Goal: Task Accomplishment & Management: Manage account settings

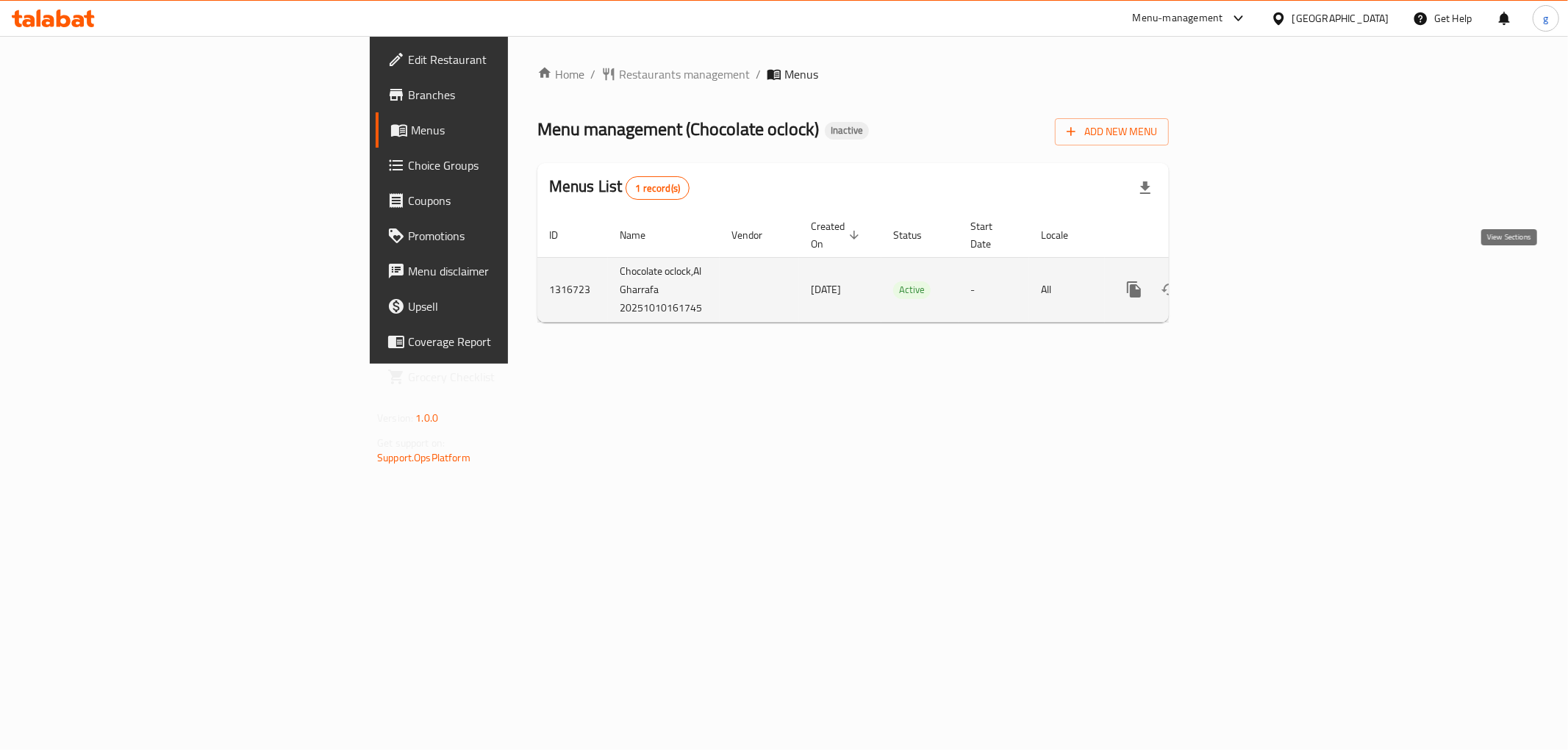
click at [1258, 274] on link "enhanced table" at bounding box center [1240, 290] width 36 height 36
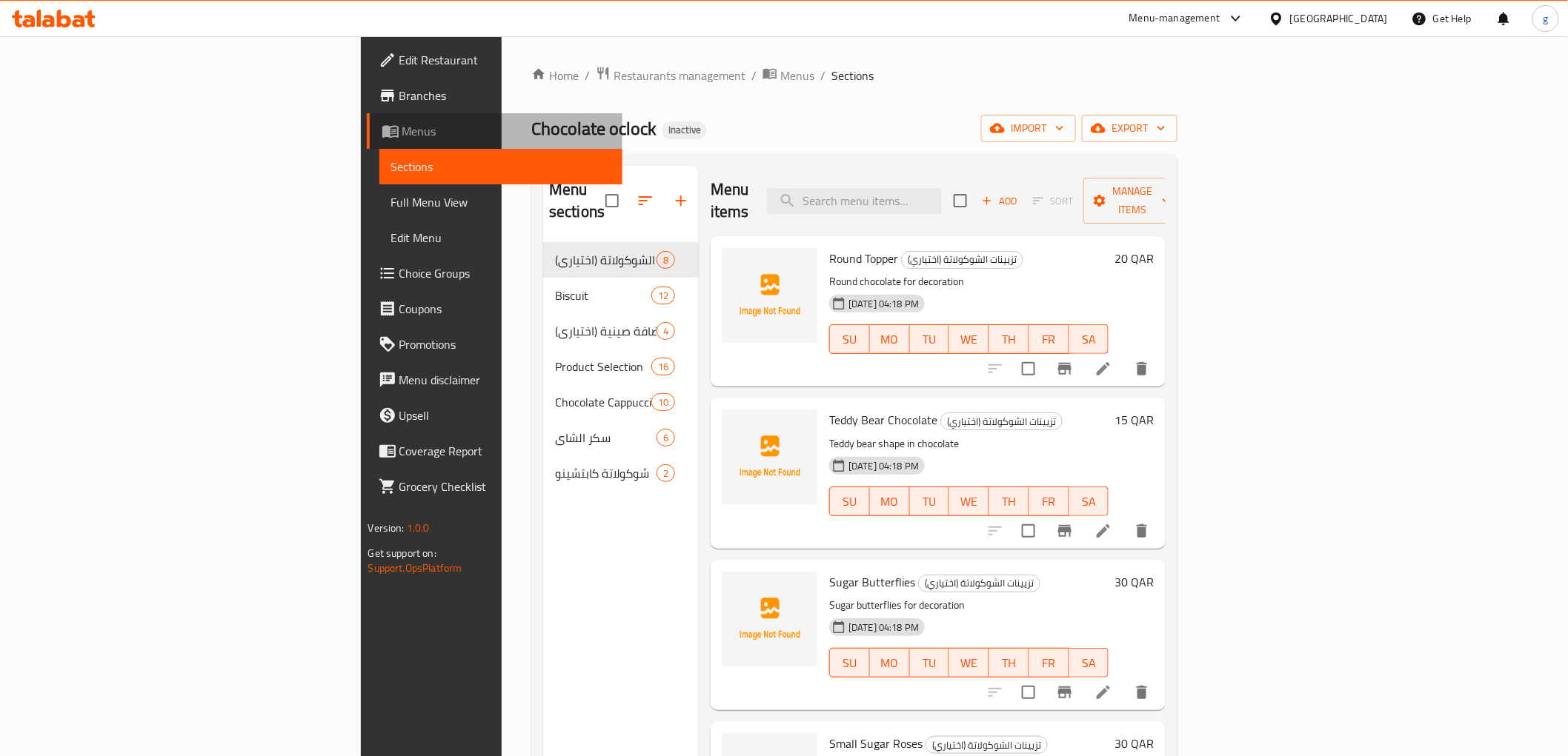
click at [403, 128] on span "Menus" at bounding box center [506, 131] width 208 height 18
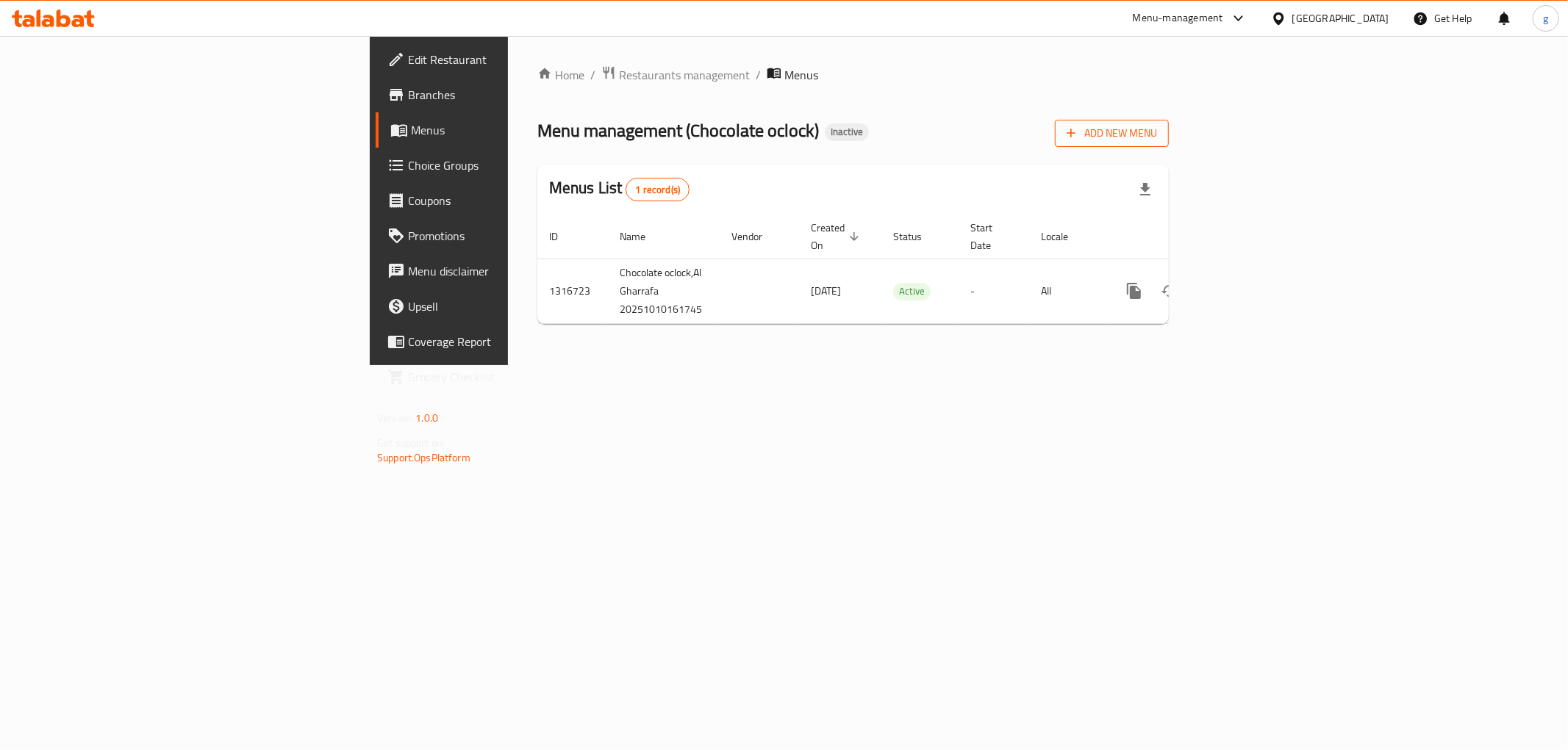
click at [1168, 133] on button "Add New Menu" at bounding box center [1111, 133] width 114 height 27
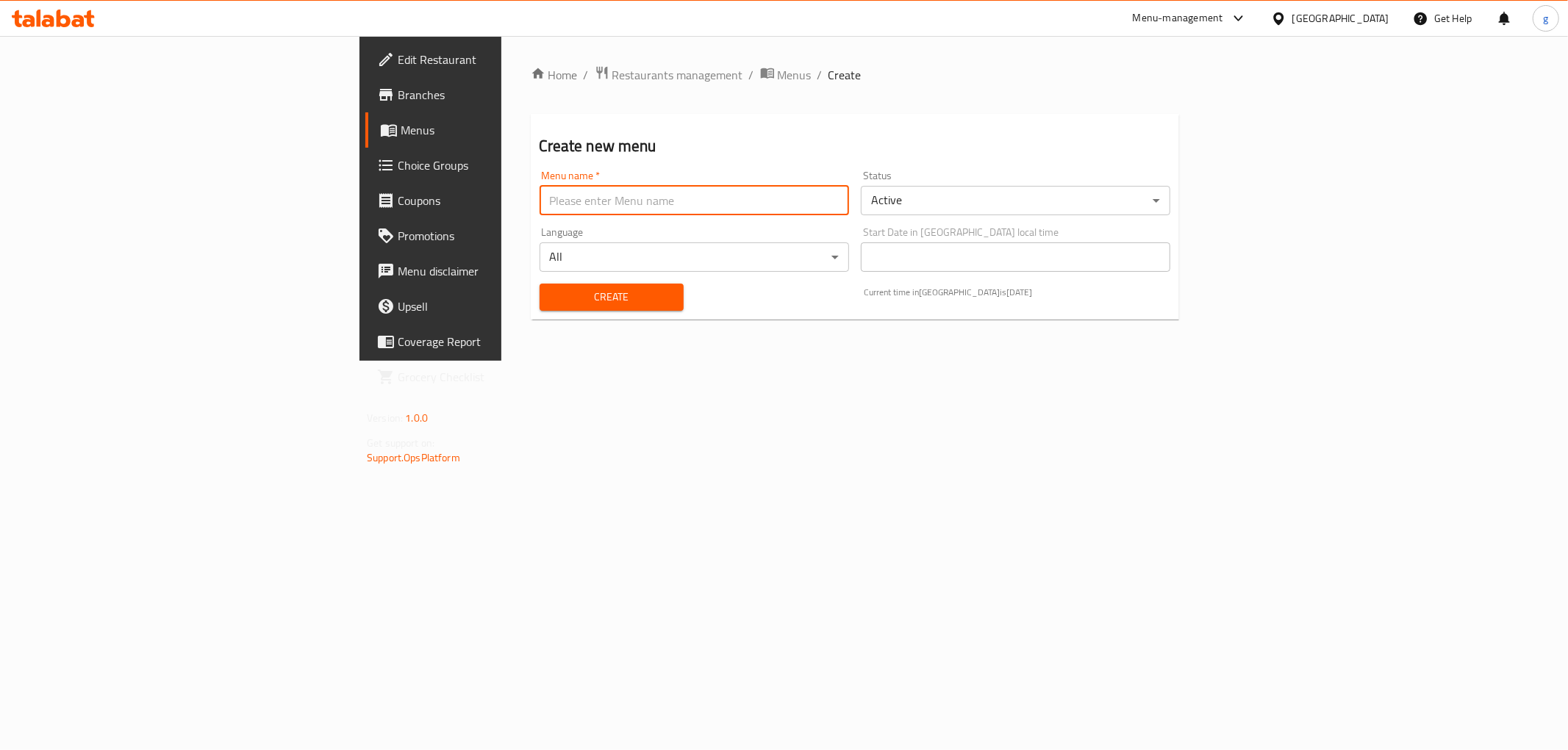
click at [583, 210] on input "text" at bounding box center [694, 201] width 309 height 29
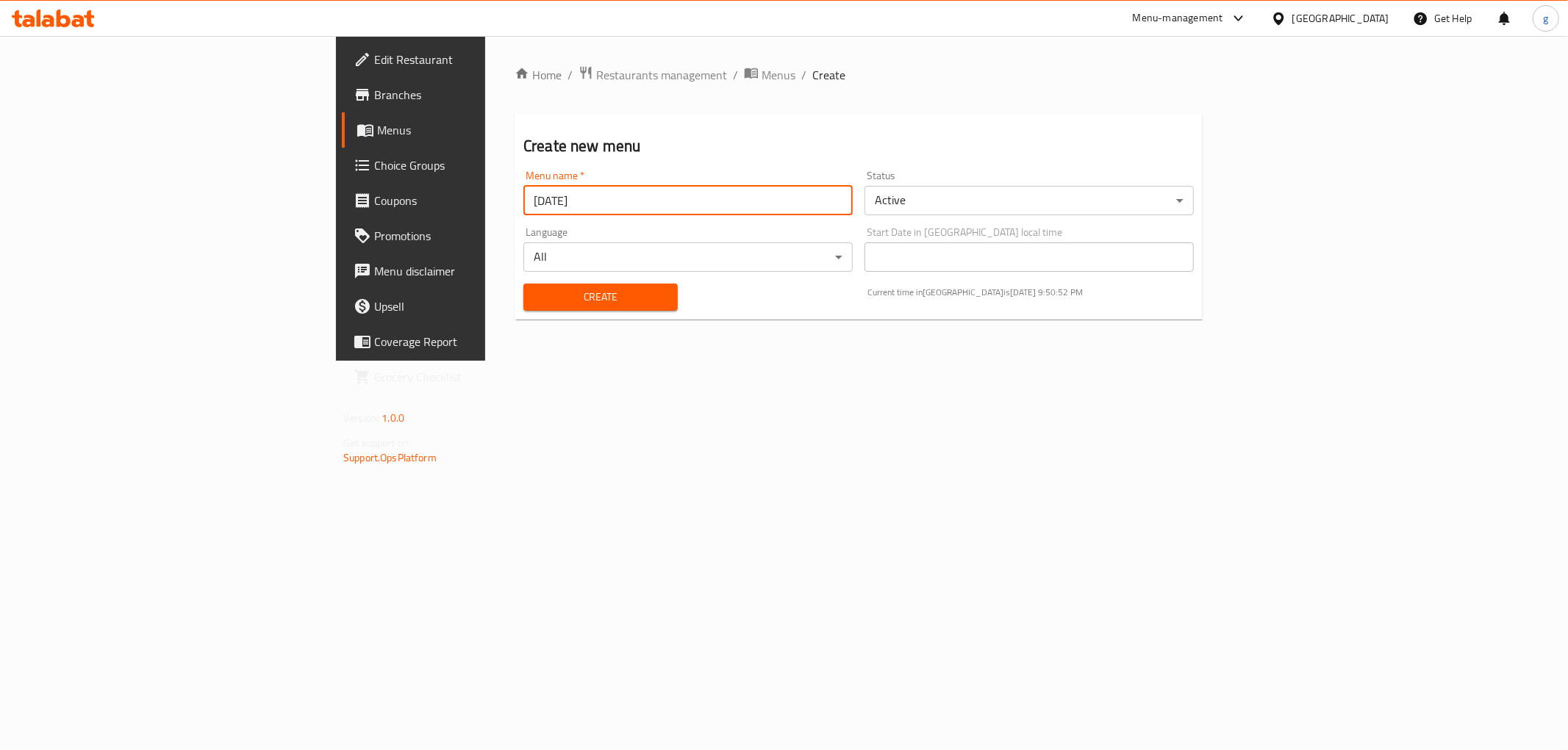
type input "[DATE]"
click at [536, 292] on span "Create" at bounding box center [600, 297] width 131 height 19
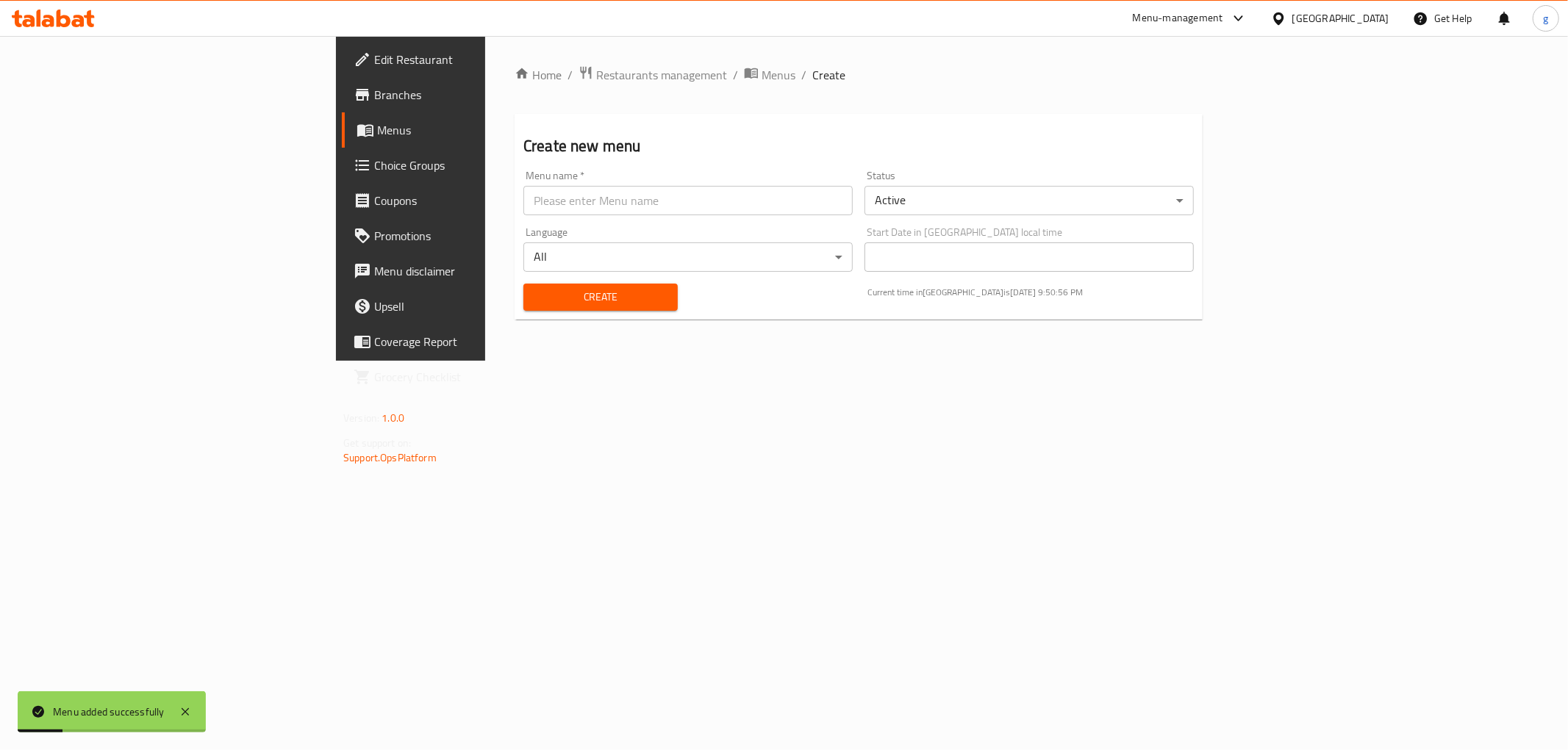
click at [377, 138] on span "Menus" at bounding box center [481, 130] width 209 height 18
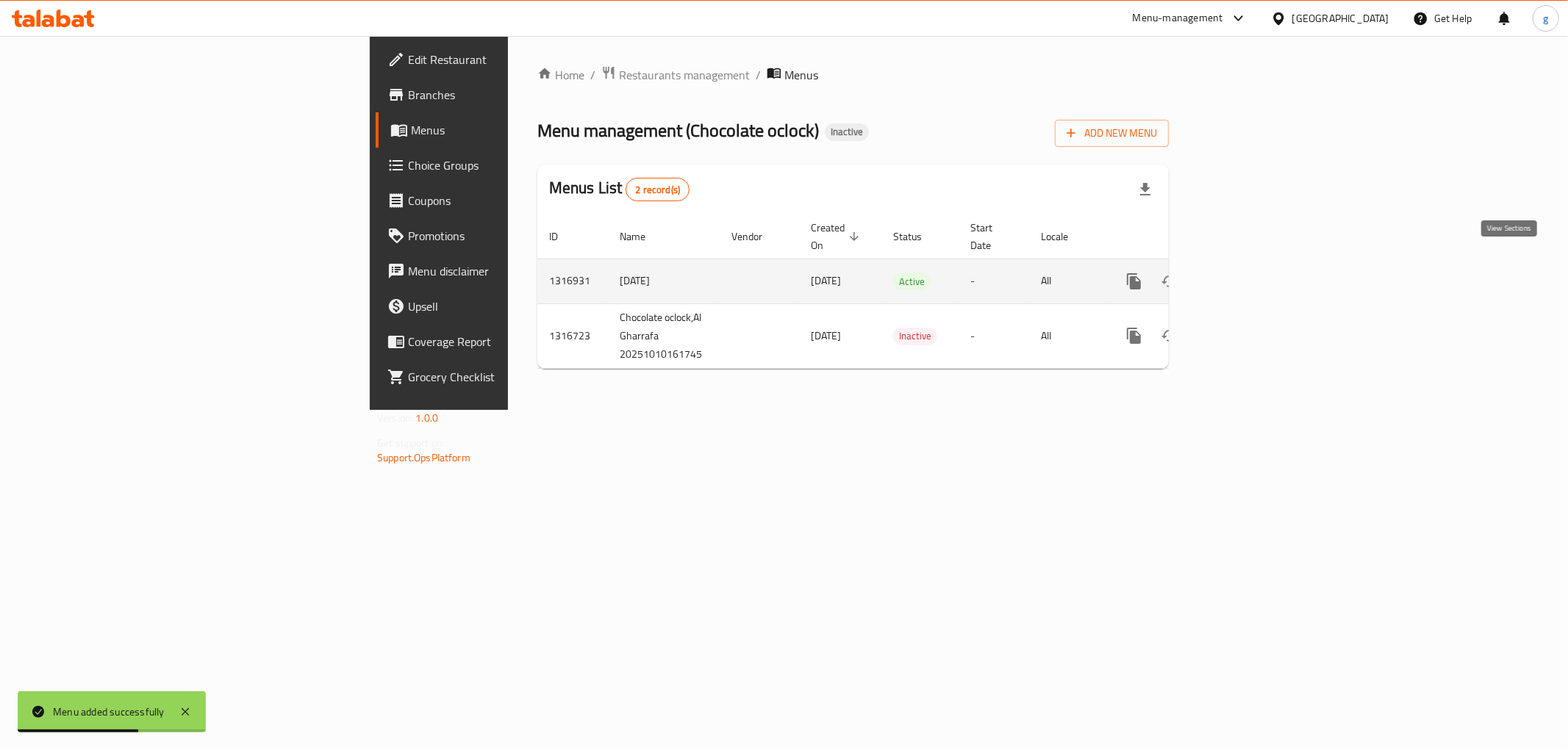
click at [1249, 273] on icon "enhanced table" at bounding box center [1240, 281] width 18 height 18
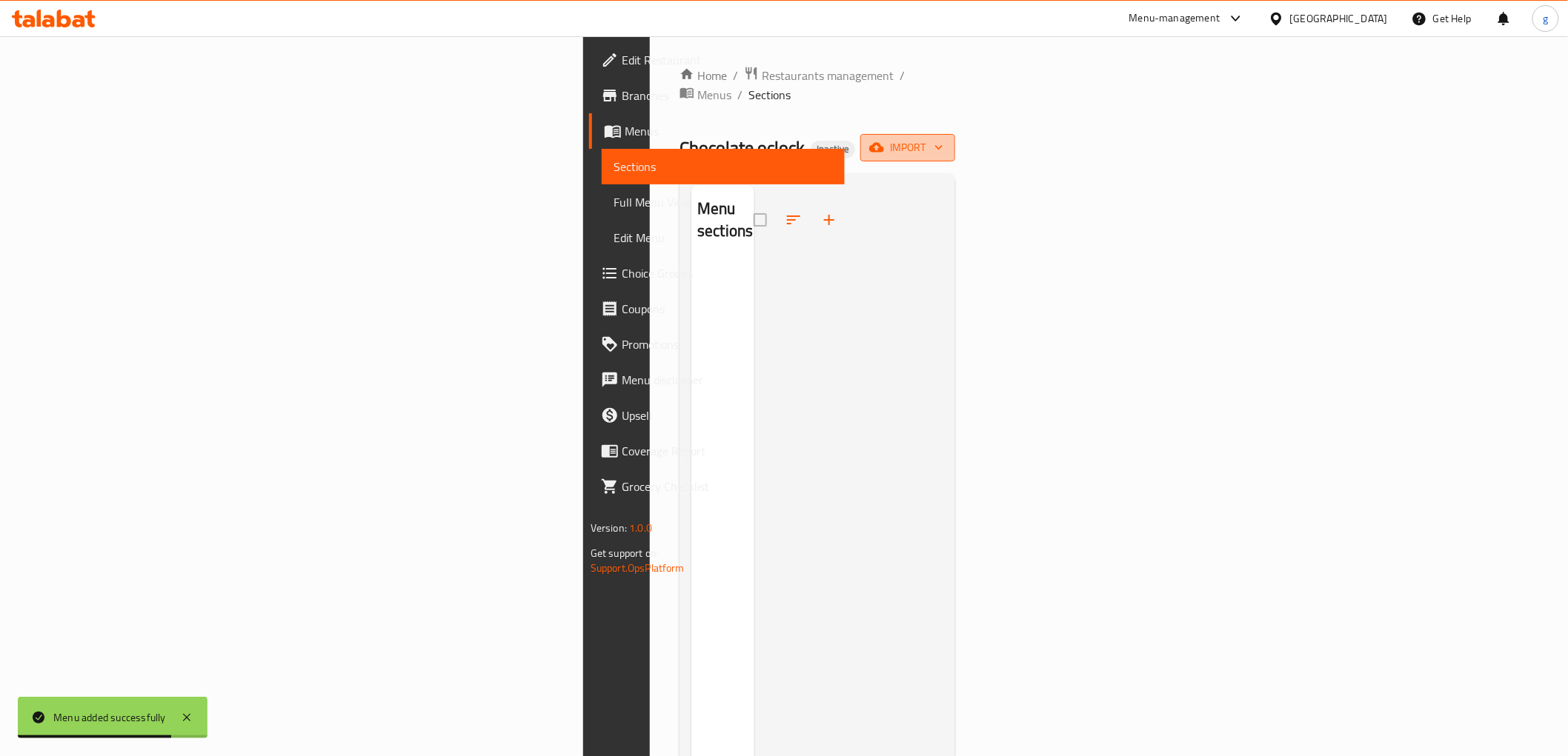
click at [943, 139] on span "import" at bounding box center [907, 148] width 71 height 19
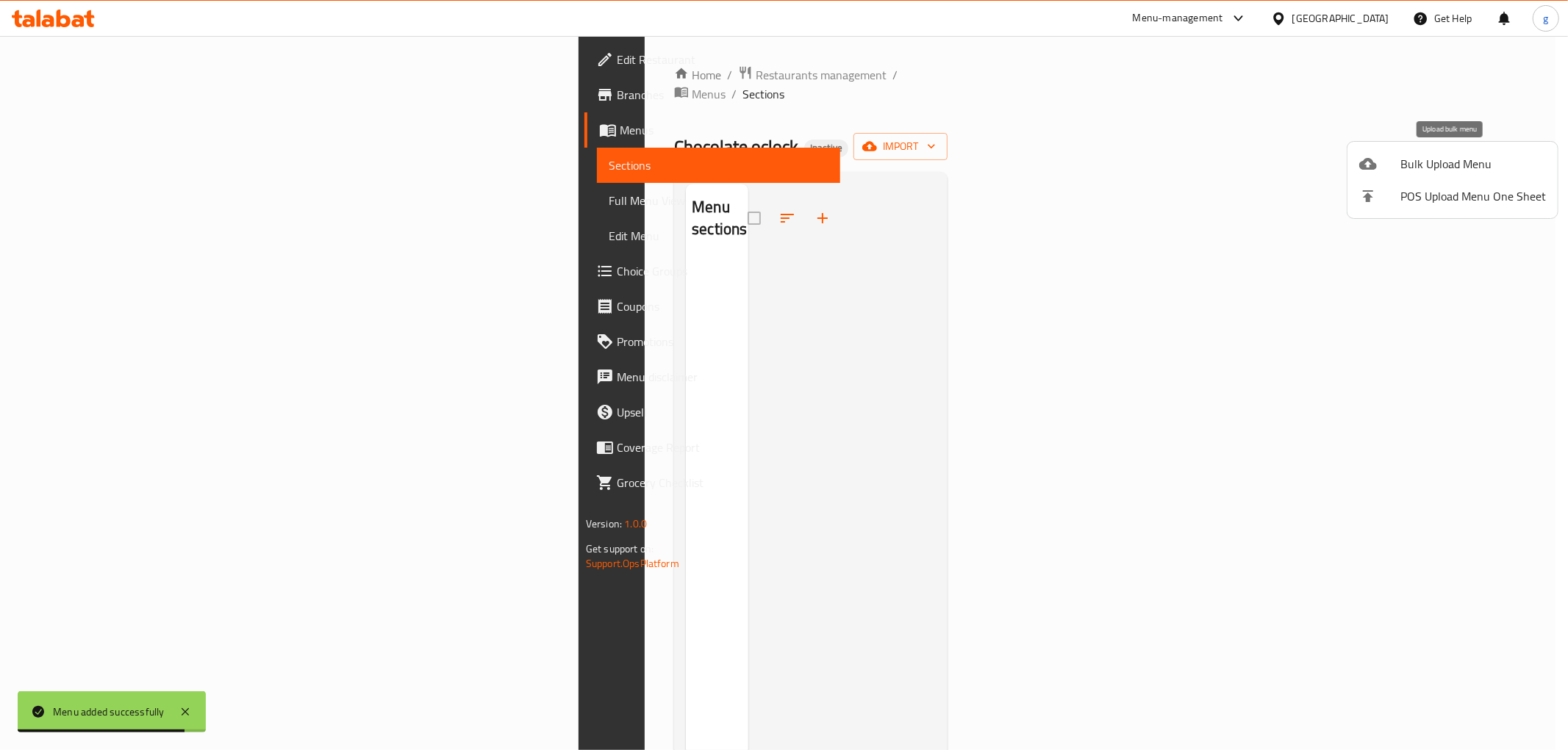
click at [1371, 175] on li "Bulk Upload Menu" at bounding box center [1453, 164] width 210 height 32
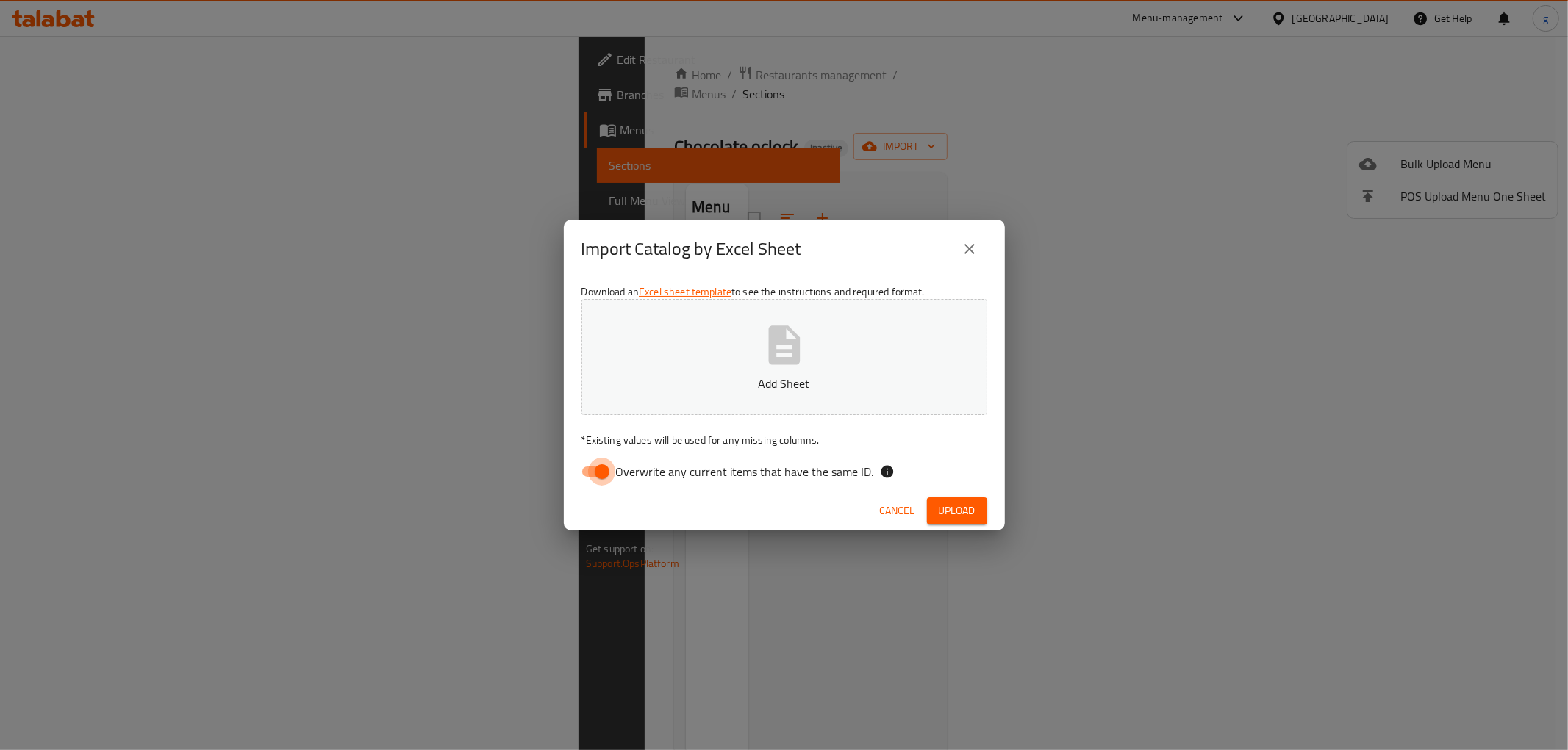
click at [592, 471] on input "Overwrite any current items that have the same ID." at bounding box center [602, 472] width 83 height 28
checkbox input "false"
click at [706, 366] on button "Add Sheet" at bounding box center [784, 357] width 406 height 116
click at [949, 515] on span "Upload" at bounding box center [957, 511] width 37 height 19
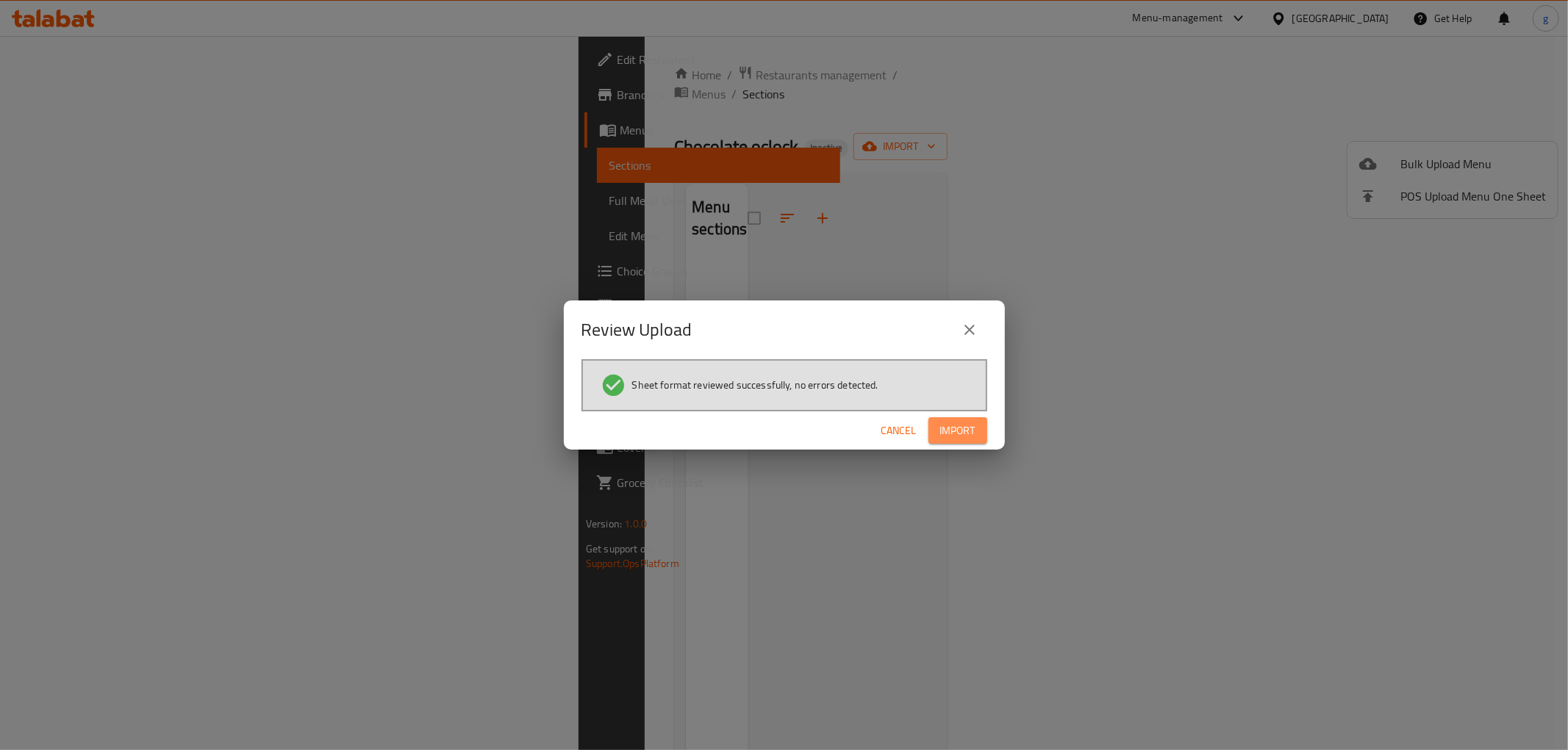
click at [963, 429] on span "Import" at bounding box center [958, 431] width 36 height 19
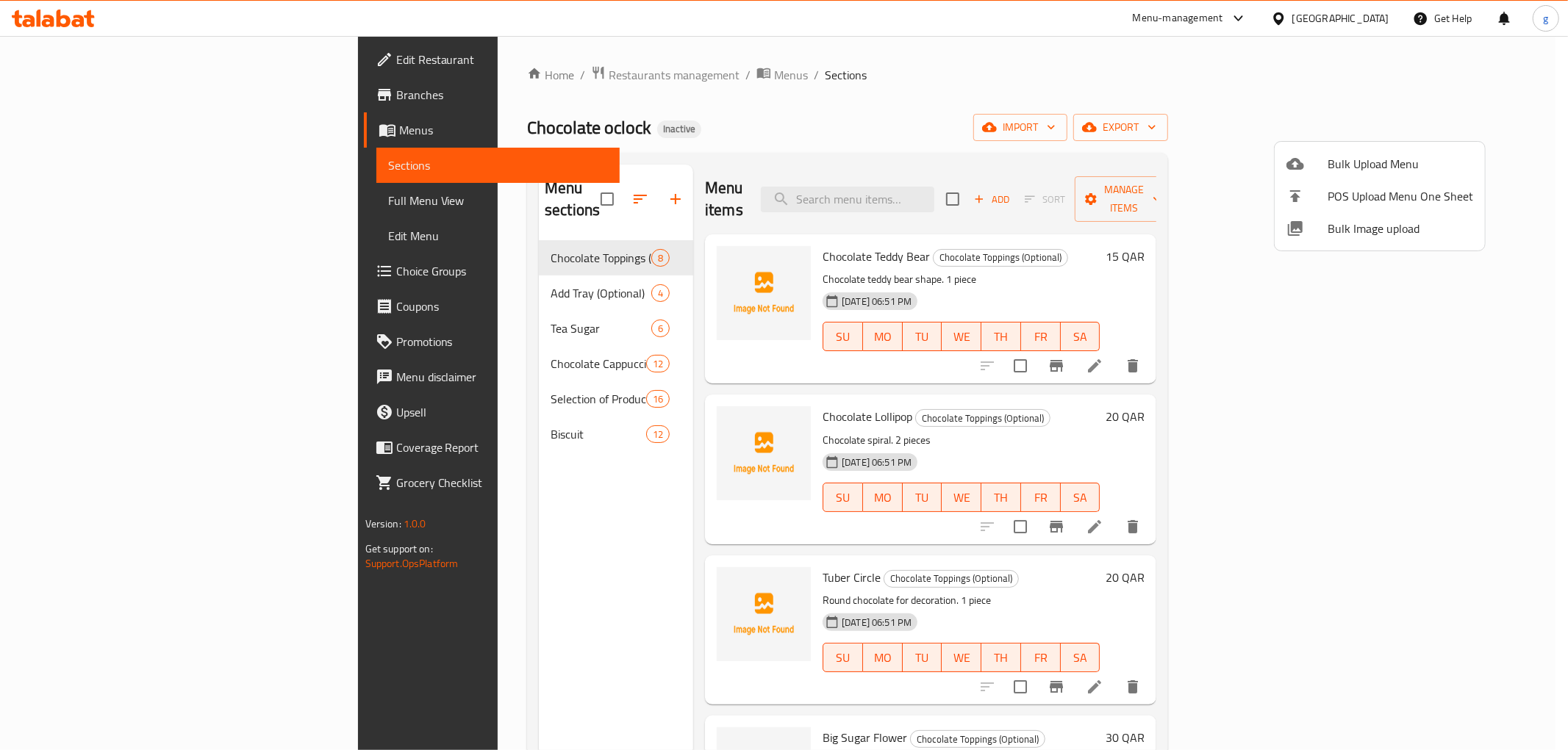
click at [67, 200] on div at bounding box center [784, 375] width 1568 height 750
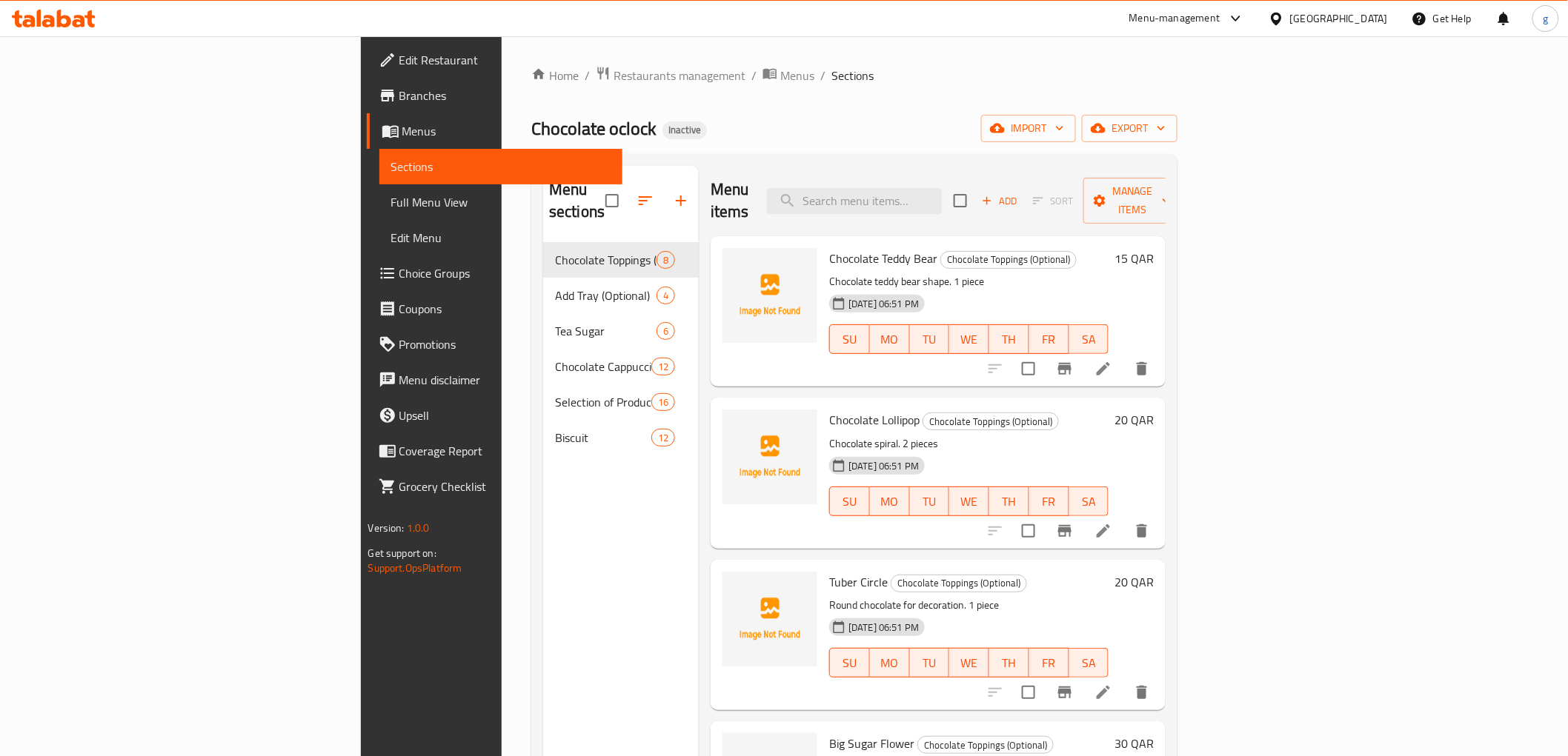
click at [391, 202] on span "Full Menu View" at bounding box center [501, 202] width 220 height 18
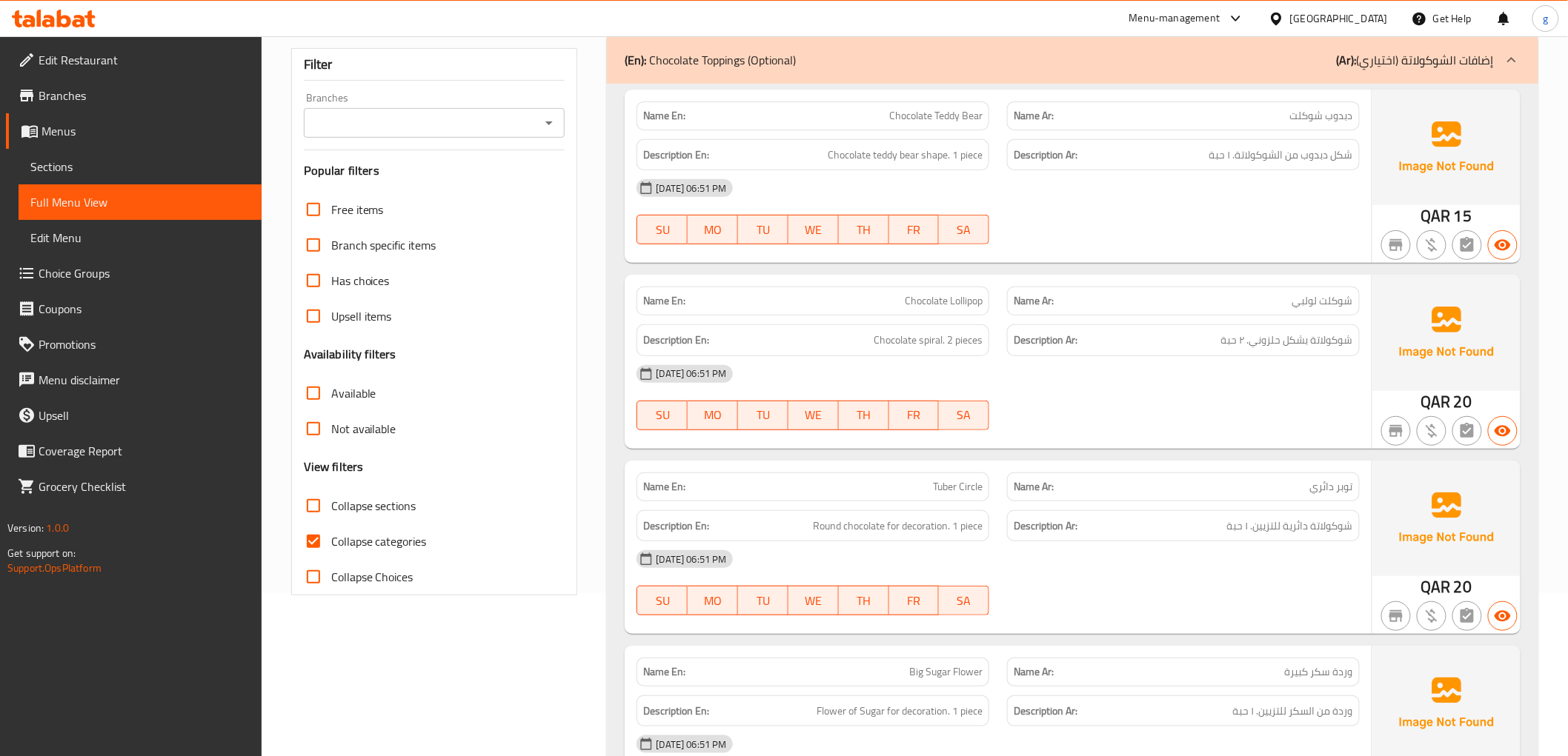
scroll to position [164, 0]
click at [327, 537] on input "Collapse categories" at bounding box center [314, 540] width 36 height 36
checkbox input "false"
click at [931, 119] on span "Chocolate Teddy Bear" at bounding box center [936, 114] width 93 height 16
click at [1106, 156] on h6 "Description Ar: شكل دبدوب من الشوكولاتة. ١ حبة" at bounding box center [1183, 153] width 340 height 19
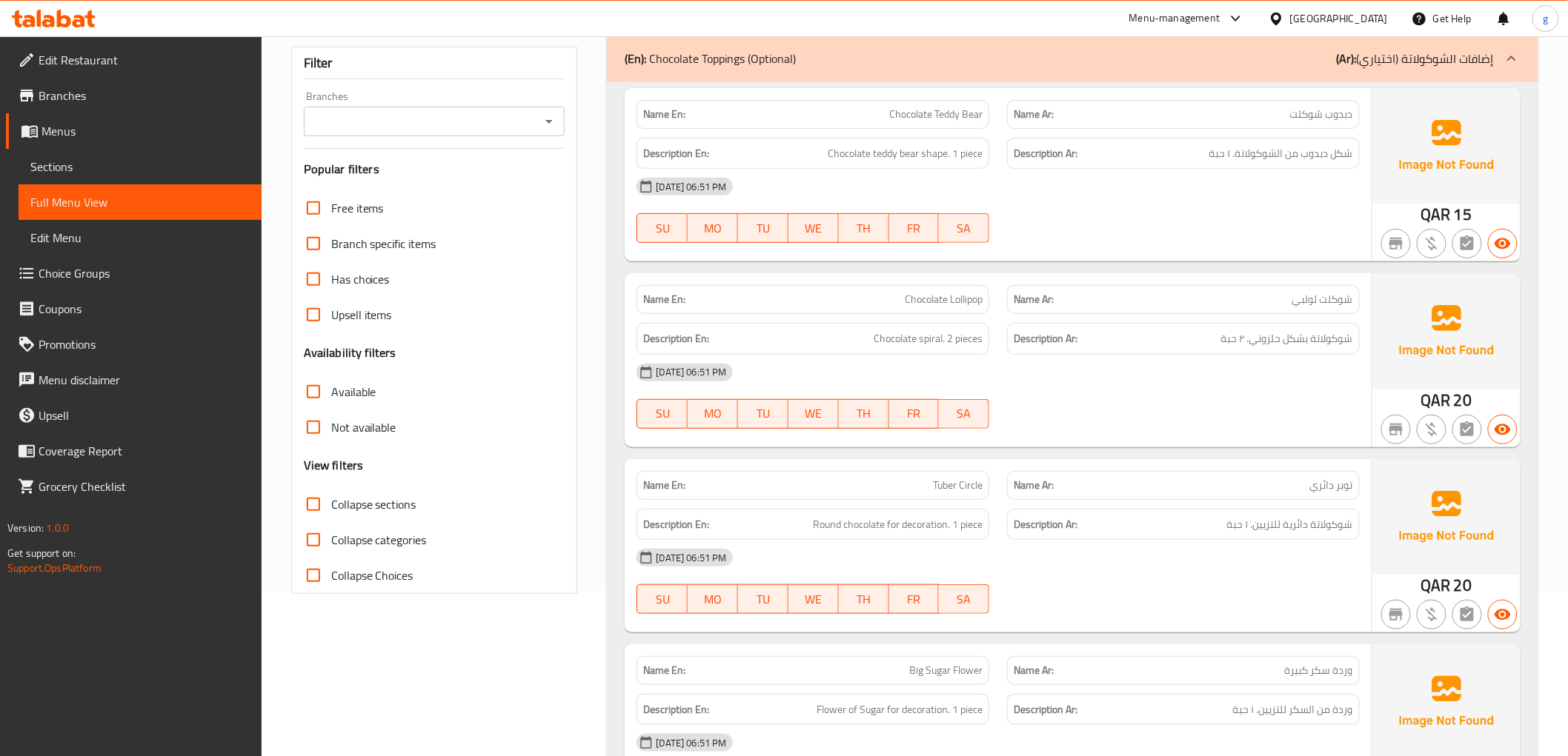
click at [890, 114] on span "Chocolate Teddy Bear" at bounding box center [936, 114] width 93 height 16
click at [891, 113] on span "Chocolate Teddy Bear" at bounding box center [936, 114] width 93 height 16
copy span "Chocolate Teddy Bear"
click at [873, 273] on div "Name En: Chocolate Lollipop Name Ar: شوكلت لولبي Description En: Chocolate spir…" at bounding box center [998, 360] width 746 height 174
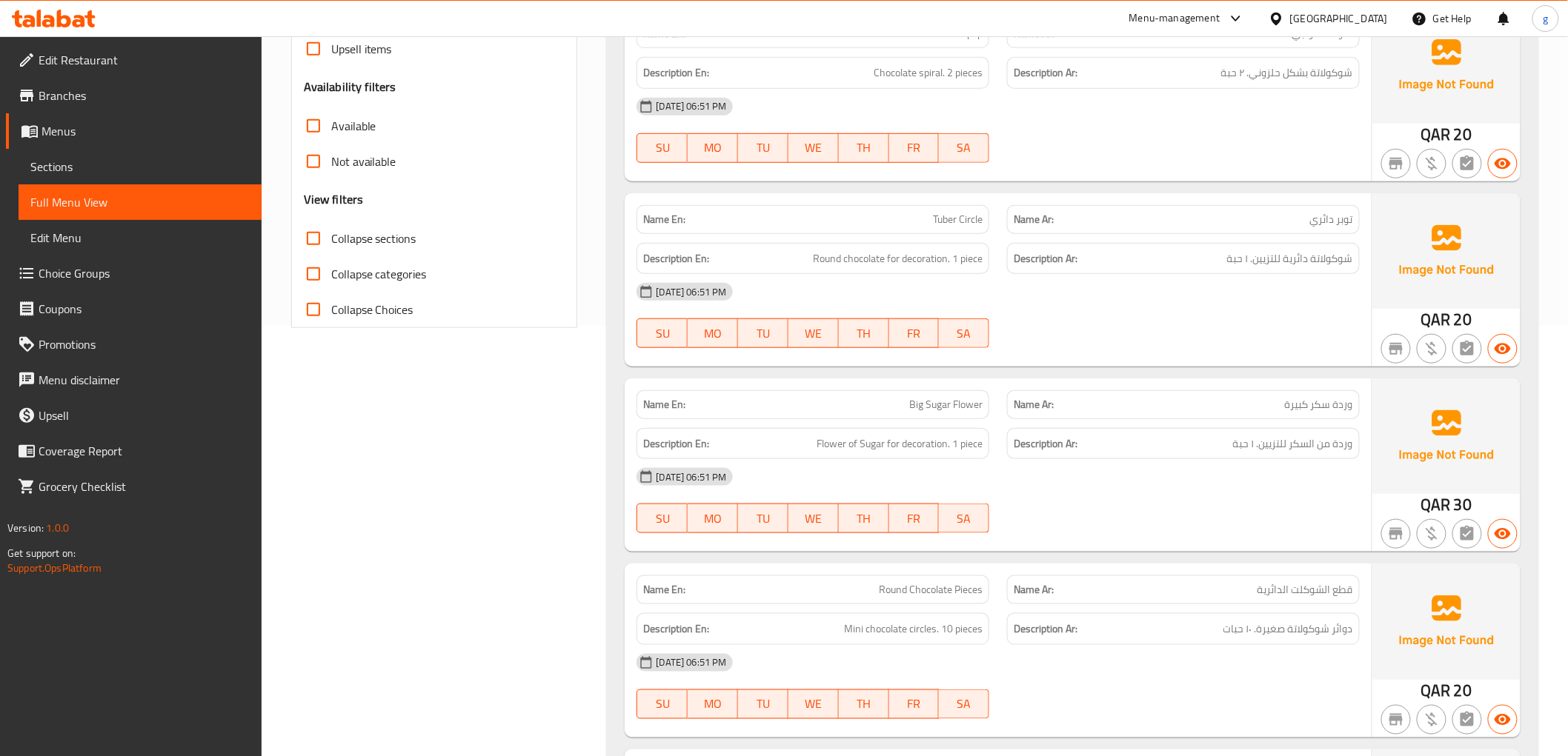
scroll to position [329, 0]
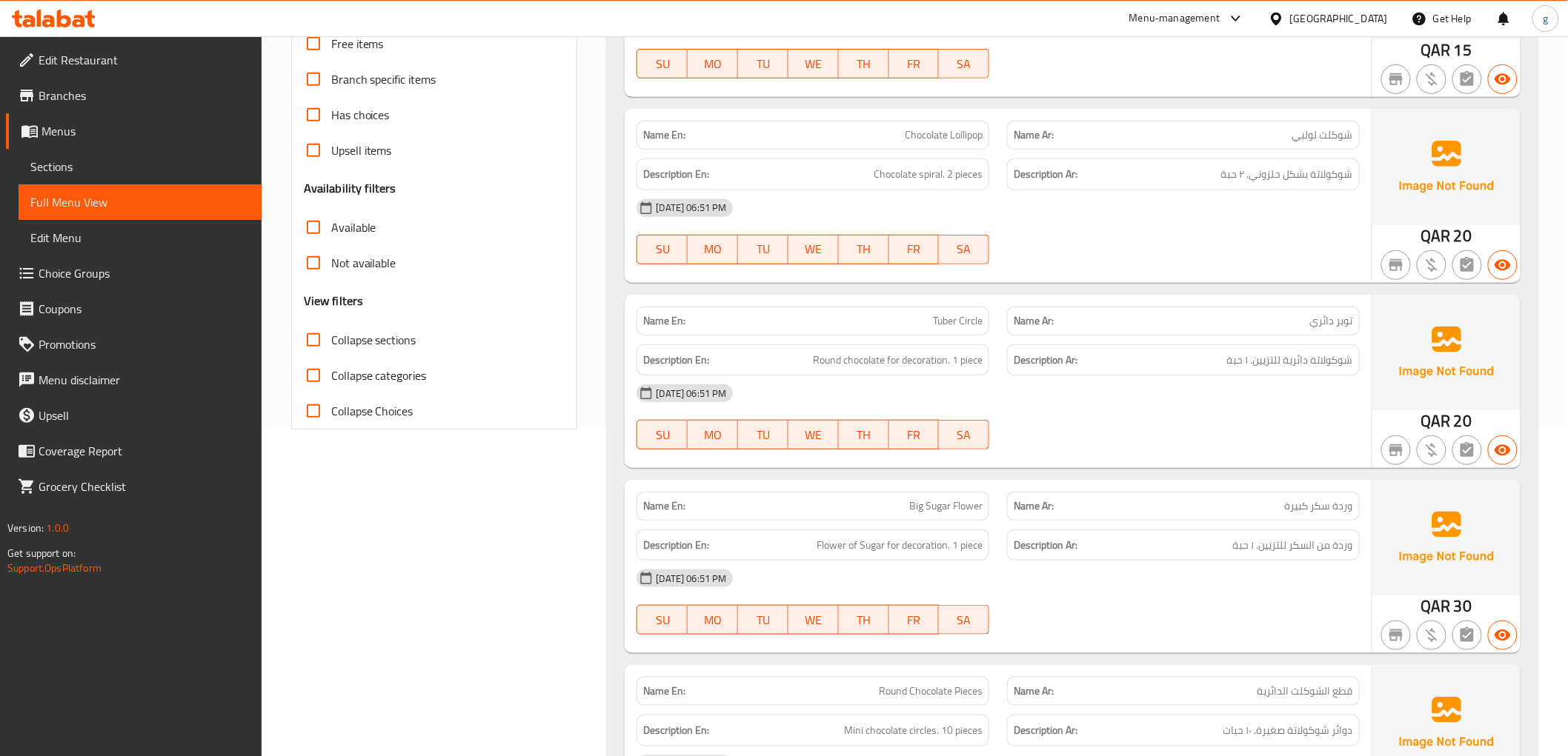
click at [954, 128] on span "Chocolate Lollipop" at bounding box center [943, 135] width 78 height 16
copy span "Chocolate Lollipop"
click at [1295, 132] on span "شوكلت لولبي" at bounding box center [1323, 135] width 61 height 16
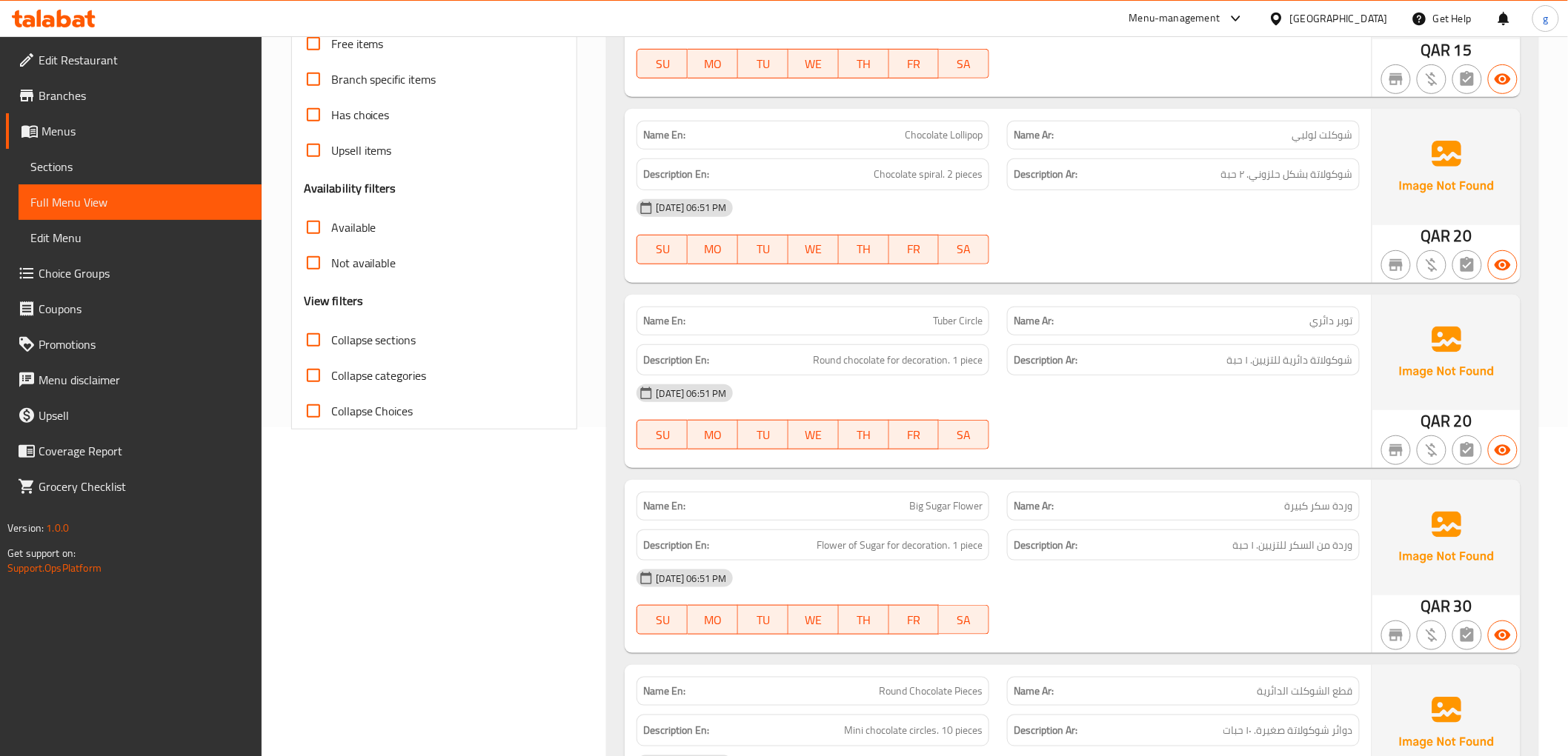
click at [1295, 132] on span "شوكلت لولبي" at bounding box center [1323, 135] width 61 height 16
click at [1317, 135] on span "شوكلت لولبي" at bounding box center [1323, 135] width 61 height 16
click at [1316, 135] on span "شوكلت لولبي" at bounding box center [1323, 135] width 61 height 16
click at [1315, 134] on span "شوكلت لولبي" at bounding box center [1323, 135] width 61 height 16
copy span "لولبي"
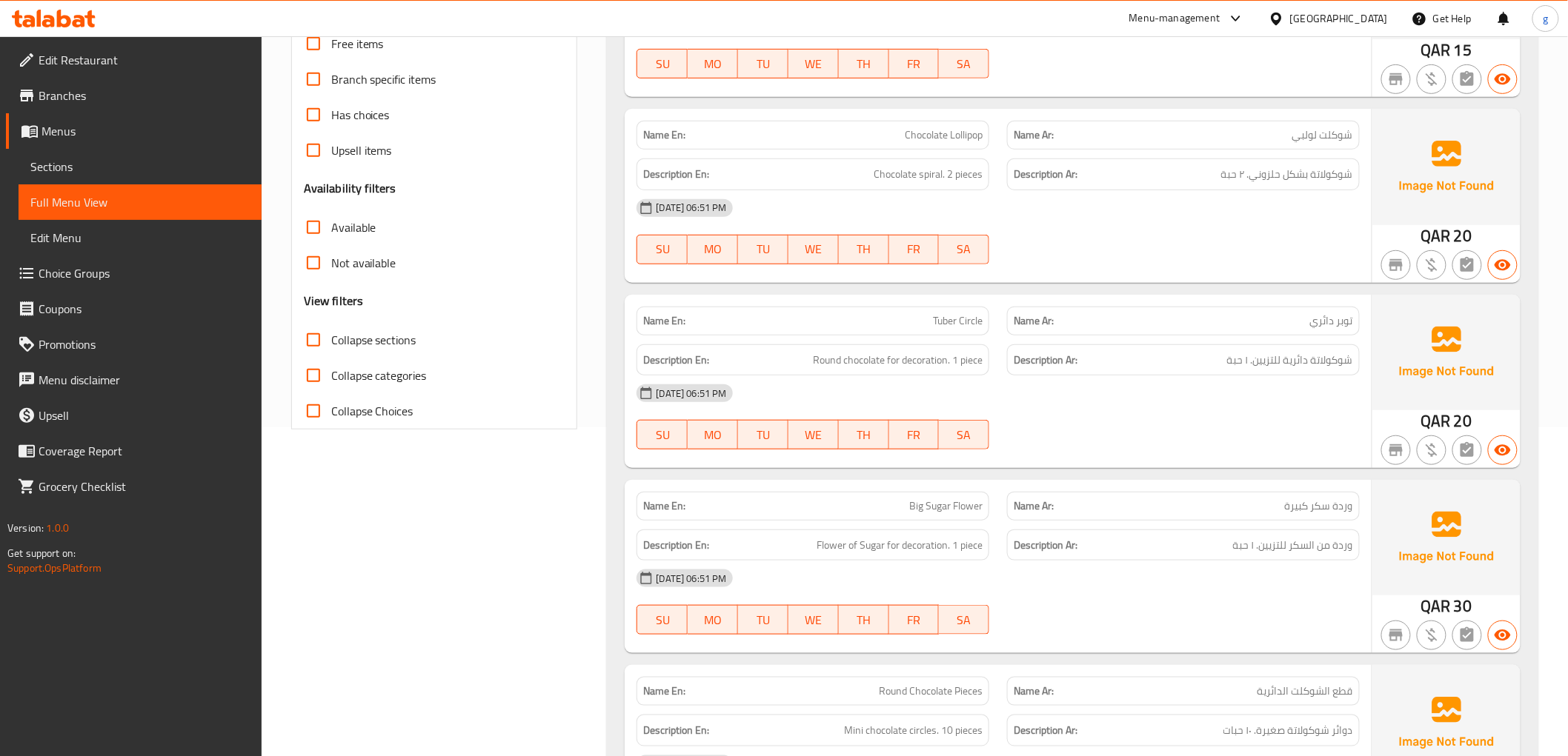
click at [1236, 317] on p "Name Ar: توبر دائري" at bounding box center [1183, 321] width 340 height 16
drag, startPoint x: 874, startPoint y: 173, endPoint x: 943, endPoint y: 180, distance: 69.4
click at [943, 180] on span "Chocolate spiral. 2 pieces" at bounding box center [928, 174] width 109 height 19
click at [949, 178] on span "Chocolate spiral. 2 pieces" at bounding box center [928, 174] width 109 height 19
click at [903, 173] on span "Chocolate spiral. 2 pieces" at bounding box center [928, 174] width 109 height 19
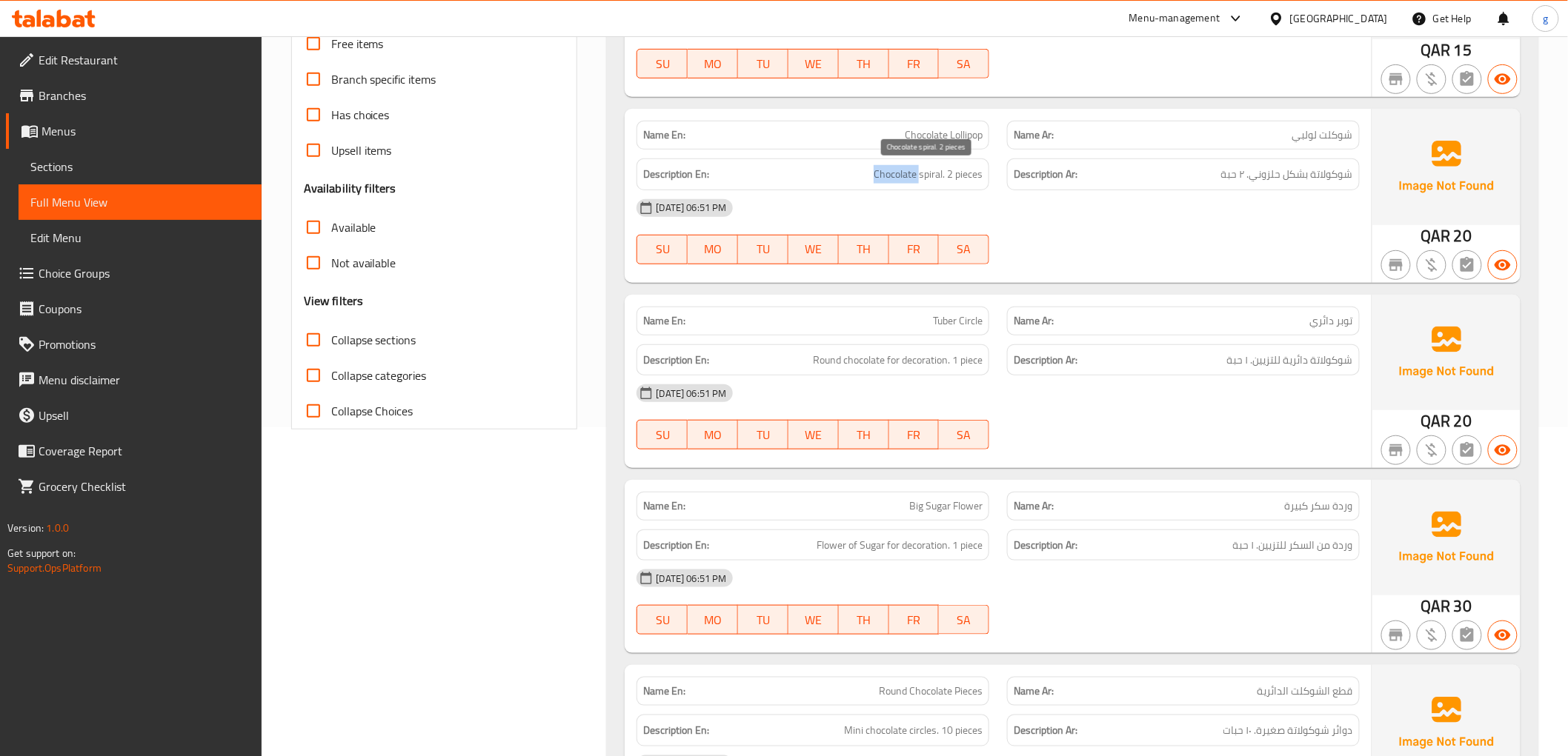
click at [903, 173] on span "Chocolate spiral. 2 pieces" at bounding box center [928, 174] width 109 height 19
click at [989, 209] on div "[DATE] 06:51 PM" at bounding box center [998, 208] width 740 height 36
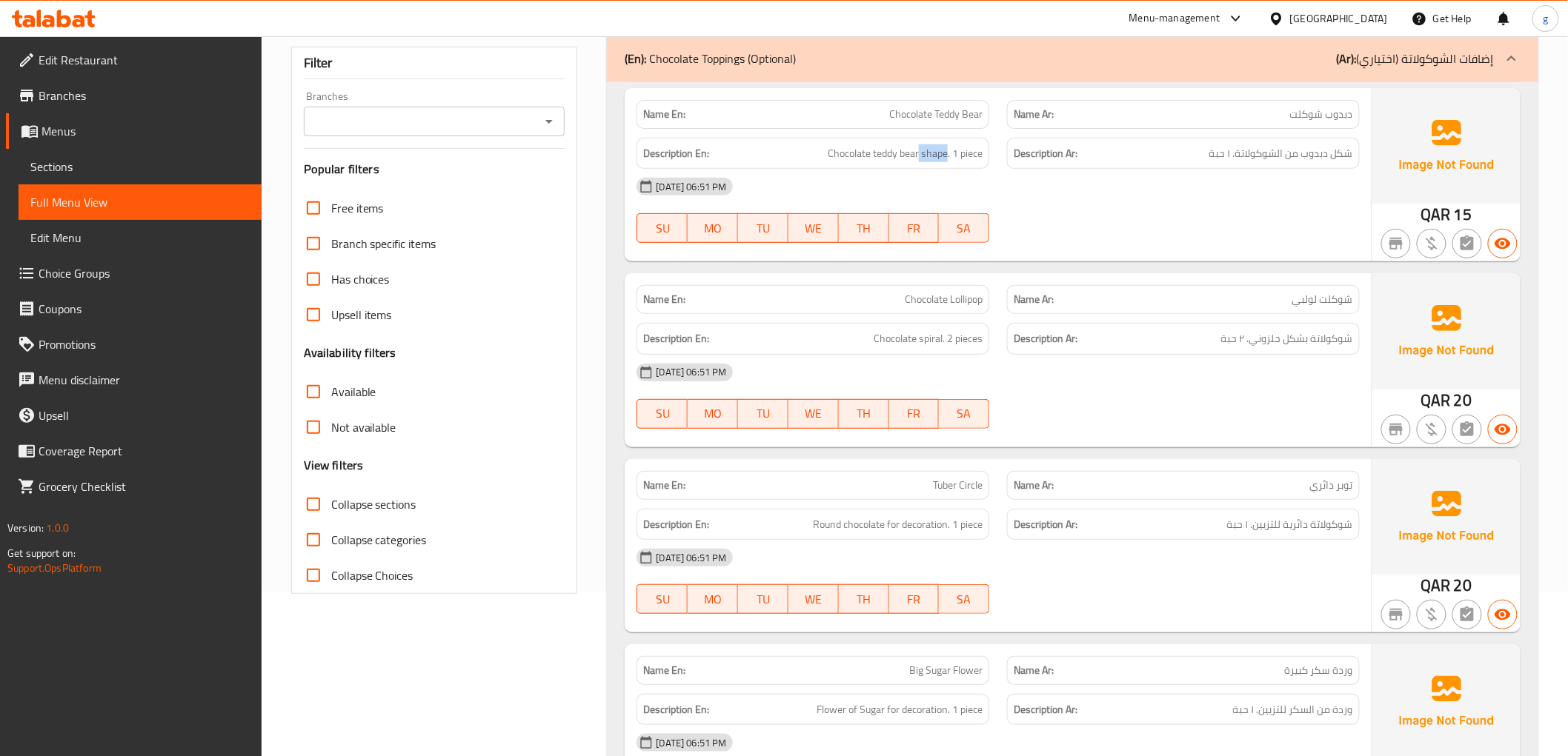
drag, startPoint x: 919, startPoint y: 146, endPoint x: 946, endPoint y: 164, distance: 32.4
click at [946, 164] on div "Description En: Chocolate teddy bear shape. 1 piece" at bounding box center [812, 153] width 353 height 32
click at [922, 150] on span "Chocolate teddy bear shape. 1 piece" at bounding box center [905, 153] width 155 height 19
drag, startPoint x: 921, startPoint y: 150, endPoint x: 949, endPoint y: 166, distance: 32.2
click at [949, 166] on div "Description En: Chocolate teddy bear shape. 1 piece" at bounding box center [812, 153] width 353 height 32
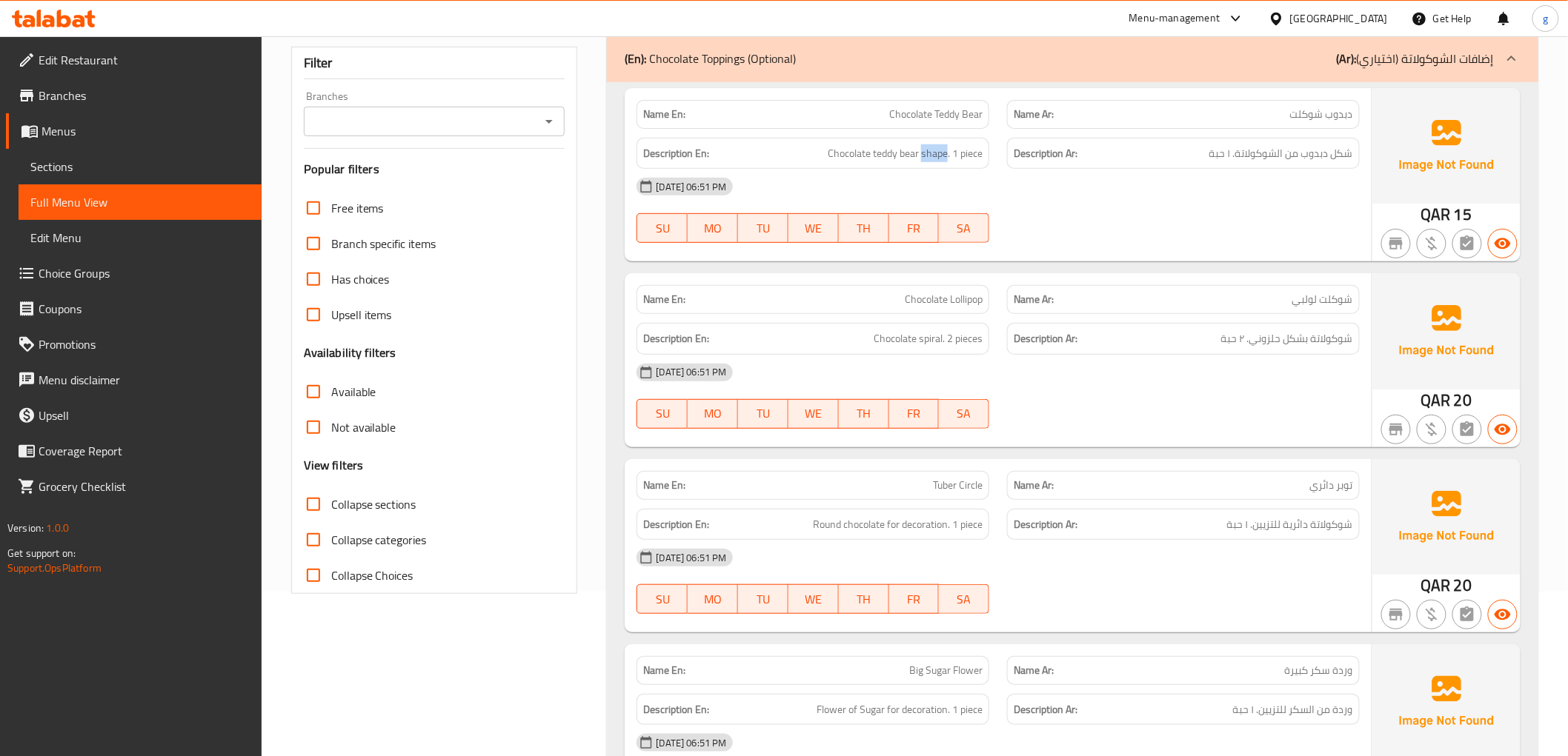
copy span "shape"
click at [916, 323] on div "Description En: Chocolate spiral. 2 pieces" at bounding box center [812, 339] width 353 height 32
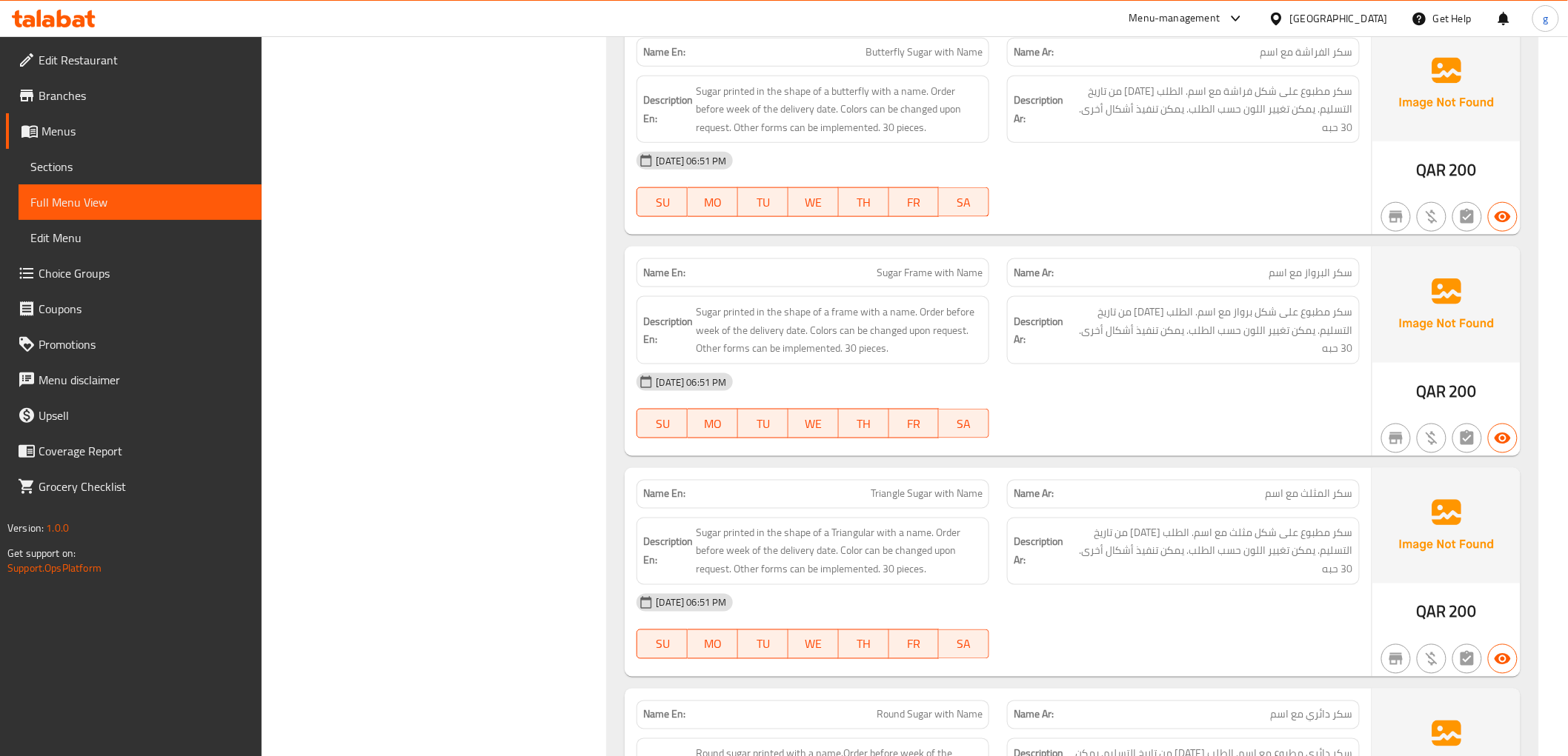
scroll to position [3061, 0]
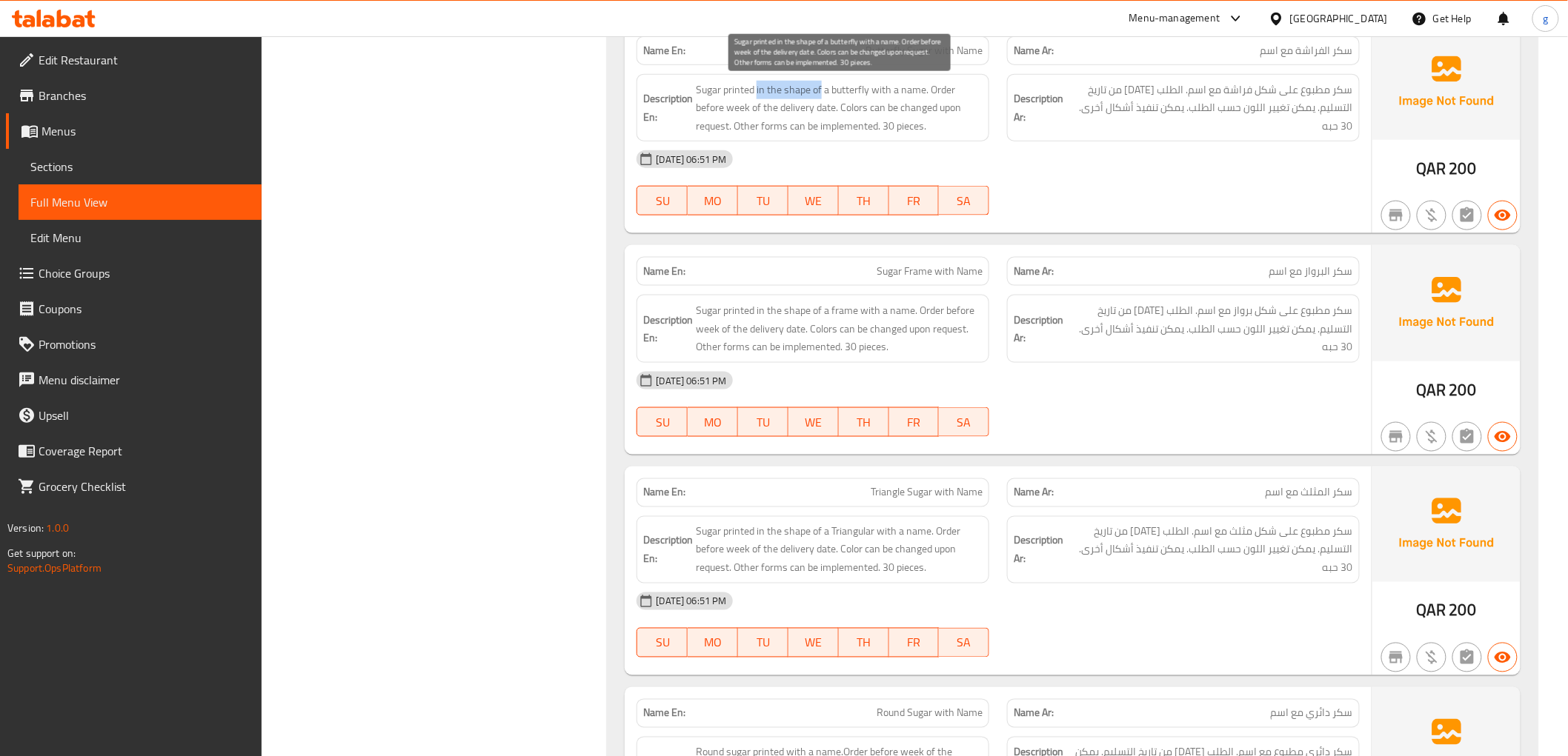
drag, startPoint x: 757, startPoint y: 89, endPoint x: 823, endPoint y: 93, distance: 66.1
click at [823, 93] on span "Sugar printed in the shape of a butterfly with a name. Order before week of the…" at bounding box center [839, 108] width 287 height 55
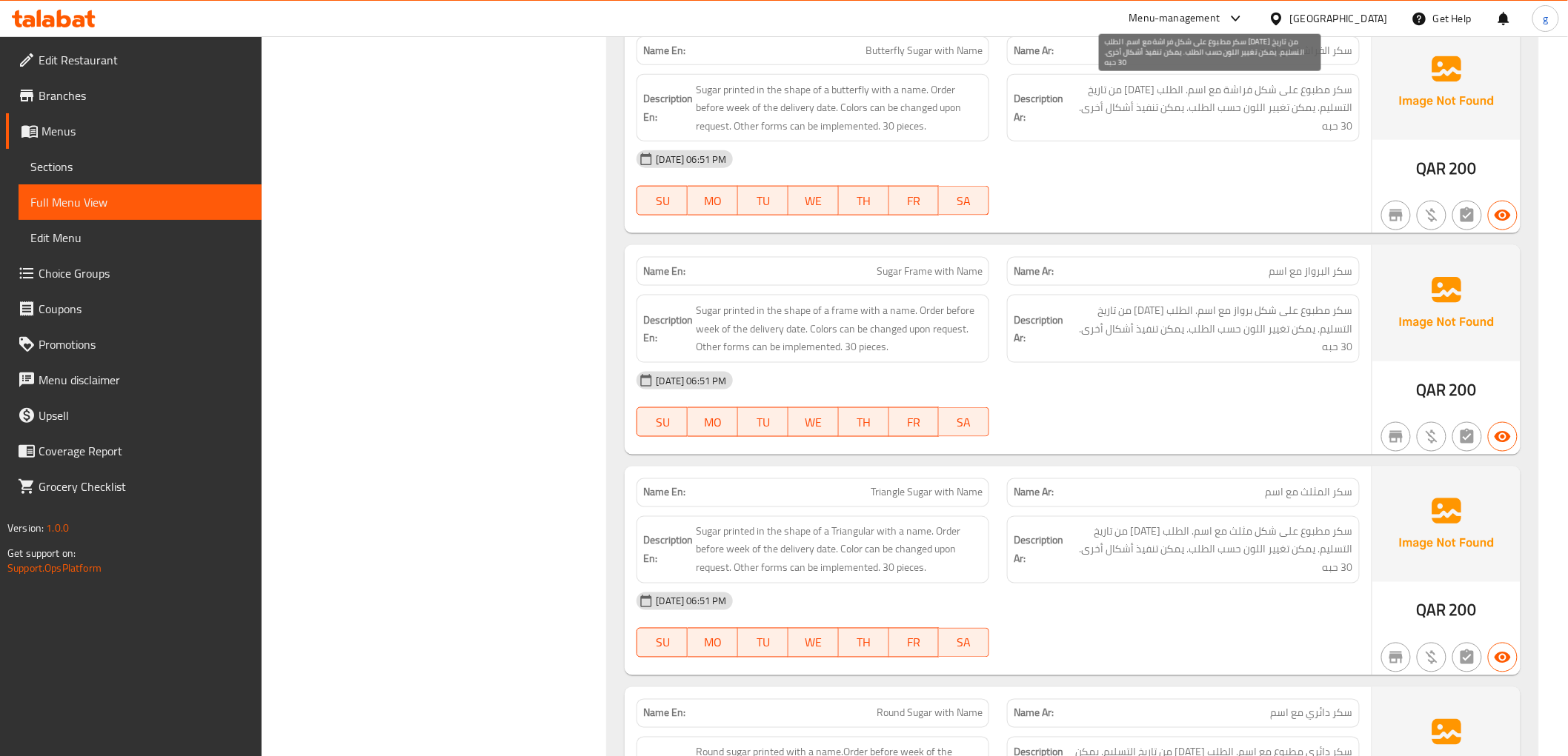
click at [1143, 125] on span "سكر مطبوع على شكل فراشة مع اسم. الطلب قبل أسبوع من تاريخ [GEOGRAPHIC_DATA]. يمك…" at bounding box center [1210, 108] width 287 height 55
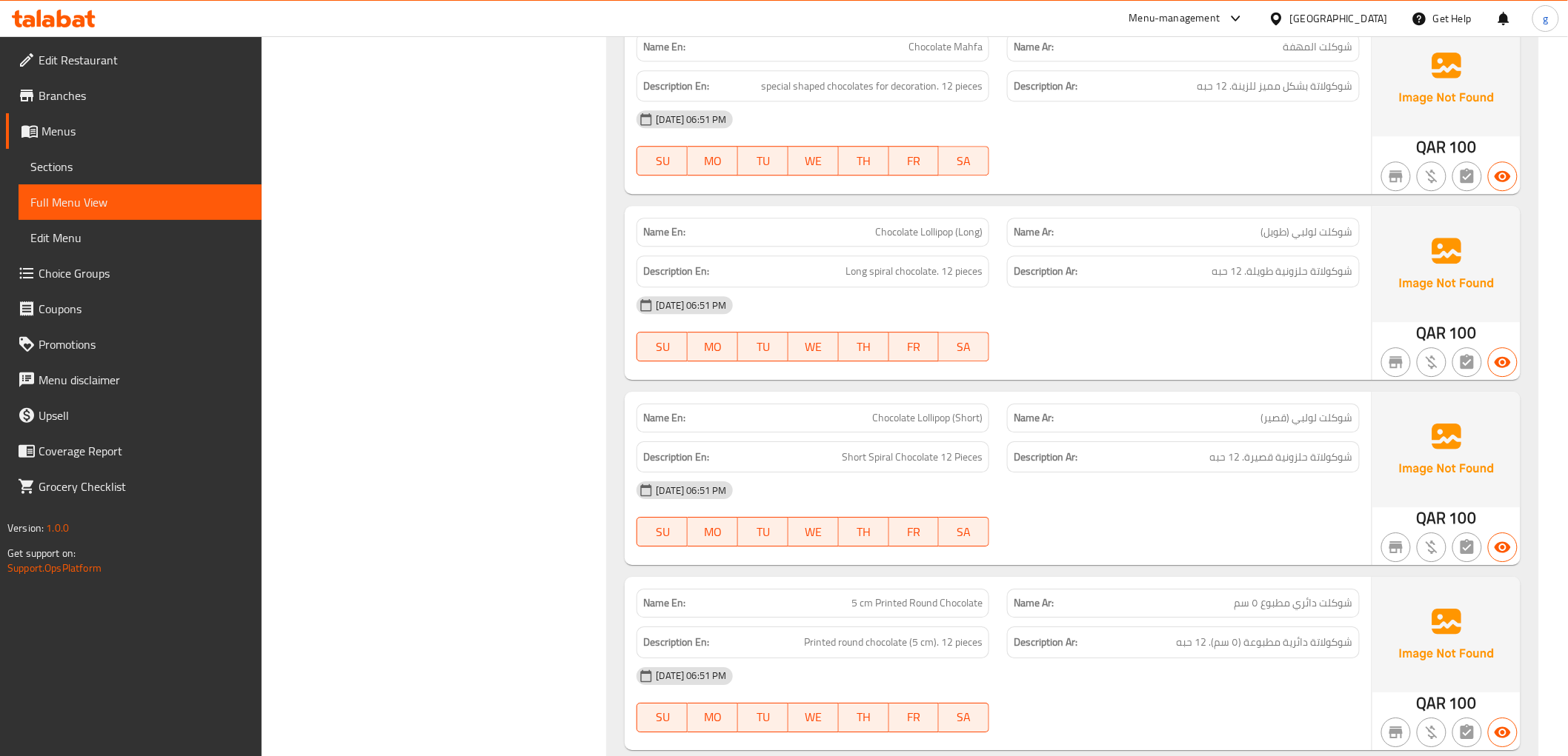
scroll to position [4114, 0]
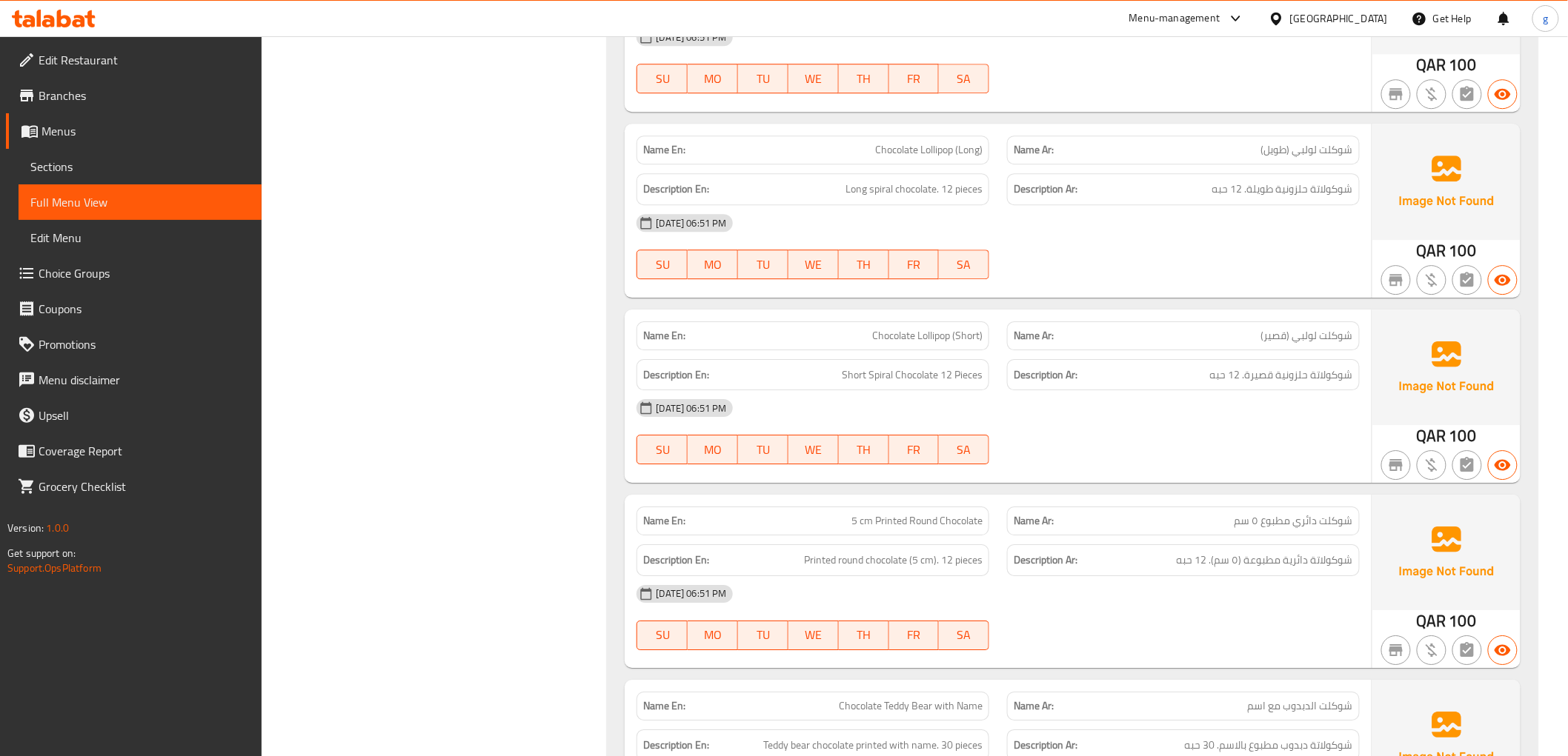
click at [870, 151] on p "Name En: Chocolate Lollipop (Long)" at bounding box center [813, 150] width 340 height 16
copy span "Chocolate Lollipop (Long)"
click at [1174, 211] on div "[DATE] 06:51 PM" at bounding box center [998, 223] width 740 height 36
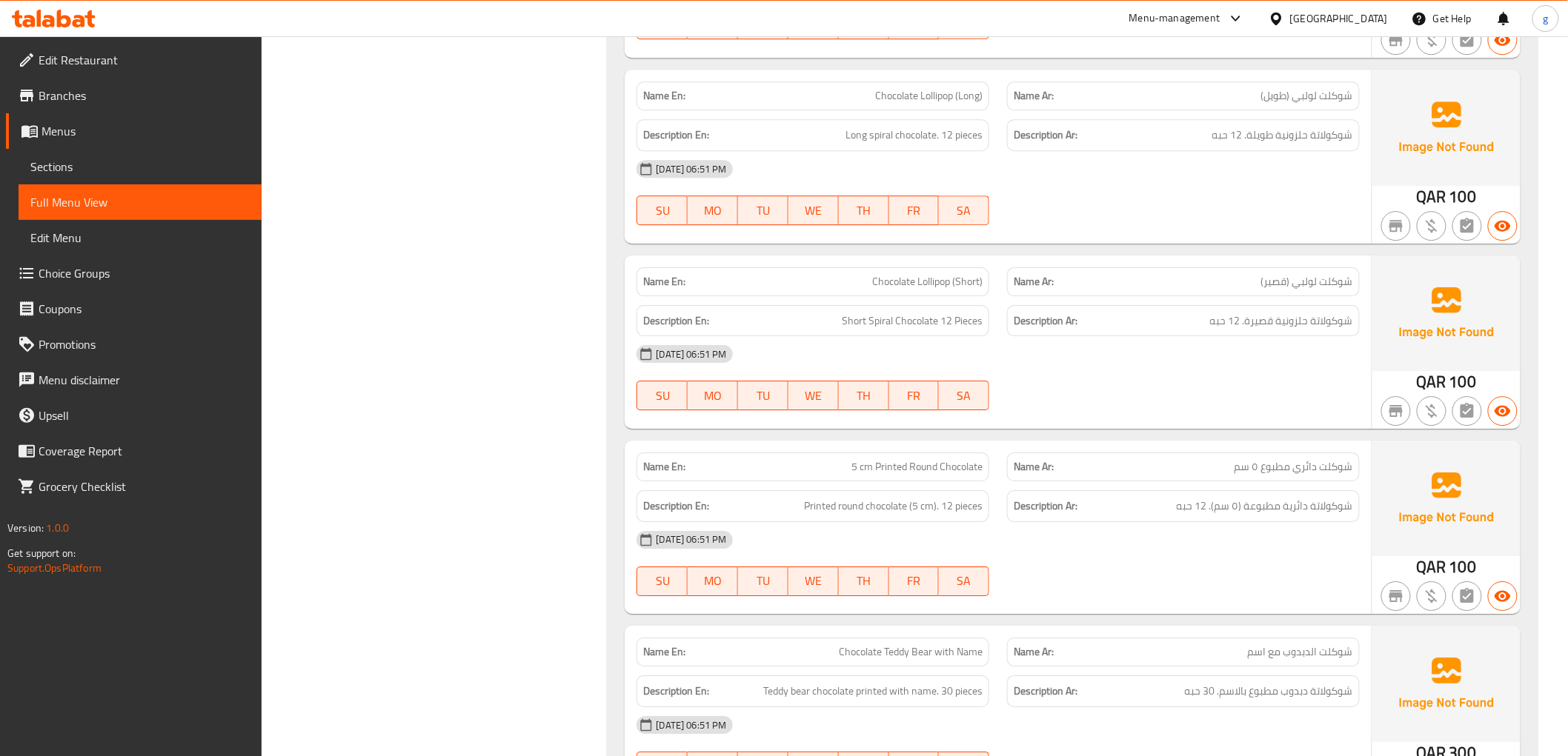
scroll to position [4197, 0]
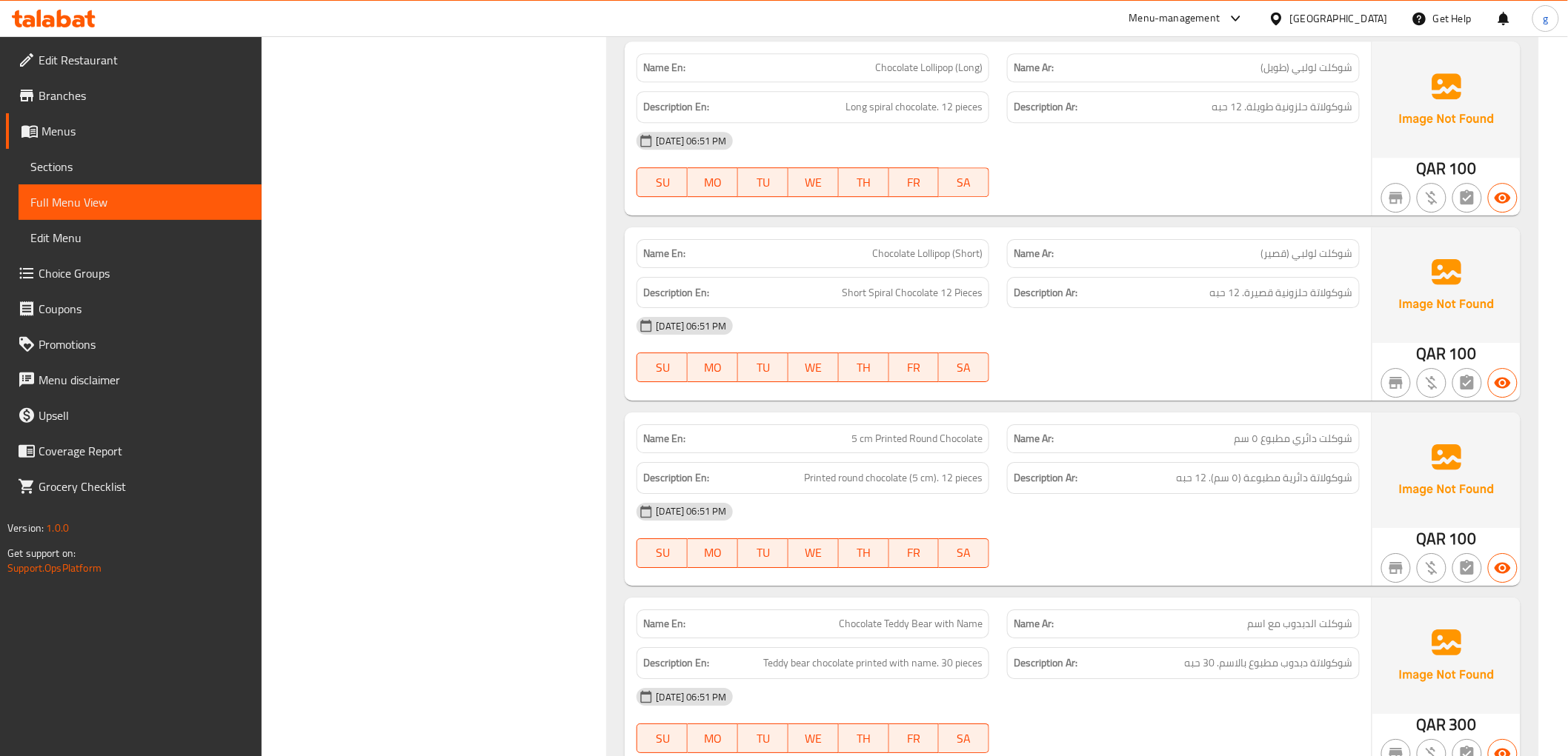
click at [877, 251] on span "Chocolate Lollipop (Short)" at bounding box center [928, 254] width 111 height 16
copy span "Chocolate Lollipop (Short)"
click at [988, 296] on div "Description En: Short Spiral Chocolate 12 Pieces" at bounding box center [812, 293] width 353 height 32
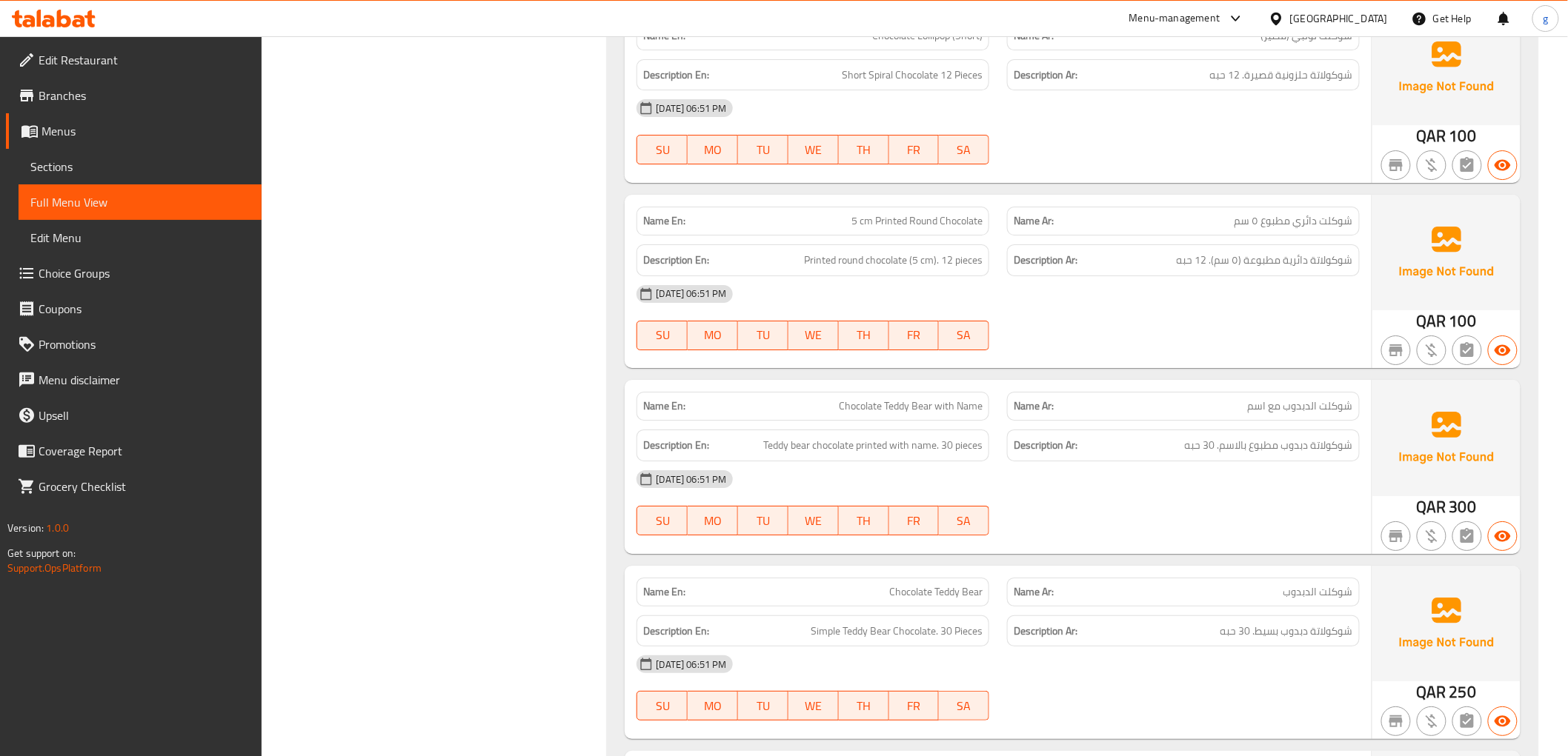
scroll to position [4443, 0]
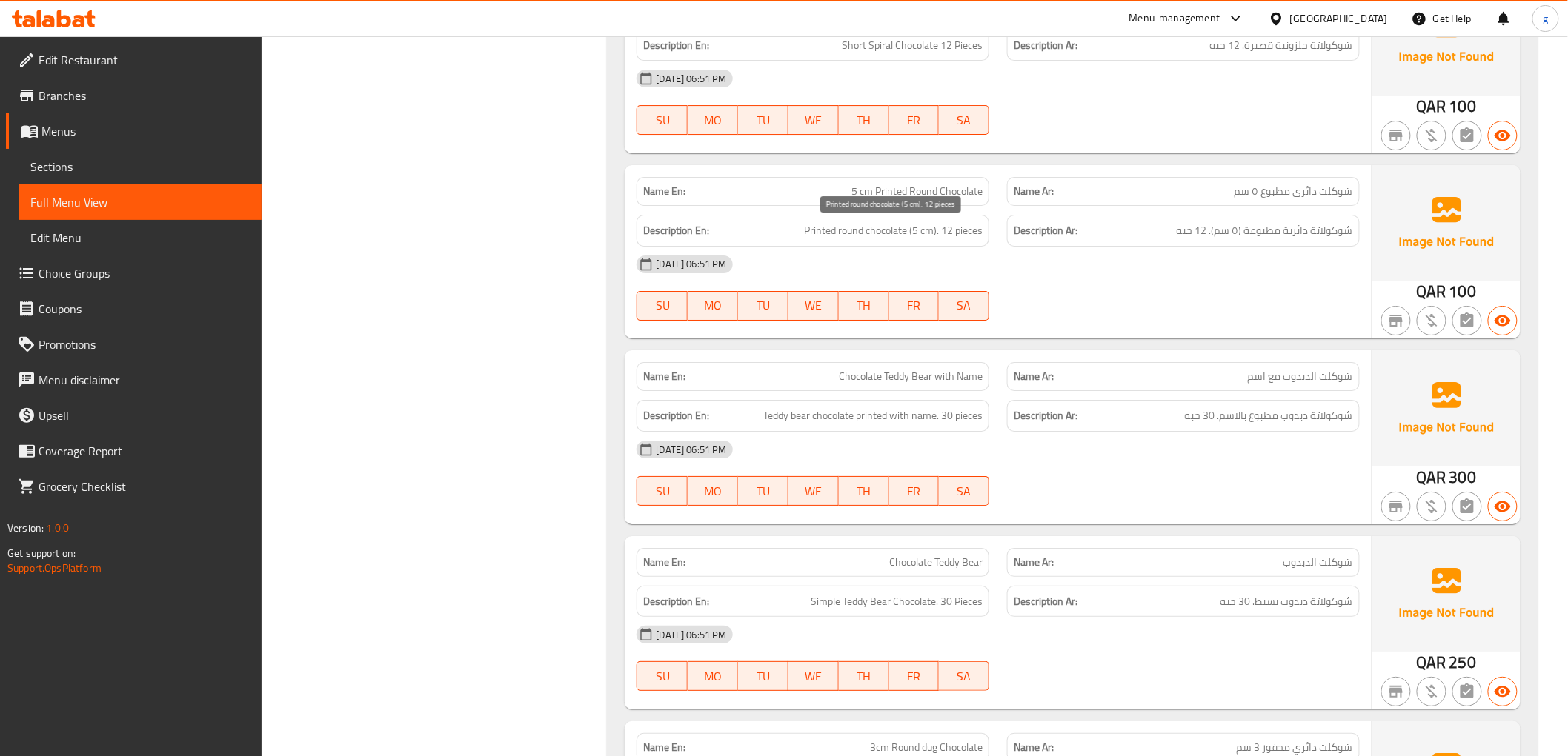
click at [918, 228] on span "Printed round chocolate (5 cm). 12 pieces" at bounding box center [893, 230] width 178 height 19
click at [939, 234] on span "Printed round chocolate (5 cm). 12 pieces" at bounding box center [893, 230] width 178 height 19
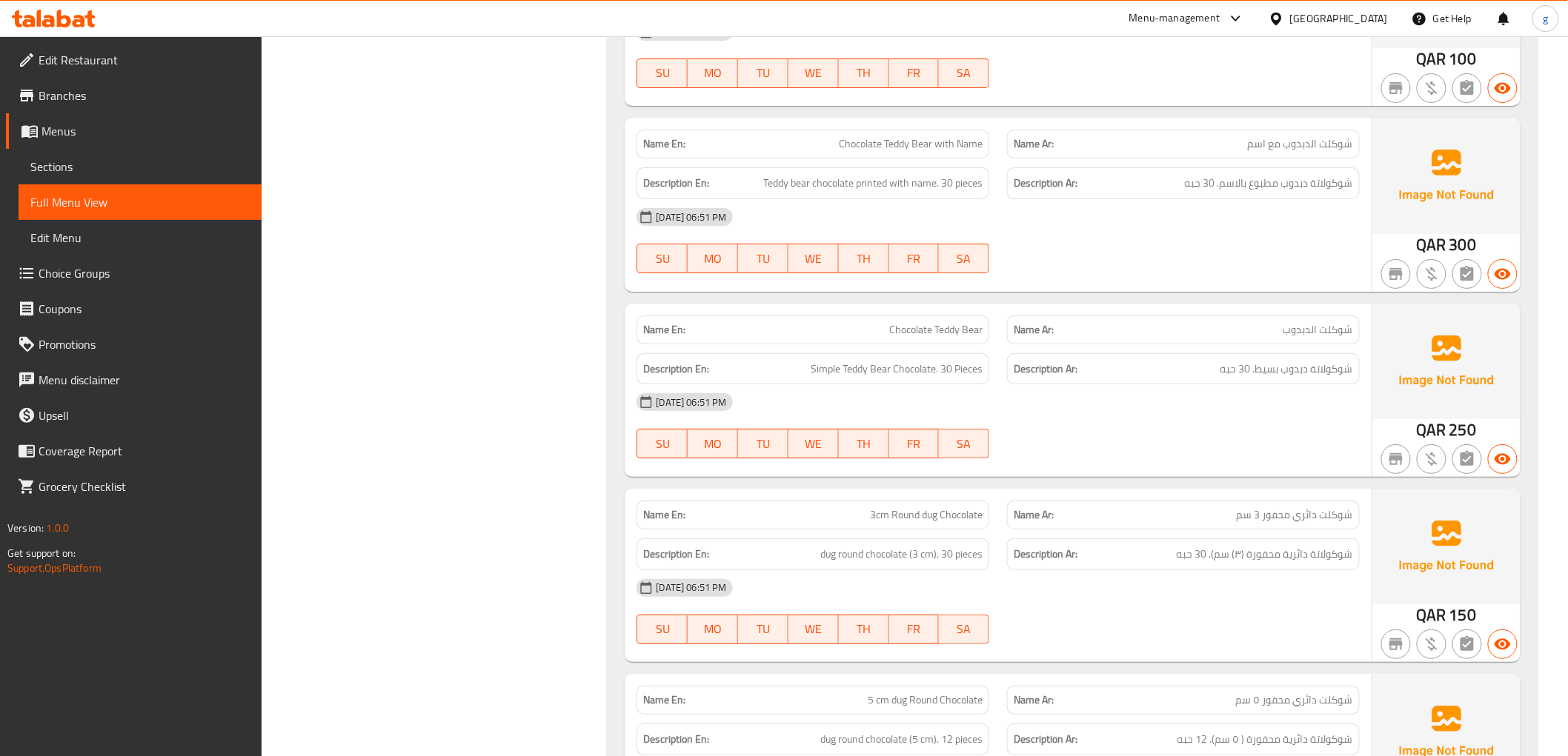
scroll to position [4526, 0]
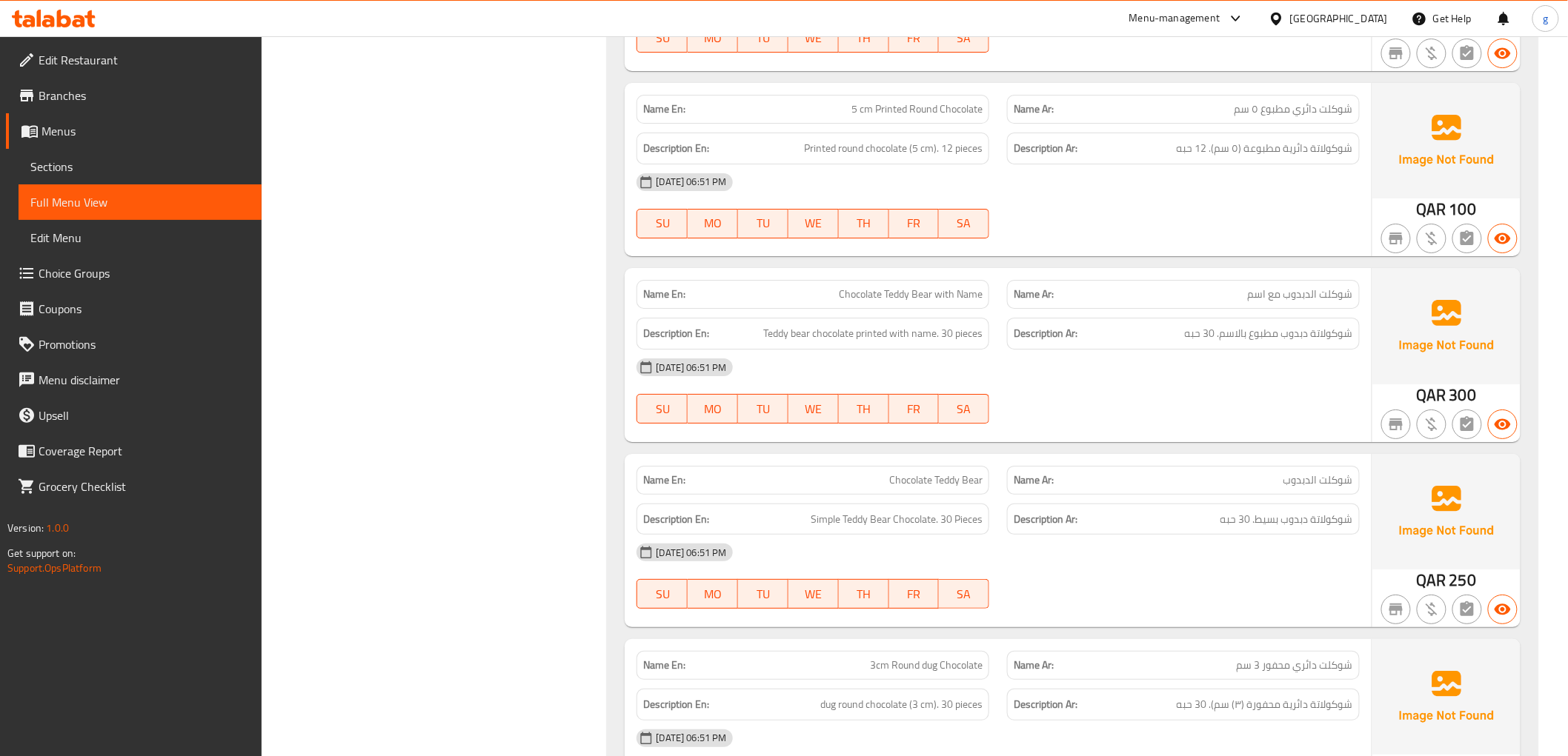
click at [1253, 298] on span "شوكلت الدبدوب مع اسم" at bounding box center [1300, 294] width 105 height 16
copy span "شوكلت الدبدوب مع اسم"
click at [1126, 334] on h6 "Description Ar: شوكولاتة دبدوب مطبوع بالاسم. 30 حبه" at bounding box center [1183, 334] width 340 height 19
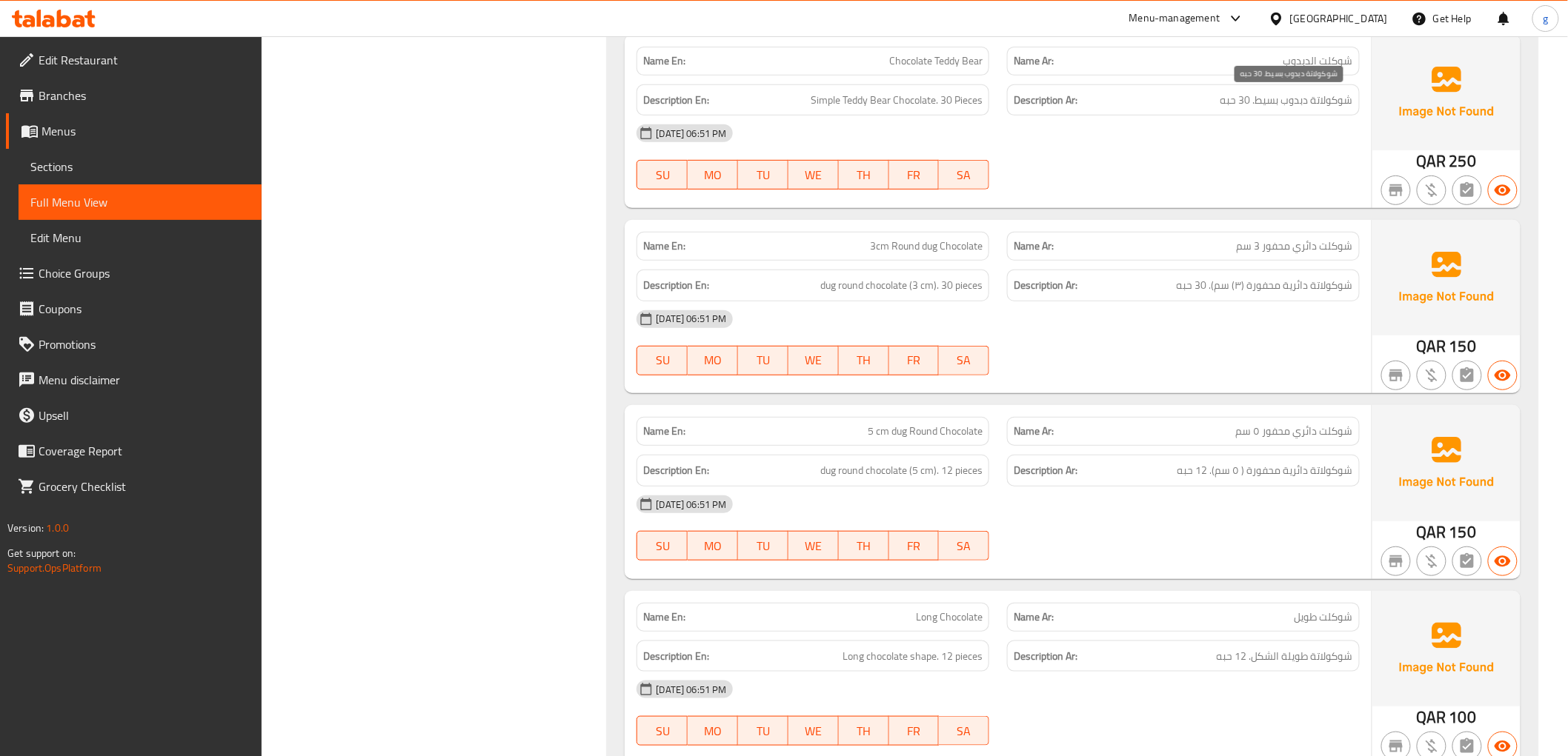
scroll to position [4854, 0]
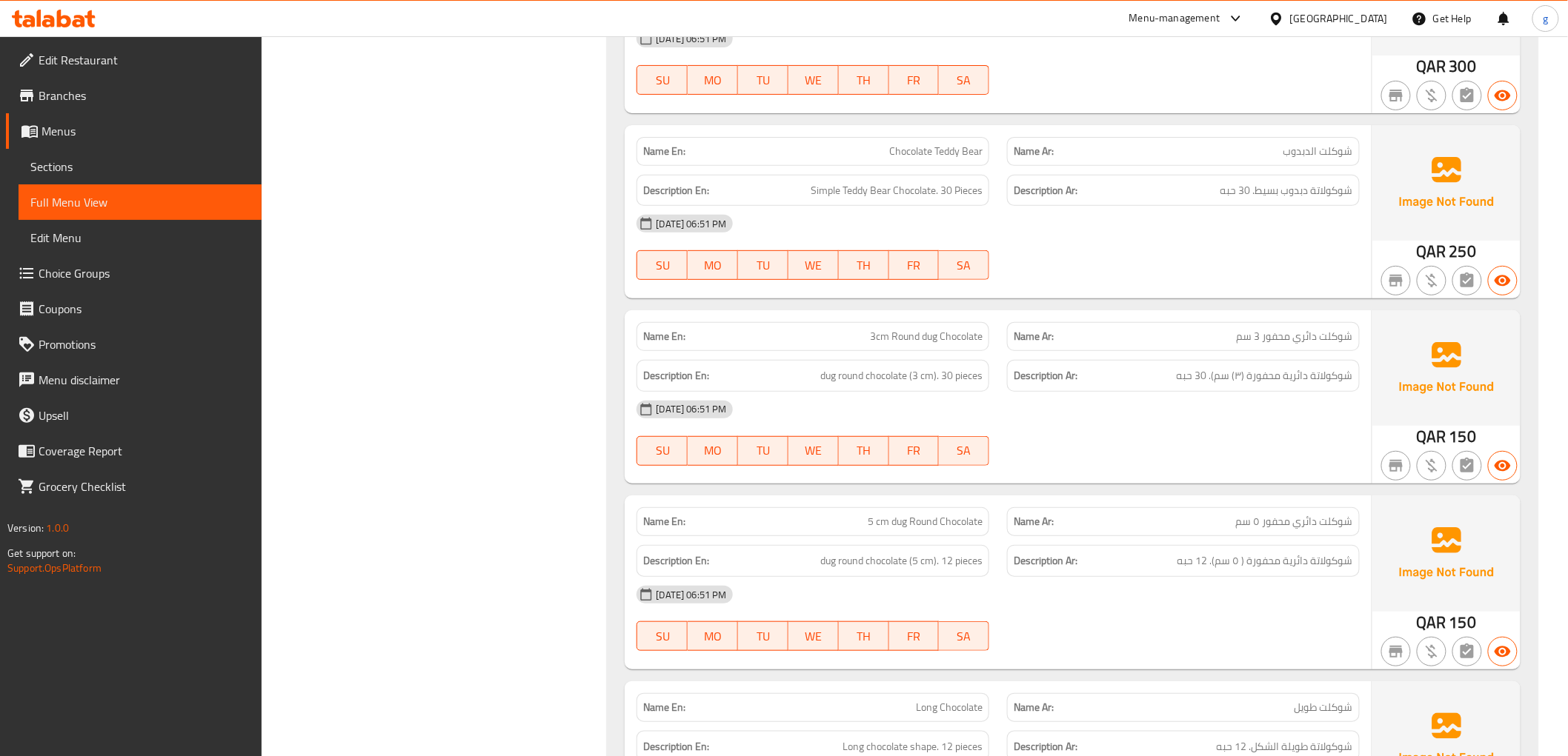
click at [912, 343] on span "3cm Round dug Chocolate" at bounding box center [926, 336] width 113 height 16
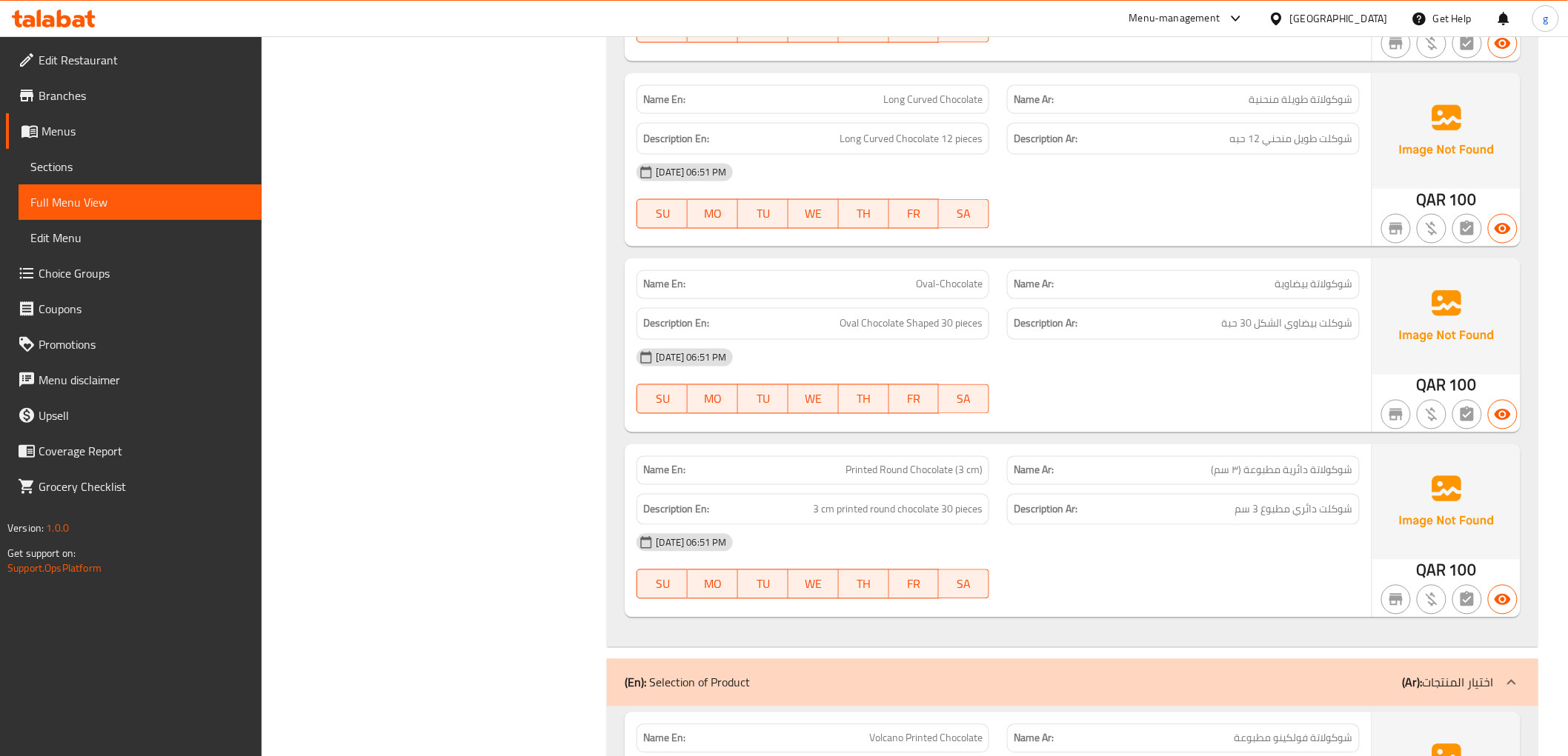
scroll to position [5677, 0]
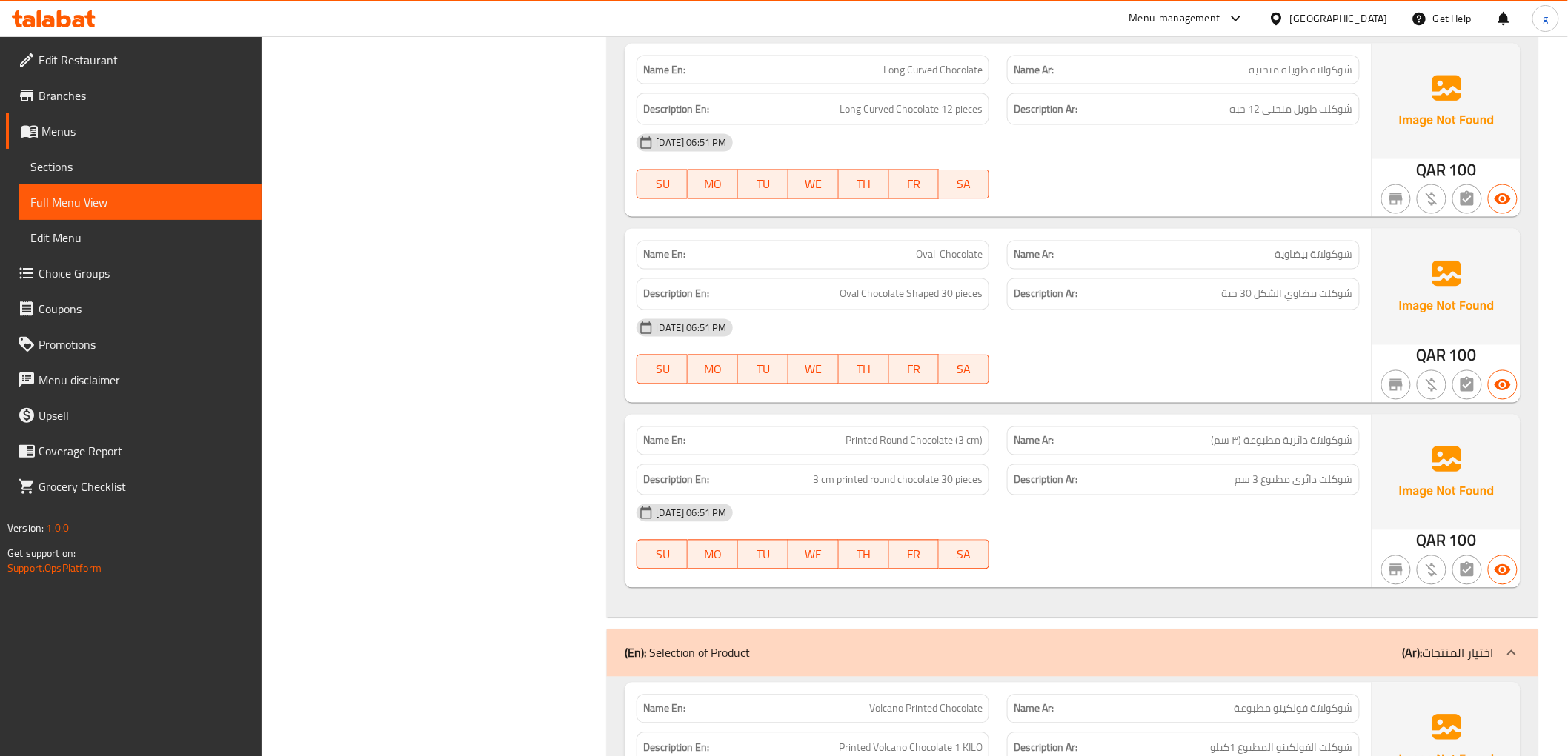
click at [936, 72] on span "Long Curved Chocolate" at bounding box center [932, 70] width 99 height 16
copy span "Long Curved Chocolate"
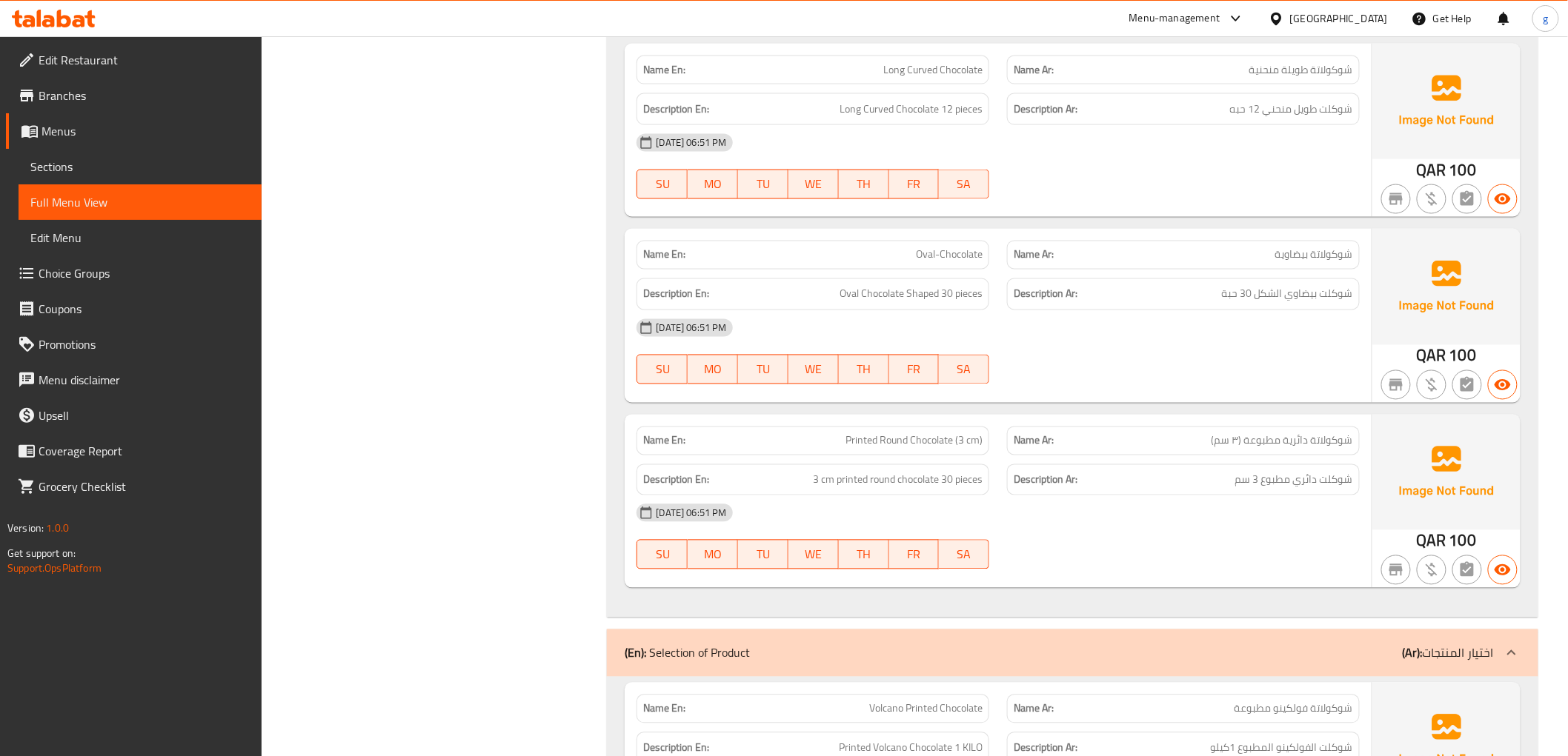
click at [945, 261] on span "Oval-Chocolate" at bounding box center [950, 255] width 67 height 16
copy span "Oval-Chocolate"
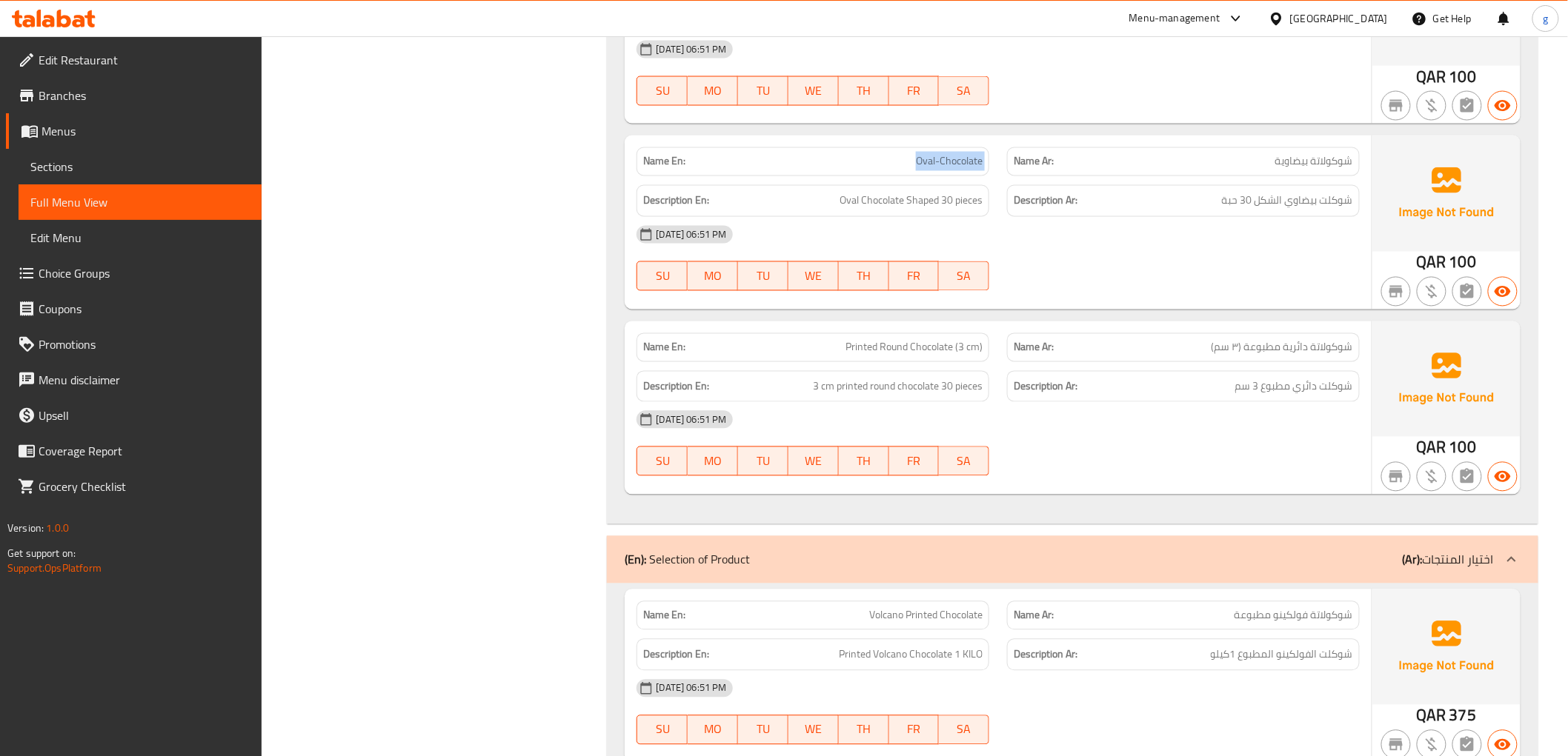
scroll to position [5842, 0]
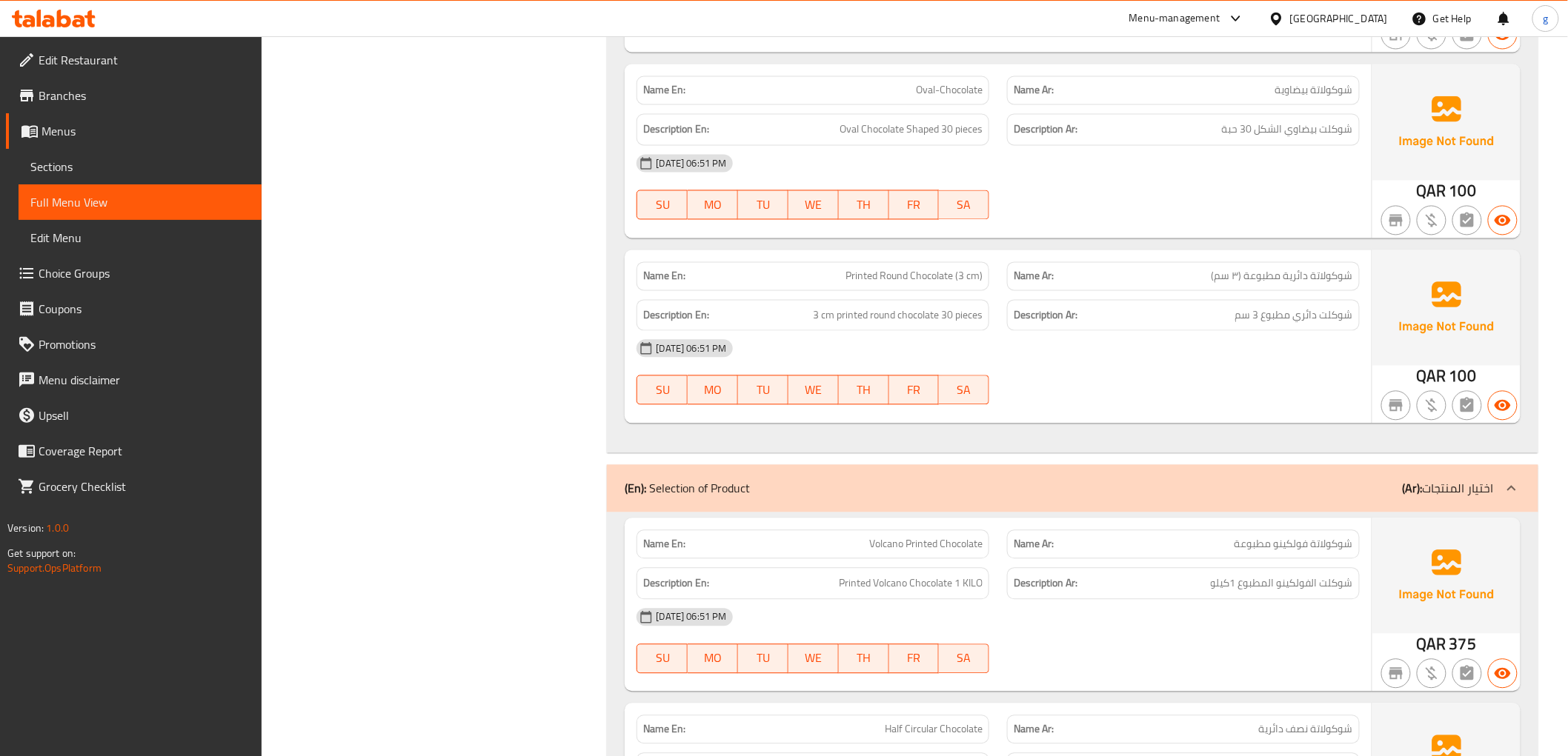
click at [872, 271] on span "Printed Round Chocolate (3 cm)" at bounding box center [914, 276] width 137 height 16
copy span "Printed Round Chocolate (3 cm)"
click at [823, 281] on p "Name En: Printed Round Chocolate (3 cm)" at bounding box center [813, 276] width 340 height 16
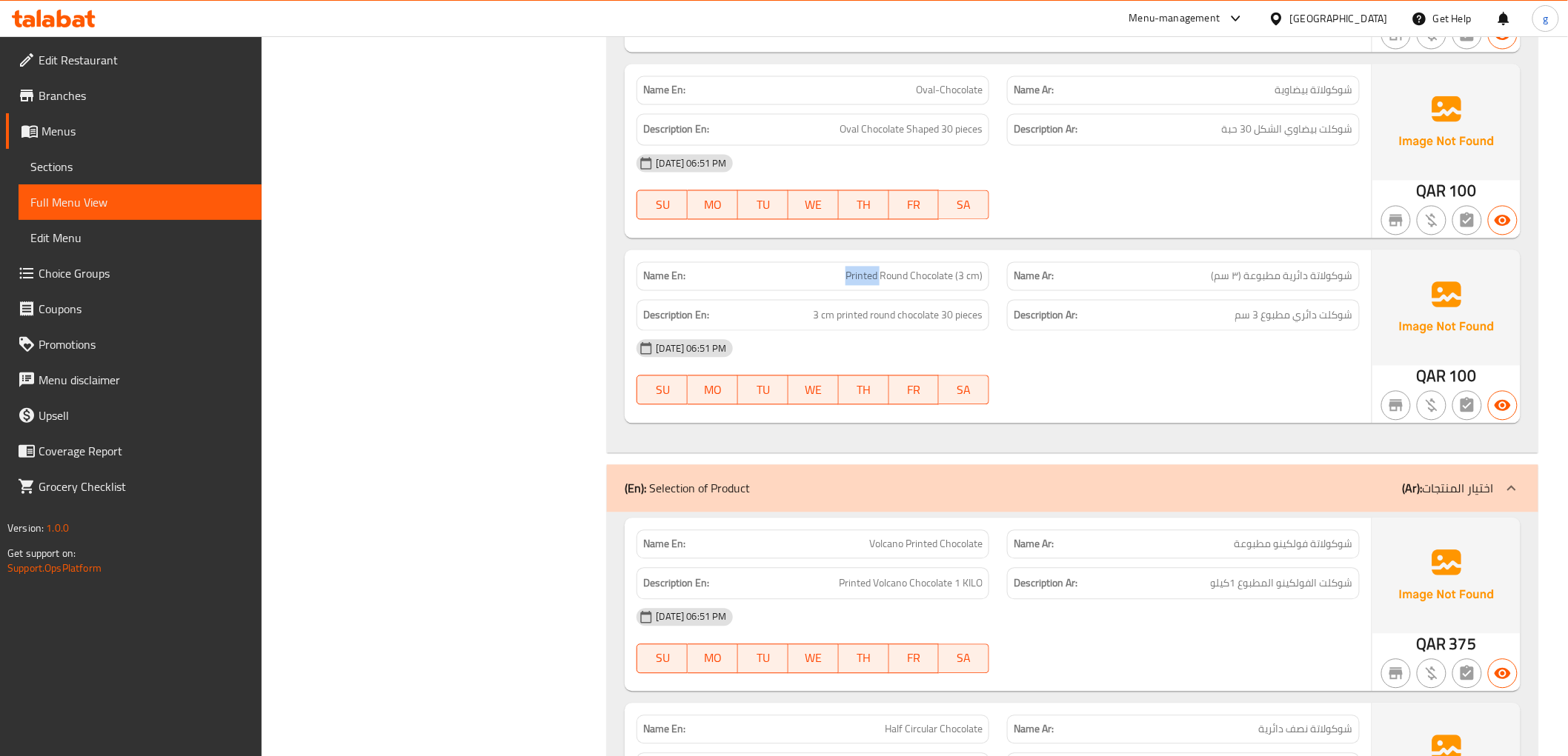
click at [823, 281] on p "Name En: Printed Round Chocolate (3 cm)" at bounding box center [813, 276] width 340 height 16
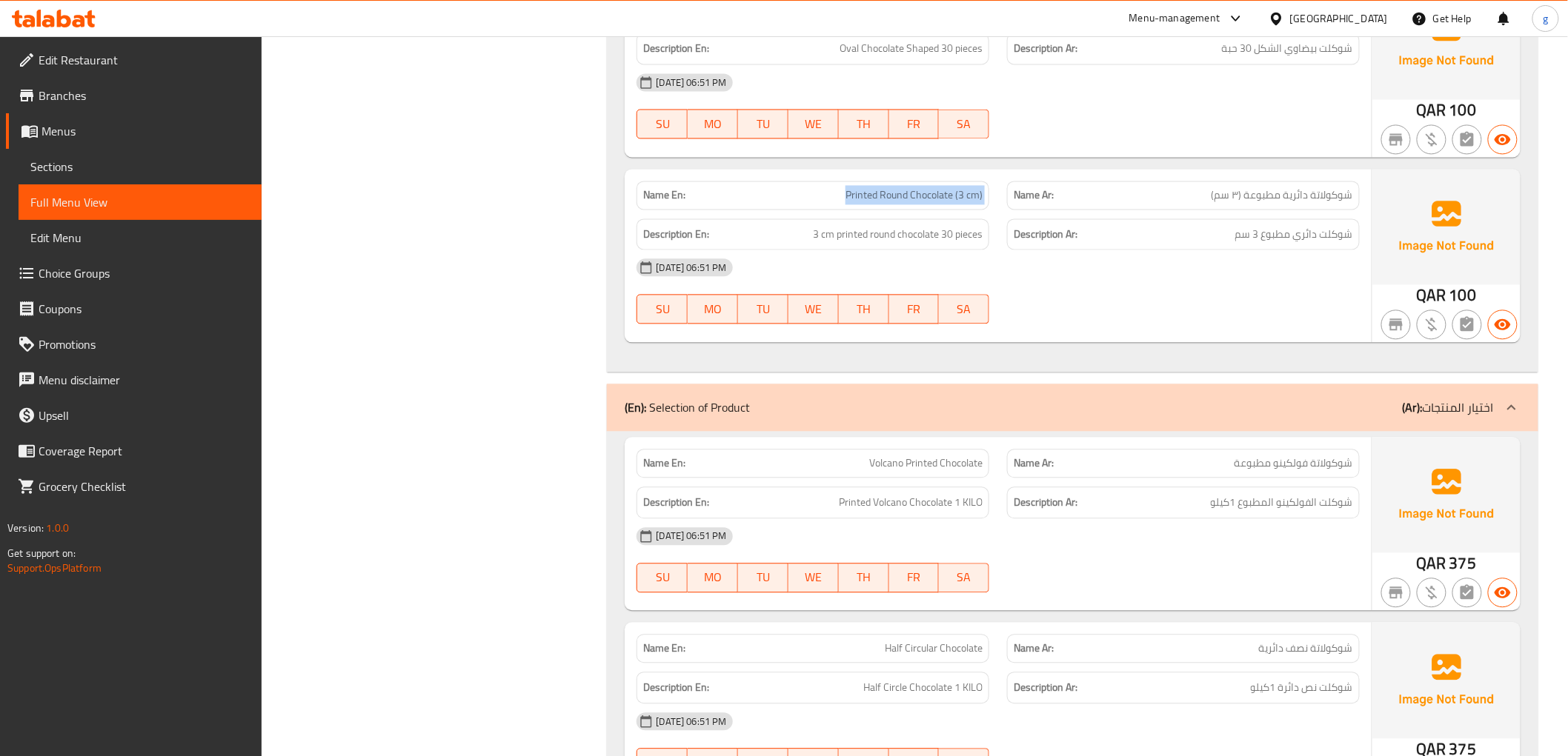
scroll to position [5925, 0]
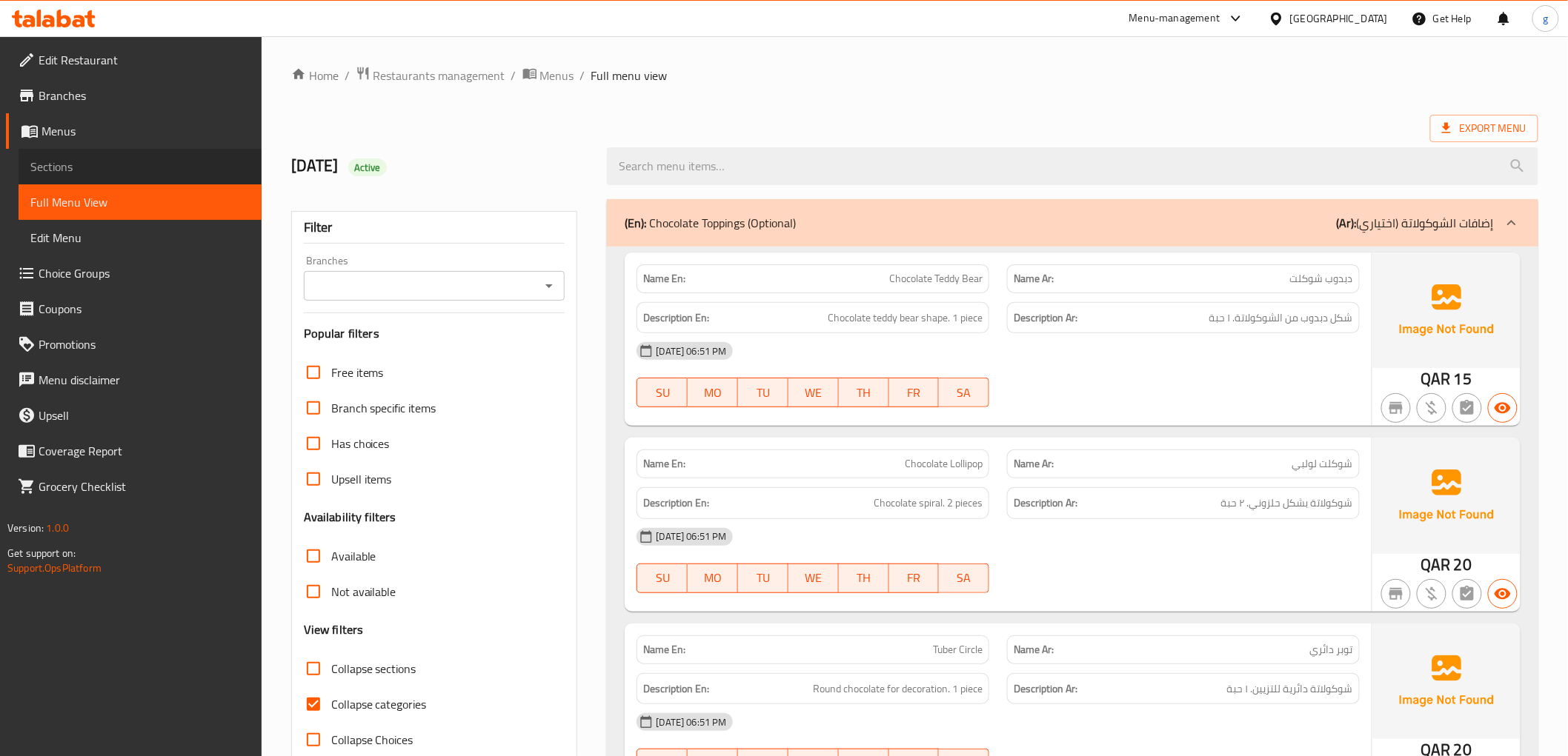
click at [83, 164] on span "Sections" at bounding box center [140, 167] width 220 height 18
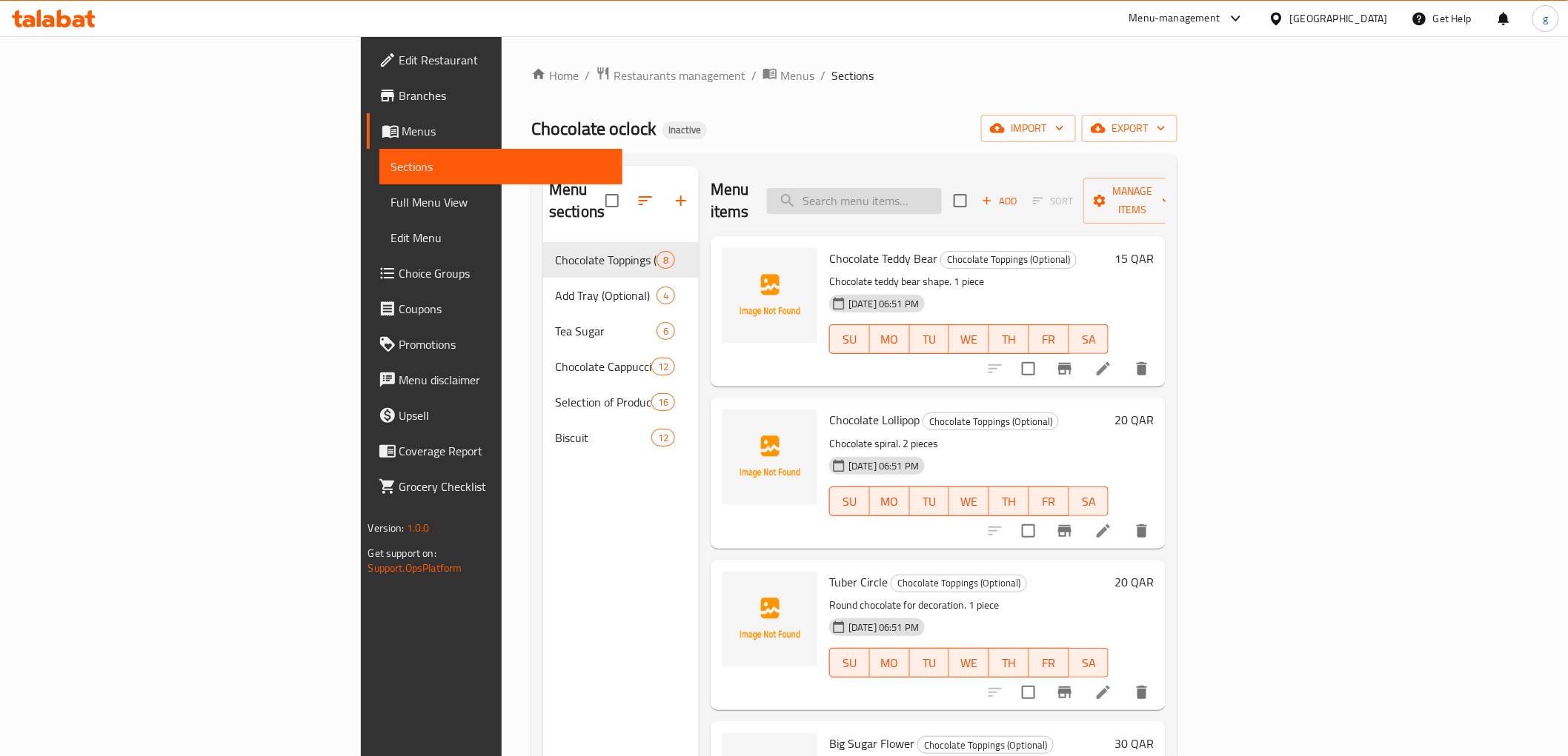
click at [942, 194] on input "search" at bounding box center [854, 201] width 174 height 26
paste input "Chocolate Teddy Bear"
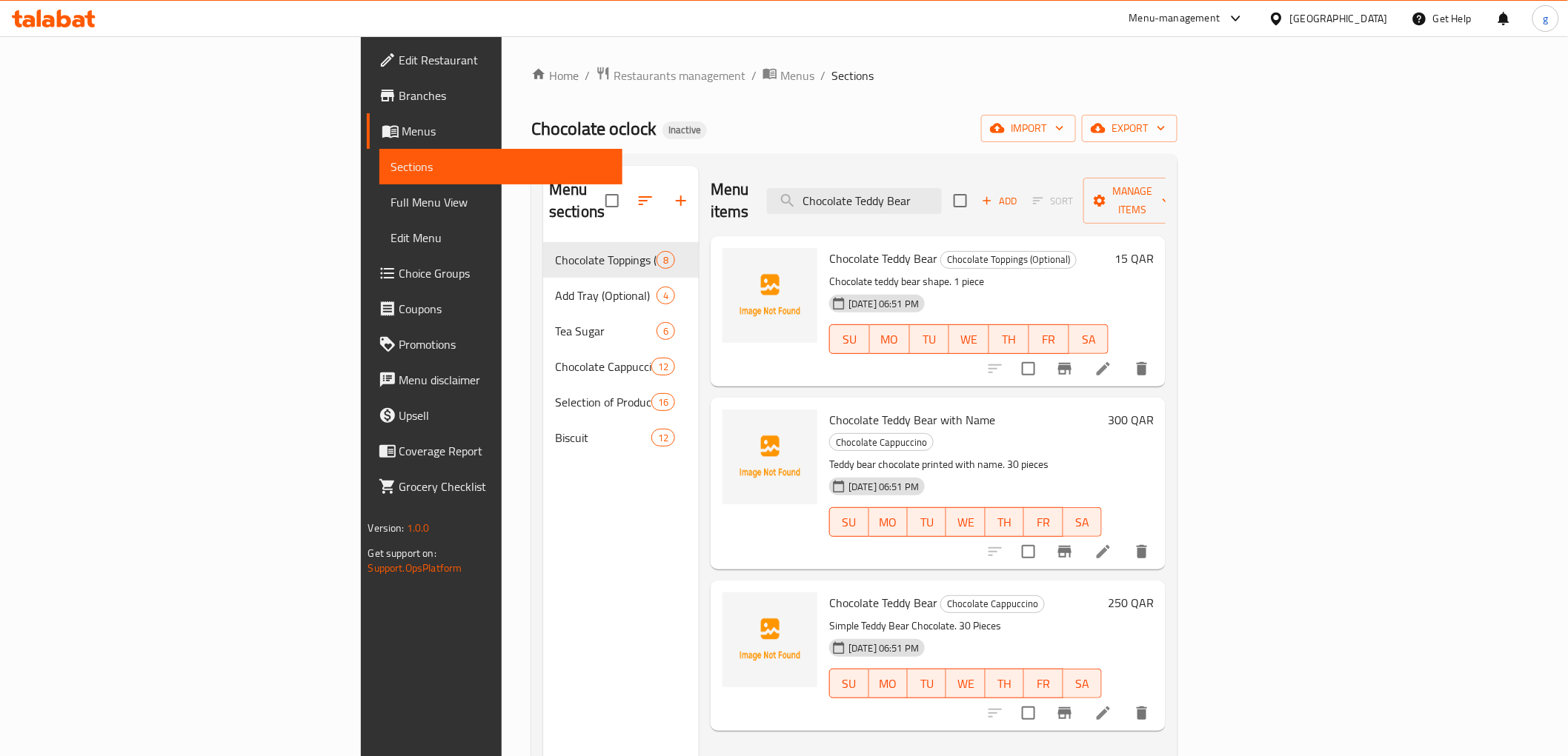
type input "Chocolate Teddy Bear"
click at [1112, 360] on icon at bounding box center [1103, 368] width 18 height 18
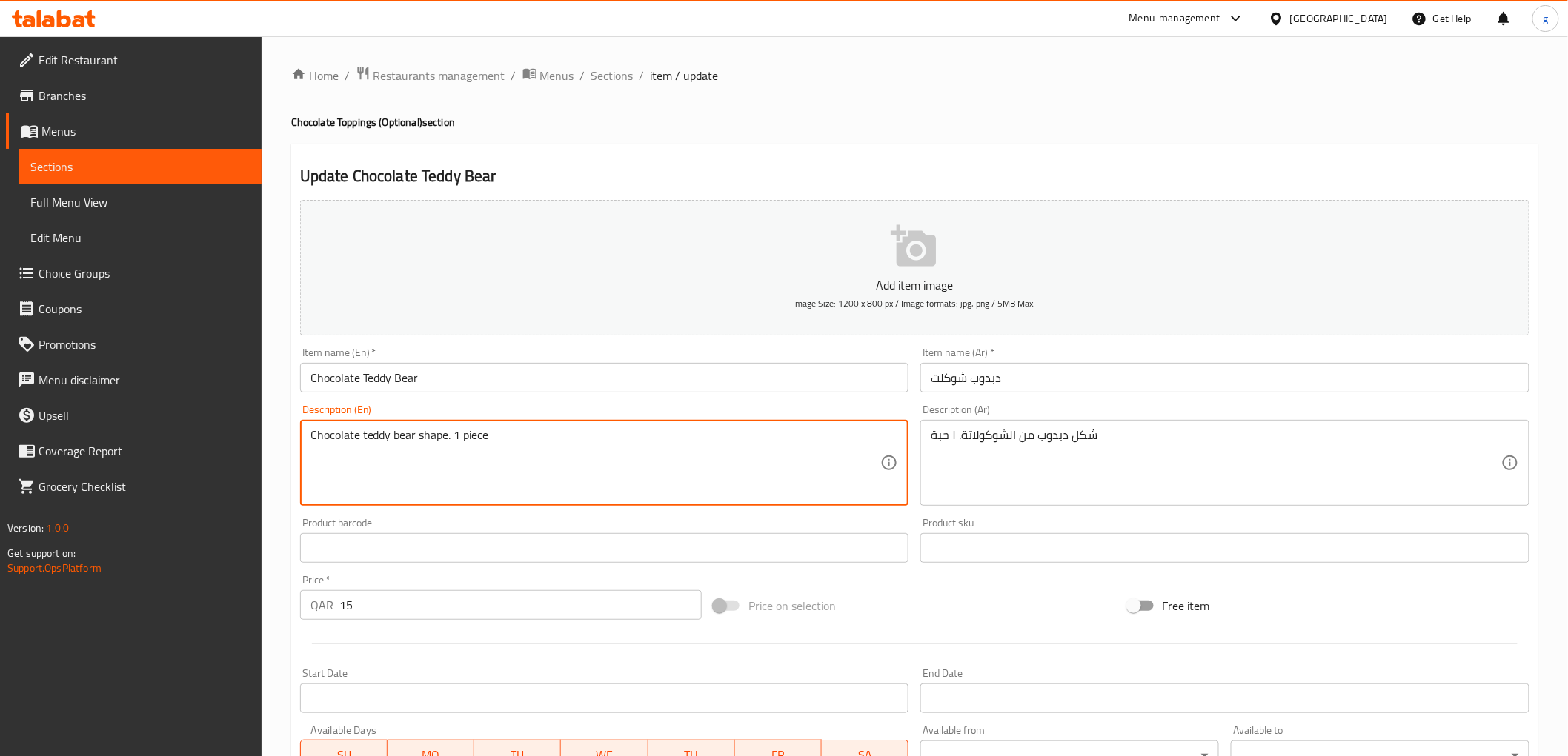
click at [414, 440] on textarea "Chocolate teddy bear shape. 1 piece" at bounding box center [596, 463] width 570 height 70
click at [363, 434] on textarea "Chocolate teddy bear shape. 1 piece" at bounding box center [596, 463] width 570 height 70
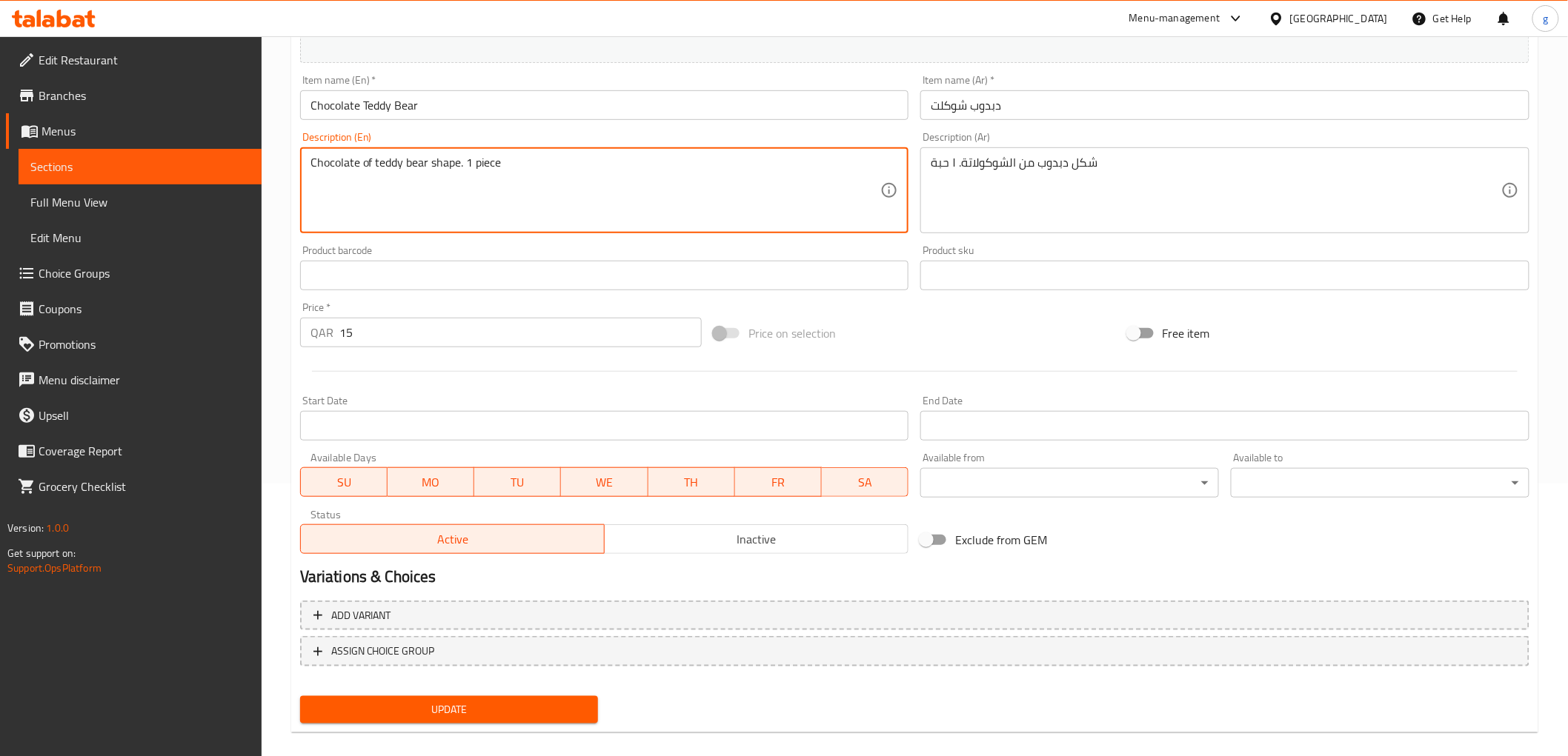
scroll to position [287, 0]
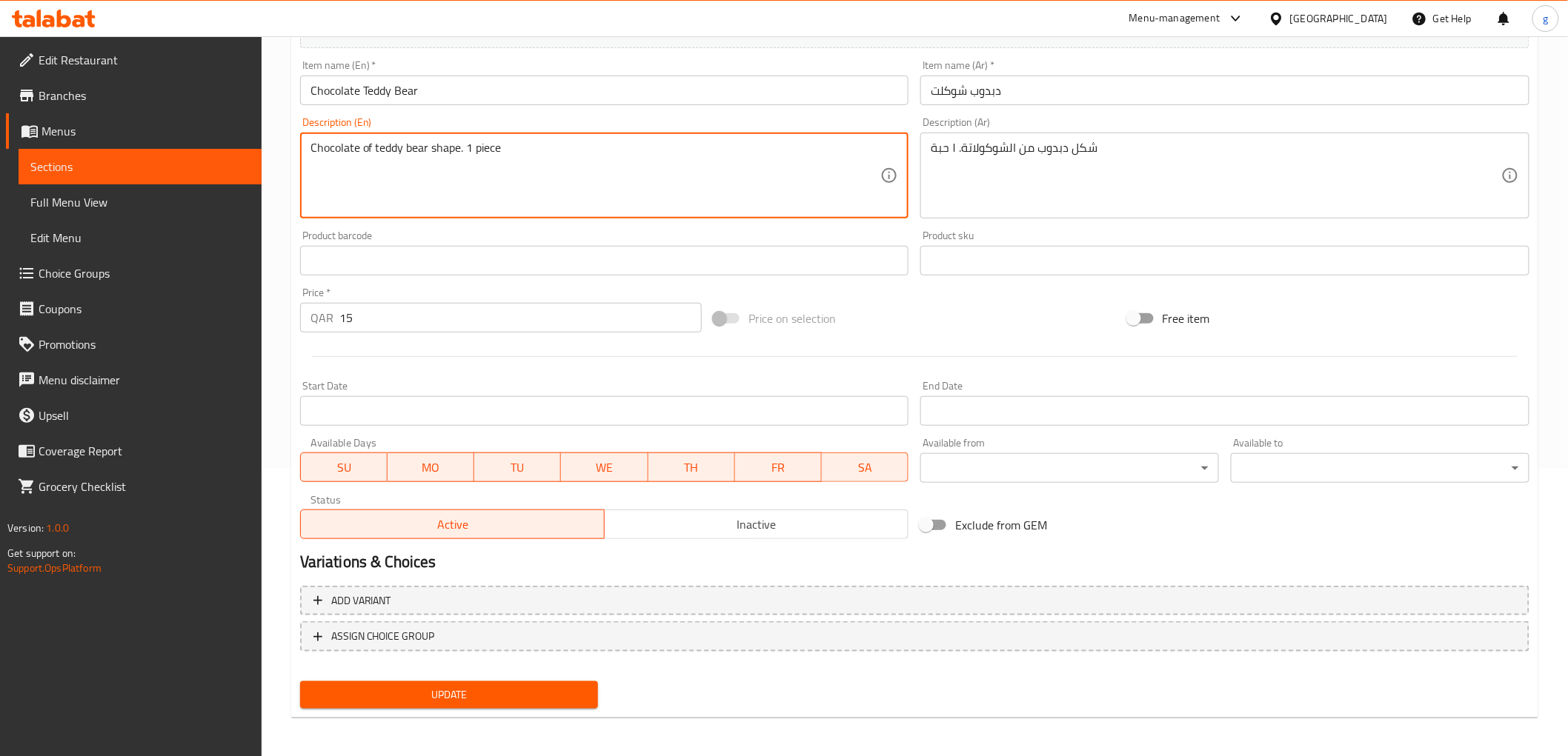
type textarea "Chocolate of teddy bear shape. 1 piece"
click at [564, 689] on span "Update" at bounding box center [449, 695] width 275 height 19
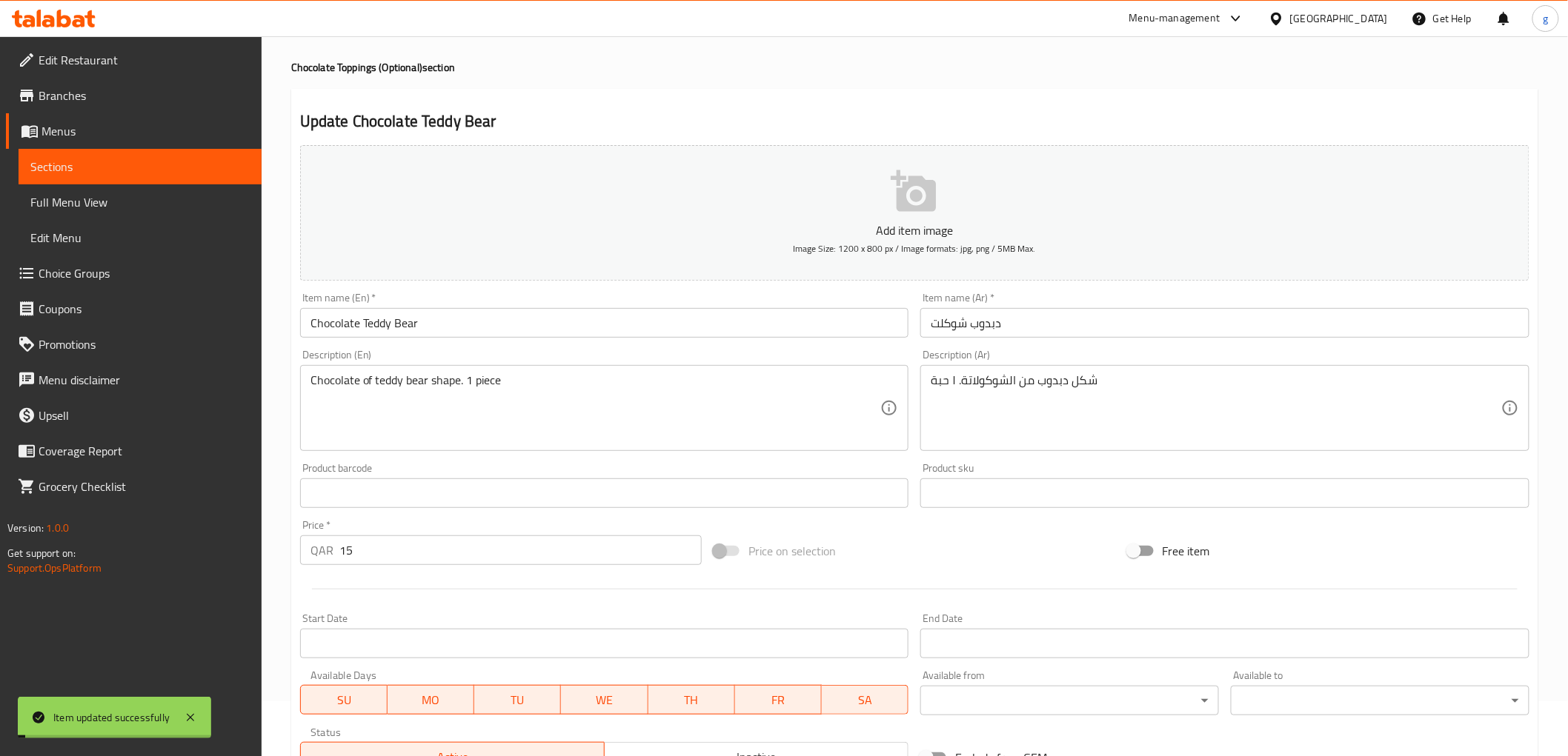
scroll to position [40, 0]
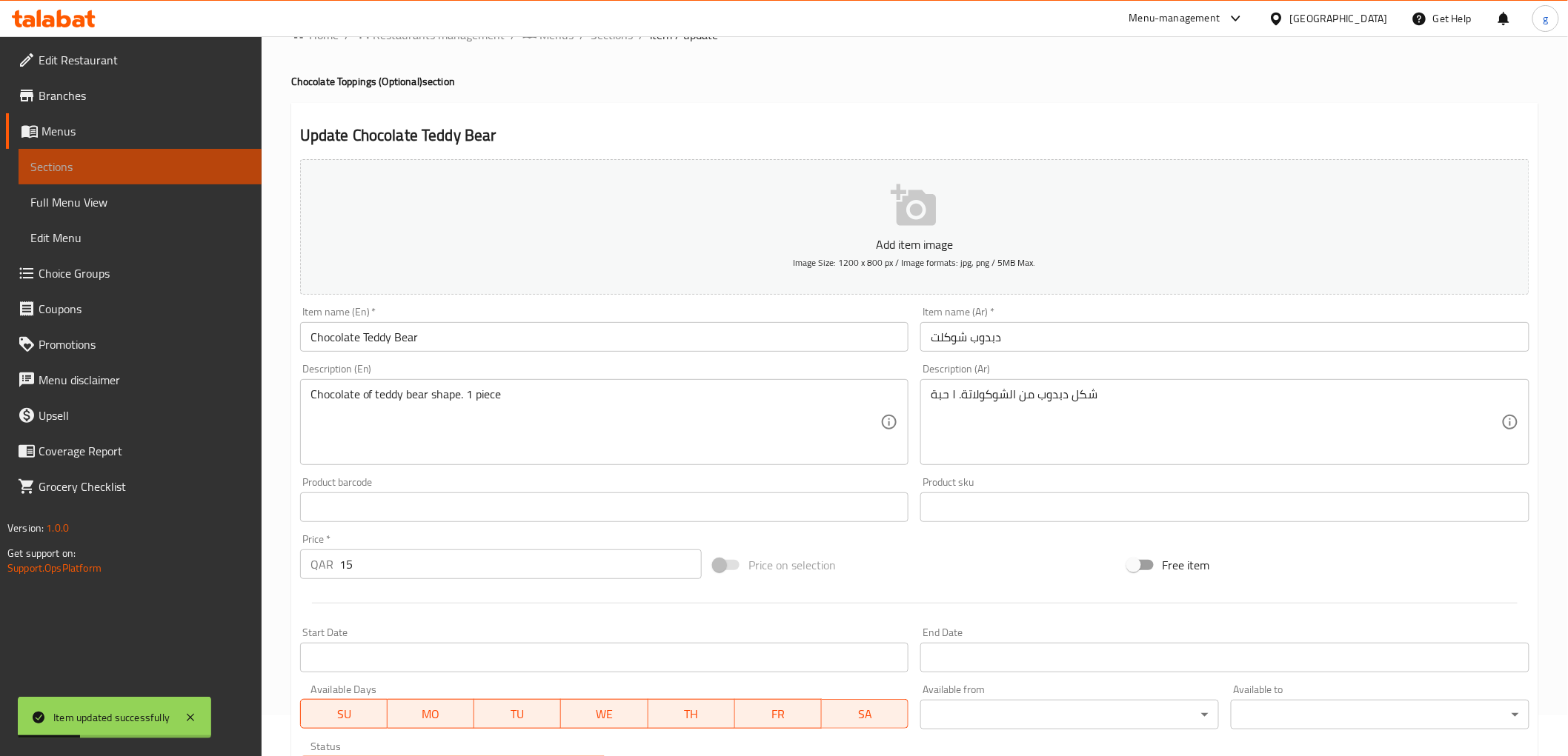
click at [90, 173] on span "Sections" at bounding box center [140, 167] width 220 height 18
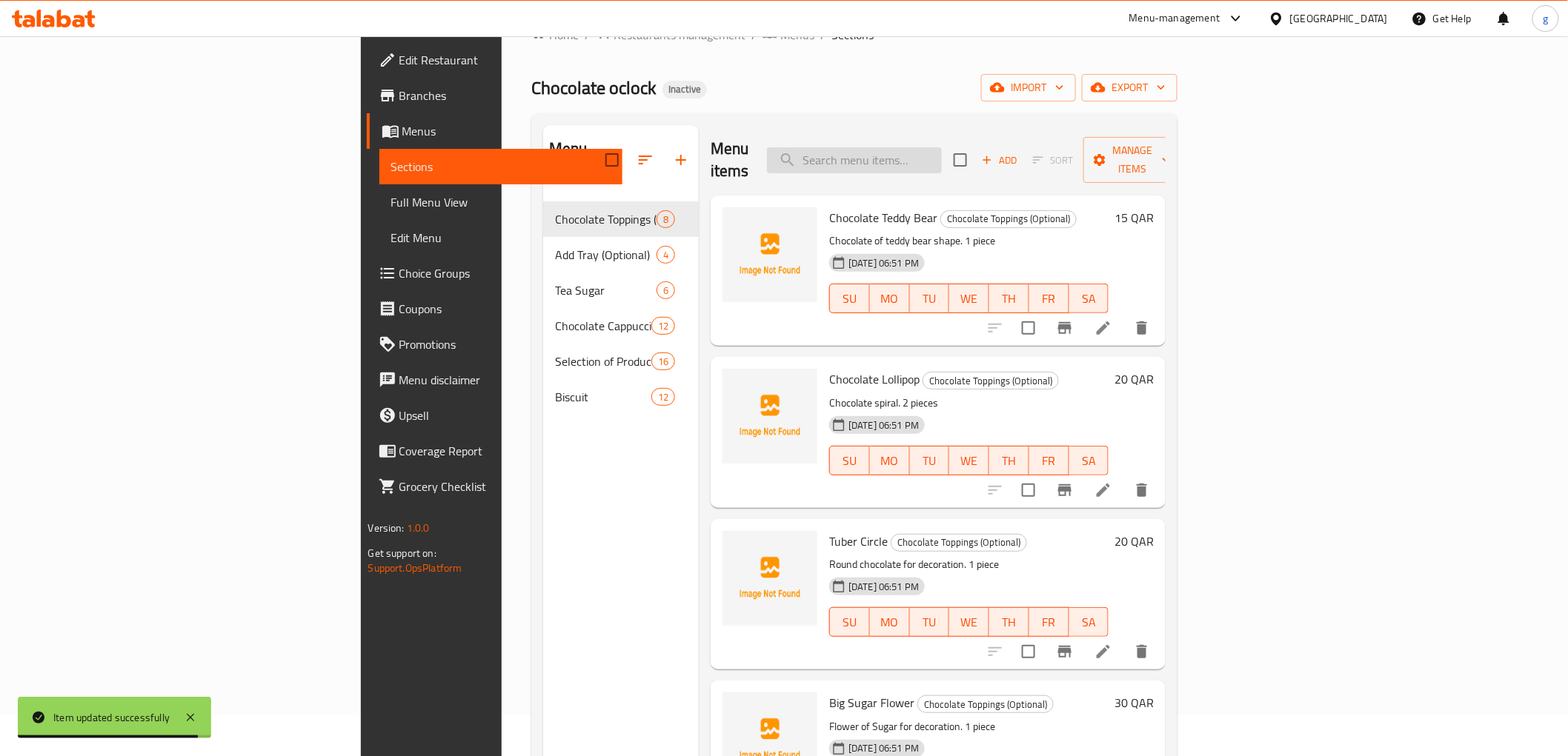
click at [936, 152] on input "search" at bounding box center [854, 160] width 174 height 26
paste input "Chocolate Lollipop"
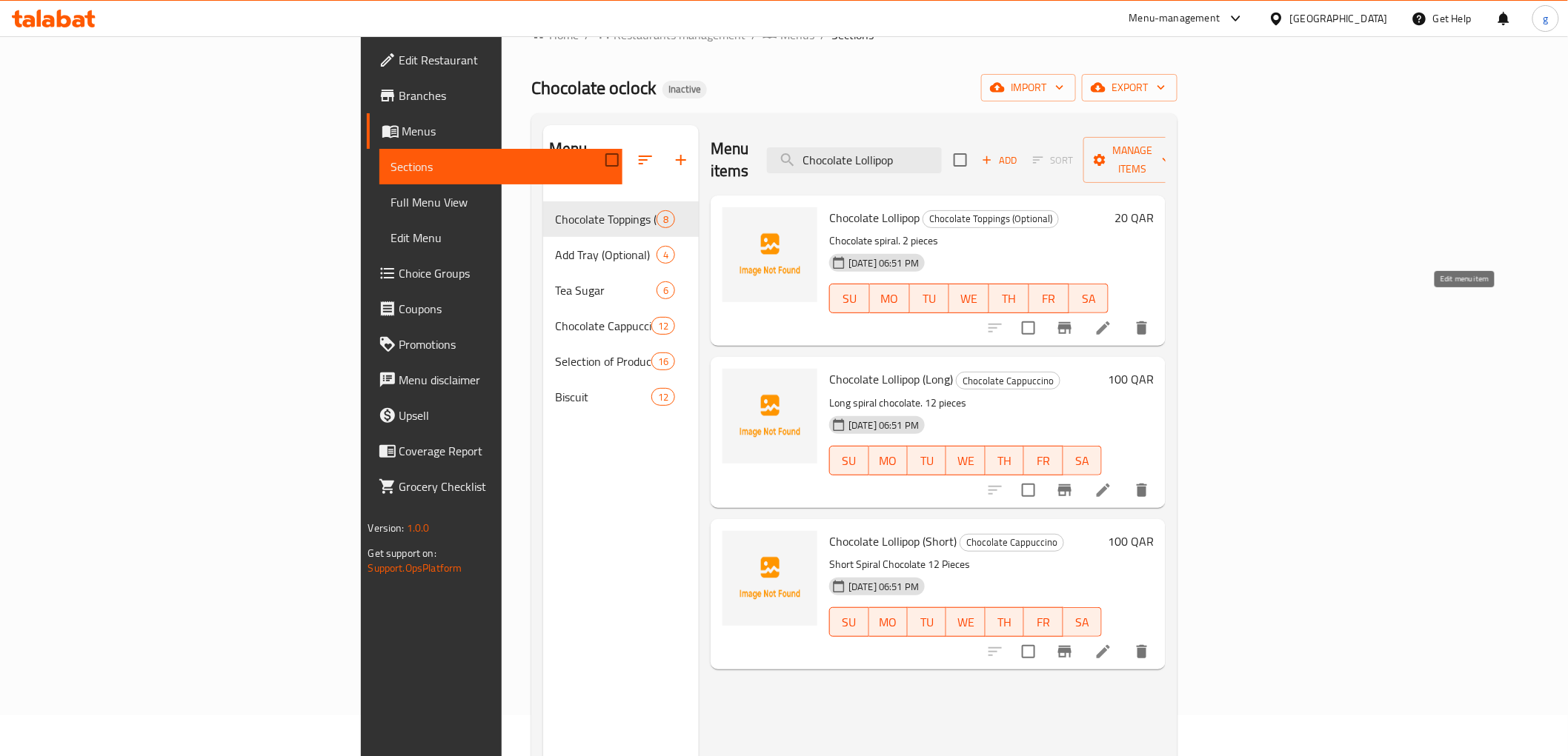
type input "Chocolate Lollipop"
click at [1112, 319] on icon at bounding box center [1103, 328] width 18 height 18
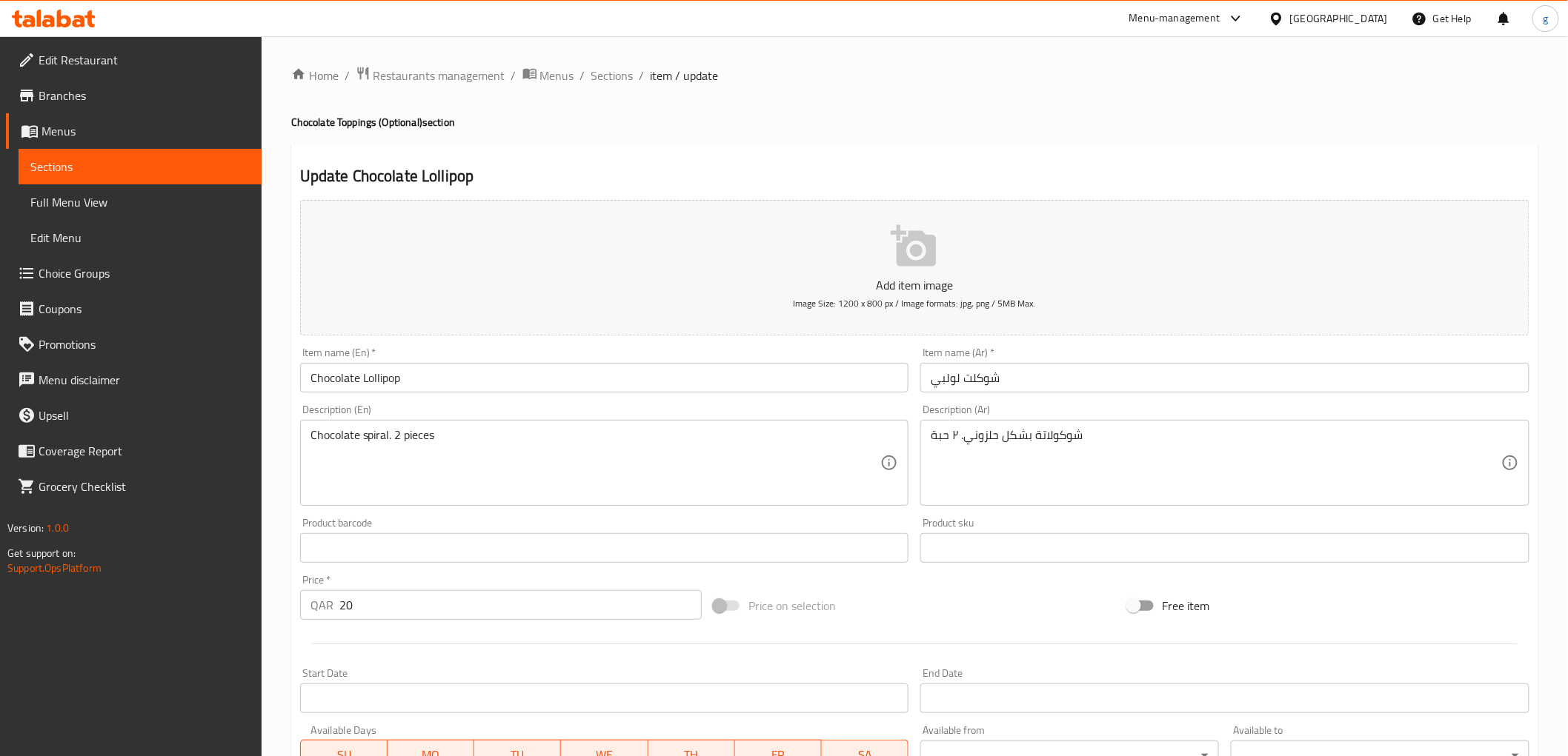
click at [366, 376] on input "Chocolate Lollipop" at bounding box center [604, 378] width 609 height 30
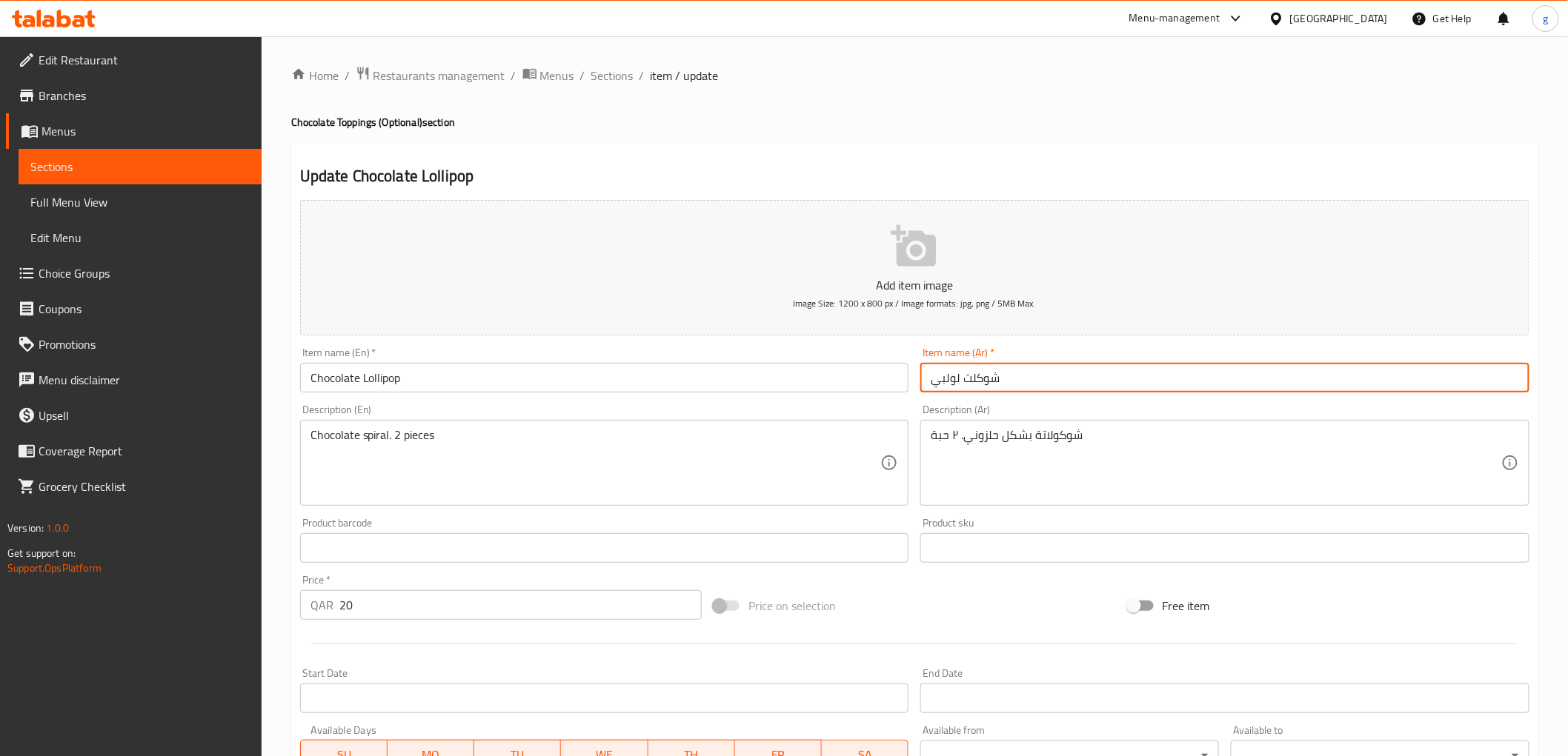
drag, startPoint x: 934, startPoint y: 384, endPoint x: 960, endPoint y: 396, distance: 28.6
click at [960, 396] on div "Item name (Ar)   * شوكلت لولبي Item name (Ar) *" at bounding box center [1224, 370] width 621 height 57
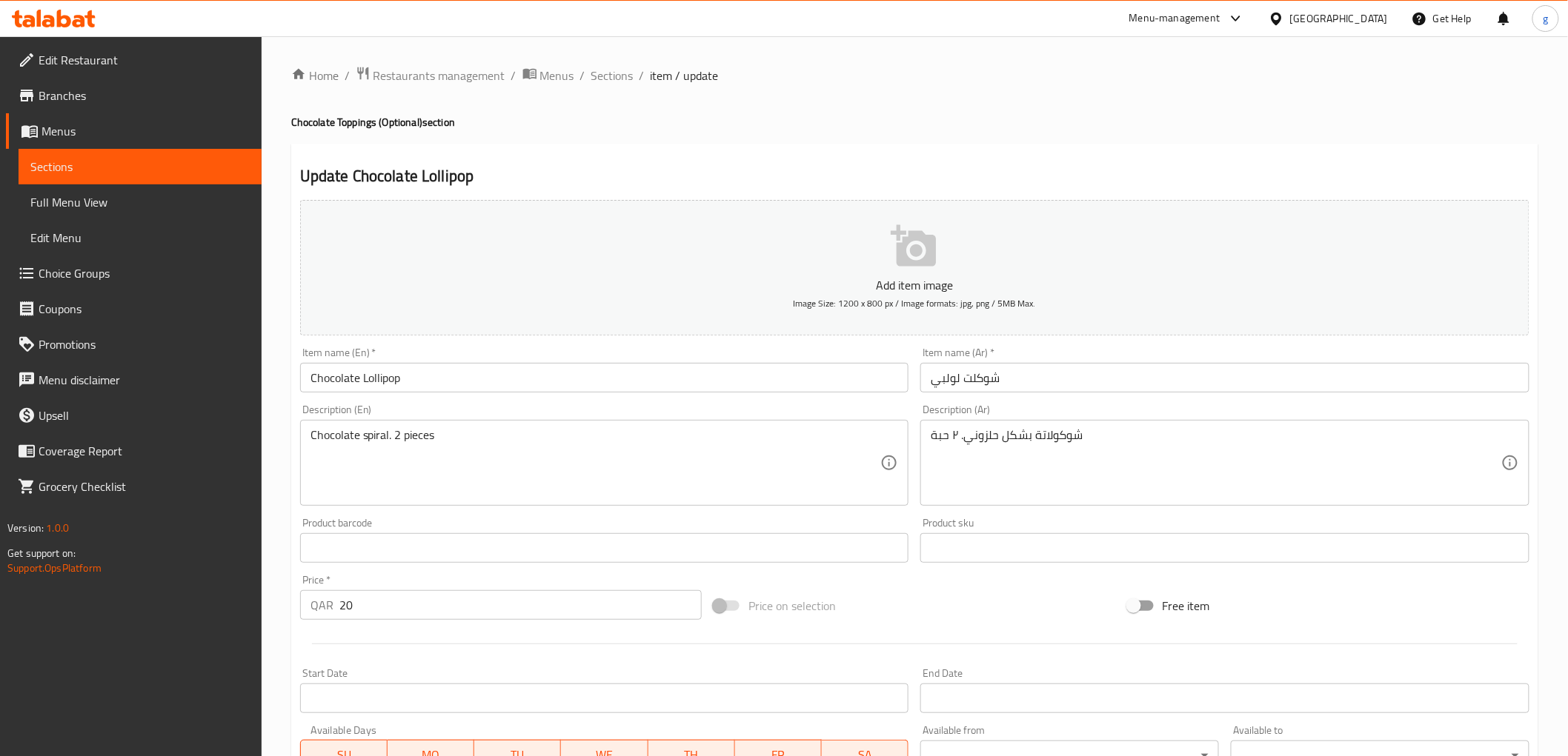
drag, startPoint x: 524, startPoint y: 363, endPoint x: 494, endPoint y: 374, distance: 32.0
click at [494, 374] on div "Item name (En)   * Chocolate Lollipop Item name (En) *" at bounding box center [604, 370] width 609 height 45
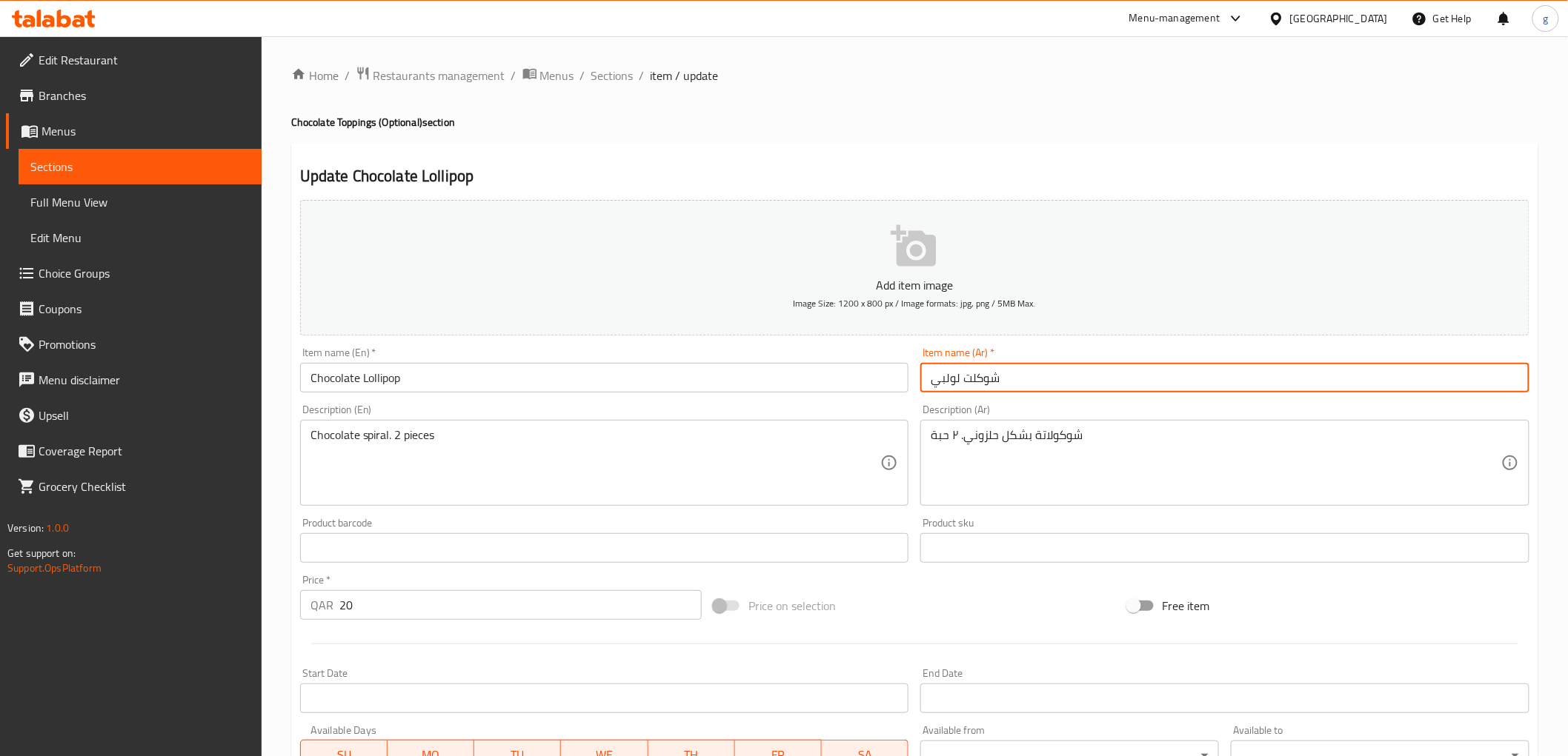
drag, startPoint x: 935, startPoint y: 378, endPoint x: 960, endPoint y: 387, distance: 26.6
click at [960, 387] on input "شوكلت لولبي" at bounding box center [1224, 378] width 609 height 30
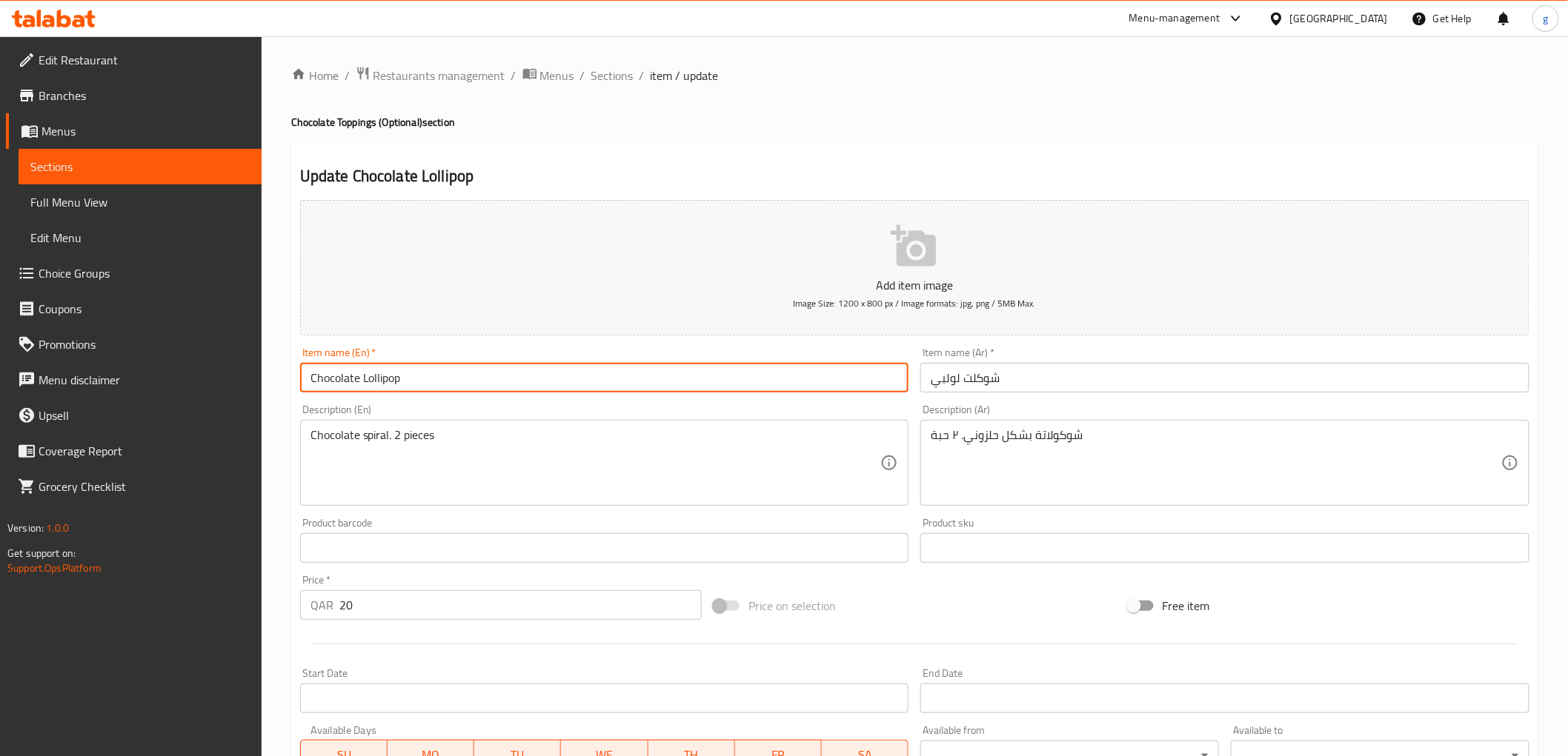
click at [367, 381] on input "Chocolate Lollipop" at bounding box center [604, 378] width 609 height 30
drag, startPoint x: 361, startPoint y: 378, endPoint x: 448, endPoint y: 388, distance: 87.6
click at [448, 388] on input "Chocolate Lollipop" at bounding box center [604, 378] width 609 height 30
paste input "spiral"
type input "Chocolate spiral"
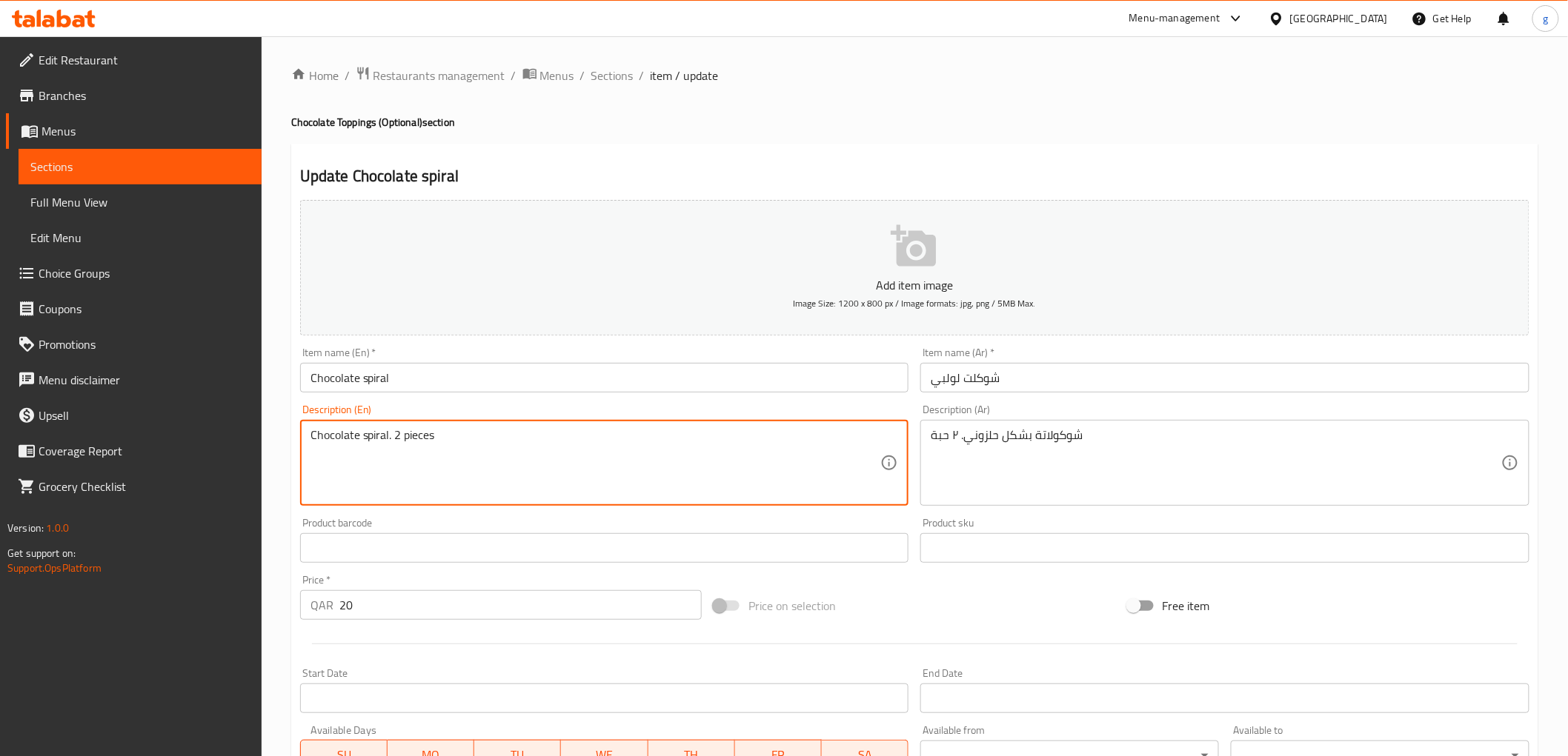
click at [626, 500] on div "Chocolate spiral. 2 pieces Description (En)" at bounding box center [604, 462] width 609 height 86
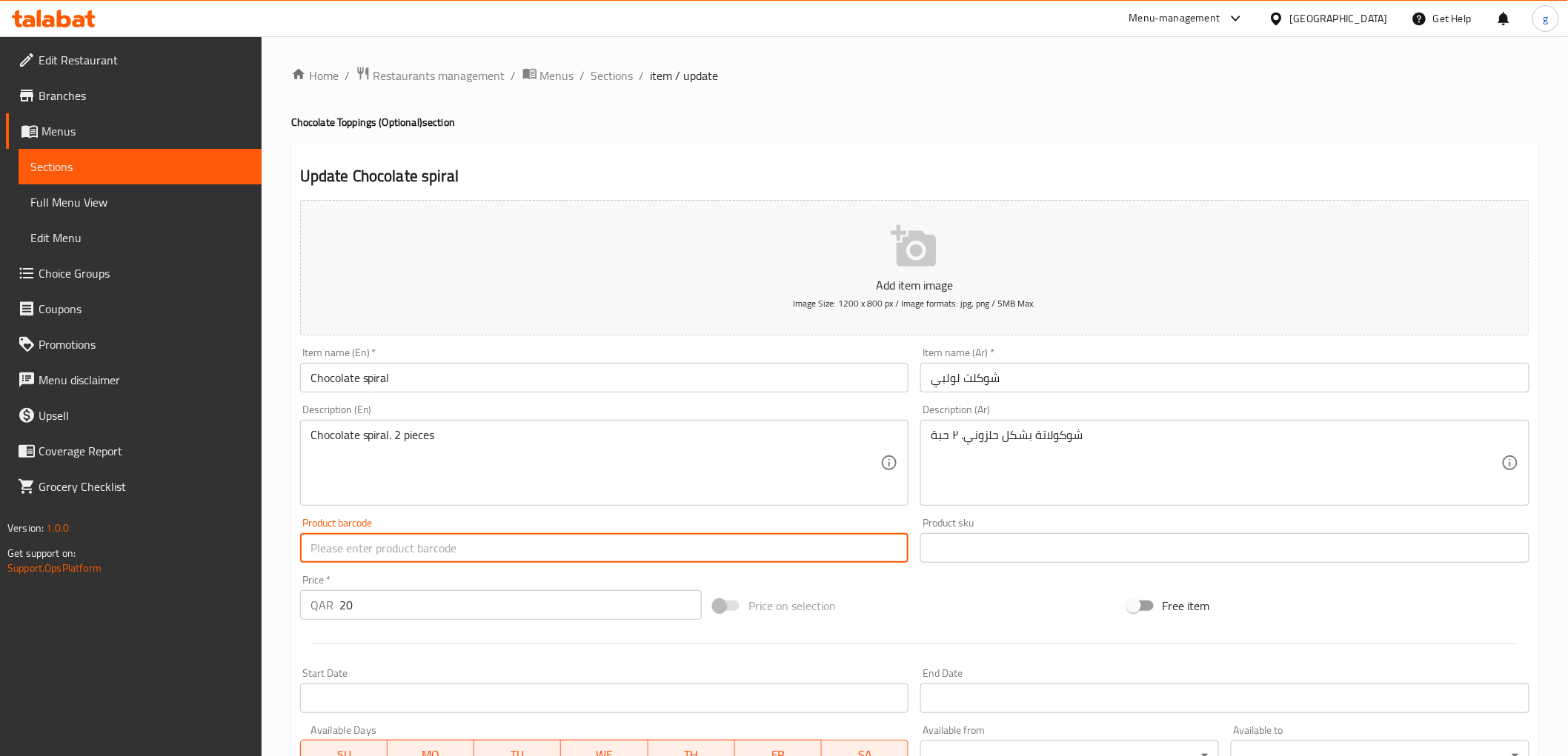
click at [573, 548] on input "text" at bounding box center [604, 548] width 609 height 30
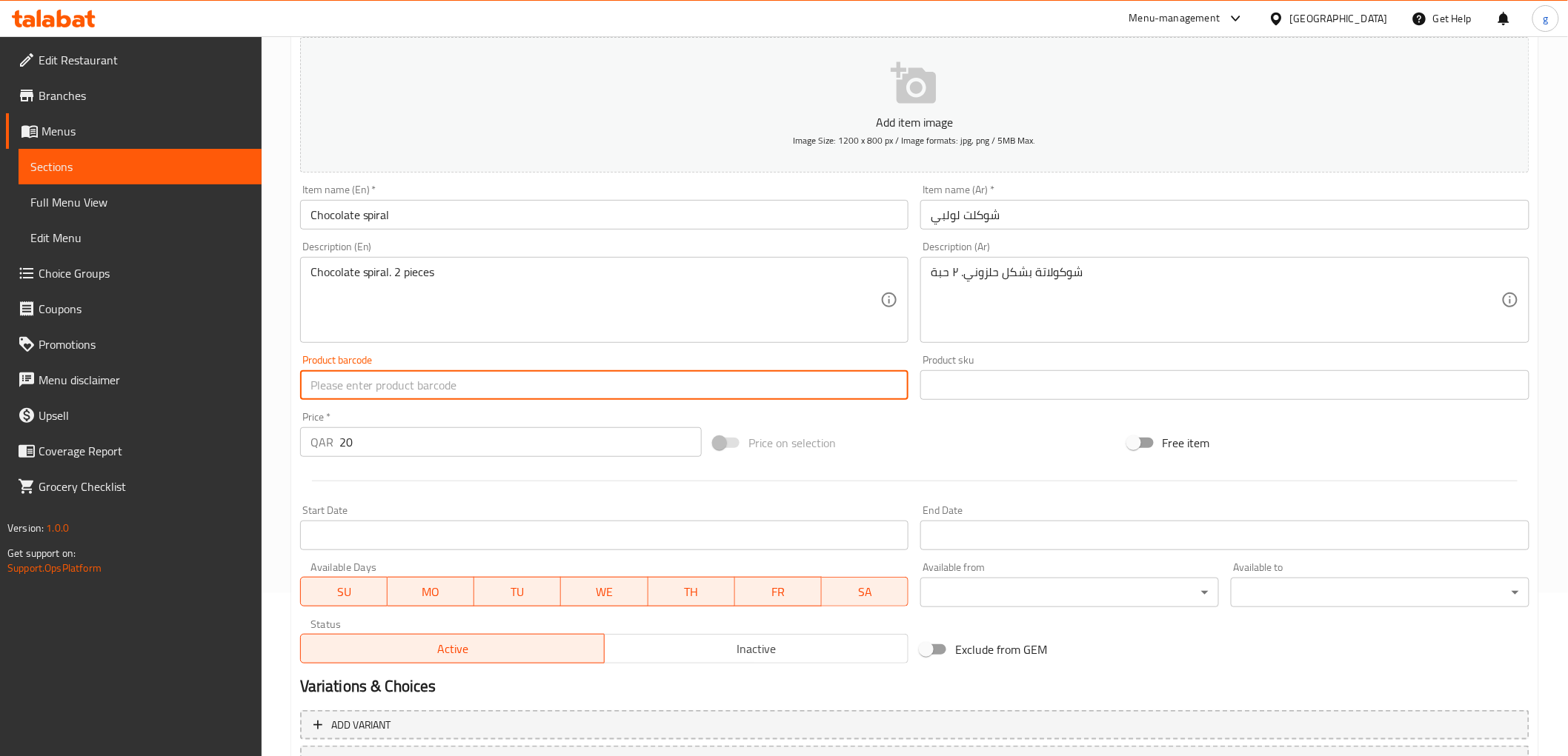
scroll to position [164, 0]
drag, startPoint x: 386, startPoint y: 272, endPoint x: 402, endPoint y: 269, distance: 16.3
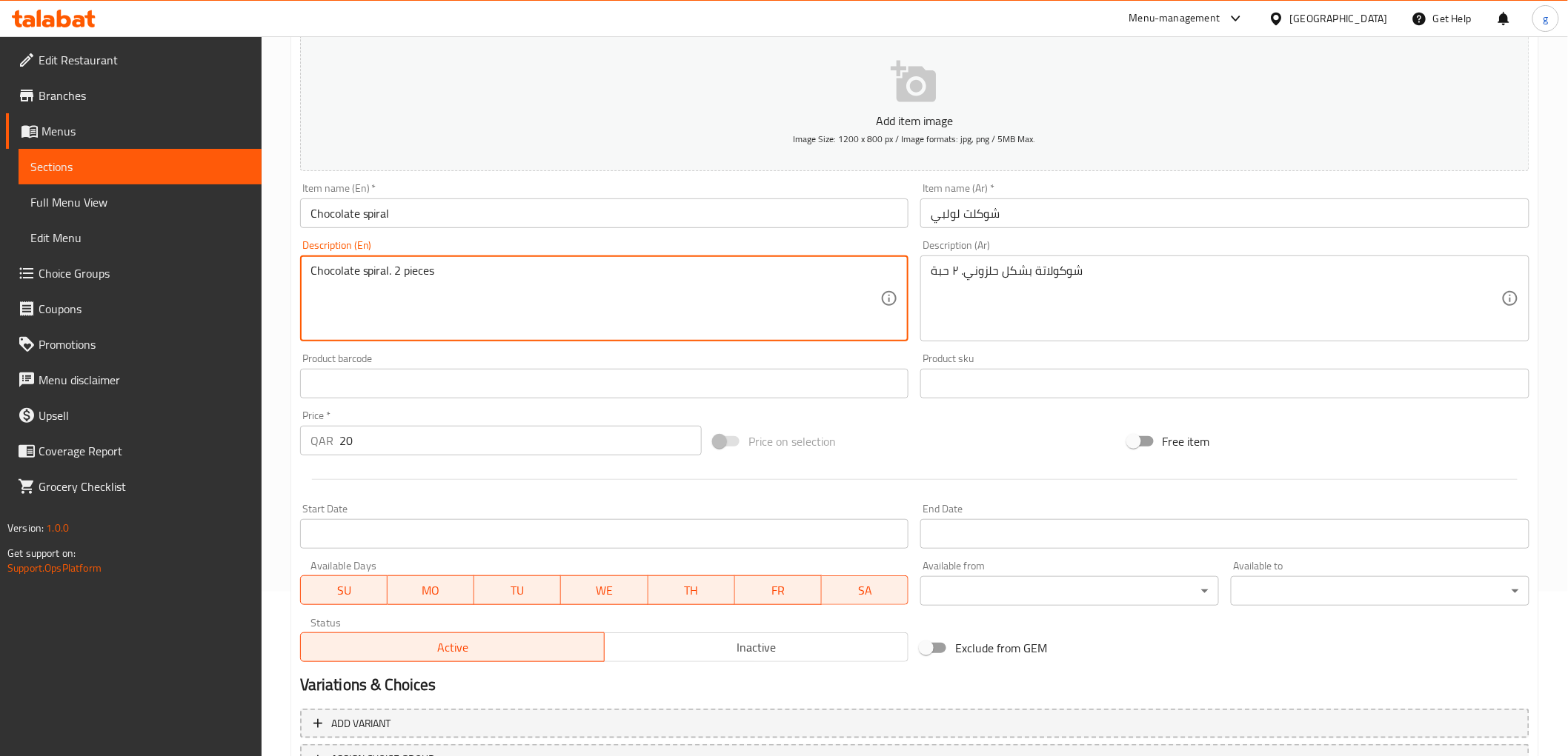
click at [386, 269] on textarea "Chocolate spiral. 2 pieces" at bounding box center [596, 299] width 570 height 70
click at [389, 272] on textarea "Chocolate spiral. 2 pieces" at bounding box center [596, 299] width 570 height 70
click at [389, 278] on textarea "Chocolate spiral . 2 pieces" at bounding box center [596, 299] width 570 height 70
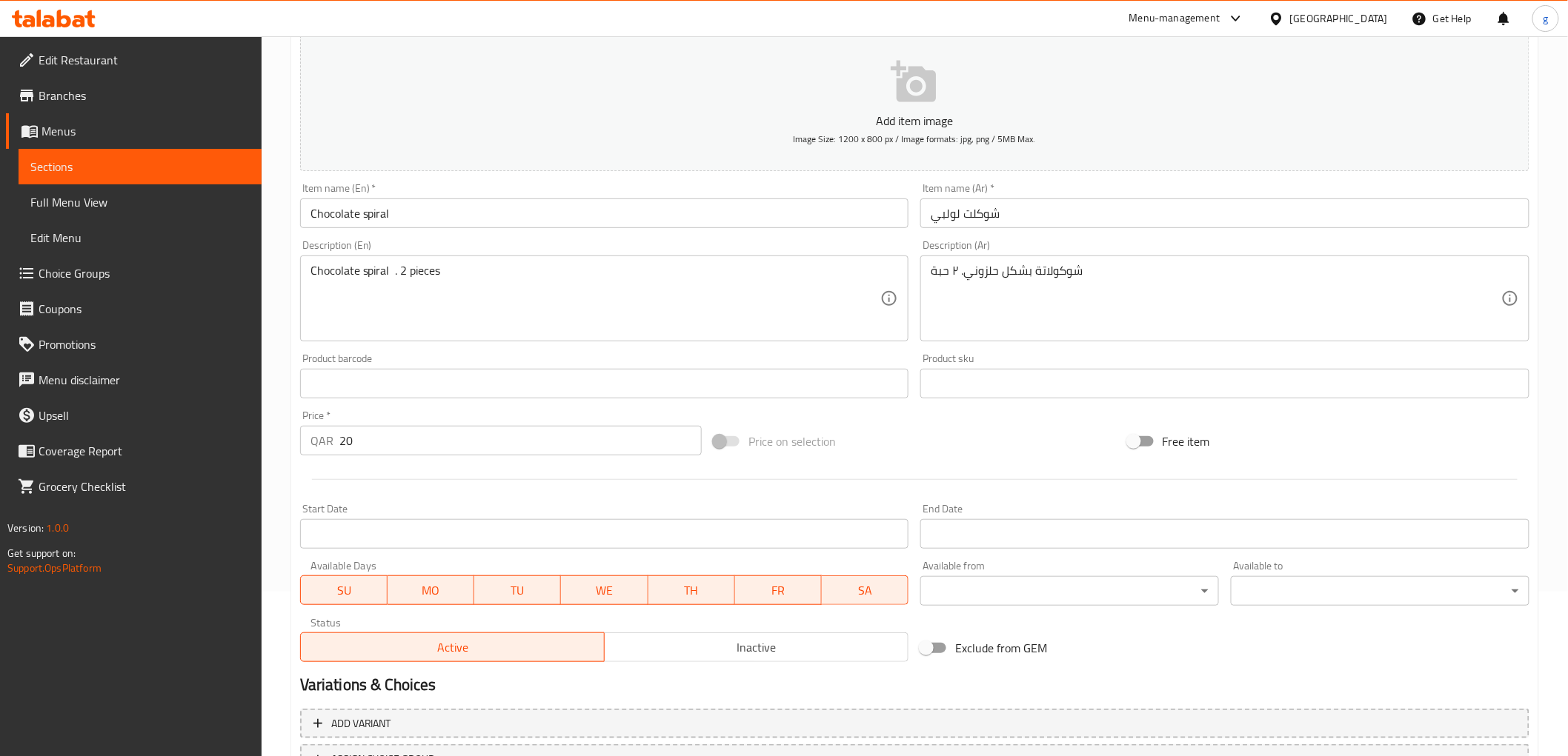
click at [404, 314] on textarea "Chocolate spiral . 2 pieces" at bounding box center [596, 299] width 570 height 70
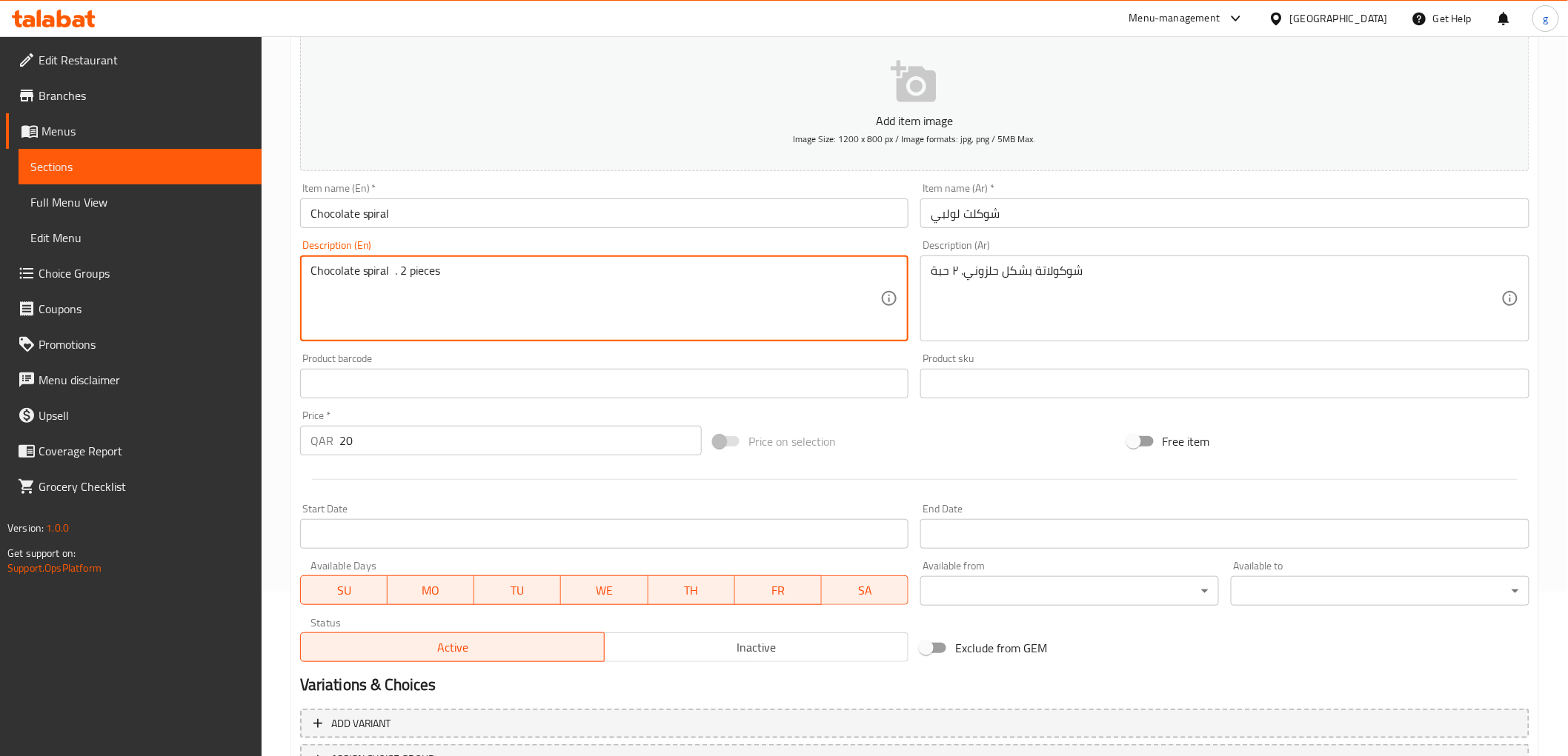
click at [387, 276] on textarea "Chocolate spiral . 2 pieces" at bounding box center [596, 299] width 570 height 70
click at [396, 276] on textarea "Chocolate spiral . 2 pieces" at bounding box center [596, 299] width 570 height 70
click at [394, 274] on textarea "Chocolate spiral . 2 pieces" at bounding box center [596, 299] width 570 height 70
click at [390, 272] on textarea "Chocolate spiral . 2 pieces" at bounding box center [596, 299] width 570 height 70
click at [357, 271] on textarea "Chocolate spiral . 2 pieces" at bounding box center [596, 299] width 570 height 70
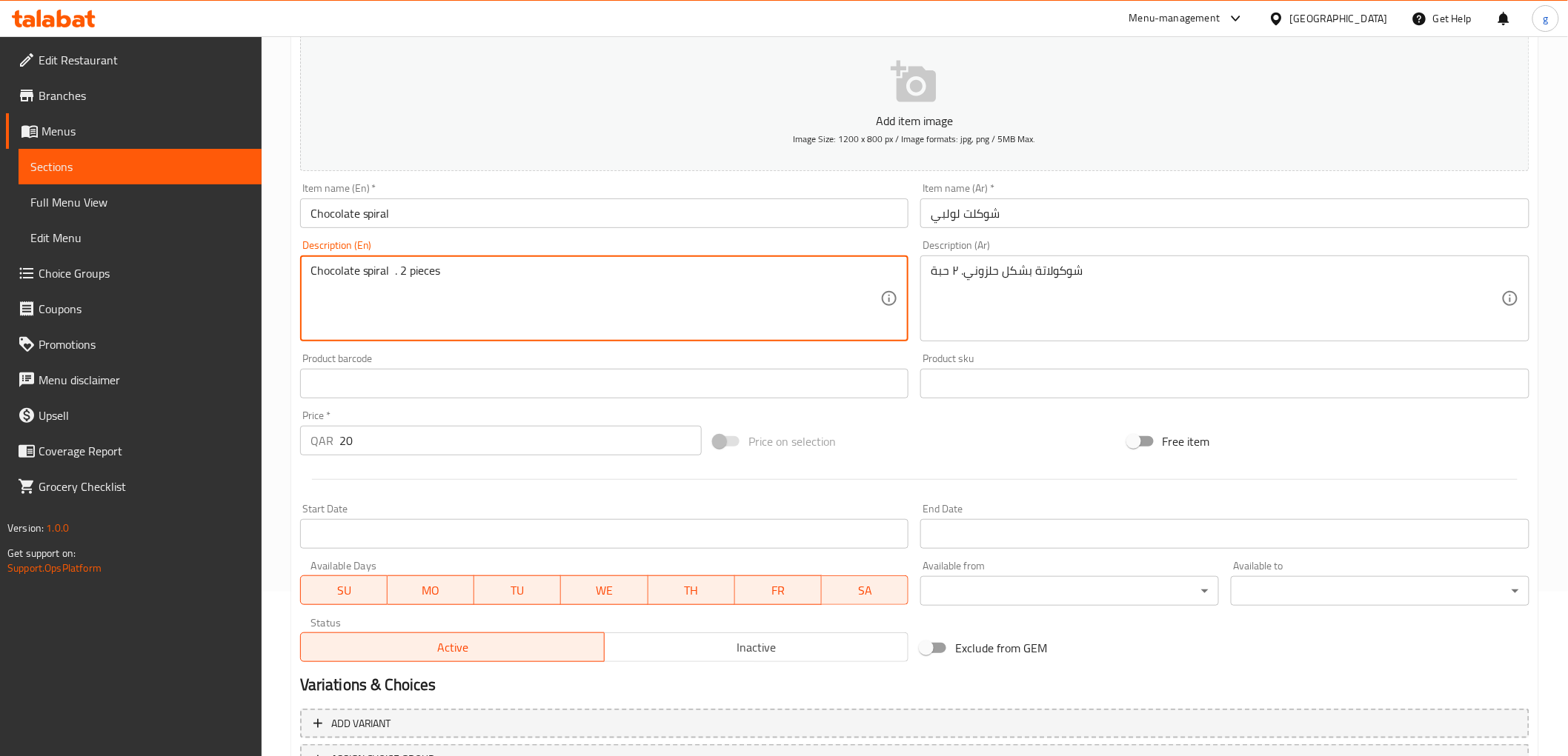
click at [364, 268] on textarea "Chocolate spiral . 2 pieces" at bounding box center [596, 299] width 570 height 70
paste textarea "shape"
click at [450, 270] on textarea "Chocolate with spiral shape . 2 pieces" at bounding box center [596, 299] width 570 height 70
click at [500, 283] on textarea "Chocolate with spiral shape. 2 pieces" at bounding box center [596, 299] width 570 height 70
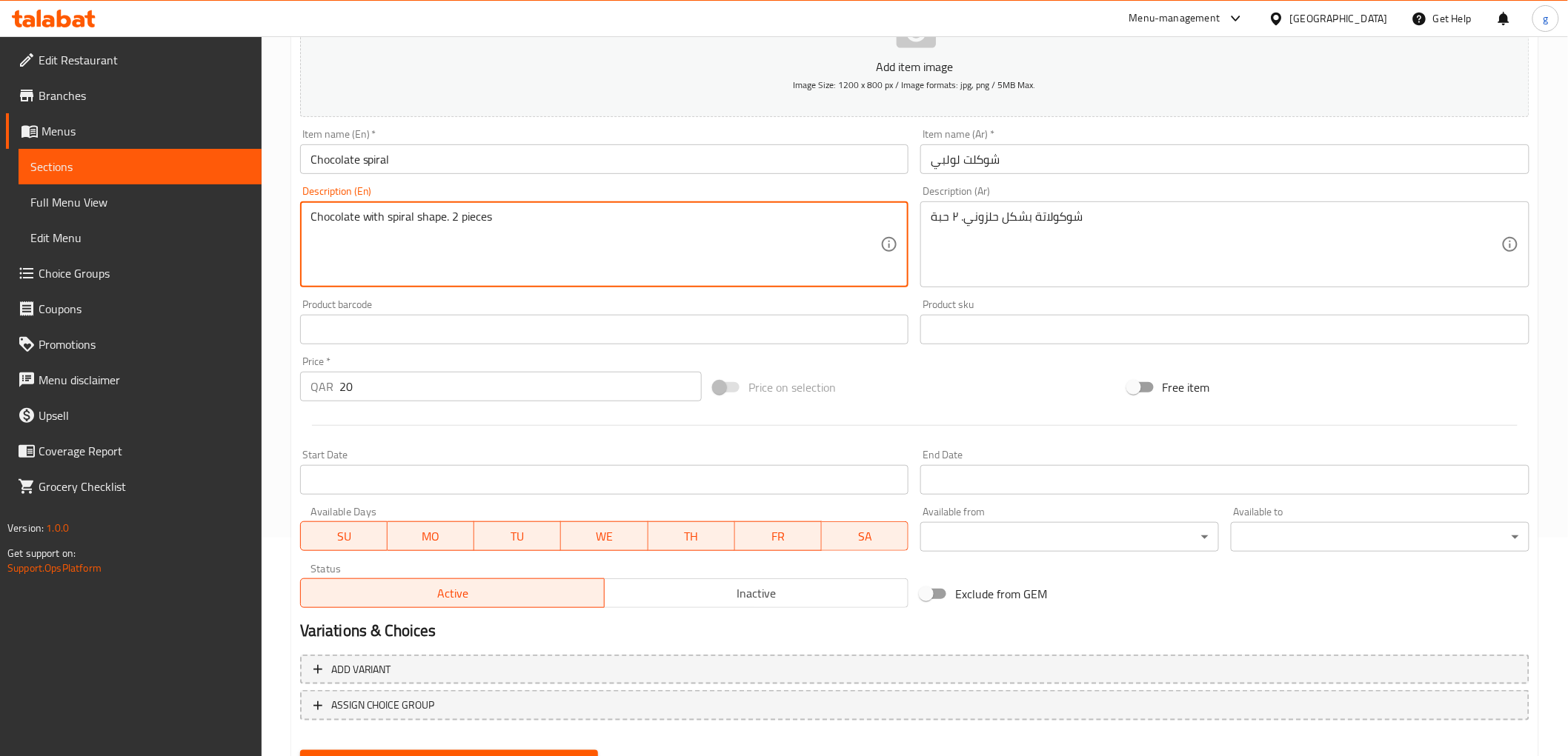
scroll to position [287, 0]
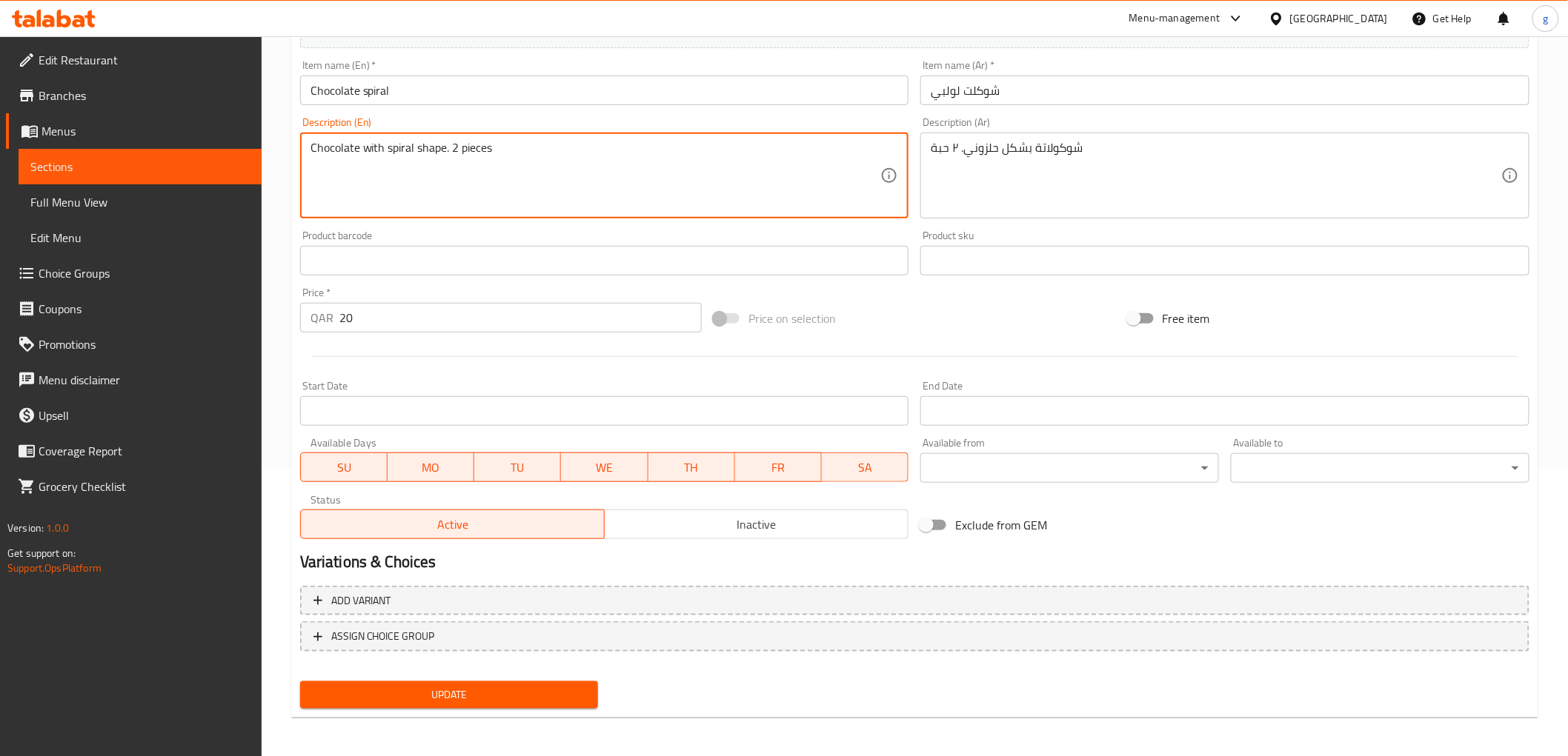
type textarea "Chocolate with spiral shape. 2 pieces"
click at [425, 686] on span "Update" at bounding box center [449, 695] width 275 height 19
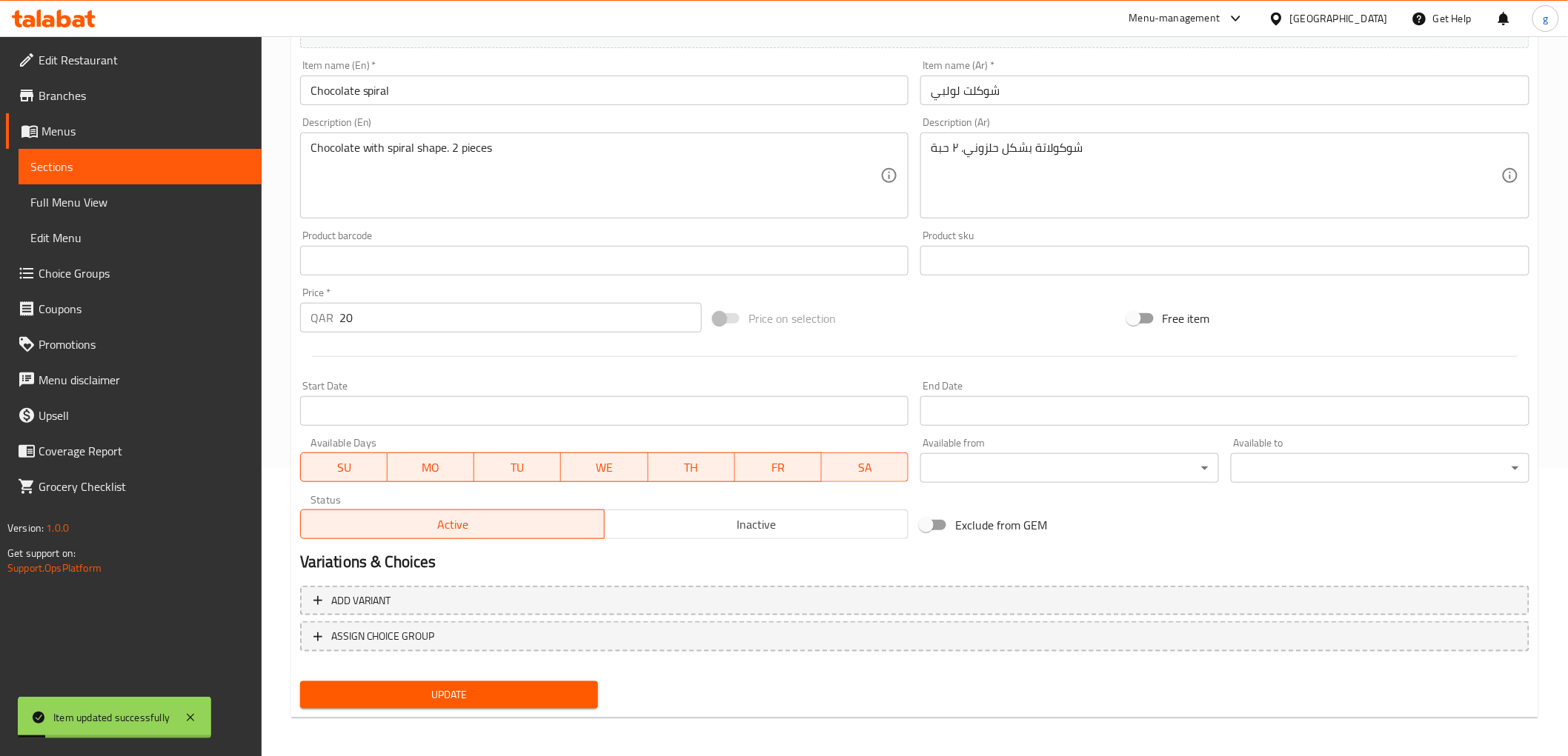
click at [117, 160] on span "Sections" at bounding box center [140, 167] width 220 height 18
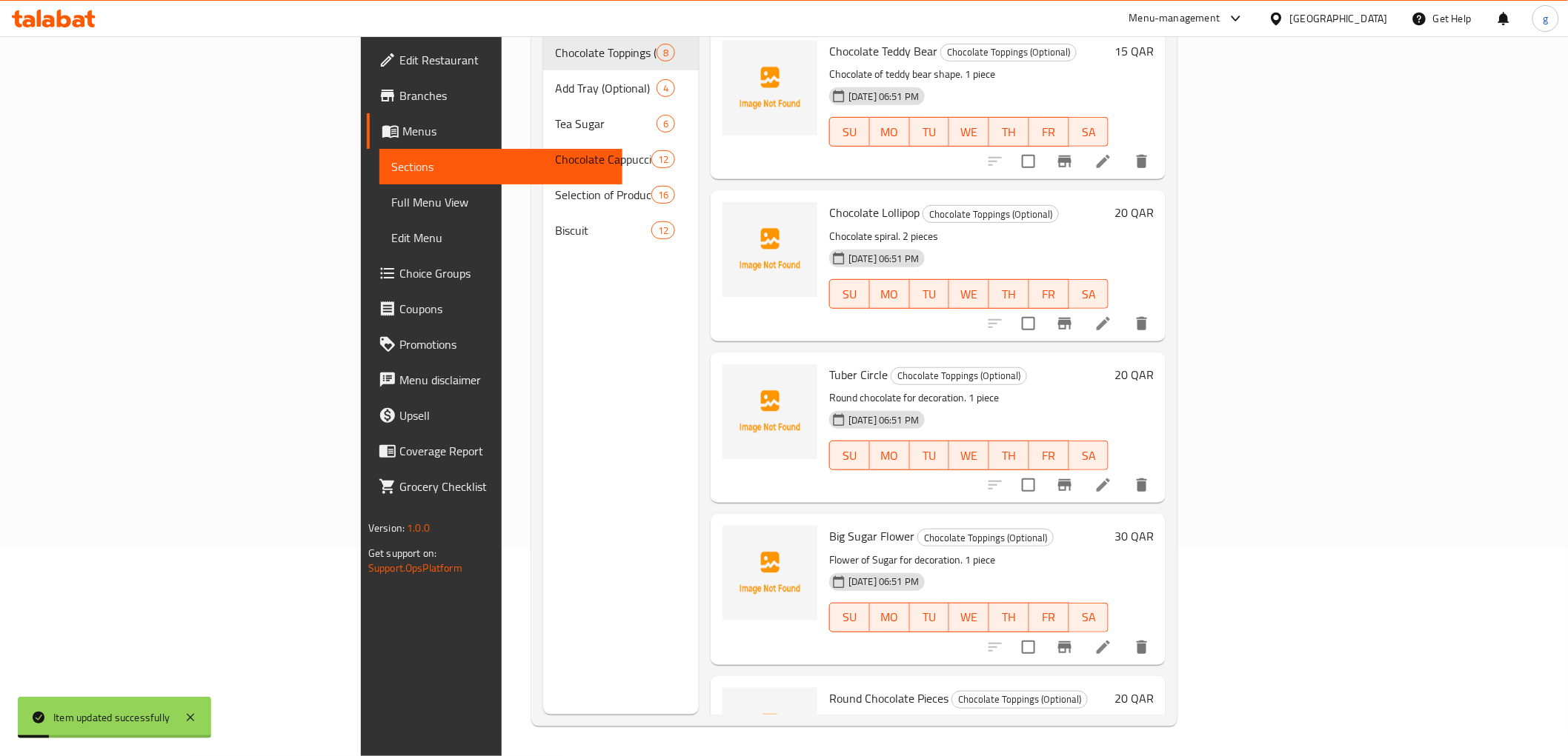
scroll to position [207, 0]
drag, startPoint x: 365, startPoint y: 353, endPoint x: 368, endPoint y: 320, distance: 33.1
click at [543, 353] on div "Menu sections Chocolate Toppings (Optional) 8 Add Tray (Optional) 4 Tea Sugar 6…" at bounding box center [621, 336] width 156 height 756
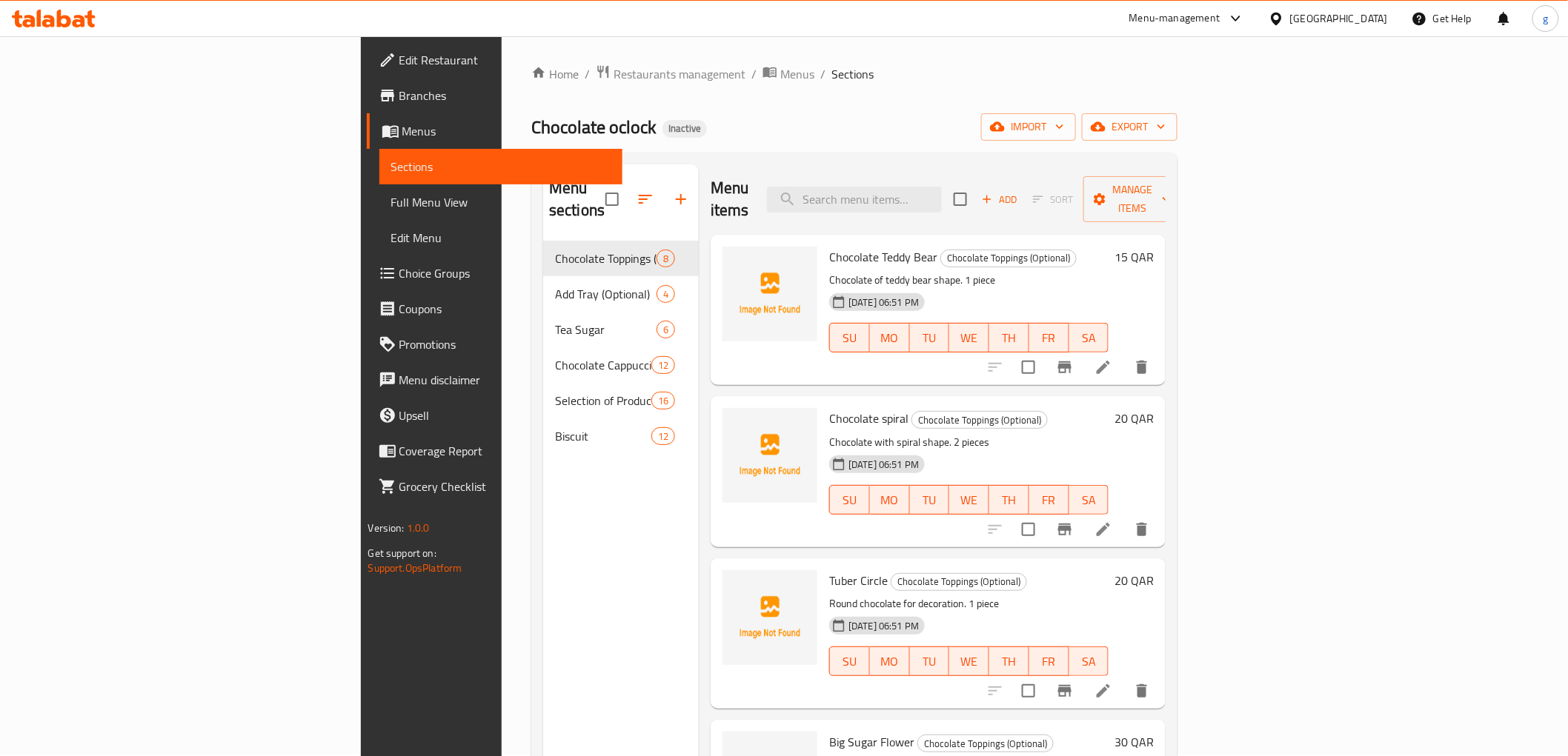
scroll to position [0, 0]
click at [942, 188] on input "search" at bounding box center [854, 201] width 174 height 26
paste input "Chocolate Lollipop (Long)"
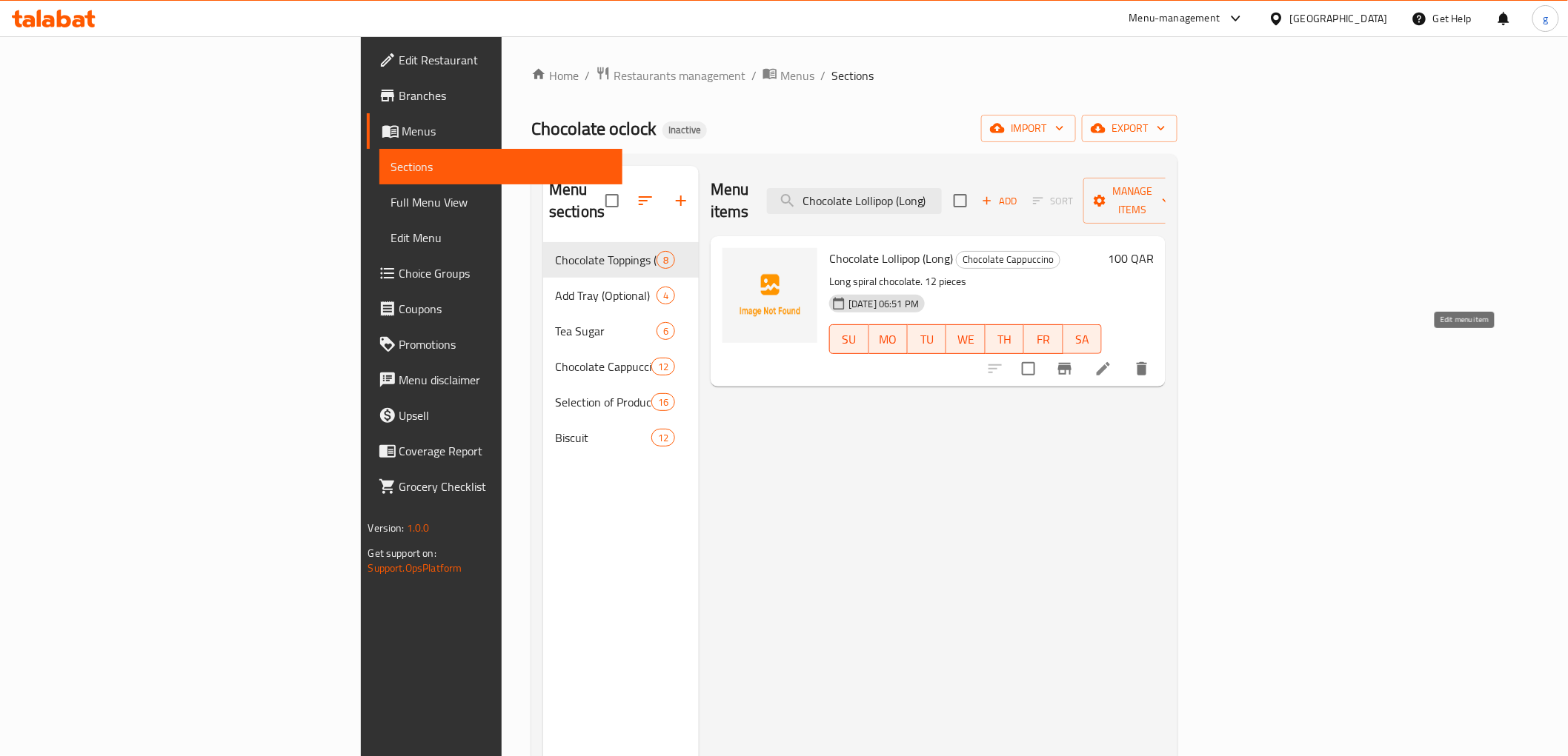
type input "Chocolate Lollipop (Long)"
click at [1112, 360] on icon at bounding box center [1103, 368] width 18 height 18
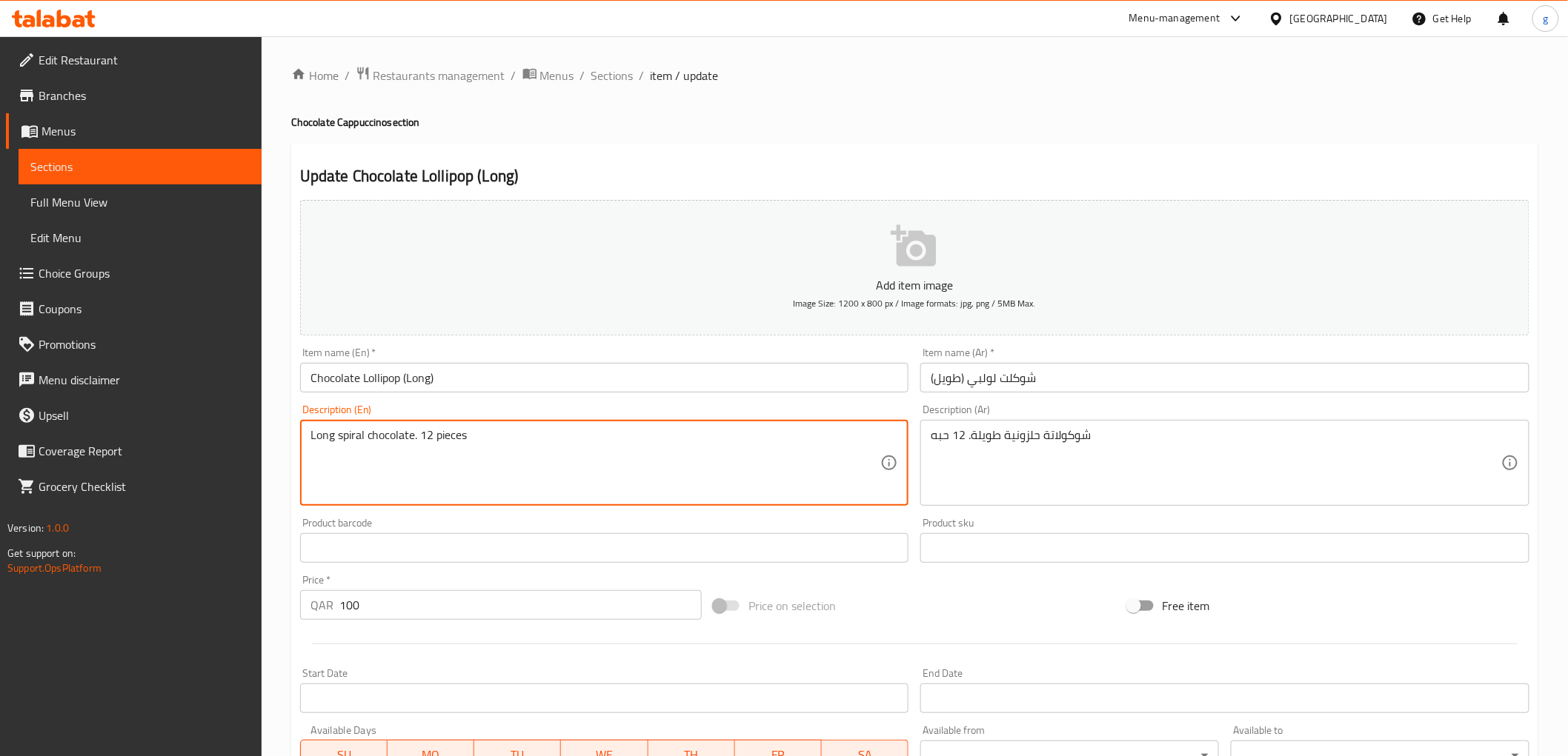
drag, startPoint x: 336, startPoint y: 441, endPoint x: 342, endPoint y: 445, distance: 7.2
click at [343, 435] on textarea "Long spiral chocolate. 12 pieces" at bounding box center [596, 463] width 570 height 70
click at [333, 439] on textarea "Long spiral chocolate. 12 pieces" at bounding box center [596, 463] width 570 height 70
drag, startPoint x: 337, startPoint y: 439, endPoint x: 364, endPoint y: 457, distance: 32.4
click at [364, 457] on textarea "Long spiral chocolate. 12 pieces" at bounding box center [596, 463] width 570 height 70
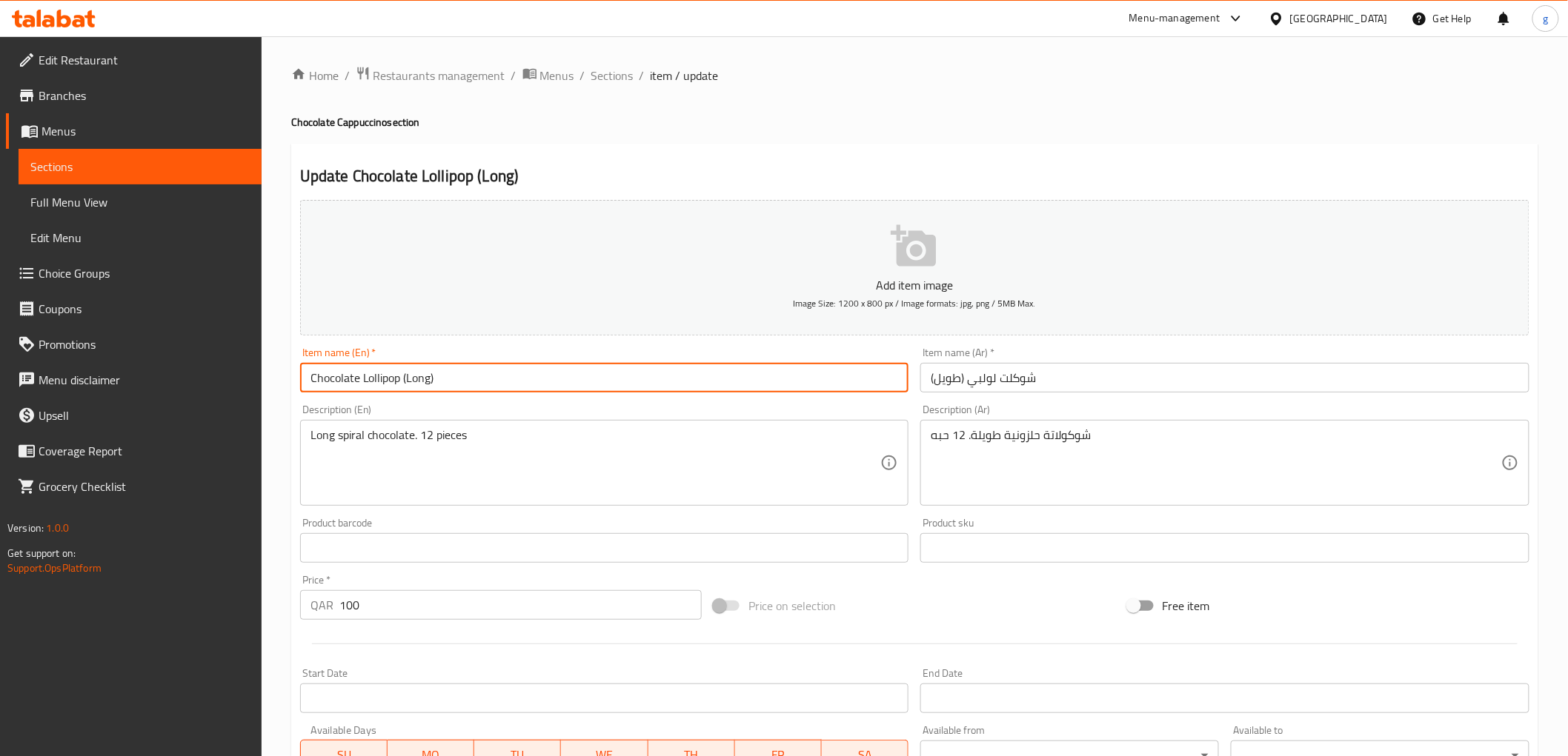
drag, startPoint x: 361, startPoint y: 379, endPoint x: 400, endPoint y: 389, distance: 40.3
click at [400, 389] on input "Chocolate Lollipop (Long)" at bounding box center [604, 378] width 609 height 30
paste input "spiral"
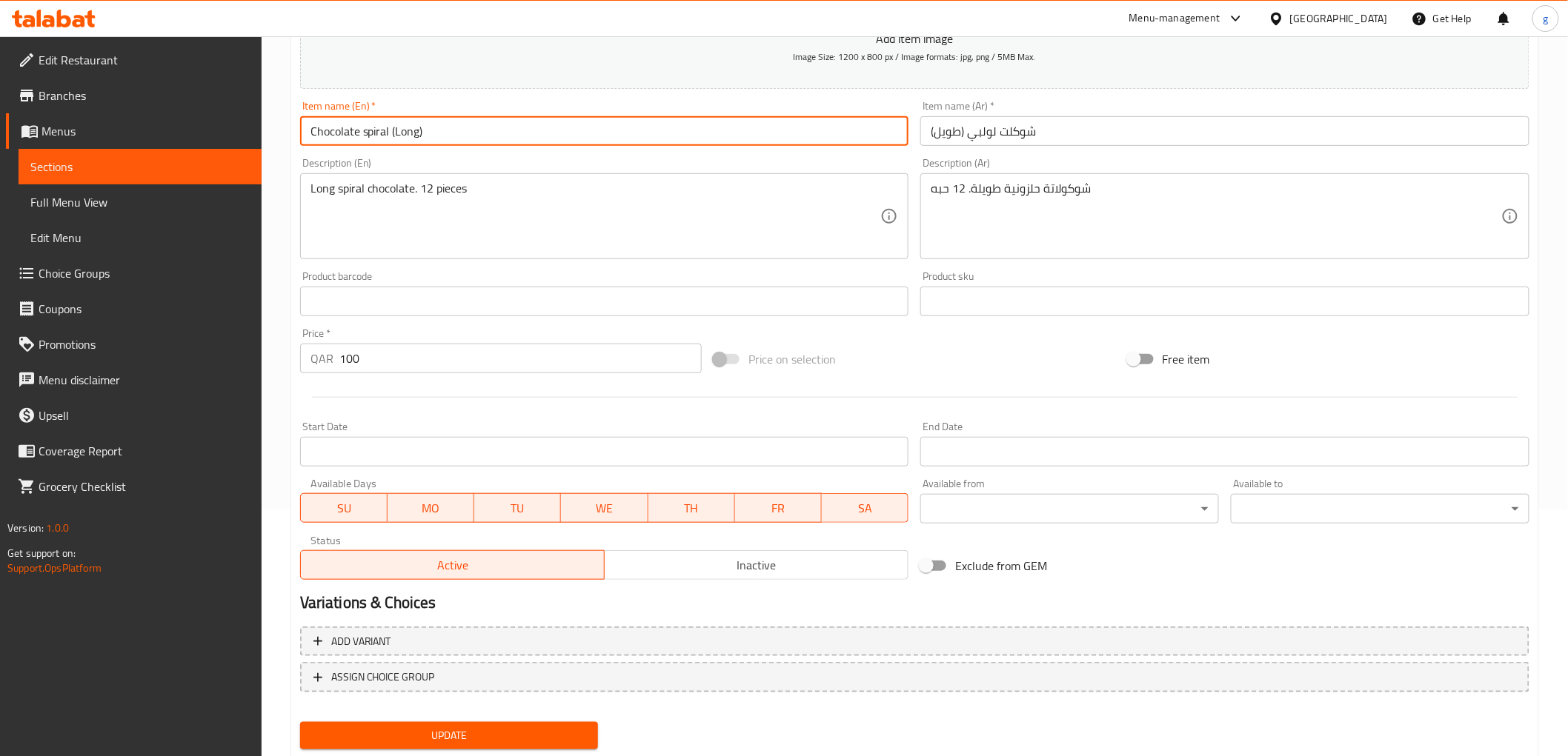
scroll to position [287, 0]
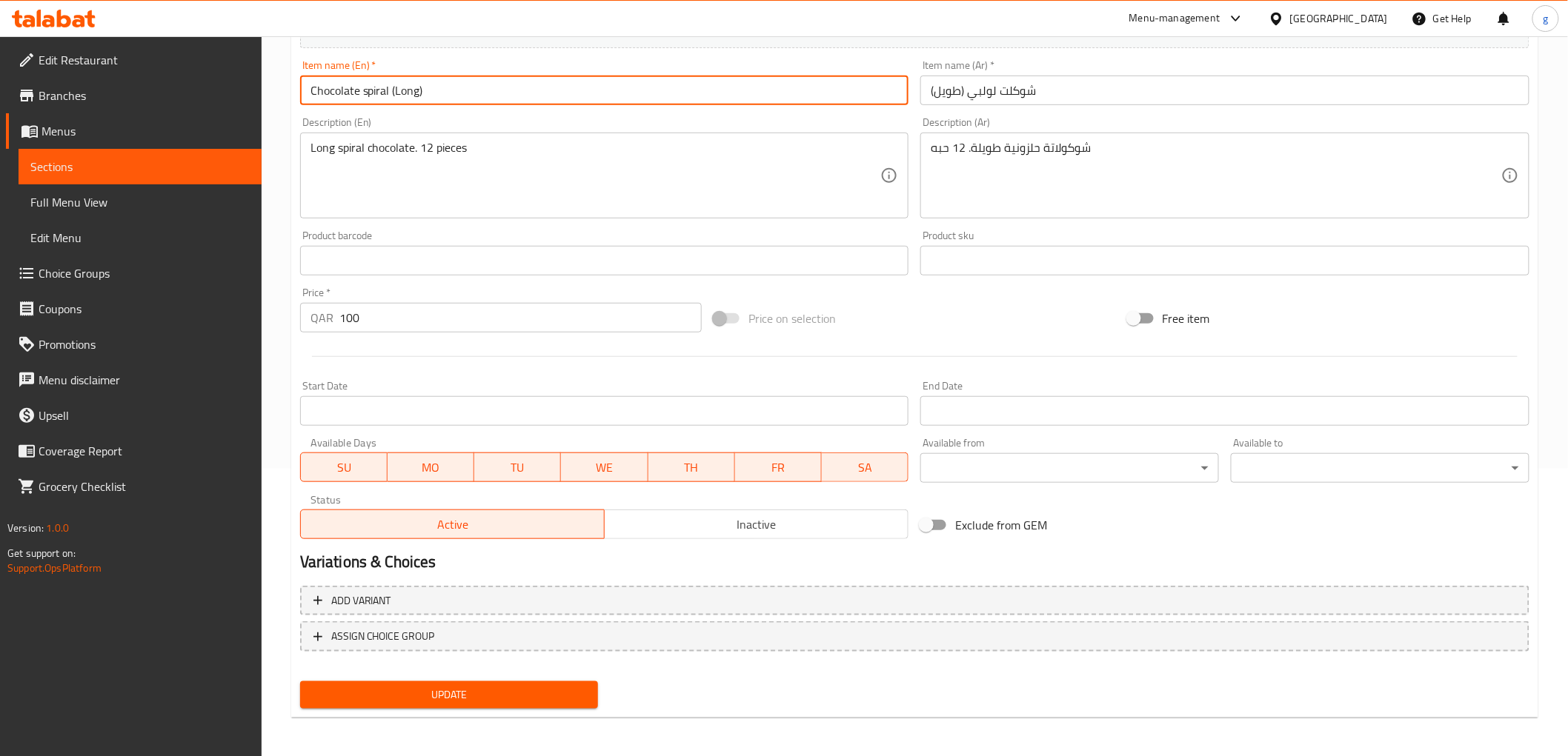
type input "Chocolate spiral (Long)"
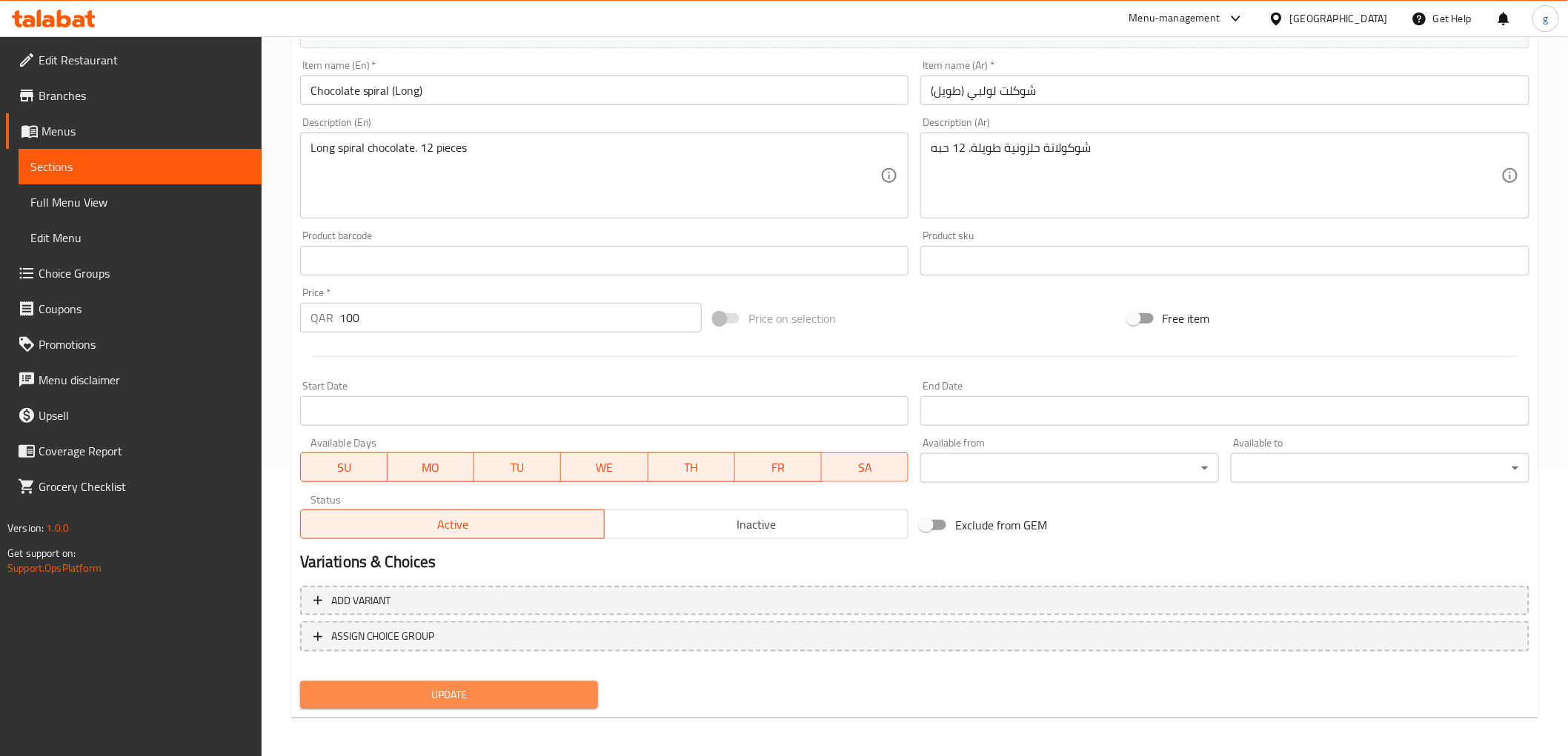
click at [545, 686] on span "Update" at bounding box center [449, 695] width 275 height 19
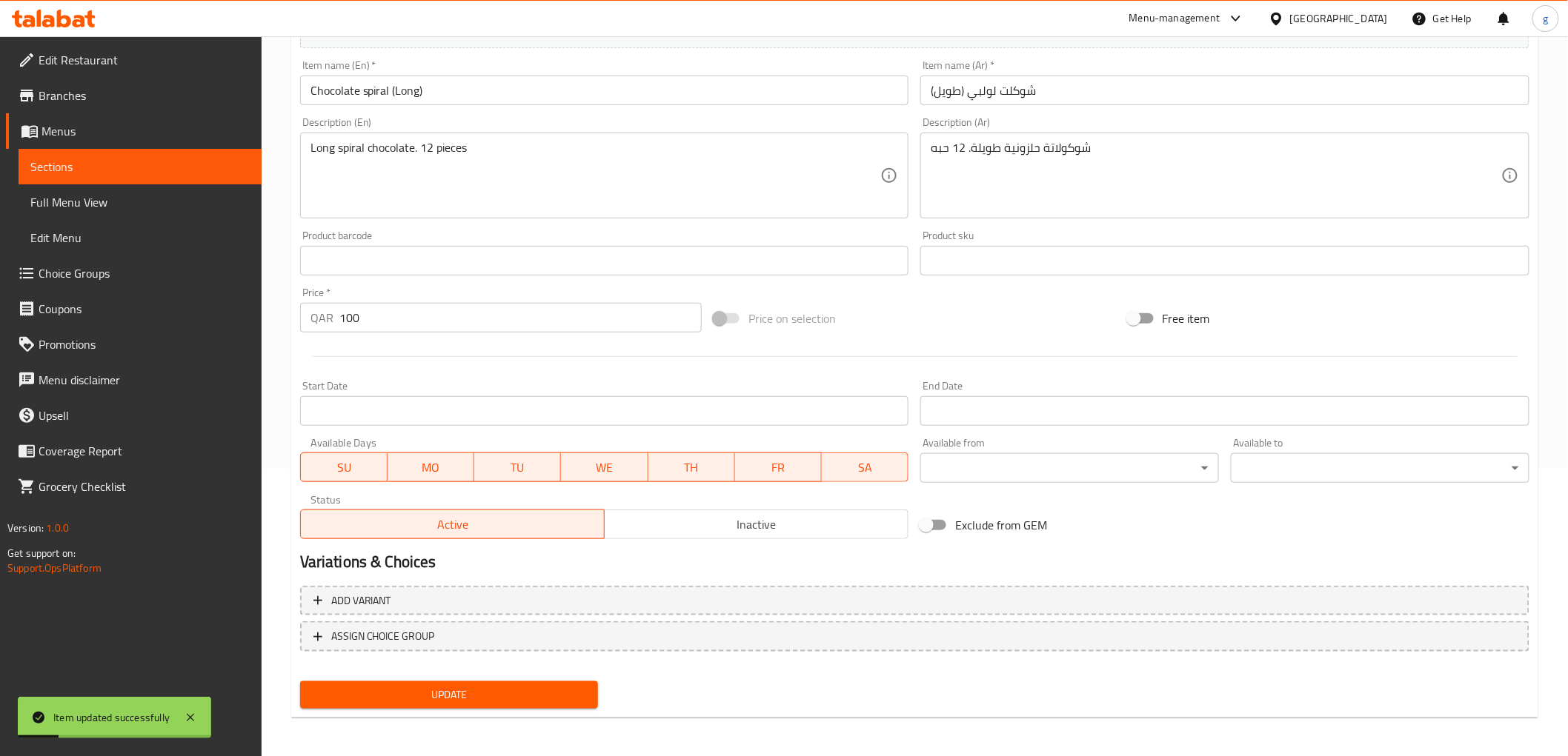
click at [154, 160] on span "Sections" at bounding box center [140, 167] width 220 height 18
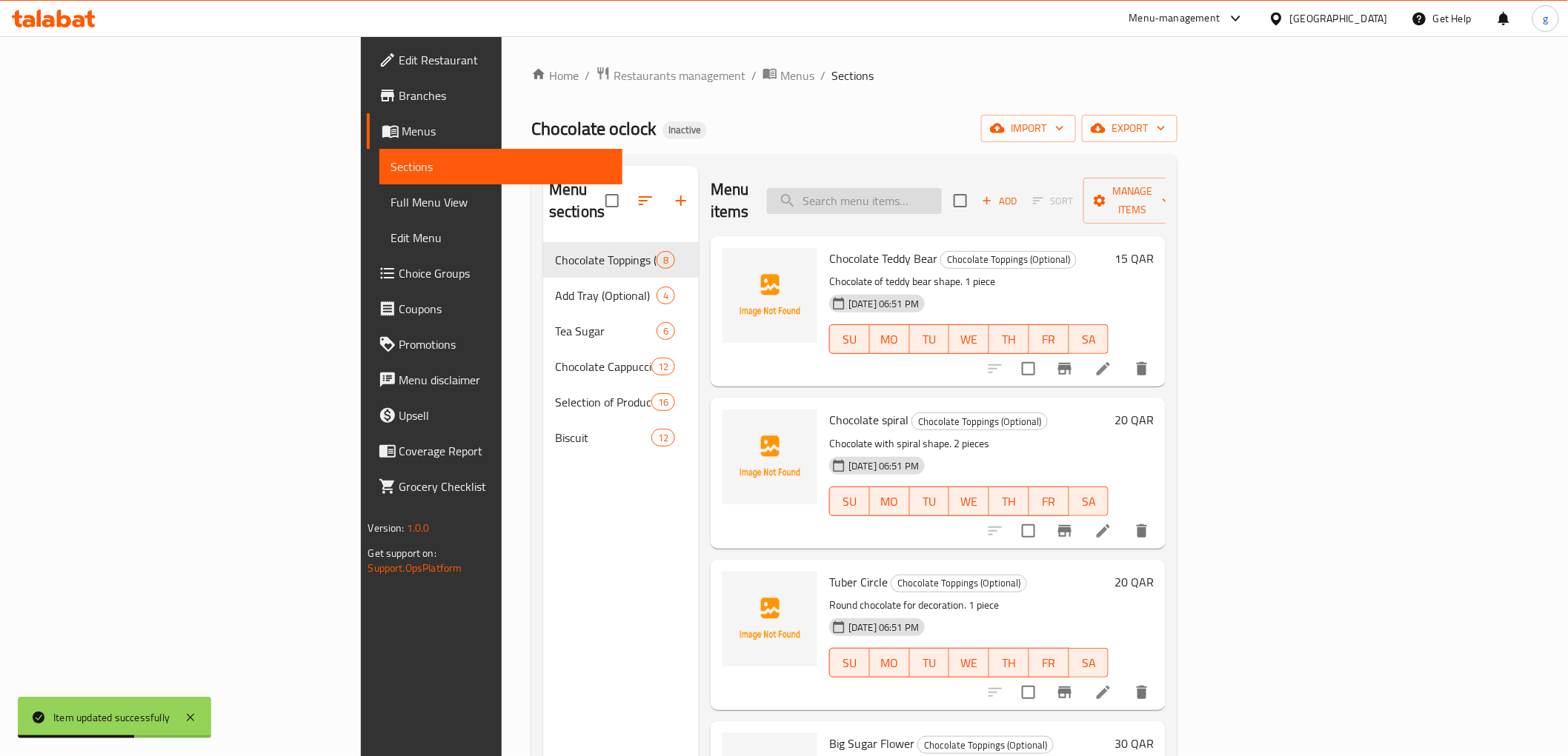
click at [942, 201] on input "search" at bounding box center [854, 201] width 174 height 26
paste input "Chocolate Lollipop (Short)"
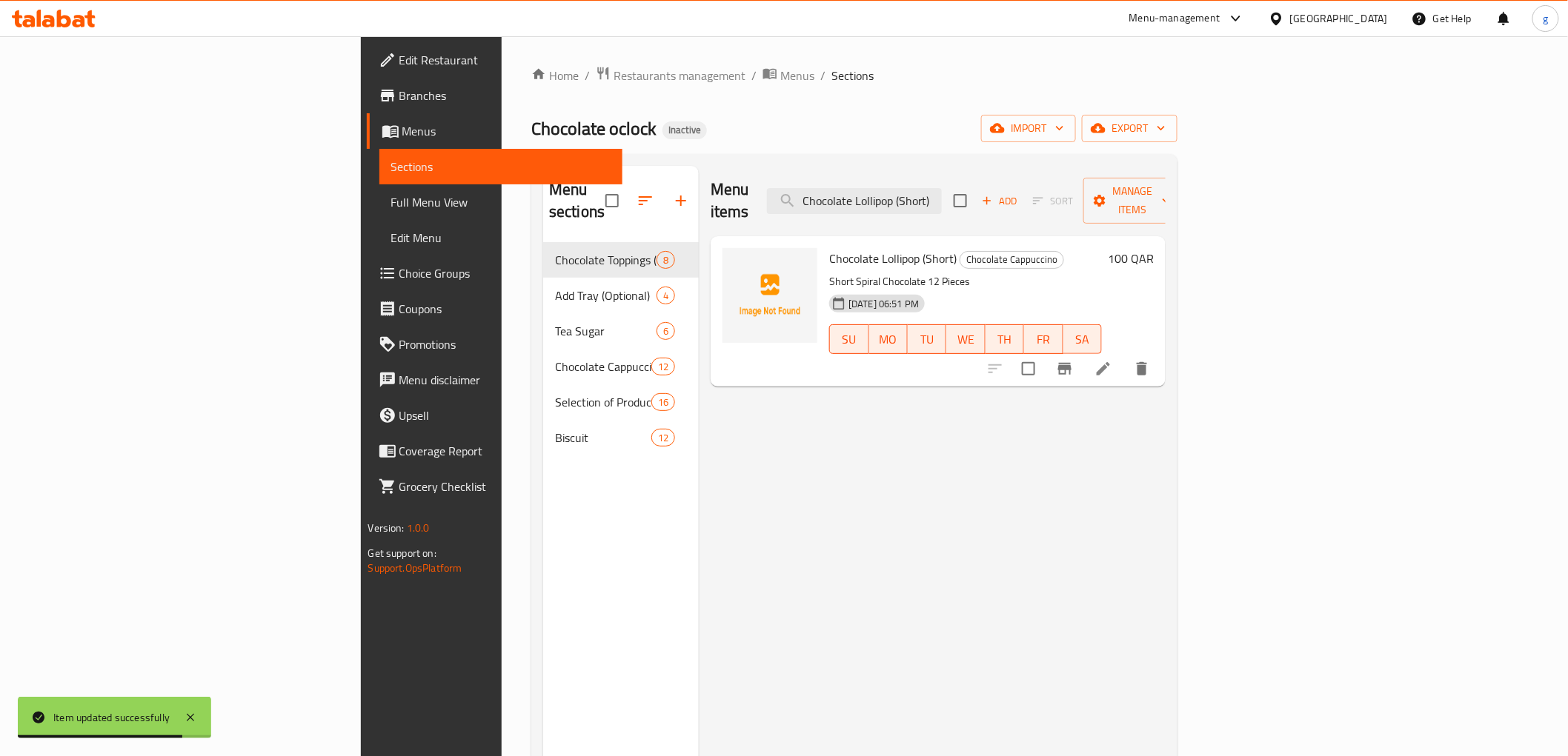
type input "Chocolate Lollipop (Short)"
click at [1110, 362] on icon at bounding box center [1103, 368] width 13 height 13
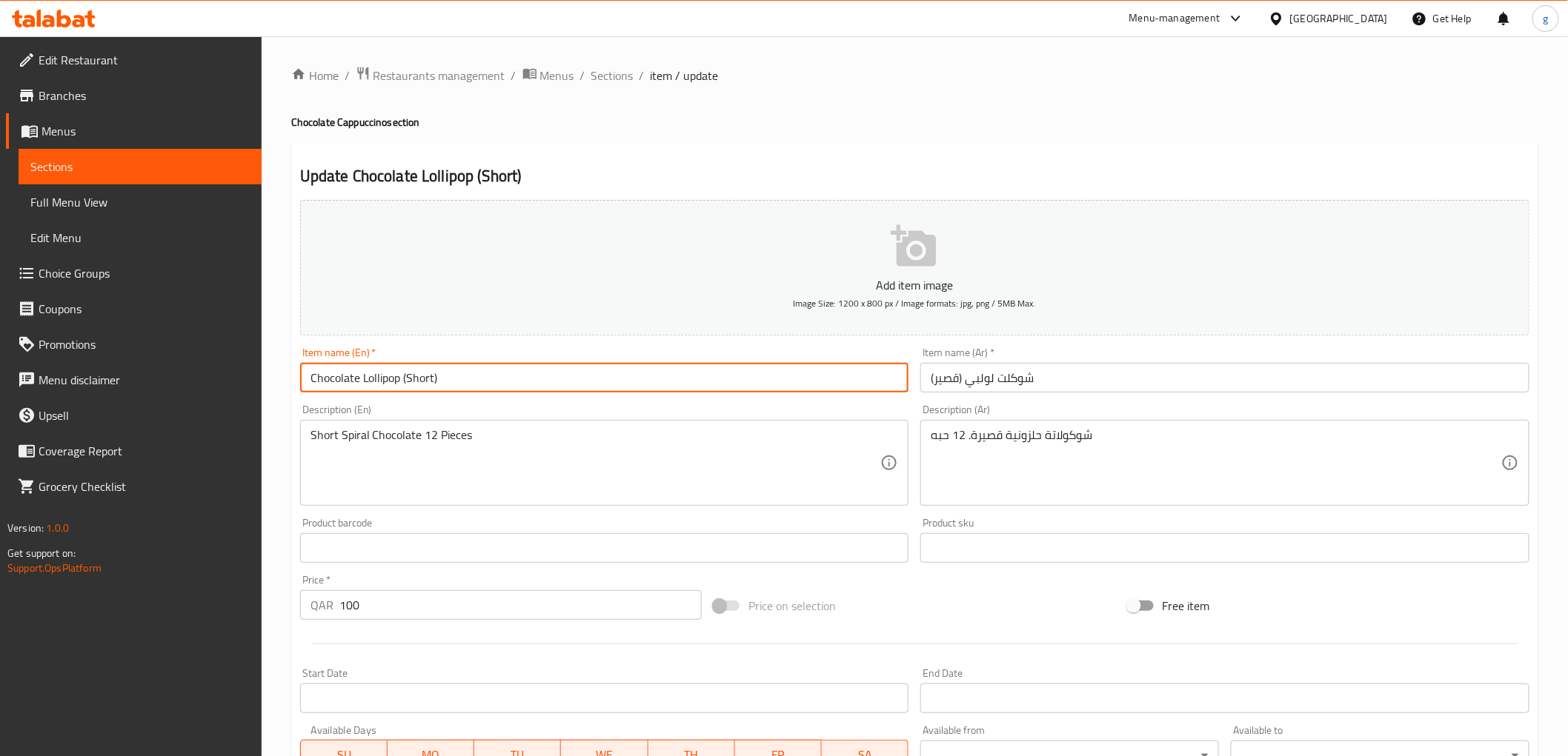
click at [364, 382] on input "Chocolate Lollipop (Short)" at bounding box center [604, 378] width 609 height 30
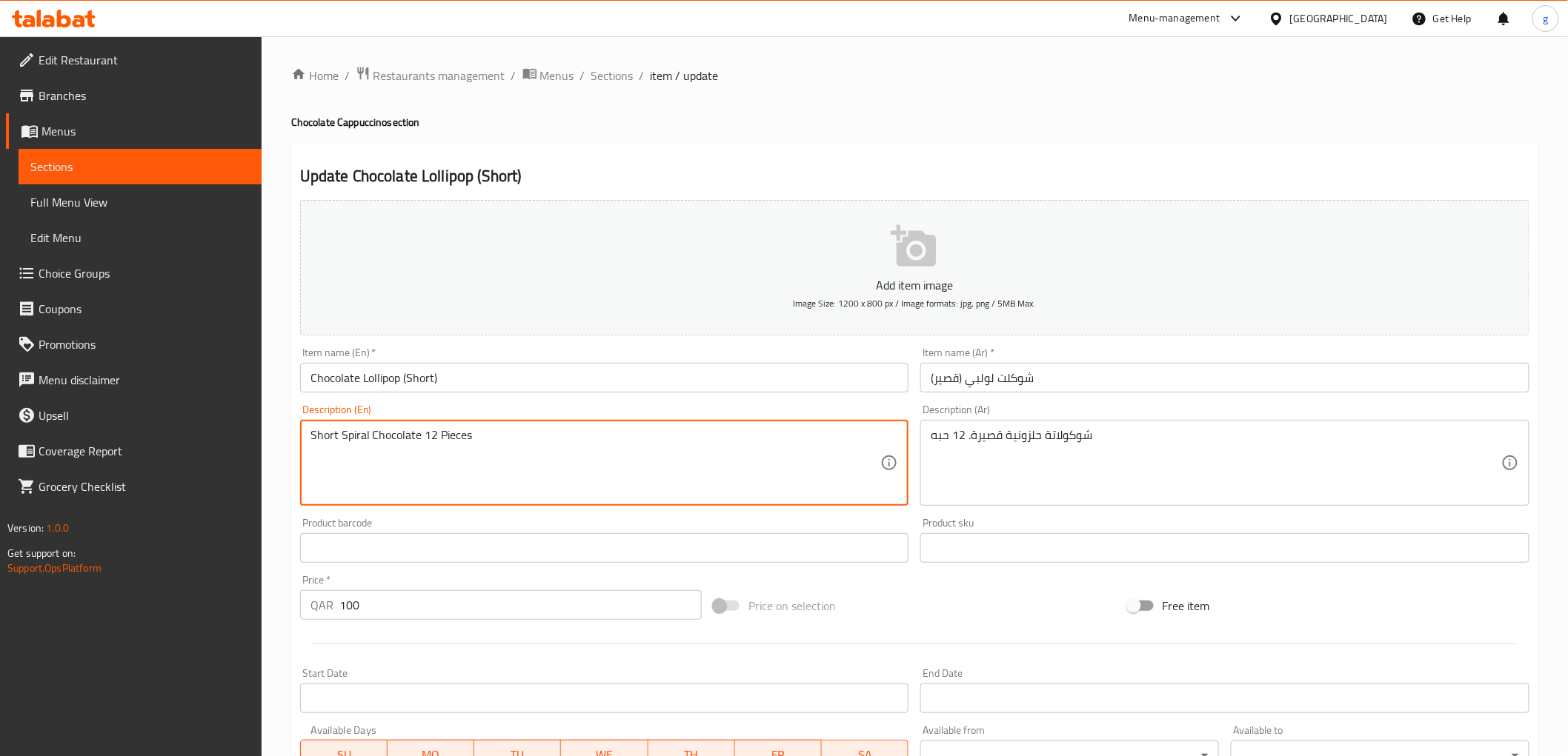
drag, startPoint x: 341, startPoint y: 438, endPoint x: 368, endPoint y: 435, distance: 27.2
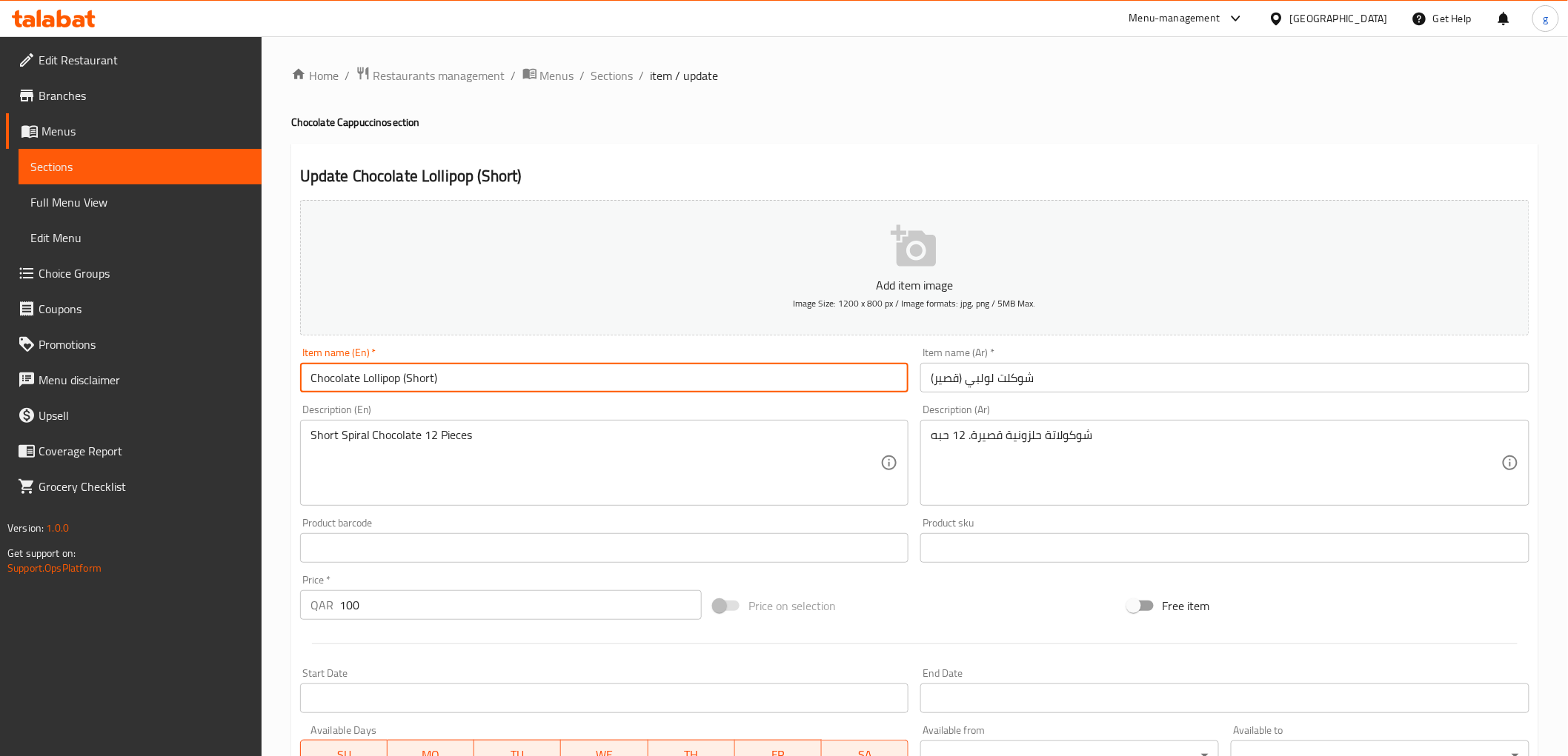
click at [360, 381] on input "Chocolate Lollipop (Short)" at bounding box center [604, 378] width 609 height 30
drag, startPoint x: 365, startPoint y: 384, endPoint x: 398, endPoint y: 387, distance: 33.1
click at [398, 387] on input "Chocolate Lollipop (Short)" at bounding box center [604, 378] width 609 height 30
paste input "Spiral"
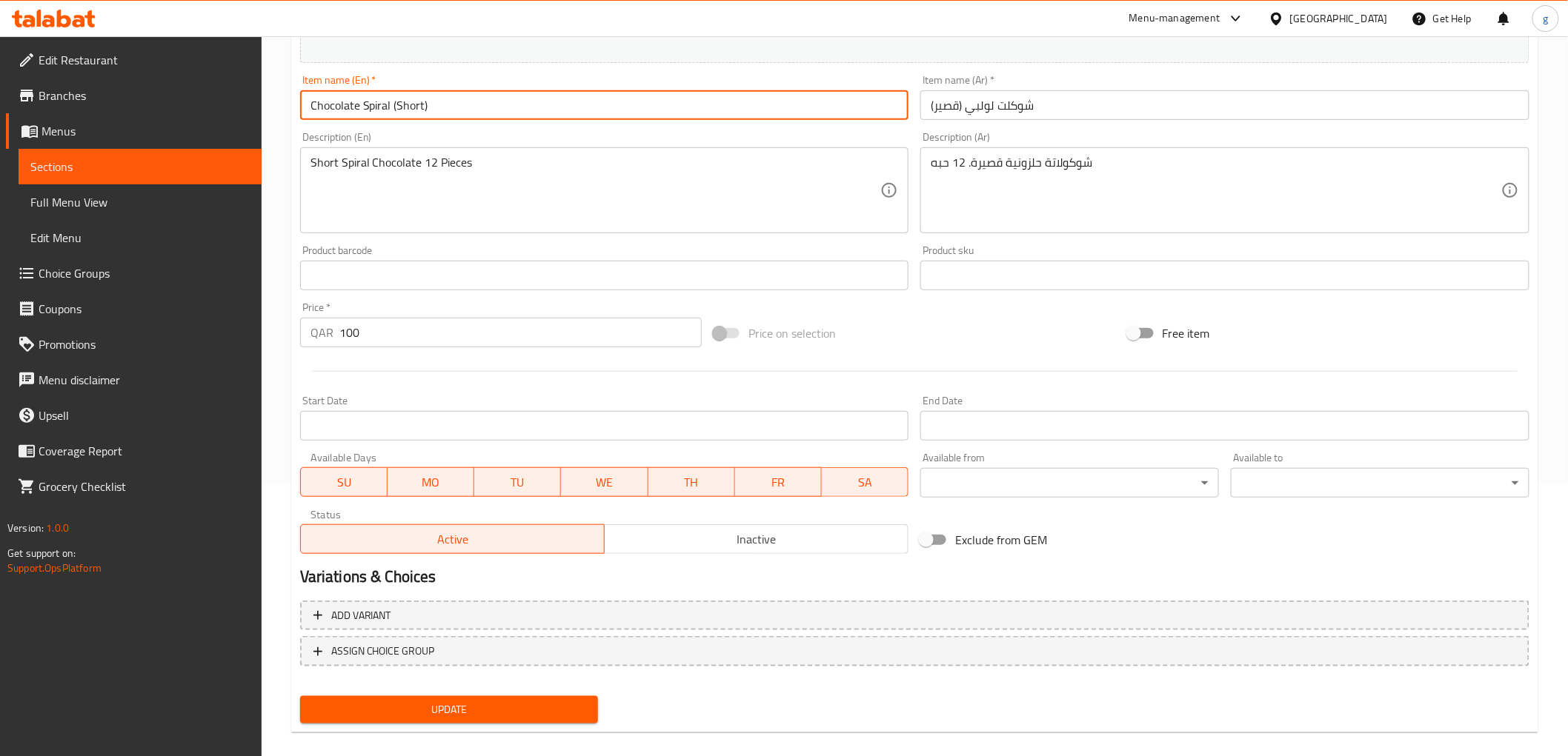
scroll to position [287, 0]
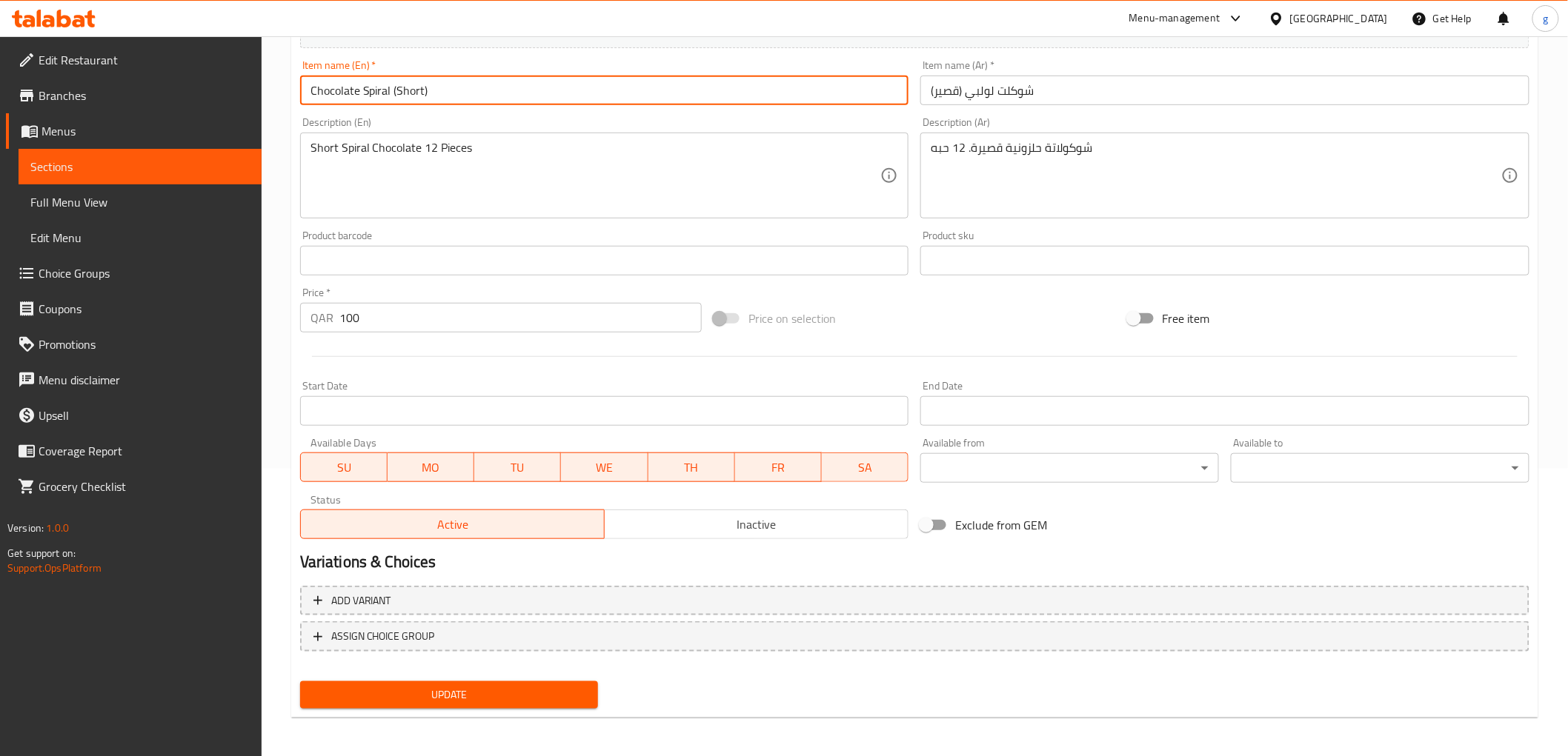
type input "Chocolate Spiral (Short)"
click at [471, 693] on span "Update" at bounding box center [449, 695] width 275 height 19
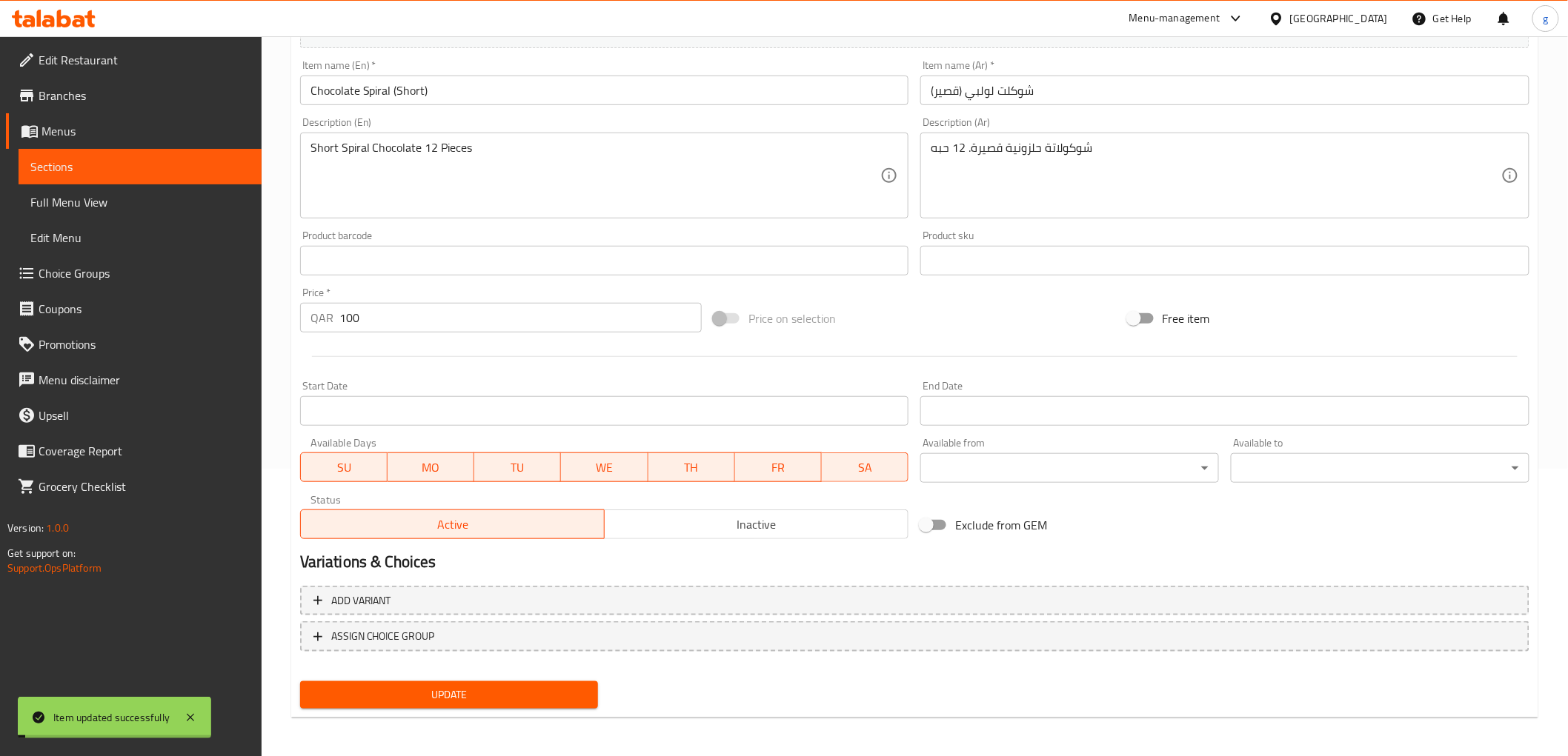
click at [151, 165] on span "Sections" at bounding box center [140, 167] width 220 height 18
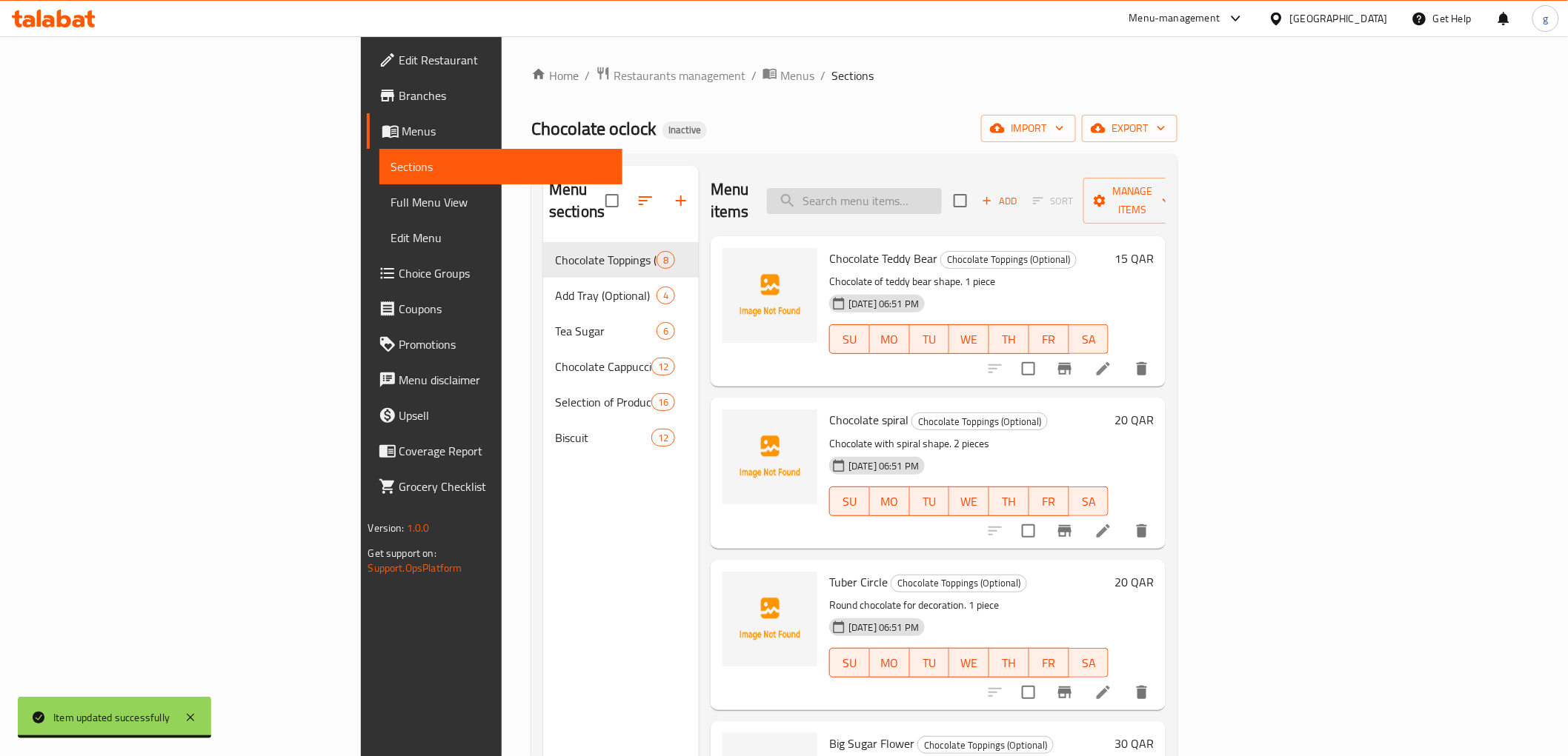
click at [942, 188] on input "search" at bounding box center [854, 201] width 174 height 26
paste input "Long Curved Chocolate"
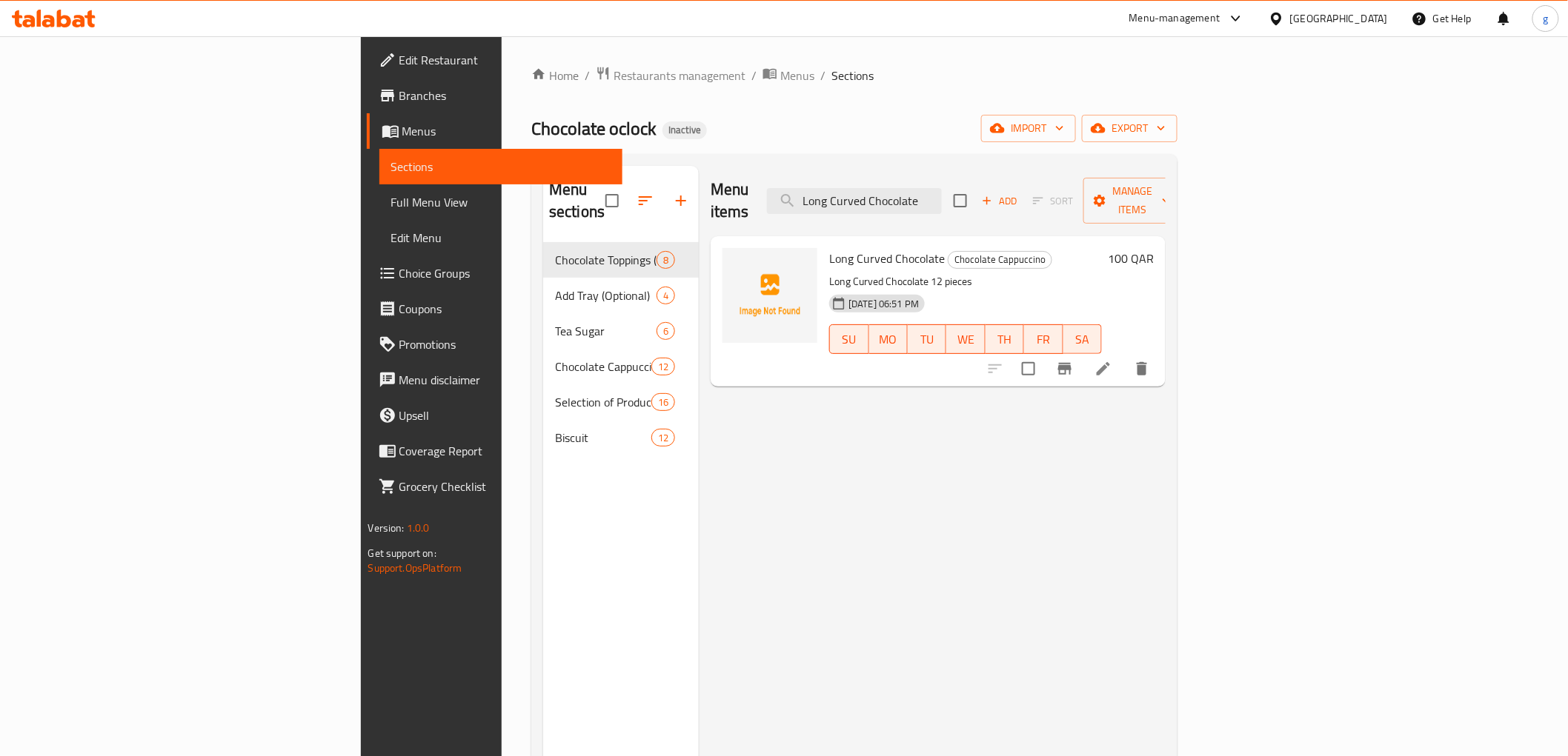
type input "Long Curved Chocolate"
click at [1124, 359] on li at bounding box center [1103, 369] width 41 height 26
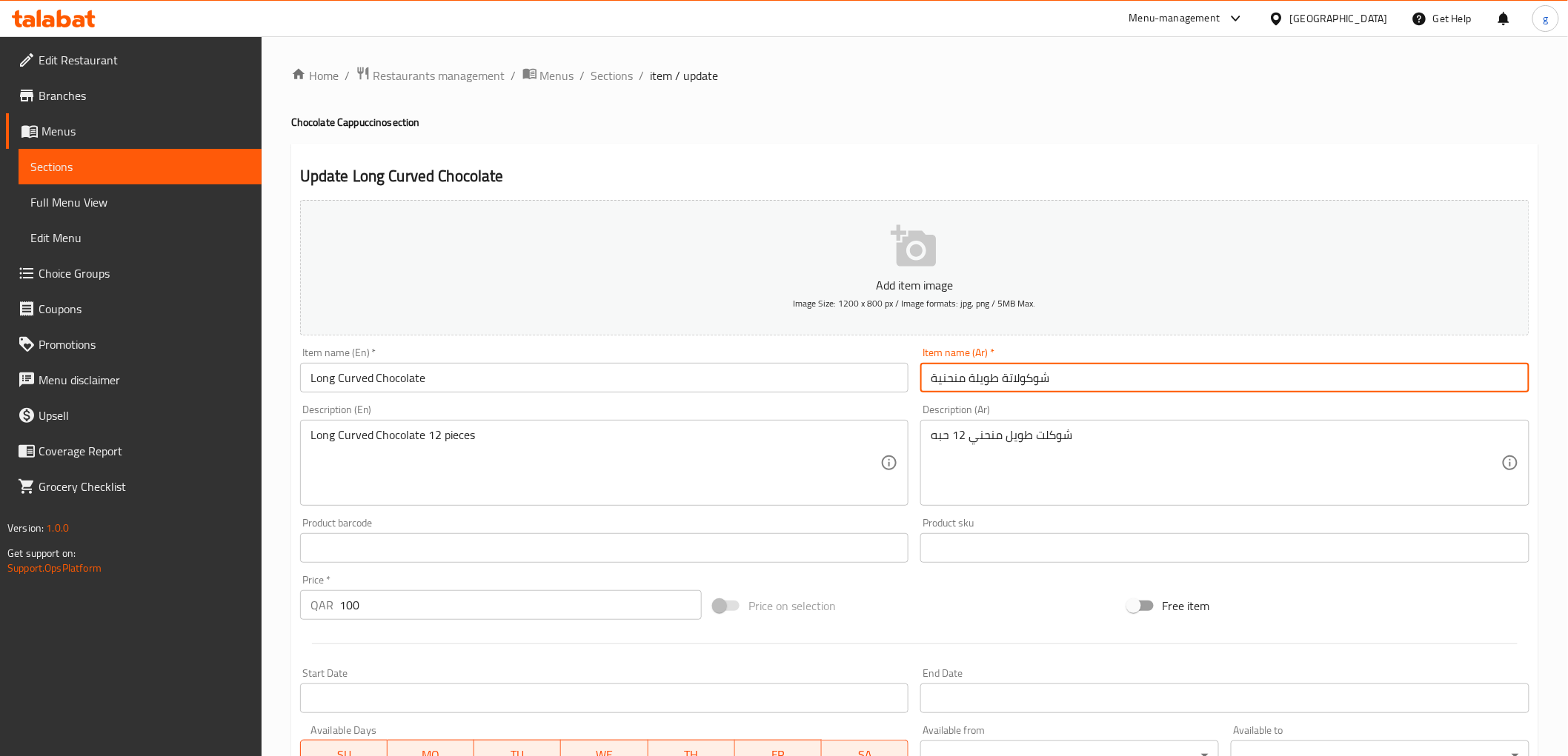
click at [932, 379] on input "شوكولاتة طويلة منحنية" at bounding box center [1224, 378] width 609 height 30
click at [936, 386] on input "شوكولاتة طويلة منحنية" at bounding box center [1224, 378] width 609 height 30
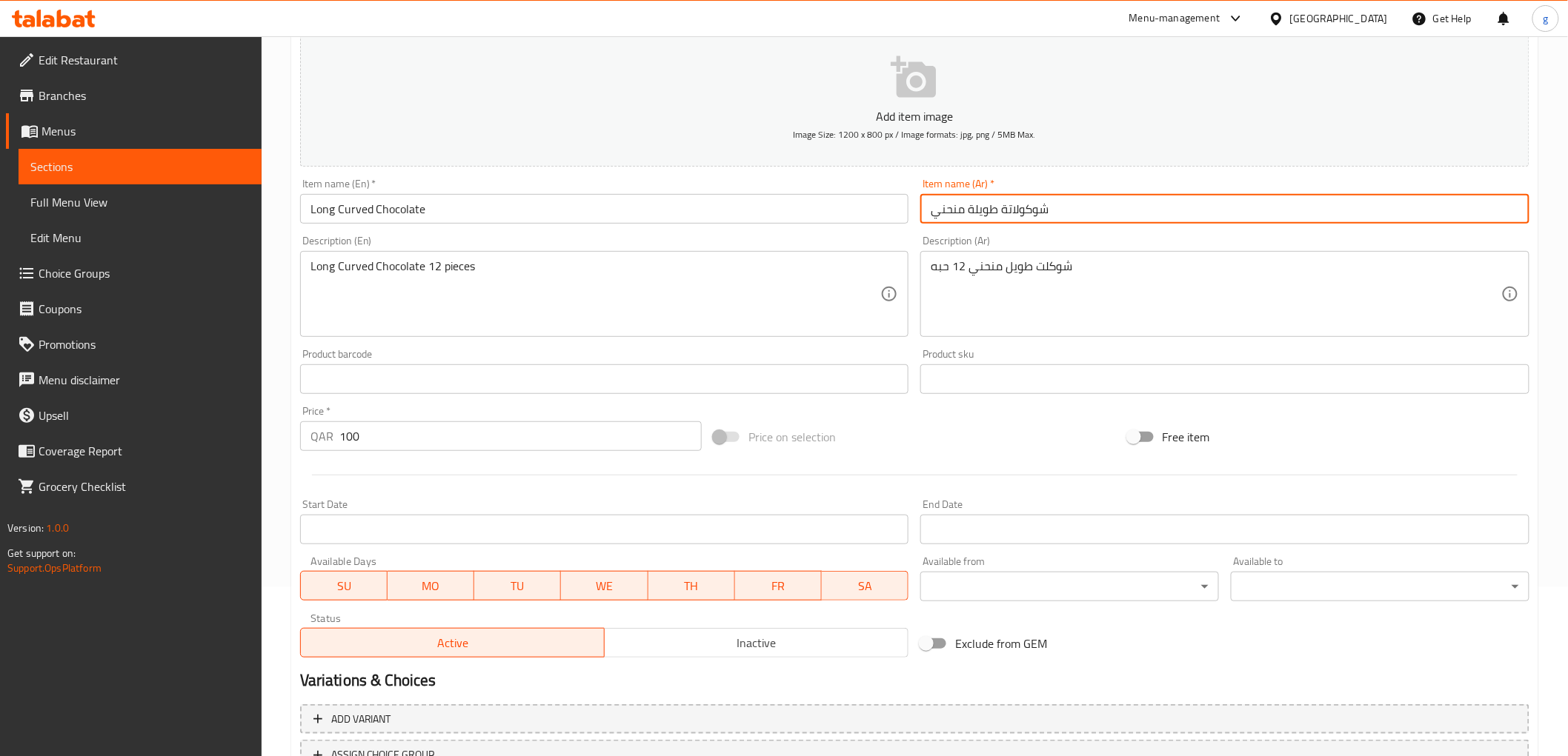
scroll to position [287, 0]
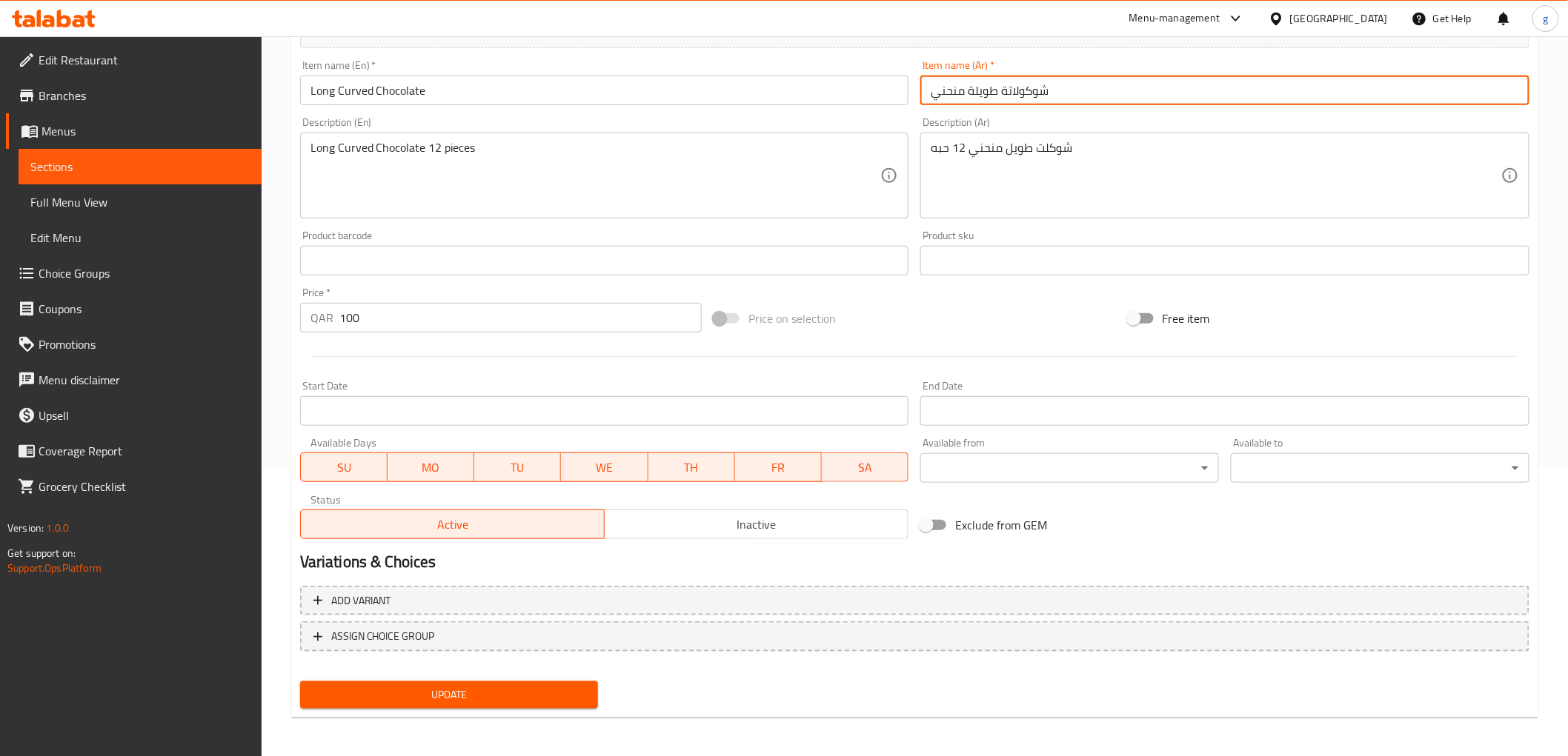
type input "شوكولاتة طويلة منحني"
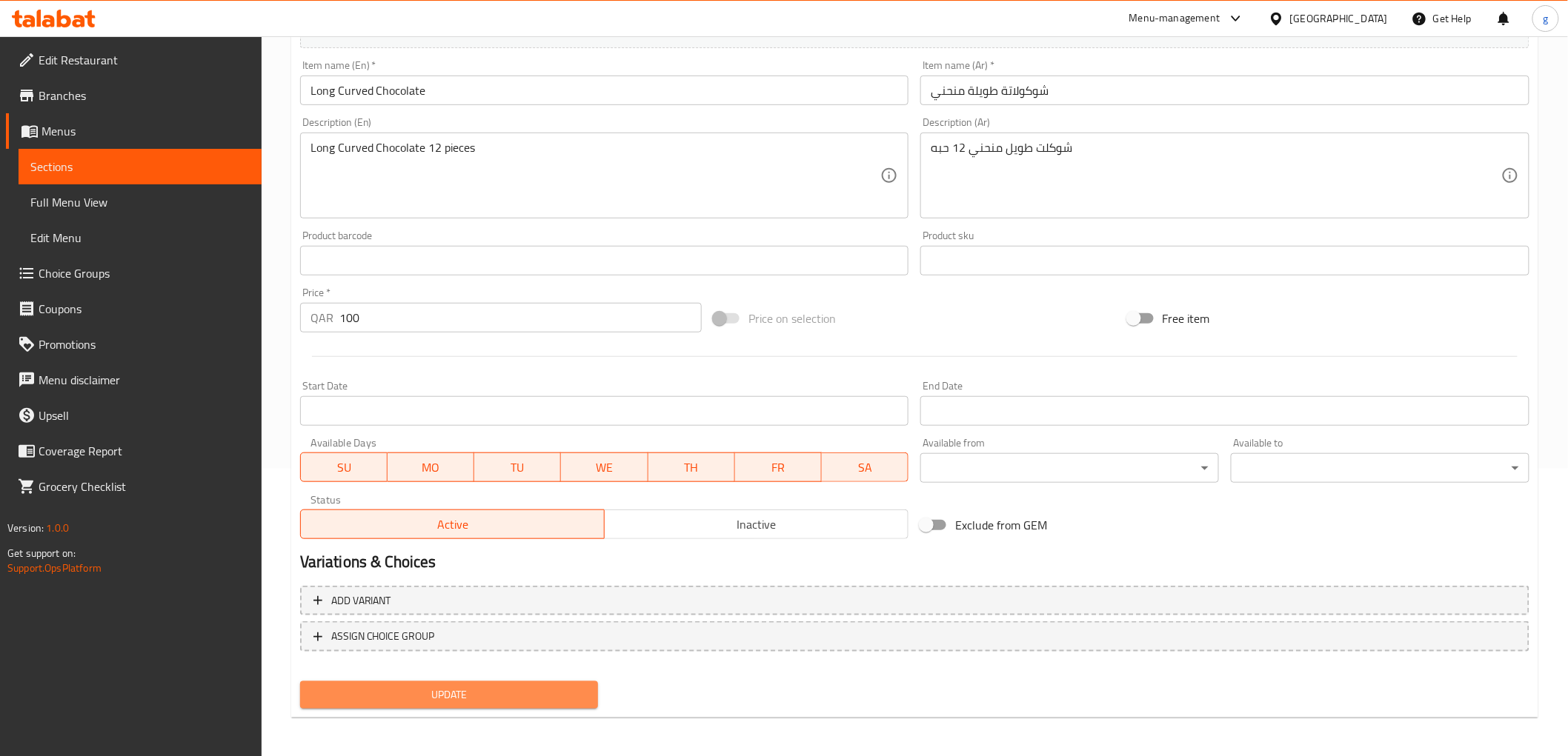
click at [558, 698] on span "Update" at bounding box center [449, 695] width 275 height 19
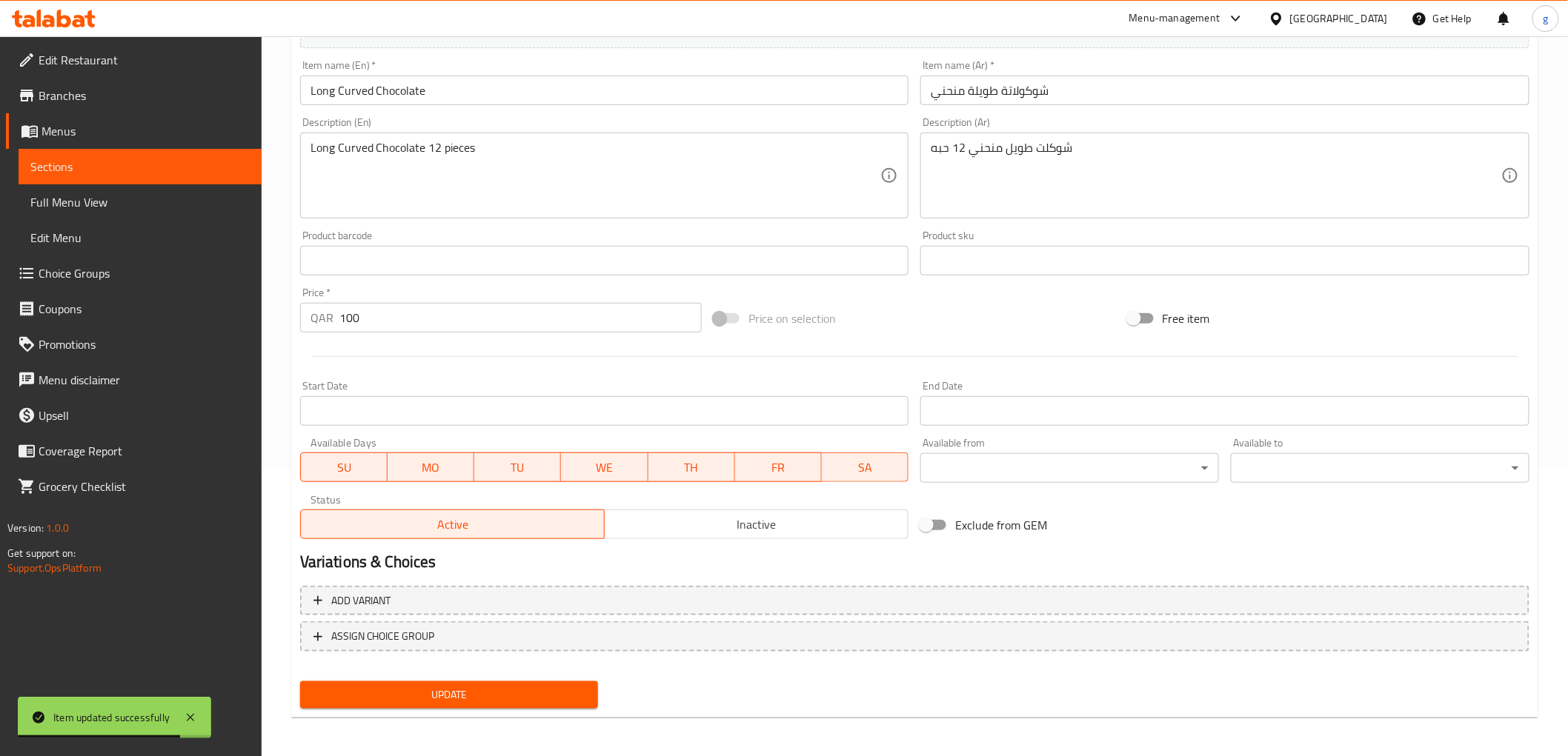
click at [87, 174] on span "Sections" at bounding box center [140, 167] width 220 height 18
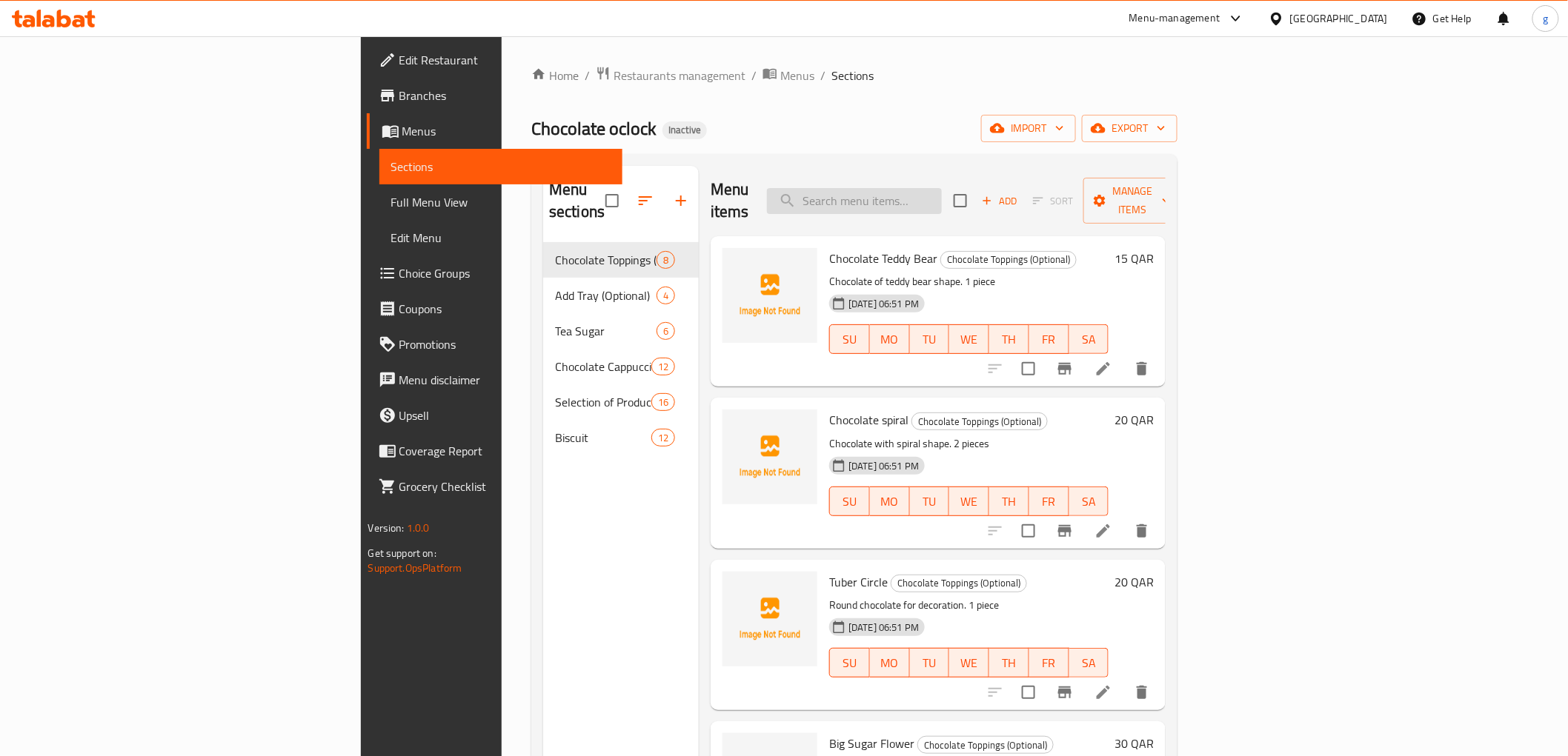
click at [942, 189] on input "search" at bounding box center [854, 201] width 174 height 26
paste input "Oval-Chocolate"
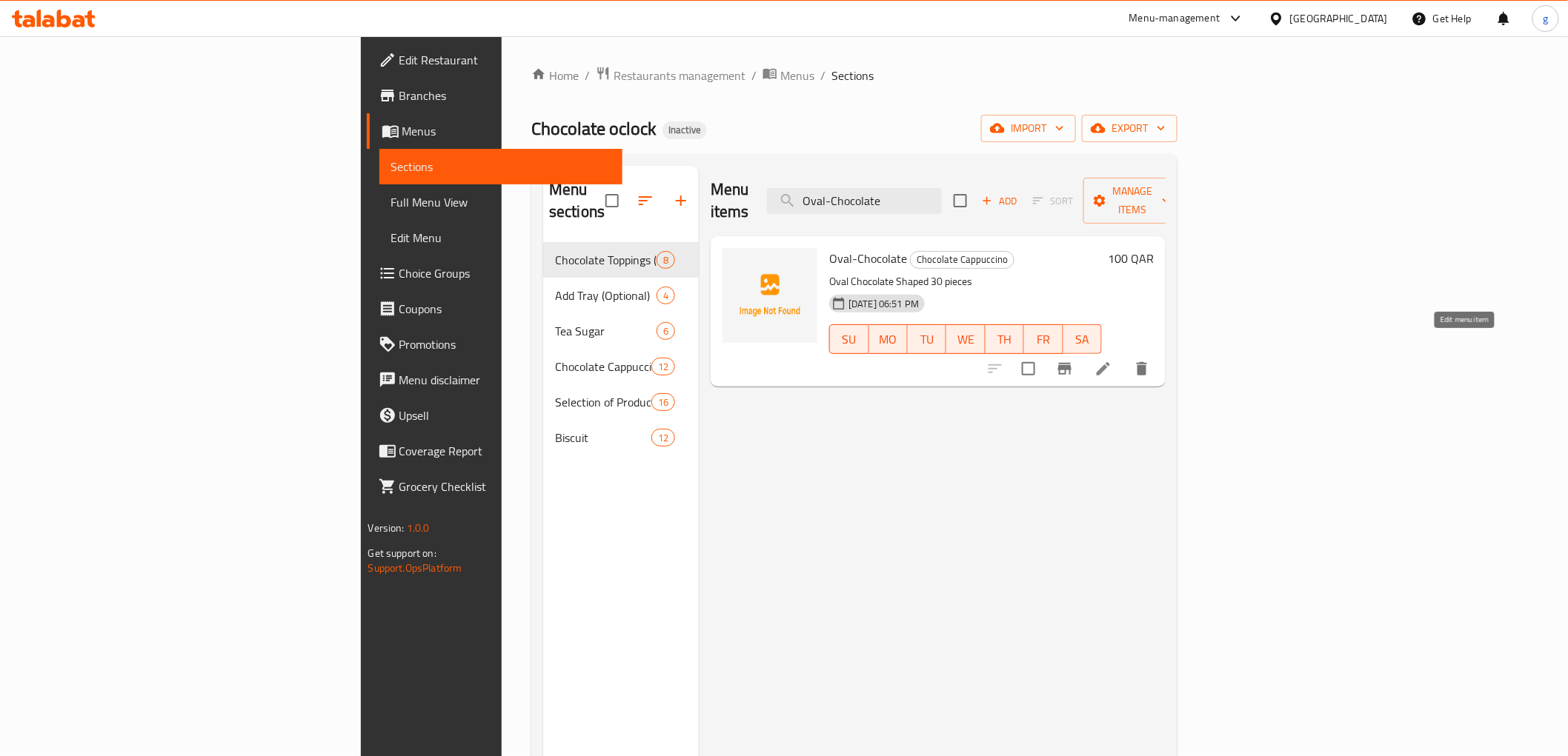
type input "Oval-Chocolate"
click at [1112, 360] on icon at bounding box center [1103, 368] width 18 height 18
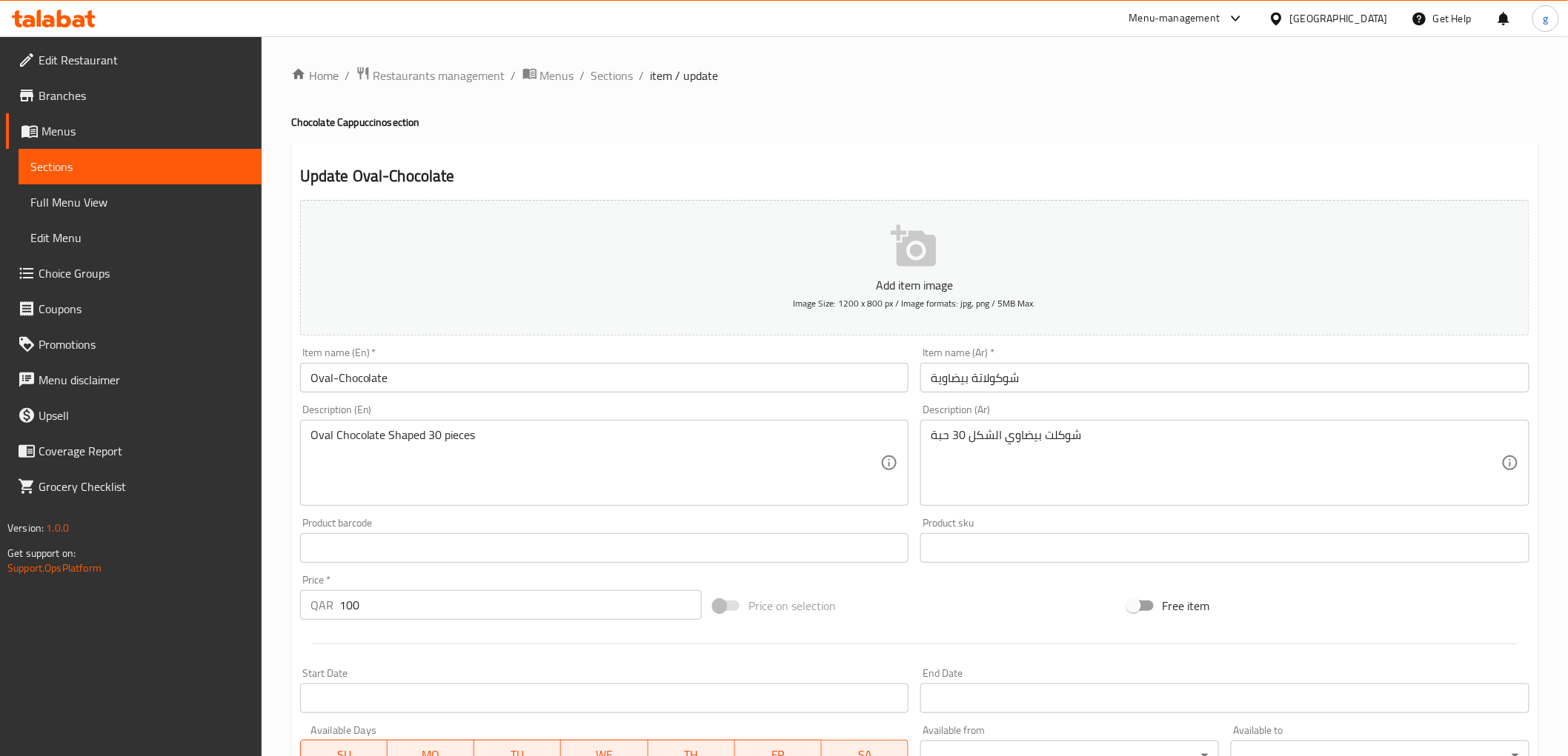
click at [929, 382] on input "شوكولاتة بيضاوية" at bounding box center [1224, 378] width 609 height 30
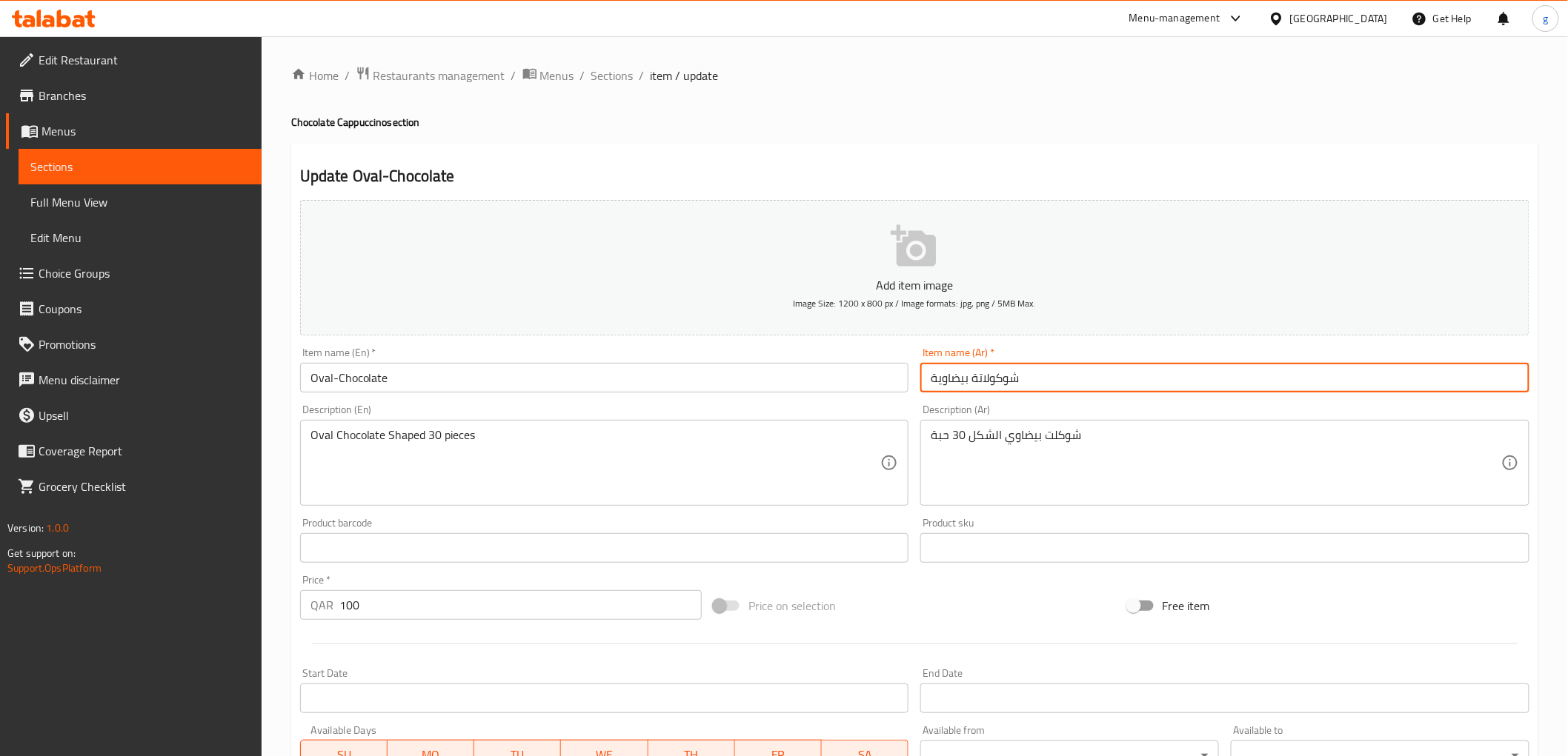
click at [936, 384] on input "شوكولاتة بيضاوية" at bounding box center [1224, 378] width 609 height 30
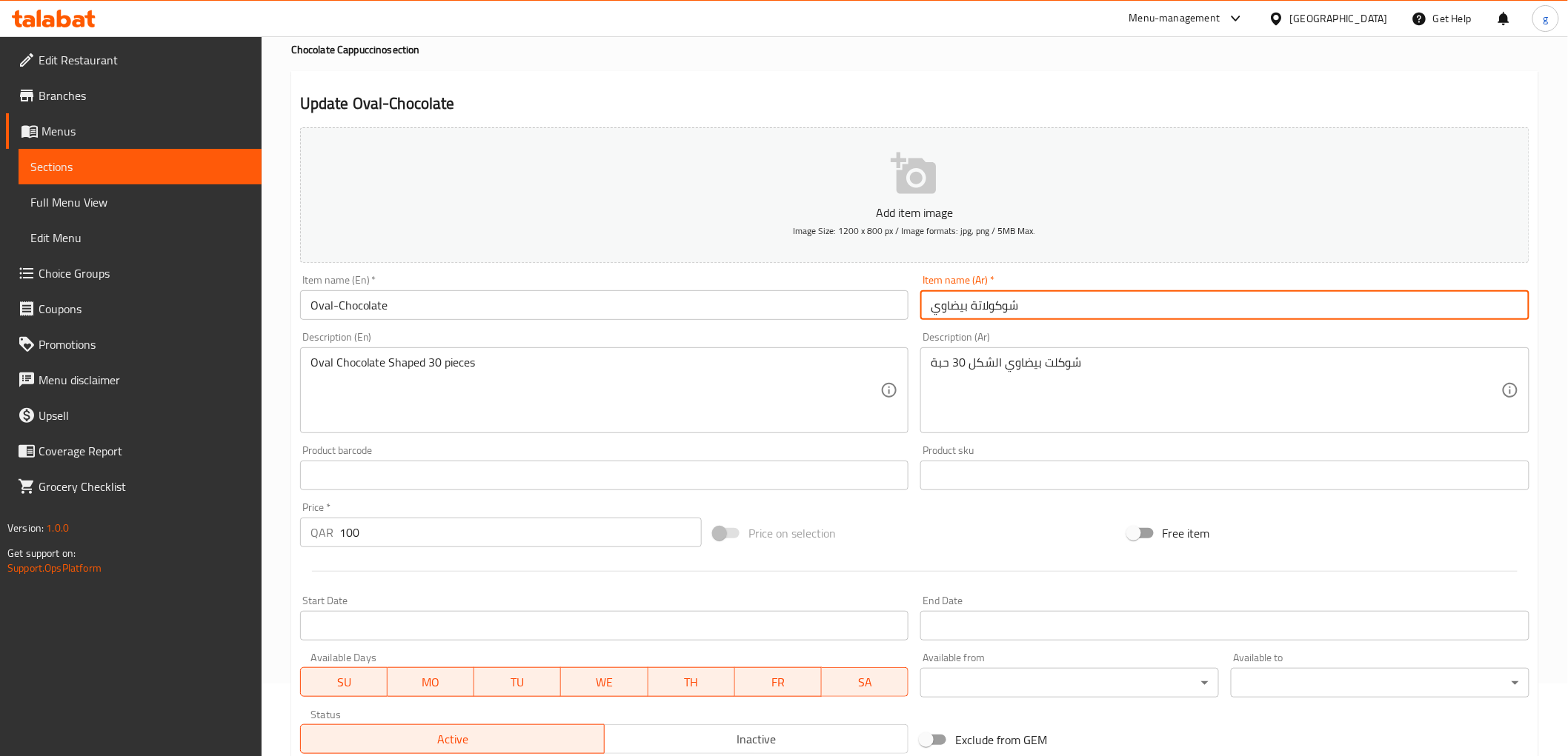
scroll to position [287, 0]
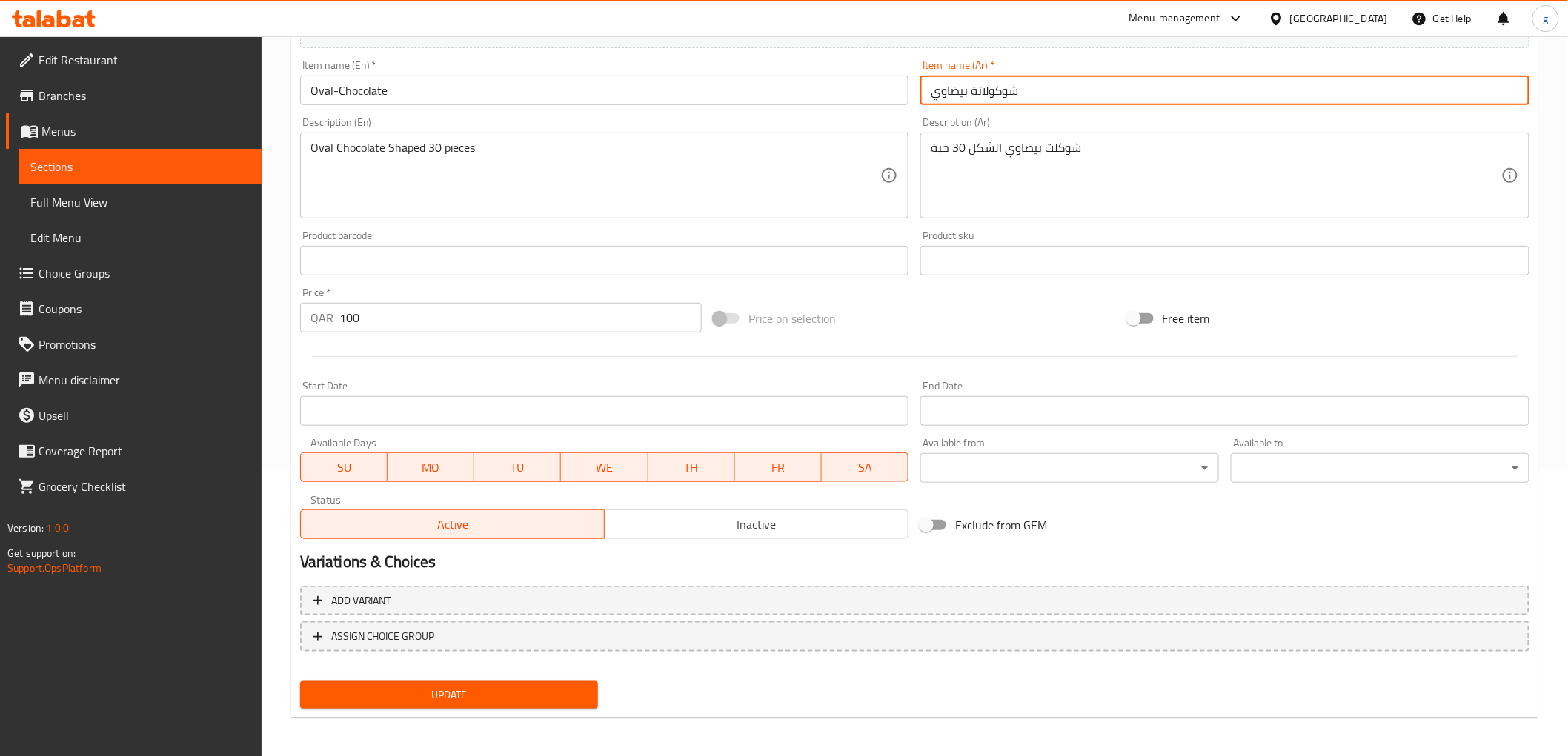
type input "شوكولاتة بيضاوي"
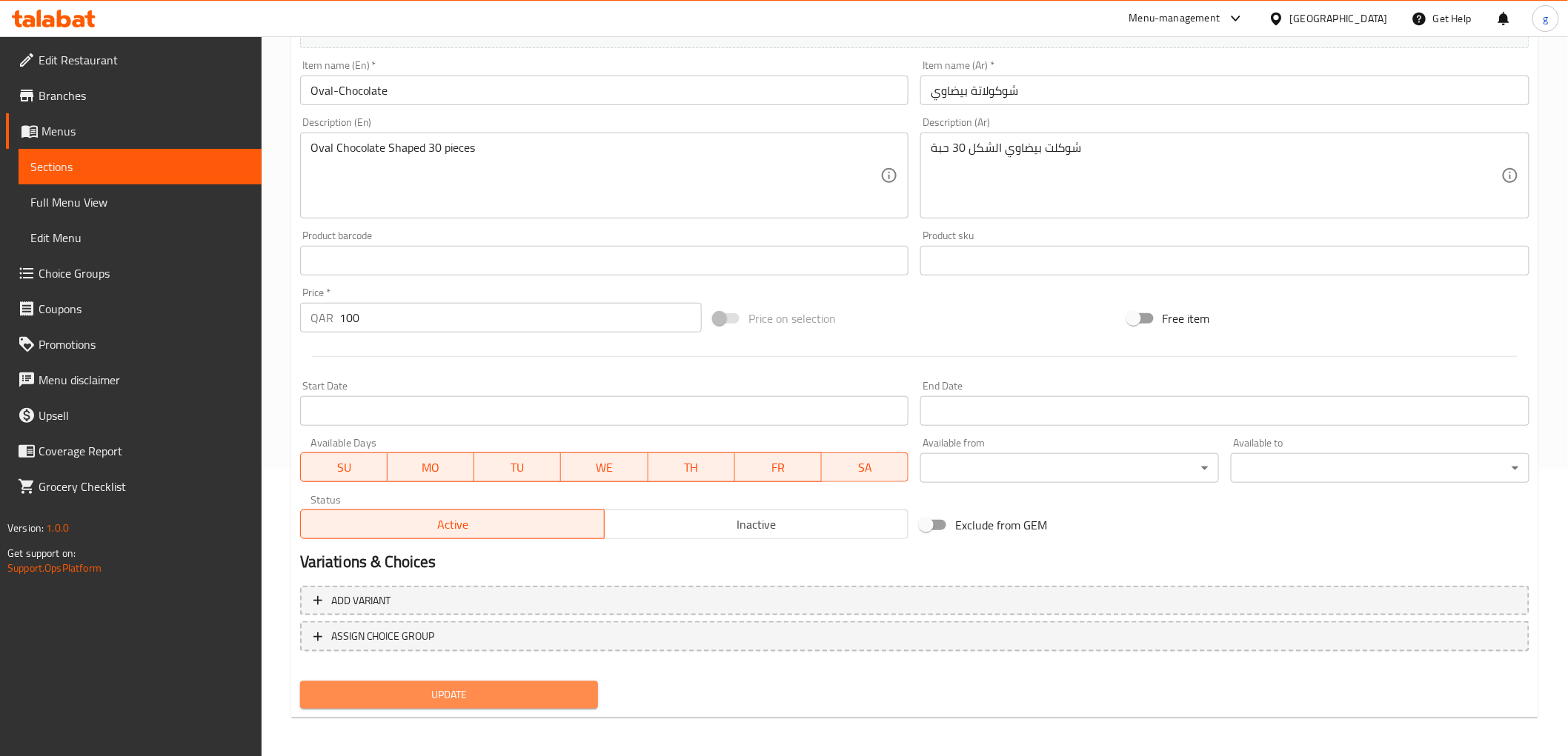
click at [529, 694] on span "Update" at bounding box center [449, 695] width 275 height 19
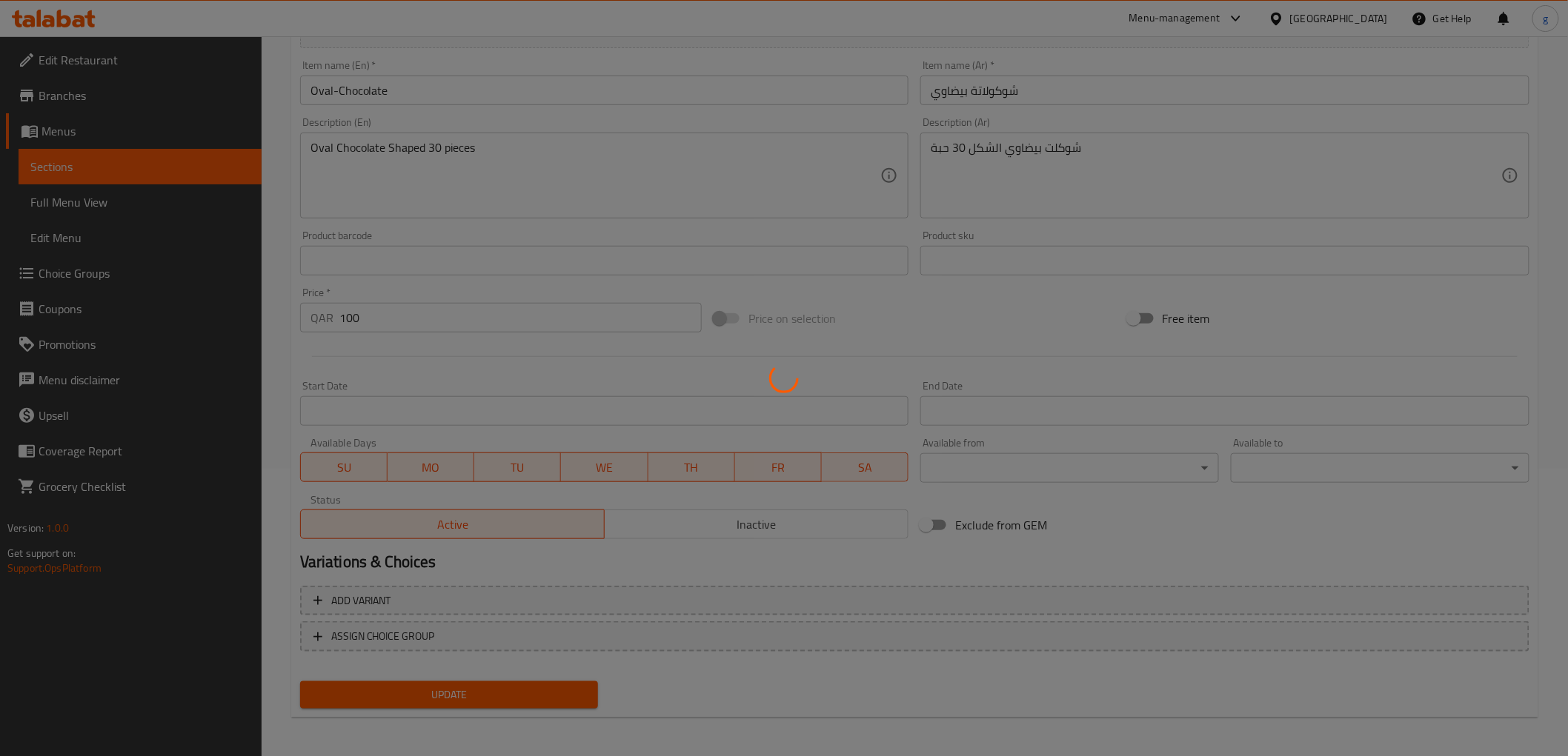
scroll to position [40, 0]
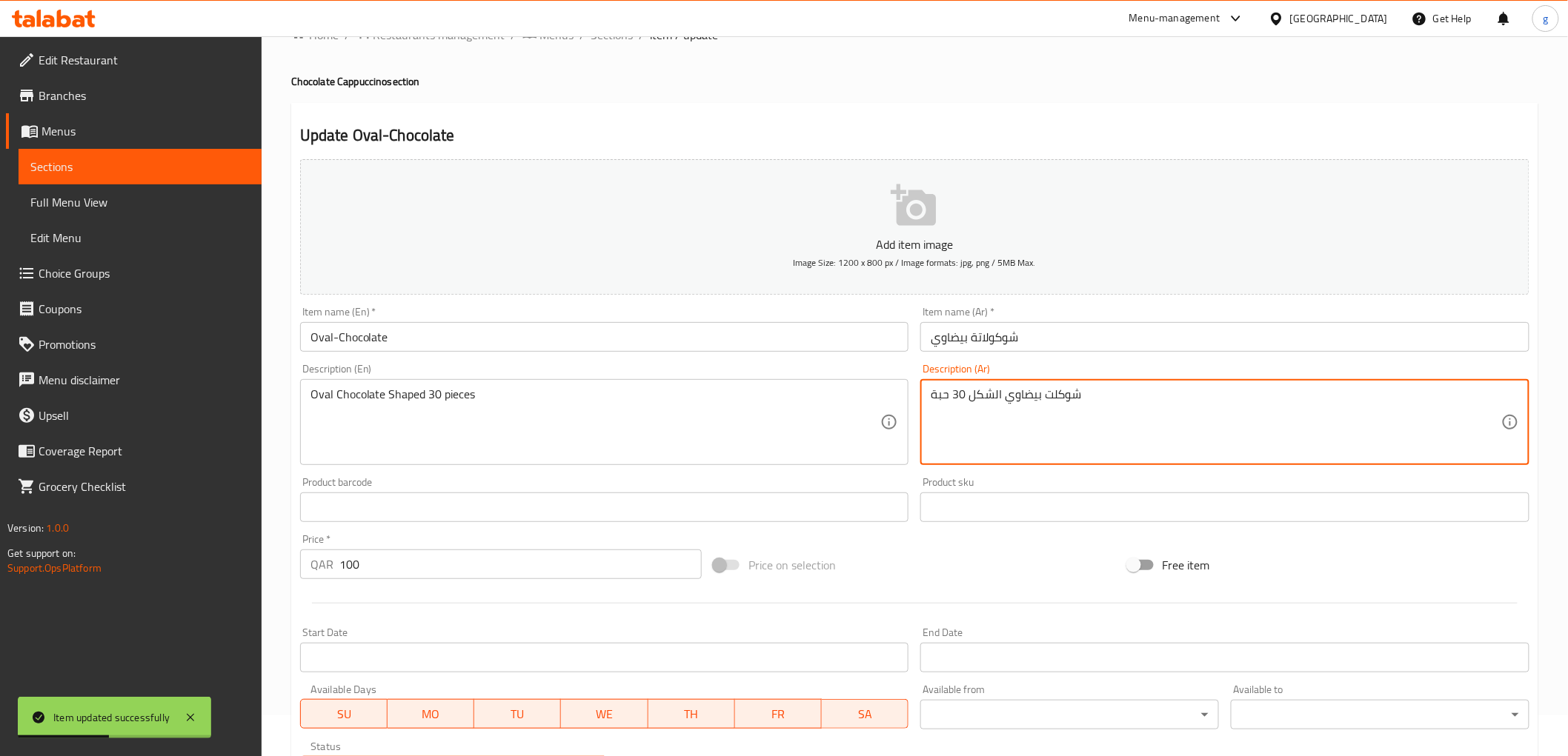
click at [1010, 402] on textarea "شوكلت بيضاوي الشكل 30 حبة" at bounding box center [1216, 422] width 570 height 70
click at [1004, 396] on textarea "شوكلت بيضاوي الشكل 30 حبة" at bounding box center [1216, 422] width 570 height 70
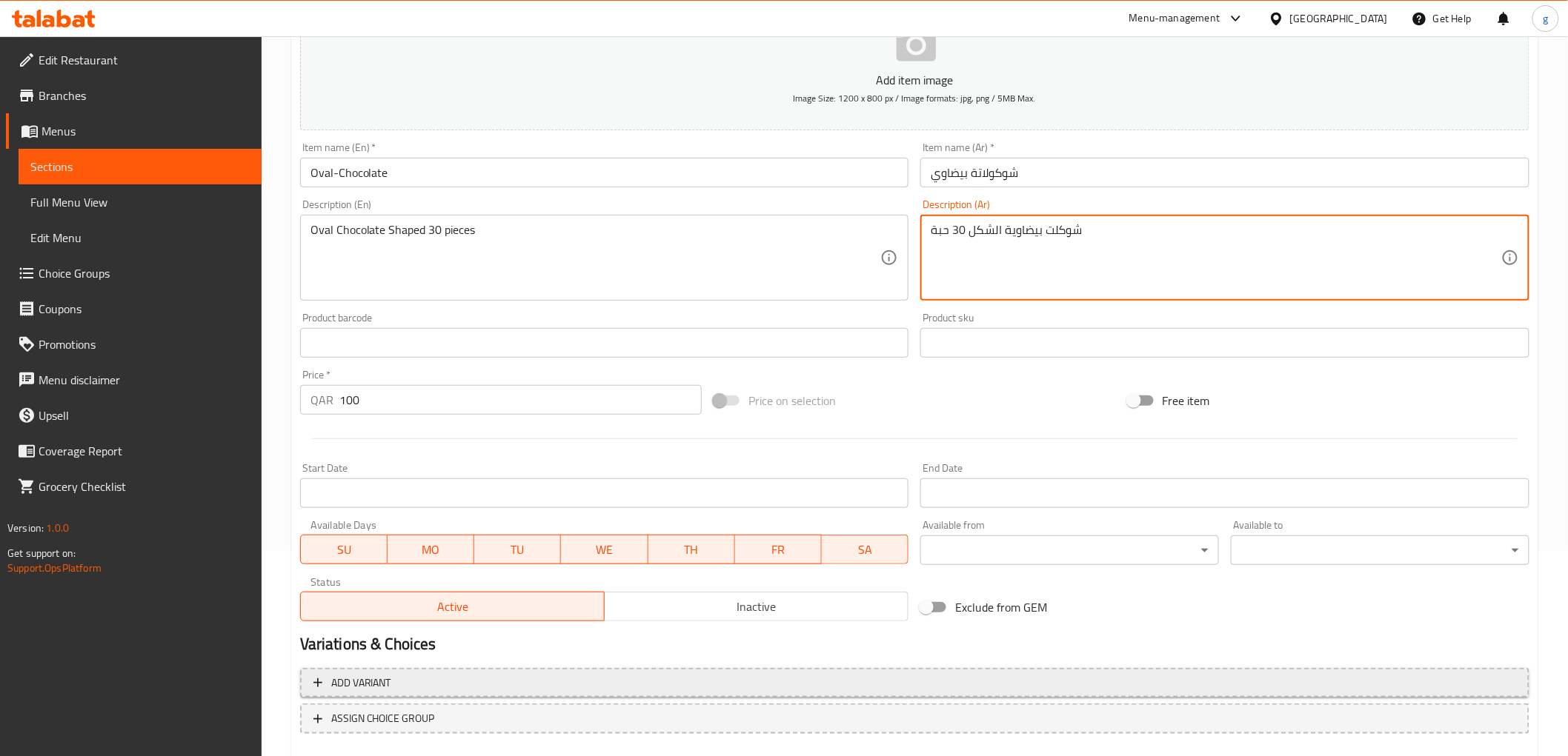
scroll to position [287, 0]
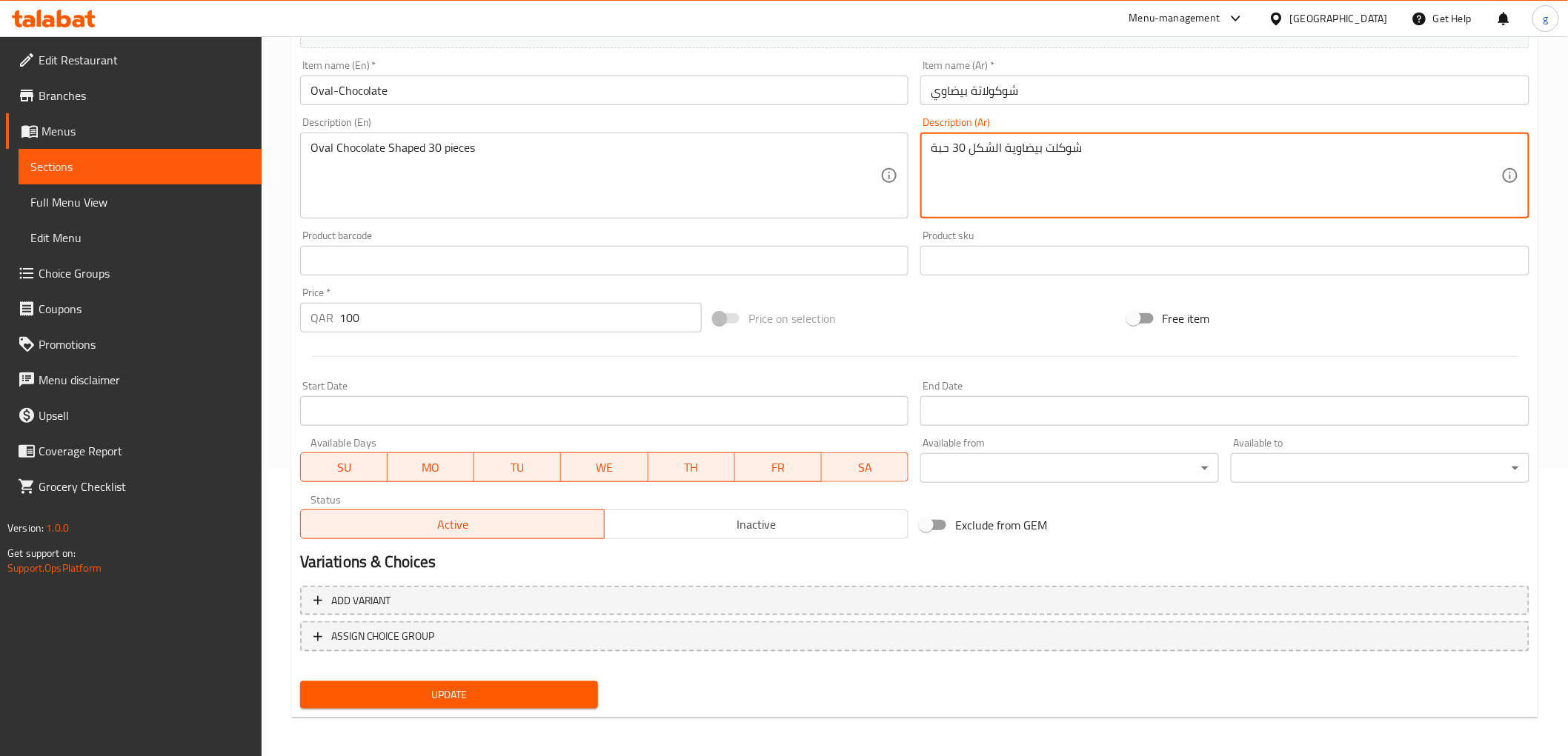
type textarea "شوكلت بيضاوية الشكل 30 حبة"
click at [544, 689] on span "Update" at bounding box center [449, 695] width 275 height 19
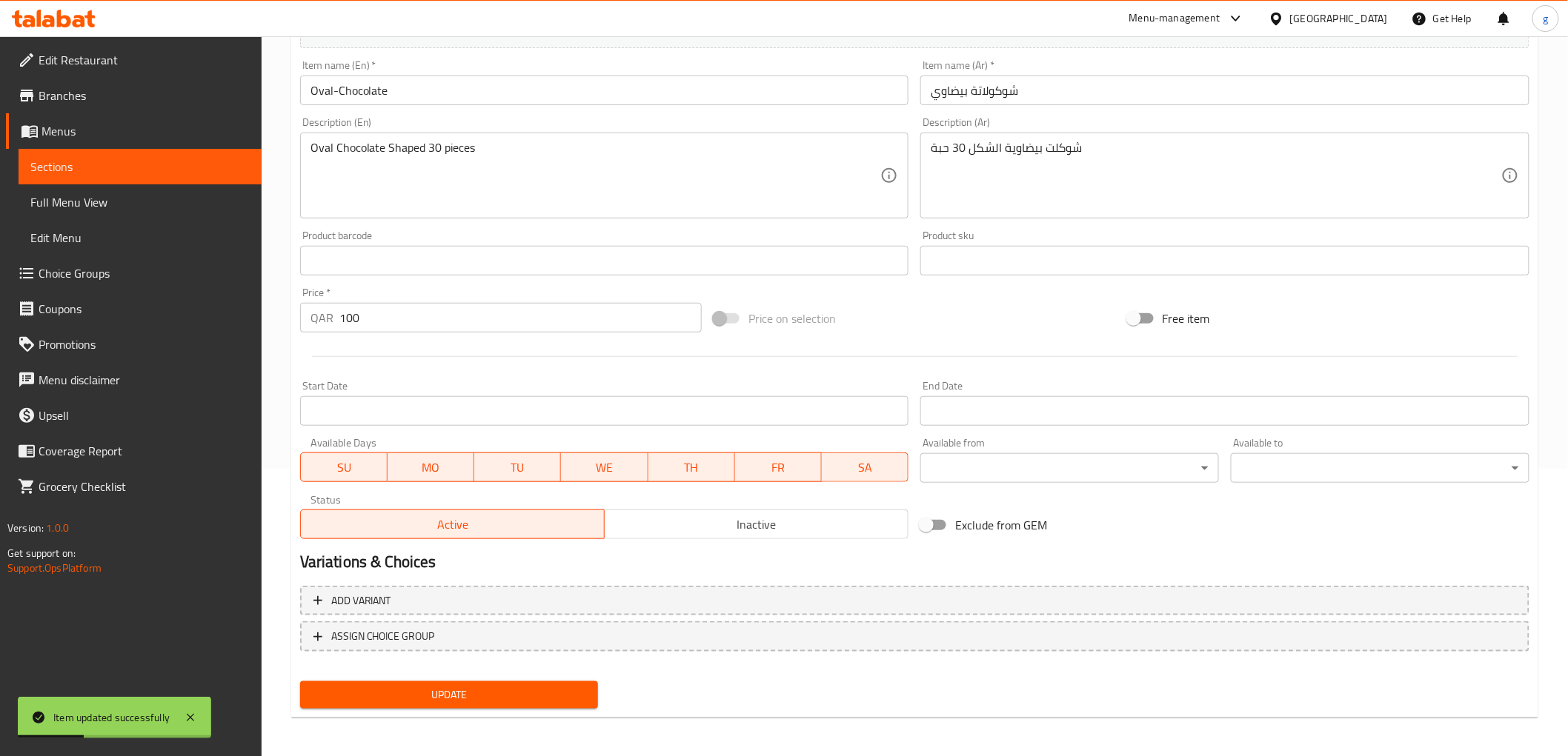
click at [132, 167] on span "Sections" at bounding box center [140, 167] width 220 height 18
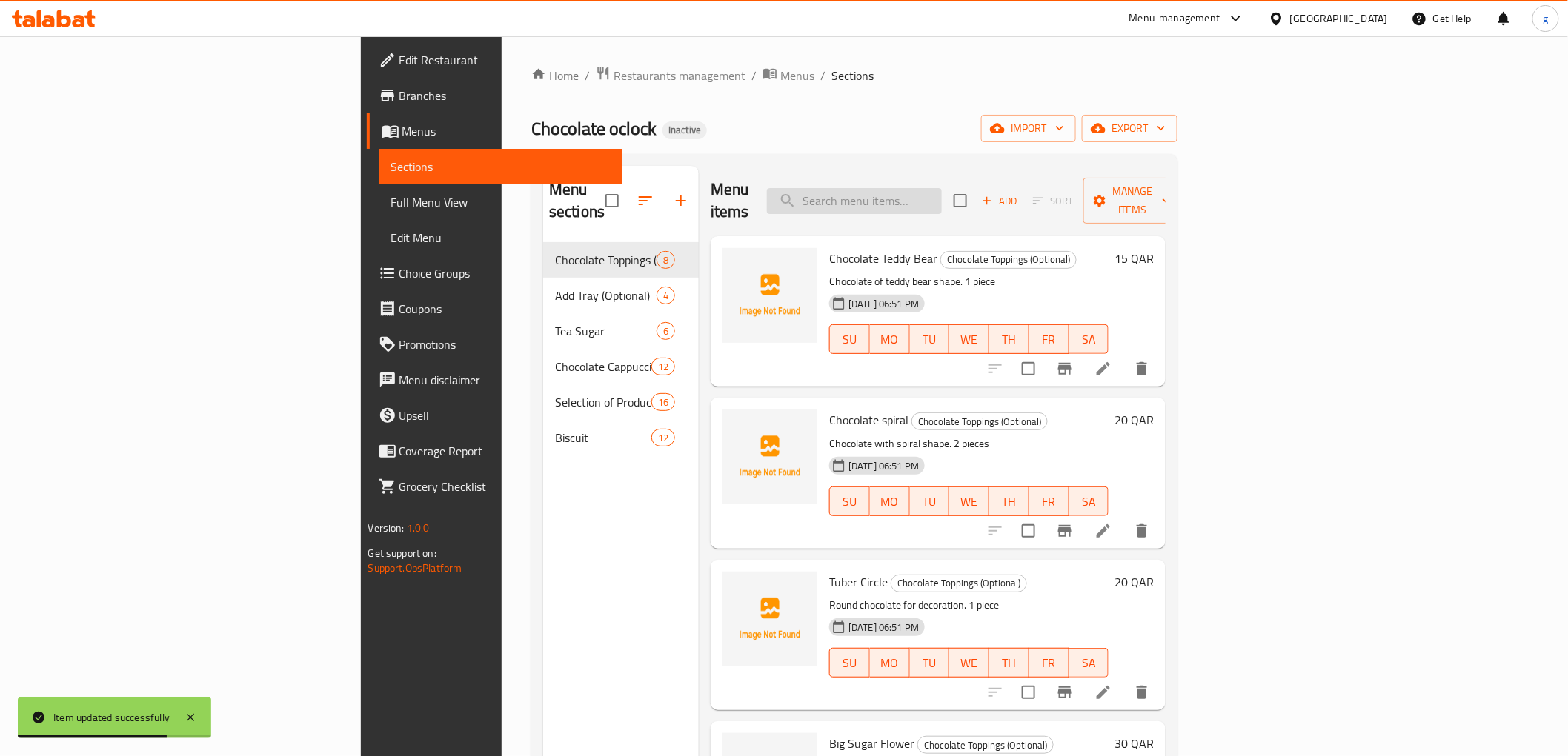
click at [942, 188] on input "search" at bounding box center [854, 201] width 174 height 26
paste input "Printed Round Chocolate (3 cm)"
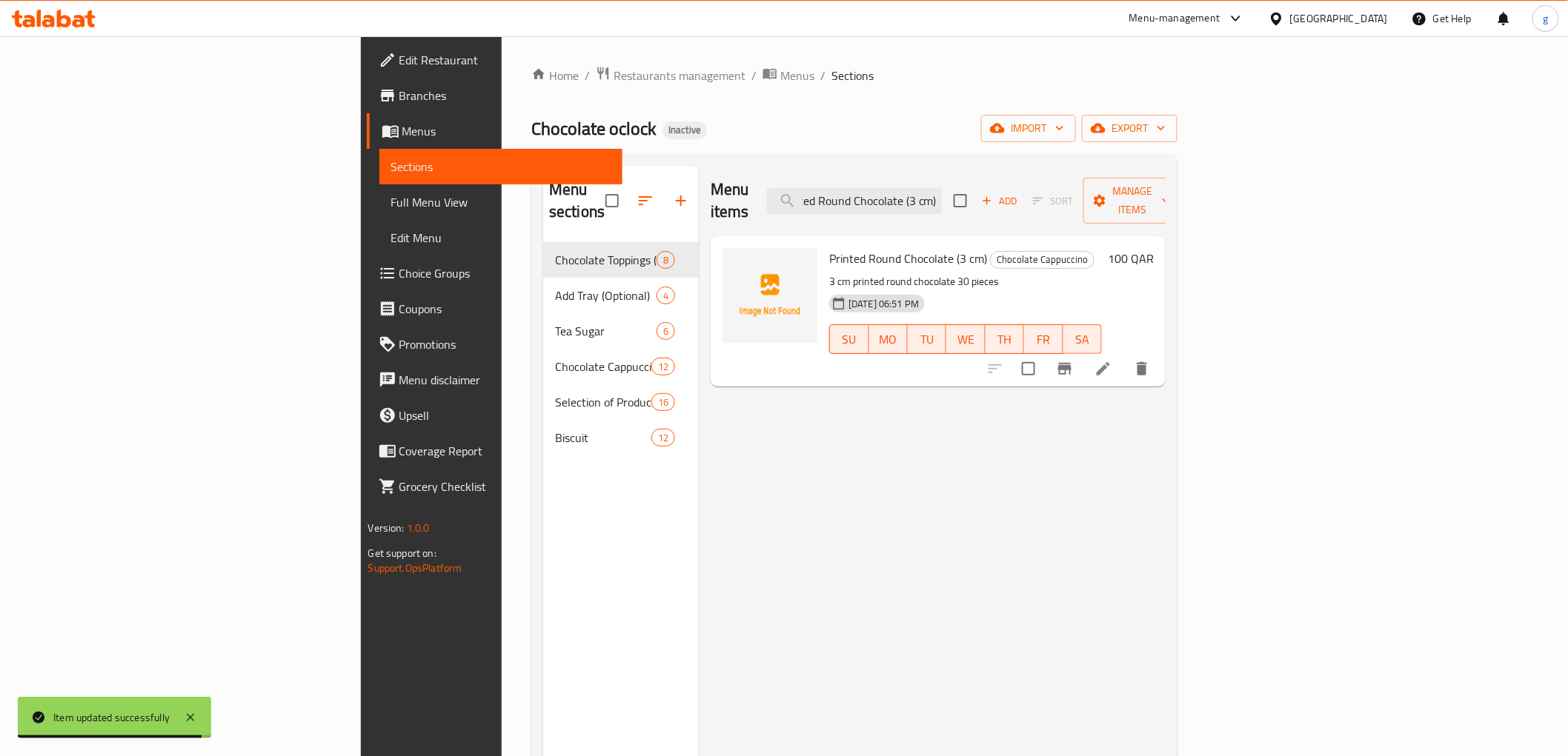
type input "Printed Round Chocolate (3 cm)"
click at [1112, 360] on icon at bounding box center [1103, 368] width 18 height 18
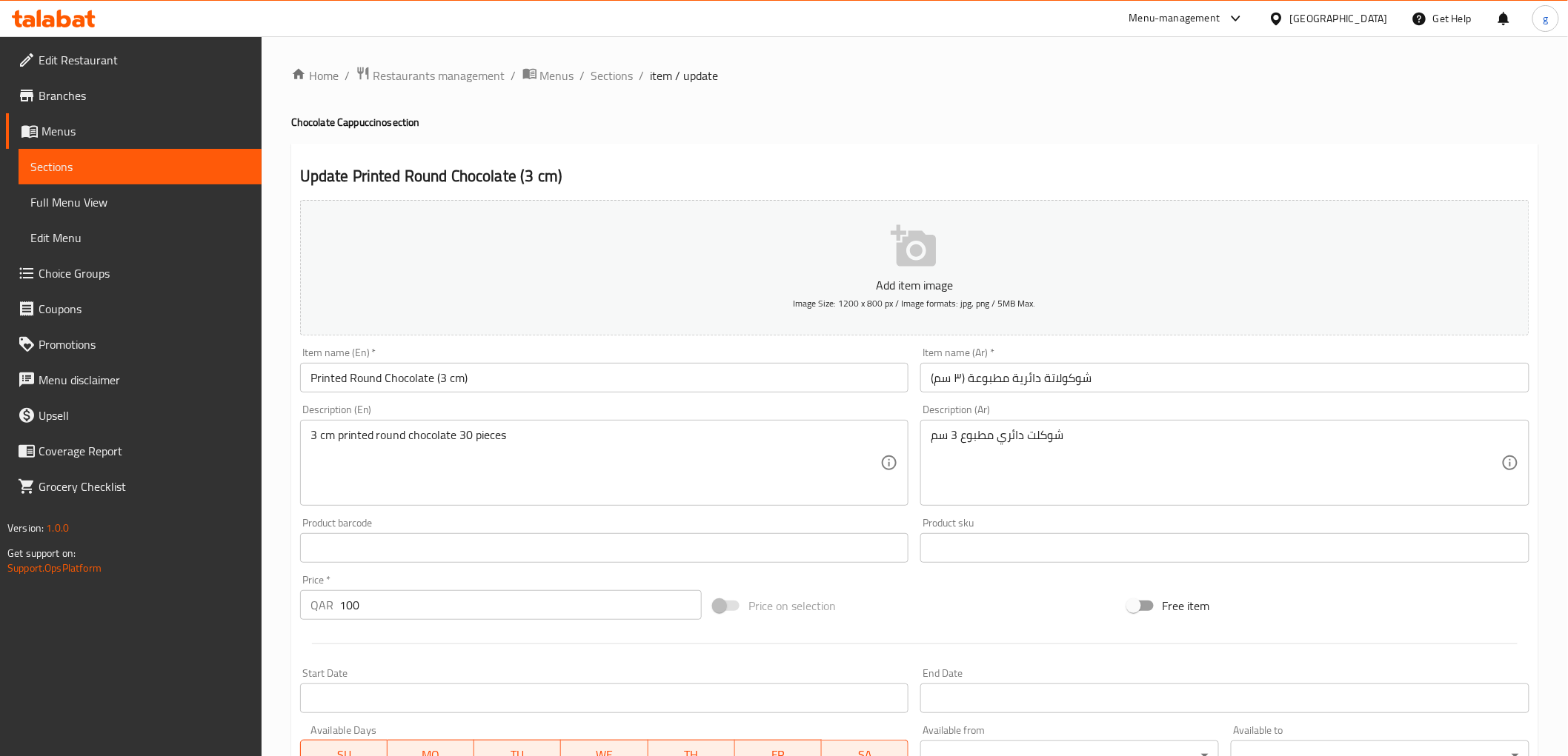
click at [1013, 382] on input "شوكولاتة دائرية مطبوعة (٣ سم)" at bounding box center [1224, 378] width 609 height 30
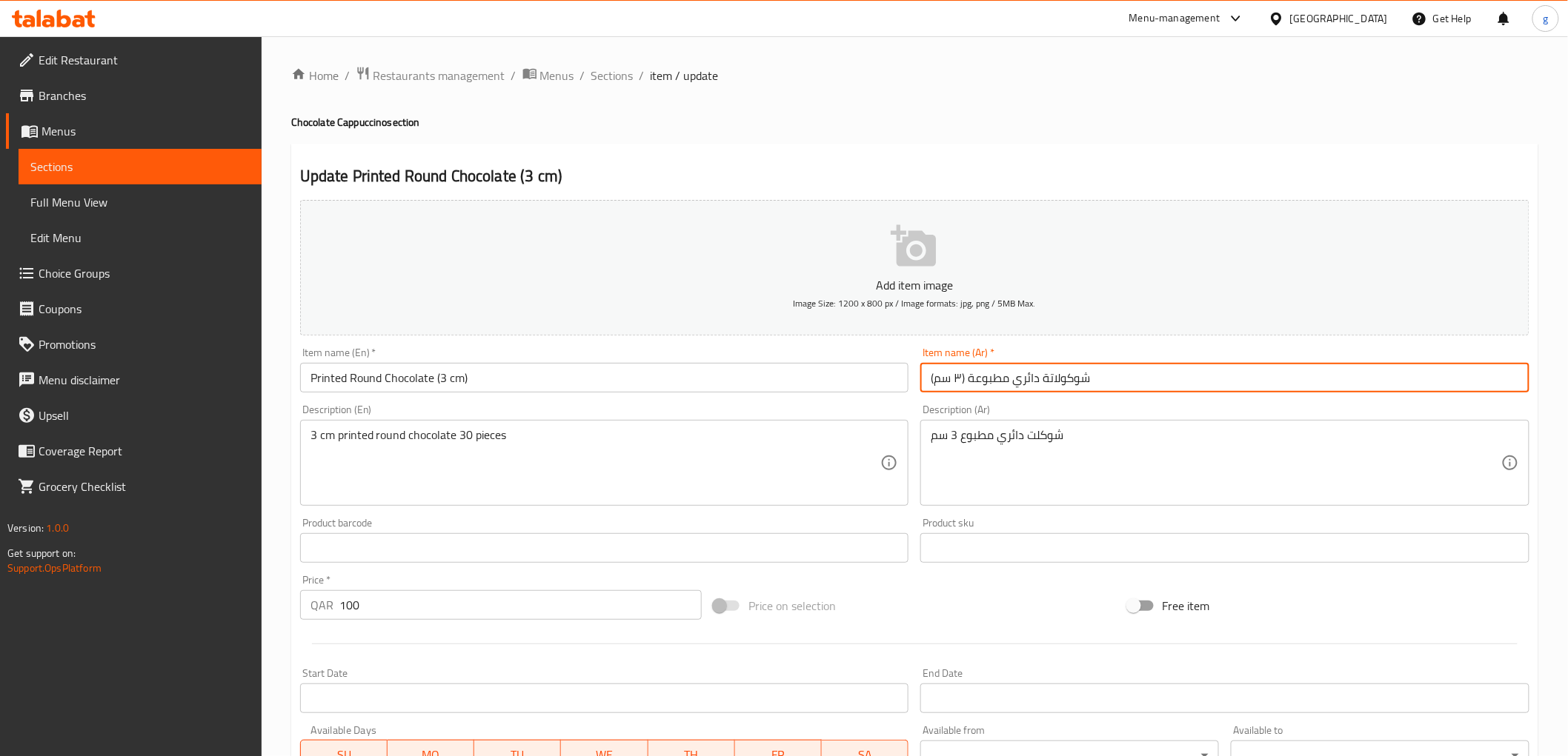
click at [968, 378] on input "شوكولاتة دائري مطبوعة (٣ سم)" at bounding box center [1224, 378] width 609 height 30
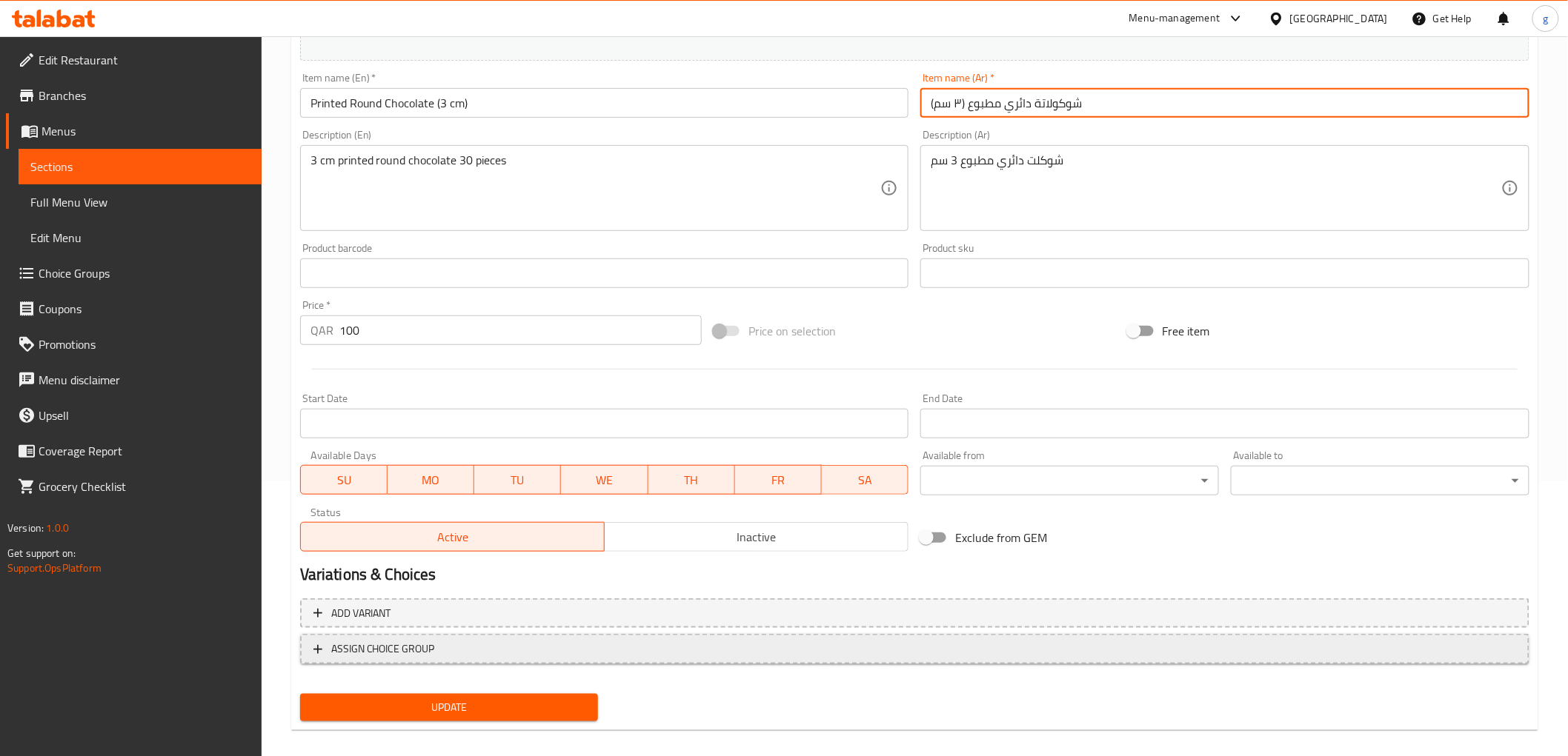
scroll to position [287, 0]
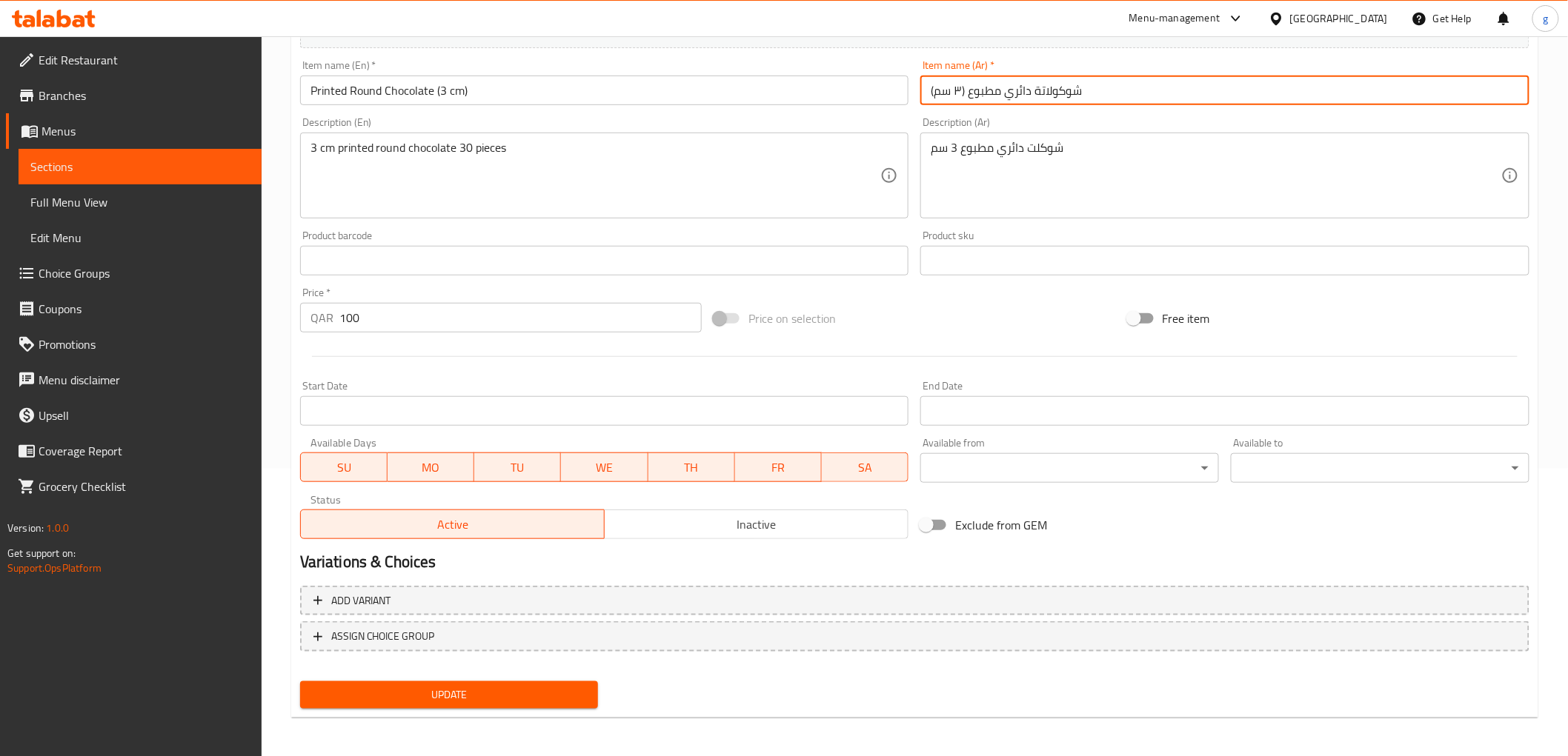
type input "شوكولاتة دائري مطبوع (٣ سم)"
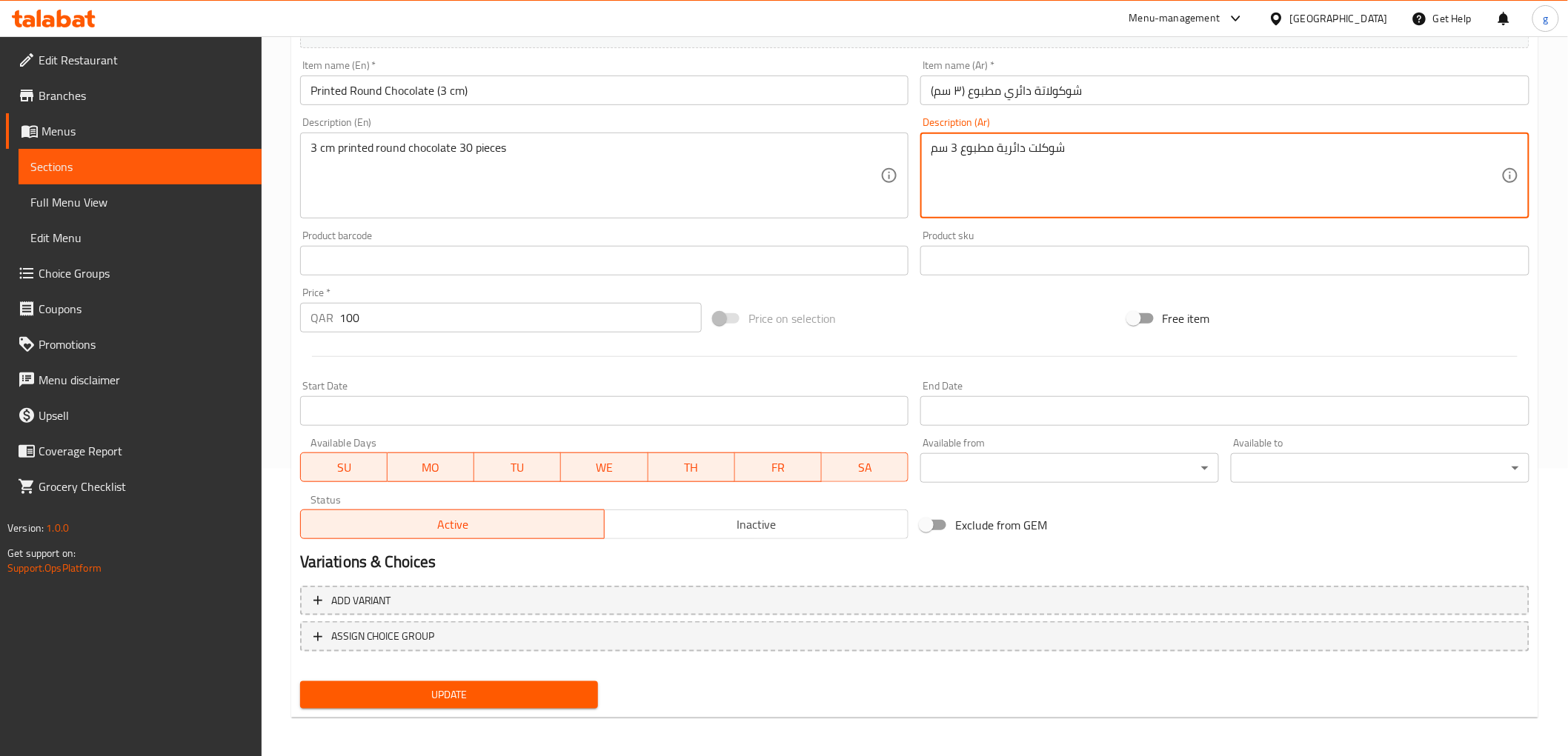
click at [962, 158] on textarea "شوكلت دائرية مطبوع 3 سم" at bounding box center [1216, 176] width 570 height 70
drag, startPoint x: 956, startPoint y: 152, endPoint x: 953, endPoint y: 160, distance: 8.5
click at [953, 160] on textarea "شوكلت دائرية مطبوعة 3 سم" at bounding box center [1216, 176] width 570 height 70
drag, startPoint x: 951, startPoint y: 158, endPoint x: 958, endPoint y: 164, distance: 9.2
click at [958, 164] on textarea "شوكلت دائرية مطبوعة 3 سم" at bounding box center [1216, 176] width 570 height 70
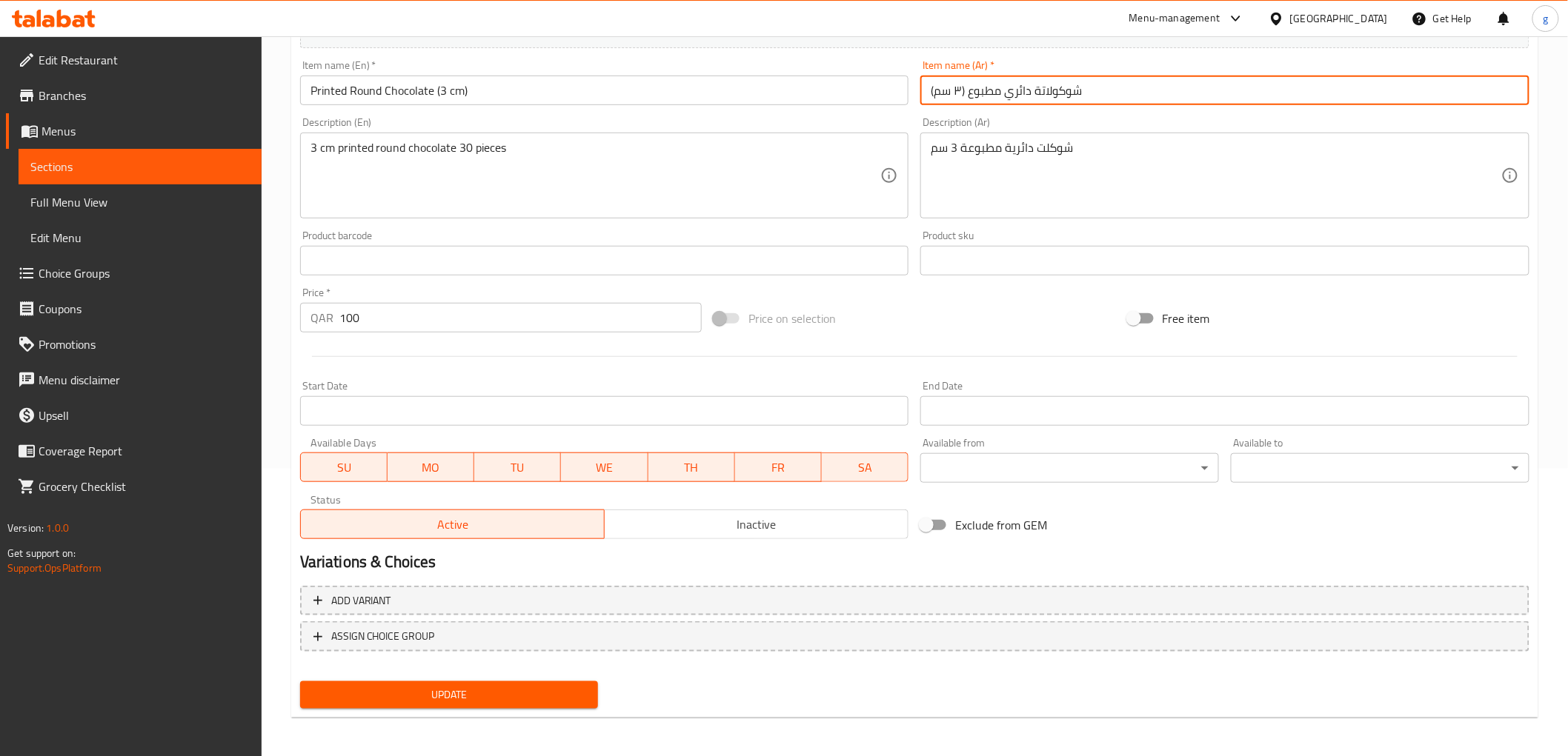
click at [958, 93] on input "شوكولاتة دائري مطبوع (٣ سم)" at bounding box center [1224, 90] width 609 height 30
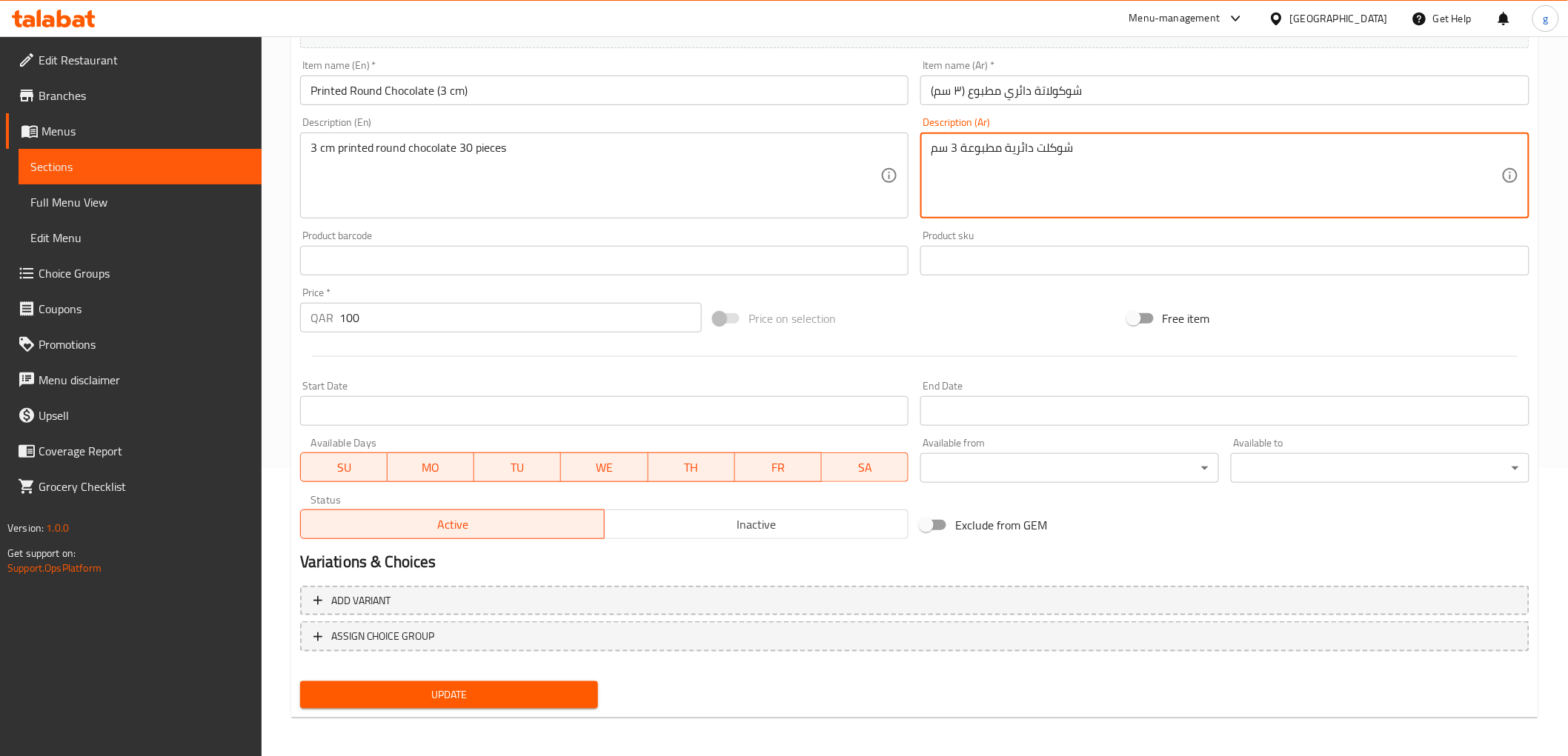
paste textarea "٣"
type textarea "شوكلت دائرية مطبوعة ٣ سم"
click at [467, 686] on span "Update" at bounding box center [449, 695] width 275 height 19
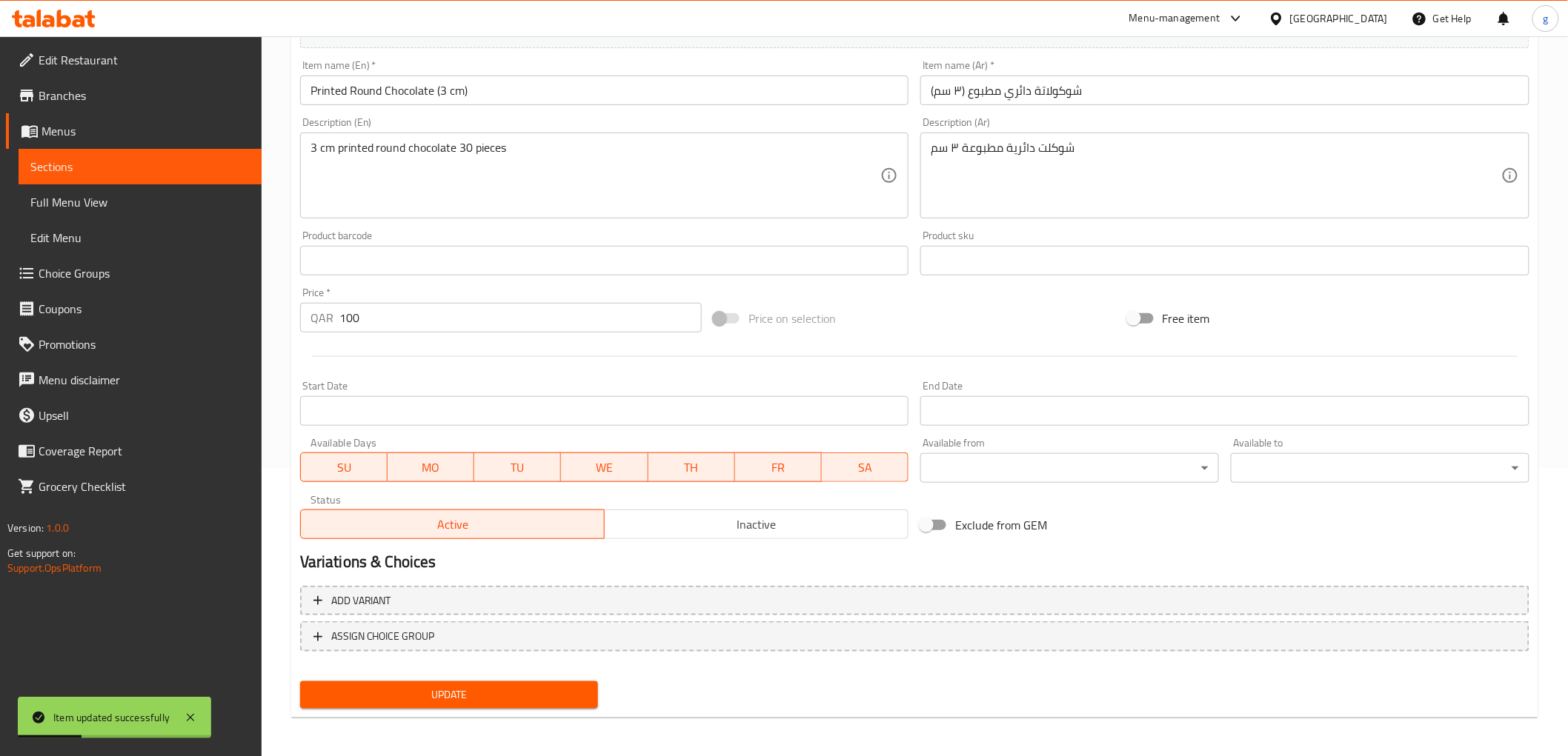
click at [115, 165] on span "Sections" at bounding box center [140, 167] width 220 height 18
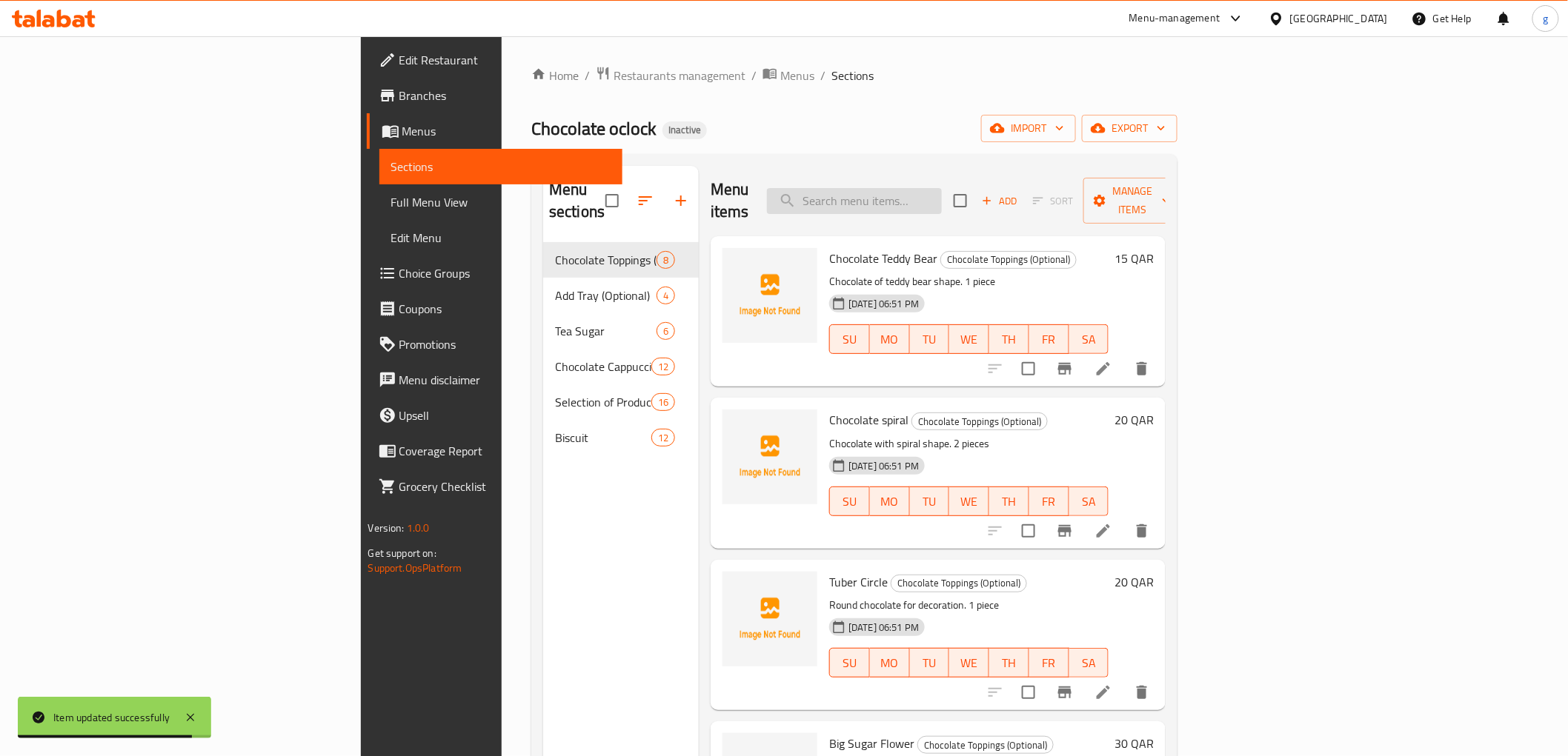
click at [942, 190] on input "search" at bounding box center [854, 201] width 174 height 26
paste input "Printed Round Chocolate (3 cm)"
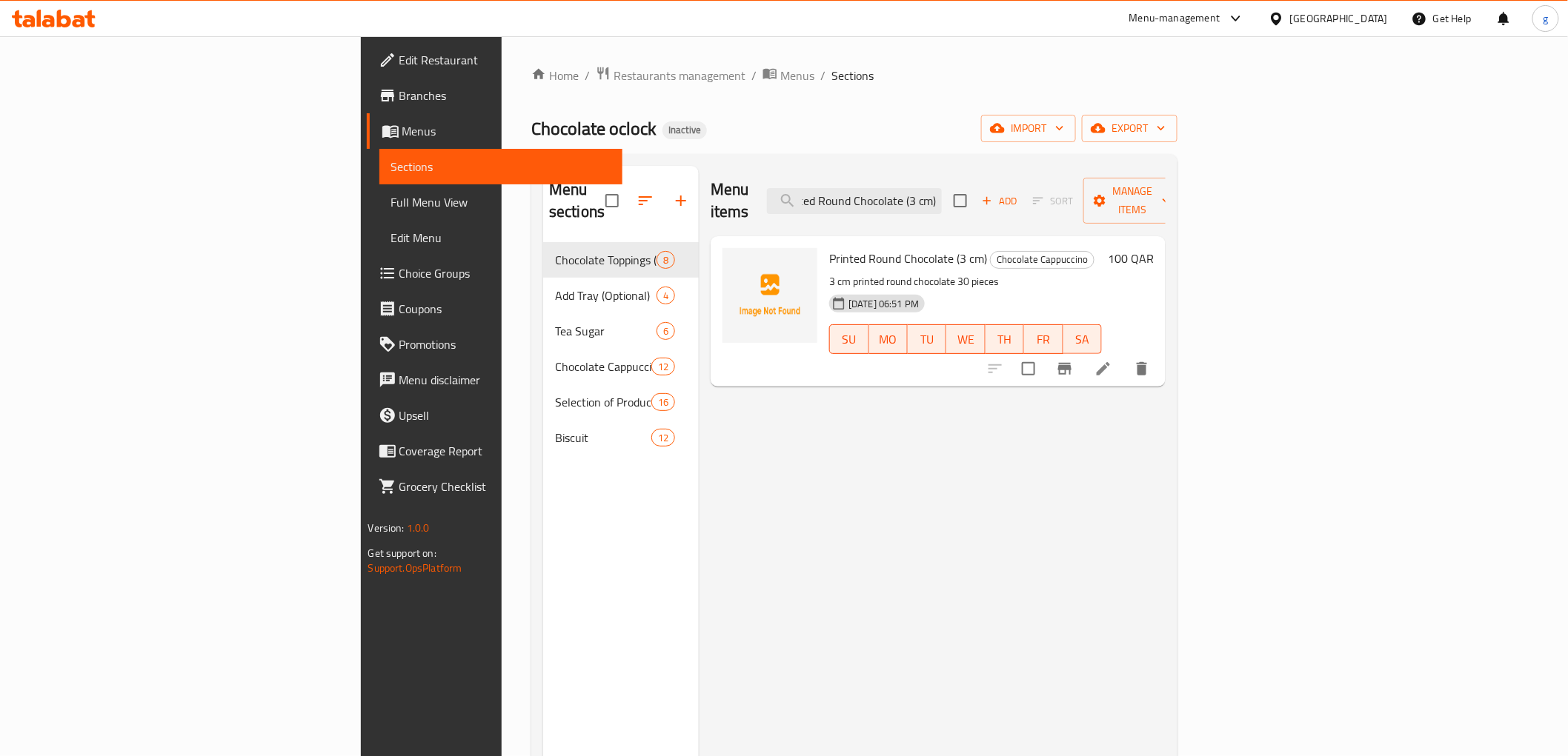
type input "Printed Round Chocolate (3 cm)"
click at [1112, 360] on icon at bounding box center [1103, 368] width 18 height 18
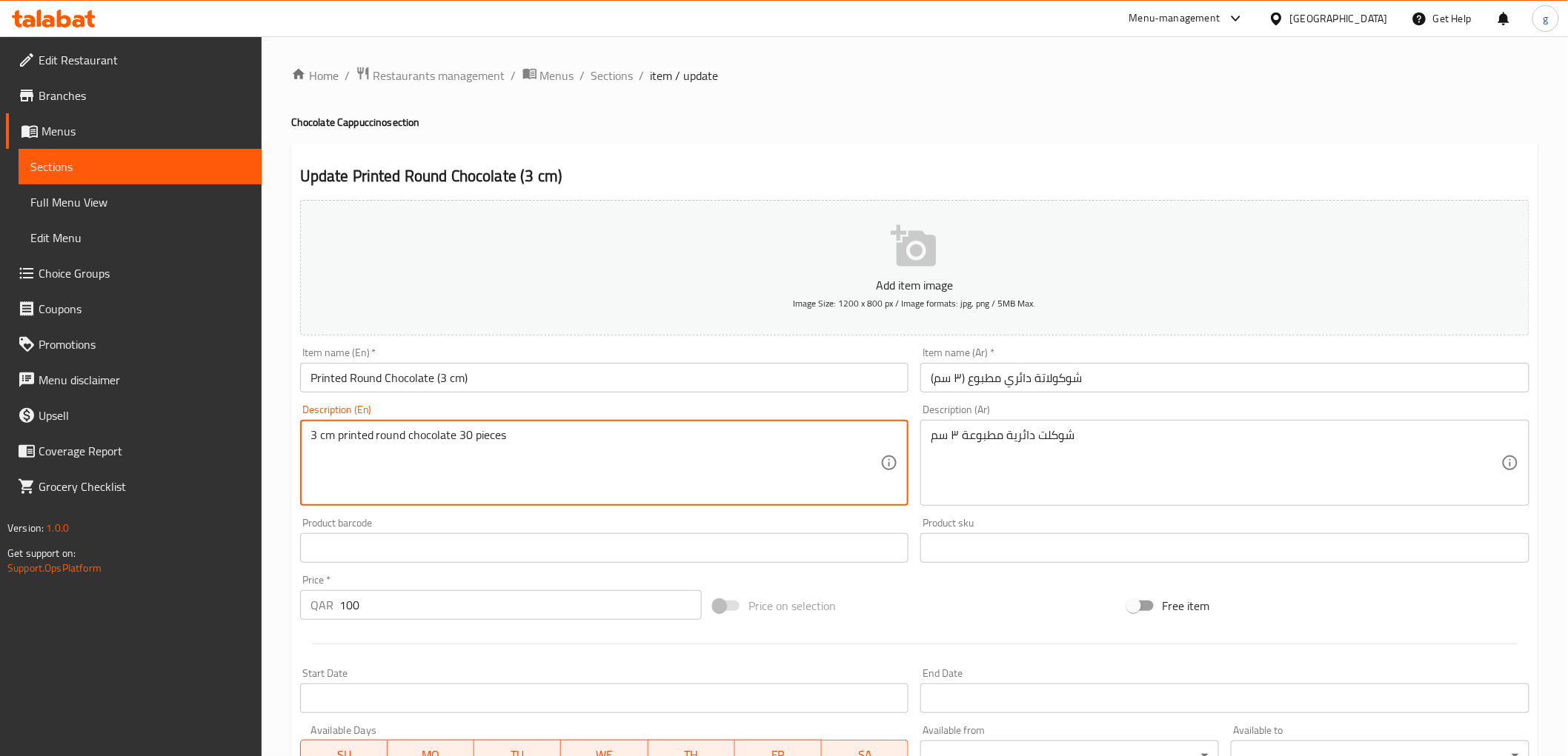
drag, startPoint x: 456, startPoint y: 434, endPoint x: 521, endPoint y: 441, distance: 65.4
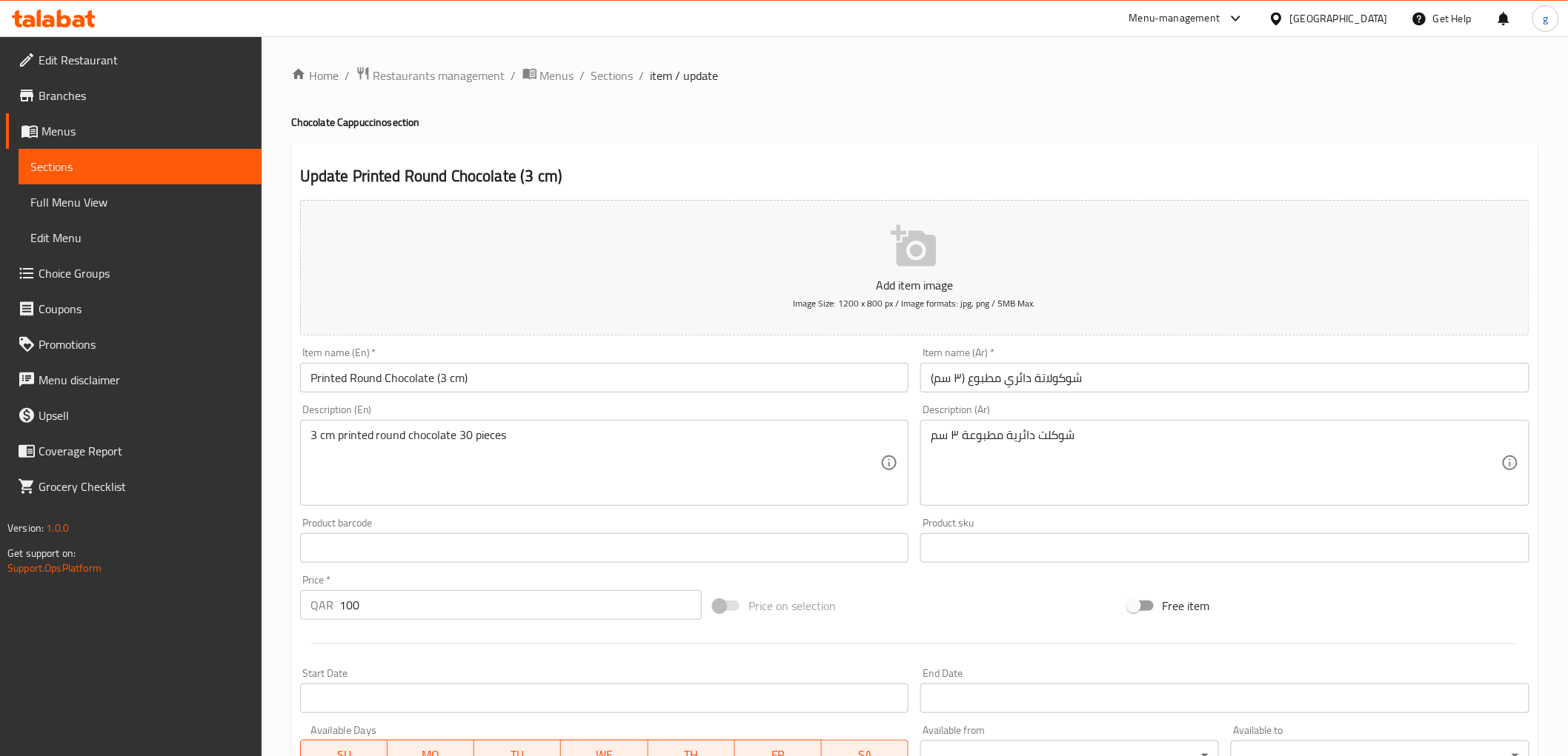
click at [928, 359] on div "Item name (Ar)   * شوكولاتة دائري مطبوع (٣ سم) Item name (Ar) *" at bounding box center [1224, 370] width 609 height 45
click at [930, 435] on div "شوكلت دائرية مطبوعة ٣ سم Description (Ar)" at bounding box center [1224, 462] width 609 height 86
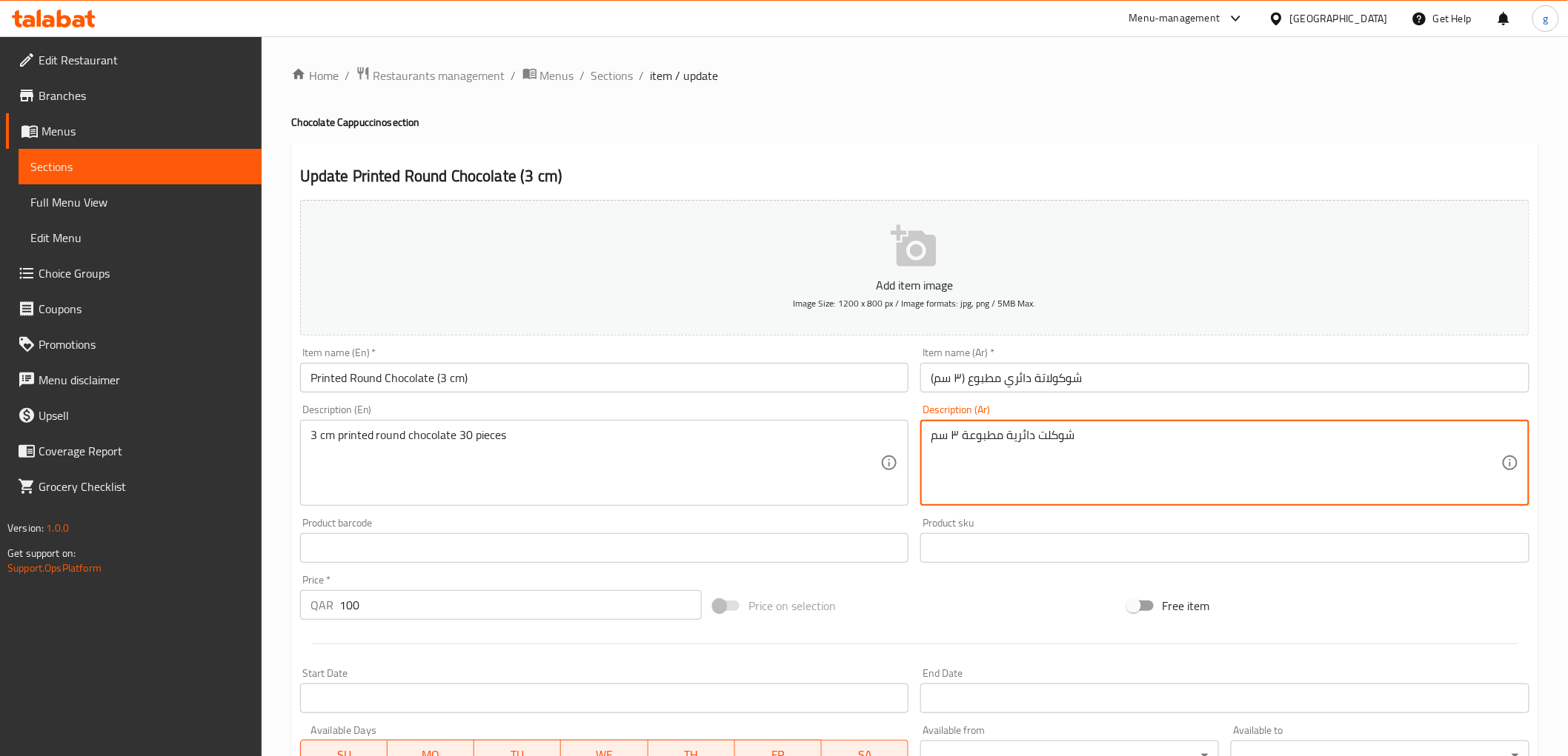
paste textarea "30 قطعة"
click at [1106, 435] on textarea "شوكلت دائرية مطبوعة ٣ سم" at bounding box center [1216, 463] width 570 height 70
paste textarea "30 قطعة"
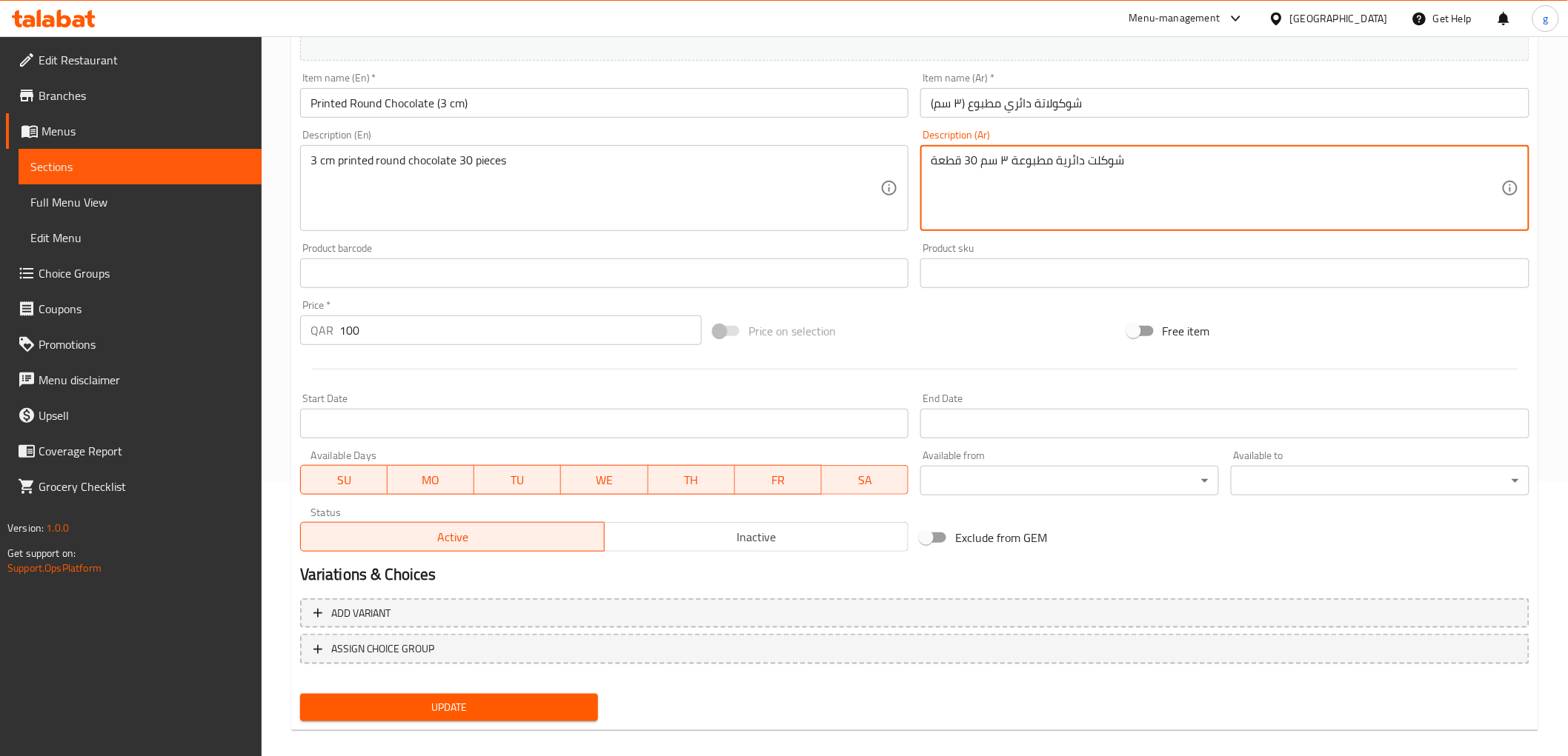
scroll to position [287, 0]
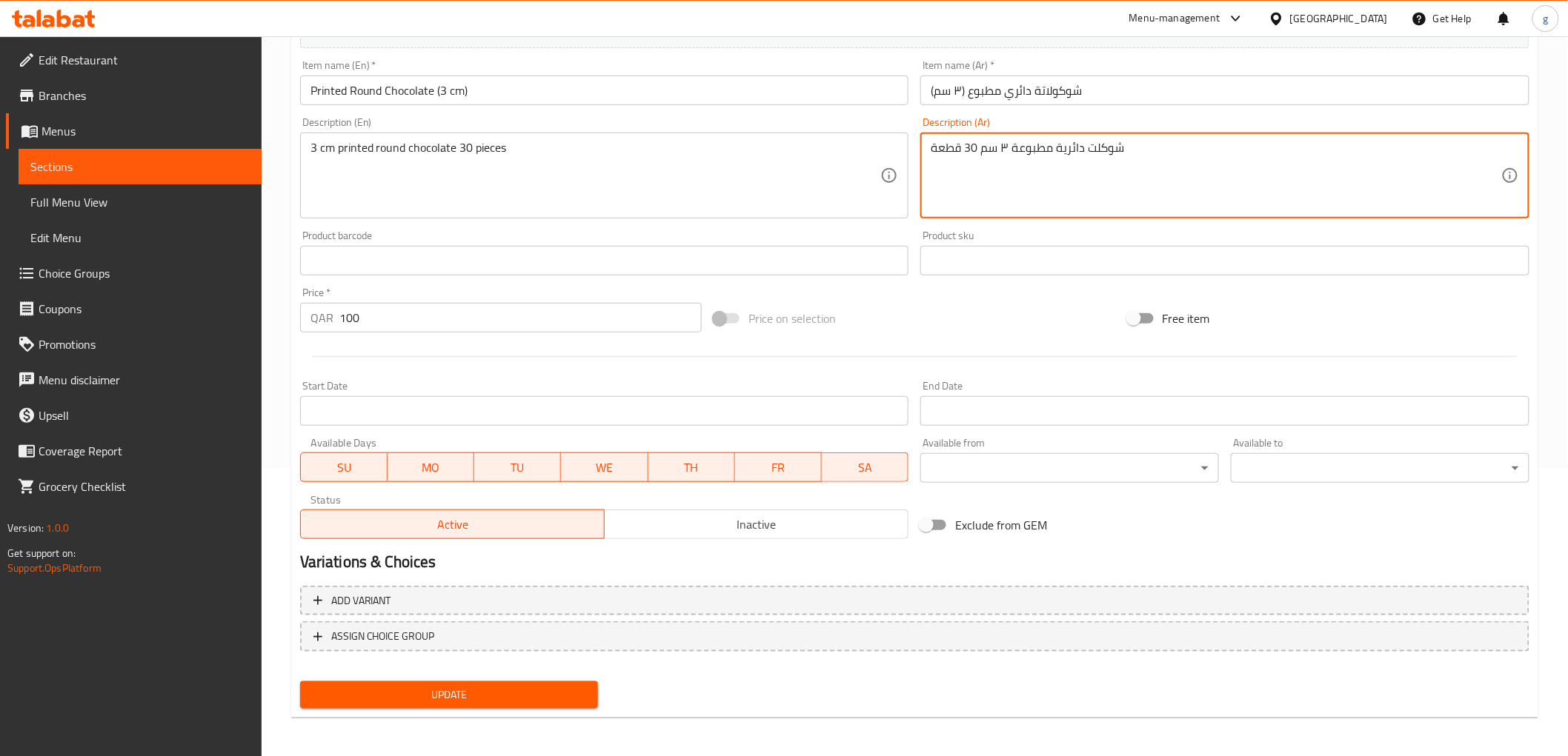
type textarea "شوكلت دائرية مطبوعة ٣ سم 30 قطعة"
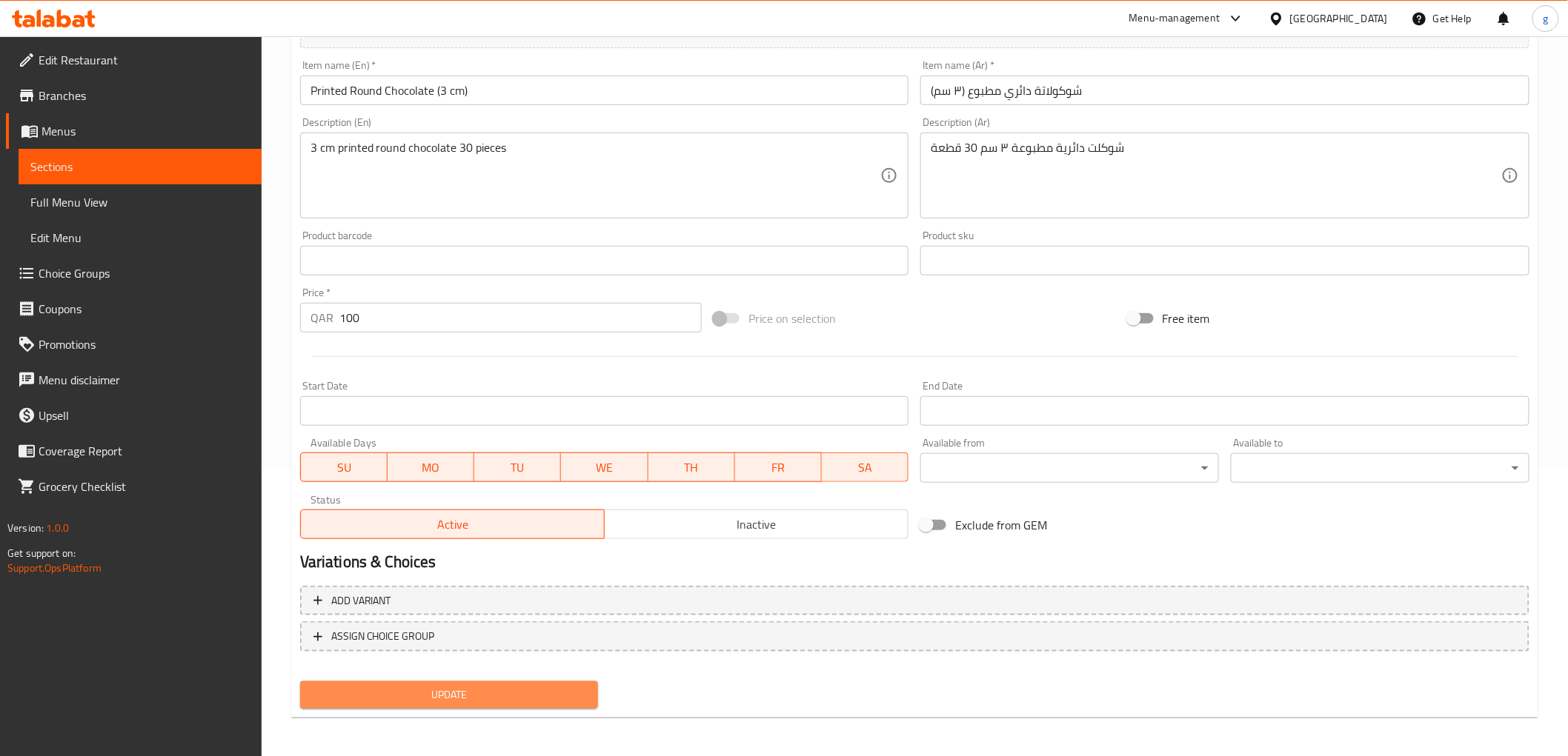
click at [407, 701] on button "Update" at bounding box center [449, 694] width 298 height 27
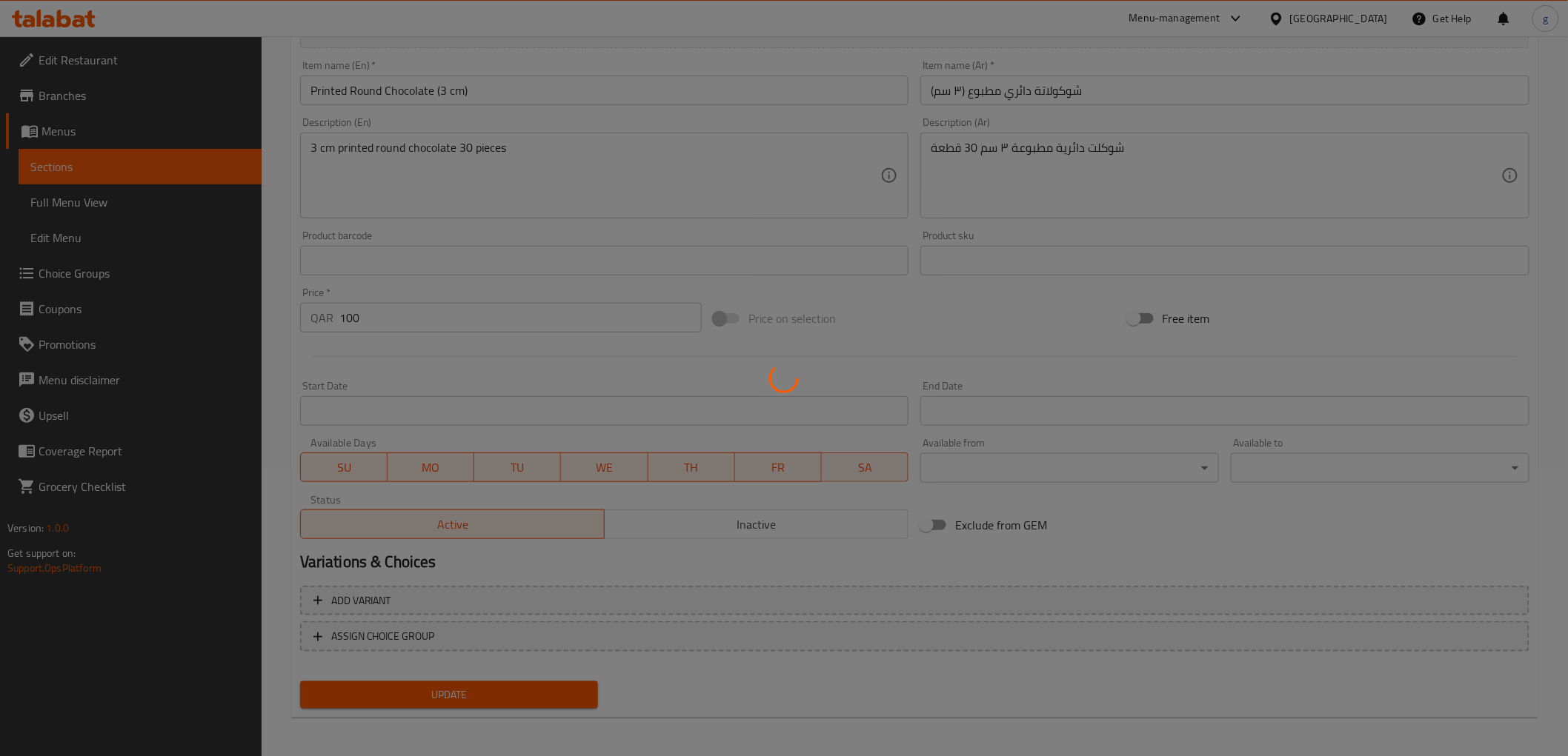
click at [424, 687] on div at bounding box center [784, 378] width 1568 height 756
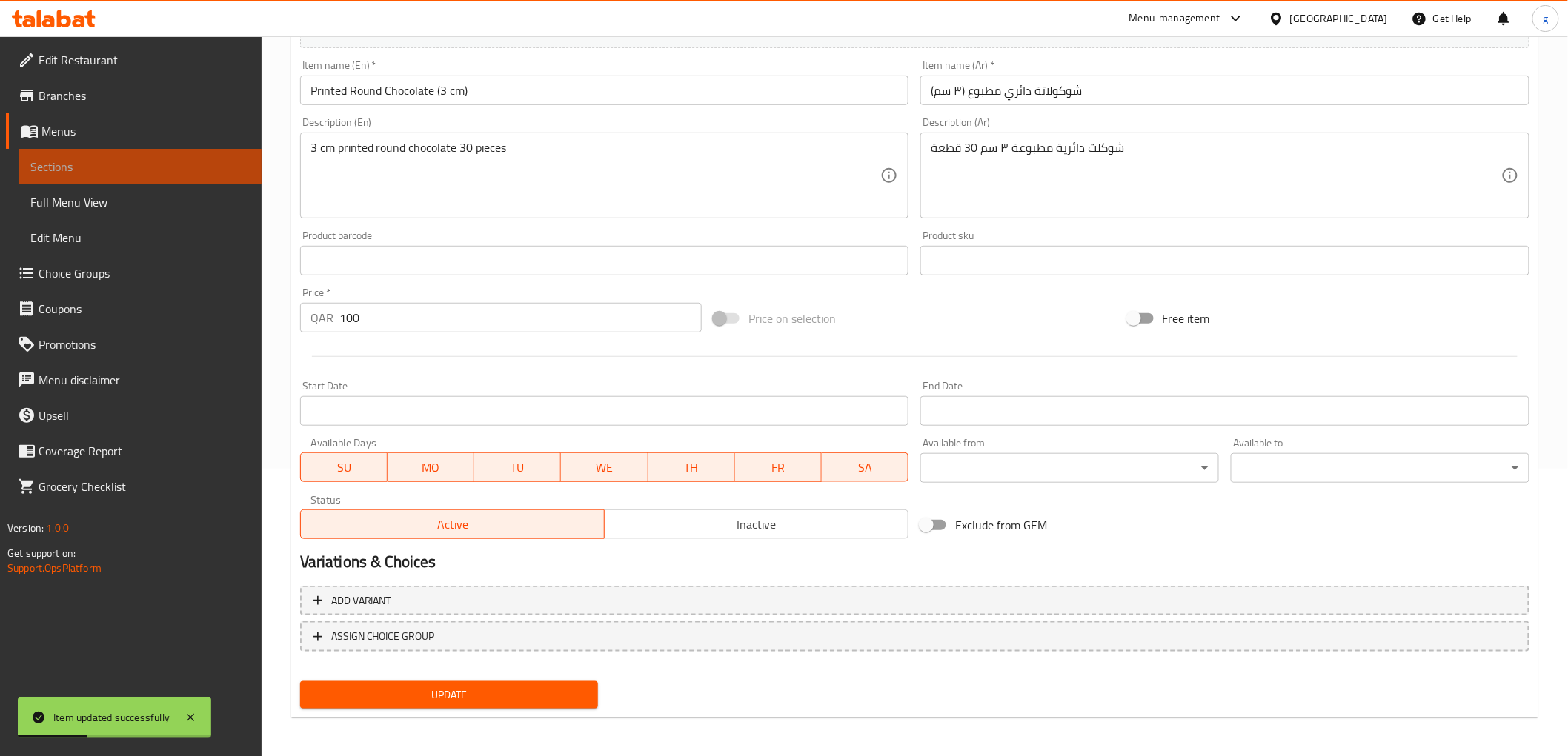
click at [133, 163] on span "Sections" at bounding box center [140, 167] width 220 height 18
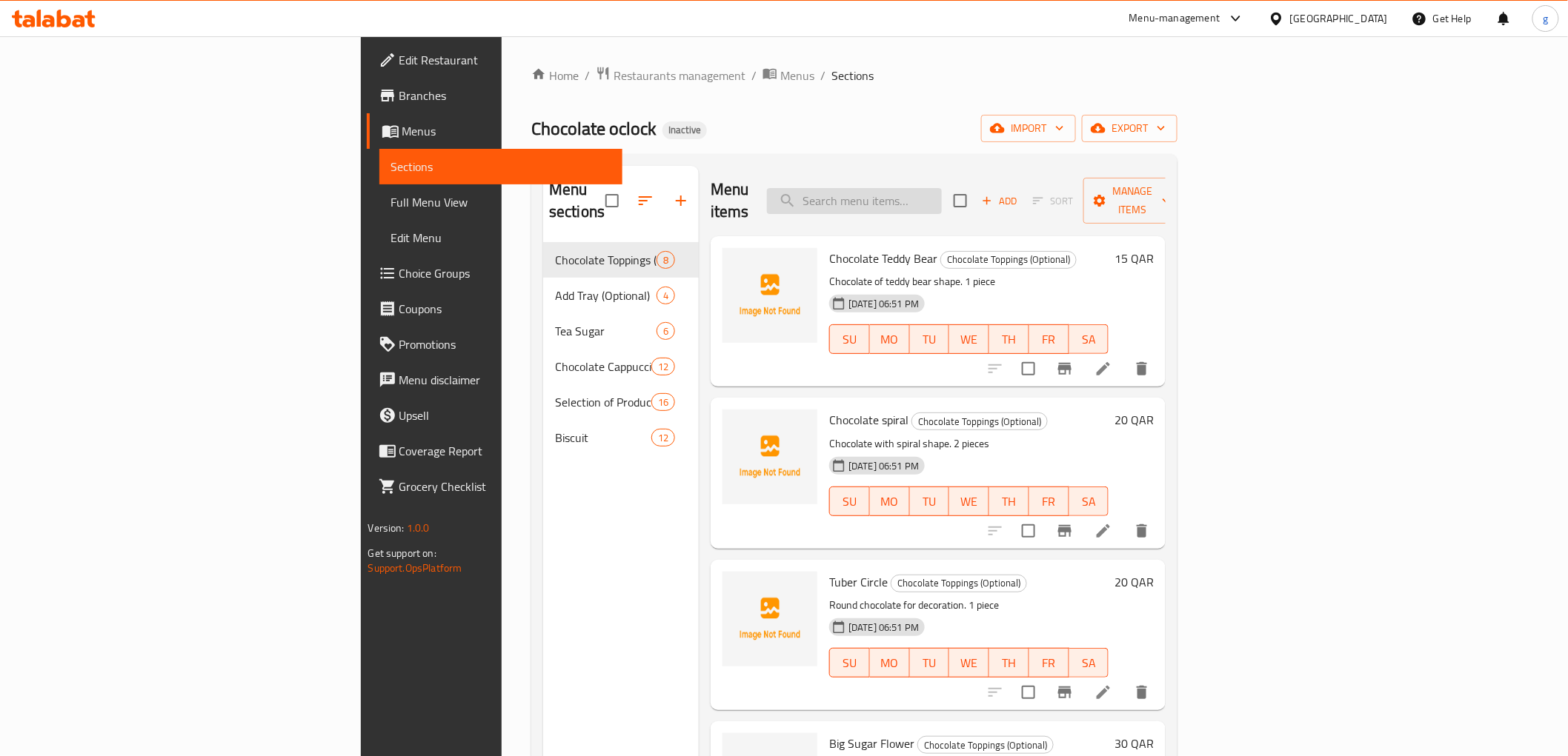
click at [942, 188] on input "search" at bounding box center [854, 201] width 174 height 26
paste input "Volcano Printed Chocolate"
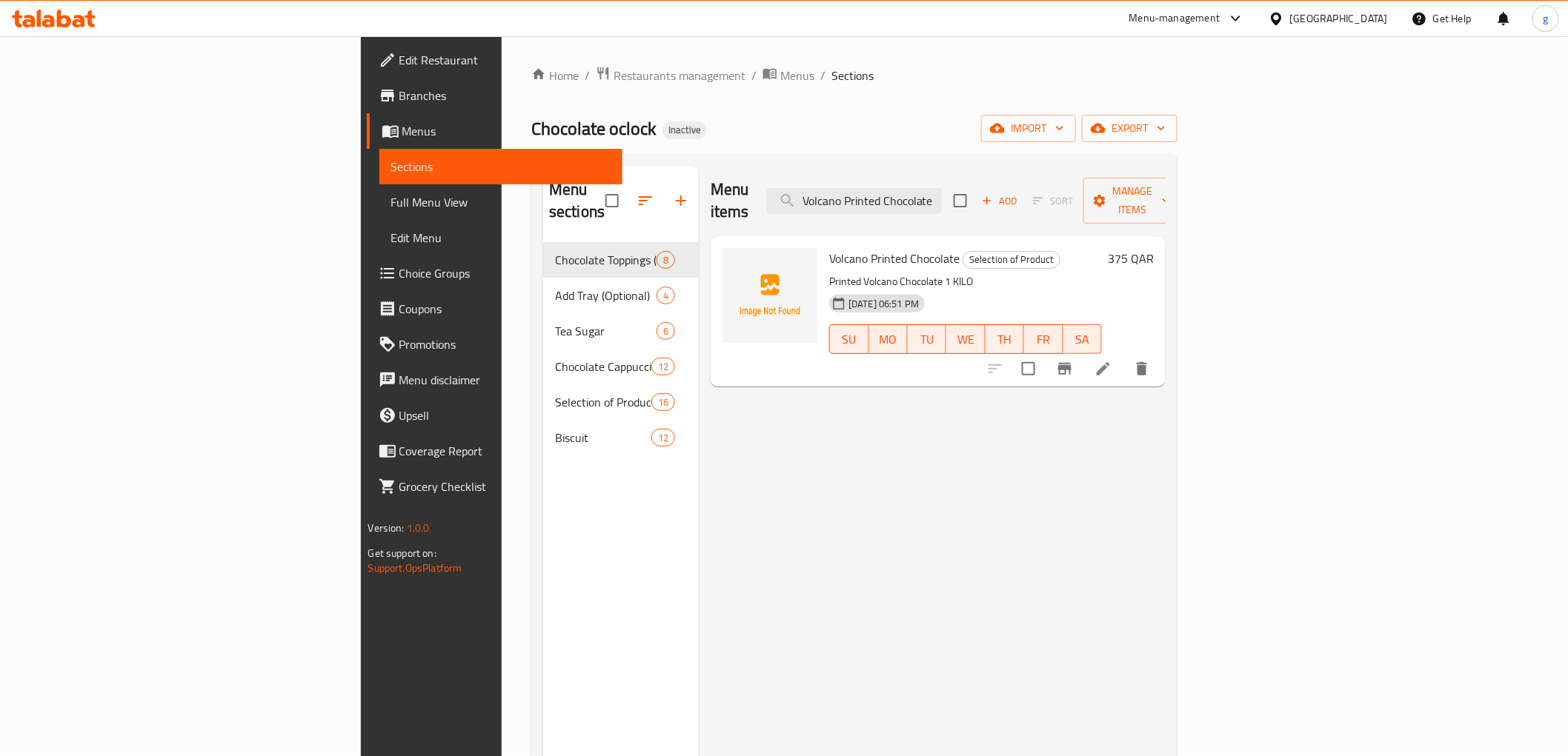
type input "Volcano Printed Chocolate"
click at [1124, 357] on li at bounding box center [1103, 369] width 41 height 26
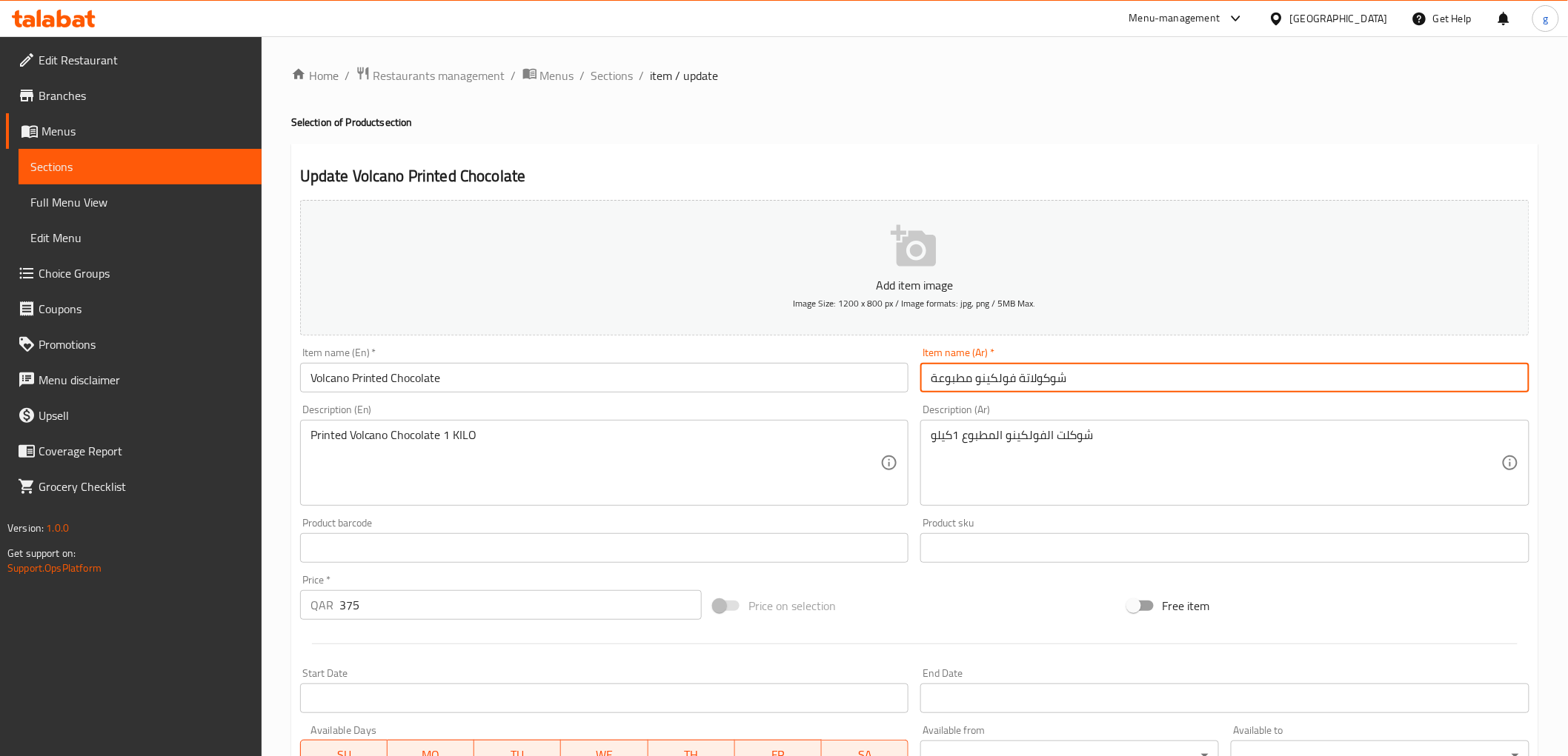
click at [1010, 383] on input "شوكولاتة فولكينو مطبوعة" at bounding box center [1224, 378] width 609 height 30
click at [1013, 382] on input "شوكولاتة فولكينو مطبوعة" at bounding box center [1224, 378] width 609 height 30
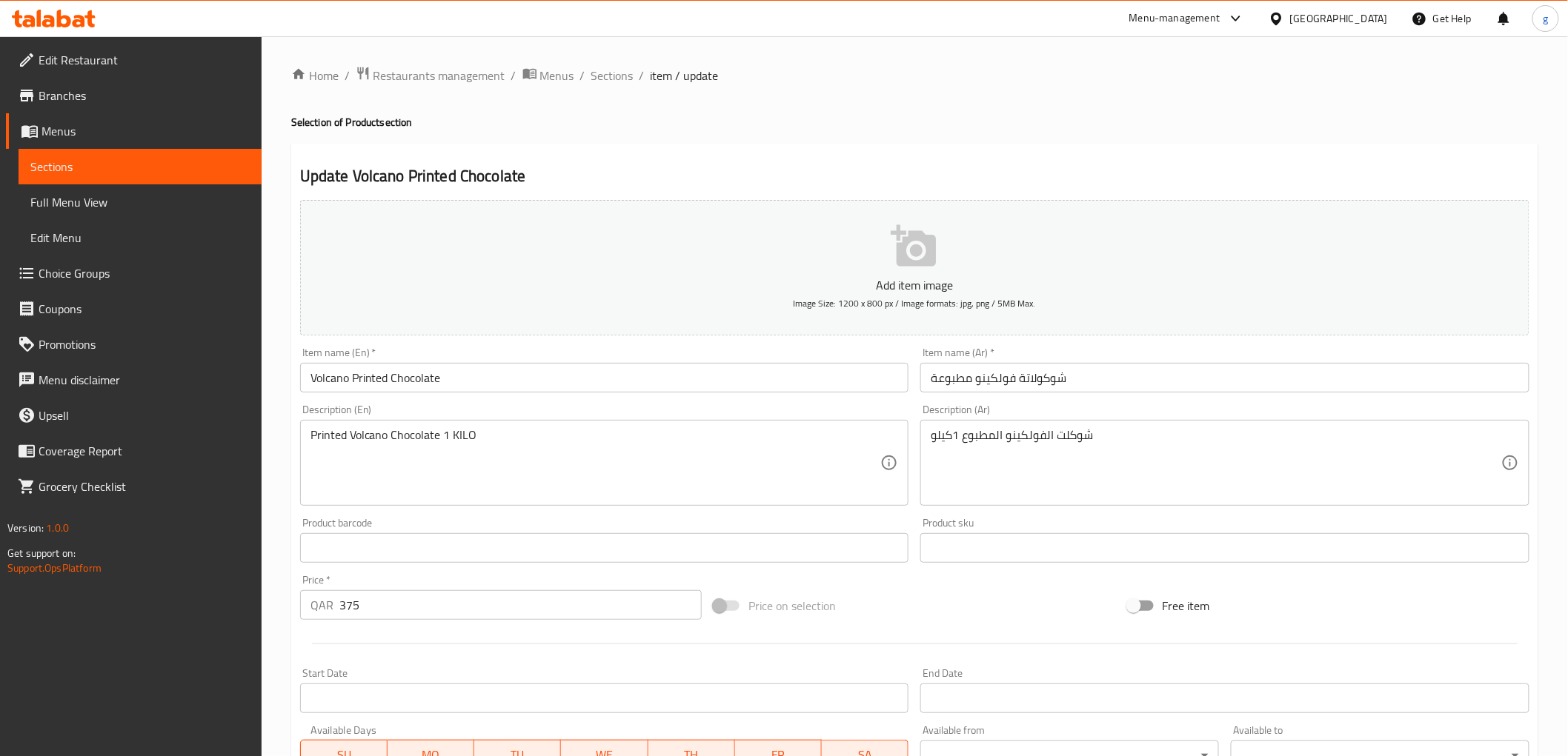
click at [1011, 385] on input "شوكولاتة فولكينو مطبوعة" at bounding box center [1224, 378] width 609 height 30
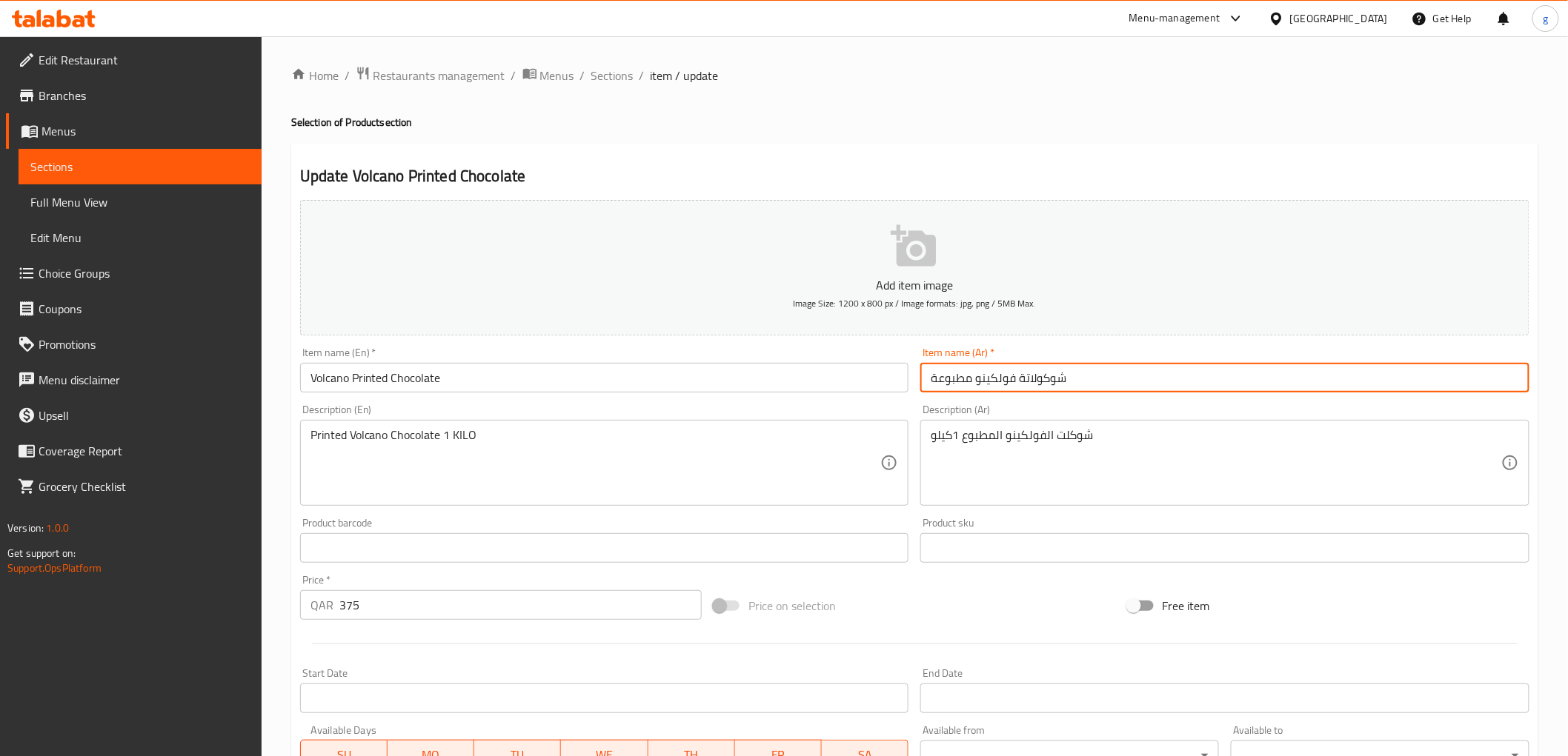
click at [1017, 383] on input "شوكولاتة فولكينو مطبوعة" at bounding box center [1224, 378] width 609 height 30
click at [1015, 389] on input "شوكولاتة فولكينو مطبوعة" at bounding box center [1224, 378] width 609 height 30
click at [927, 386] on input "شوكولاتة الفولكينو مطبوعة" at bounding box center [1224, 378] width 609 height 30
drag, startPoint x: 936, startPoint y: 382, endPoint x: 927, endPoint y: 384, distance: 9.2
click at [927, 384] on input "شوكولاتة الفولكينو مطبوعة" at bounding box center [1224, 378] width 609 height 30
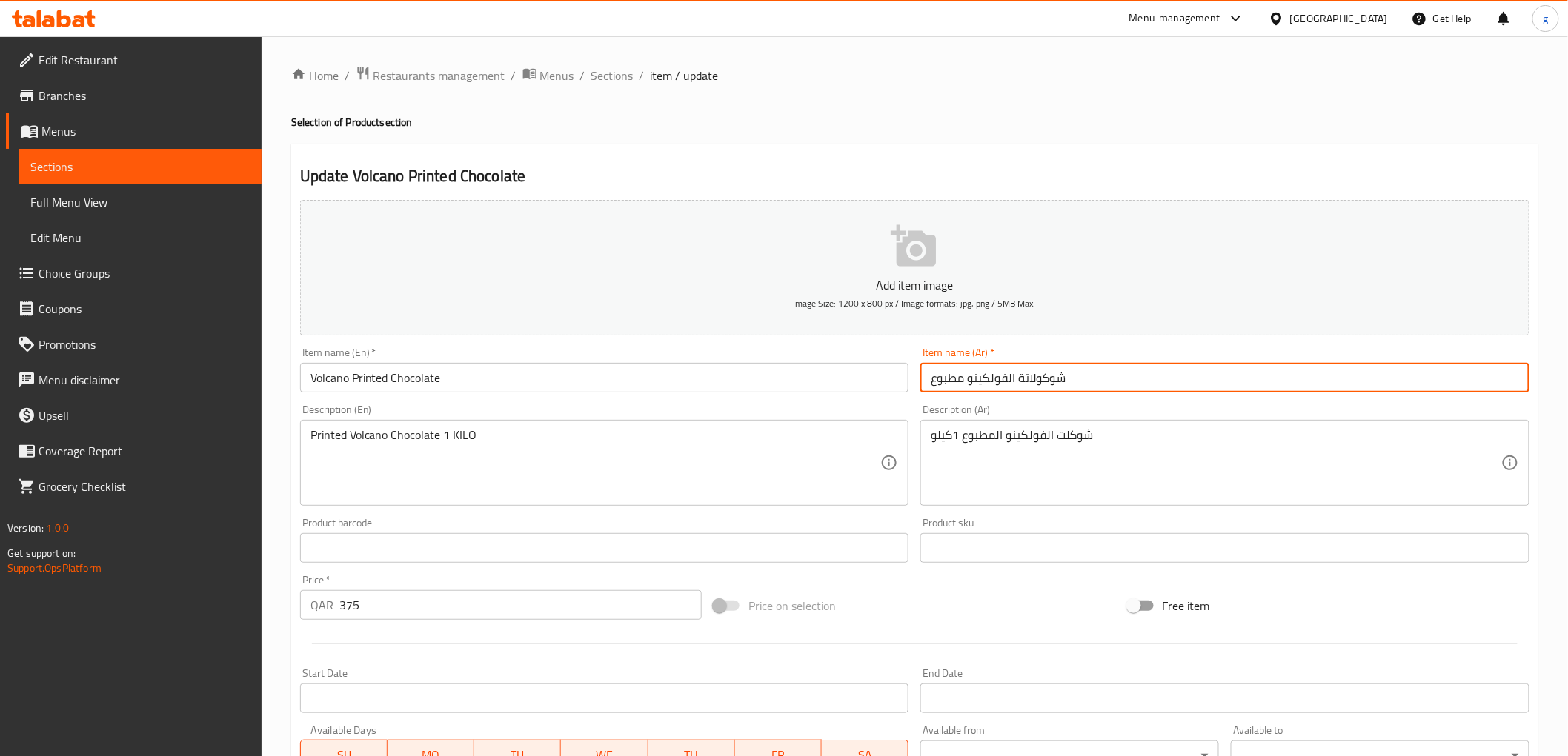
click at [964, 378] on input "شوكولاتة الفولكينو مطبوع" at bounding box center [1224, 378] width 609 height 30
click at [1026, 375] on input "شوكولاتة الفولكينو المطبوع" at bounding box center [1224, 378] width 609 height 30
click at [1036, 387] on input "شوكولات الفولكينو المطبوع" at bounding box center [1224, 378] width 609 height 30
click at [1032, 382] on input "شوكولات الفولكينو المطبوع" at bounding box center [1224, 378] width 609 height 30
type input "شوكولت الفولكينو المطبوع"
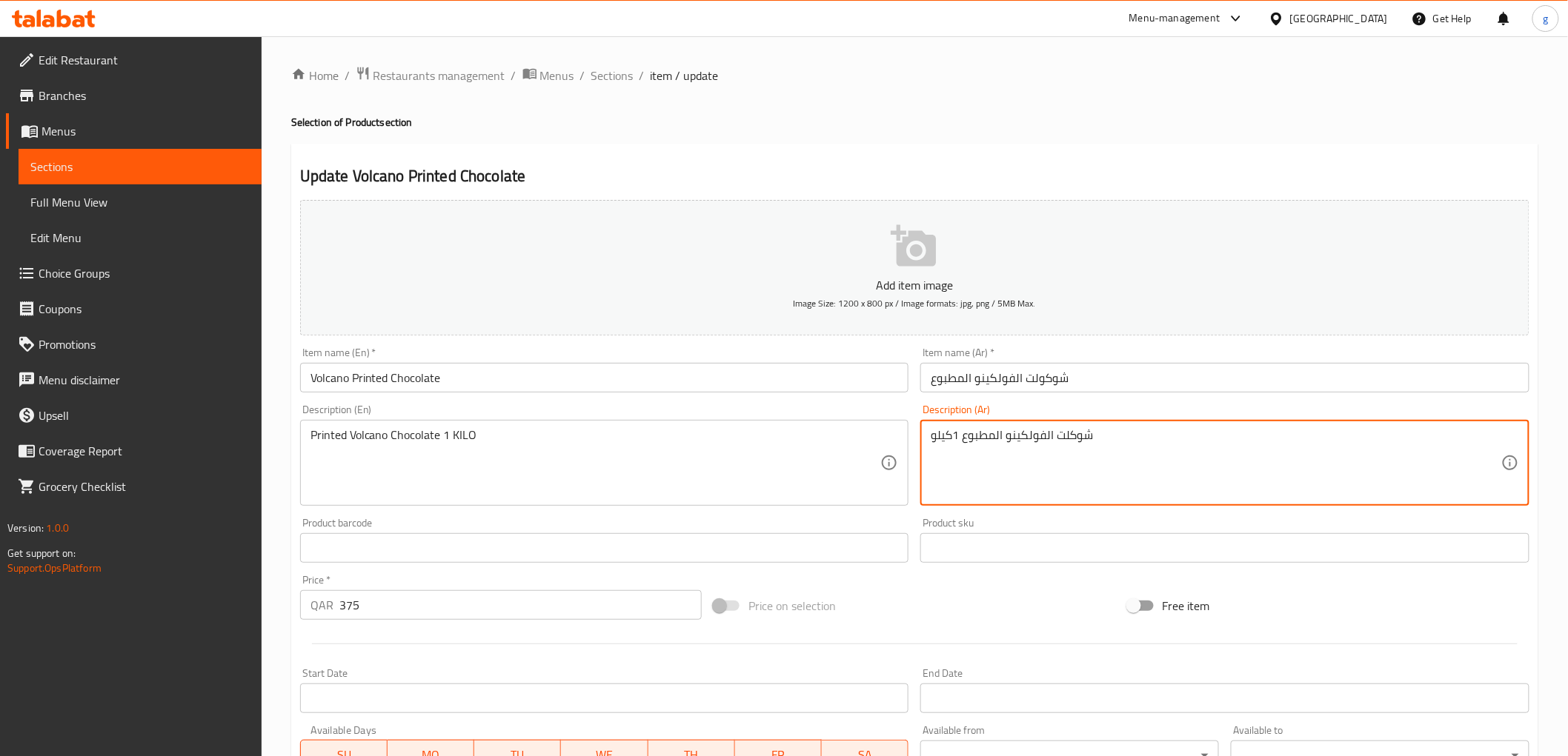
click at [1059, 438] on textarea "شوكلت الفولكينو المطبوع 1كيلو" at bounding box center [1216, 463] width 570 height 70
click at [1073, 440] on textarea "شوكلت الفولكينو المطبوع 1كيلو" at bounding box center [1216, 463] width 570 height 70
click at [1059, 434] on textarea "شوكلت الفولكينو المطبوع 1كيلو" at bounding box center [1216, 463] width 570 height 70
click at [1062, 437] on textarea "شوكلت الفولكينو المطبوع 1كيلو" at bounding box center [1216, 463] width 570 height 70
click at [1062, 434] on textarea "شوكلت الفولكينو المطبوع 1كيلو" at bounding box center [1216, 463] width 570 height 70
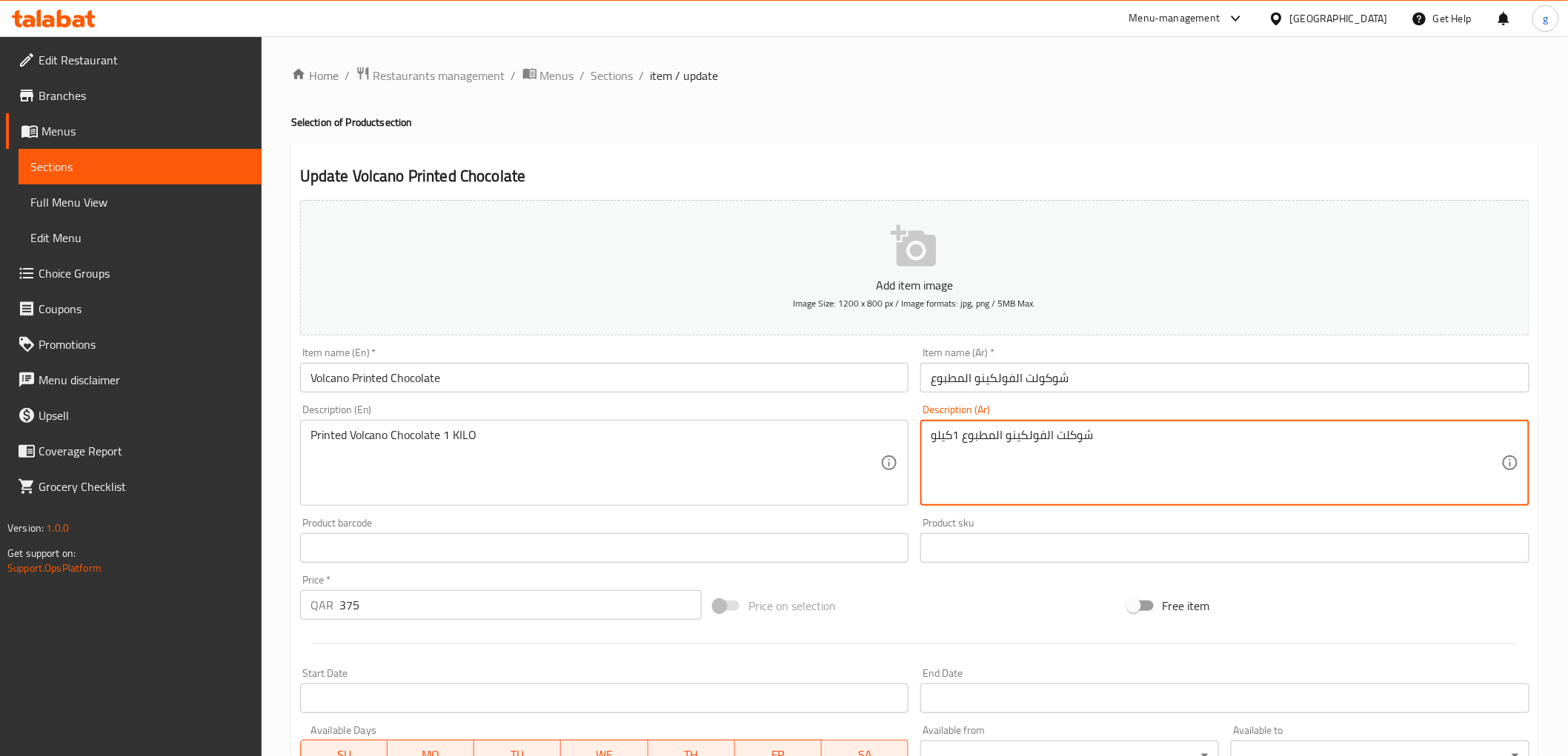
click at [1058, 438] on textarea "شوكلت الفولكينو المطبوع 1كيلو" at bounding box center [1216, 463] width 570 height 70
click at [1047, 432] on textarea "شوكلتة الفولكينو المطبوع 1كيلو" at bounding box center [1216, 463] width 570 height 70
click at [1003, 442] on textarea "شوكلتة فولكينو المطبوع 1كيلو" at bounding box center [1216, 463] width 570 height 70
click at [960, 438] on textarea "شوكلتة فولكينو مطبوع 1كيلو" at bounding box center [1216, 463] width 570 height 70
click at [961, 438] on textarea "شوكلتة فولكينو مطبوع 1كيلو" at bounding box center [1216, 463] width 570 height 70
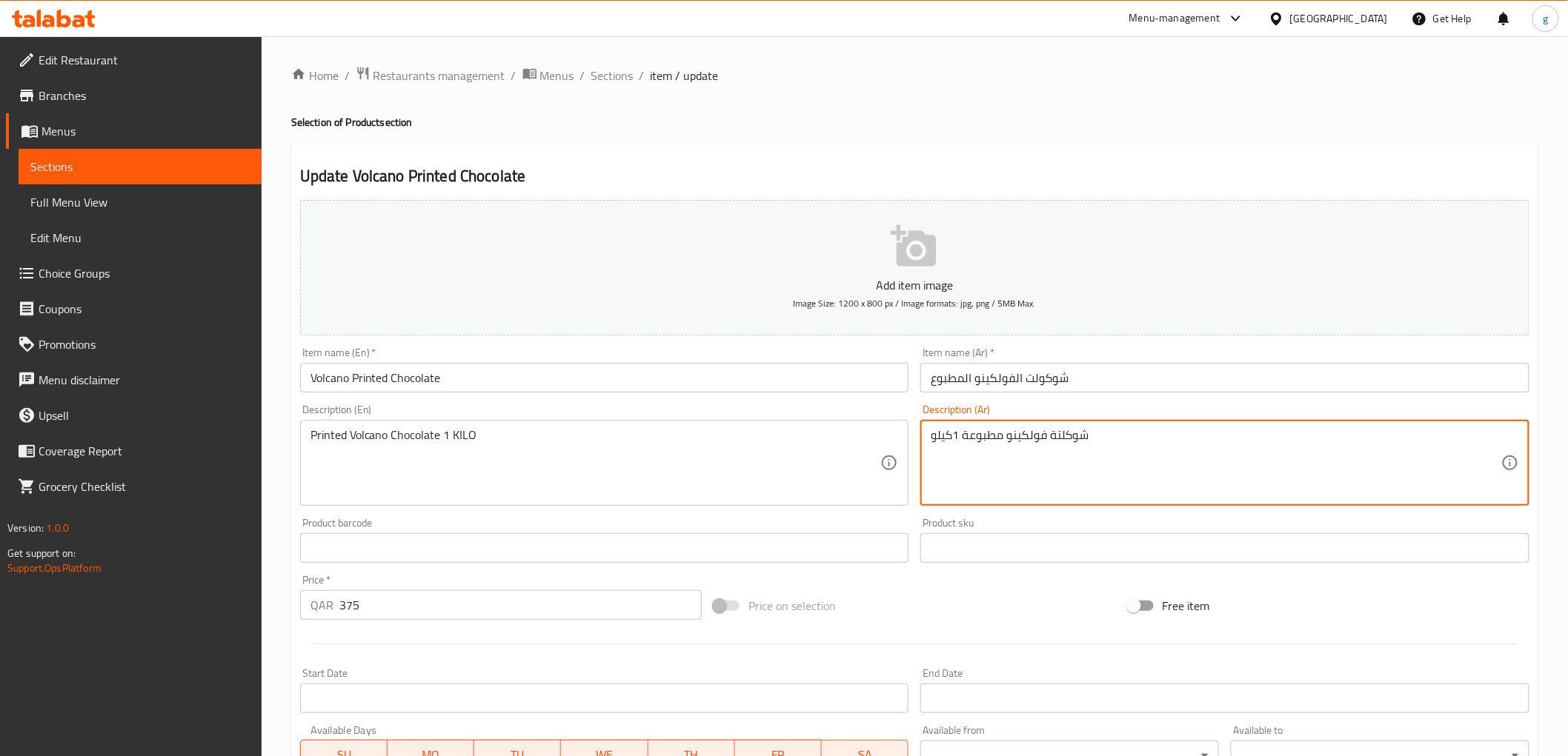
click at [957, 458] on textarea "شوكلتة فولكينو مطبوعة 1كيلو" at bounding box center [1216, 463] width 570 height 70
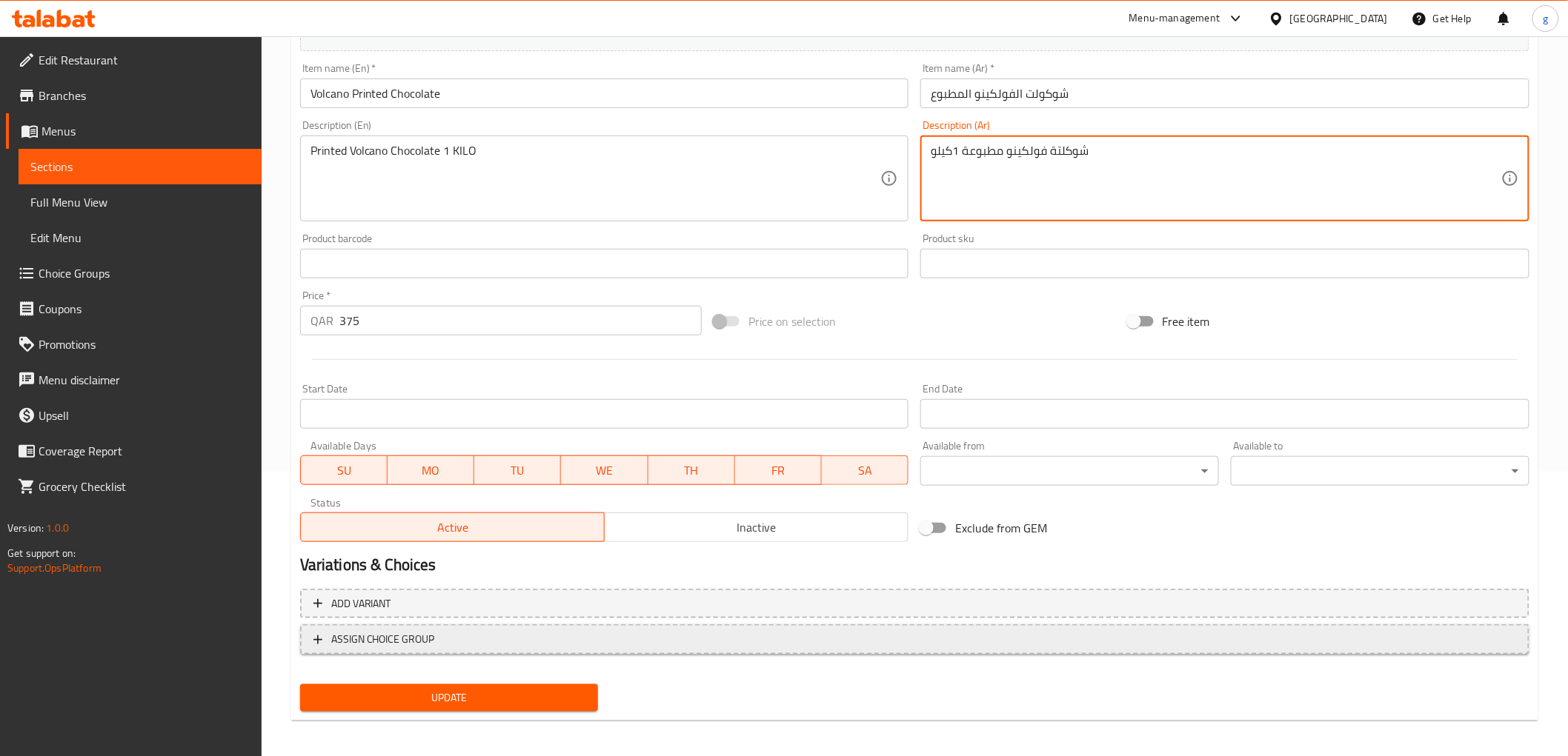
scroll to position [287, 0]
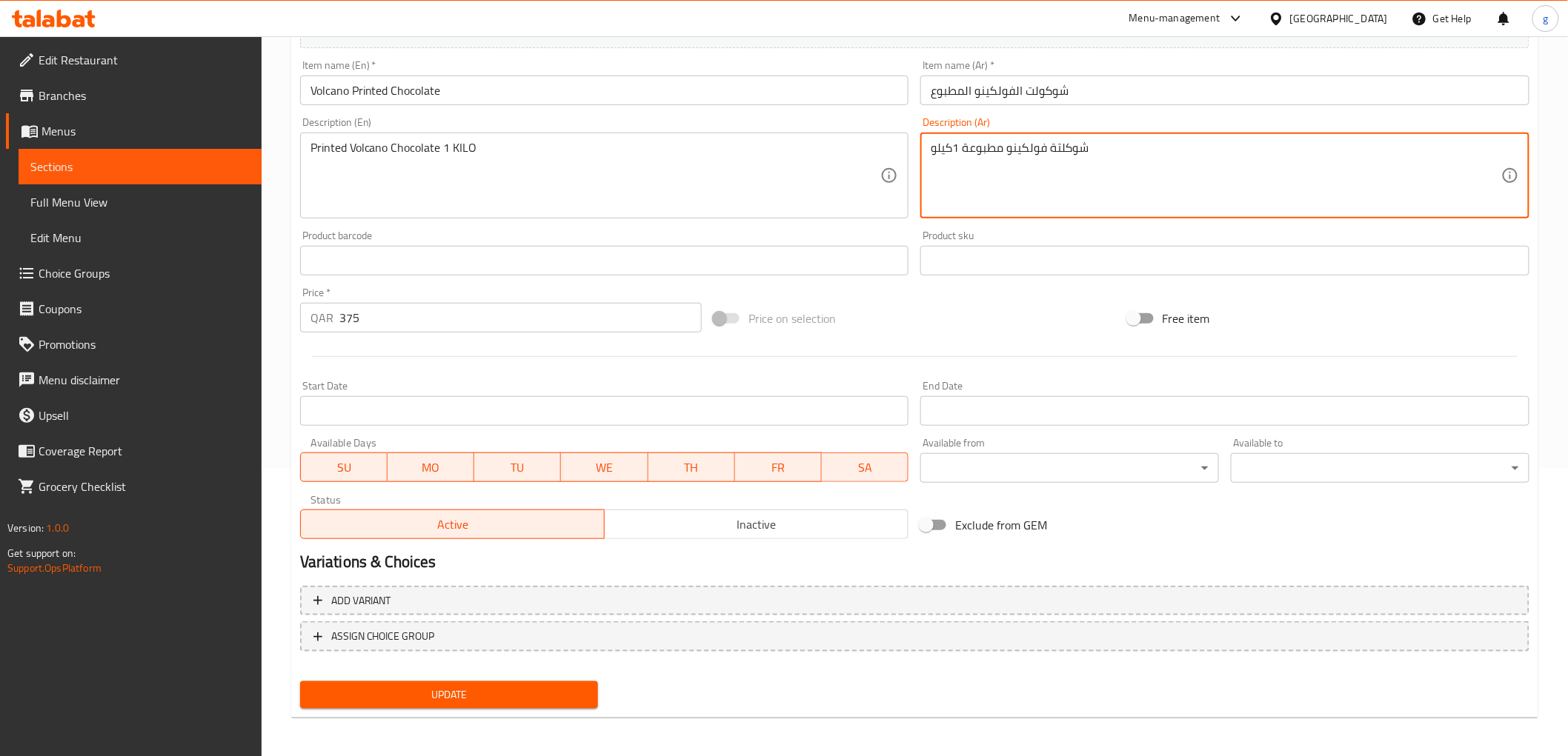
type textarea "شوكلتة فولكينو مطبوعة 1كيلو"
click at [482, 707] on div "Update" at bounding box center [449, 695] width 311 height 39
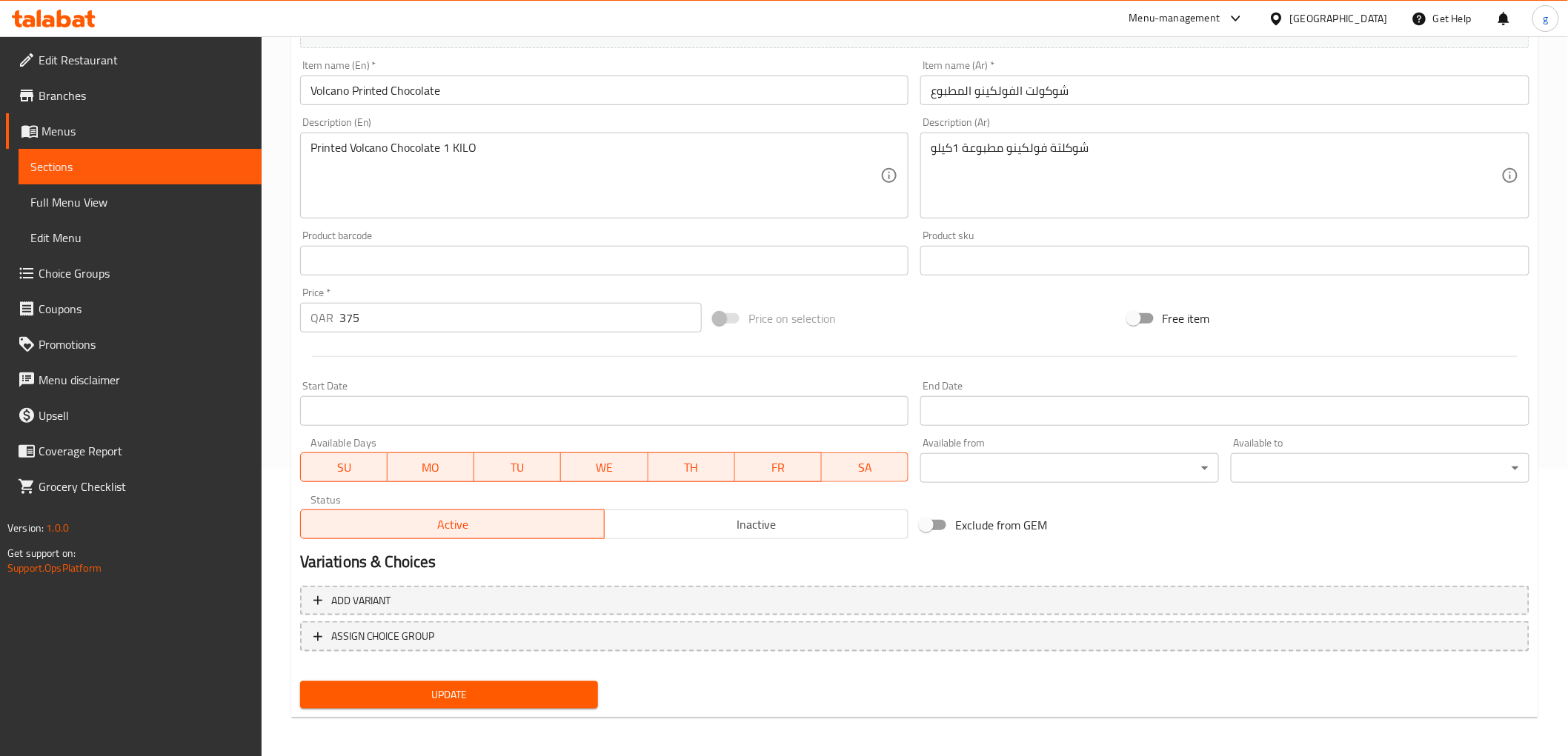
click at [487, 697] on span "Update" at bounding box center [449, 695] width 275 height 19
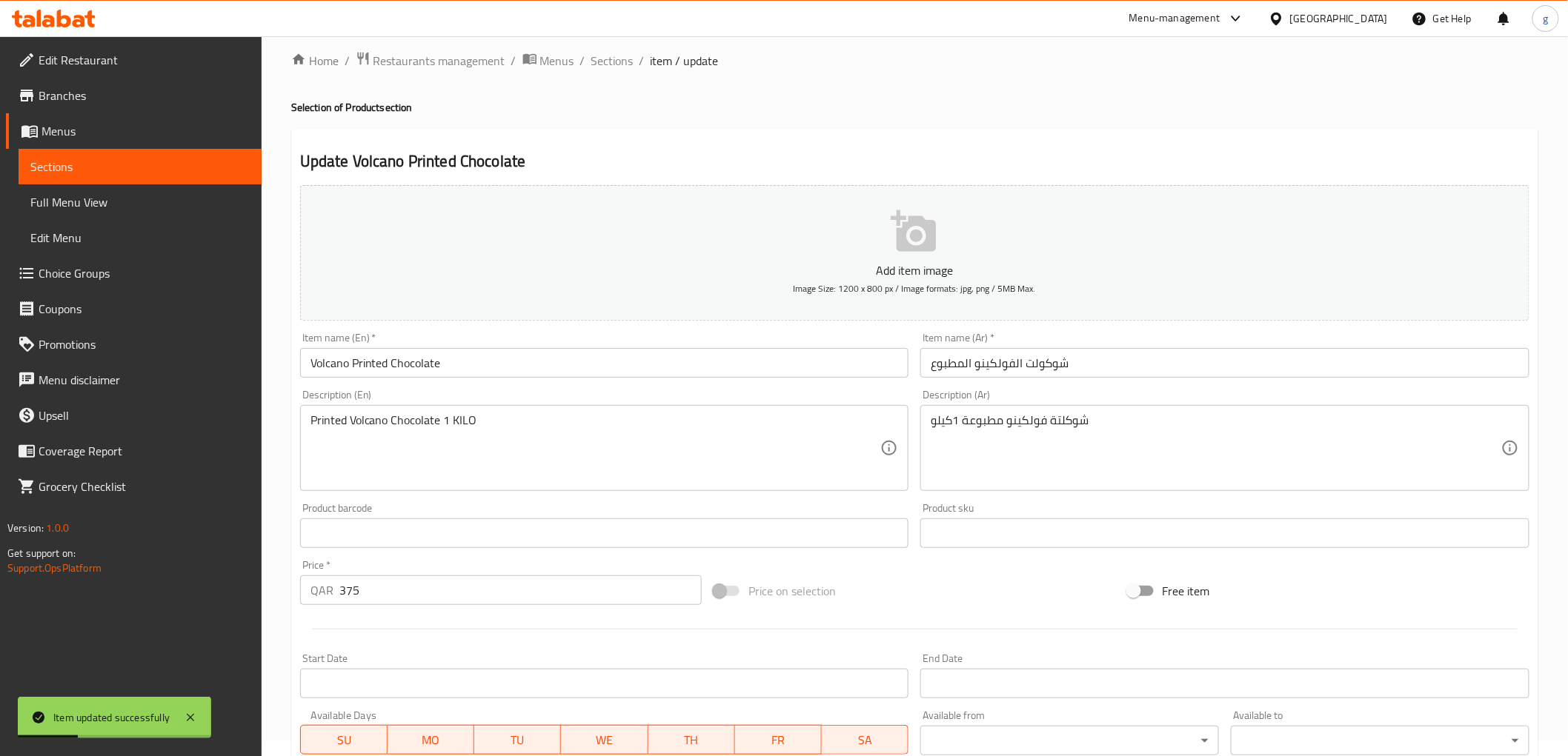
scroll to position [0, 0]
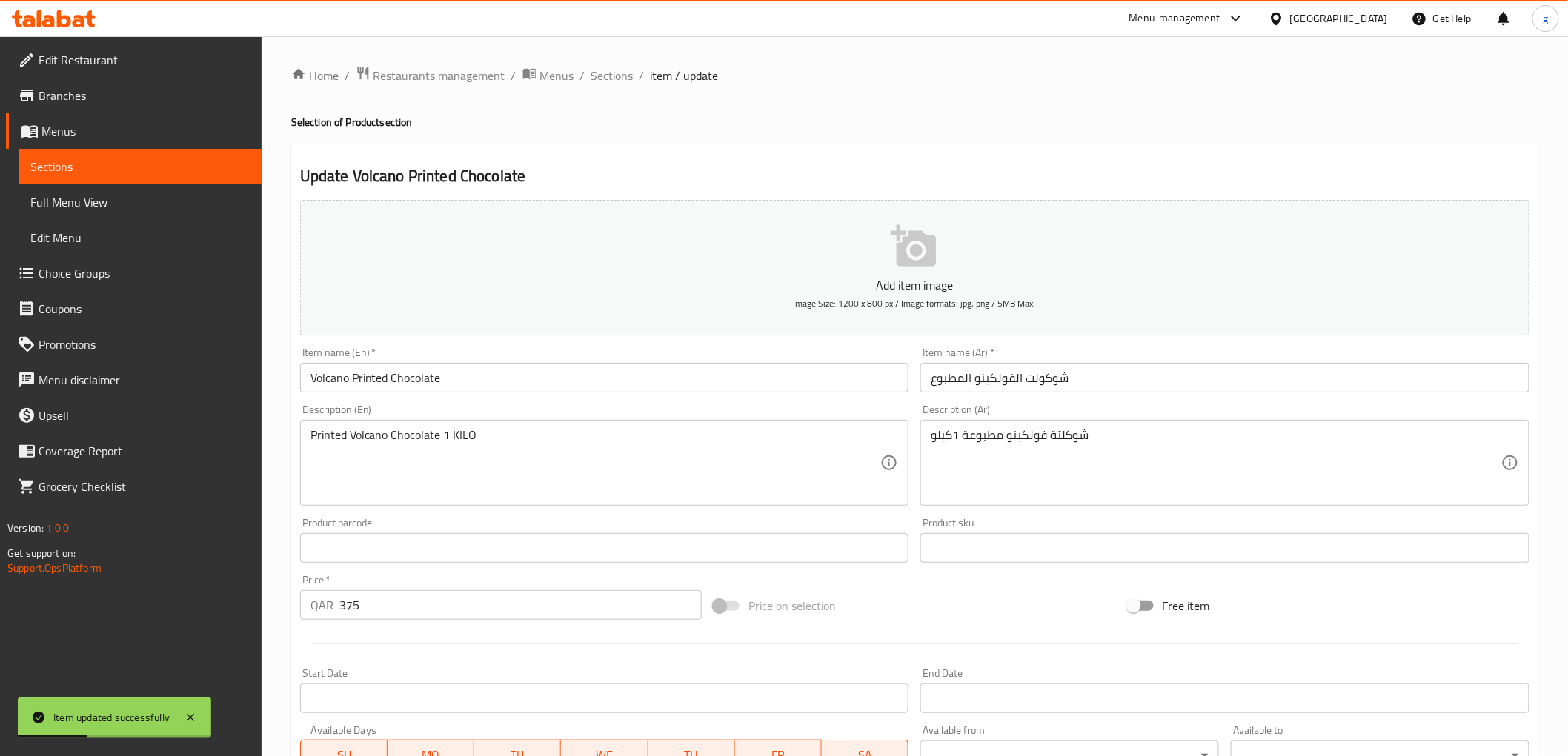
click at [106, 156] on link "Sections" at bounding box center [140, 167] width 243 height 36
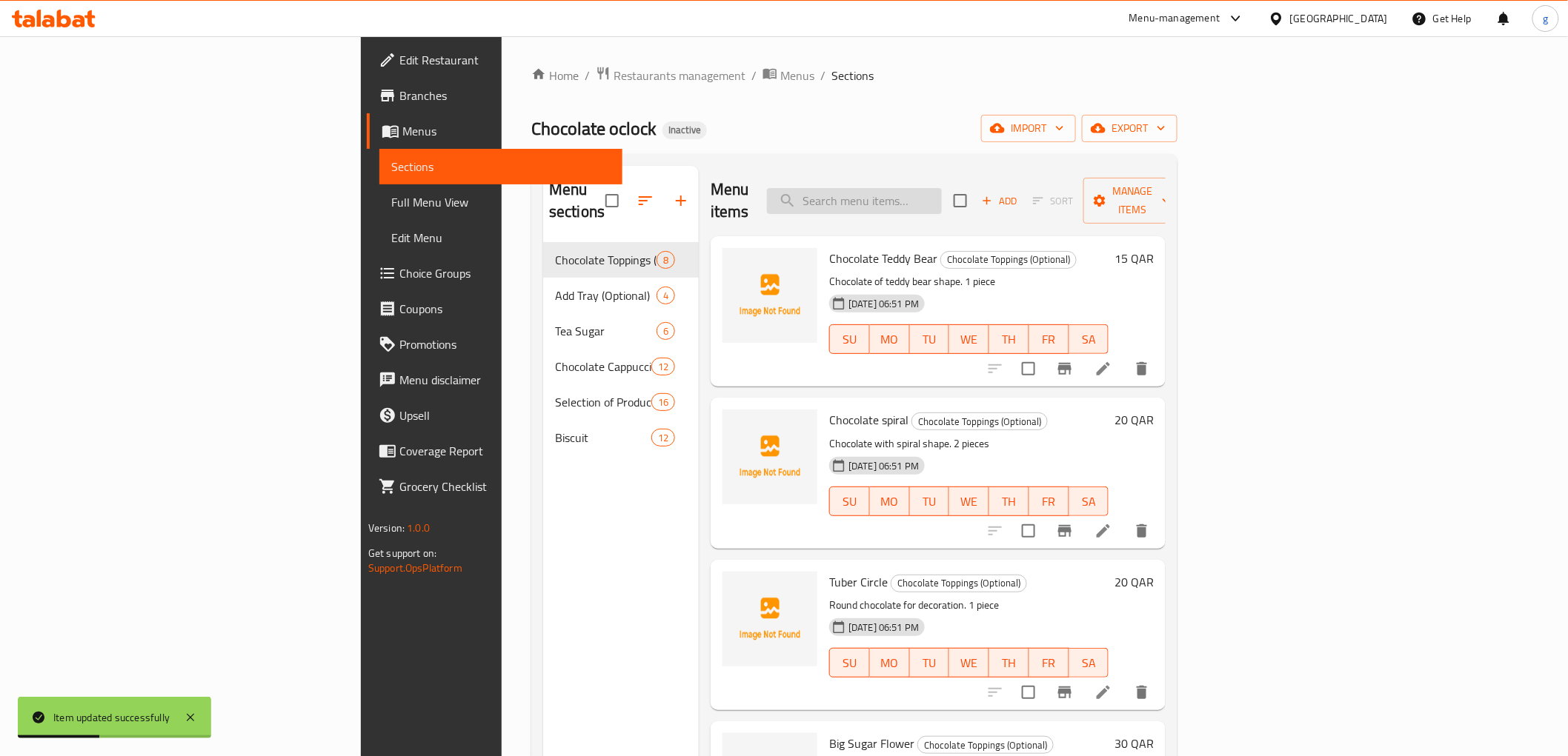
click at [942, 202] on input "search" at bounding box center [854, 201] width 174 height 26
paste input "Half Circular Chocolate"
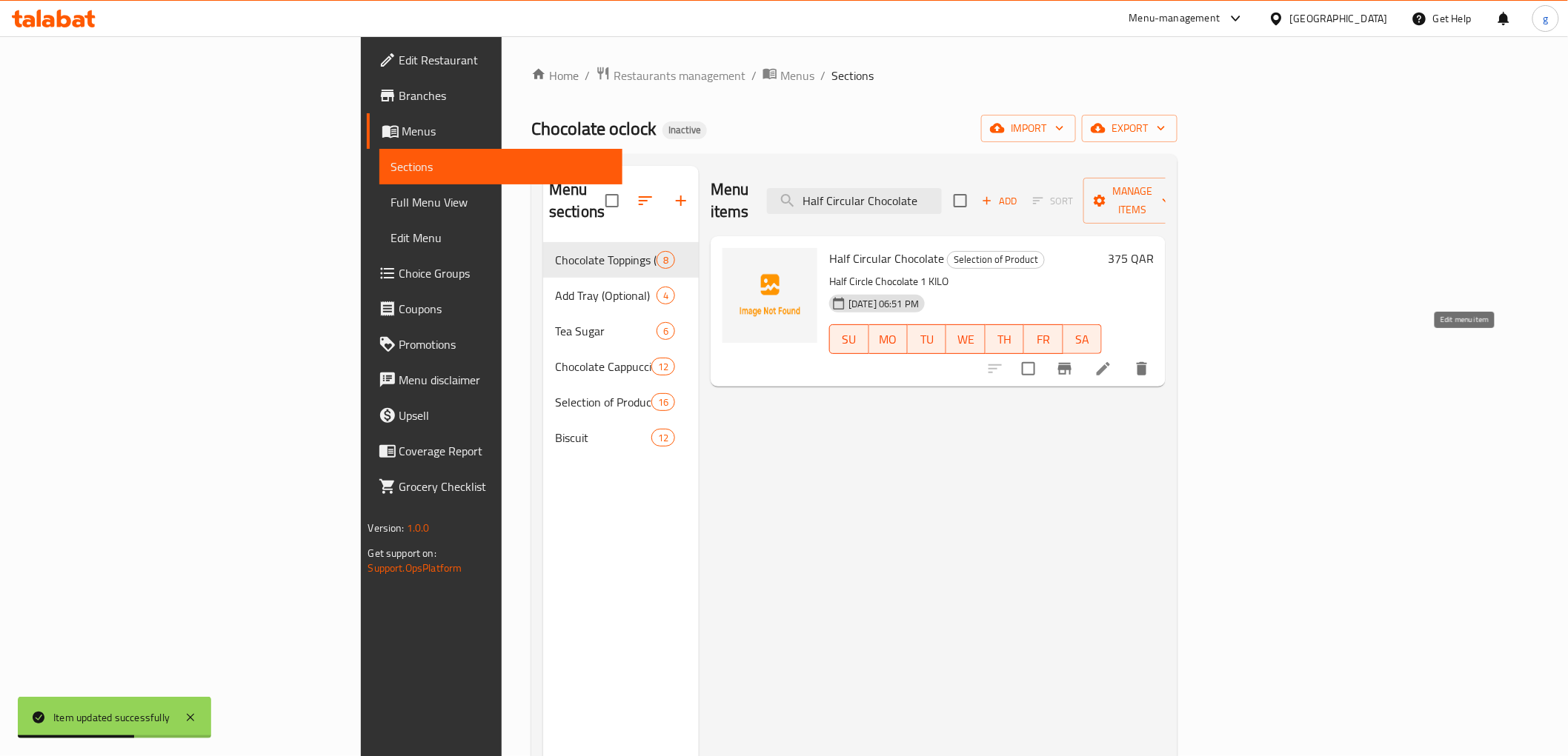
type input "Half Circular Chocolate"
click at [1112, 360] on icon at bounding box center [1103, 368] width 18 height 18
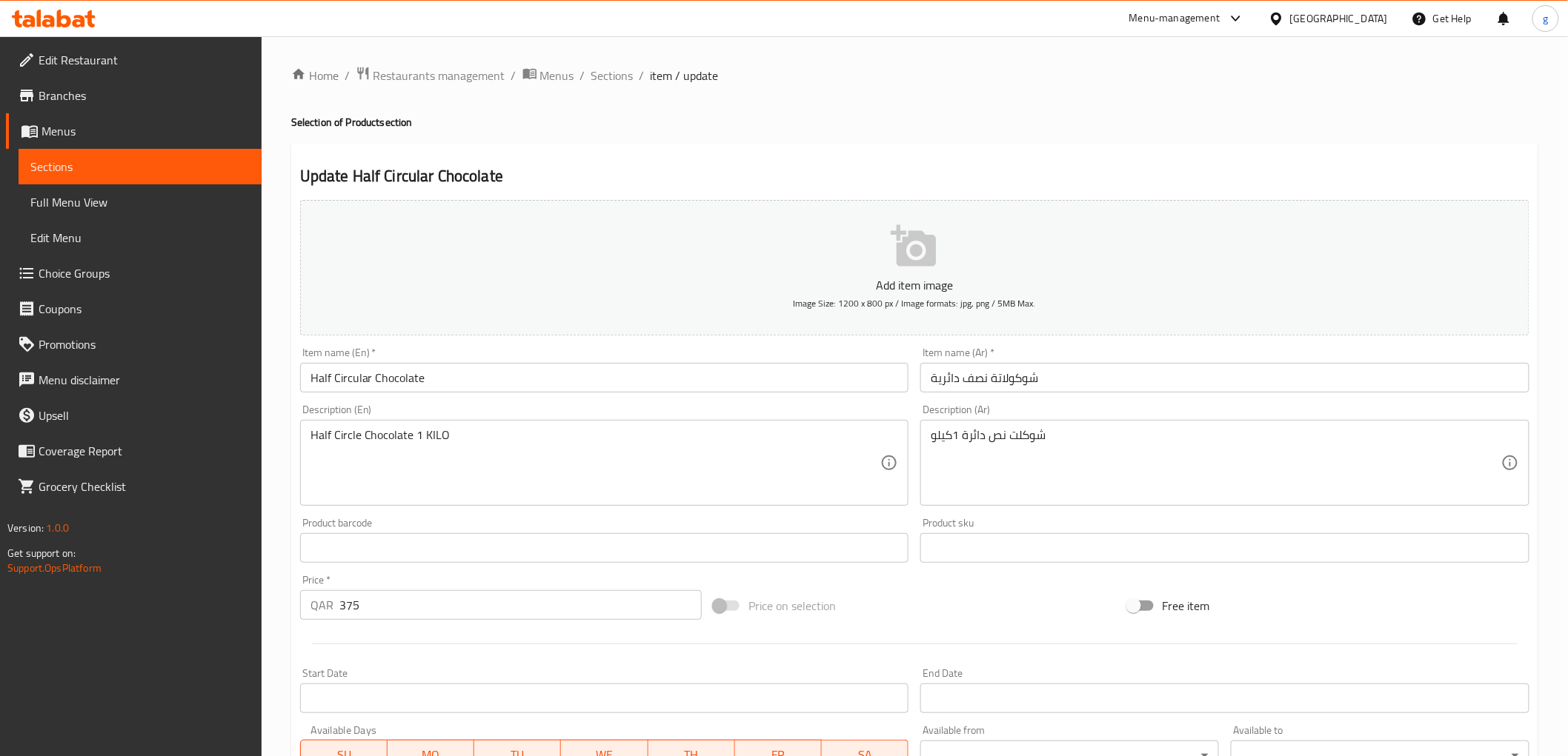
click at [384, 375] on input "Half Circular Chocolate" at bounding box center [604, 378] width 609 height 30
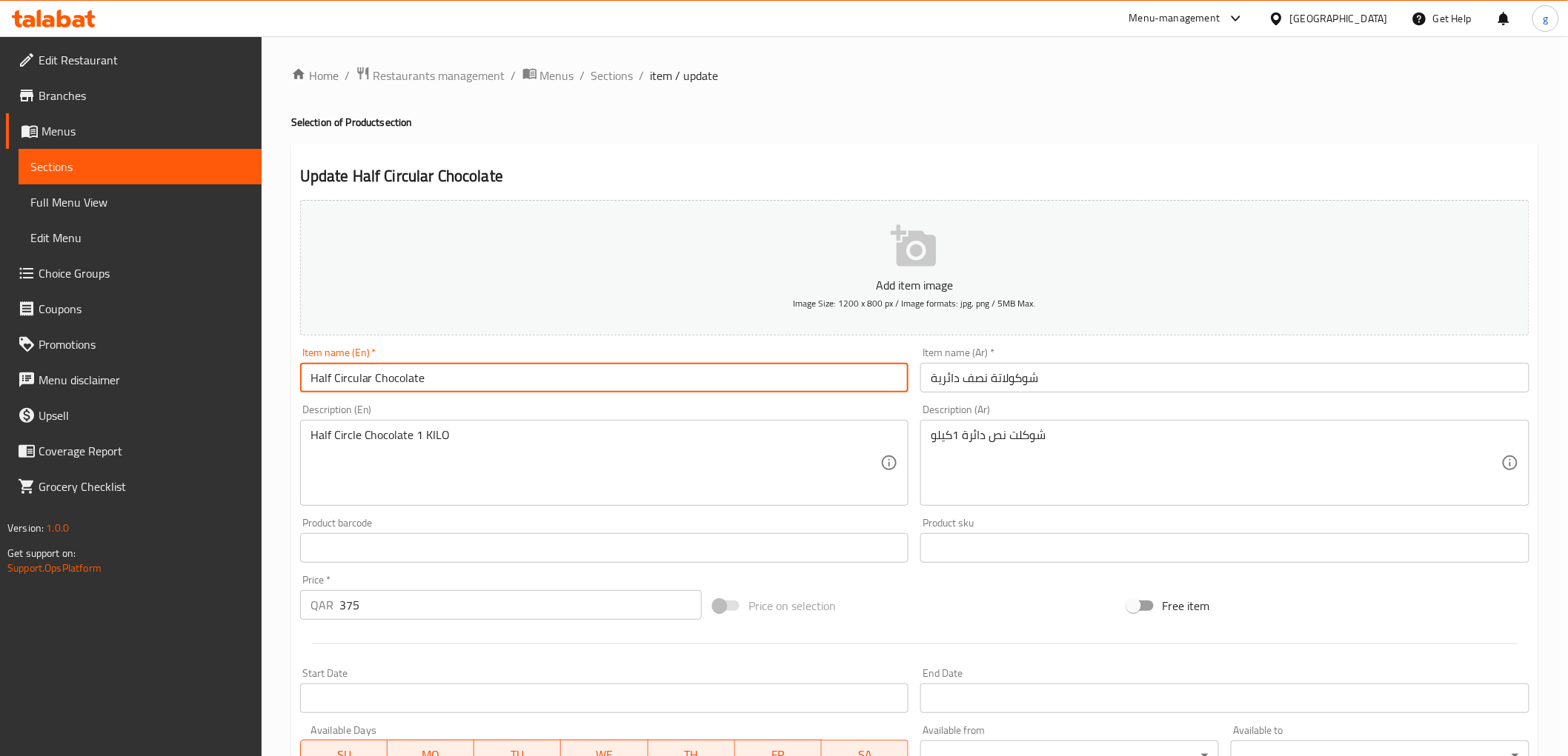
click at [506, 387] on input "Half Circular Chocolate" at bounding box center [604, 378] width 609 height 30
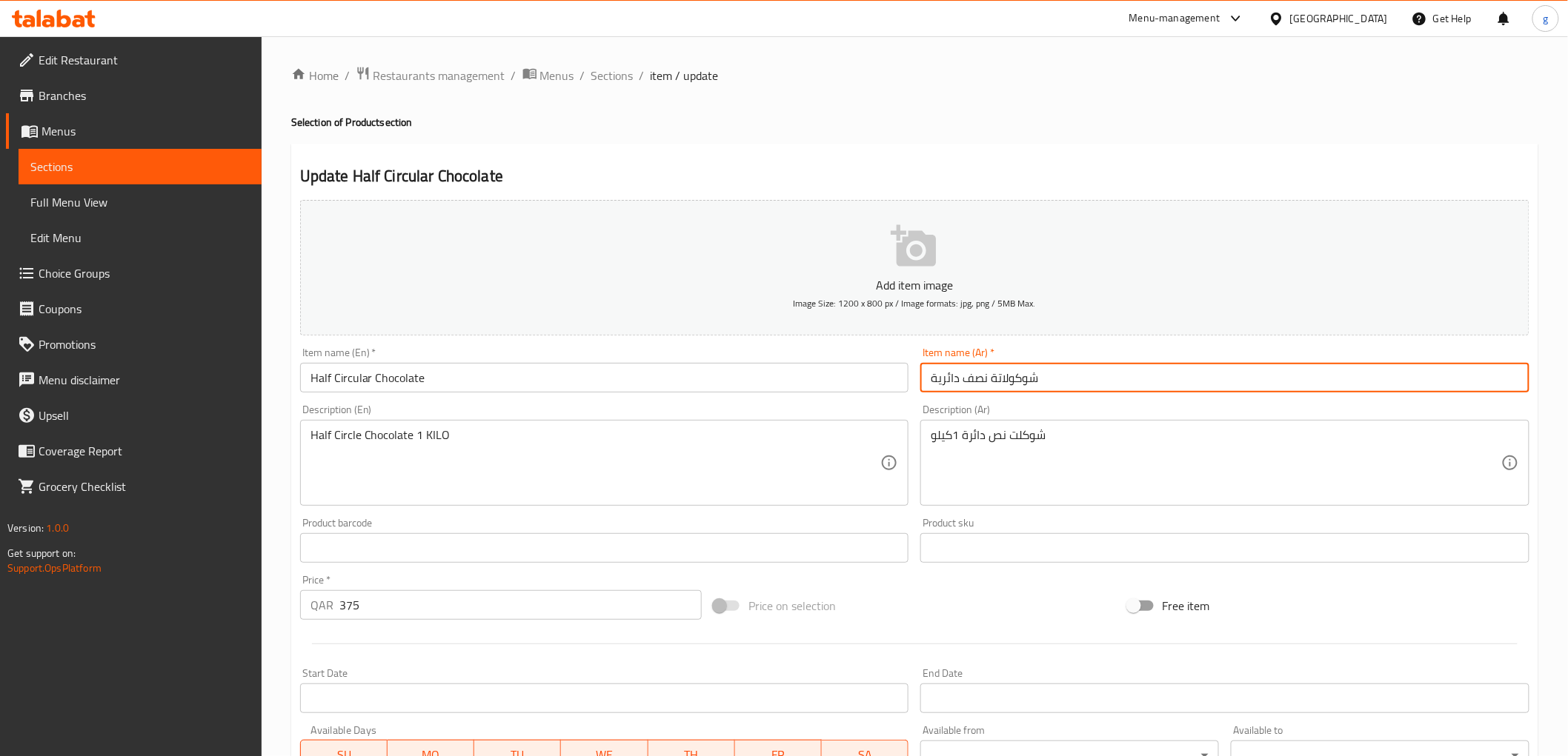
click at [925, 384] on input "شوكولاتة نصف دائرية" at bounding box center [1224, 378] width 609 height 30
click at [976, 387] on input "شوكولاتة نصف دائرية" at bounding box center [1224, 378] width 609 height 30
click at [995, 387] on input "شوكولاتة نصف دائرية" at bounding box center [1224, 378] width 609 height 30
click at [987, 378] on input "شوكولاتة نصف دائرية" at bounding box center [1224, 378] width 609 height 30
click at [964, 372] on input "شوكولاتة نصف دائرية" at bounding box center [1224, 378] width 609 height 30
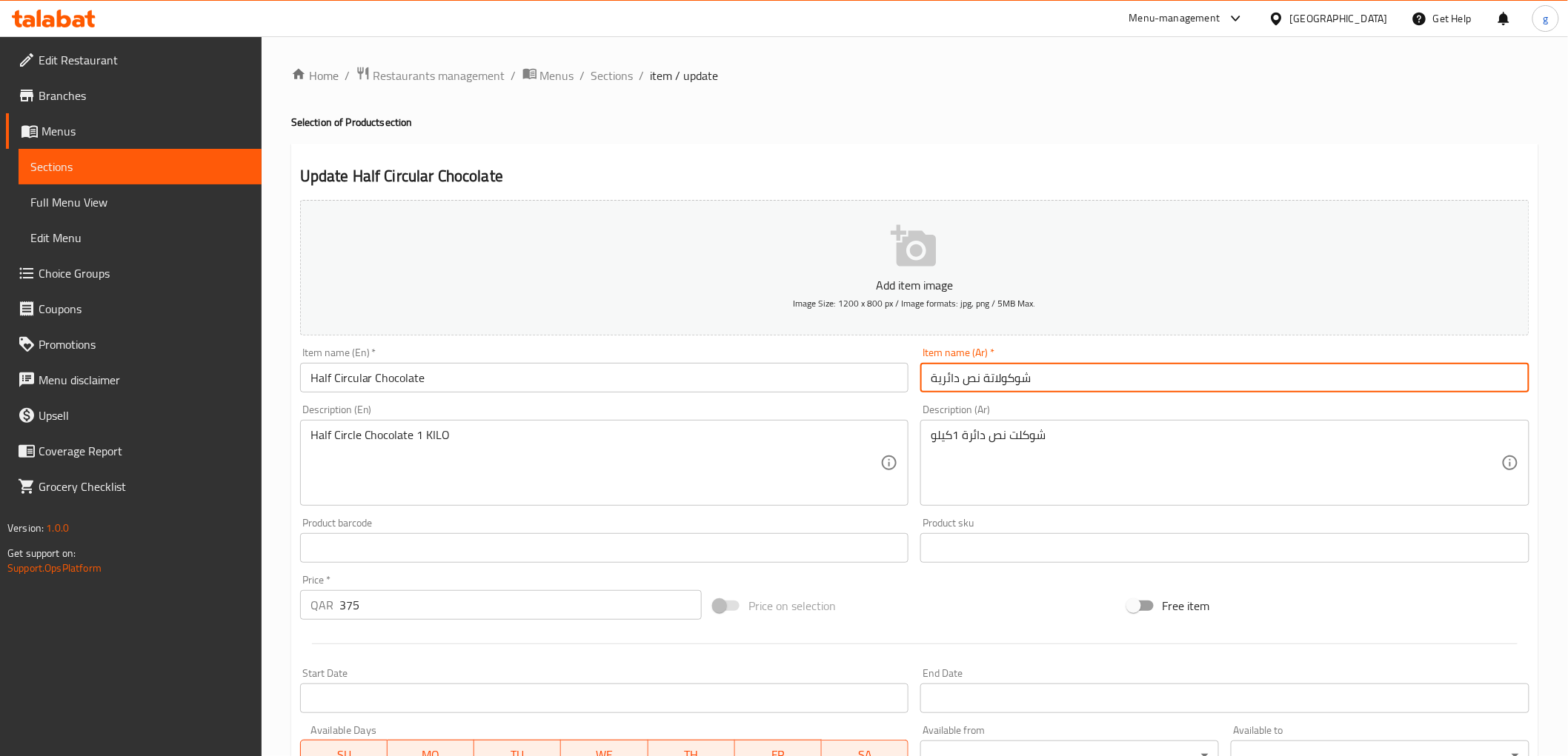
click at [929, 386] on input "شوكولاتة نص دائرية" at bounding box center [1224, 378] width 609 height 30
click at [934, 387] on input "شوكولاتة نص دائرية" at bounding box center [1224, 378] width 609 height 30
drag, startPoint x: 937, startPoint y: 387, endPoint x: 928, endPoint y: 388, distance: 9.1
click at [928, 388] on input "شوكولاتة نص دائري" at bounding box center [1224, 378] width 609 height 30
type input "شوكولاتة نص دائرة"
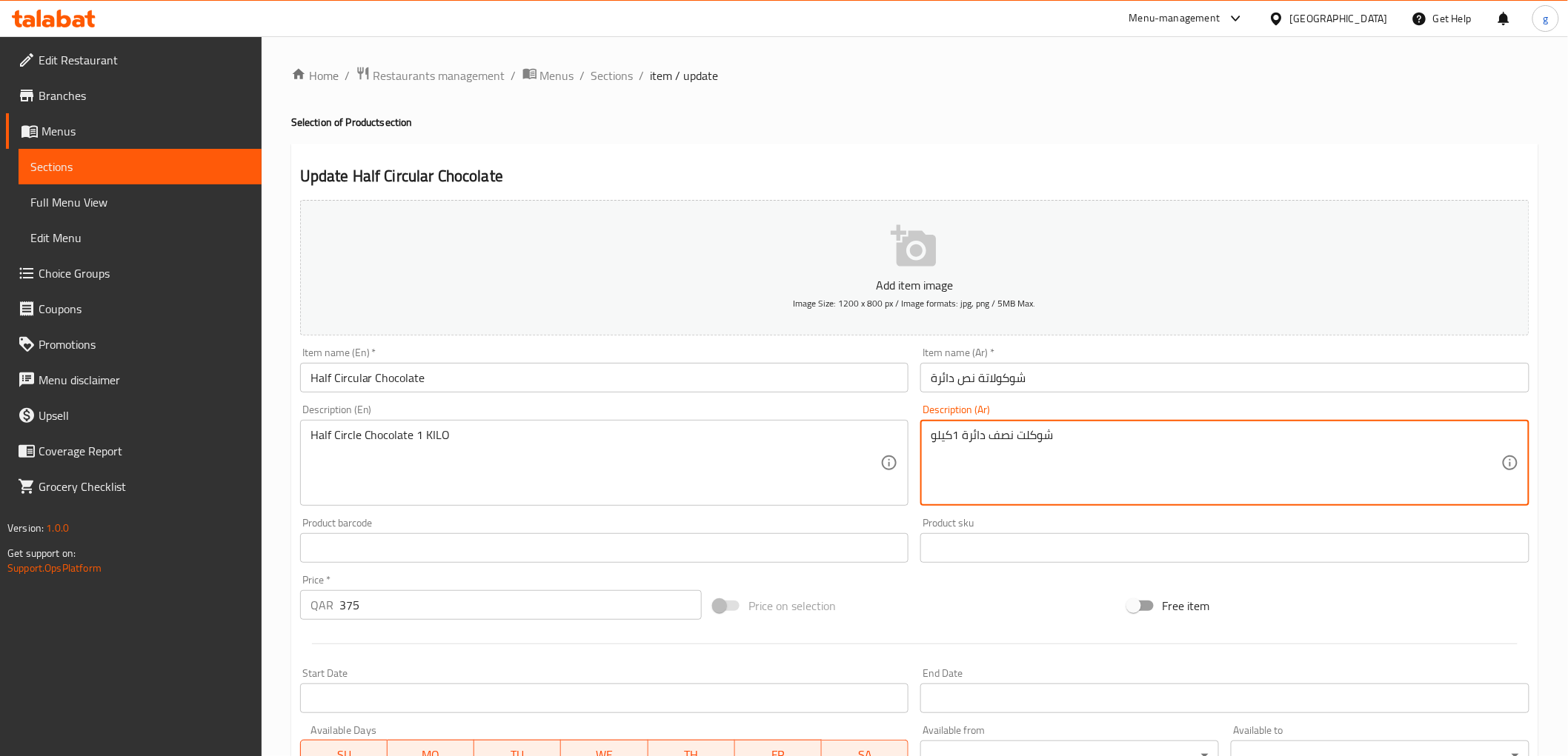
click at [954, 438] on textarea "شوكلت نصف دائرة 1كيلو" at bounding box center [1216, 463] width 570 height 70
click at [964, 441] on textarea "شوكلت نصف دائرة 1كيلو" at bounding box center [1216, 463] width 570 height 70
click at [969, 443] on textarea "شوكلت نصف دائرة 1كيلو" at bounding box center [1216, 463] width 570 height 70
type textarea "شوكلت نصف دائرية 1كيلو"
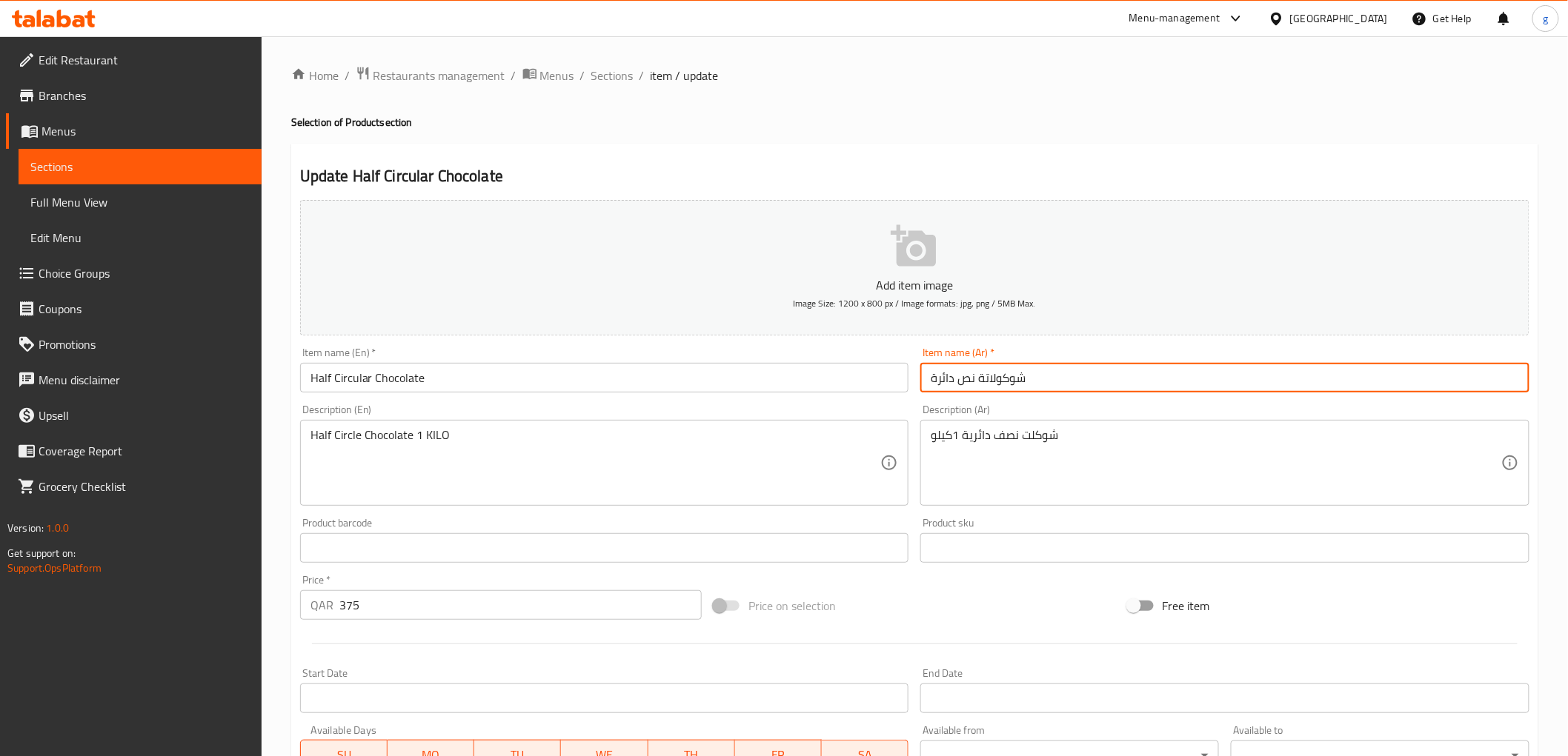
click at [991, 378] on input "شوكولاتة نص دائرة" at bounding box center [1224, 378] width 609 height 30
click at [988, 383] on input "شوكولاتة نص دائرة" at bounding box center [1224, 378] width 609 height 30
click at [980, 382] on input "شوكولتة نص دائرة" at bounding box center [1224, 378] width 609 height 30
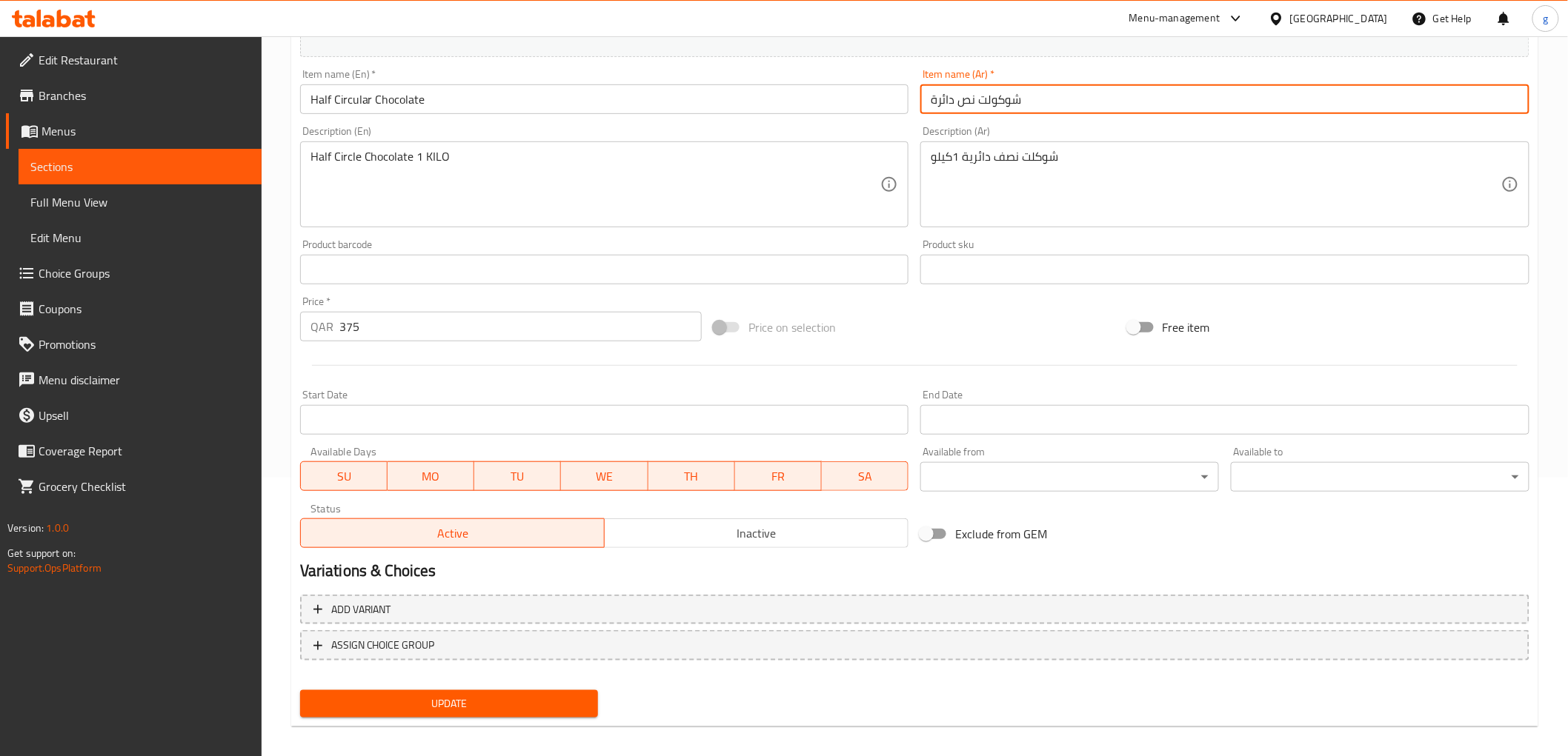
scroll to position [287, 0]
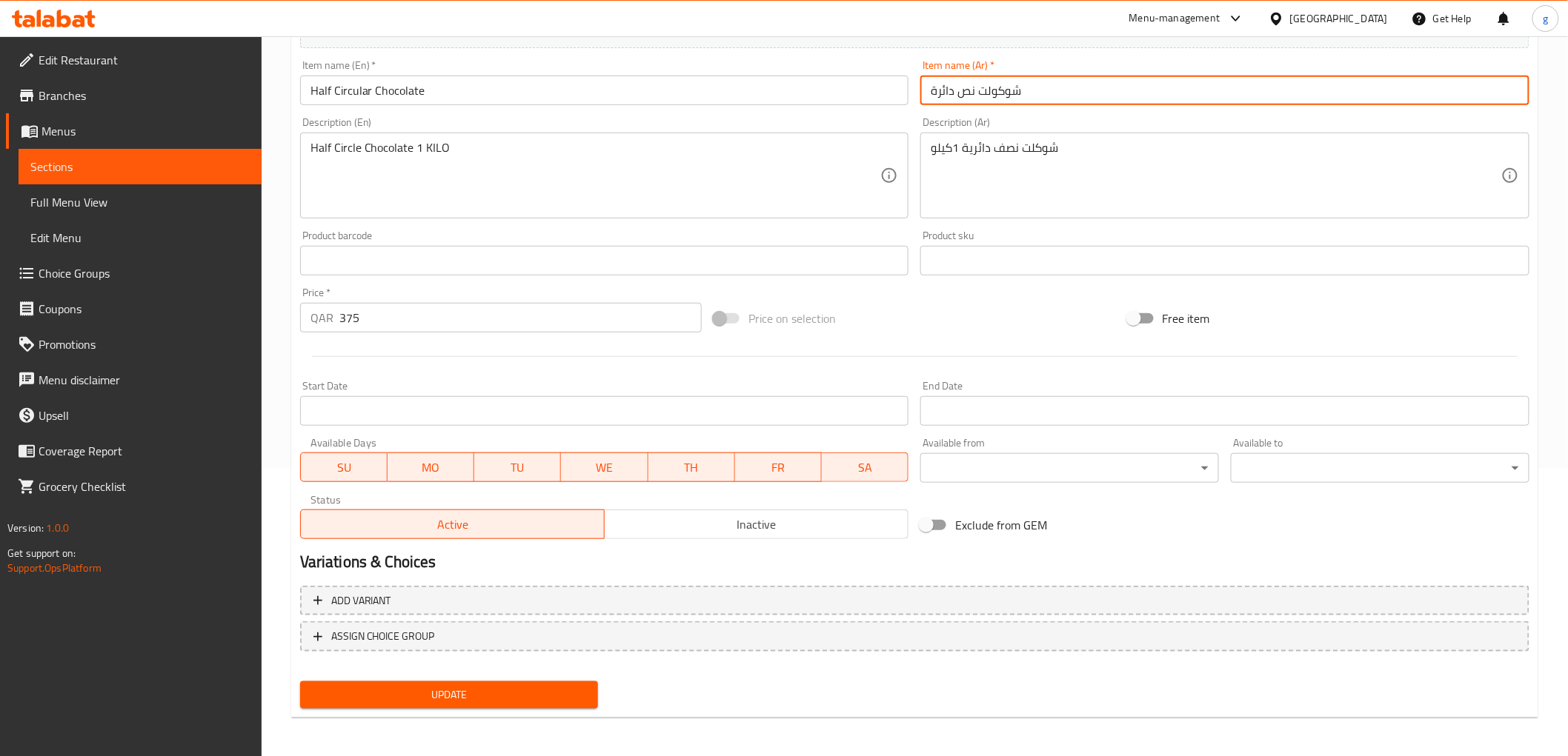
type input "شوكولت نص دائرة"
click at [536, 701] on span "Update" at bounding box center [449, 695] width 275 height 19
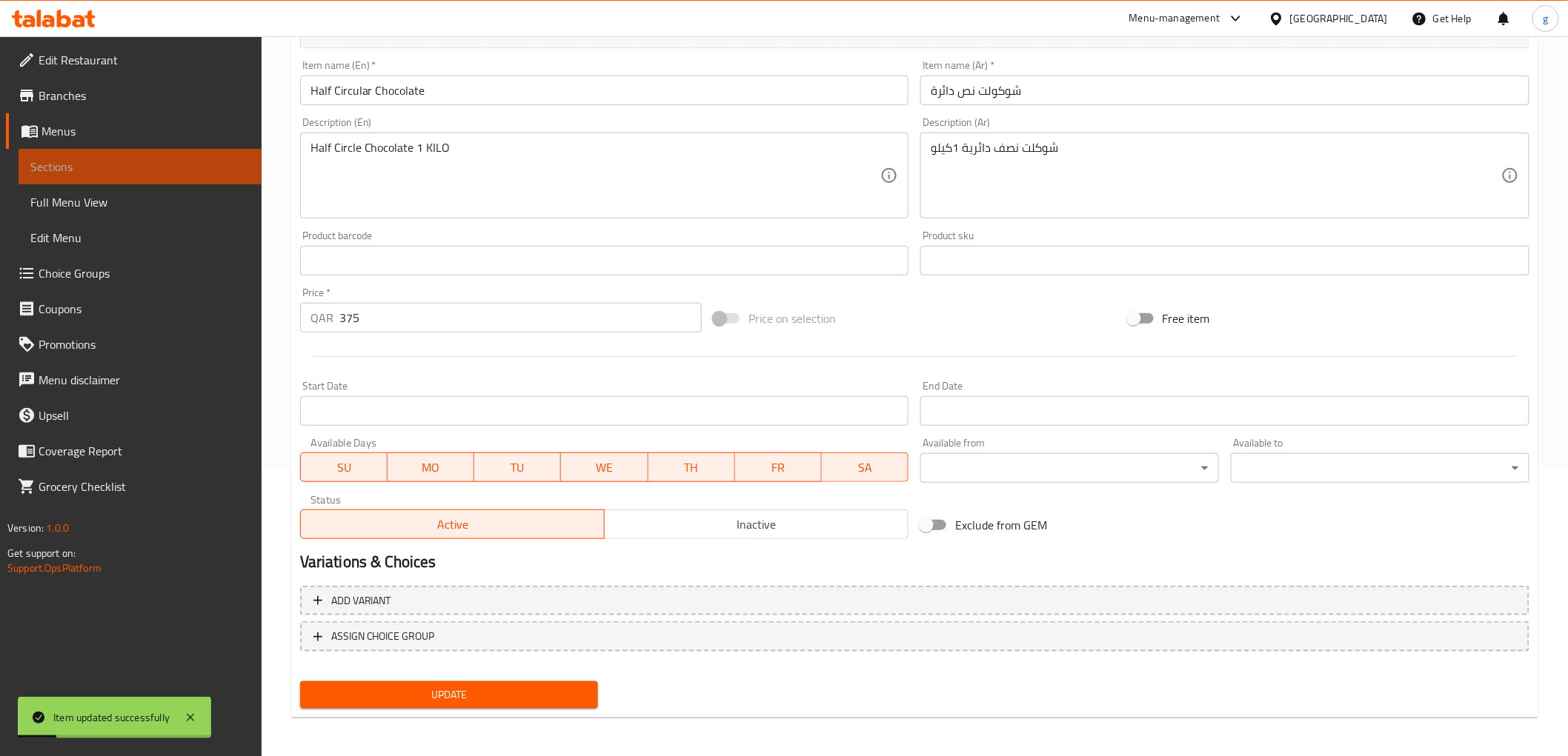
click at [122, 169] on span "Sections" at bounding box center [140, 167] width 220 height 18
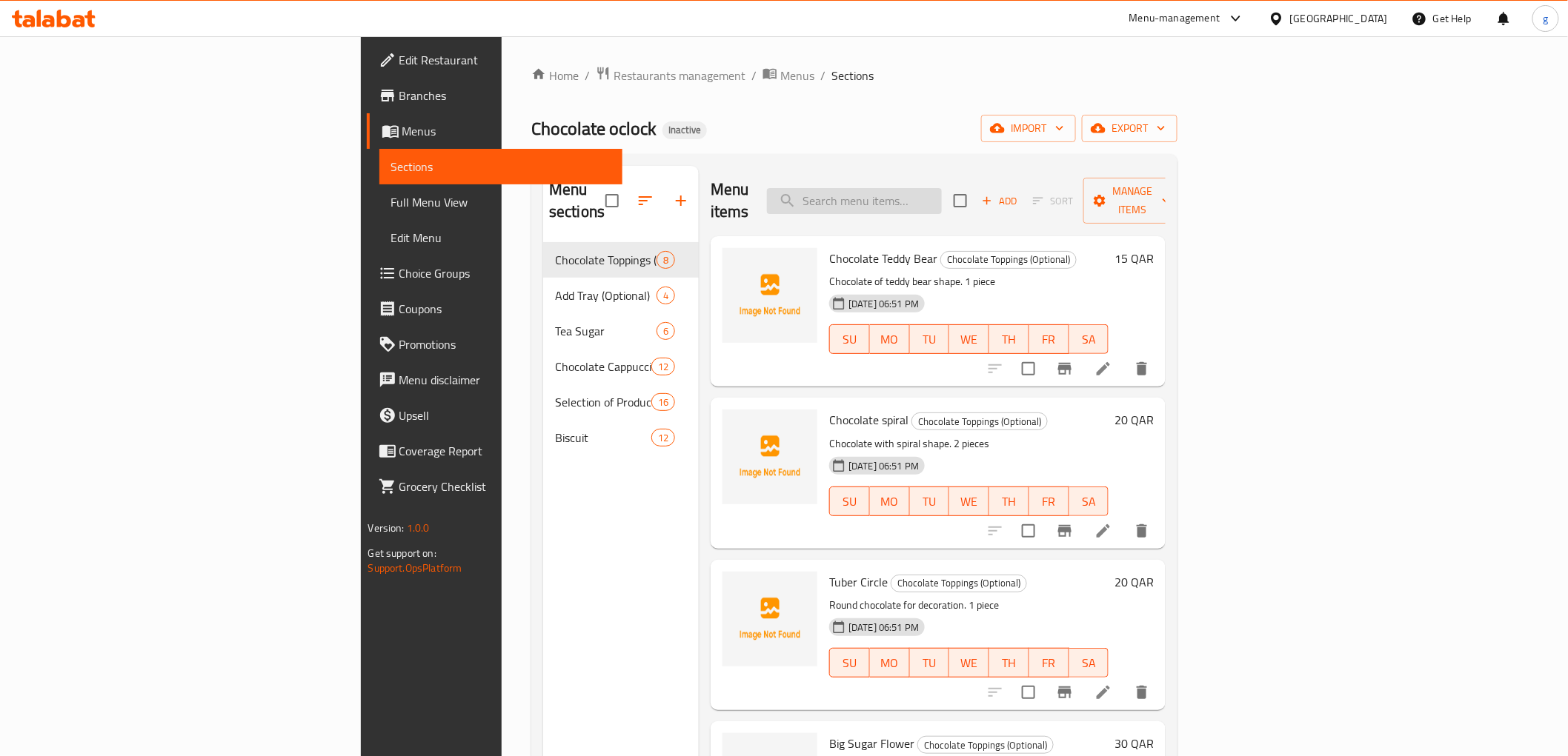
click at [913, 190] on input "search" at bounding box center [854, 201] width 174 height 26
paste input "Chocolate Printed"
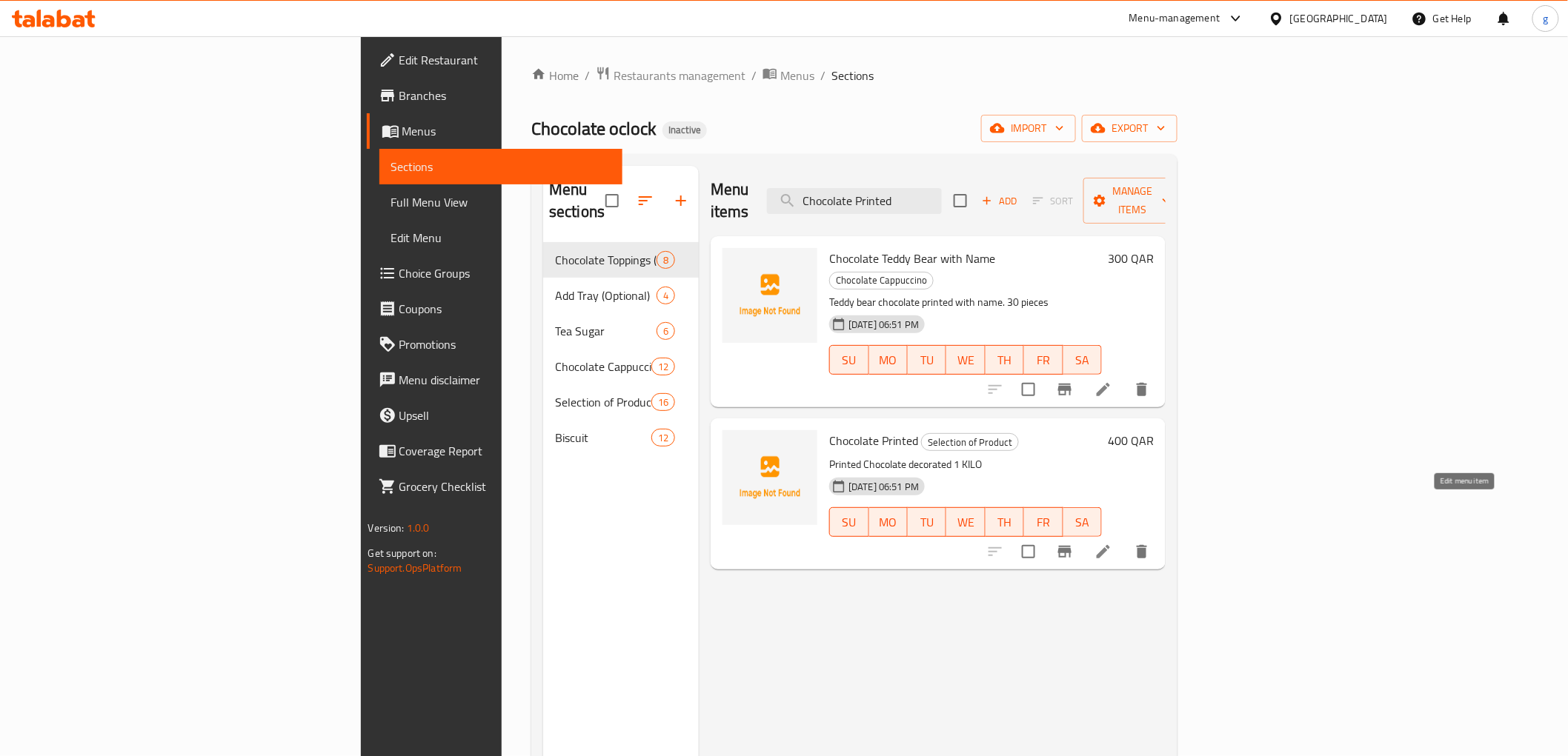
type input "Chocolate Printed"
click at [1112, 543] on icon at bounding box center [1103, 551] width 18 height 18
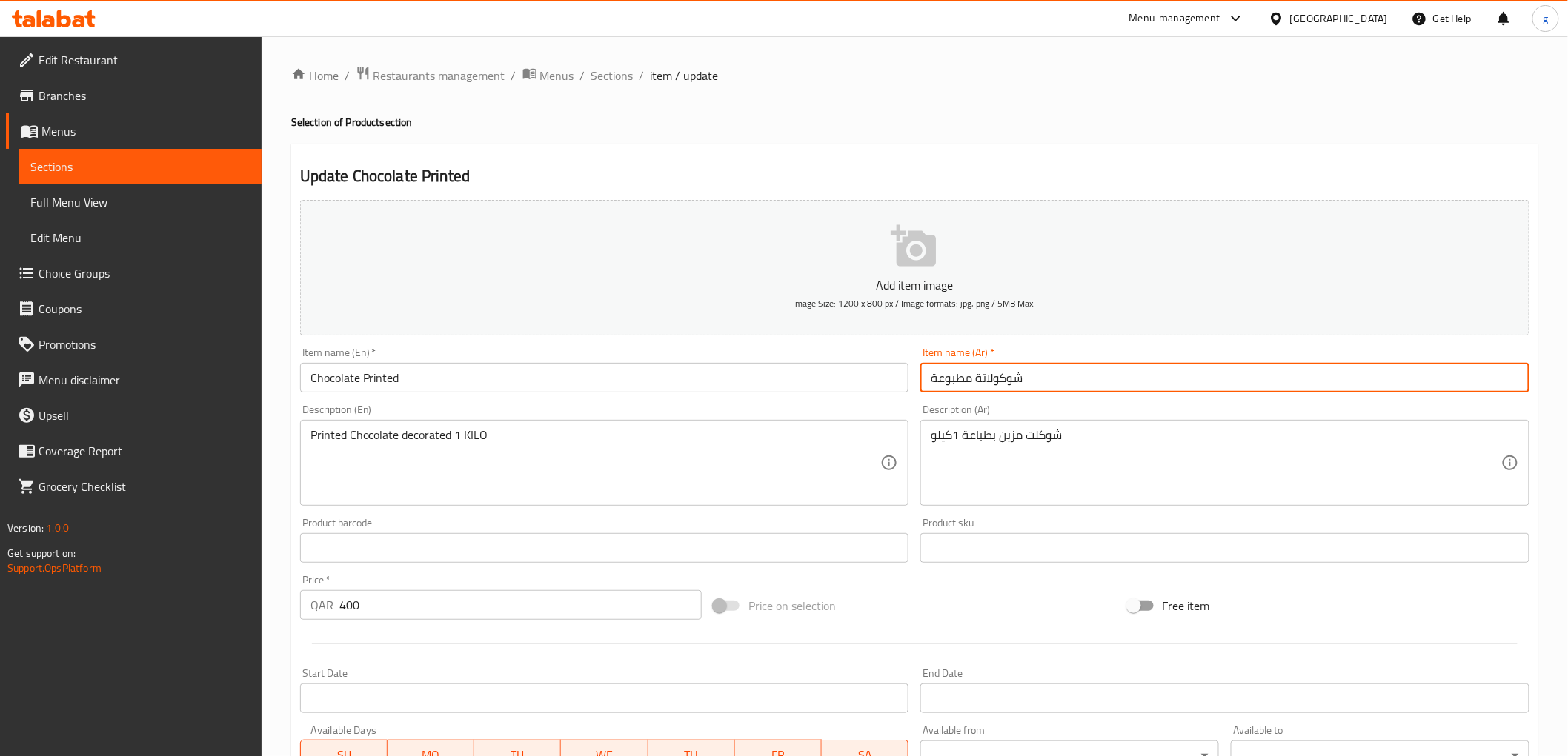
click at [988, 378] on input "شوكولاتة مطبوعة" at bounding box center [1224, 378] width 609 height 30
click at [987, 384] on input "شوكولاتة مطبوعة" at bounding box center [1224, 378] width 609 height 30
click at [972, 378] on input "شوكولتة مطبوعة" at bounding box center [1224, 378] width 609 height 30
click at [975, 376] on input "شوكولتة مطبوعة" at bounding box center [1224, 378] width 609 height 30
click at [928, 378] on input "شوكولت مطبوعة" at bounding box center [1224, 378] width 609 height 30
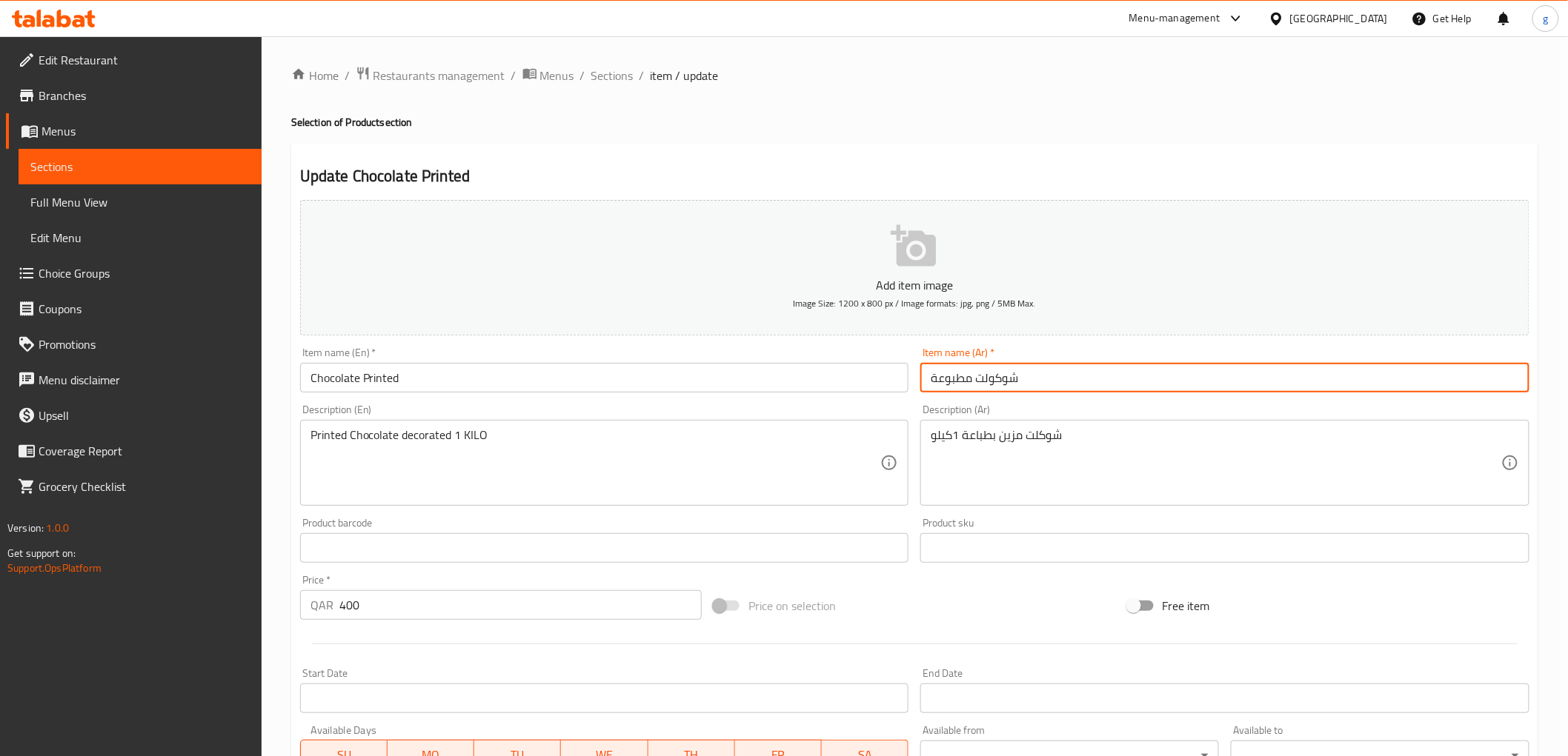
drag, startPoint x: 936, startPoint y: 380, endPoint x: 862, endPoint y: 390, distance: 74.7
click at [865, 390] on div "Add item image Image Size: 1200 x 800 px / Image formats: jpg, png / 5MB Max. I…" at bounding box center [914, 513] width 1241 height 638
type input "شوكولت مطبوع"
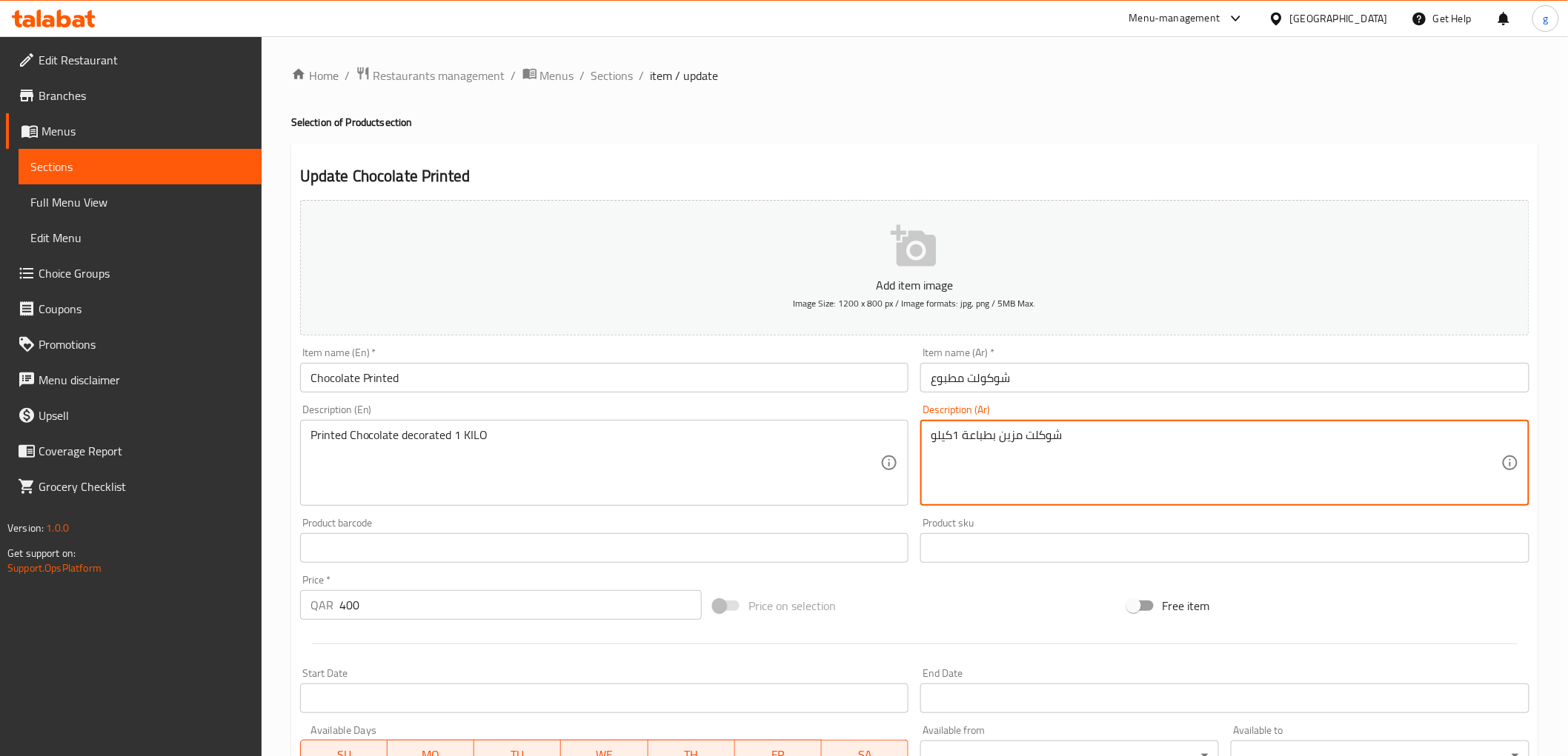
click at [1031, 441] on textarea "شوكلت مزين بطباعة 1كيلو" at bounding box center [1216, 463] width 570 height 70
click at [1027, 439] on textarea "شوكلت مزين بطباعة 1كيلو" at bounding box center [1216, 463] width 570 height 70
click at [1000, 439] on textarea "شوكلتة مزين بطباعة 1كيلو" at bounding box center [1216, 463] width 570 height 70
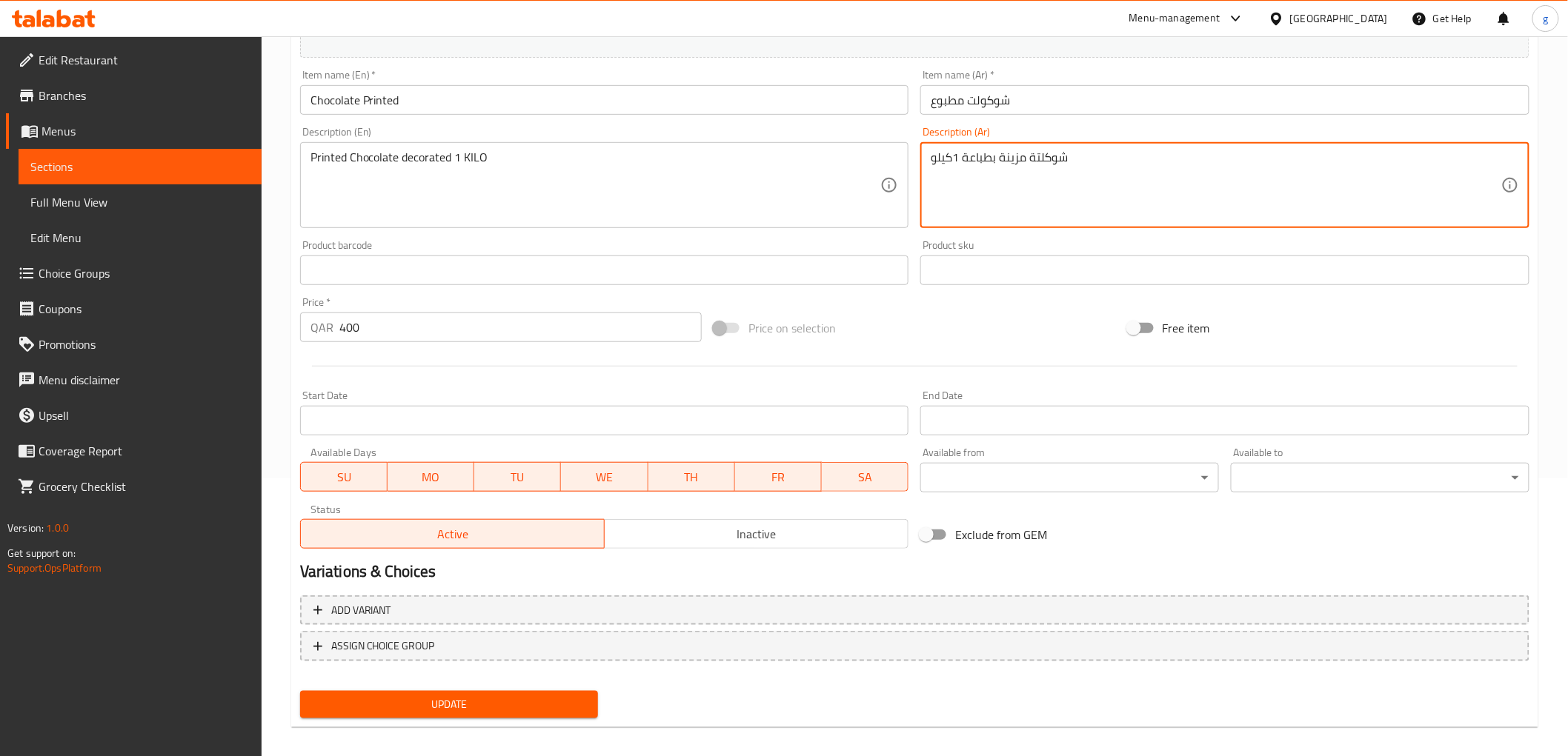
scroll to position [287, 0]
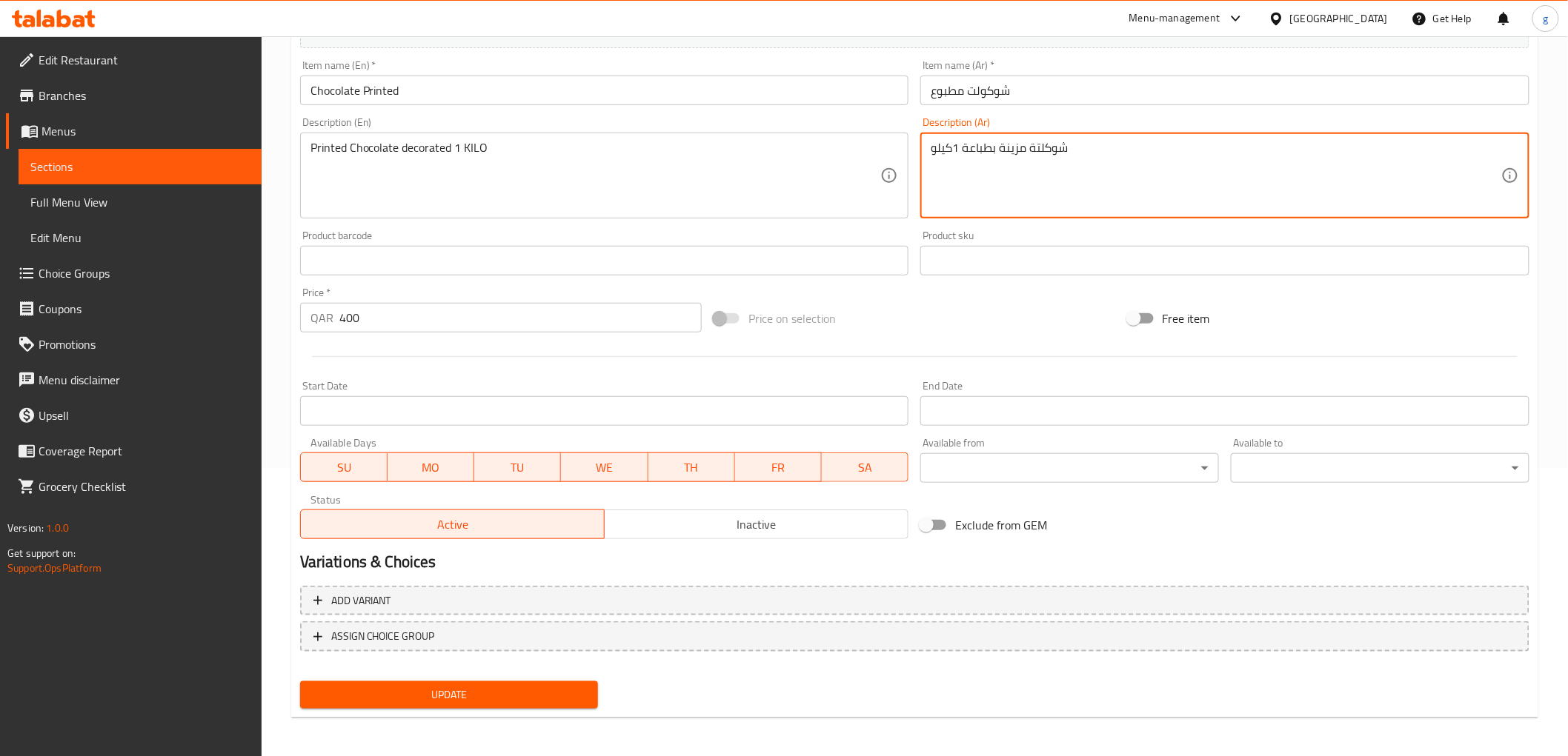
type textarea "شوكلتة مزينة بطباعة 1كيلو"
click at [470, 689] on span "Update" at bounding box center [449, 695] width 275 height 19
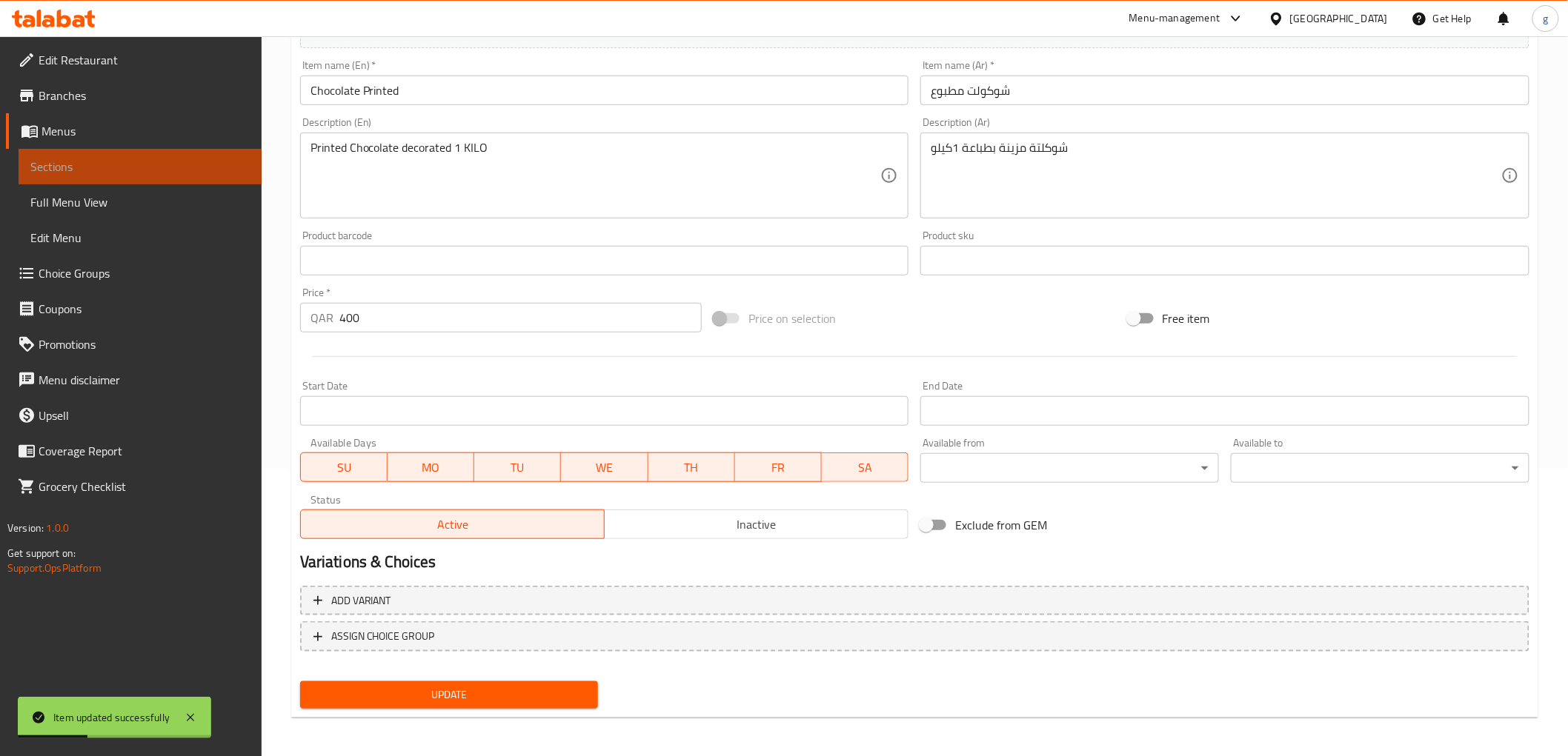
click at [197, 156] on link "Sections" at bounding box center [140, 167] width 243 height 36
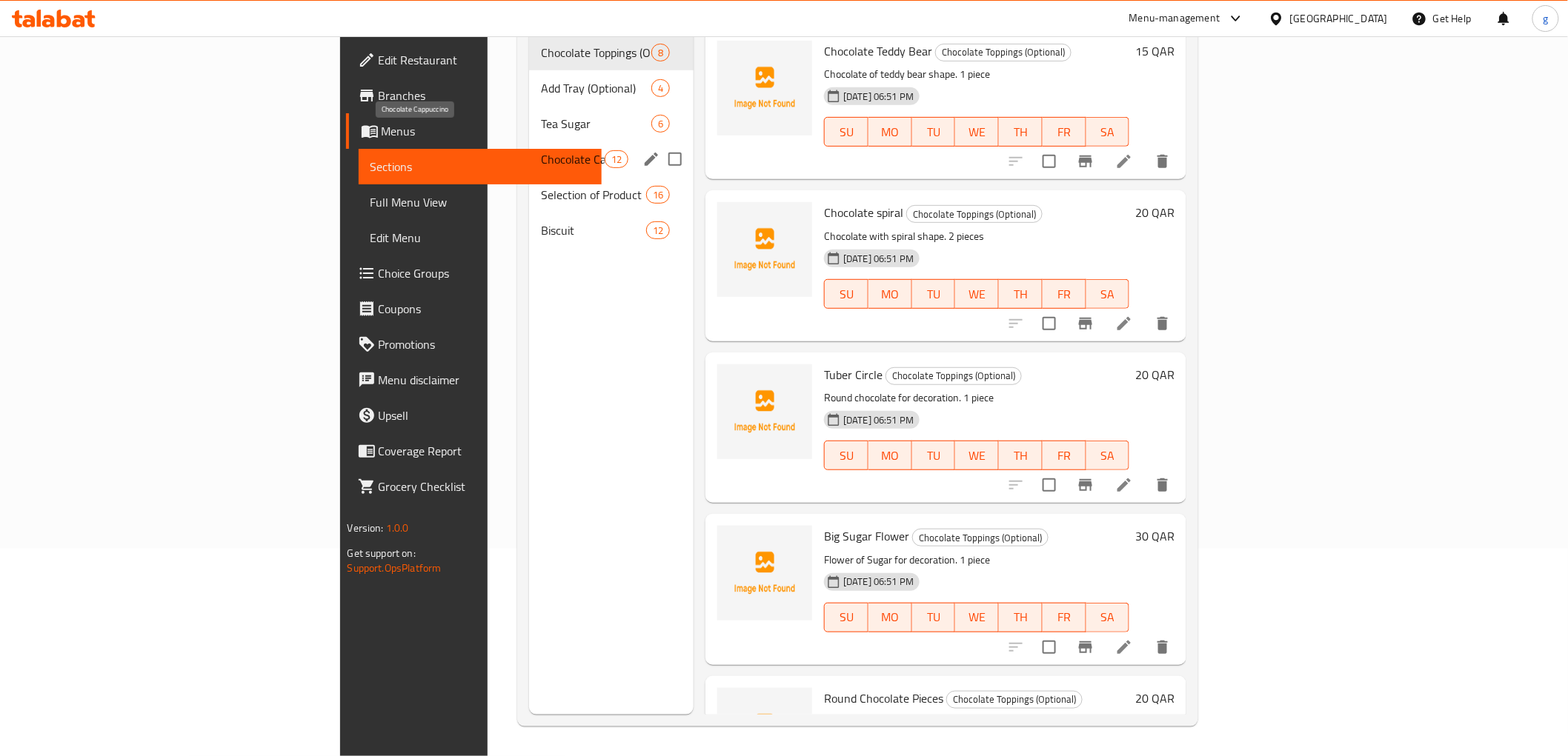
click at [541, 150] on span "Chocolate Cappuccino" at bounding box center [572, 159] width 63 height 18
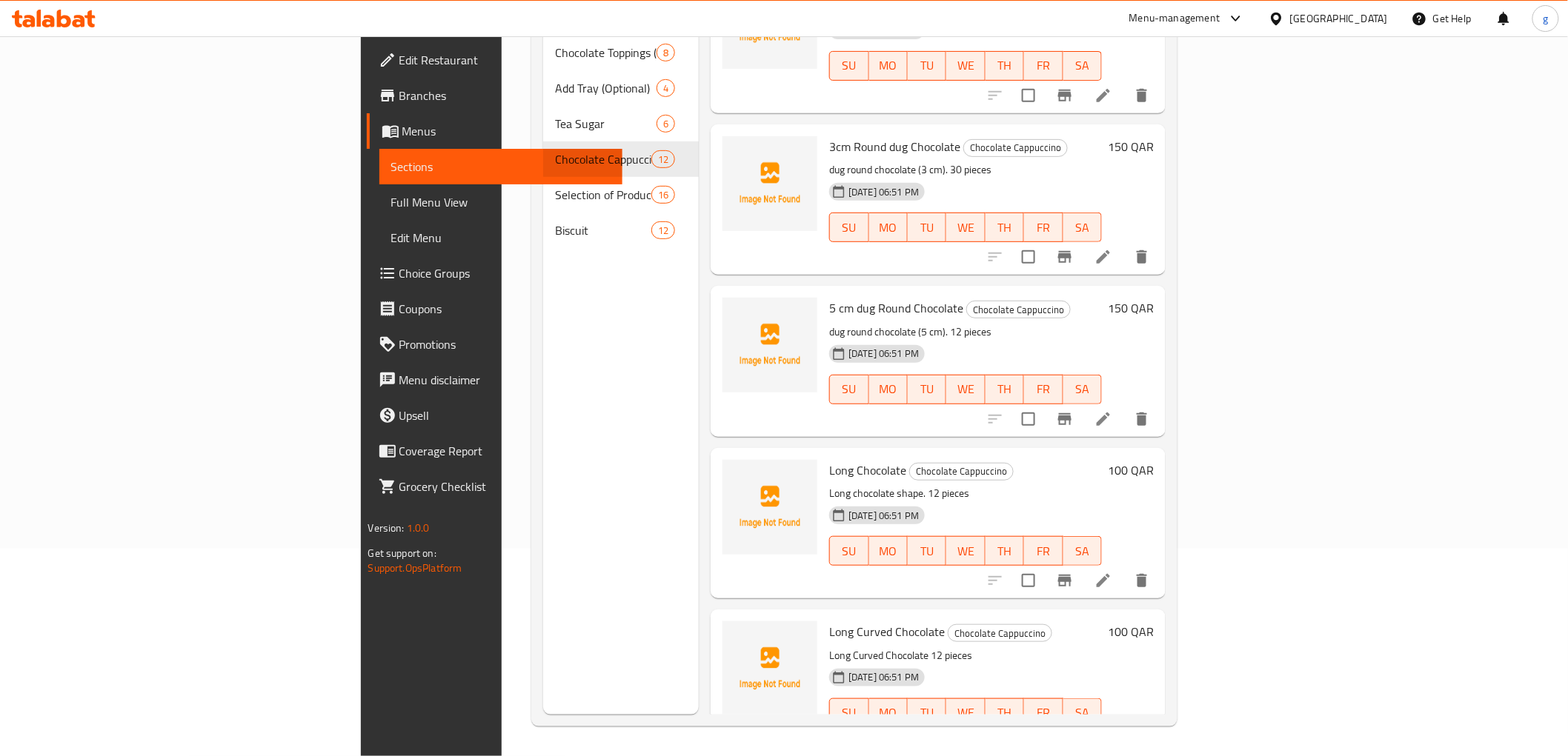
scroll to position [891, 0]
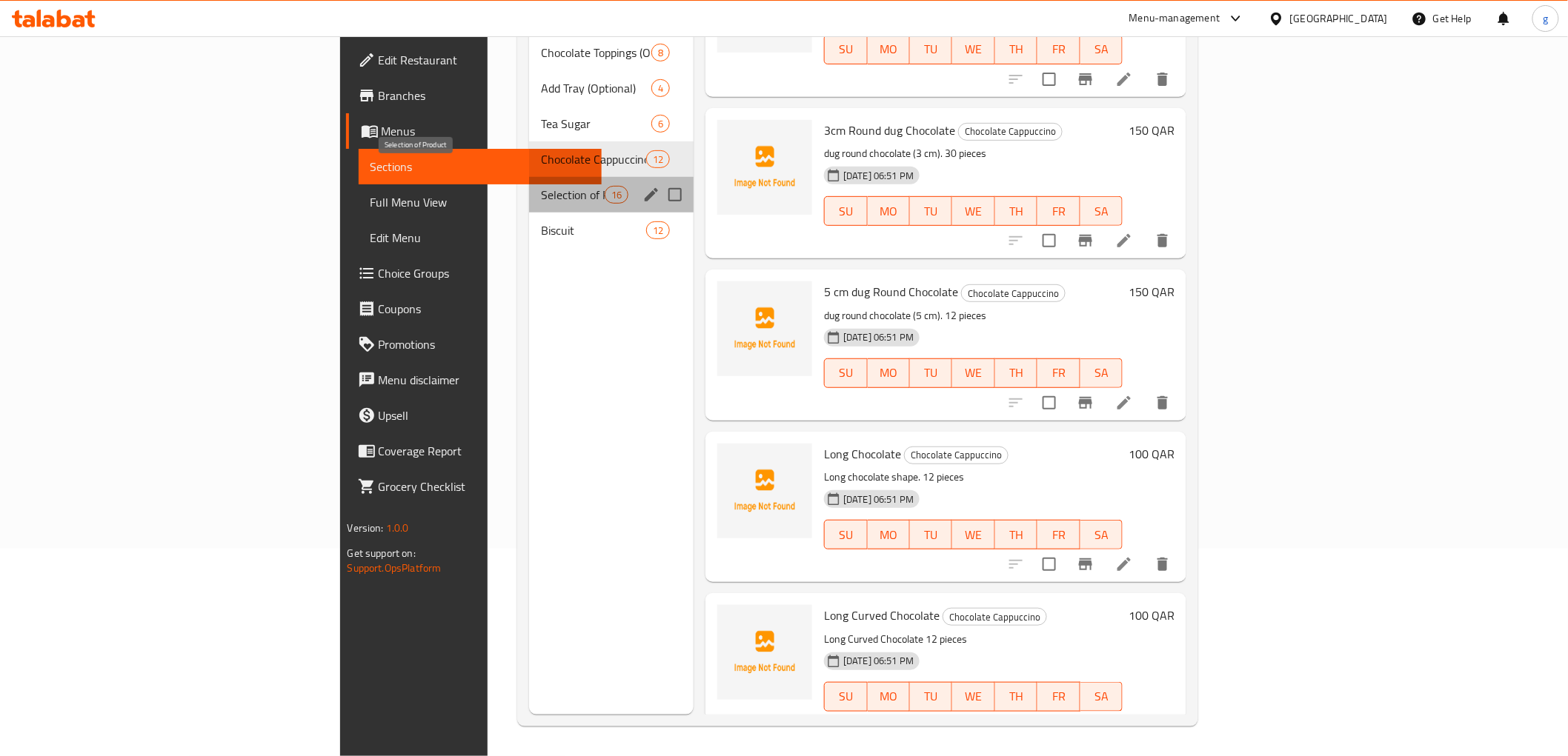
click at [541, 186] on span "Selection of Product" at bounding box center [572, 195] width 63 height 18
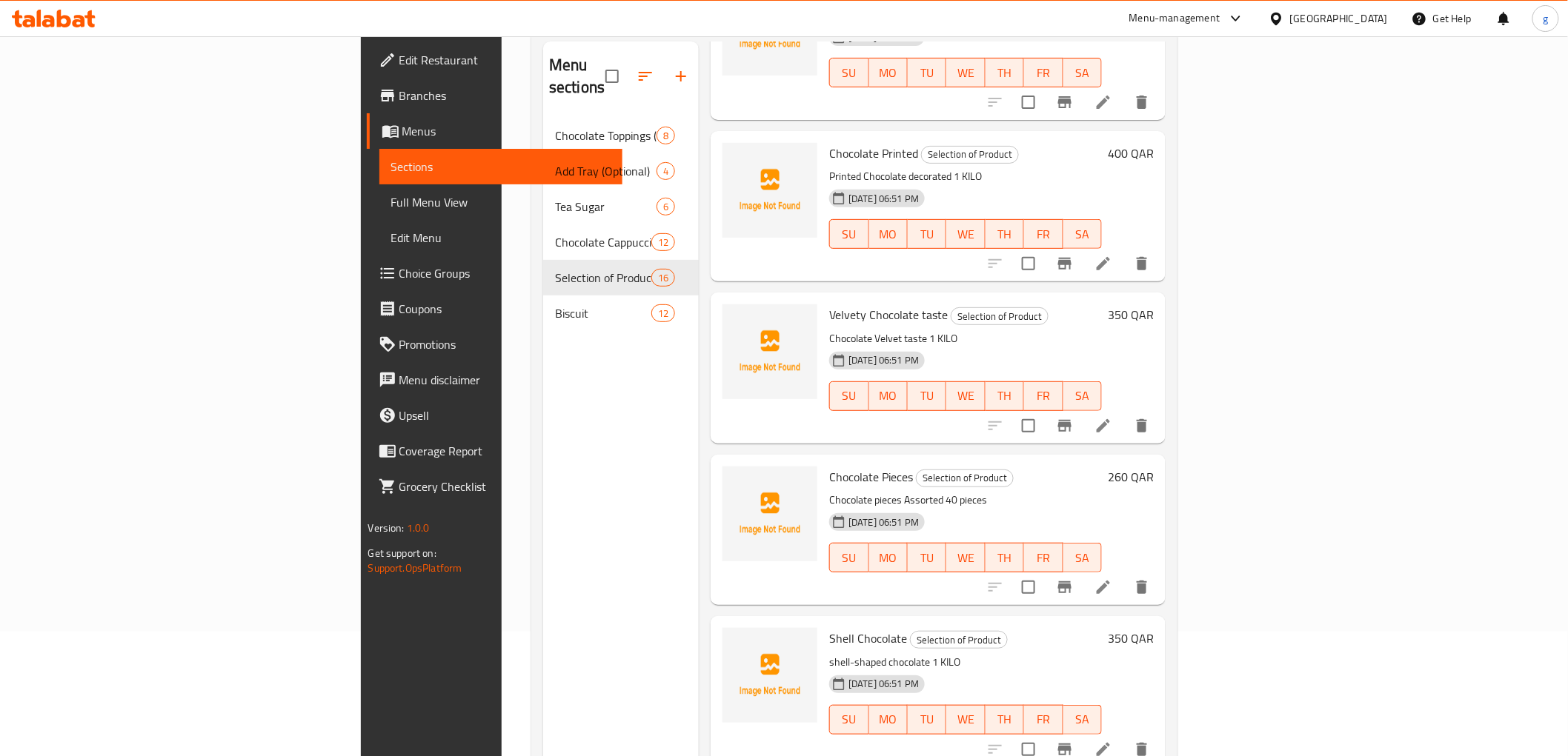
scroll to position [329, 0]
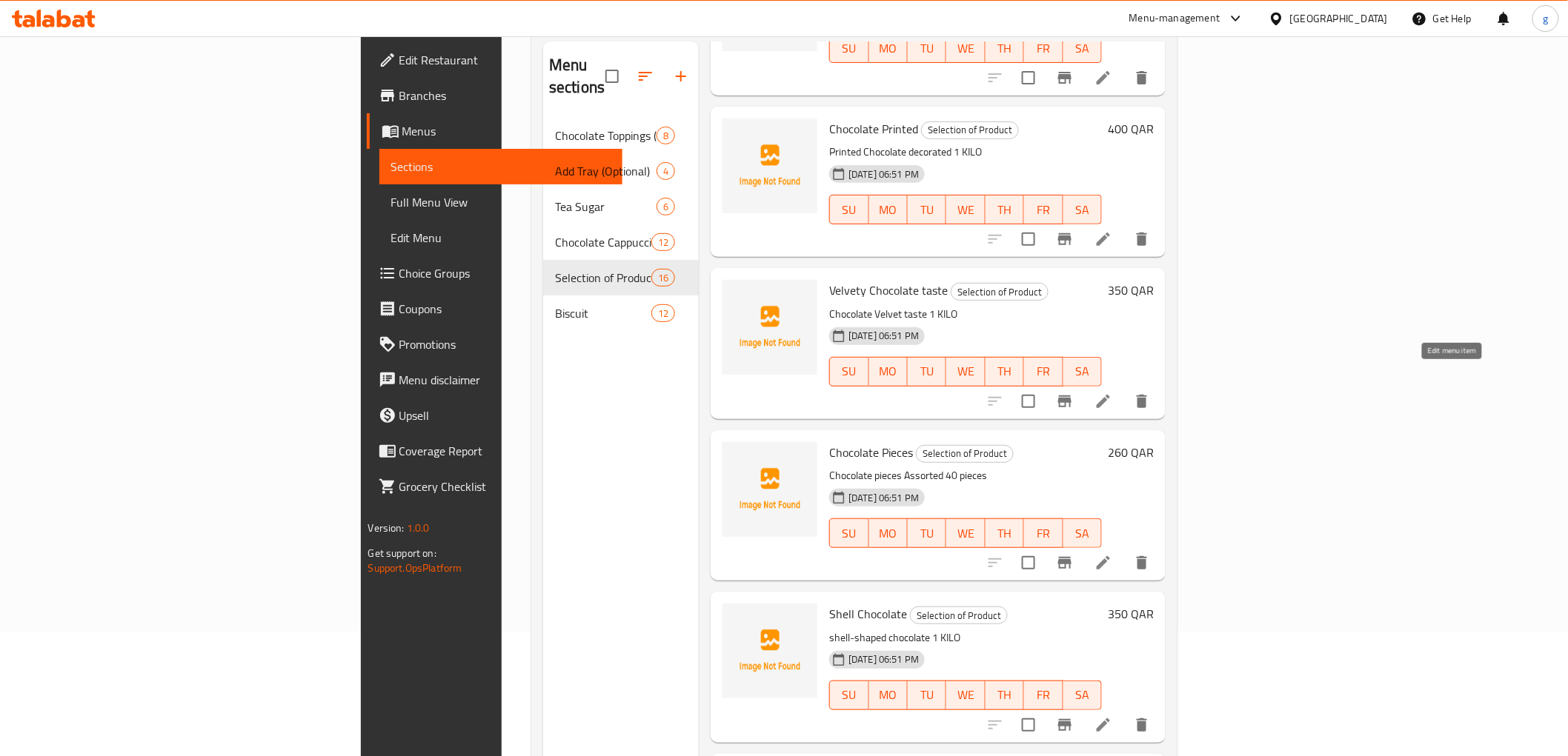
click at [1112, 392] on icon at bounding box center [1103, 401] width 18 height 18
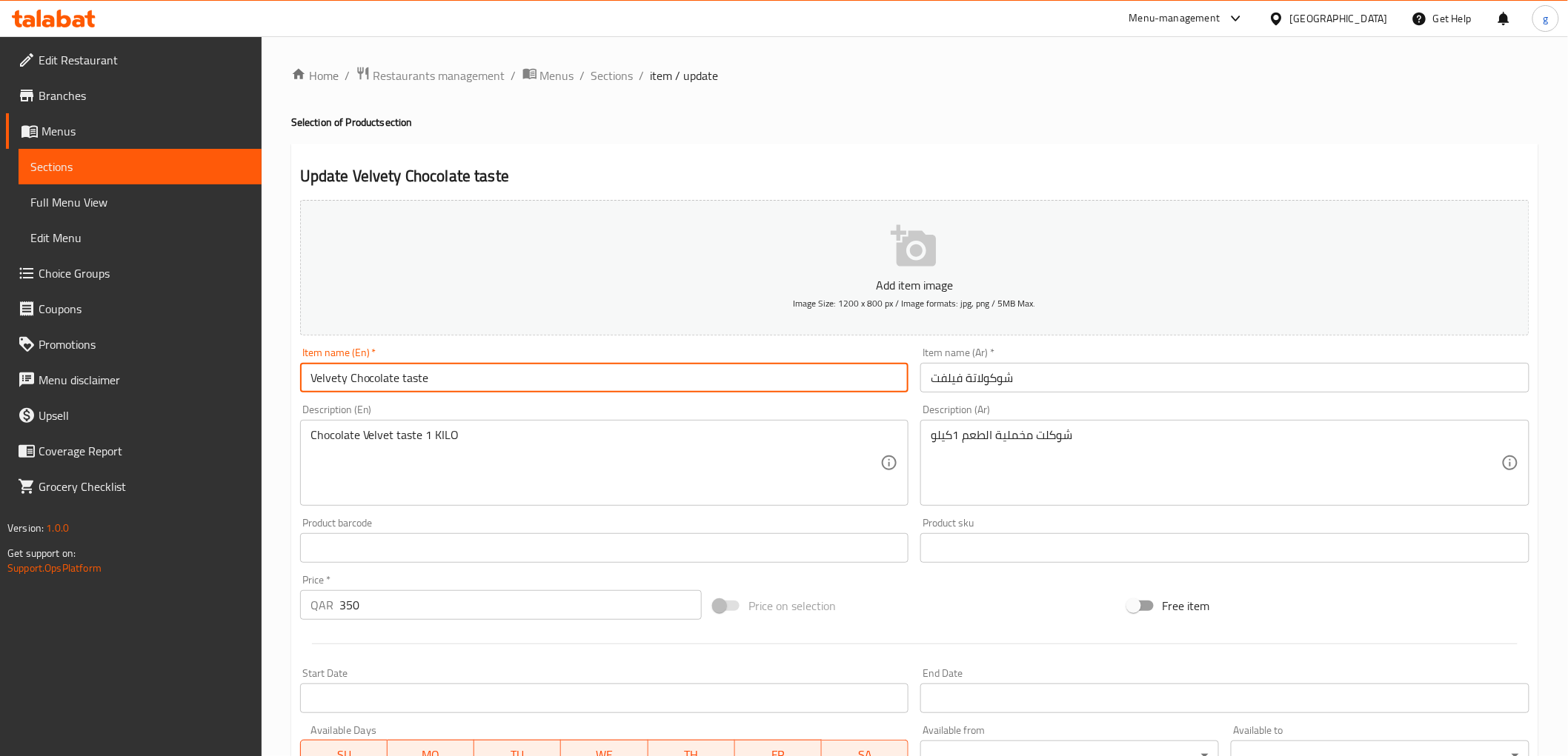
drag, startPoint x: 396, startPoint y: 379, endPoint x: 445, endPoint y: 378, distance: 49.0
click at [445, 378] on input "Velvety Chocolate taste" at bounding box center [604, 378] width 609 height 30
type input "Velvety Chocolate"
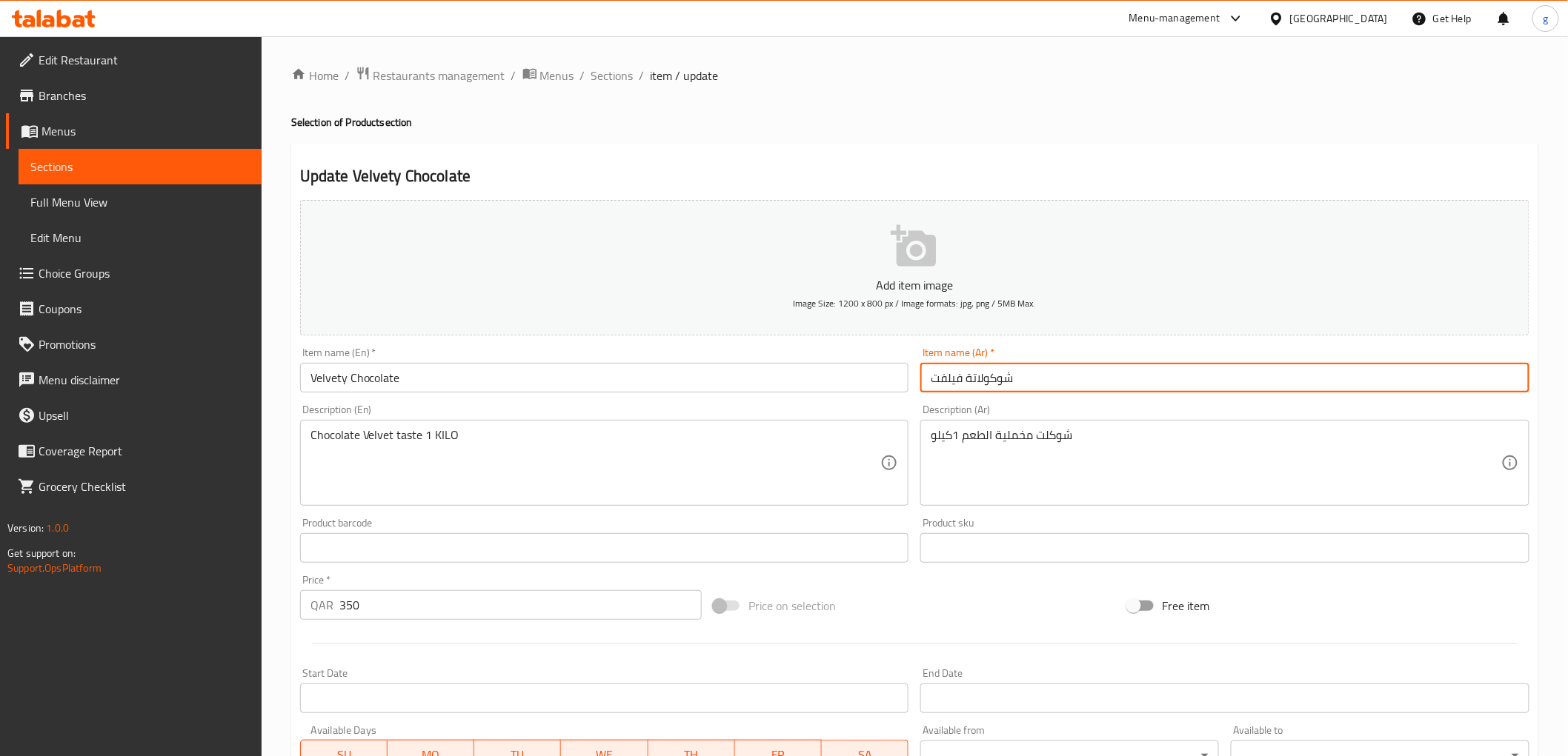
click at [974, 383] on input "شوكولاتة فيلفت" at bounding box center [1224, 378] width 609 height 30
click at [975, 381] on input "شوكولاتة فيلفت" at bounding box center [1224, 378] width 609 height 30
click at [965, 382] on input "شوكولتة فيلفت" at bounding box center [1224, 378] width 609 height 30
click at [980, 387] on input "شوكولت فيلفت" at bounding box center [1224, 378] width 609 height 30
type input "شوكلت فيلفت"
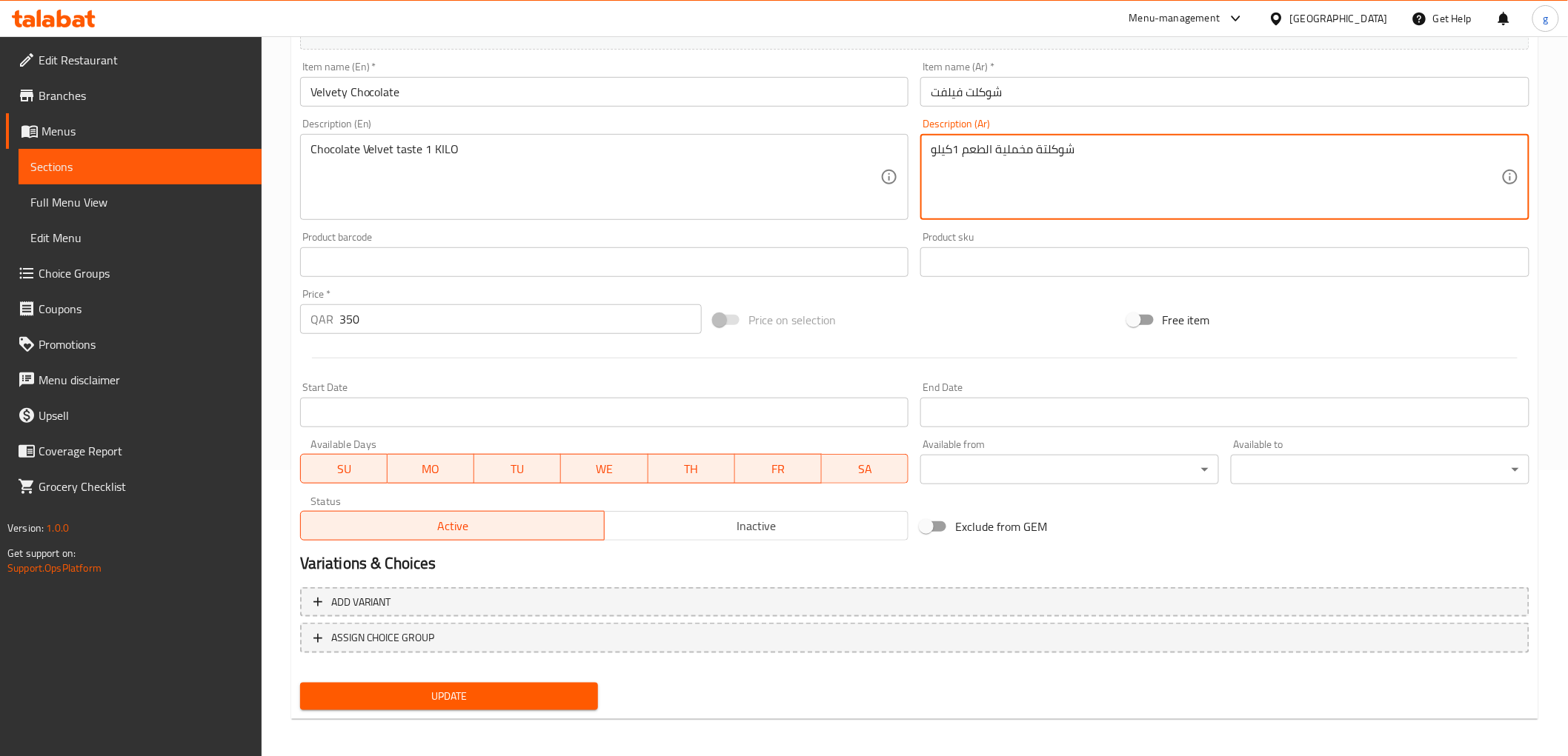
scroll to position [287, 0]
type textarea "شوكلتة مخملية الطعم 1كيلو"
click at [535, 681] on button "Update" at bounding box center [449, 694] width 298 height 27
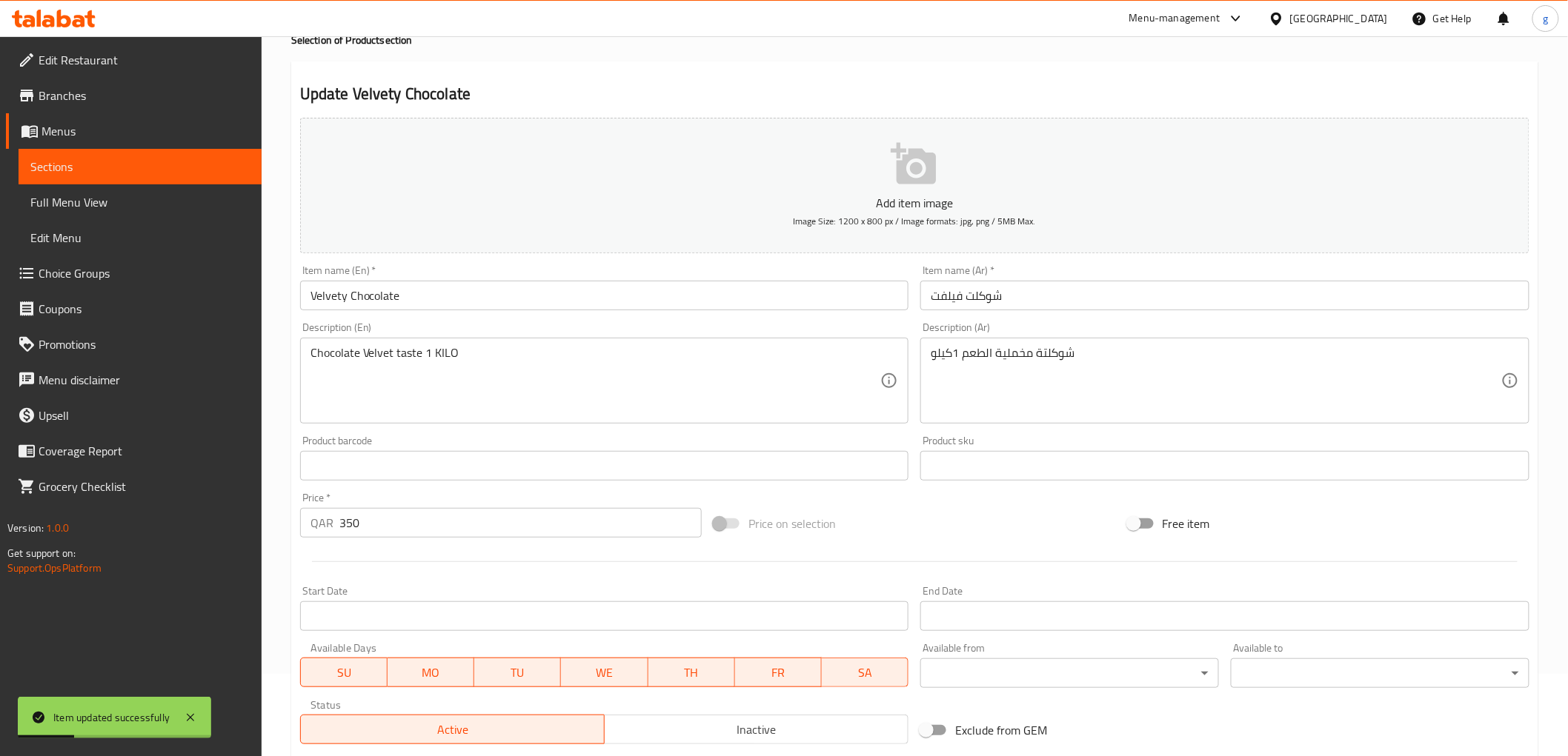
scroll to position [40, 0]
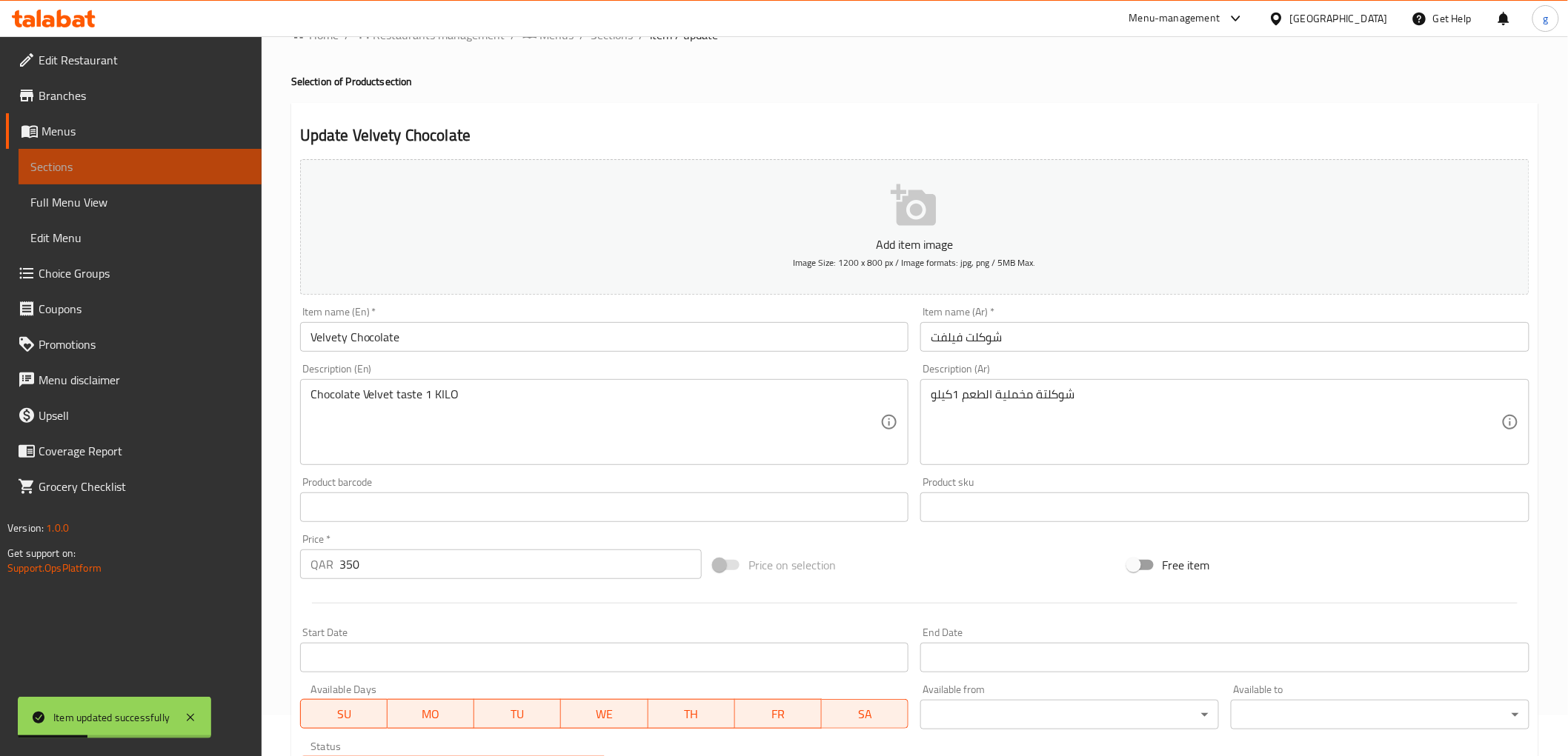
click at [181, 167] on span "Sections" at bounding box center [140, 167] width 220 height 18
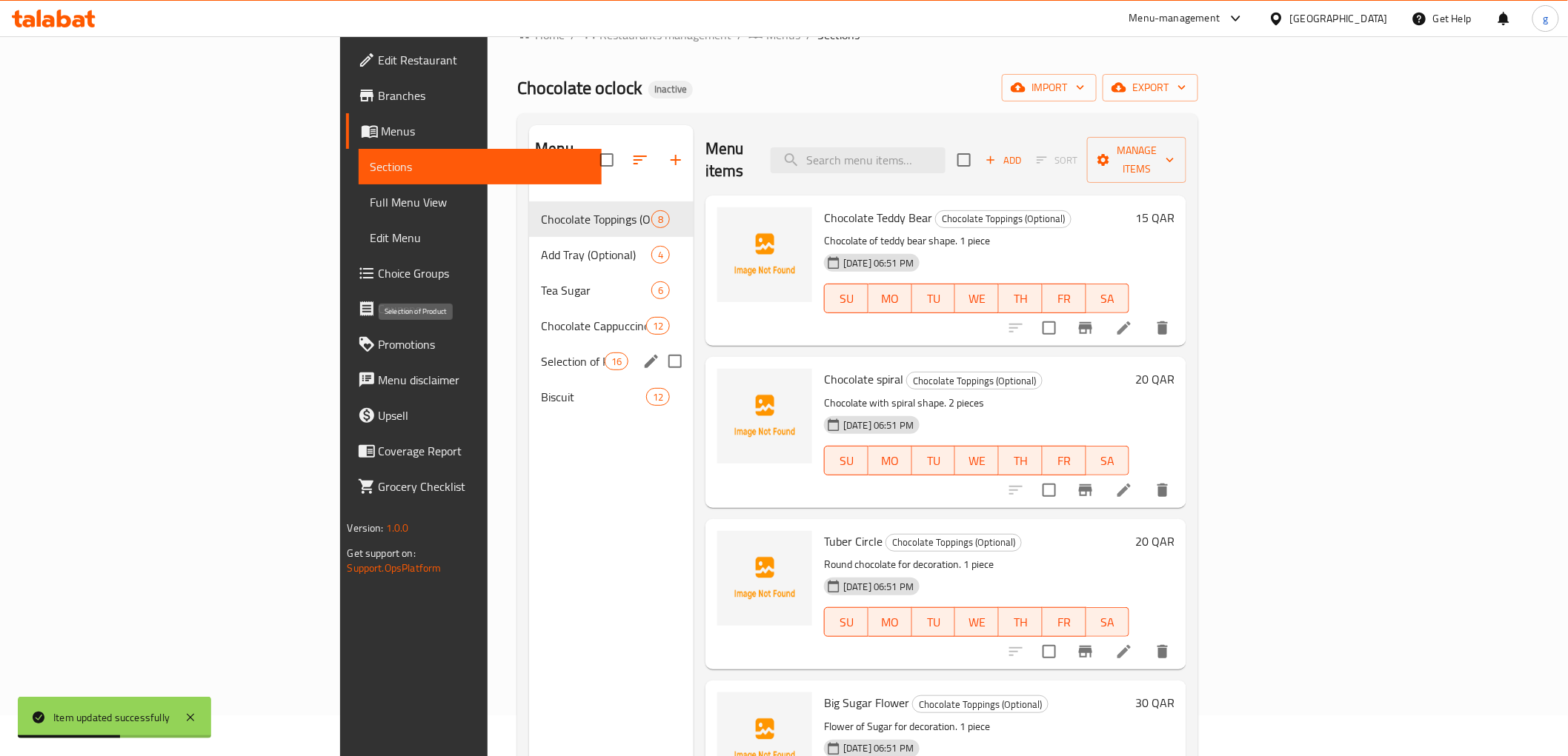
click at [541, 353] on span "Selection of Product" at bounding box center [572, 361] width 63 height 18
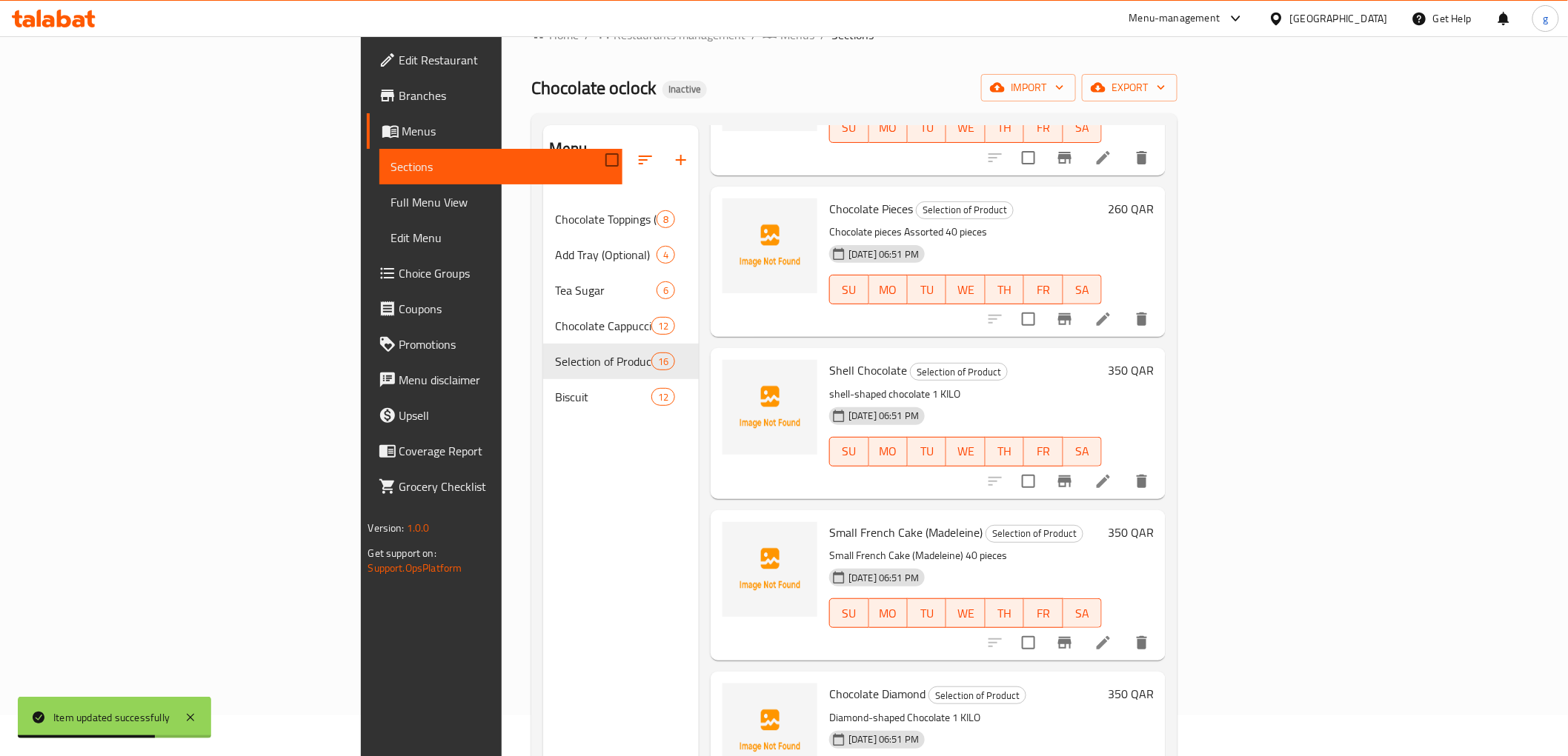
scroll to position [658, 0]
click at [1124, 304] on li at bounding box center [1103, 318] width 41 height 26
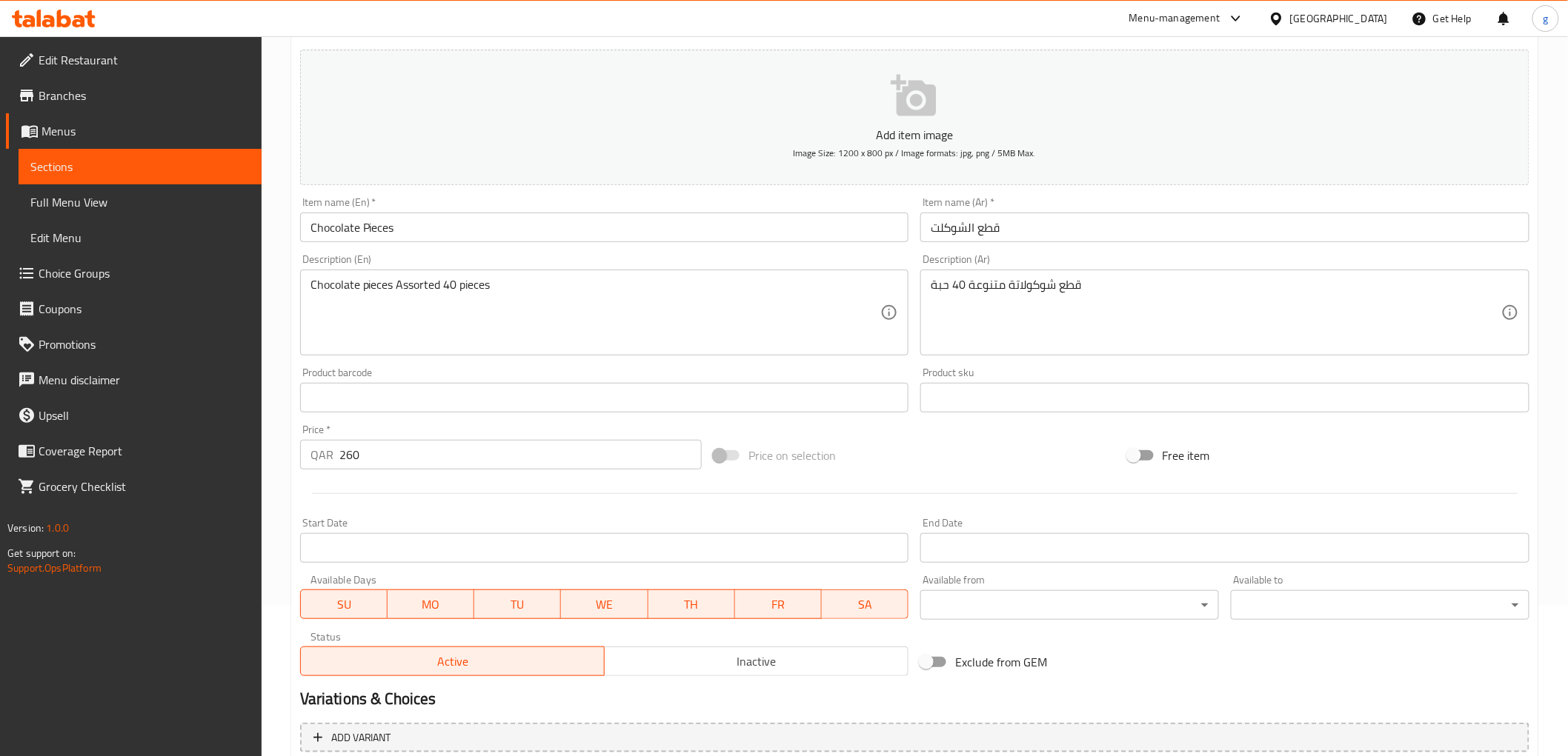
scroll to position [287, 0]
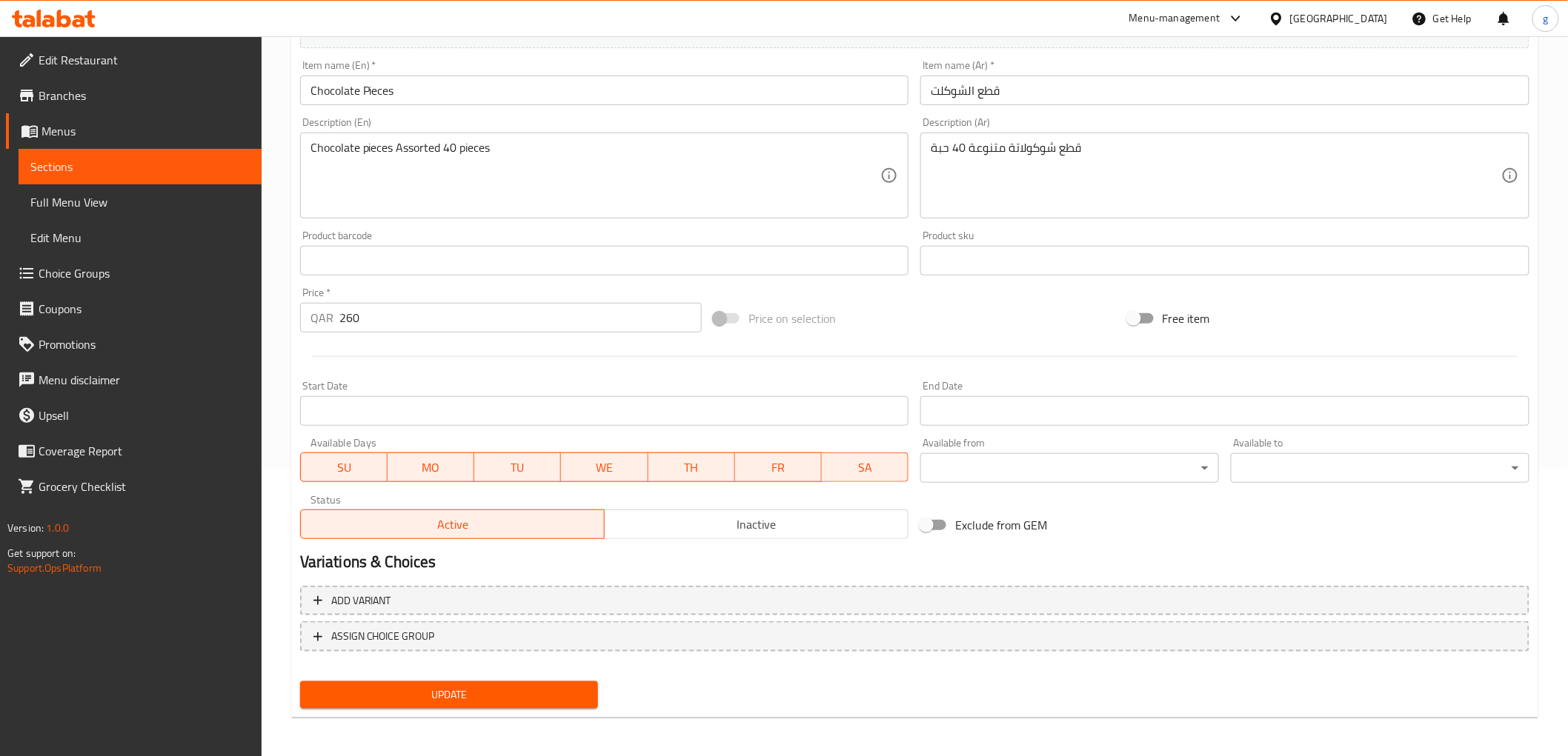
click at [157, 163] on span "Sections" at bounding box center [140, 167] width 220 height 18
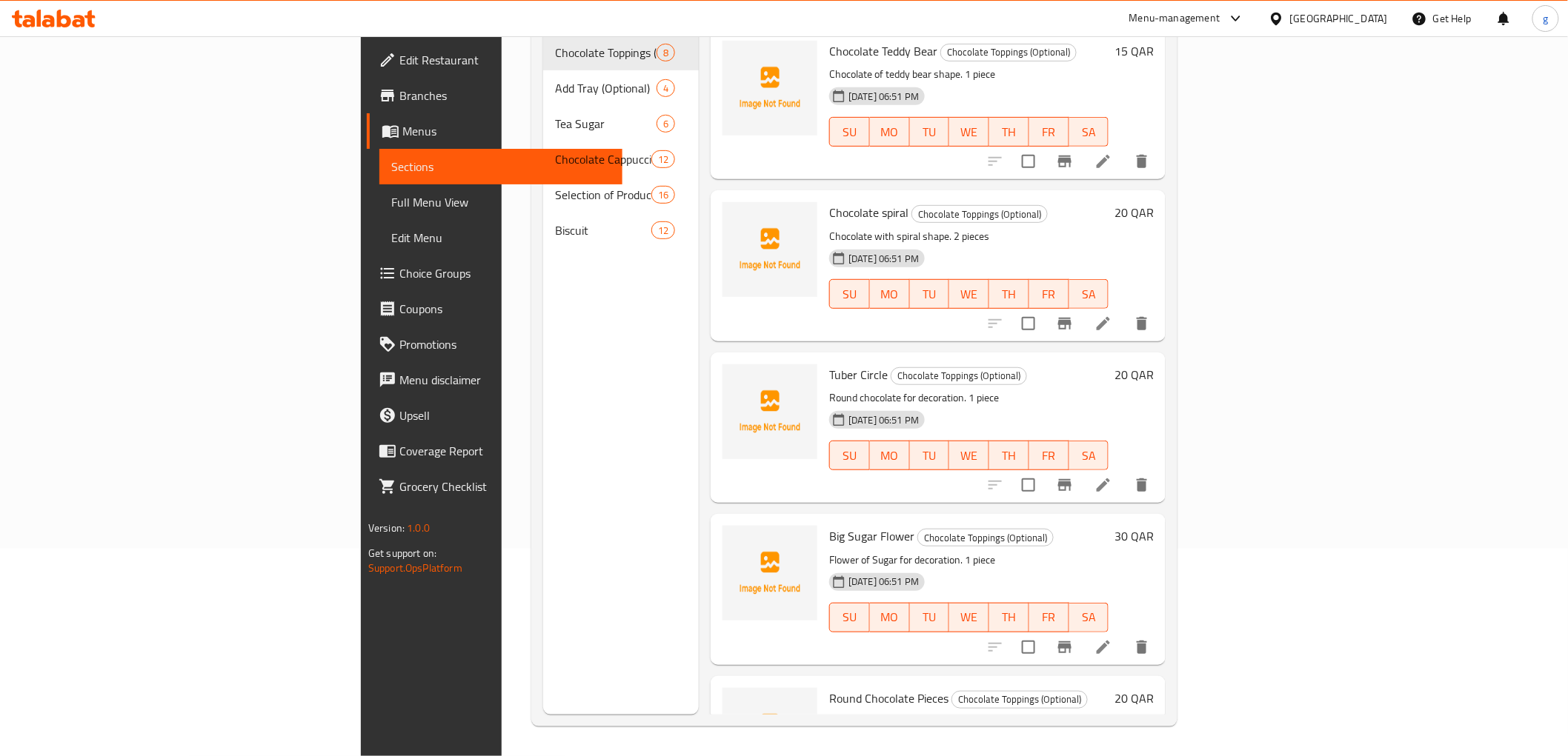
scroll to position [207, 0]
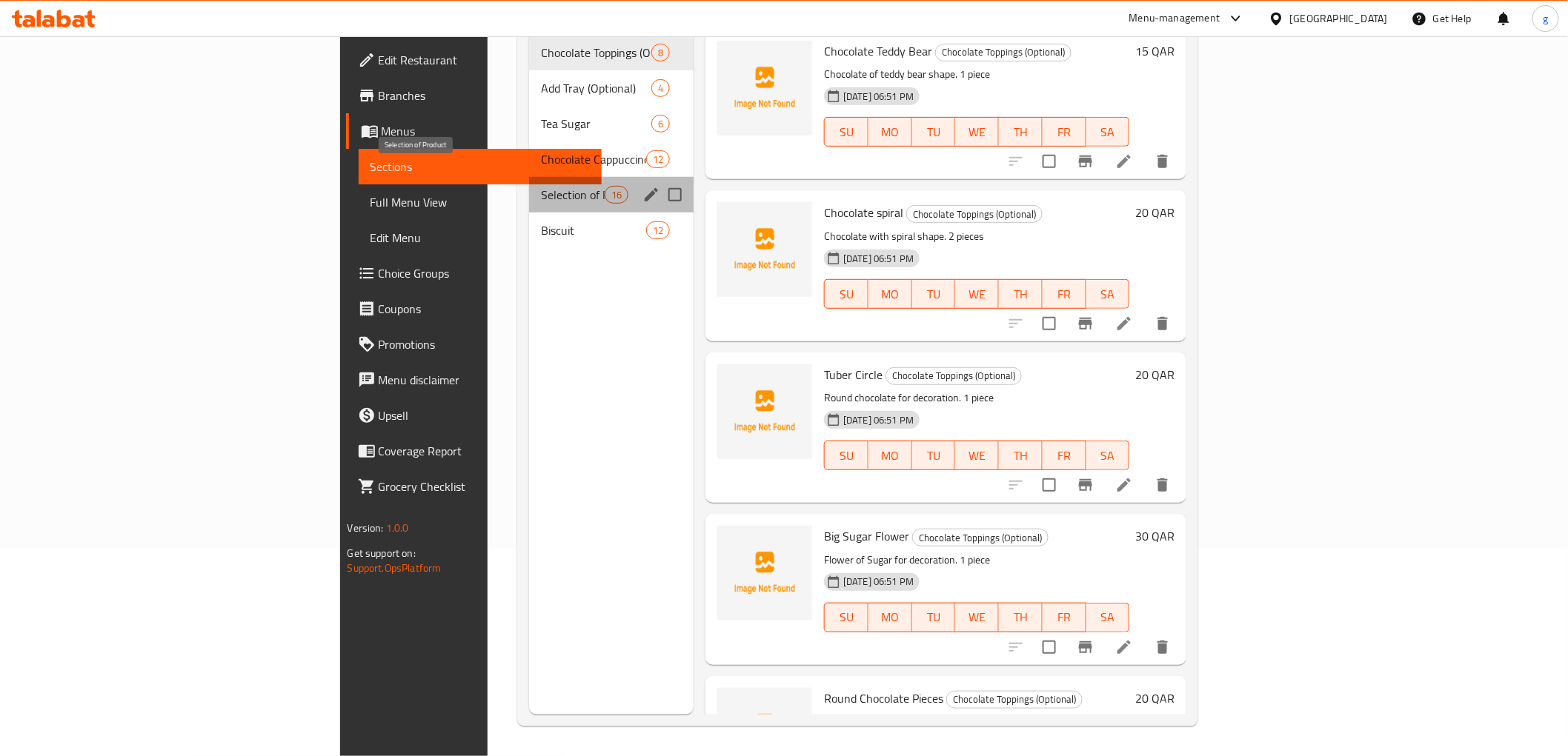
click at [541, 186] on span "Selection of Product" at bounding box center [572, 195] width 63 height 18
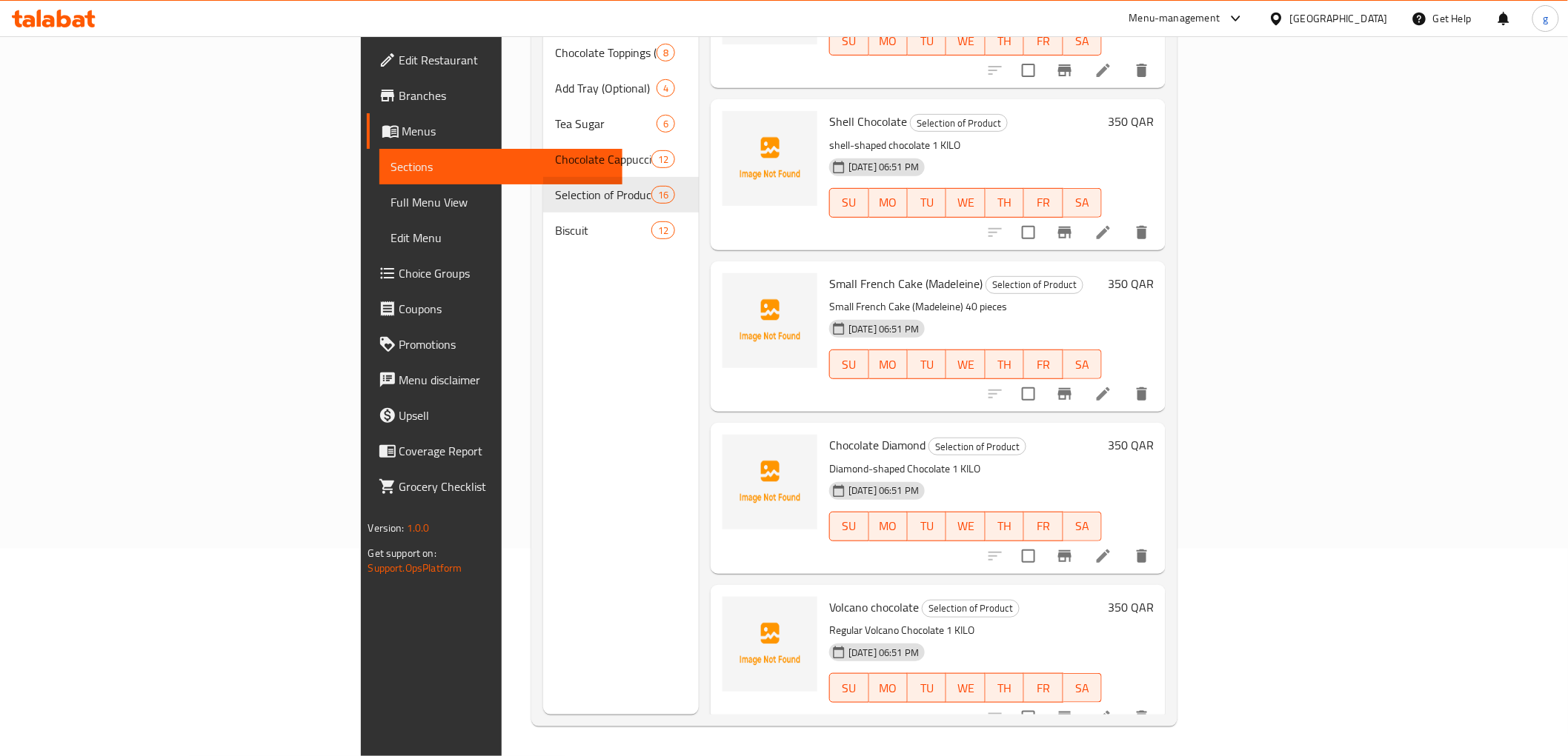
scroll to position [740, 0]
click at [1112, 221] on icon at bounding box center [1103, 230] width 18 height 18
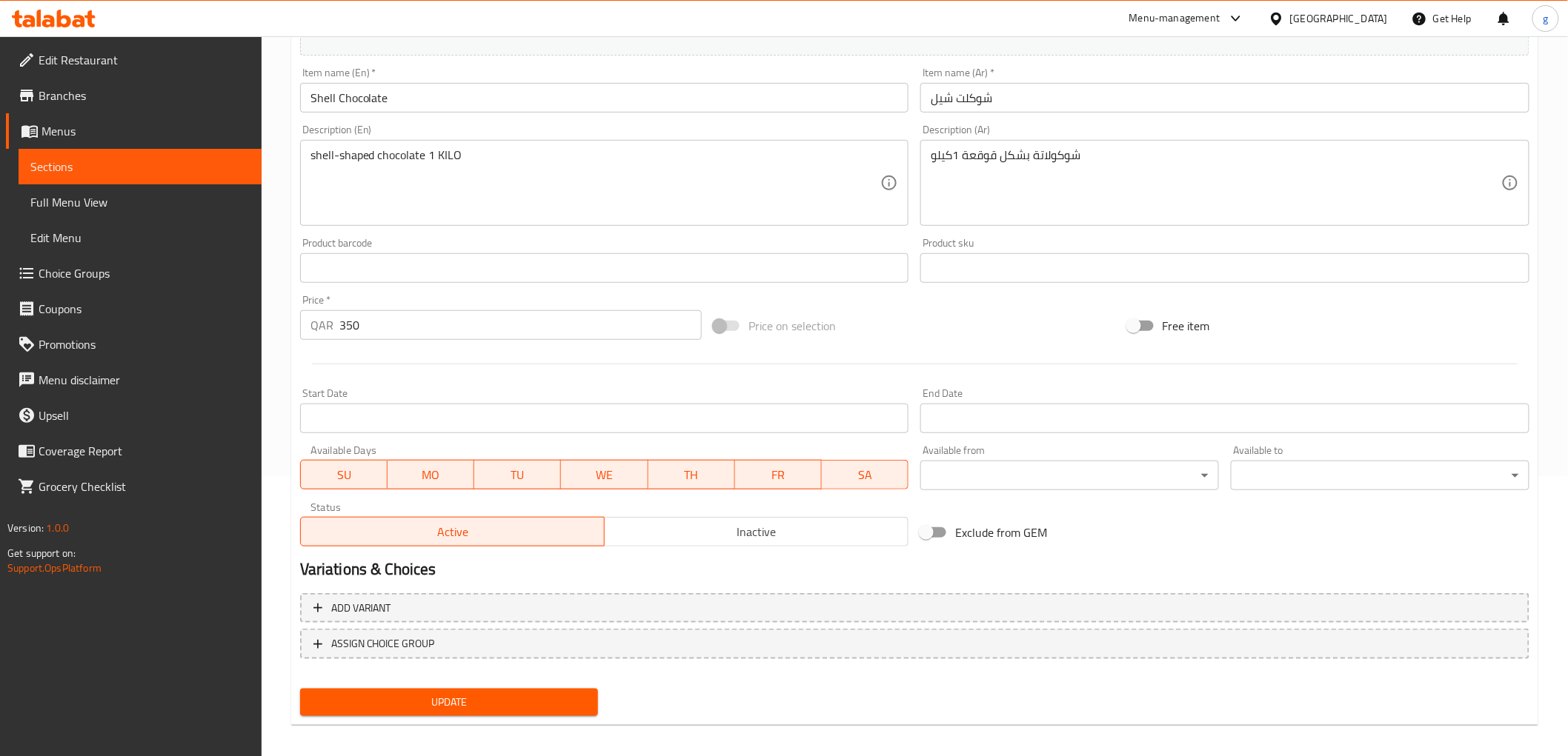
scroll to position [287, 0]
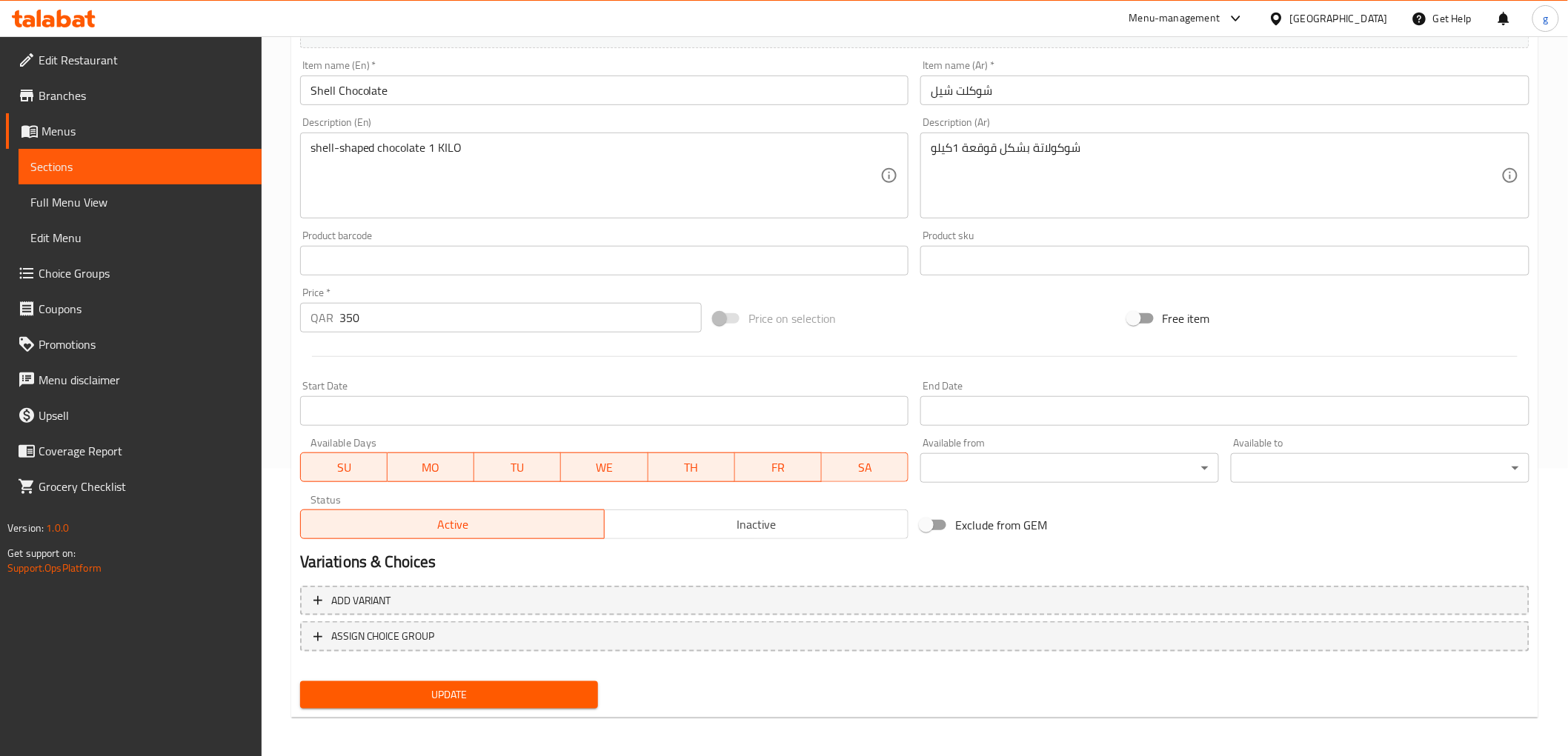
click at [99, 173] on span "Sections" at bounding box center [140, 167] width 220 height 18
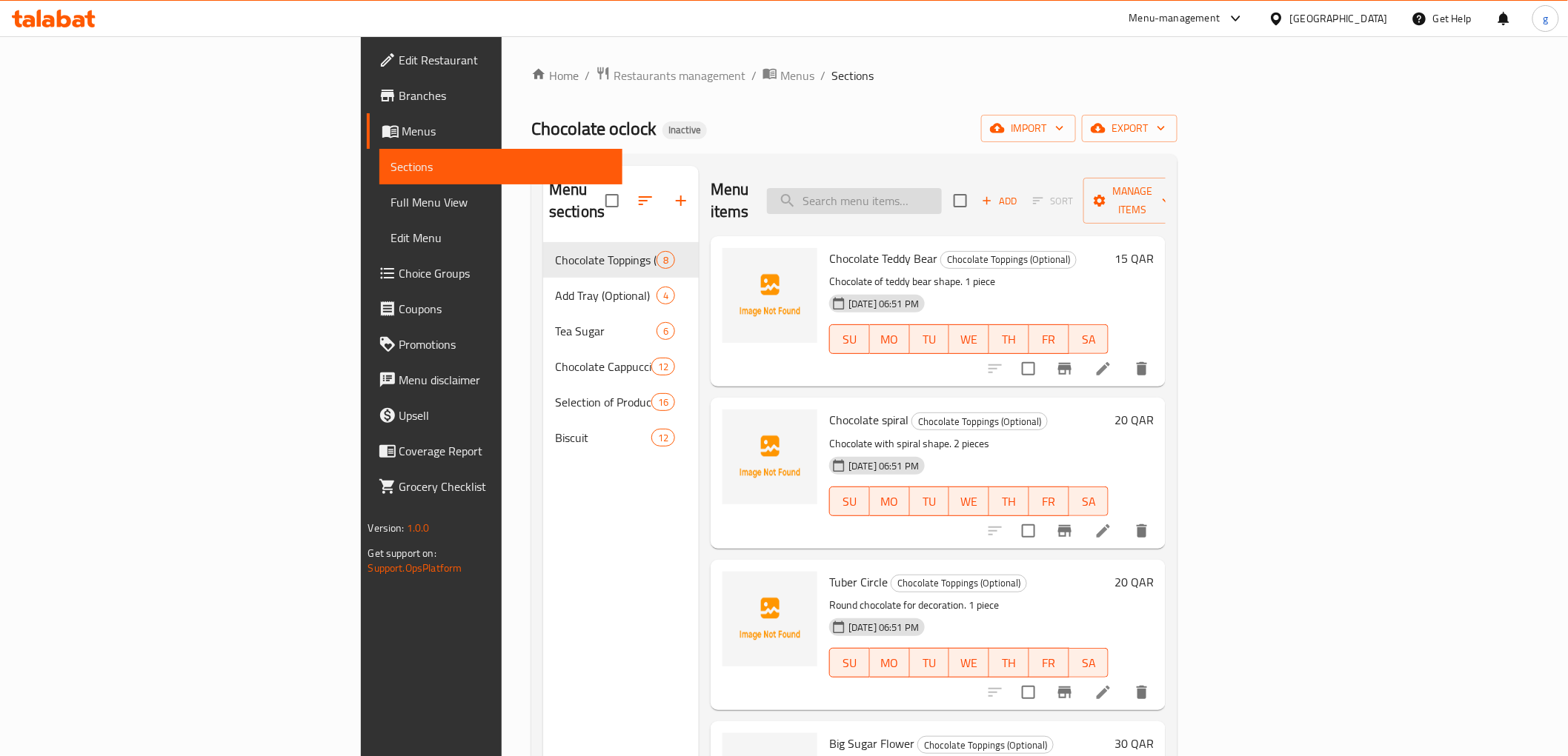
paste input "Small French Cake (Madeleine)"
click at [942, 190] on input "search" at bounding box center [854, 201] width 174 height 26
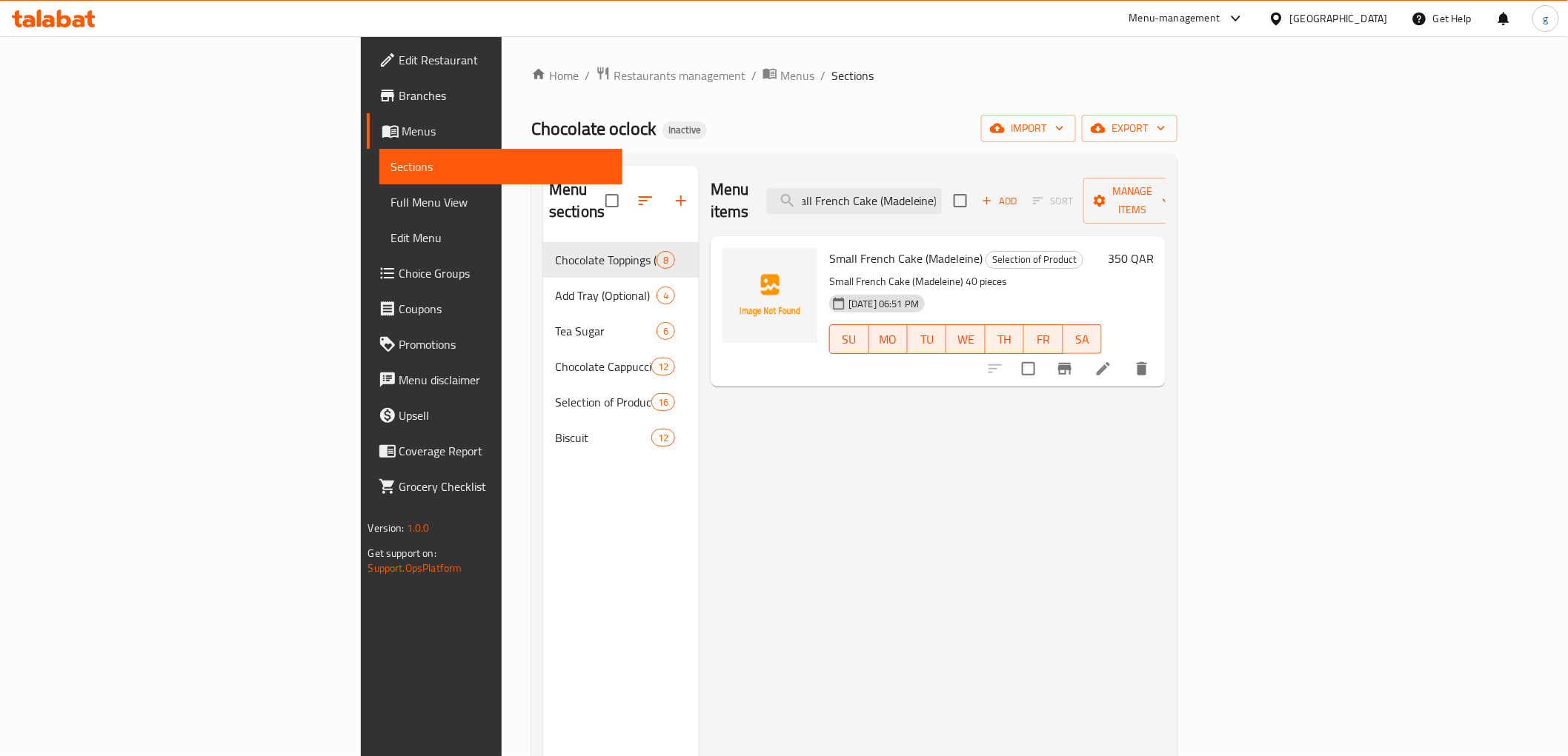
type input "Small French Cake (Madeleine)"
click at [1112, 360] on icon at bounding box center [1103, 368] width 18 height 18
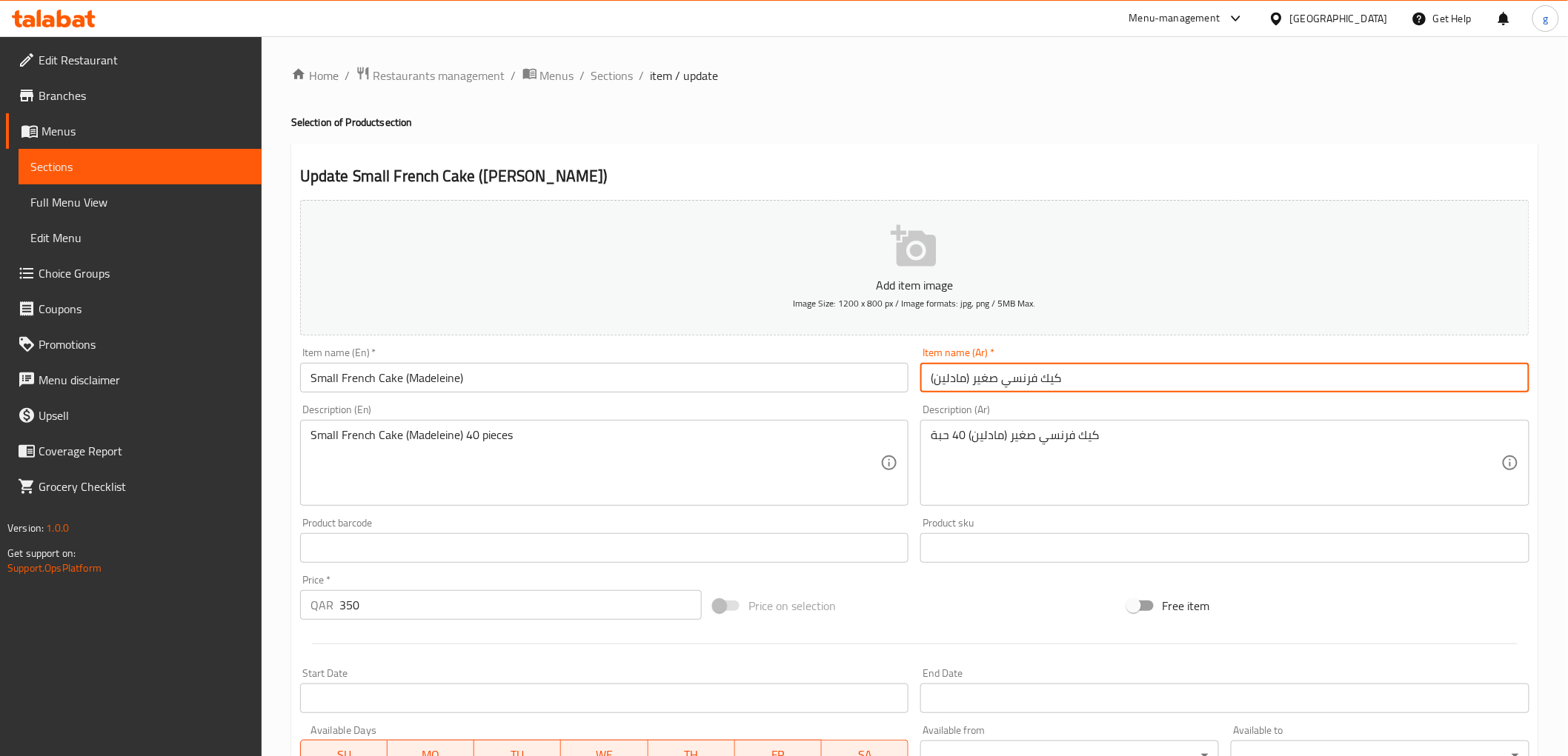
paste input "المادل ني"
drag, startPoint x: 1098, startPoint y: 384, endPoint x: 830, endPoint y: 381, distance: 268.0
click at [830, 380] on div "Add item image Image Size: 1200 x 800 px / Image formats: jpg, png / 5MB Max. I…" at bounding box center [914, 513] width 1241 height 638
click at [945, 378] on input "كيك المادل ني" at bounding box center [1224, 378] width 609 height 30
click at [942, 382] on input "كيك المادلني" at bounding box center [1224, 378] width 609 height 30
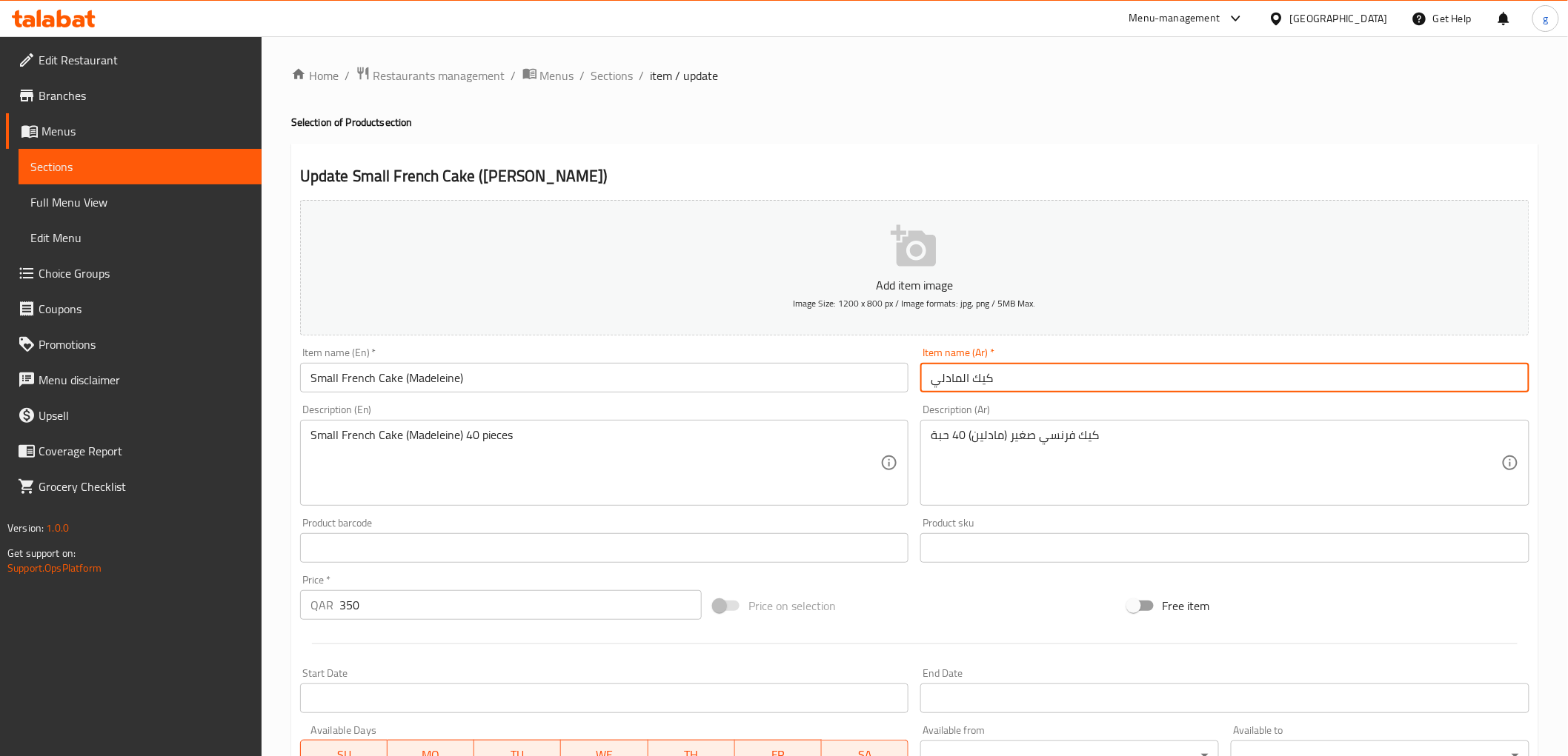
click at [937, 386] on input "كيك المادلي" at bounding box center [1224, 378] width 609 height 30
click at [927, 391] on input "كيك المادلي" at bounding box center [1224, 378] width 609 height 30
click at [1017, 384] on input "نكيك المادلي" at bounding box center [1224, 378] width 609 height 30
click at [990, 376] on input "نكيك المادلي" at bounding box center [1224, 378] width 609 height 30
click at [1018, 387] on input "كيك المادلي" at bounding box center [1224, 378] width 609 height 30
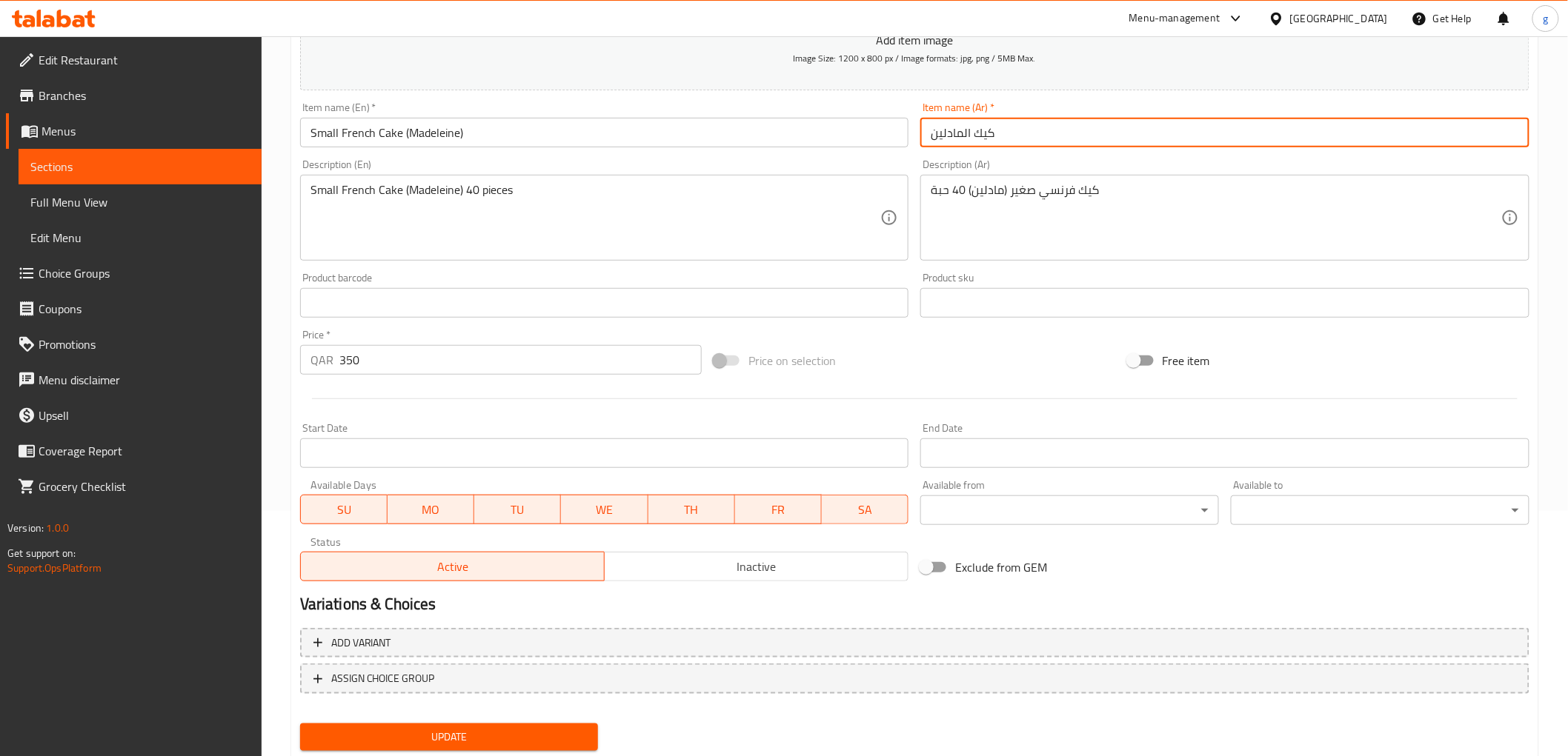
scroll to position [247, 0]
type input "كيك المادلين"
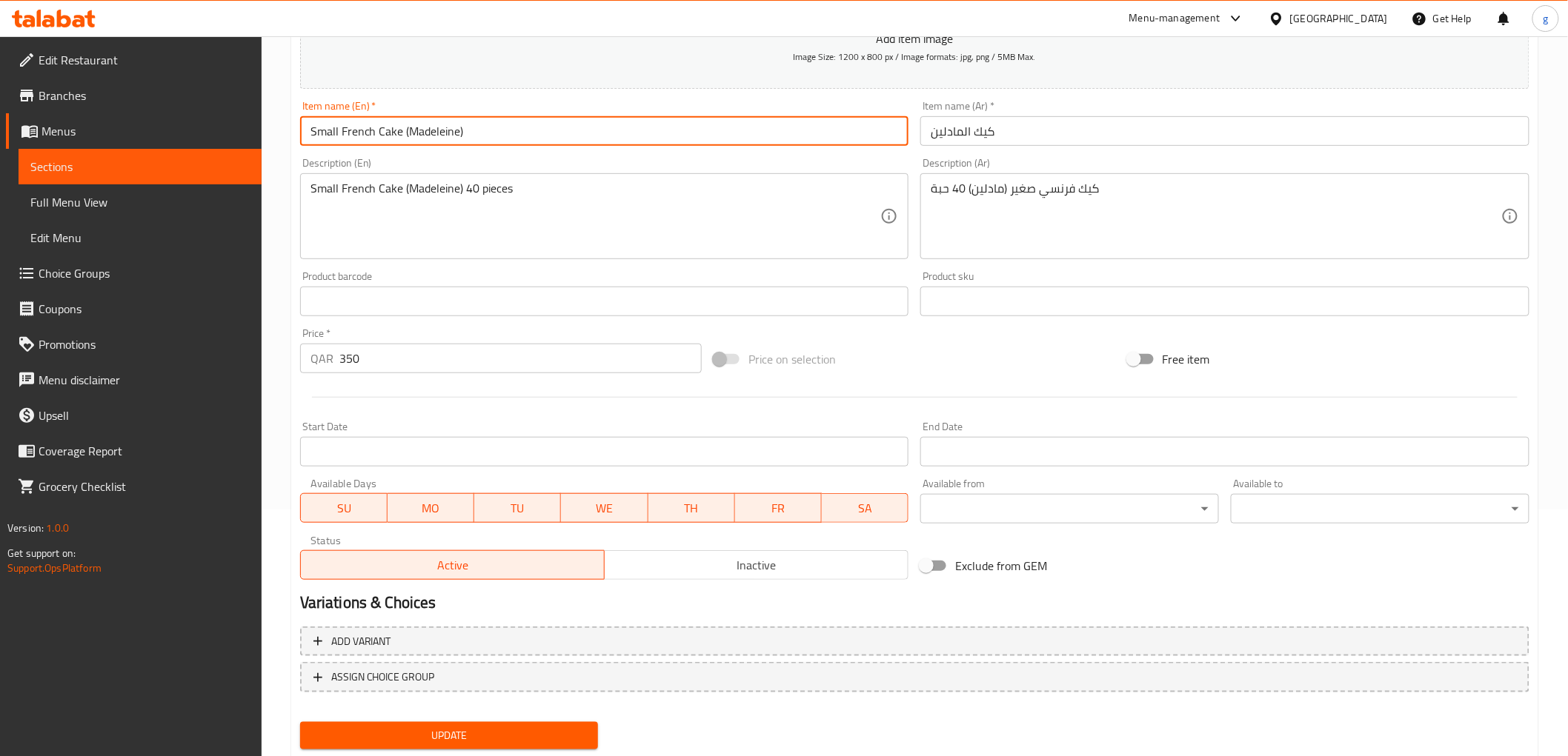
drag, startPoint x: 374, startPoint y: 134, endPoint x: 281, endPoint y: 141, distance: 93.3
click at [281, 141] on div "Home / Restaurants management / Menus / Sections / item / update Selection of P…" at bounding box center [914, 294] width 1306 height 1010
click at [314, 132] on input "Cake (Madeleine)" at bounding box center [604, 131] width 609 height 30
click at [340, 132] on input "Cake (Madeleine)" at bounding box center [604, 131] width 609 height 30
click at [388, 134] on input "Cake Madeleine)" at bounding box center [604, 131] width 609 height 30
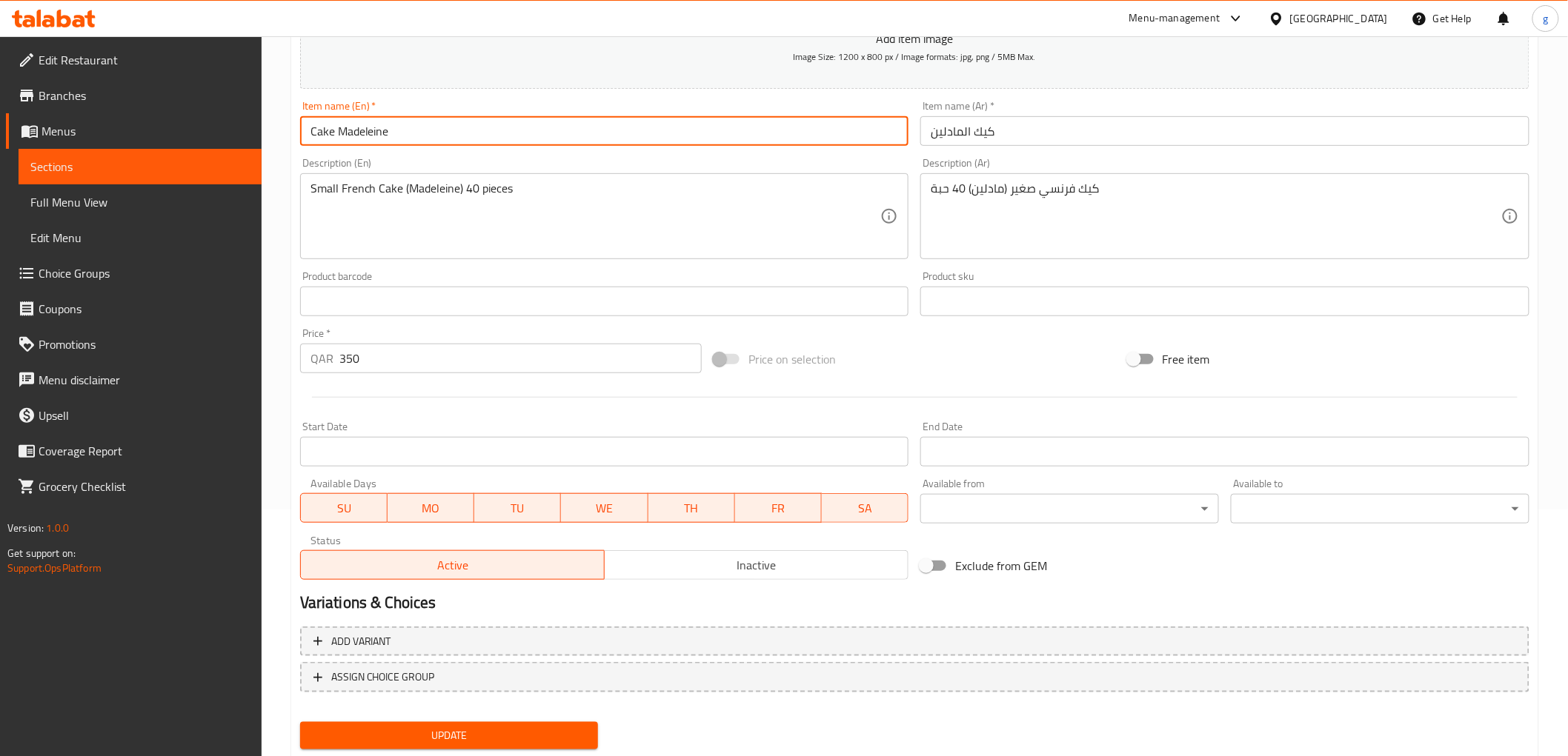
scroll to position [287, 0]
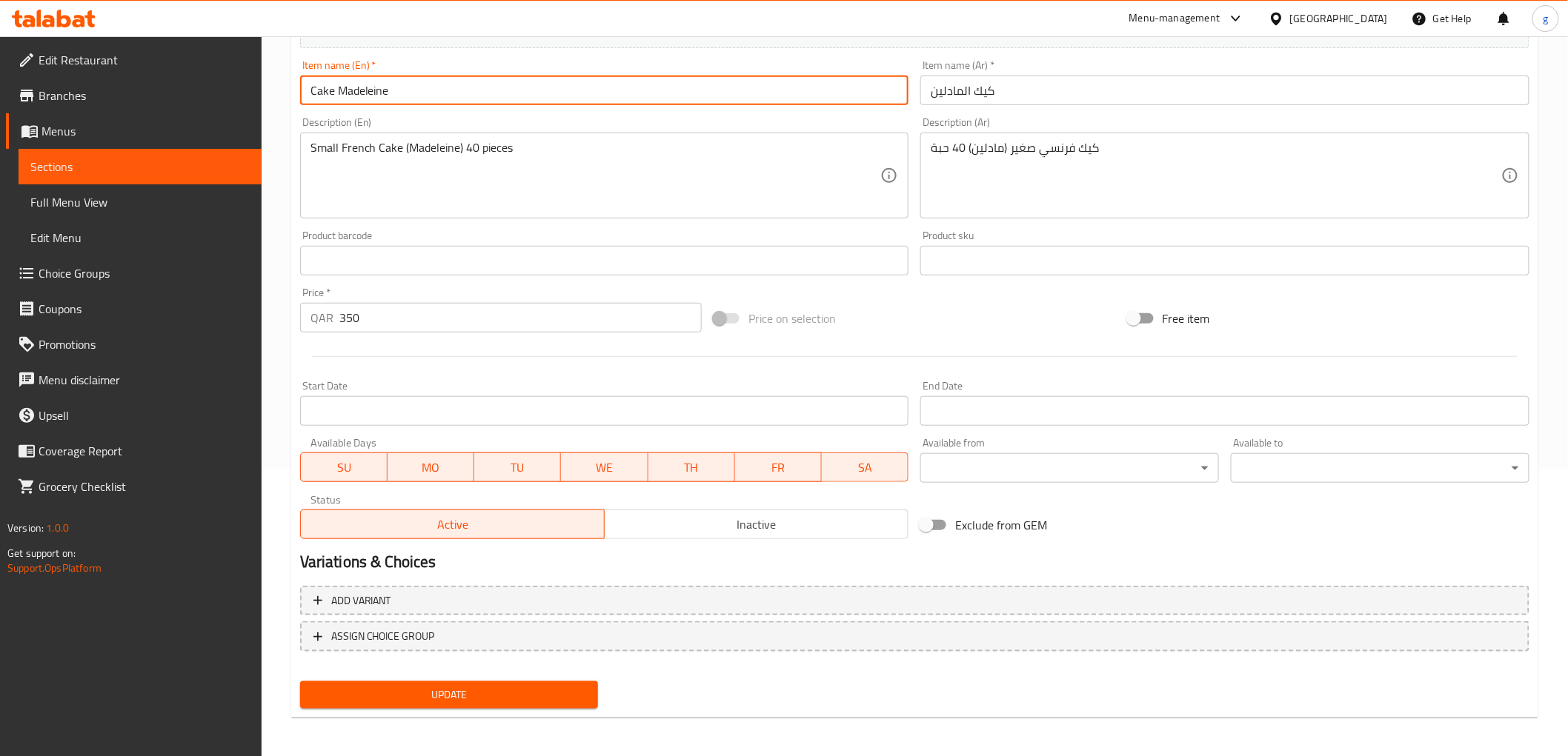
type input "Cake Madeleine"
click at [516, 691] on span "Update" at bounding box center [449, 695] width 275 height 19
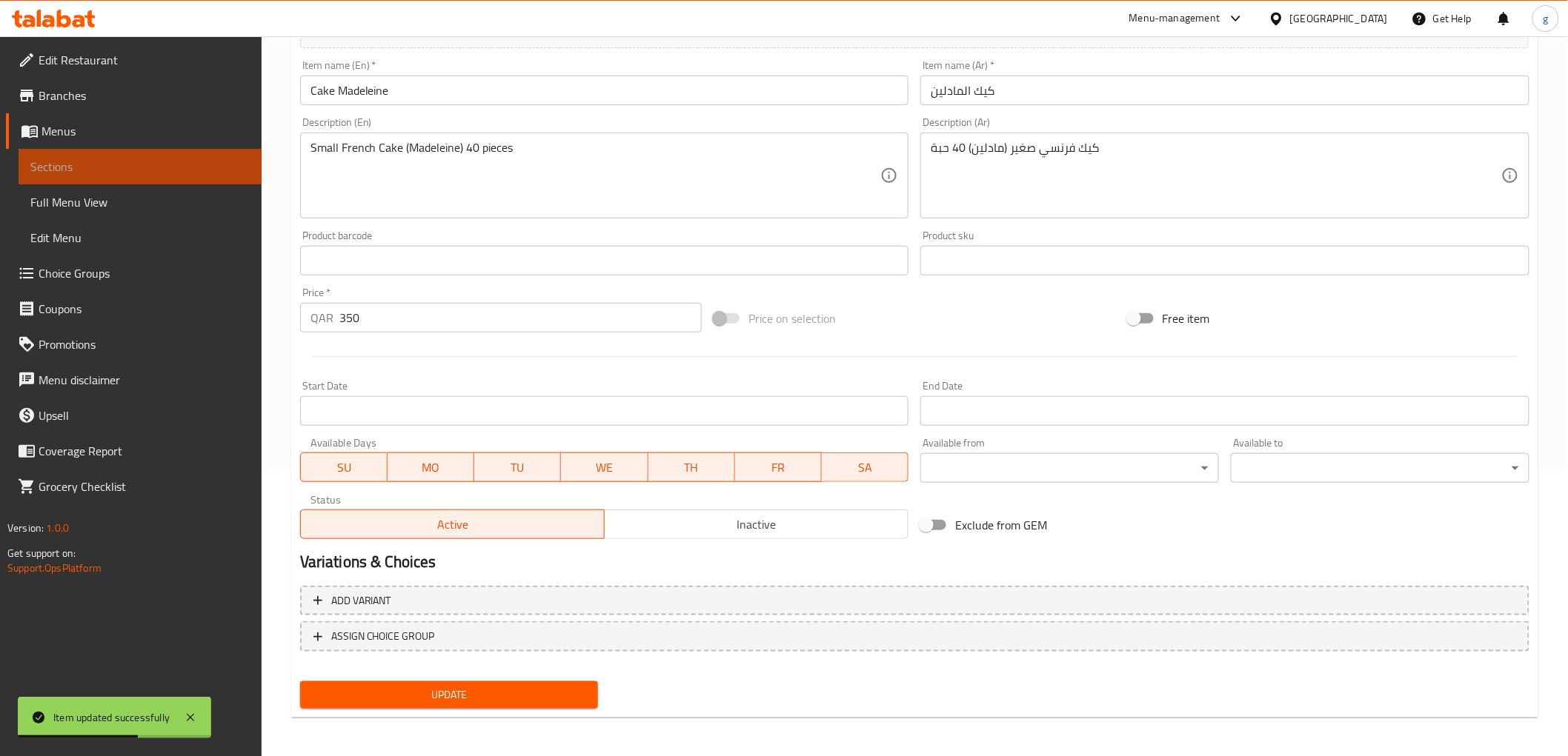
click at [148, 163] on span "Sections" at bounding box center [140, 167] width 220 height 18
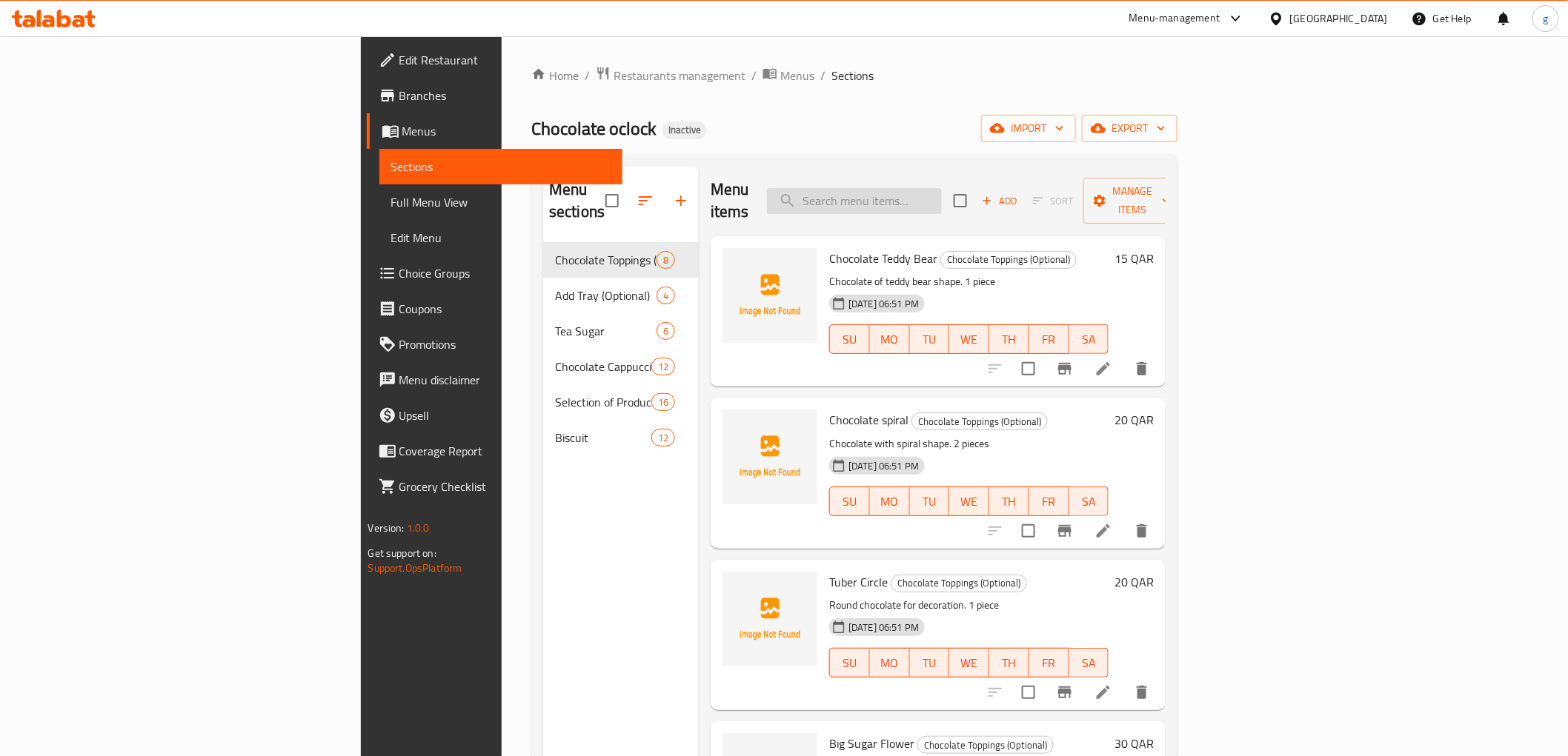
click at [942, 191] on input "search" at bounding box center [854, 201] width 174 height 26
paste input "Garden Tray"
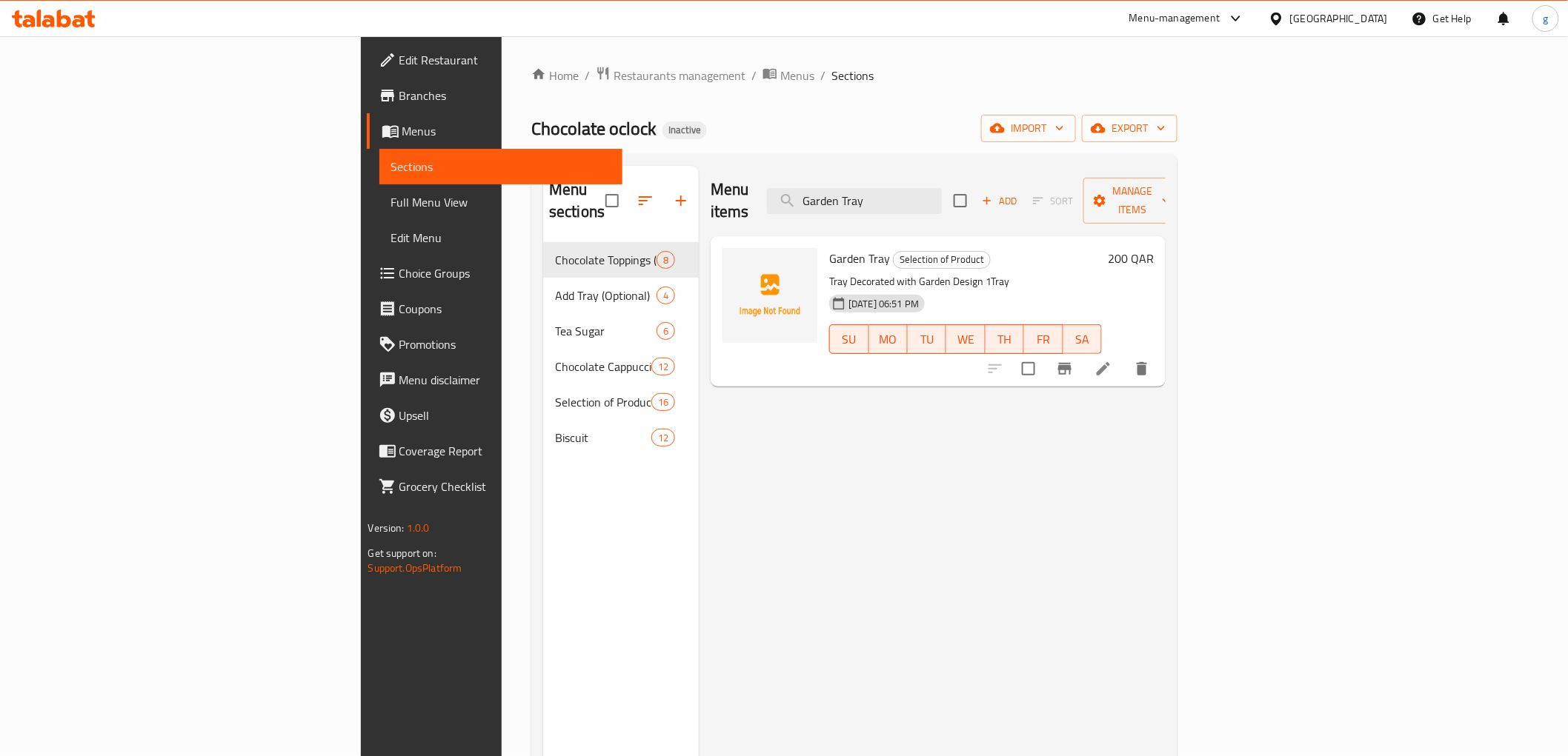
type input "Garden Tray"
click at [1112, 360] on icon at bounding box center [1103, 368] width 18 height 18
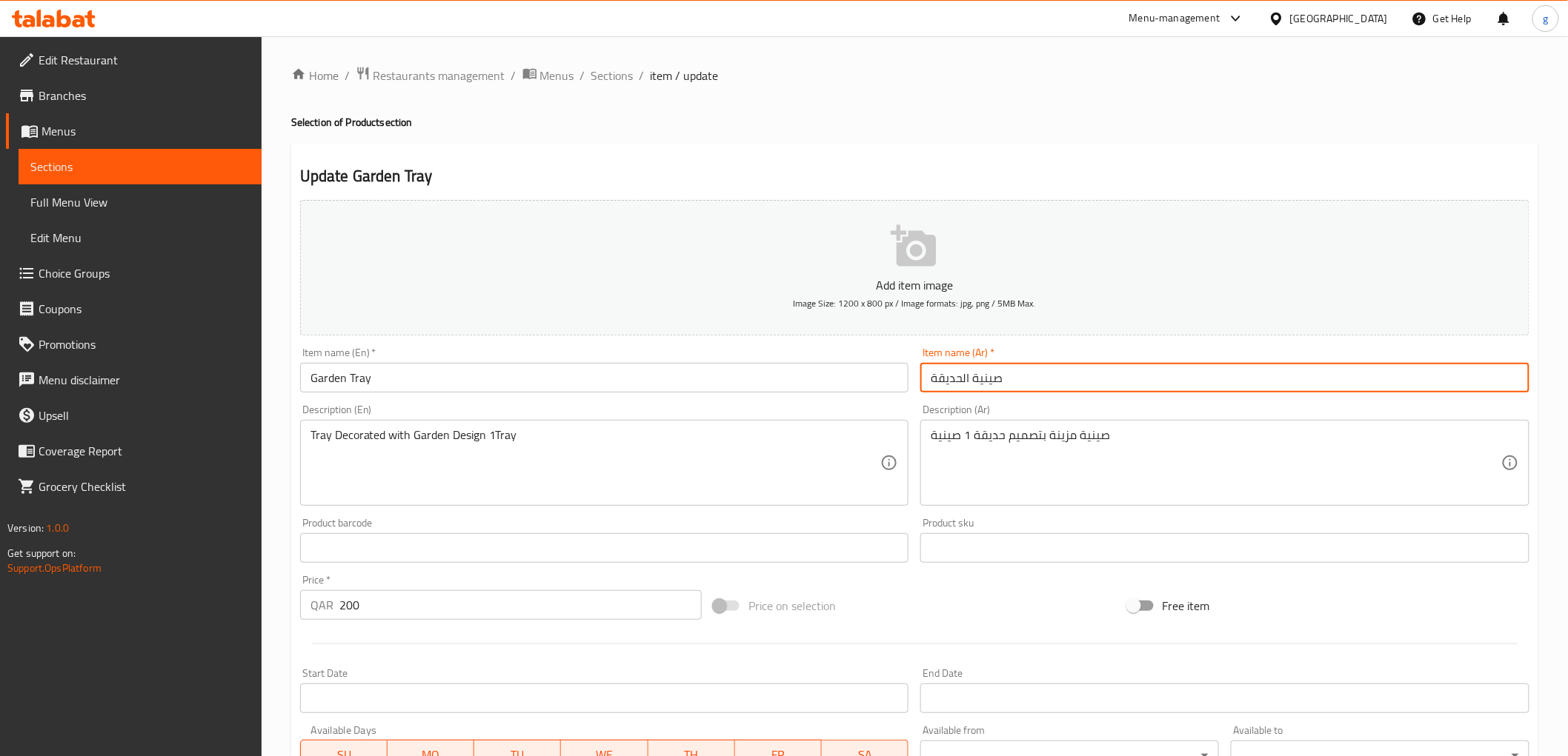
drag, startPoint x: 932, startPoint y: 384, endPoint x: 967, endPoint y: 389, distance: 35.4
click at [967, 389] on input "صينية الحديقة" at bounding box center [1224, 378] width 609 height 30
type input "صينية [GEOGRAPHIC_DATA]"
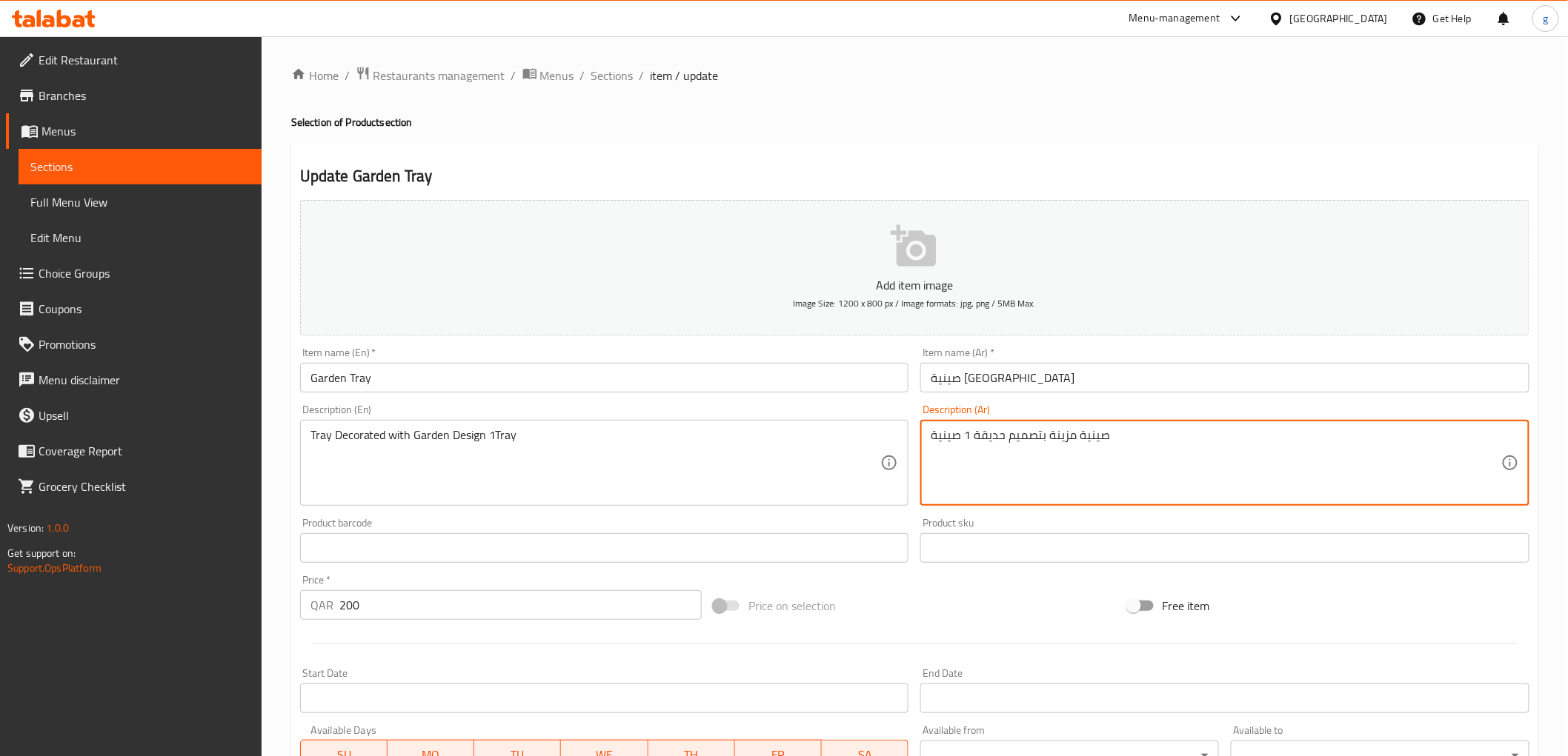
drag, startPoint x: 976, startPoint y: 441, endPoint x: 996, endPoint y: 435, distance: 20.9
click at [995, 441] on textarea "صينية مزينة بتصميم حجاردن 1 صينية" at bounding box center [1216, 463] width 570 height 70
click at [1000, 439] on textarea "صينية مزينة بتصميم حجاردن 1 صينية" at bounding box center [1216, 463] width 570 height 70
click at [1001, 438] on textarea "صينية مزينة بتصميم حجاردن 1 صينية" at bounding box center [1216, 463] width 570 height 70
click at [1005, 433] on textarea "صينية مزينة بتصميم حجاردن 1 صينية" at bounding box center [1216, 463] width 570 height 70
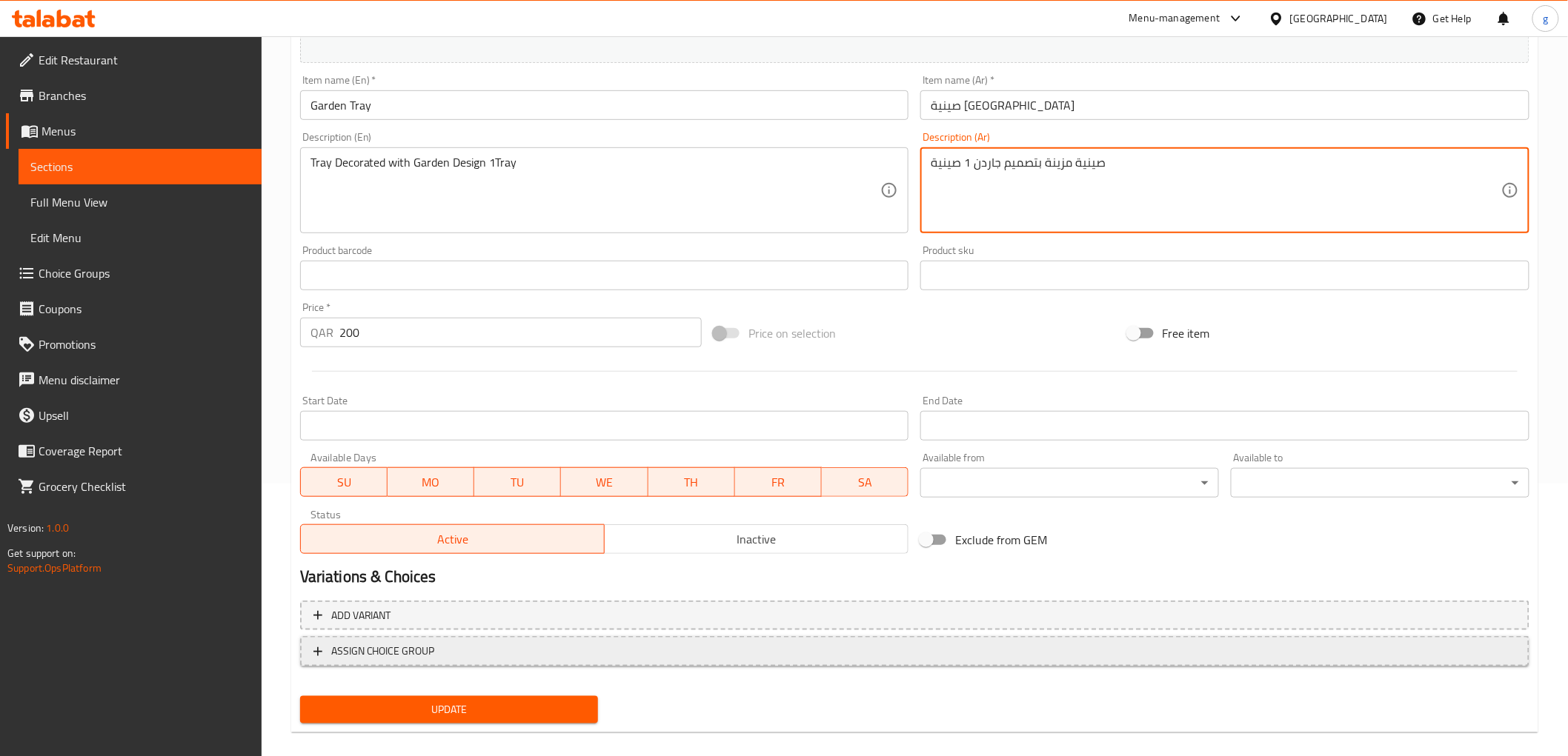
scroll to position [287, 0]
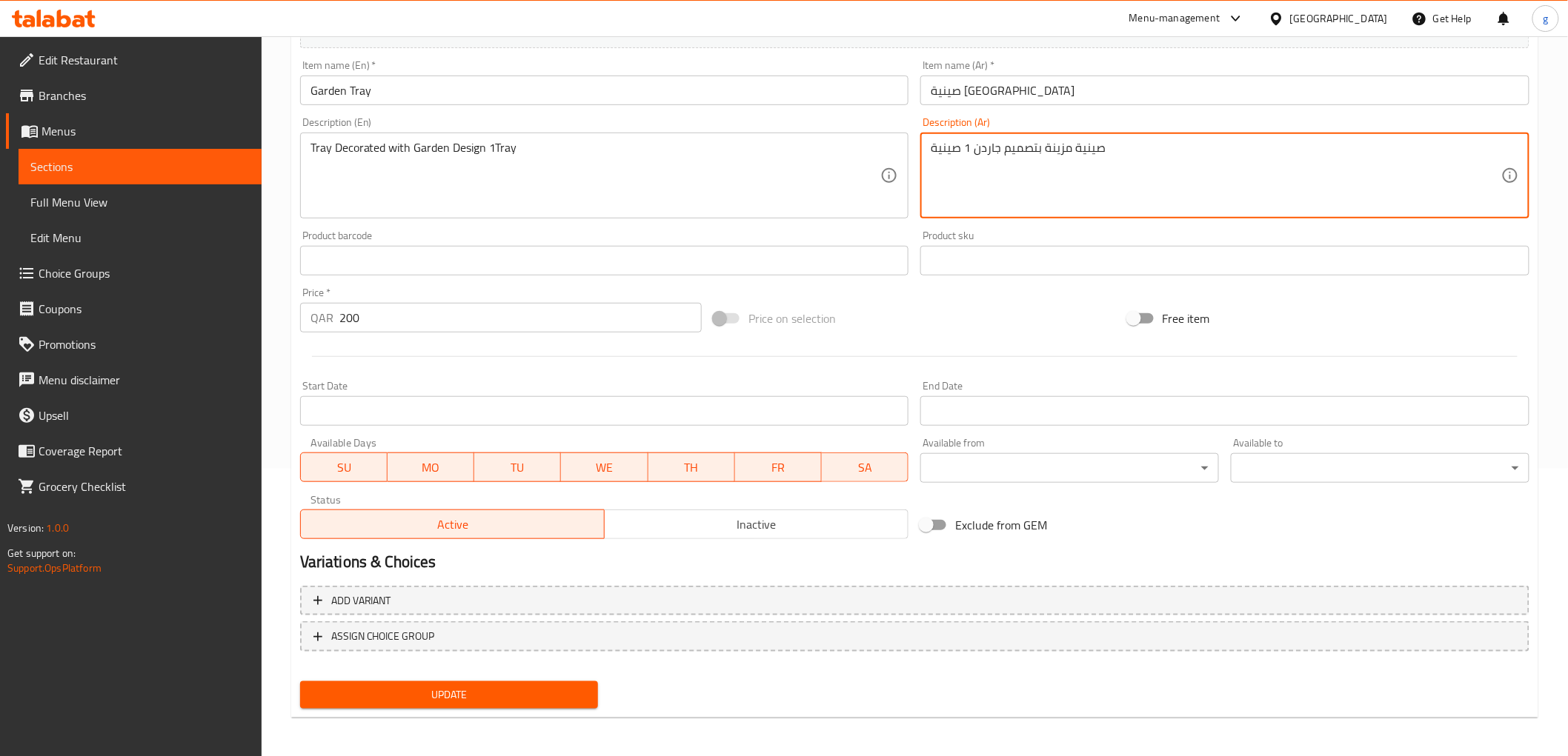
type textarea "صينية مزينة بتصميم جاردن 1 صينية"
click at [498, 686] on span "Update" at bounding box center [449, 695] width 275 height 19
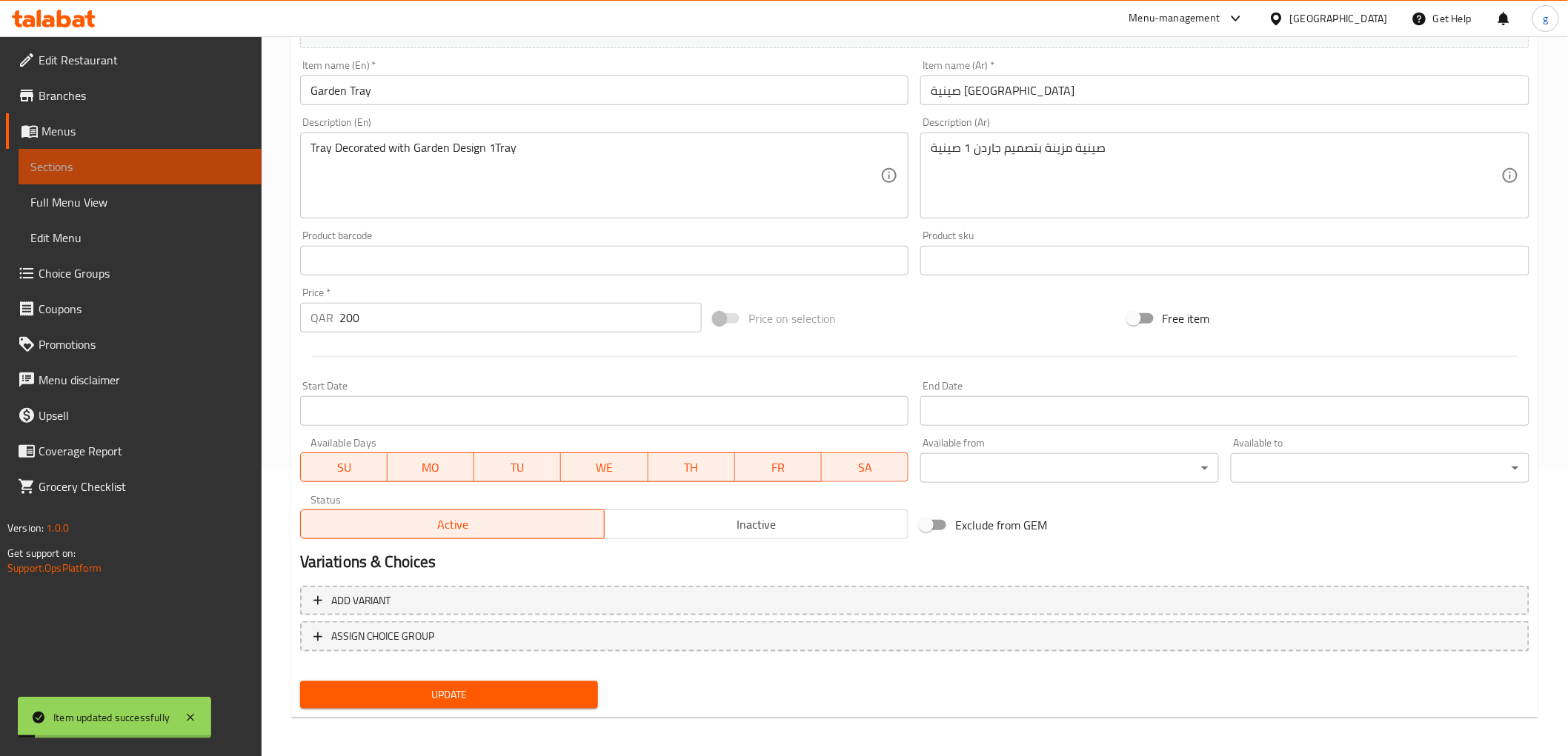
click at [129, 158] on span "Sections" at bounding box center [140, 167] width 220 height 18
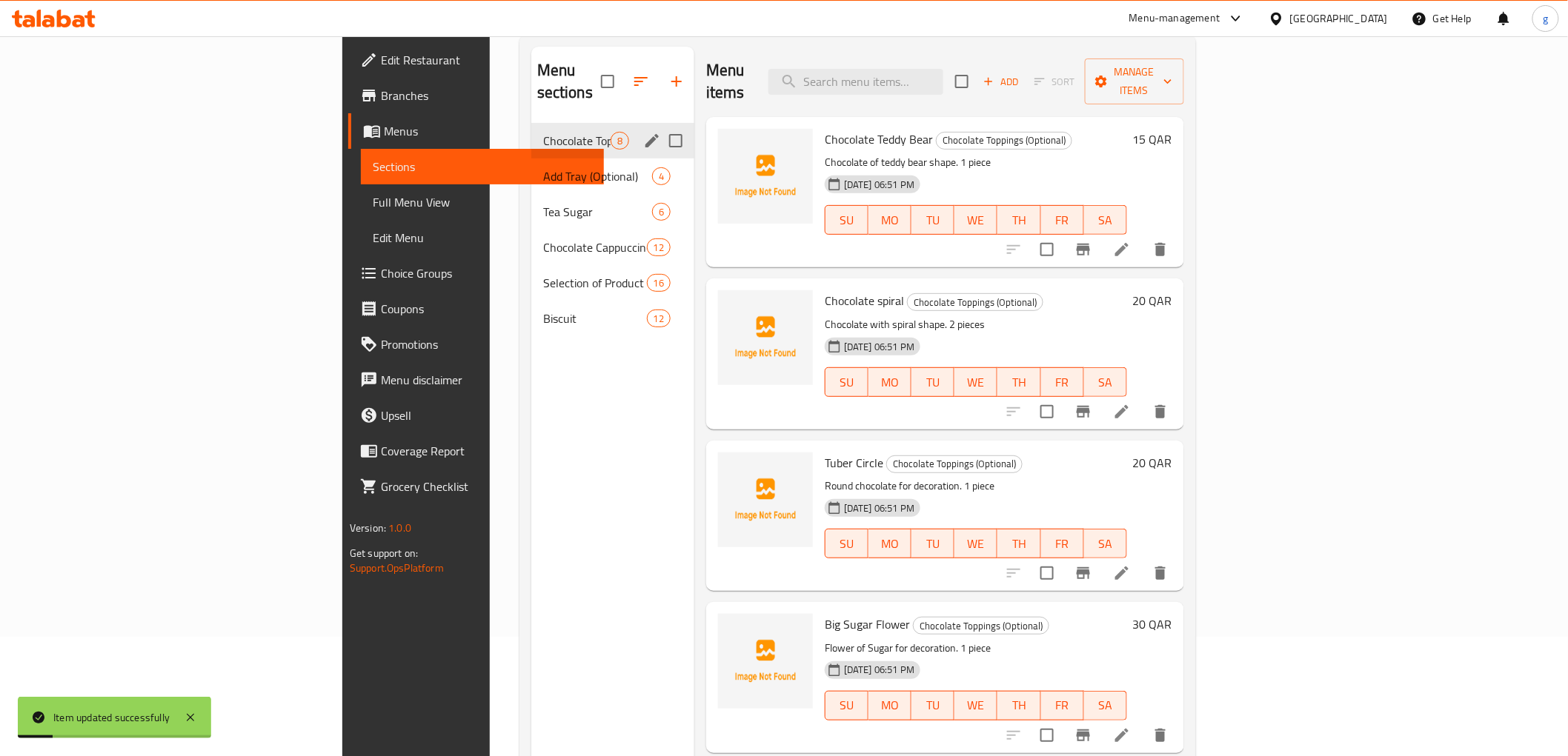
scroll to position [42, 0]
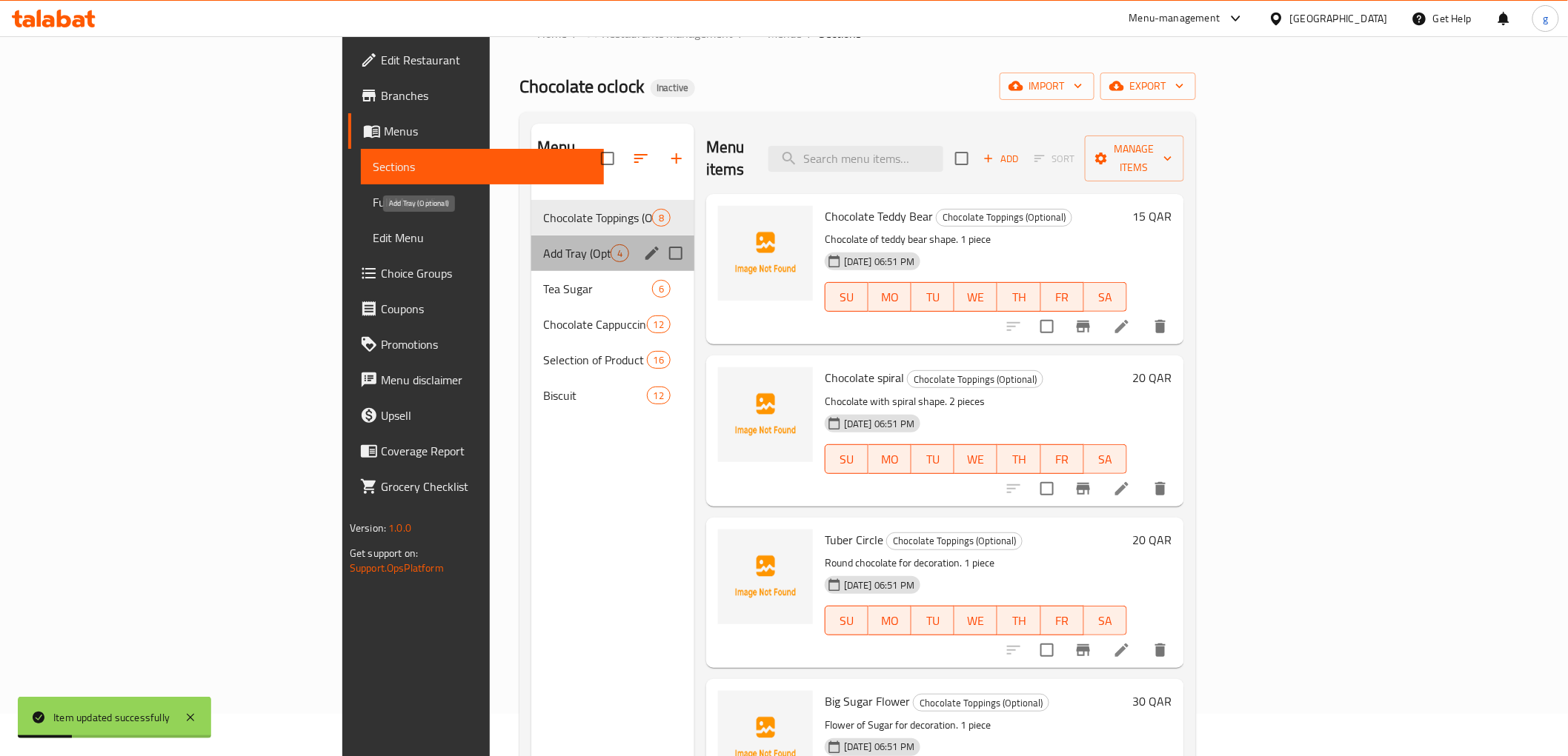
click at [543, 244] on span "Add Tray (Optional)" at bounding box center [576, 253] width 68 height 18
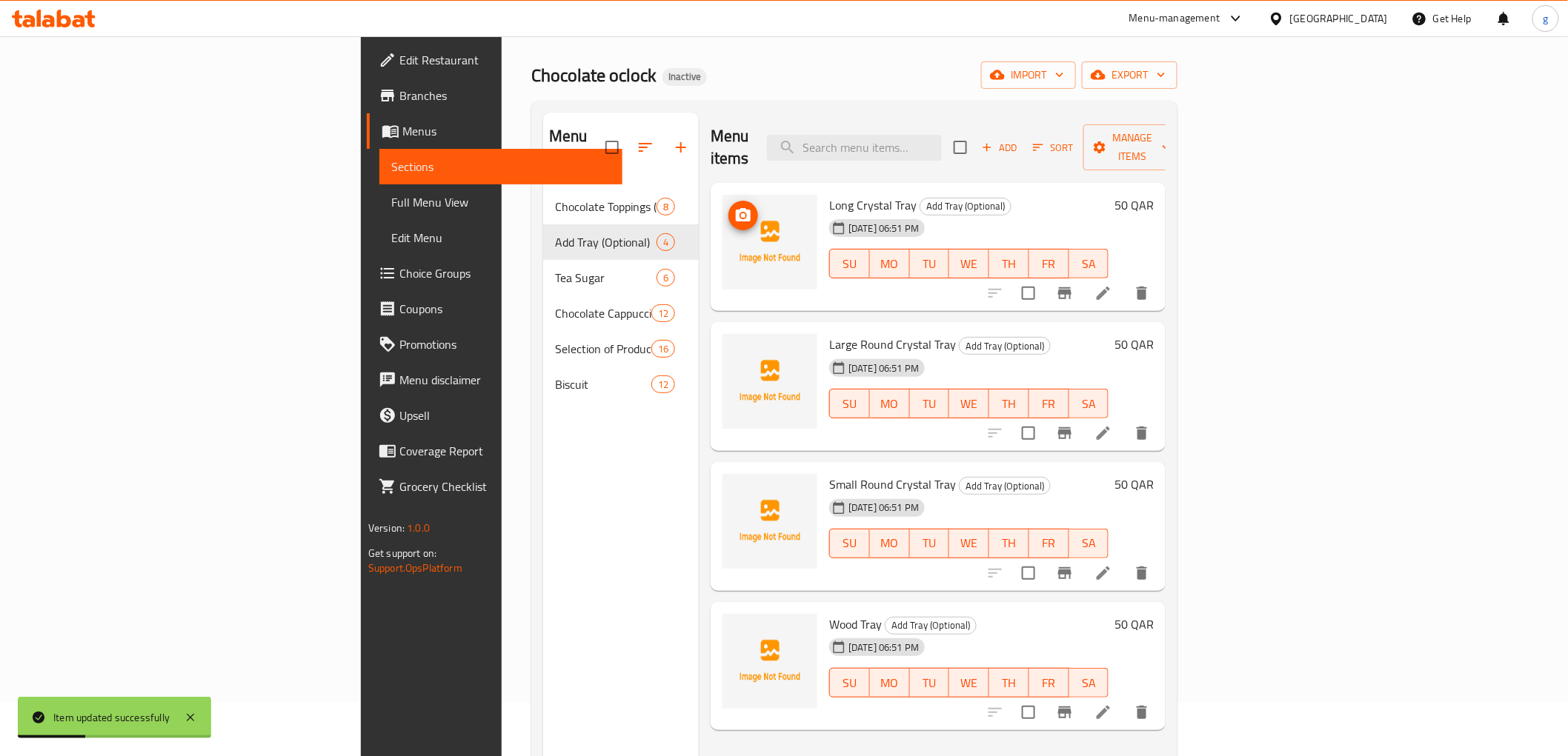
scroll to position [125, 0]
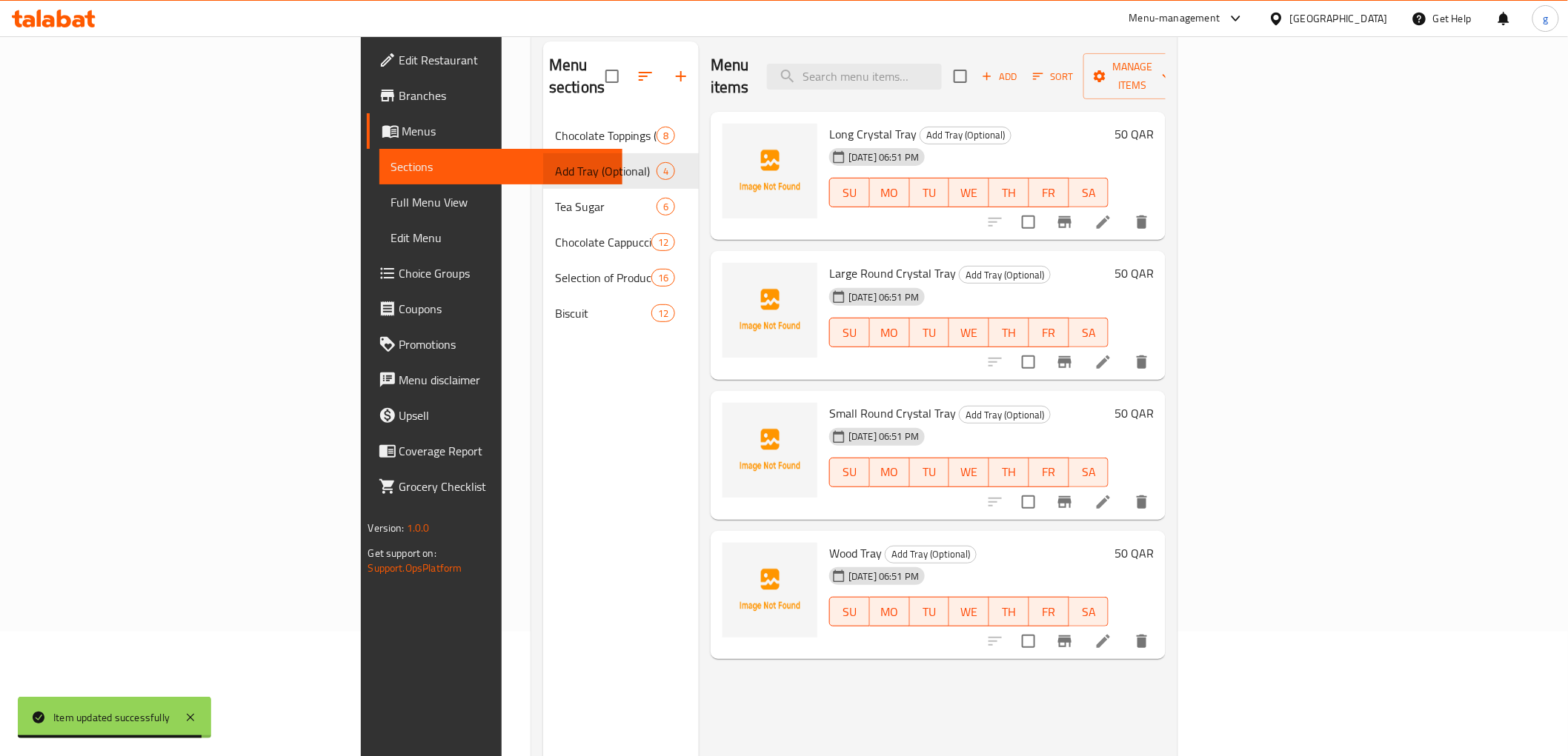
click at [1108, 263] on h6 "Large Round Crystal Tray Add Tray (Optional)" at bounding box center [968, 273] width 280 height 21
click at [1112, 353] on icon at bounding box center [1103, 362] width 18 height 18
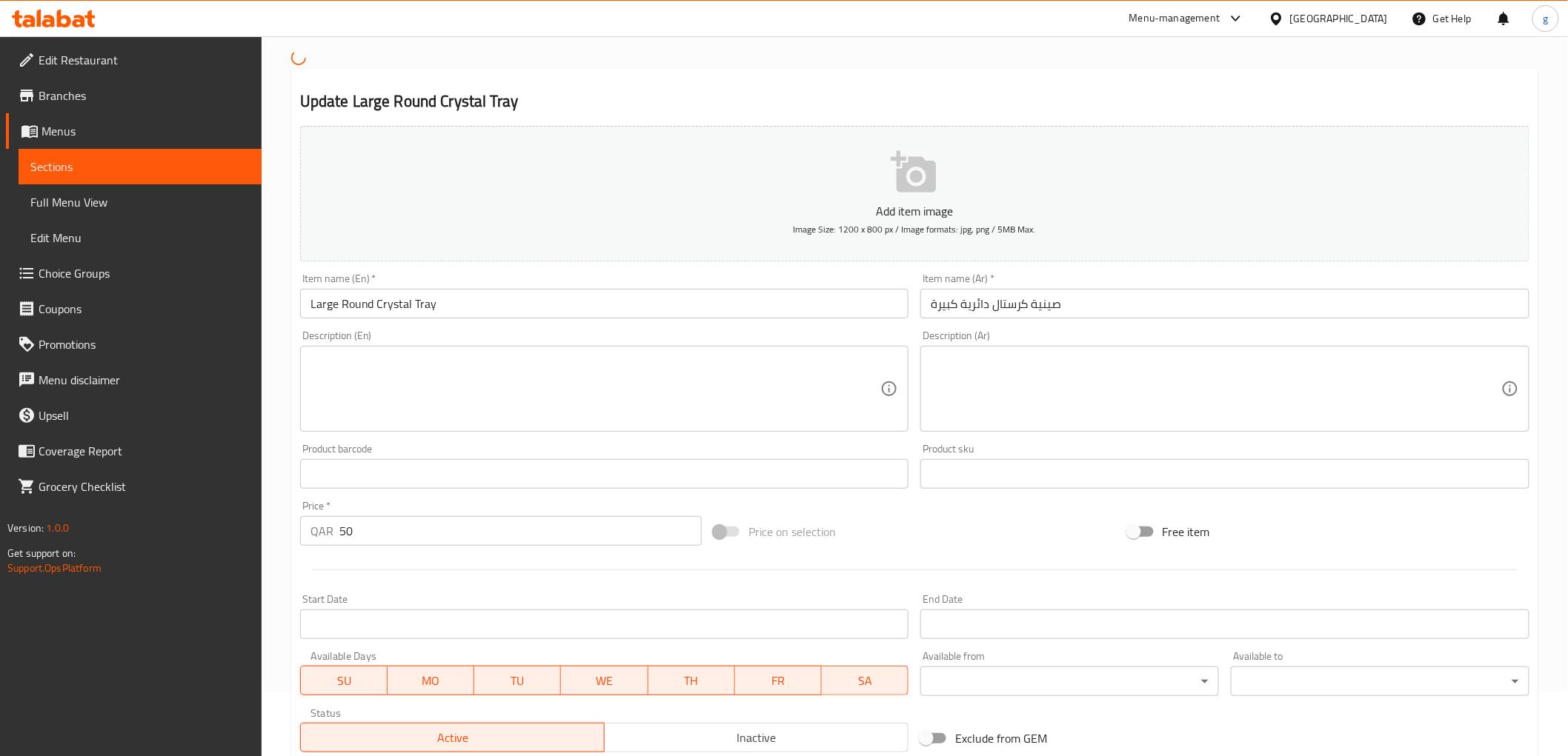
scroll to position [164, 0]
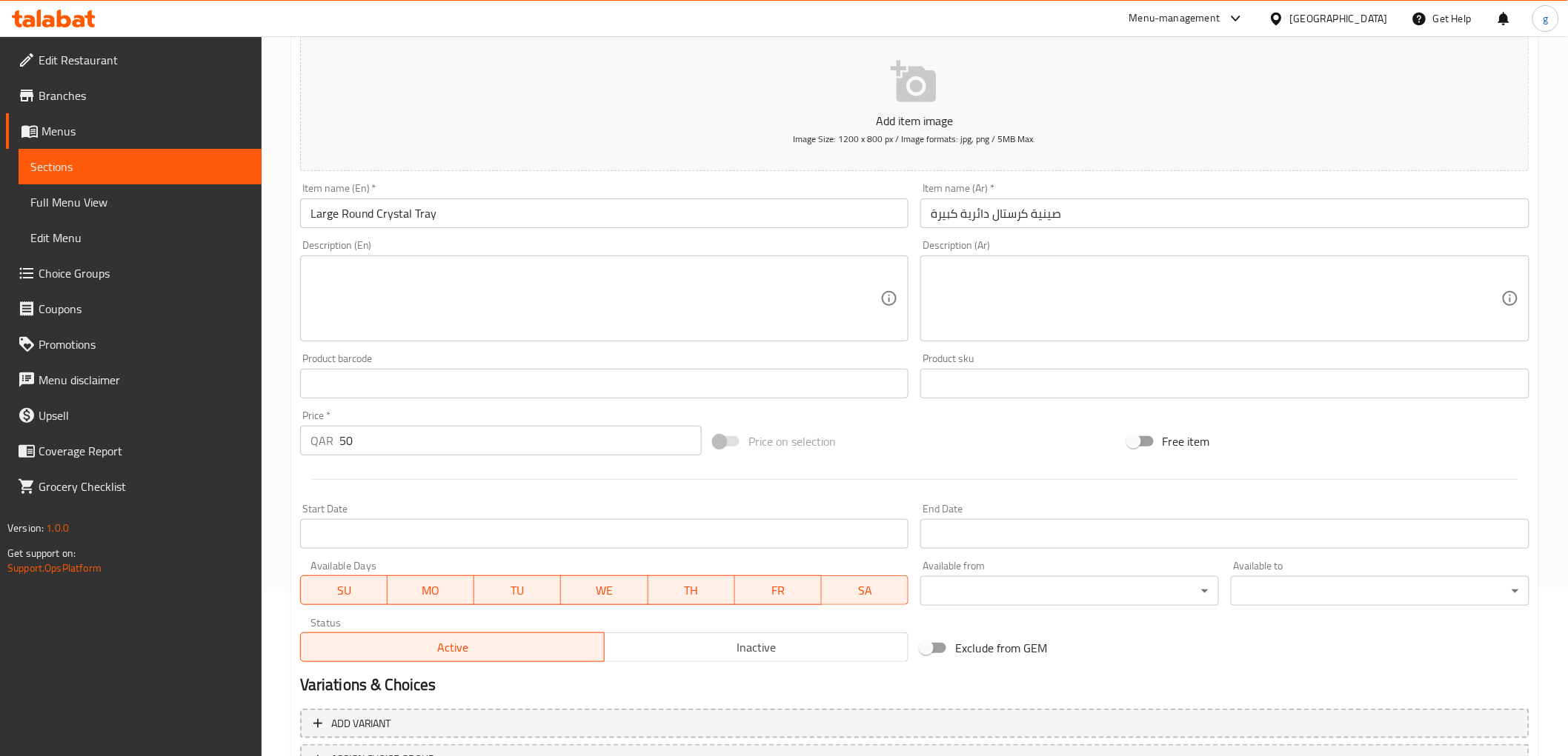
click at [56, 167] on span "Sections" at bounding box center [140, 167] width 220 height 18
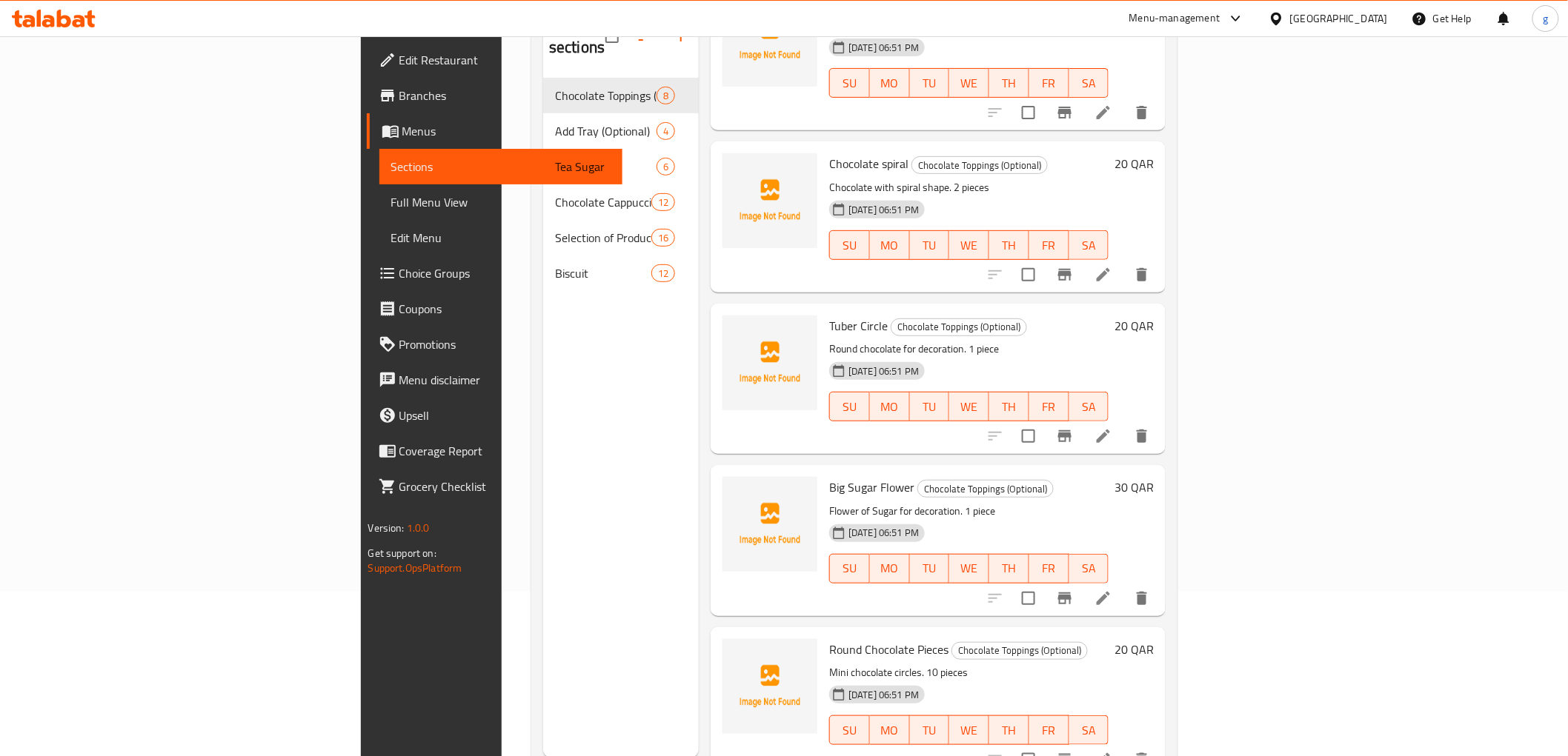
scroll to position [164, 0]
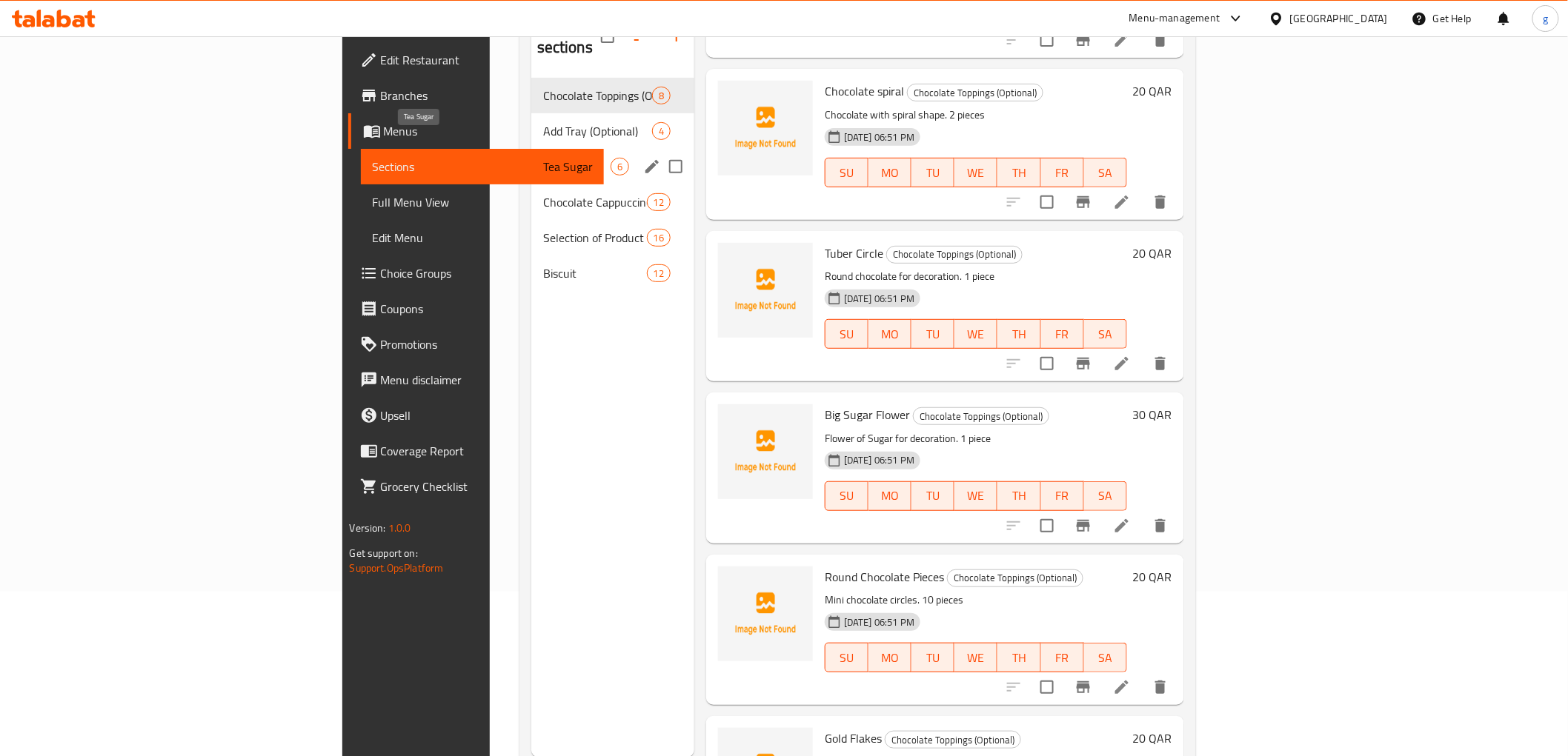
click at [543, 158] on span "Tea Sugar" at bounding box center [576, 167] width 68 height 18
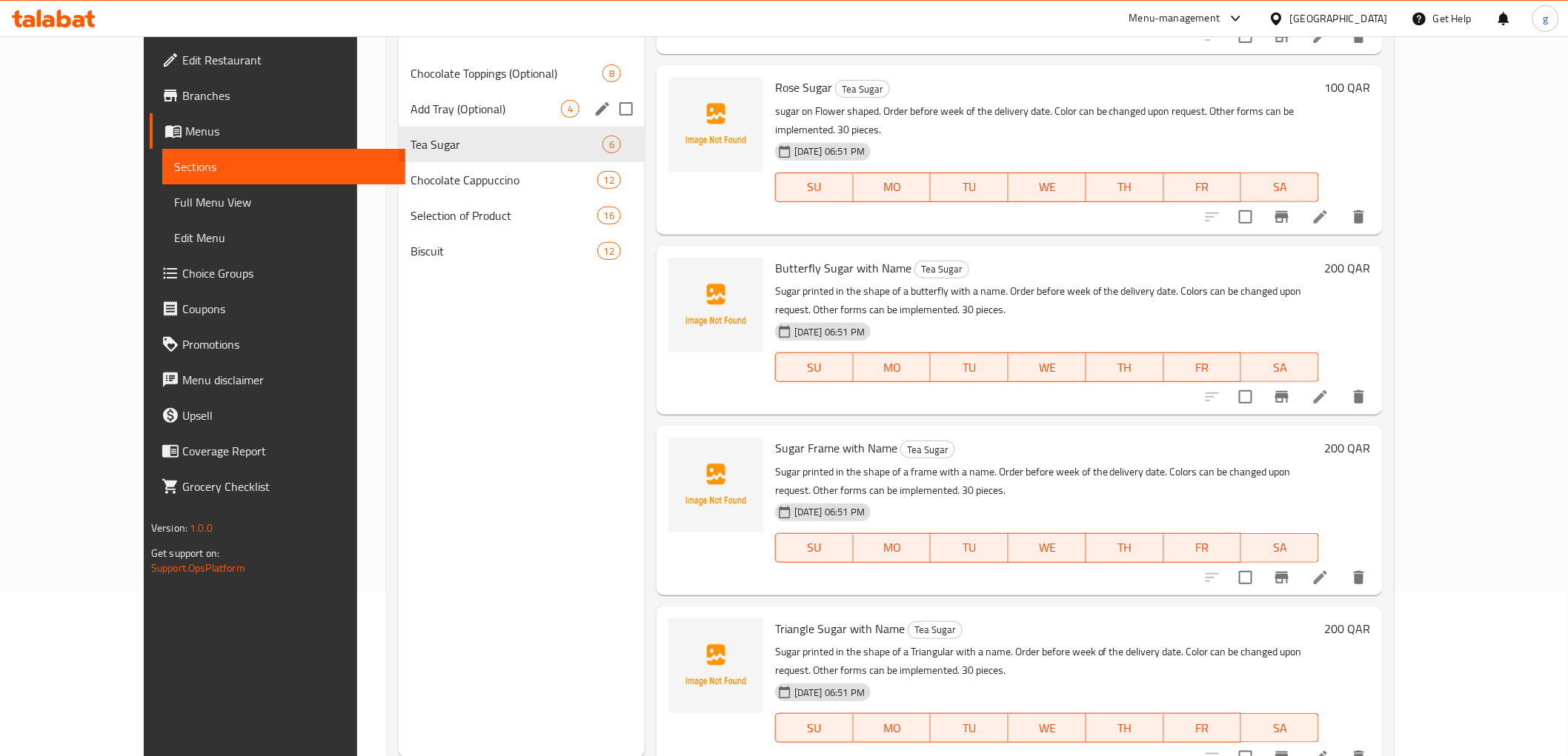
click at [410, 102] on span "Add Tray (Optional)" at bounding box center [485, 108] width 150 height 18
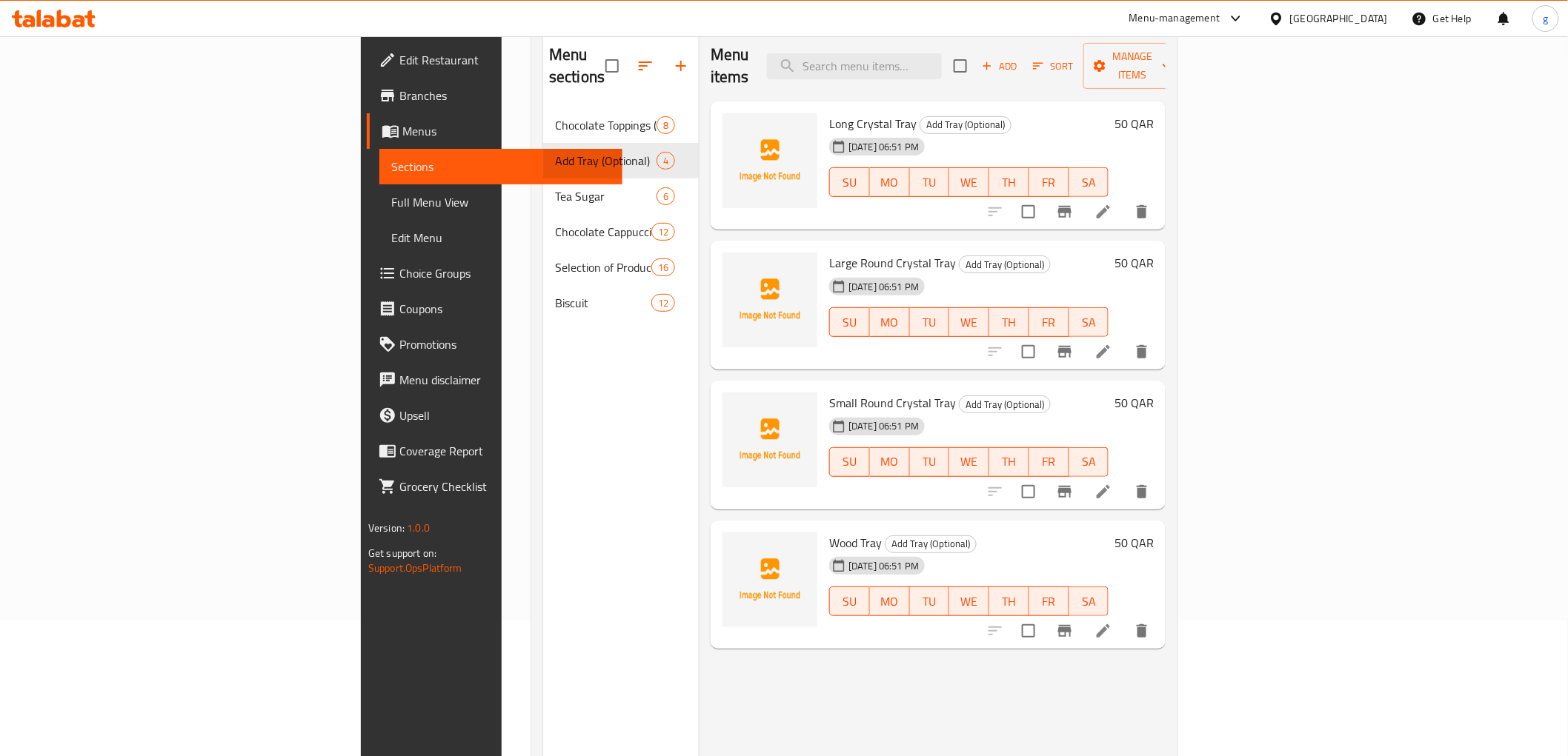
scroll to position [164, 0]
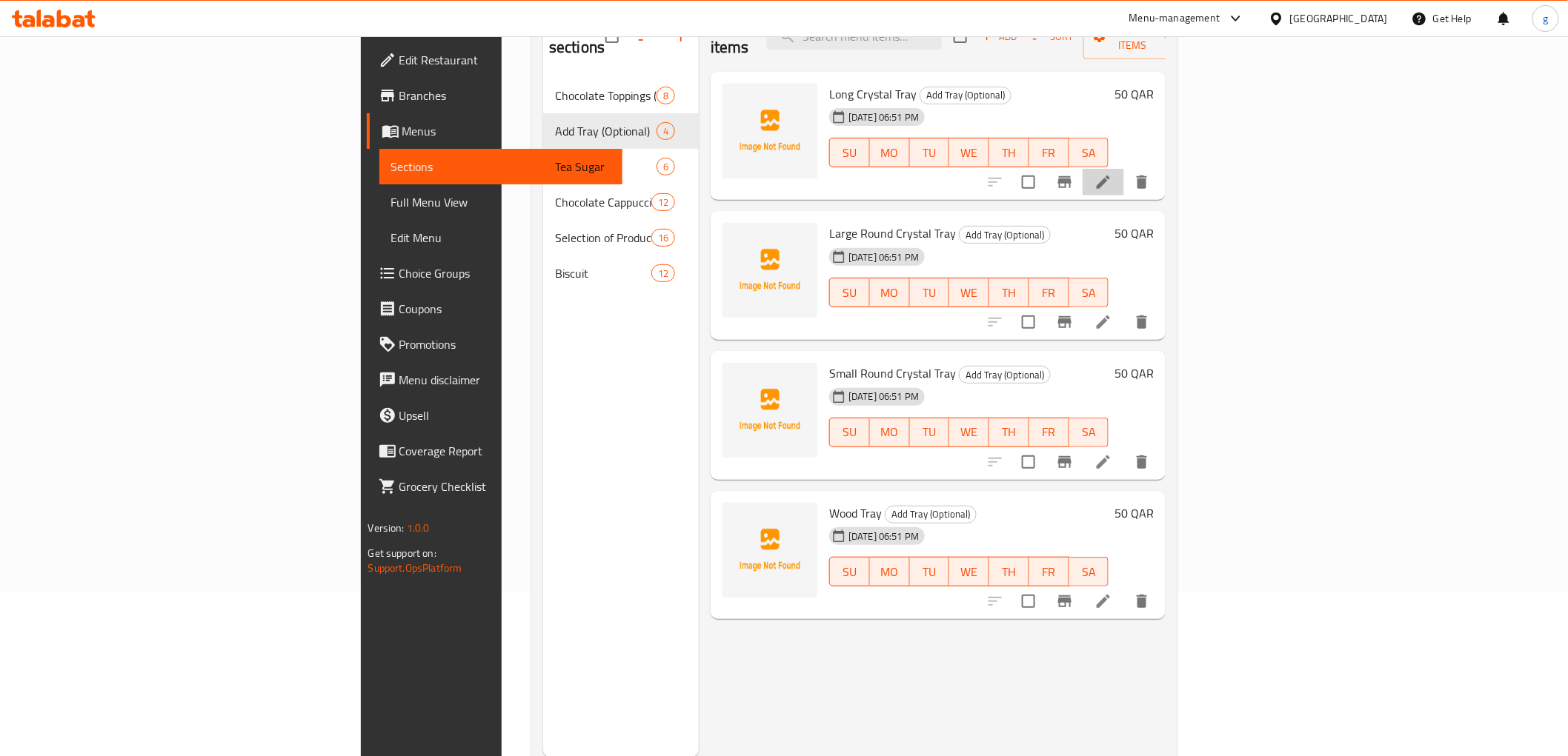
click at [1110, 175] on icon at bounding box center [1103, 181] width 13 height 13
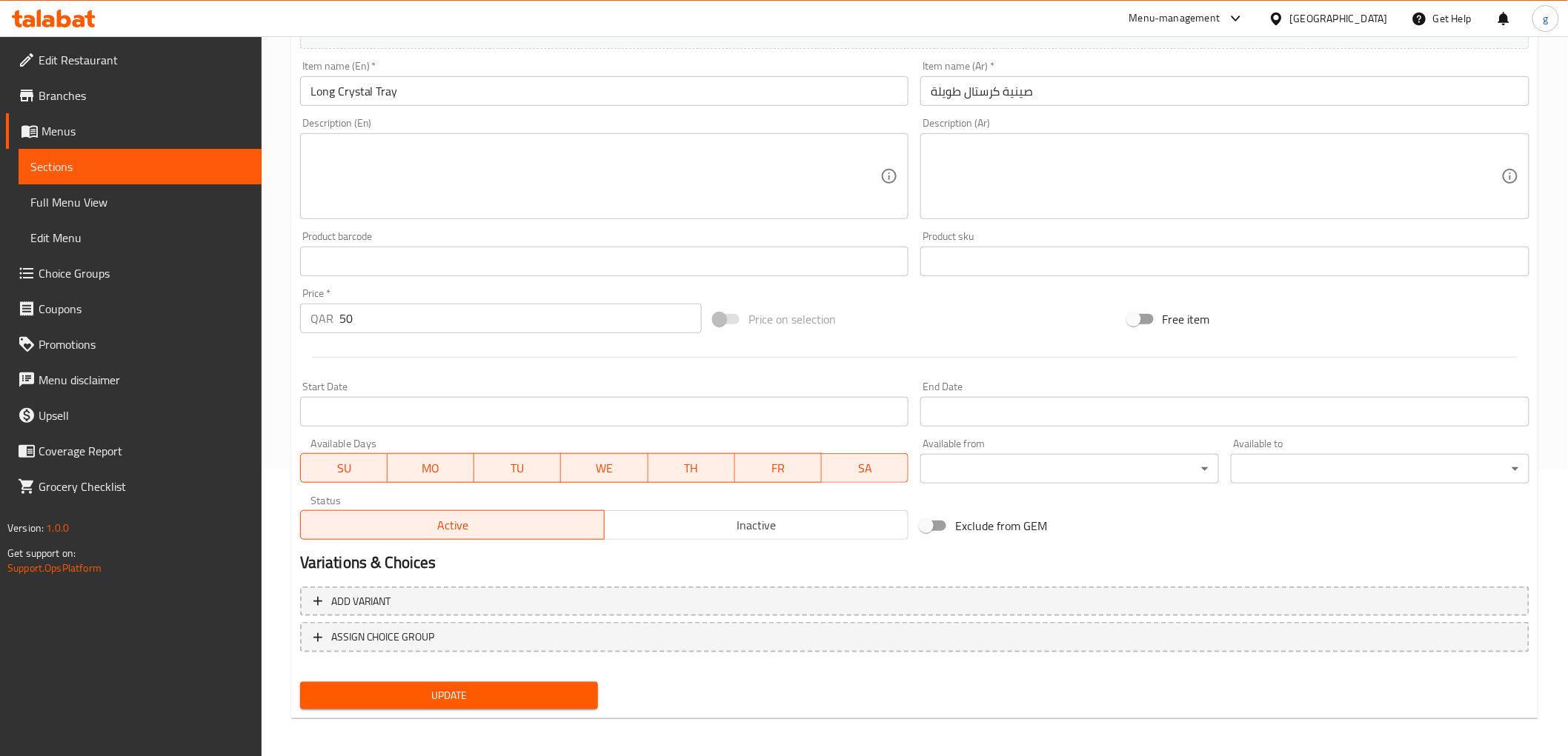
scroll to position [287, 0]
click at [93, 173] on span "Sections" at bounding box center [140, 167] width 220 height 18
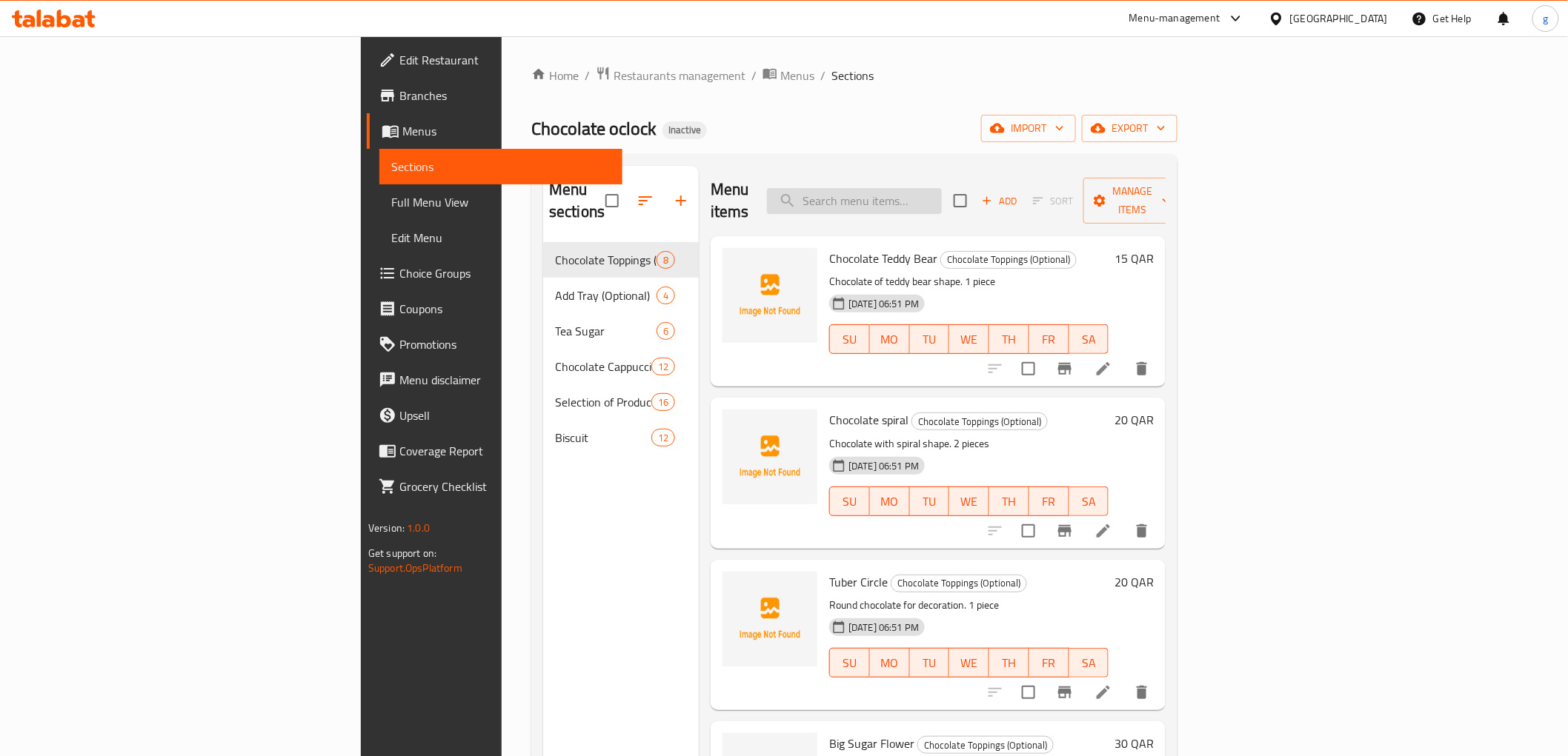
click at [942, 188] on input "search" at bounding box center [854, 201] width 174 height 26
paste input "Macron"
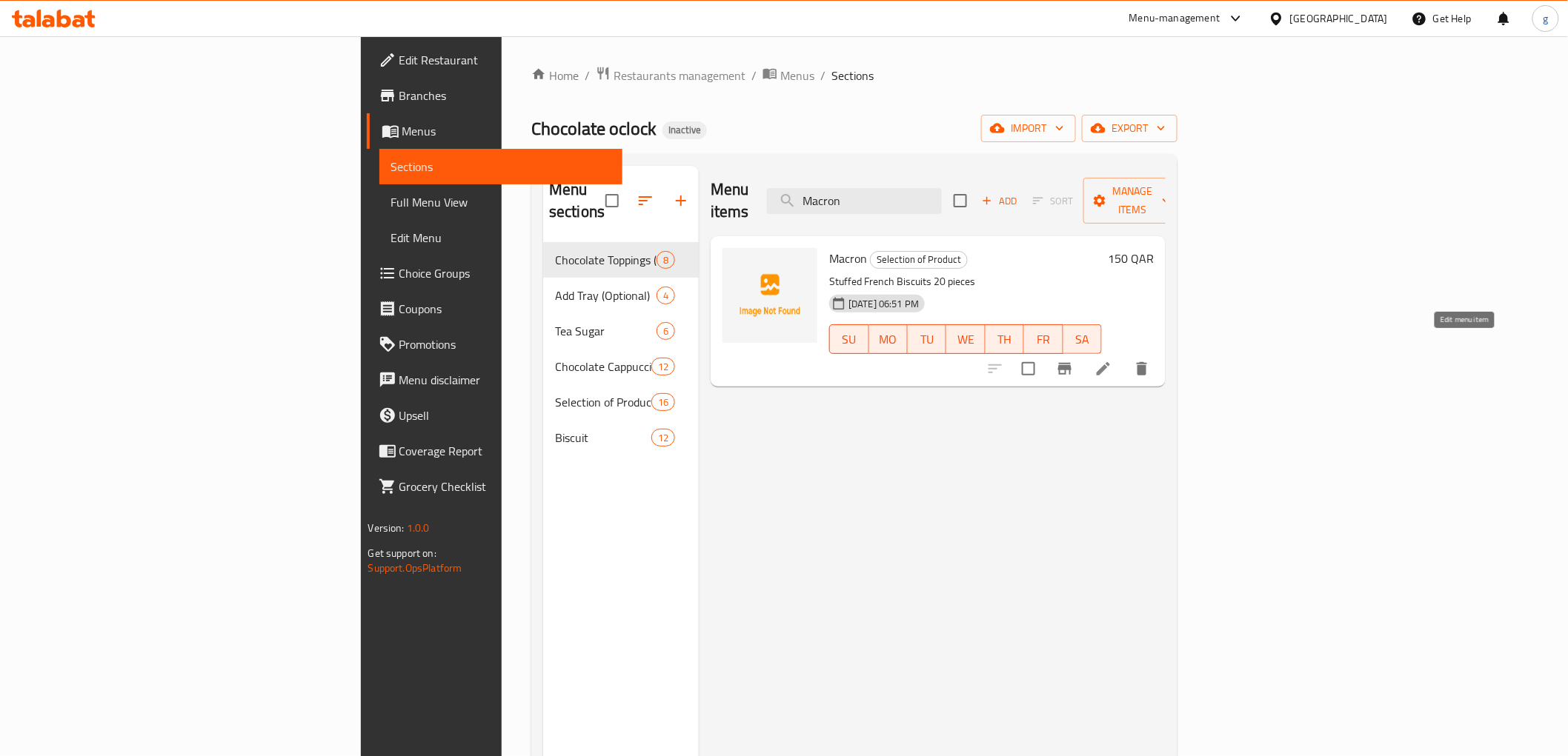
type input "Macron"
click at [1124, 356] on li at bounding box center [1103, 369] width 41 height 26
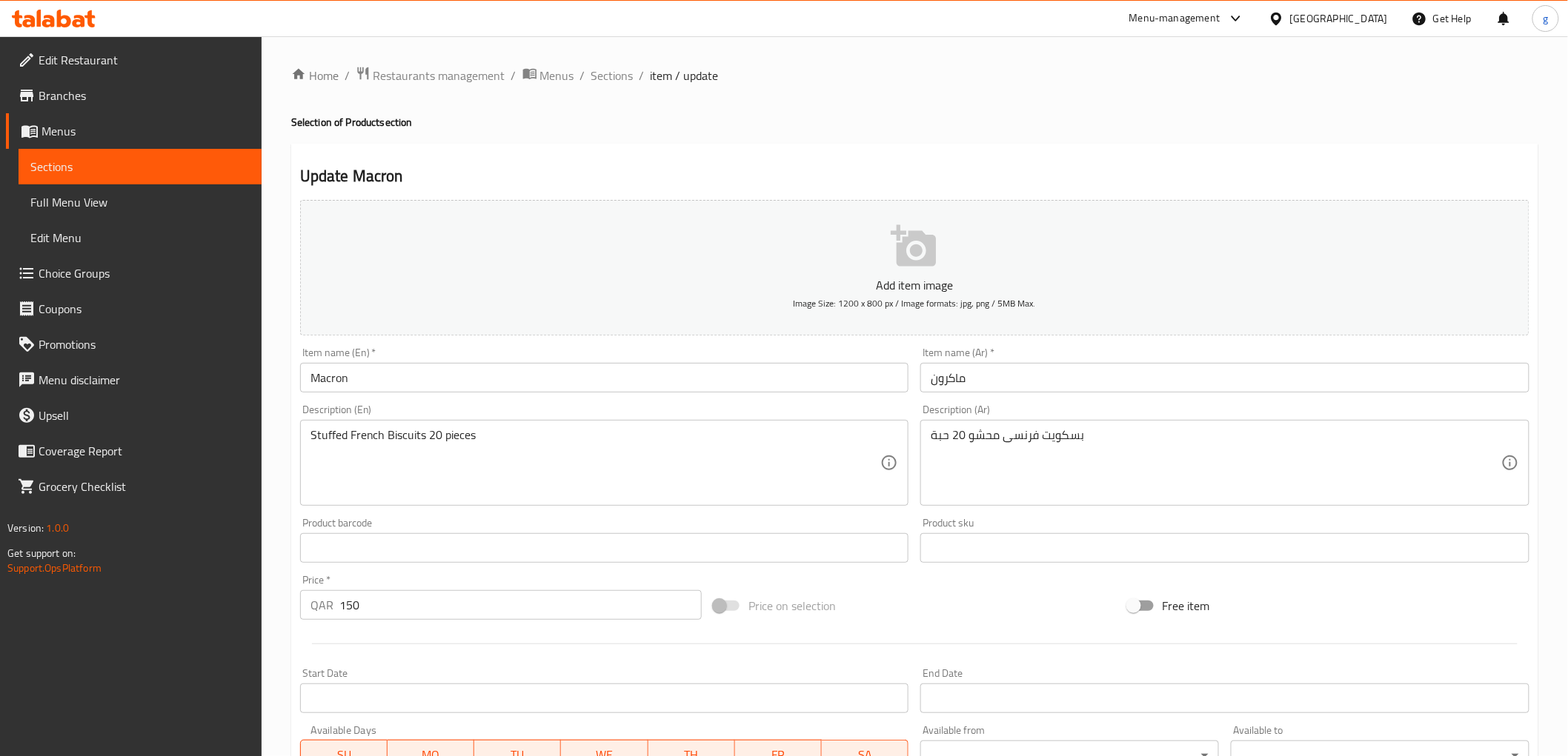
click at [925, 441] on div "بسكويت فرنسی محشو 20 حبة Description (Ar)" at bounding box center [1224, 462] width 609 height 86
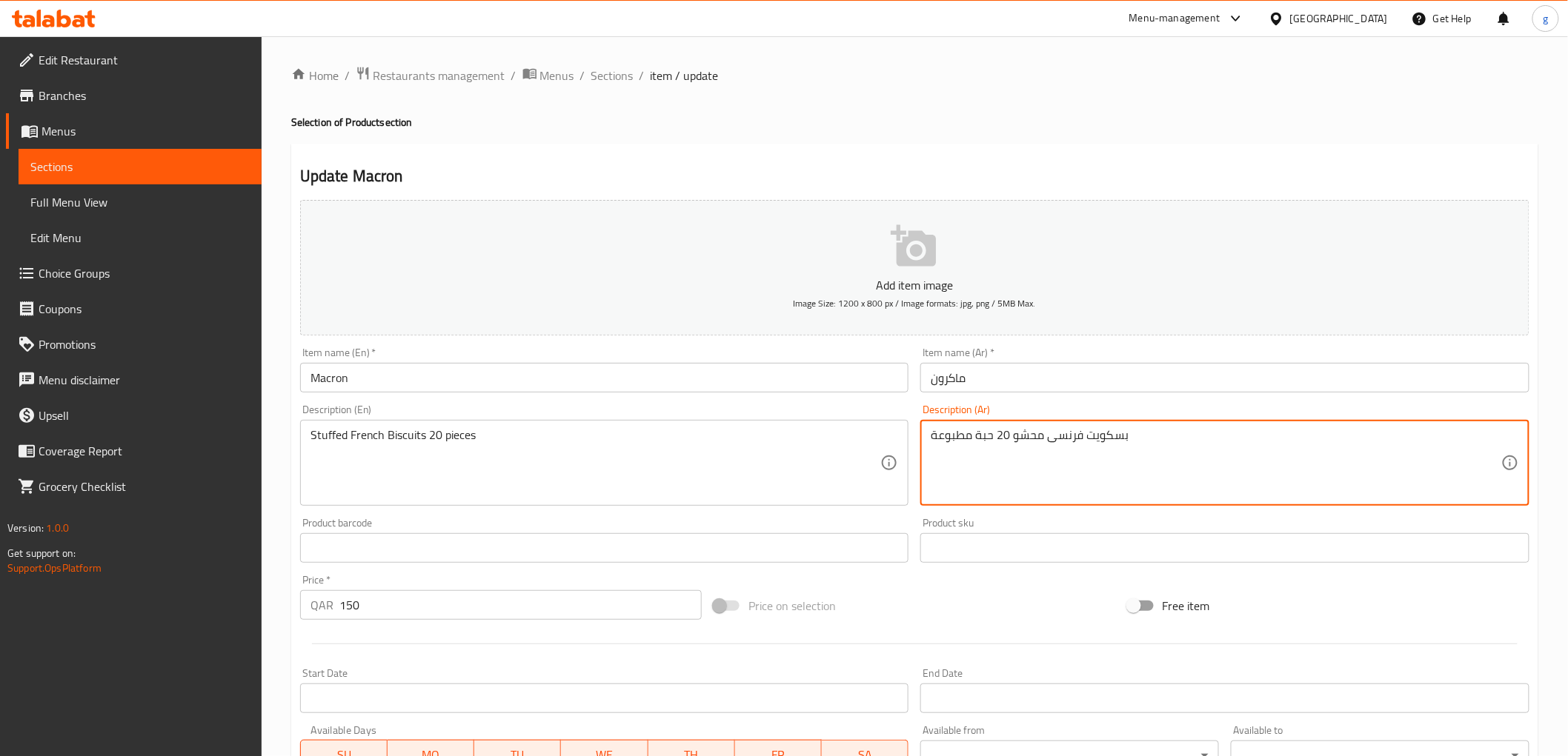
type textarea "بسكويت فرنسی محشو 20 حبة مطبوعة"
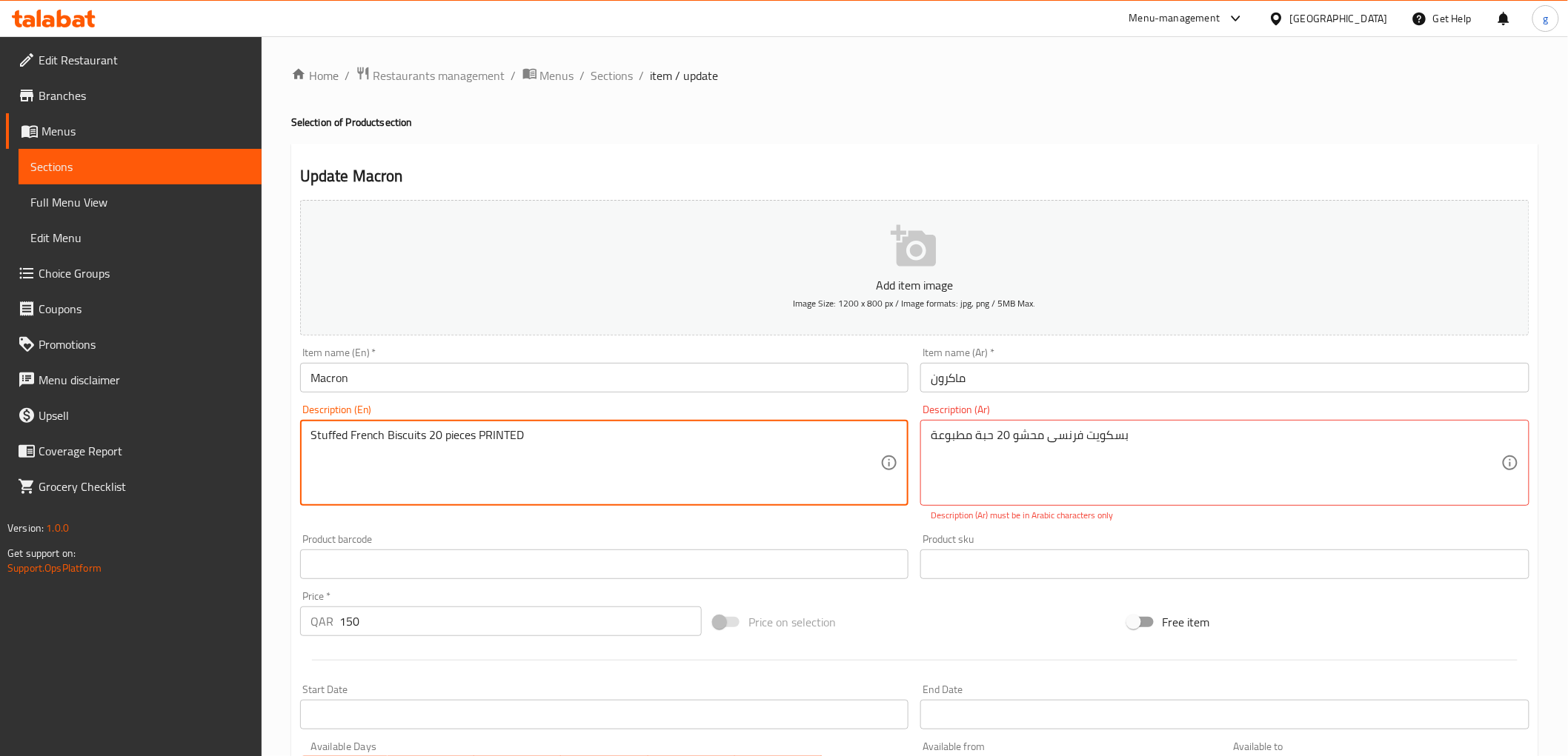
drag, startPoint x: 478, startPoint y: 432, endPoint x: 526, endPoint y: 430, distance: 48.0
click at [526, 430] on textarea "Stuffed French Biscuits 20 pieces PRINTED" at bounding box center [596, 463] width 570 height 70
drag, startPoint x: 501, startPoint y: 438, endPoint x: 477, endPoint y: 438, distance: 24.0
click at [477, 438] on textarea "Stuffed French Biscuits 20 pieces printed" at bounding box center [596, 463] width 570 height 70
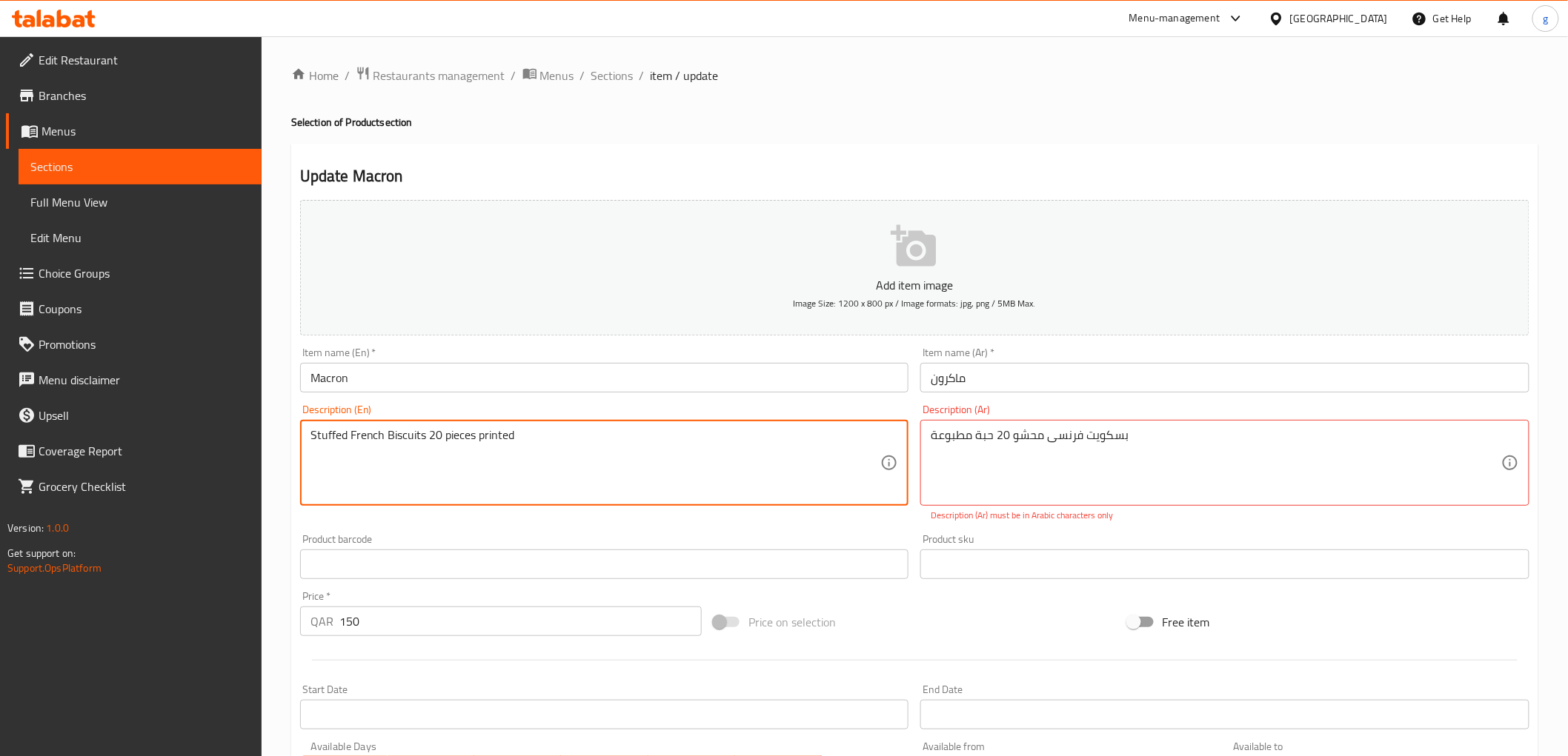
type textarea "Stuffed French Biscuits 20 pieces printed"
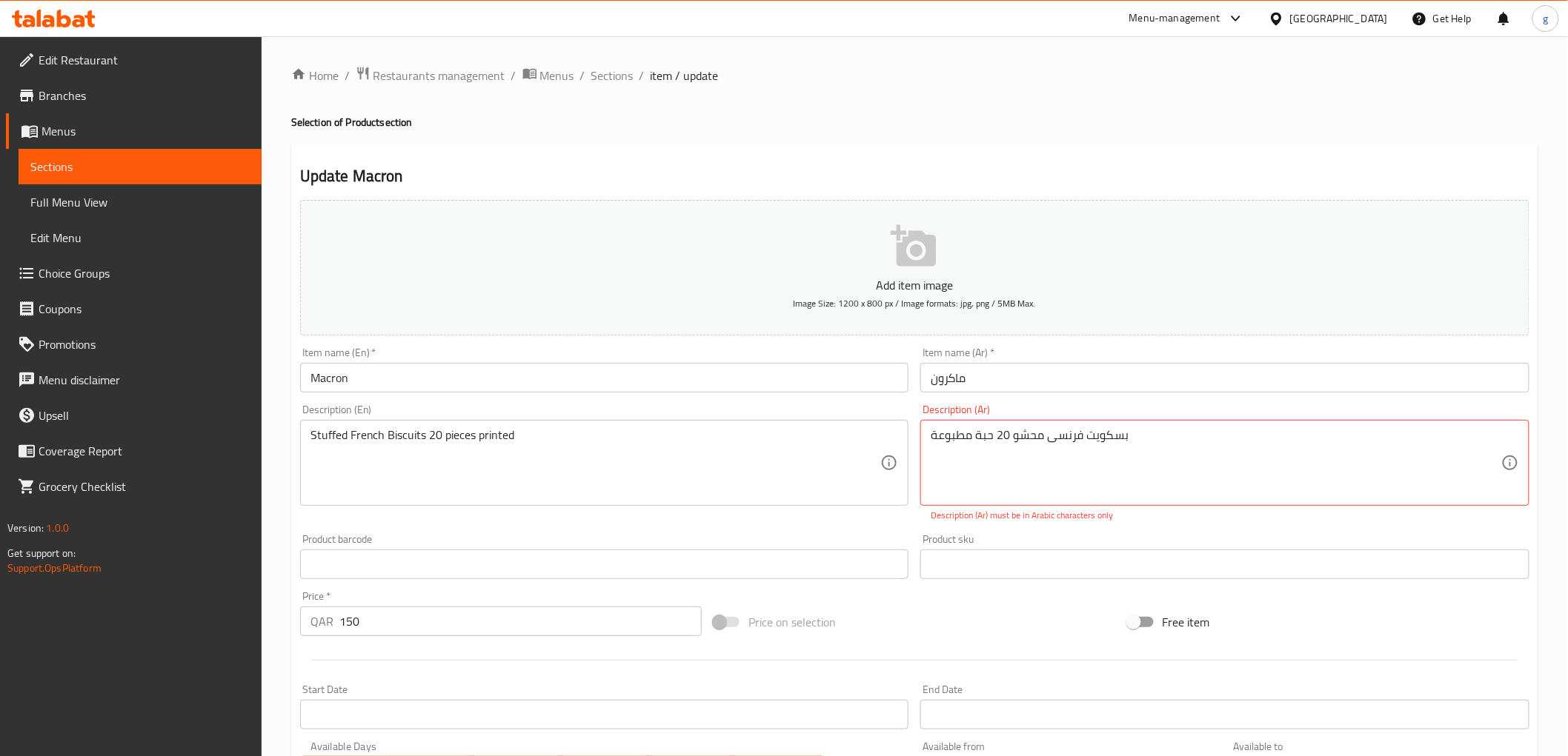
click at [1256, 255] on button "Add item image Image Size: 1200 x 800 px / Image formats: jpg, png / 5MB Max." at bounding box center [914, 268] width 1229 height 135
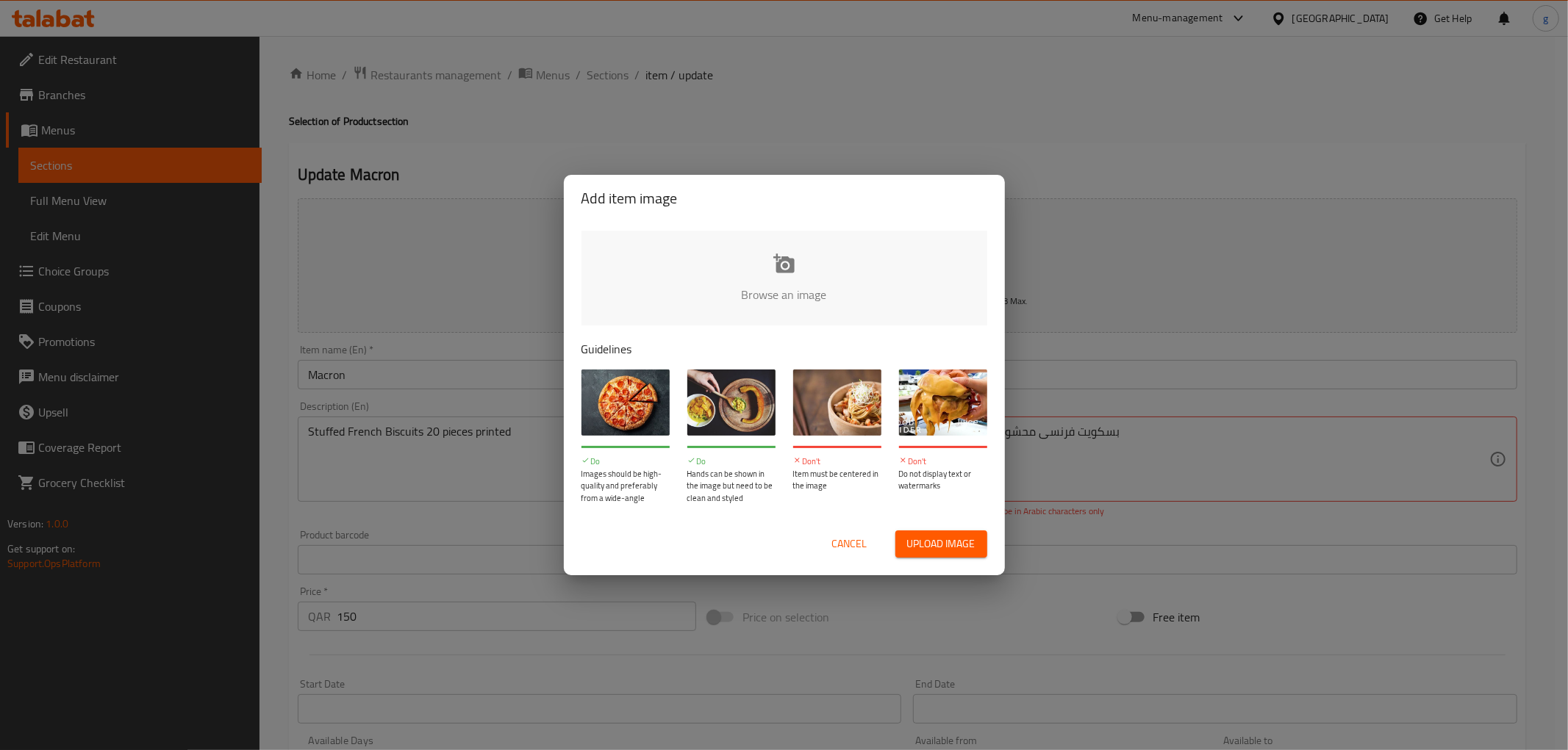
click at [1097, 163] on div "Add item image Browse an image Guidelines Do Images should be high-quality and …" at bounding box center [784, 375] width 1568 height 750
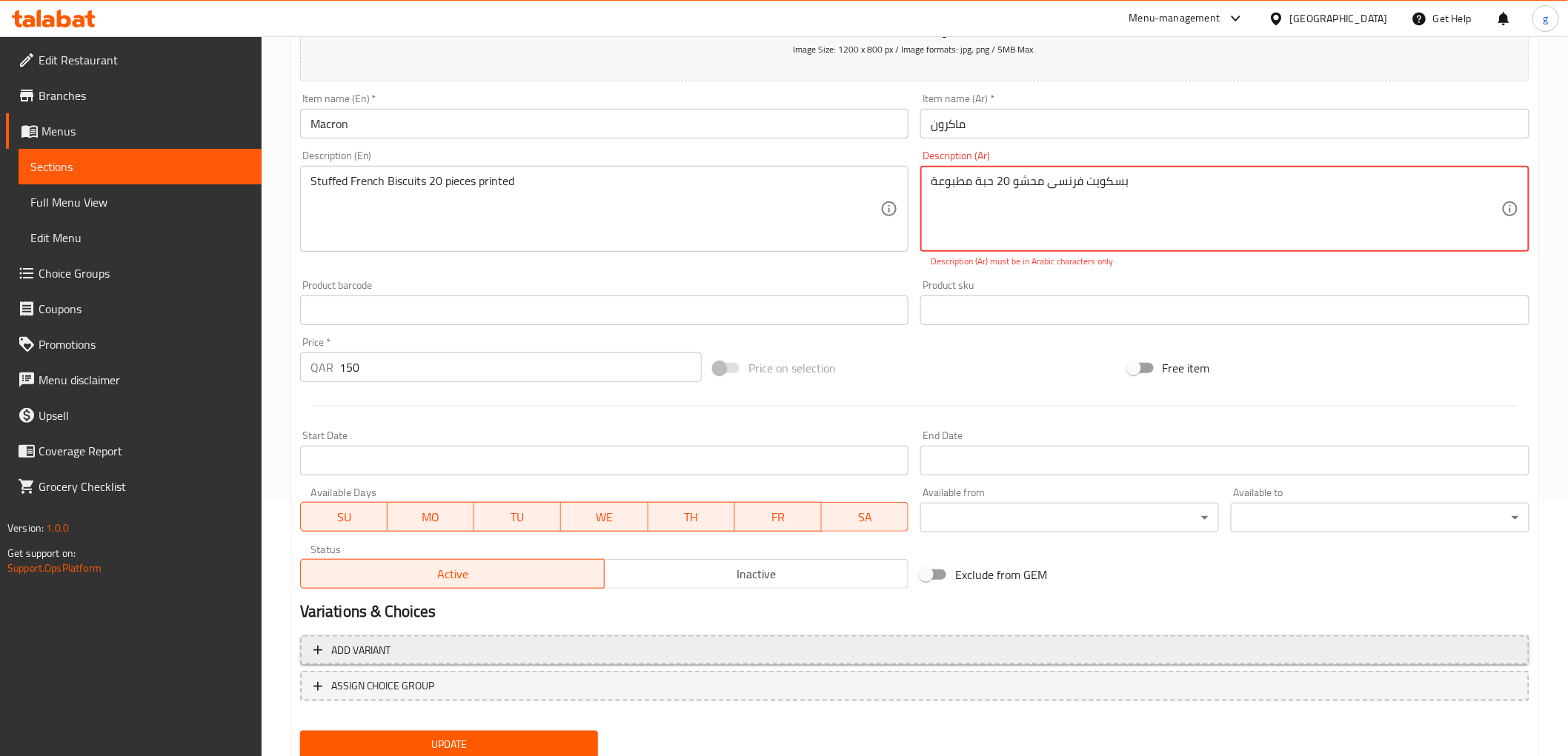
scroll to position [304, 0]
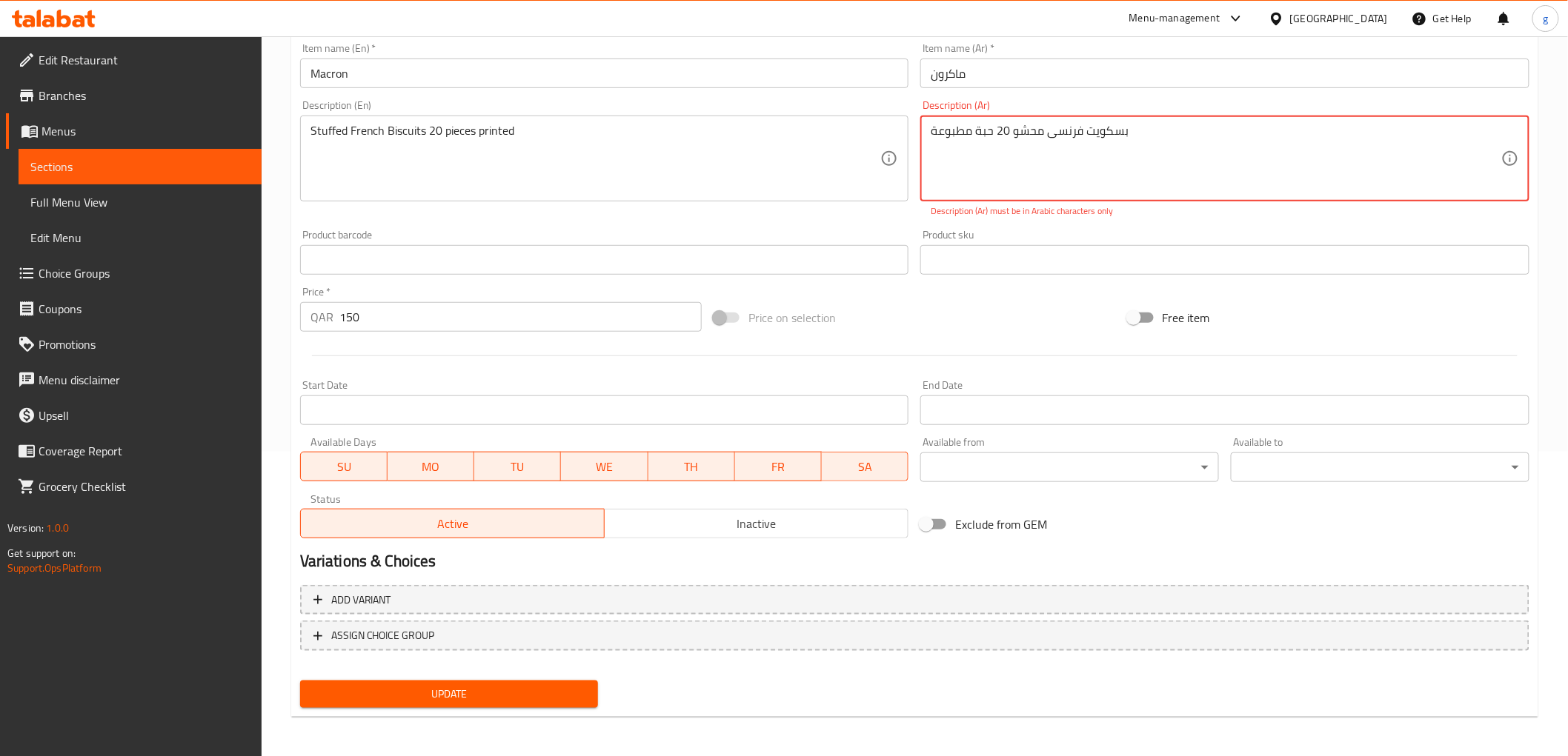
click at [571, 690] on span "Update" at bounding box center [449, 694] width 275 height 19
click at [938, 130] on textarea "بسكويت فرنسی محشو 20 حبة مطبوعة" at bounding box center [1216, 159] width 570 height 70
drag, startPoint x: 923, startPoint y: 135, endPoint x: 932, endPoint y: 135, distance: 9.0
click at [932, 138] on div "بسكويت فرنسی محشو 20 حبة مطبوعة Description (Ar)" at bounding box center [1224, 158] width 609 height 86
drag, startPoint x: 932, startPoint y: 134, endPoint x: 917, endPoint y: 138, distance: 15.5
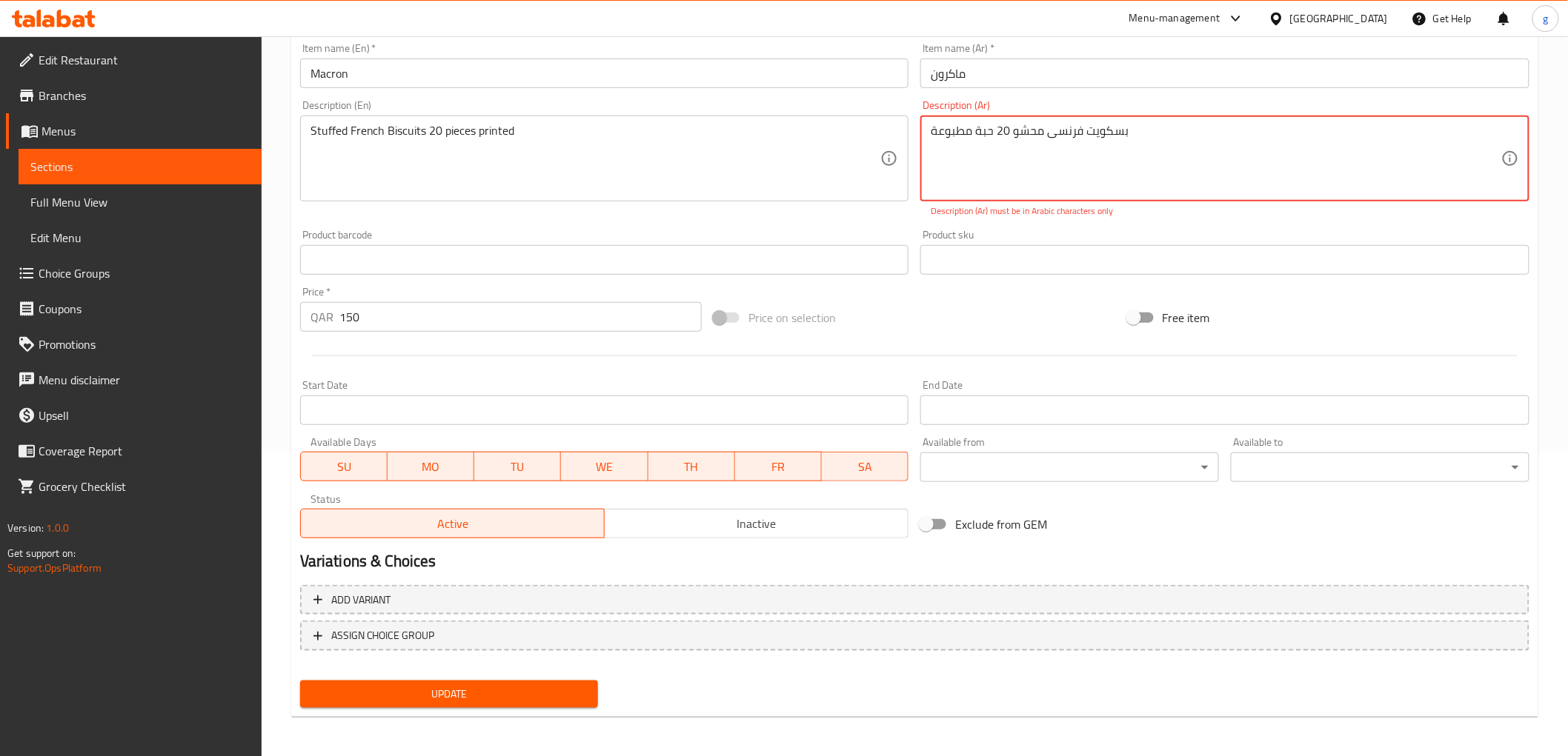
click at [907, 139] on div "Add item image Image Size: 1200 x 800 px / Image formats: jpg, png / 5MB Max. I…" at bounding box center [914, 216] width 1241 height 655
click at [456, 690] on span "Update" at bounding box center [449, 694] width 275 height 19
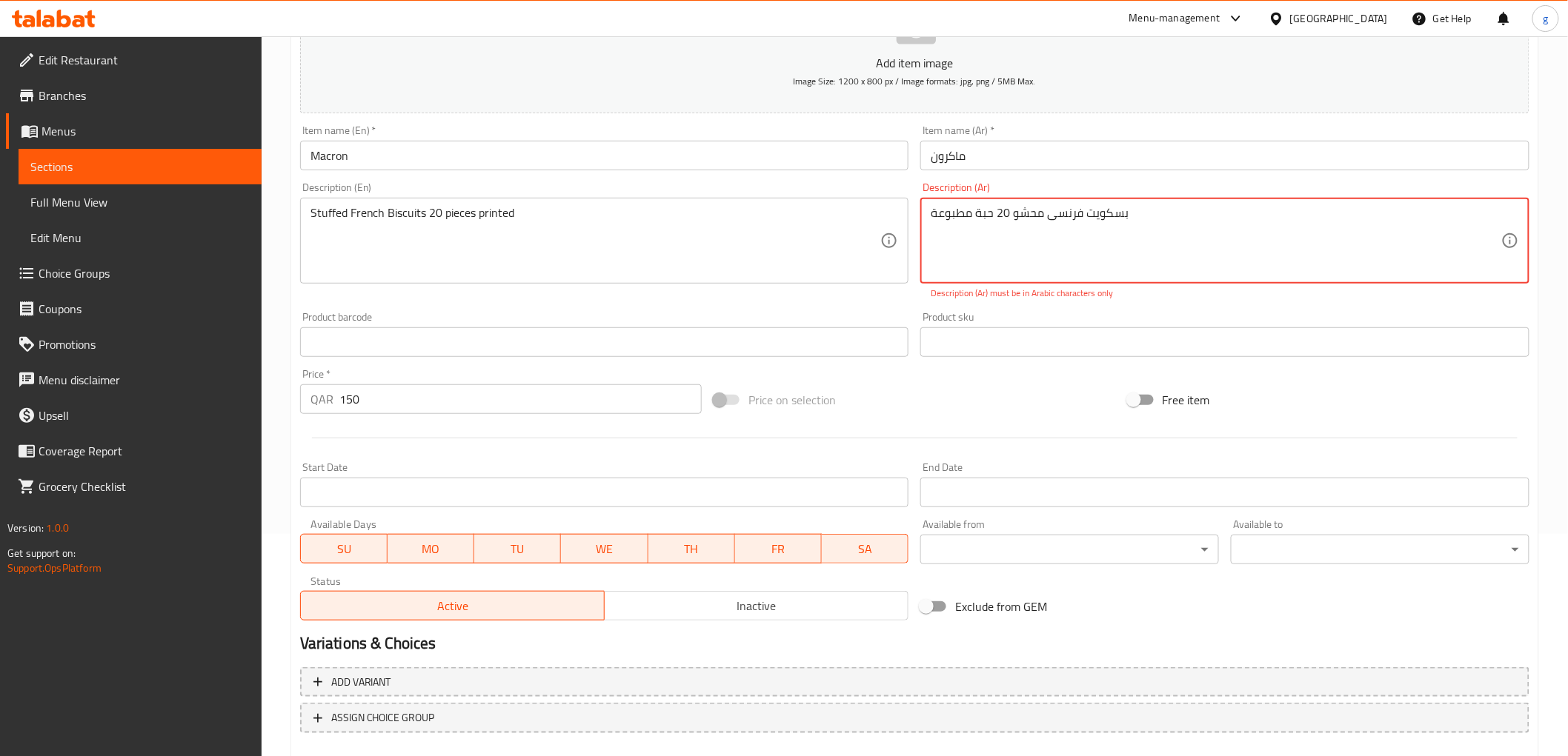
click at [978, 223] on textarea "بسكويت فرنسی محشو 20 حبة مطبوعة" at bounding box center [1216, 241] width 570 height 70
click at [1073, 233] on textarea "بسكويت فرنسی محشو 20 حبة مطبوعة" at bounding box center [1216, 241] width 570 height 70
click at [1002, 216] on textarea "بسكويت فرنسی محشو 20 حبة مطبوعة" at bounding box center [1216, 241] width 570 height 70
drag, startPoint x: 995, startPoint y: 217, endPoint x: 1009, endPoint y: 227, distance: 17.2
click at [1009, 227] on textarea "بسكويت فرنسی محشو 20 حبة مطبوعة" at bounding box center [1216, 241] width 570 height 70
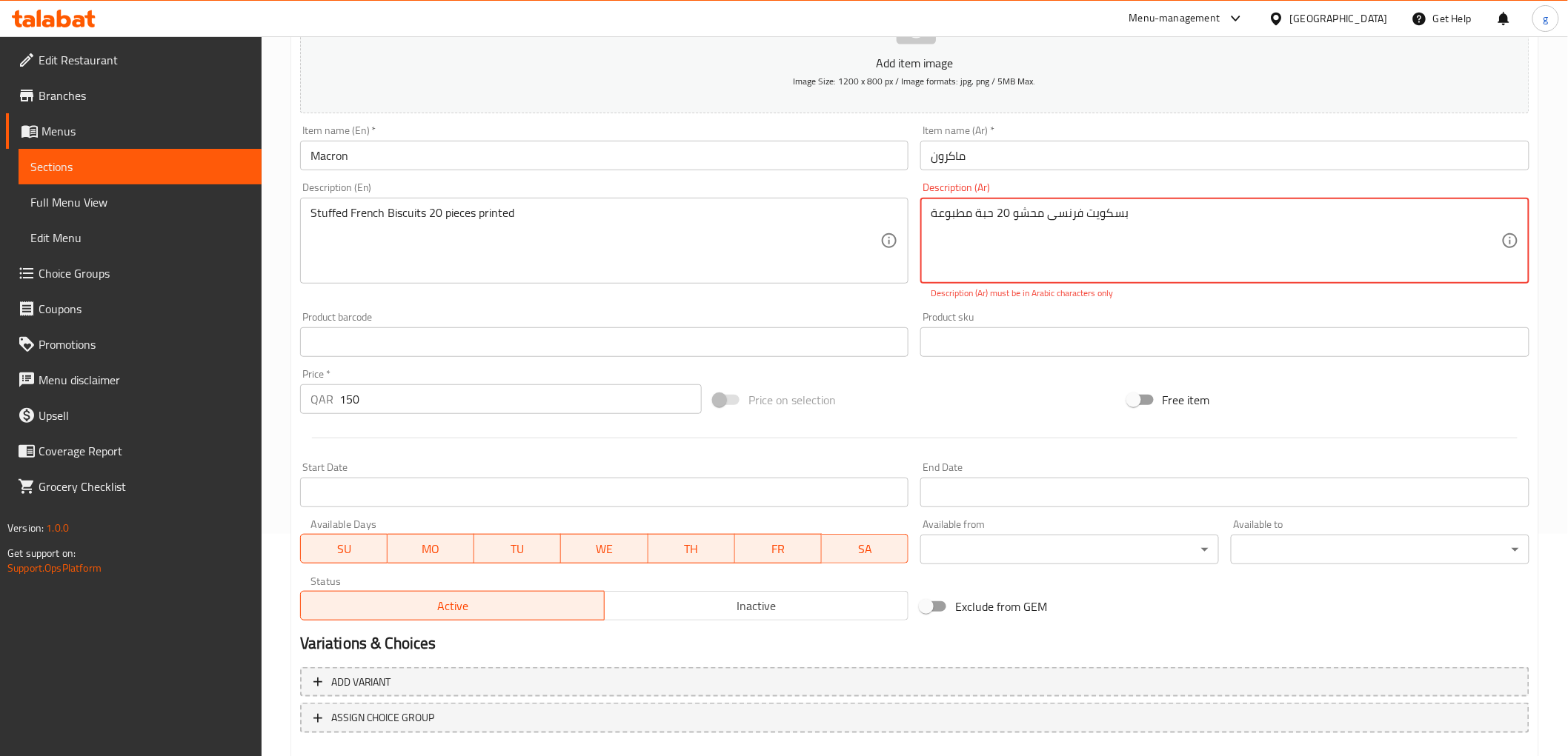
click at [1041, 257] on textarea "بسكويت فرنسی محشو 20 حبة مطبوعة" at bounding box center [1216, 241] width 570 height 70
click at [1174, 209] on textarea "بسكويت فرنسی محشو 20 حبة مطبوعة" at bounding box center [1216, 241] width 570 height 70
click at [1156, 219] on textarea "بسكويت فرنسی محشو 20 حبة مطبوعة" at bounding box center [1216, 241] width 570 height 70
drag, startPoint x: 1139, startPoint y: 219, endPoint x: 914, endPoint y: 252, distance: 227.4
click at [914, 252] on div "Description (Ar) بسكويت فرنسی محشو 20 حبة مطبوعة Description (Ar) Description (…" at bounding box center [1224, 241] width 621 height 129
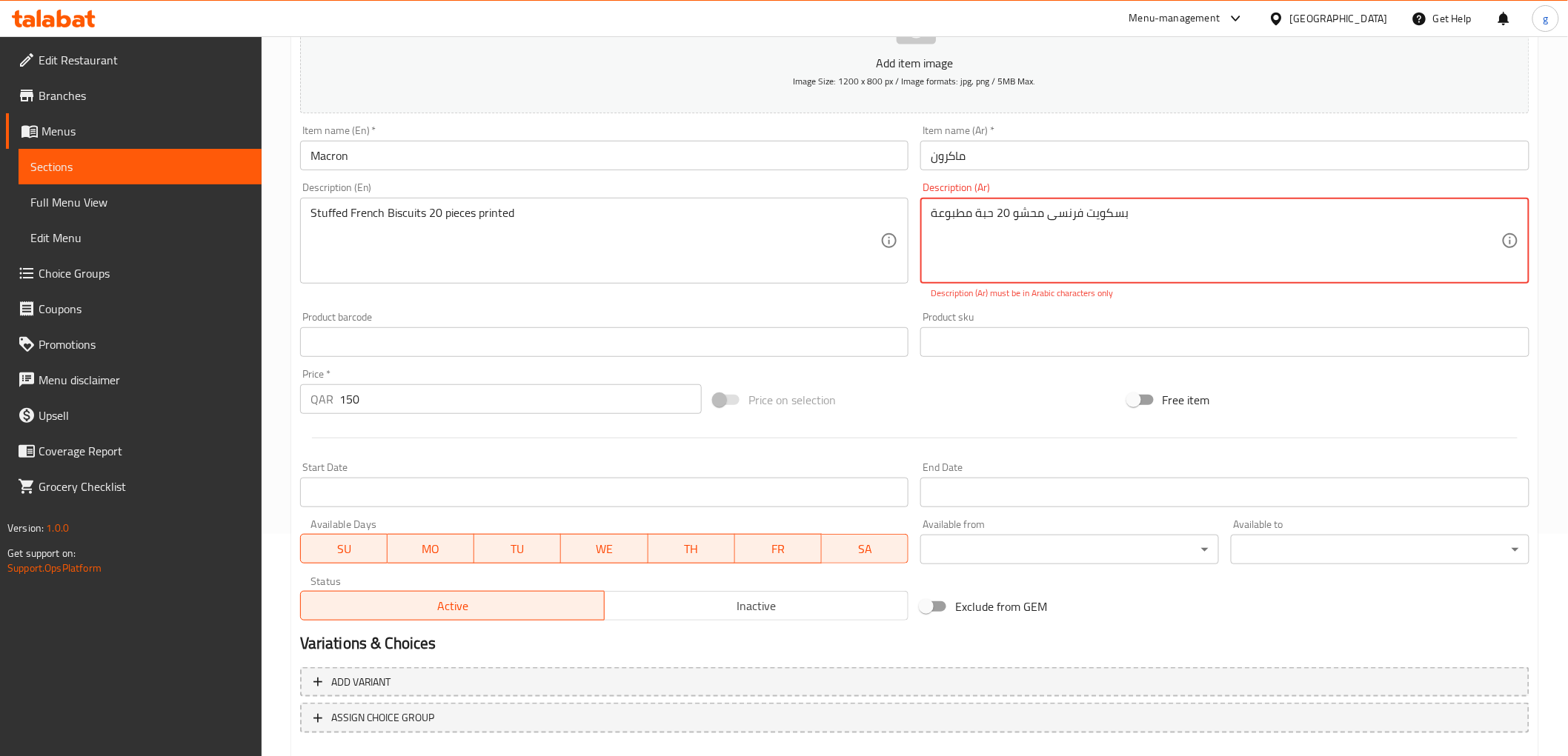
click at [1142, 218] on textarea "بسكويت فرنسی محشو 20 حبة مطبوعة" at bounding box center [1216, 241] width 570 height 70
drag, startPoint x: 1016, startPoint y: 223, endPoint x: 935, endPoint y: 217, distance: 81.2
click at [939, 220] on textarea "بسكويت فرنسی محشو 20 حبة مطبوعة" at bounding box center [1216, 241] width 570 height 70
click at [935, 217] on textarea "بسكويت فرنسی محشو 20 حبة مطبوعة" at bounding box center [1216, 241] width 570 height 70
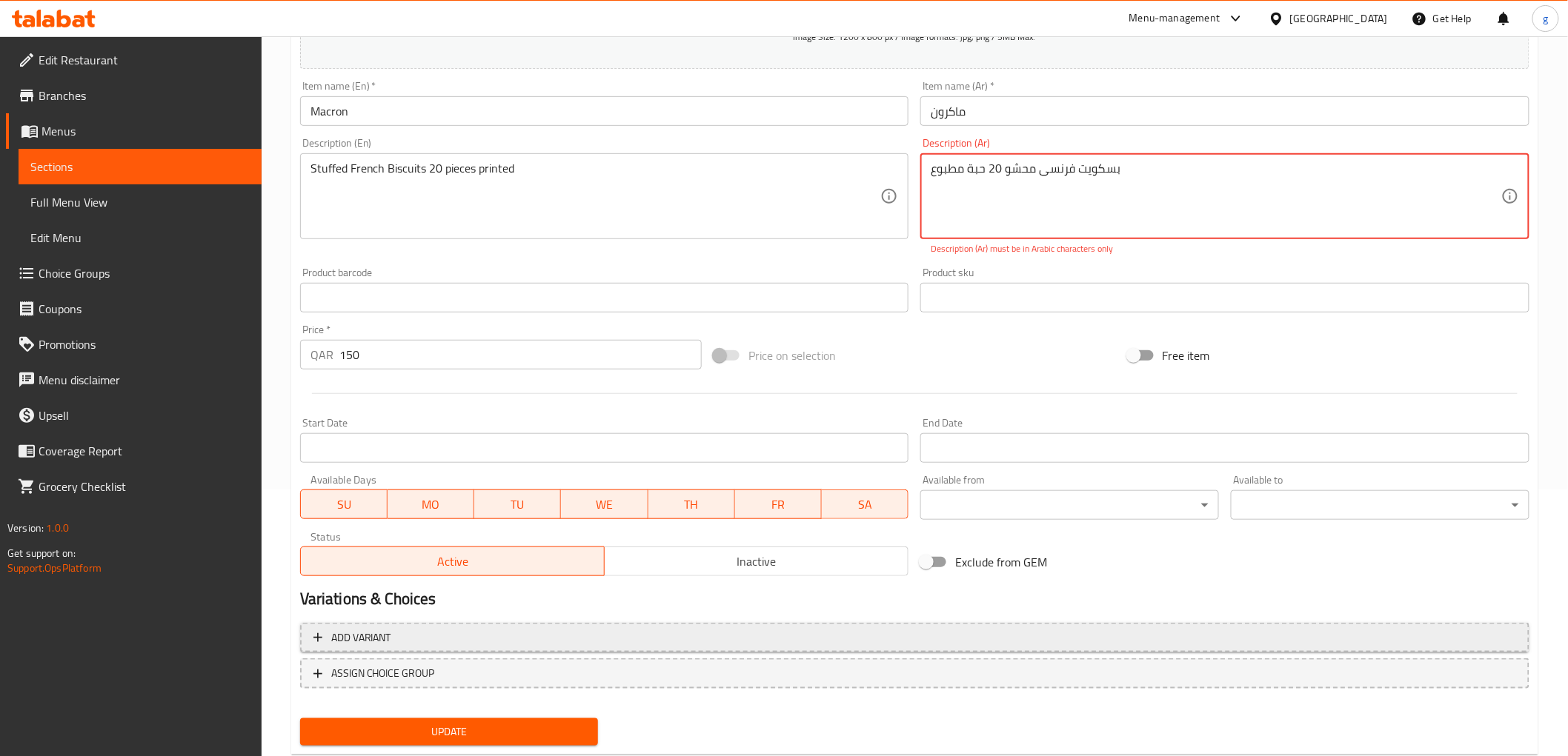
scroll to position [304, 0]
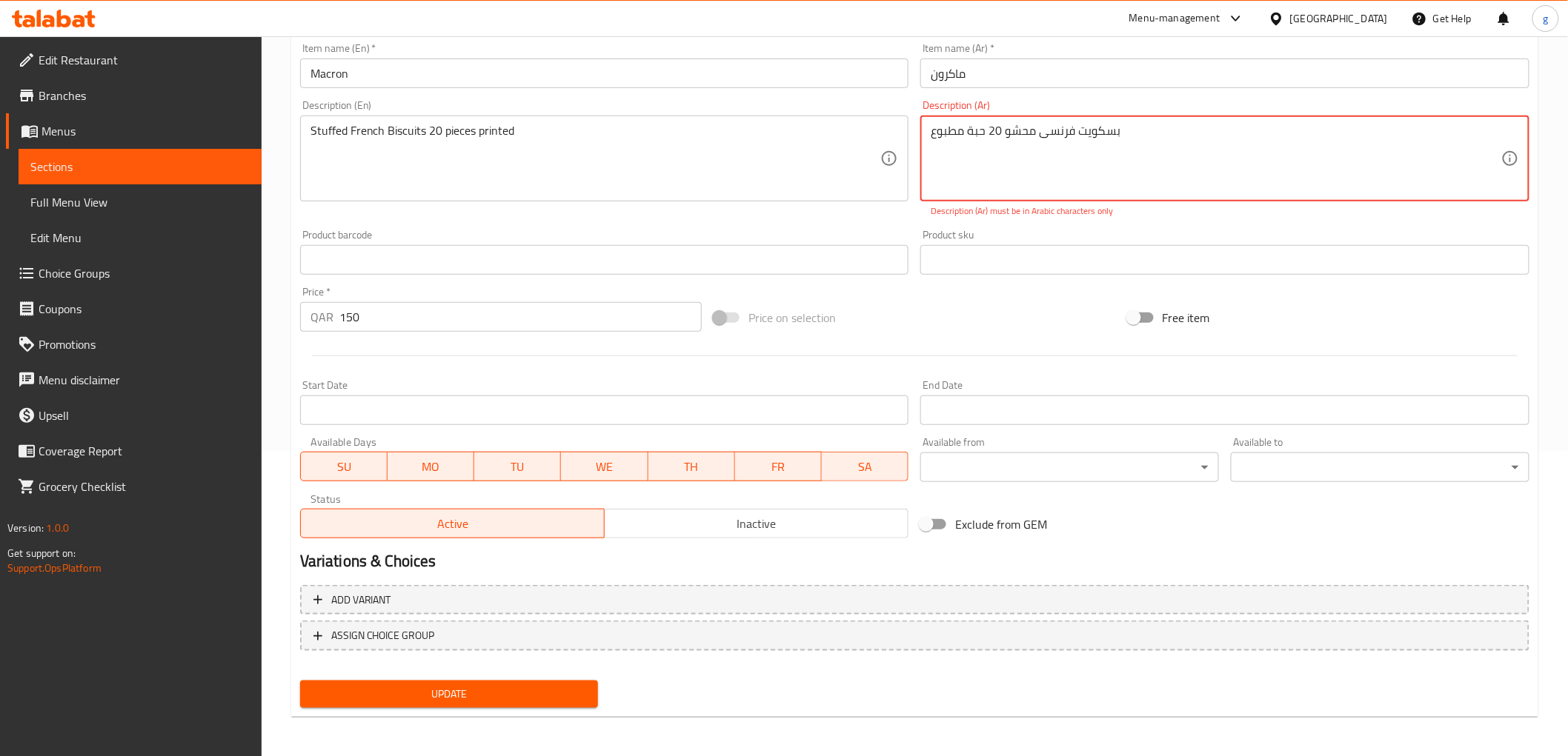
click at [409, 685] on span "Update" at bounding box center [449, 694] width 275 height 19
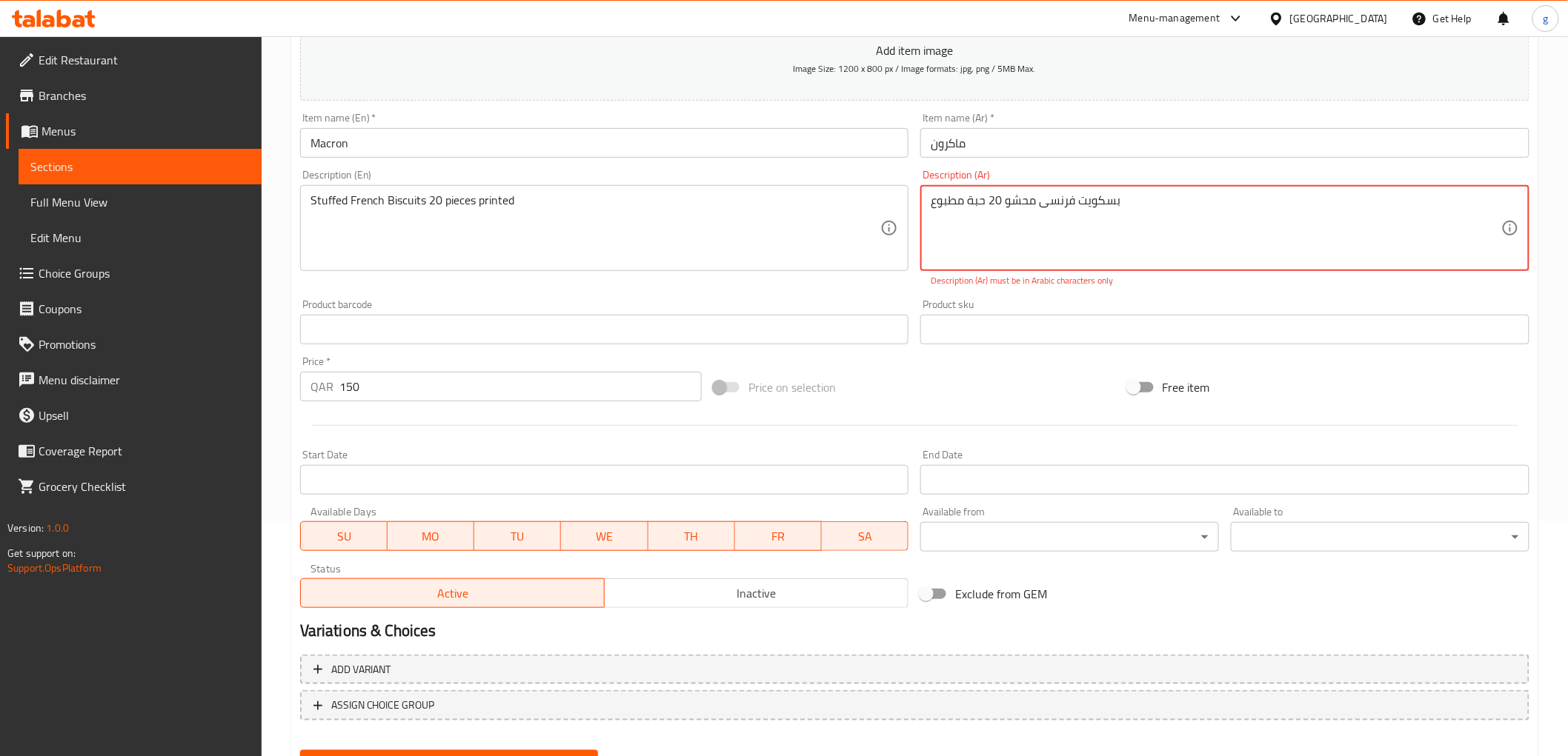
scroll to position [139, 0]
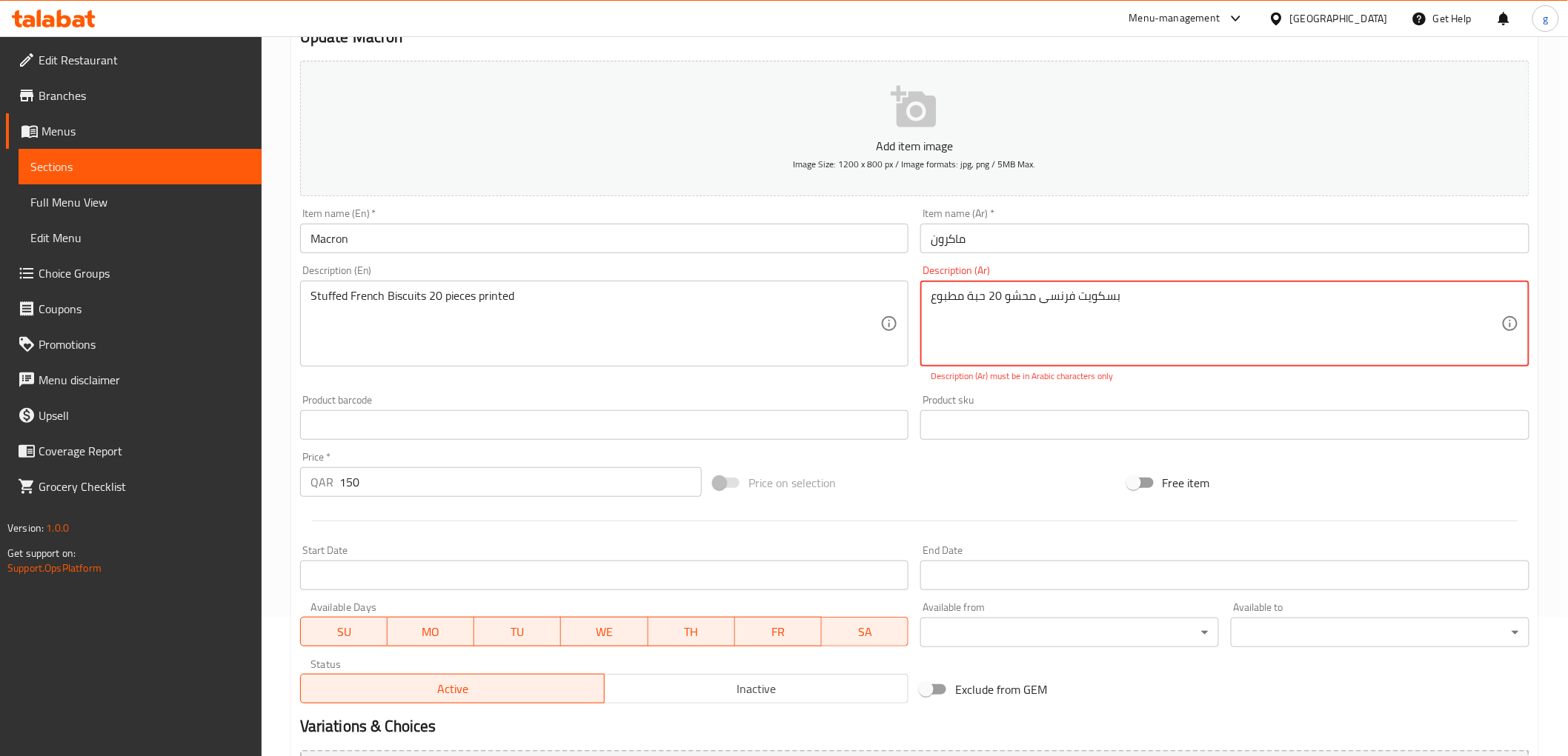
click at [930, 305] on div "بسكويت فرنسی محشو 20 حبة مطبوع Description (Ar)" at bounding box center [1224, 324] width 609 height 86
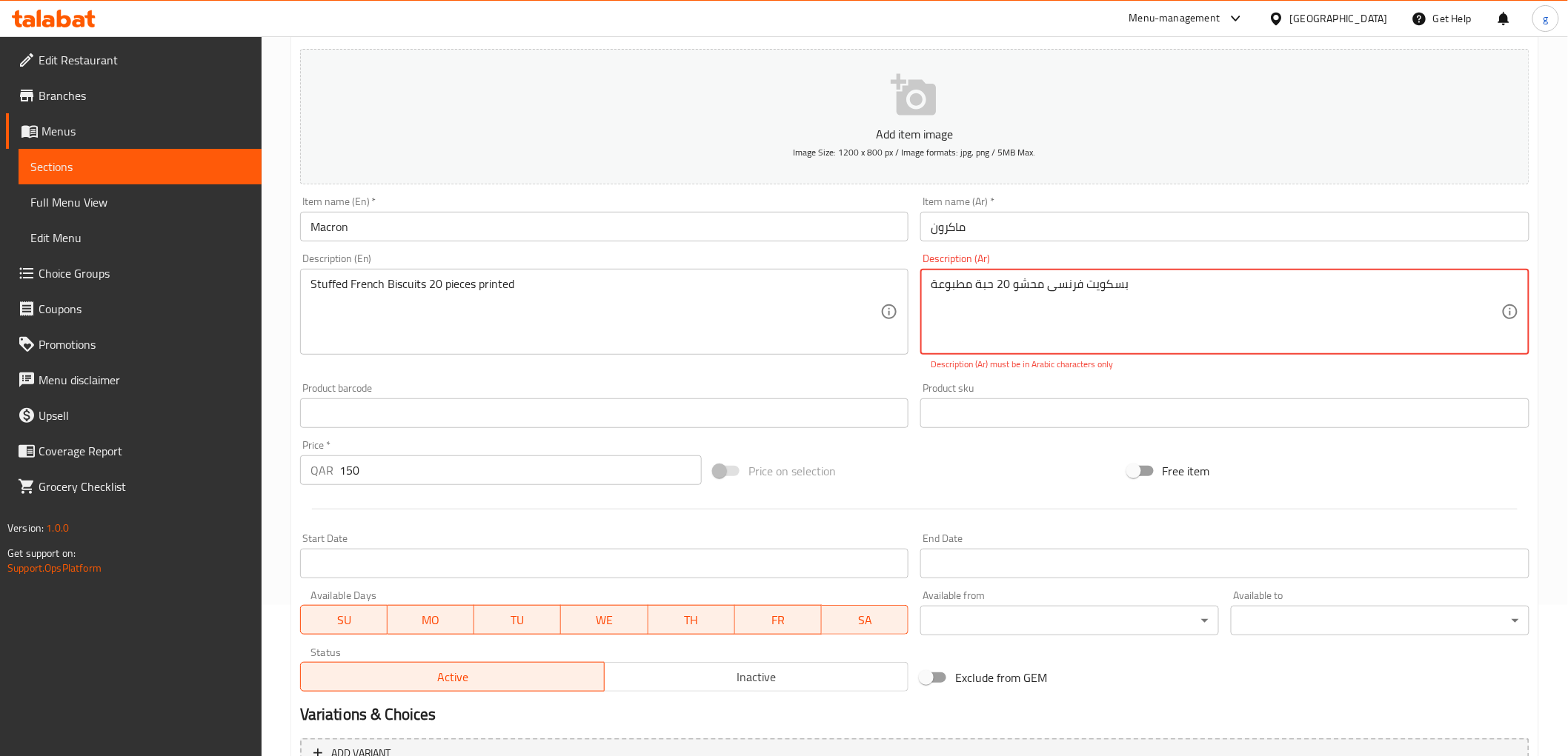
scroll to position [304, 0]
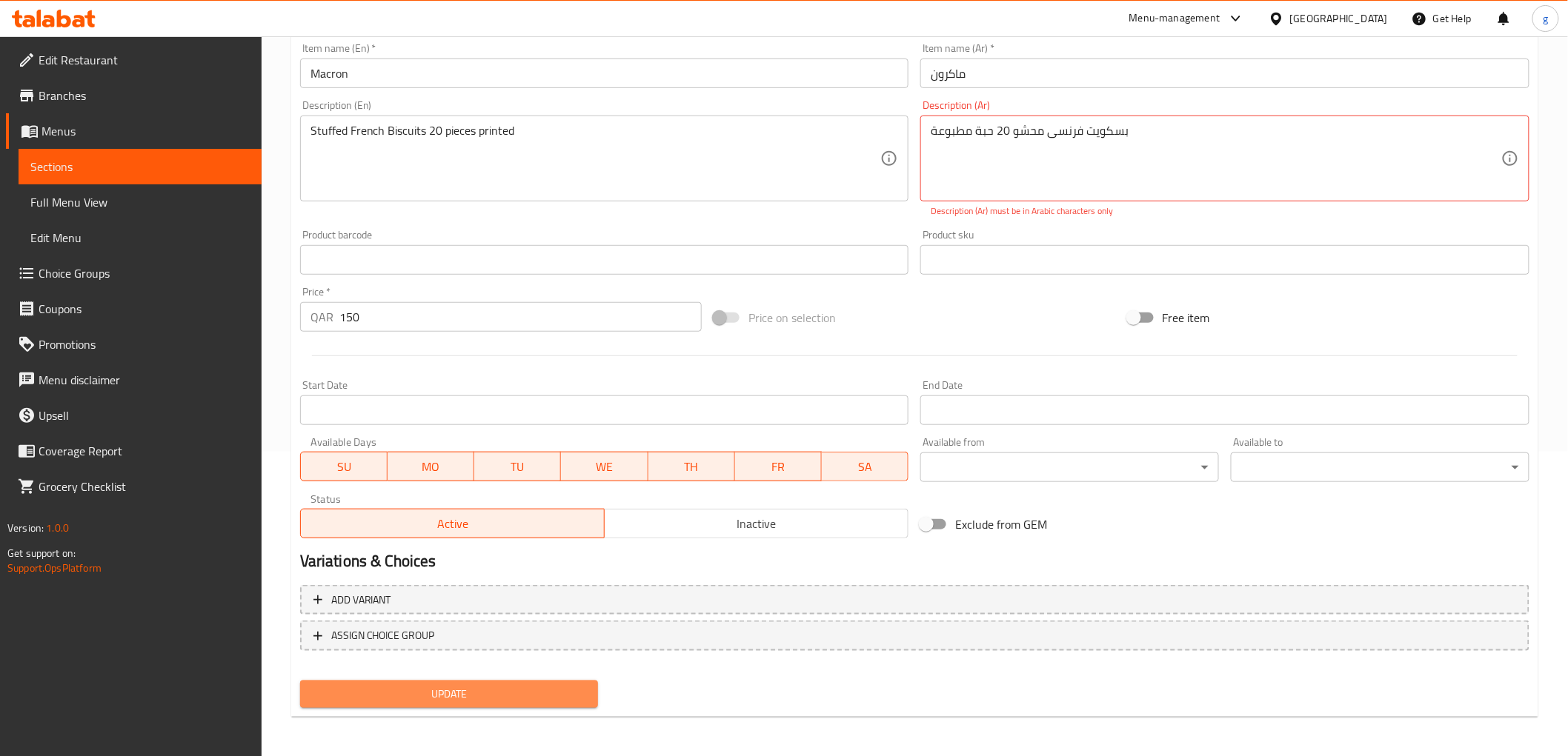
click at [549, 686] on span "Update" at bounding box center [449, 694] width 275 height 19
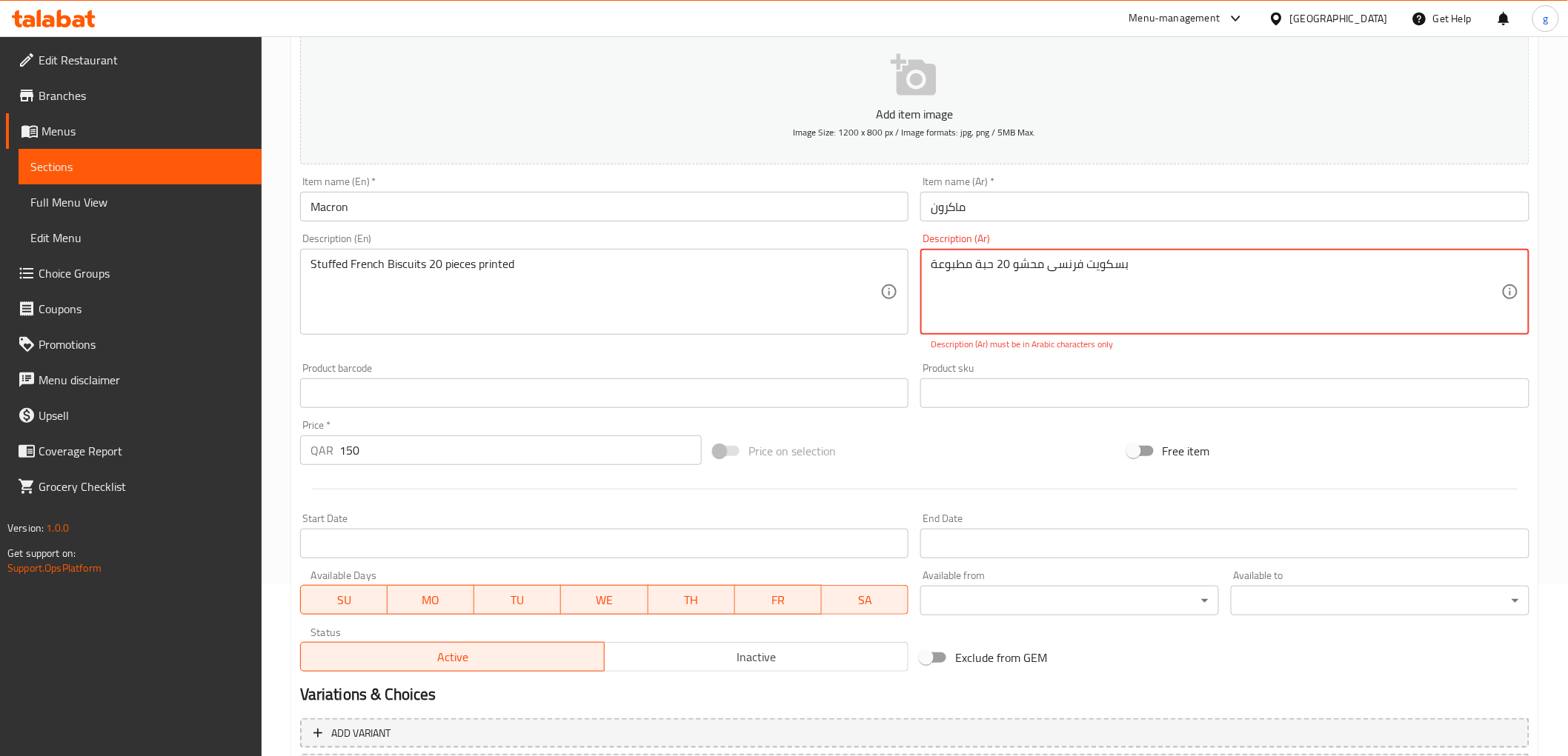
scroll to position [0, 0]
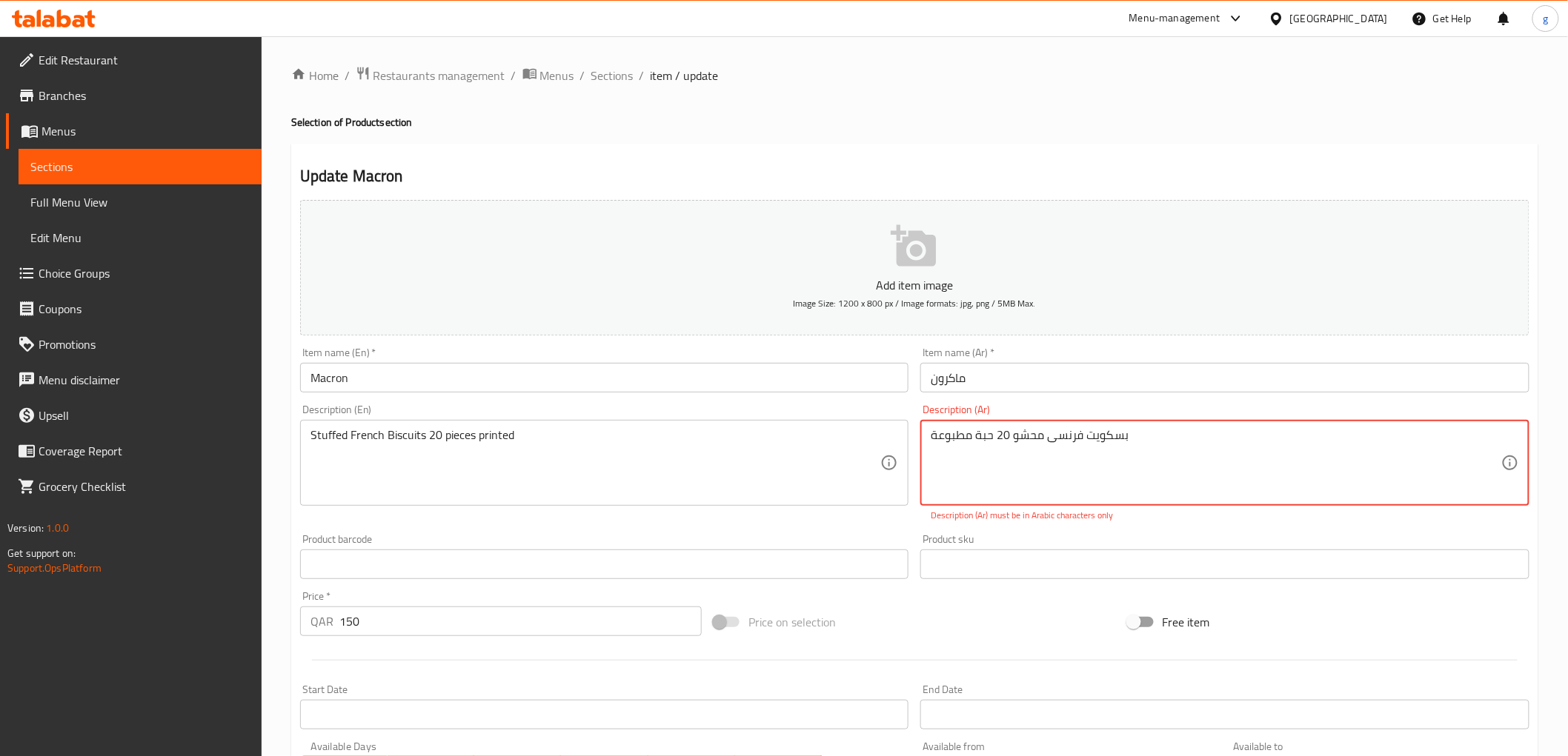
click at [965, 378] on input "ماكرون" at bounding box center [1224, 378] width 609 height 30
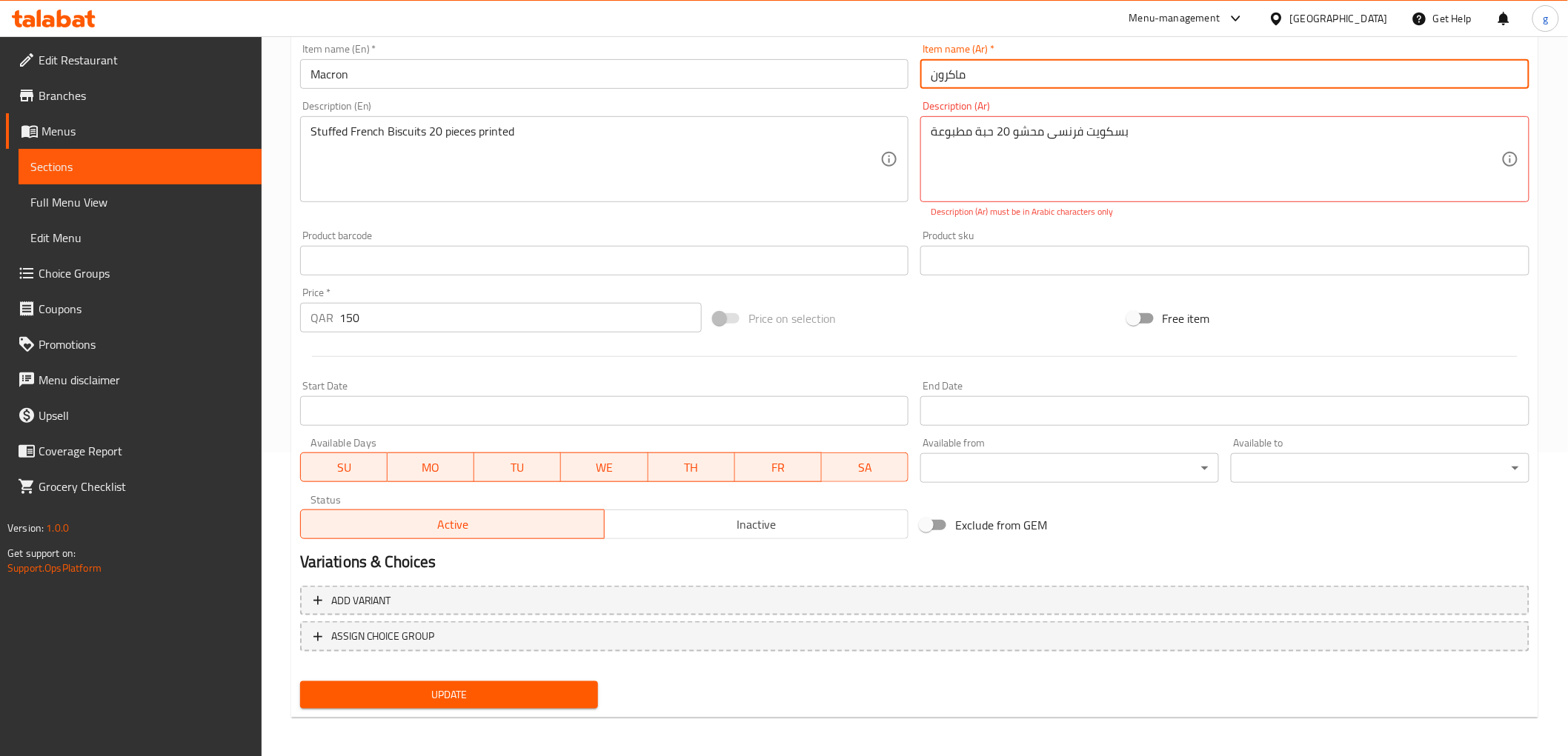
scroll to position [304, 0]
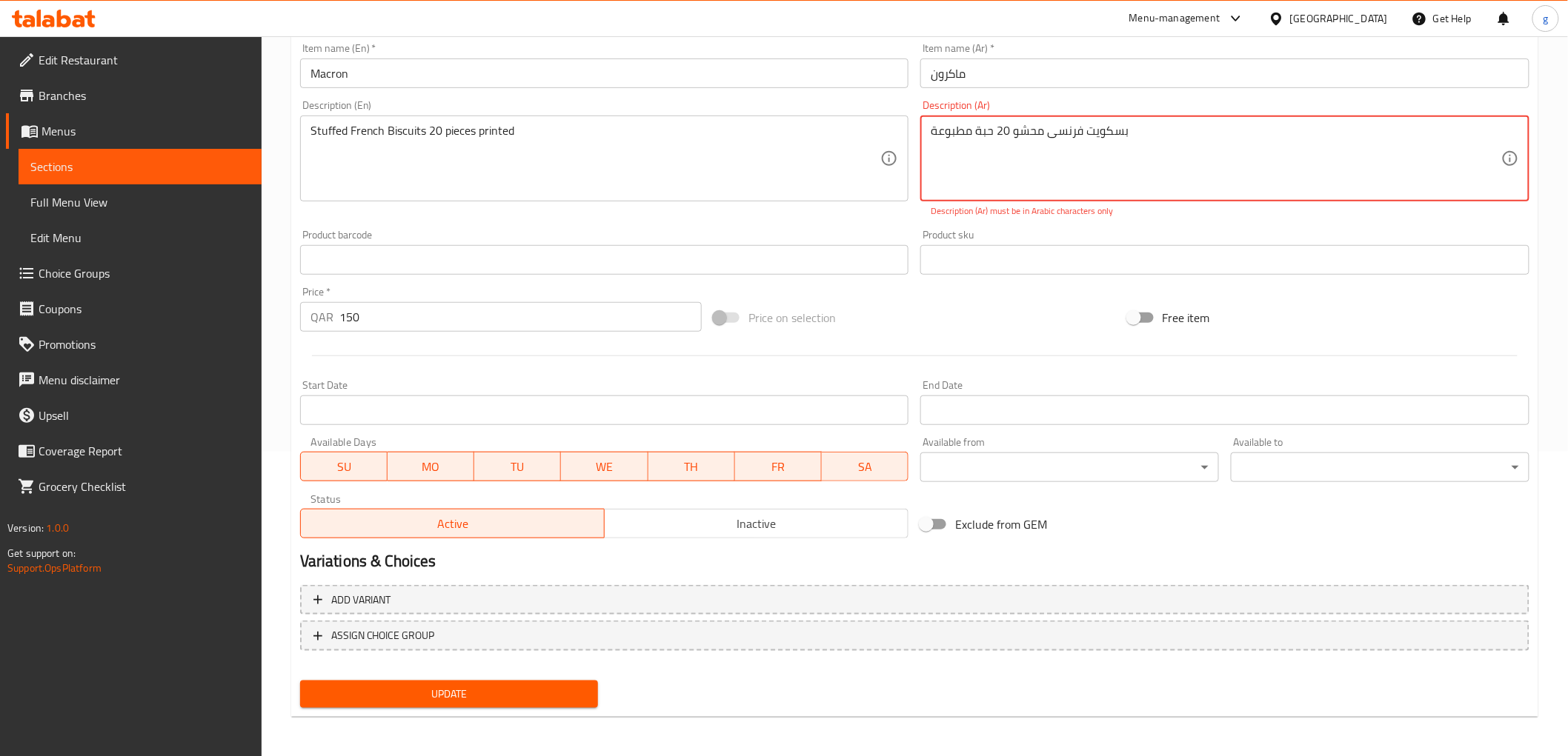
click at [1100, 141] on textarea "بسكويت فرنسی محشو 20 حبة مطبوعة" at bounding box center [1216, 159] width 570 height 70
click at [1104, 181] on textarea "بسكويت فرنسی محشو 20 حبة مطبوعة" at bounding box center [1216, 159] width 570 height 70
click at [1041, 116] on div "بسكويت فرنسی محشو 20 حبة مطبوعة Description (Ar)" at bounding box center [1224, 158] width 609 height 86
click at [1034, 132] on textarea "بسكويت فرنسی محشو 20 حبة مطبوعة" at bounding box center [1216, 159] width 570 height 70
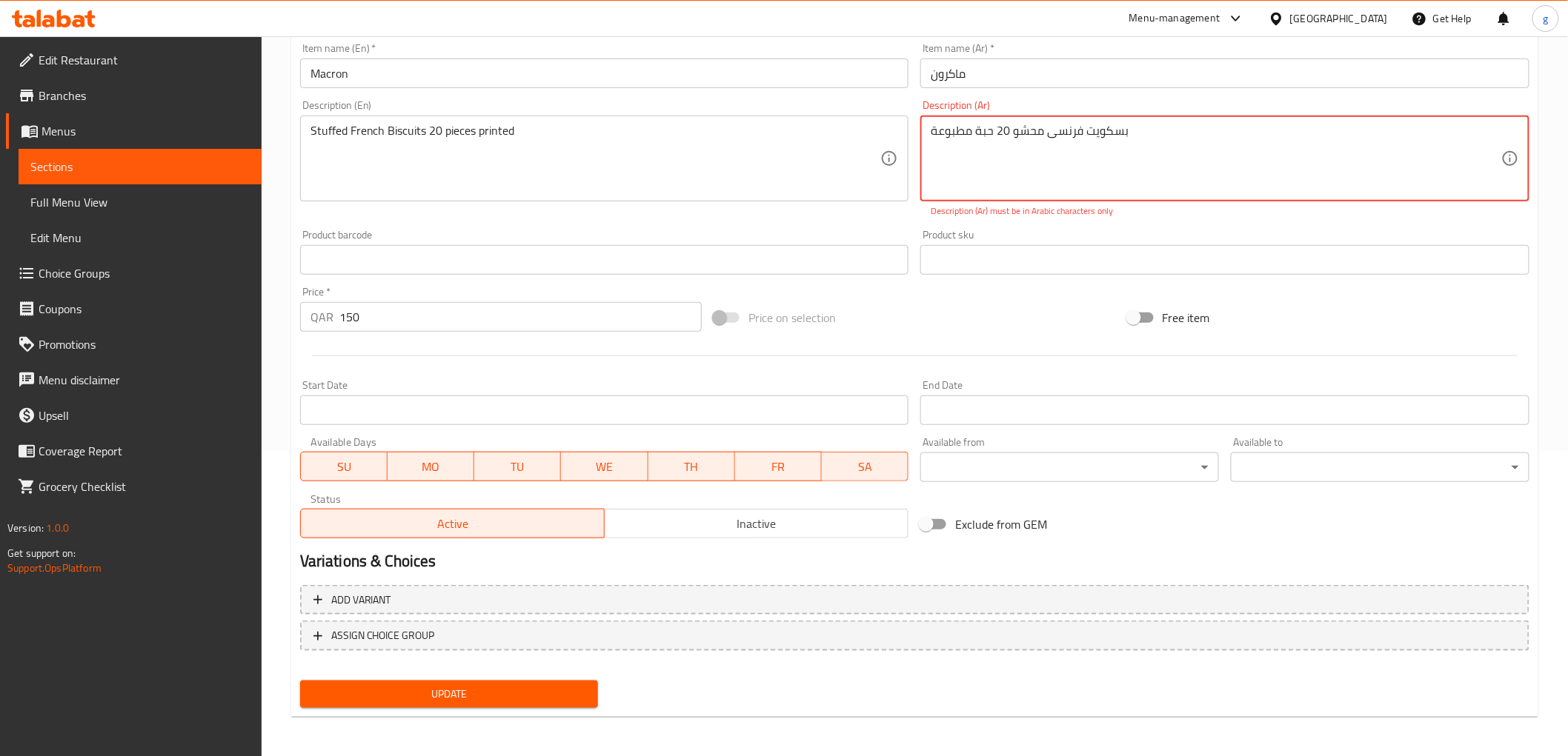
click at [1034, 132] on textarea "بسكويت فرنسی محشو 20 حبة مطبوعة" at bounding box center [1216, 159] width 570 height 70
click at [1232, 283] on div "Add item image Image Size: 1200 x 800 px / Image formats: jpg, png / 5MB Max. I…" at bounding box center [914, 216] width 1241 height 655
click at [1352, 139] on textarea "بسكويت فرنسی محشو 20 حبة مطبوعة" at bounding box center [1216, 159] width 570 height 70
drag, startPoint x: 1372, startPoint y: 135, endPoint x: 1382, endPoint y: 133, distance: 10.2
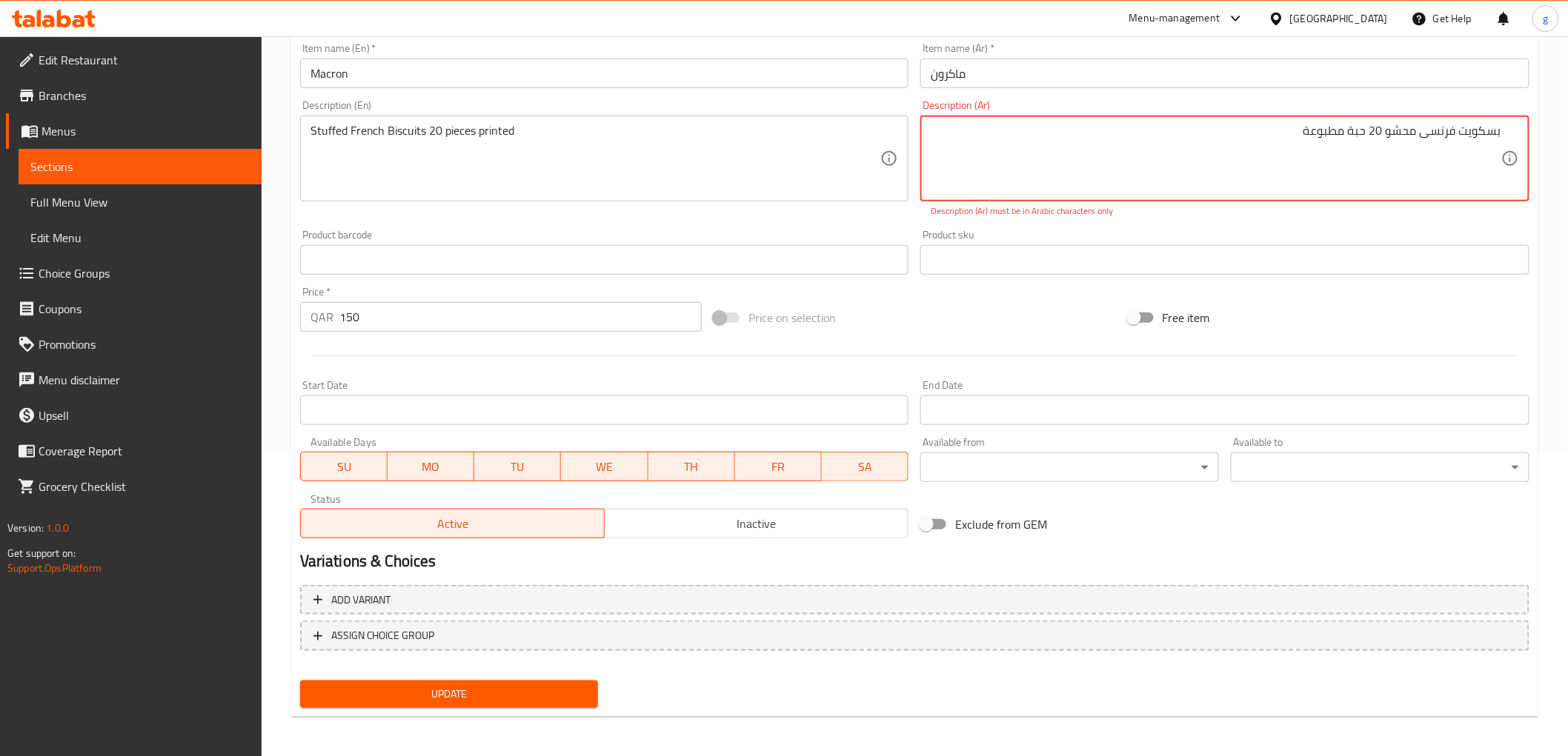
click at [1382, 133] on textarea "بسكويت فرنسی محشو 20 حبة مطبوعة" at bounding box center [1216, 159] width 570 height 70
click at [537, 693] on span "Update" at bounding box center [449, 694] width 275 height 19
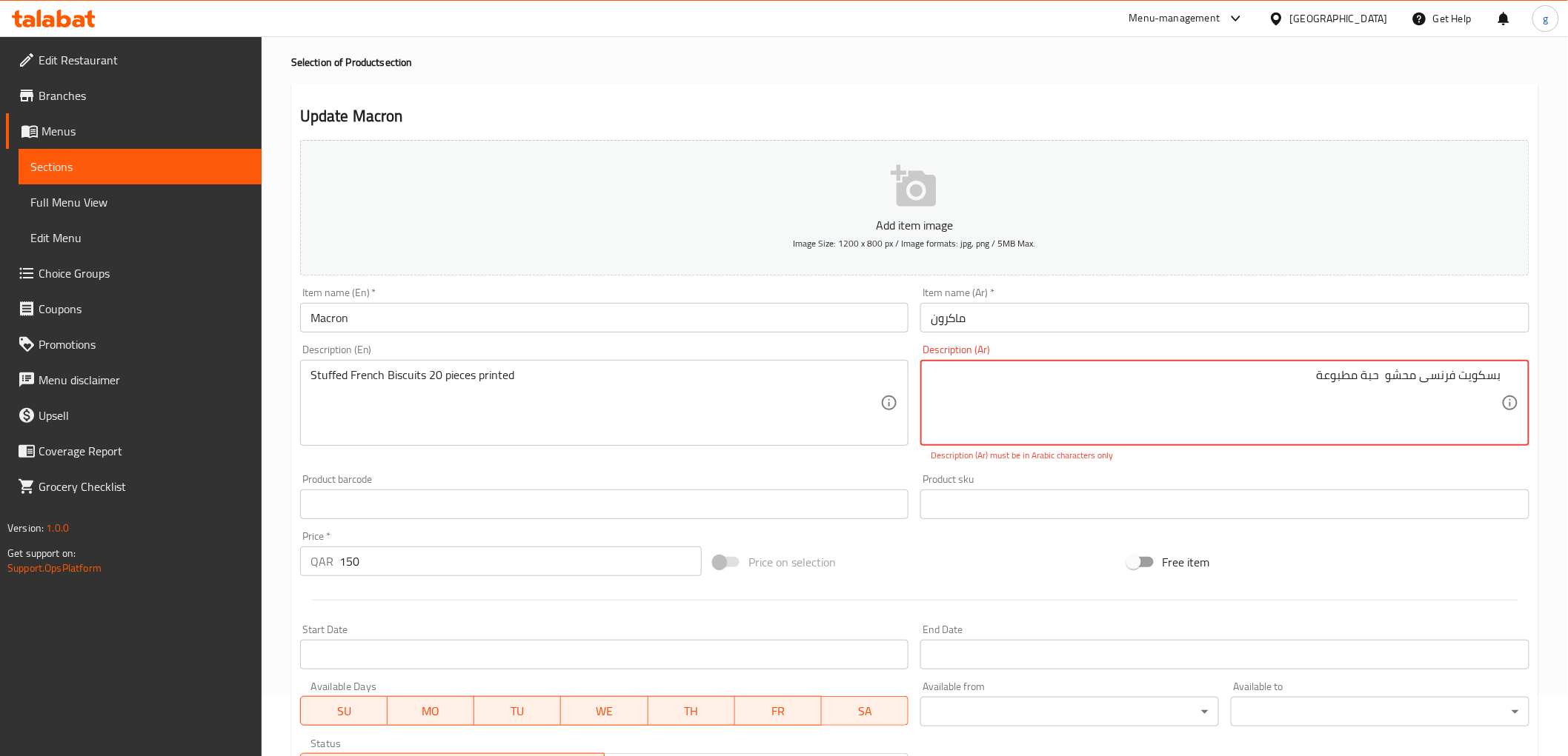
scroll to position [57, 0]
click at [1421, 386] on textarea "بسكويت فرنسی محشو حبة مطبوعة" at bounding box center [1216, 406] width 570 height 70
click at [1381, 389] on textarea "بسكويت فرنسی محشو حبة مطبوعة" at bounding box center [1216, 406] width 570 height 70
click at [1382, 389] on textarea "بسكويت فرنسی محشو حبة مطبوعة" at bounding box center [1216, 406] width 570 height 70
click at [1387, 385] on textarea "بسكويت فرنسی محشو حبة مطبوعة" at bounding box center [1216, 406] width 570 height 70
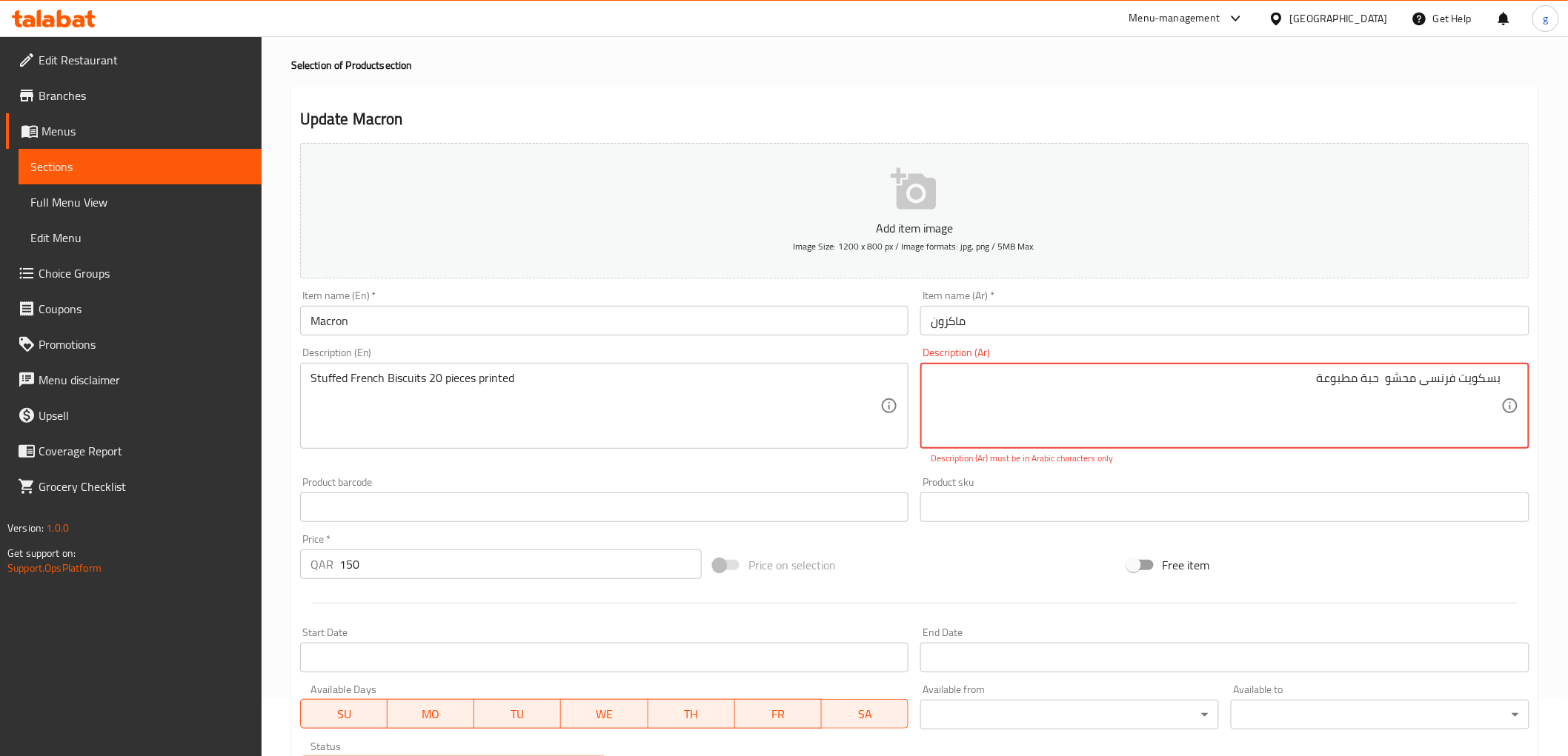
click at [1382, 383] on textarea "بسكويت فرنسی محشو حبة مطبوعة" at bounding box center [1216, 406] width 570 height 70
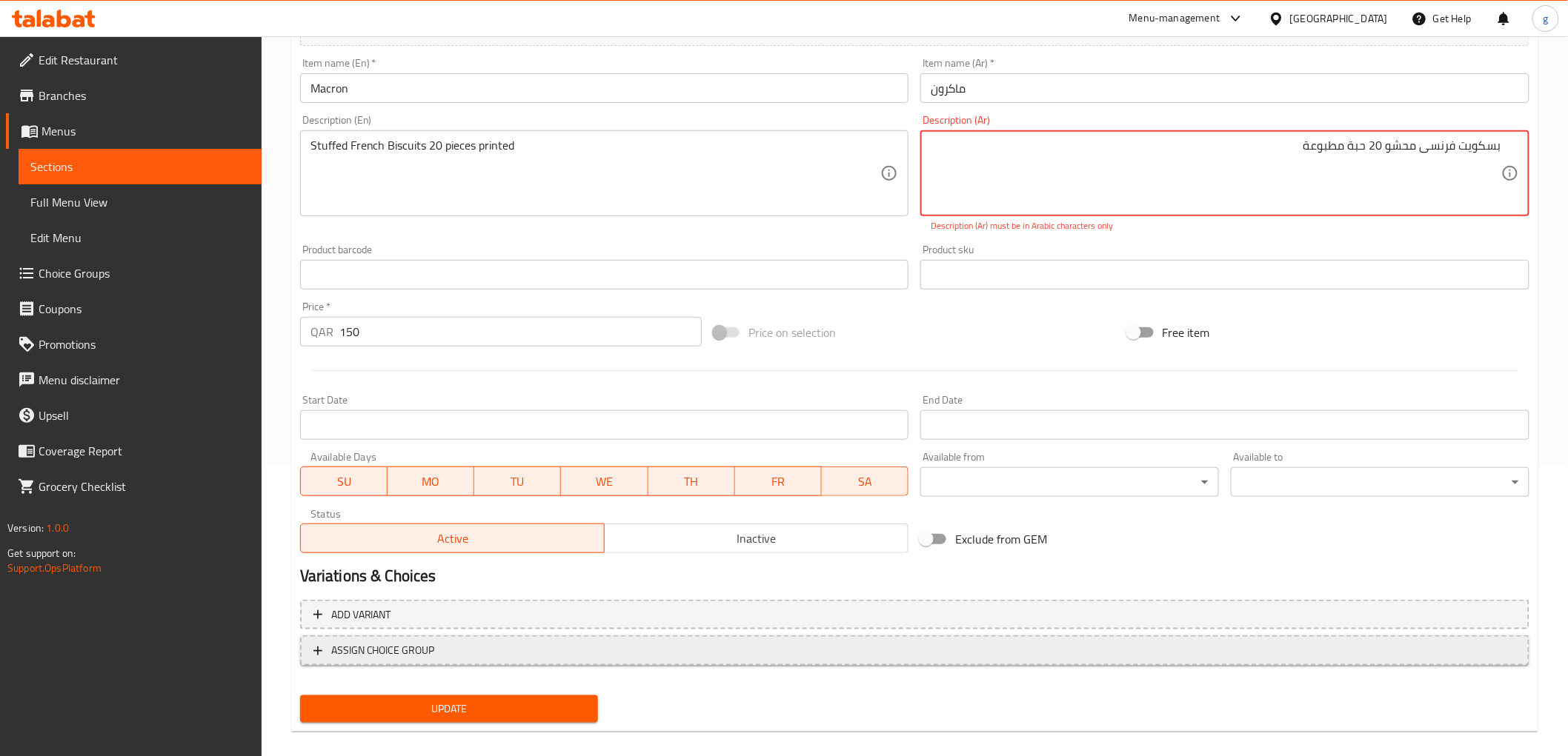
scroll to position [304, 0]
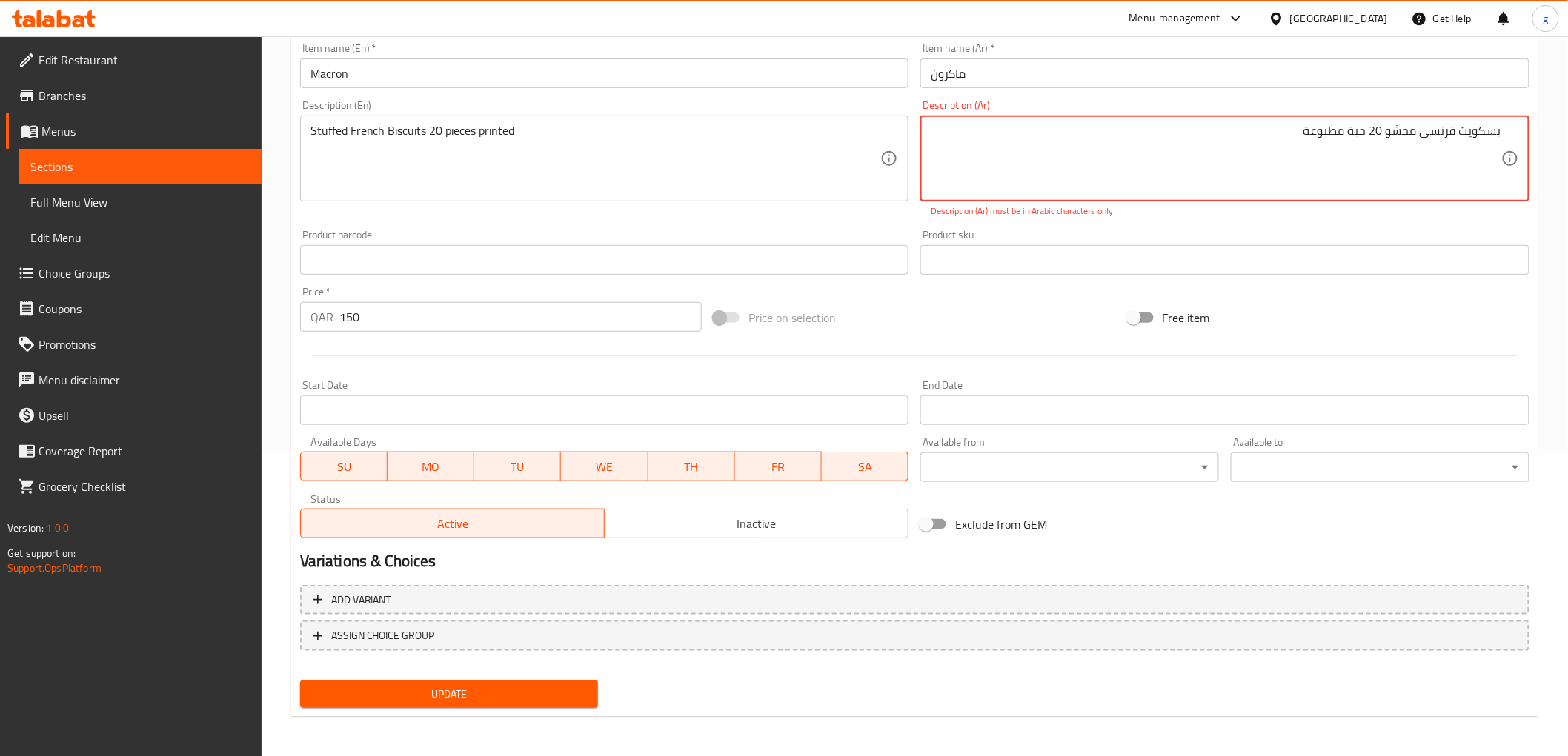
type textarea "بسكويت فرنسی محشو 20 حبة مطبوعة"
click at [387, 691] on span "Update" at bounding box center [449, 694] width 275 height 19
click at [387, 692] on span "Update" at bounding box center [449, 694] width 275 height 19
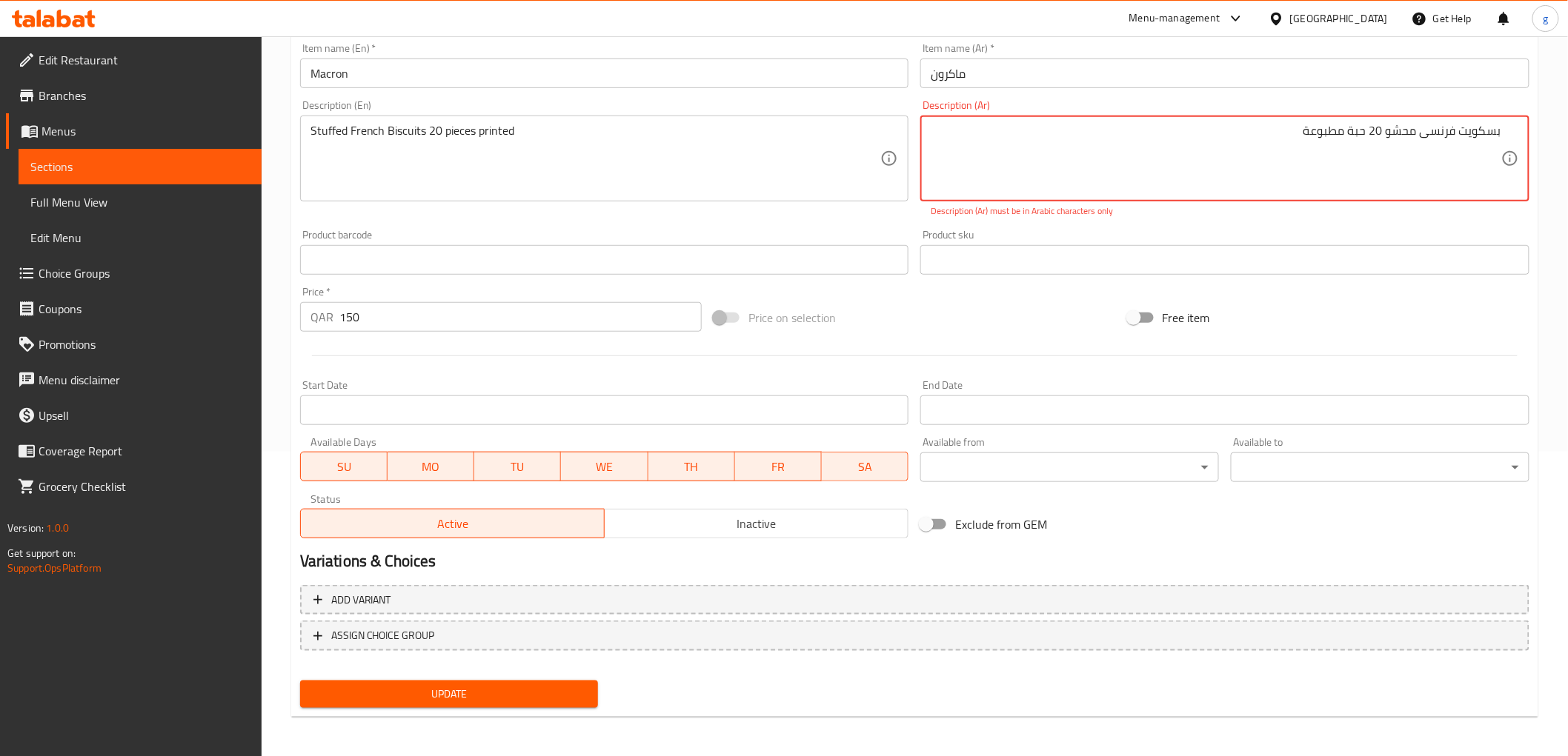
click at [387, 692] on span "Update" at bounding box center [449, 694] width 275 height 19
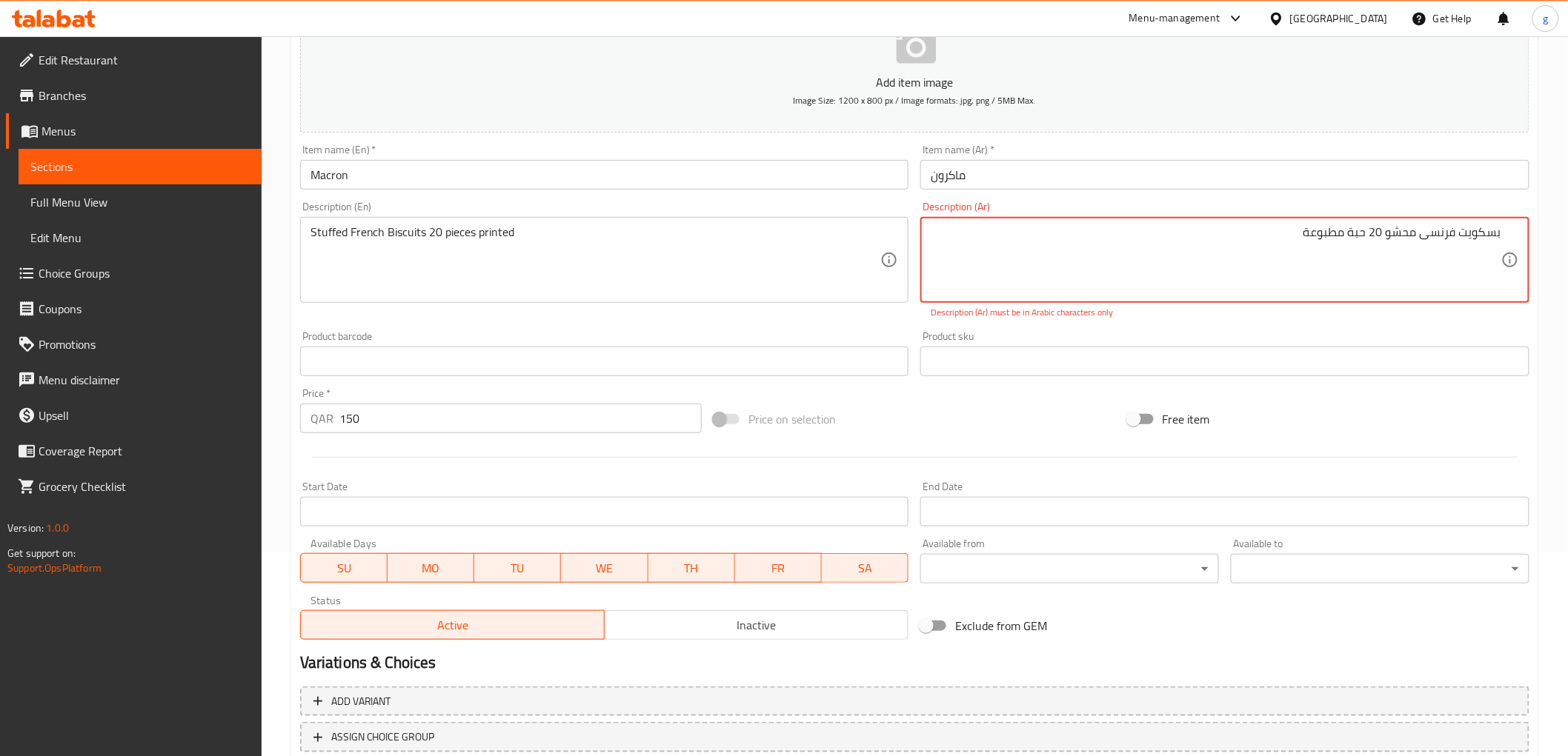
scroll to position [0, 0]
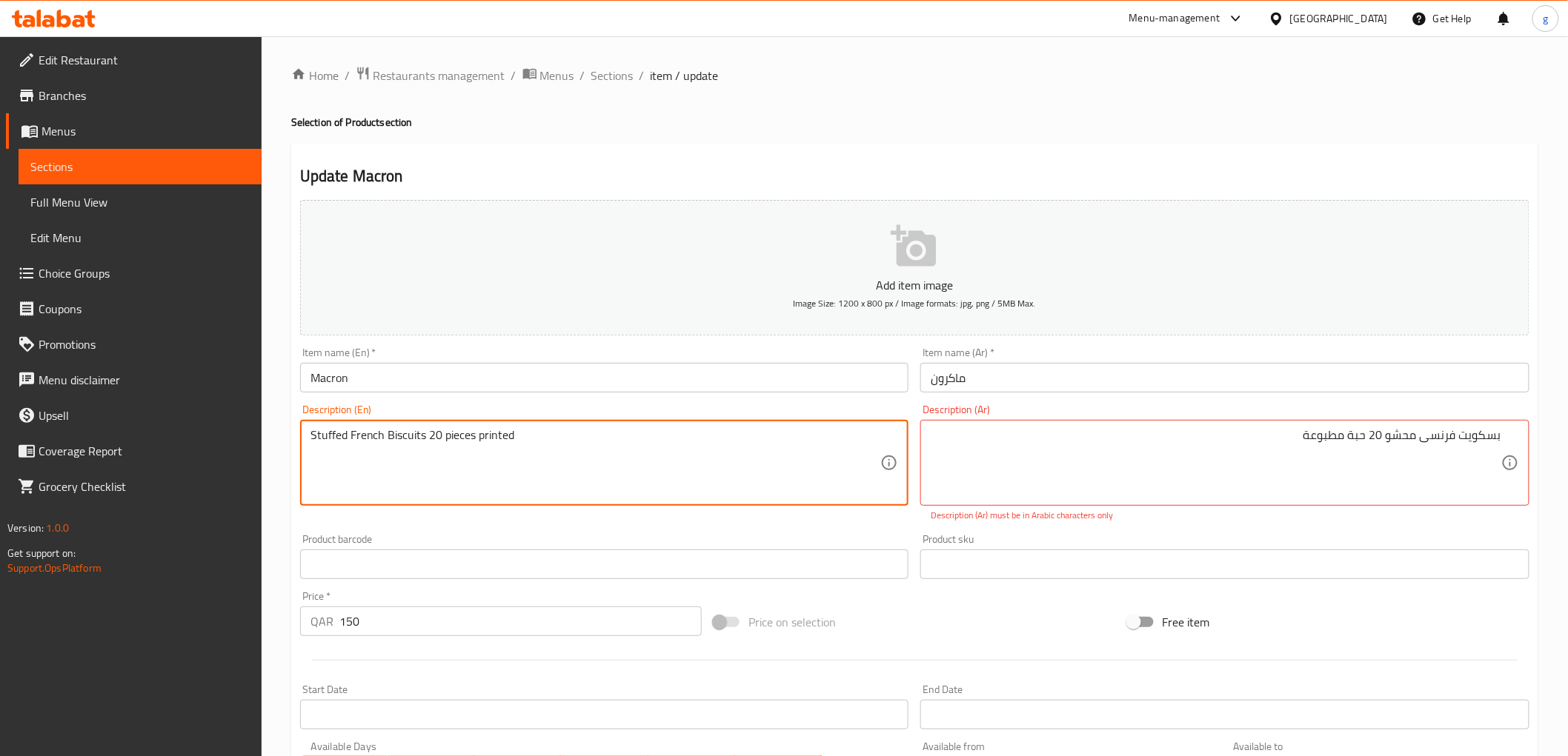
click at [486, 434] on textarea "Stuffed French Biscuits 20 pieces printed" at bounding box center [596, 463] width 570 height 70
click at [661, 484] on textarea "Stuffed French Biscuits 20 pieces printed" at bounding box center [596, 463] width 570 height 70
click at [110, 169] on span "Sections" at bounding box center [140, 167] width 220 height 18
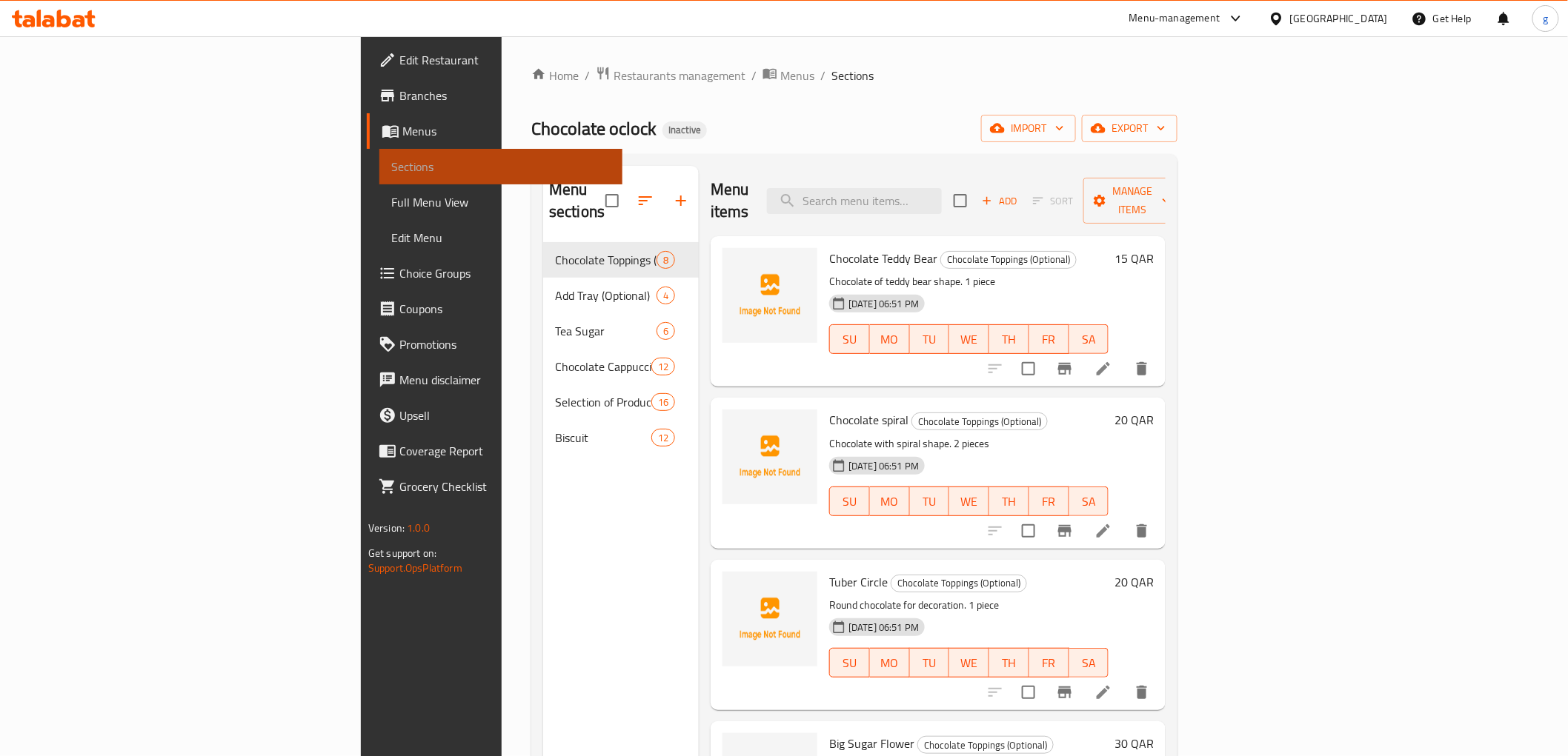
click at [391, 169] on span "Sections" at bounding box center [501, 167] width 220 height 18
click at [908, 189] on input "search" at bounding box center [854, 201] width 174 height 26
paste input "Macron"
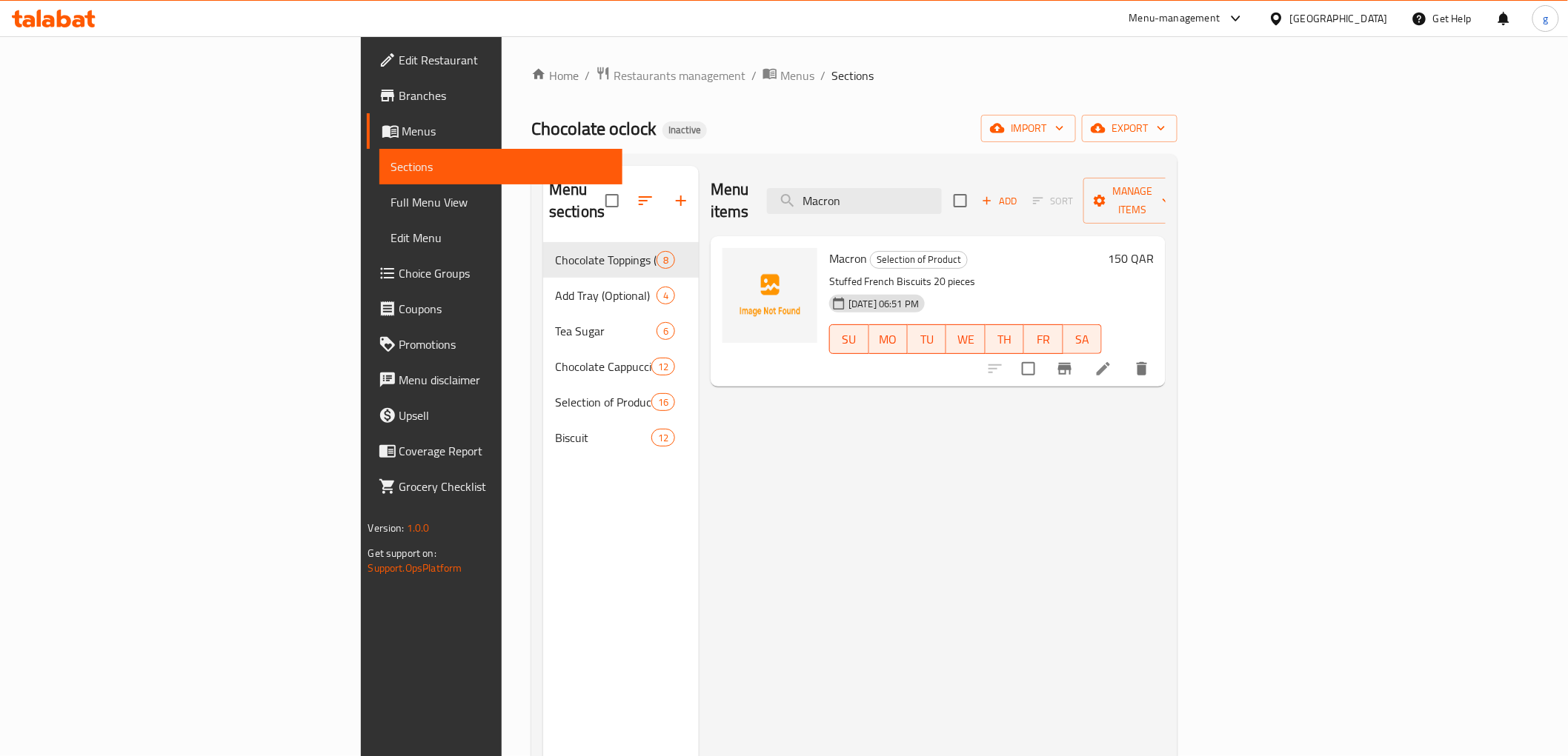
type input "Macron"
click at [1110, 362] on icon at bounding box center [1103, 368] width 13 height 13
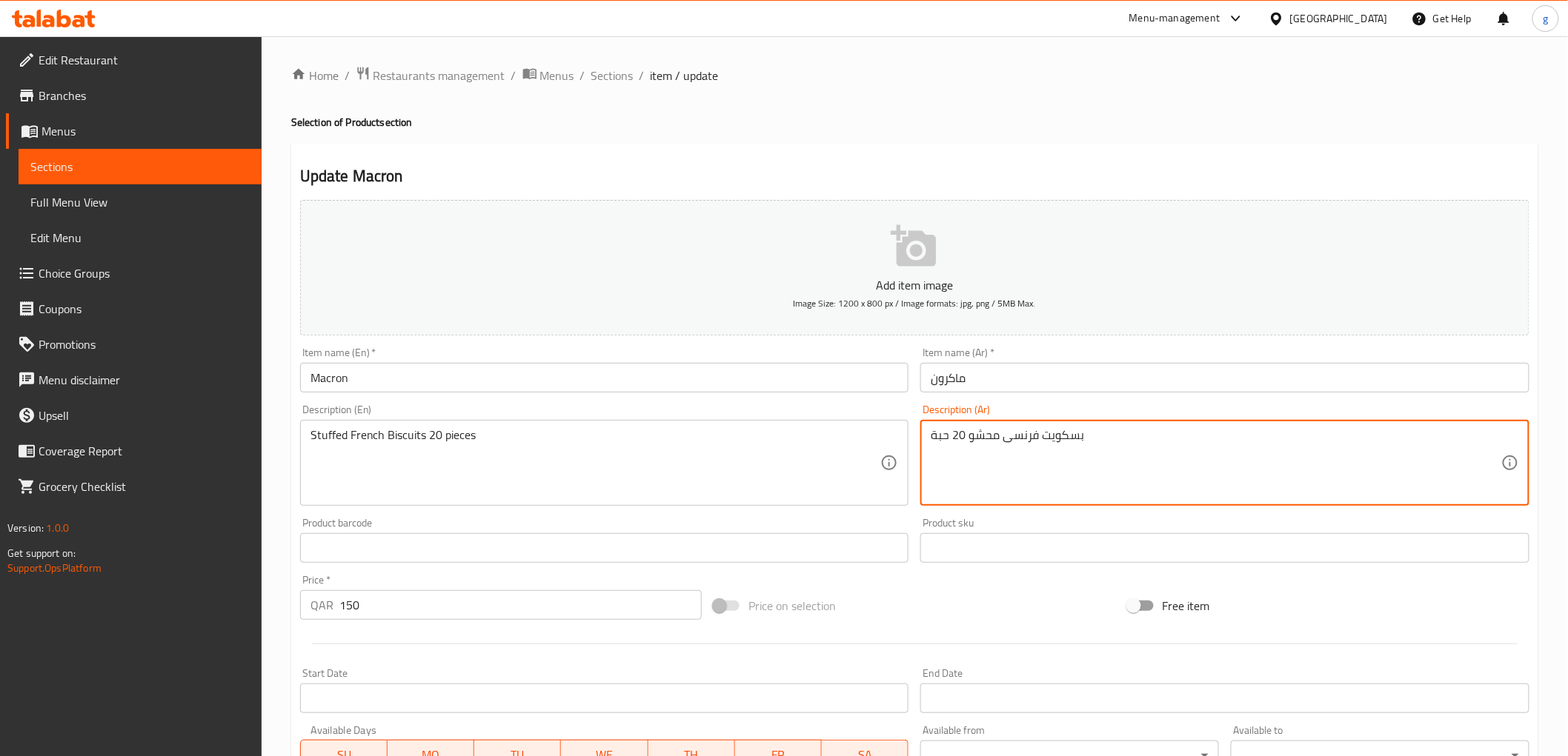
drag, startPoint x: 936, startPoint y: 438, endPoint x: 946, endPoint y: 441, distance: 10.4
click at [935, 434] on textarea "بسكويت فرنسی محشو 20 حبة" at bounding box center [1216, 463] width 570 height 70
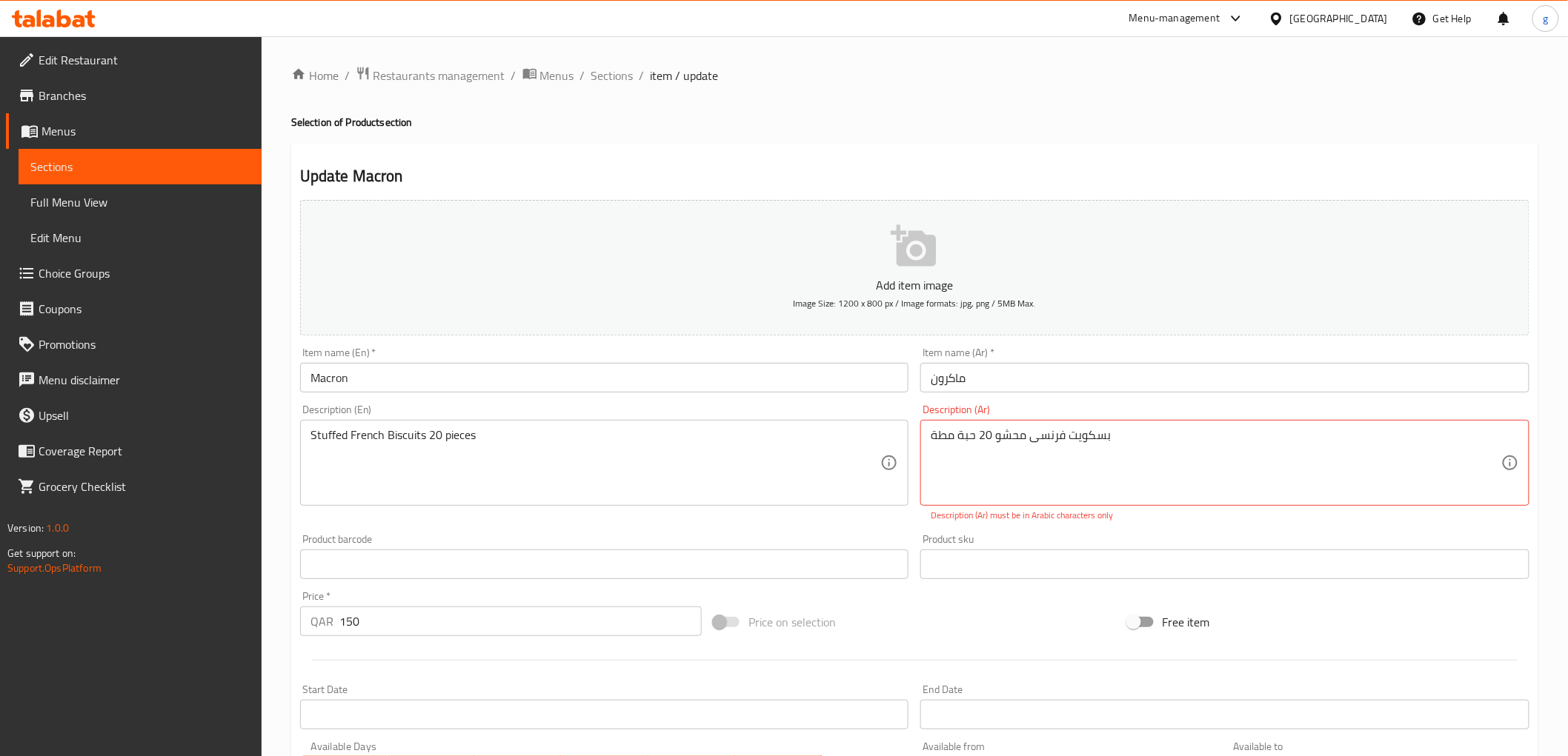
drag, startPoint x: 926, startPoint y: 438, endPoint x: 962, endPoint y: 446, distance: 36.9
click at [964, 445] on div "بسكويت فرنسی محشو 20 حبة مطة Description (Ar)" at bounding box center [1224, 462] width 609 height 86
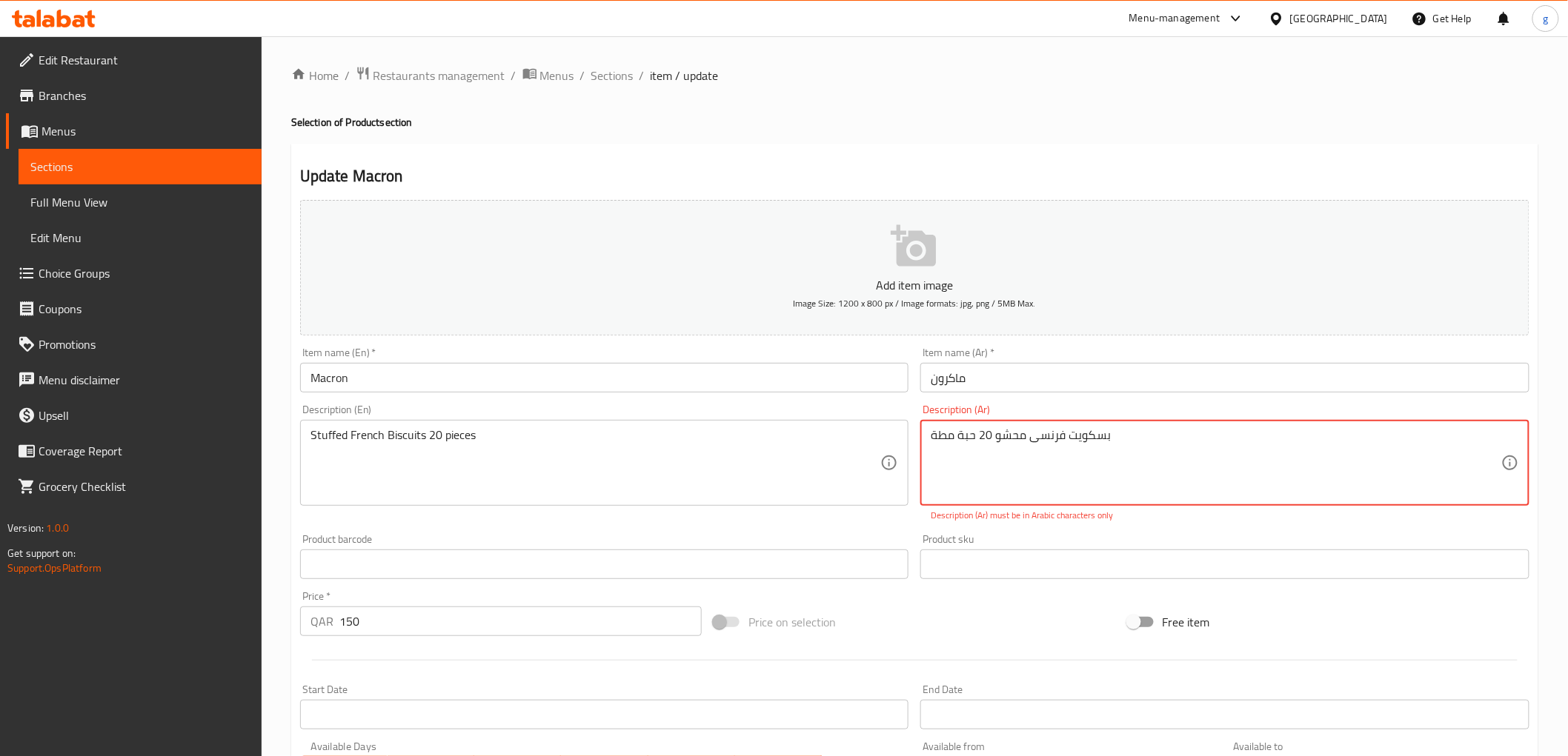
drag, startPoint x: 960, startPoint y: 446, endPoint x: 905, endPoint y: 452, distance: 55.3
click at [903, 452] on div "Add item image Image Size: 1200 x 800 px / Image formats: jpg, png / 5MB Max. I…" at bounding box center [914, 521] width 1241 height 655
click at [1145, 463] on textarea "بسكويت فرنسی محشو 20 حبة" at bounding box center [1216, 463] width 570 height 70
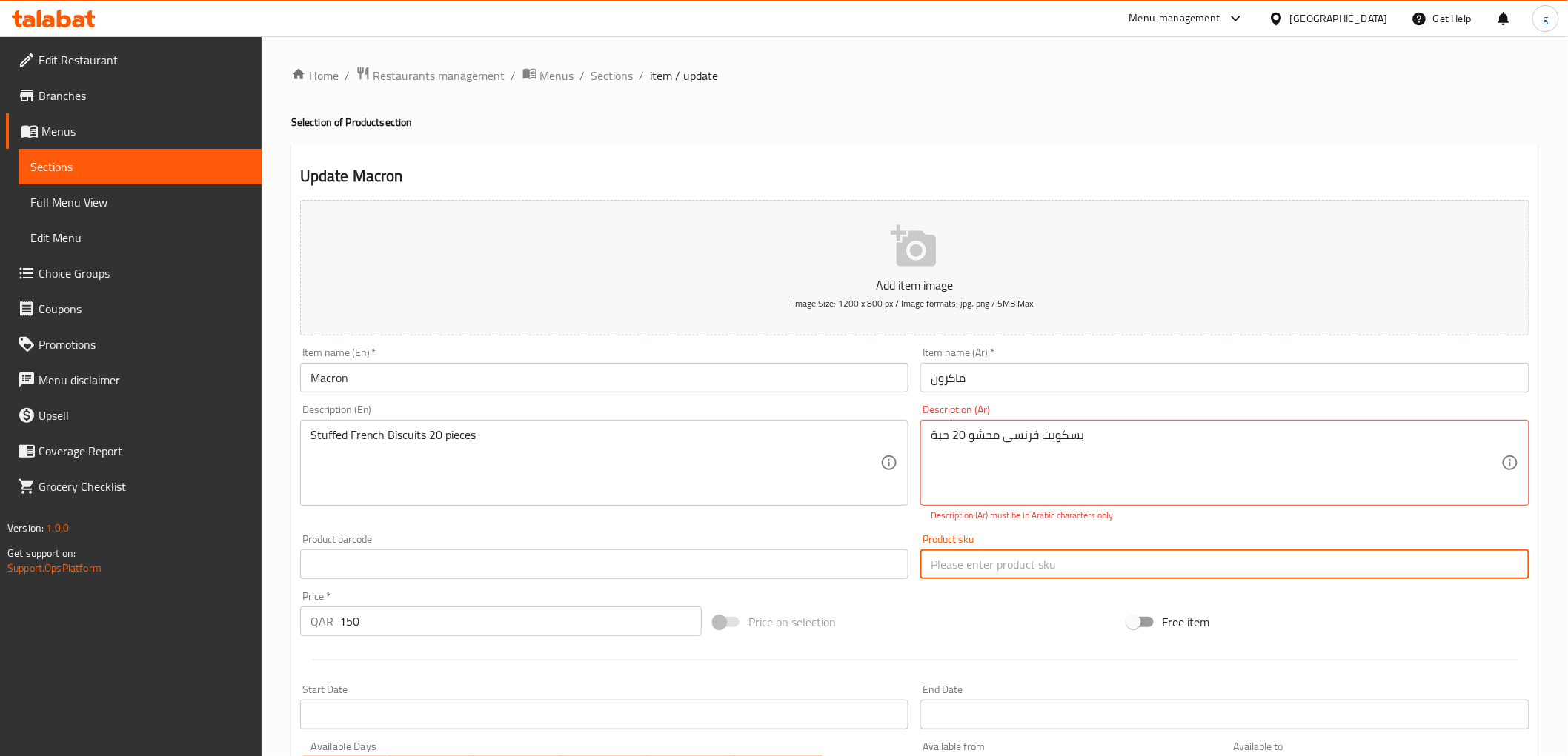
click at [1079, 552] on input "text" at bounding box center [1224, 564] width 609 height 30
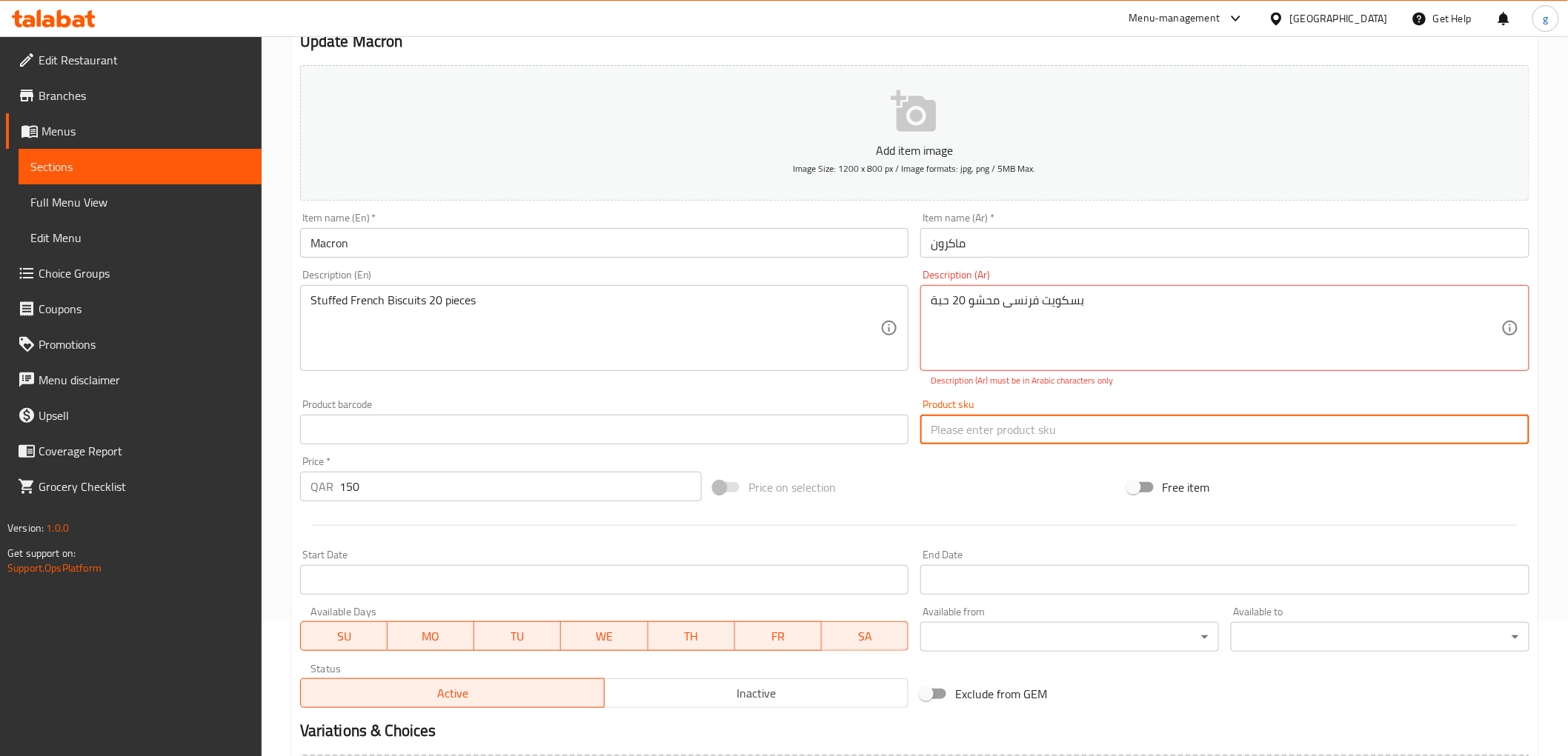
scroll to position [247, 0]
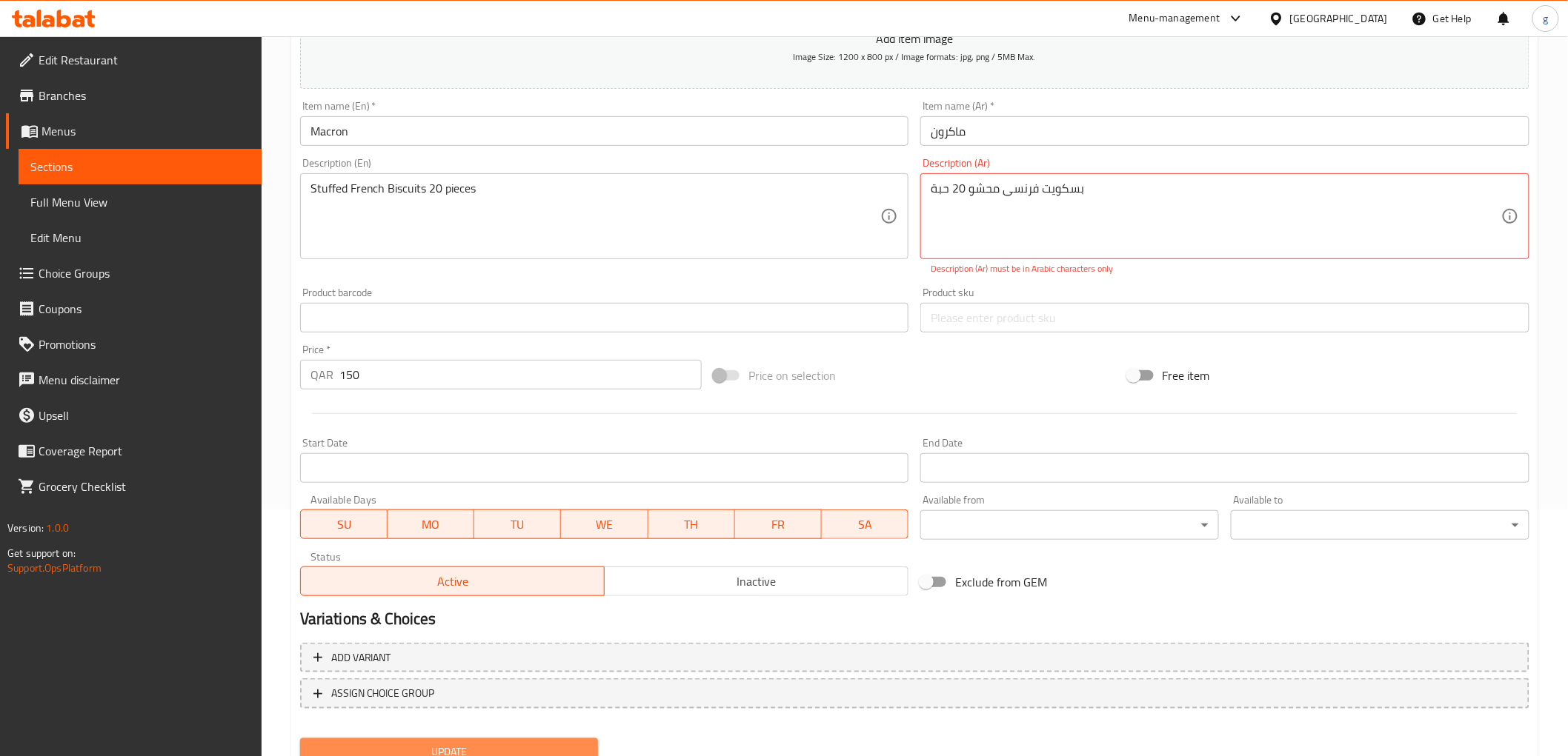
click at [532, 744] on span "Update" at bounding box center [449, 752] width 275 height 19
click at [1087, 188] on textarea "بسكويت فرنسی محشو 20 حبة" at bounding box center [1216, 216] width 570 height 70
click at [1018, 202] on textarea "بسكويت فرنسی محشو 20 حبة" at bounding box center [1216, 216] width 570 height 70
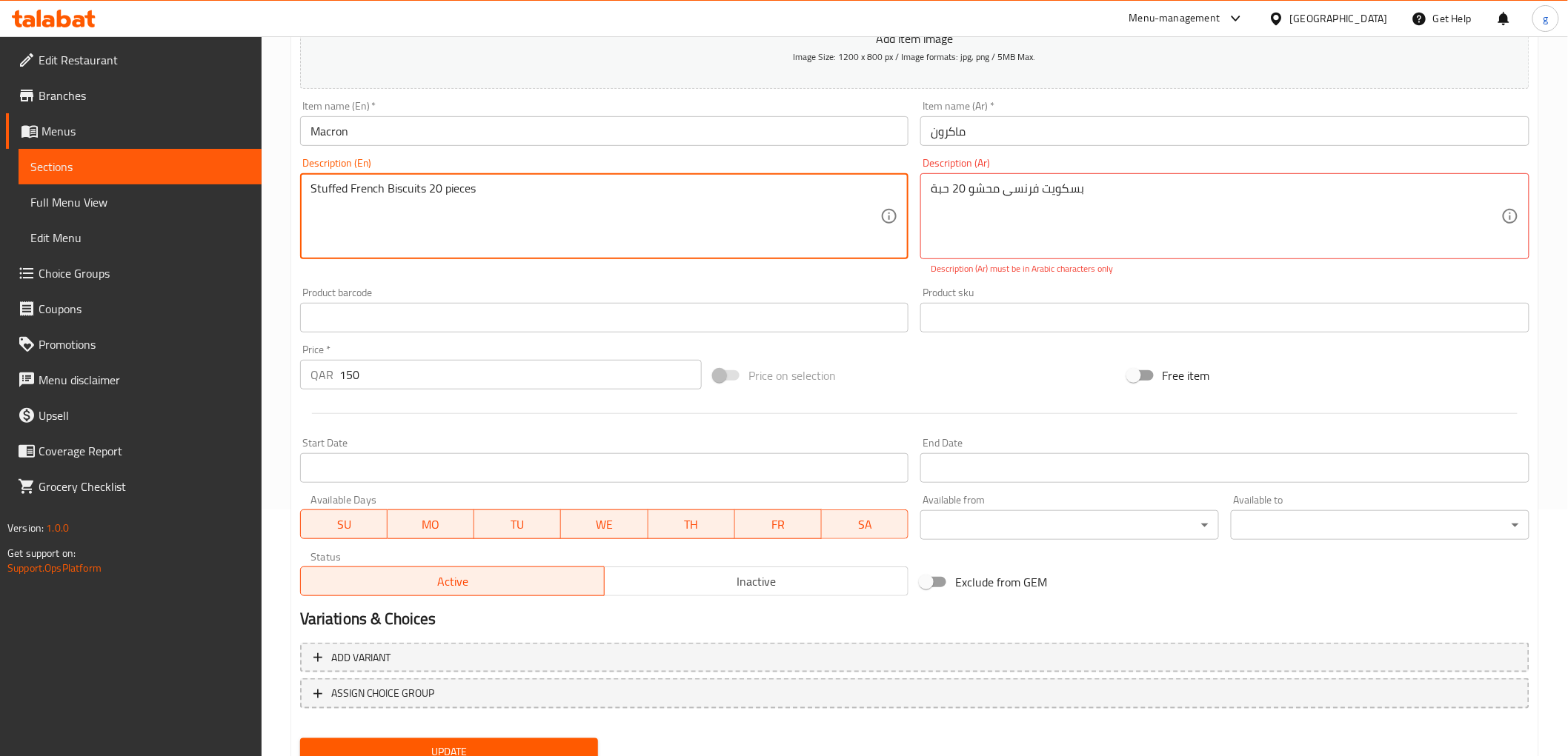
click at [389, 181] on textarea "Stuffed French Biscuits 20 pieces" at bounding box center [596, 216] width 570 height 70
click at [414, 196] on textarea "Stuffed French Biscuits 20 pieces" at bounding box center [596, 216] width 570 height 70
click at [654, 195] on textarea "Stuffed French Biscuits 20 pieces" at bounding box center [596, 216] width 570 height 70
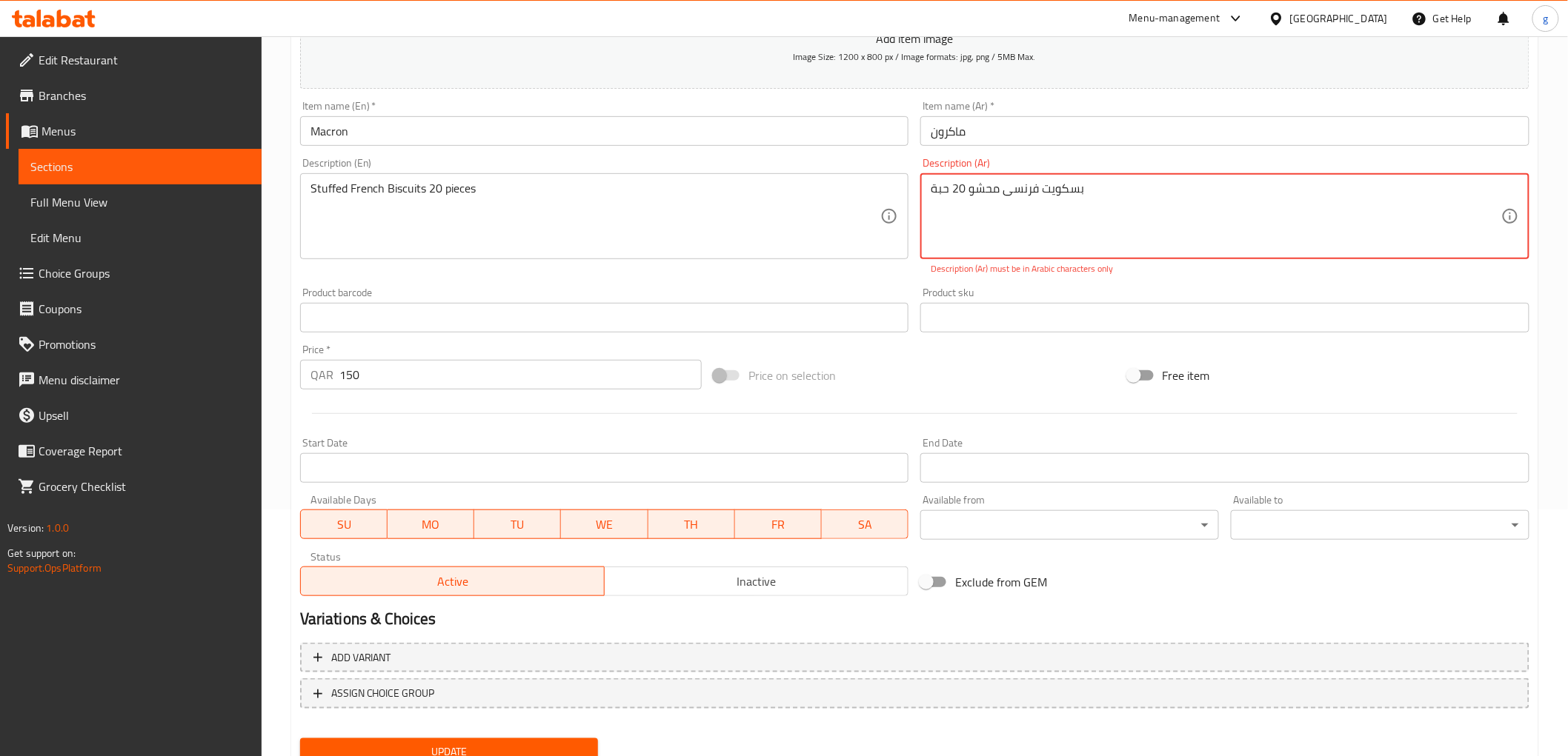
drag, startPoint x: 996, startPoint y: 201, endPoint x: 904, endPoint y: 205, distance: 92.1
click at [904, 205] on div "Add item image Image Size: 1200 x 800 px / Image formats: jpg, png / 5MB Max. I…" at bounding box center [914, 274] width 1241 height 655
click at [977, 187] on textarea "بسكويت فرنسی محشو 20 حبة" at bounding box center [1216, 216] width 570 height 70
click at [432, 179] on div "Stuffed French Biscuits 20 pieces Description (En)" at bounding box center [604, 216] width 609 height 86
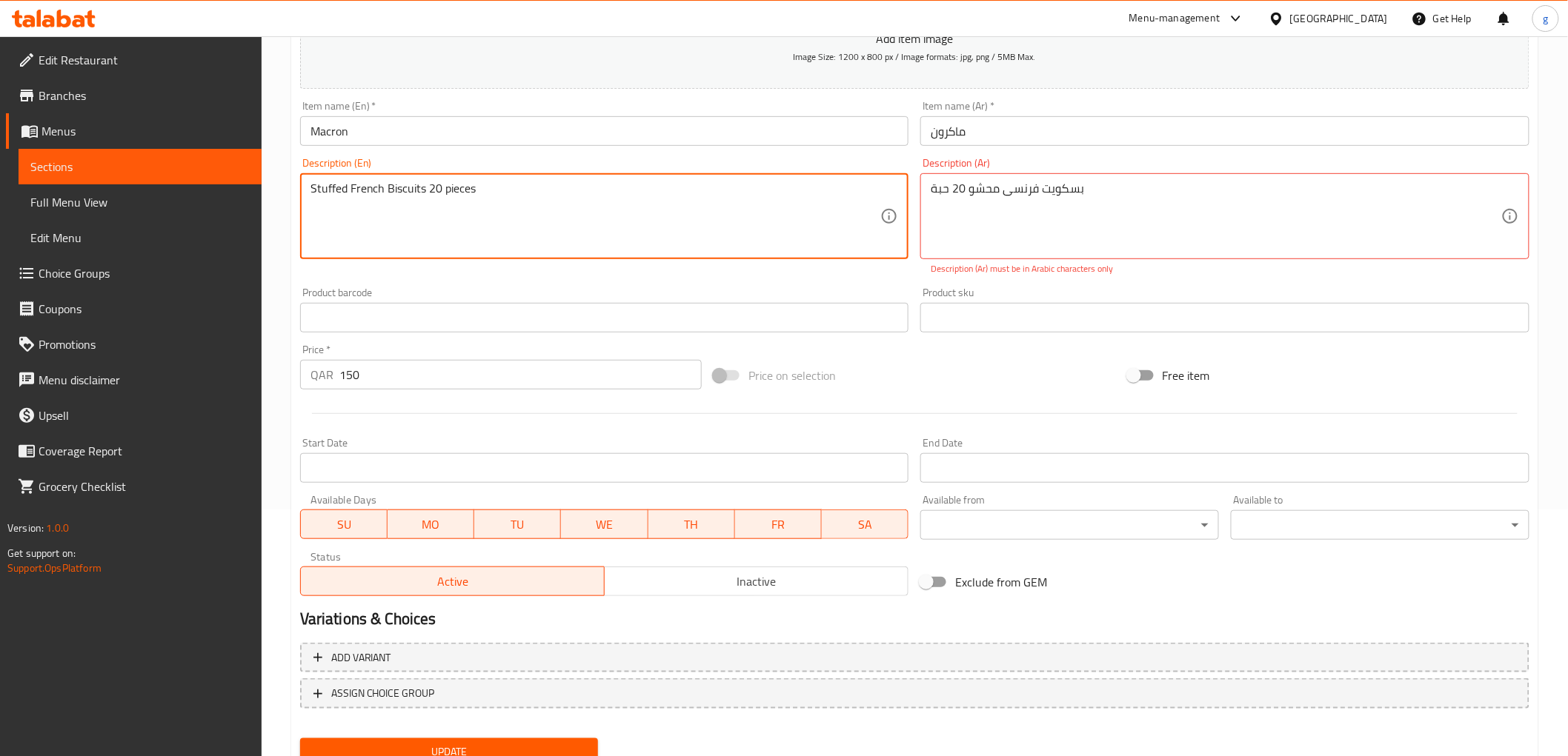
click at [544, 206] on textarea "Stuffed French Biscuits 20 pieces" at bounding box center [596, 216] width 570 height 70
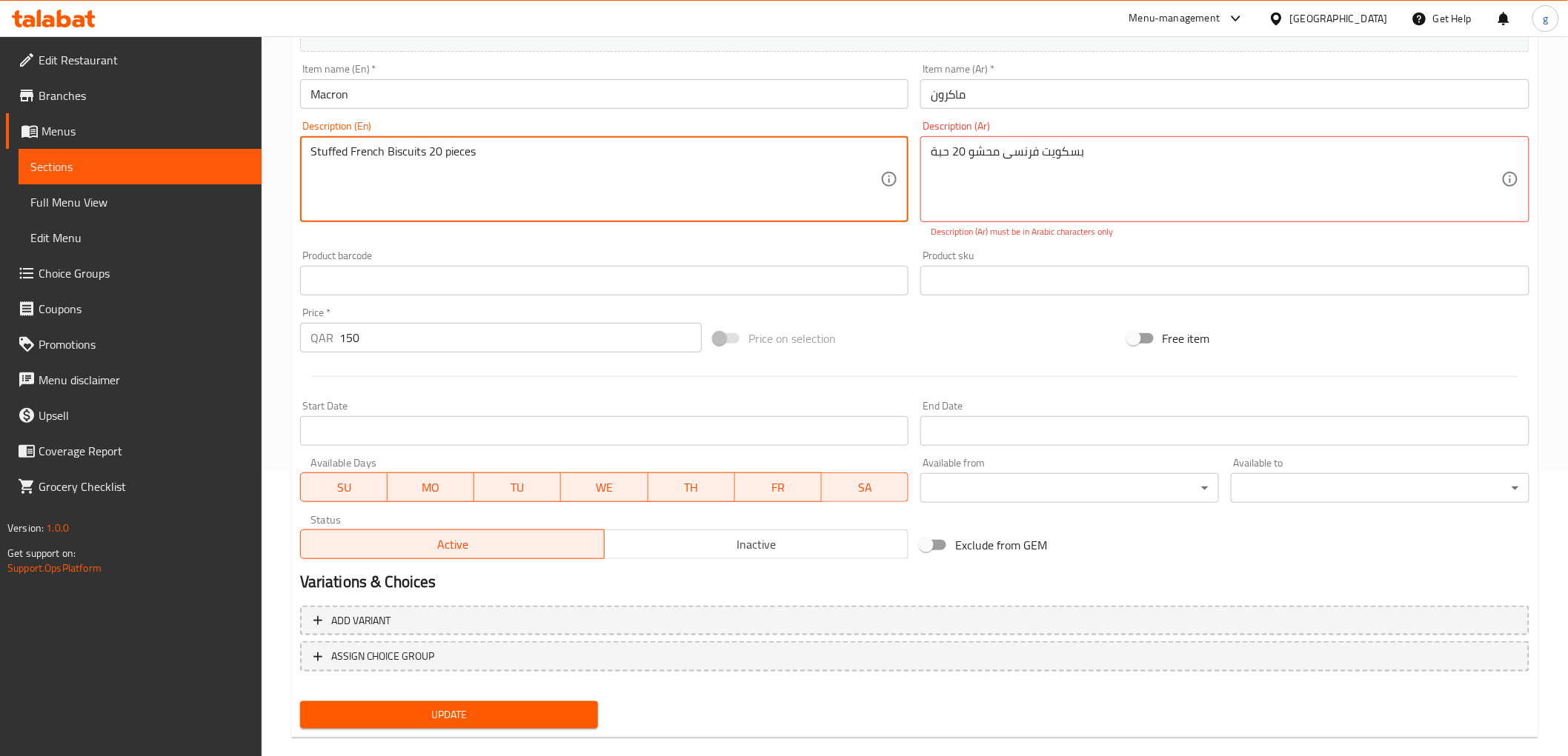
scroll to position [304, 0]
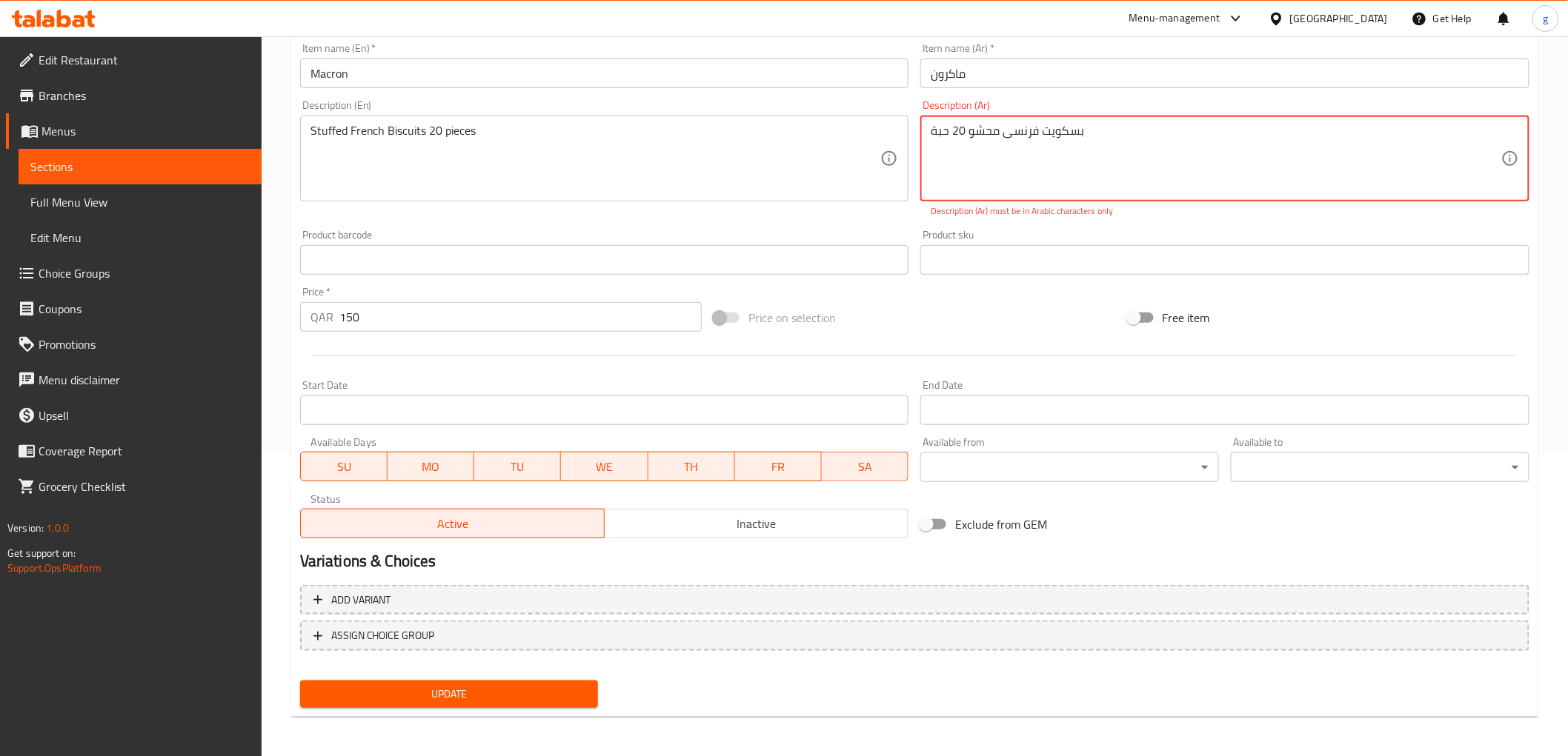
click at [967, 149] on textarea "بسكويت فرنسی محشو 20 حبة" at bounding box center [1216, 159] width 570 height 70
click at [1085, 135] on textarea "بسكويت فرنسی محشو 20 حبة" at bounding box center [1216, 159] width 570 height 70
click at [1117, 134] on textarea "بسكويت فرنسی محشو 20 حبة" at bounding box center [1216, 159] width 570 height 70
click at [496, 689] on span "Update" at bounding box center [449, 694] width 275 height 19
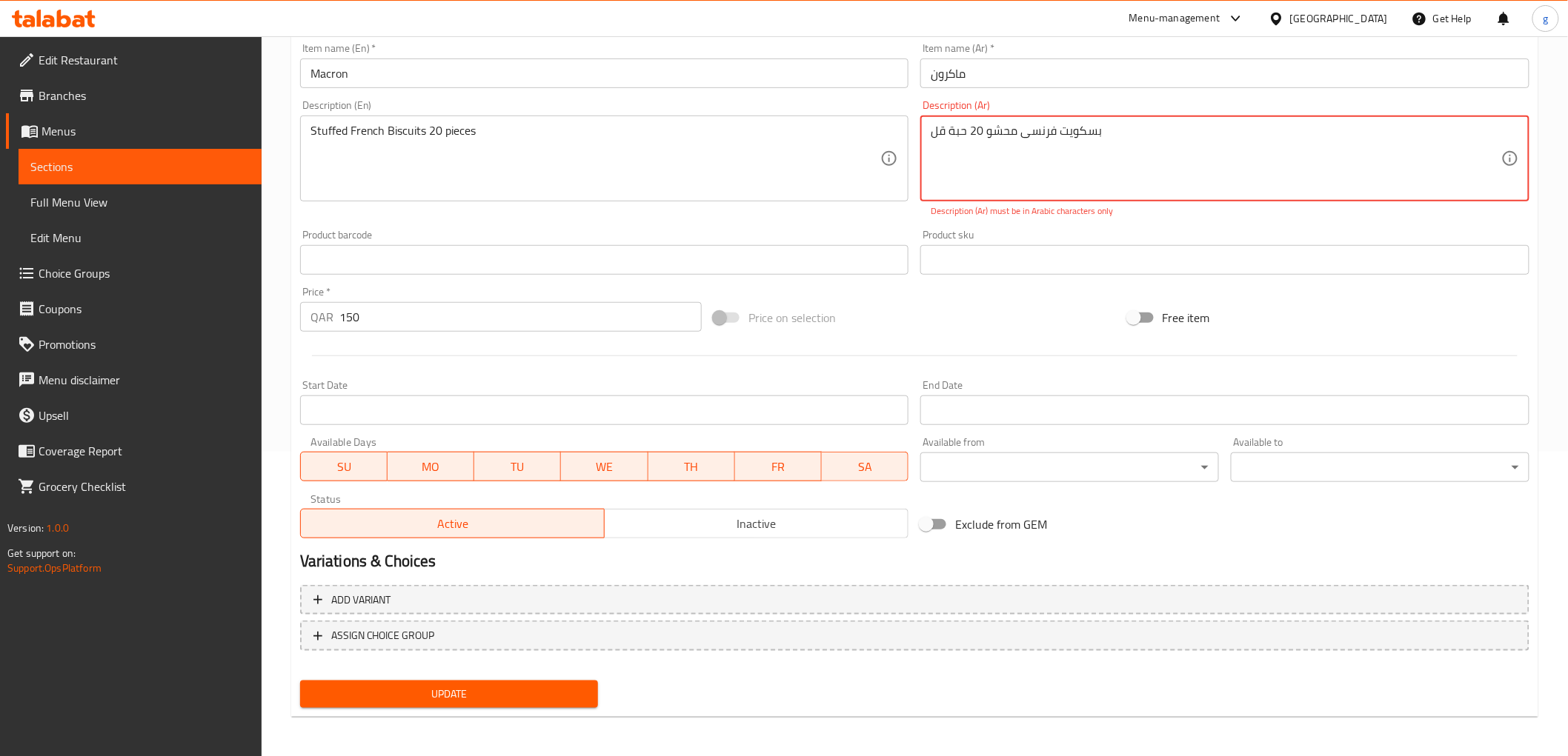
click at [1038, 183] on textarea "بسكويت فرنسی محشو 20 حبة قل" at bounding box center [1216, 159] width 570 height 70
click at [1143, 136] on textarea "بسكويت فرنسی محشو 20 حبة قل" at bounding box center [1216, 159] width 570 height 70
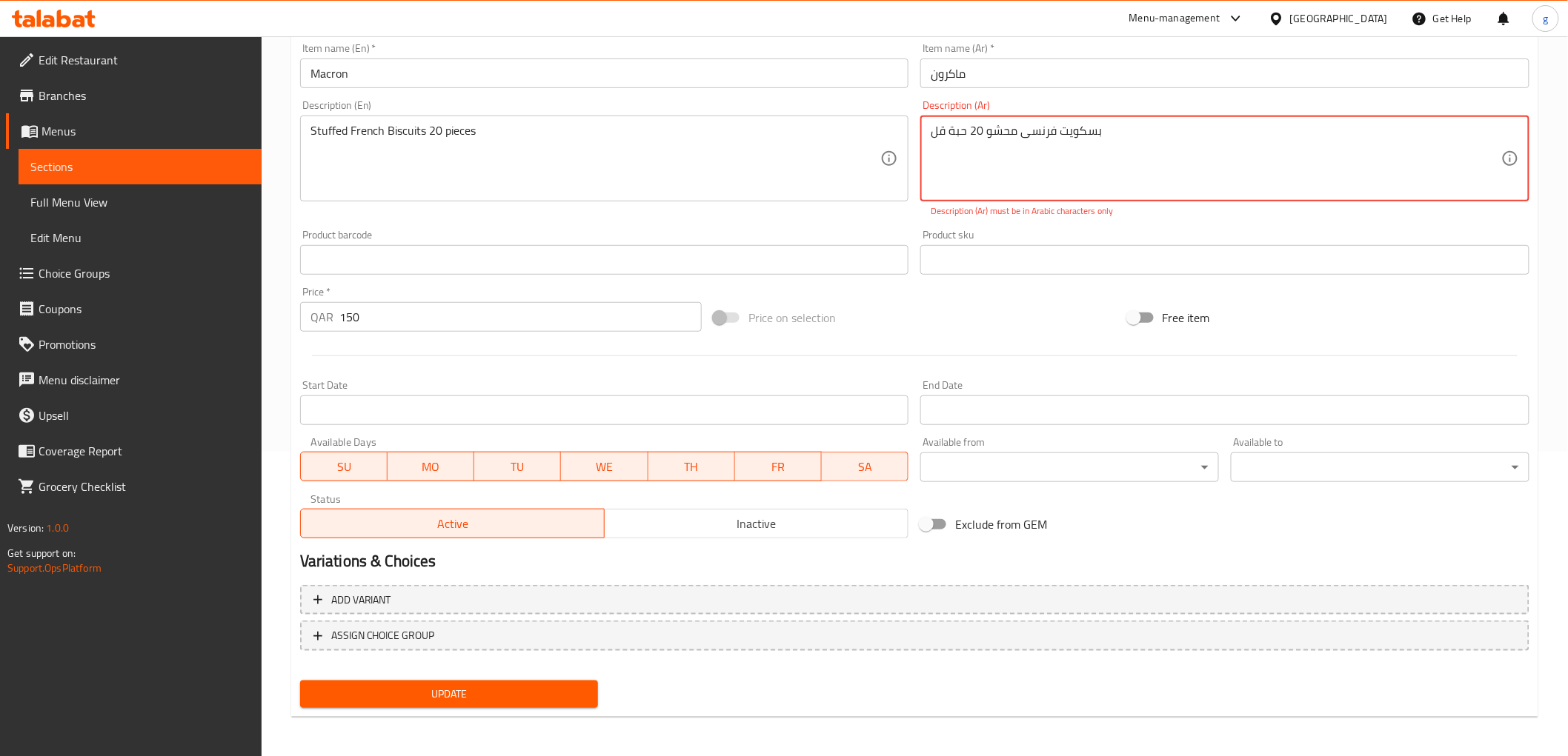
click at [1143, 136] on textarea "بسكويت فرنسی محشو 20 حبة قل" at bounding box center [1216, 159] width 570 height 70
click at [964, 135] on textarea "بسكويت فرنسی محشو 20 حبة قل" at bounding box center [1216, 159] width 570 height 70
click at [950, 133] on textarea "بسكويت فرنسی محشو 20 حبة قل" at bounding box center [1216, 159] width 570 height 70
drag, startPoint x: 947, startPoint y: 136, endPoint x: 884, endPoint y: 142, distance: 63.3
click at [885, 139] on div "Add item image Image Size: 1200 x 800 px / Image formats: jpg, png / 5MB Max. I…" at bounding box center [914, 216] width 1241 height 655
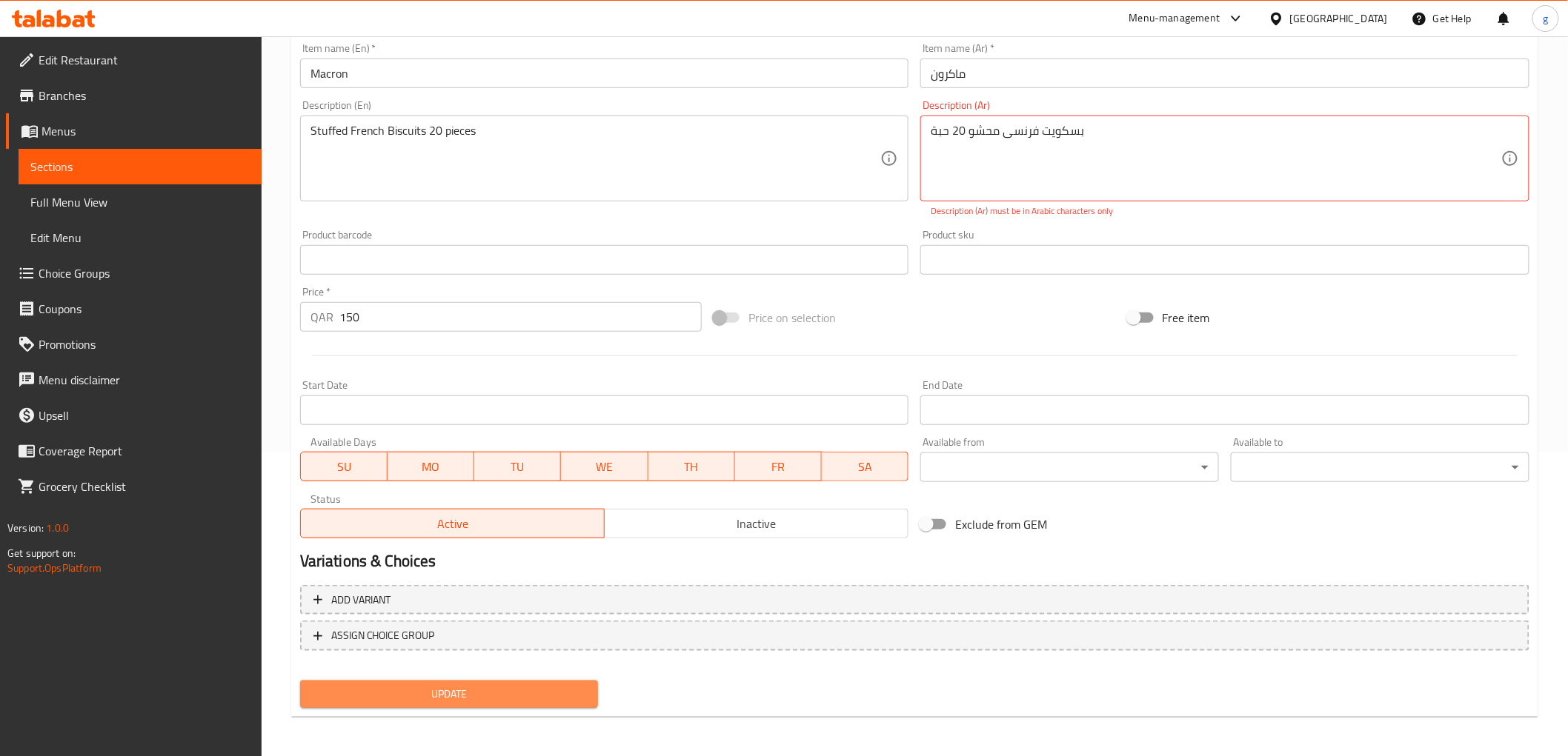
click at [409, 685] on span "Update" at bounding box center [449, 694] width 275 height 19
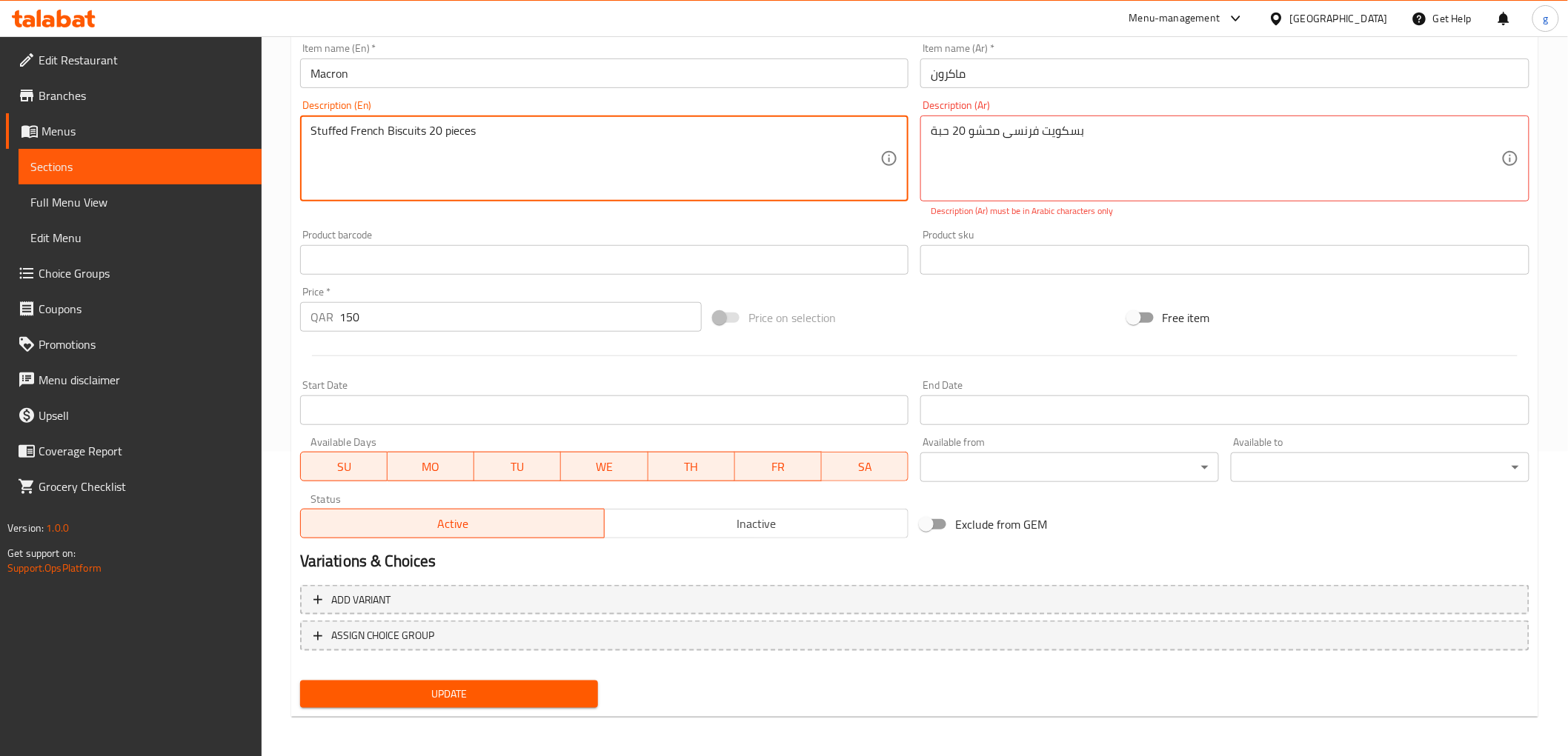
click at [449, 137] on textarea "Stuffed French Biscuits 20 pieces" at bounding box center [596, 159] width 570 height 70
click at [484, 133] on textarea "Stuffed French Biscuits 20 pieces" at bounding box center [596, 159] width 570 height 70
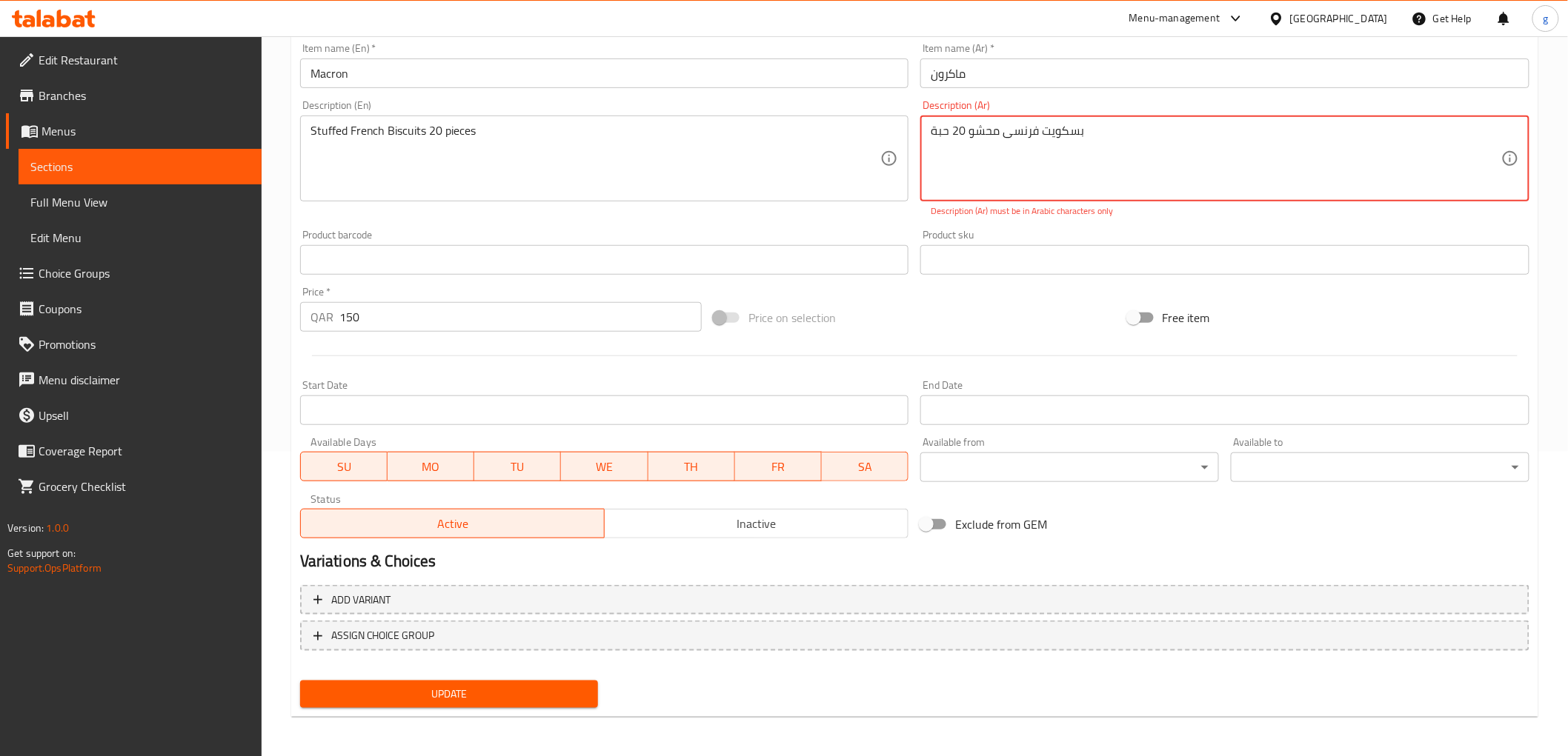
drag, startPoint x: 971, startPoint y: 146, endPoint x: 957, endPoint y: 144, distance: 14.1
drag, startPoint x: 935, startPoint y: 135, endPoint x: 936, endPoint y: 150, distance: 15.0
click at [936, 150] on textarea "بسكويت فرنسی محشو 20 حبة" at bounding box center [1216, 159] width 570 height 70
click at [1019, 223] on div "Add item image Image Size: 1200 x 800 px / Image formats: jpg, png / 5MB Max. I…" at bounding box center [914, 216] width 1241 height 655
click at [942, 143] on textarea "بسكويت فرنسی محشو 20 حبة" at bounding box center [1216, 159] width 570 height 70
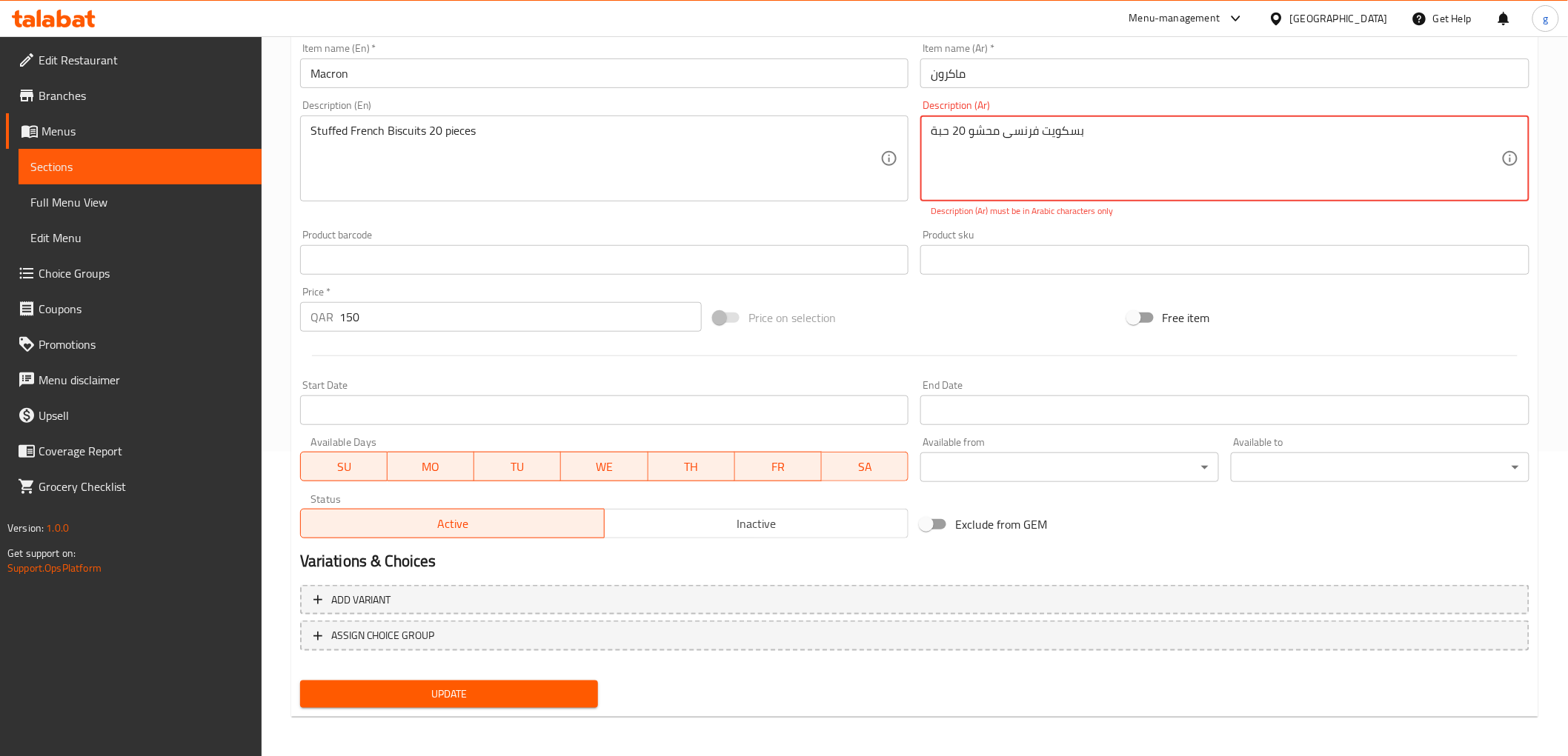
click at [922, 149] on div "بسكويت فرنسی محشو 20 حبة Description (Ar)" at bounding box center [1224, 158] width 609 height 86
click at [1035, 156] on textarea "بسكويت فرنسی محشو 20 حبة" at bounding box center [1216, 159] width 570 height 70
click at [1107, 139] on textarea "بسكويت فرنسی محشو 20 حبة" at bounding box center [1216, 159] width 570 height 70
type textarea "بسكويت فرنسی محشو 20 حبة مطبوعة"
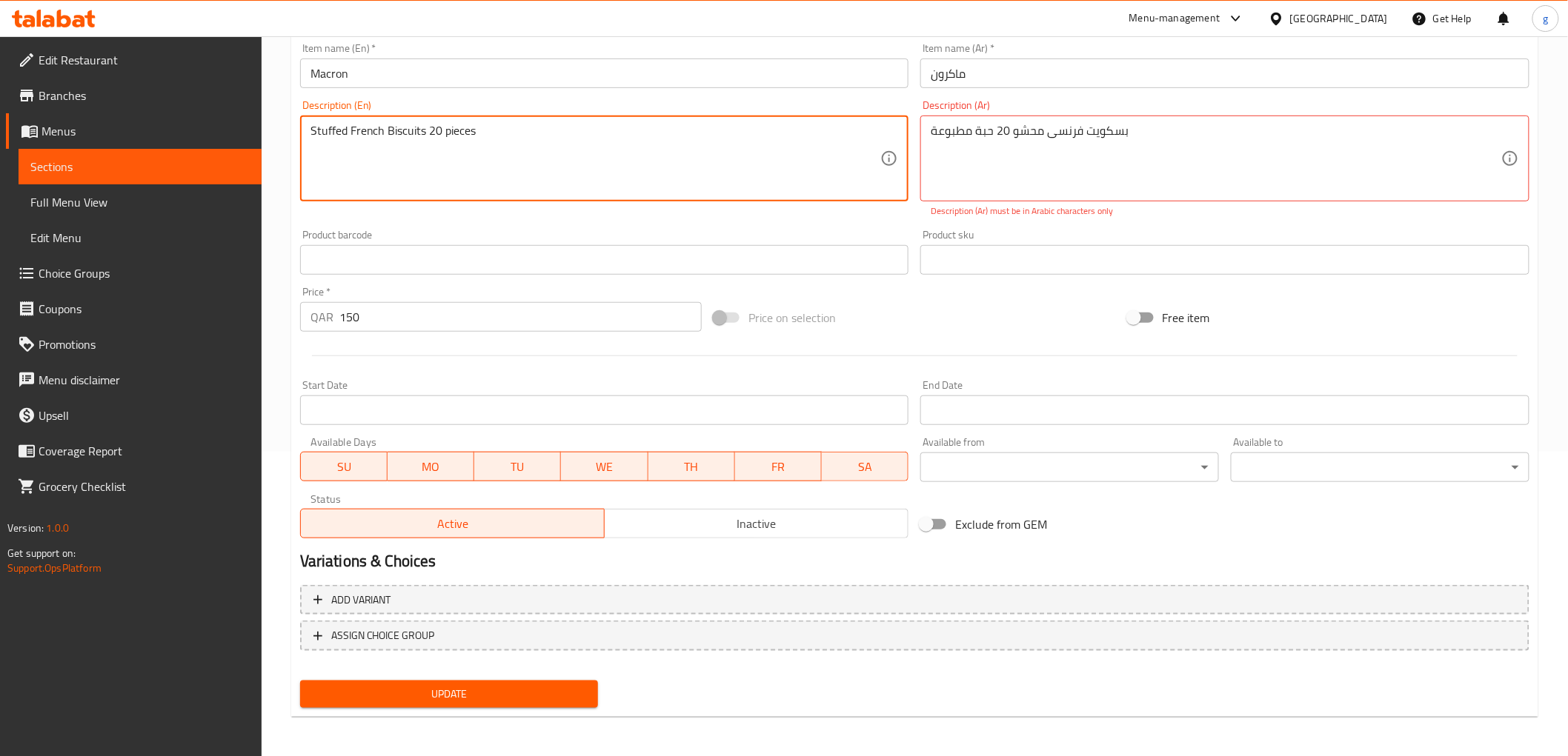
paste textarea "Macron"
drag, startPoint x: 479, startPoint y: 129, endPoint x: 527, endPoint y: 148, distance: 51.6
click at [527, 148] on textarea "Stuffed French Biscuits 20 pieces Macron" at bounding box center [596, 159] width 570 height 70
type textarea "Stuffed French Biscuits 20 pieces printed"
click at [441, 692] on span "Update" at bounding box center [449, 694] width 275 height 19
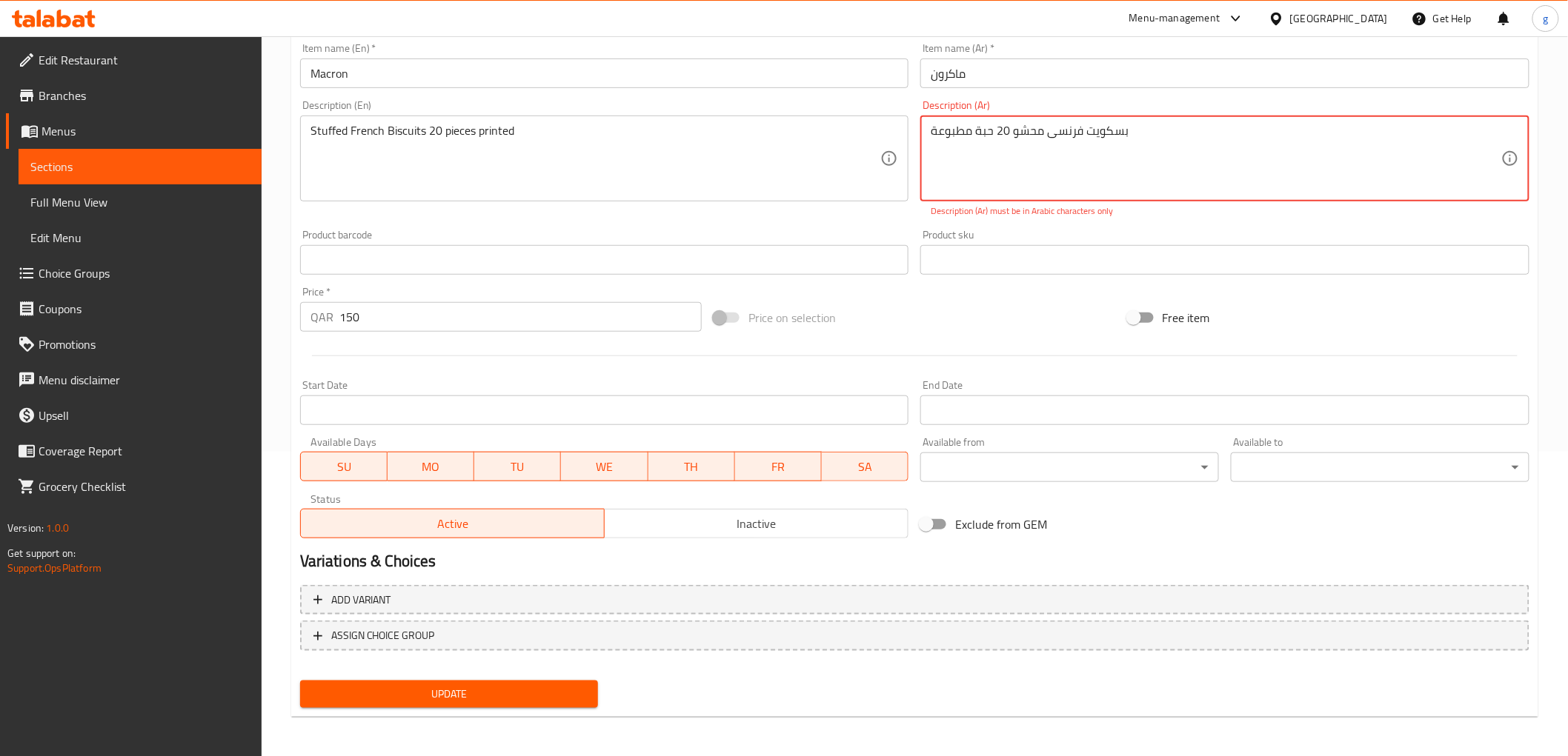
click at [1013, 208] on p "Description (Ar) must be in Arabic characters only" at bounding box center [1224, 211] width 588 height 13
click at [1011, 213] on p "Description (Ar) must be in Arabic characters only" at bounding box center [1224, 211] width 588 height 13
click at [1034, 227] on div "Product sku Product sku" at bounding box center [1224, 251] width 621 height 57
click at [929, 130] on div "بسكويت فرنسی محشو 20 حبة مطبوعة Description (Ar)" at bounding box center [1224, 158] width 609 height 86
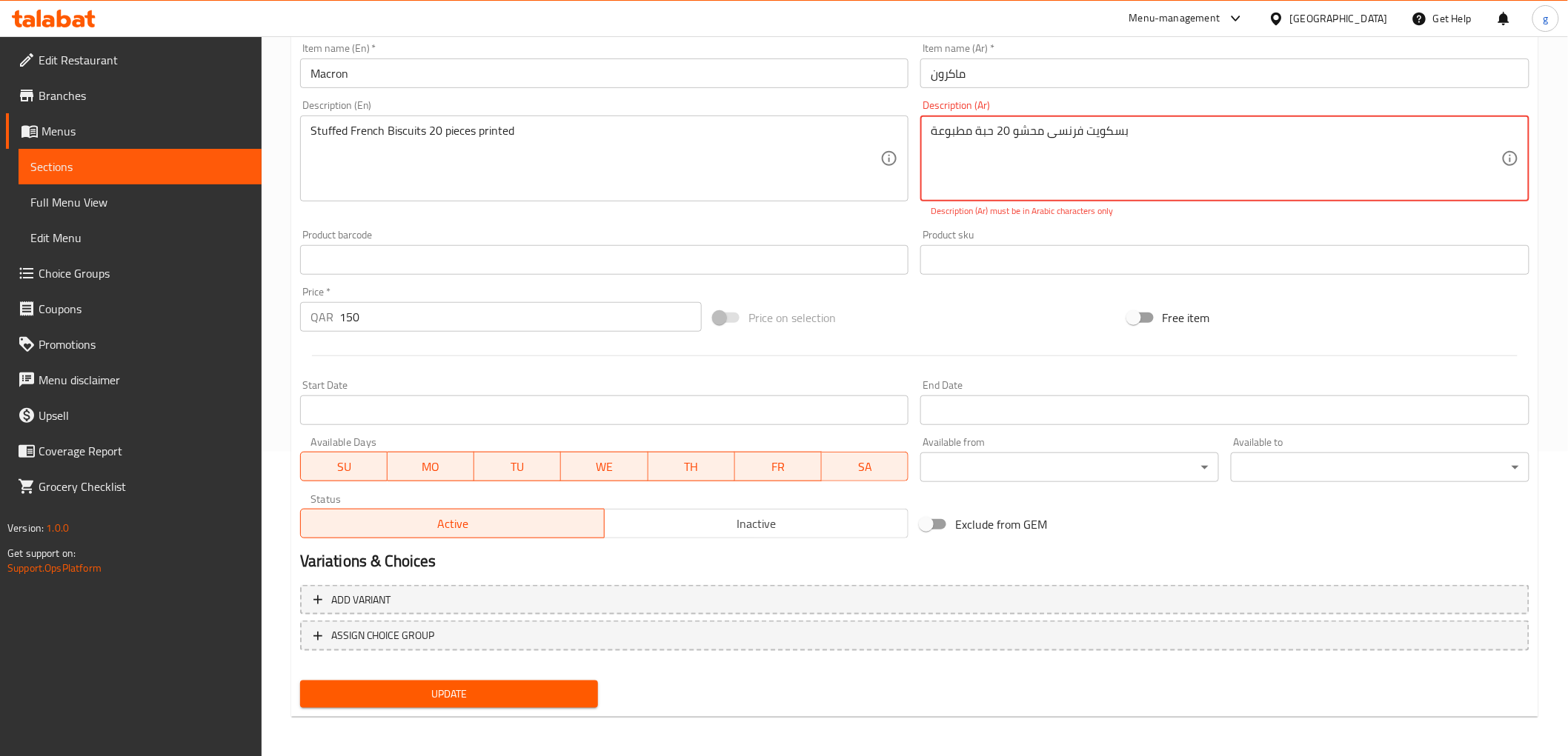
click at [942, 137] on textarea "بسكويت فرنسی محشو 20 حبة مطبوعة" at bounding box center [1216, 159] width 570 height 70
drag, startPoint x: 1058, startPoint y: 139, endPoint x: 1179, endPoint y: 135, distance: 121.1
click at [1179, 135] on textarea "بسكويت فرنسی محشو 20 حبة مطبوعة" at bounding box center [1216, 159] width 570 height 70
click at [1045, 135] on textarea "بسكويت فرنسی محشو 20 حبة مطبوعة" at bounding box center [1216, 159] width 570 height 70
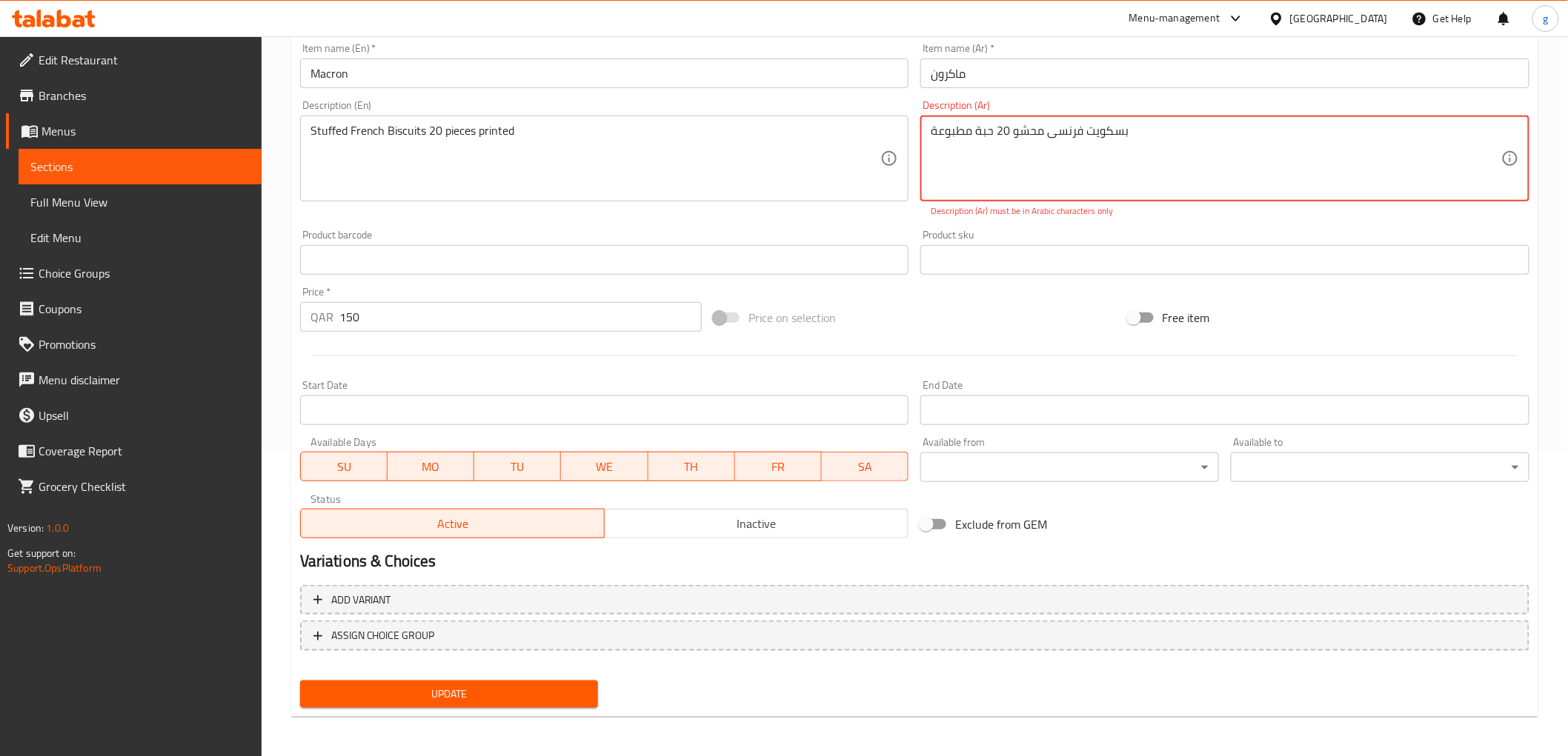
drag, startPoint x: 1047, startPoint y: 135, endPoint x: 1055, endPoint y: 136, distance: 8.1
click at [1055, 136] on textarea "بسكويت فرنسی محشو 20 حبة مطبوعة" at bounding box center [1216, 159] width 570 height 70
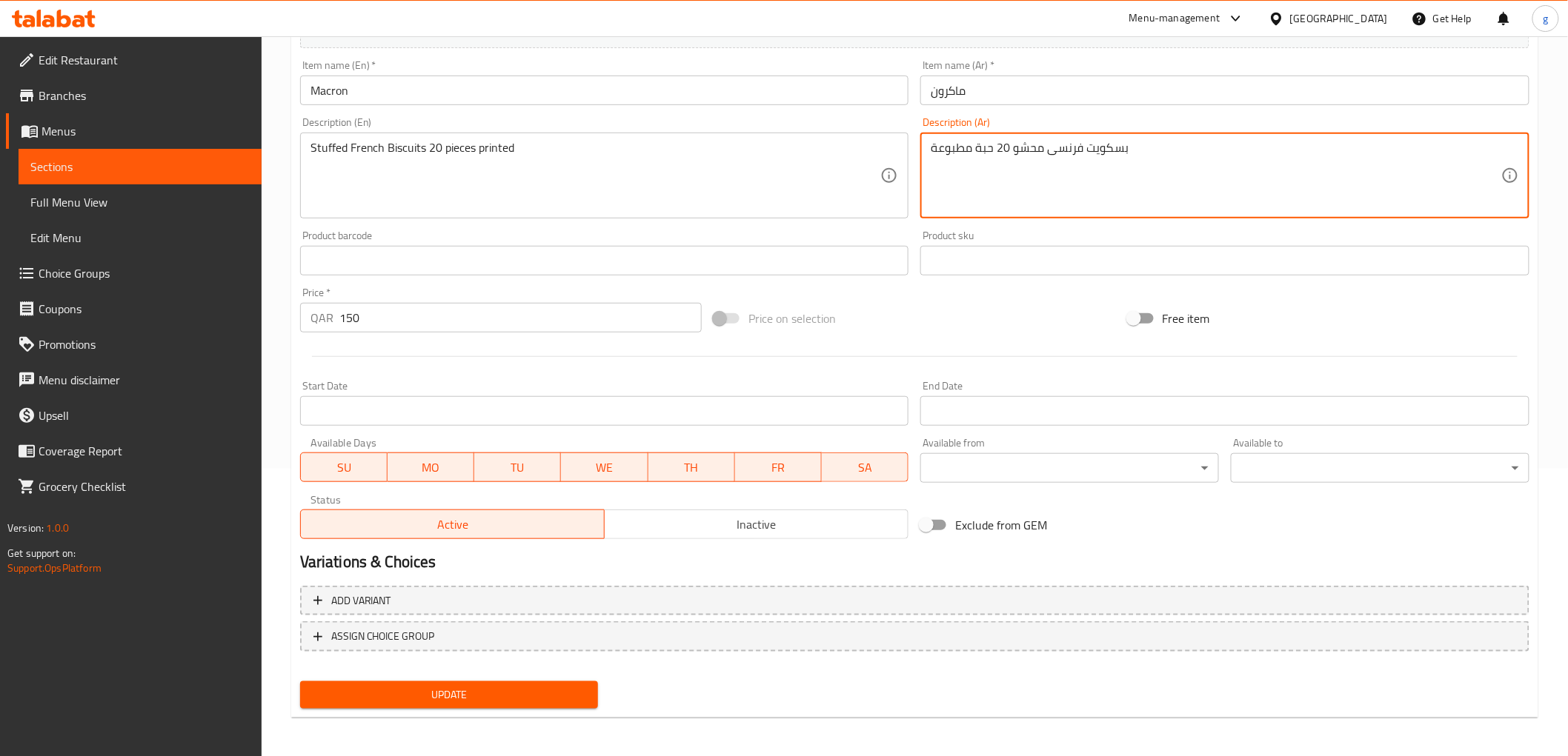
type textarea "بسكويت فرنسى محشو 20 حبة مطبوعة"
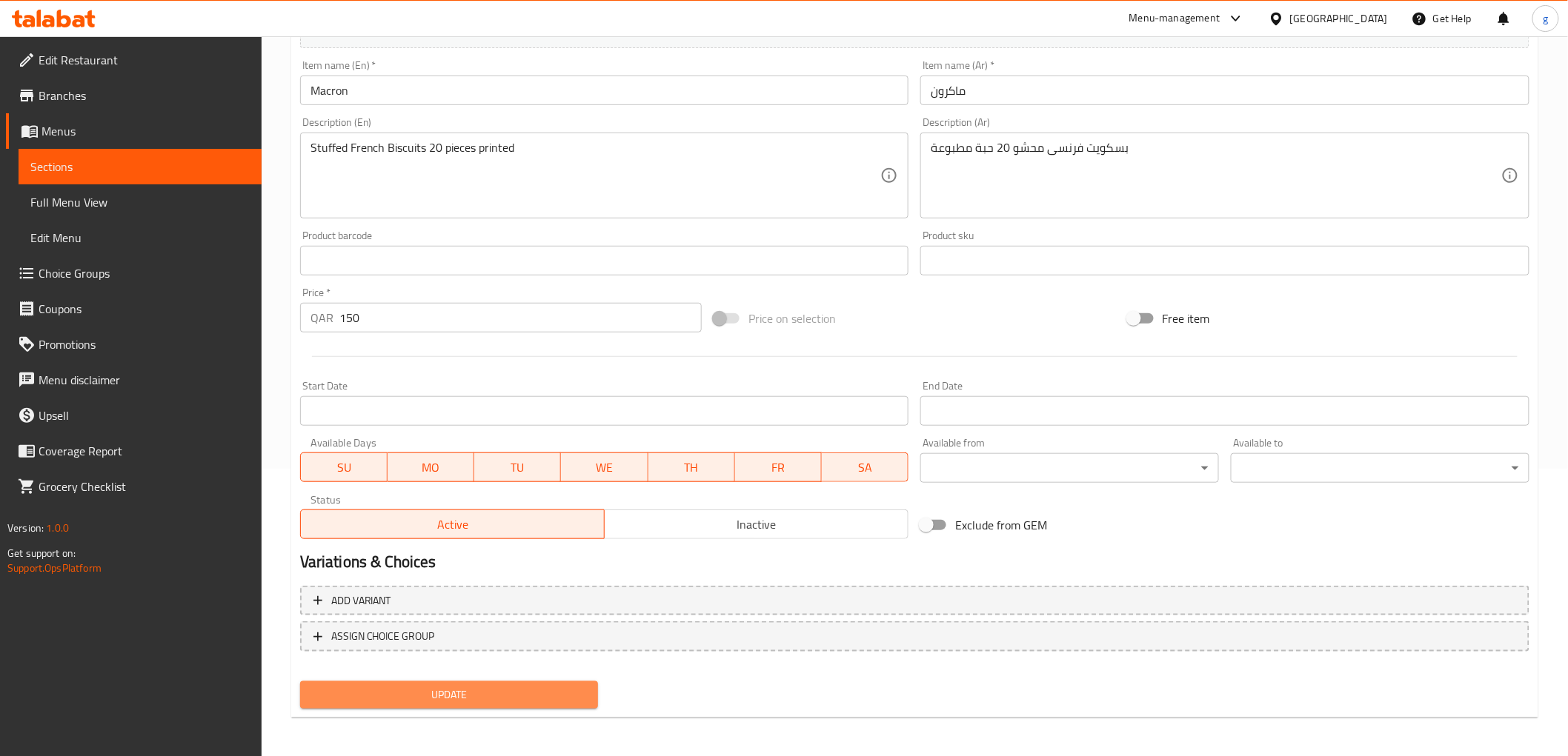
click at [493, 686] on span "Update" at bounding box center [449, 695] width 275 height 19
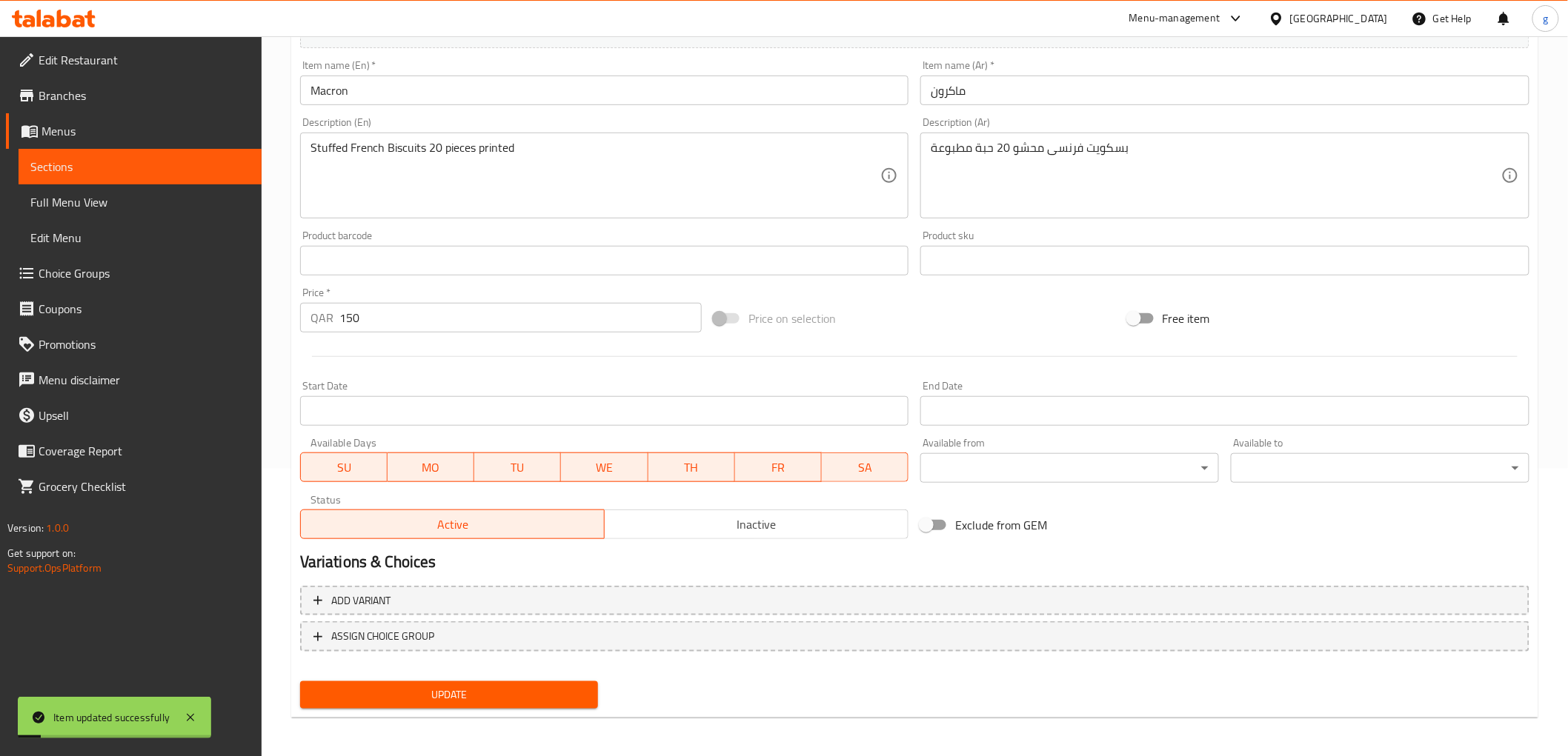
click at [150, 164] on span "Sections" at bounding box center [140, 167] width 220 height 18
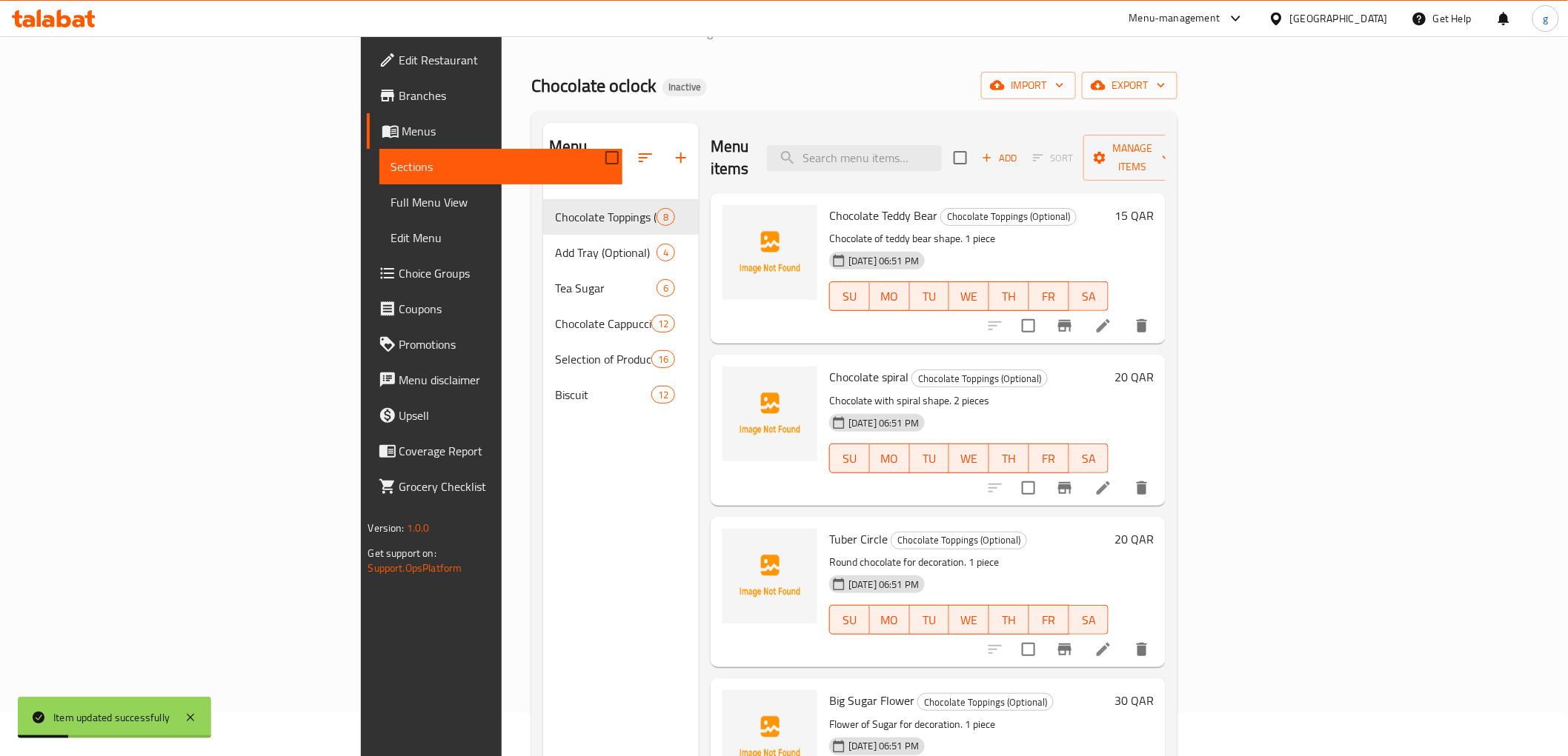
scroll to position [42, 0]
click at [942, 146] on input "search" at bounding box center [854, 158] width 174 height 26
paste input "Rose Flower"
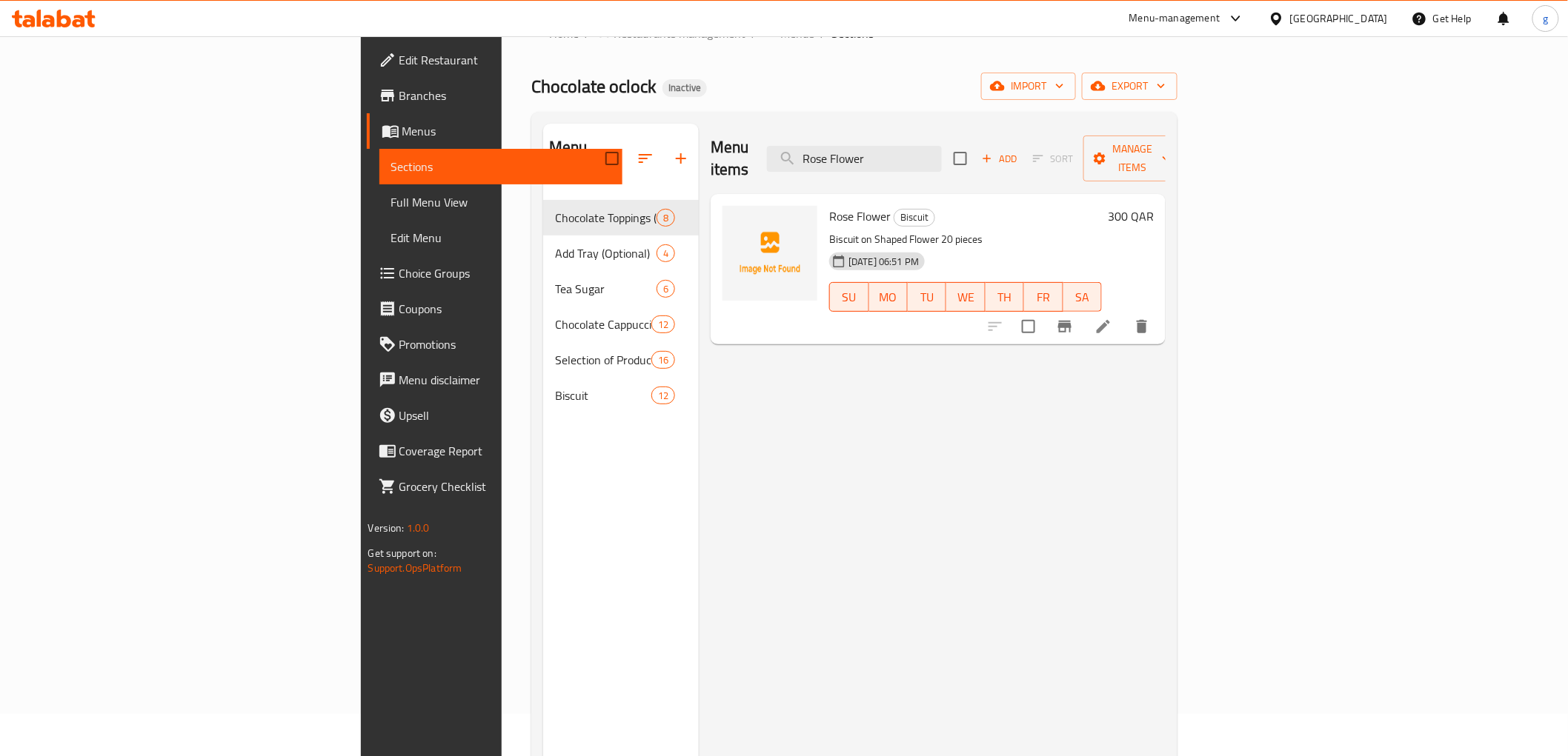
type input "Rose Flower"
click at [1112, 318] on icon at bounding box center [1103, 326] width 18 height 18
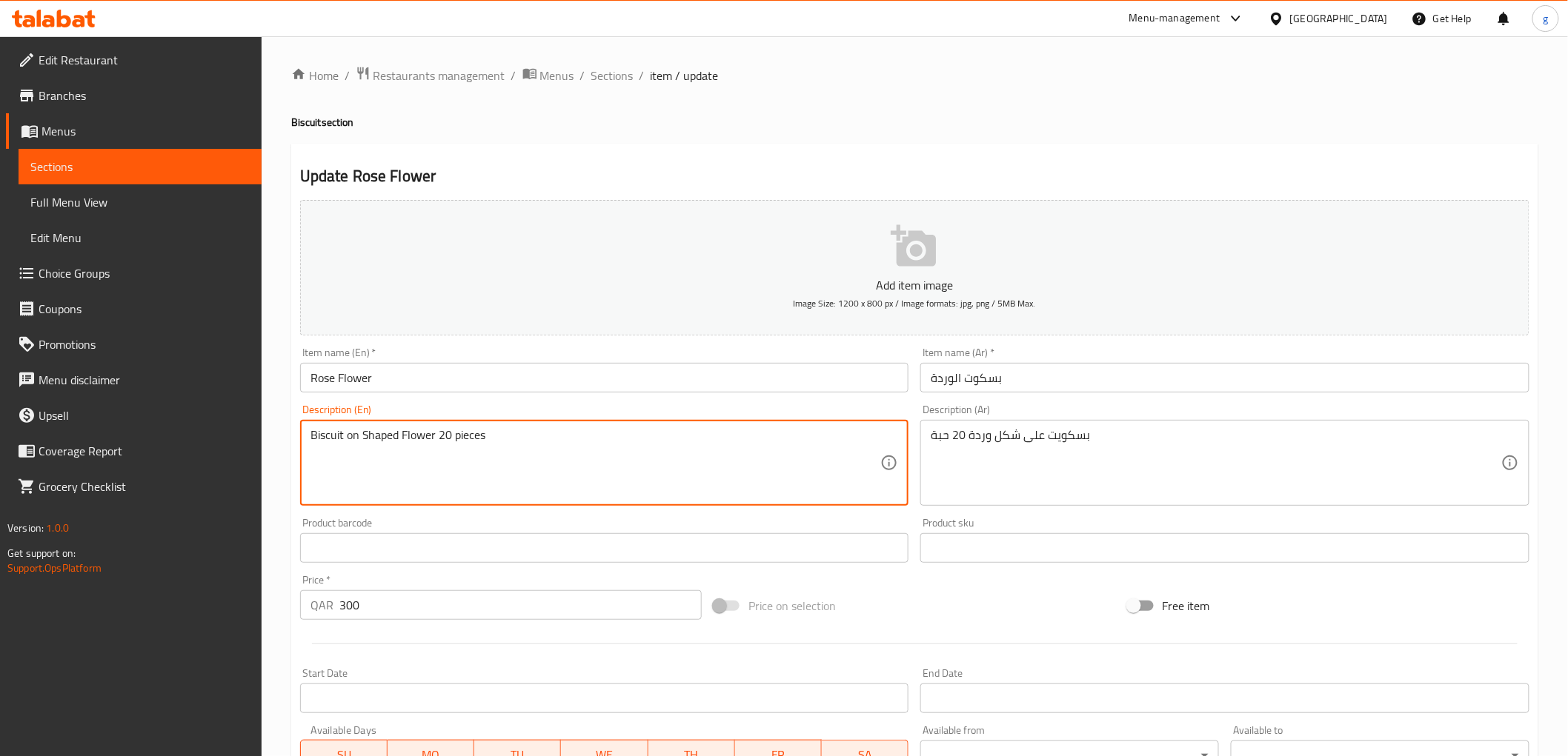
drag, startPoint x: 344, startPoint y: 438, endPoint x: 270, endPoint y: 454, distance: 75.7
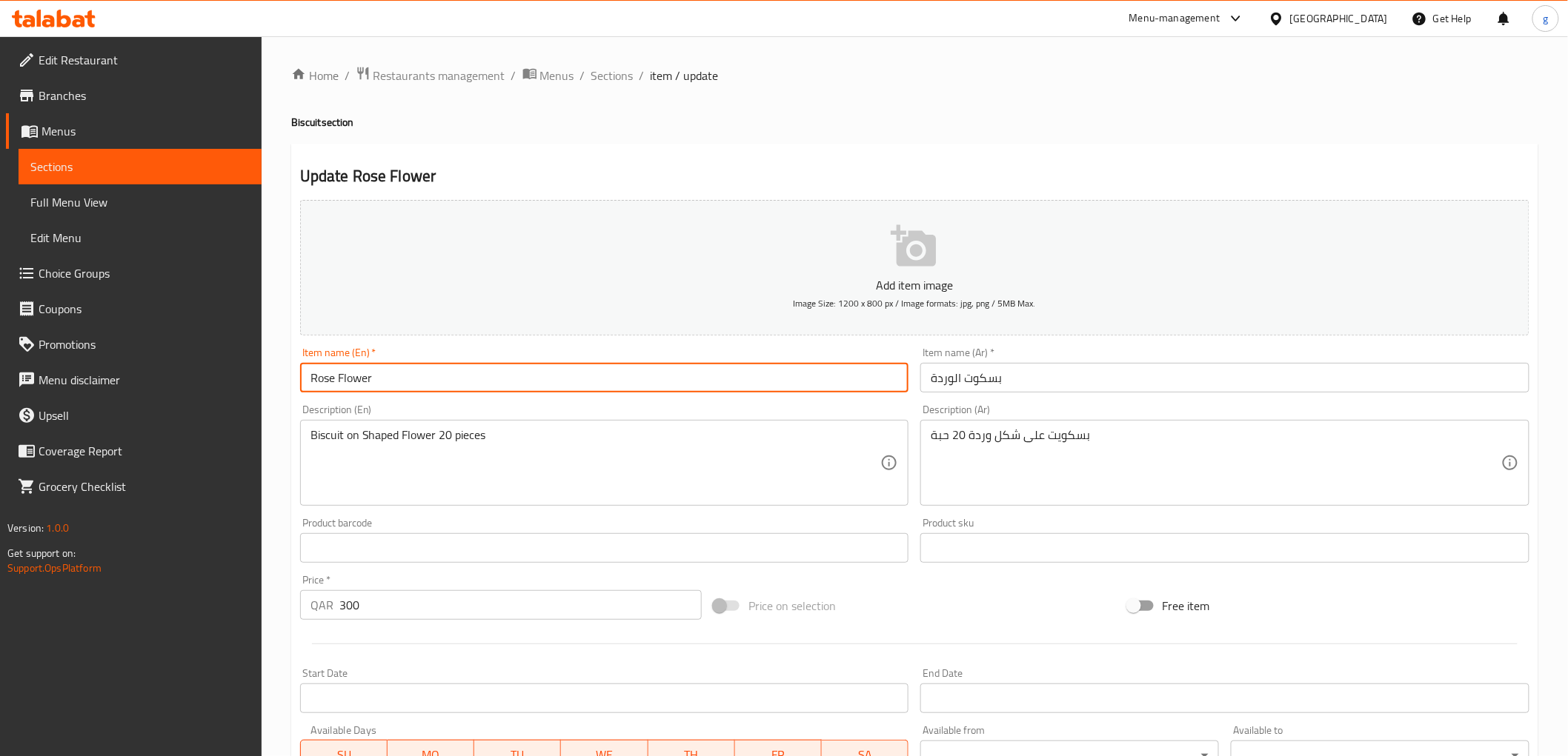
drag, startPoint x: 332, startPoint y: 378, endPoint x: 304, endPoint y: 384, distance: 28.6
click at [305, 384] on input "Rose Flower" at bounding box center [604, 378] width 609 height 30
paste input "Biscuit"
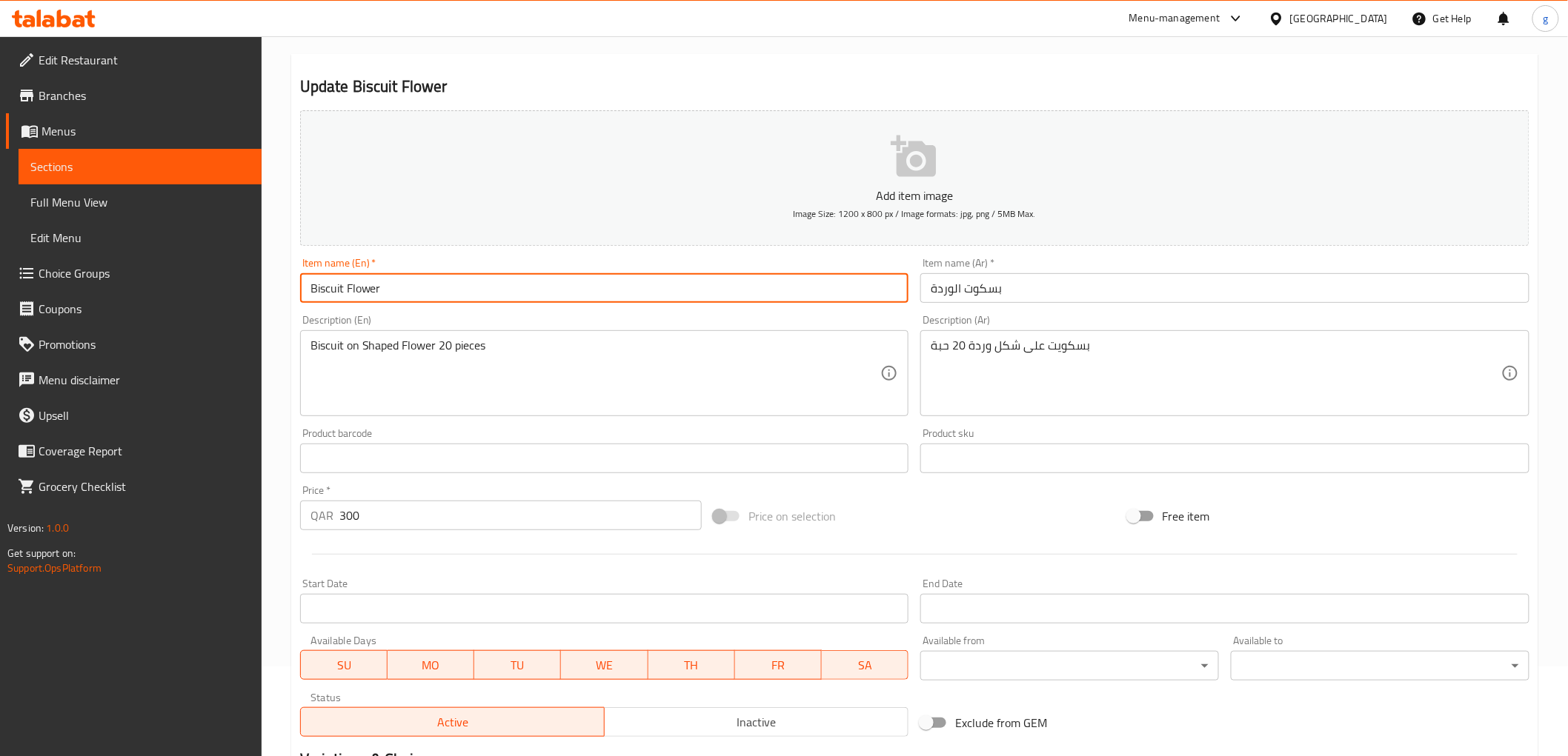
scroll to position [247, 0]
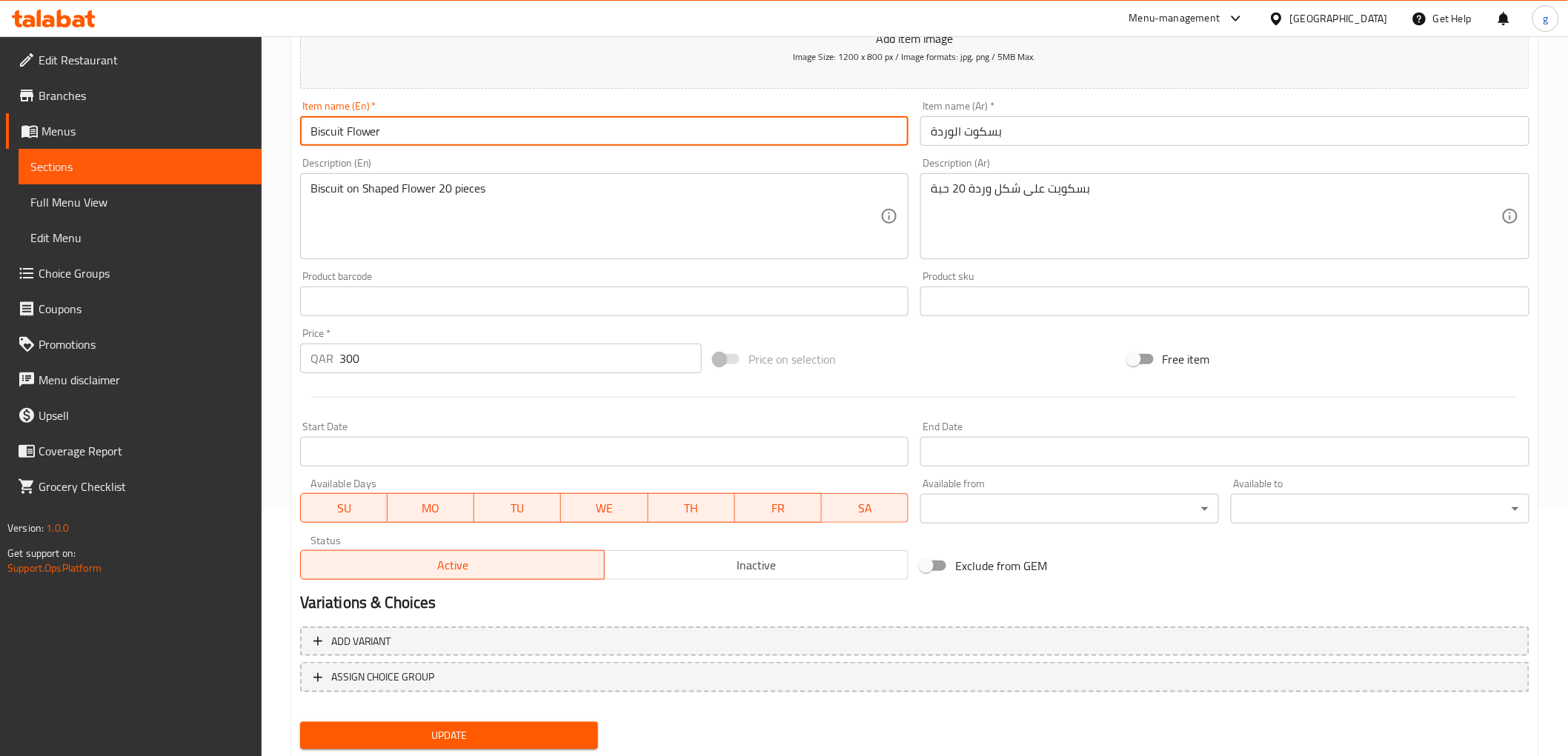
type input "Biscuit Flower"
click at [494, 731] on span "Update" at bounding box center [449, 736] width 275 height 19
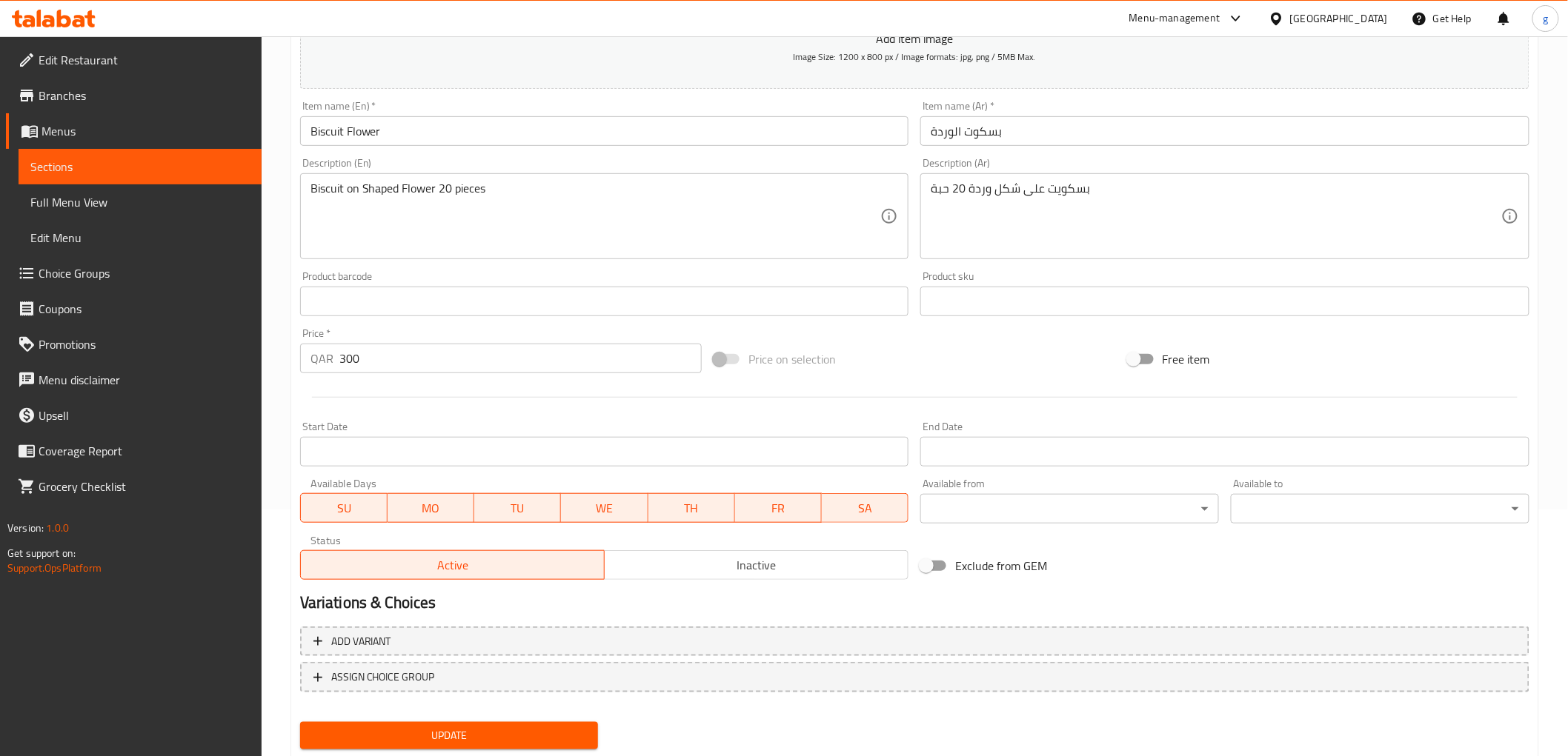
click at [382, 716] on div "Update" at bounding box center [449, 736] width 311 height 39
click at [379, 730] on span "Update" at bounding box center [449, 736] width 275 height 19
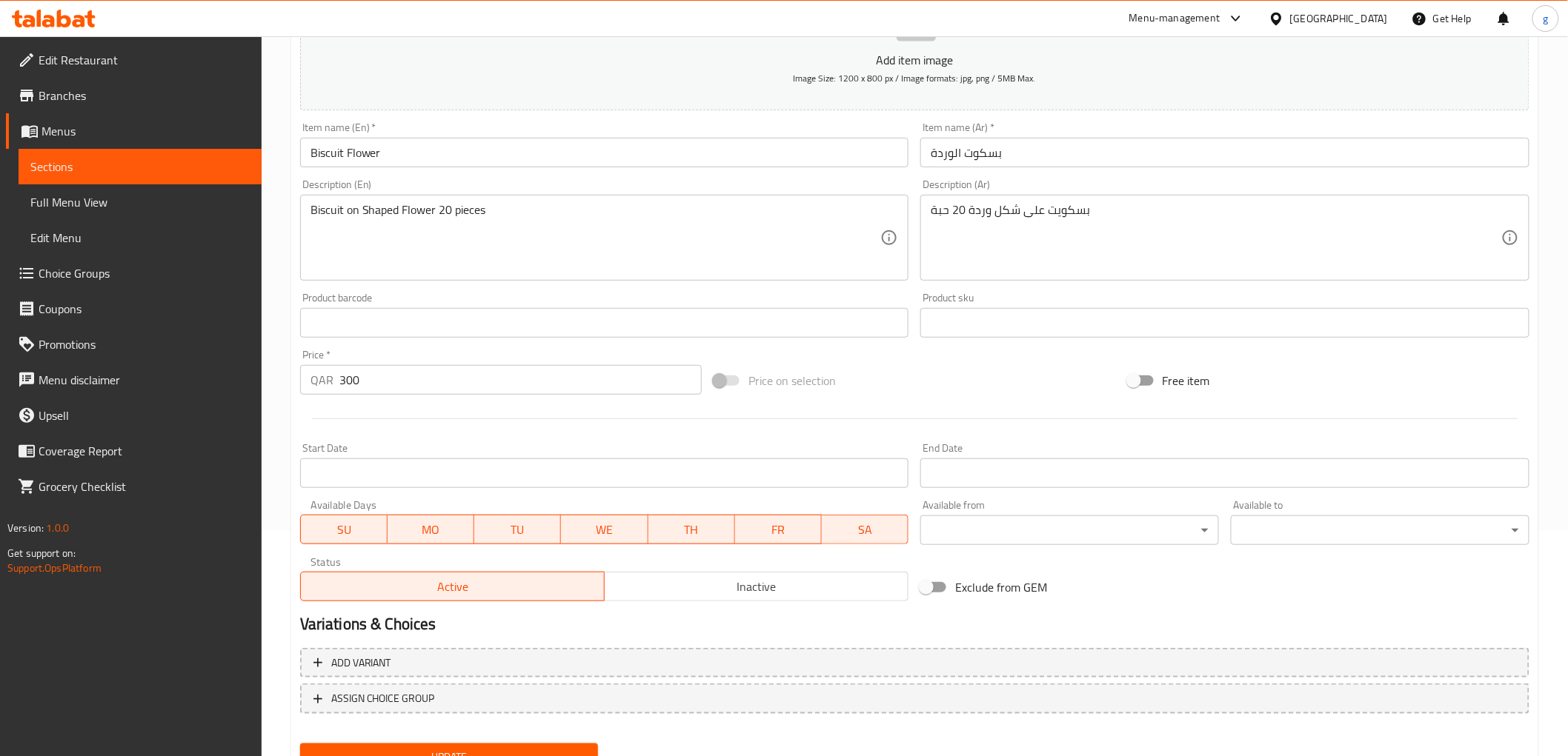
scroll to position [287, 0]
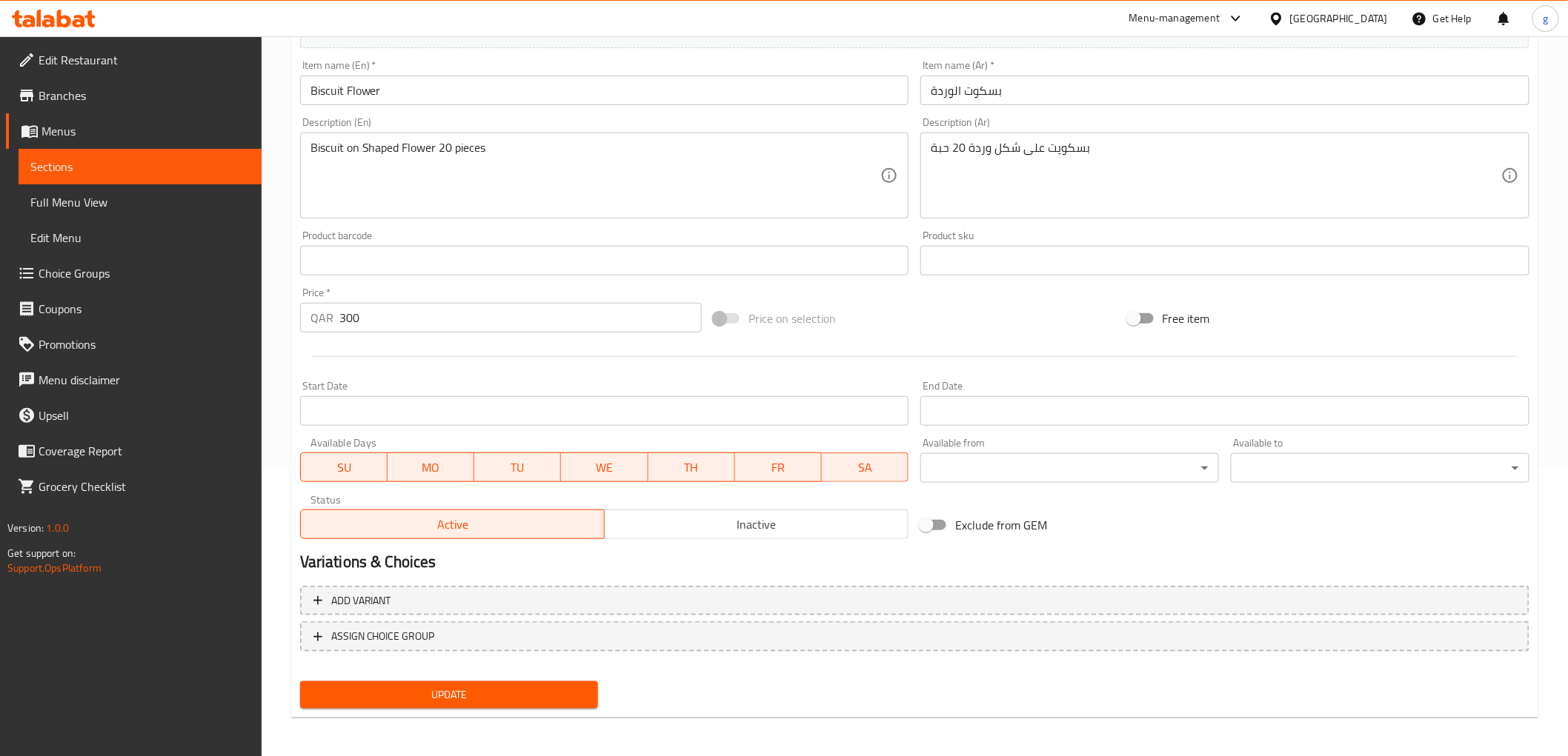
click at [453, 701] on span "Update" at bounding box center [449, 695] width 275 height 19
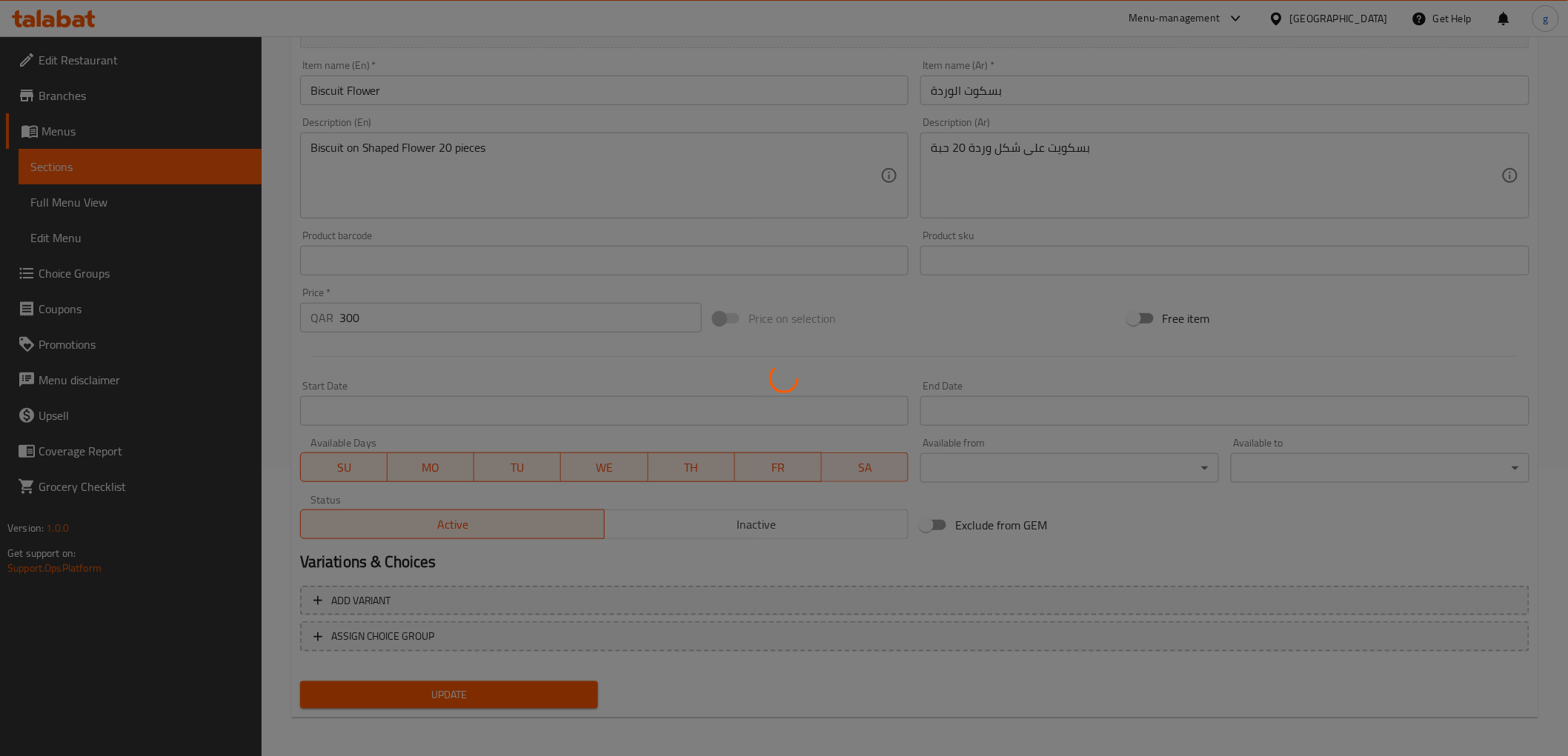
click at [122, 158] on div at bounding box center [784, 378] width 1568 height 756
click at [118, 167] on div at bounding box center [784, 378] width 1568 height 756
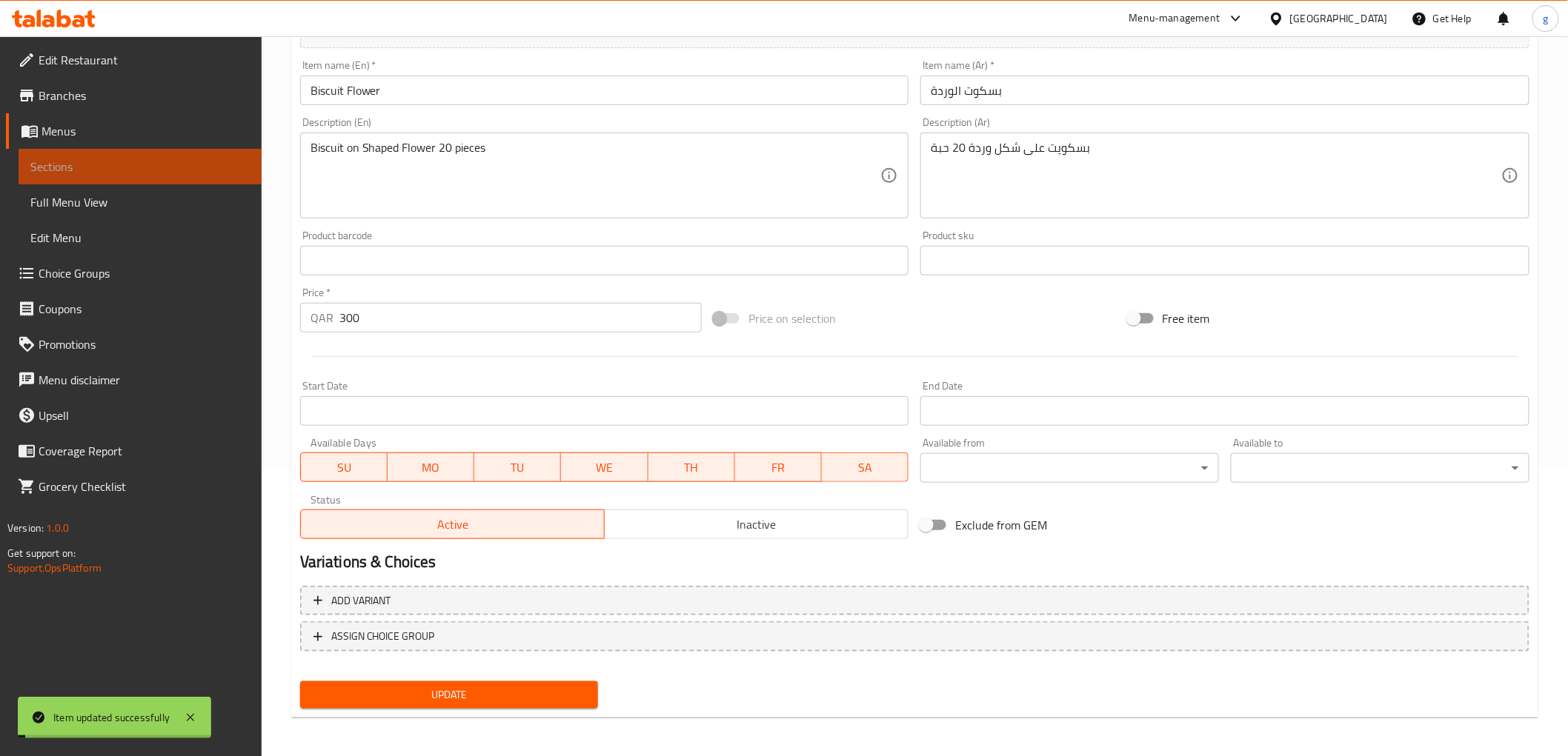
click at [118, 167] on span "Sections" at bounding box center [140, 167] width 220 height 18
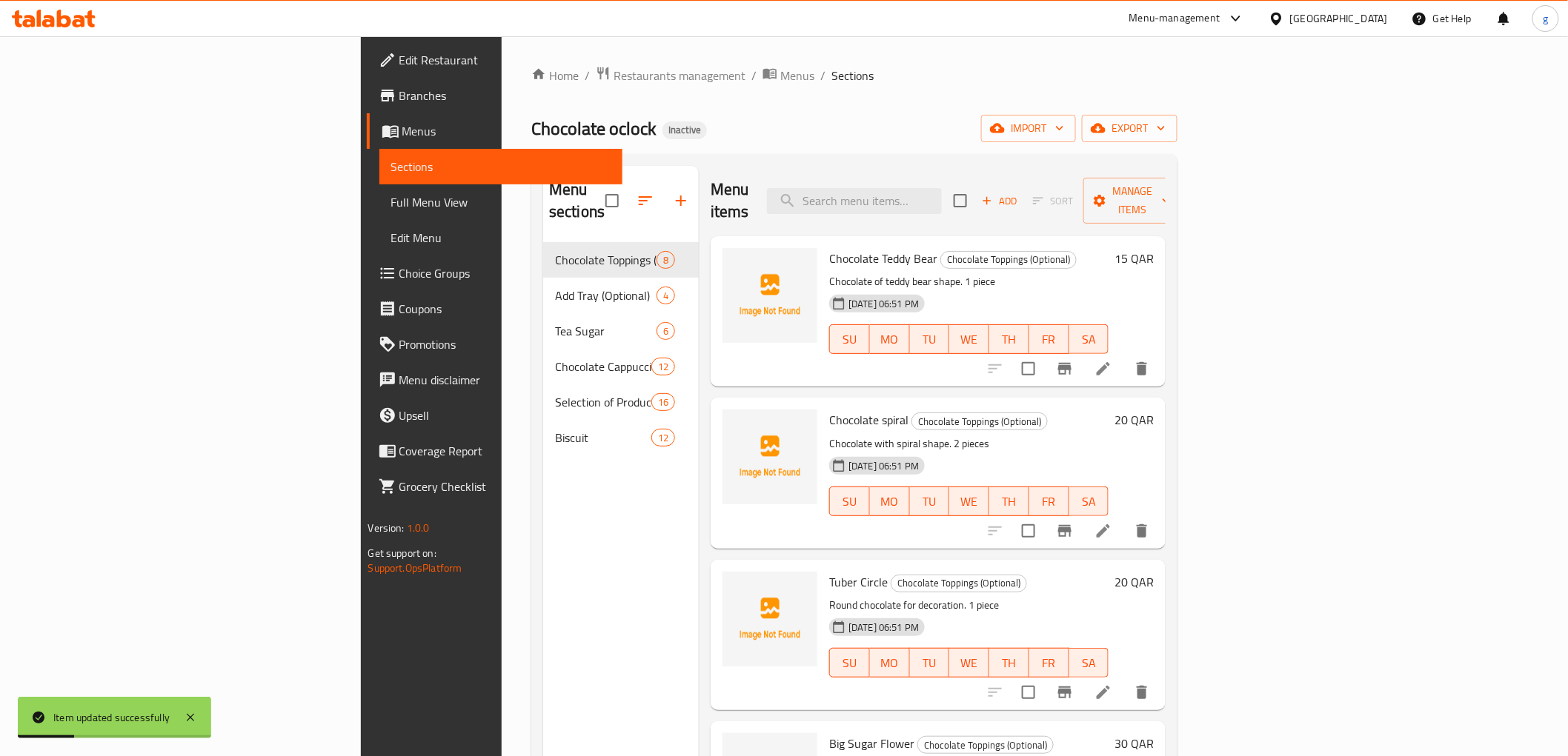
click at [935, 171] on div "Menu items Add Sort Manage items" at bounding box center [938, 201] width 455 height 70
paste input "Biscuits with a chocolate layer"
click at [932, 188] on input "Biscuits with a chocolate layer" at bounding box center [854, 201] width 174 height 26
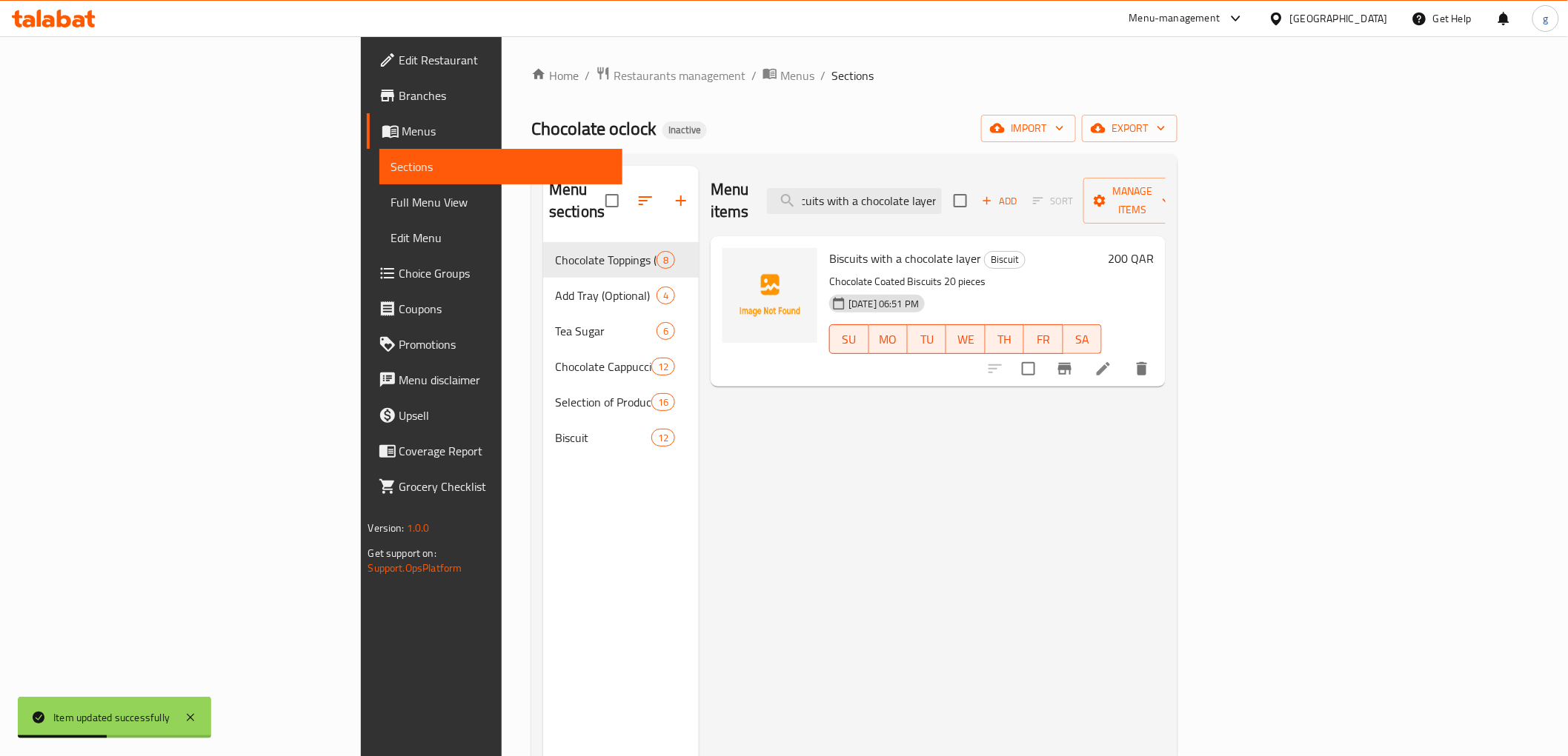
type input "Biscuits with a chocolate layer"
click at [1110, 362] on icon at bounding box center [1103, 368] width 13 height 13
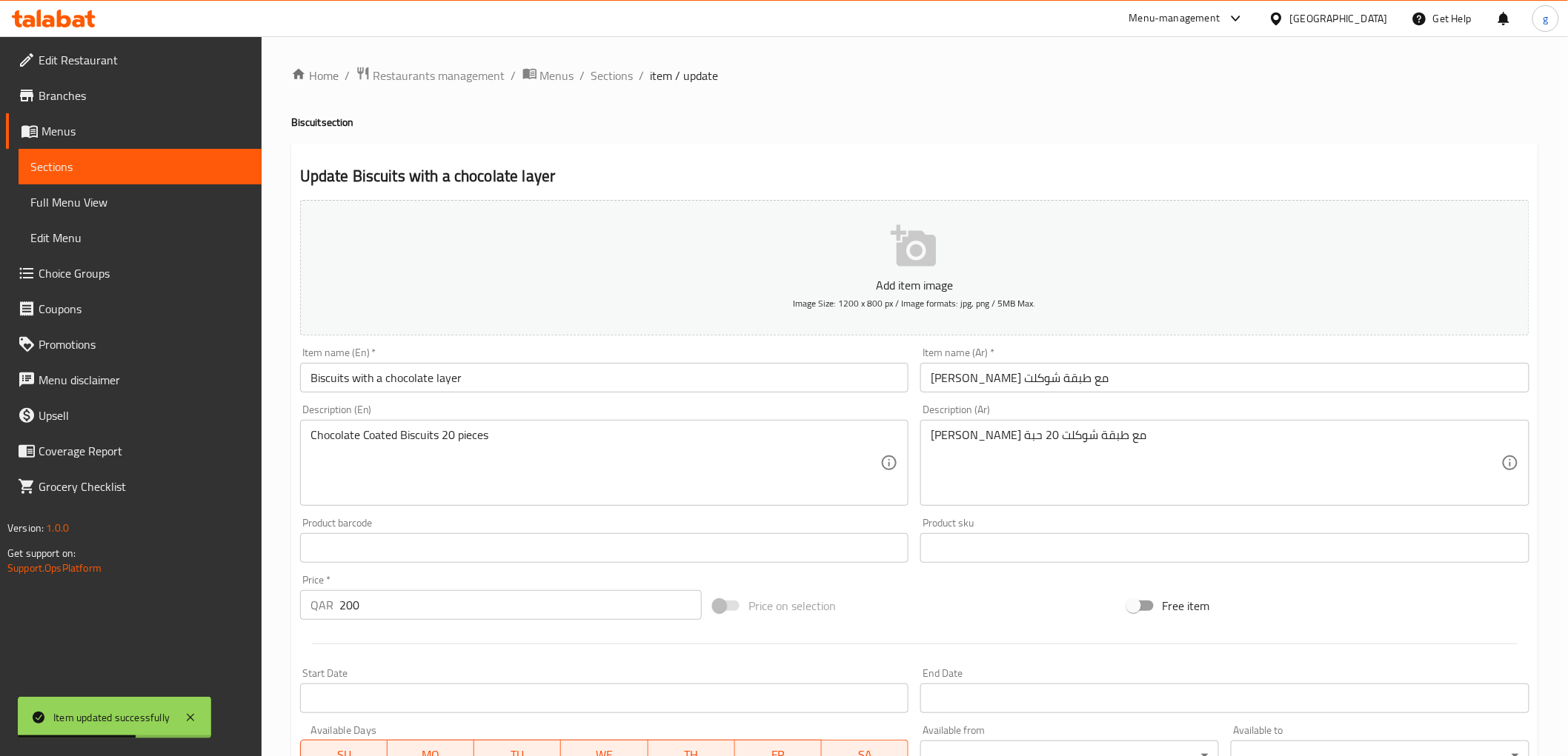
click at [532, 374] on input "Biscuits with a chocolate layer" at bounding box center [604, 378] width 609 height 30
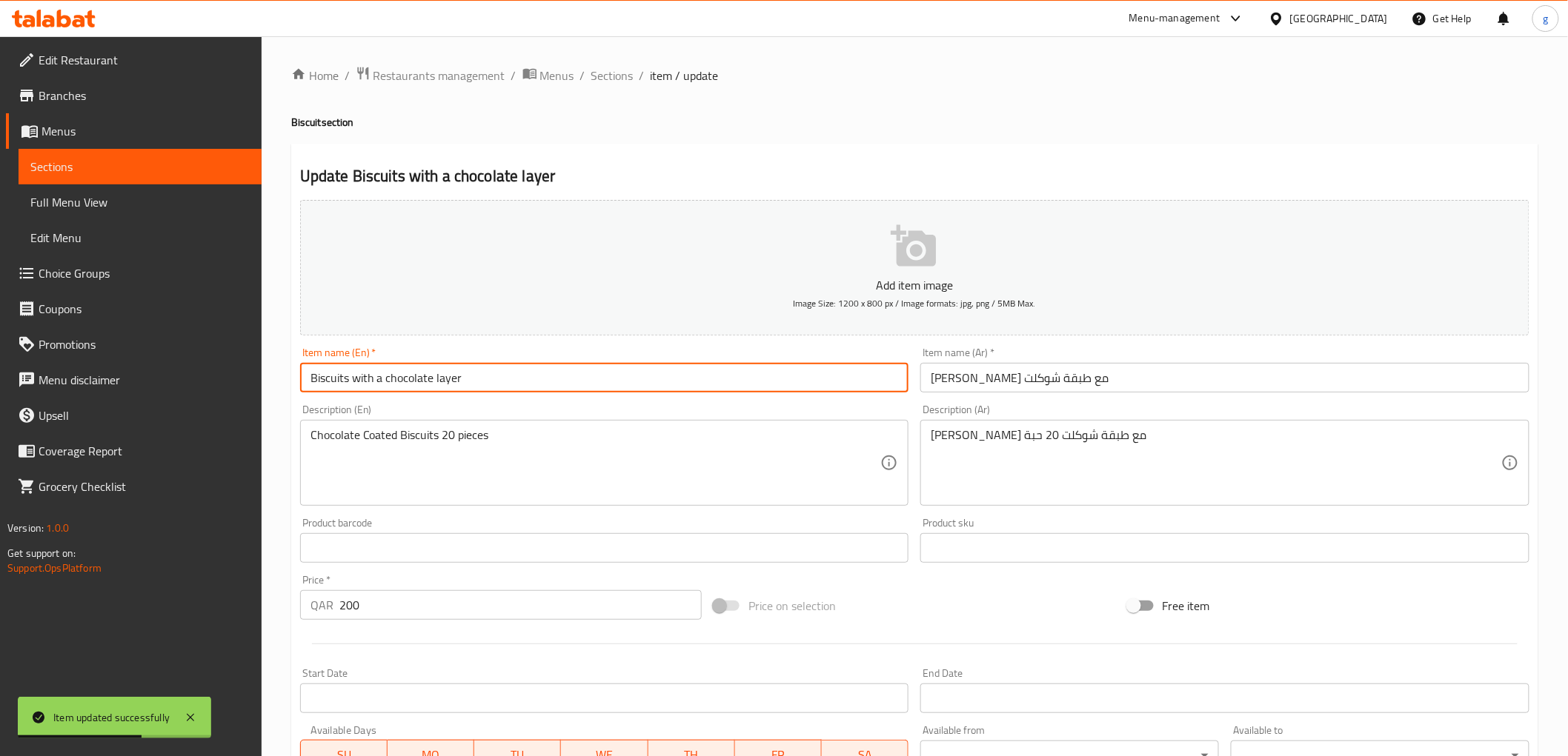
click at [505, 398] on div "Item name (En)   * Biscuits with a chocolate layer Item name (En) *" at bounding box center [604, 370] width 621 height 57
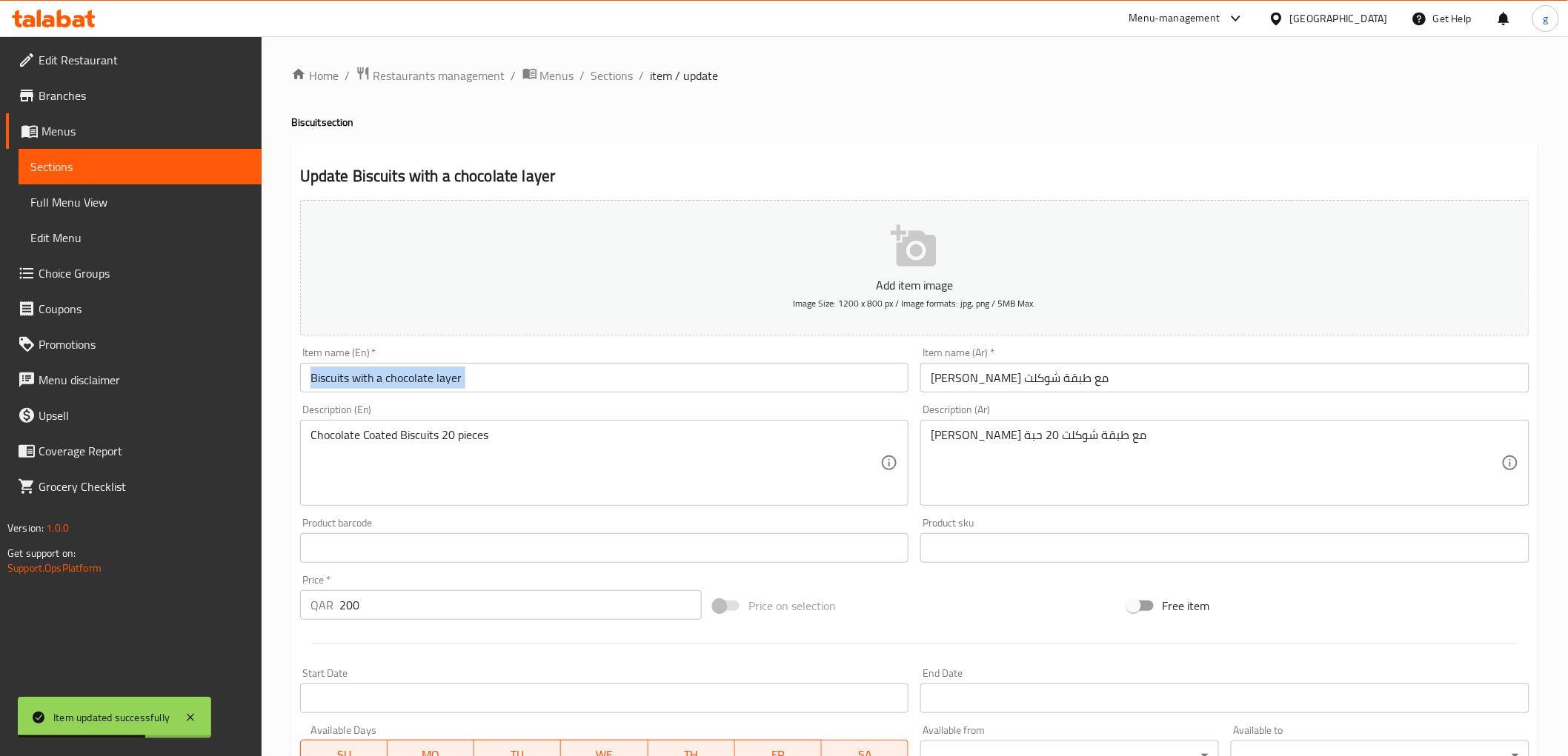
click at [505, 398] on div "Item name (En)   * Biscuits with a chocolate layer Item name (En) *" at bounding box center [604, 370] width 621 height 57
click at [496, 383] on input "Biscuits with a chocolate layer" at bounding box center [604, 378] width 609 height 30
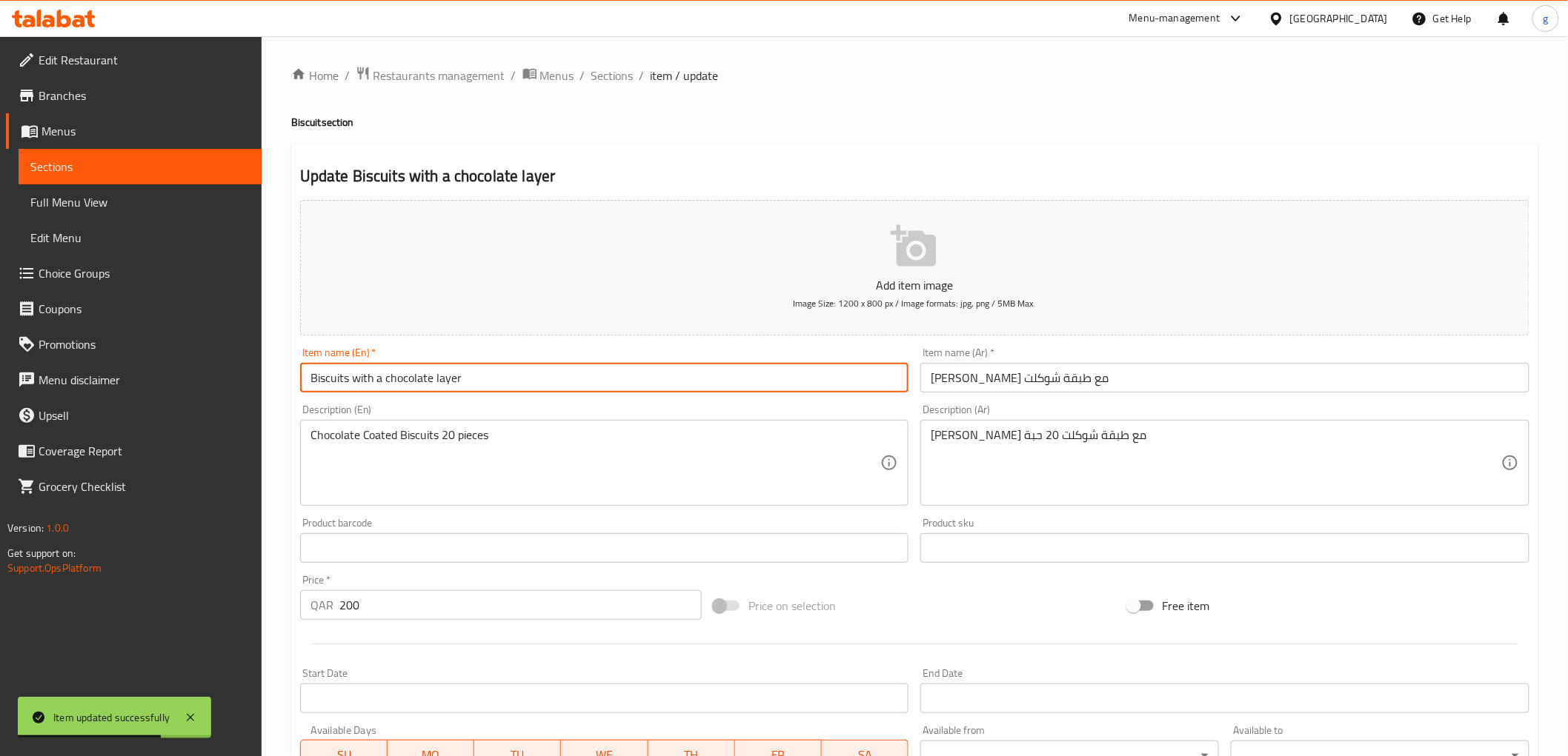
click at [496, 383] on input "Biscuits with a chocolate layer" at bounding box center [604, 378] width 609 height 30
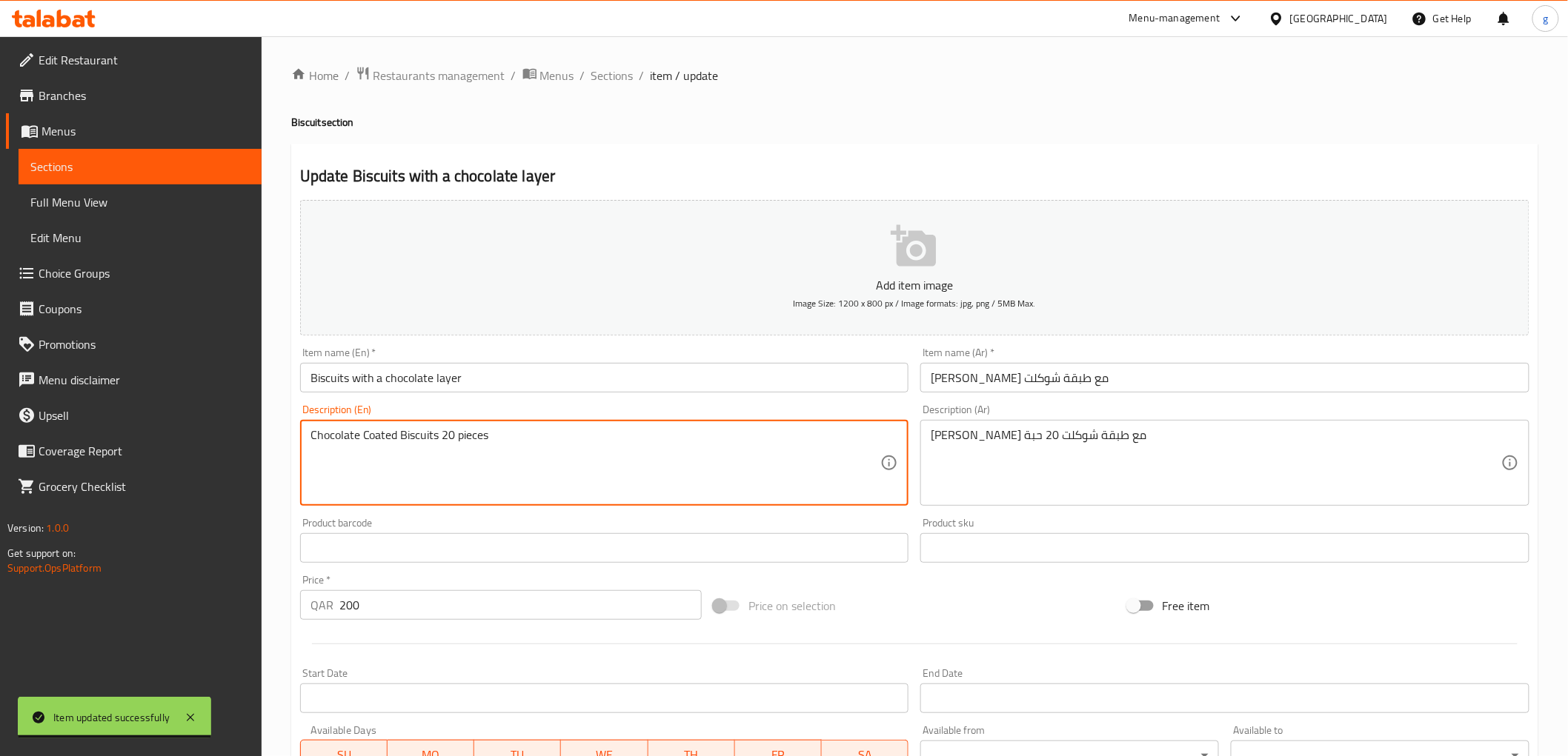
click at [489, 441] on textarea "Chocolate Coated Biscuits 20 pieces" at bounding box center [596, 463] width 570 height 70
click at [389, 418] on div "Description (En) Chocolate Coated Biscuits 20 pieces Description (En)" at bounding box center [604, 455] width 609 height 101
drag, startPoint x: 435, startPoint y: 438, endPoint x: 368, endPoint y: 435, distance: 67.1
click at [435, 431] on textarea "Chocolate Coated Biscuits 20 pieces" at bounding box center [596, 463] width 570 height 70
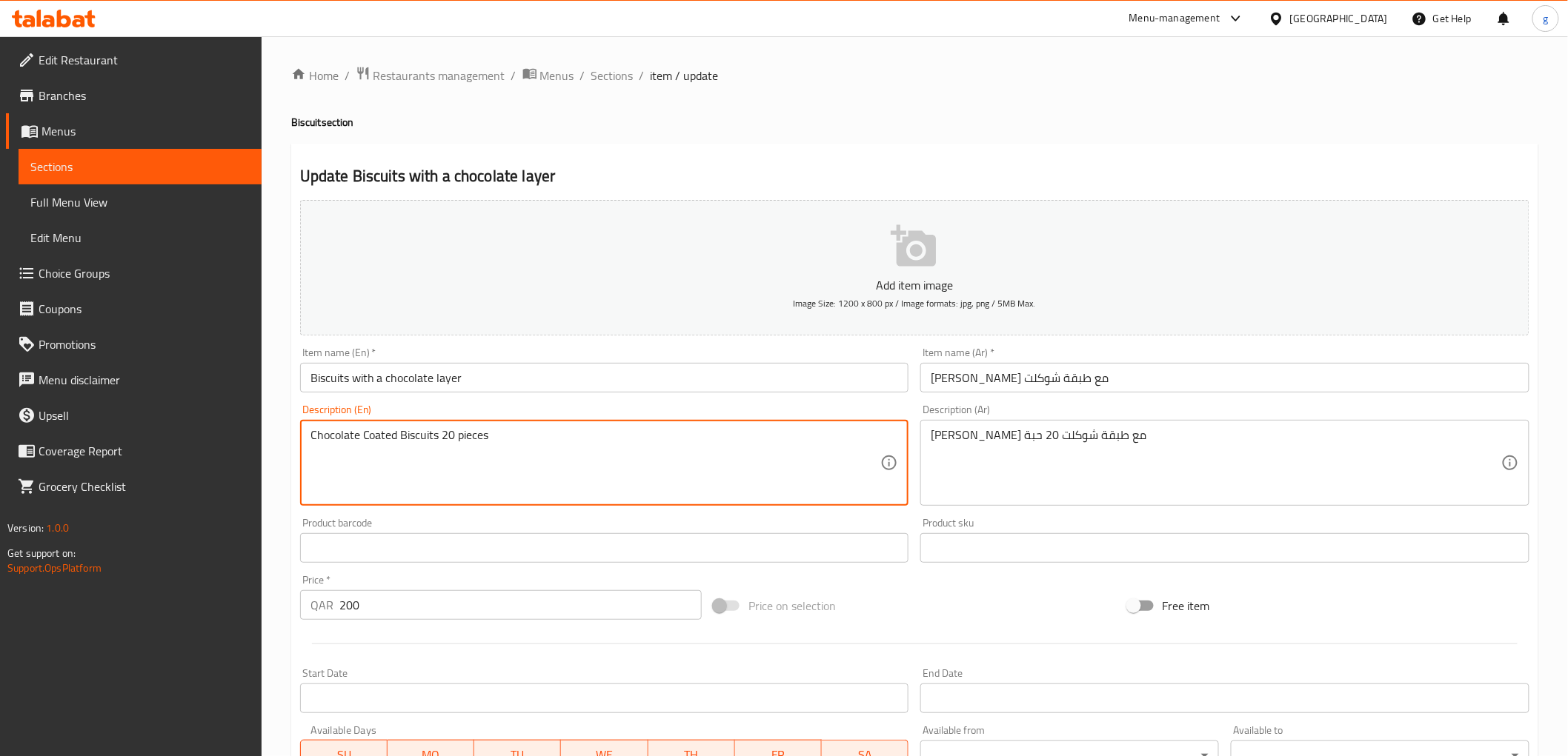
drag, startPoint x: 435, startPoint y: 431, endPoint x: 280, endPoint y: 437, distance: 155.1
click at [280, 437] on div "Home / Restaurants management / Menus / Sections / item / update Biscuit sectio…" at bounding box center [914, 541] width 1306 height 1010
paste textarea "Biscuits with a chocolate layer"
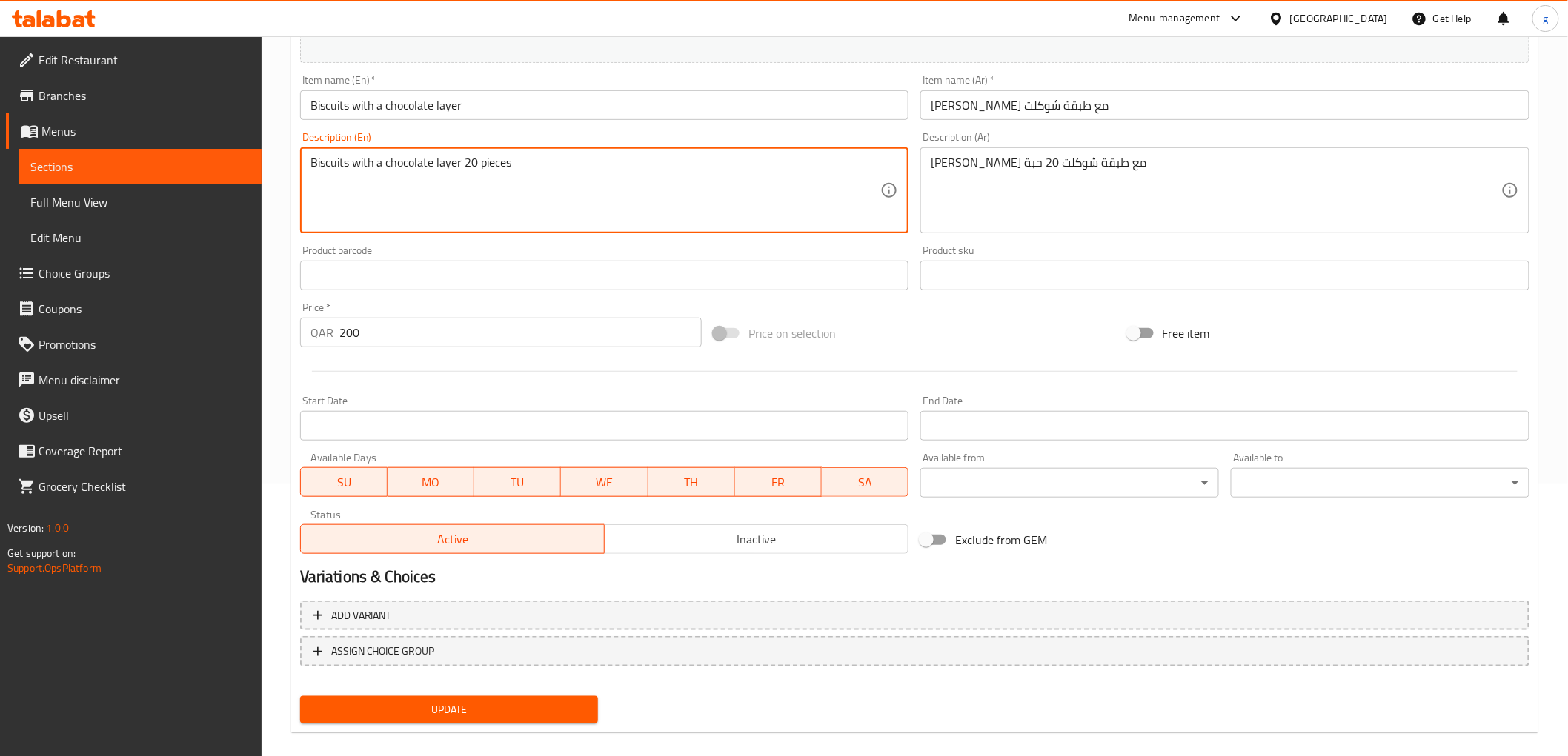
scroll to position [287, 0]
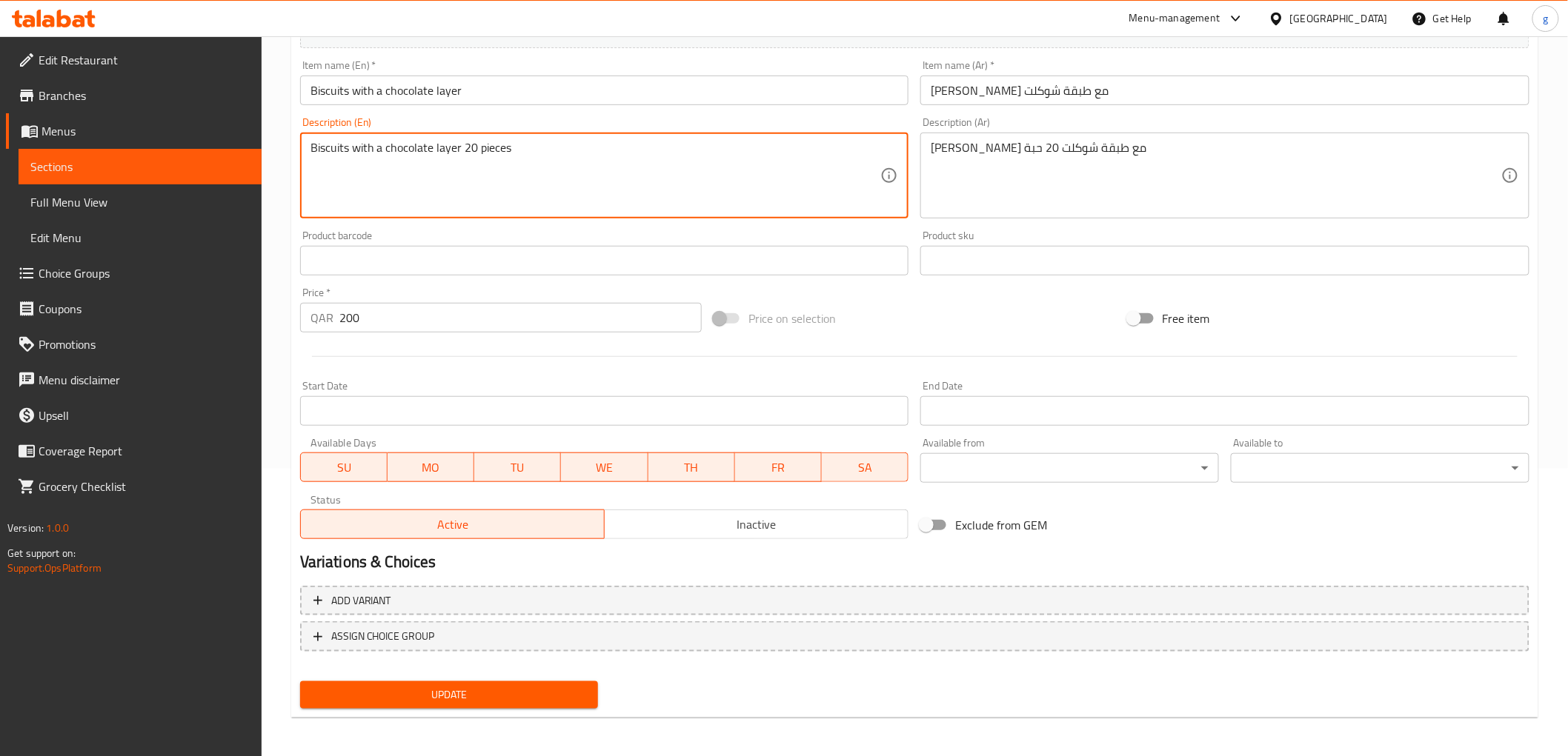
type textarea "Biscuits with a chocolate layer 20 pieces"
click at [573, 696] on span "Update" at bounding box center [449, 695] width 275 height 19
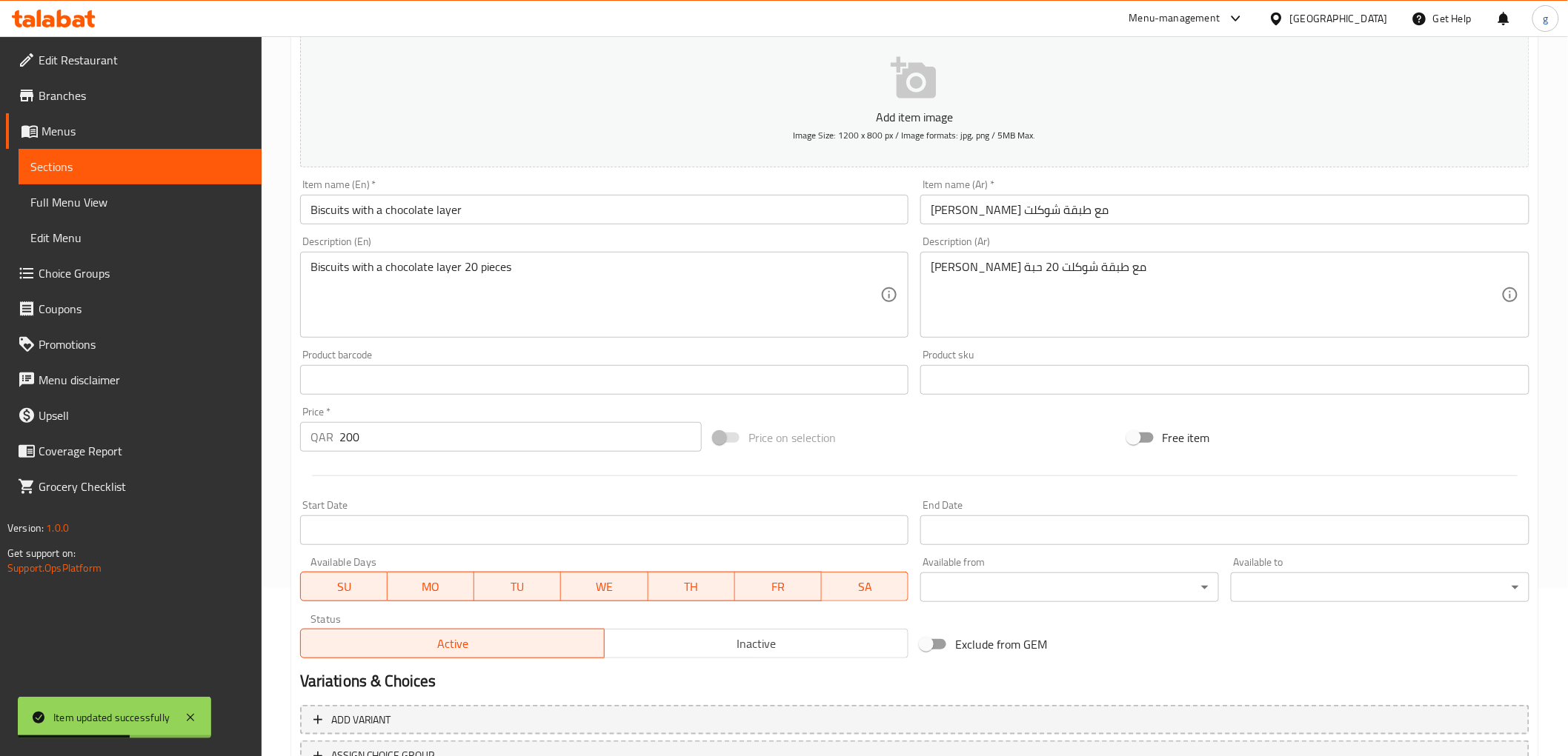
scroll to position [40, 0]
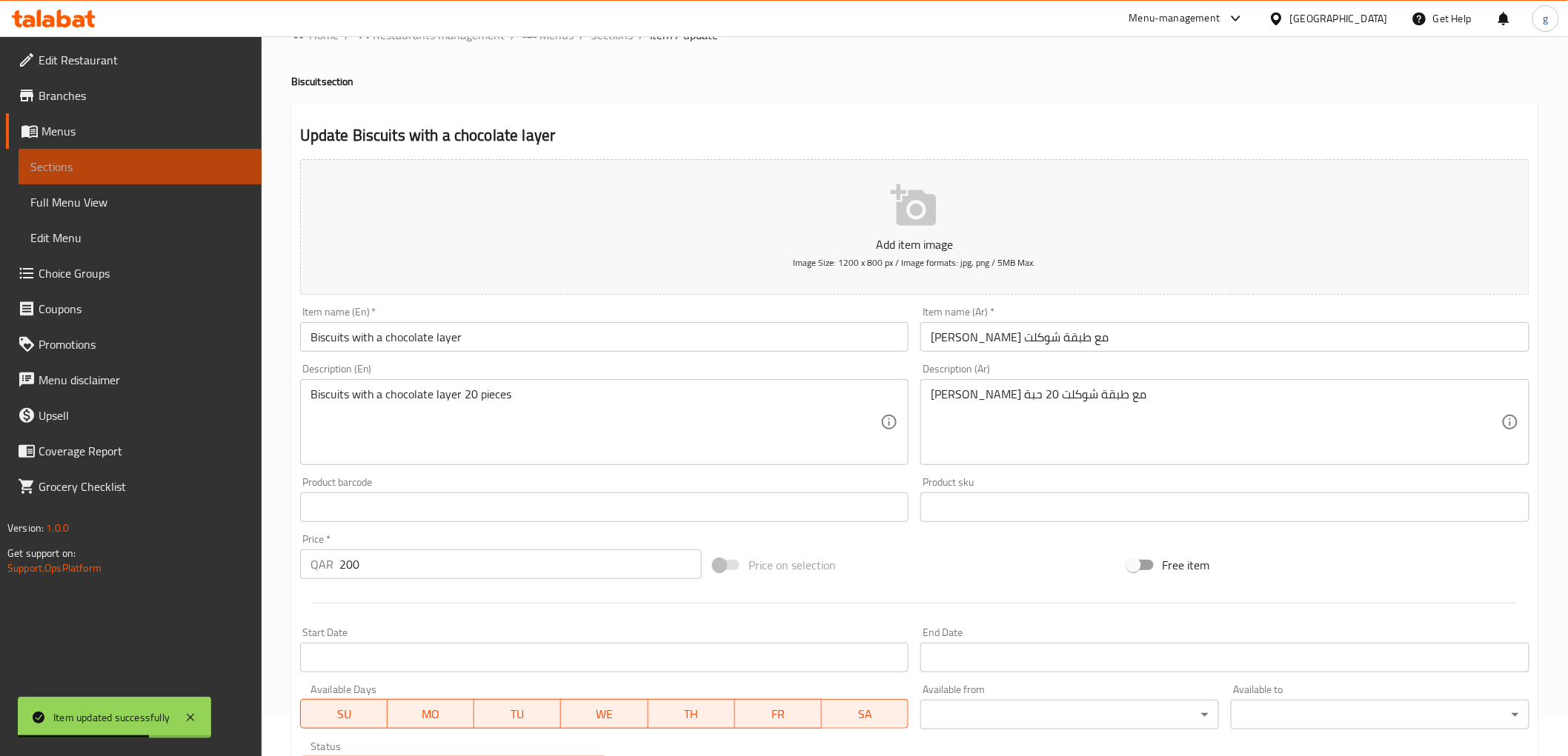
click at [41, 166] on span "Sections" at bounding box center [140, 167] width 220 height 18
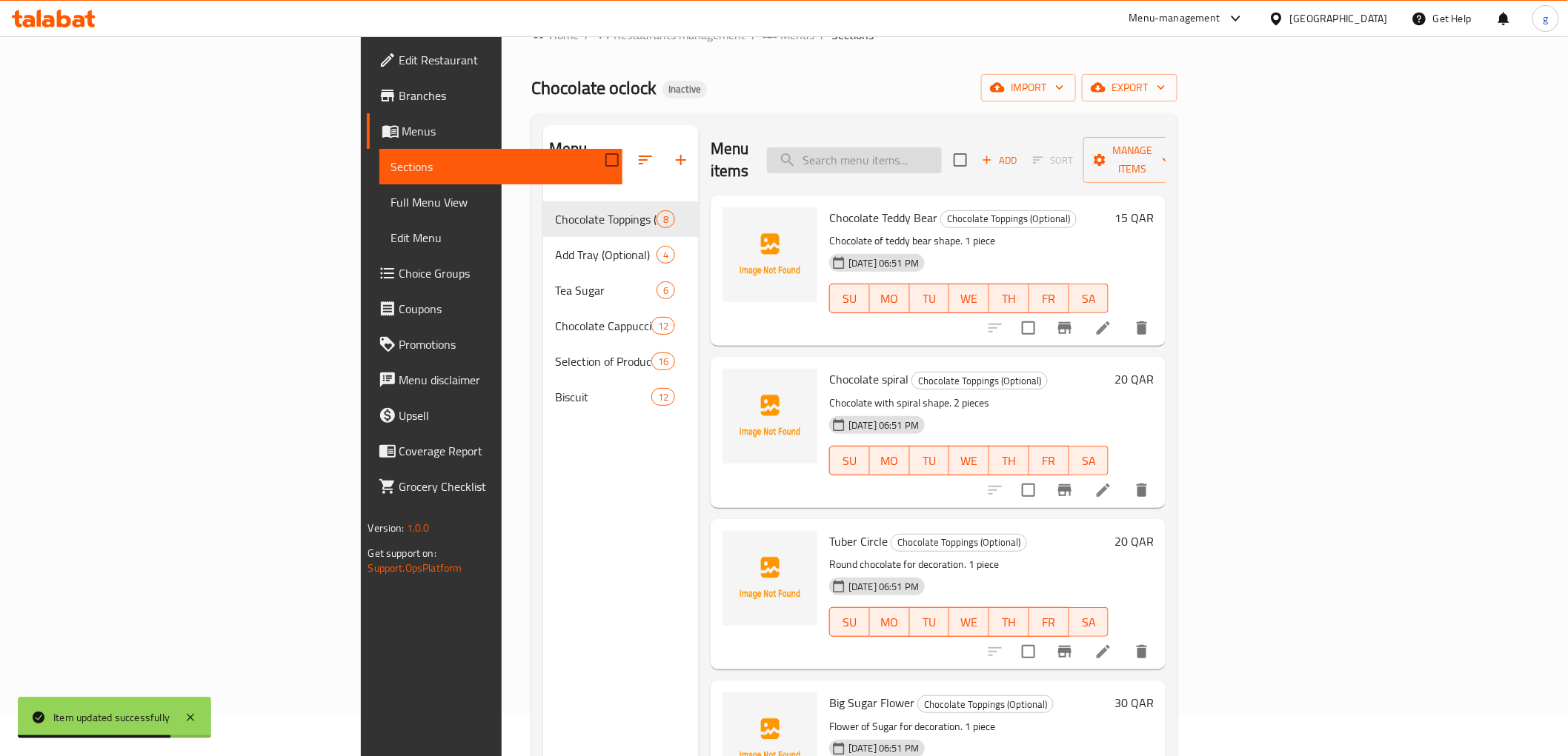
click at [926, 148] on input "search" at bounding box center [854, 160] width 174 height 26
paste input "Naked biscuits with chocolate"
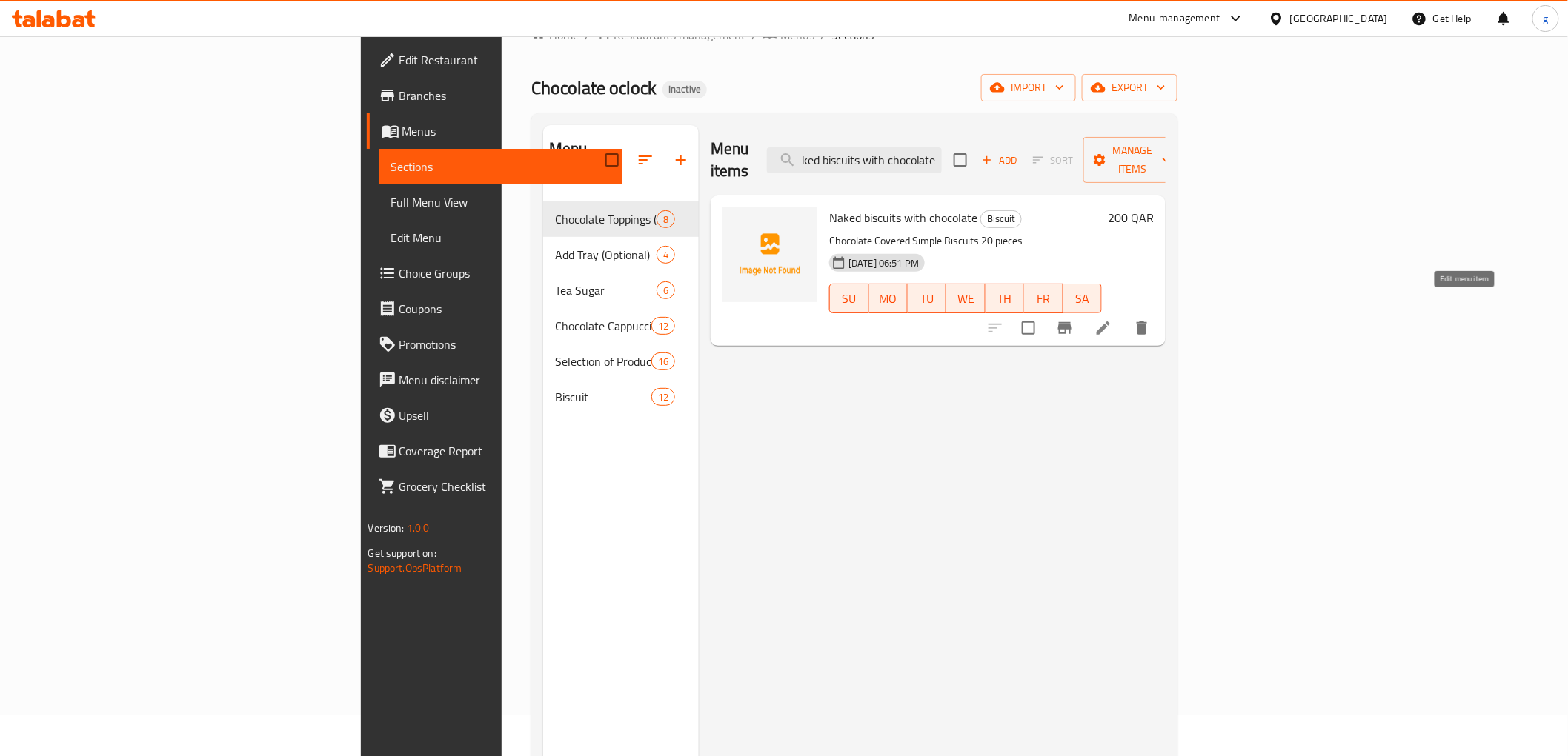
type input "Naked biscuits with chocolate"
click at [1110, 322] on icon at bounding box center [1103, 328] width 13 height 13
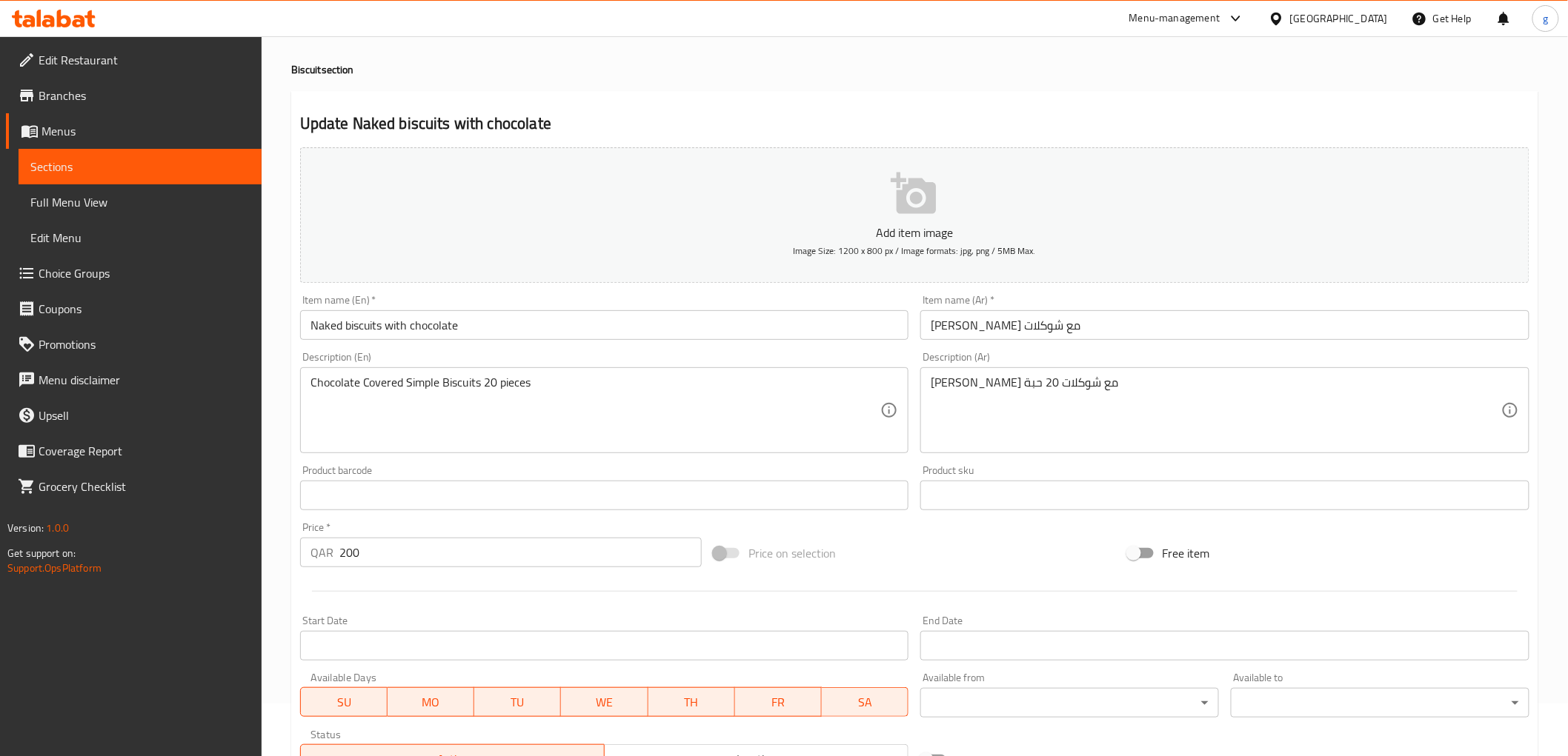
scroll to position [83, 0]
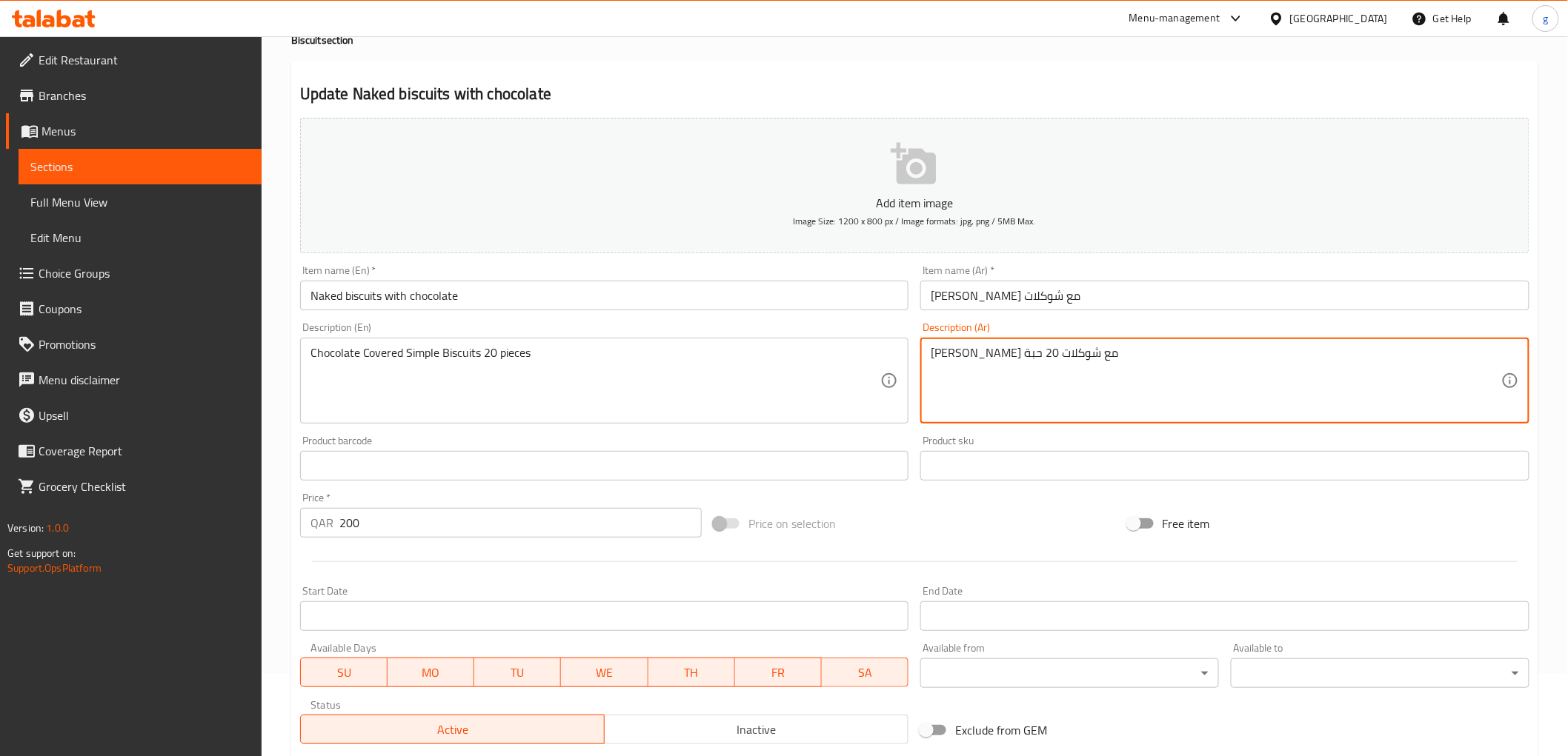
drag, startPoint x: 1030, startPoint y: 357, endPoint x: 1048, endPoint y: 365, distance: 19.7
click at [1017, 357] on textarea "بسكوت بسيط مع شوكلات 20 حبة" at bounding box center [1216, 381] width 570 height 70
click at [1024, 353] on textarea "بسكوت بسيط مع شوكلات 20 حبة" at bounding box center [1216, 381] width 570 height 70
click at [1030, 358] on textarea "بسكوت بسيط مع شوكلات 20 حبة" at bounding box center [1216, 381] width 570 height 70
click at [1009, 359] on textarea "بسكوت بسيط مع شوكلات 20 حبة" at bounding box center [1216, 381] width 570 height 70
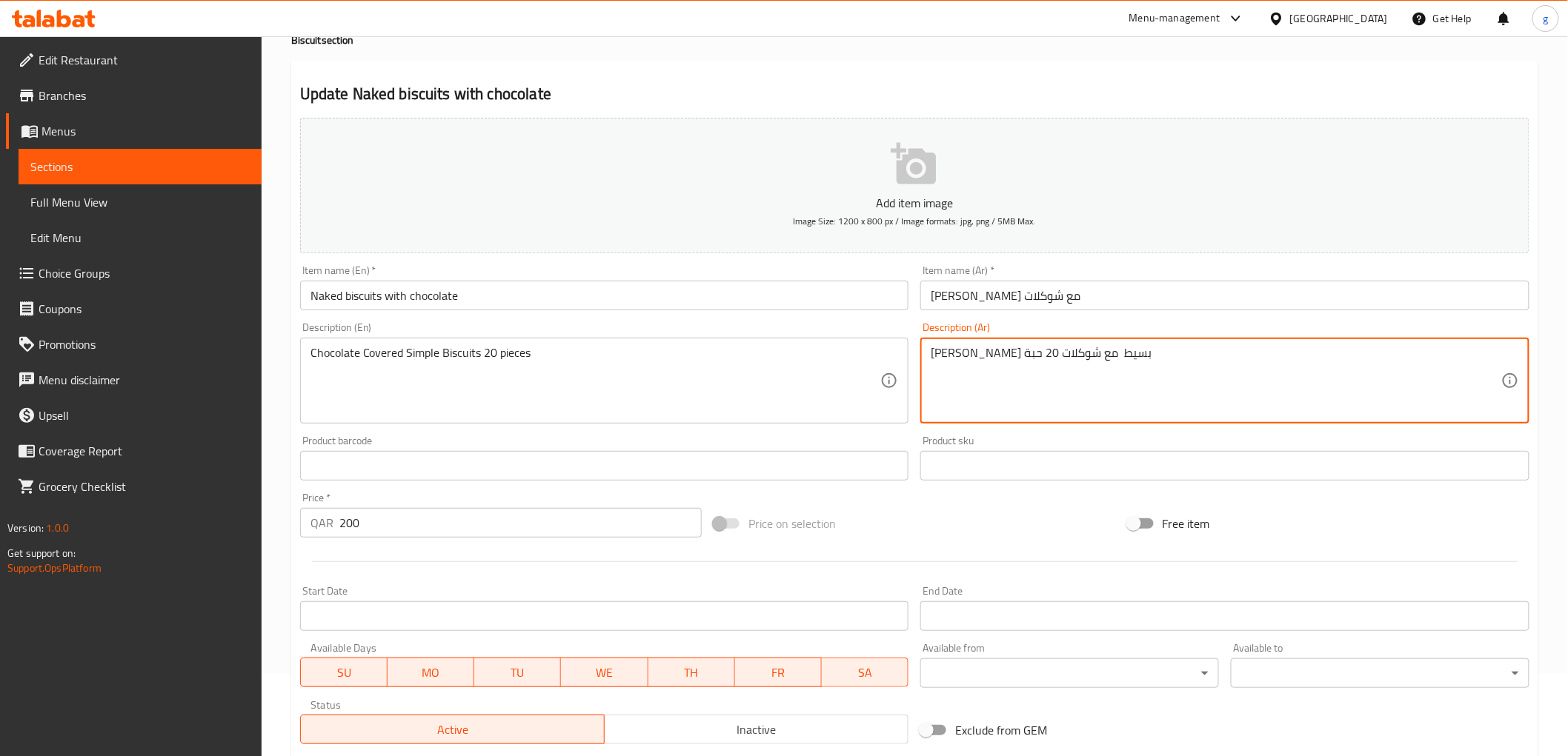
drag, startPoint x: 1010, startPoint y: 357, endPoint x: 1023, endPoint y: 364, distance: 14.8
click at [1023, 364] on textarea "بسكوت بسيط مع شوكلات 20 حبة" at bounding box center [1216, 381] width 570 height 70
click at [1005, 356] on textarea "بسكوت بسيط مغطى شوكلات 20 حبة" at bounding box center [1216, 381] width 570 height 70
type textarea "بسكوت بسيط مغطى شوكلاتة 20 حبة"
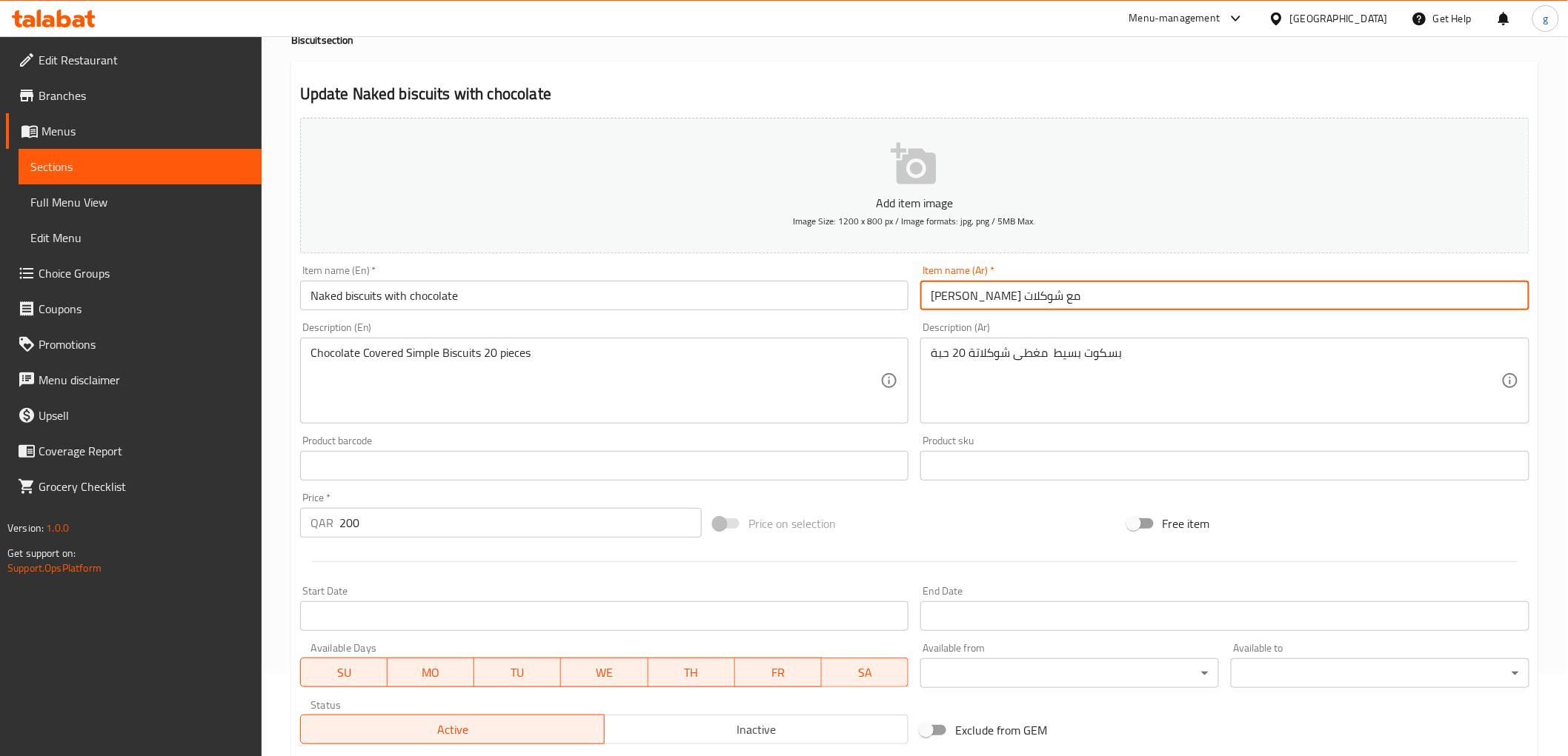
drag, startPoint x: 988, startPoint y: 299, endPoint x: 1052, endPoint y: 306, distance: 64.4
click at [1052, 306] on input "[PERSON_NAME] مع شوكلات" at bounding box center [1224, 296] width 609 height 30
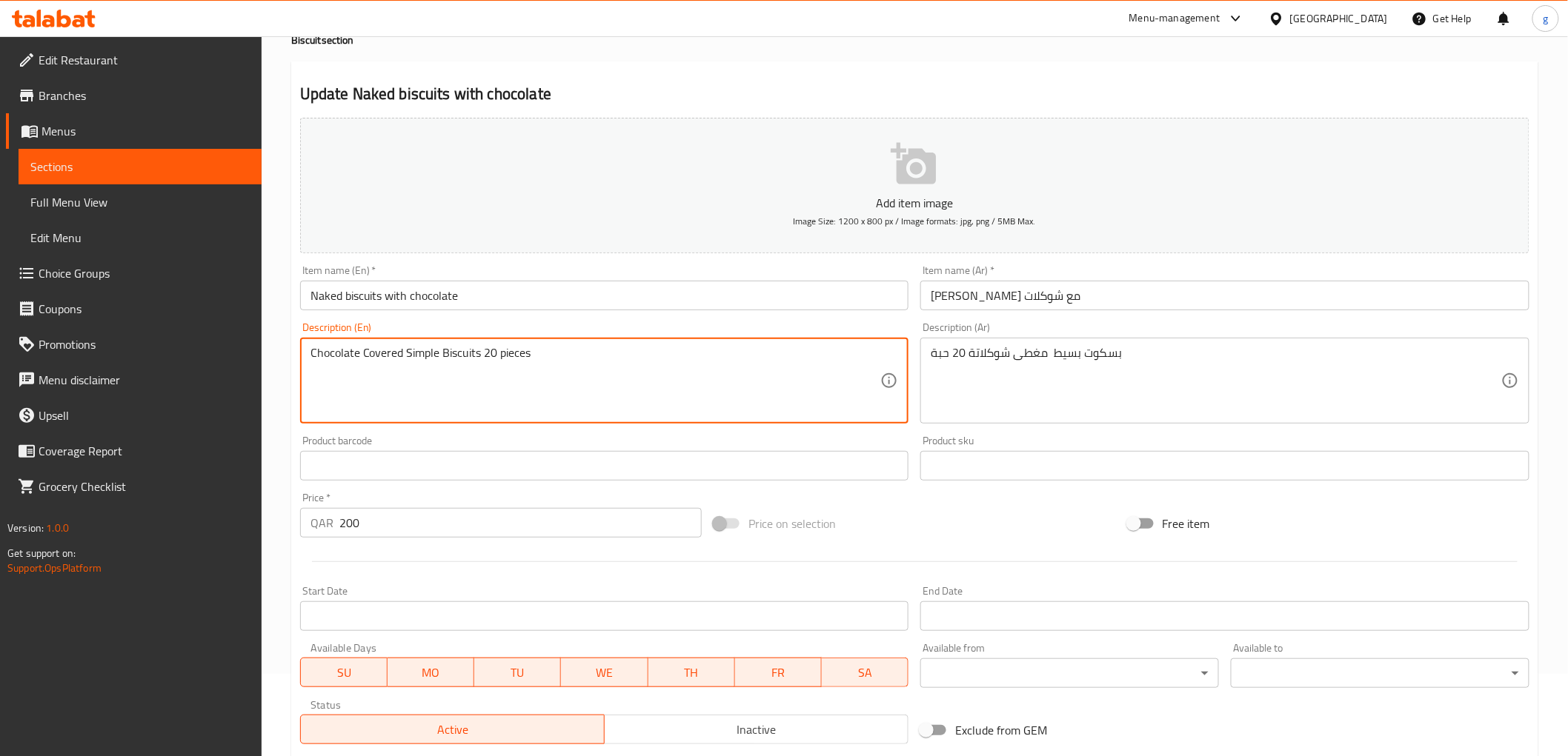
drag, startPoint x: 562, startPoint y: 356, endPoint x: 220, endPoint y: 384, distance: 343.1
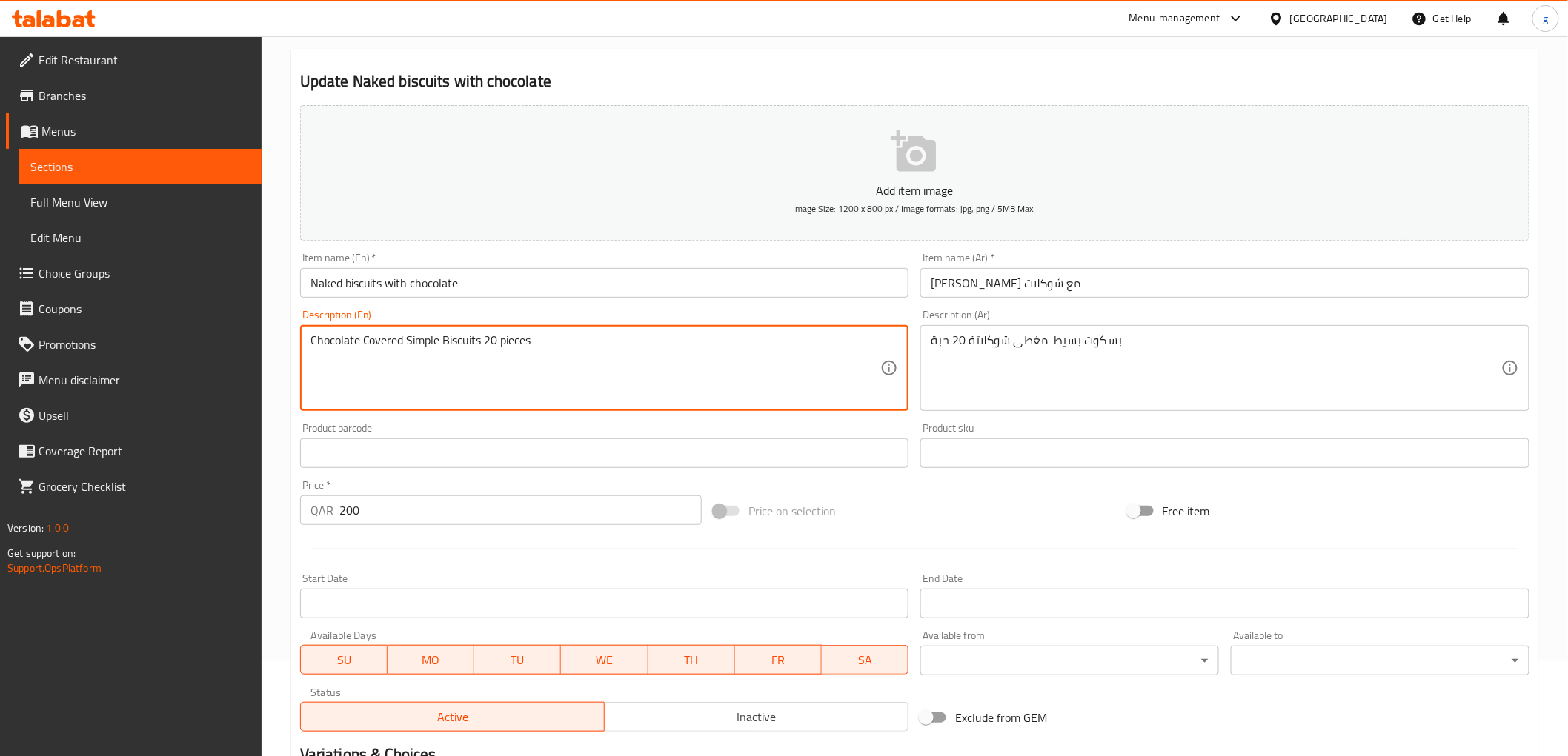
scroll to position [287, 0]
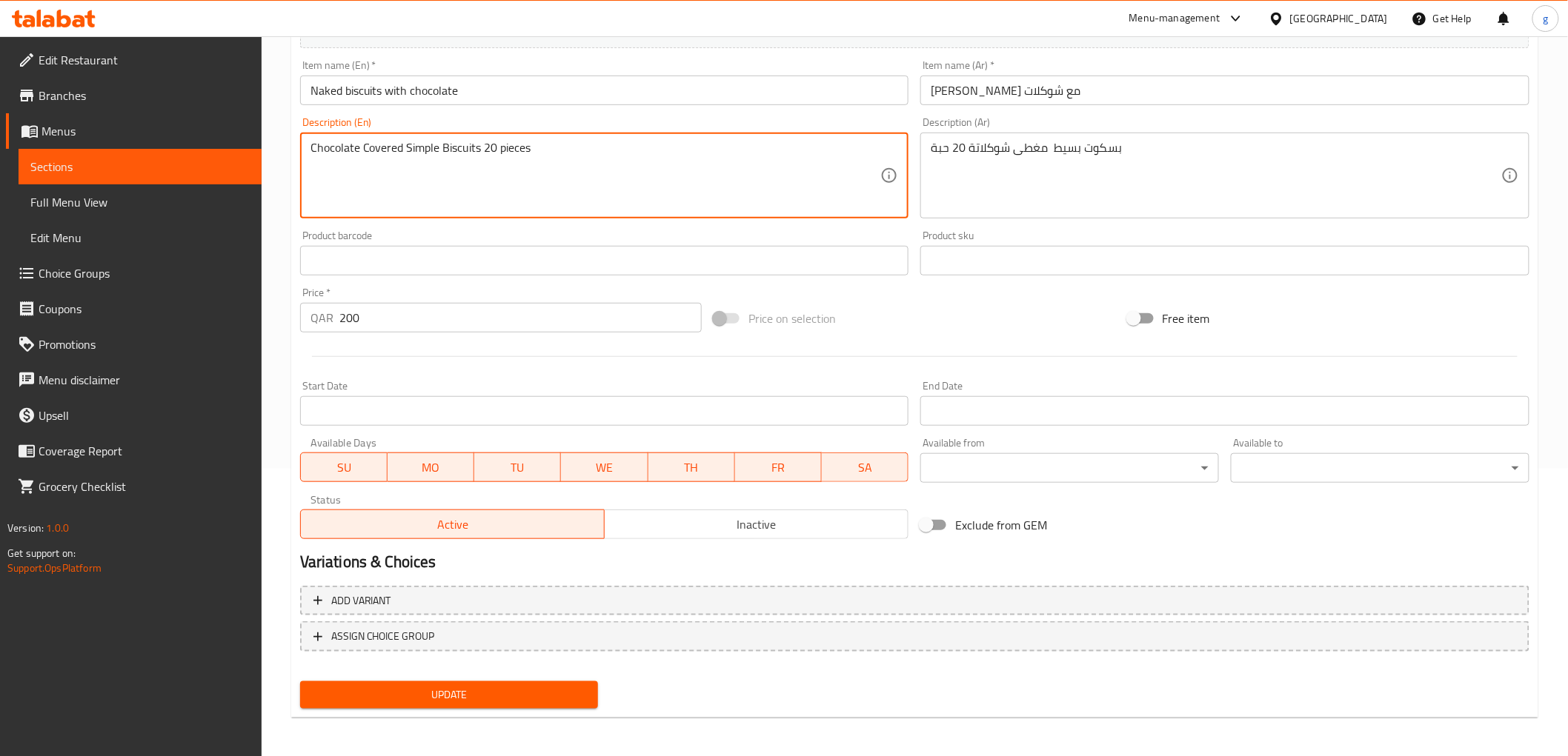
click at [492, 686] on span "Update" at bounding box center [449, 695] width 275 height 19
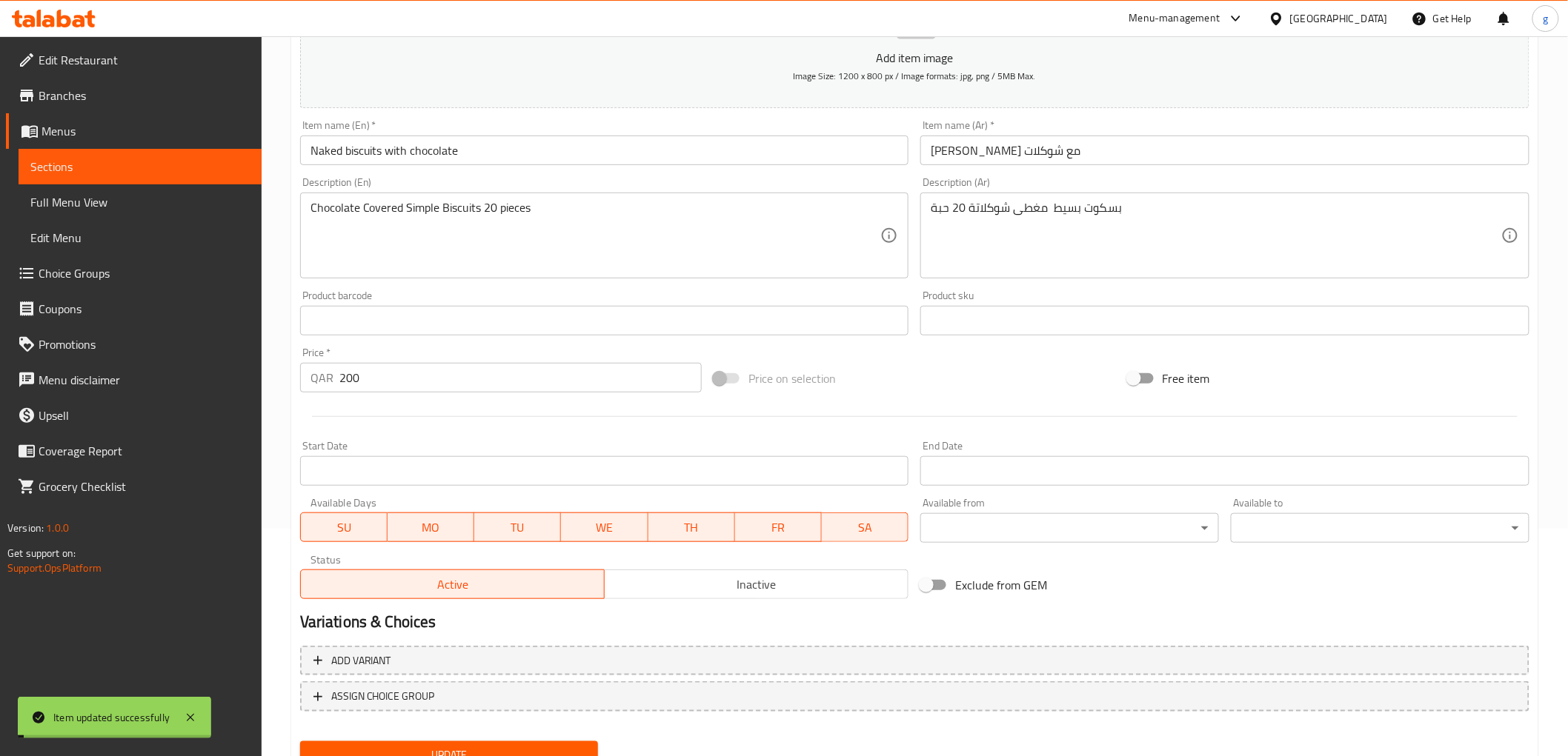
scroll to position [123, 0]
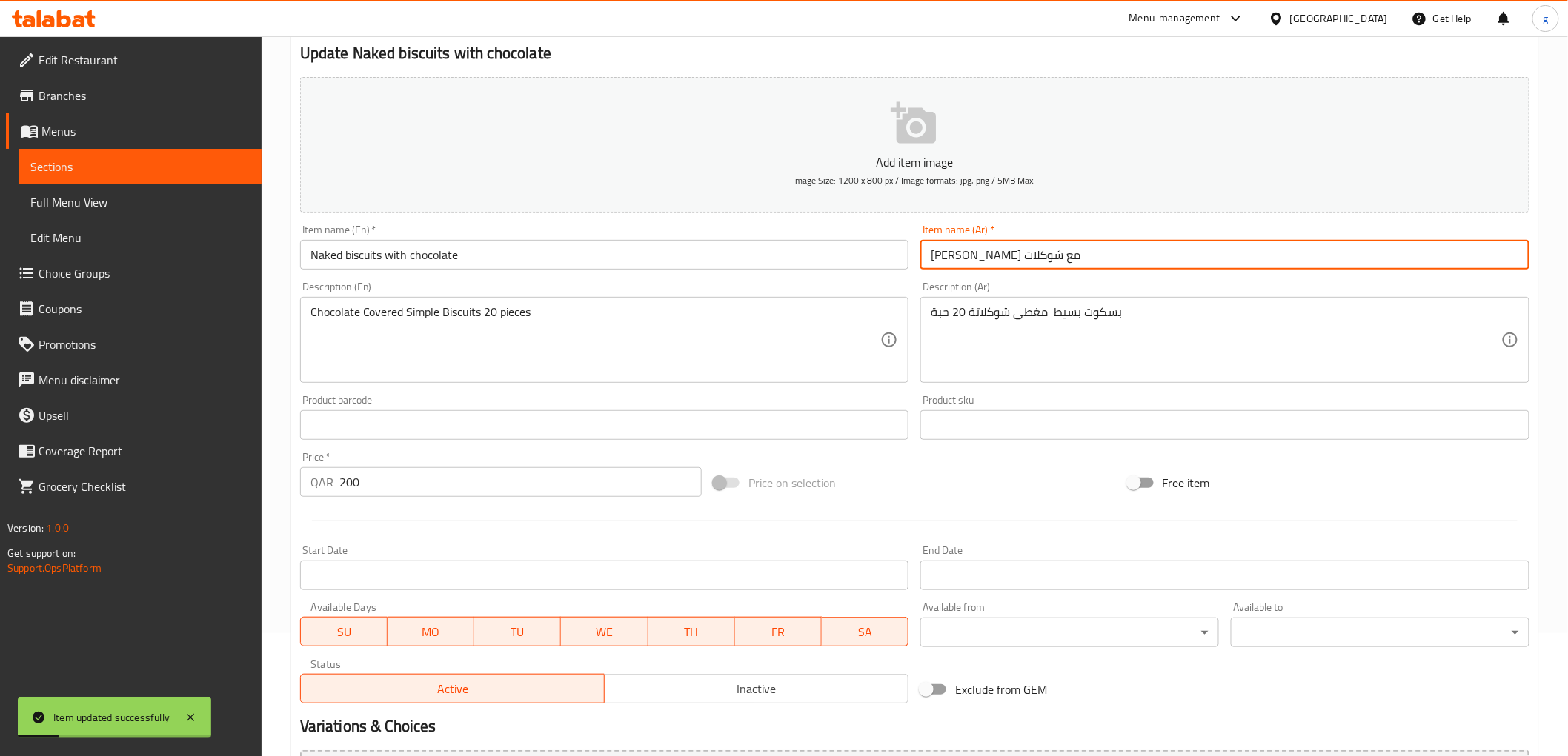
drag, startPoint x: 990, startPoint y: 254, endPoint x: 1060, endPoint y: 250, distance: 70.1
click at [1060, 250] on input "[PERSON_NAME] مع شوكلات" at bounding box center [1224, 255] width 609 height 30
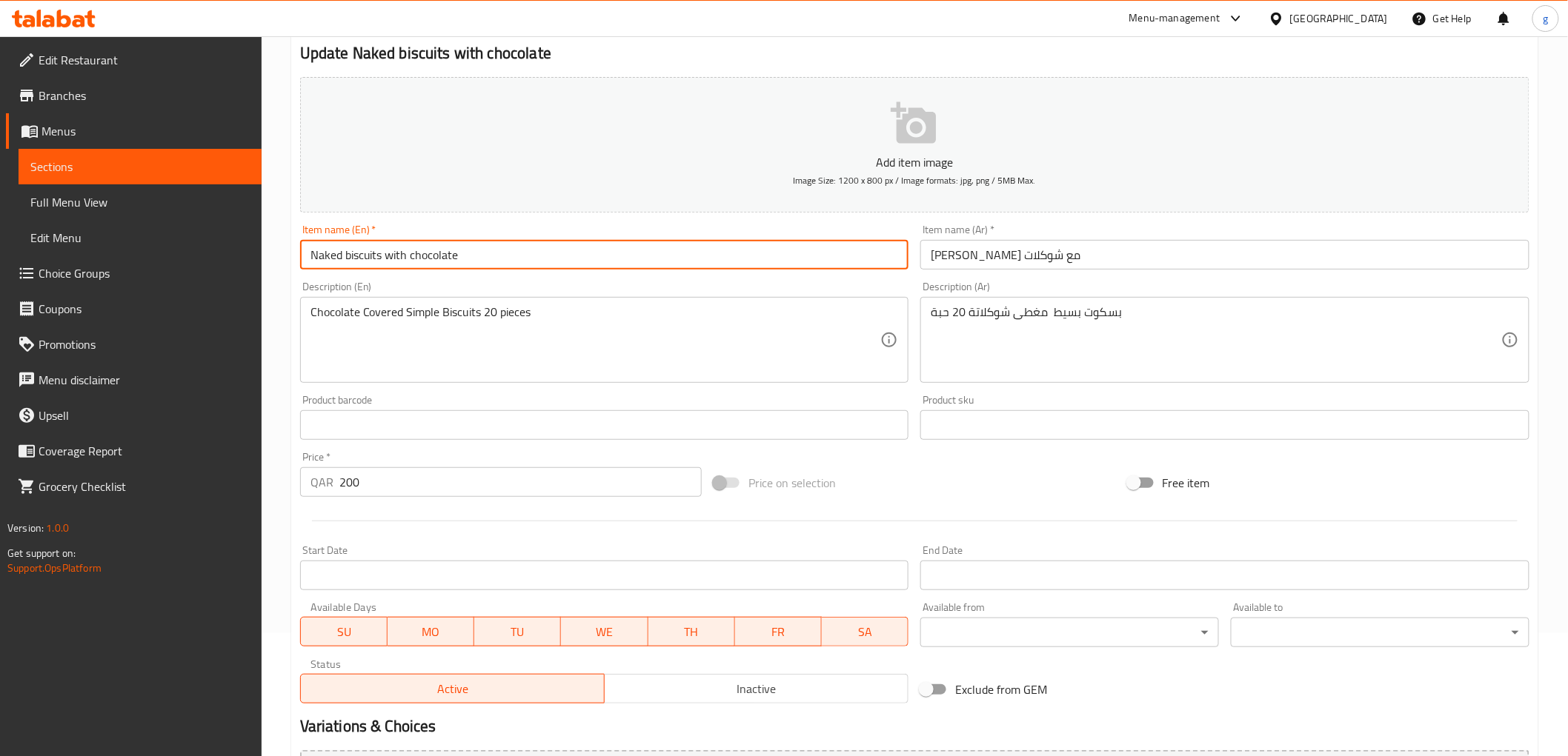
click at [328, 250] on input "Naked biscuits with chocolate" at bounding box center [604, 255] width 609 height 30
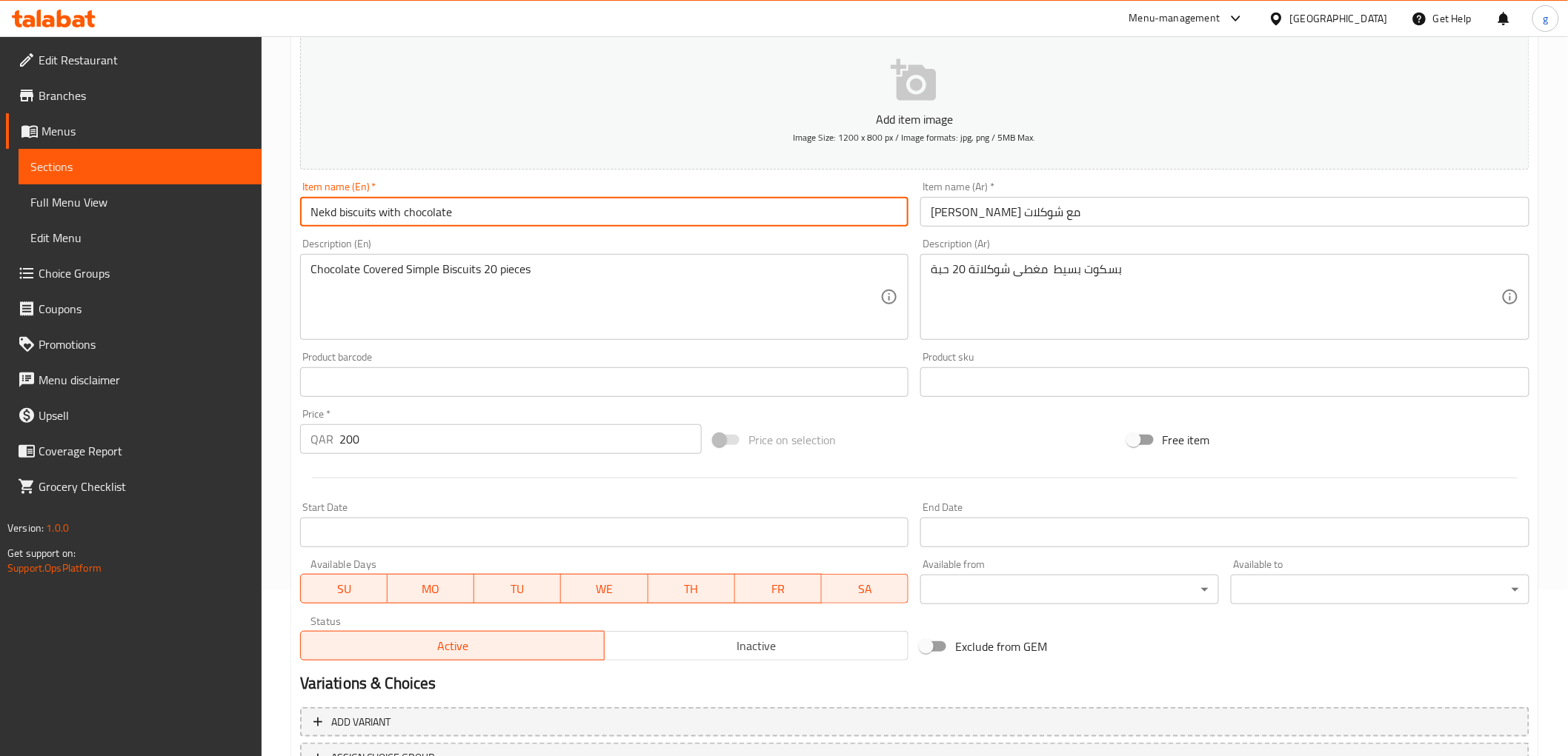
scroll to position [205, 0]
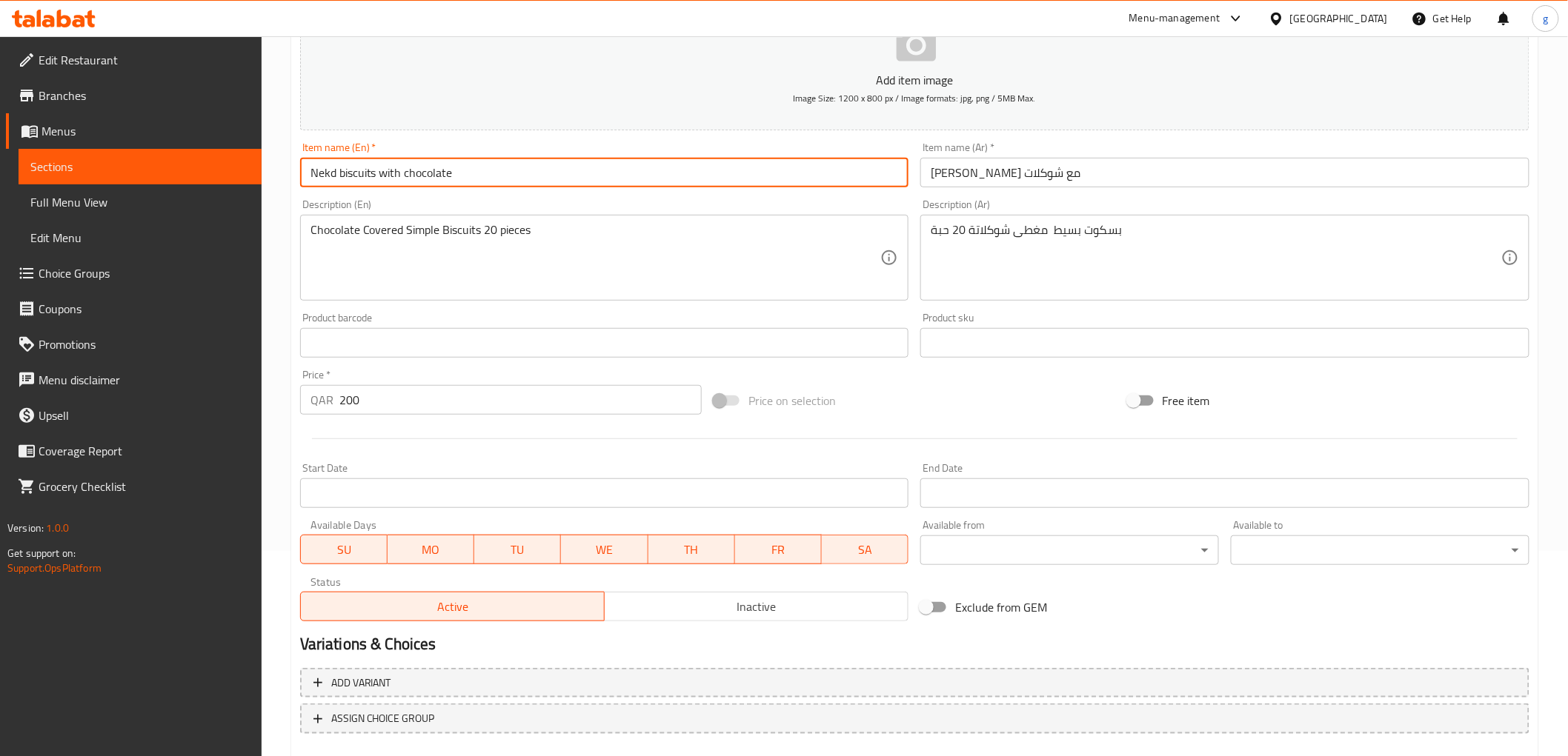
click at [305, 174] on input "Nekd biscuits with chocolate" at bounding box center [604, 173] width 609 height 30
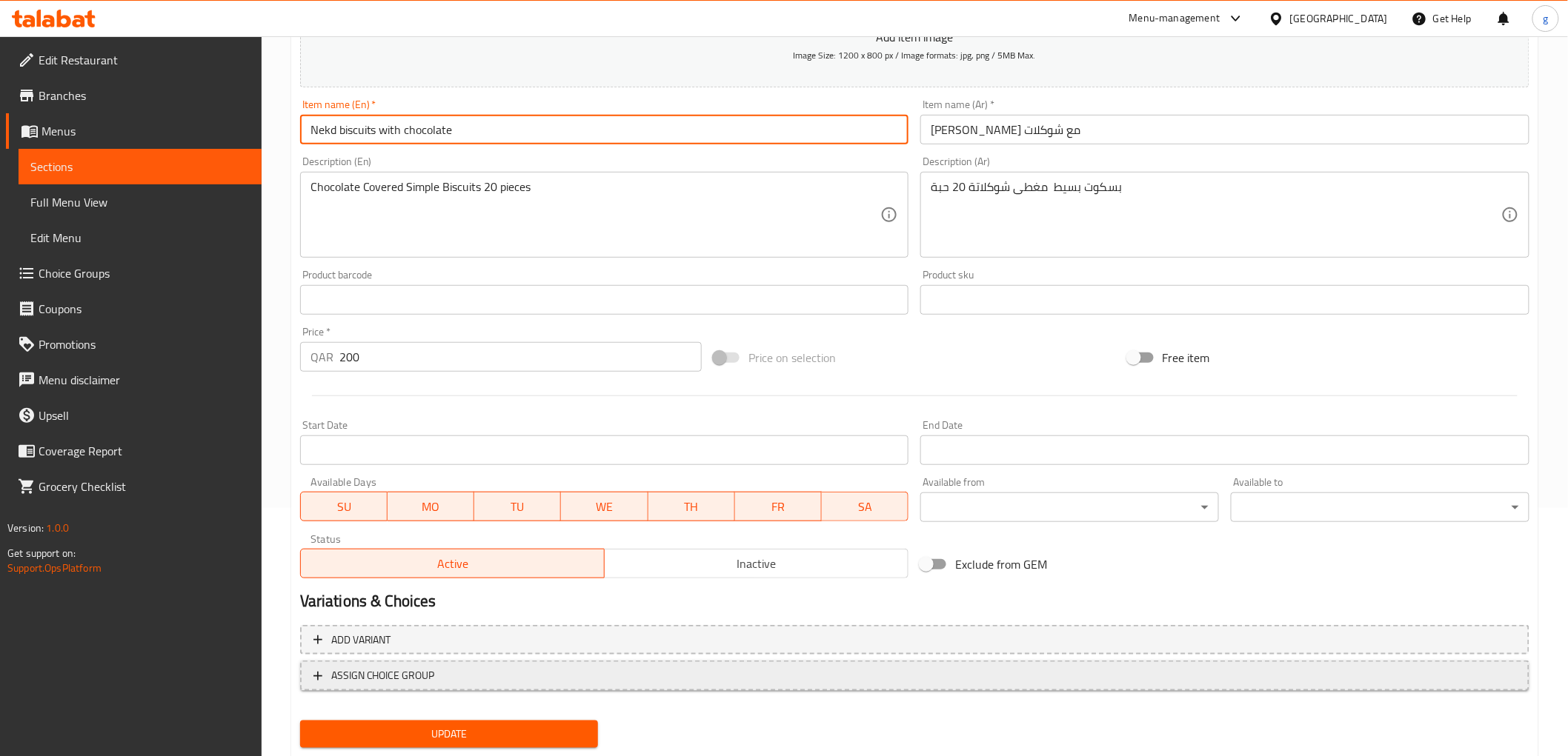
scroll to position [287, 0]
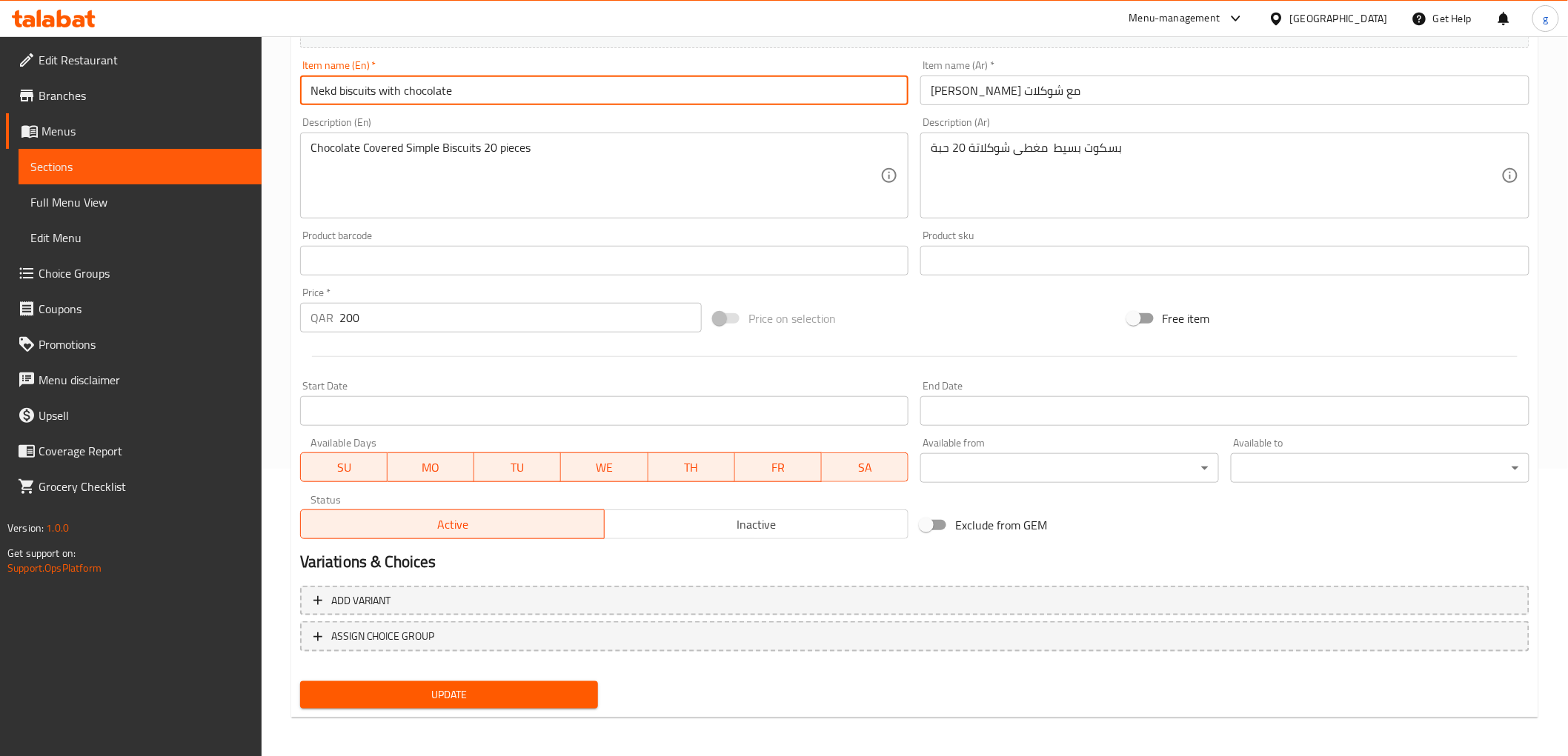
click at [319, 84] on input "Nekd biscuits with chocolate" at bounding box center [604, 90] width 609 height 30
type input "Nekd biscuits with chocolate"
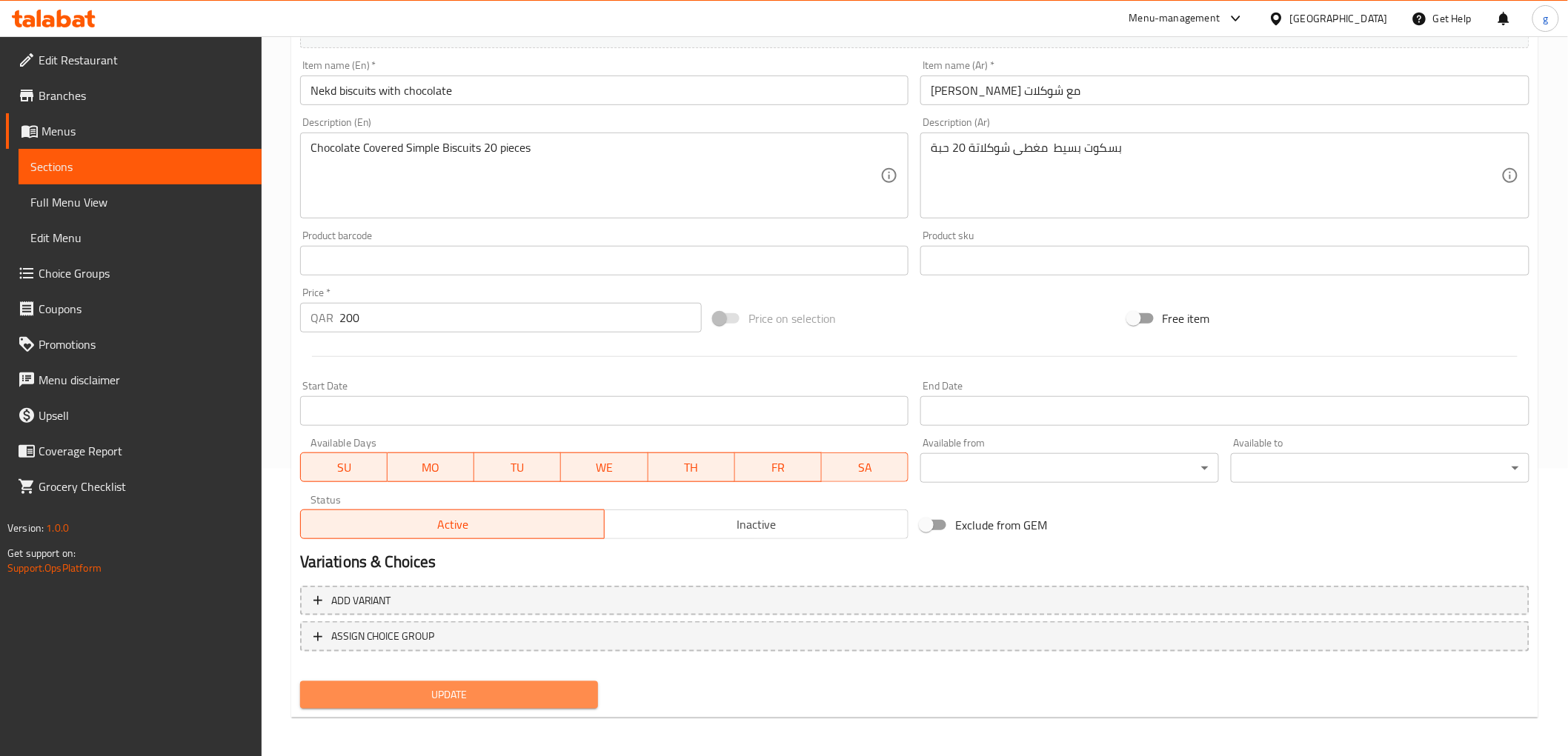
click at [399, 696] on span "Update" at bounding box center [449, 695] width 275 height 19
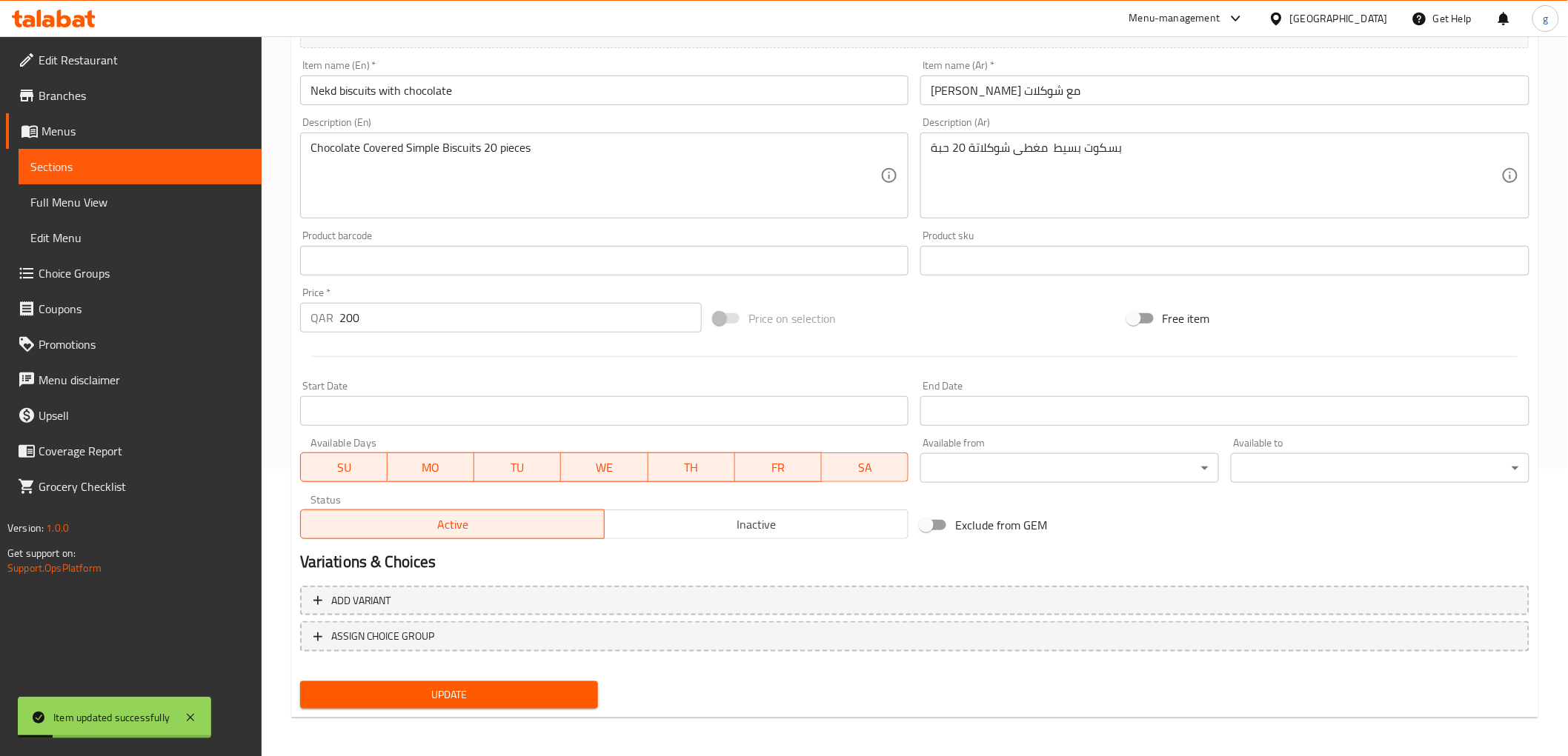
click at [100, 167] on span "Sections" at bounding box center [140, 167] width 220 height 18
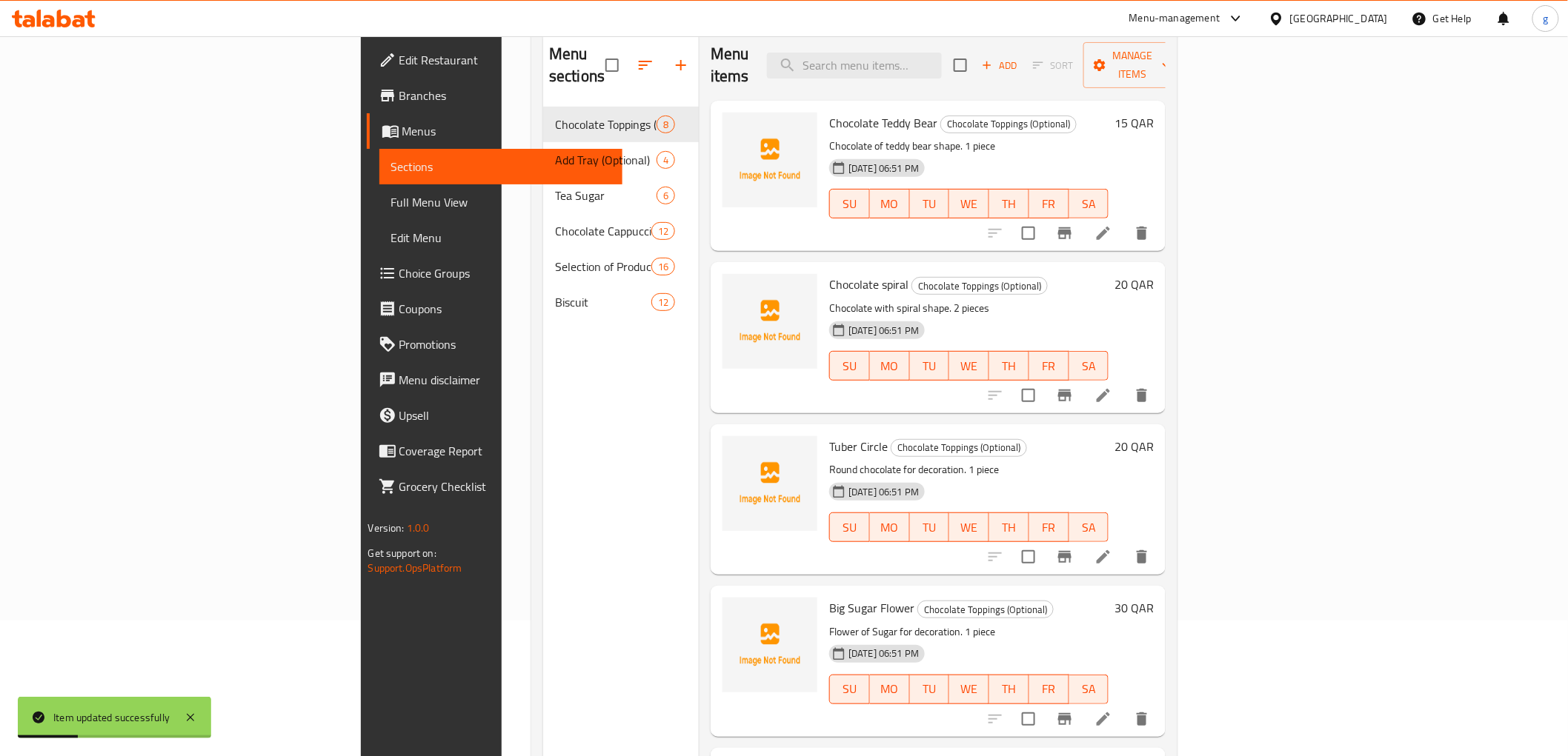
scroll to position [42, 0]
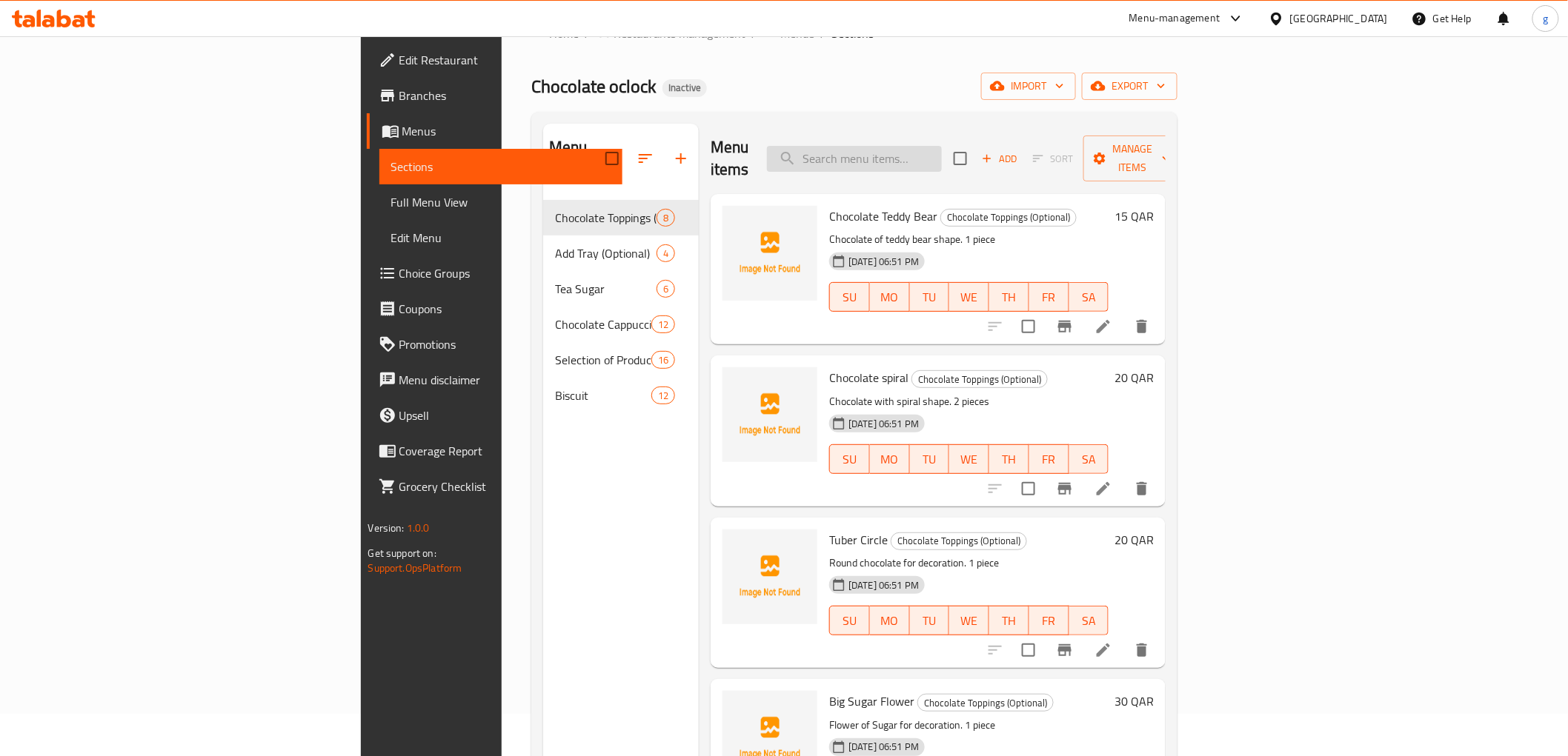
click at [942, 146] on input "search" at bounding box center [854, 158] width 174 height 26
paste input "Nicked Biscuit"
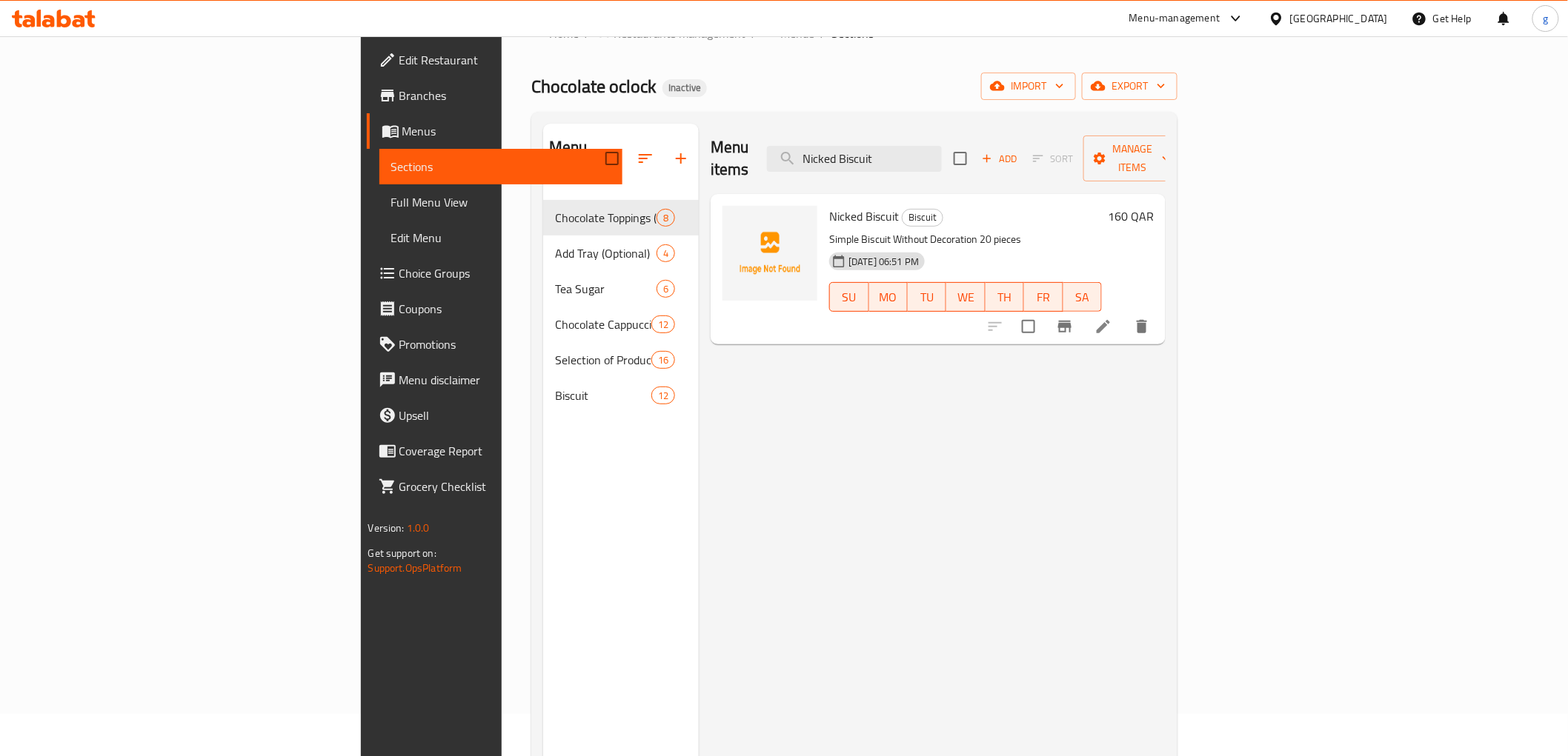
type input "Nicked Biscuit"
click at [1112, 318] on icon at bounding box center [1103, 326] width 18 height 18
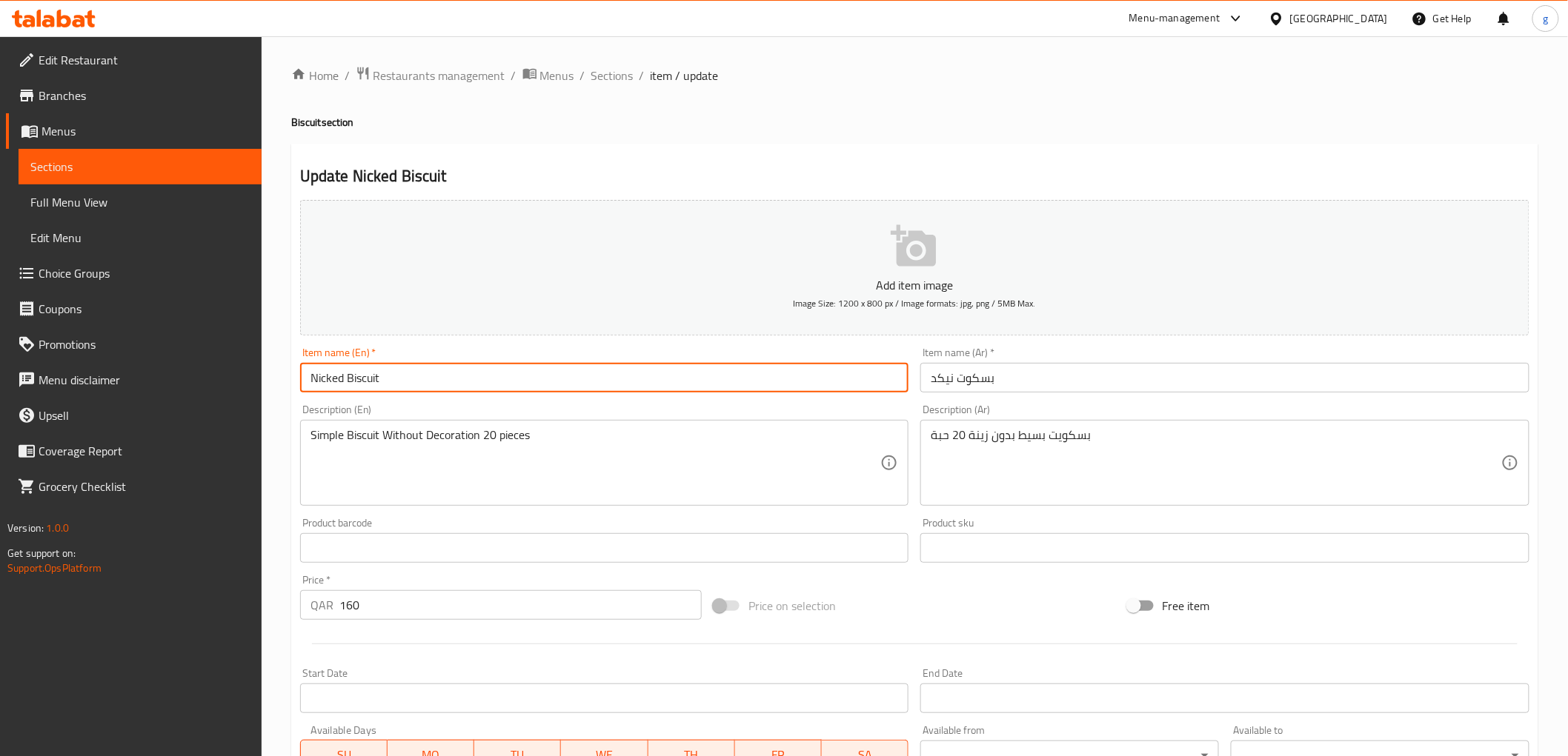
drag, startPoint x: 341, startPoint y: 380, endPoint x: 297, endPoint y: 380, distance: 44.0
click at [297, 380] on div "Item name (En)   * Nicked Biscuit Item name (En) *" at bounding box center [604, 370] width 621 height 57
paste input "Nekd"
drag, startPoint x: 357, startPoint y: 380, endPoint x: 329, endPoint y: 382, distance: 28.1
click at [329, 382] on input "nekdNekd Biscuit" at bounding box center [604, 378] width 609 height 30
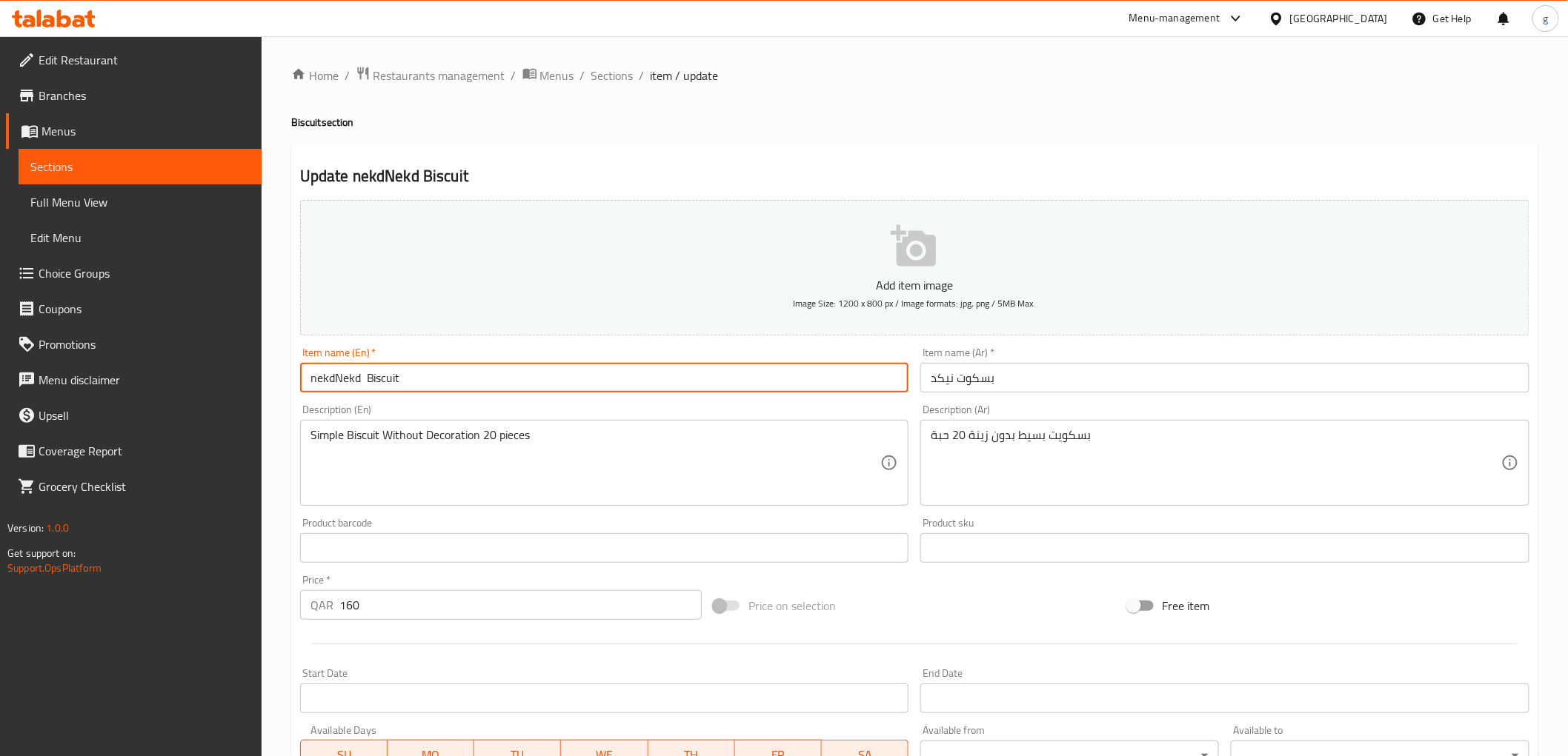
click at [324, 376] on input "nekdNekd Biscuit" at bounding box center [604, 378] width 609 height 30
drag, startPoint x: 333, startPoint y: 379, endPoint x: 260, endPoint y: 388, distance: 73.6
click at [260, 388] on div "Edit Restaurant Branches Menus Sections Full Menu View Edit Menu Choice Groups …" at bounding box center [784, 541] width 1568 height 1010
click at [337, 381] on input "Nekd Biscuit" at bounding box center [604, 378] width 609 height 30
click at [350, 386] on input "Nekd Biscuit" at bounding box center [604, 378] width 609 height 30
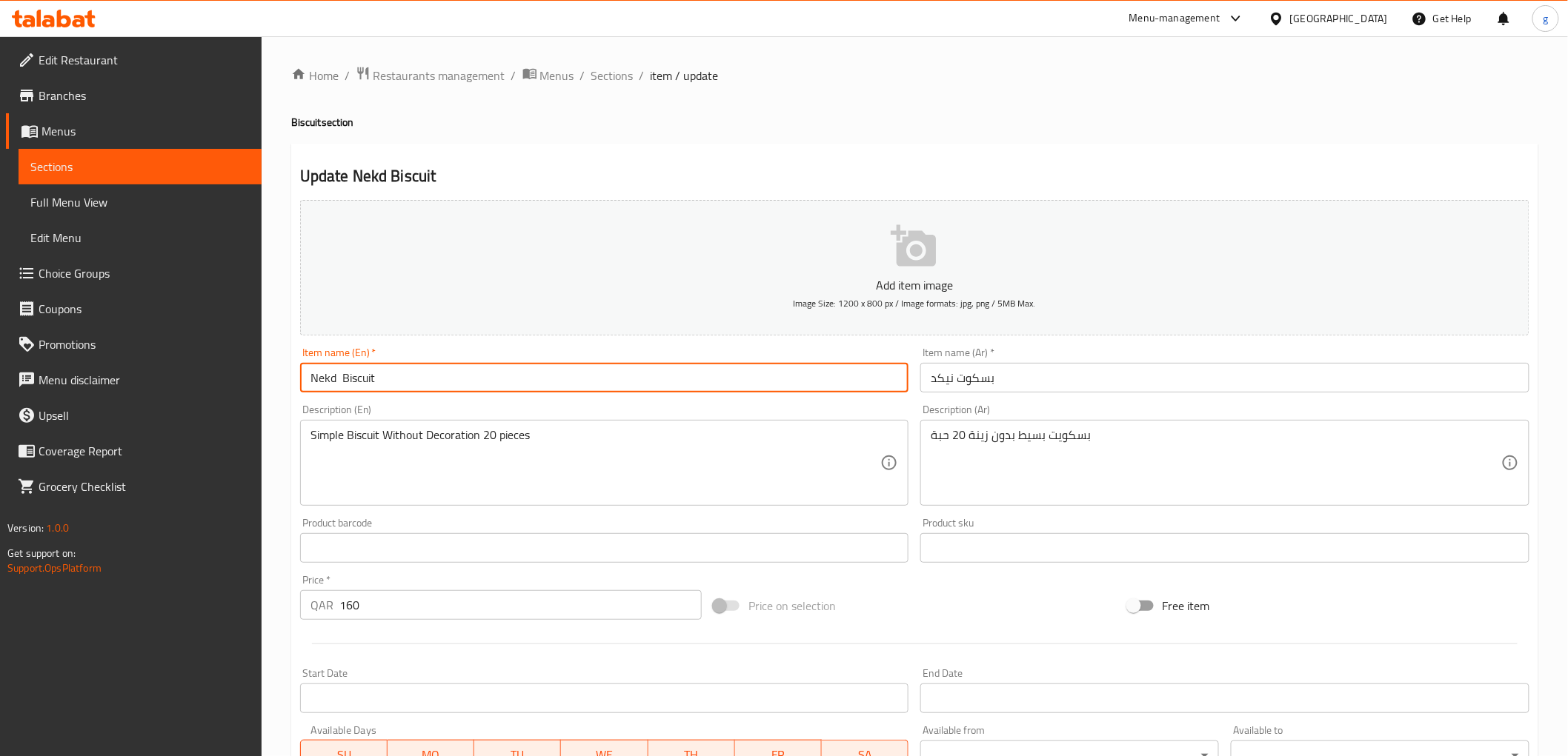
click at [342, 385] on input "Nekd Biscuit" at bounding box center [604, 378] width 609 height 30
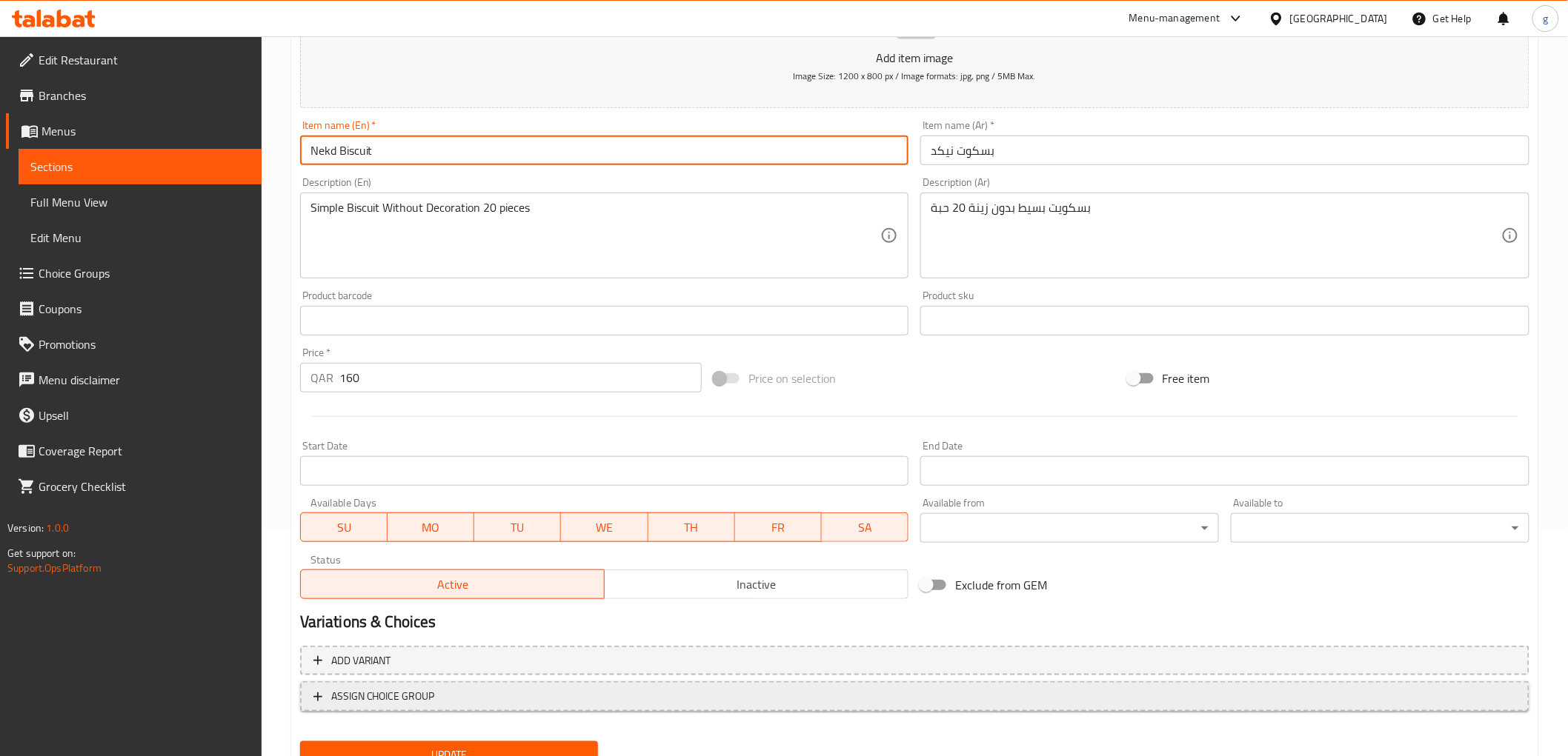
scroll to position [287, 0]
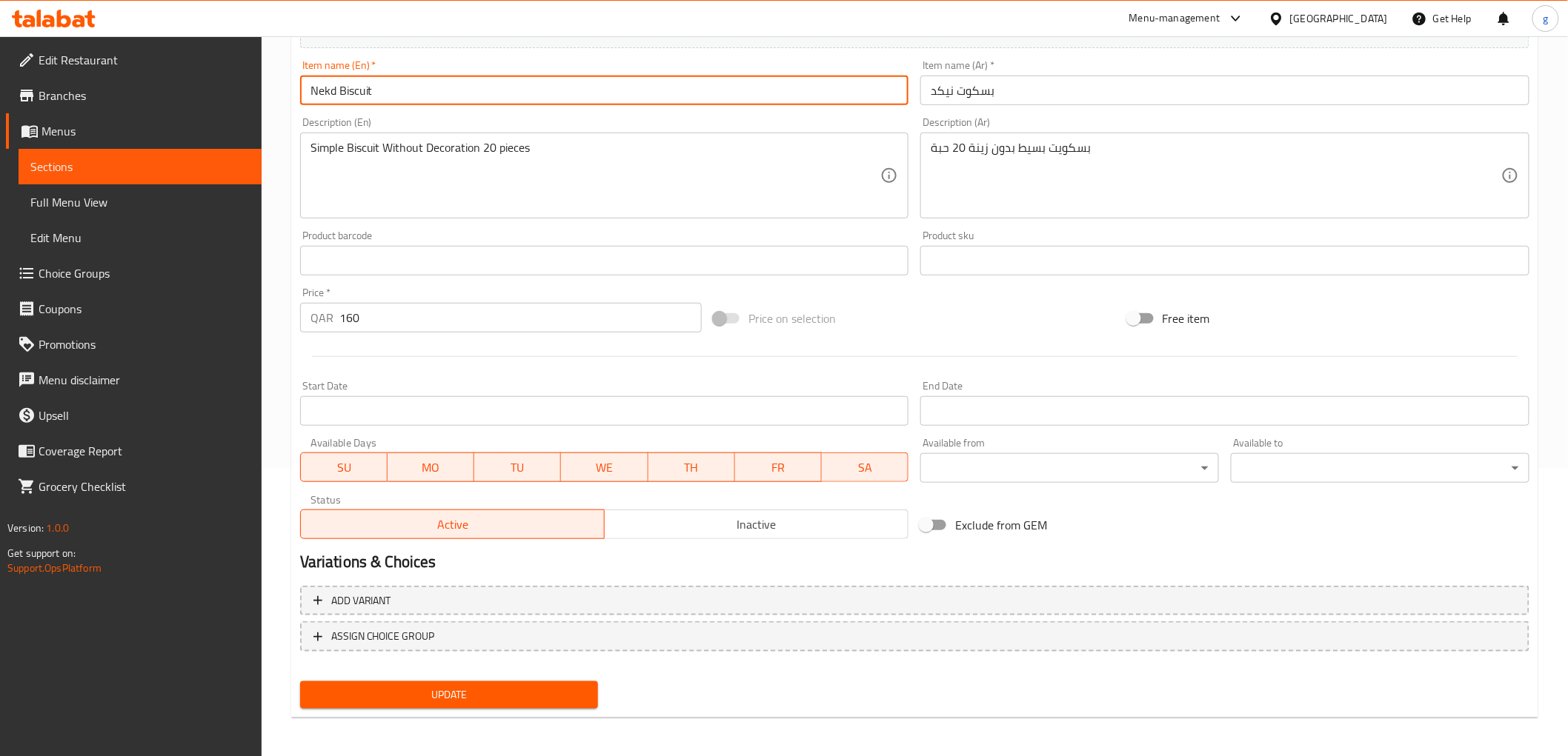
type input "Nekd Biscuit"
click at [393, 701] on button "Update" at bounding box center [449, 694] width 298 height 27
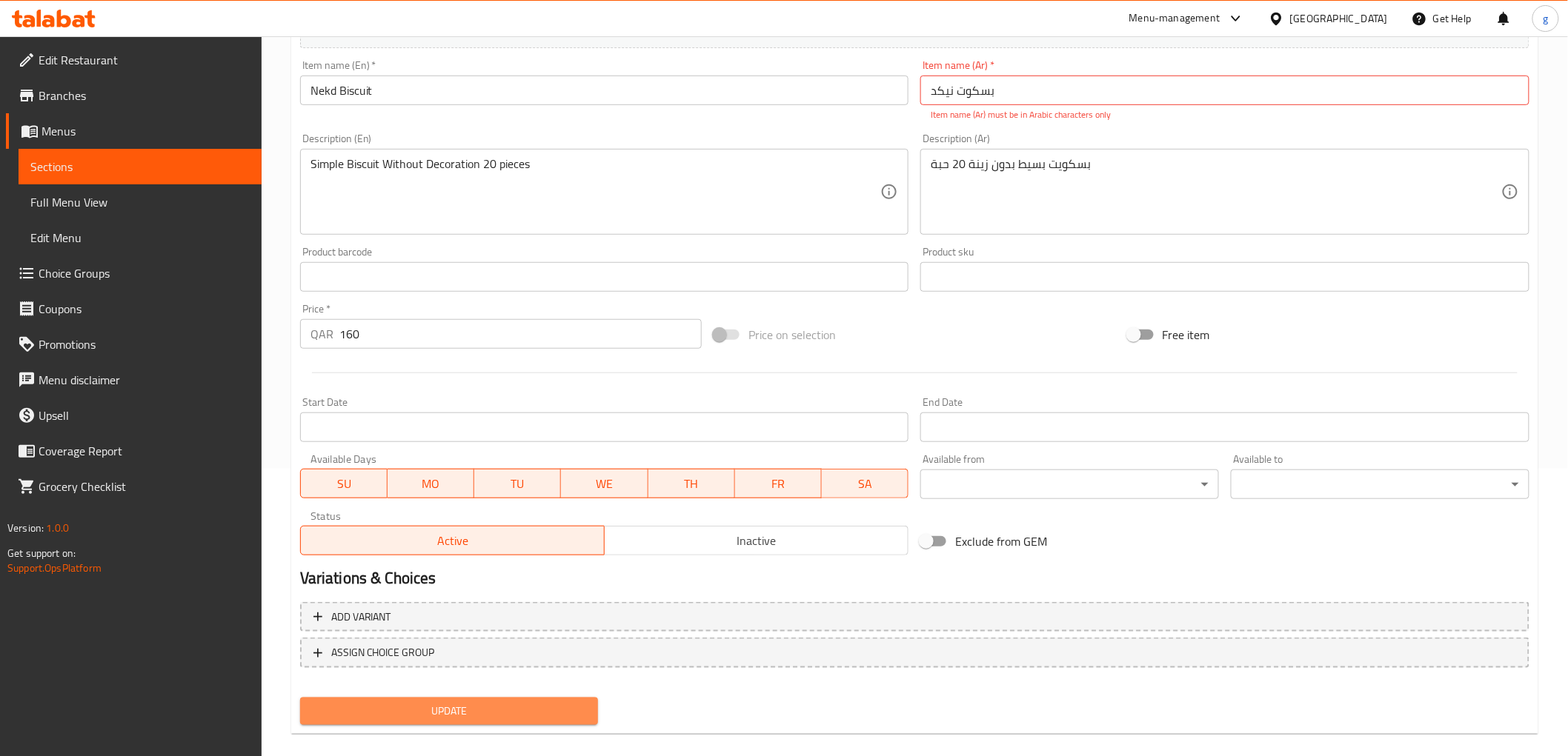
click at [501, 702] on span "Update" at bounding box center [449, 712] width 275 height 19
click at [926, 82] on input "بسکوت نیکد" at bounding box center [1224, 90] width 609 height 30
click at [1011, 95] on input "بسکوت نیکد" at bounding box center [1224, 90] width 609 height 30
click at [951, 101] on input "بسکوت نیکد" at bounding box center [1224, 90] width 609 height 30
click at [964, 101] on input "بسکوت نیکد" at bounding box center [1224, 90] width 609 height 30
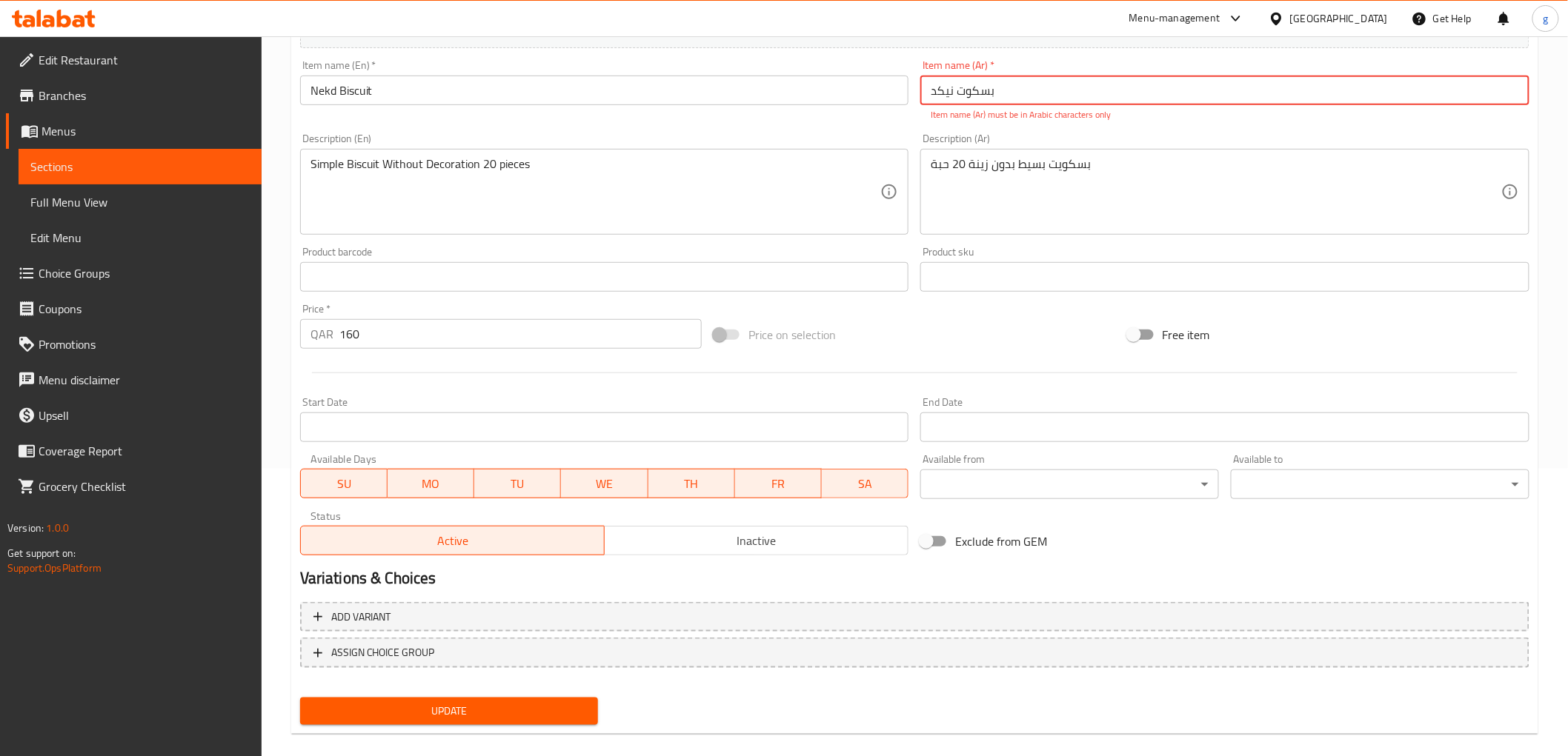
click at [981, 89] on input "بسکوت نیکد" at bounding box center [1224, 90] width 609 height 30
click at [965, 100] on input "بسکوت نیکد" at bounding box center [1224, 90] width 609 height 30
click at [953, 92] on input "بسکوت نیکد" at bounding box center [1224, 90] width 609 height 30
click at [960, 95] on input "بسکوت نیکد" at bounding box center [1224, 90] width 609 height 30
type input "بسکو نیکد"
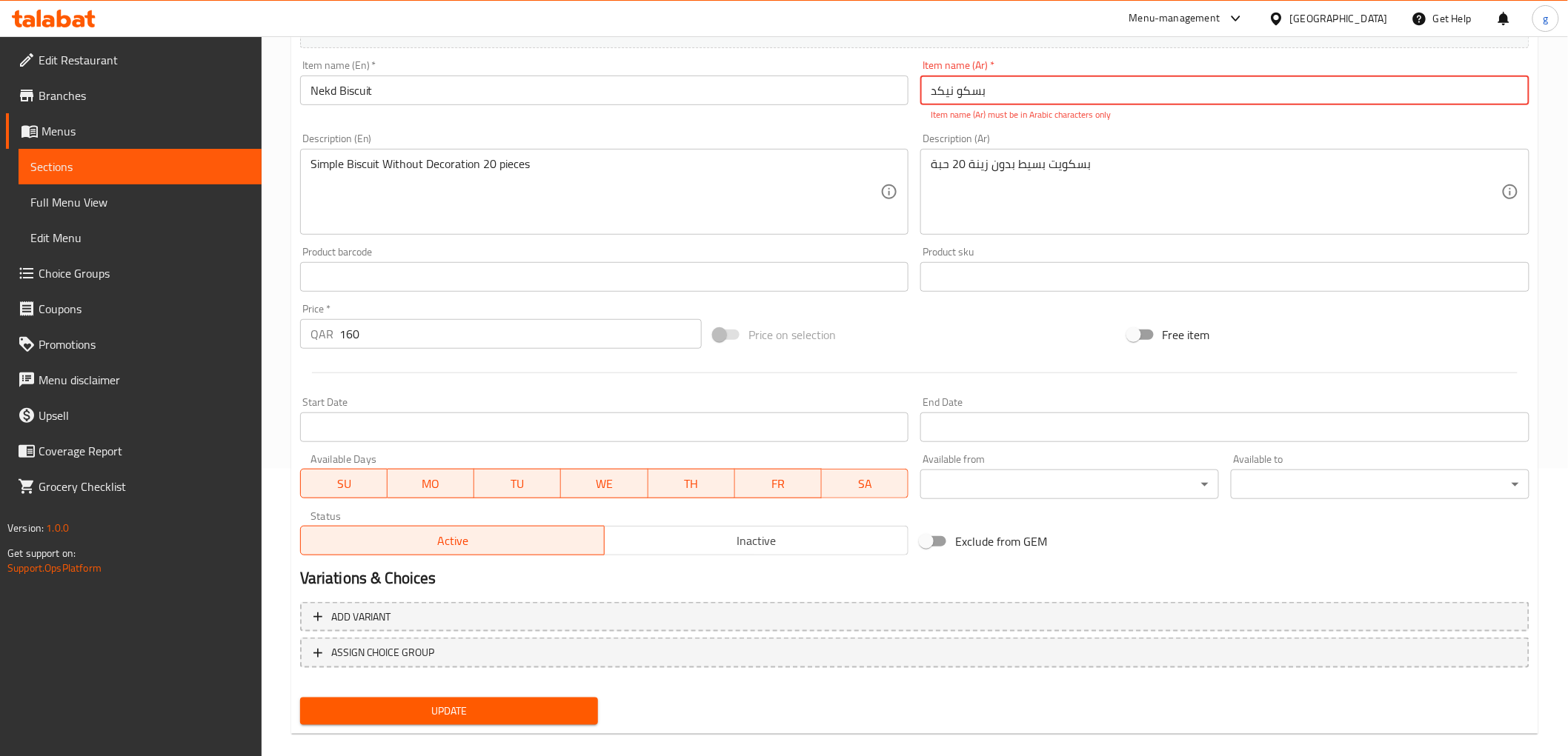
drag, startPoint x: 998, startPoint y: 93, endPoint x: 907, endPoint y: 106, distance: 91.9
click at [907, 105] on div "Add item image Image Size: 1200 x 800 px / Image formats: jpg, png / 5MB Max. I…" at bounding box center [914, 234] width 1241 height 655
type input "f"
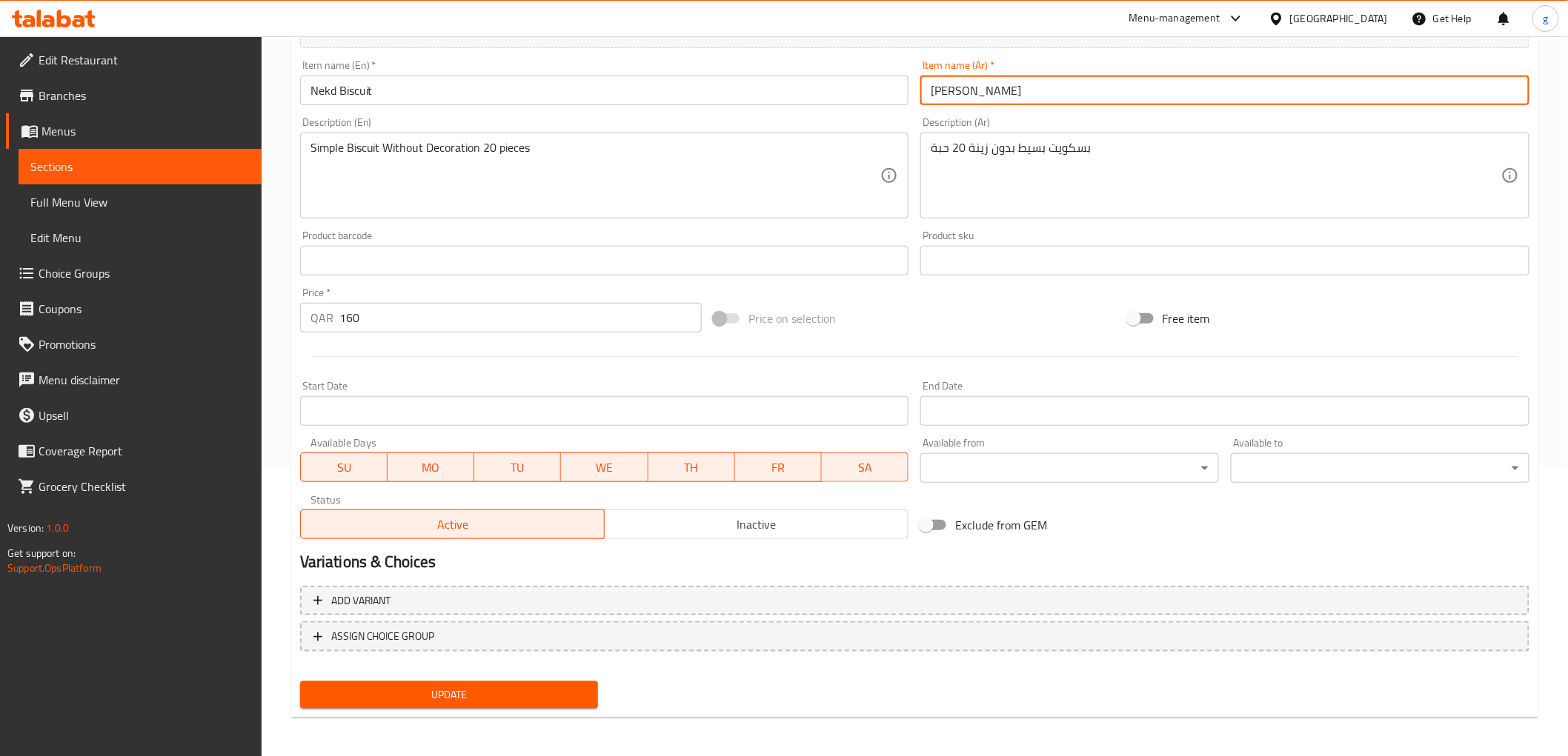
type input "[PERSON_NAME]"
click at [492, 705] on button "Update" at bounding box center [449, 694] width 298 height 27
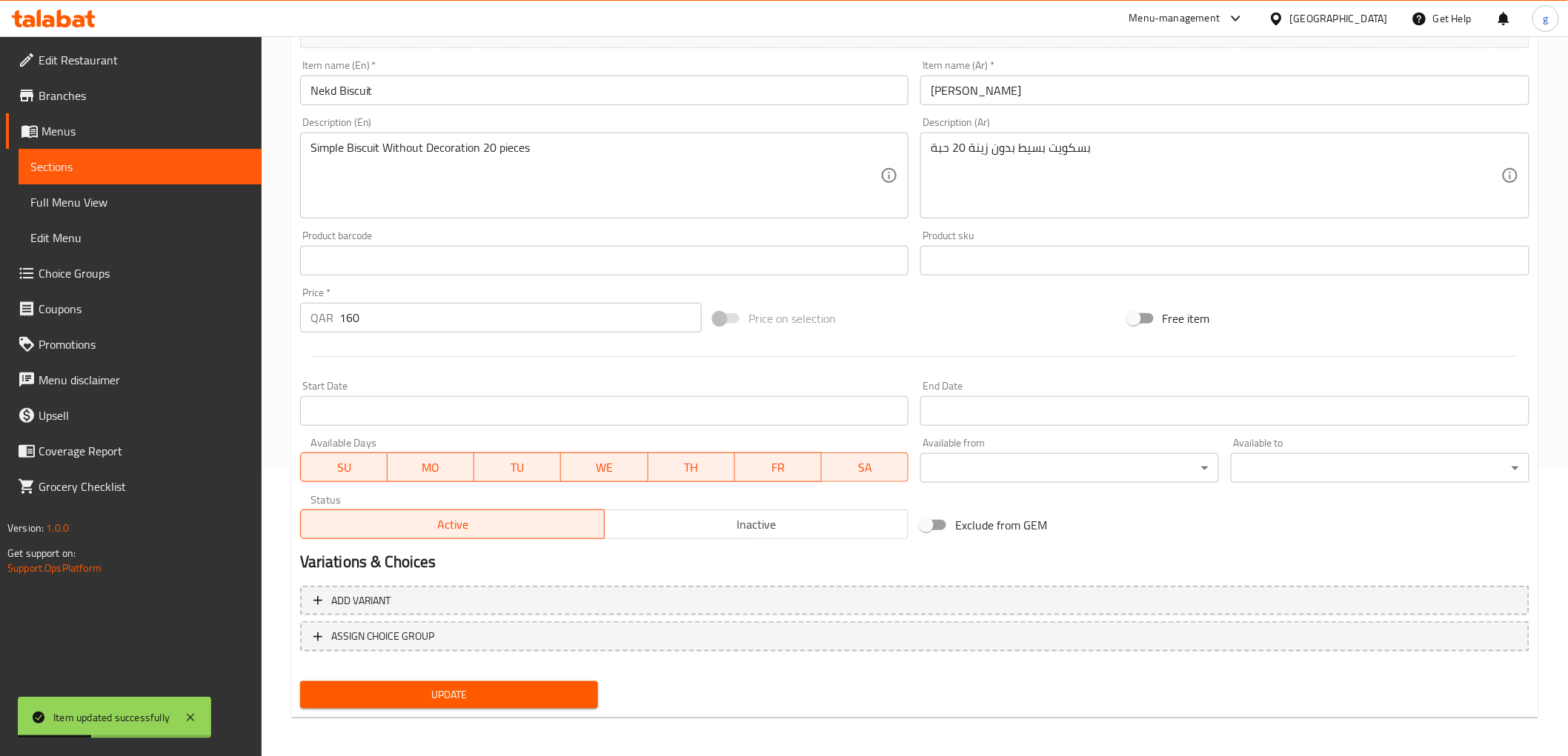
click at [125, 176] on link "Sections" at bounding box center [140, 167] width 243 height 36
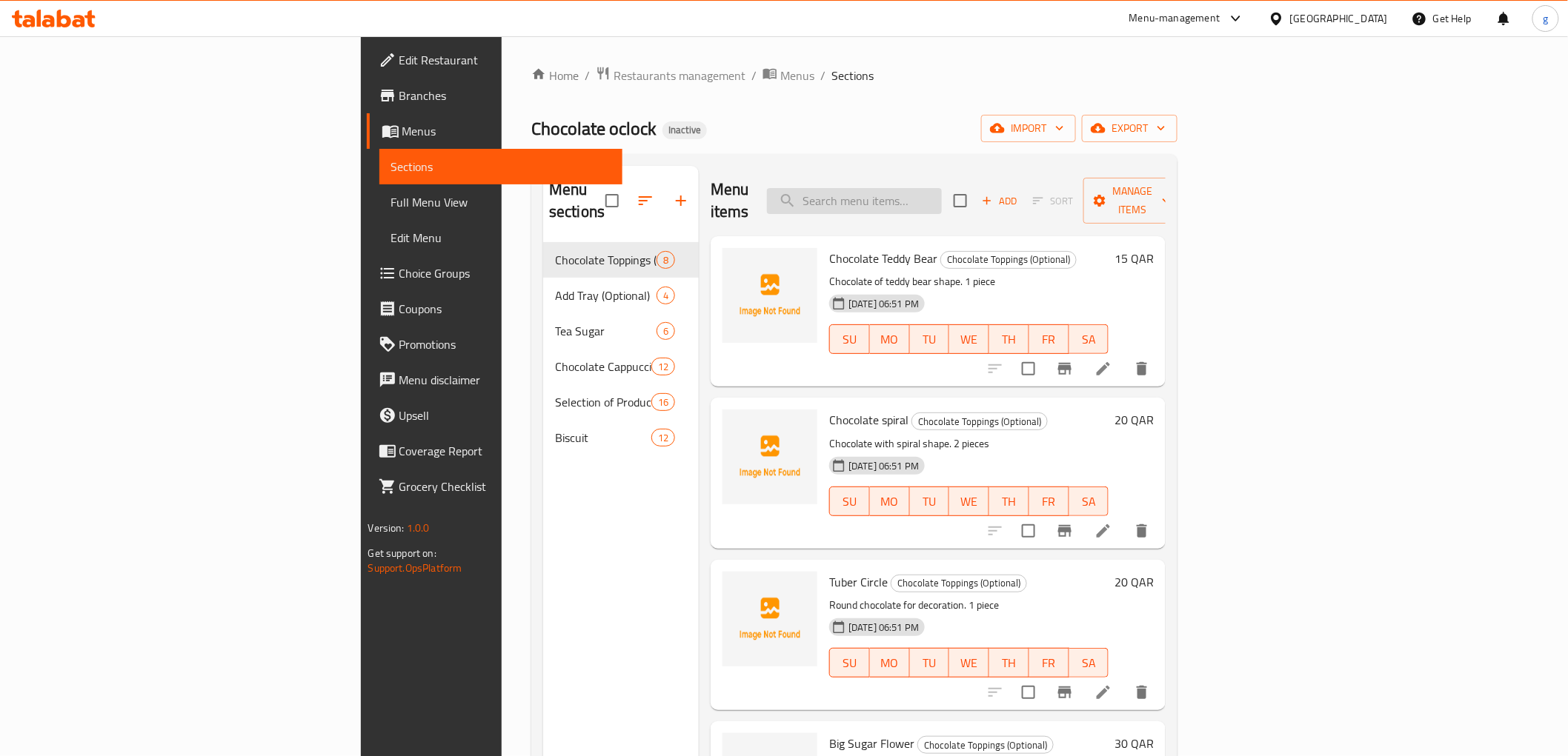
drag, startPoint x: 976, startPoint y: 190, endPoint x: 980, endPoint y: 180, distance: 10.8
click at [942, 188] on input "search" at bounding box center [854, 201] width 174 height 26
paste input "Butterfly Tray"
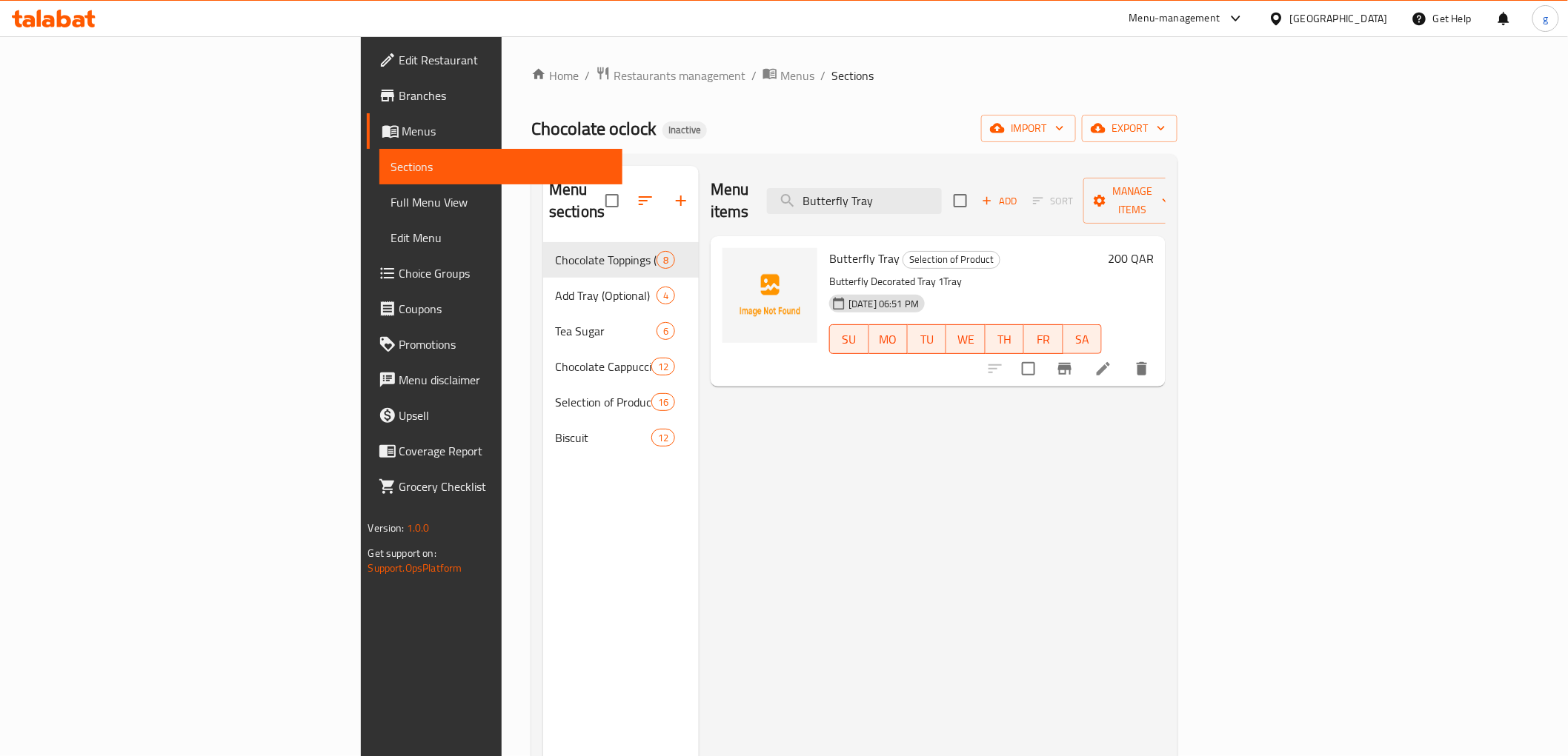
type input "Butterfly Tray"
click at [1124, 356] on li at bounding box center [1103, 369] width 41 height 26
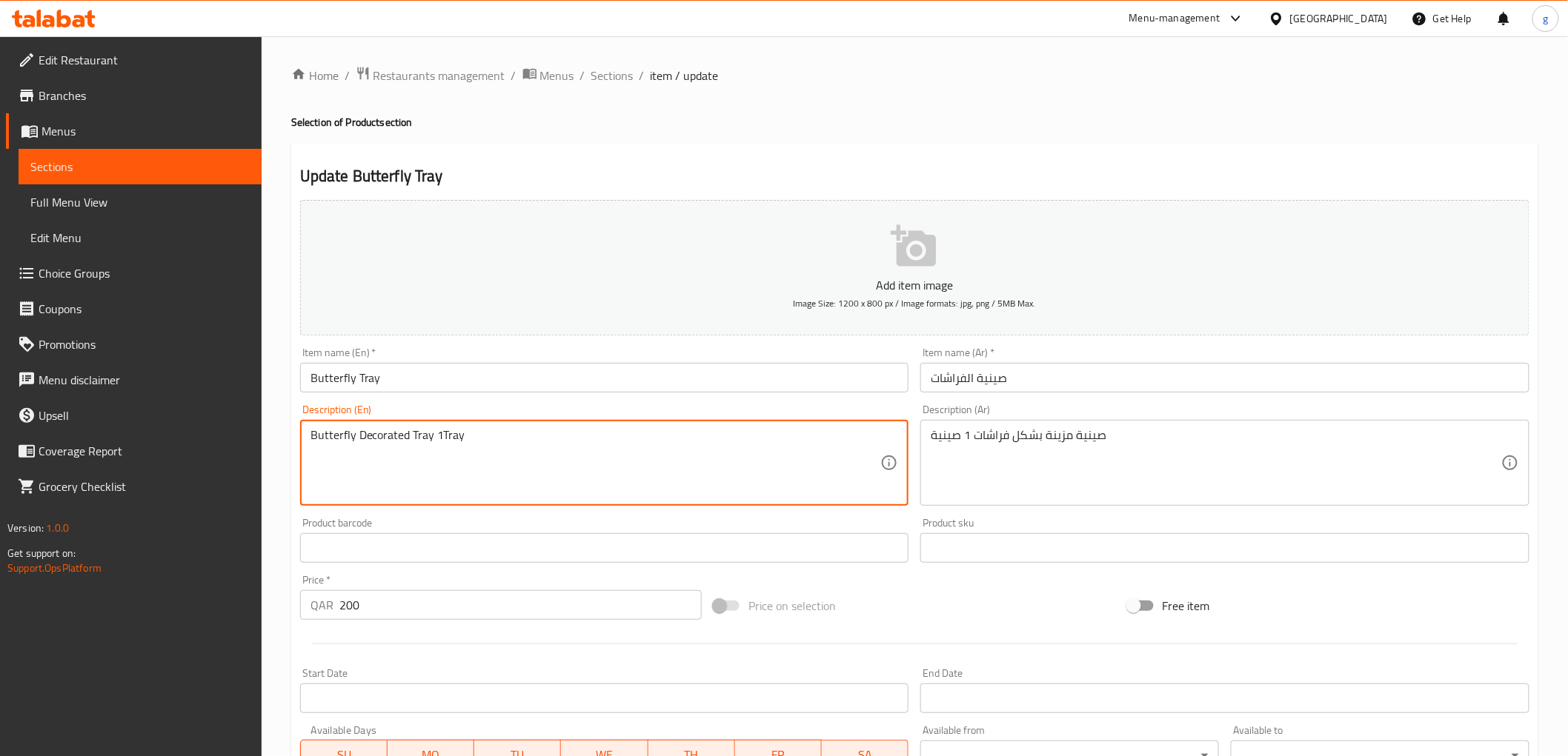
click at [406, 438] on textarea "Butterfly Decorated Tray 1Tray" at bounding box center [596, 463] width 570 height 70
click at [407, 442] on textarea "Butterfly Decorated Tray 1Tray" at bounding box center [596, 463] width 570 height 70
click at [439, 435] on textarea "Butterfly Decorated Tray 1Tray" at bounding box center [596, 463] width 570 height 70
click at [432, 437] on textarea "Butterfly Decorated Tray 1Tray" at bounding box center [596, 463] width 570 height 70
click at [409, 437] on textarea "Butterfly Decorated Tray 1Tray" at bounding box center [596, 463] width 570 height 70
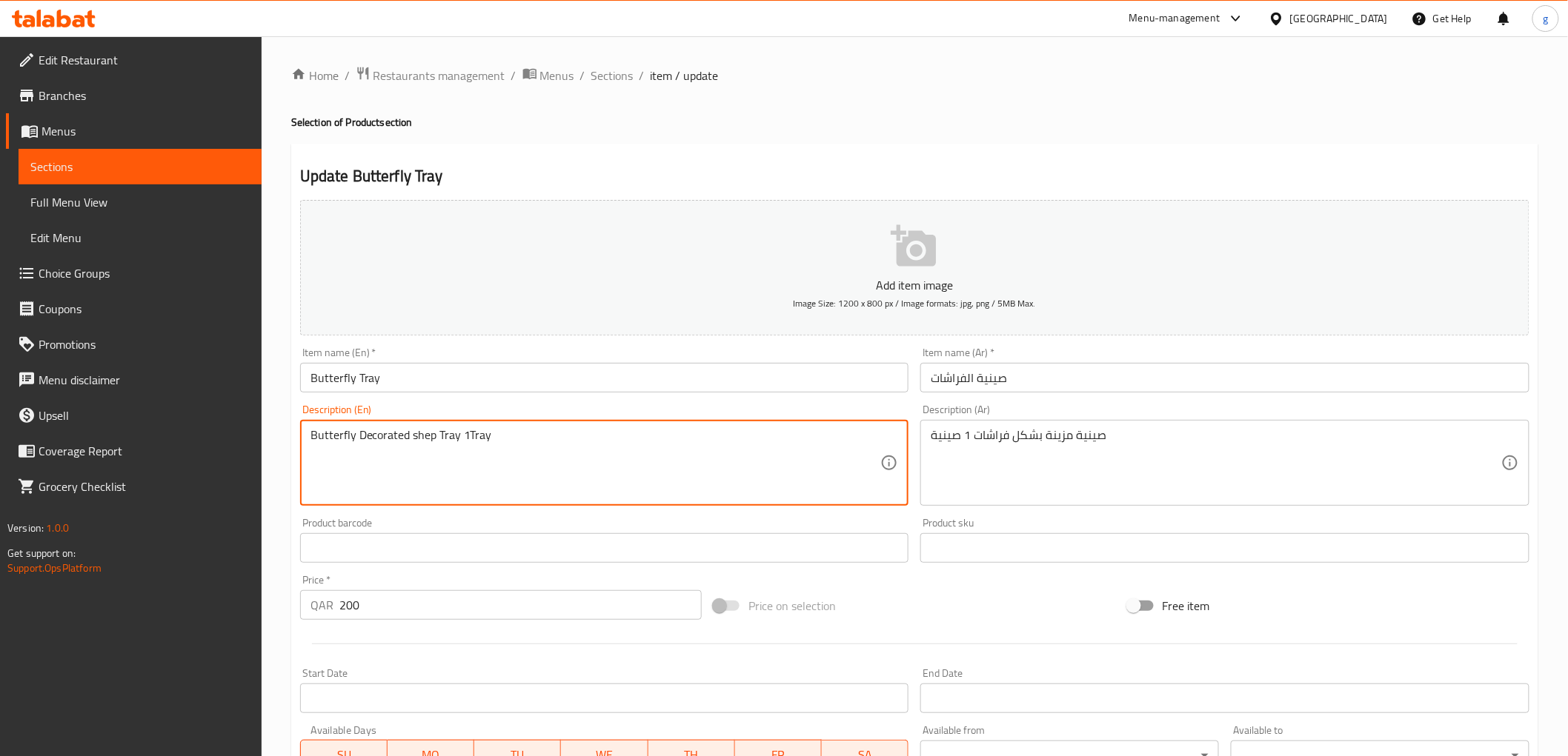
click at [407, 437] on textarea "Butterfly Decorated shep Tray 1Tray" at bounding box center [596, 463] width 570 height 70
drag, startPoint x: 415, startPoint y: 443, endPoint x: 409, endPoint y: 425, distance: 19.0
click at [410, 426] on div "Butterfly Decorated shep Tray 1Tray Description (En)" at bounding box center [604, 462] width 609 height 86
click at [416, 445] on textarea "Butterfly Decorated shep Tray 1Tray" at bounding box center [596, 463] width 570 height 70
drag, startPoint x: 413, startPoint y: 441, endPoint x: 434, endPoint y: 455, distance: 25.2
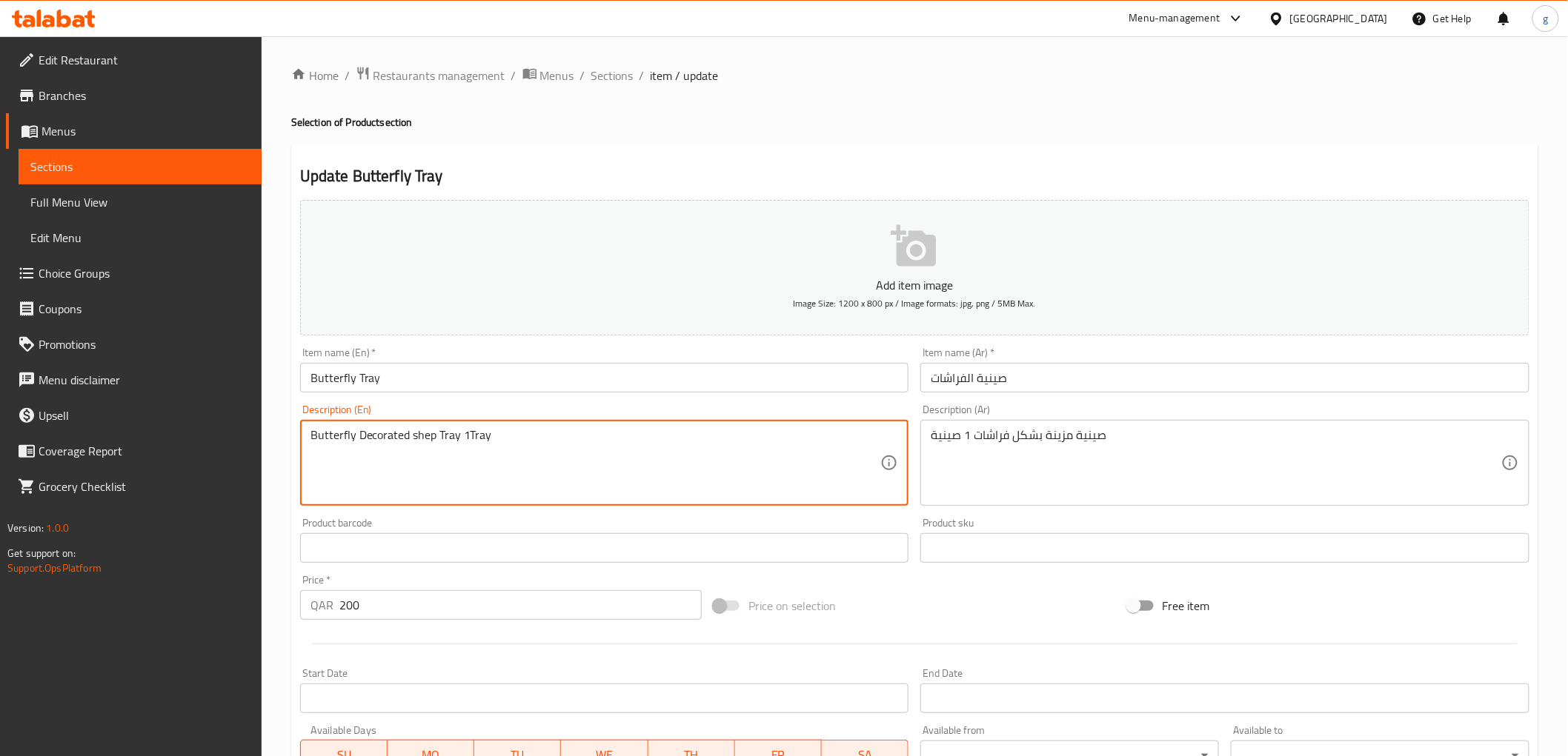
click at [434, 455] on textarea "Butterfly Decorated shep Tray 1Tray" at bounding box center [596, 463] width 570 height 70
paste textarea "ape"
click at [450, 447] on textarea "Butterfly Decorated shape Tray 1Tray" at bounding box center [596, 463] width 570 height 70
click at [446, 442] on textarea "Butterfly Decorated shape Tray 1Tray" at bounding box center [596, 463] width 570 height 70
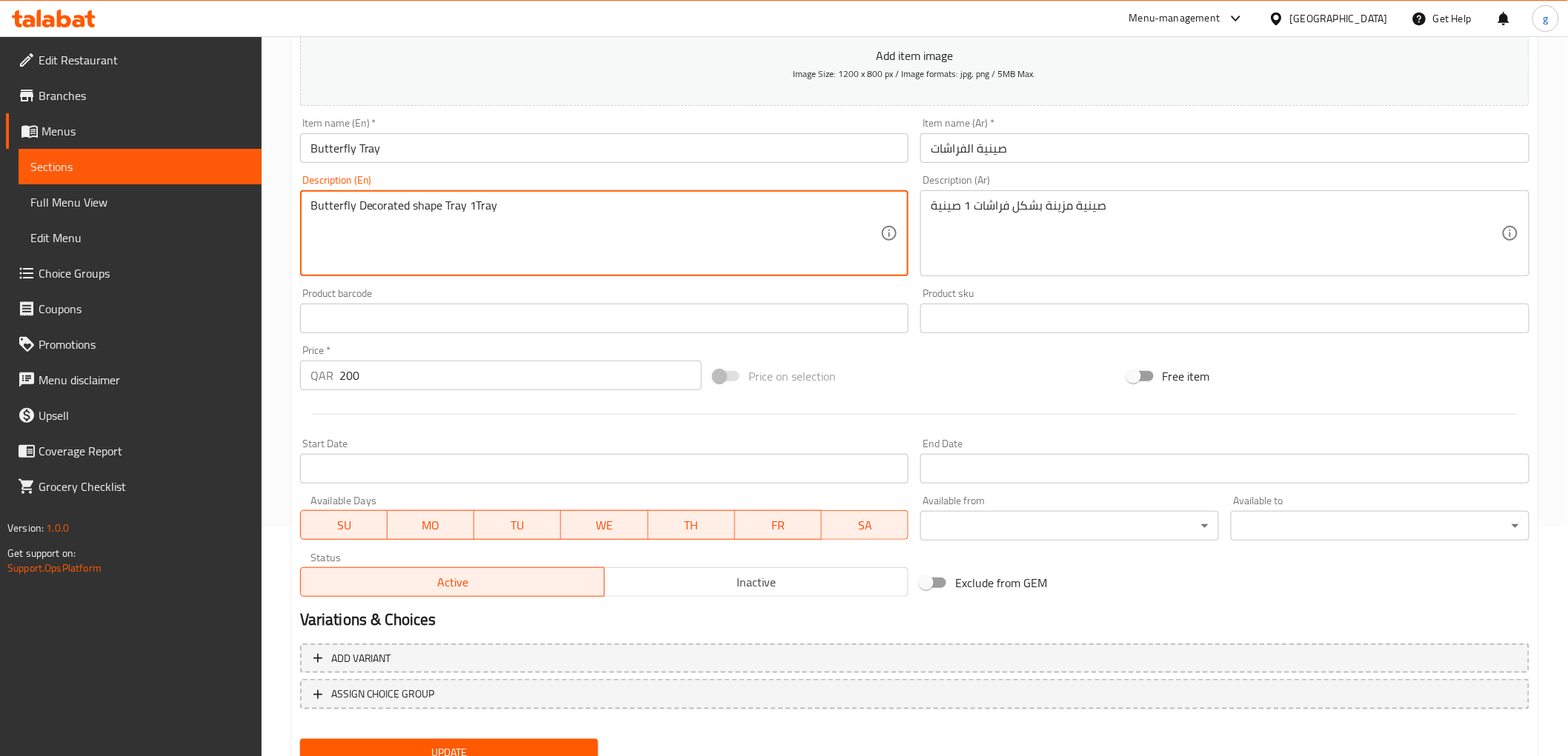
scroll to position [287, 0]
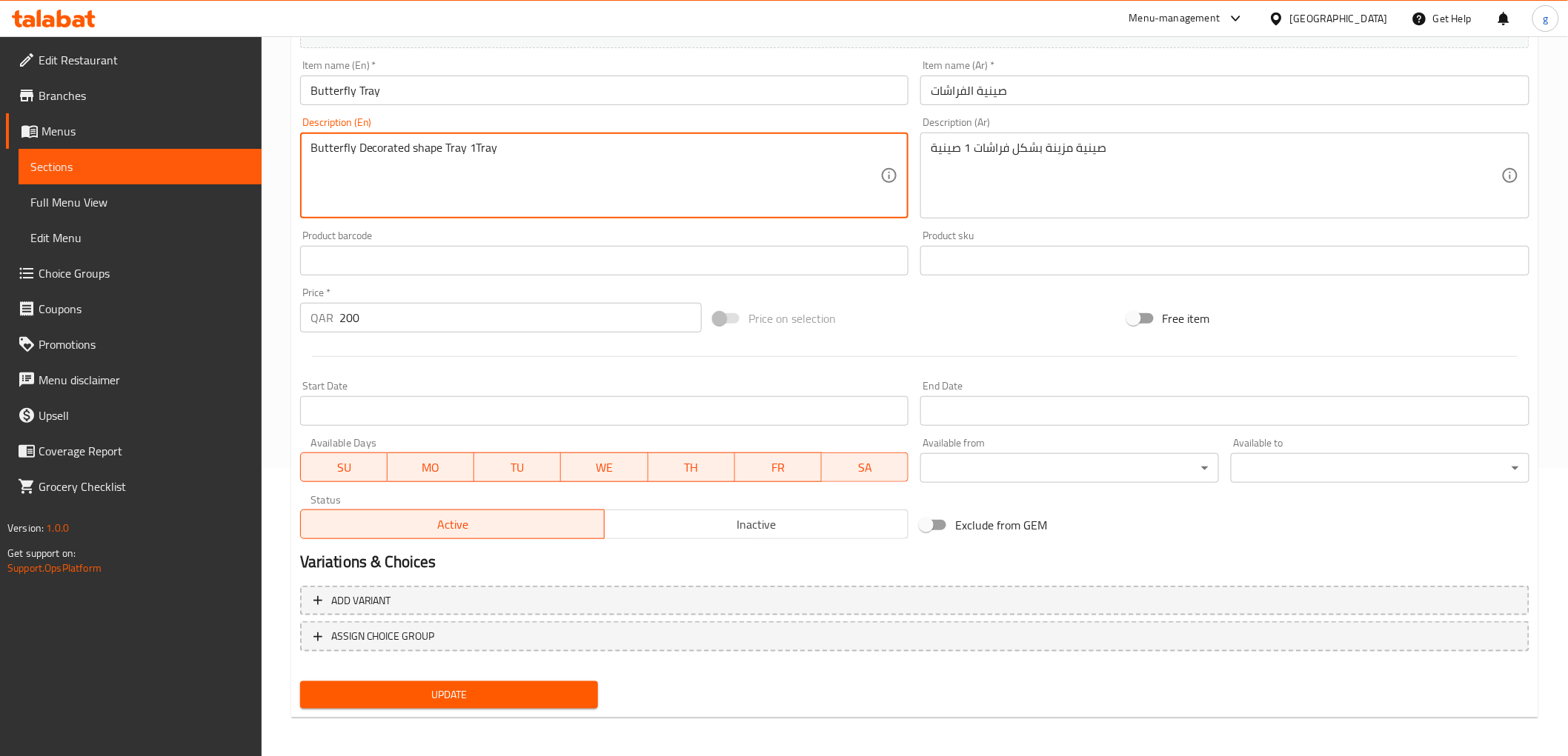
type textarea "Butterfly Decorated shape Tray 1Tray"
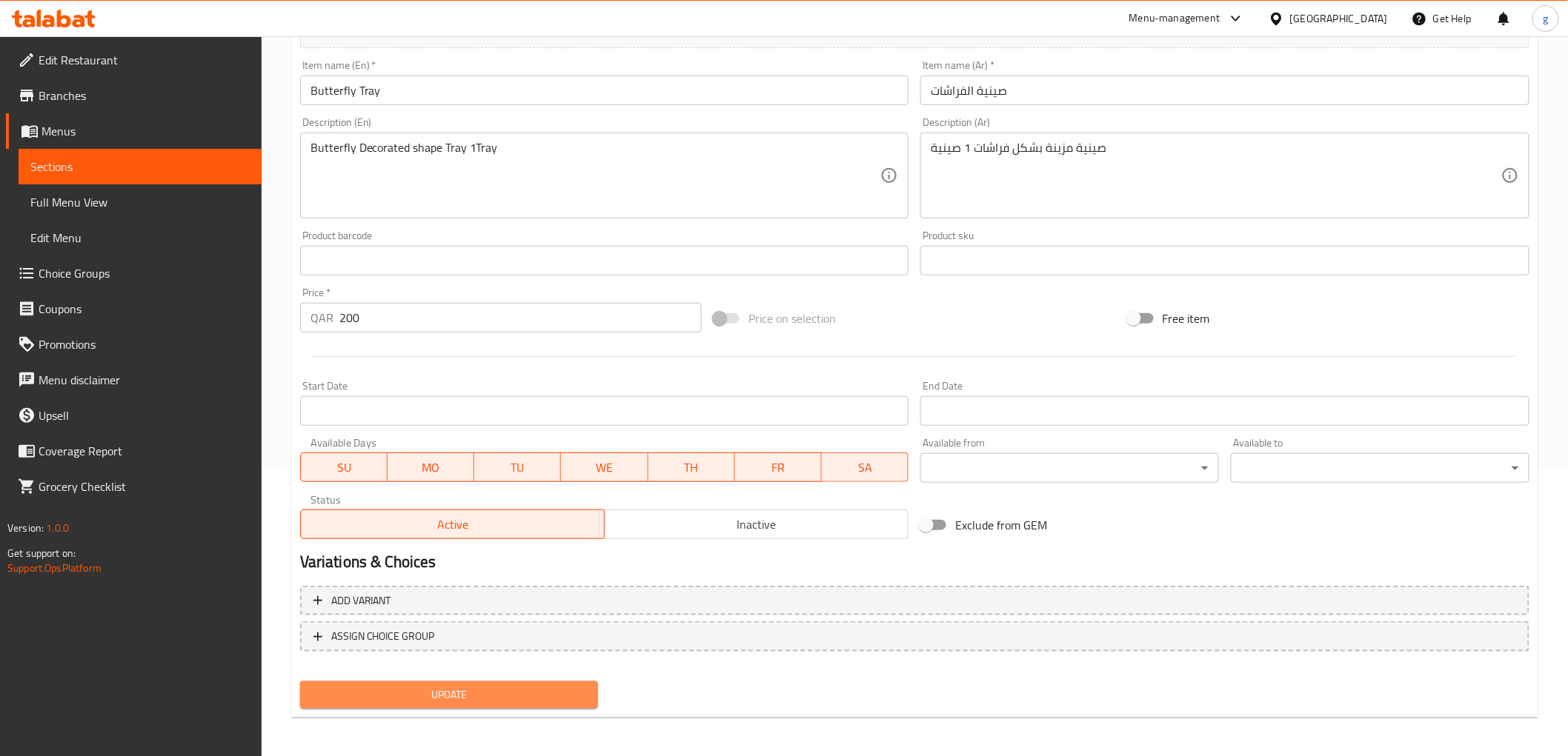
click at [477, 705] on button "Update" at bounding box center [449, 694] width 298 height 27
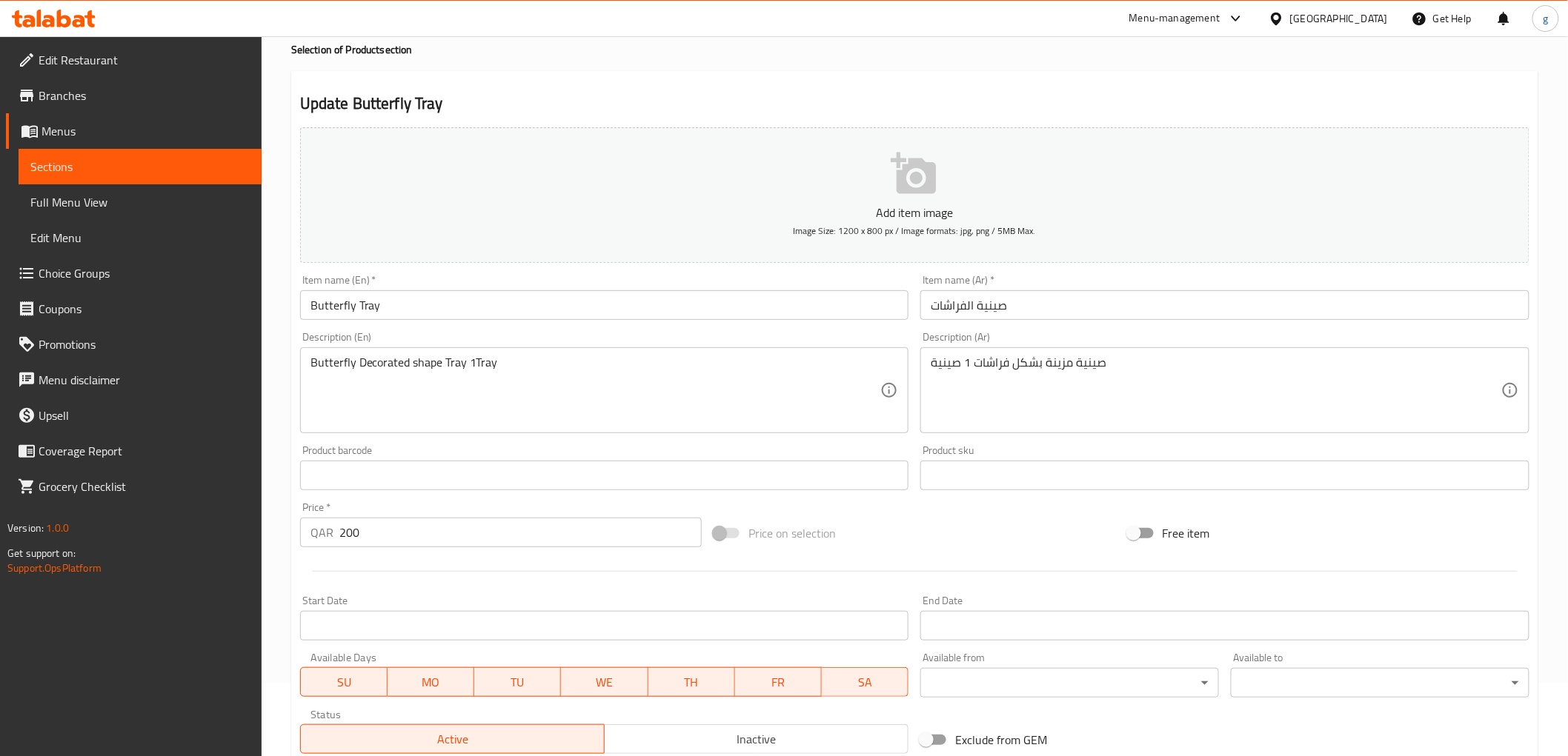
scroll to position [247, 0]
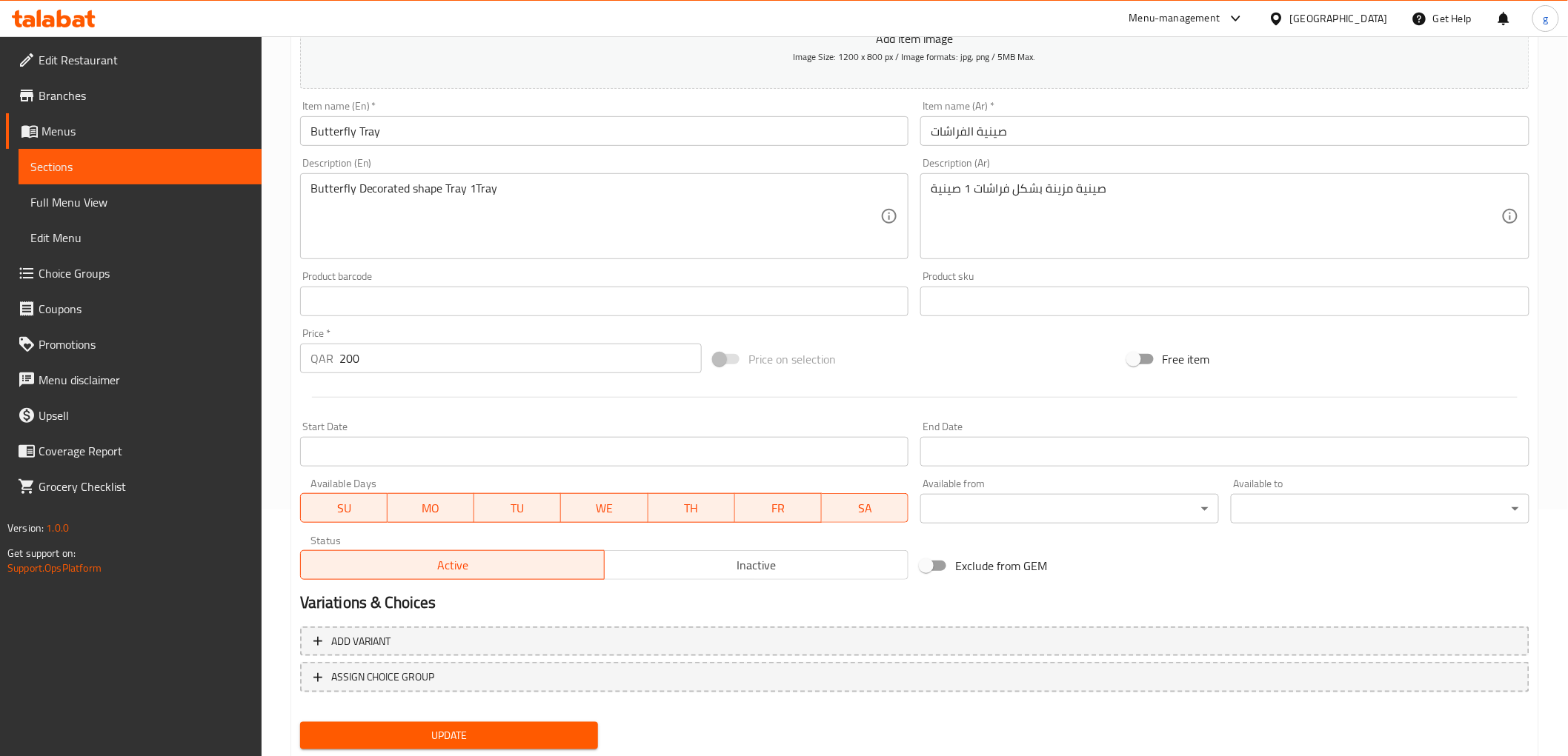
click at [484, 735] on span "Update" at bounding box center [449, 736] width 275 height 19
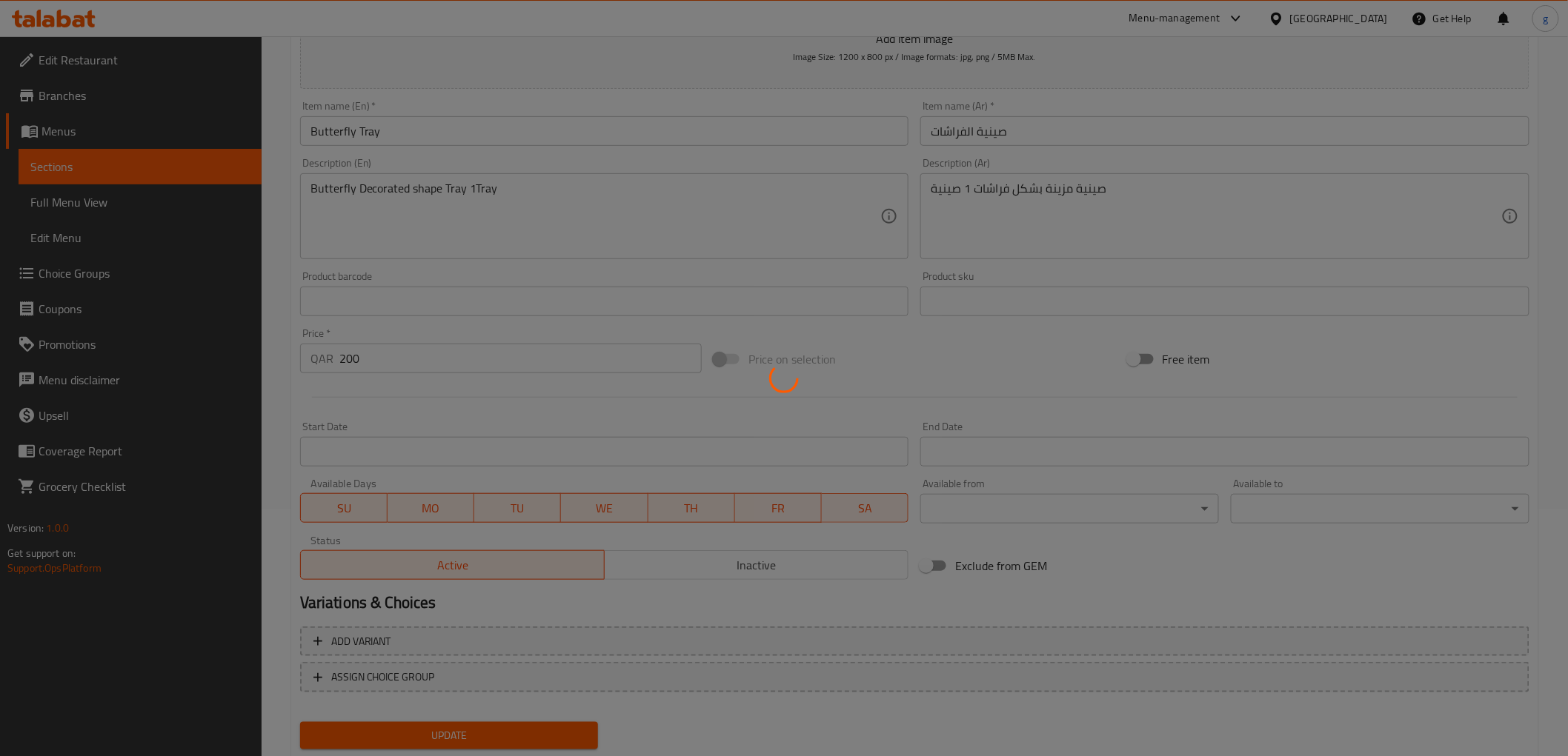
click at [90, 169] on div at bounding box center [784, 378] width 1568 height 756
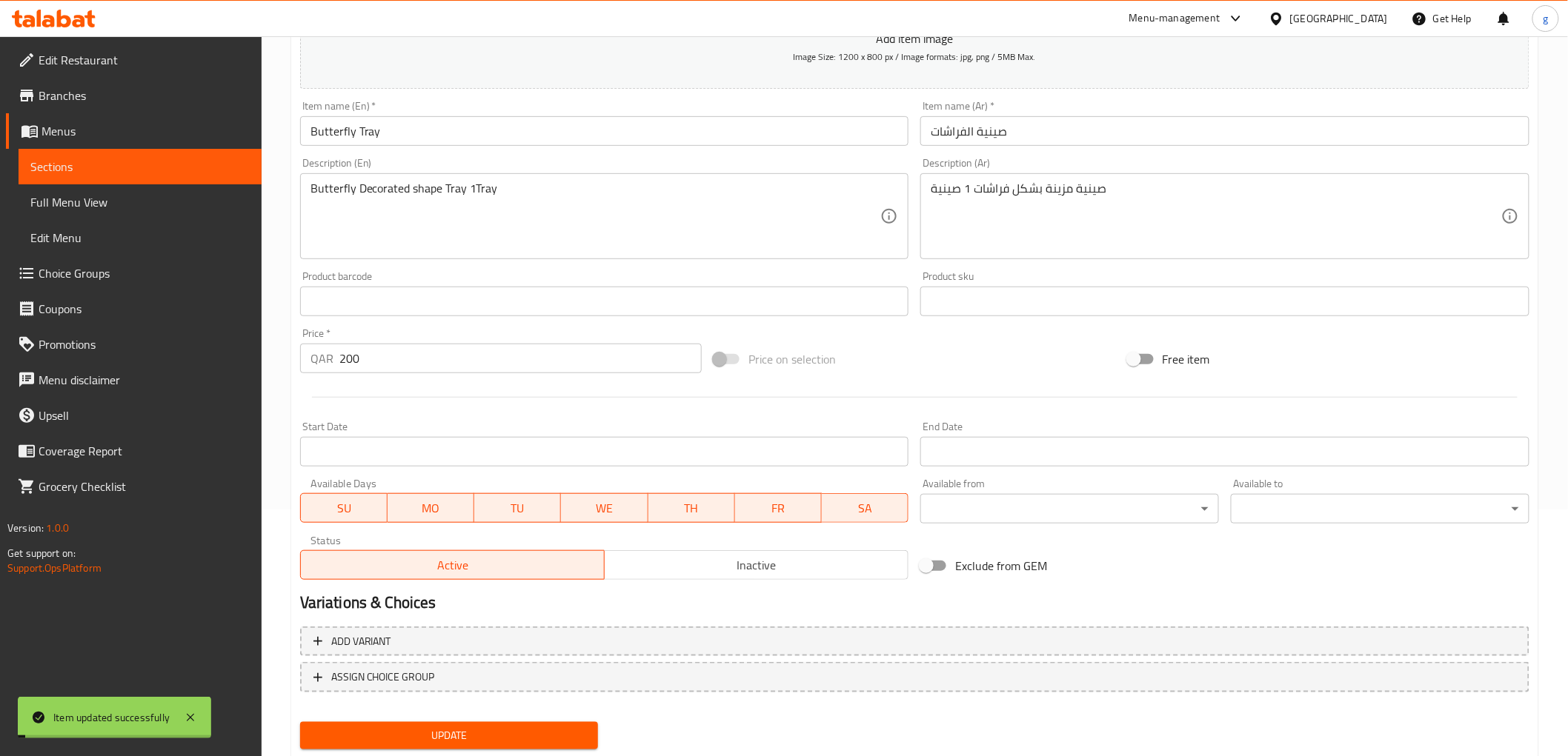
click at [90, 169] on span "Sections" at bounding box center [140, 167] width 220 height 18
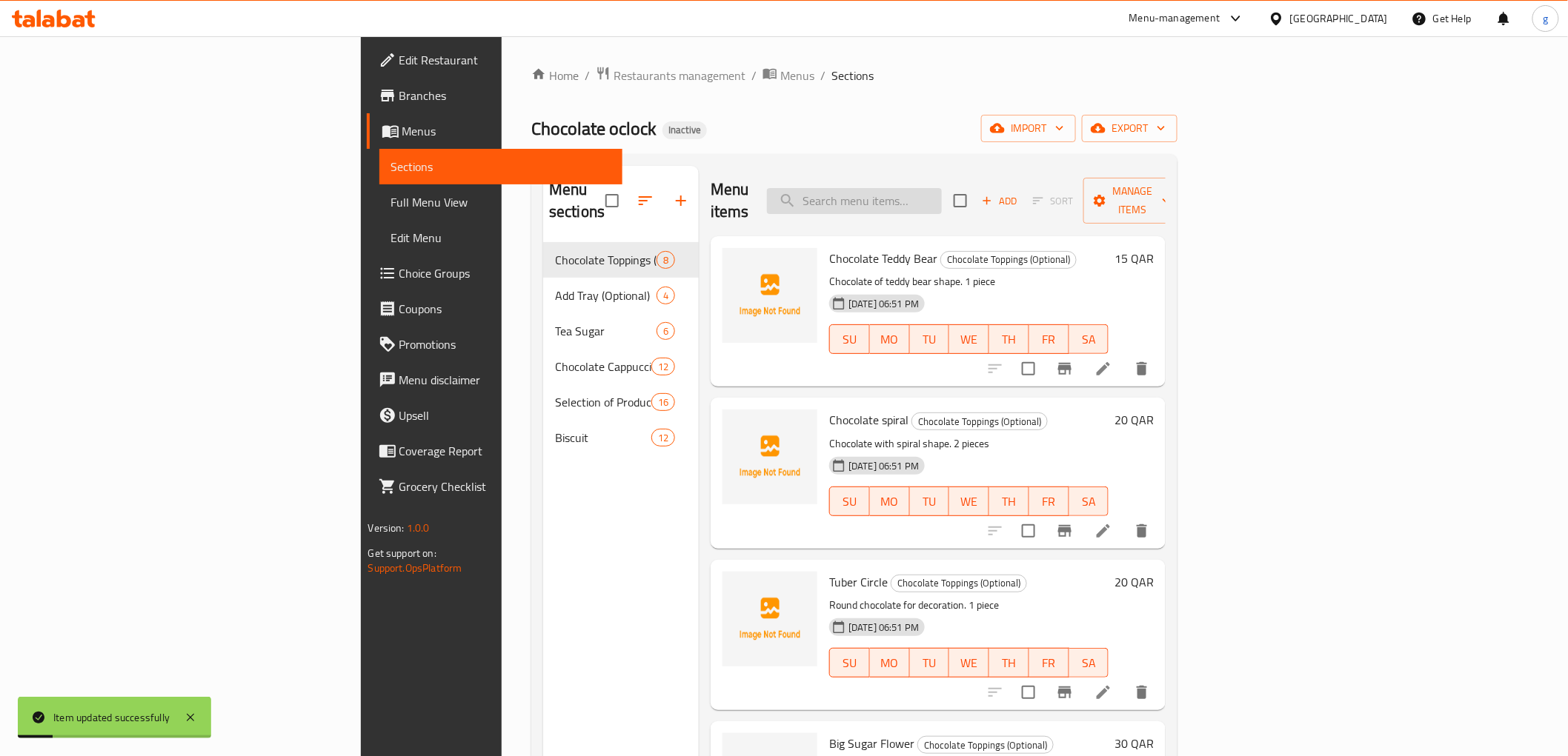
click at [921, 191] on input "search" at bounding box center [854, 201] width 174 height 26
paste input "Volcano Printed Chocolate"
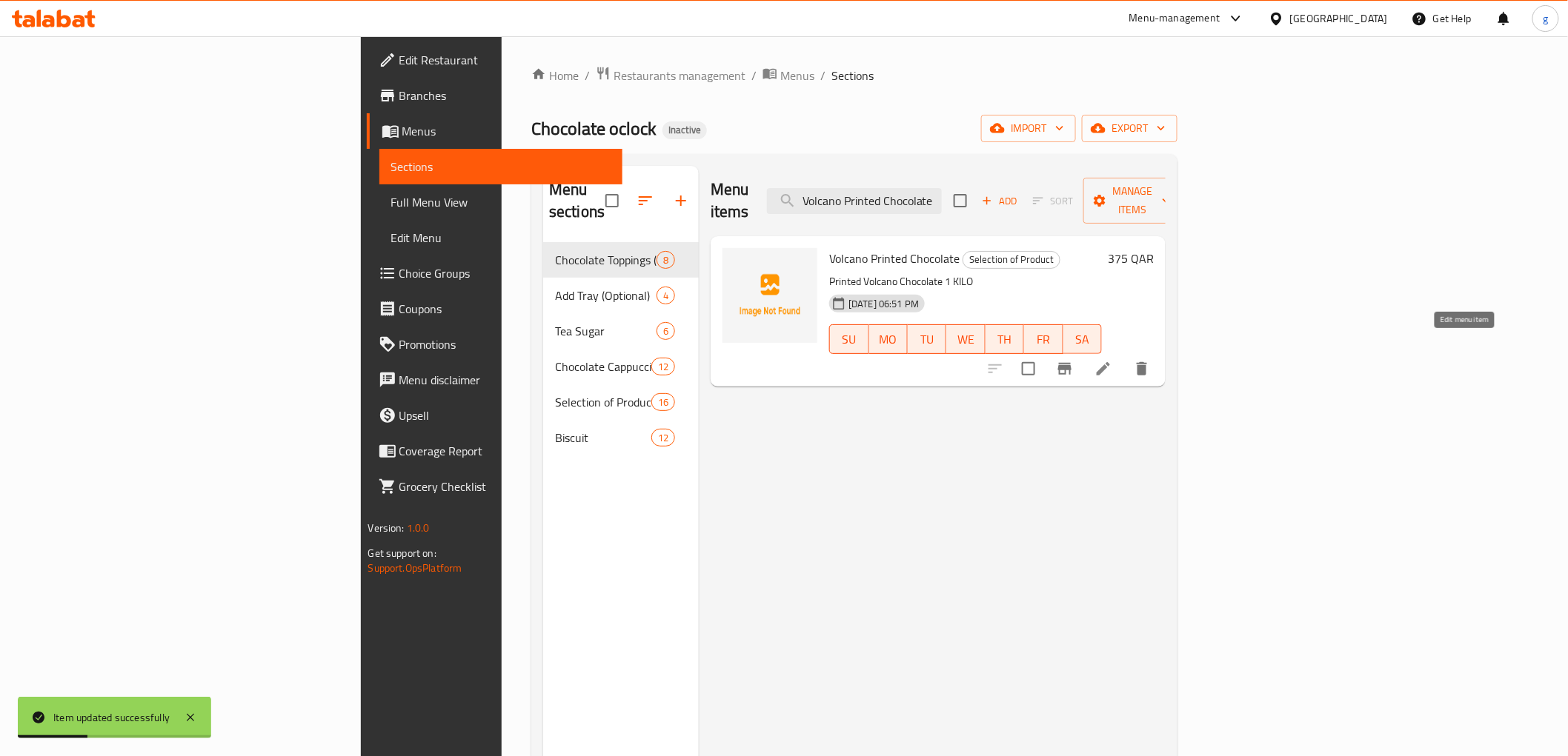
type input "Volcano Printed Chocolate"
click at [1112, 360] on icon at bounding box center [1103, 368] width 18 height 18
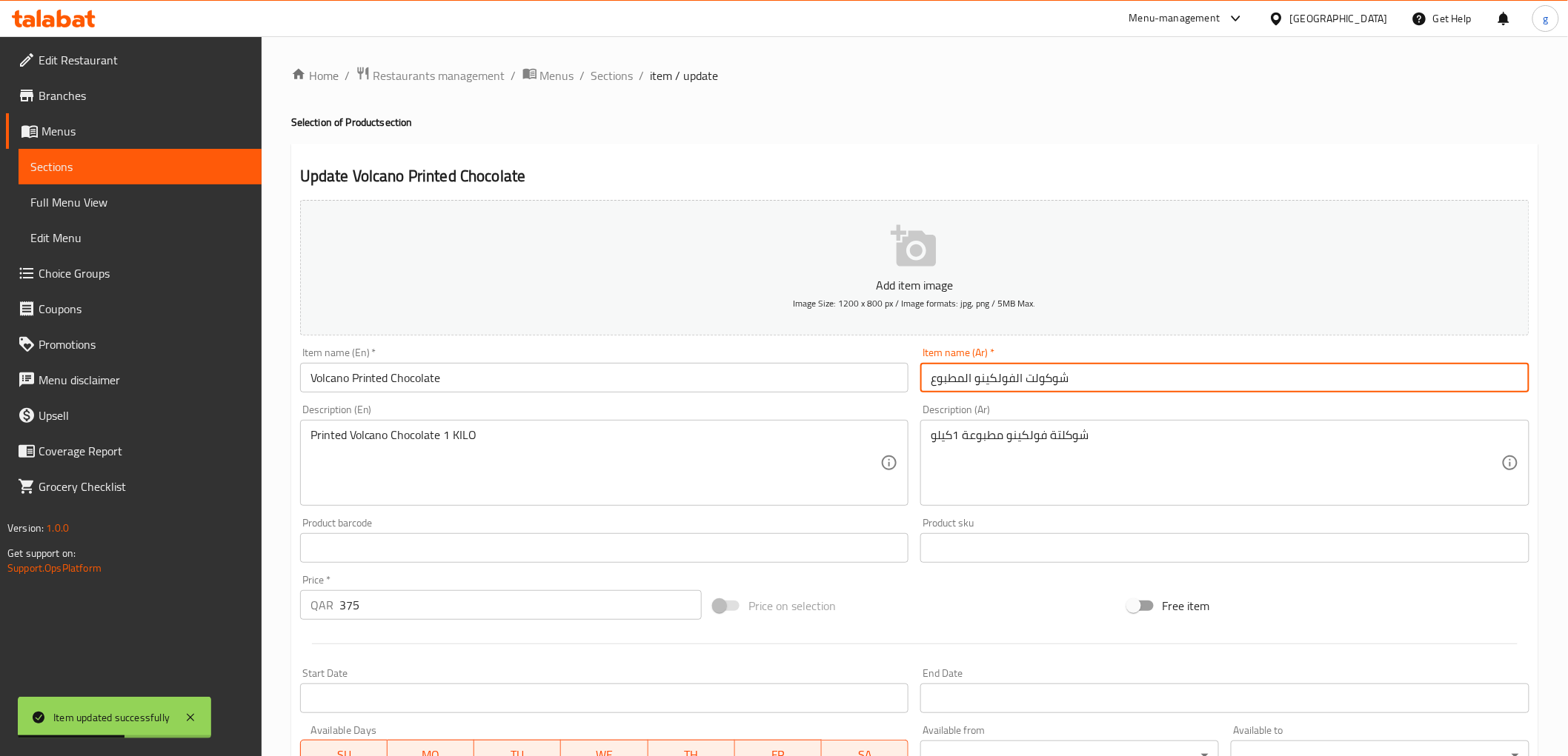
click at [1040, 383] on input "شوكولت الفولكينو المطبوع" at bounding box center [1224, 378] width 609 height 30
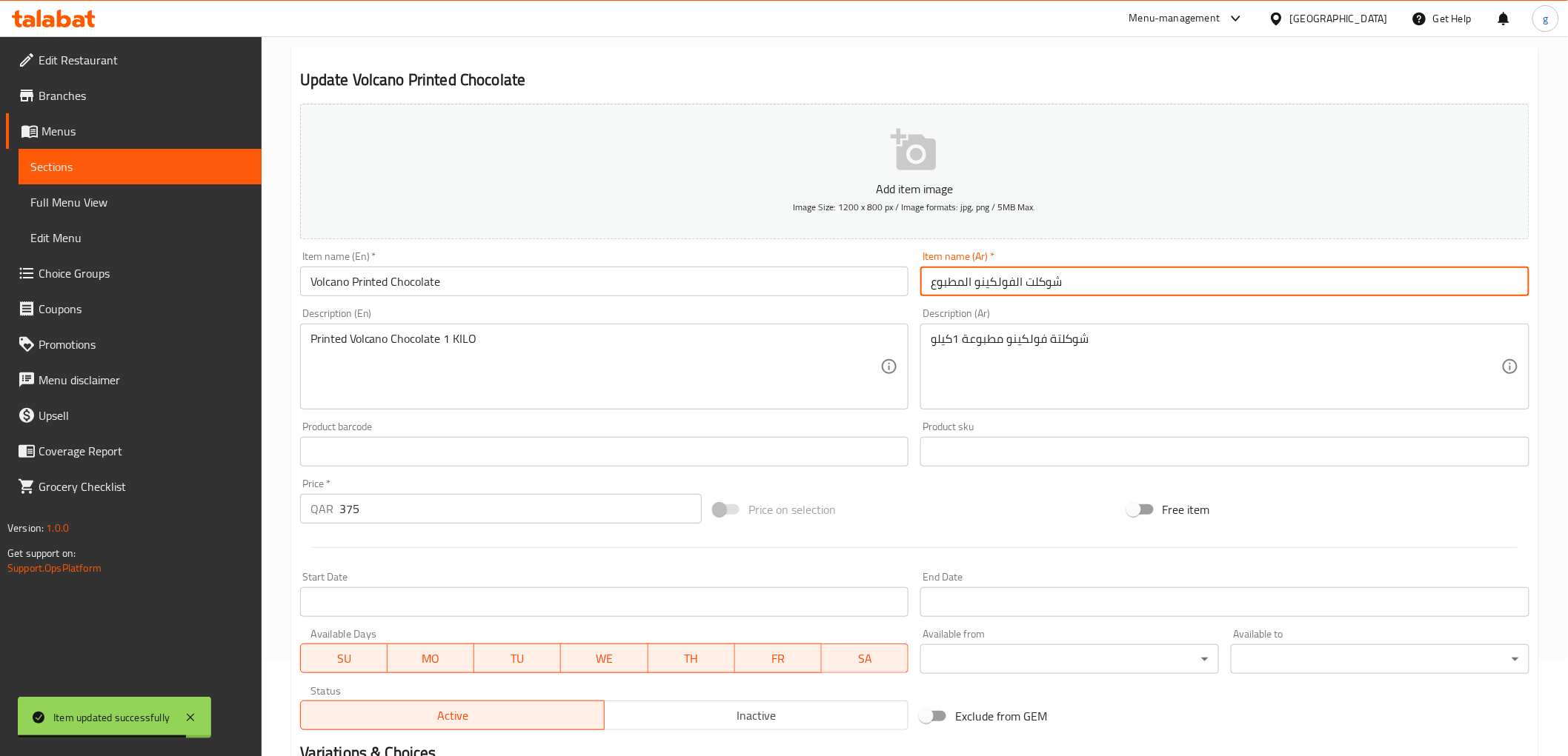
scroll to position [247, 0]
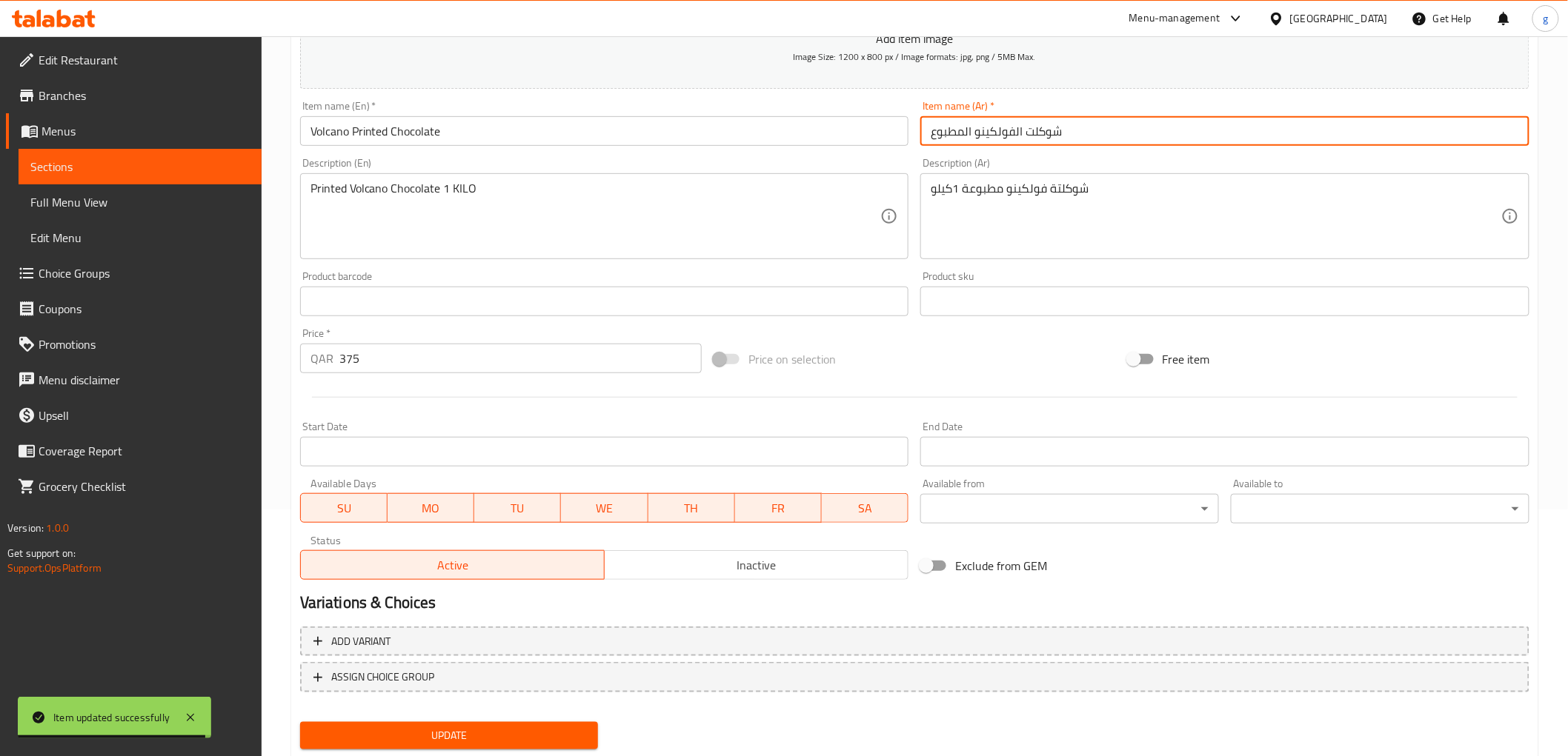
type input "شوكلت الفولكينو المطبوع"
click at [513, 742] on span "Update" at bounding box center [449, 736] width 275 height 19
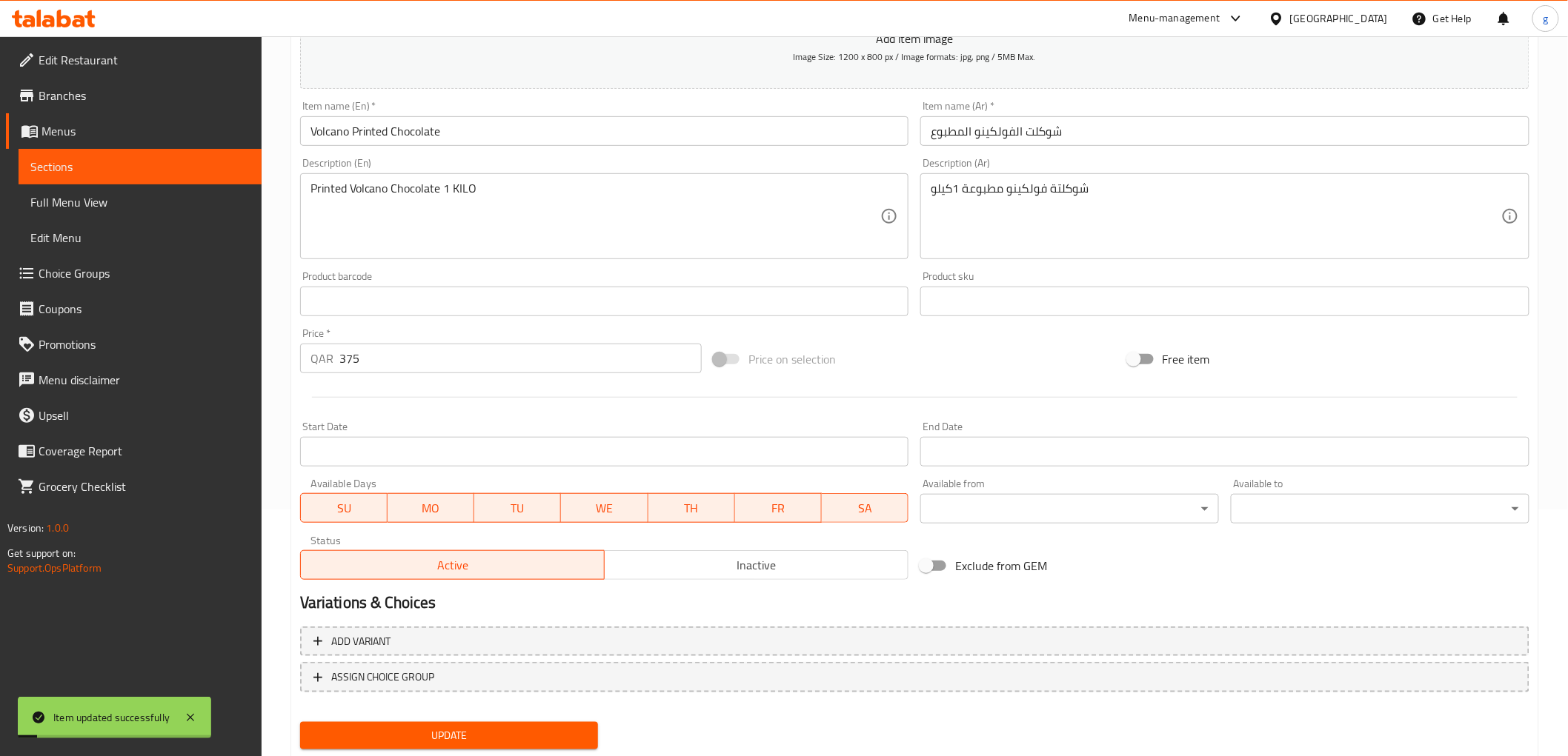
click at [60, 164] on span "Sections" at bounding box center [140, 167] width 220 height 18
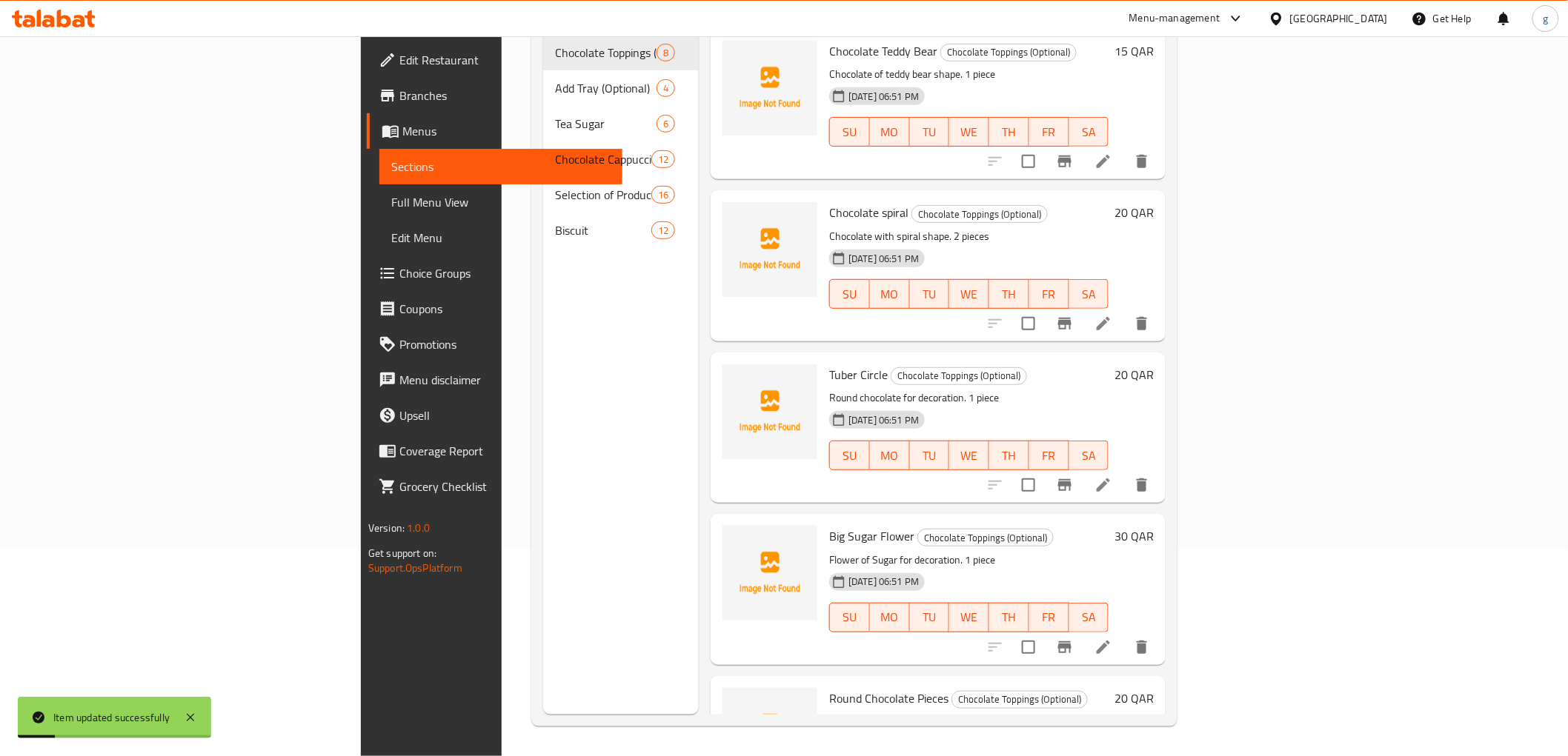
scroll to position [42, 0]
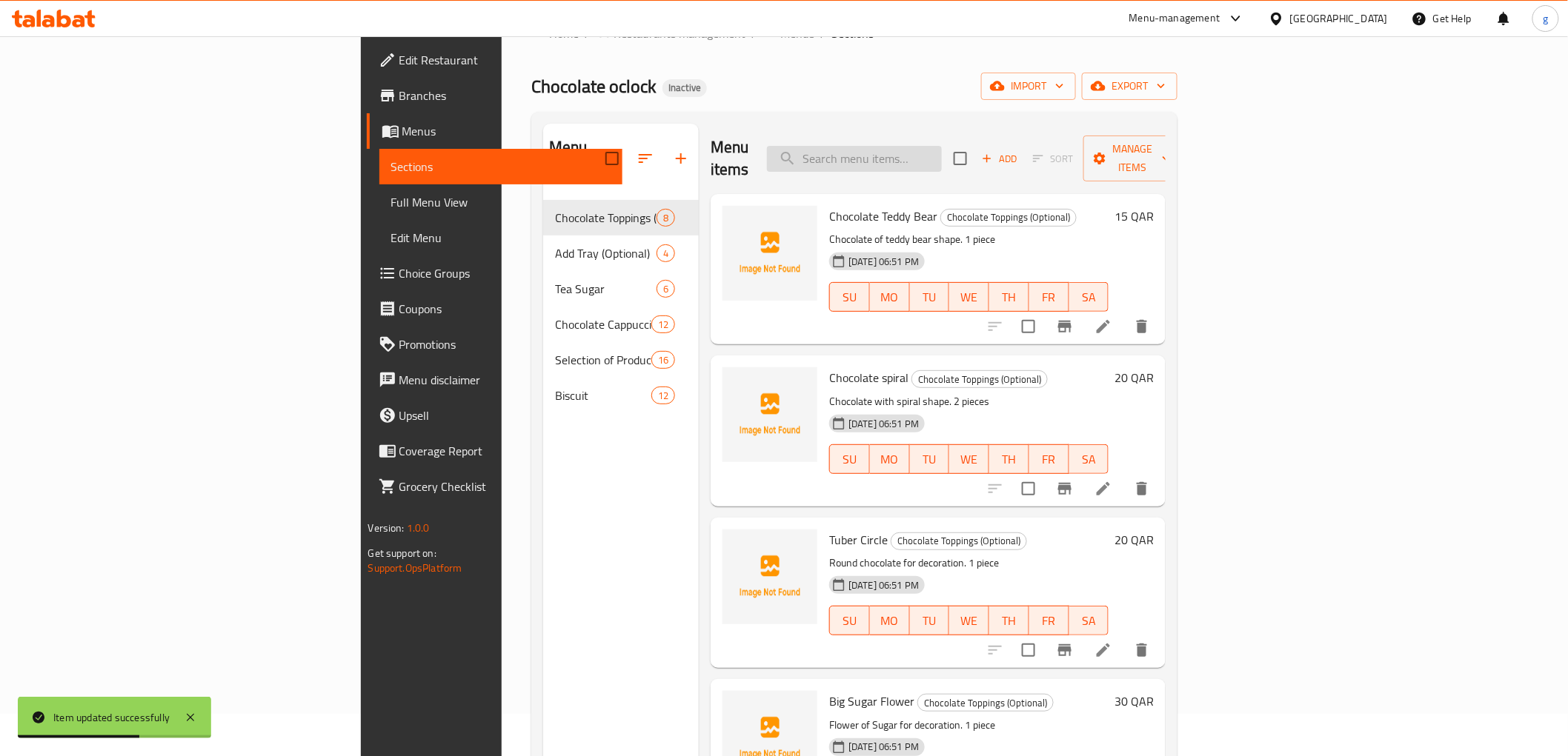
click at [920, 146] on input "search" at bounding box center [854, 158] width 174 height 26
paste input "Half Circular Chocolate"
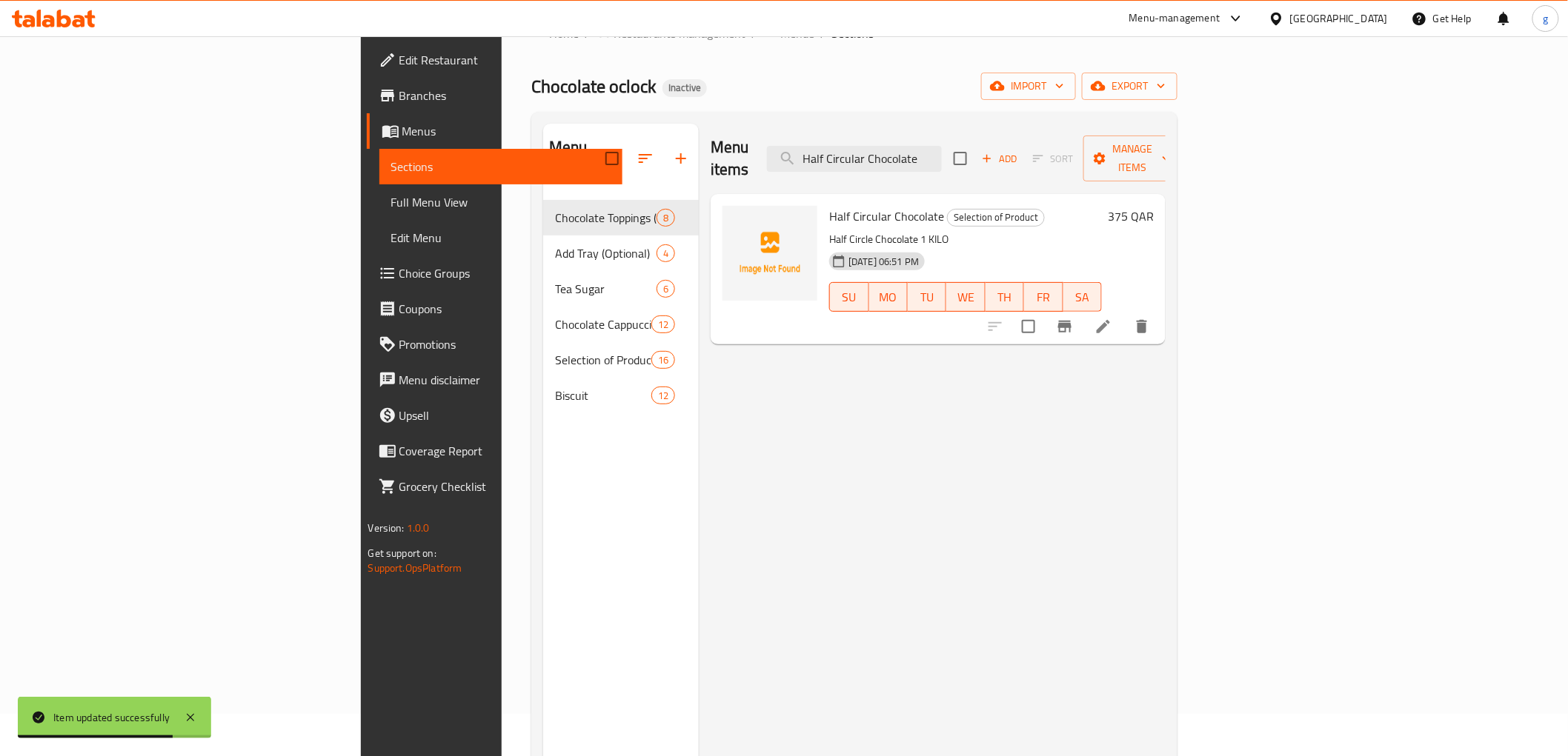
type input "Half Circular Chocolate"
click at [1112, 318] on icon at bounding box center [1103, 326] width 18 height 18
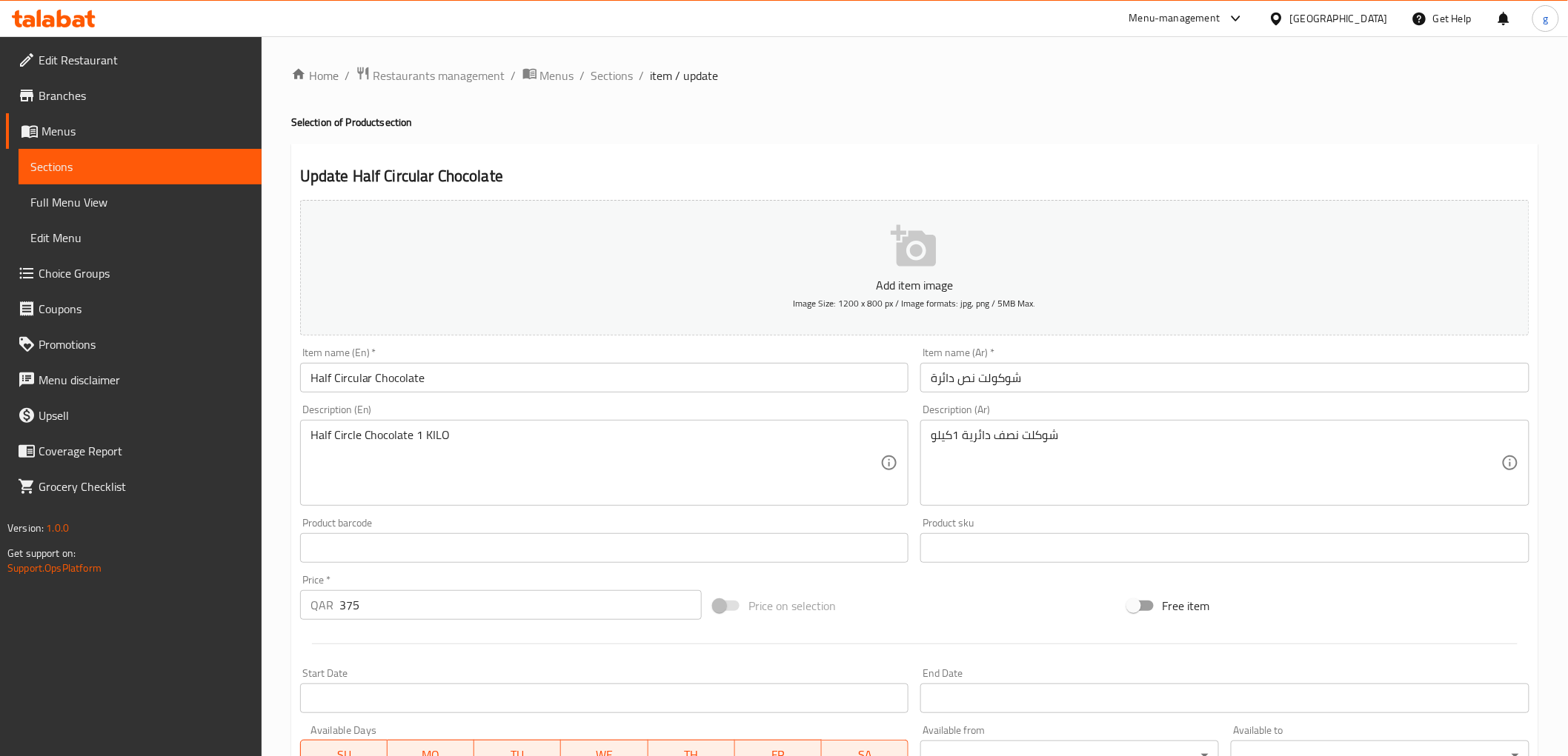
click at [990, 381] on input "شوكولت نص دائرة" at bounding box center [1224, 378] width 609 height 30
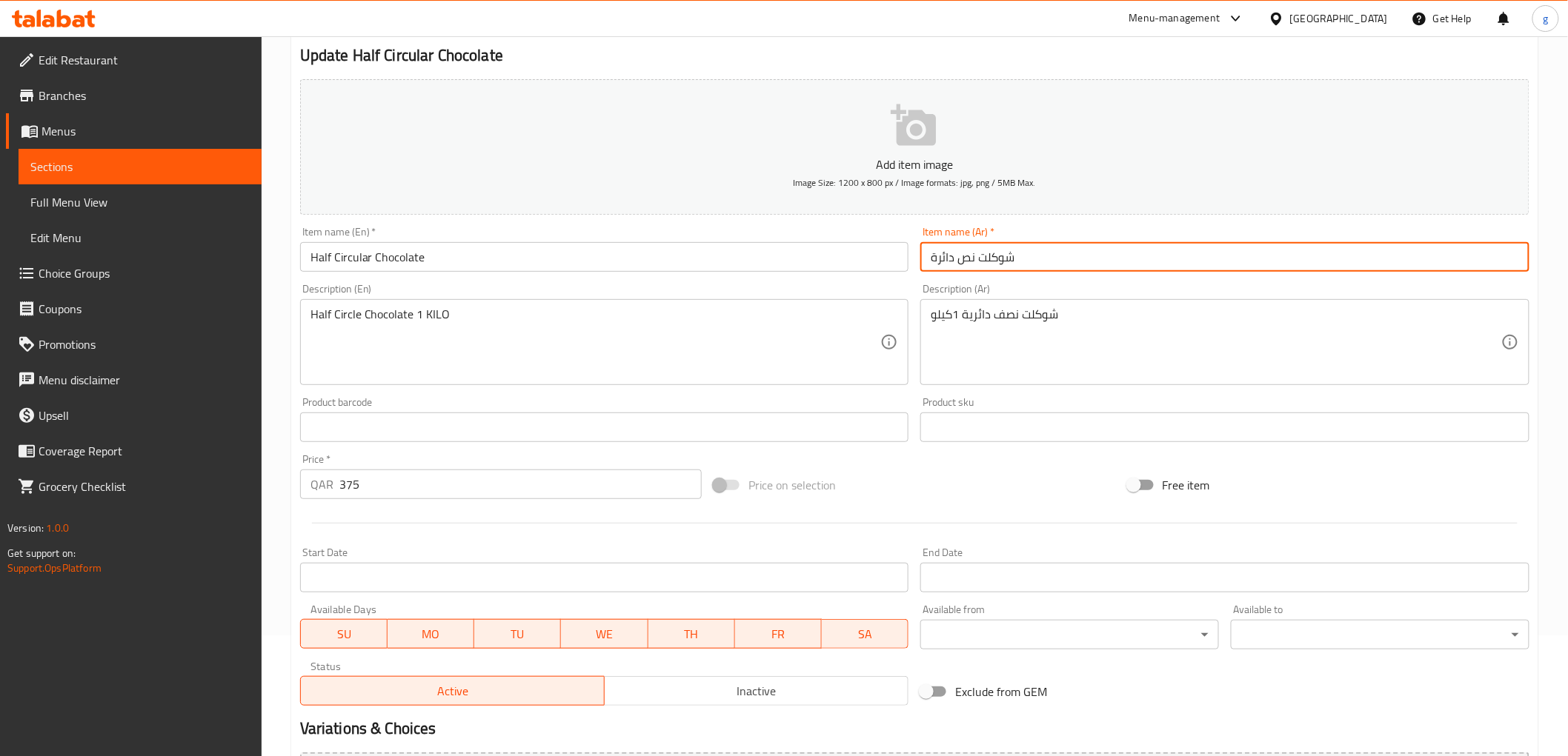
scroll to position [287, 0]
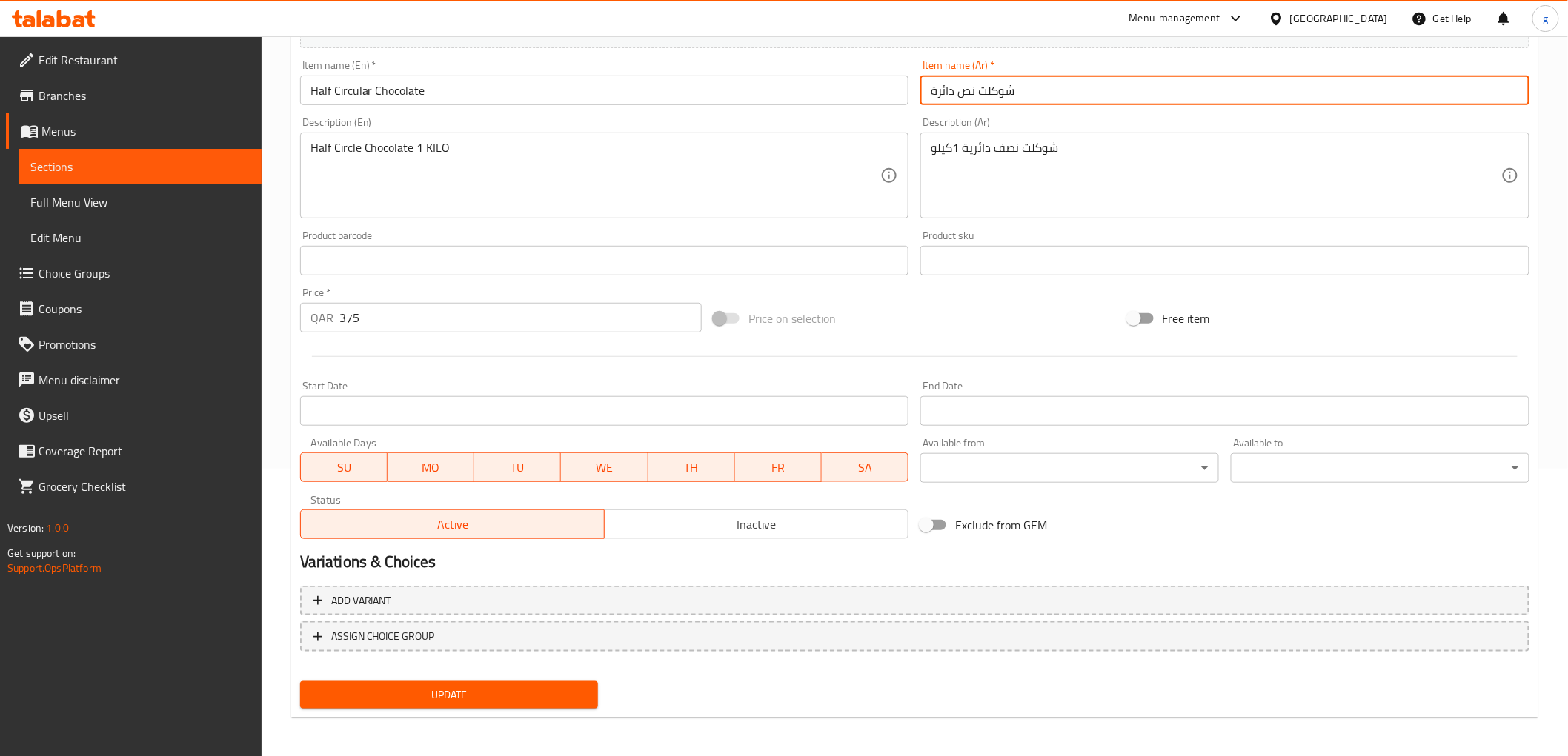
type input "شوكلت نص دائرة"
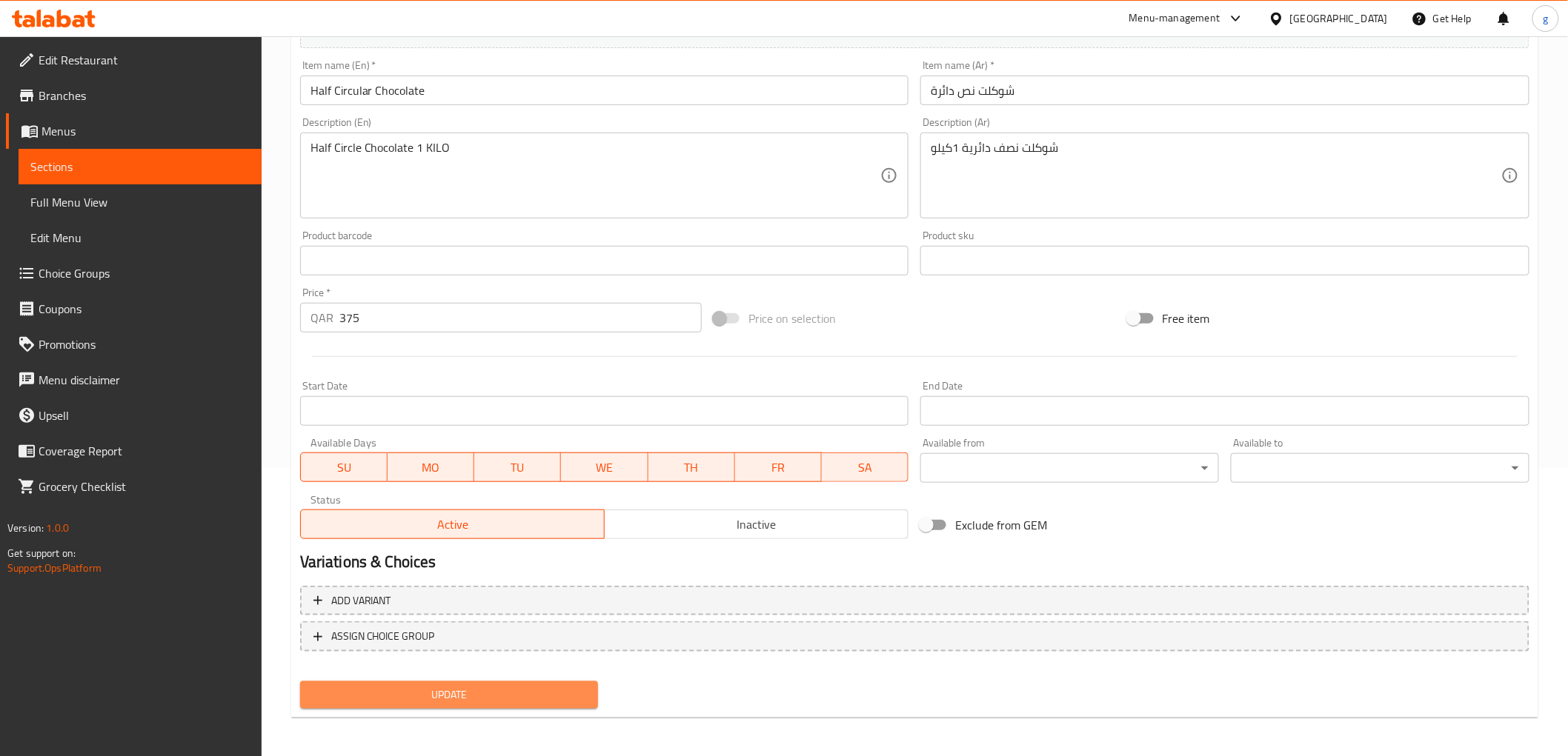
click at [380, 686] on span "Update" at bounding box center [449, 695] width 275 height 19
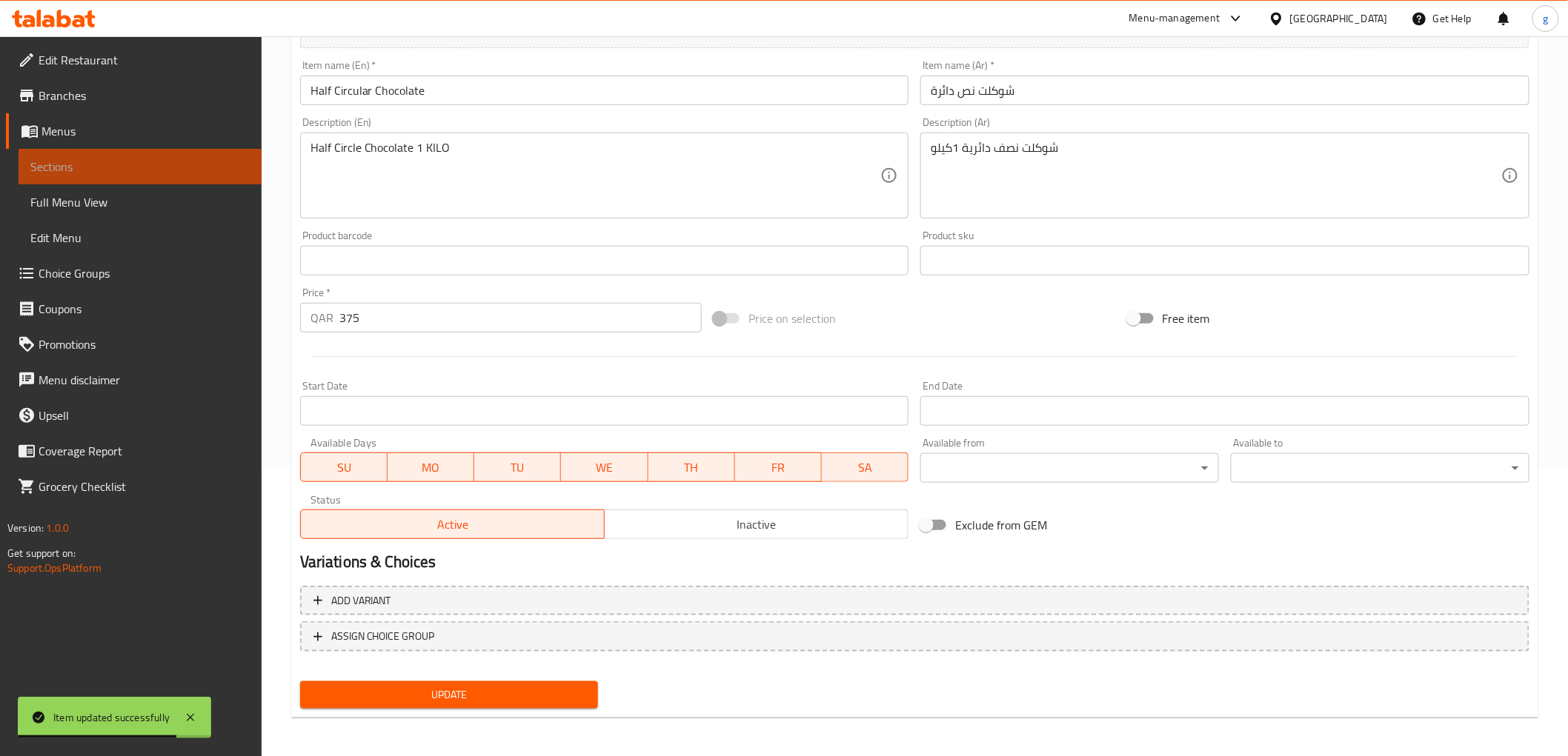
click at [152, 158] on span "Sections" at bounding box center [140, 167] width 220 height 18
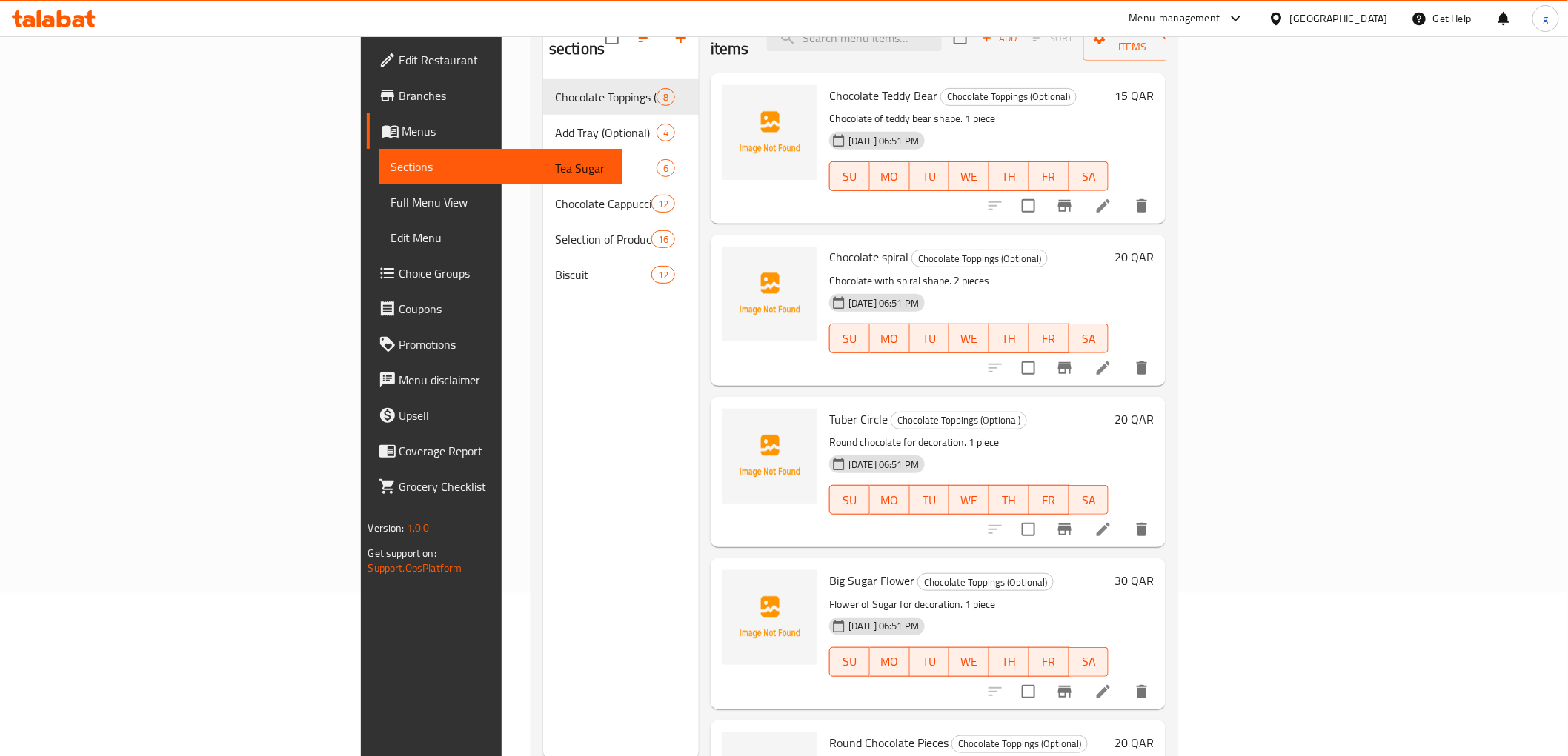
scroll to position [125, 0]
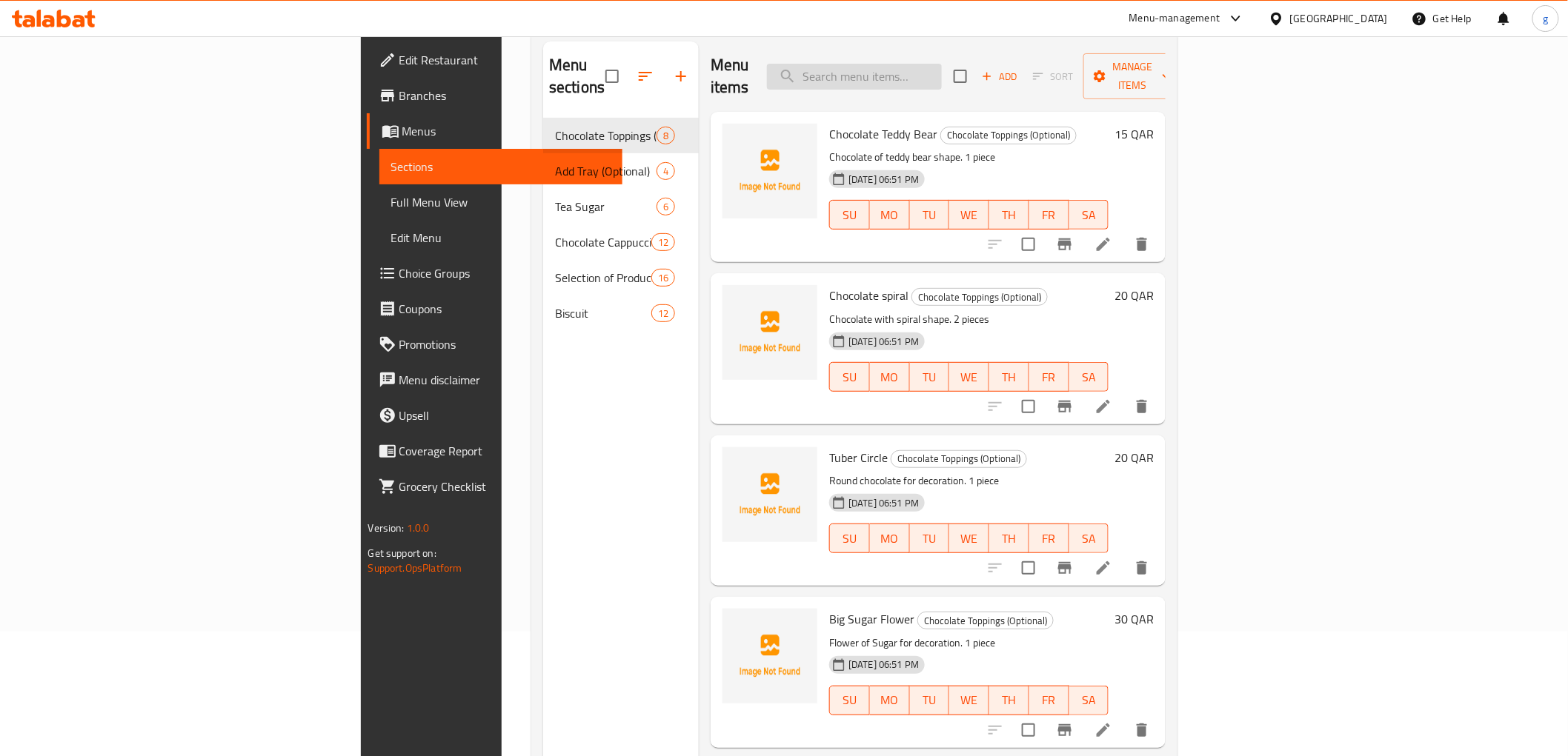
click at [941, 76] on input "search" at bounding box center [854, 76] width 174 height 26
paste input "Chocolate Printed"
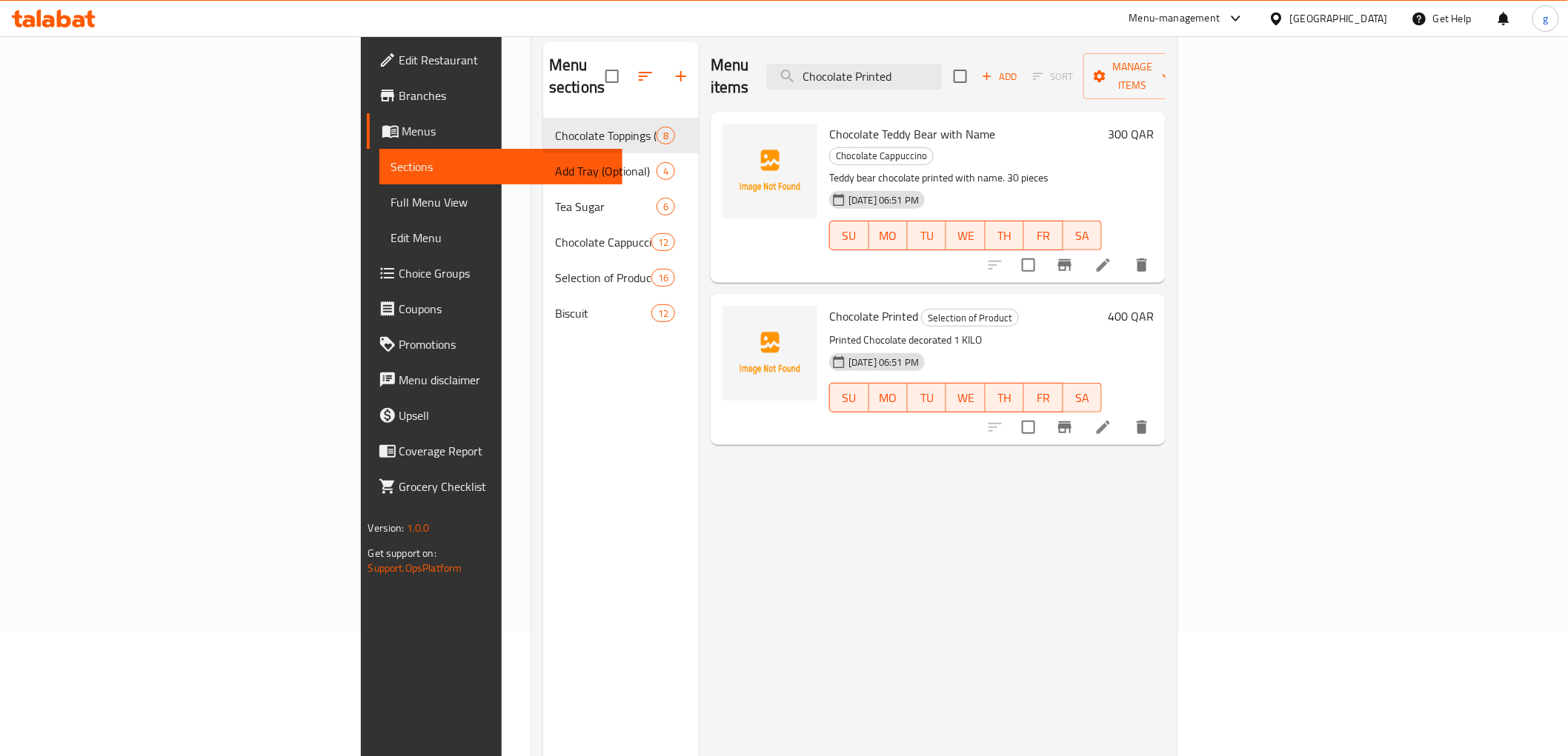
type input "Chocolate Printed"
click at [1124, 414] on li at bounding box center [1103, 427] width 41 height 26
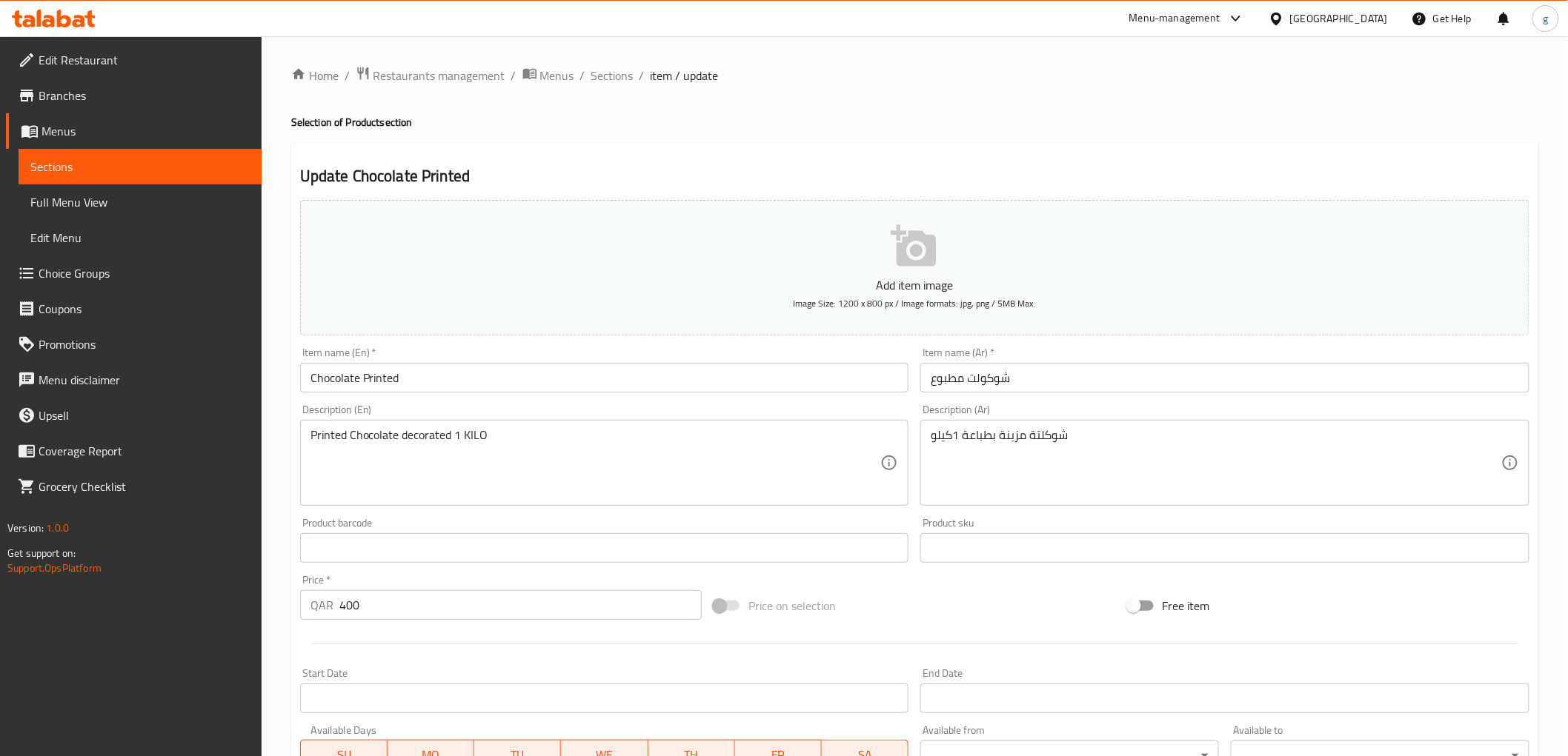
click at [980, 380] on input "شوكولت مطبوع" at bounding box center [1224, 378] width 609 height 30
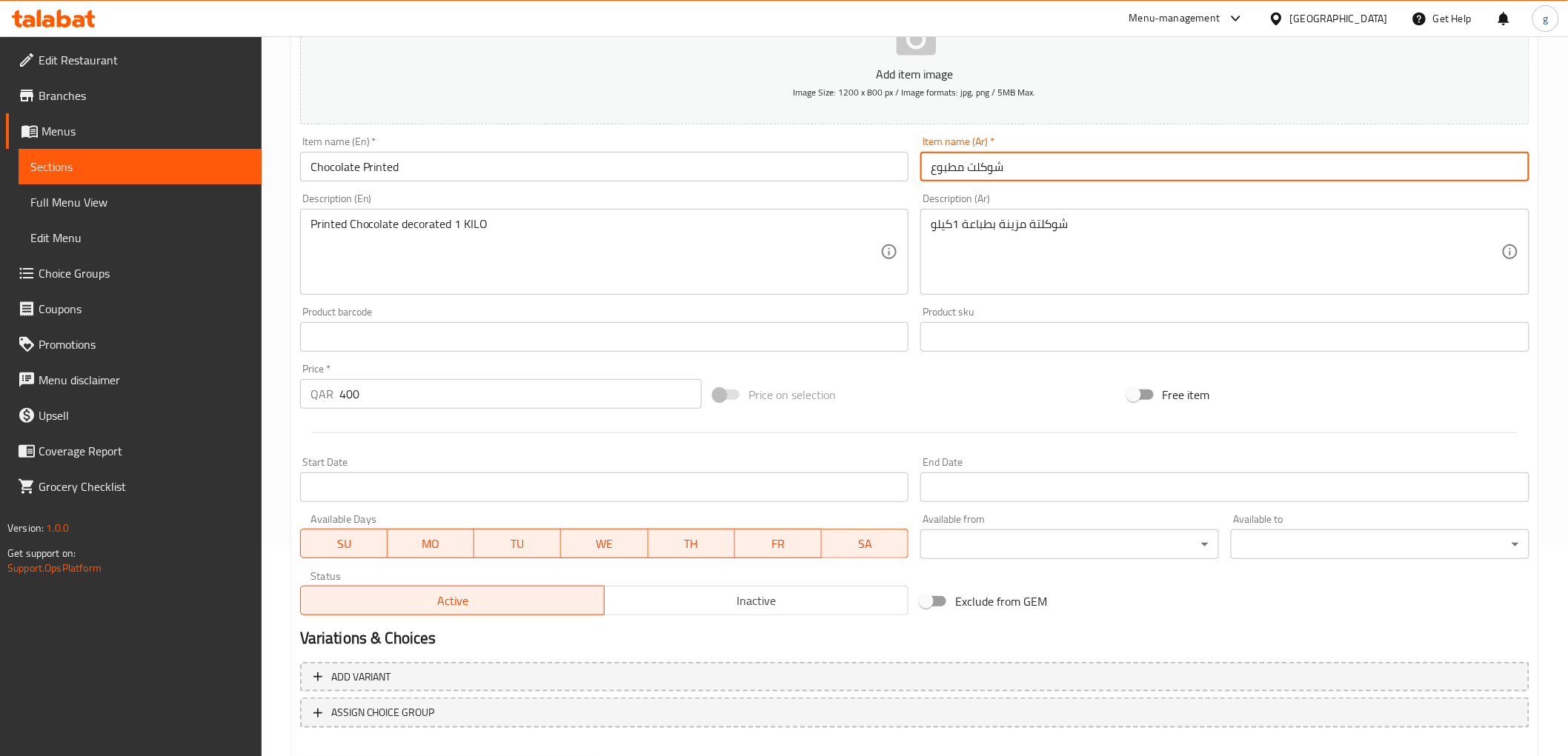
scroll to position [247, 0]
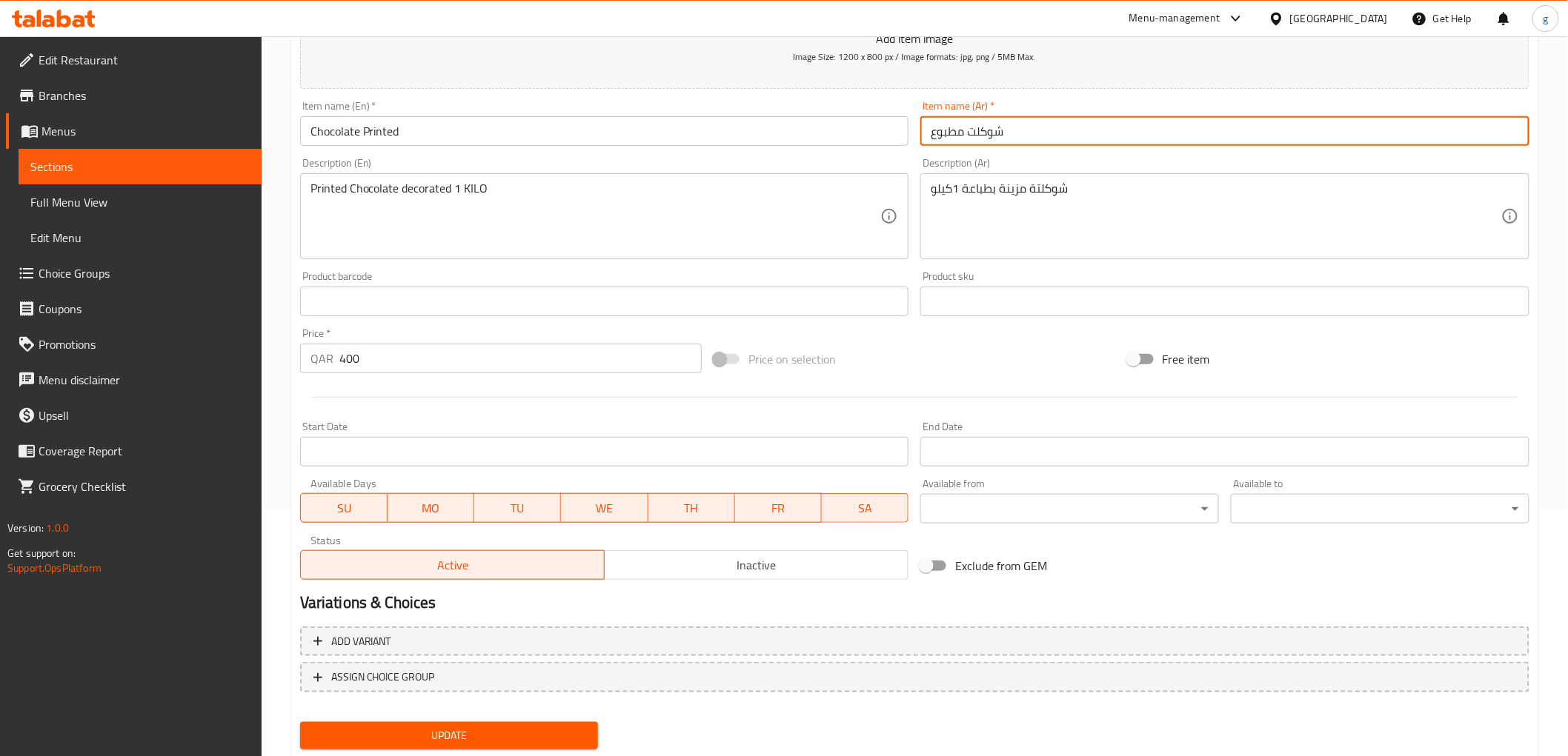
type input "شوكلت مطبوع"
click at [470, 722] on button "Update" at bounding box center [449, 735] width 298 height 27
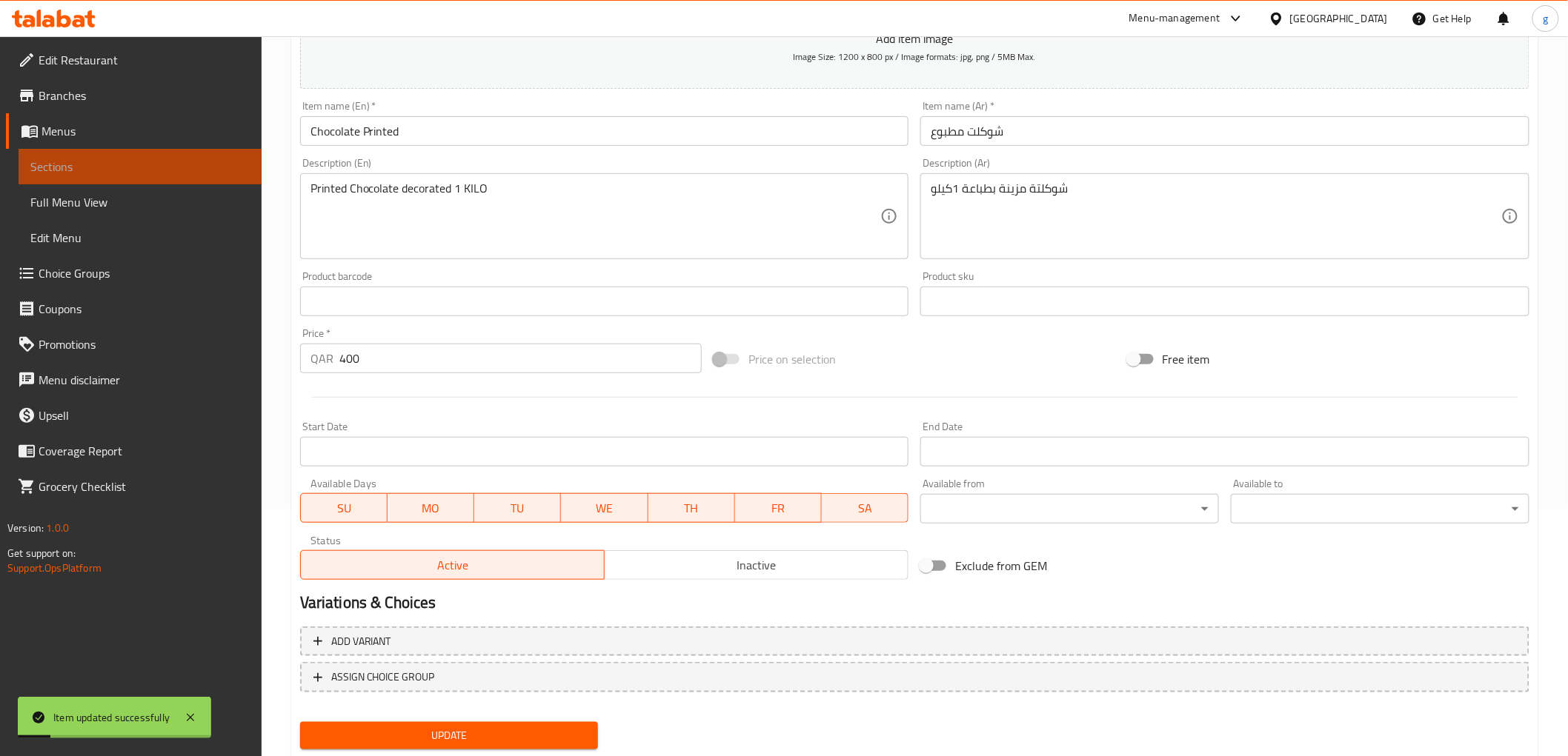
click at [82, 167] on span "Sections" at bounding box center [140, 167] width 220 height 18
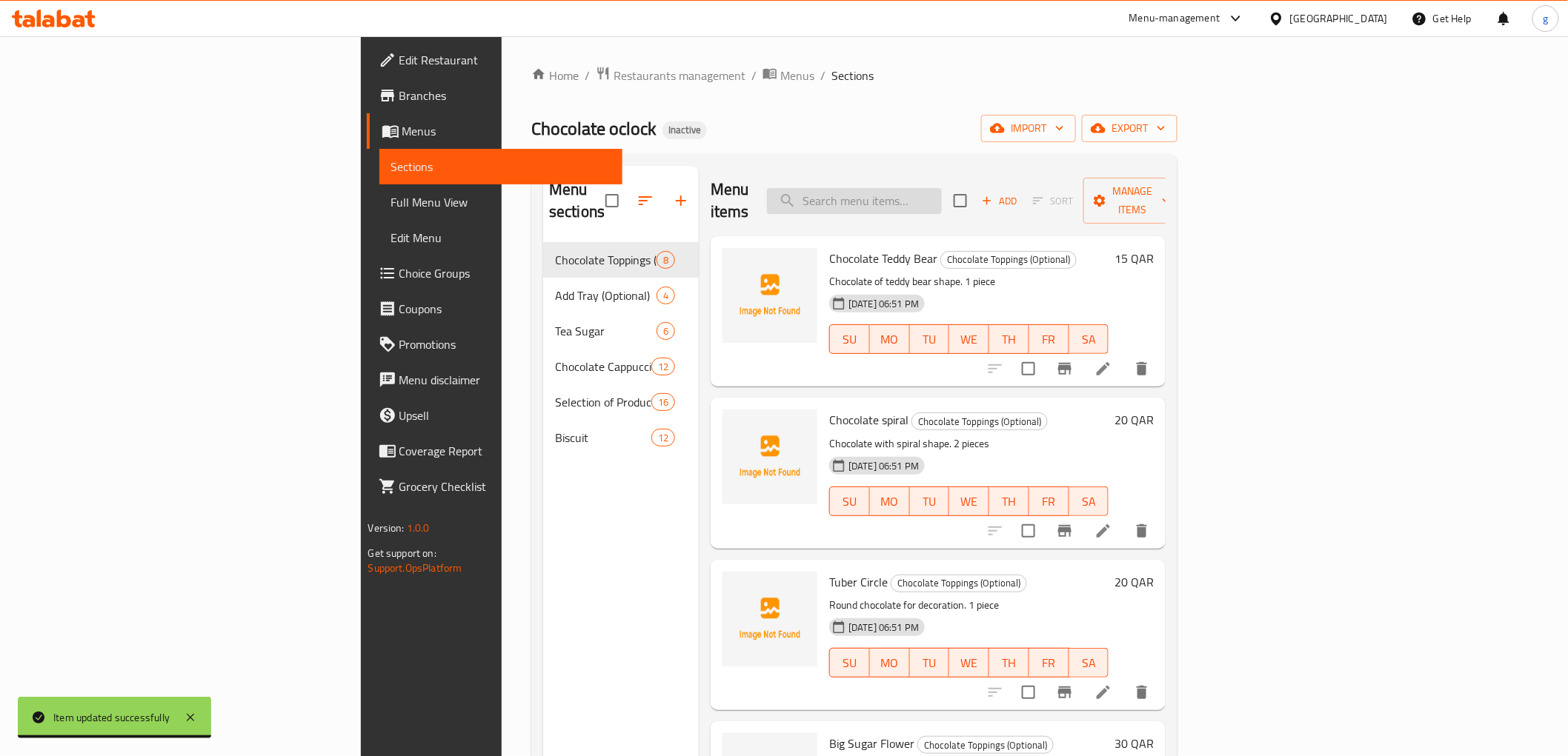
click at [942, 197] on input "search" at bounding box center [854, 201] width 174 height 26
paste input "Oval-Chocolate"
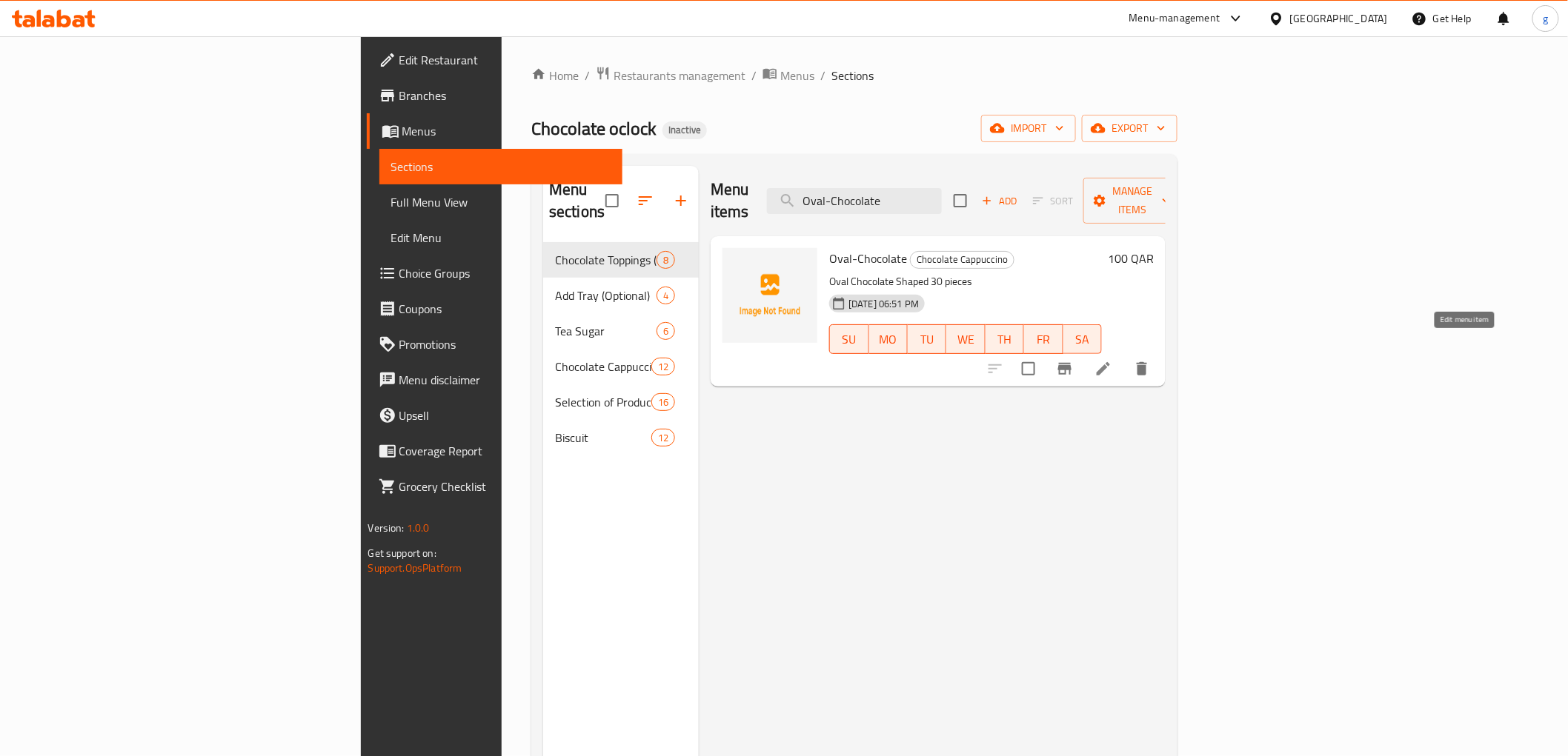
type input "Oval-Chocolate"
click at [1112, 360] on icon at bounding box center [1103, 368] width 18 height 18
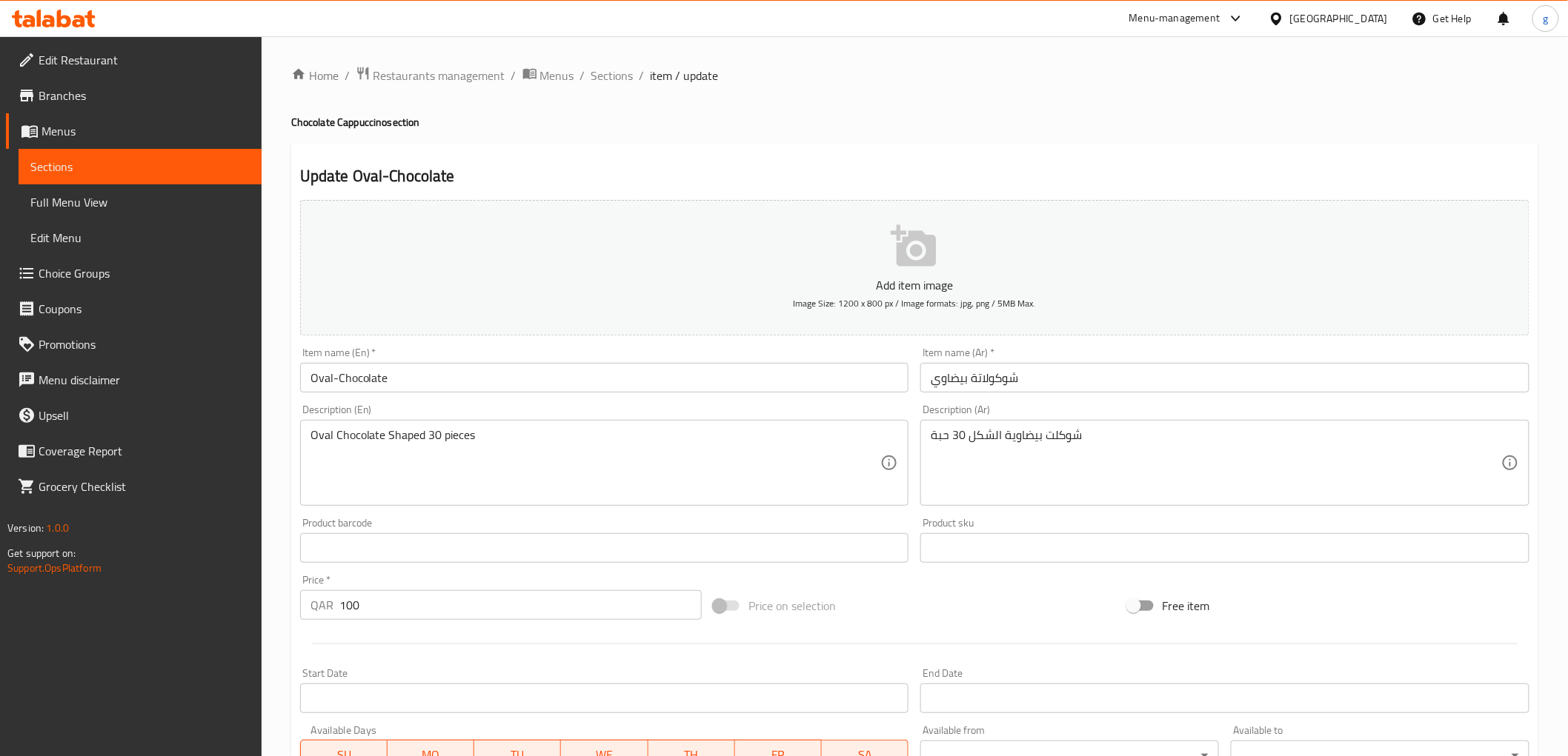
click at [976, 374] on input "شوكولاتة بيضاوي" at bounding box center [1224, 378] width 609 height 30
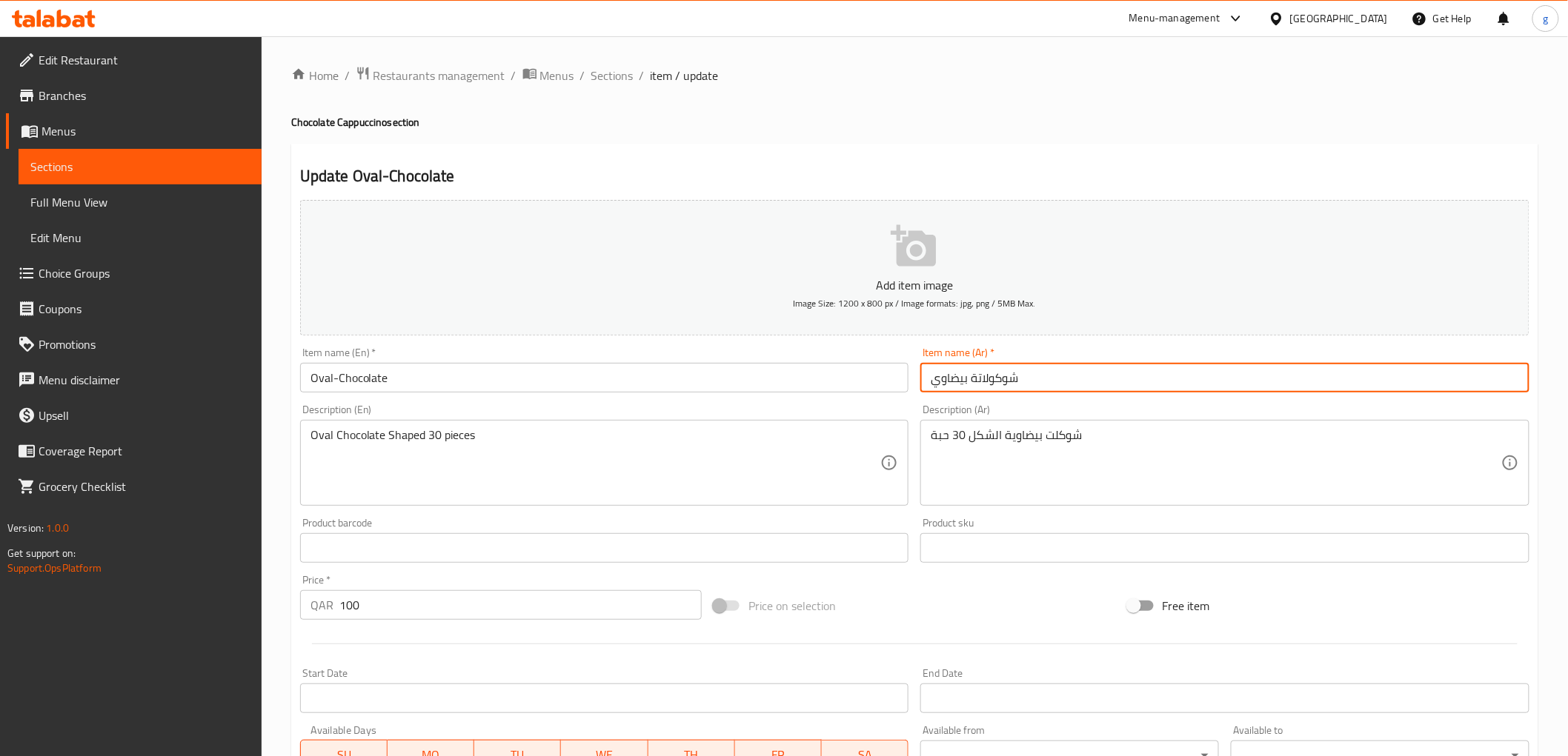
click at [973, 378] on input "شوكولاتة بيضاوي" at bounding box center [1224, 378] width 609 height 30
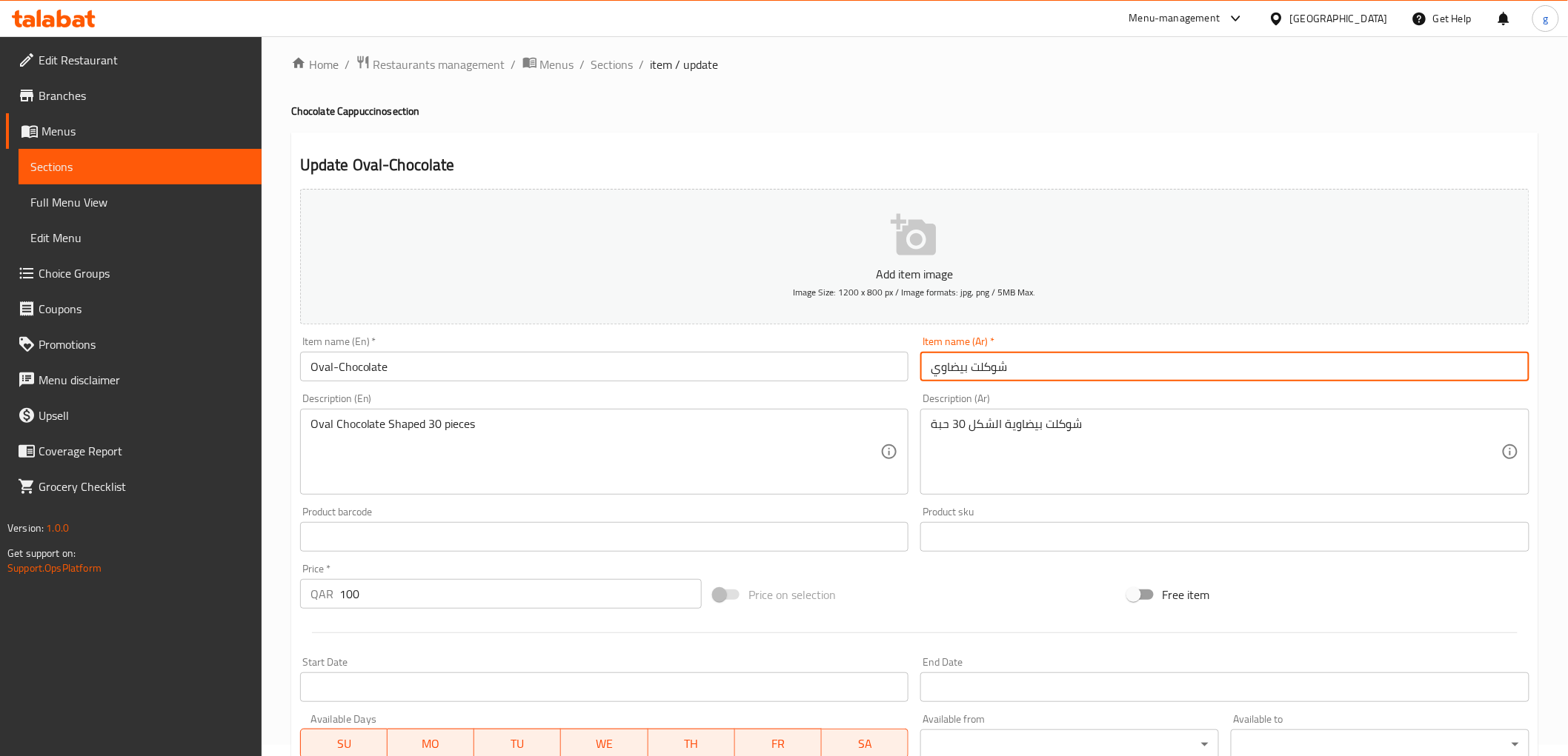
scroll to position [164, 0]
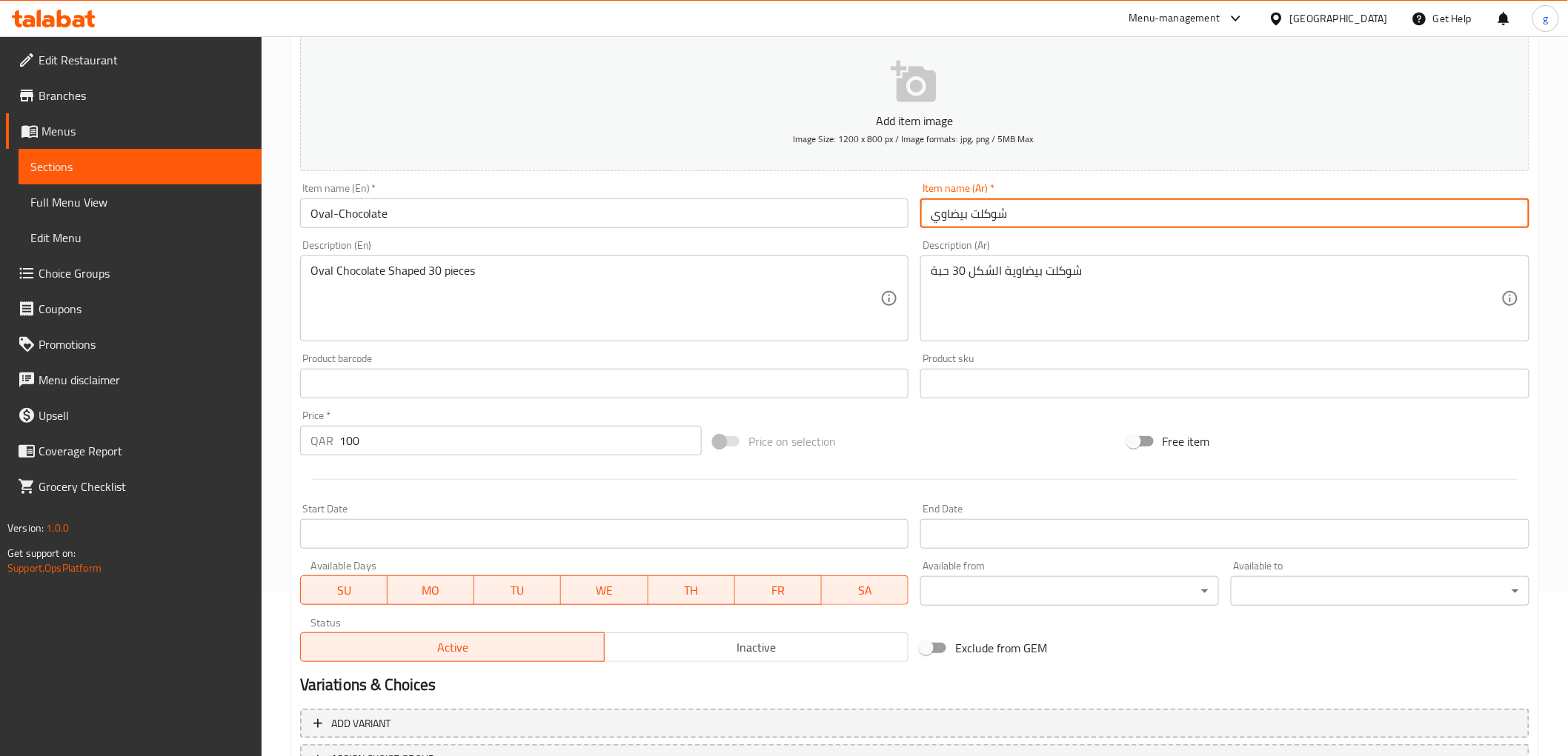
type input "شوكلت بيضاوي"
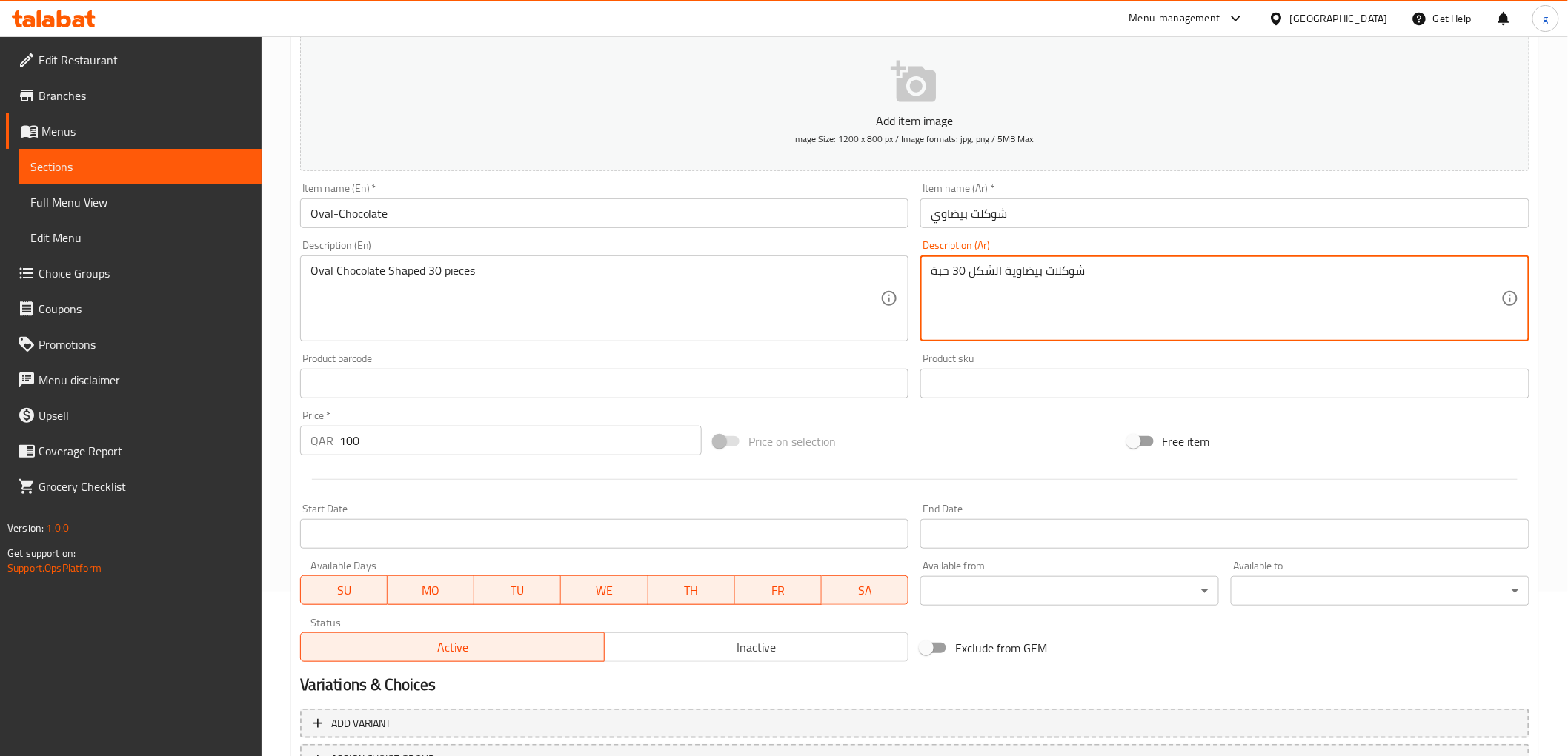
click at [1045, 275] on textarea "شوكلات بيضاوية الشكل 30 حبة" at bounding box center [1216, 299] width 570 height 70
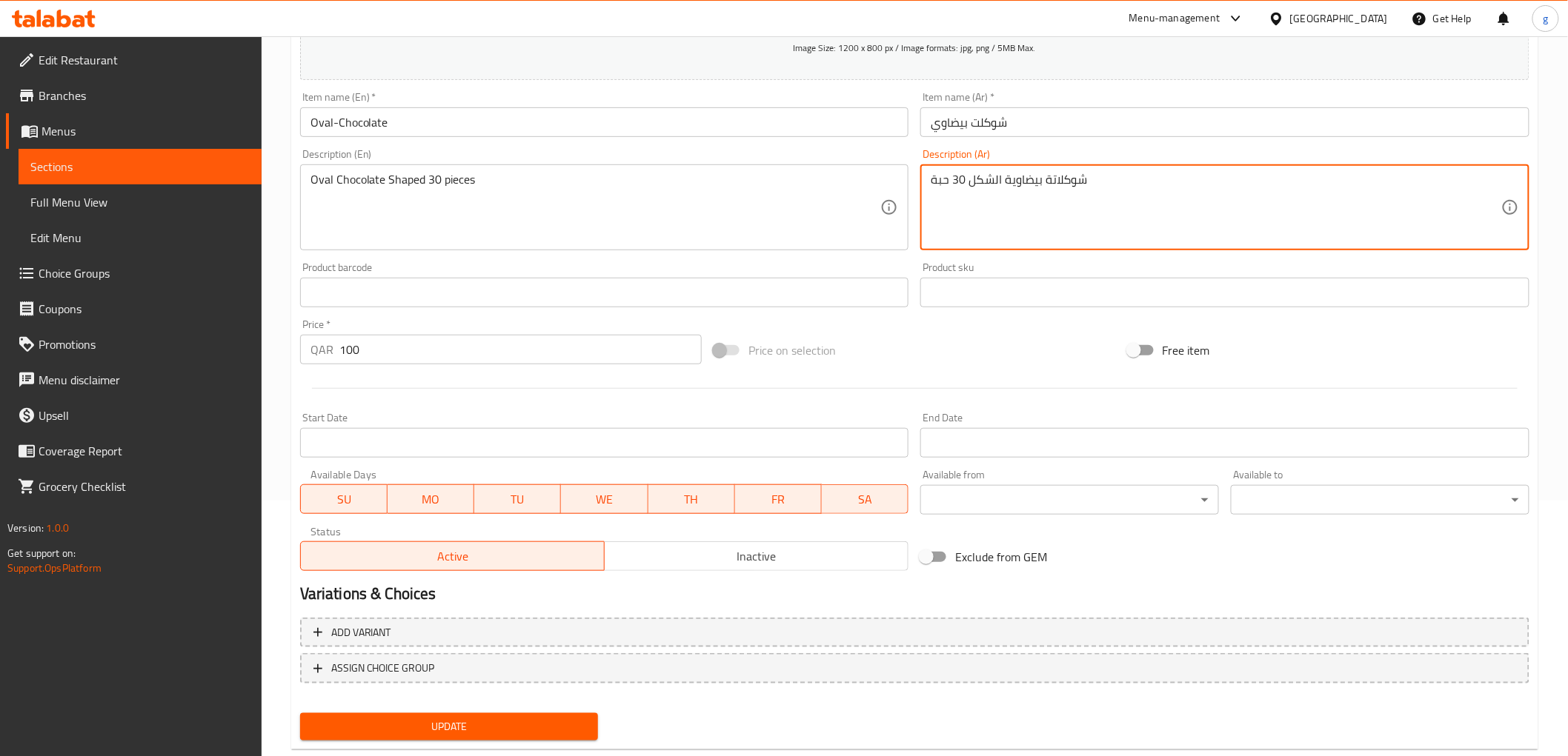
scroll to position [287, 0]
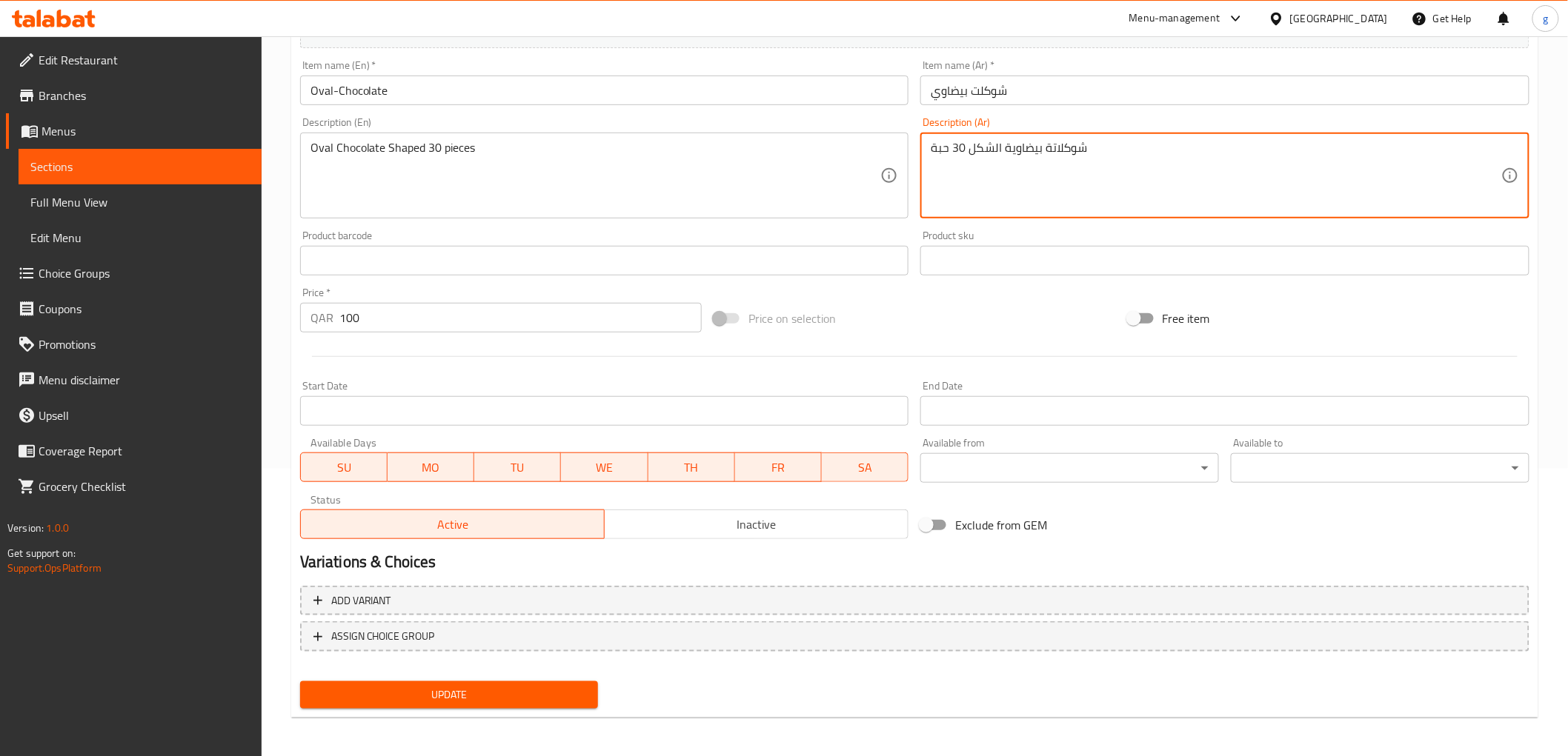
type textarea "شوكلاتة بيضاوية الشكل 30 حبة"
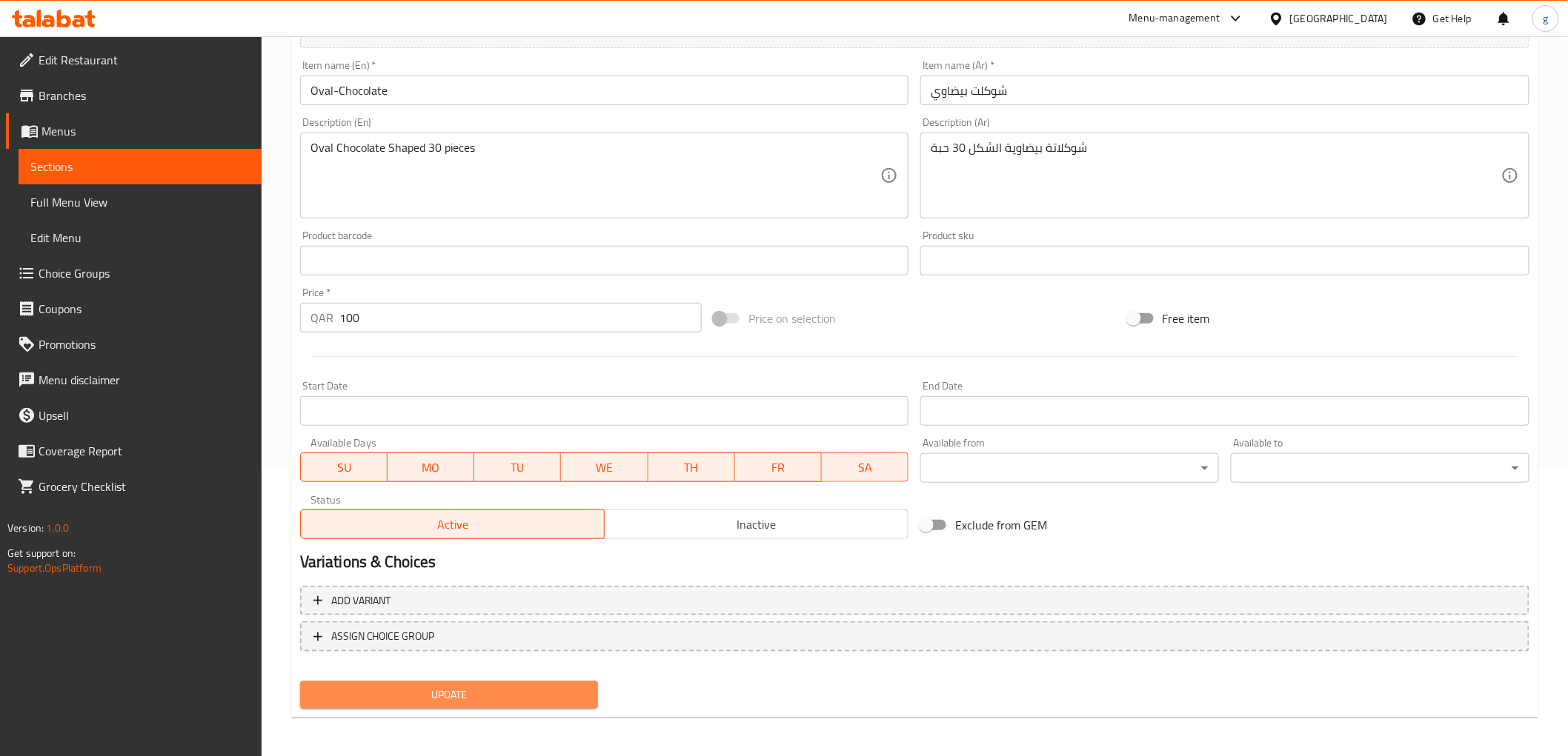
click at [565, 694] on span "Update" at bounding box center [449, 695] width 275 height 19
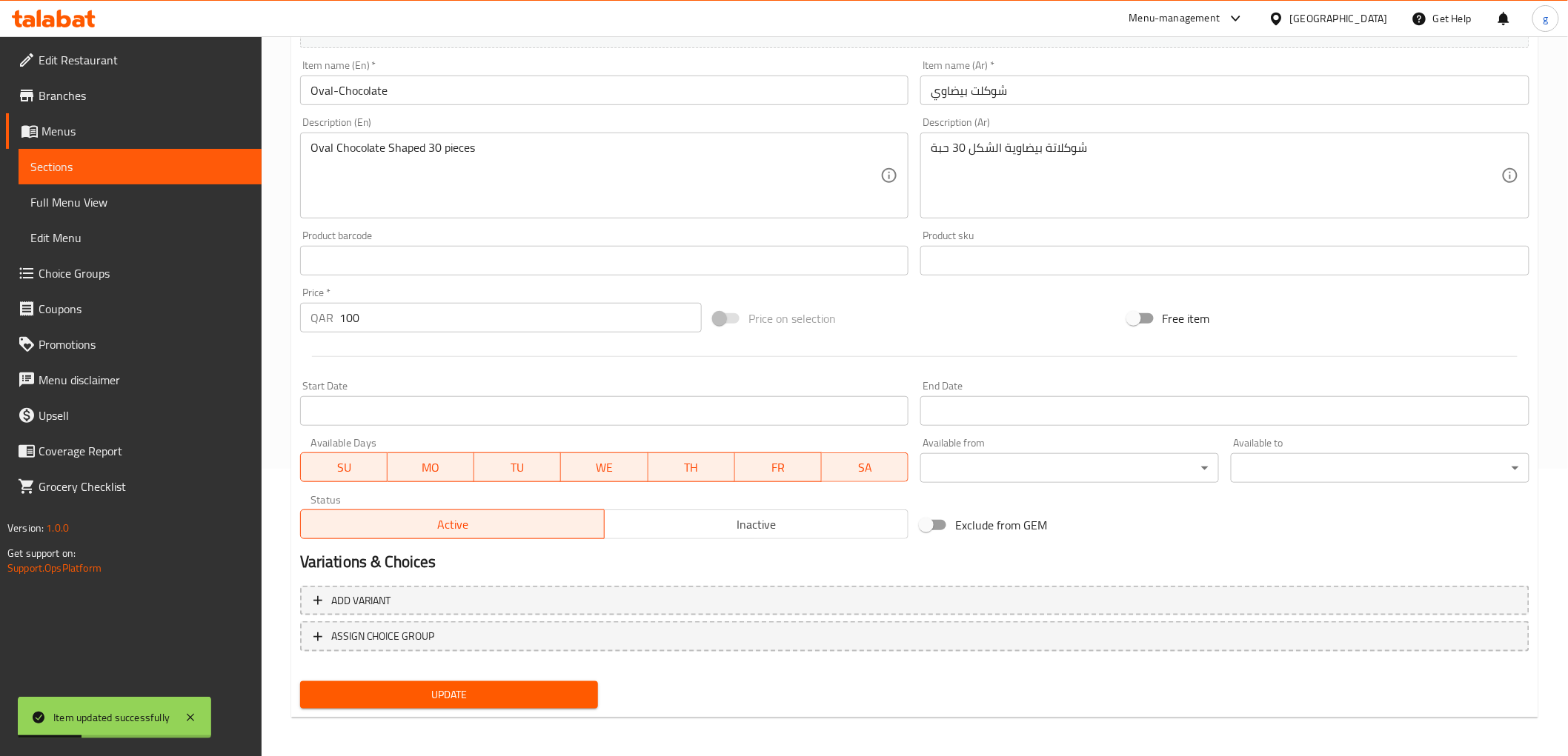
click at [203, 174] on span "Sections" at bounding box center [140, 167] width 220 height 18
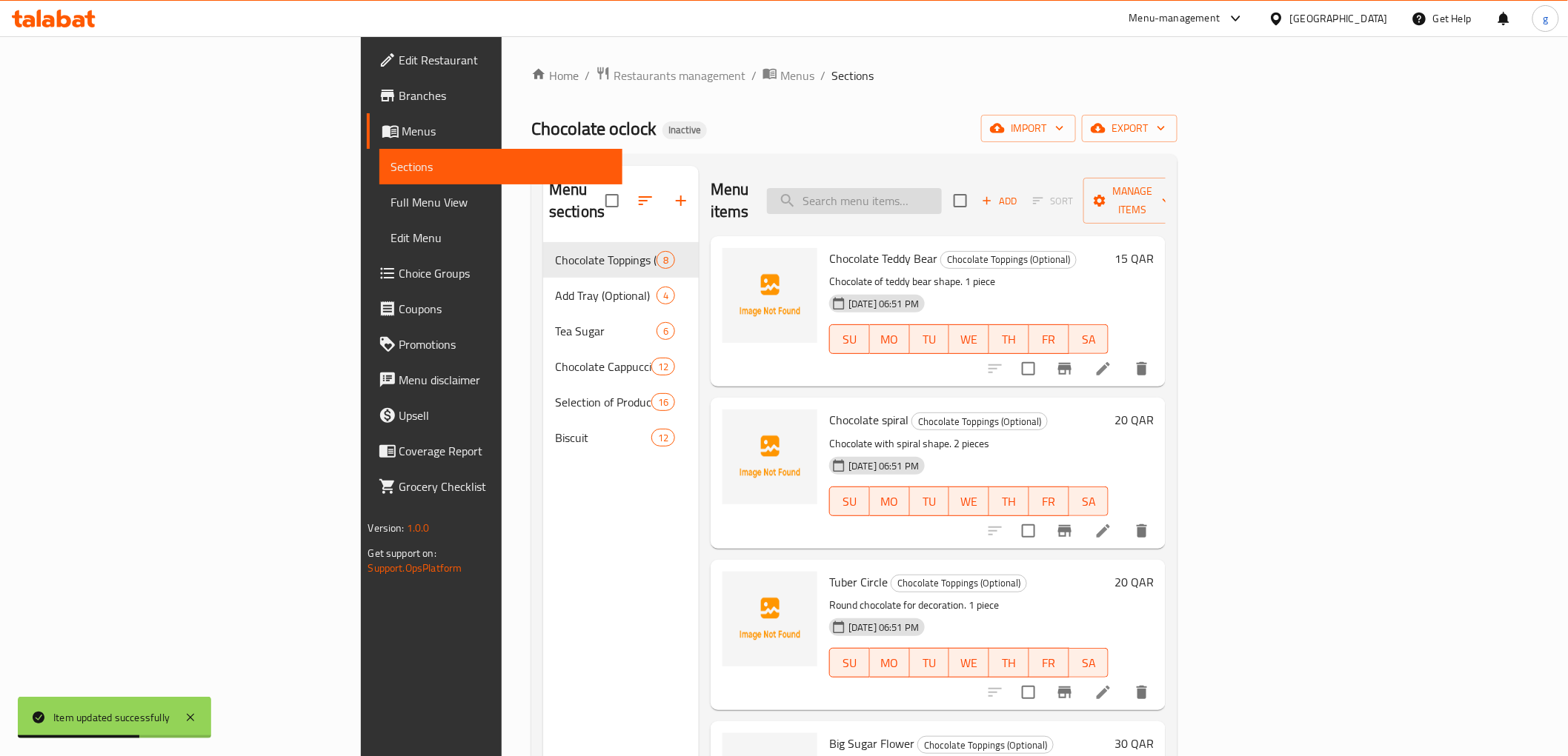
click at [942, 195] on input "search" at bounding box center [854, 201] width 174 height 26
paste input "Long Curved Chocolate"
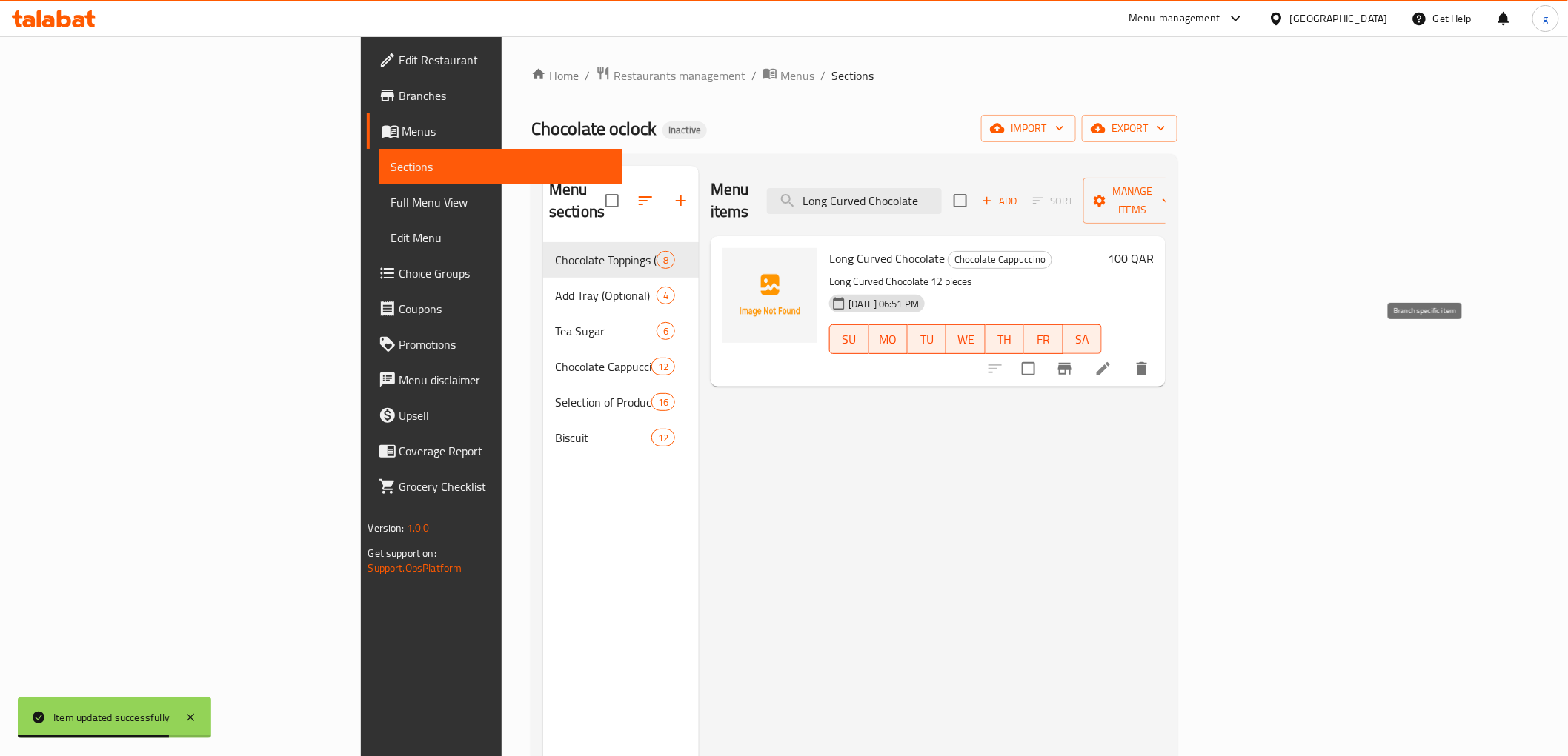
type input "Long Curved Chocolate"
click at [1160, 351] on button "delete" at bounding box center [1142, 369] width 36 height 36
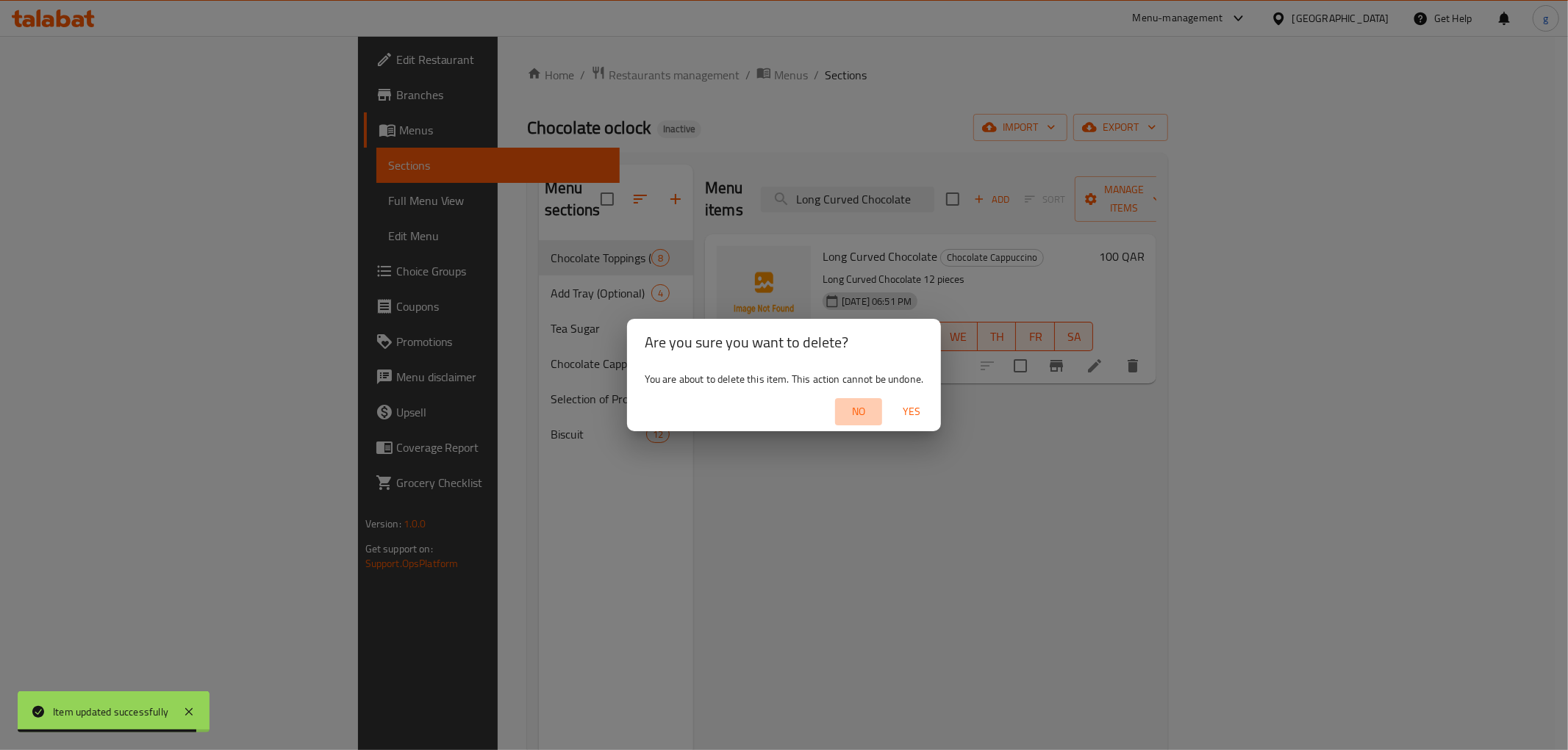
click at [875, 402] on span "No" at bounding box center [859, 412] width 36 height 19
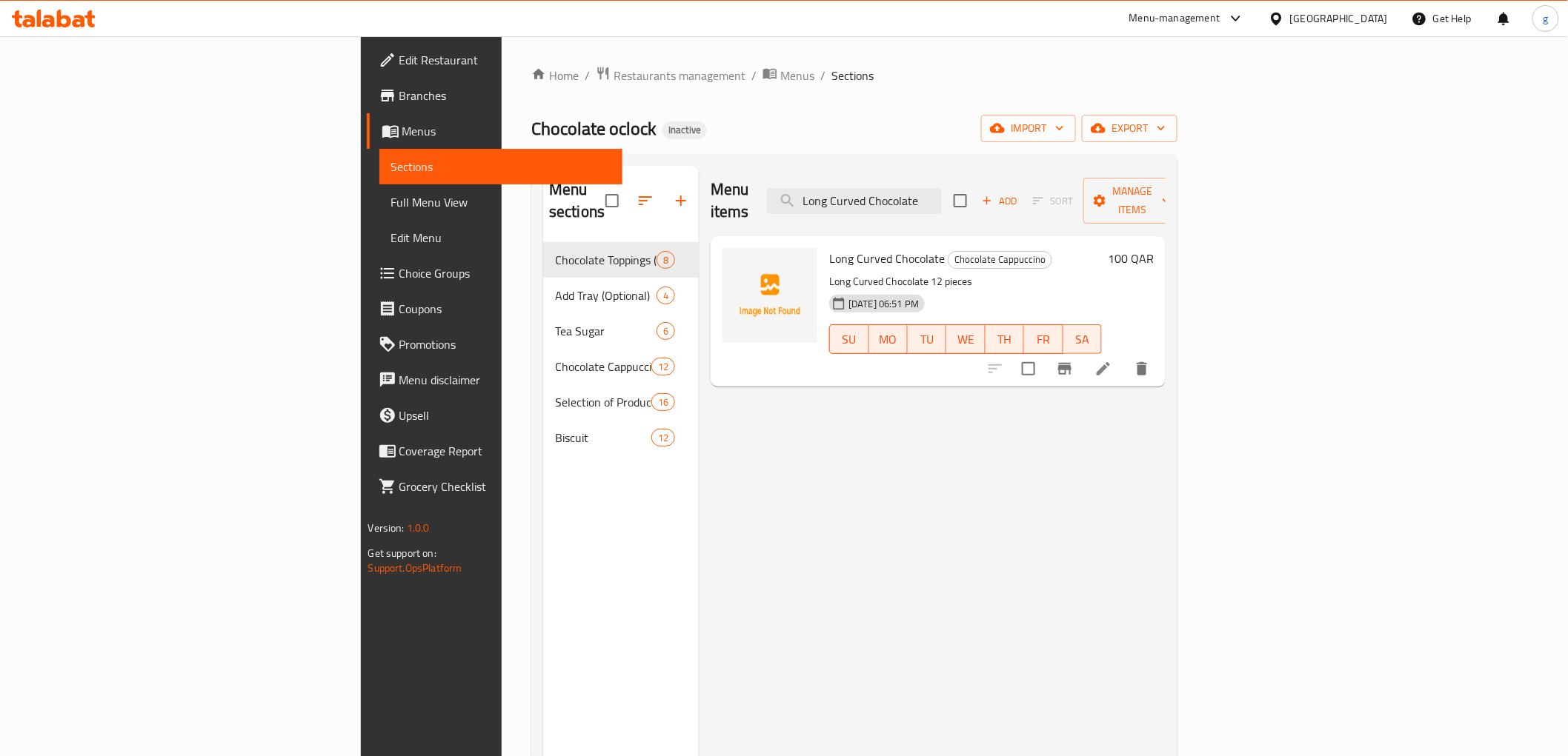
click at [1110, 362] on icon at bounding box center [1103, 368] width 13 height 13
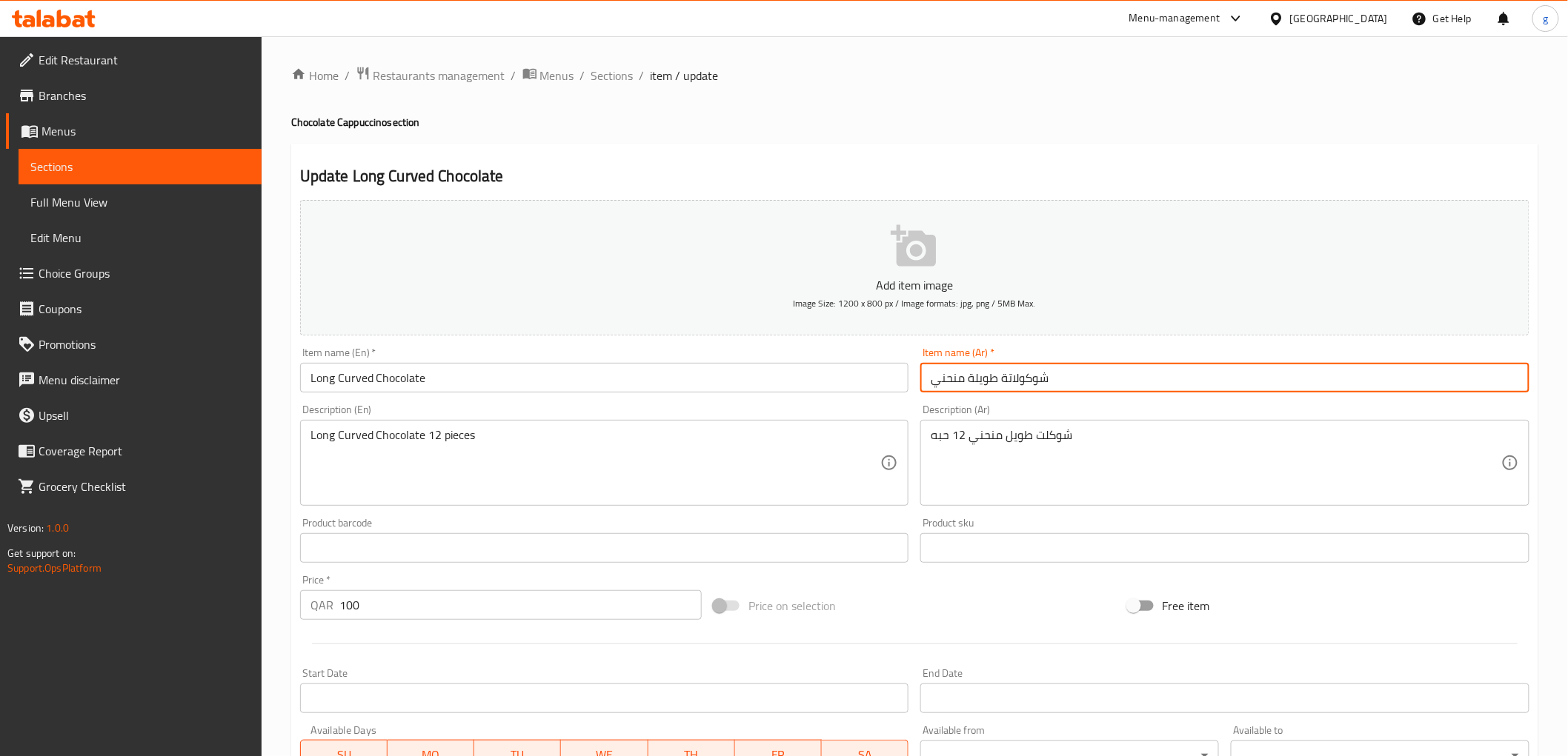
click at [1012, 371] on input "شوكولاتة طويلة منحني" at bounding box center [1224, 378] width 609 height 30
click at [1006, 379] on input "شوكولاتة طويلة منحني" at bounding box center [1224, 378] width 609 height 30
drag, startPoint x: 999, startPoint y: 382, endPoint x: 1041, endPoint y: 382, distance: 42.0
click at [1041, 382] on input "شوكولاتة طويلة منحني" at bounding box center [1224, 378] width 609 height 30
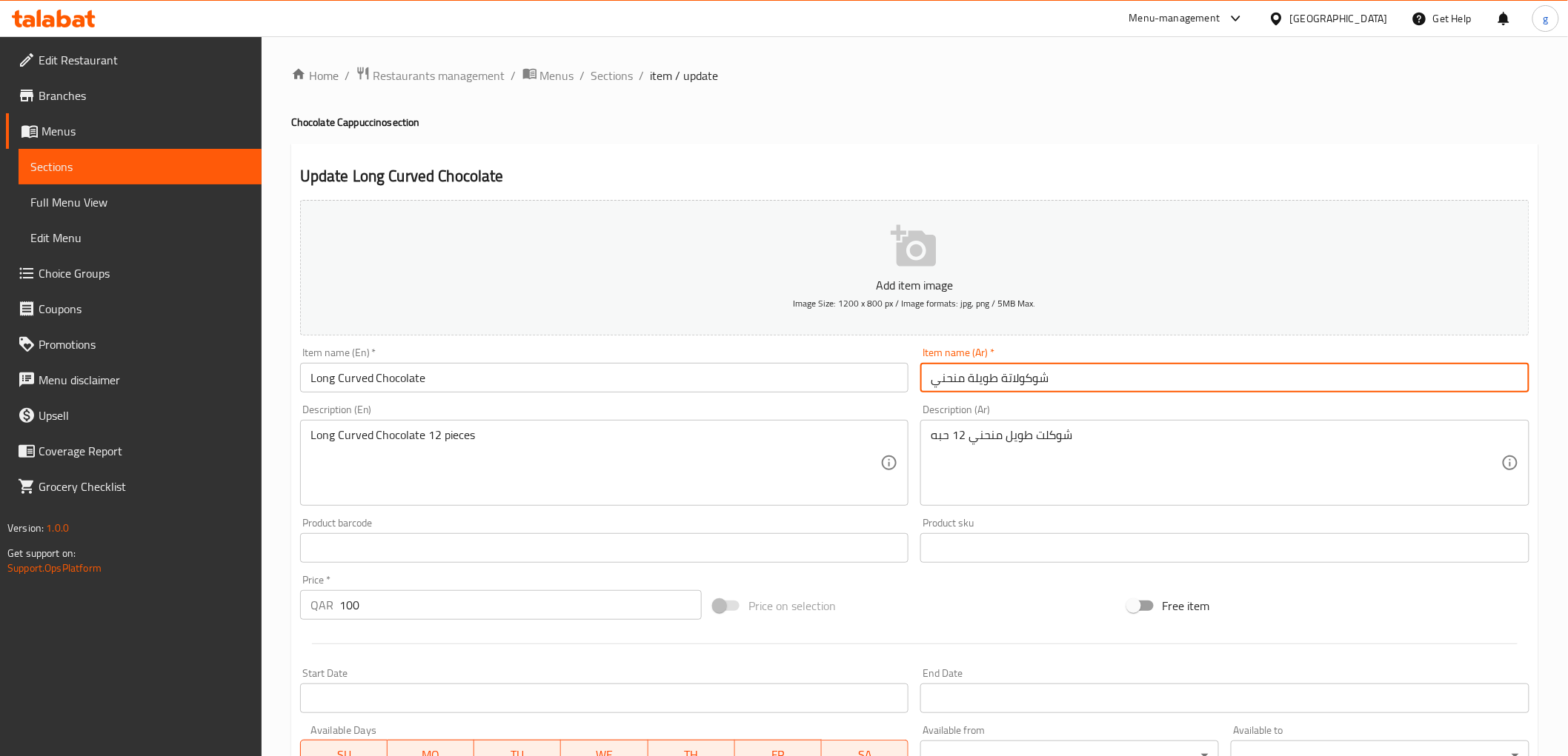
drag, startPoint x: 1003, startPoint y: 382, endPoint x: 1106, endPoint y: 387, distance: 103.1
click at [1106, 387] on input "شوكولاتة طويلة منحني" at bounding box center [1224, 378] width 609 height 30
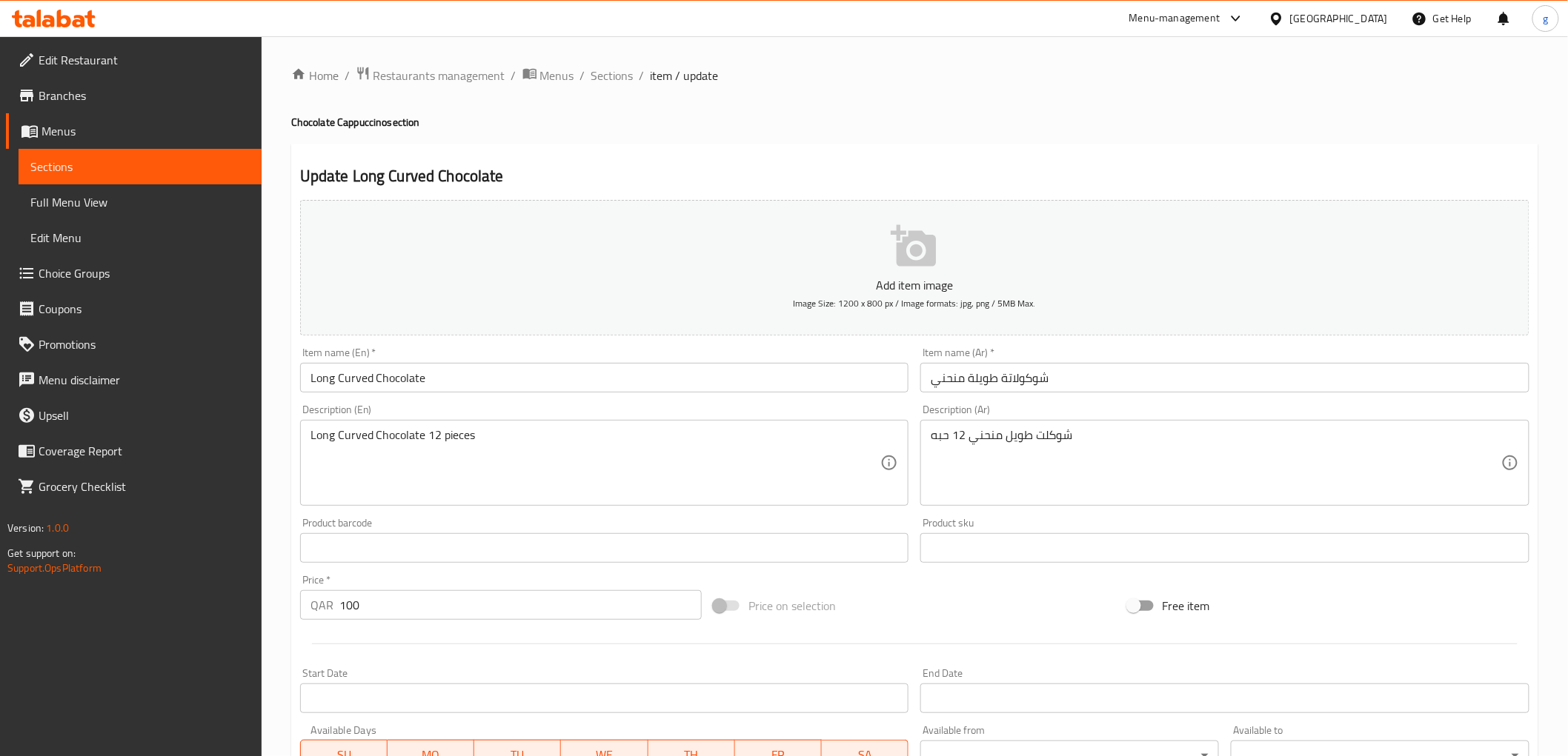
click at [1025, 376] on input "شوكولاتة طويلة منحني" at bounding box center [1224, 378] width 609 height 30
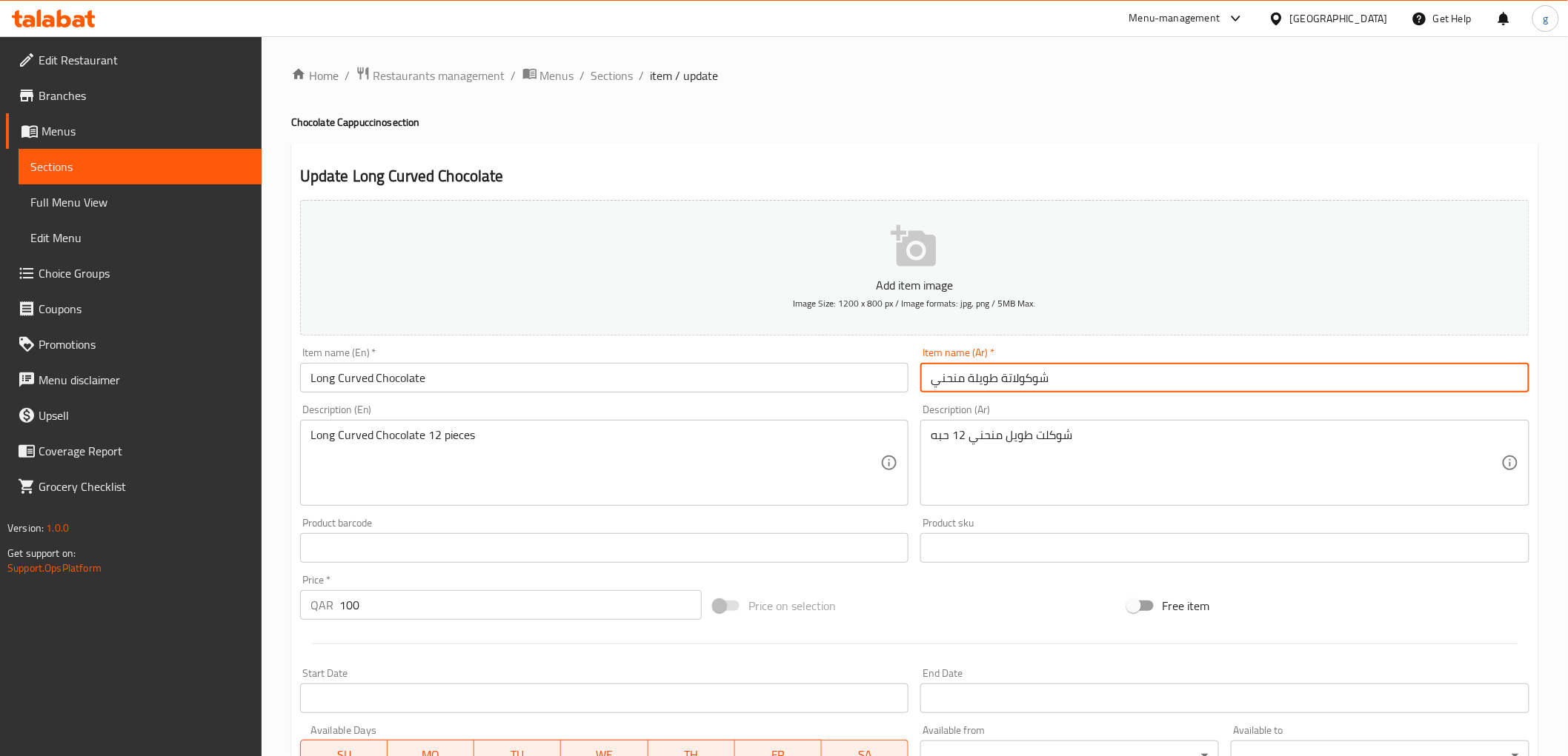
click at [1024, 376] on input "شوكولاتة طويلة منحني" at bounding box center [1224, 378] width 609 height 30
click at [988, 382] on input "شوكولاتة طويلة منحني" at bounding box center [1224, 378] width 609 height 30
drag, startPoint x: 1000, startPoint y: 378, endPoint x: 1074, endPoint y: 383, distance: 74.2
click at [1074, 383] on input "شوكولاتة طويلة منحني" at bounding box center [1224, 378] width 609 height 30
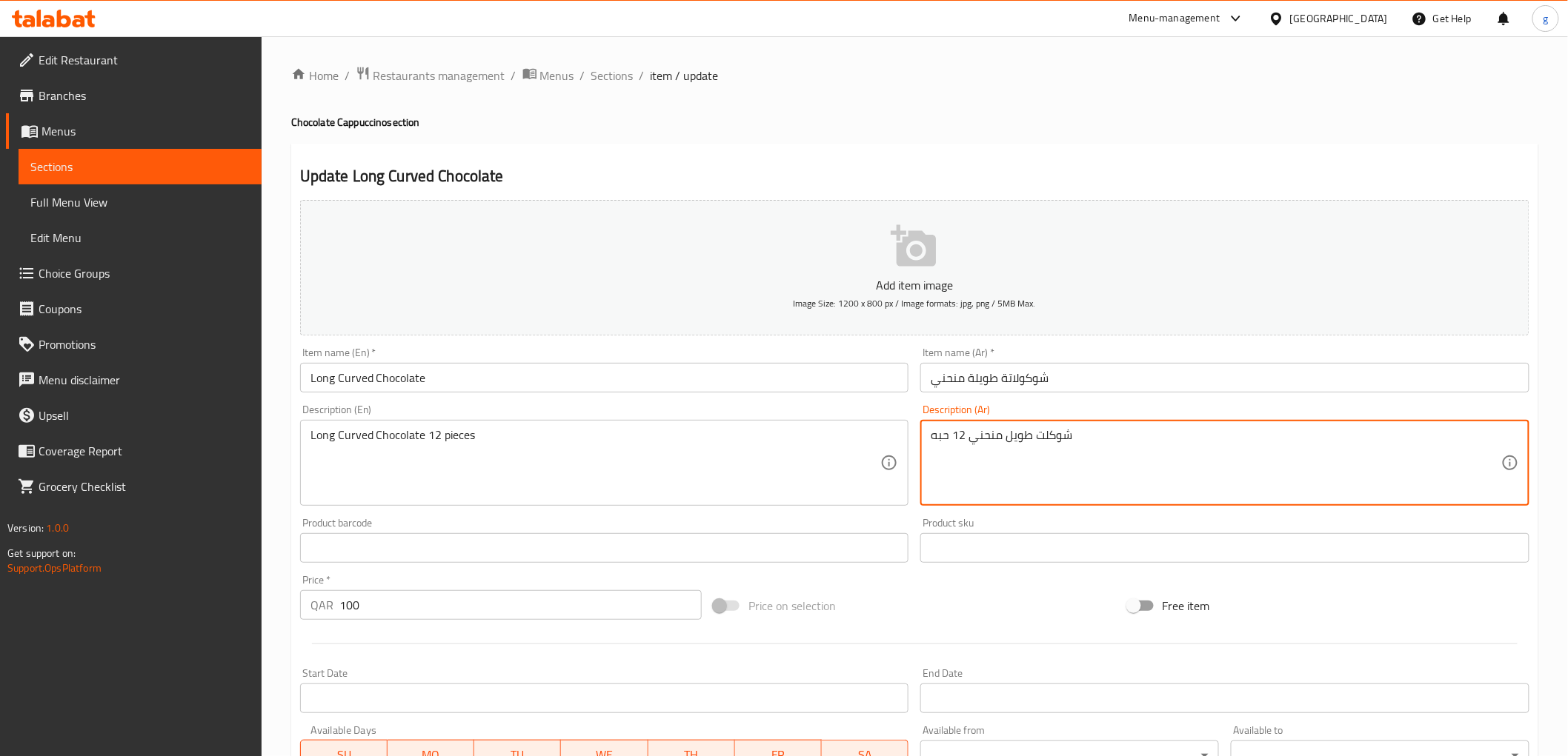
click at [1058, 440] on textarea "شوكلت طويل منحني 12 حبه" at bounding box center [1216, 463] width 570 height 70
paste textarea "لاتة"
click at [1045, 448] on textarea "شوكلت طويل منحني 12 حبه" at bounding box center [1216, 463] width 570 height 70
drag, startPoint x: 1038, startPoint y: 440, endPoint x: 1105, endPoint y: 438, distance: 67.0
click at [1105, 438] on textarea "شوكلت طويل منحني 12 حبه" at bounding box center [1216, 463] width 570 height 70
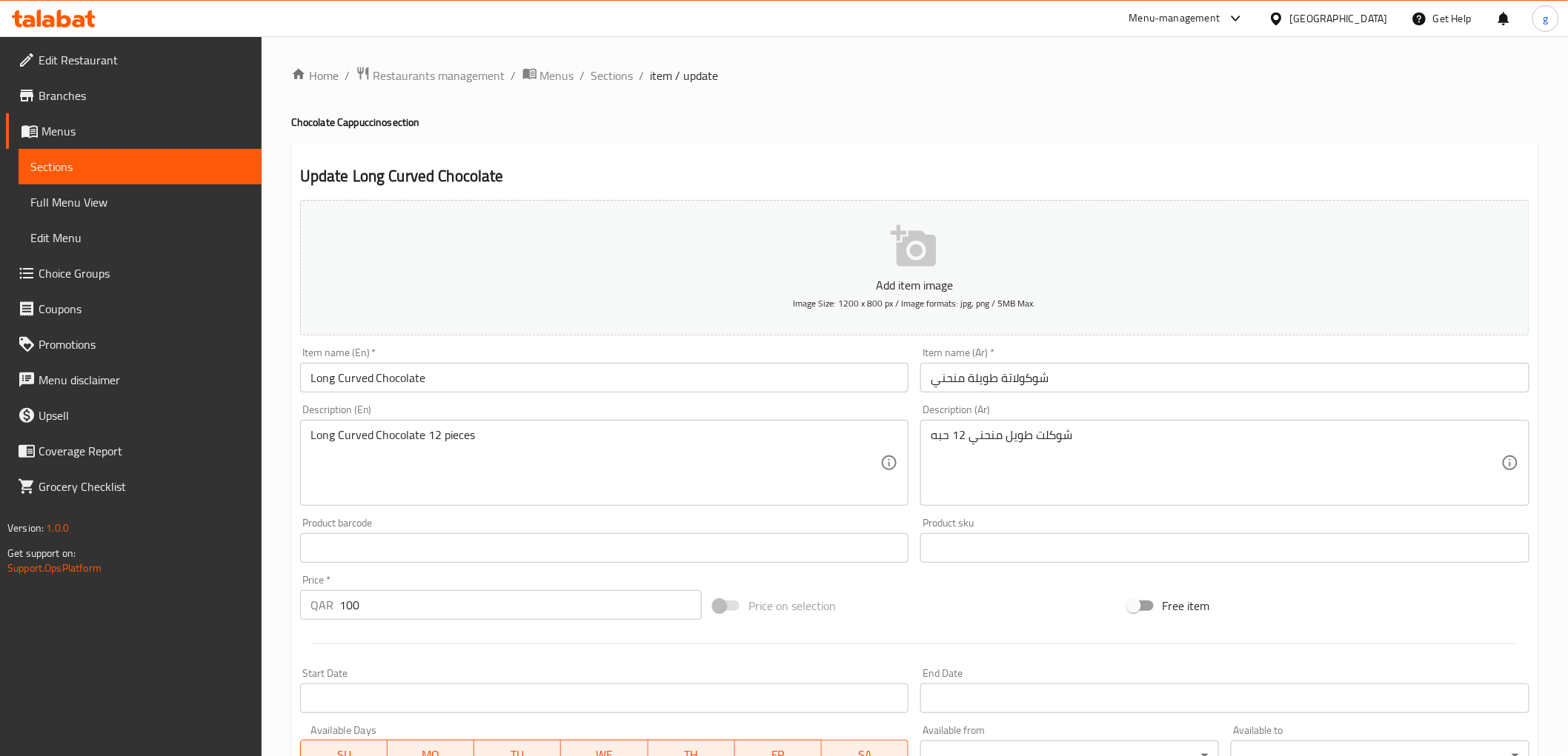
click at [1027, 413] on div "Description (Ar) شوكلت طويل منحني 12 حبه Description (Ar)" at bounding box center [1224, 455] width 609 height 101
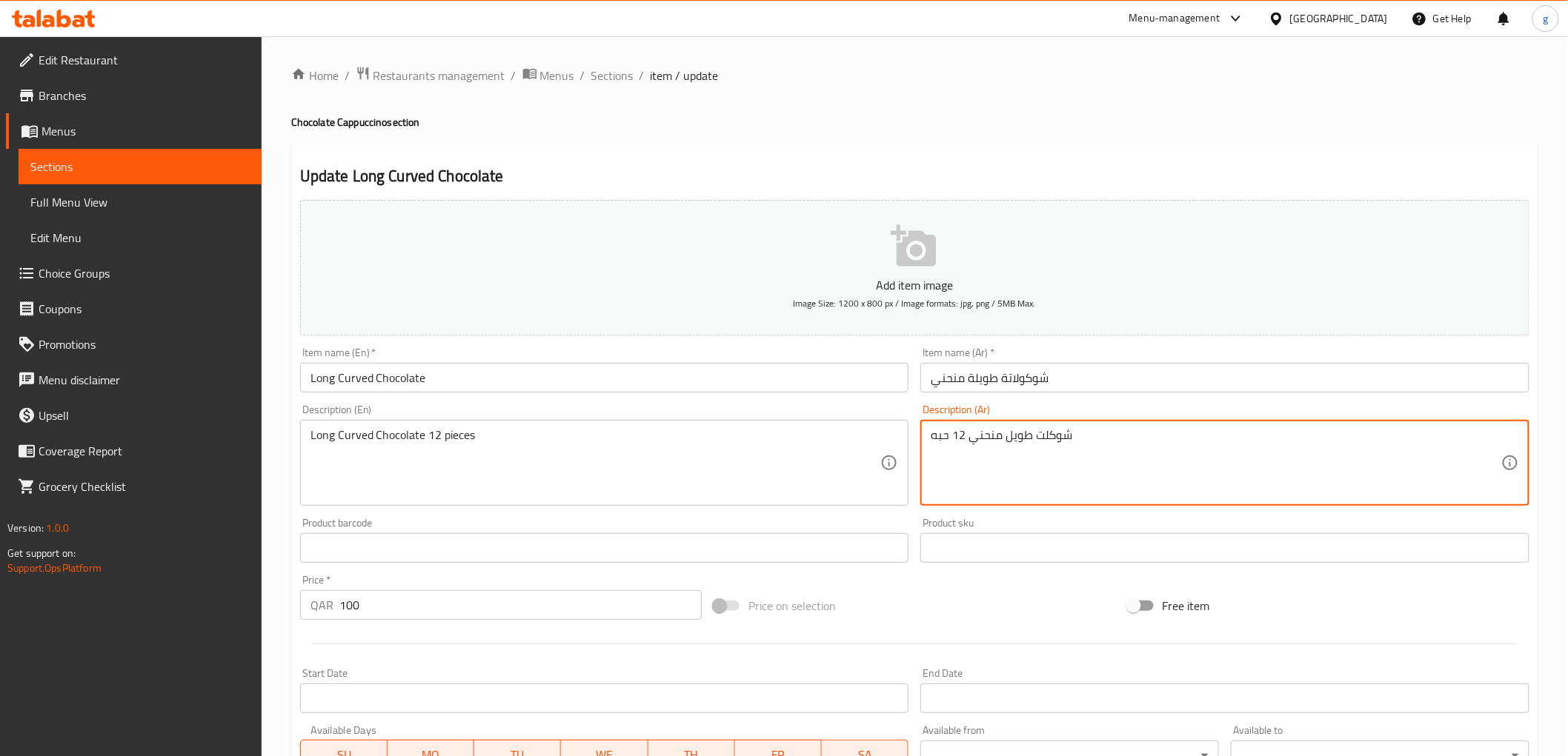
click at [1027, 434] on textarea "شوكلت طويل منحني 12 حبه" at bounding box center [1216, 463] width 570 height 70
click at [1041, 434] on textarea "شوكلت طويل منحني 12 حبه" at bounding box center [1216, 463] width 570 height 70
drag, startPoint x: 1038, startPoint y: 437, endPoint x: 1136, endPoint y: 441, distance: 98.1
click at [1133, 441] on textarea "شوكلت طويل منحني 12 حبه" at bounding box center [1216, 463] width 570 height 70
paste textarea "لاتة"
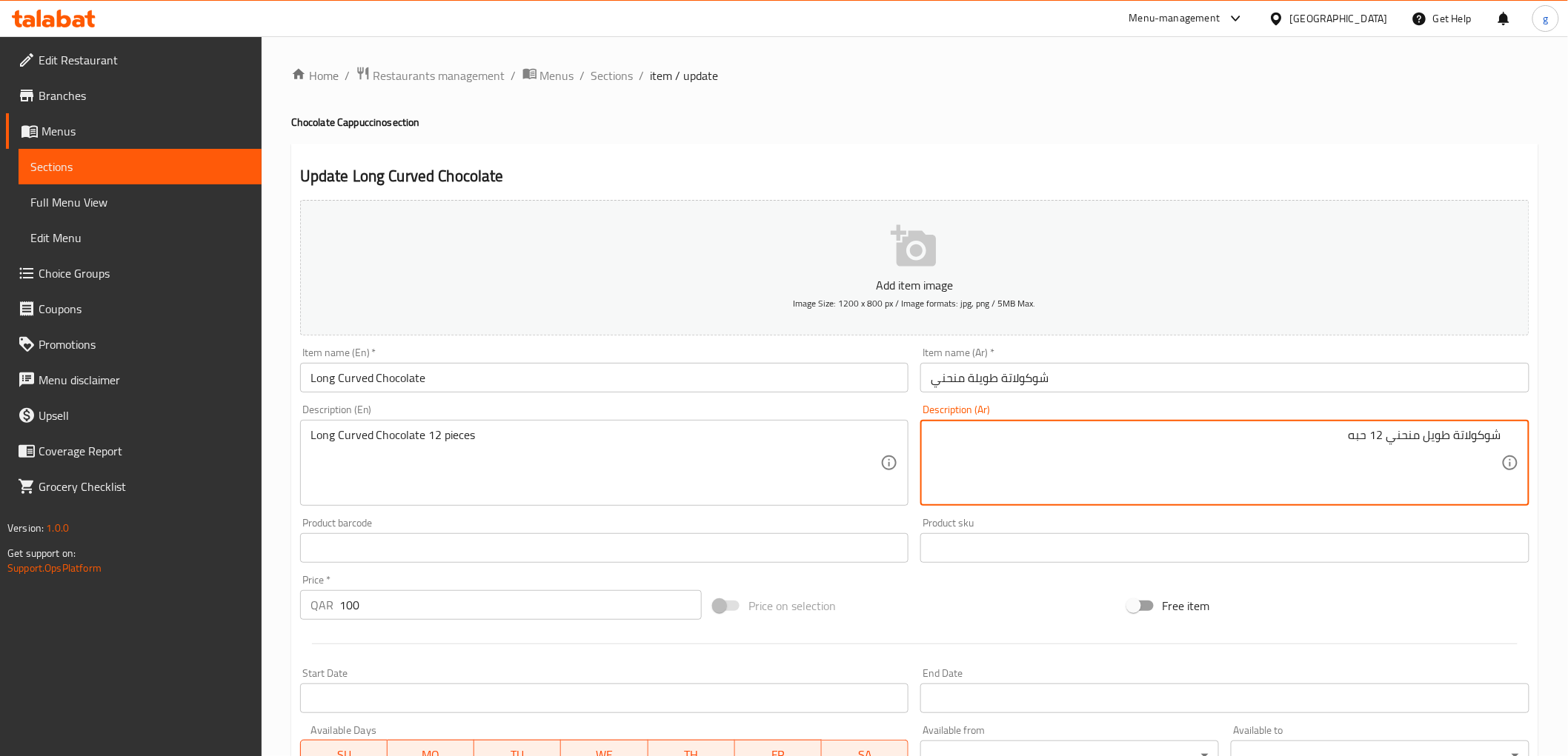
type textarea "شوكولاتة طويل منحني 12 حبه"
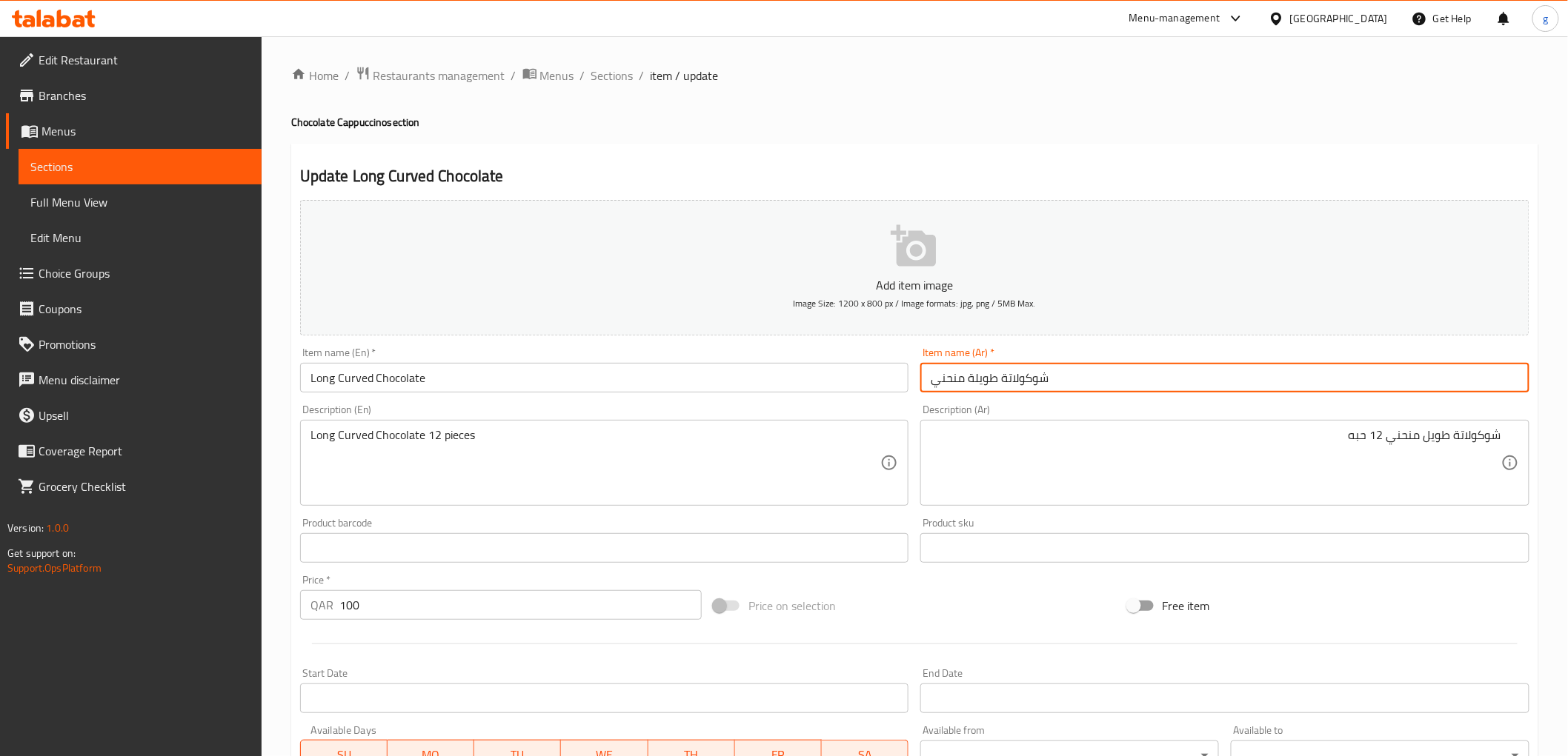
drag, startPoint x: 1002, startPoint y: 380, endPoint x: 1098, endPoint y: 396, distance: 97.3
click at [1098, 396] on div "Item name (Ar)   * شوكولاتة طويلة منحني Item name (Ar) *" at bounding box center [1224, 370] width 621 height 57
click at [1004, 384] on input "شوكولاتة طويلة منحني" at bounding box center [1224, 378] width 609 height 30
drag, startPoint x: 1004, startPoint y: 384, endPoint x: 1064, endPoint y: 381, distance: 60.1
click at [1064, 381] on input "شوكولاتة طويلة منحني" at bounding box center [1224, 378] width 609 height 30
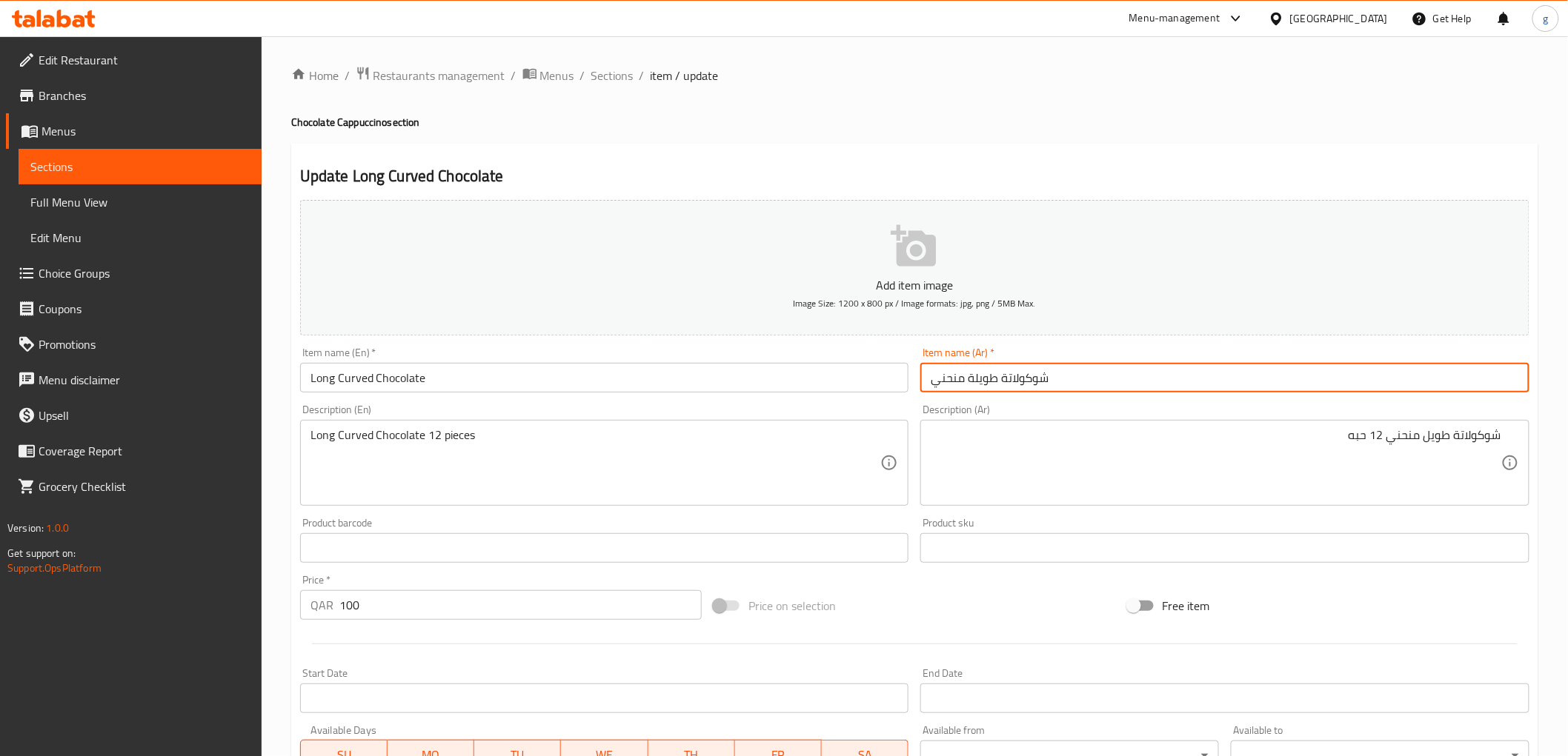
paste input "ت"
click at [966, 379] on input "شوكلت طويلة منحني" at bounding box center [1224, 378] width 609 height 30
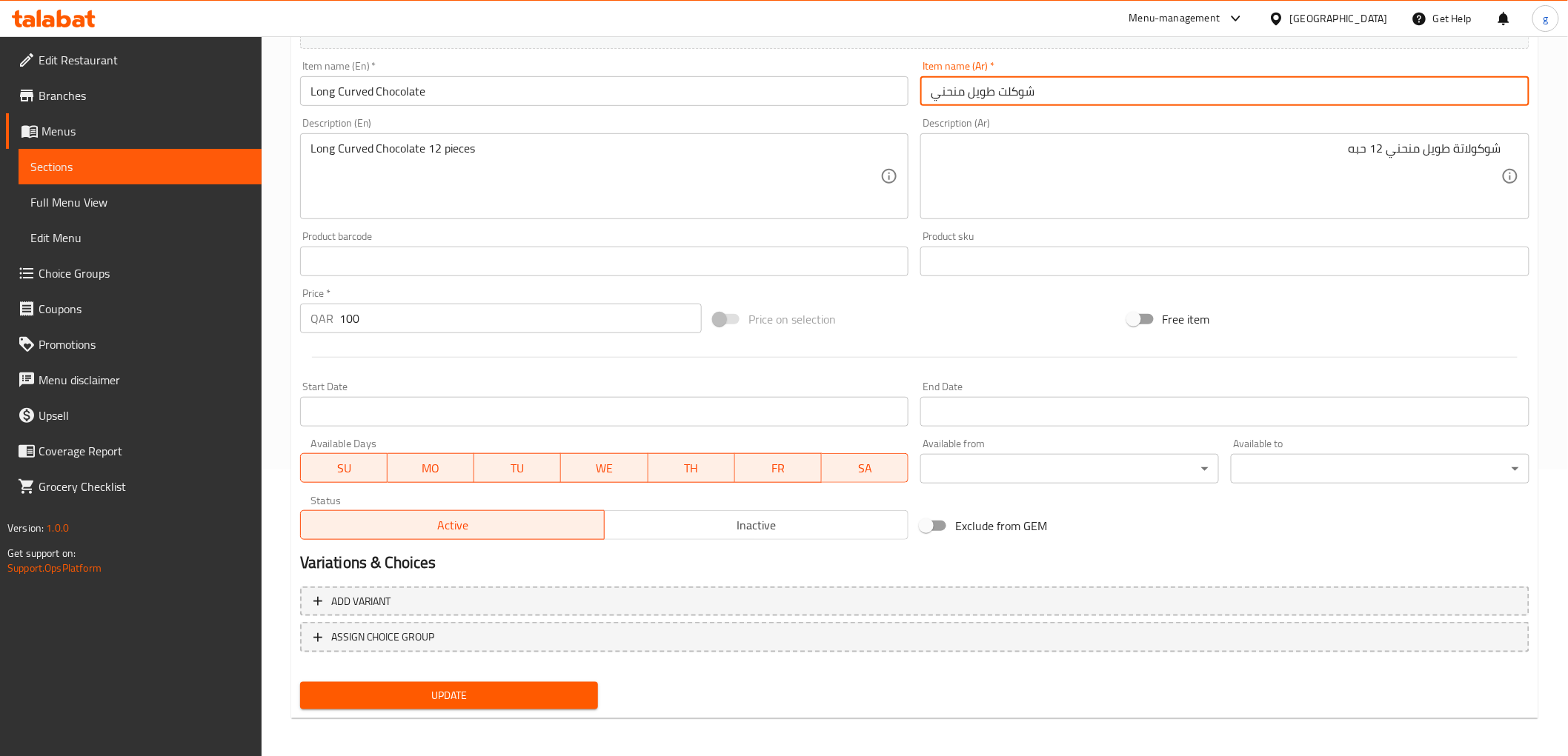
scroll to position [287, 0]
type input "شوكلت طويل منحني"
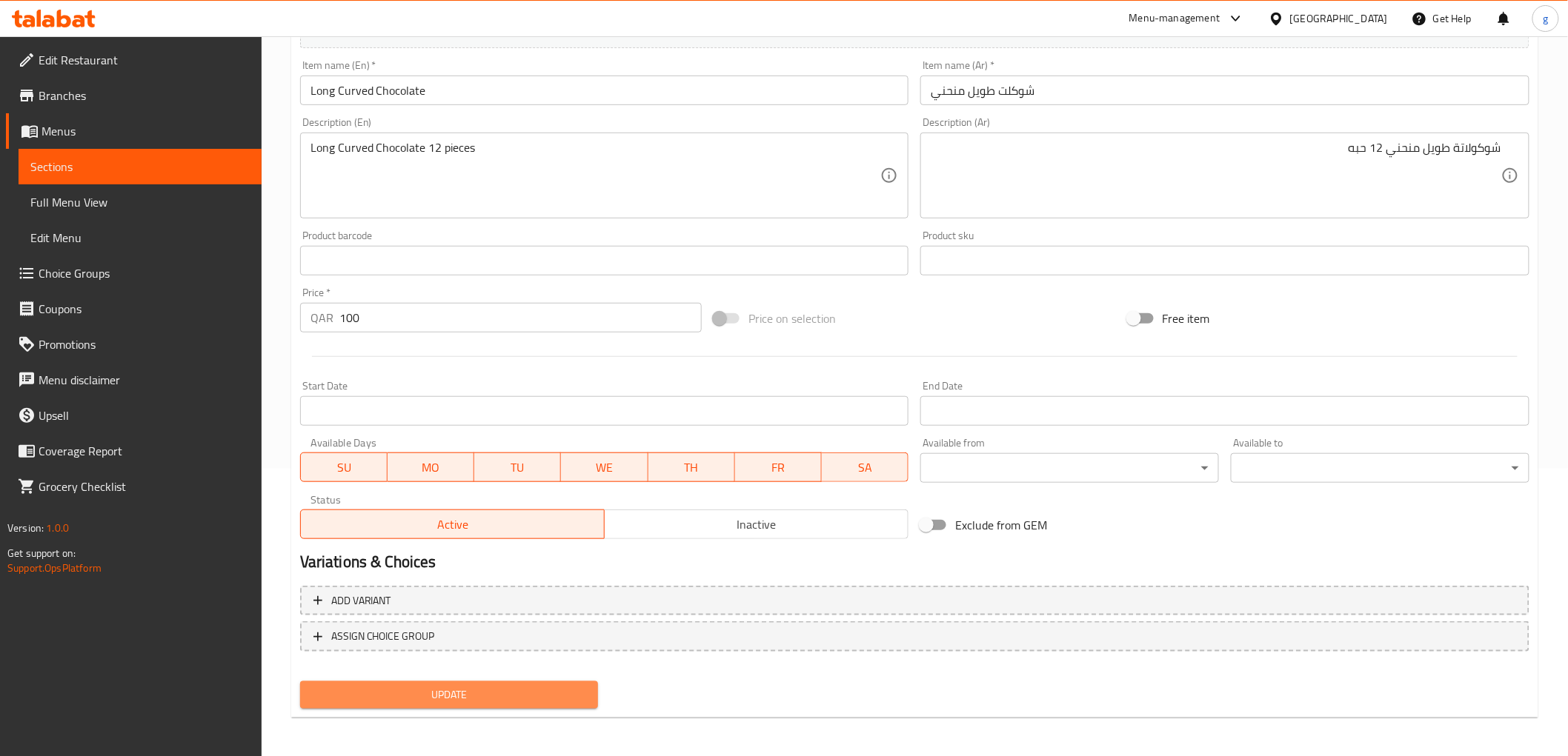
click at [391, 691] on span "Update" at bounding box center [449, 695] width 275 height 19
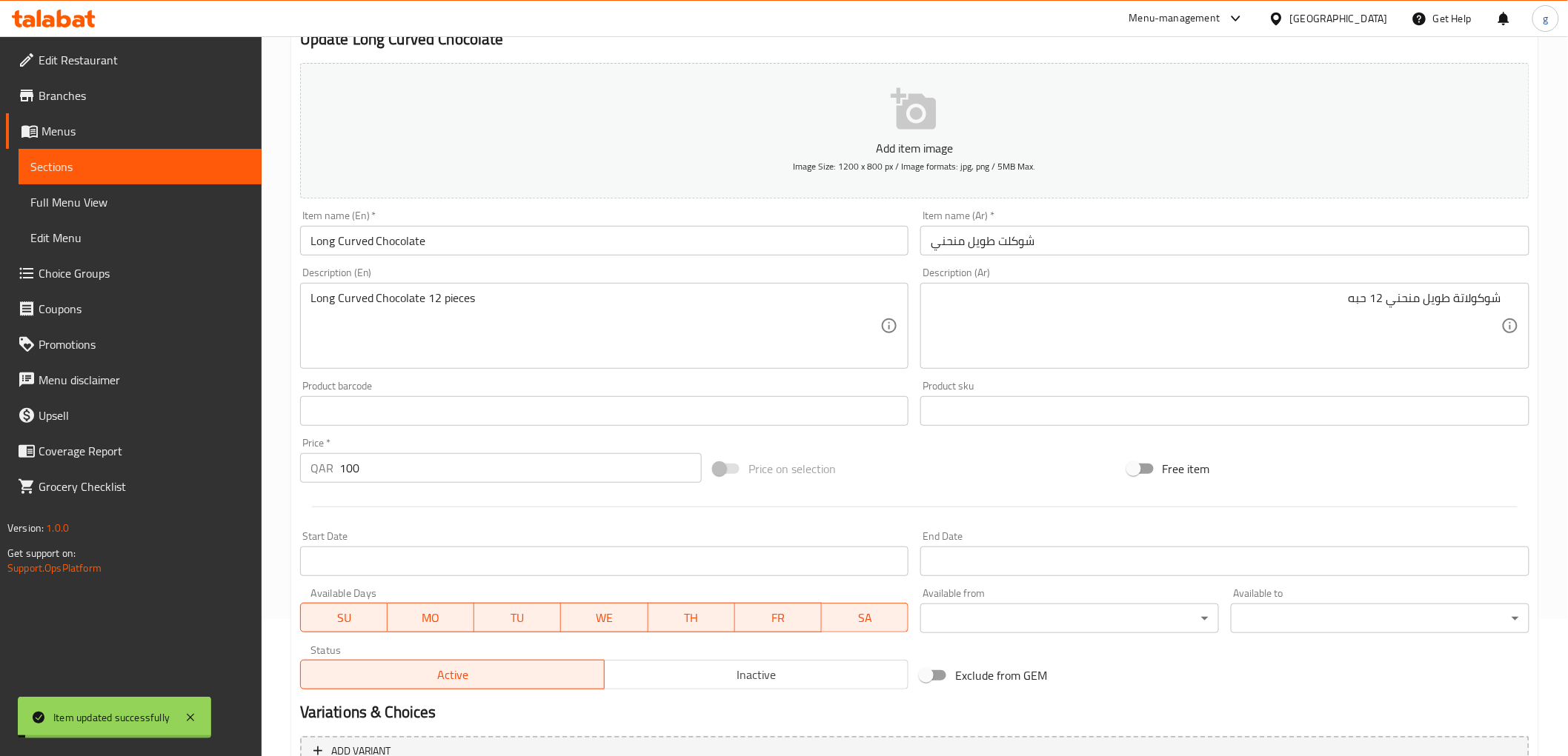
scroll to position [123, 0]
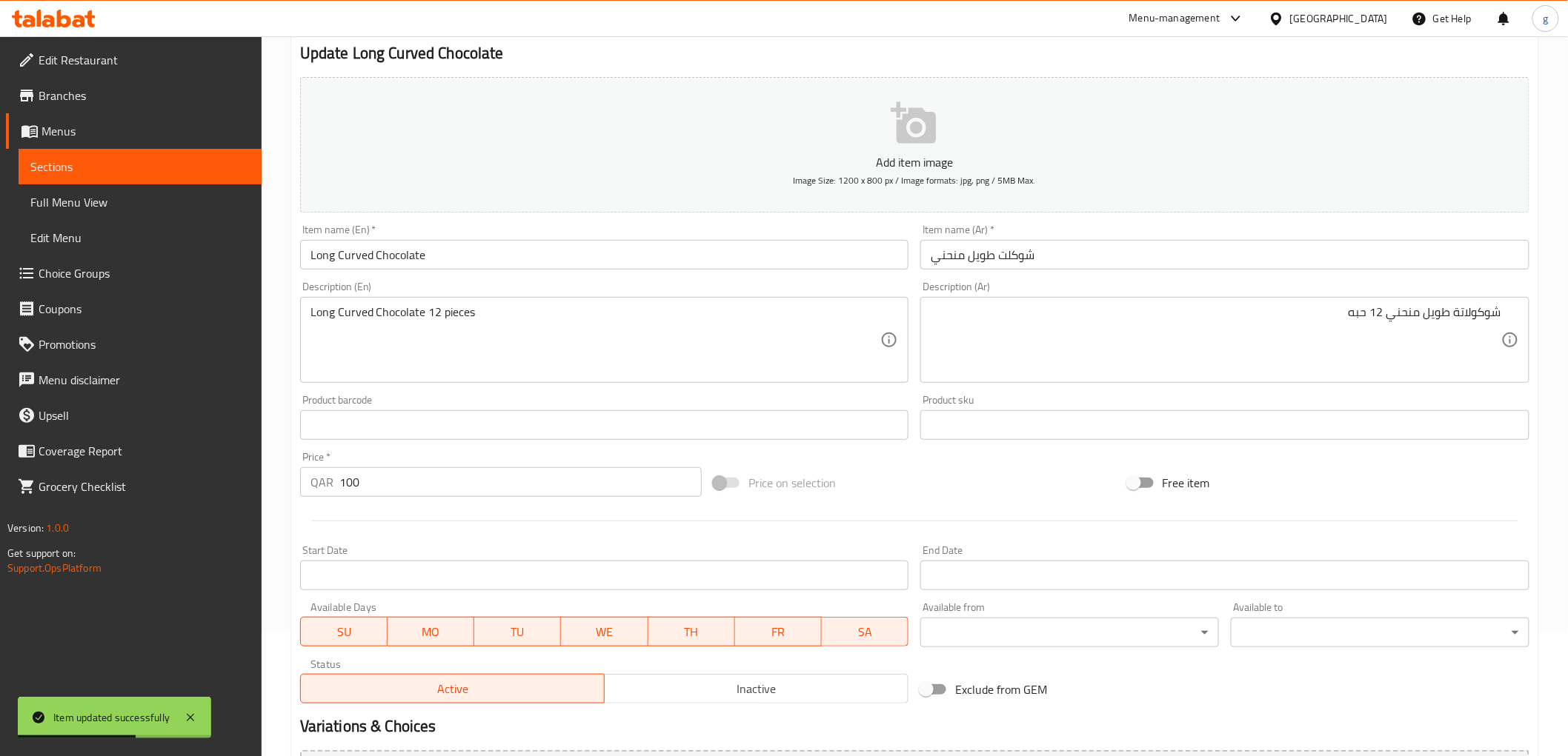
click at [62, 163] on span "Sections" at bounding box center [140, 167] width 220 height 18
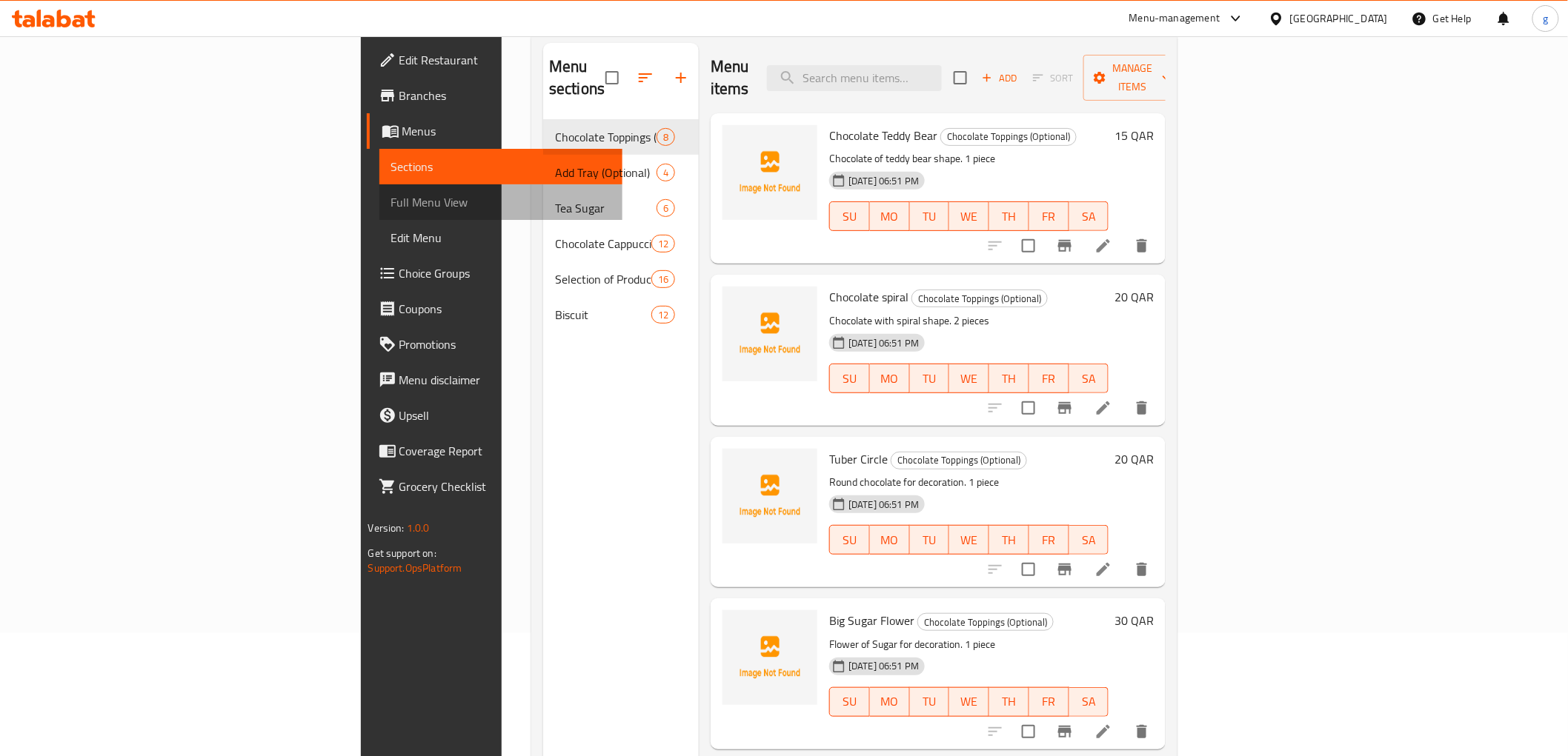
click at [379, 189] on link "Full Menu View" at bounding box center [501, 202] width 243 height 36
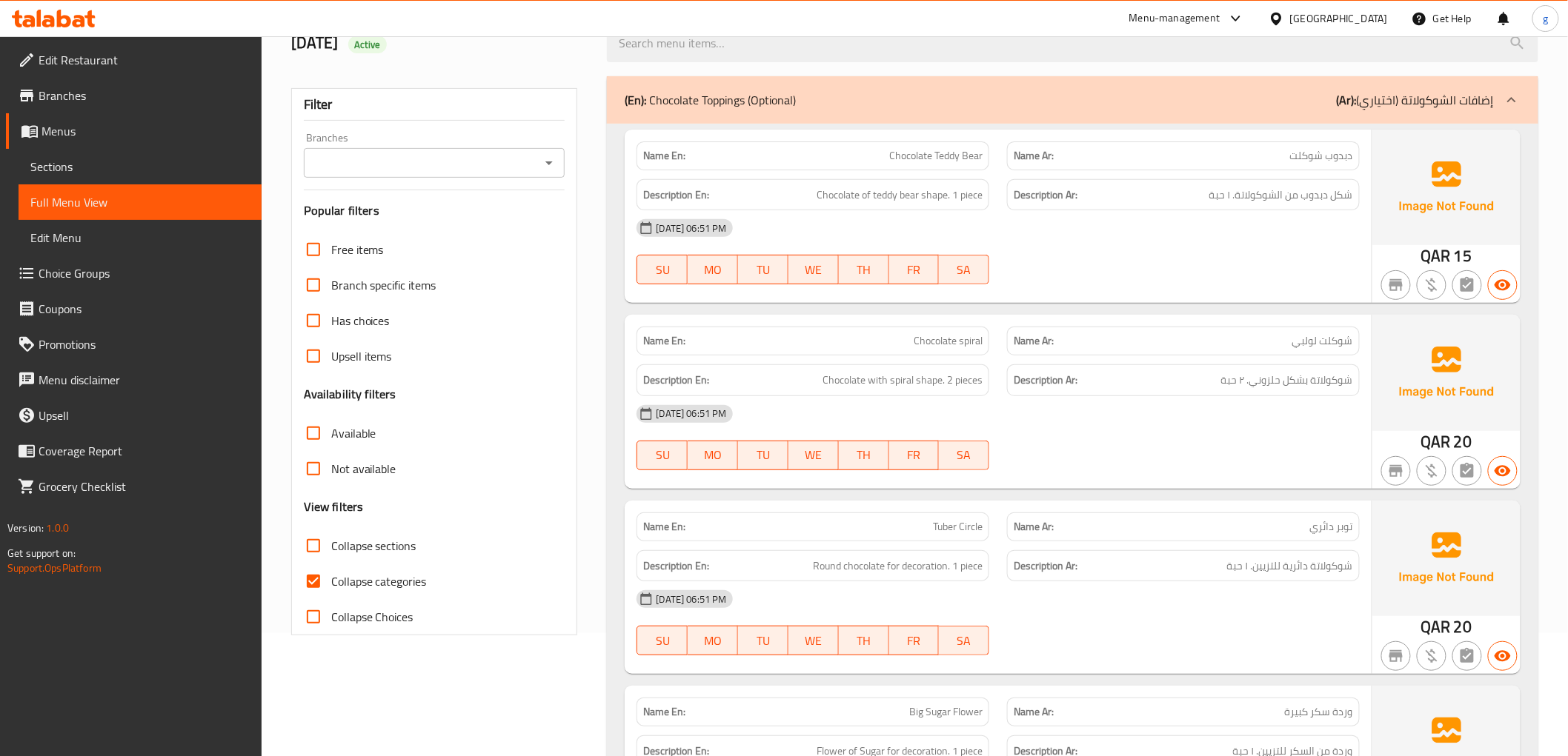
click at [123, 178] on link "Sections" at bounding box center [140, 167] width 243 height 36
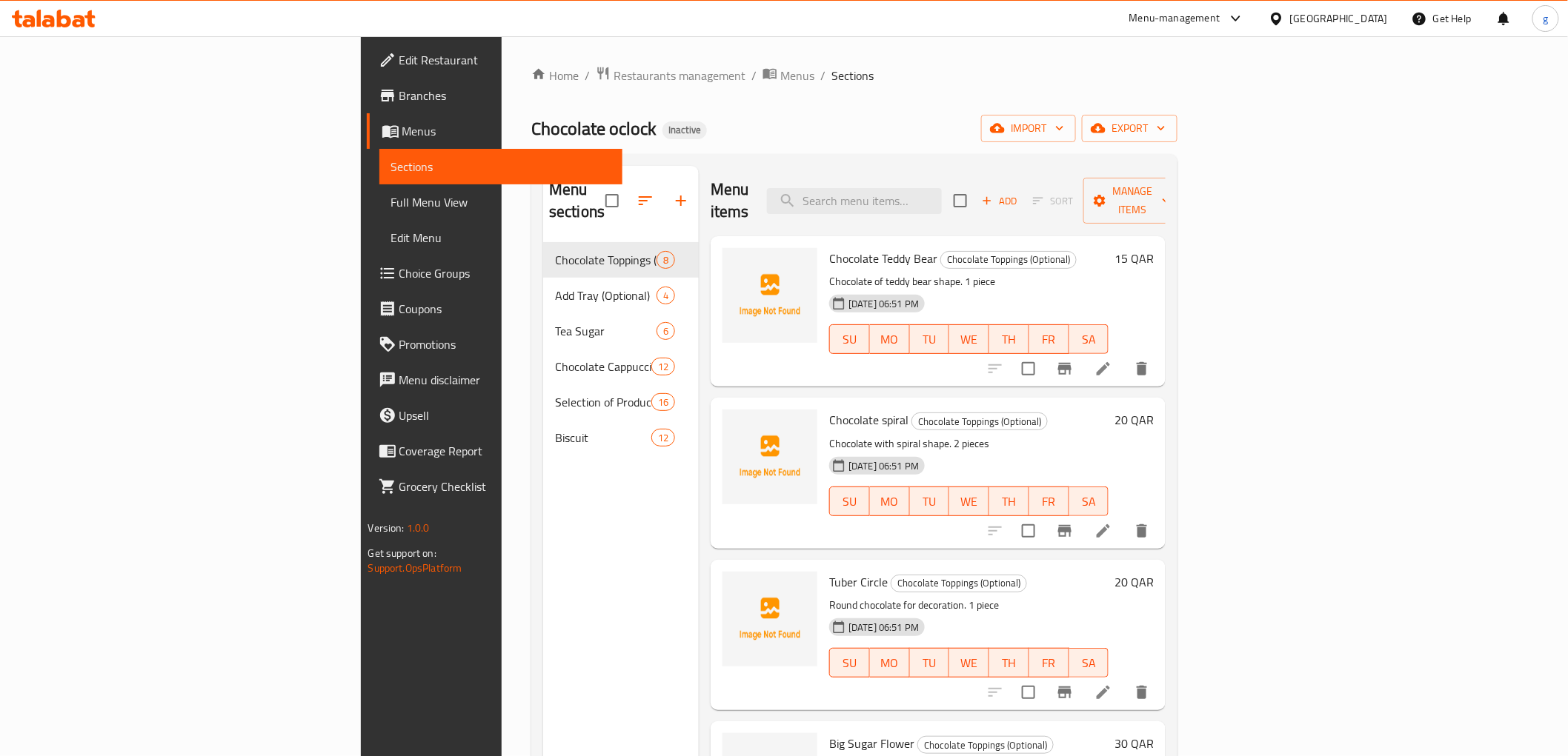
click at [391, 211] on span "Full Menu View" at bounding box center [501, 202] width 220 height 18
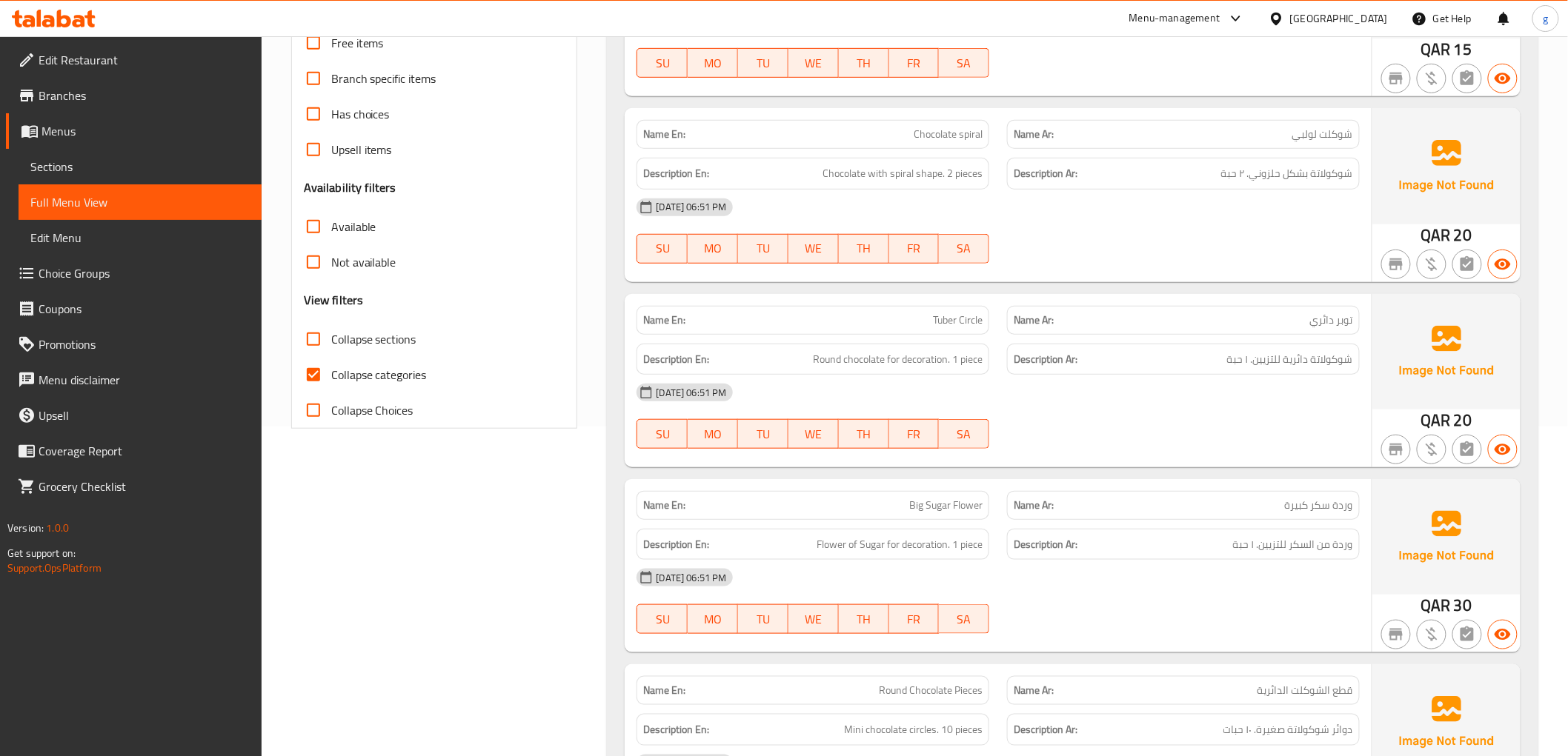
scroll to position [411, 0]
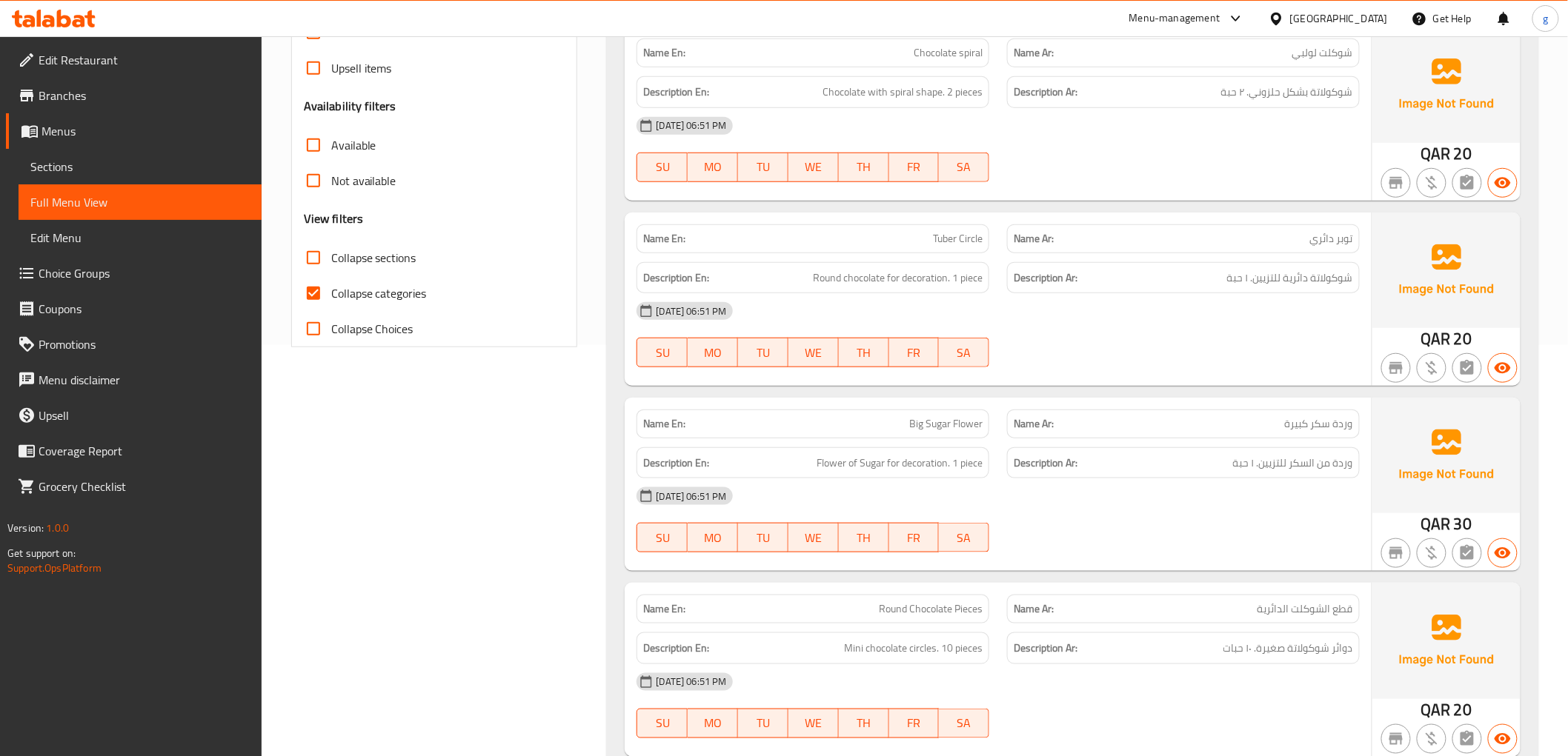
drag, startPoint x: 322, startPoint y: 290, endPoint x: 404, endPoint y: 291, distance: 82.0
click at [322, 290] on input "Collapse categories" at bounding box center [314, 294] width 36 height 36
checkbox input "false"
click at [967, 235] on span "Tuber Circle" at bounding box center [958, 239] width 50 height 16
drag, startPoint x: 953, startPoint y: 237, endPoint x: 977, endPoint y: 240, distance: 24.2
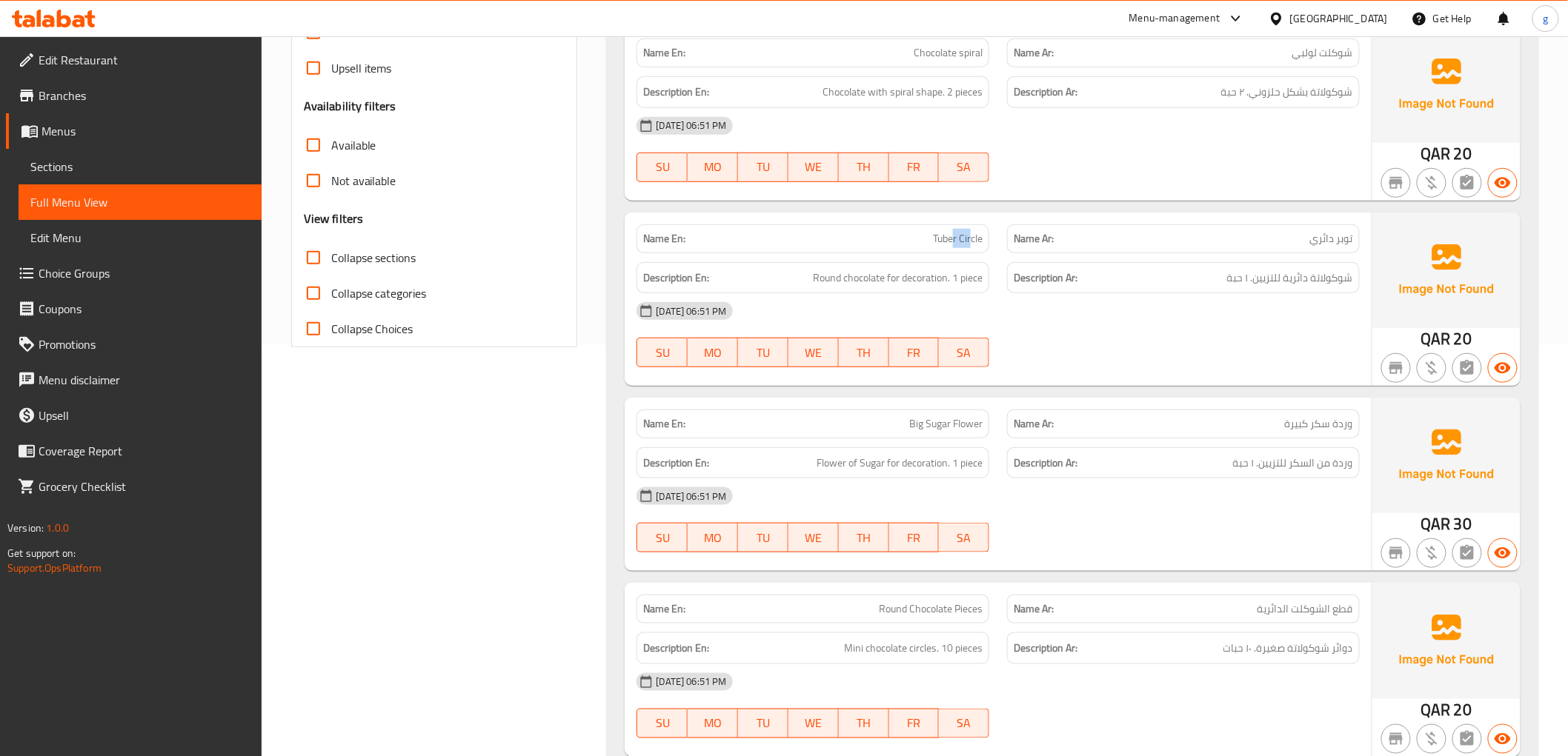
click at [977, 240] on span "Tuber Circle" at bounding box center [958, 239] width 50 height 16
click at [978, 239] on span "Tuber Circle" at bounding box center [958, 239] width 50 height 16
drag, startPoint x: 961, startPoint y: 237, endPoint x: 1002, endPoint y: 241, distance: 41.2
click at [1002, 241] on div "Name En: Tuber Circle Name Ar: توبر دائري" at bounding box center [998, 239] width 740 height 47
click at [825, 272] on span "Round chocolate for decoration. 1 piece" at bounding box center [898, 278] width 170 height 19
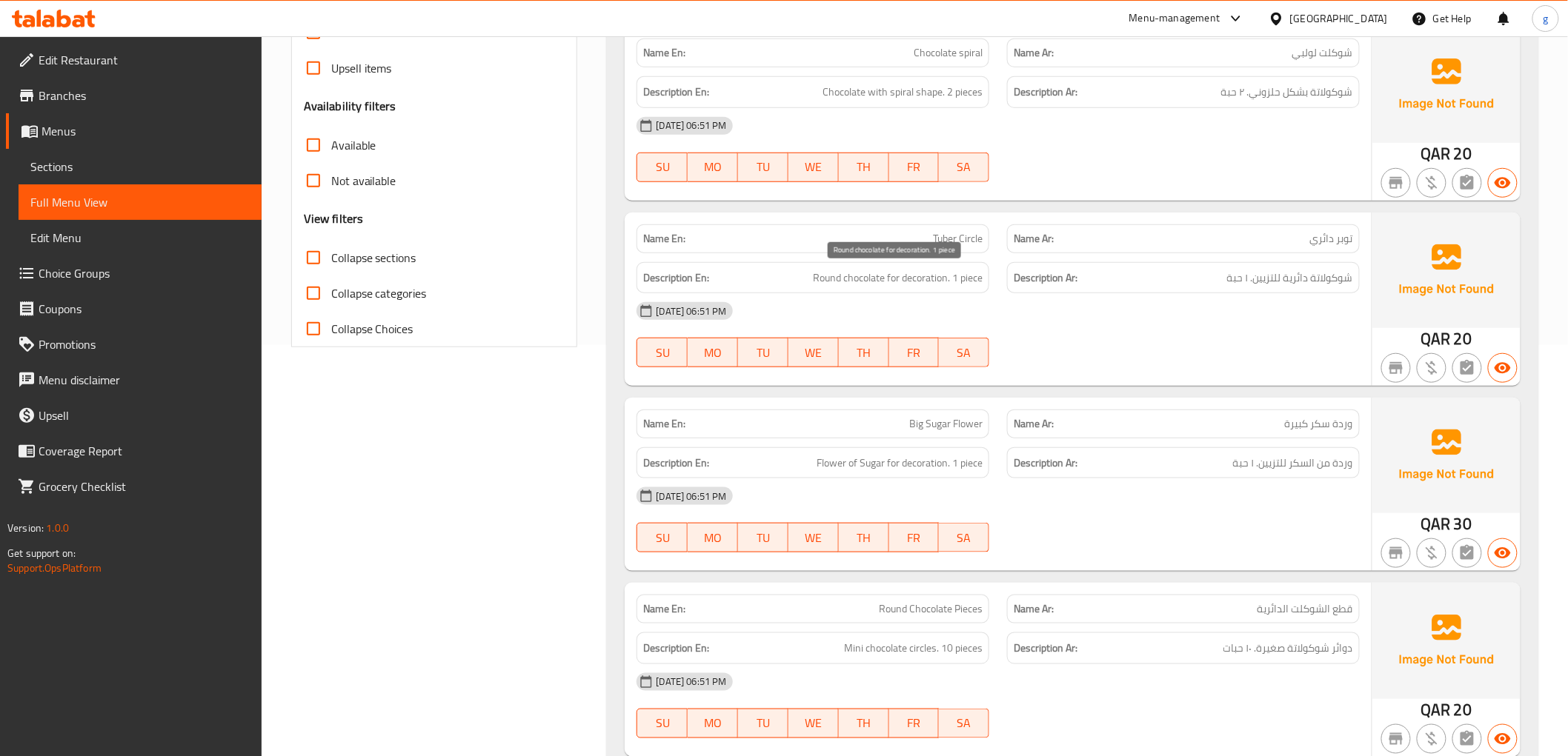
click at [816, 276] on span "Round chocolate for decoration. 1 piece" at bounding box center [898, 278] width 170 height 19
drag, startPoint x: 812, startPoint y: 276, endPoint x: 840, endPoint y: 277, distance: 28.0
click at [840, 277] on span "Round chocolate for decoration. 1 piece" at bounding box center [898, 278] width 170 height 19
click at [1077, 227] on div "Name Ar: توبر دائري" at bounding box center [1183, 238] width 353 height 29
drag, startPoint x: 961, startPoint y: 234, endPoint x: 1017, endPoint y: 234, distance: 56.0
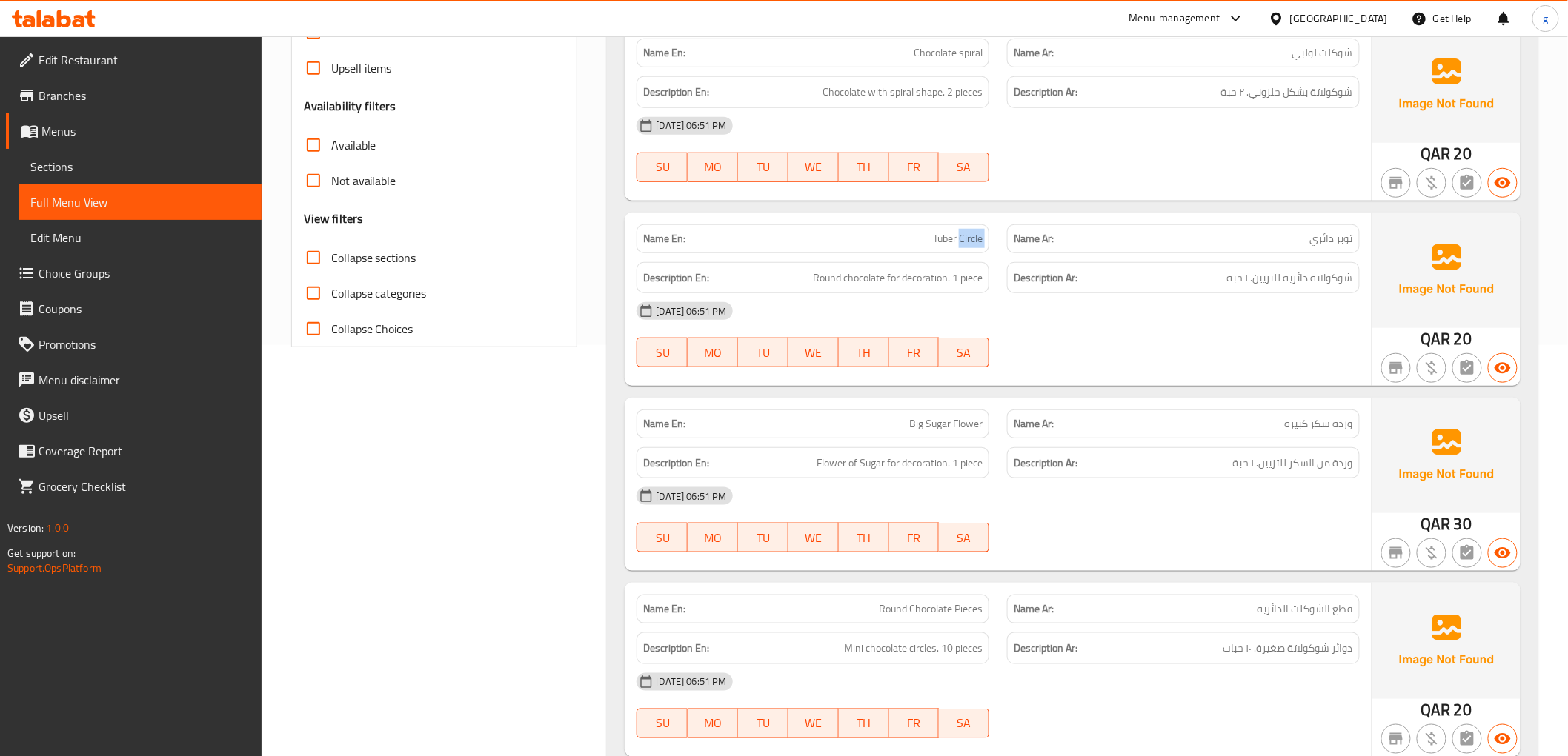
click at [1017, 234] on div "Name En: Tuber Circle Name Ar: توبر دائري" at bounding box center [998, 239] width 740 height 47
click at [78, 168] on span "Sections" at bounding box center [140, 167] width 220 height 18
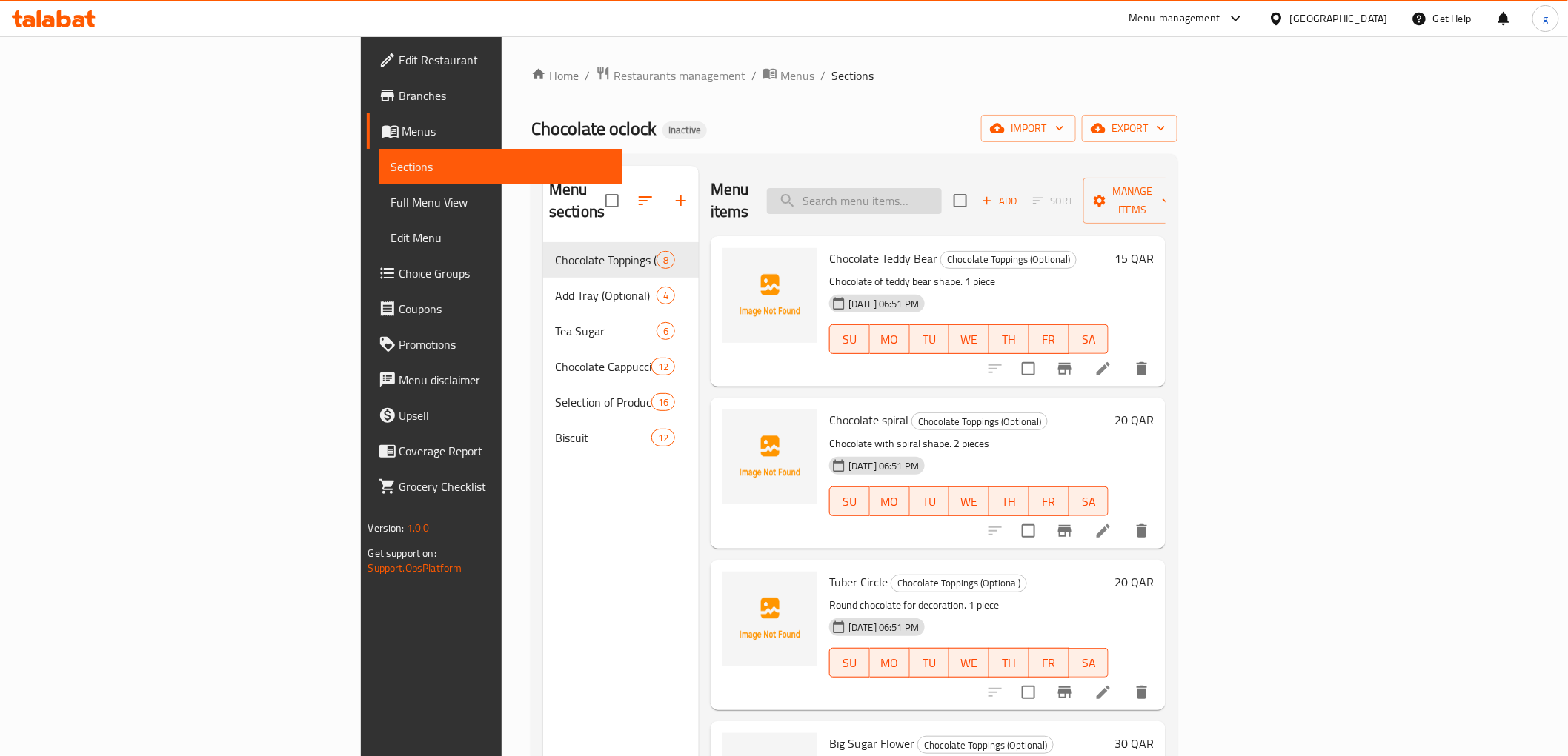
click at [942, 188] on input "search" at bounding box center [854, 201] width 174 height 26
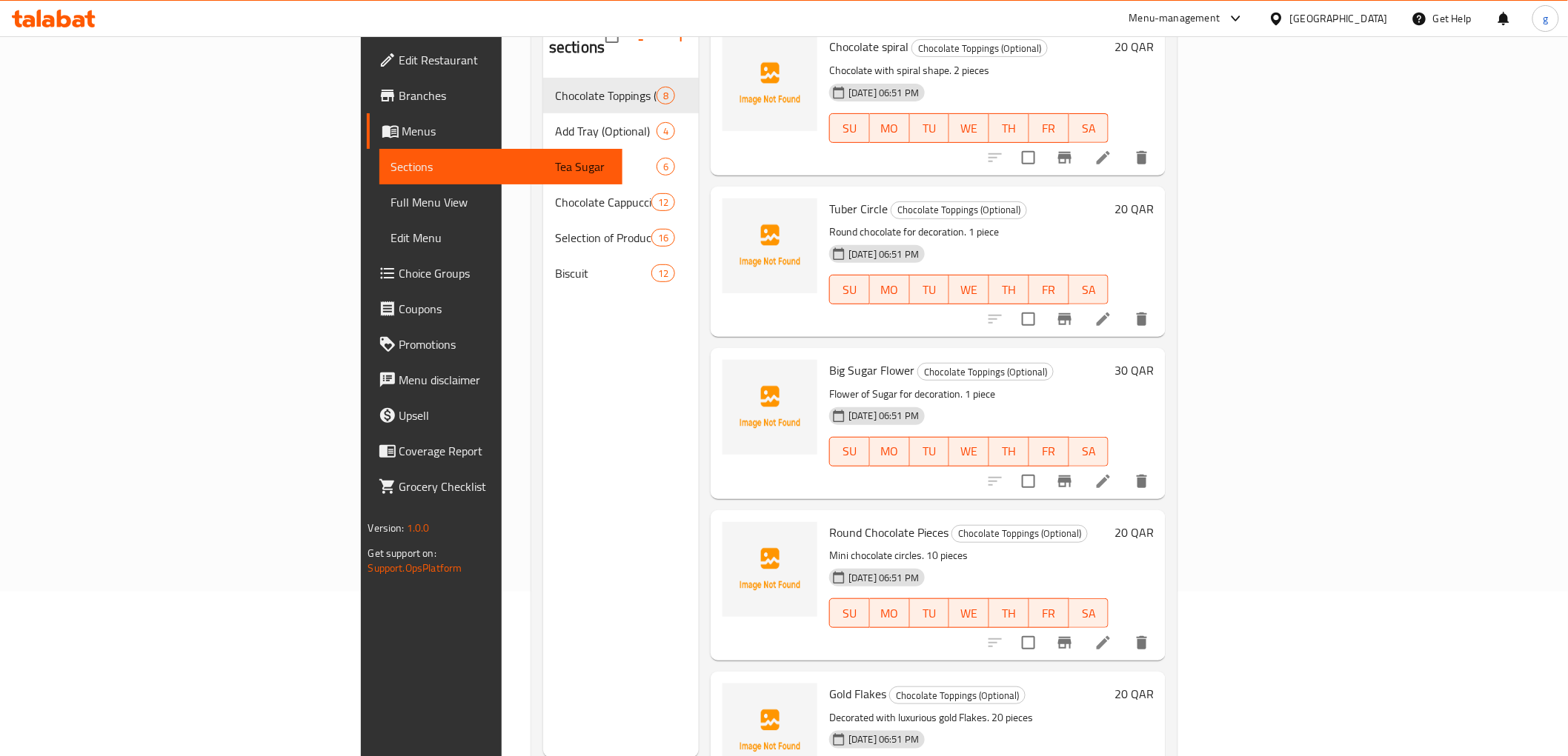
scroll to position [247, 0]
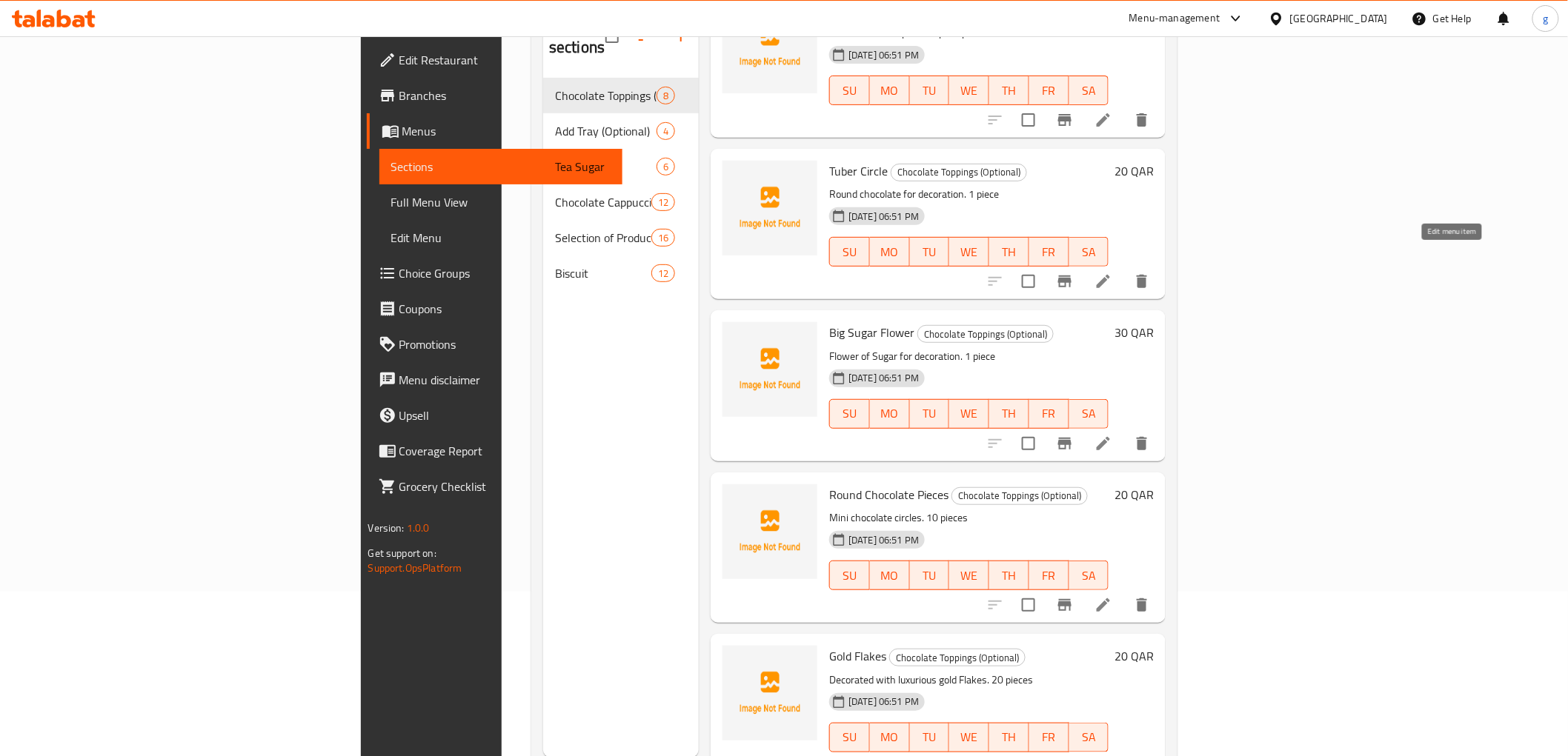
click at [1112, 273] on icon at bounding box center [1103, 281] width 18 height 18
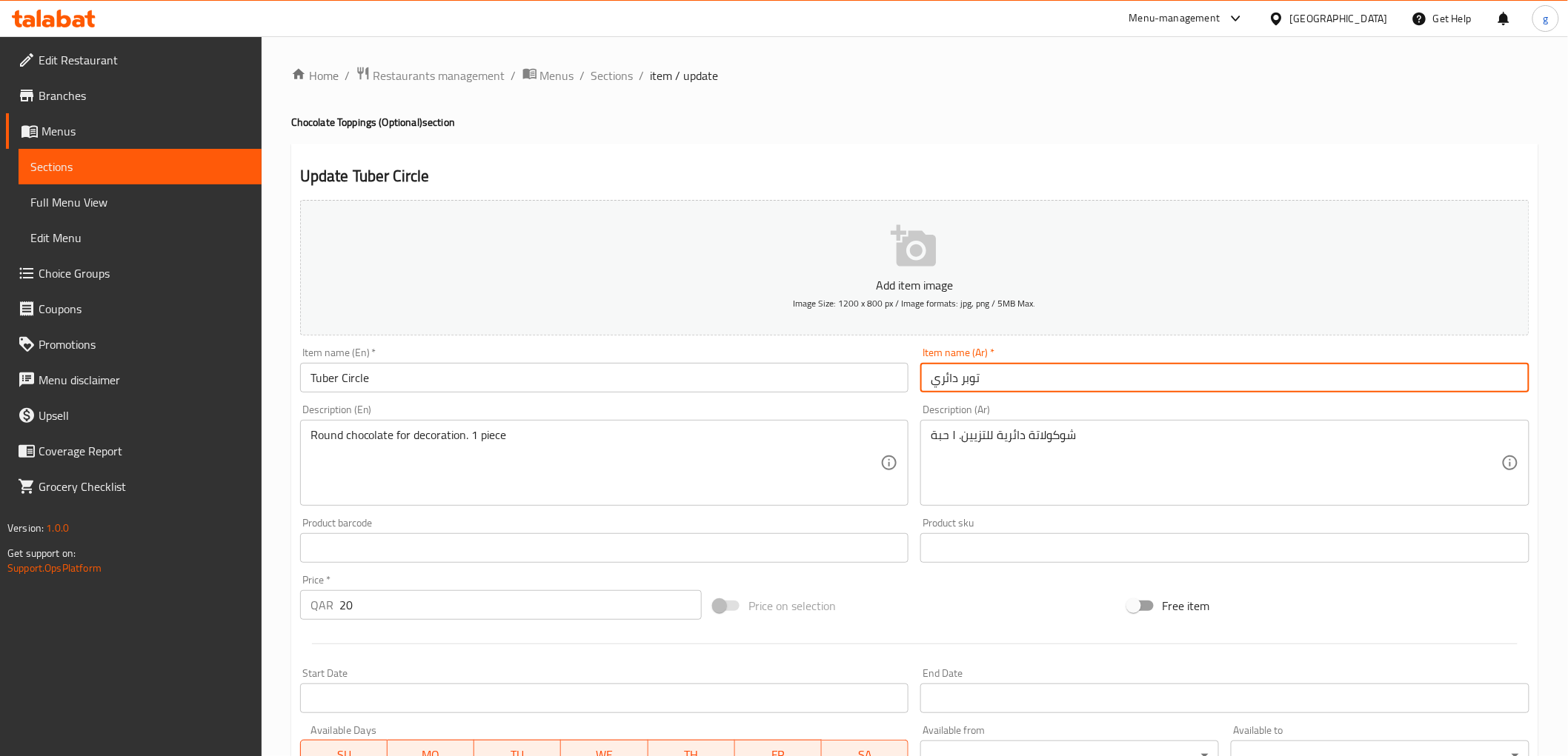
drag, startPoint x: 936, startPoint y: 382, endPoint x: 957, endPoint y: 387, distance: 21.6
click at [957, 387] on input "توبر دائري" at bounding box center [1224, 378] width 609 height 30
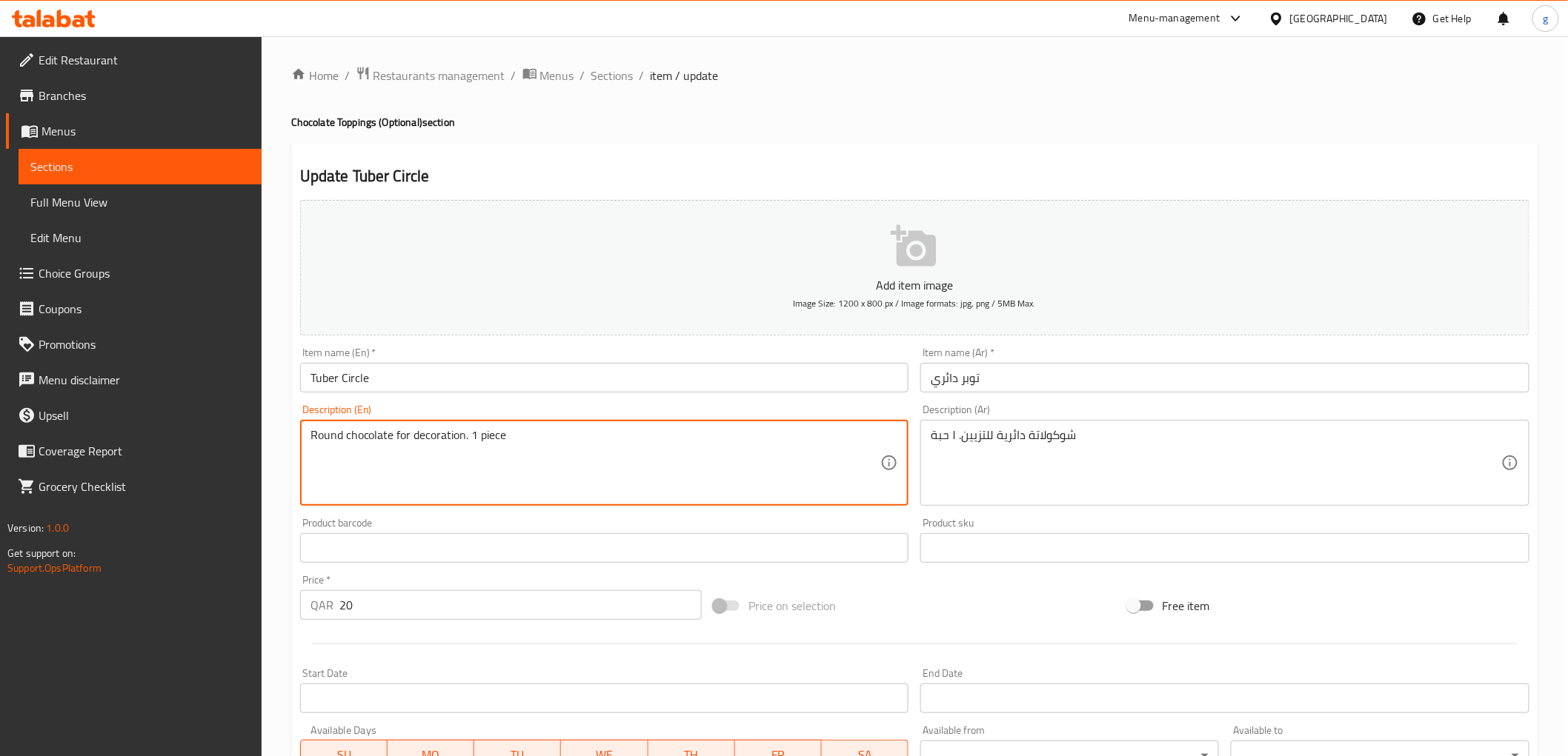
drag, startPoint x: 342, startPoint y: 438, endPoint x: 312, endPoint y: 440, distance: 30.1
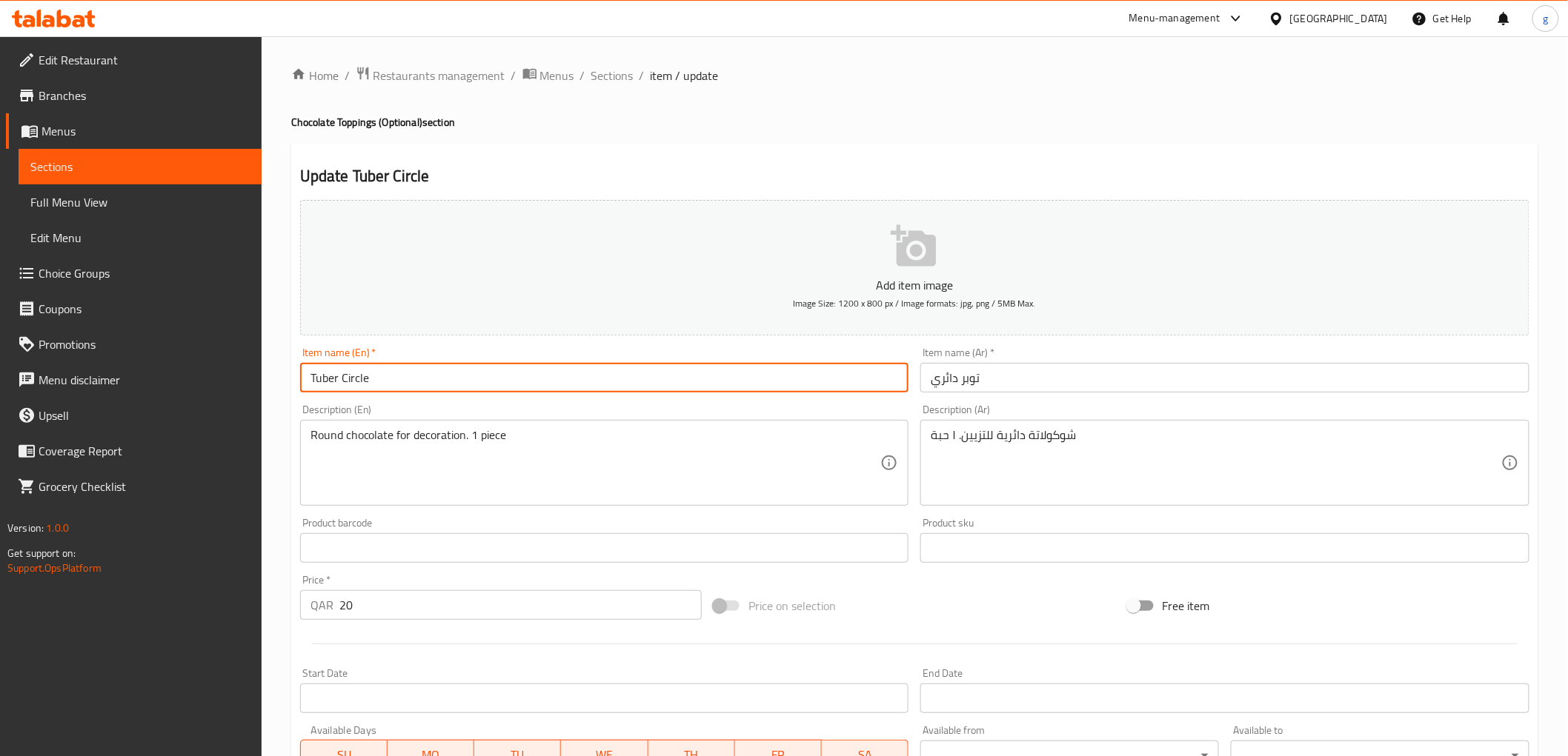
drag, startPoint x: 341, startPoint y: 378, endPoint x: 379, endPoint y: 376, distance: 38.1
click at [379, 376] on input "Tuber Circle" at bounding box center [604, 378] width 609 height 30
paste input "Round"
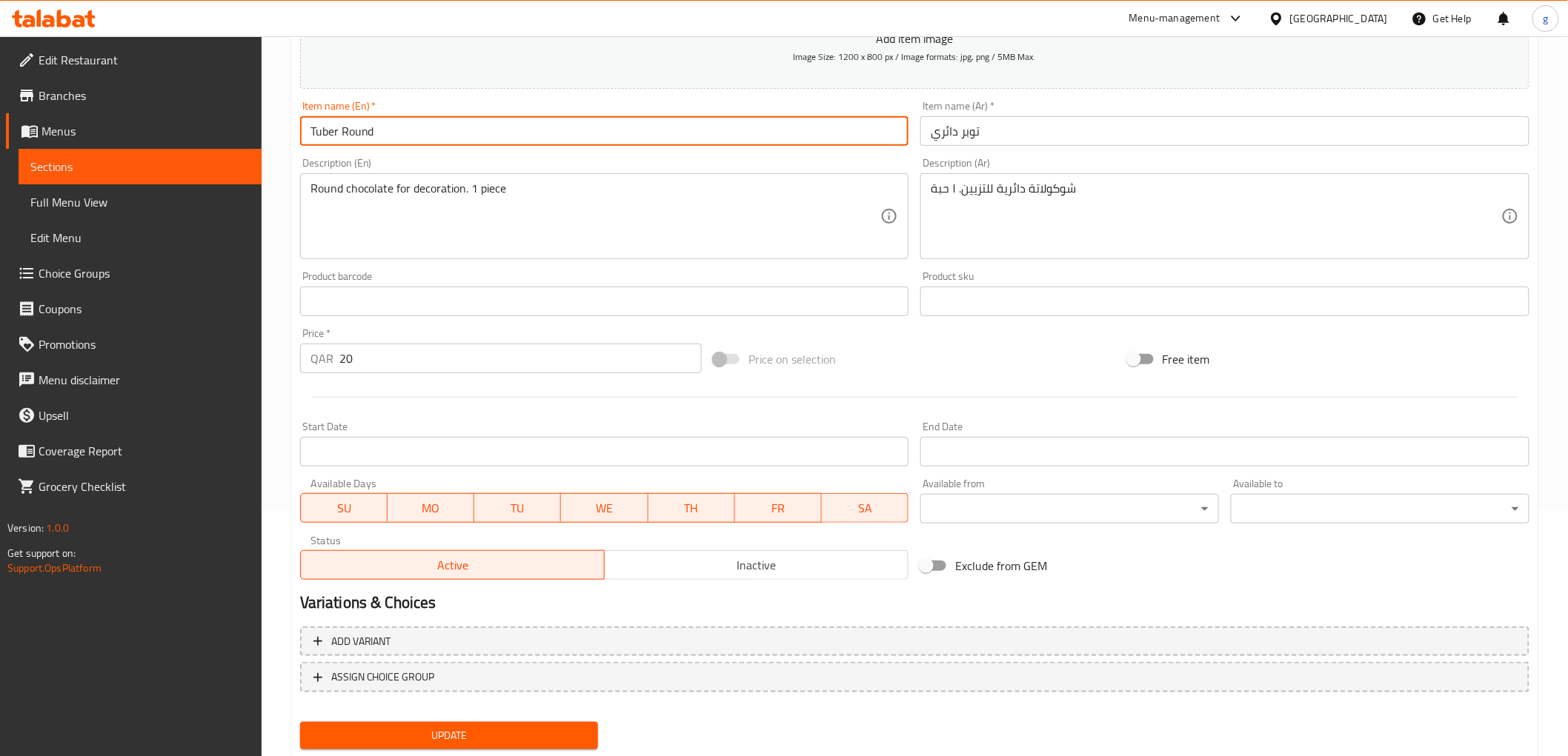
type input "Tuber Round"
click at [389, 722] on button "Update" at bounding box center [449, 735] width 298 height 27
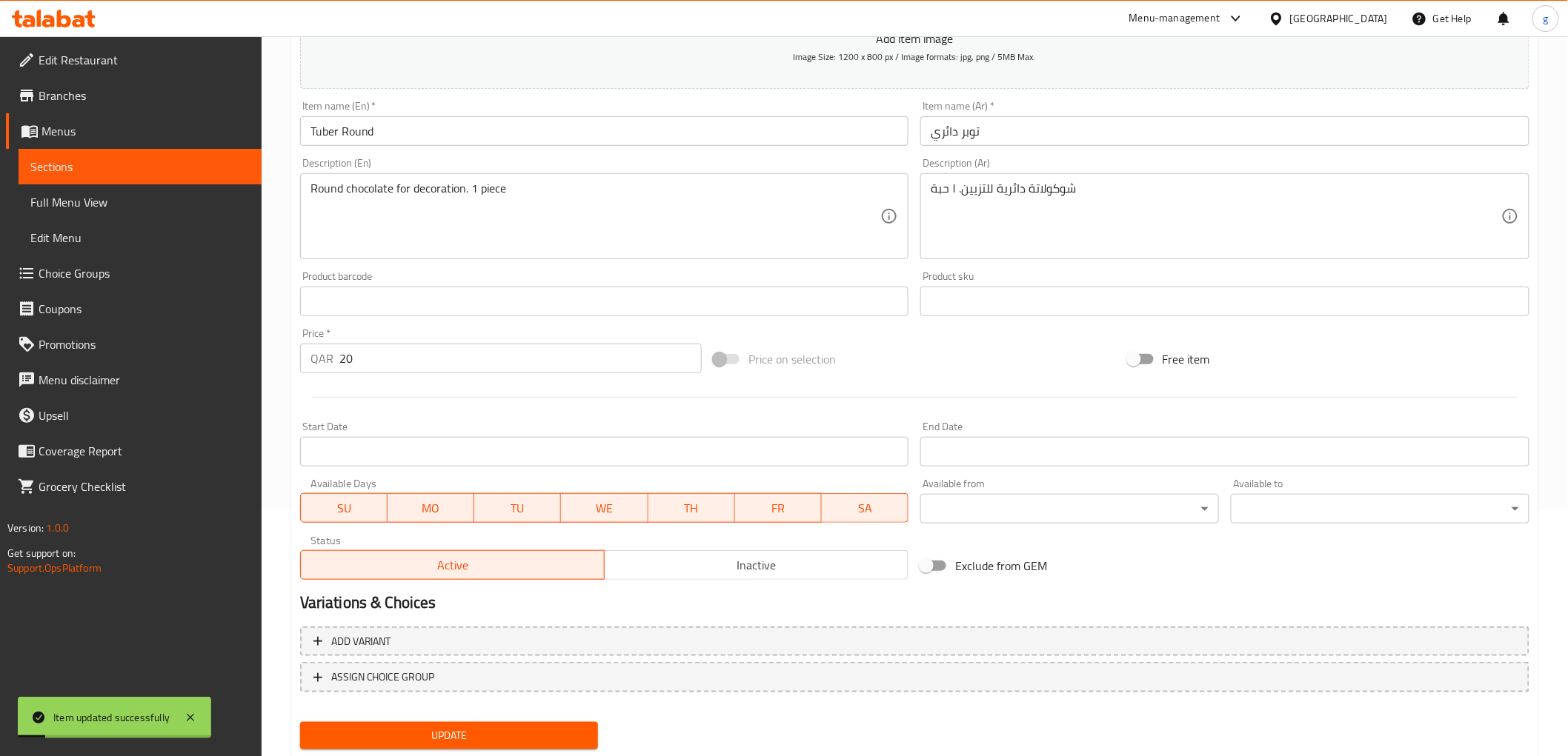
click at [146, 174] on span "Sections" at bounding box center [140, 167] width 220 height 18
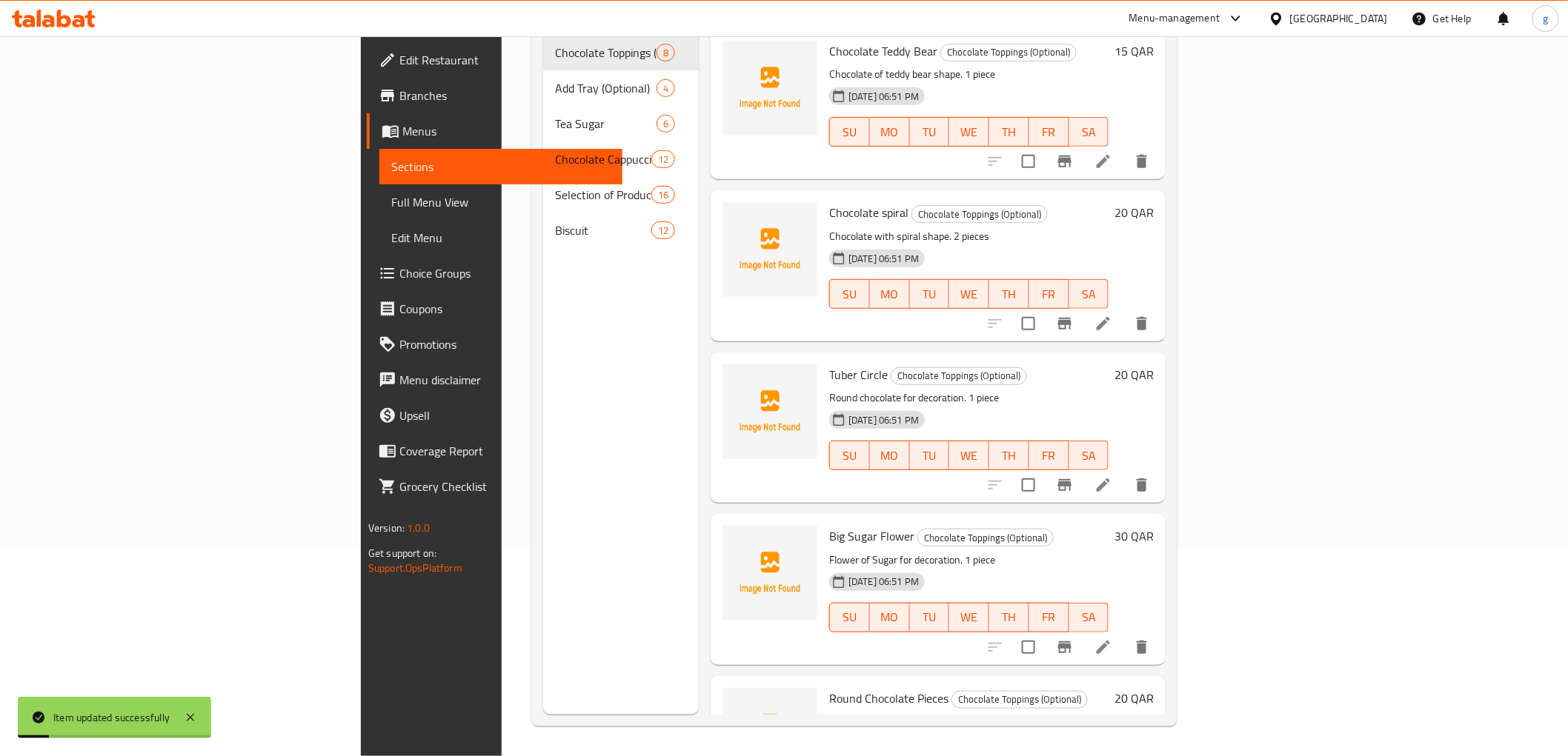
scroll to position [207, 0]
click at [391, 199] on span "Full Menu View" at bounding box center [501, 202] width 220 height 18
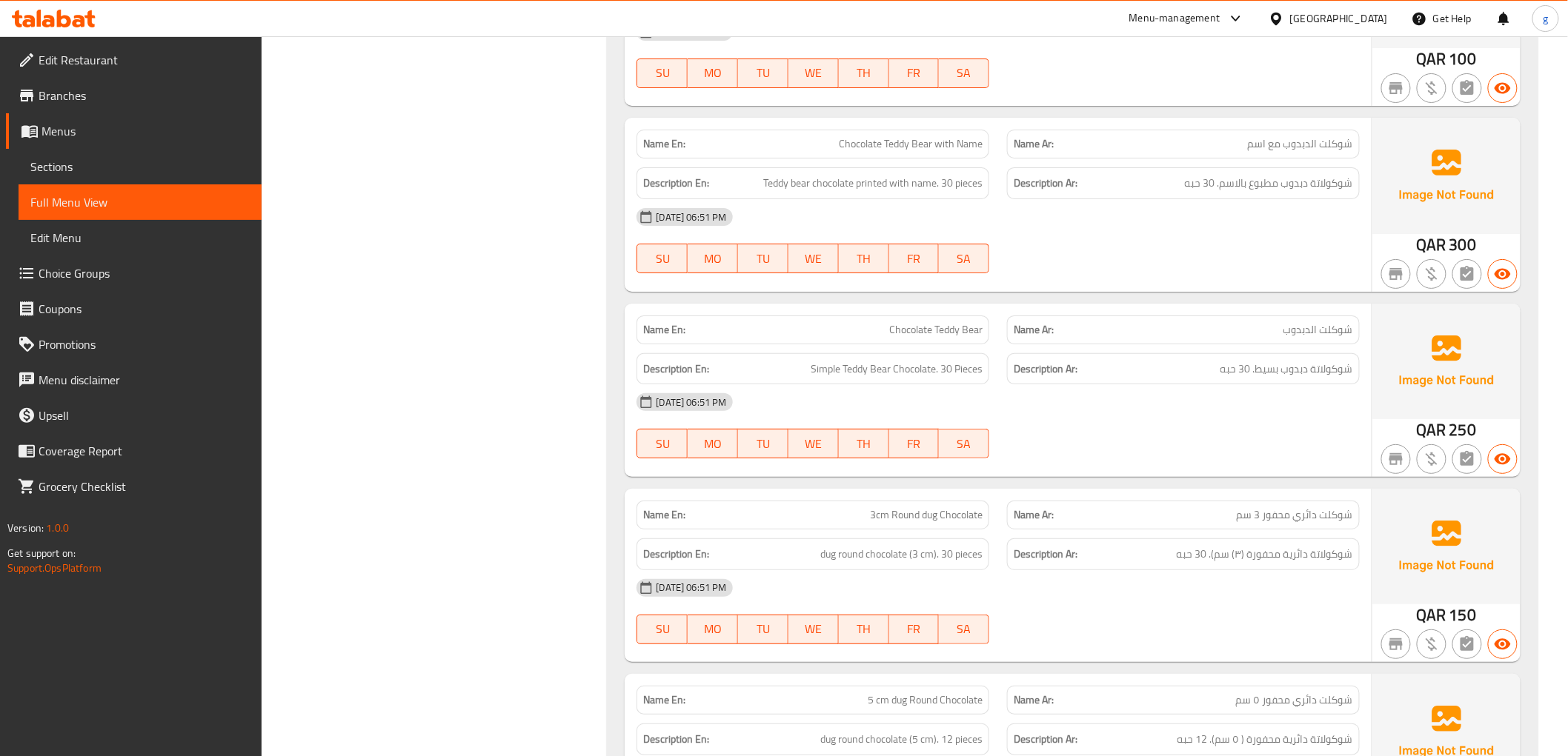
scroll to position [4733, 0]
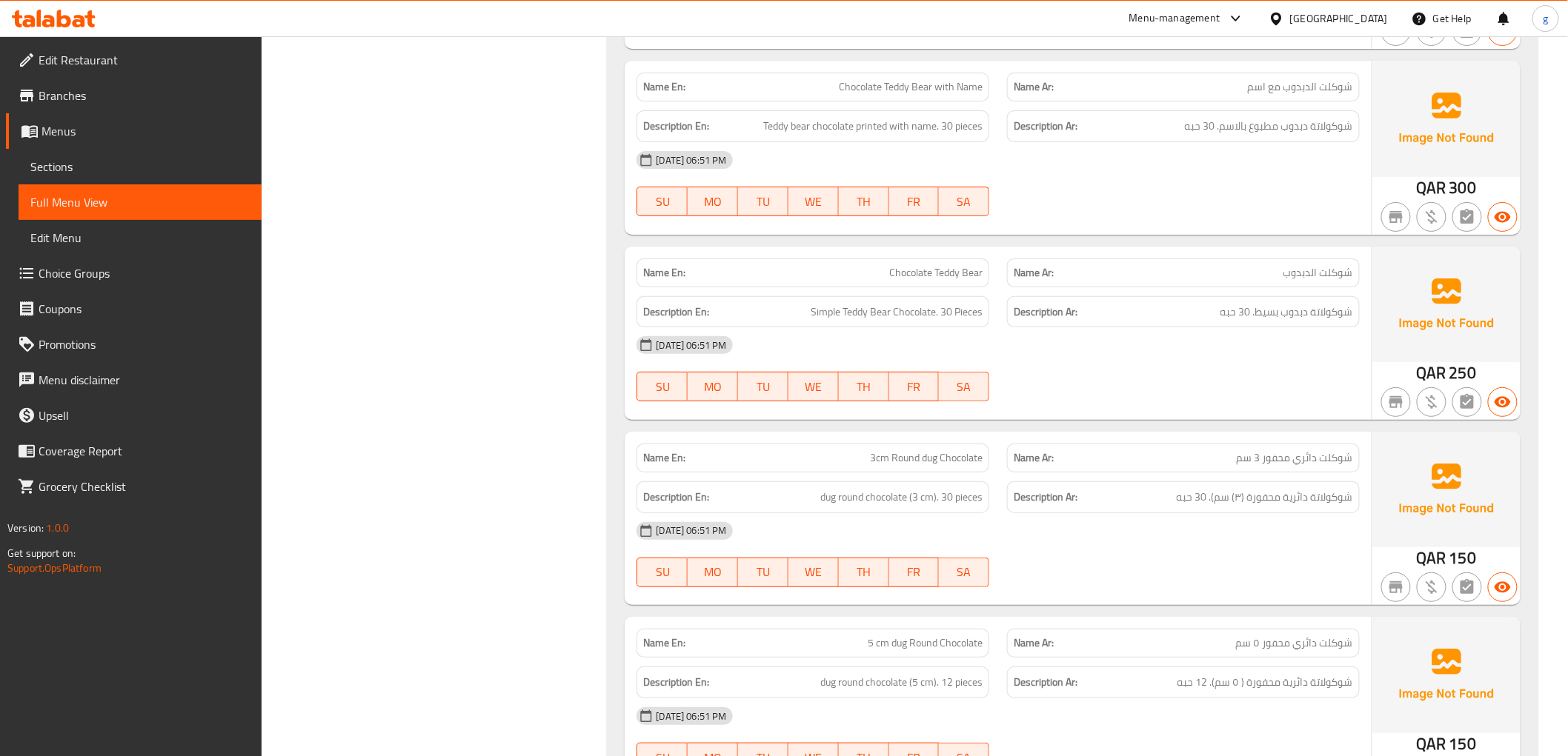
click at [1344, 339] on div "[DATE] 06:51 PM" at bounding box center [998, 345] width 740 height 36
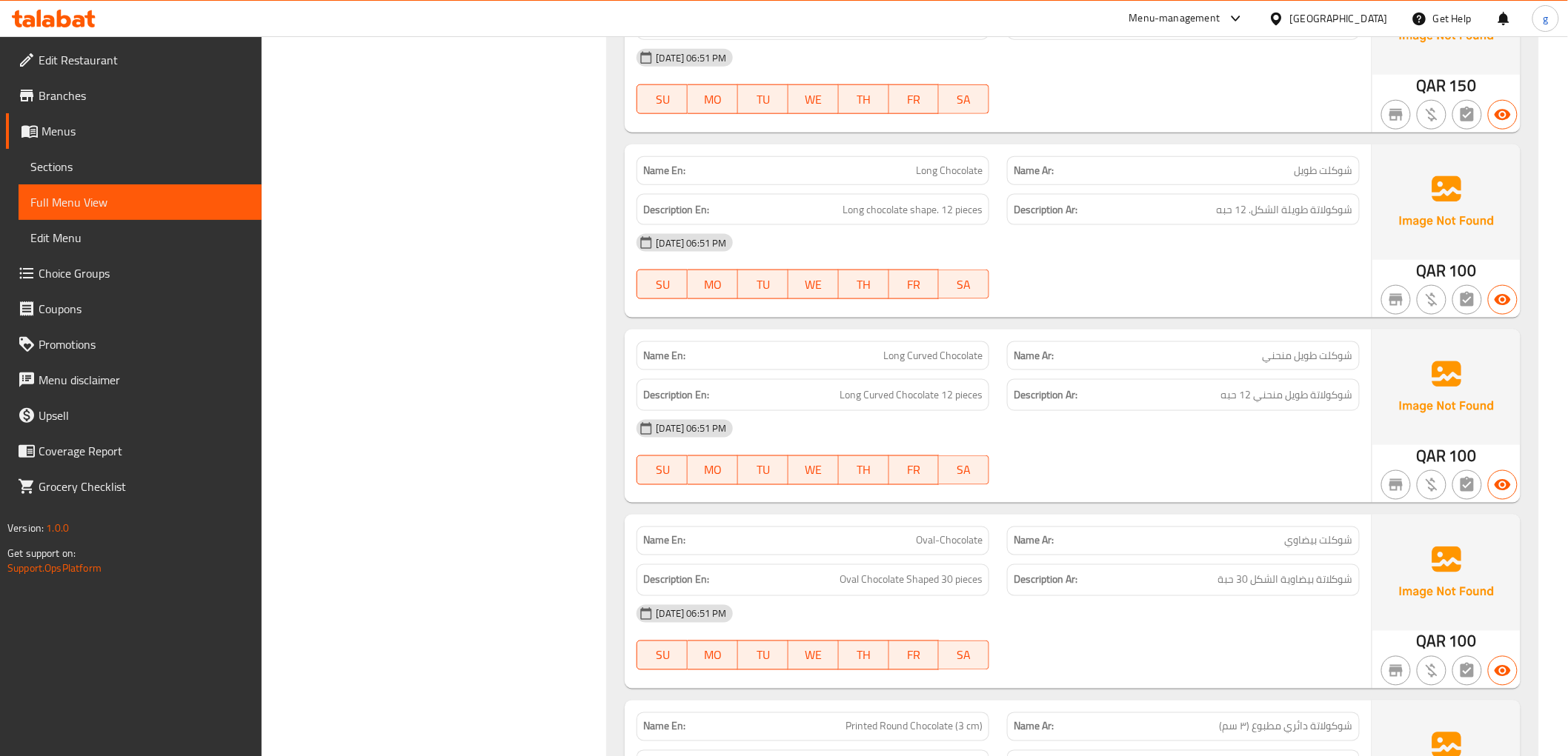
scroll to position [5474, 0]
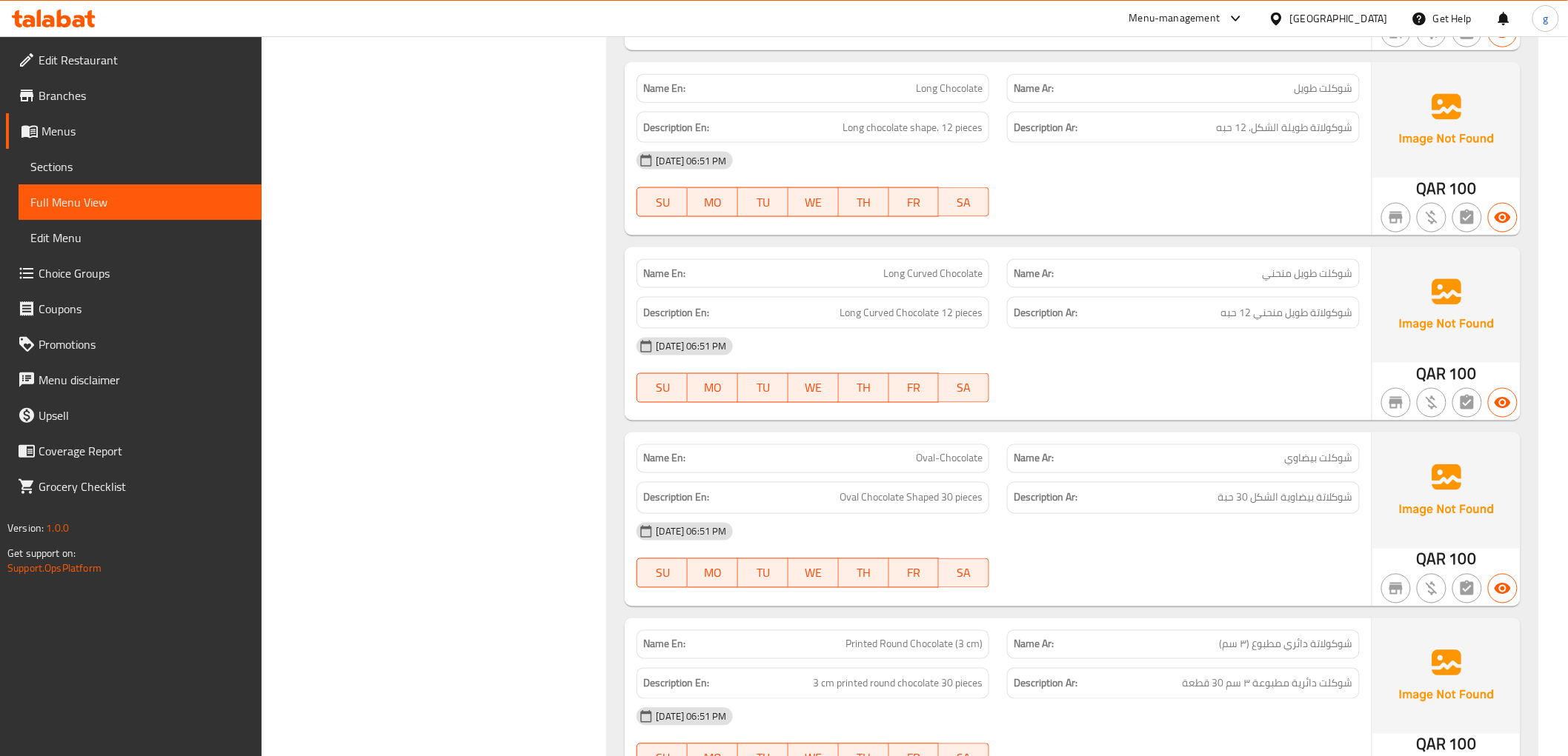
click at [1227, 114] on div "Description Ar: شوكولاتة طويلة الشكل. 12 حبه" at bounding box center [1183, 128] width 353 height 32
drag, startPoint x: 836, startPoint y: 139, endPoint x: 1005, endPoint y: 151, distance: 169.4
click at [1005, 151] on div "Name En: Long Chocolate Name Ar: شوكلت طويل Description En: Long chocolate shap…" at bounding box center [998, 149] width 746 height 174
click at [1053, 153] on div "[DATE] 06:51 PM" at bounding box center [998, 161] width 740 height 36
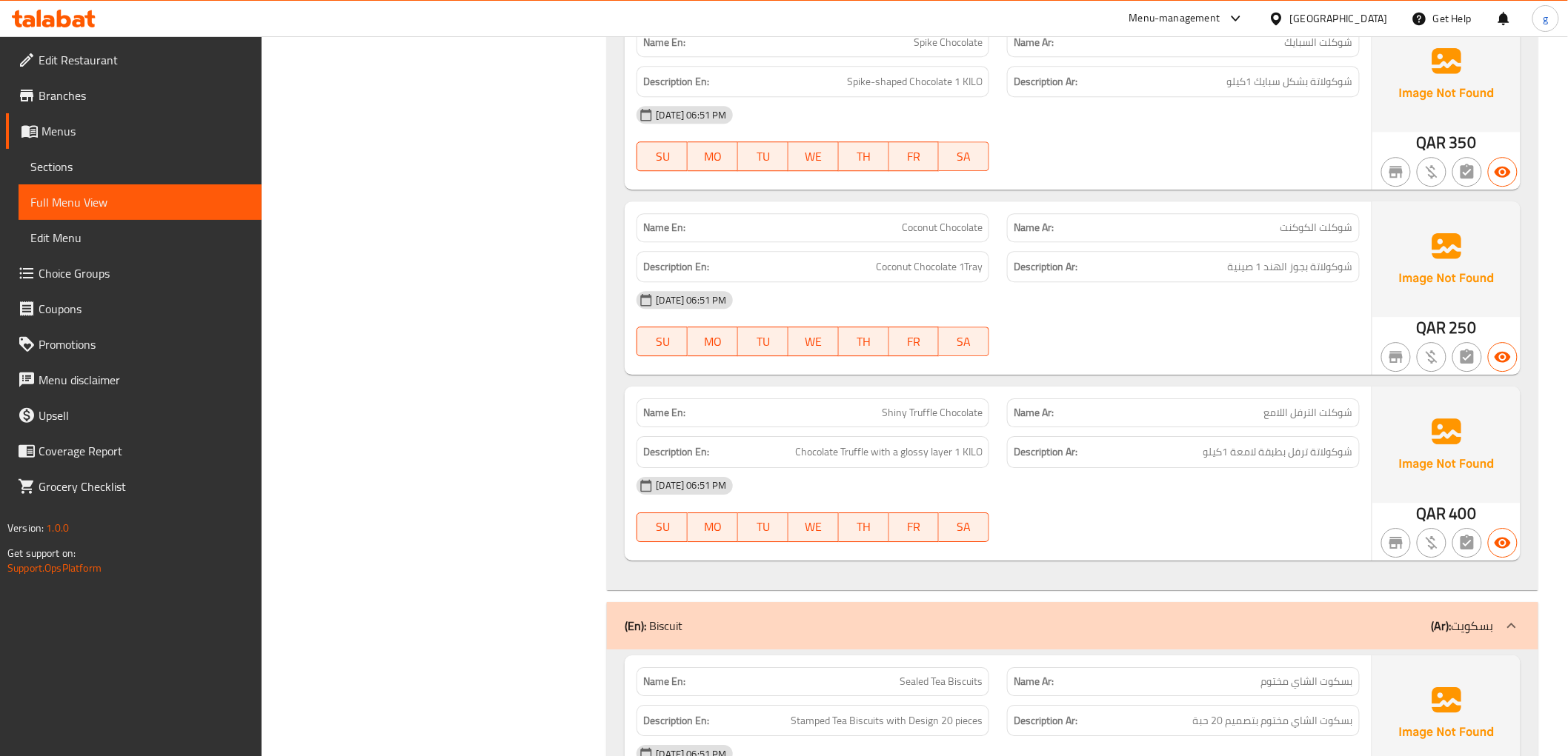
scroll to position [8785, 0]
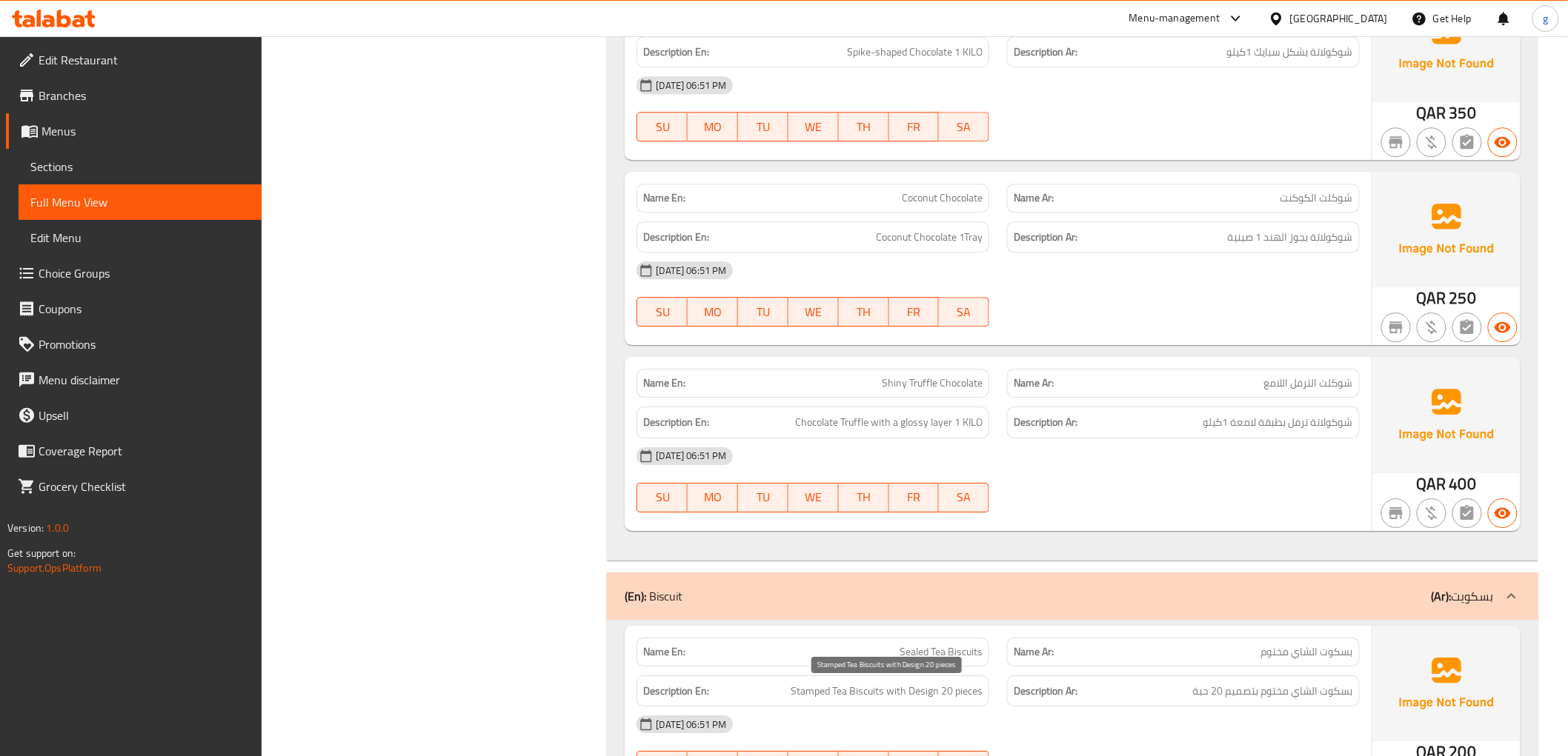
click at [817, 691] on span "Stamped Tea Biscuits with Design 20 pieces" at bounding box center [886, 691] width 192 height 19
click at [932, 652] on span "Sealed Tea Biscuits" at bounding box center [941, 652] width 83 height 16
click at [925, 652] on span "Sealed Tea Biscuits" at bounding box center [941, 652] width 83 height 16
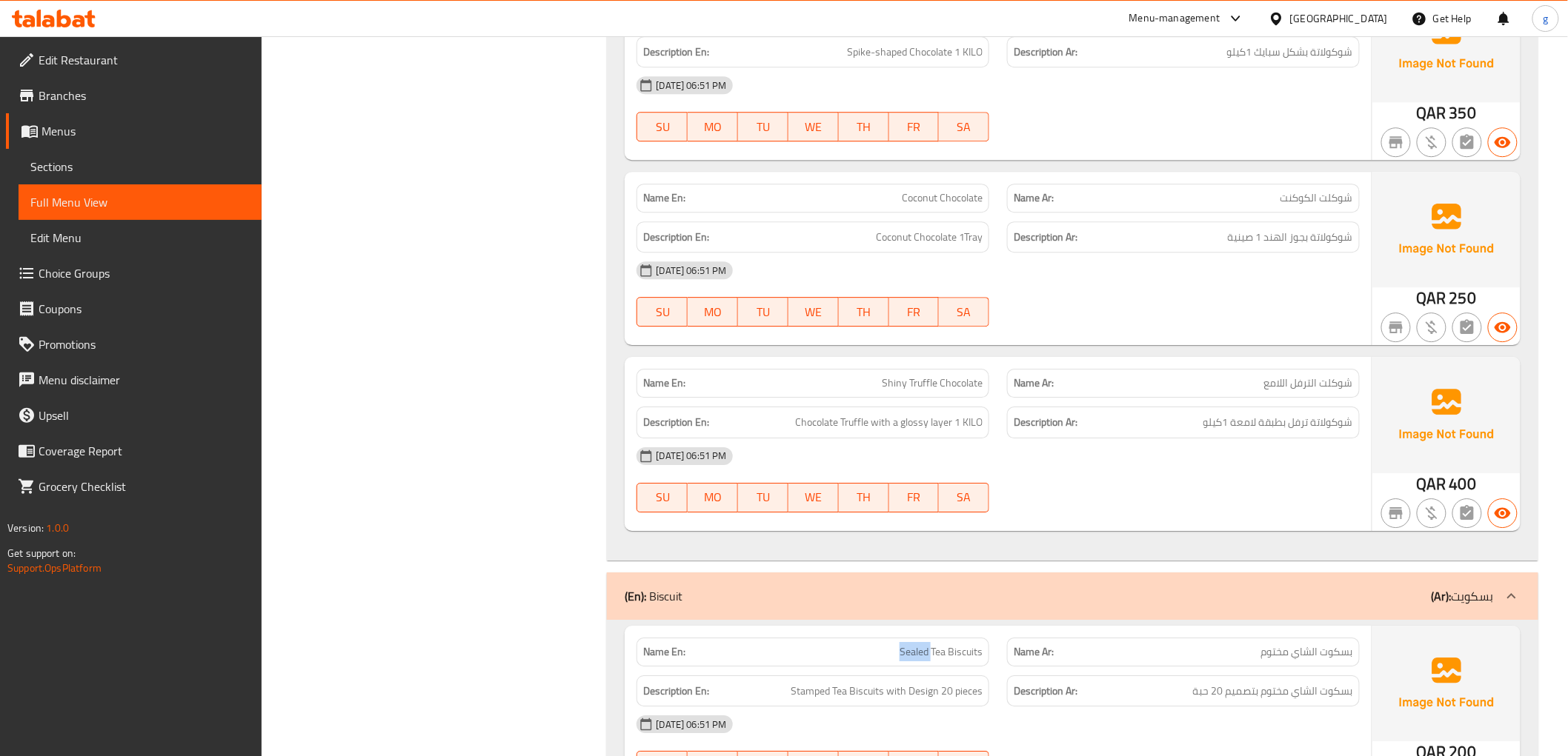
click at [818, 661] on div "Name En: Sealed Tea Biscuits" at bounding box center [812, 652] width 353 height 29
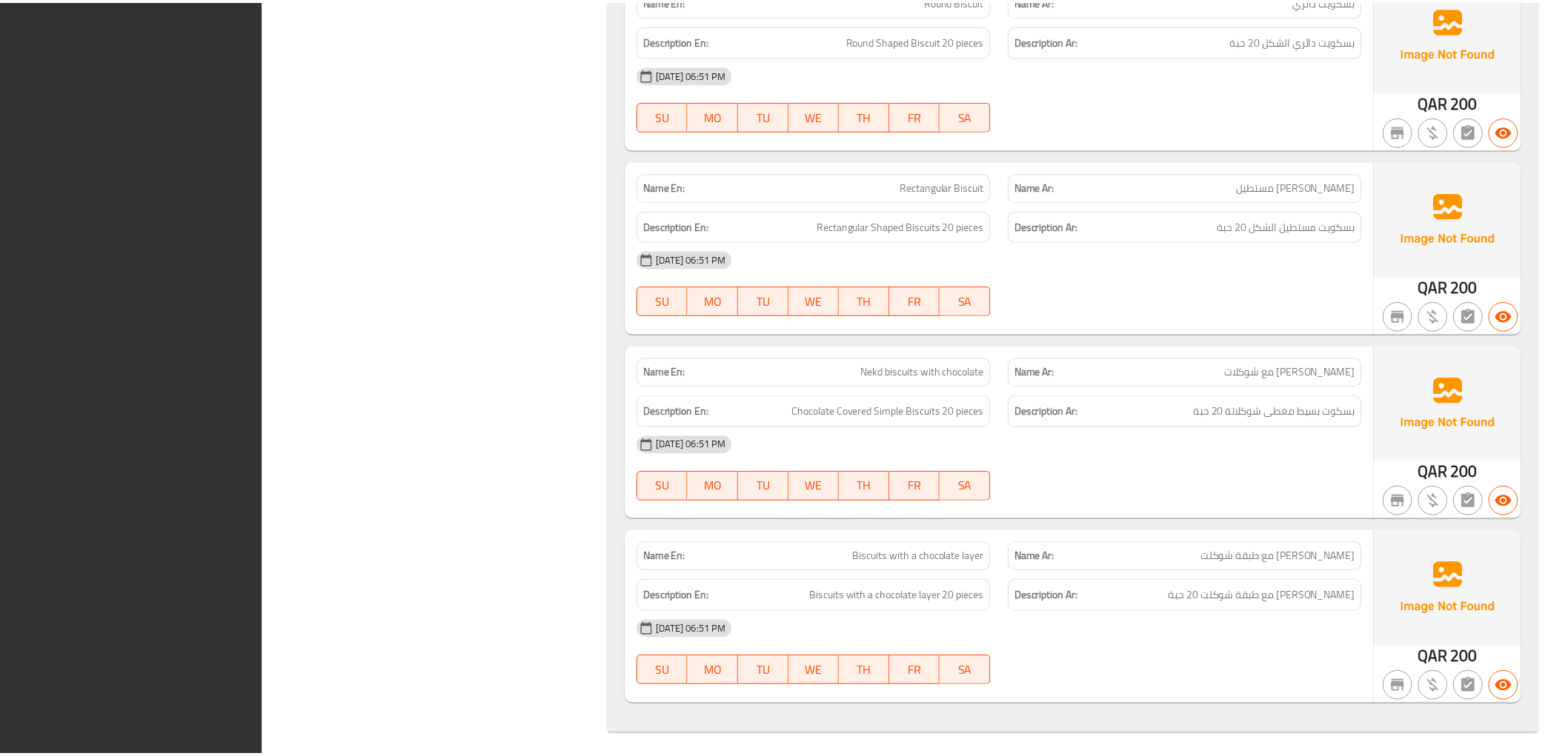
scroll to position [10927, 0]
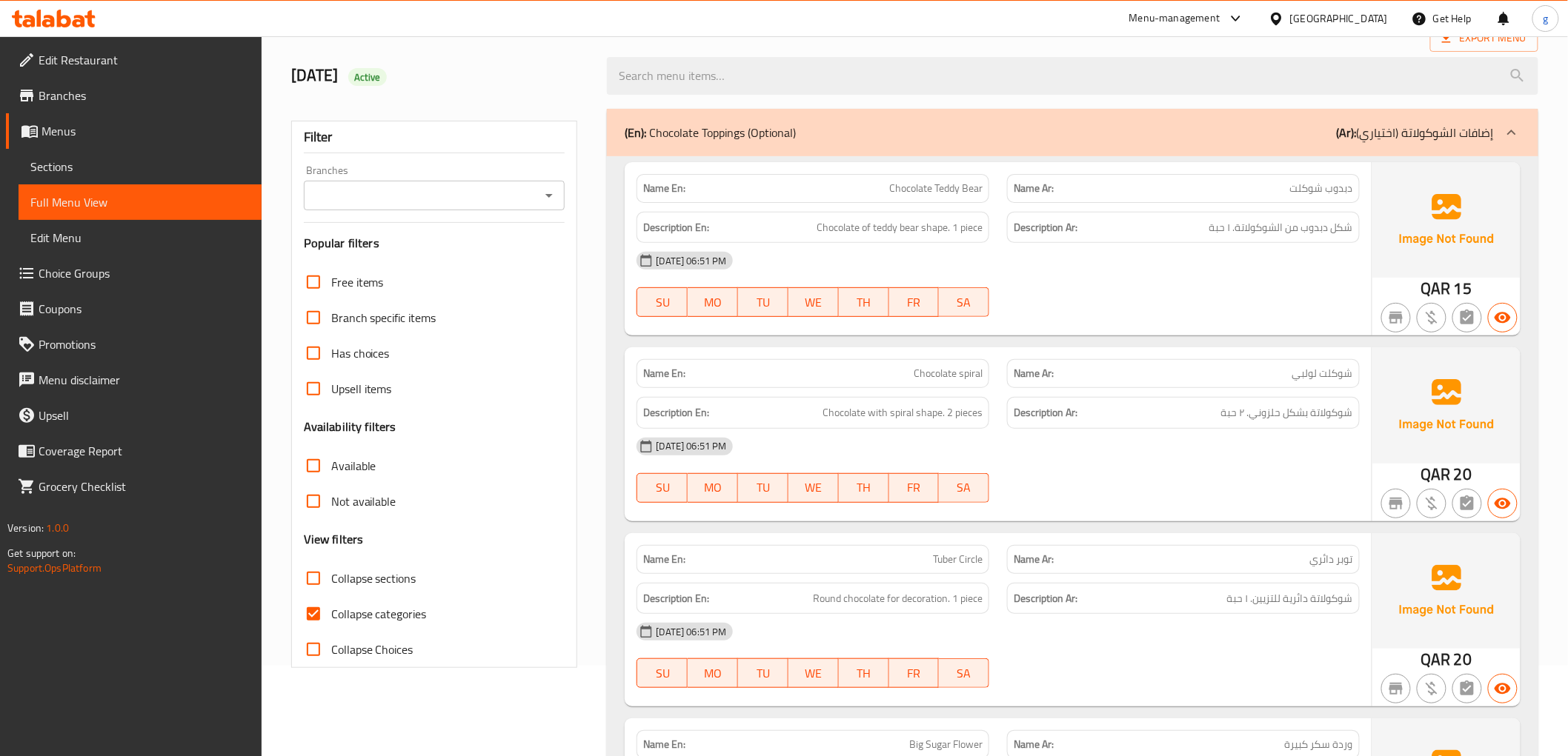
scroll to position [411, 0]
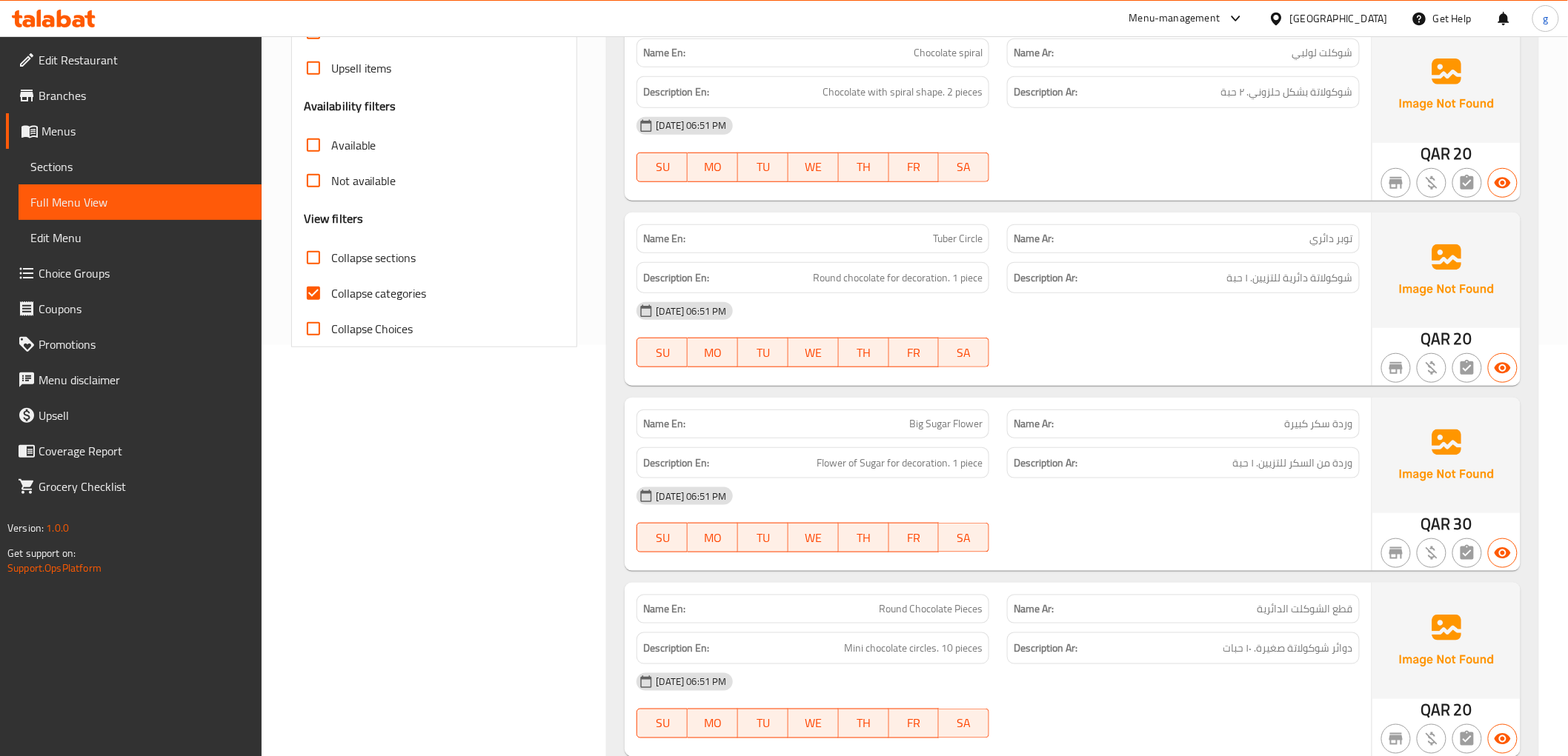
click at [308, 294] on input "Collapse categories" at bounding box center [314, 294] width 36 height 36
checkbox input "false"
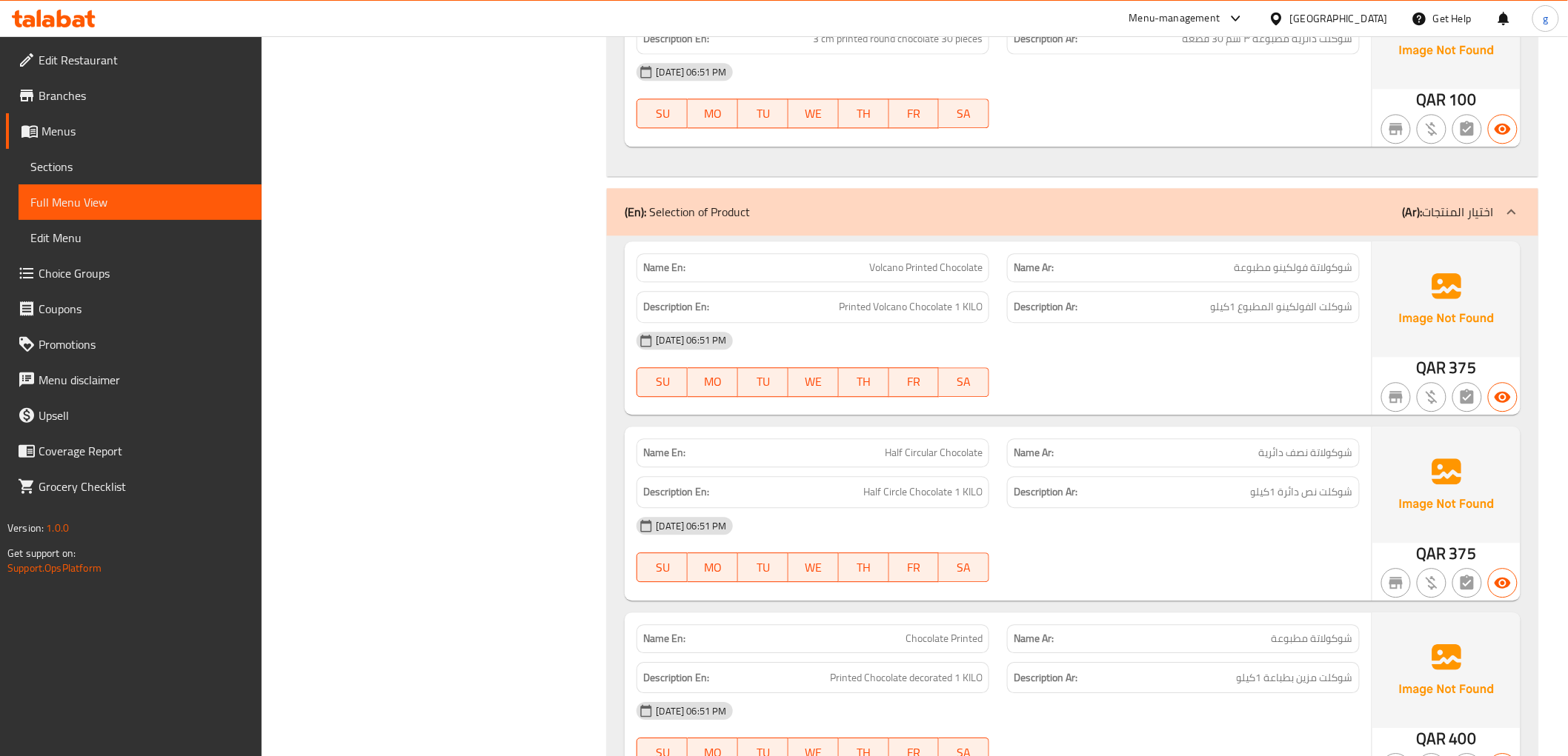
scroll to position [6089, 0]
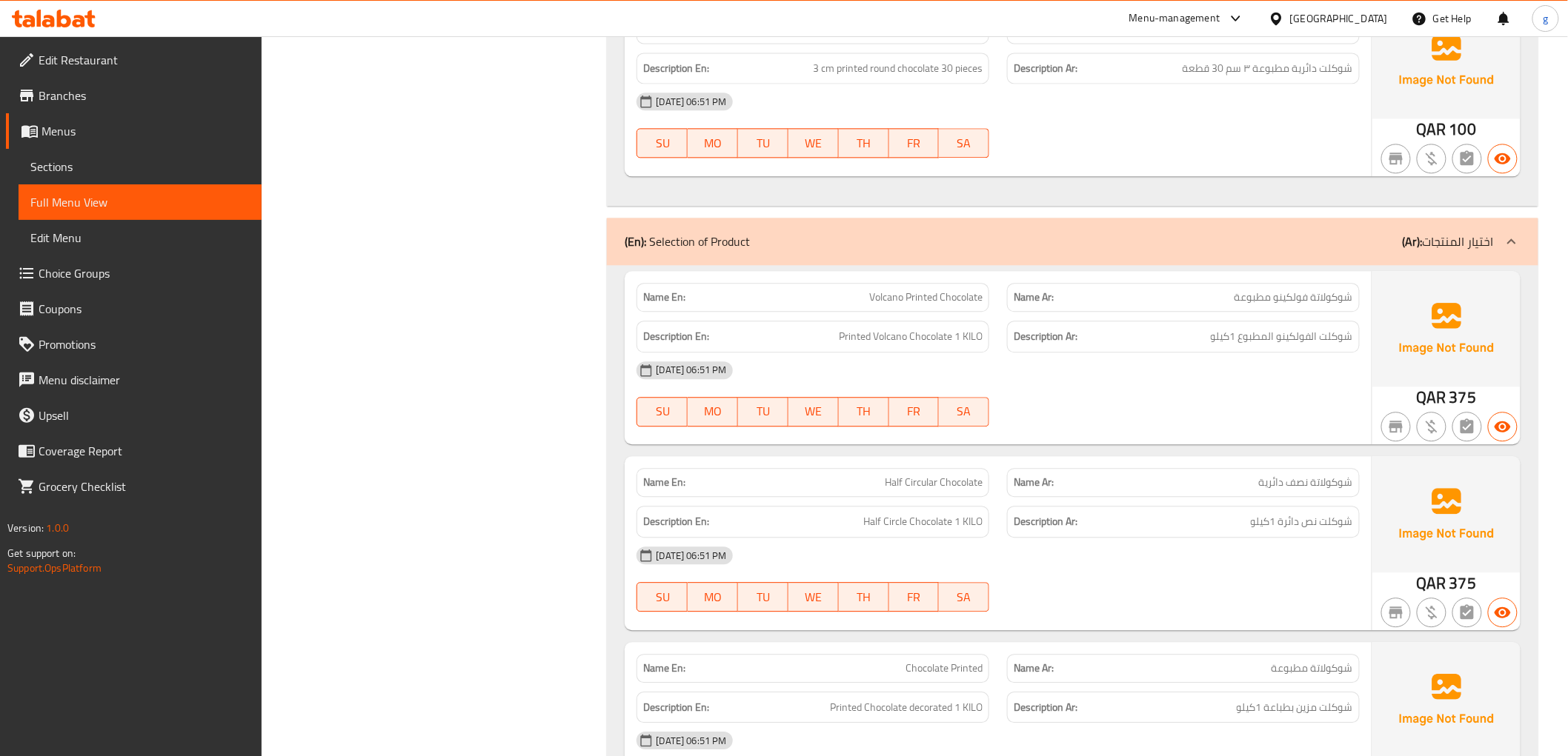
click at [882, 297] on span "Volcano Printed Chocolate" at bounding box center [926, 297] width 114 height 16
copy span "Volcano Printed Chocolate"
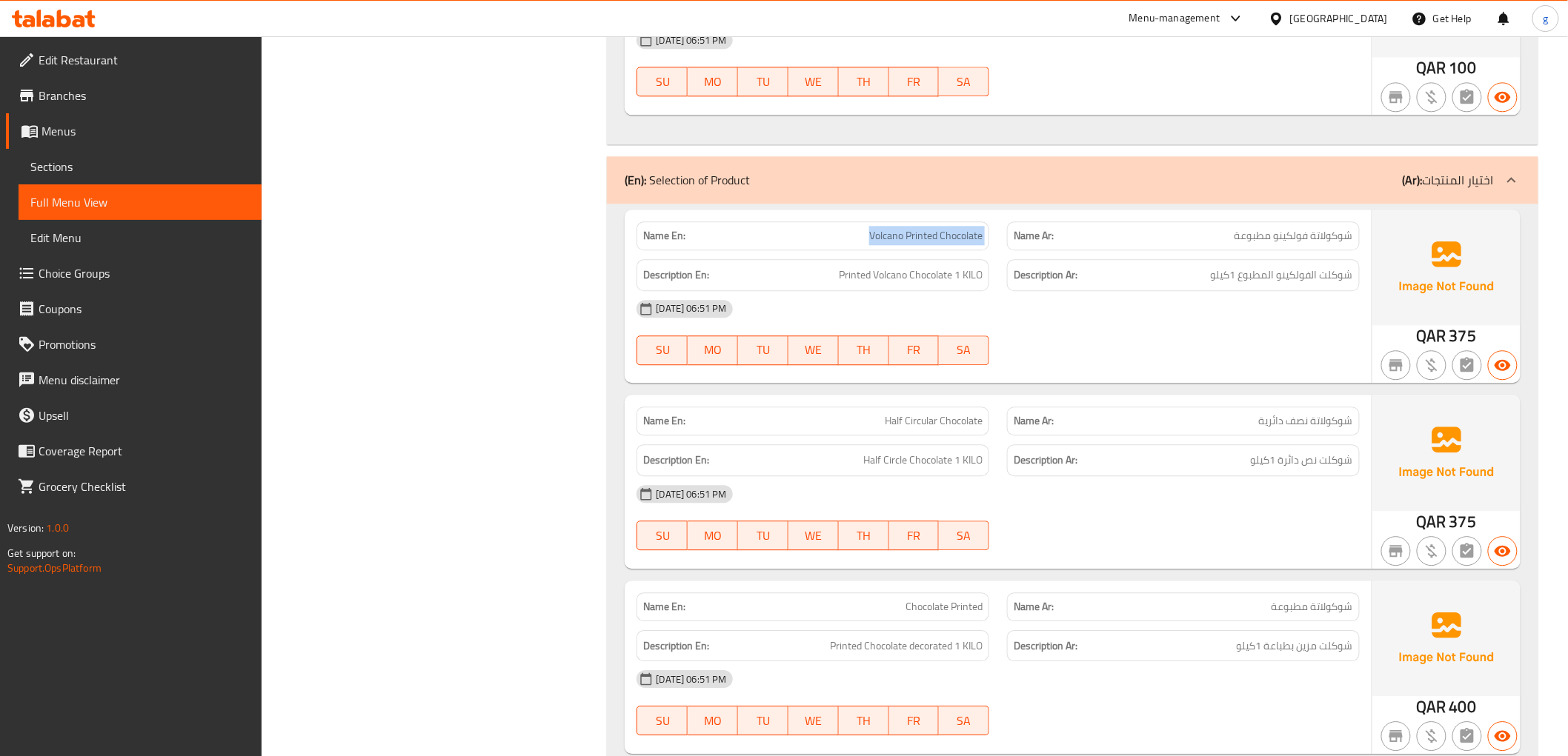
scroll to position [6254, 0]
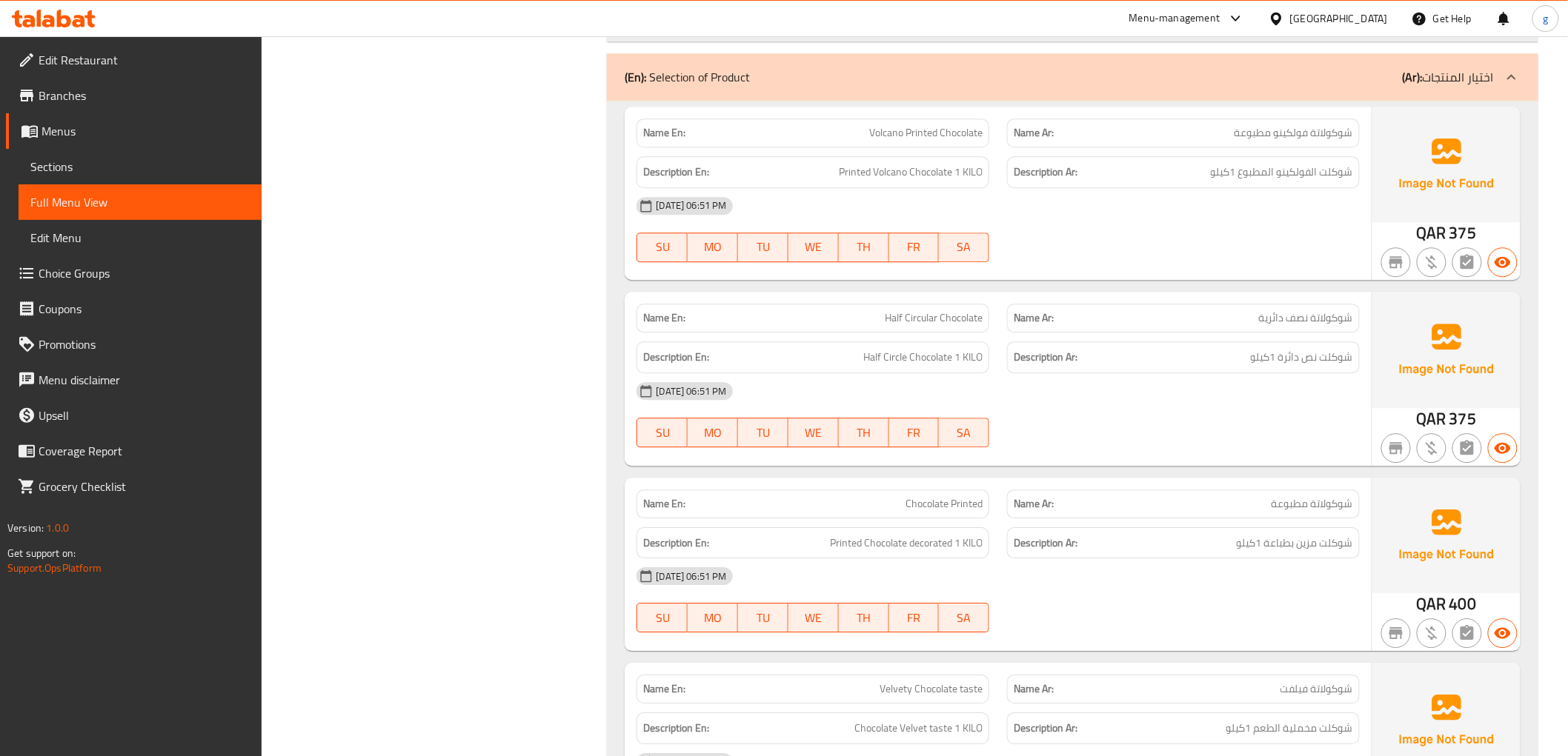
click at [935, 315] on span "Half Circular Chocolate" at bounding box center [934, 318] width 98 height 16
copy span "Half Circular Chocolate"
click at [967, 357] on span "Half Circle Chocolate 1 KILO" at bounding box center [922, 357] width 119 height 19
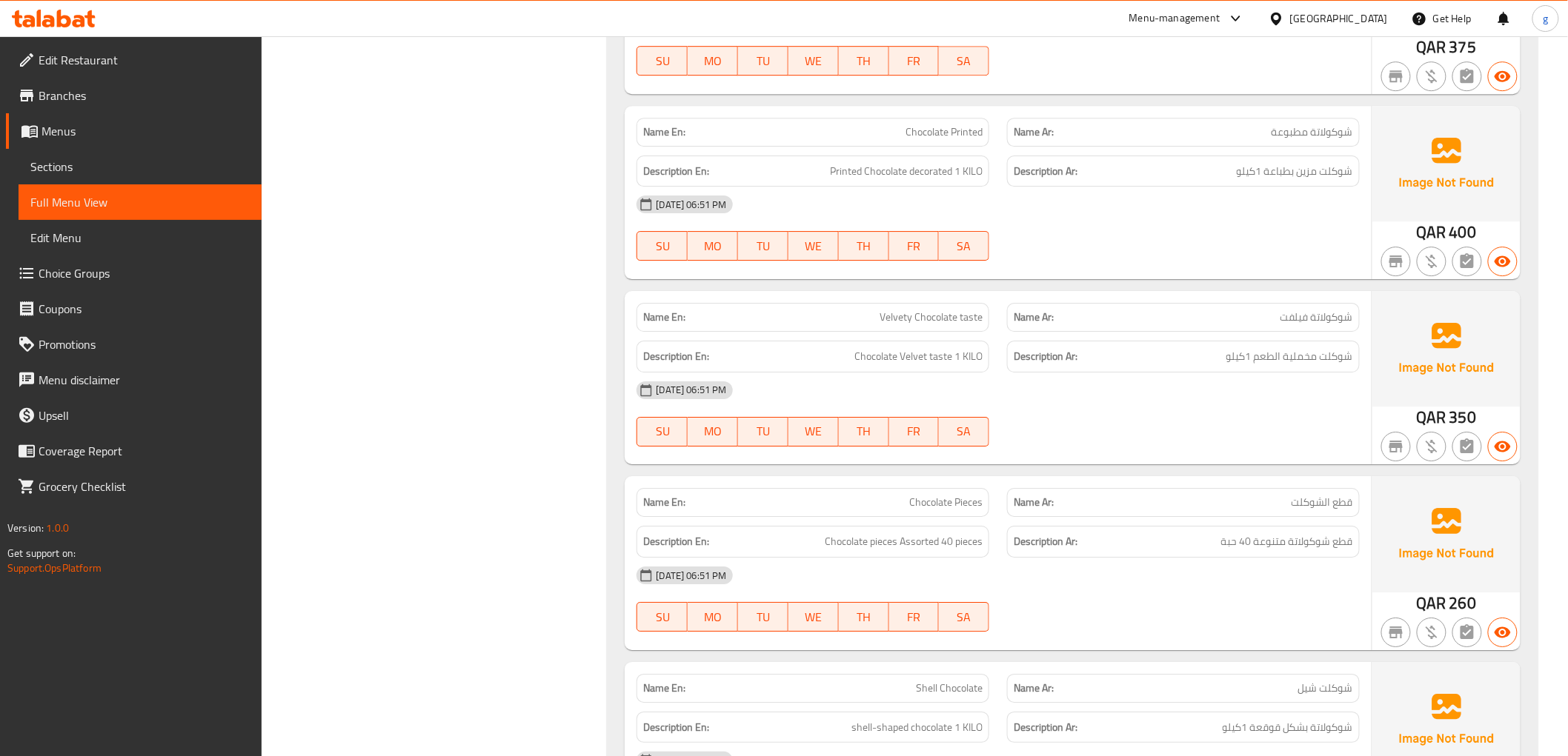
scroll to position [6665, 0]
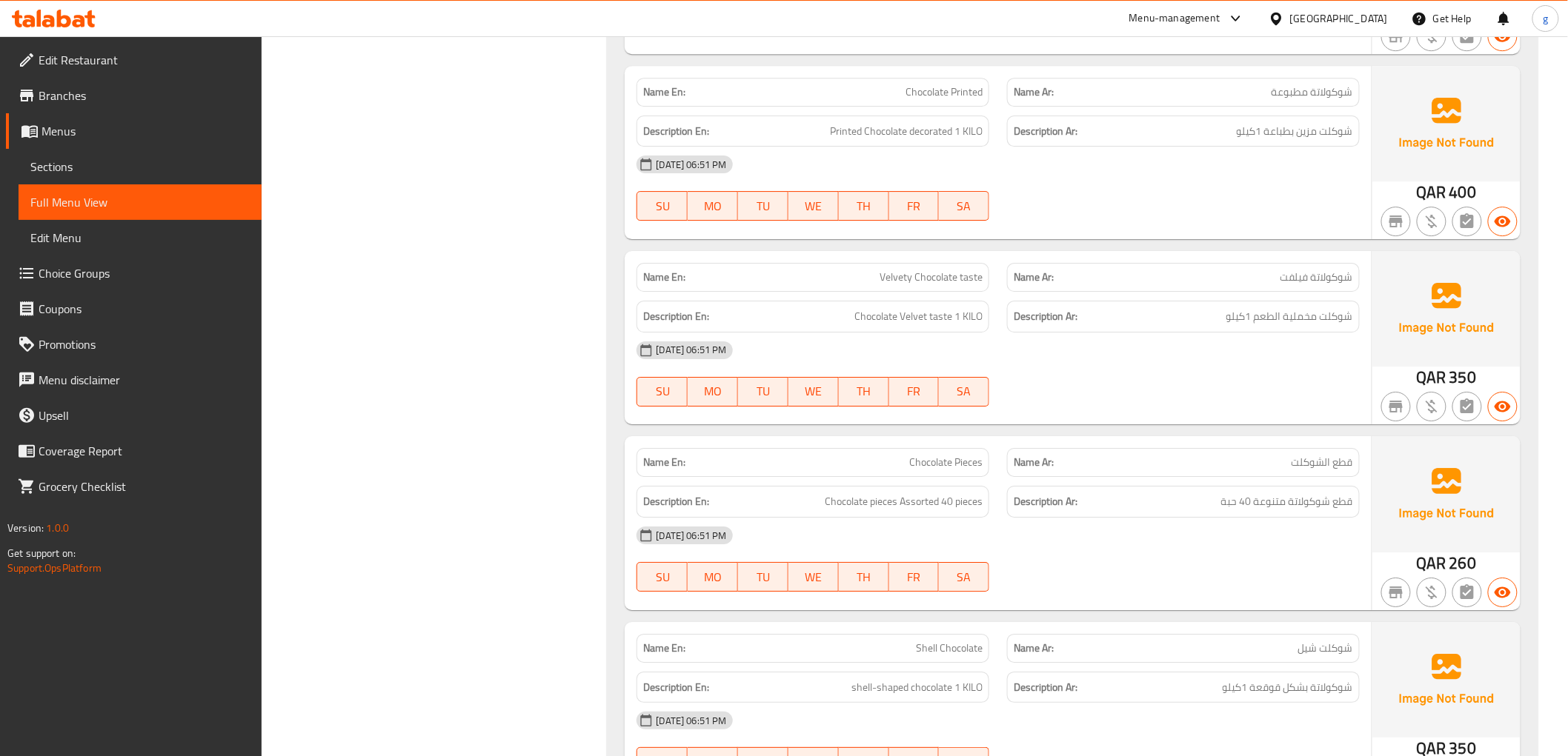
click at [928, 86] on span "Chocolate Printed" at bounding box center [943, 92] width 77 height 16
copy span "Chocolate Printed"
click at [1189, 281] on p "Name Ar: شوكولاتة فيلفت" at bounding box center [1183, 277] width 340 height 16
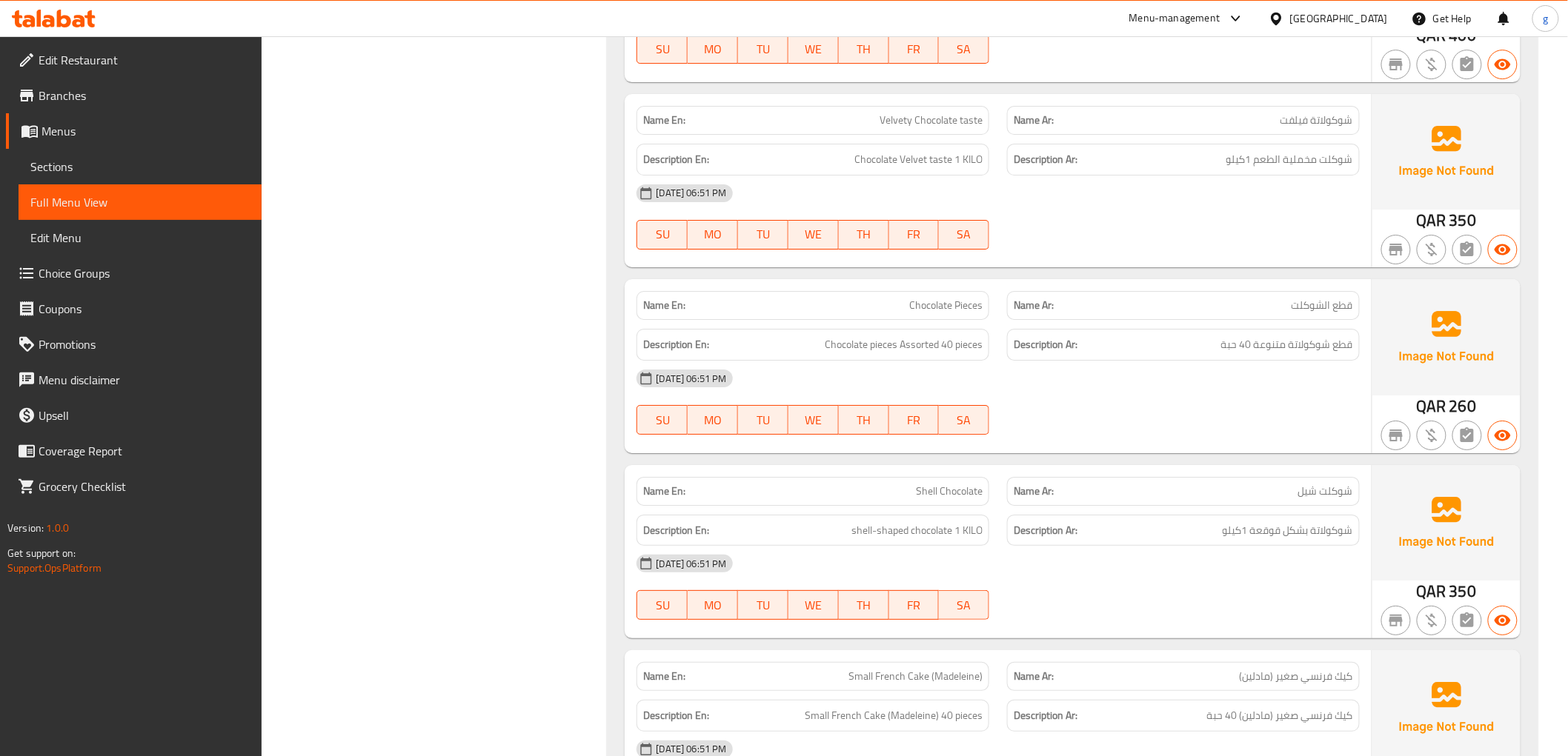
scroll to position [6830, 0]
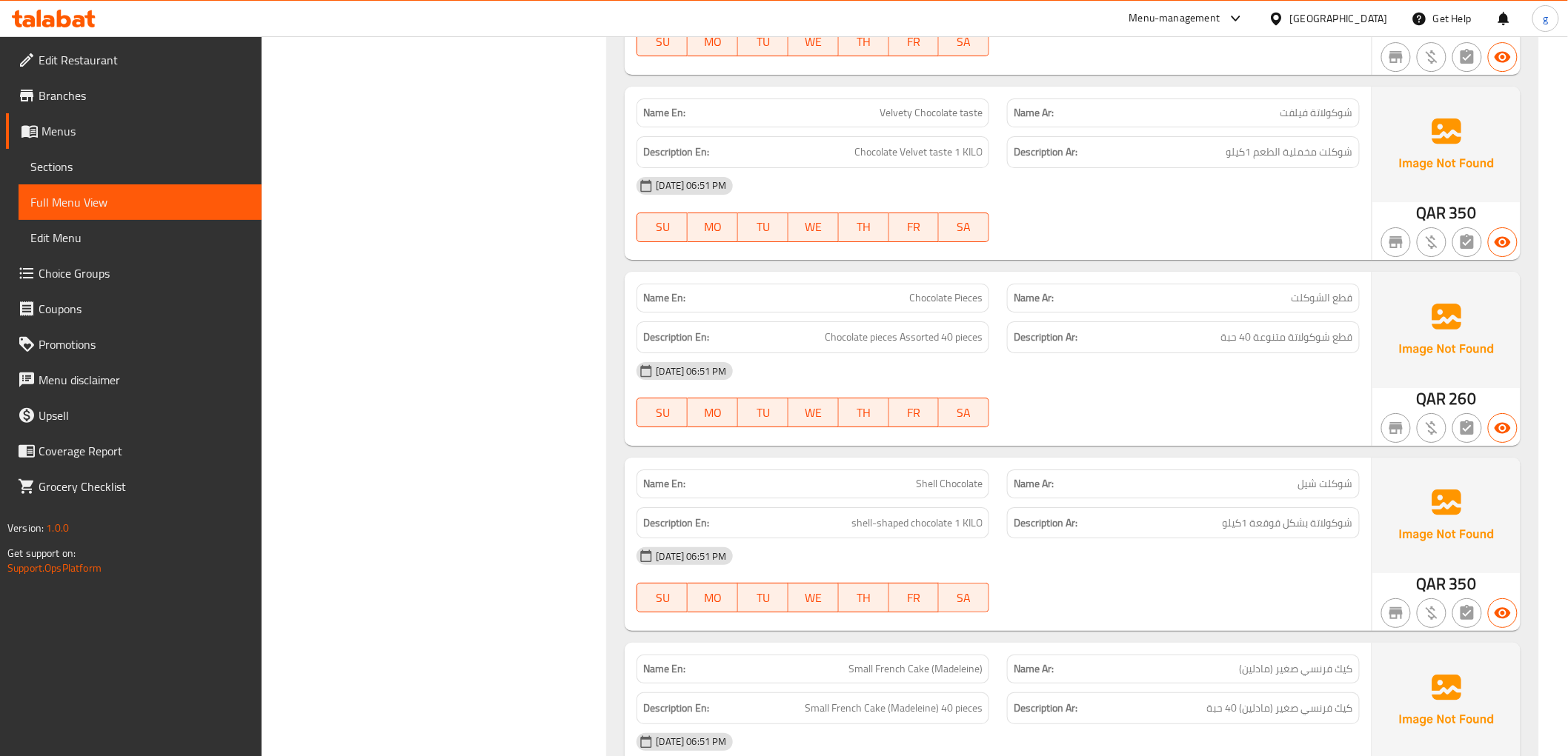
click at [946, 124] on div "Name En: Velvety Chocolate taste" at bounding box center [812, 113] width 353 height 29
click at [943, 117] on span "Velvety Chocolate taste" at bounding box center [931, 113] width 103 height 16
copy span "Velvety Chocolate taste"
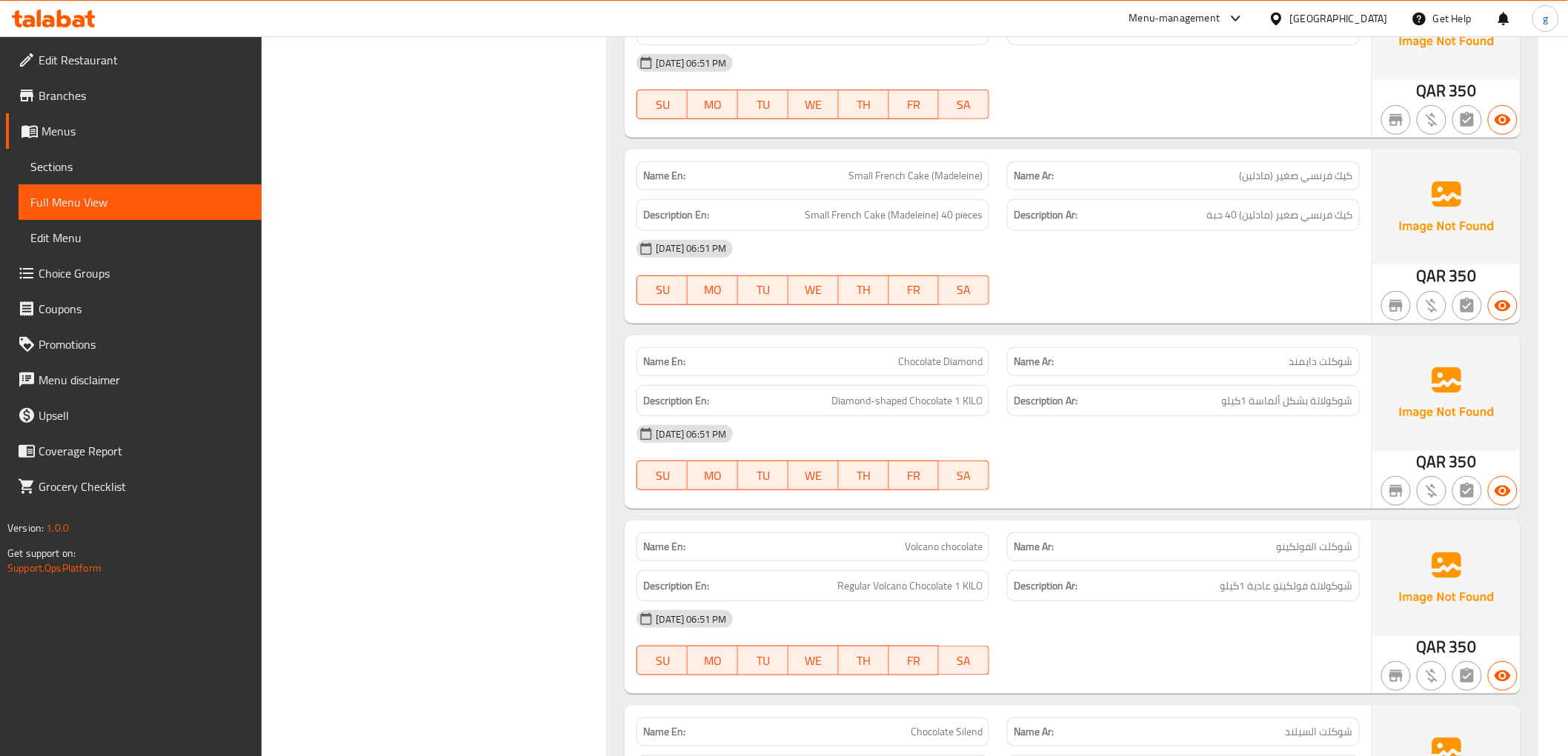
scroll to position [7241, 0]
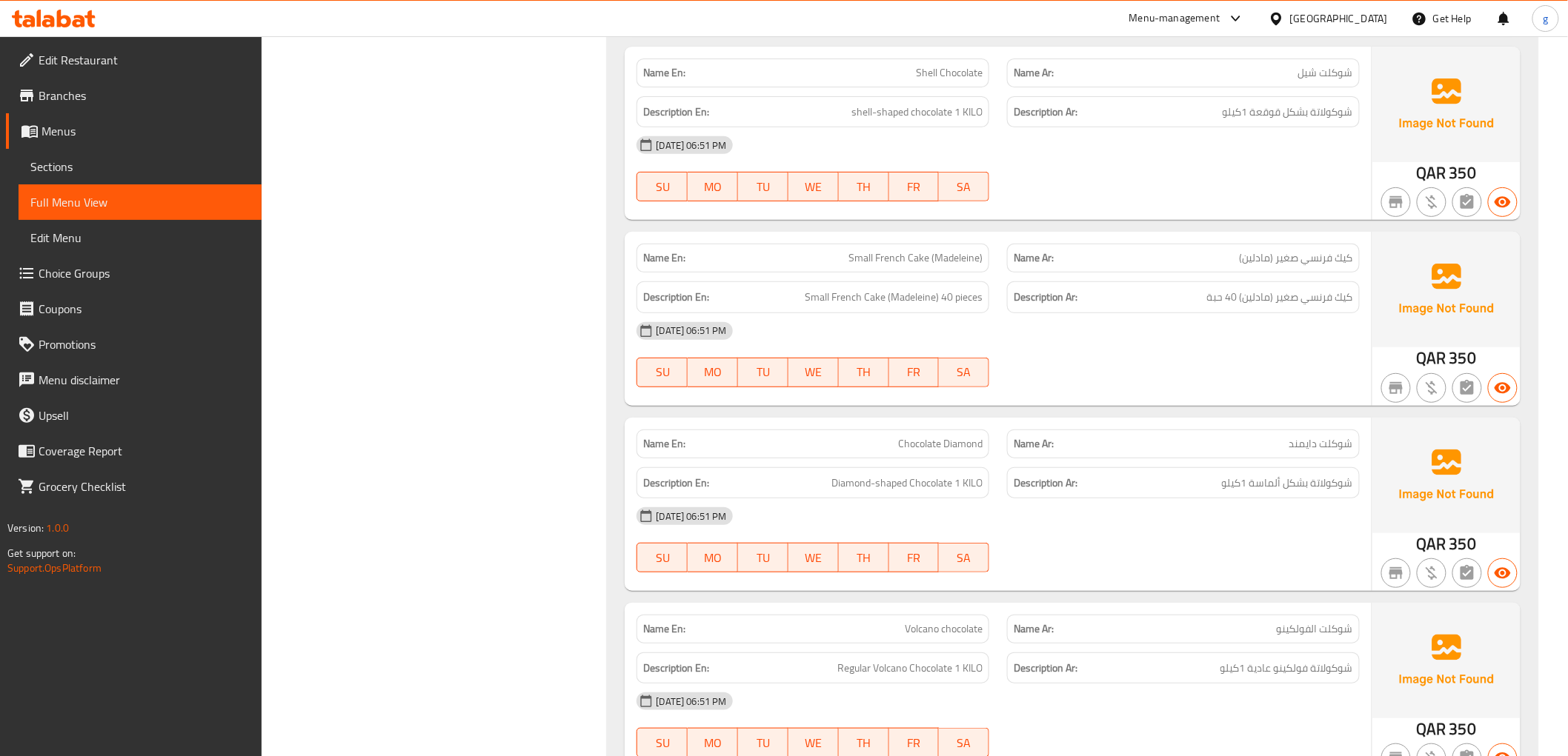
click at [883, 257] on span "Small French Cake (Madeleine)" at bounding box center [915, 258] width 134 height 16
copy span "Small French Cake (Madeleine)"
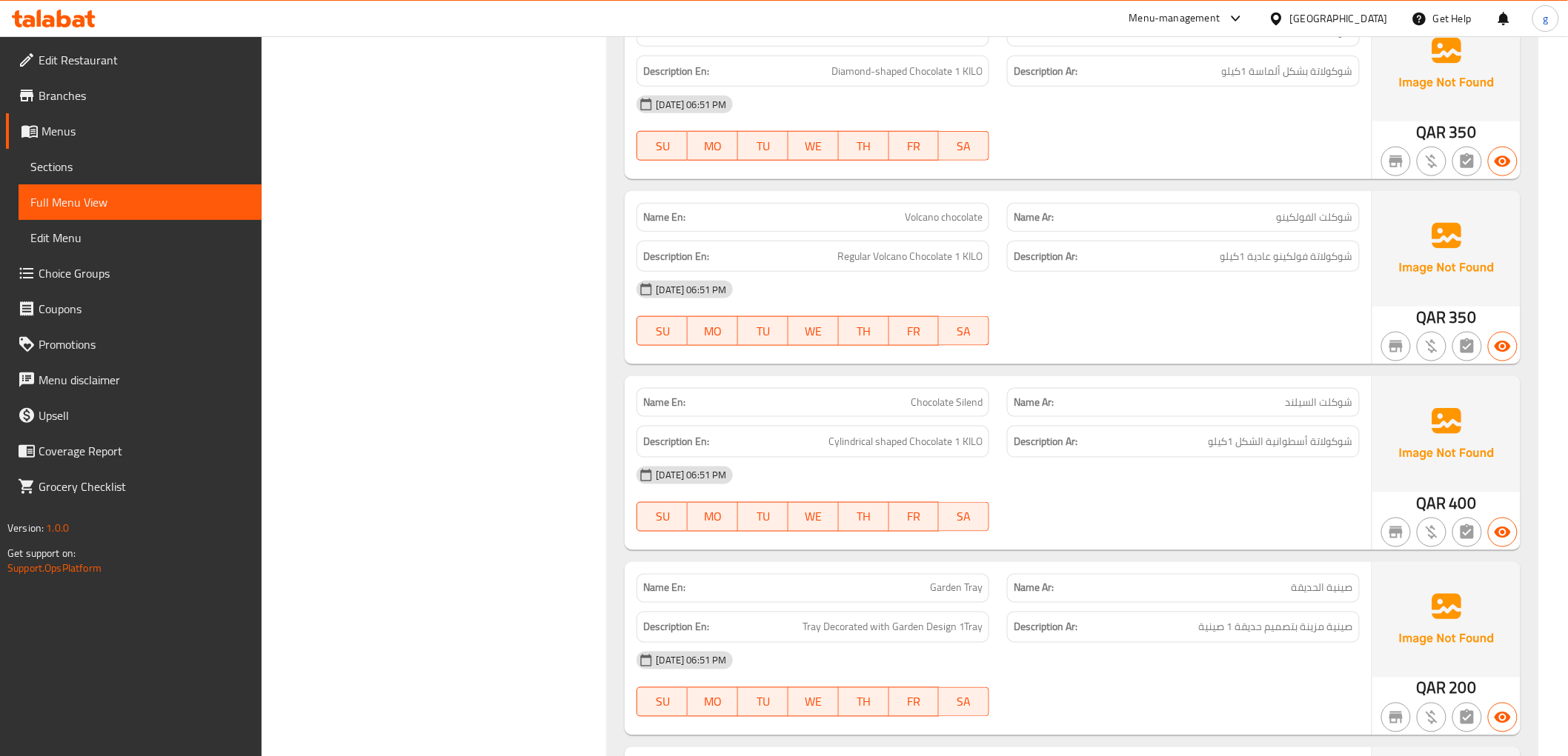
scroll to position [7735, 0]
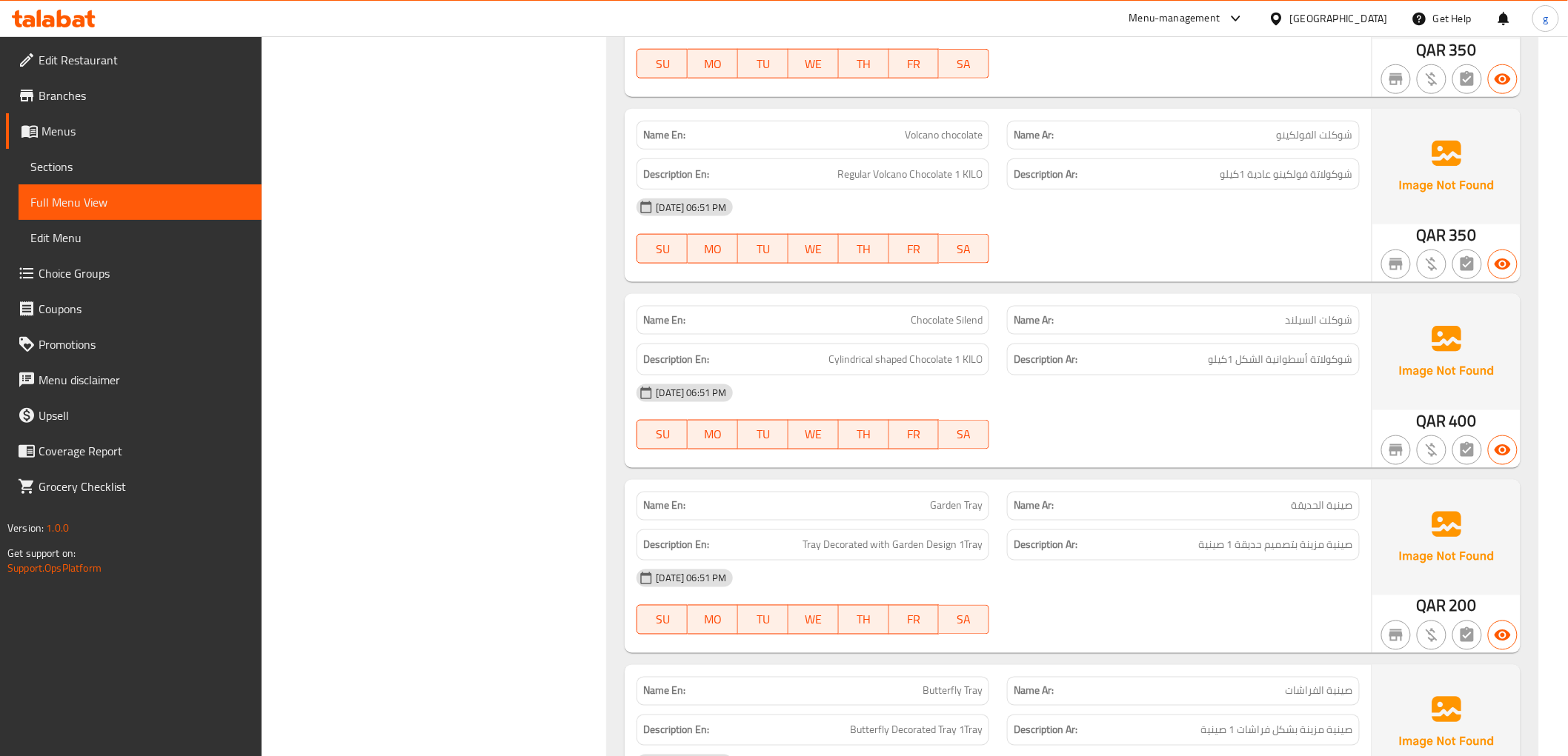
click at [1136, 165] on div "Description Ar: شوكولاتة فولكينو عادية 1كيلو" at bounding box center [1183, 174] width 353 height 32
click at [847, 158] on div "Description En: Regular Volcano Chocolate 1 KILO" at bounding box center [813, 174] width 371 height 50
drag, startPoint x: 847, startPoint y: 158, endPoint x: 852, endPoint y: 166, distance: 9.4
click at [847, 158] on div "Description En: Regular Volcano Chocolate 1 KILO" at bounding box center [813, 174] width 371 height 50
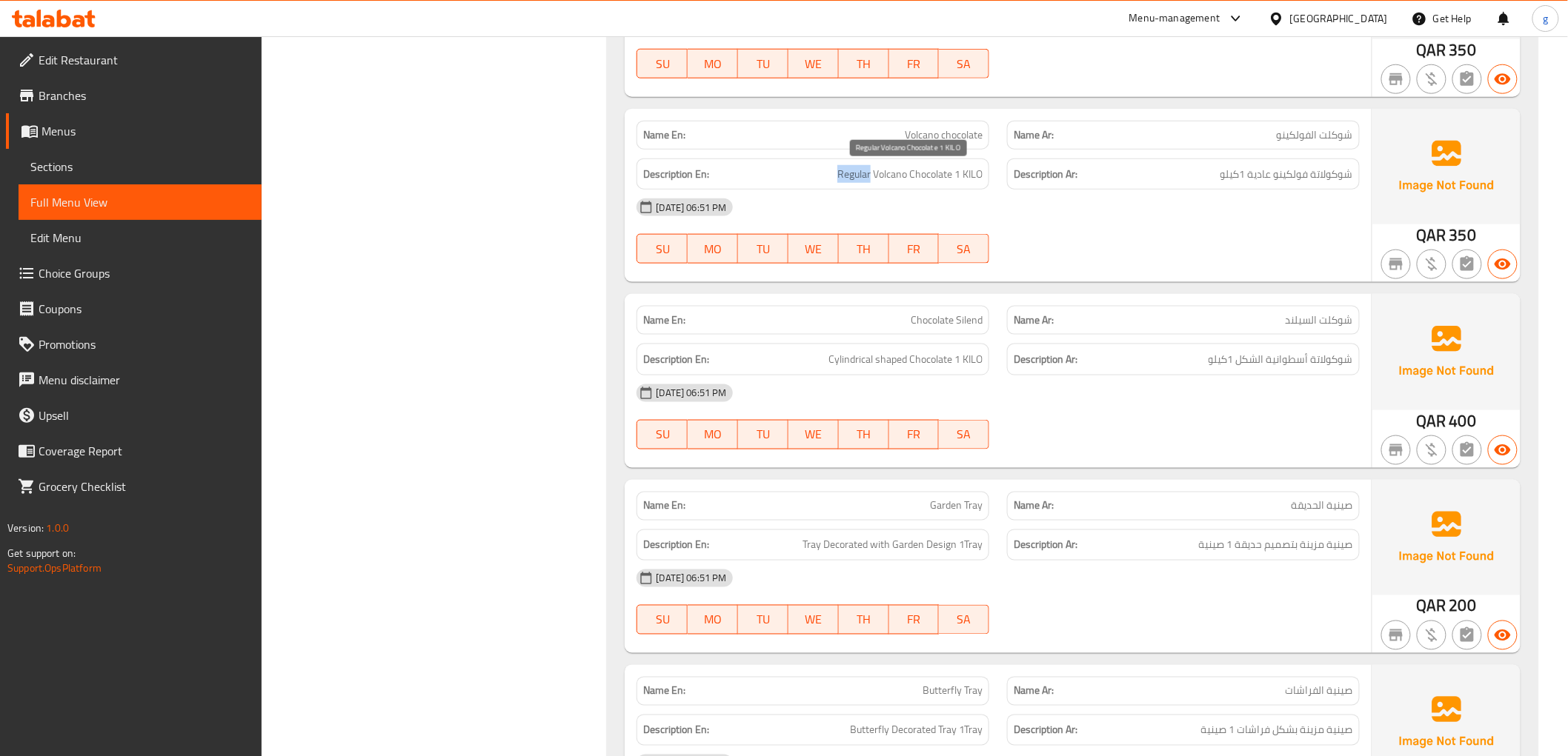
click at [865, 171] on span "Regular Volcano Chocolate 1 KILO" at bounding box center [910, 174] width 145 height 19
click at [1024, 232] on div "12-10-2025 06:51 PM SU MO TU WE TH FR SA" at bounding box center [998, 231] width 740 height 83
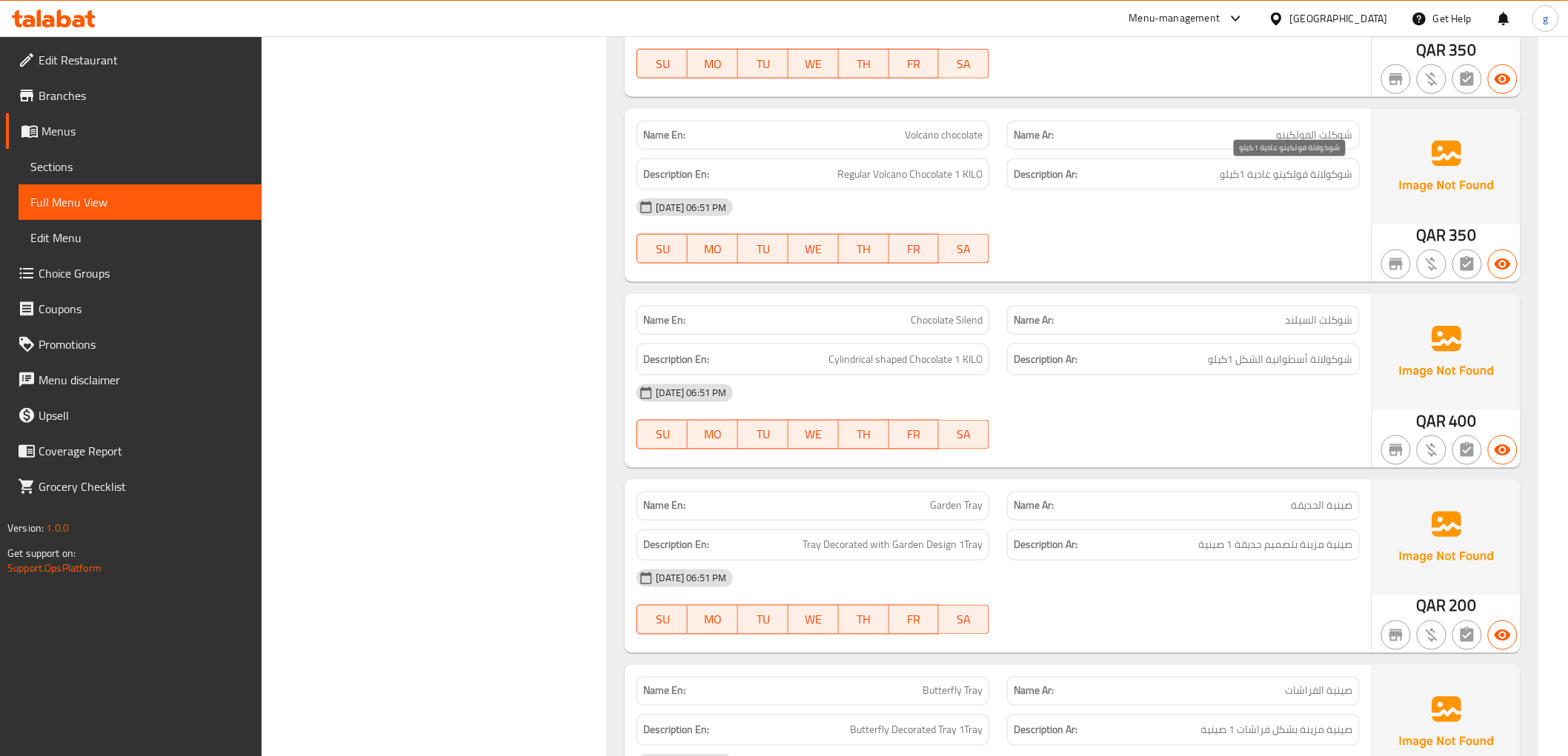
click at [1310, 174] on span "شوكولاتة فولكينو عادية 1كيلو" at bounding box center [1287, 174] width 132 height 19
click at [1221, 190] on div "[DATE] 06:51 PM" at bounding box center [998, 208] width 740 height 36
click at [1231, 181] on span "شوكولاتة فولكينو عادية 1كيلو" at bounding box center [1287, 174] width 132 height 19
drag, startPoint x: 1226, startPoint y: 181, endPoint x: 1327, endPoint y: 187, distance: 101.2
click at [1327, 187] on div "Description Ar: شوكولاتة فولكينو عادية 1كيلو" at bounding box center [1183, 174] width 353 height 32
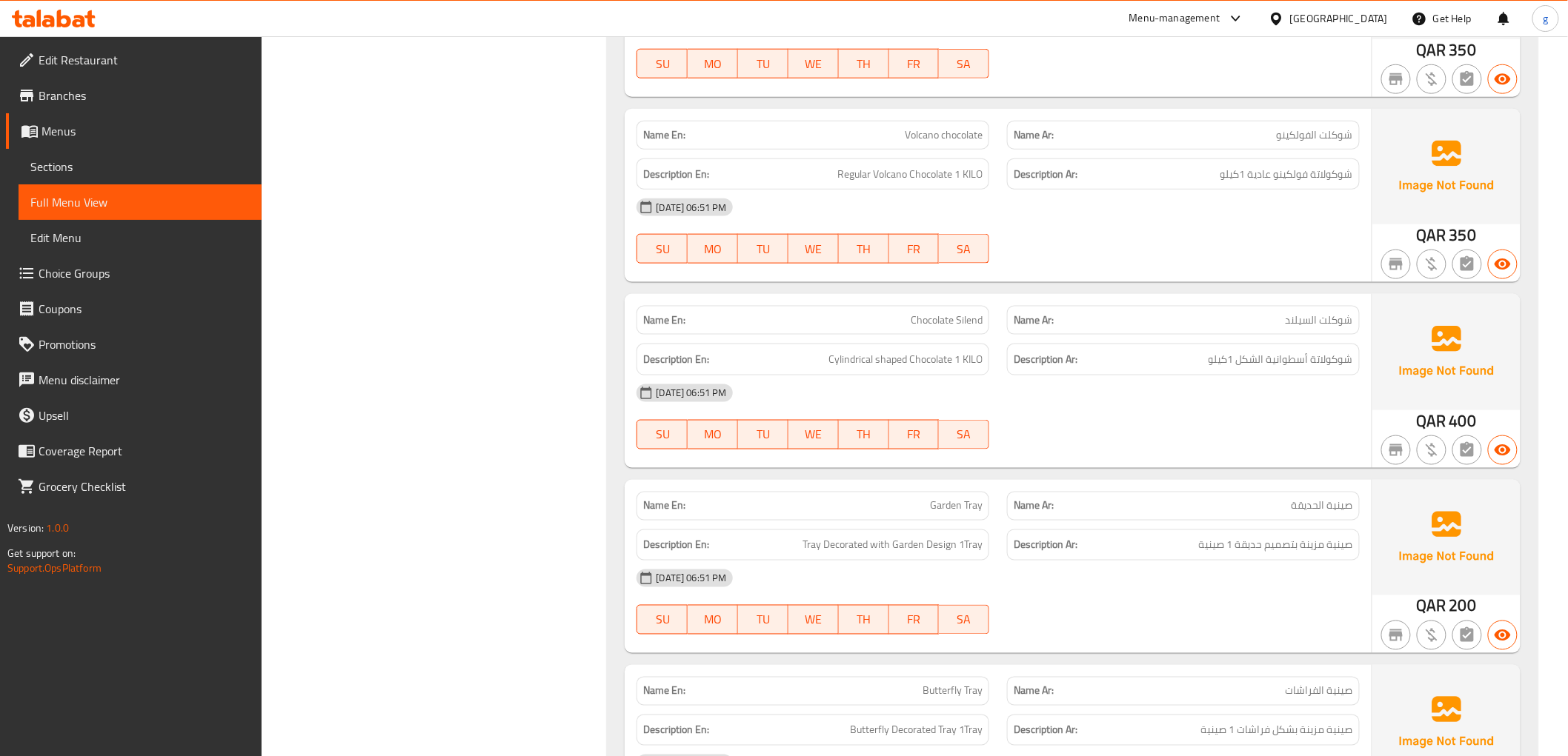
click at [1075, 209] on div "[DATE] 06:51 PM" at bounding box center [998, 208] width 740 height 36
drag, startPoint x: 831, startPoint y: 180, endPoint x: 980, endPoint y: 188, distance: 149.2
click at [980, 188] on div "Description En: Regular Volcano Chocolate 1 KILO" at bounding box center [812, 174] width 353 height 32
click at [938, 174] on span "Regular Volcano Chocolate 1 KILO" at bounding box center [910, 174] width 145 height 19
drag, startPoint x: 897, startPoint y: 126, endPoint x: 974, endPoint y: 136, distance: 77.6
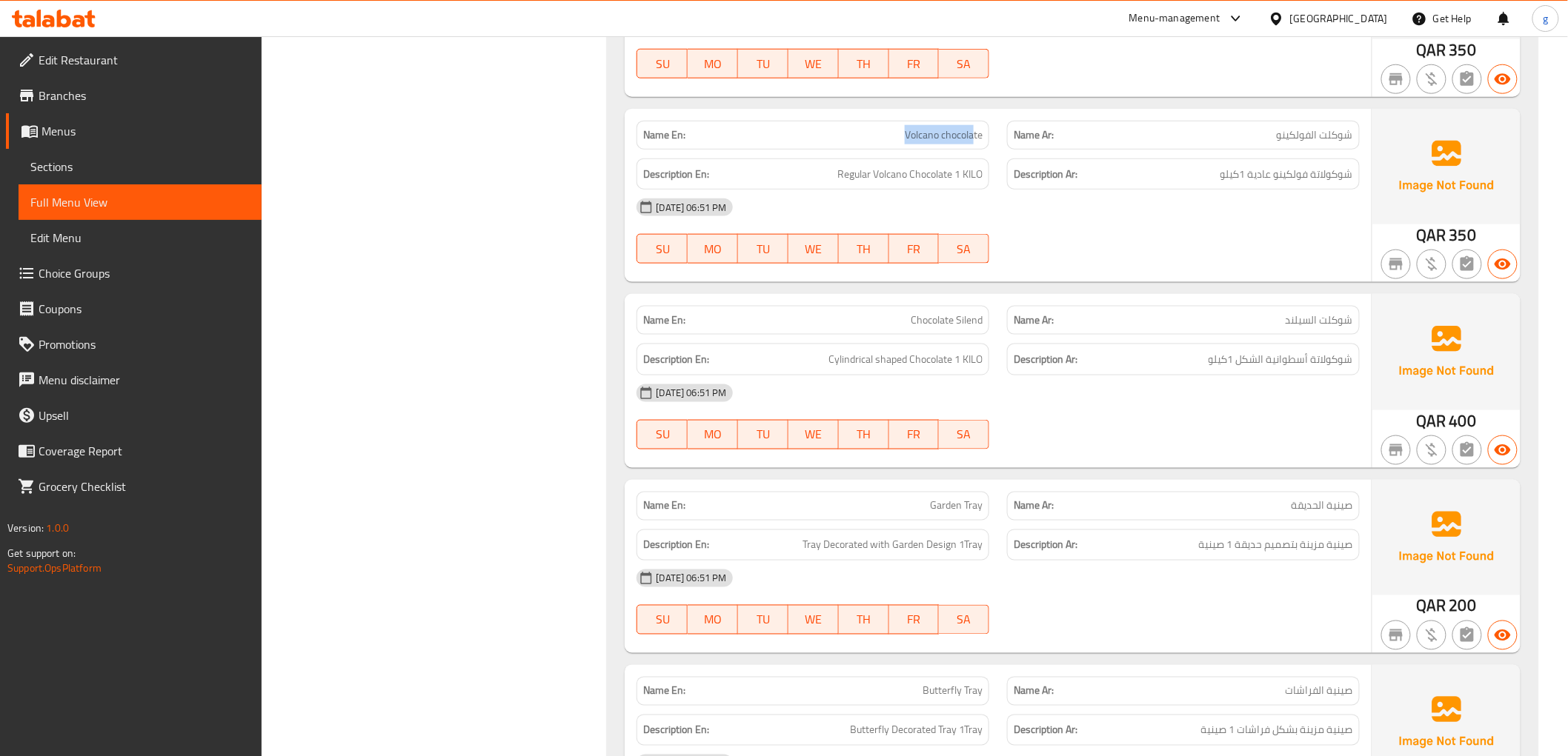
click at [974, 136] on div "Name En: Volcano chocolate" at bounding box center [812, 135] width 353 height 29
click at [953, 161] on div "Description En: Regular Volcano Chocolate 1 KILO" at bounding box center [812, 174] width 353 height 32
click at [1225, 173] on span "شوكولاتة فولكينو عادية 1كيلو" at bounding box center [1287, 174] width 132 height 19
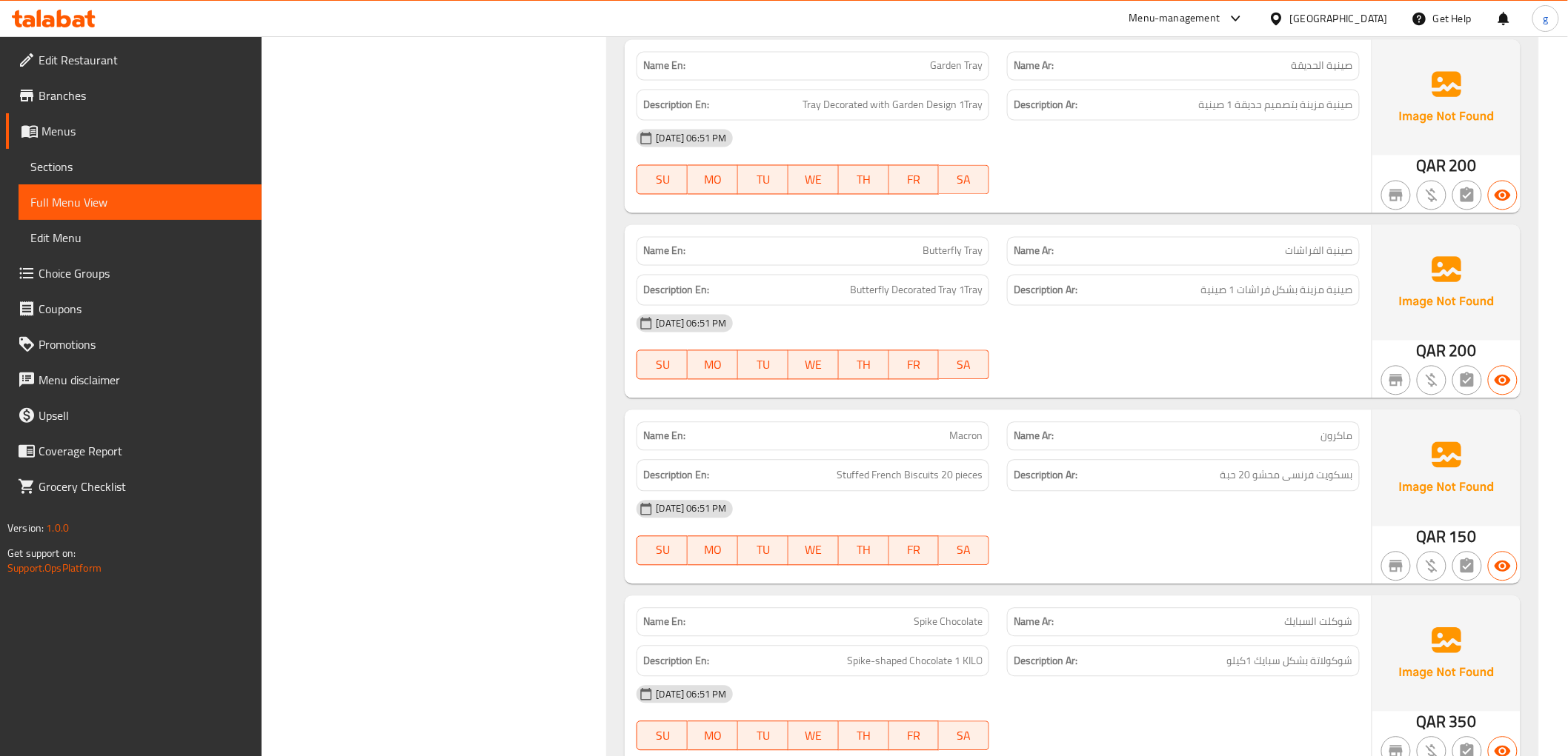
scroll to position [8147, 0]
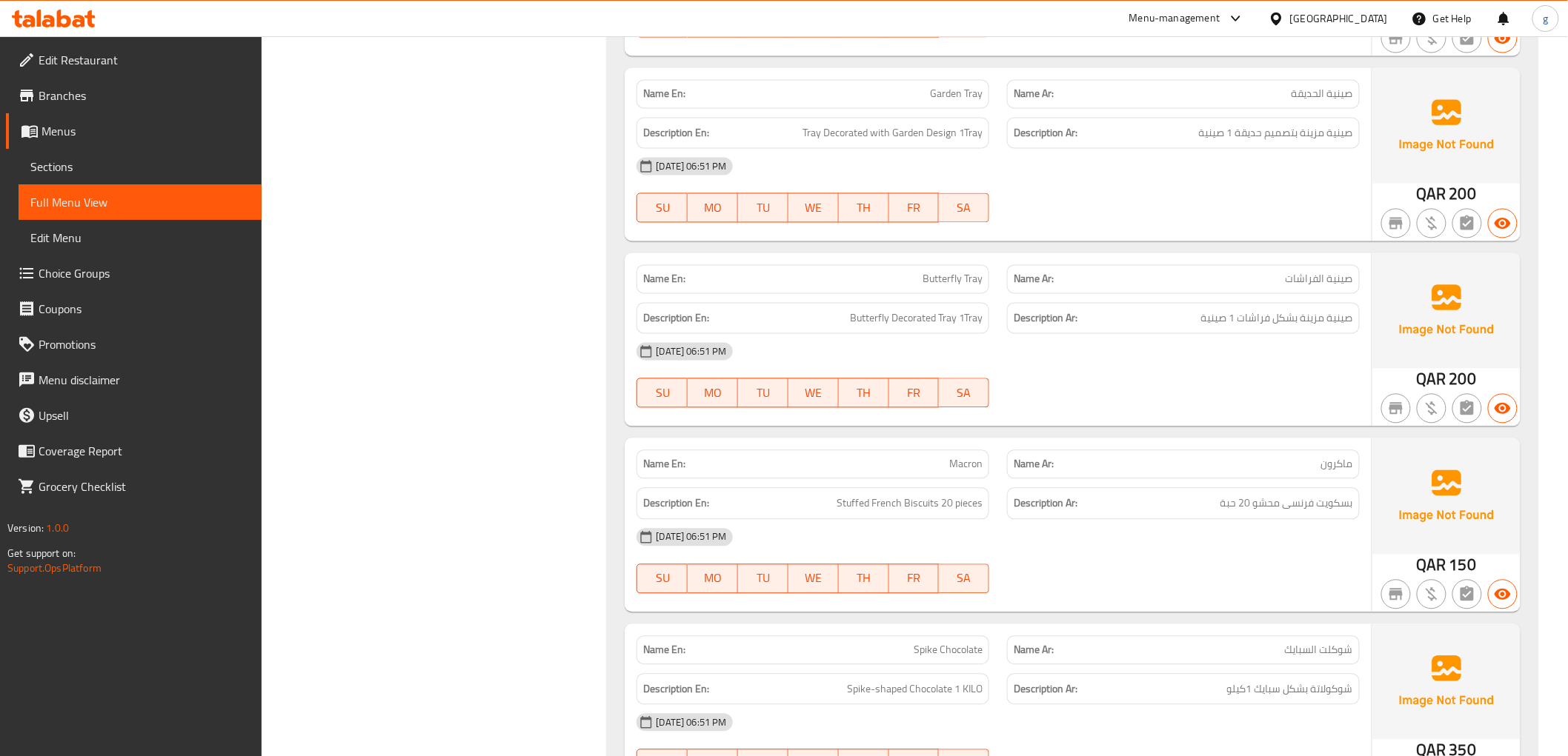
click at [971, 91] on span "Garden Tray" at bounding box center [957, 94] width 53 height 16
click at [939, 102] on span "Garden Tray" at bounding box center [957, 94] width 53 height 16
drag, startPoint x: 965, startPoint y: 93, endPoint x: 995, endPoint y: 99, distance: 30.6
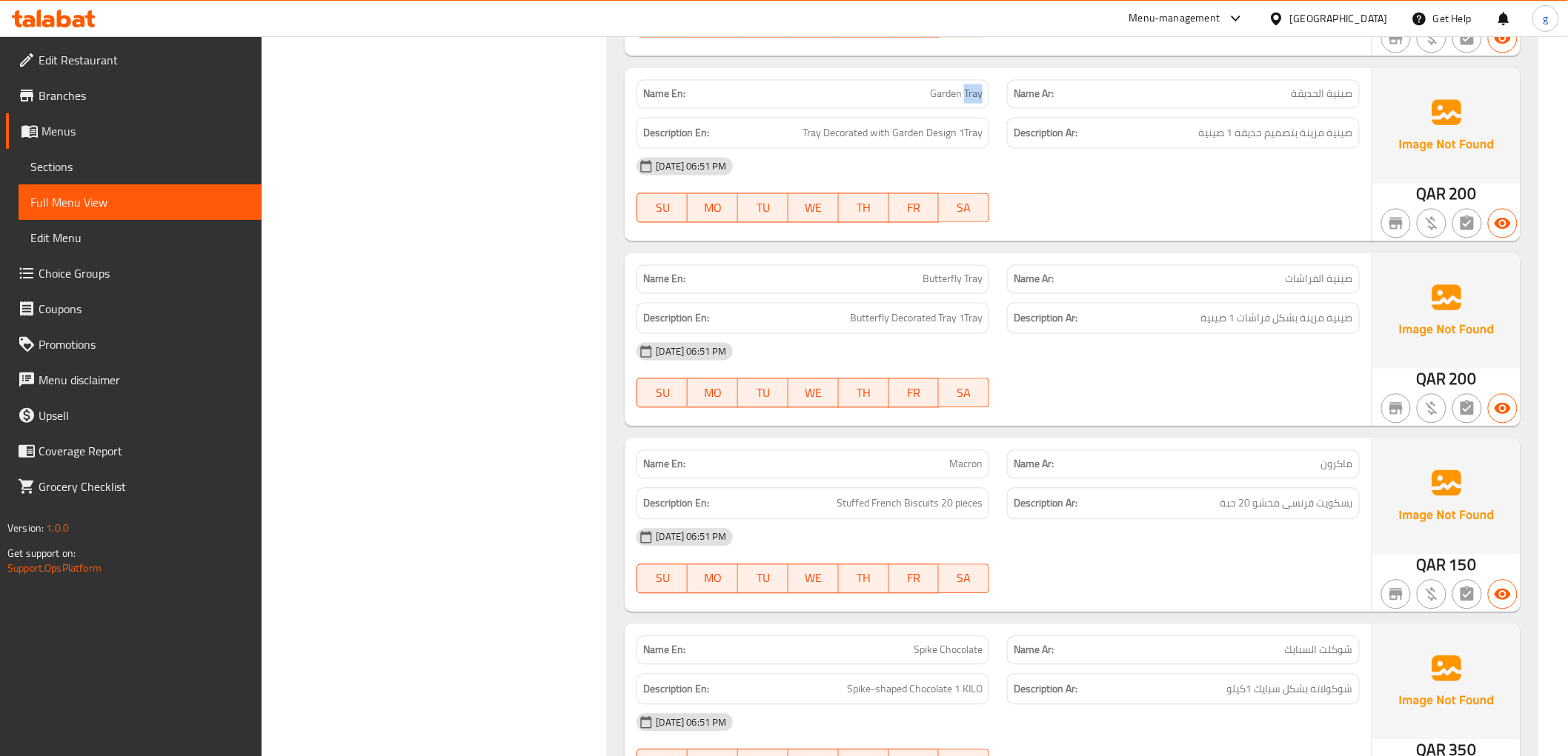
click at [995, 99] on div "Name En: Garden Tray" at bounding box center [813, 94] width 371 height 47
click at [943, 83] on div "Name En: Garden Tray" at bounding box center [812, 94] width 353 height 29
drag, startPoint x: 944, startPoint y: 91, endPoint x: 921, endPoint y: 90, distance: 23.0
click at [921, 90] on p "Name En: Garden Tray" at bounding box center [813, 94] width 340 height 16
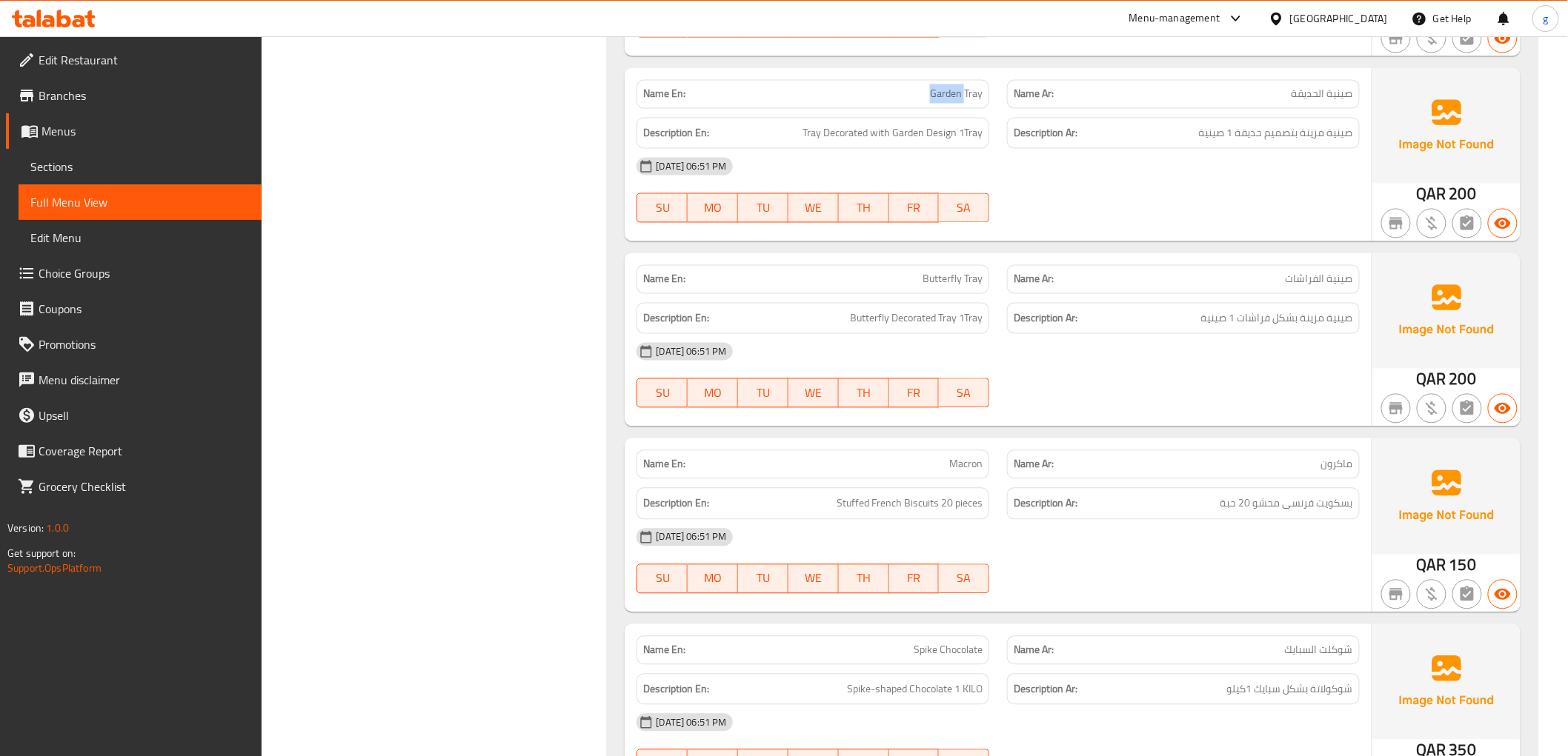
click at [947, 97] on span "Garden Tray" at bounding box center [957, 94] width 53 height 16
click at [973, 98] on span "Garden Tray" at bounding box center [957, 94] width 53 height 16
click at [1147, 89] on p "Name Ar: صينية الحديقة" at bounding box center [1183, 94] width 340 height 16
click at [941, 90] on span "Garden Tray" at bounding box center [957, 94] width 53 height 16
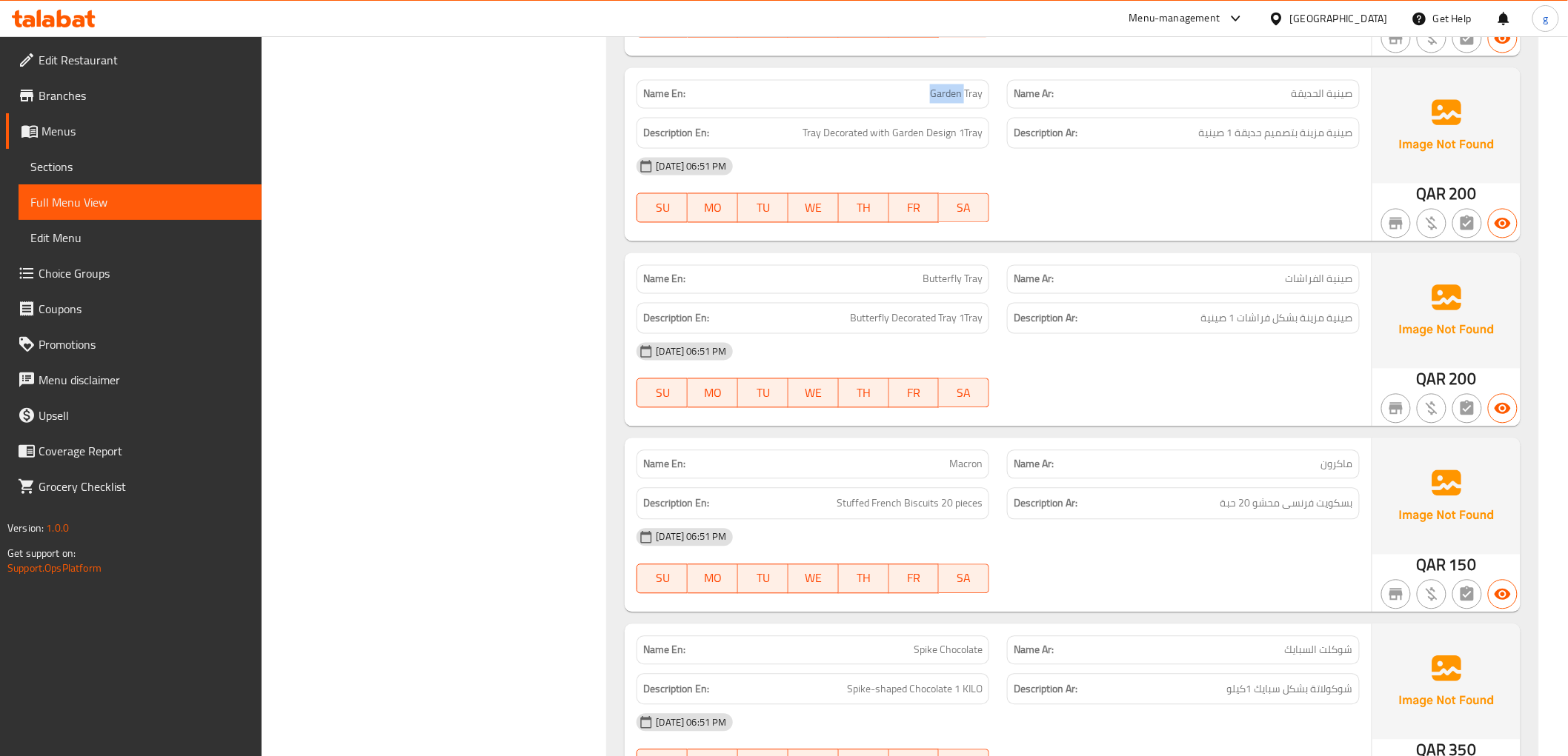
click at [941, 90] on span "Garden Tray" at bounding box center [957, 94] width 53 height 16
copy span "Garden Tray"
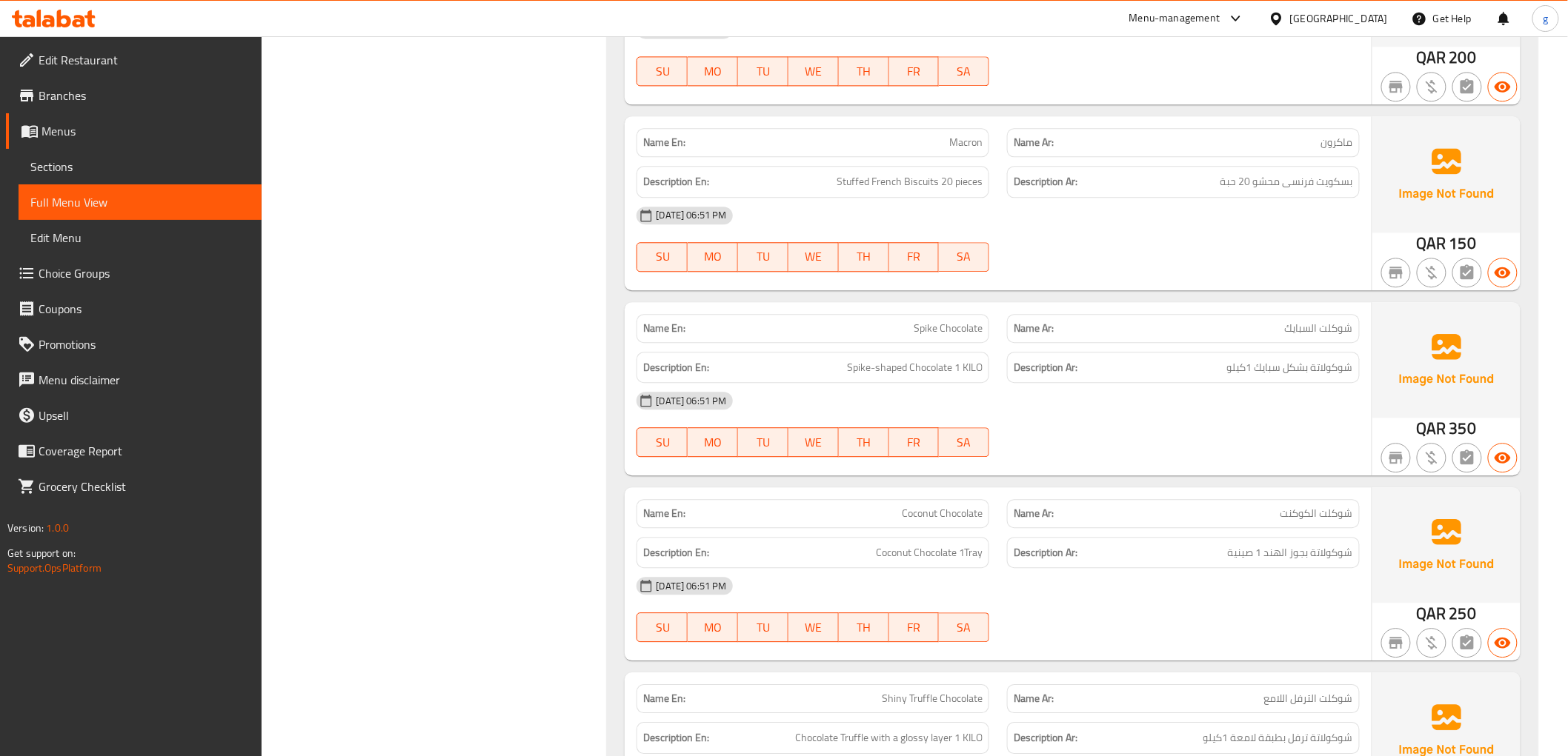
scroll to position [8476, 0]
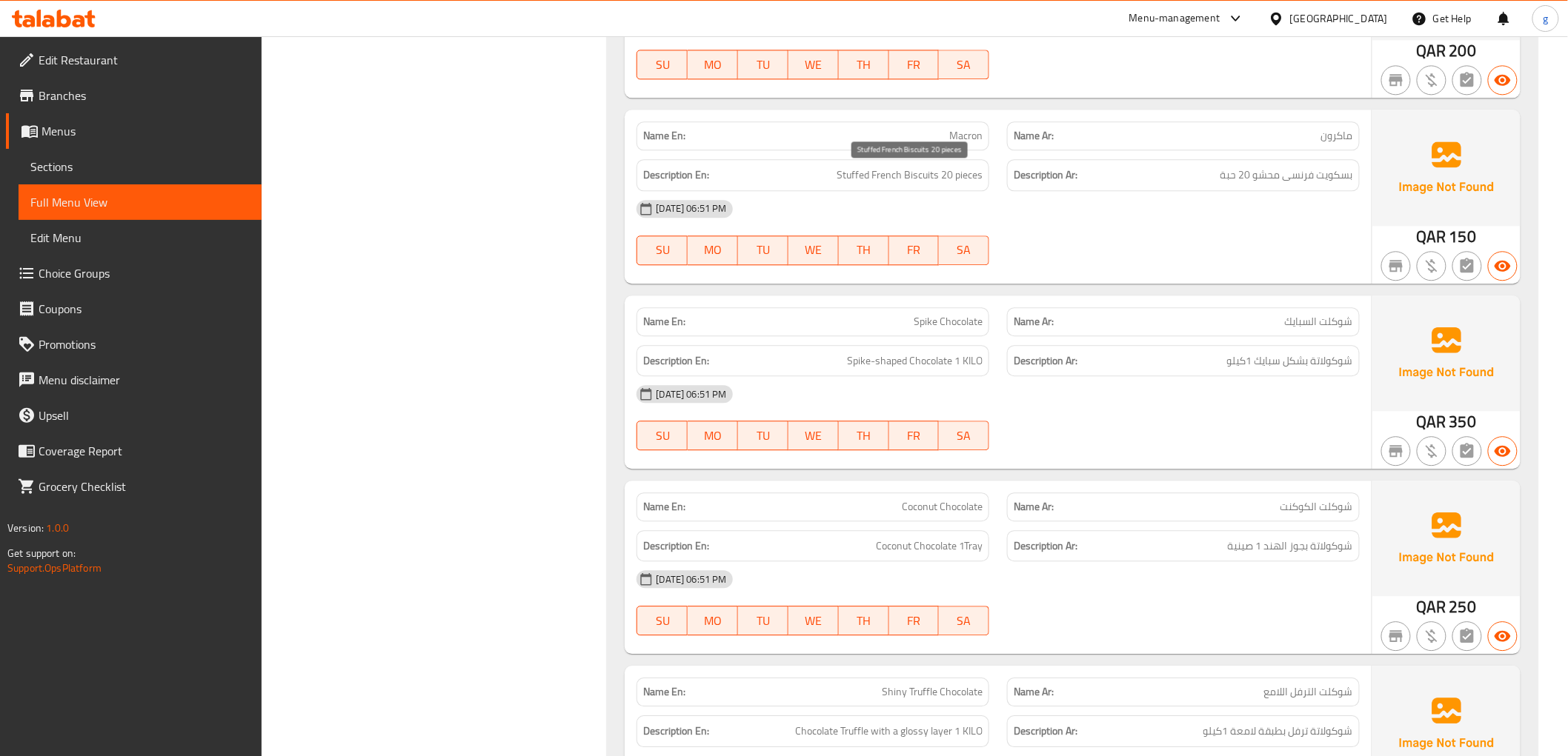
click at [952, 178] on span "Stuffed French Biscuits 20 pieces" at bounding box center [909, 175] width 146 height 19
click at [1006, 179] on div "Description Ar: بسكويت فرنسی محشو 20 حبة" at bounding box center [1183, 175] width 371 height 50
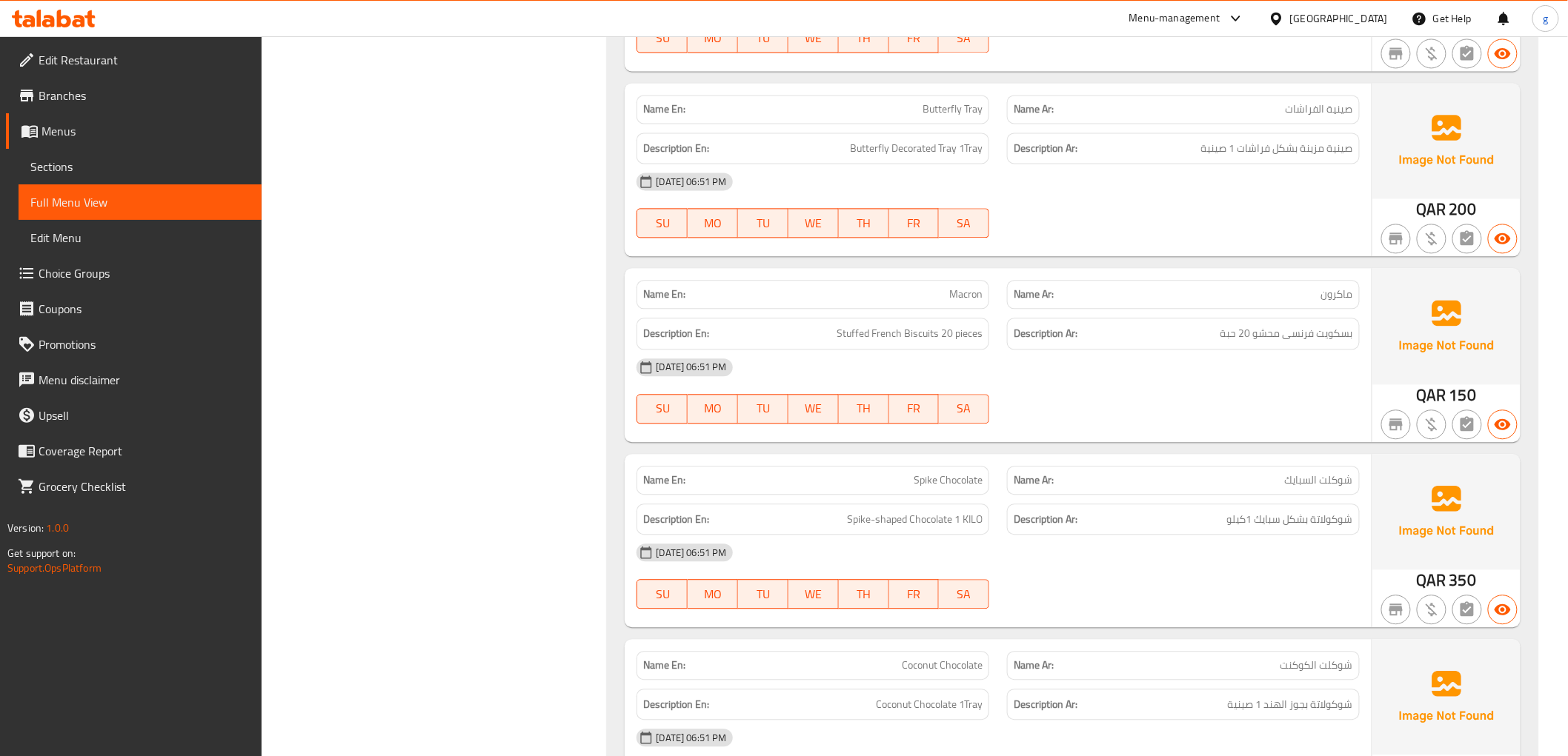
scroll to position [8311, 0]
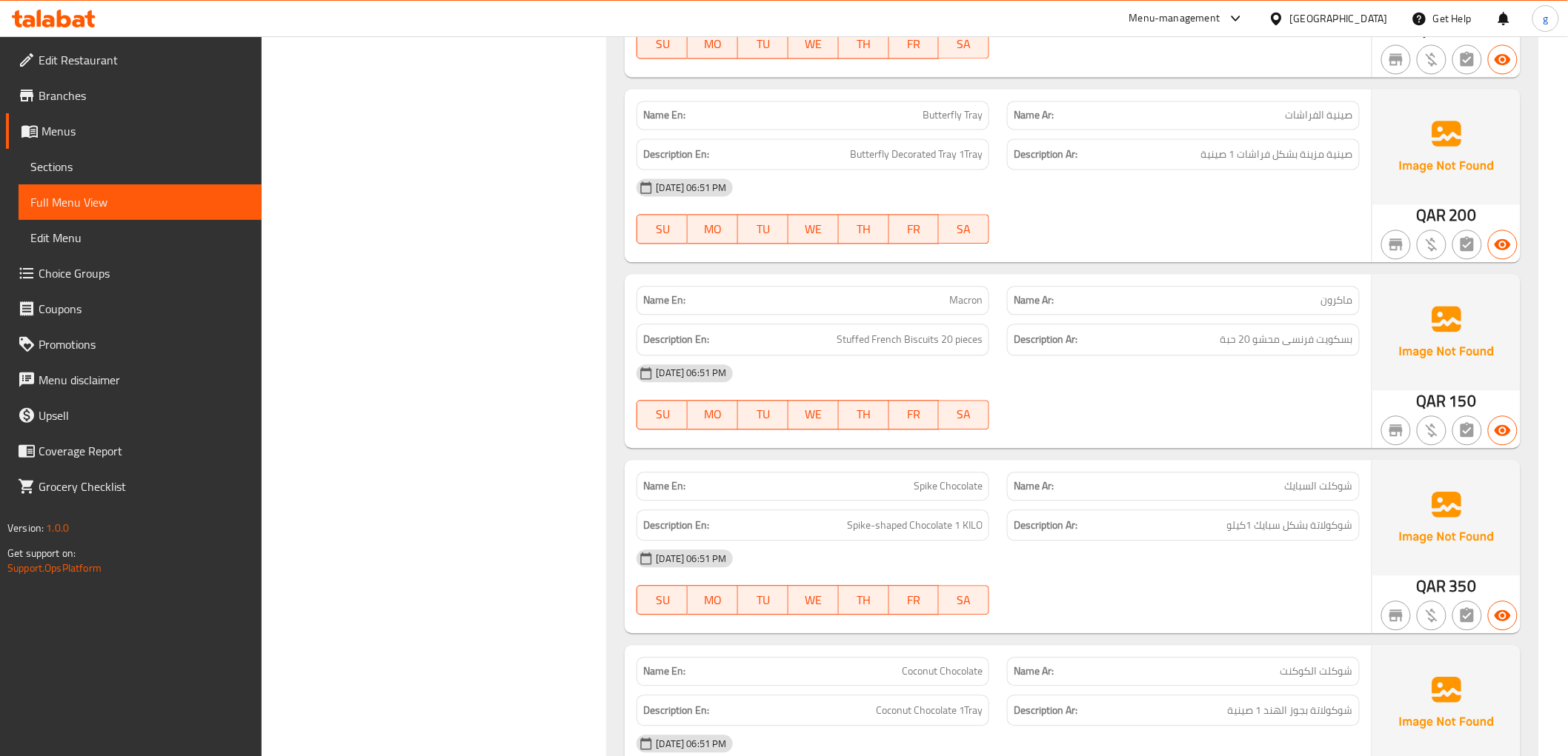
click at [911, 297] on p "Name En: Macron" at bounding box center [813, 301] width 340 height 16
copy span "Macron"
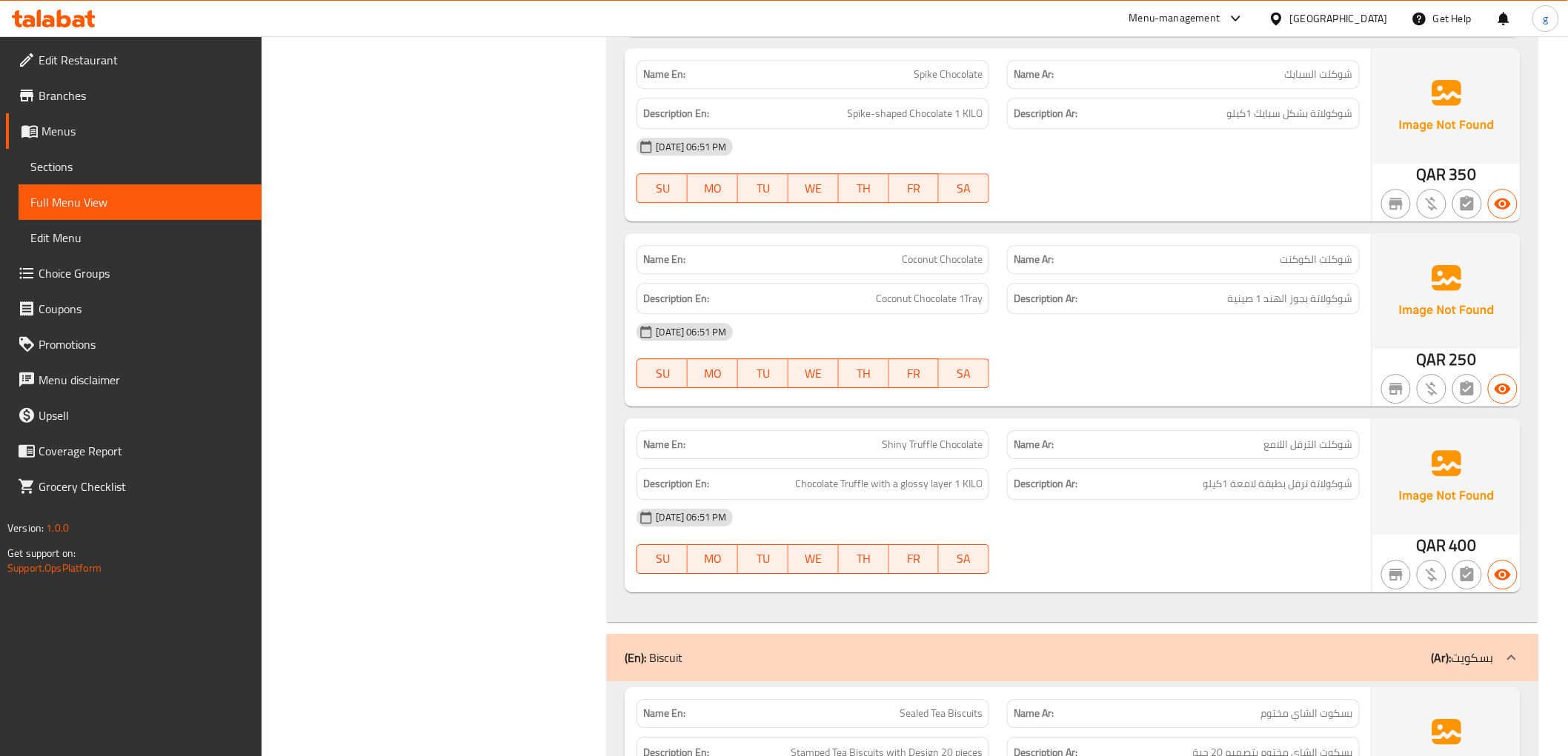
scroll to position [8722, 0]
drag, startPoint x: 914, startPoint y: 76, endPoint x: 936, endPoint y: 83, distance: 23.1
click at [936, 83] on span "Spike Chocolate" at bounding box center [948, 76] width 69 height 16
click at [1256, 188] on div "12-10-2025 06:51 PM SU MO TU WE TH FR SA" at bounding box center [998, 171] width 740 height 83
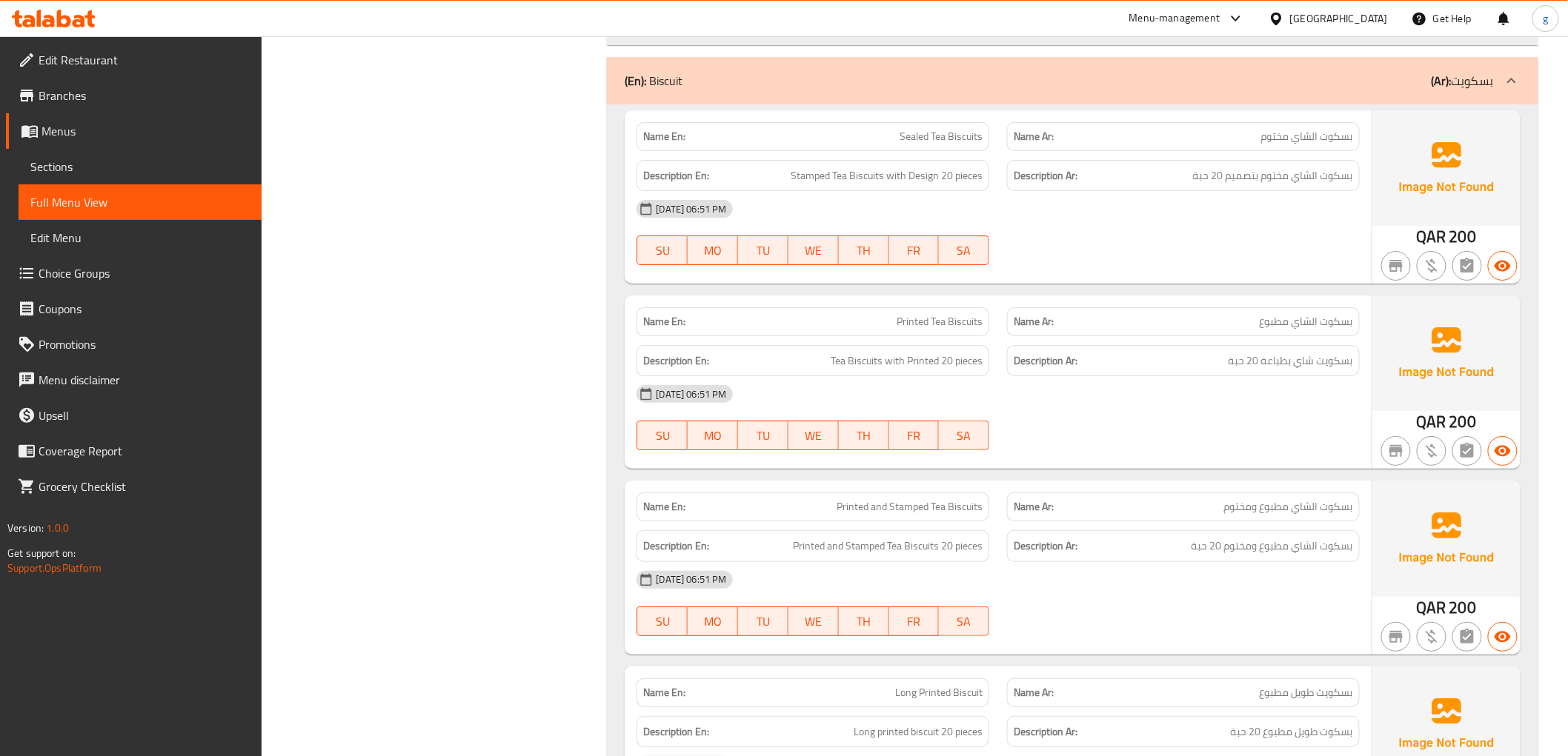
scroll to position [9299, 0]
drag, startPoint x: 791, startPoint y: 175, endPoint x: 831, endPoint y: 188, distance: 42.1
click at [831, 188] on div "Description En: Stamped Tea Biscuits with Design 20 pieces" at bounding box center [812, 177] width 353 height 32
click at [1167, 211] on div "[DATE] 06:51 PM" at bounding box center [998, 210] width 740 height 36
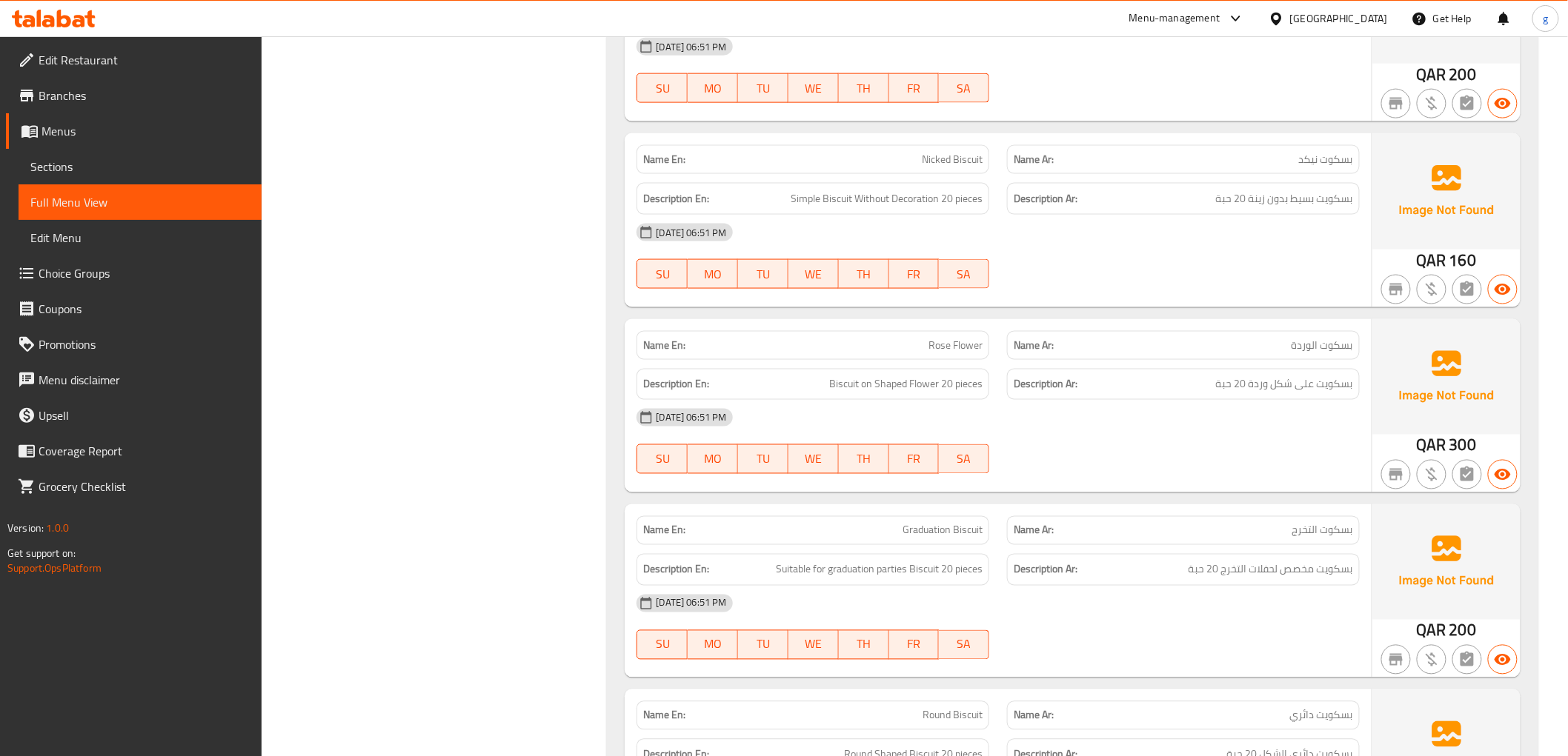
scroll to position [10122, 0]
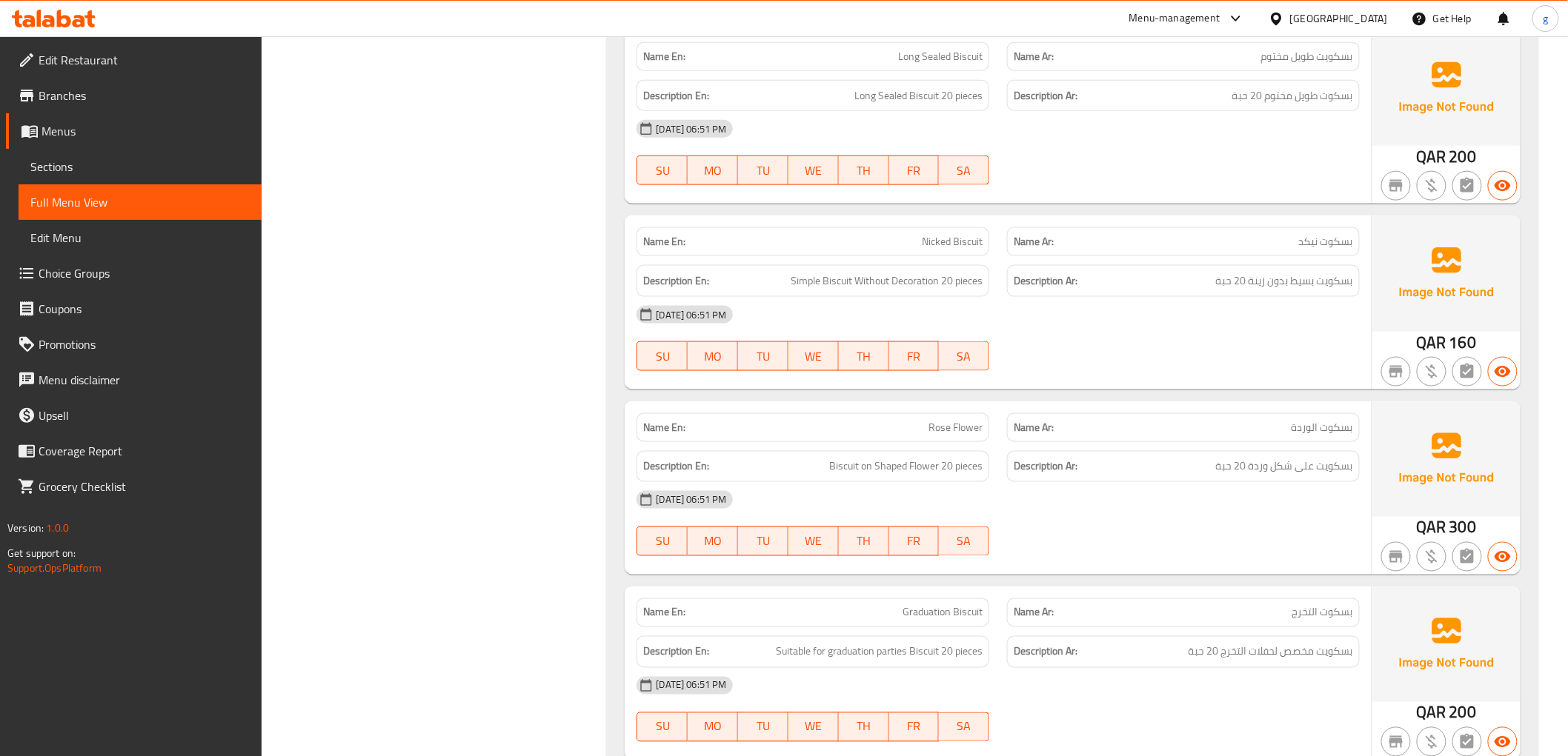
click at [935, 431] on span "Rose Flower" at bounding box center [955, 427] width 54 height 16
copy span "Rose Flower"
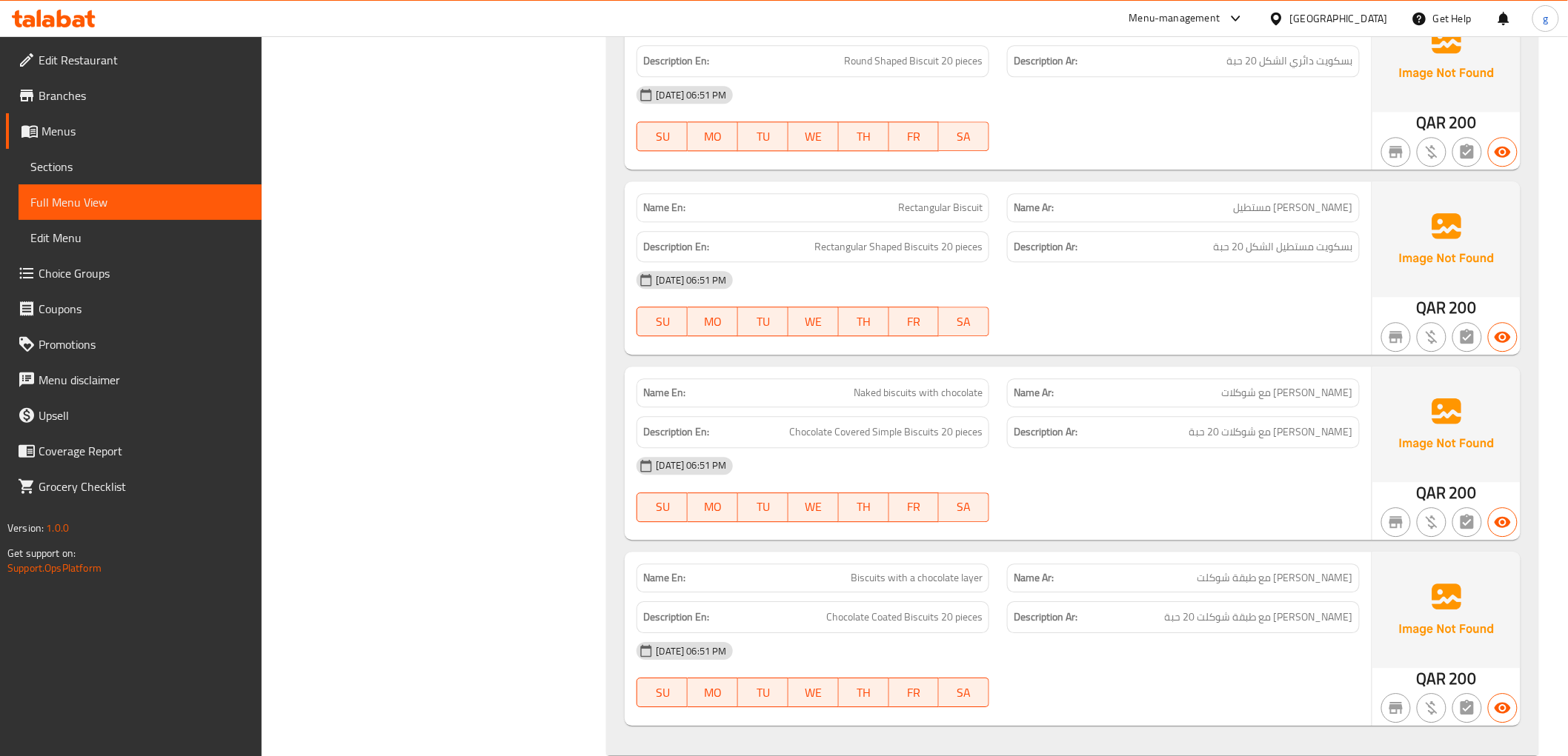
scroll to position [10927, 0]
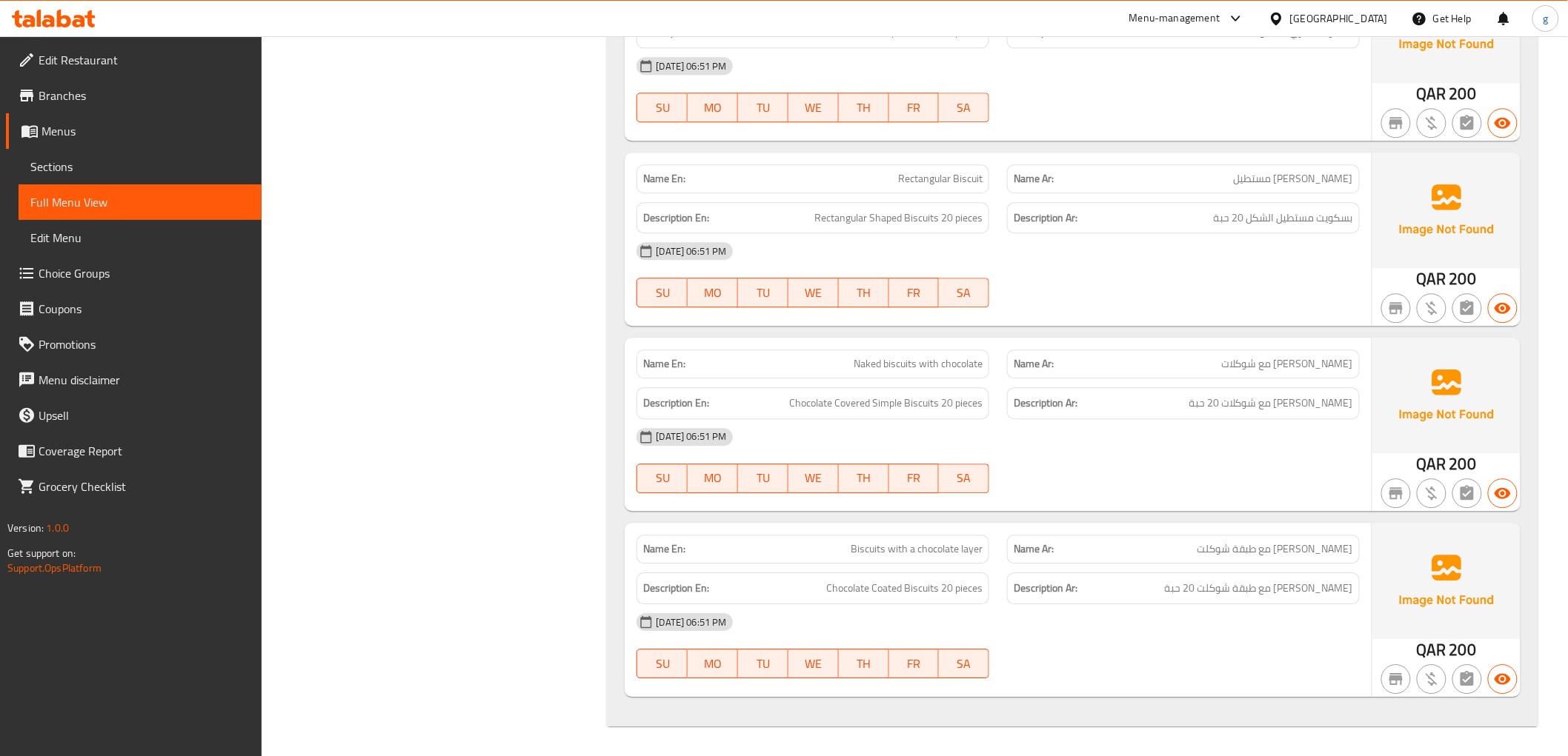
click at [1316, 364] on span "[PERSON_NAME] مع شوكلات" at bounding box center [1288, 364] width 131 height 16
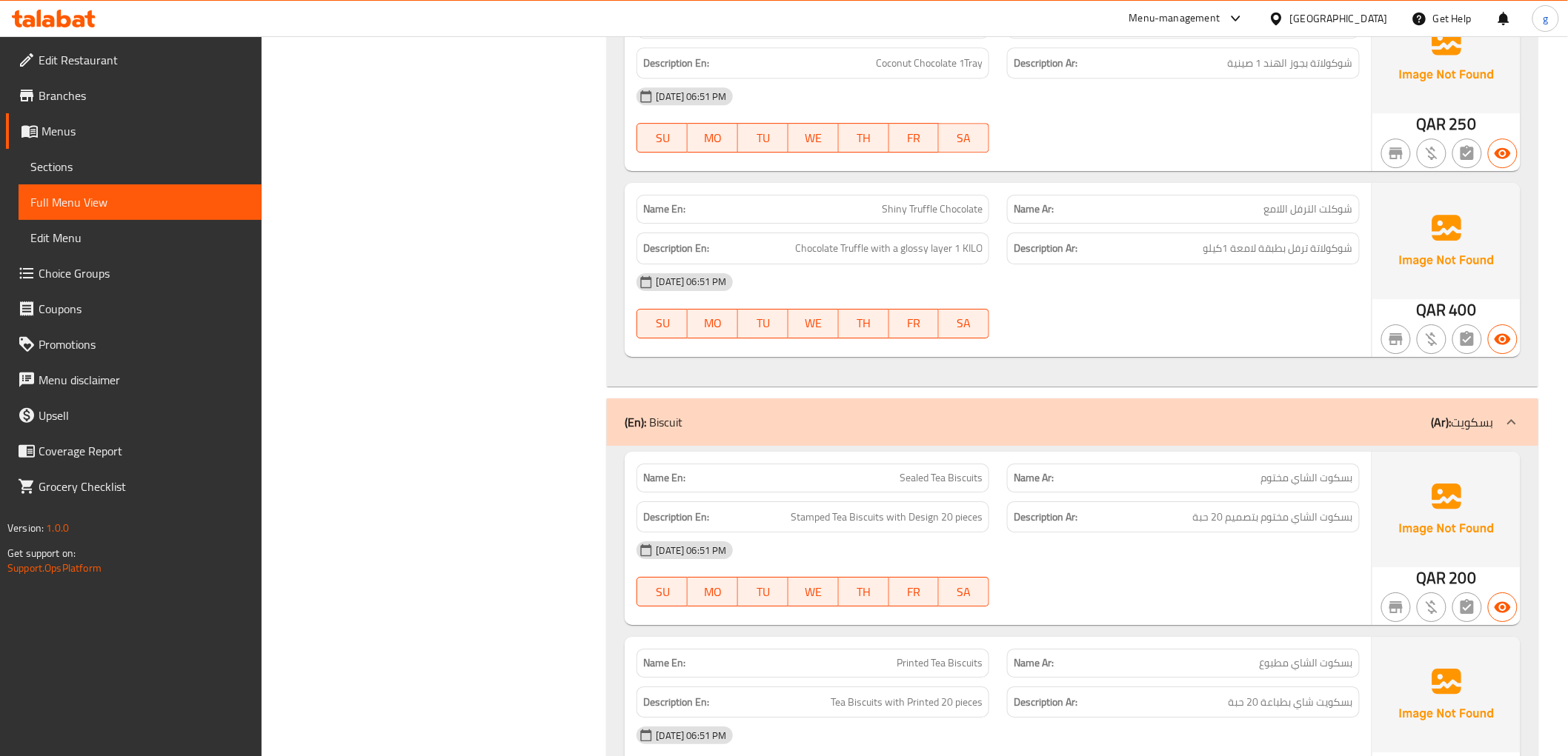
scroll to position [8952, 0]
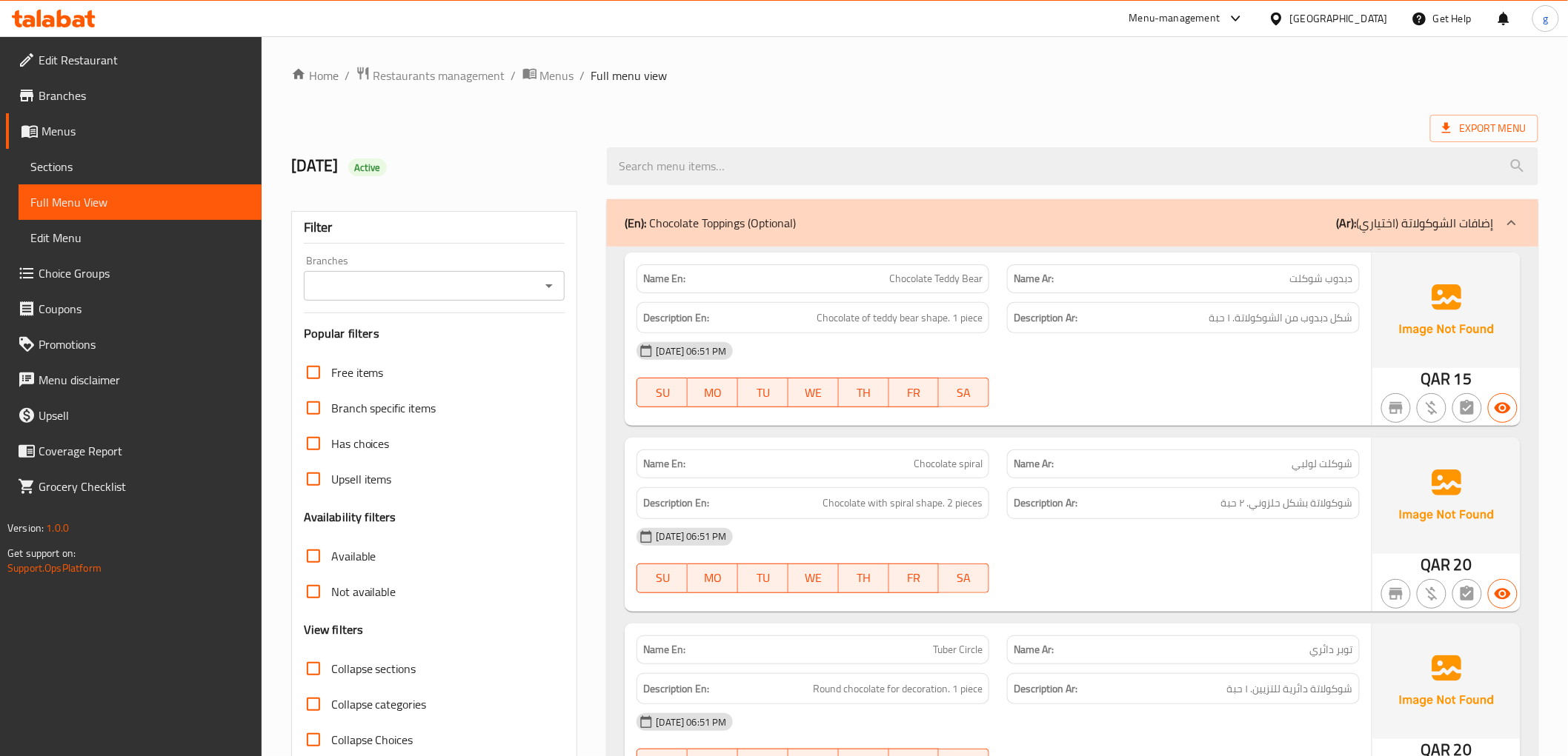
scroll to position [83, 0]
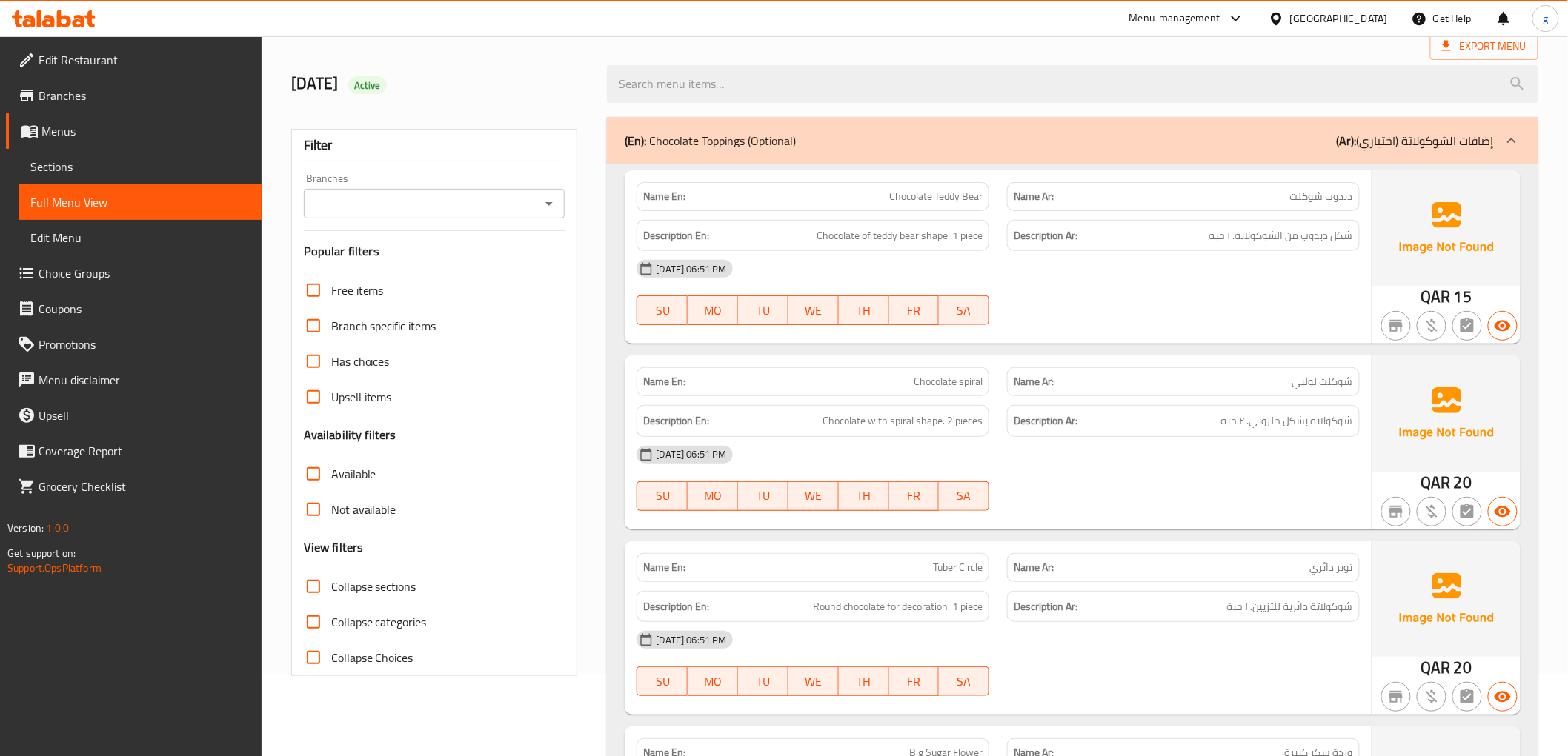
click at [891, 190] on span "Chocolate Teddy Bear" at bounding box center [936, 197] width 93 height 16
click at [942, 194] on span "Chocolate Teddy Bear" at bounding box center [936, 197] width 93 height 16
click at [943, 194] on span "Chocolate Teddy Bear" at bounding box center [936, 197] width 93 height 16
click at [1334, 196] on span "دبدوب شوكلت" at bounding box center [1321, 197] width 63 height 16
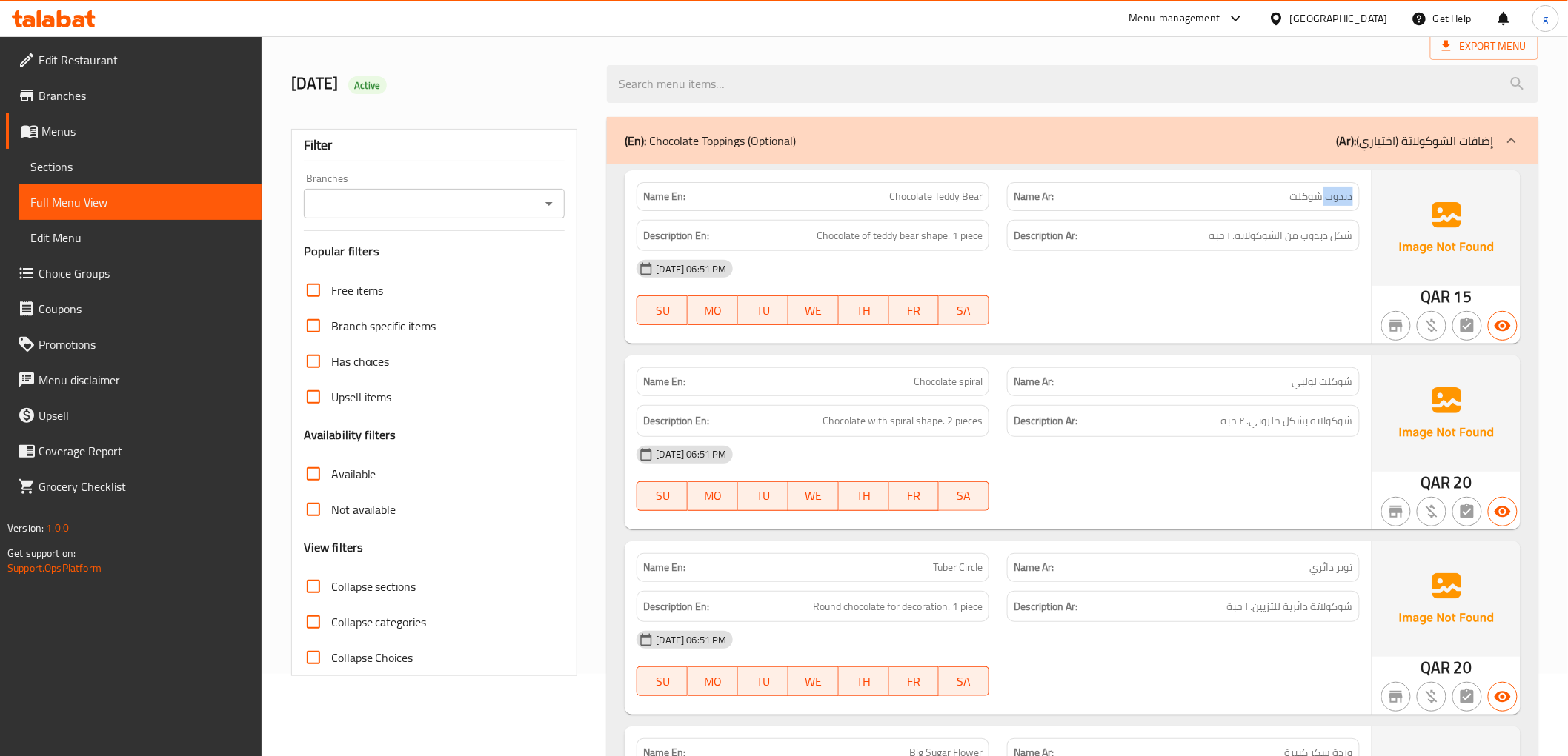
click at [1334, 196] on span "دبدوب شوكلت" at bounding box center [1321, 197] width 63 height 16
copy span "دبدوب"
drag, startPoint x: 1347, startPoint y: 231, endPoint x: 1080, endPoint y: 266, distance: 269.3
click at [1080, 266] on div "Name En: Chocolate Teddy Bear Name Ar: دبدوب شوكلت Description En: Chocolate of…" at bounding box center [998, 257] width 746 height 174
click at [1218, 220] on div "Description Ar: شكل دبدوب من الشوكولاتة. ١ حبة" at bounding box center [1183, 236] width 353 height 32
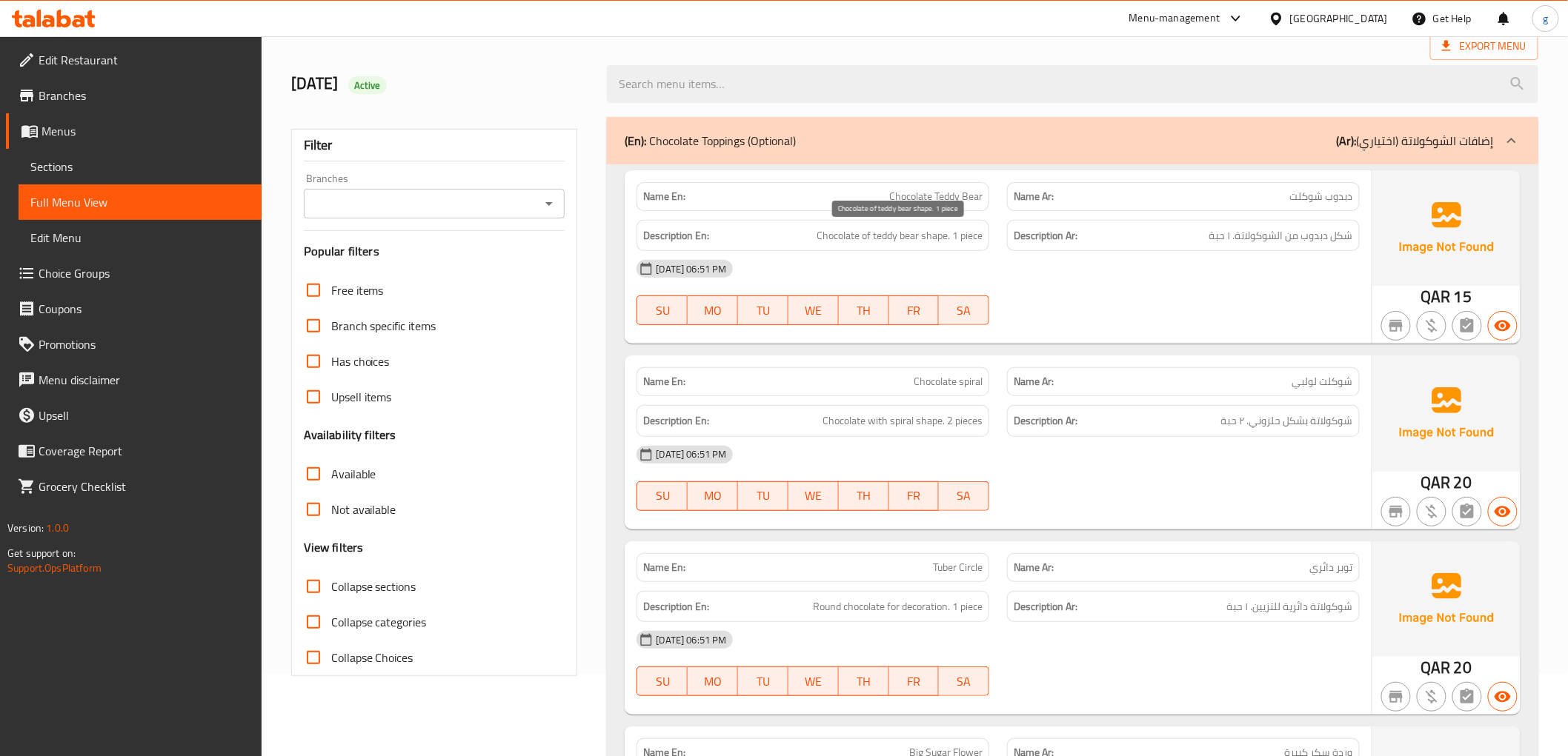
click at [978, 238] on span "Chocolate of teddy bear shape. 1 piece" at bounding box center [899, 236] width 166 height 19
click at [983, 235] on div "Description En: Chocolate of teddy bear shape. 1 piece" at bounding box center [812, 236] width 353 height 32
click at [978, 239] on span "Chocolate of teddy bear shape. 1 piece" at bounding box center [899, 236] width 166 height 19
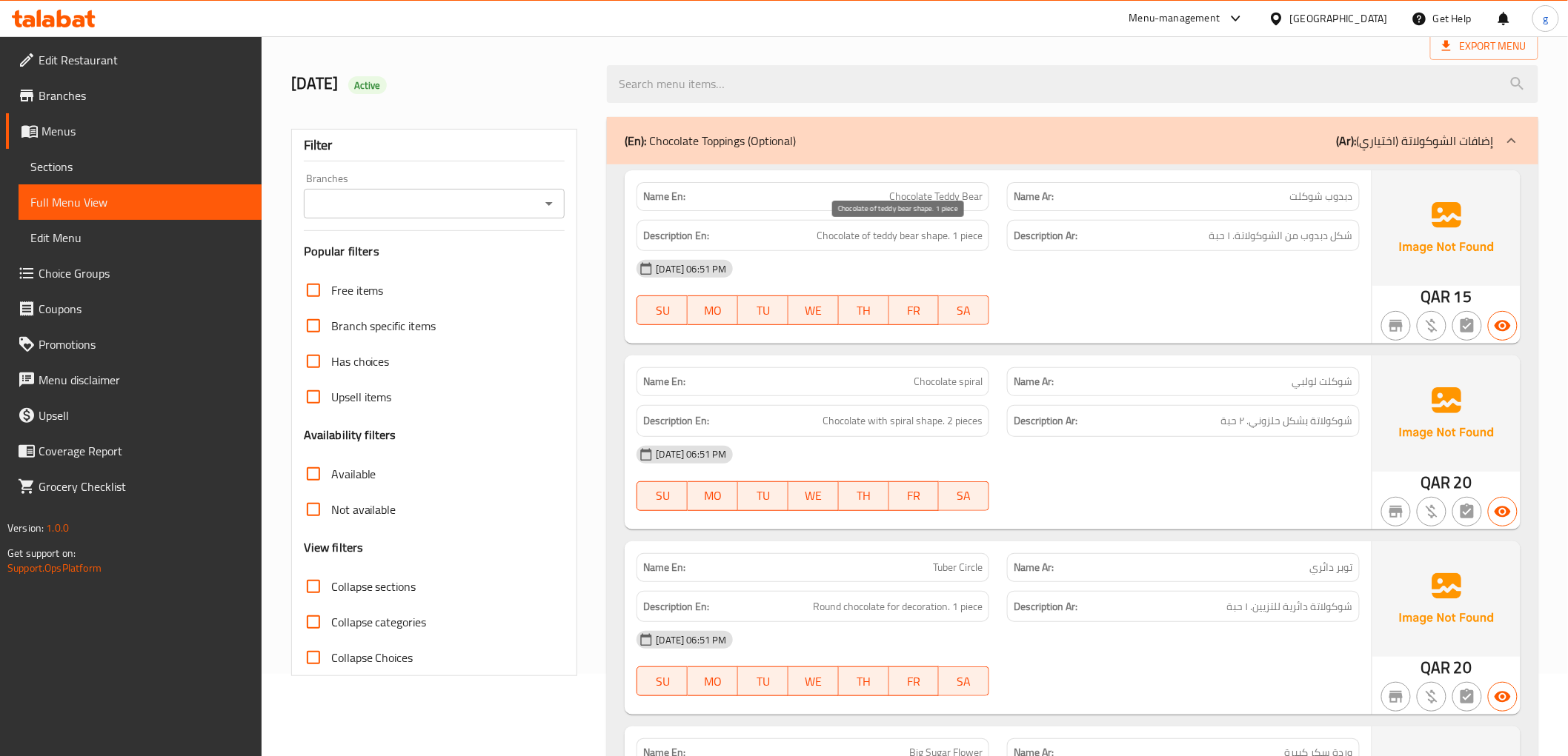
click at [842, 241] on span "Chocolate of teddy bear shape. 1 piece" at bounding box center [899, 236] width 166 height 19
click at [862, 227] on span "Chocolate of teddy bear shape. 1 piece" at bounding box center [899, 236] width 166 height 19
drag, startPoint x: 928, startPoint y: 232, endPoint x: 957, endPoint y: 219, distance: 31.8
click at [957, 219] on div "Description En: Chocolate of teddy bear shape. 1 piece" at bounding box center [813, 236] width 371 height 50
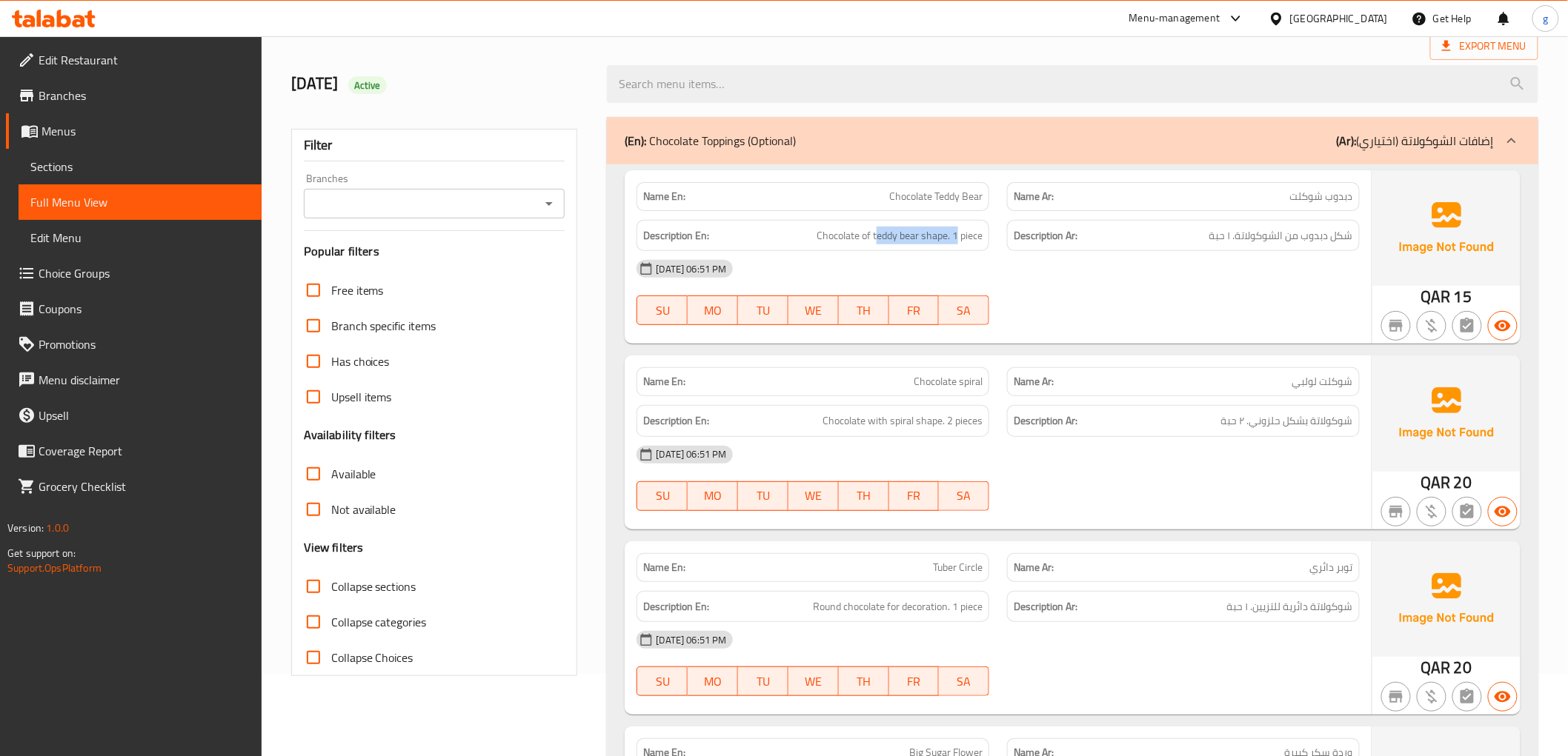
drag, startPoint x: 1334, startPoint y: 235, endPoint x: 1199, endPoint y: 270, distance: 139.5
click at [1199, 270] on div "Name En: Chocolate Teddy Bear Name Ar: دبدوب شوكلت Description En: Chocolate of…" at bounding box center [998, 257] width 746 height 174
click at [1202, 243] on h6 "Description Ar: شكل دبدوب من الشوكولاتة. ١ حبة" at bounding box center [1183, 236] width 340 height 19
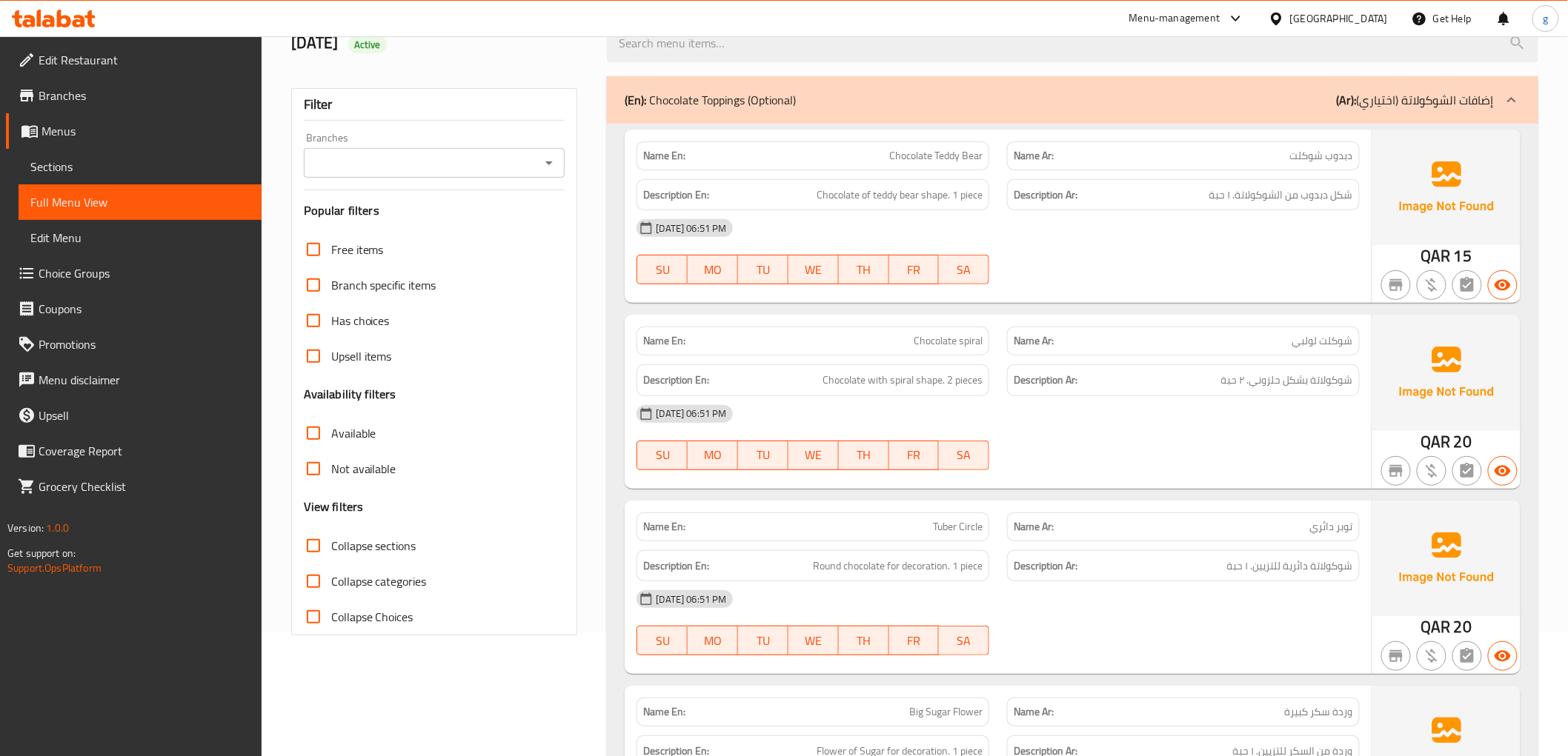
scroll to position [247, 0]
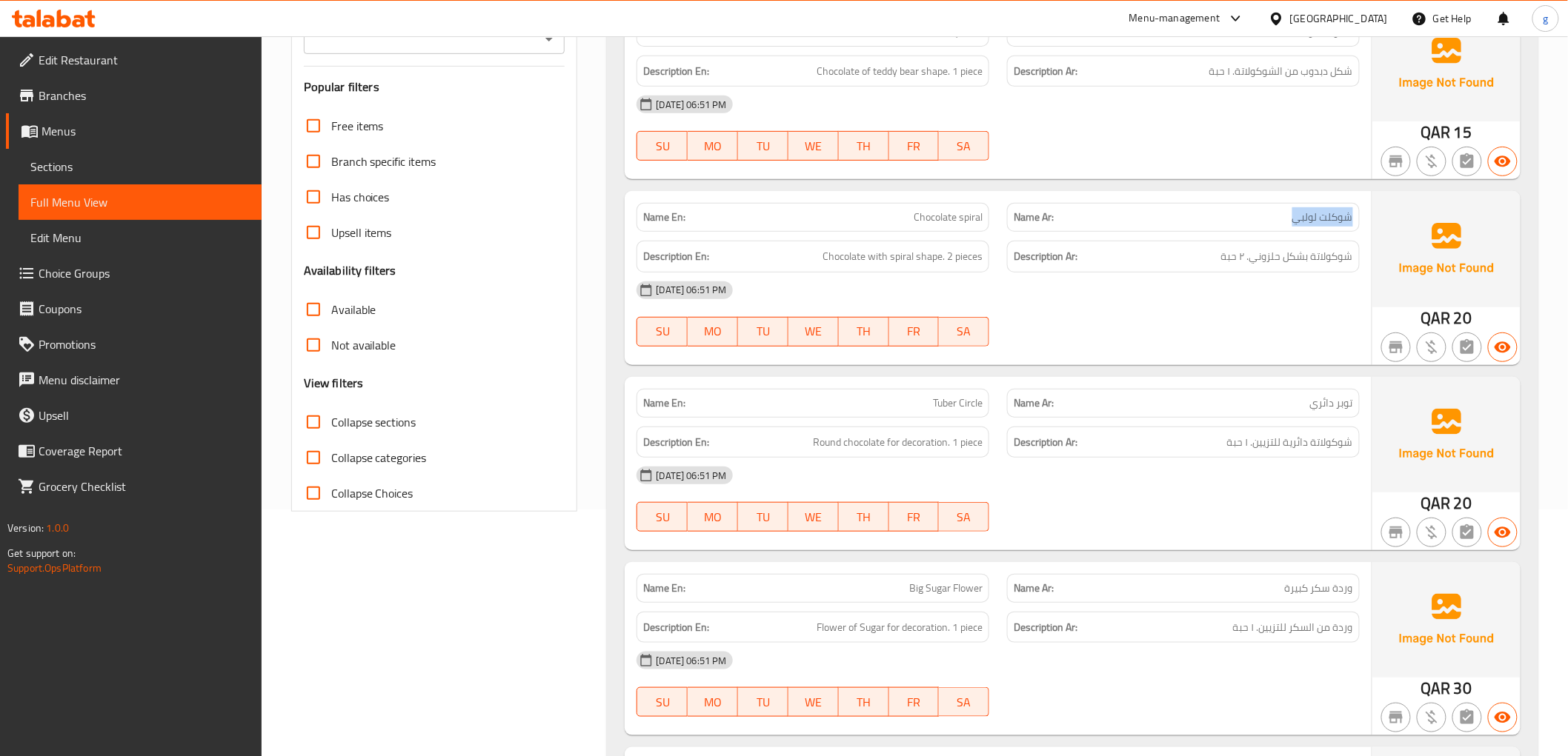
drag, startPoint x: 1361, startPoint y: 209, endPoint x: 1218, endPoint y: 223, distance: 143.7
click at [1218, 223] on div "Name Ar: شوكلت لولبي" at bounding box center [1183, 217] width 371 height 47
click at [1179, 237] on div "Description Ar: شوكولاتة بشكل حلزوني. ٢ حبة" at bounding box center [1183, 257] width 371 height 50
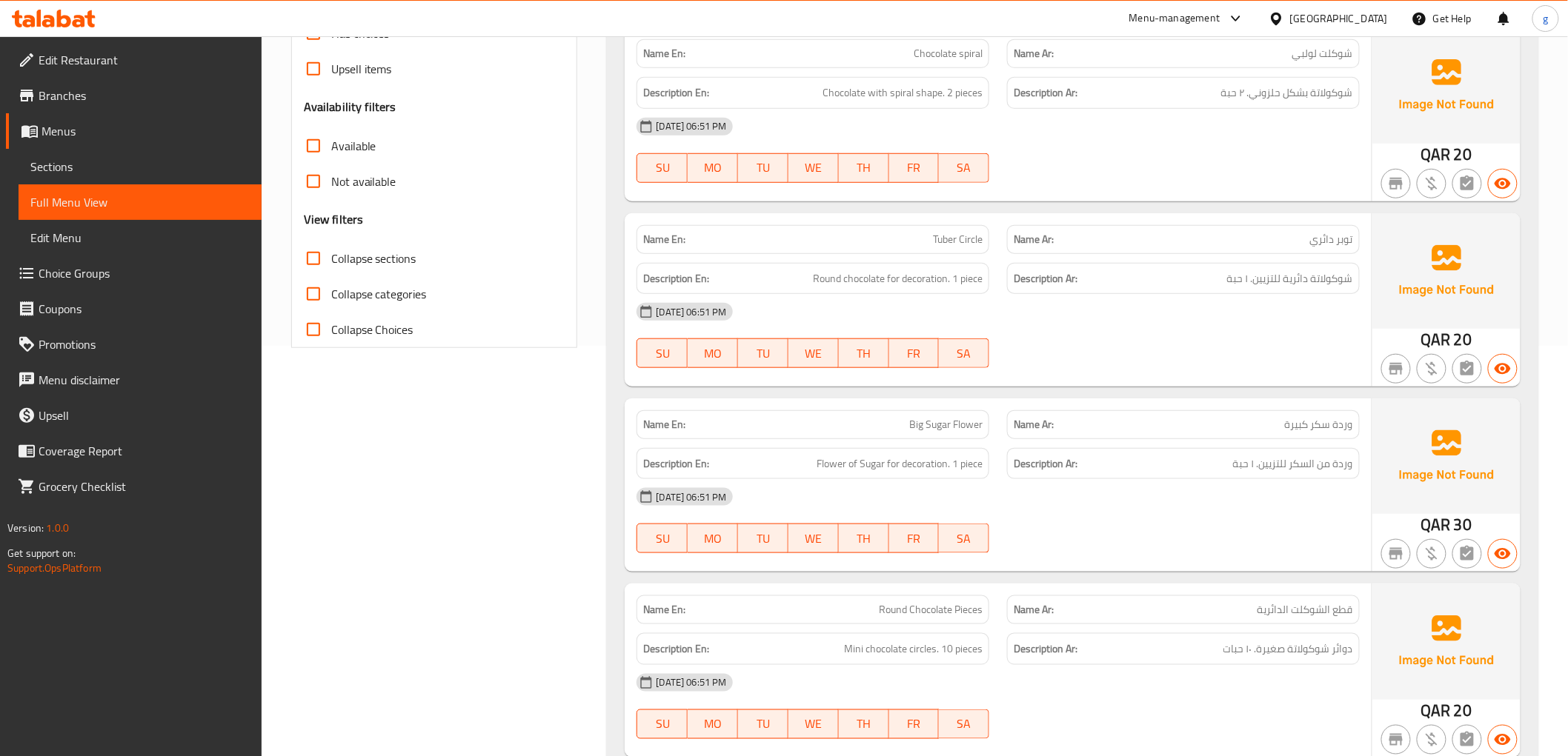
scroll to position [411, 0]
click at [964, 234] on span "Tuber Circle" at bounding box center [958, 239] width 50 height 16
click at [1317, 237] on span "توبر دائري" at bounding box center [1331, 239] width 43 height 16
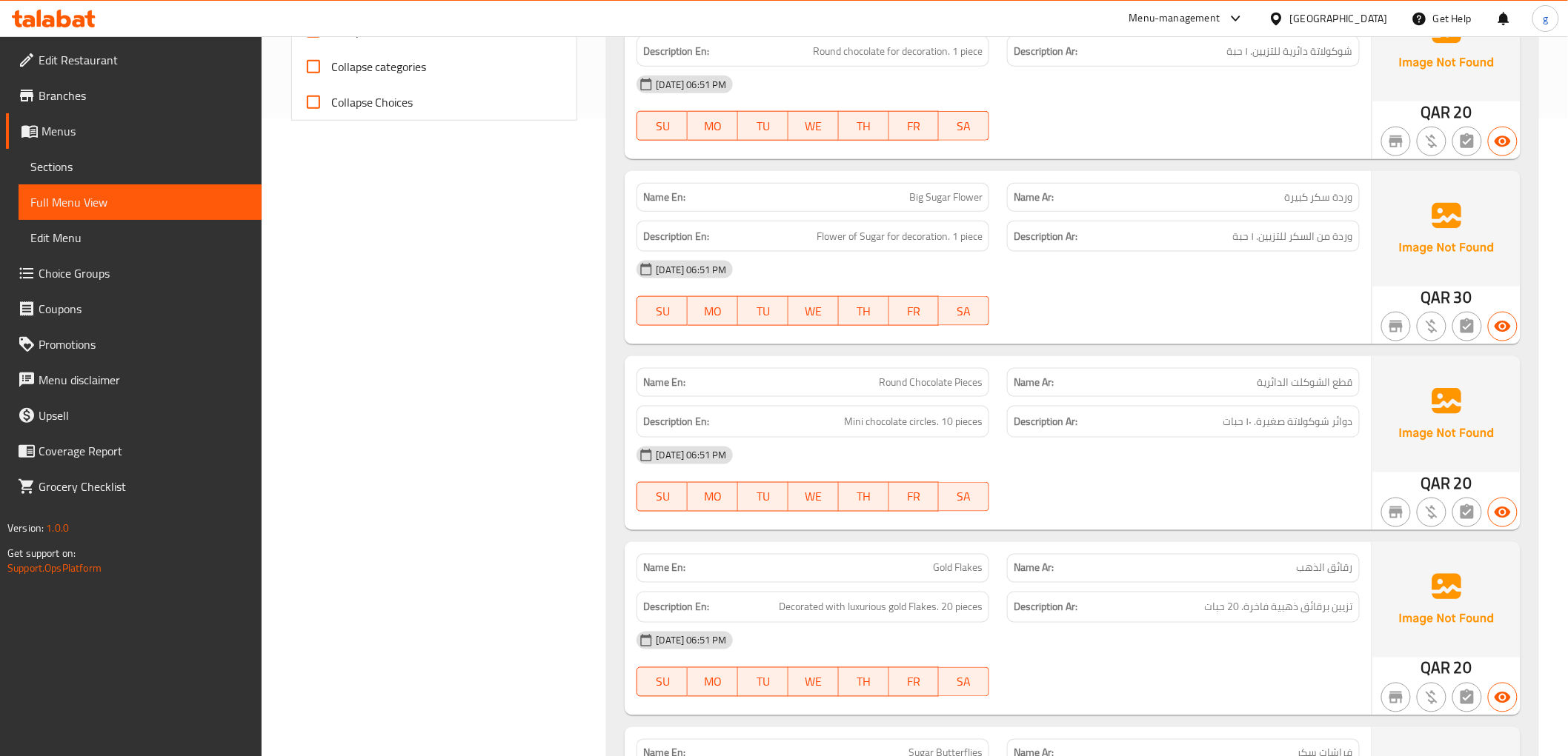
scroll to position [658, 0]
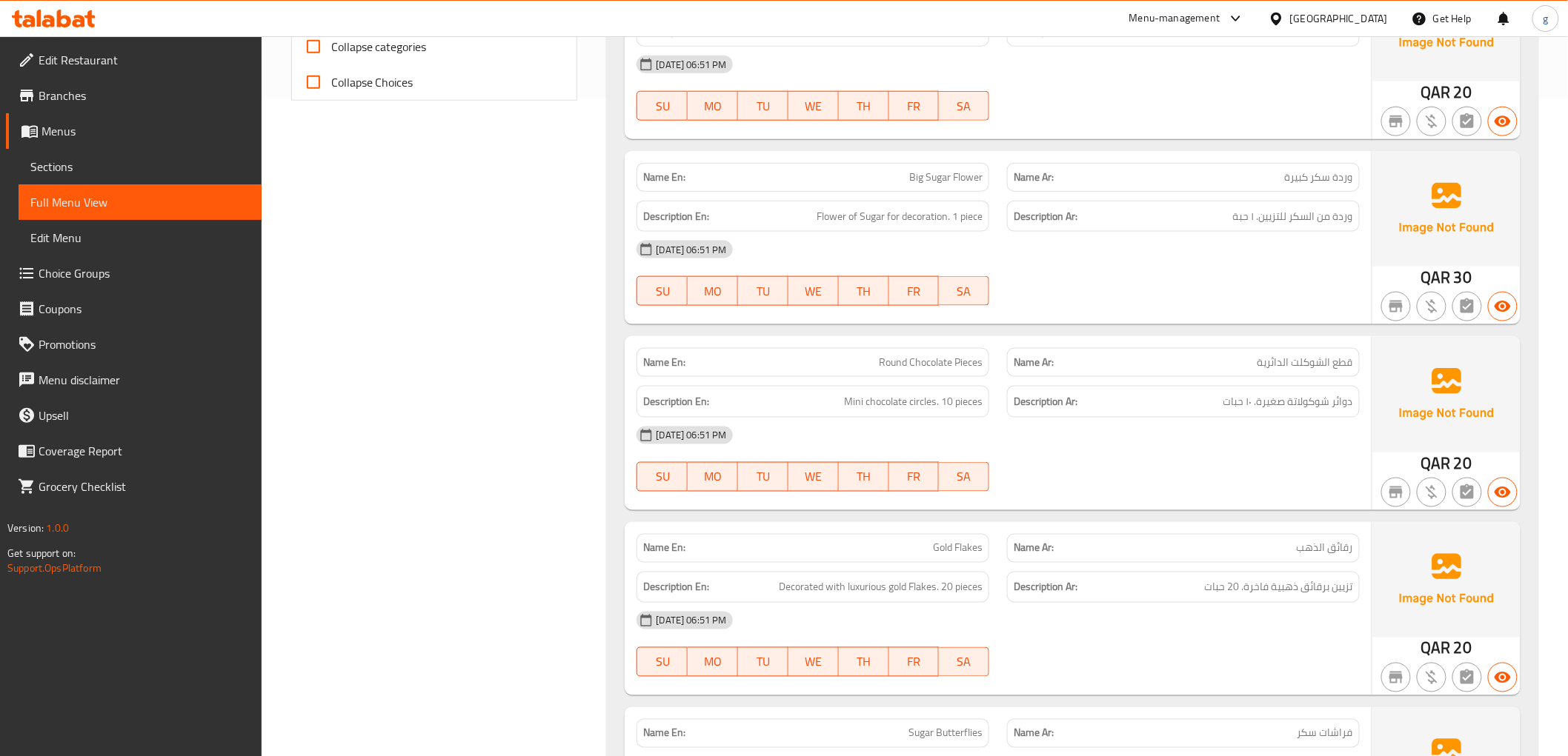
click at [1315, 175] on span "وردة سكر كبيرة" at bounding box center [1319, 178] width 69 height 16
click at [1316, 174] on span "وردة سكر كبيرة" at bounding box center [1319, 178] width 69 height 16
click at [913, 189] on div "Name En: Big Sugar Flower" at bounding box center [812, 177] width 353 height 29
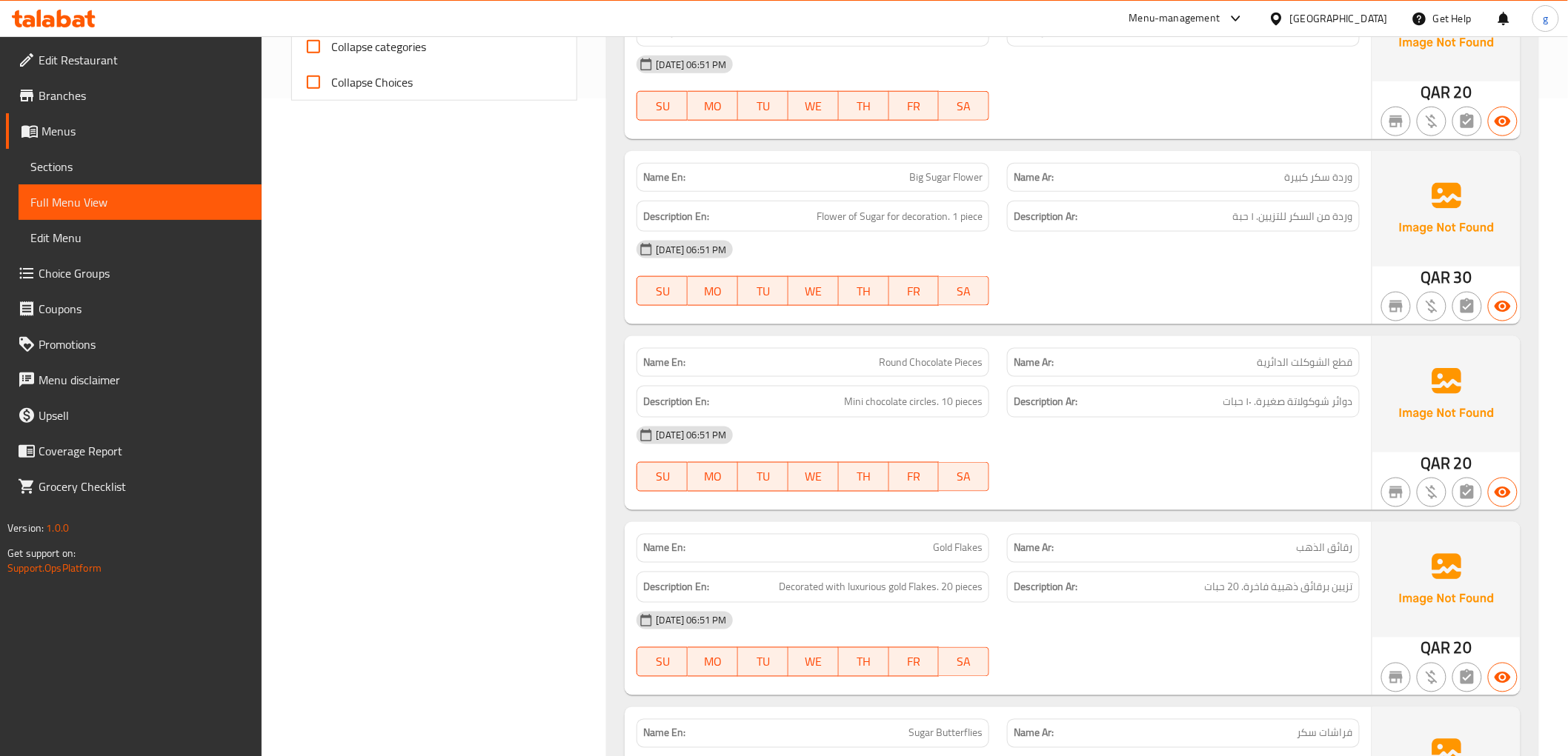
click at [928, 170] on span "Big Sugar Flower" at bounding box center [946, 178] width 73 height 16
click at [916, 181] on span "Big Sugar Flower" at bounding box center [946, 178] width 73 height 16
click at [937, 176] on span "Big Sugar Flower" at bounding box center [946, 178] width 73 height 16
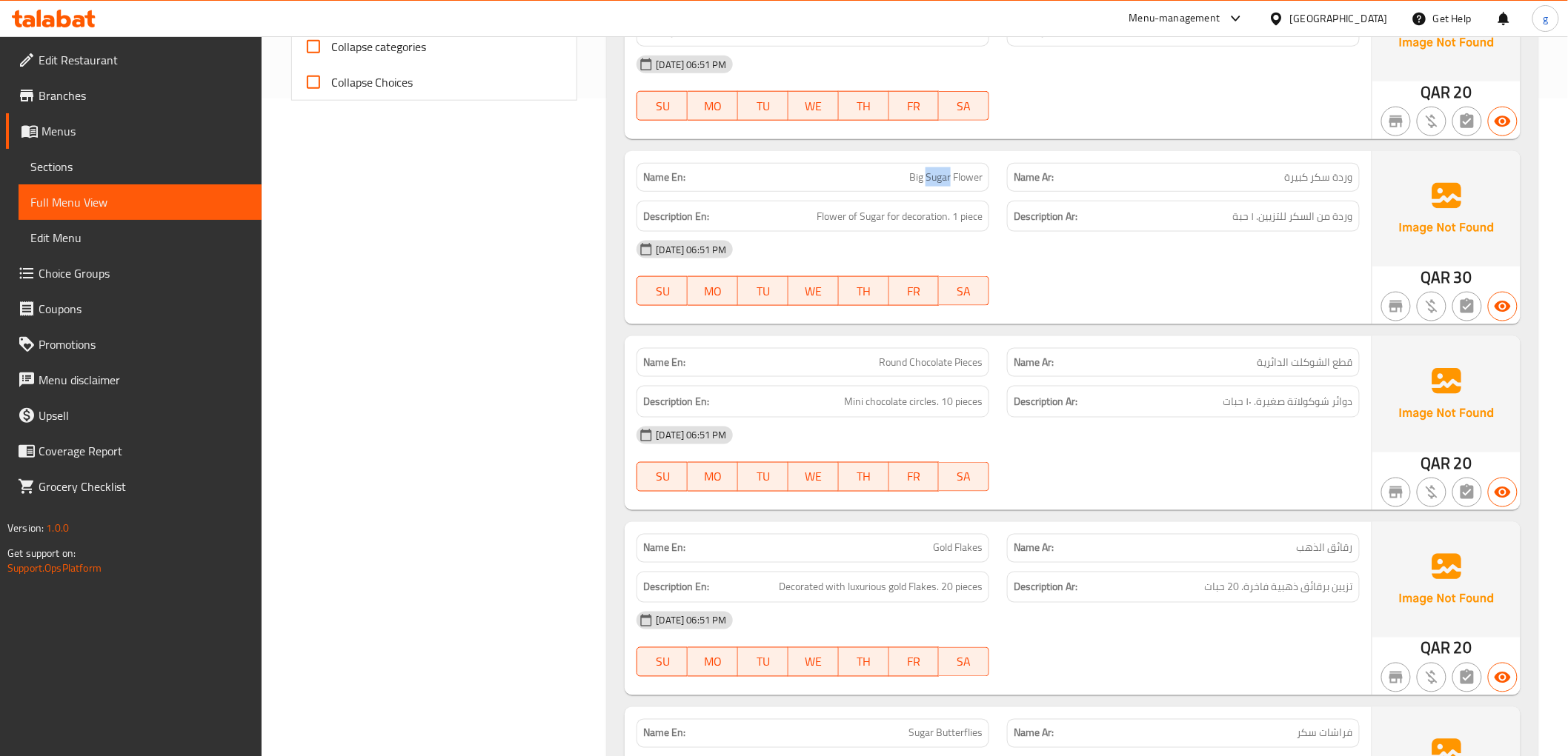
click at [941, 180] on span "Big Sugar Flower" at bounding box center [946, 178] width 73 height 16
click at [918, 173] on span "Big Sugar Flower" at bounding box center [946, 178] width 73 height 16
click at [968, 178] on span "Big Sugar Flower" at bounding box center [946, 178] width 73 height 16
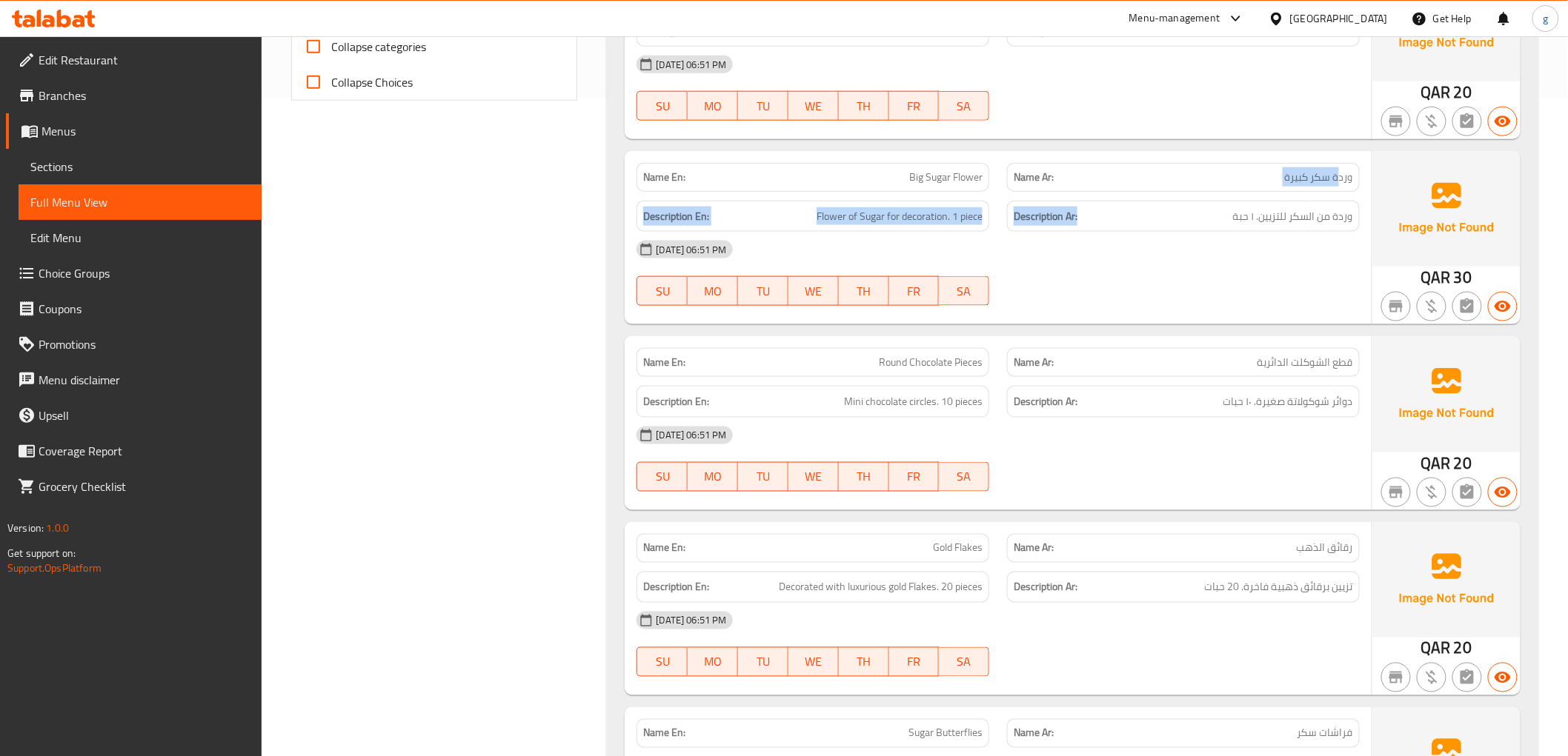
drag, startPoint x: 1337, startPoint y: 174, endPoint x: 1087, endPoint y: 193, distance: 250.7
click at [1087, 193] on div "Name En: Big Sugar Flower Name Ar: وردة سكر كبيرة Description En: Flower of Sug…" at bounding box center [998, 237] width 746 height 174
click at [921, 184] on span "Big Sugar Flower" at bounding box center [946, 178] width 73 height 16
drag, startPoint x: 921, startPoint y: 184, endPoint x: 954, endPoint y: 167, distance: 37.1
click at [930, 179] on span "Big Sugar Flower" at bounding box center [946, 178] width 73 height 16
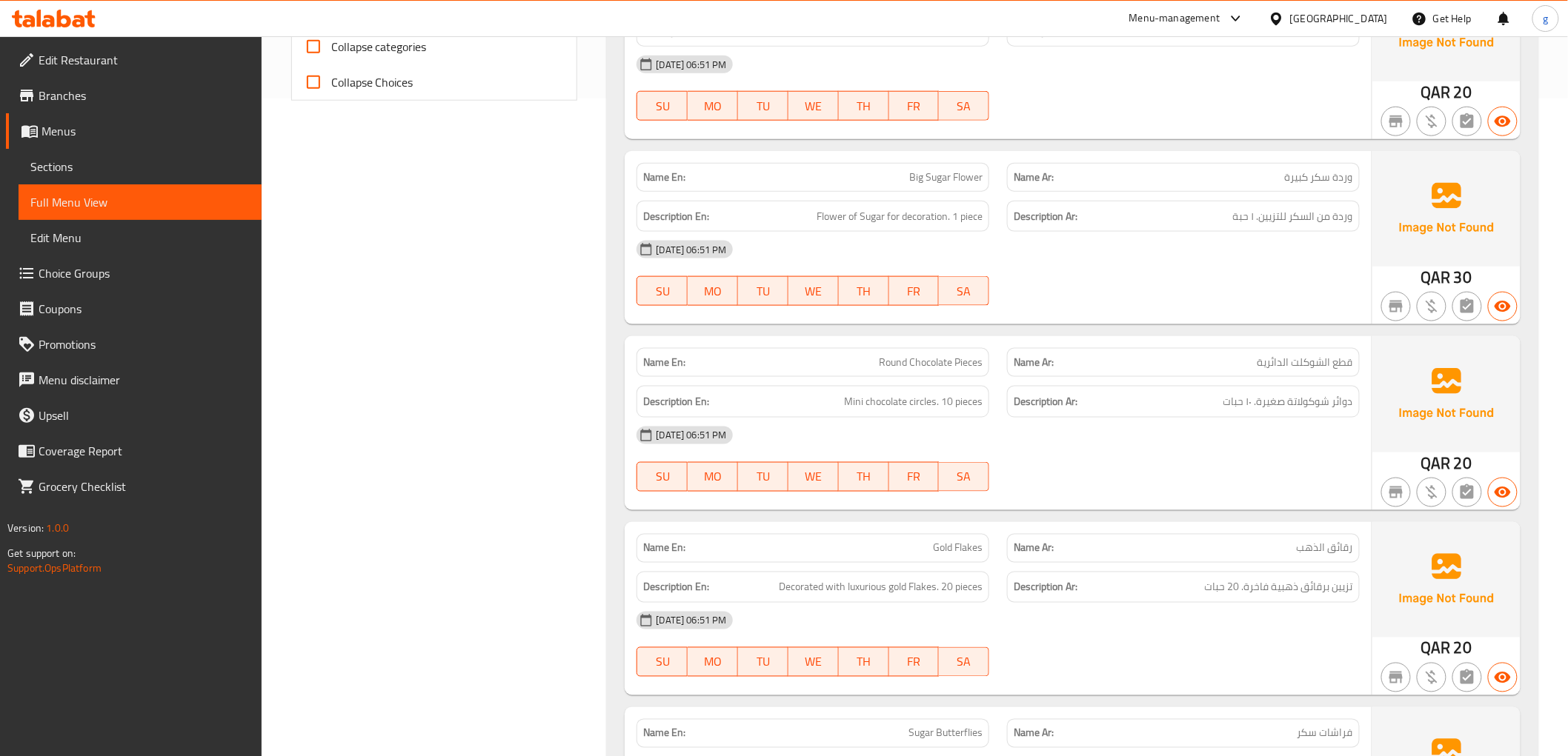
click at [954, 170] on span "Big Sugar Flower" at bounding box center [946, 178] width 73 height 16
click at [837, 192] on div "Description En: Flower of Sugar for decoration. 1 piece" at bounding box center [813, 216] width 371 height 50
drag, startPoint x: 837, startPoint y: 192, endPoint x: 836, endPoint y: 211, distance: 19.0
click at [836, 209] on div "Description En: Flower of Sugar for decoration. 1 piece" at bounding box center [813, 216] width 371 height 50
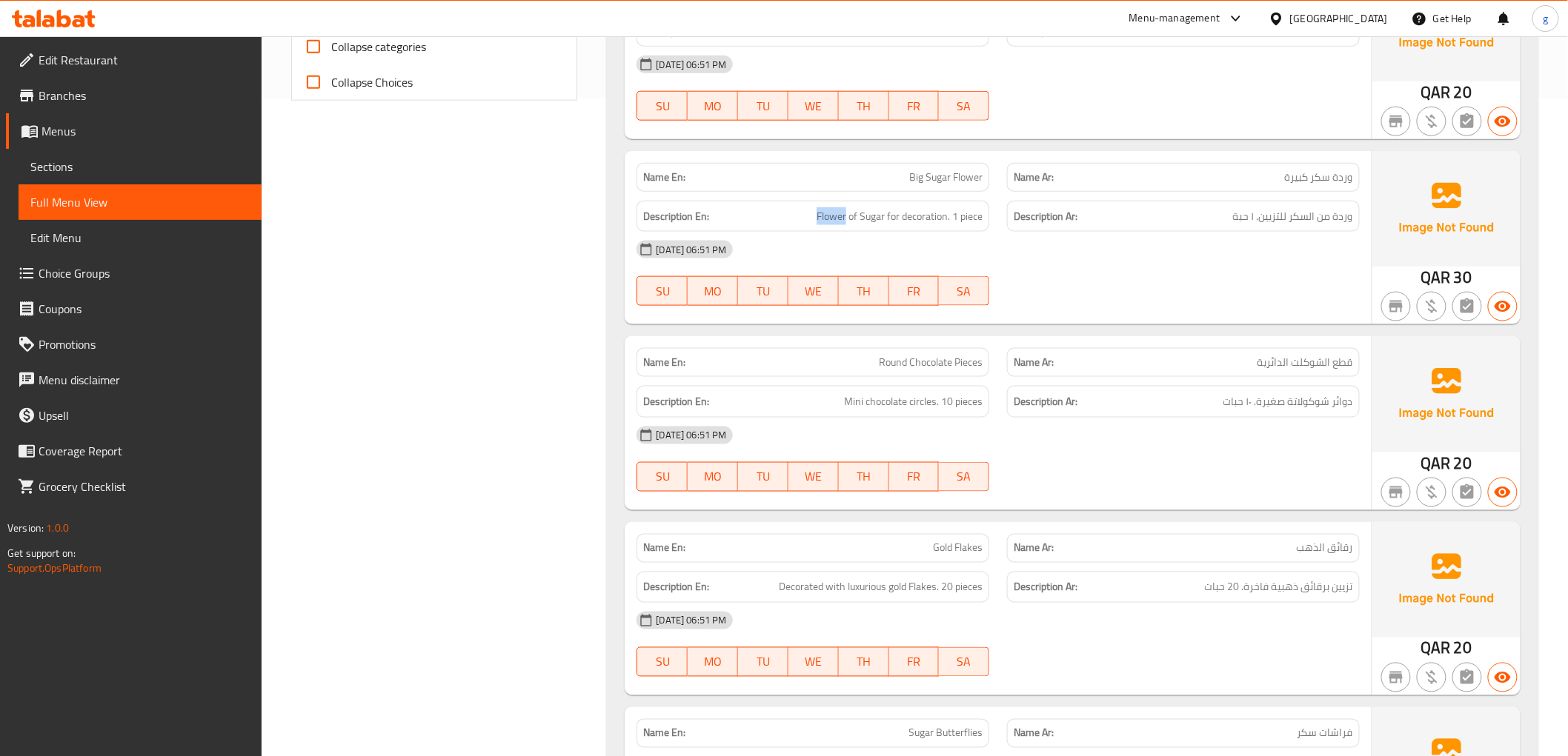
click at [836, 211] on span "Flower of Sugar for decoration. 1 piece" at bounding box center [899, 216] width 166 height 19
drag, startPoint x: 1344, startPoint y: 220, endPoint x: 1193, endPoint y: 240, distance: 152.3
click at [1193, 240] on div "Name En: Big Sugar Flower Name Ar: وردة سكر كبيرة Description En: Flower of Sug…" at bounding box center [998, 237] width 746 height 174
click at [1287, 239] on div "[DATE] 06:51 PM" at bounding box center [998, 250] width 740 height 36
drag, startPoint x: 819, startPoint y: 206, endPoint x: 941, endPoint y: 202, distance: 122.1
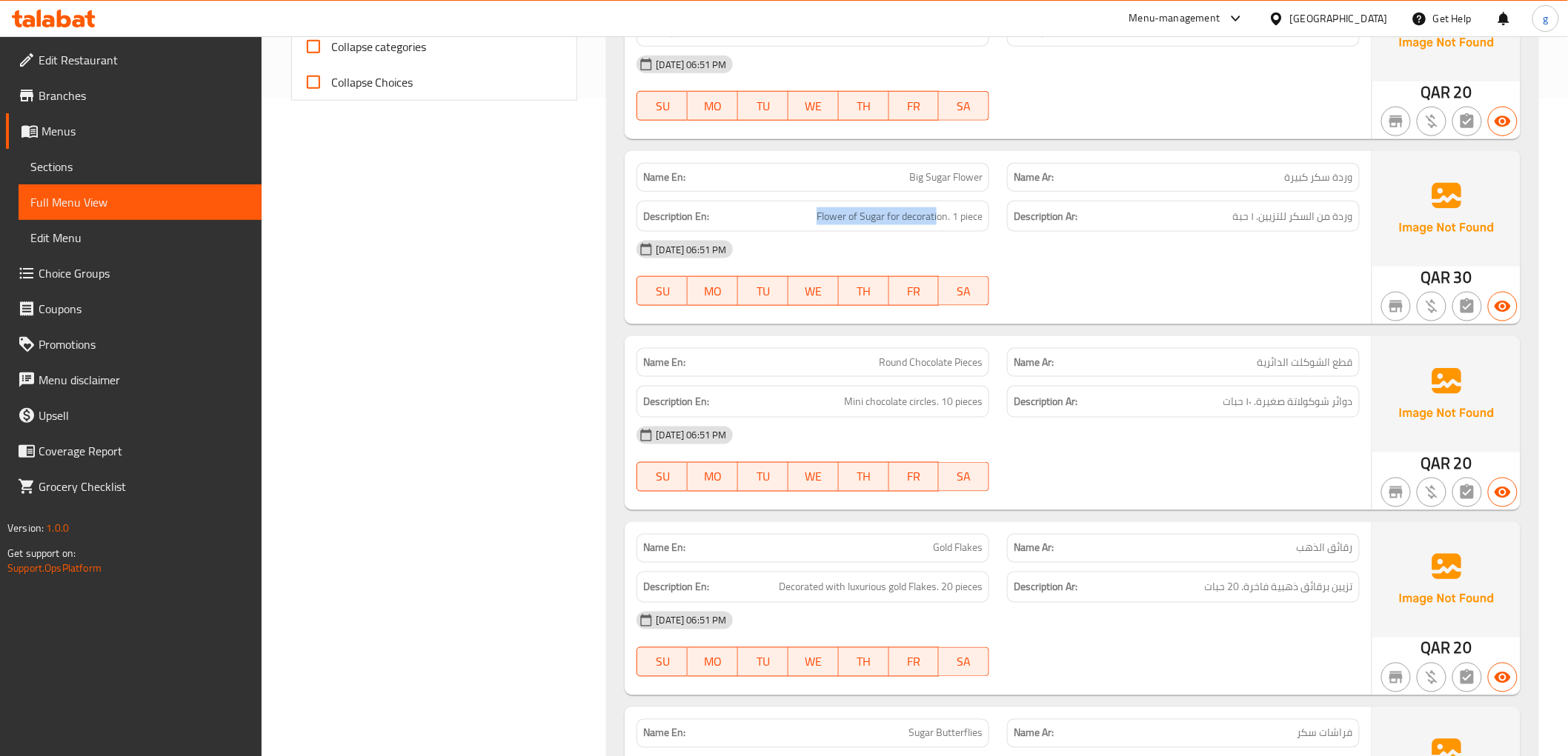
click at [939, 201] on div "Description En: Flower of Sugar for decoration. 1 piece" at bounding box center [812, 216] width 353 height 32
click at [964, 215] on span "Flower of Sugar for decoration. 1 piece" at bounding box center [899, 216] width 166 height 19
click at [1215, 257] on div "[DATE] 06:51 PM" at bounding box center [998, 250] width 740 height 36
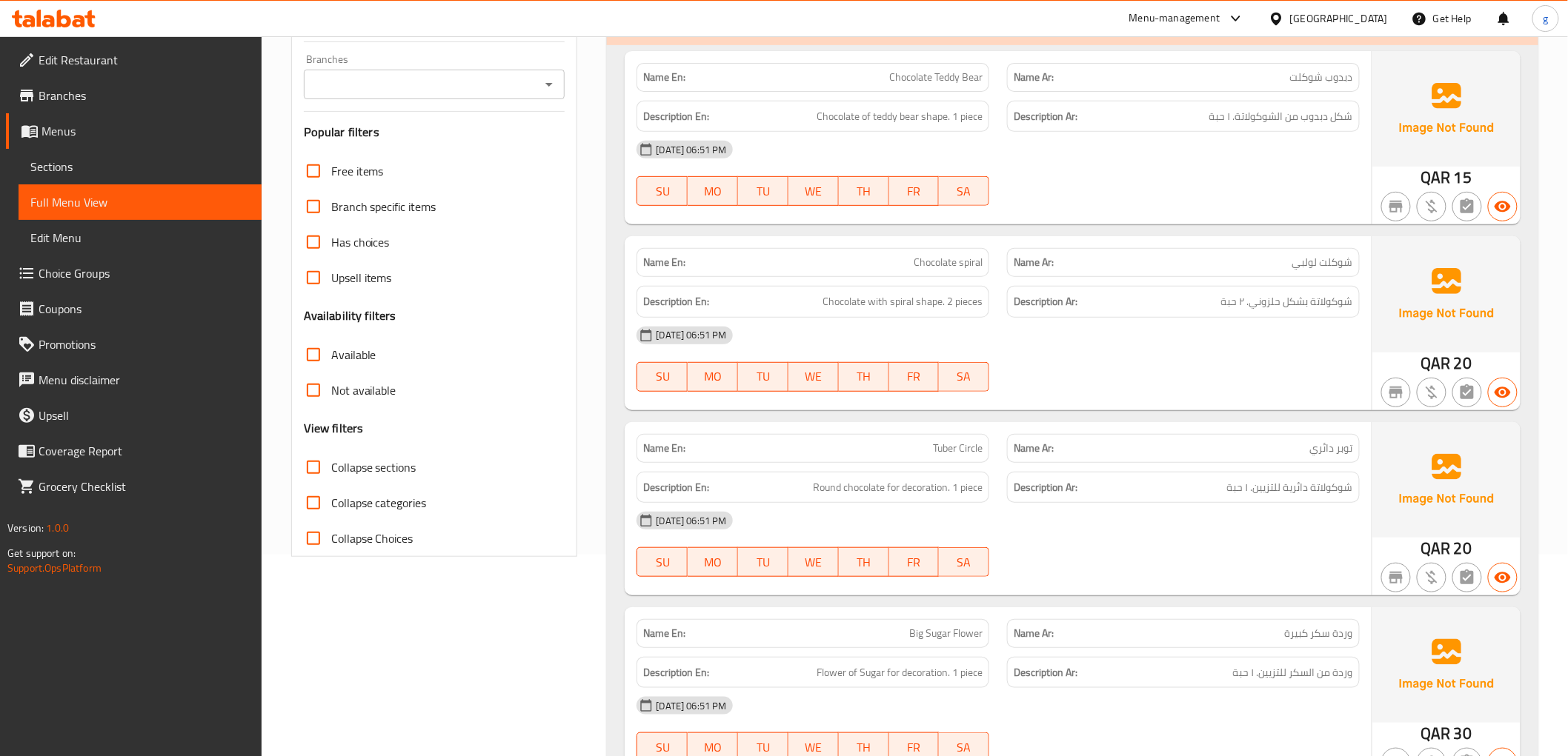
scroll to position [164, 0]
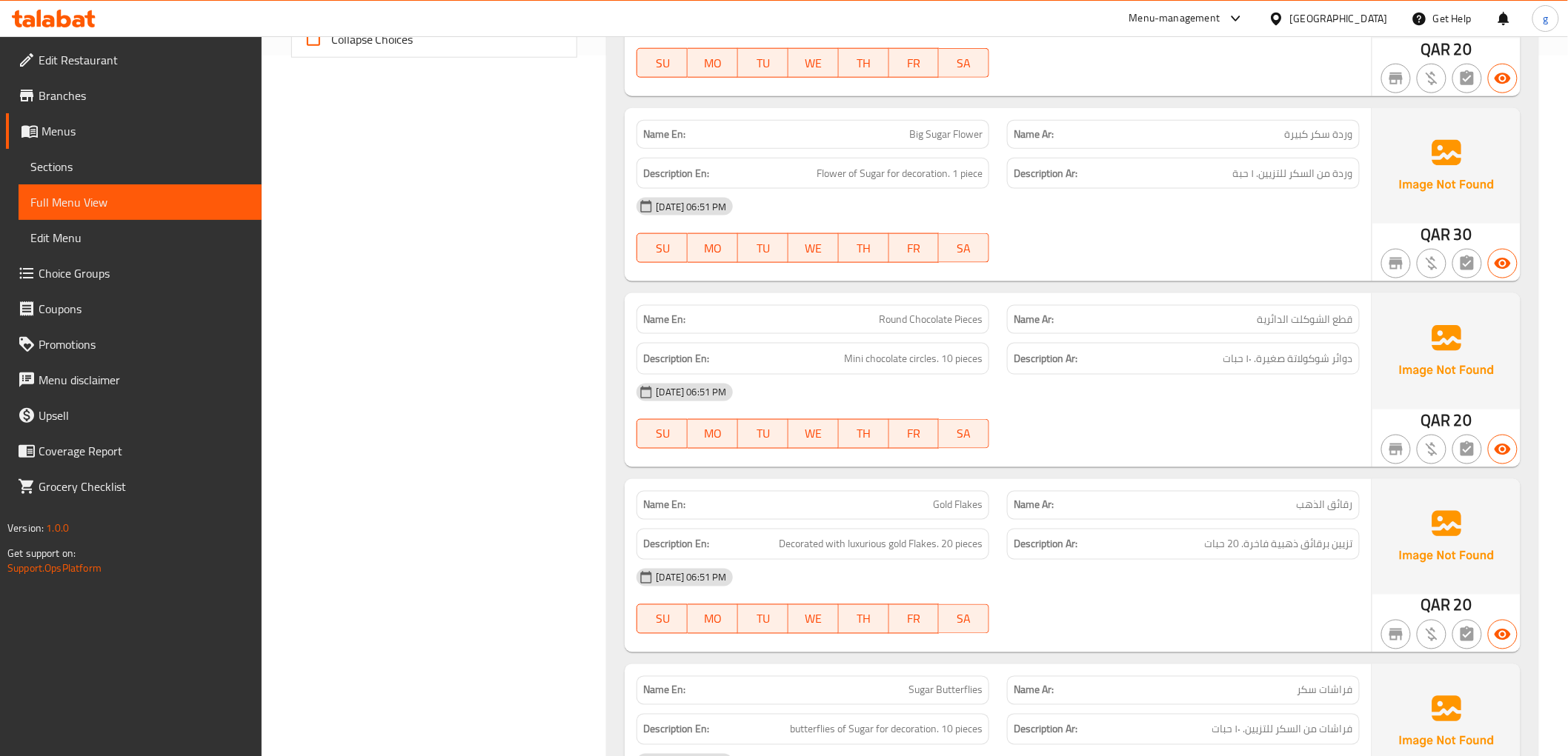
scroll to position [620, 0]
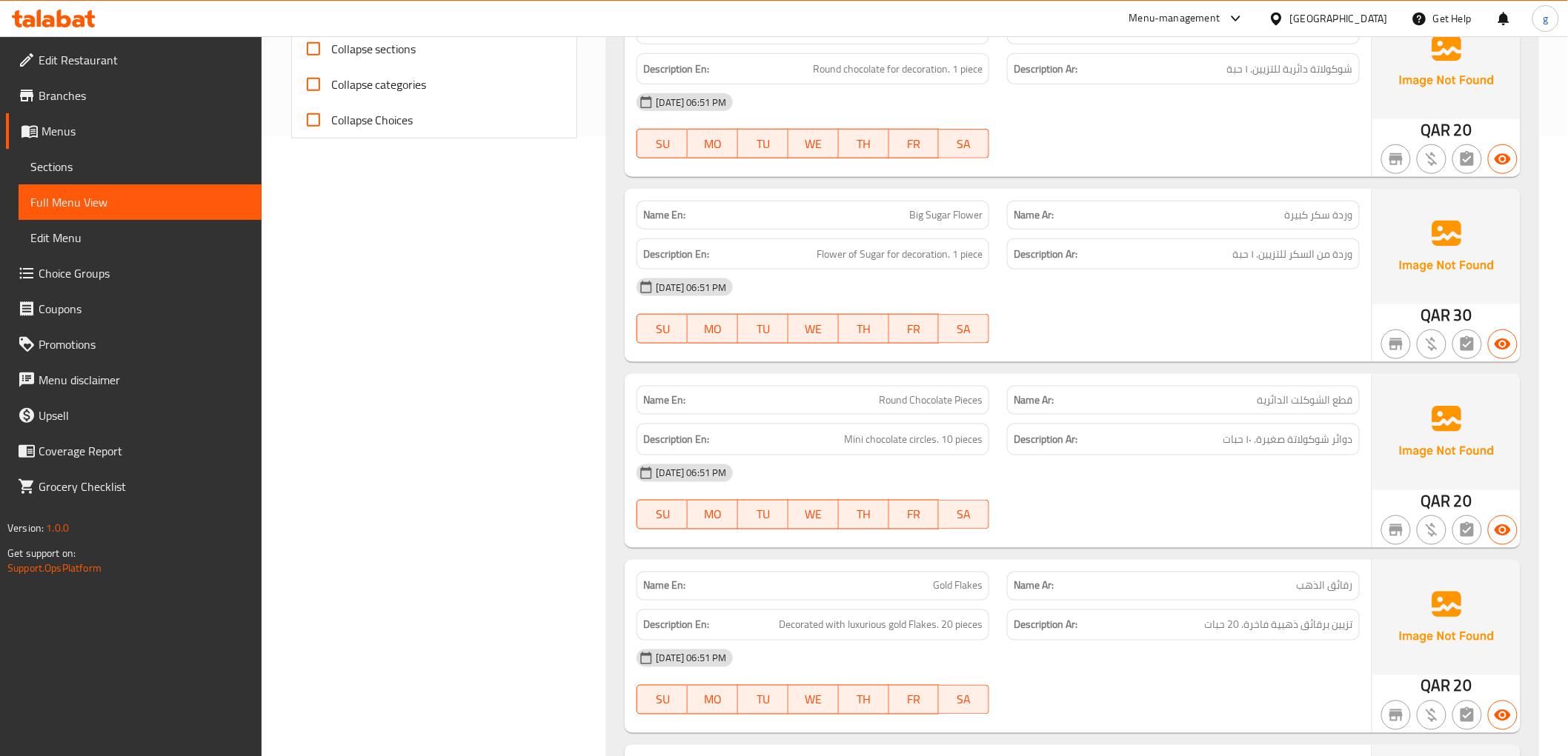
click at [1330, 406] on span "قطع الشوكلت الدائرية" at bounding box center [1305, 400] width 96 height 16
click at [879, 396] on span "Round Chocolate Pieces" at bounding box center [930, 400] width 104 height 16
click at [985, 396] on div "Name En: Round Chocolate Pieces" at bounding box center [812, 400] width 353 height 29
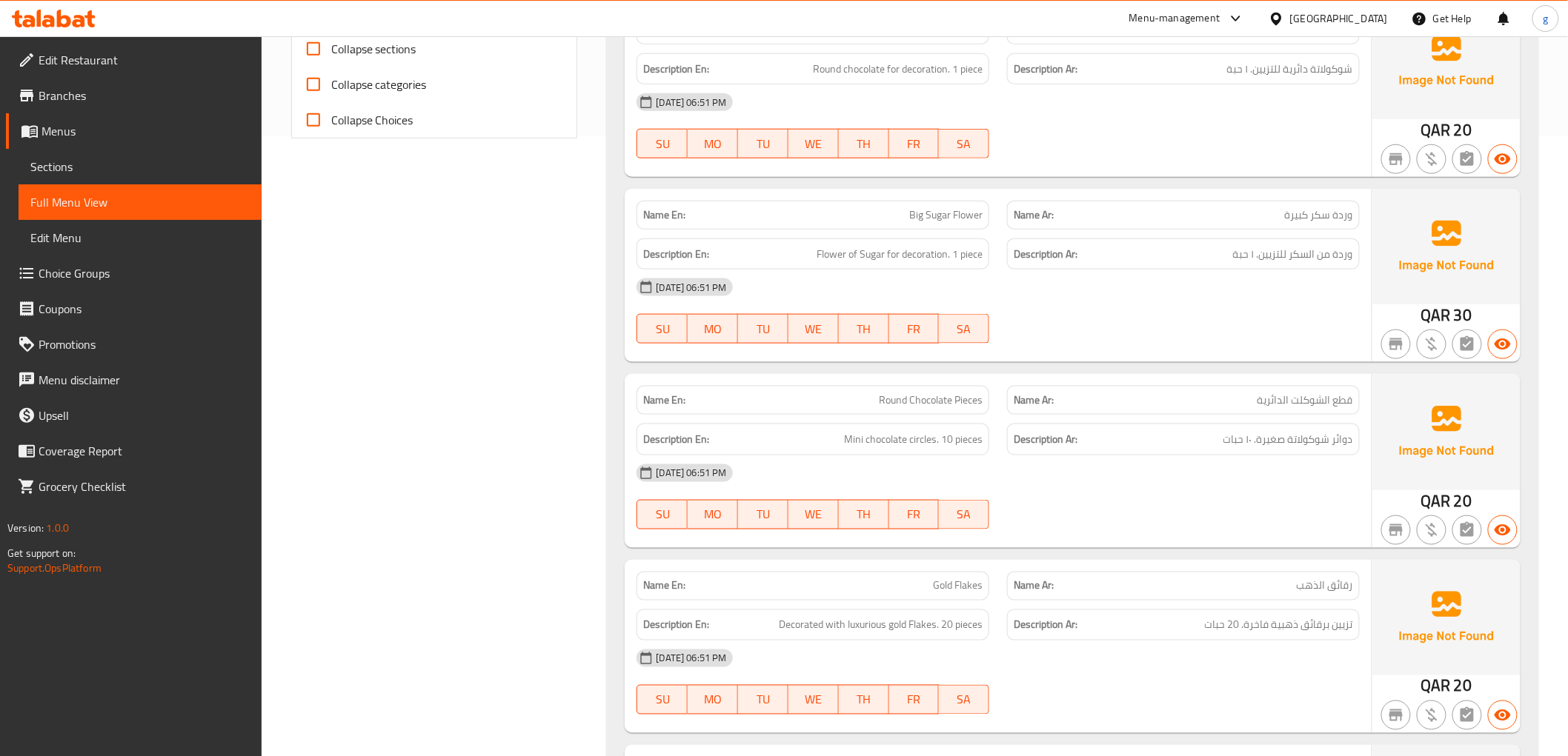
click at [985, 398] on div "Name En: Round Chocolate Pieces" at bounding box center [812, 400] width 353 height 29
click at [831, 431] on h6 "Description En: Mini chocolate circles. 10 pieces" at bounding box center [813, 440] width 340 height 19
drag, startPoint x: 844, startPoint y: 438, endPoint x: 939, endPoint y: 441, distance: 95.0
click at [939, 441] on span "Mini chocolate circles. 10 pieces" at bounding box center [913, 440] width 139 height 19
click at [987, 438] on div "Description En: Mini chocolate circles. 10 pieces" at bounding box center [812, 439] width 353 height 32
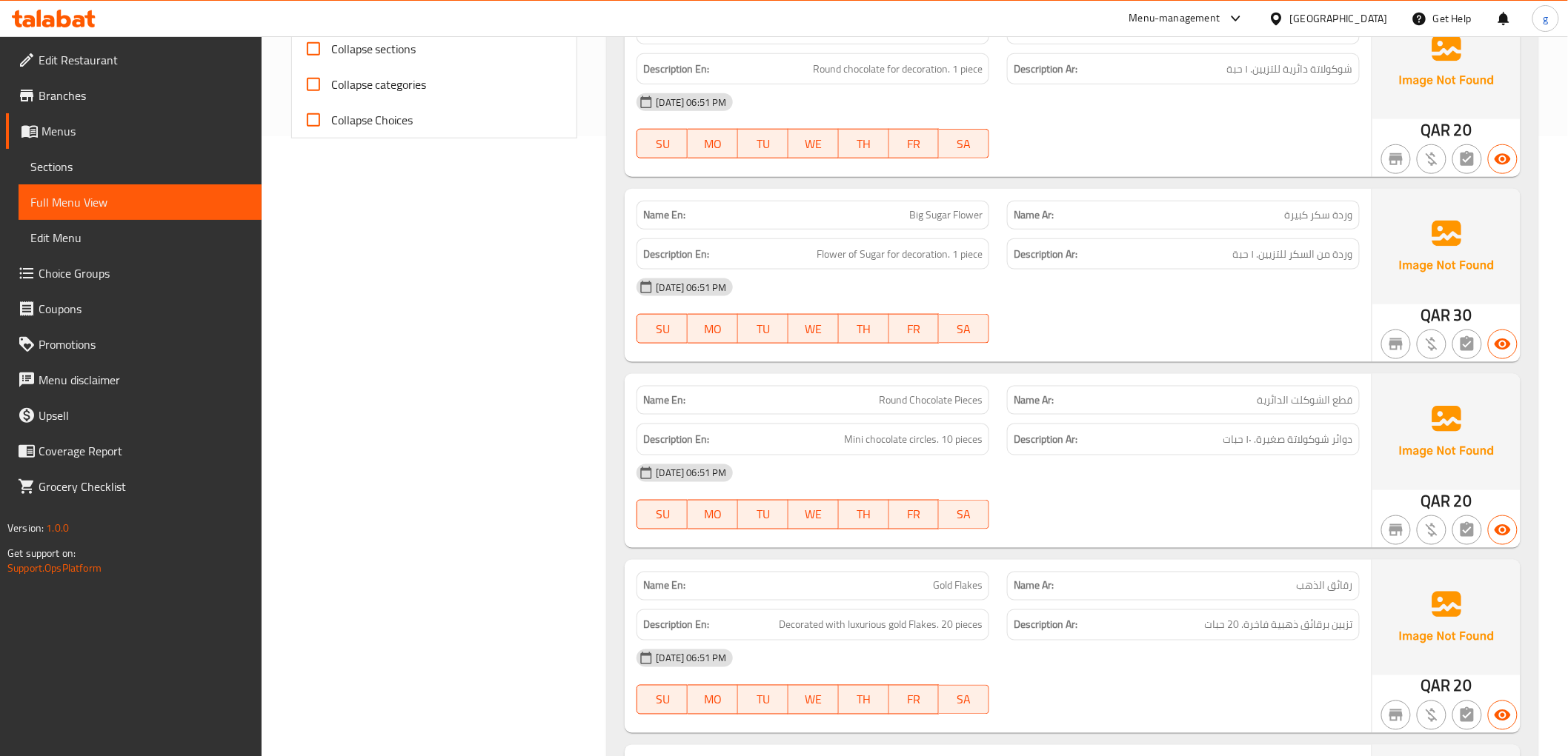
click at [987, 438] on div "Description En: Mini chocolate circles. 10 pieces" at bounding box center [812, 439] width 353 height 32
click at [979, 438] on span "Mini chocolate circles. 10 pieces" at bounding box center [913, 440] width 139 height 19
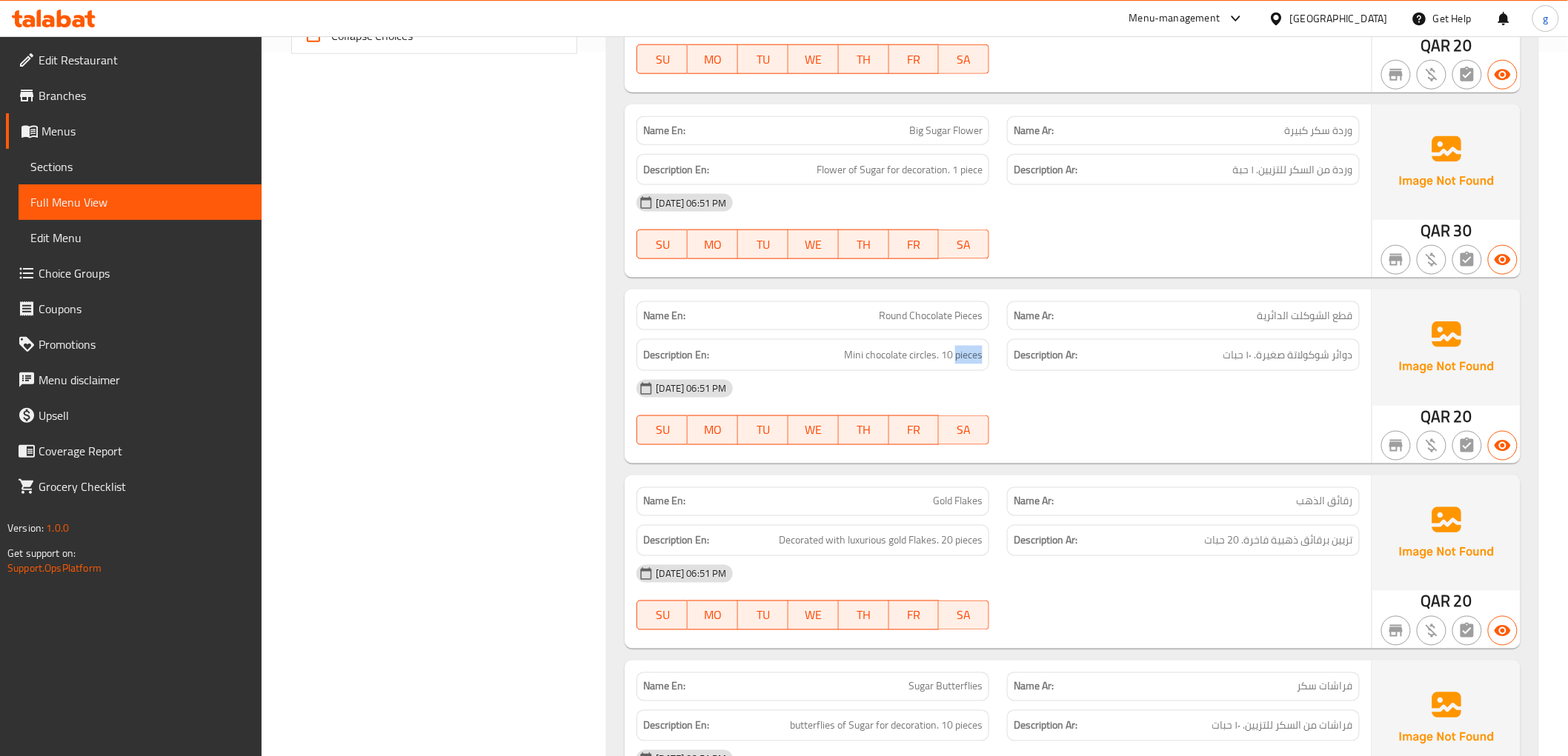
scroll to position [785, 0]
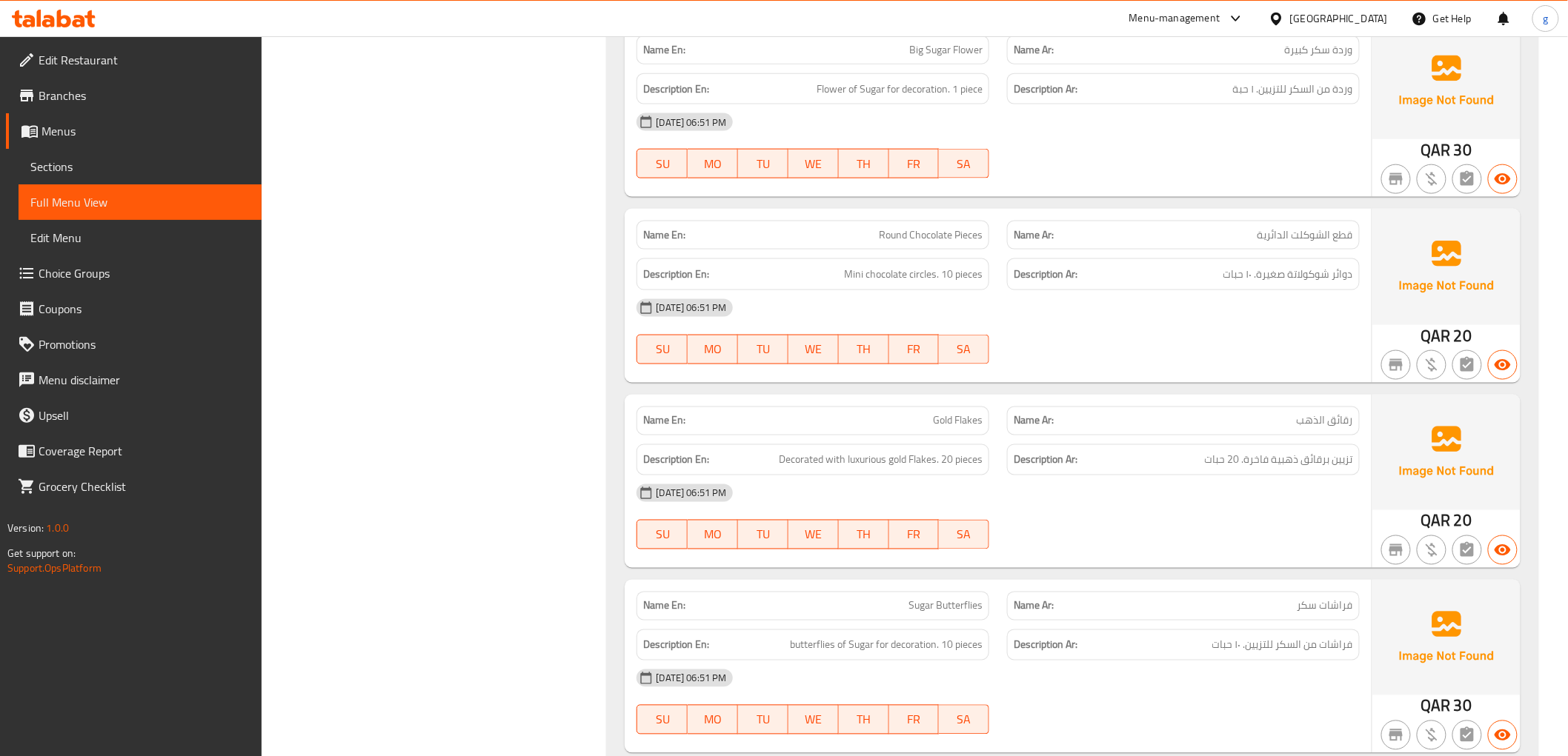
click at [1317, 431] on div "Name Ar: رقائق الذهب" at bounding box center [1183, 420] width 353 height 29
click at [928, 427] on p "Name En: Gold Flakes" at bounding box center [813, 421] width 340 height 16
click at [950, 417] on span "Gold Flakes" at bounding box center [958, 421] width 50 height 16
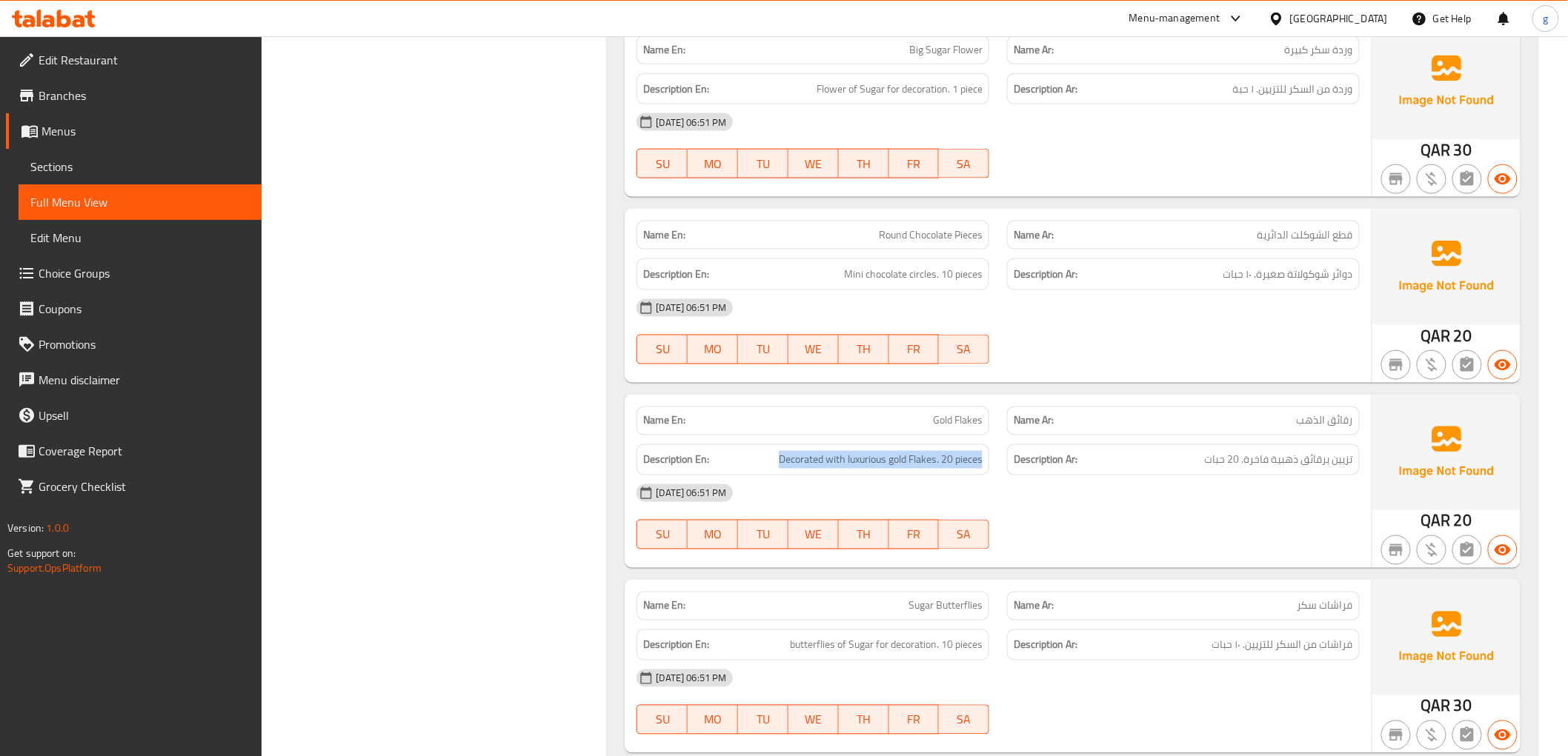
drag, startPoint x: 779, startPoint y: 463, endPoint x: 985, endPoint y: 458, distance: 206.1
click at [985, 458] on div "Description En: Decorated with luxurious gold Flakes. 20 pieces" at bounding box center [812, 460] width 353 height 32
click at [1113, 471] on div "Description Ar: تزیین برقائق ذهبية فاخرة. 20 حبات" at bounding box center [1183, 460] width 353 height 32
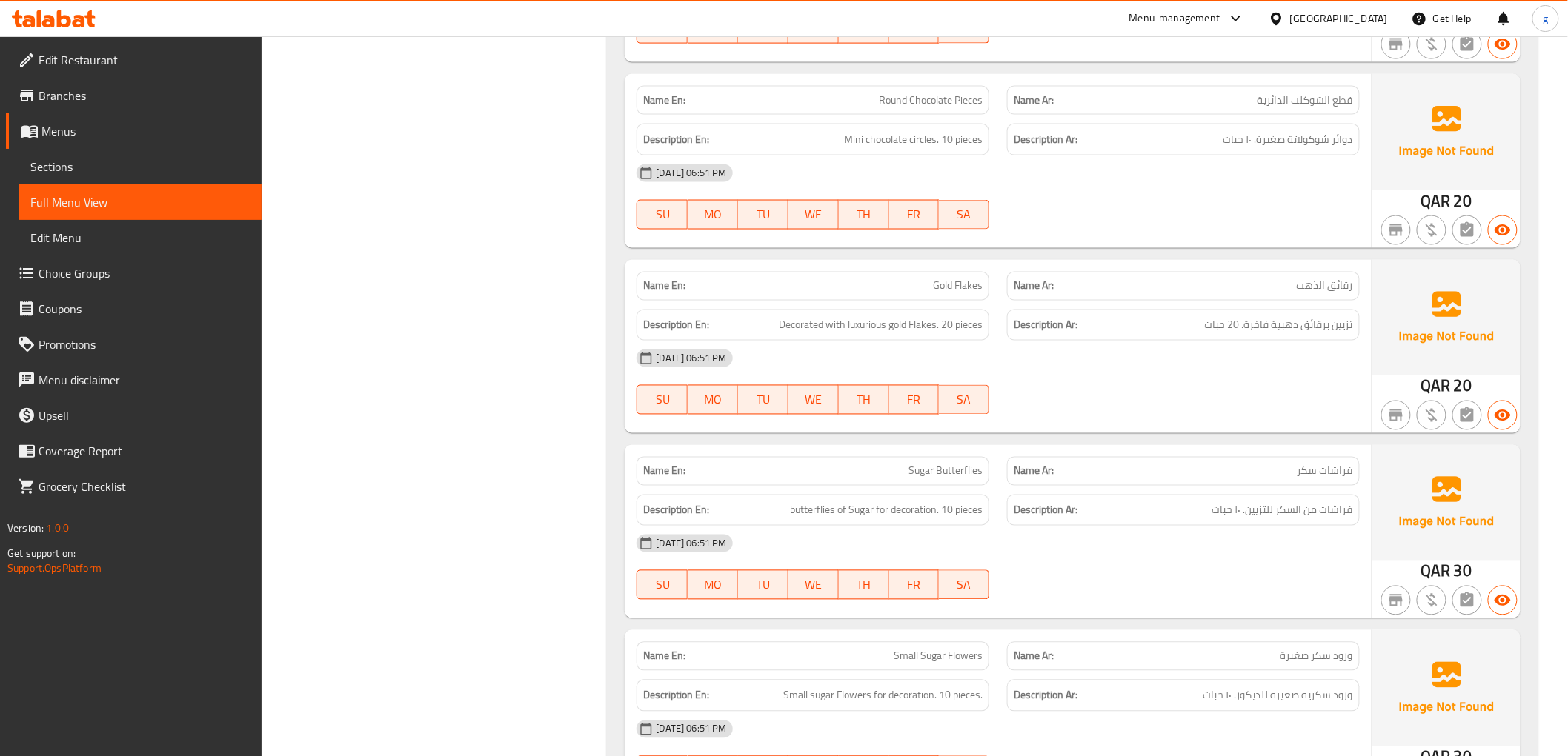
scroll to position [949, 0]
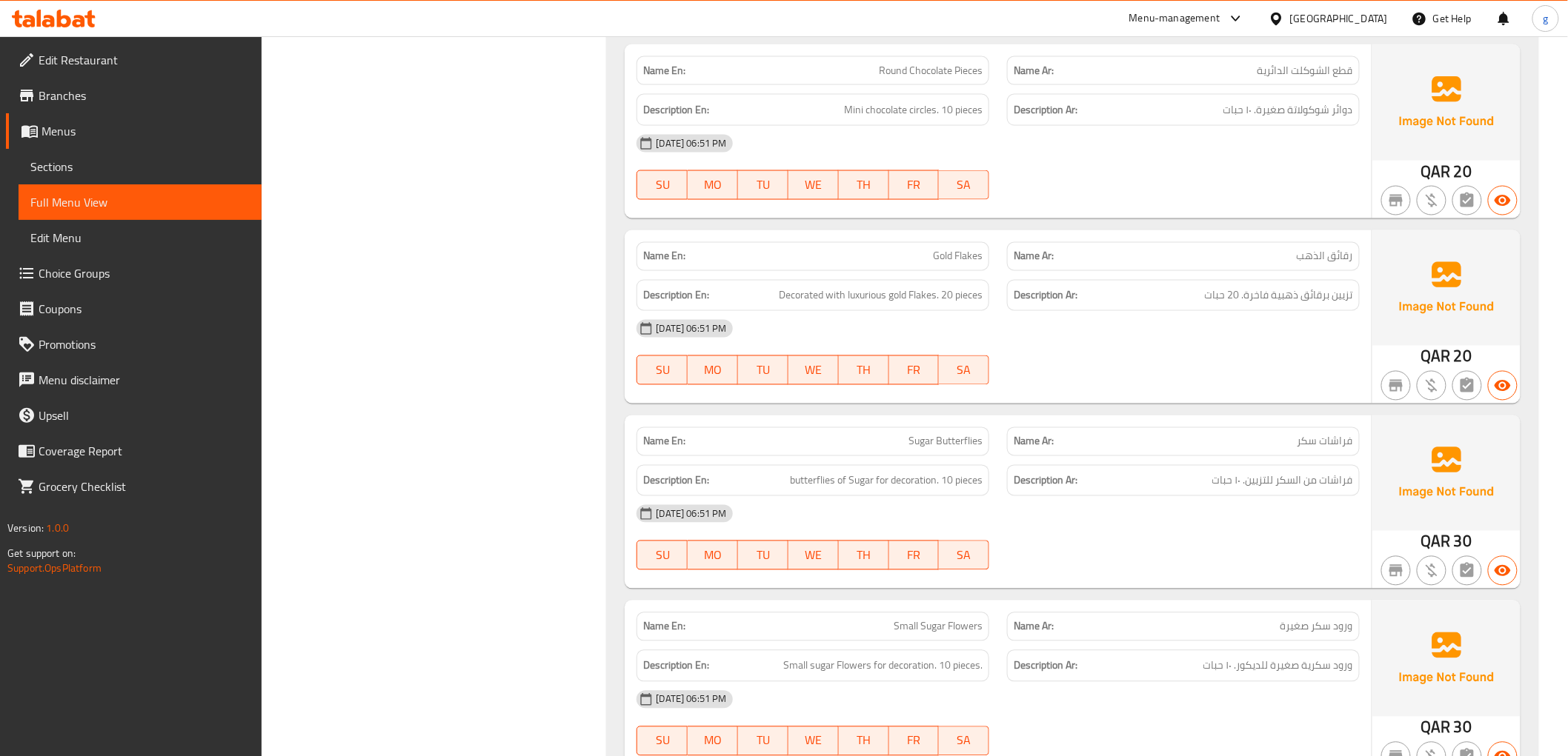
click at [962, 448] on span "Sugar Butterflies" at bounding box center [945, 441] width 74 height 16
drag, startPoint x: 962, startPoint y: 448, endPoint x: 928, endPoint y: 505, distance: 66.4
click at [957, 454] on div "Name En: Sugar Butterflies" at bounding box center [812, 441] width 353 height 29
click at [1312, 446] on span "فراشات سكر" at bounding box center [1325, 441] width 55 height 16
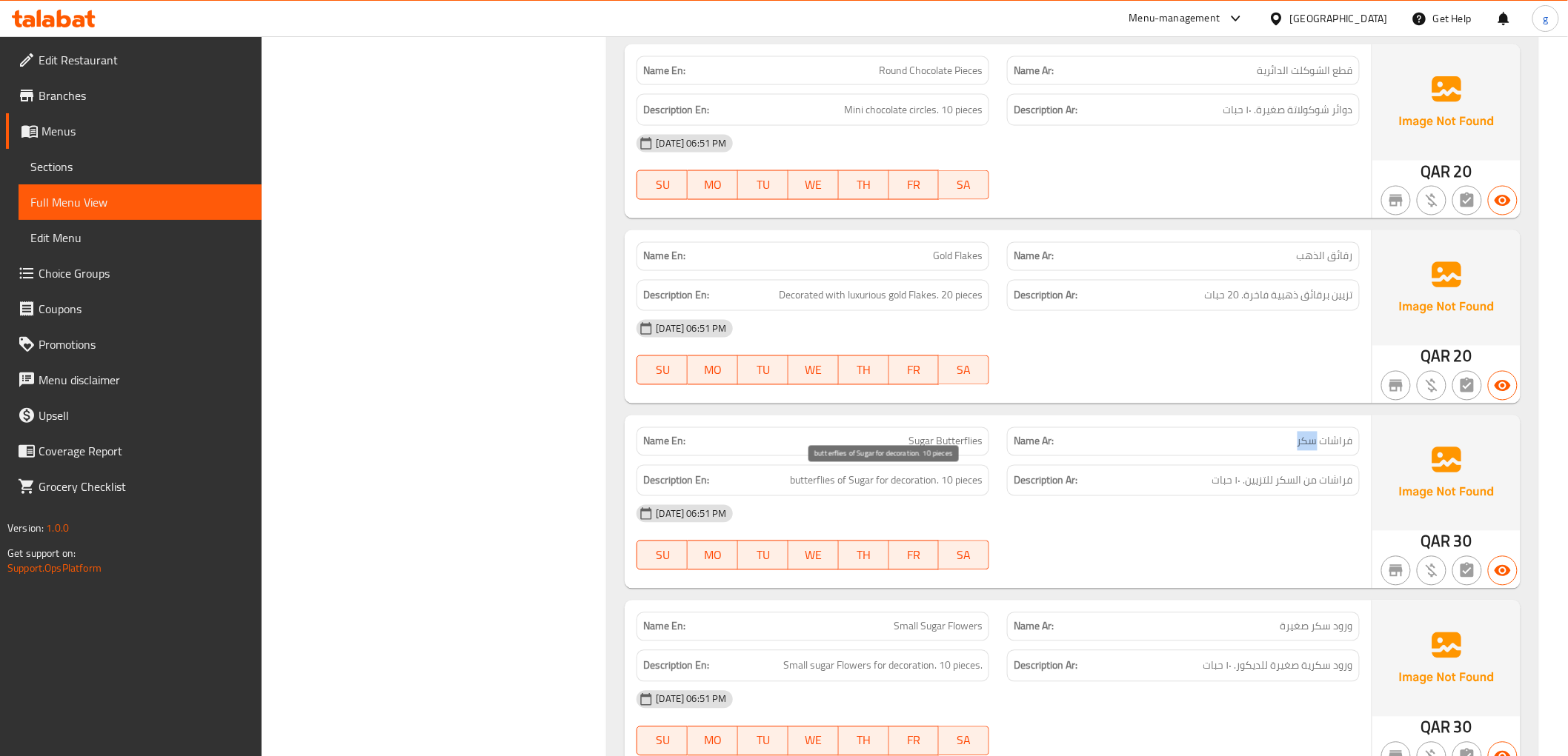
click at [828, 476] on span "butterflies of Sugar for decoration. 10 pieces" at bounding box center [886, 481] width 192 height 19
click at [1344, 475] on span "فراشات من السكر للتزيين. ۱۰ حبات" at bounding box center [1282, 481] width 141 height 19
drag, startPoint x: 846, startPoint y: 487, endPoint x: 908, endPoint y: 480, distance: 62.4
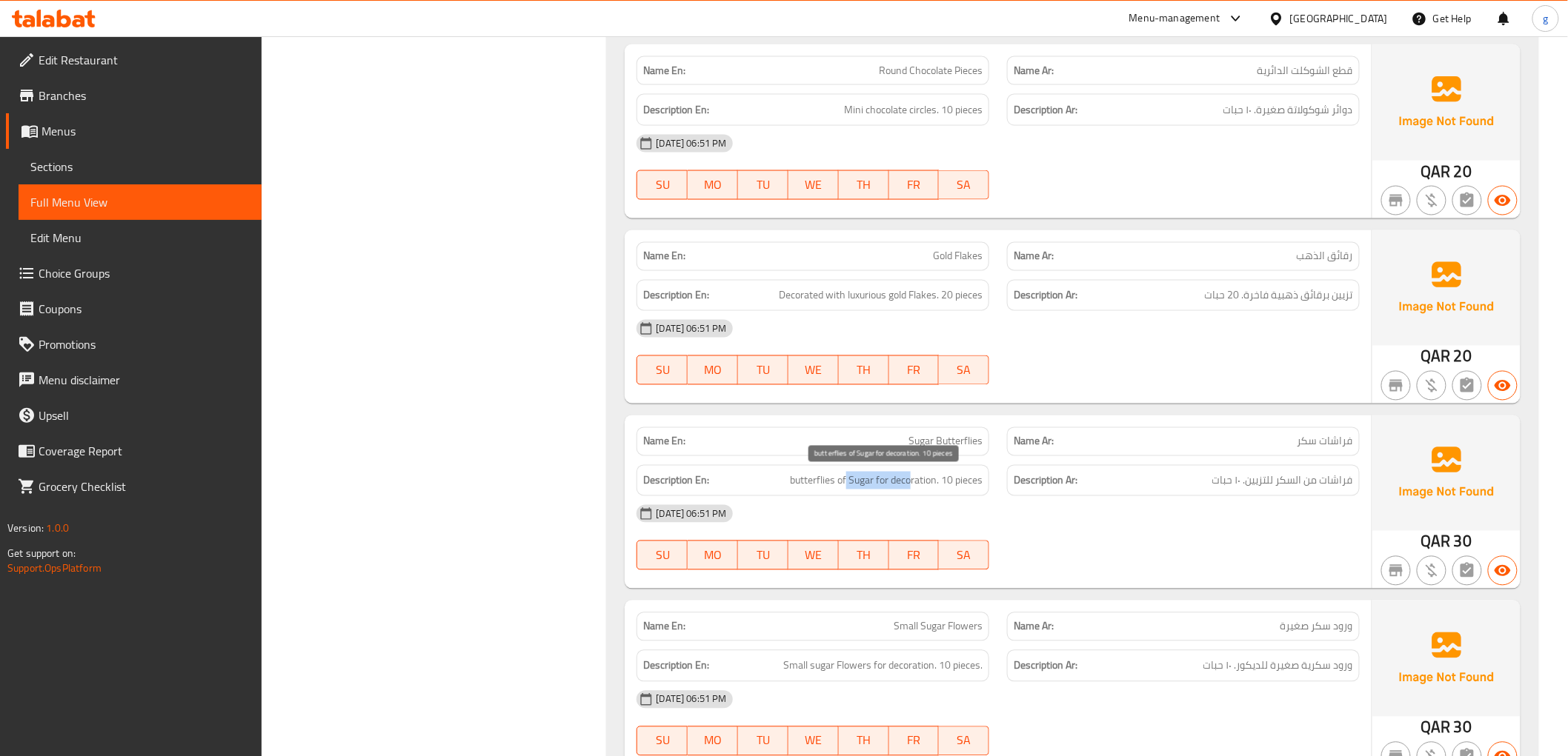
click at [908, 480] on span "butterflies of Sugar for decoration. 10 pieces" at bounding box center [886, 481] width 192 height 19
drag, startPoint x: 1308, startPoint y: 475, endPoint x: 1206, endPoint y: 498, distance: 104.6
click at [1206, 498] on div "Name En: Sugar Butterflies Name Ar: فراشات سكر Description En: butterflies of S…" at bounding box center [998, 502] width 746 height 174
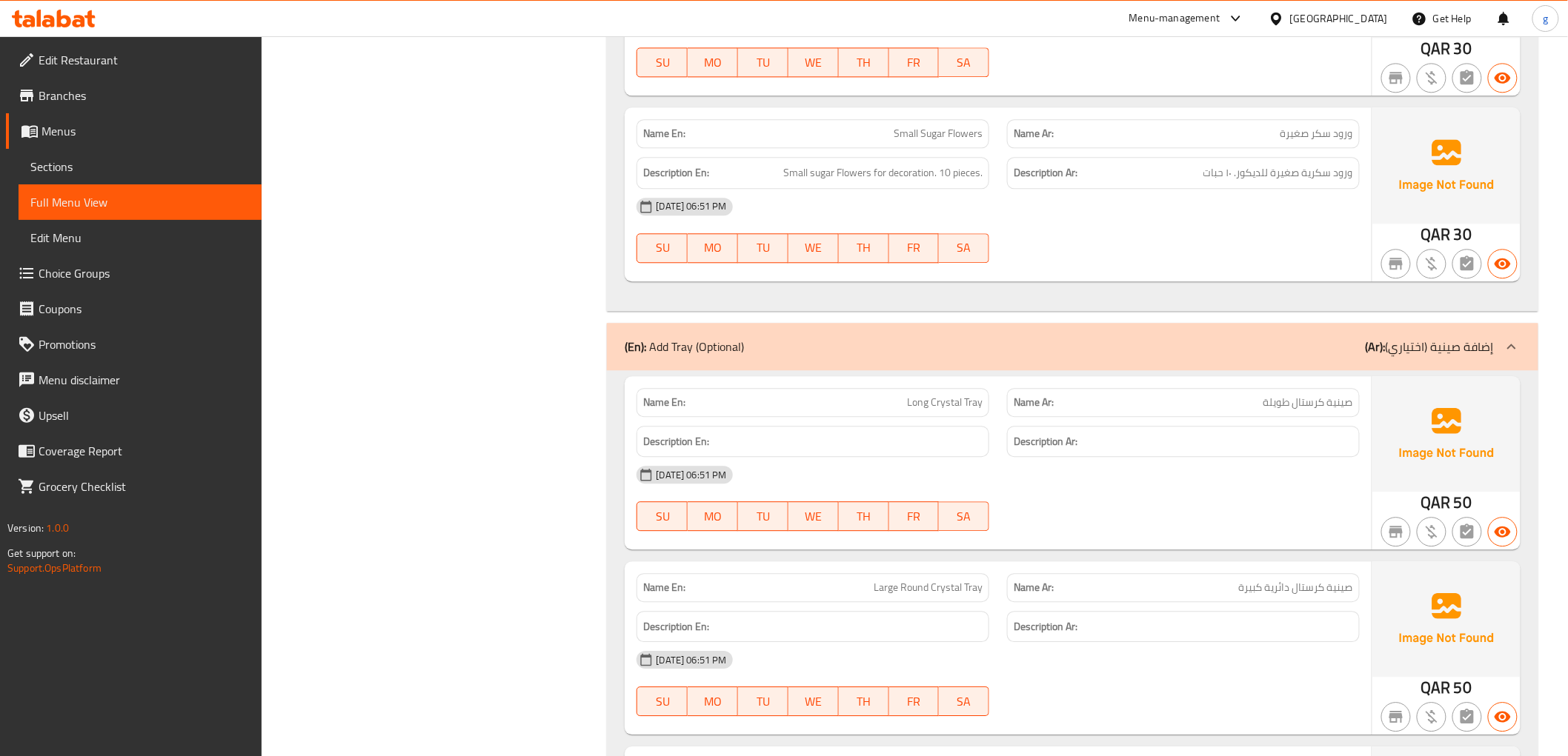
scroll to position [1690, 0]
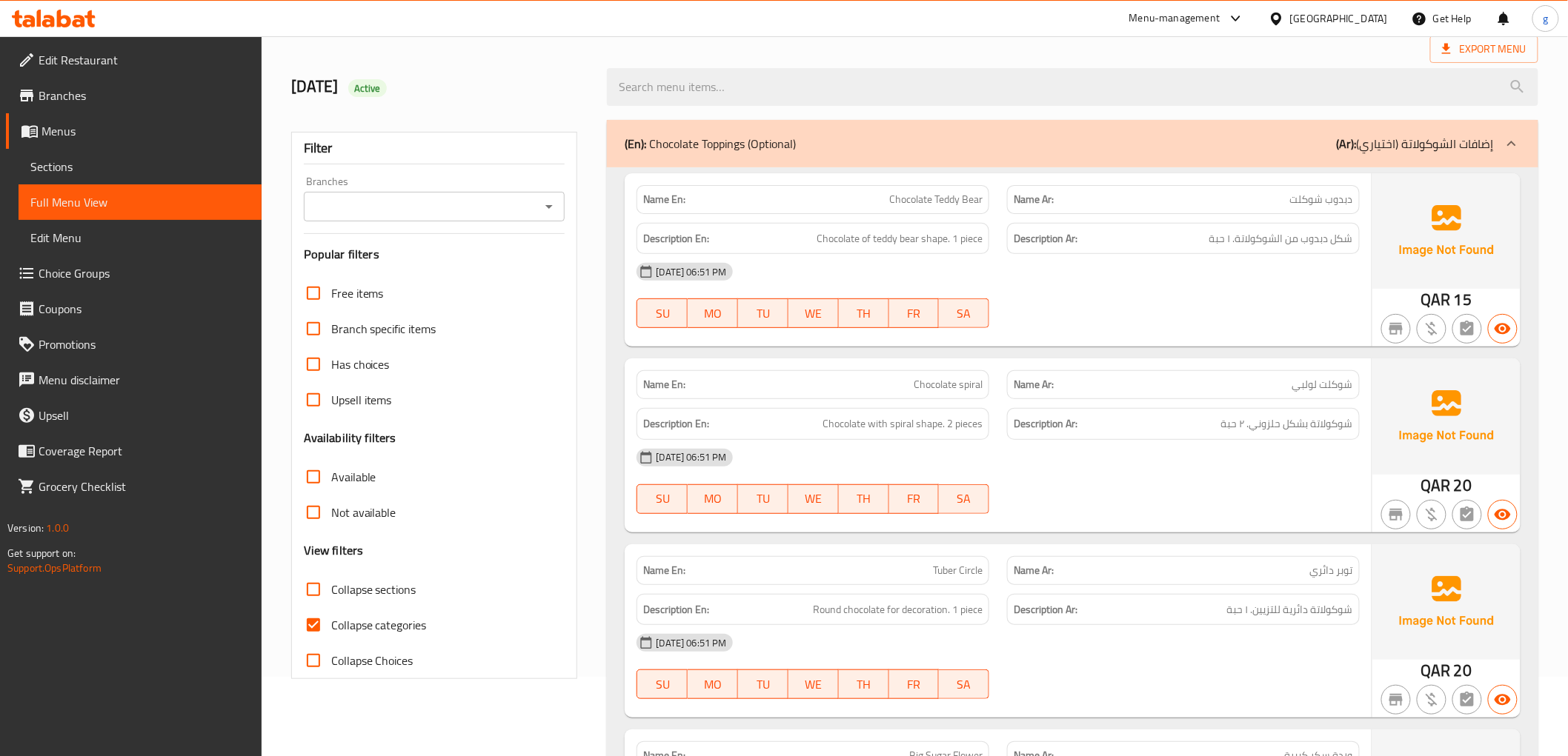
scroll to position [247, 0]
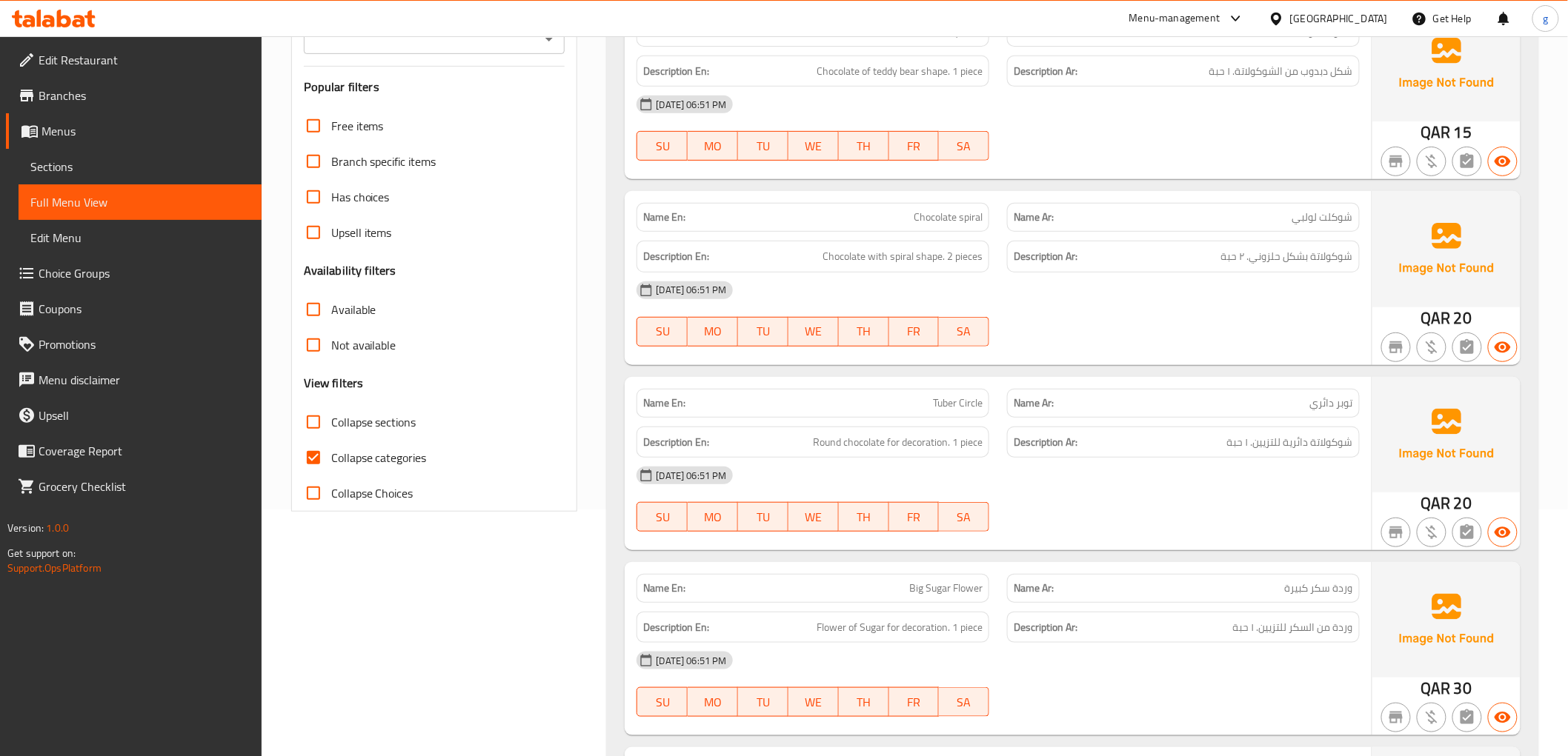
click at [313, 469] on input "Collapse categories" at bounding box center [314, 458] width 36 height 36
checkbox input "false"
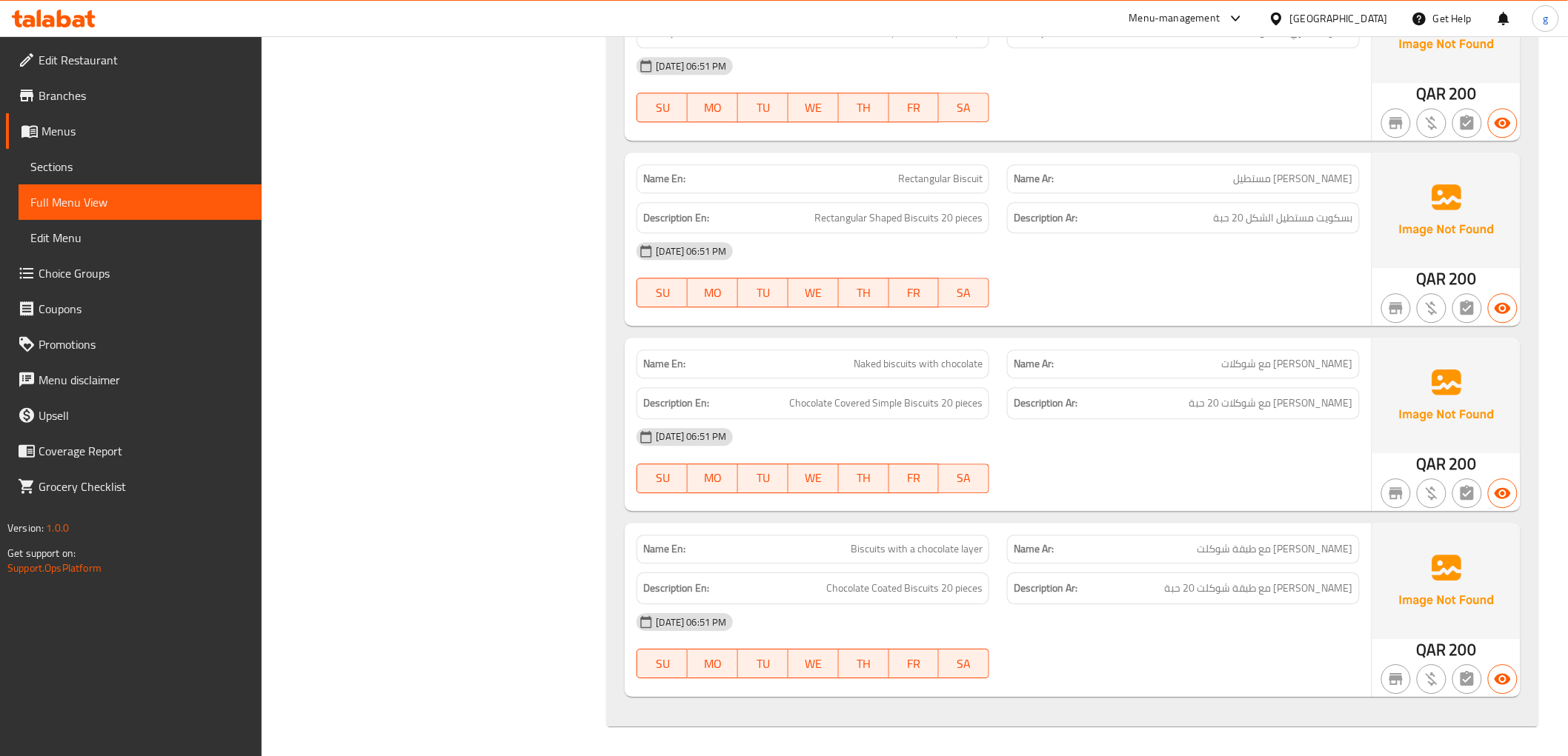
scroll to position [10920, 0]
drag, startPoint x: 1336, startPoint y: 546, endPoint x: 1148, endPoint y: 564, distance: 188.9
click at [1148, 564] on div "Name Ar: [PERSON_NAME] مع طبقة شوكلت" at bounding box center [1183, 549] width 353 height 29
drag, startPoint x: 850, startPoint y: 555, endPoint x: 996, endPoint y: 540, distance: 146.8
click at [996, 540] on div "Name En: Biscuits with a chocolate layer" at bounding box center [813, 549] width 371 height 47
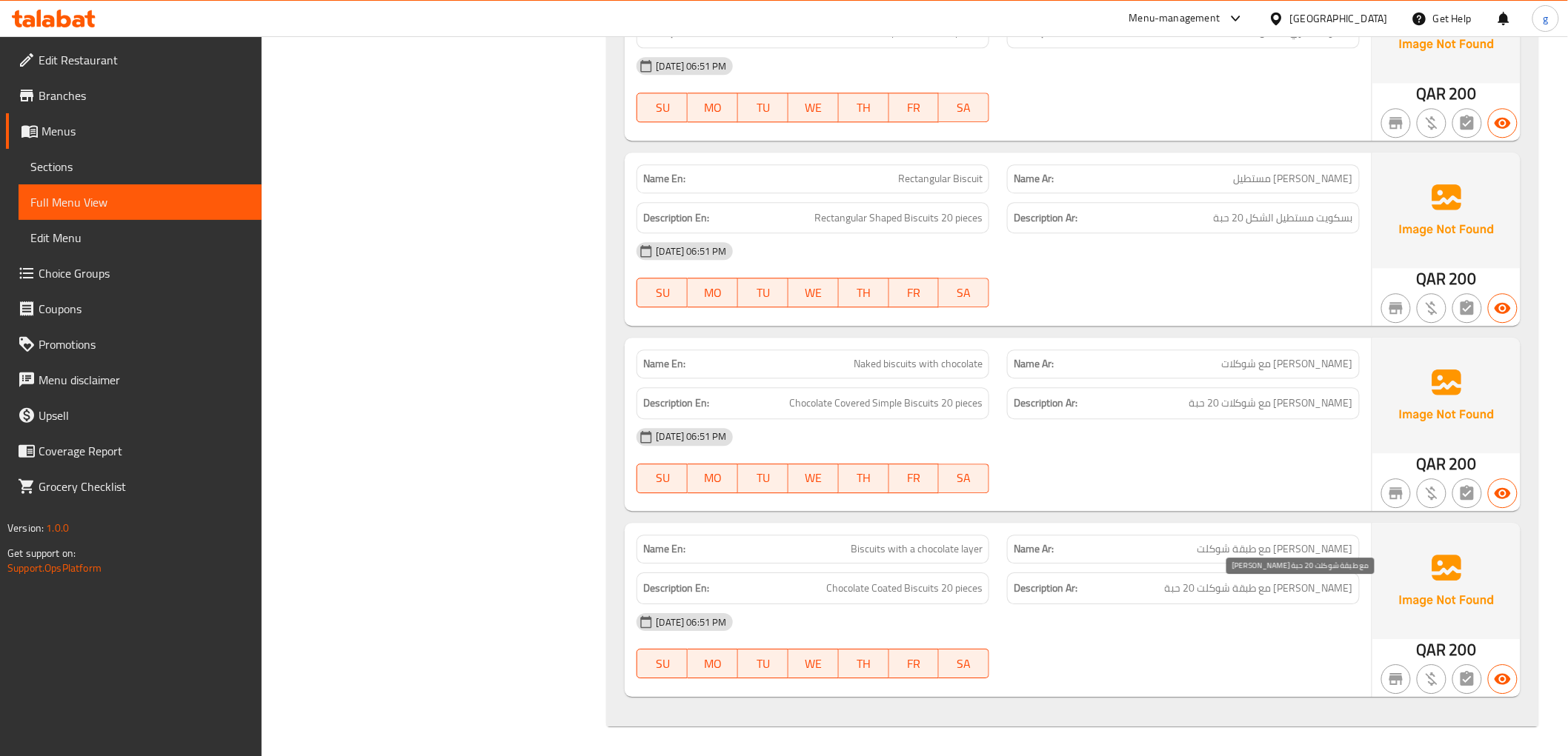
click at [1330, 597] on span "[PERSON_NAME] مع طبقة شوكلت 20 حبة" at bounding box center [1259, 589] width 189 height 19
click at [853, 590] on span "Chocolate Coated Biscuits 20 pieces" at bounding box center [904, 589] width 157 height 19
click at [914, 587] on span "Chocolate Coated Biscuits 20 pieces" at bounding box center [904, 589] width 157 height 19
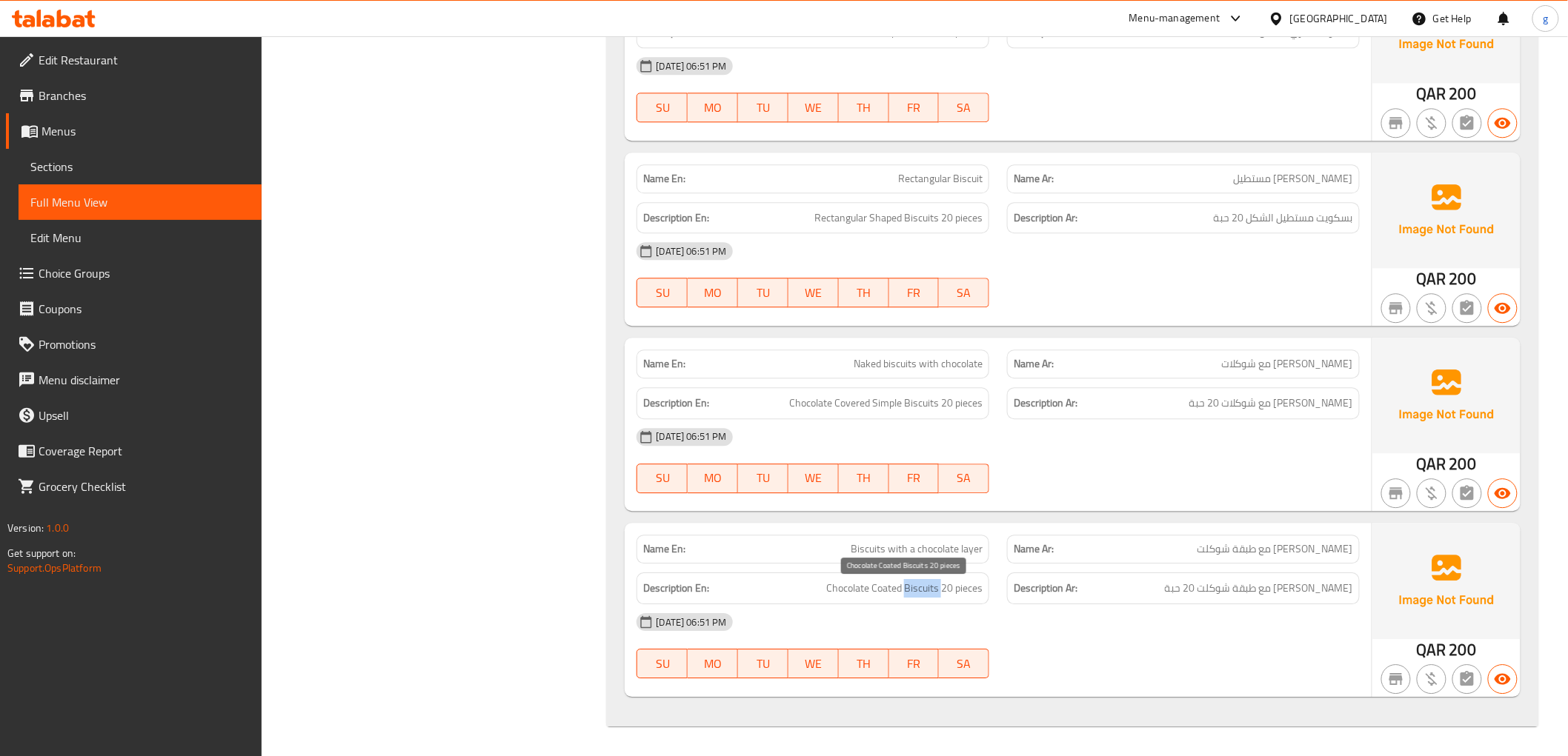
click at [914, 587] on span "Chocolate Coated Biscuits 20 pieces" at bounding box center [904, 589] width 157 height 19
click at [886, 587] on span "Chocolate Coated Biscuits 20 pieces" at bounding box center [904, 589] width 157 height 19
click at [936, 543] on span "Biscuits with a chocolate layer" at bounding box center [916, 549] width 132 height 16
click at [936, 543] on span "Biscuits with a chocolate layer" at bounding box center [916, 549] width 132 height 16
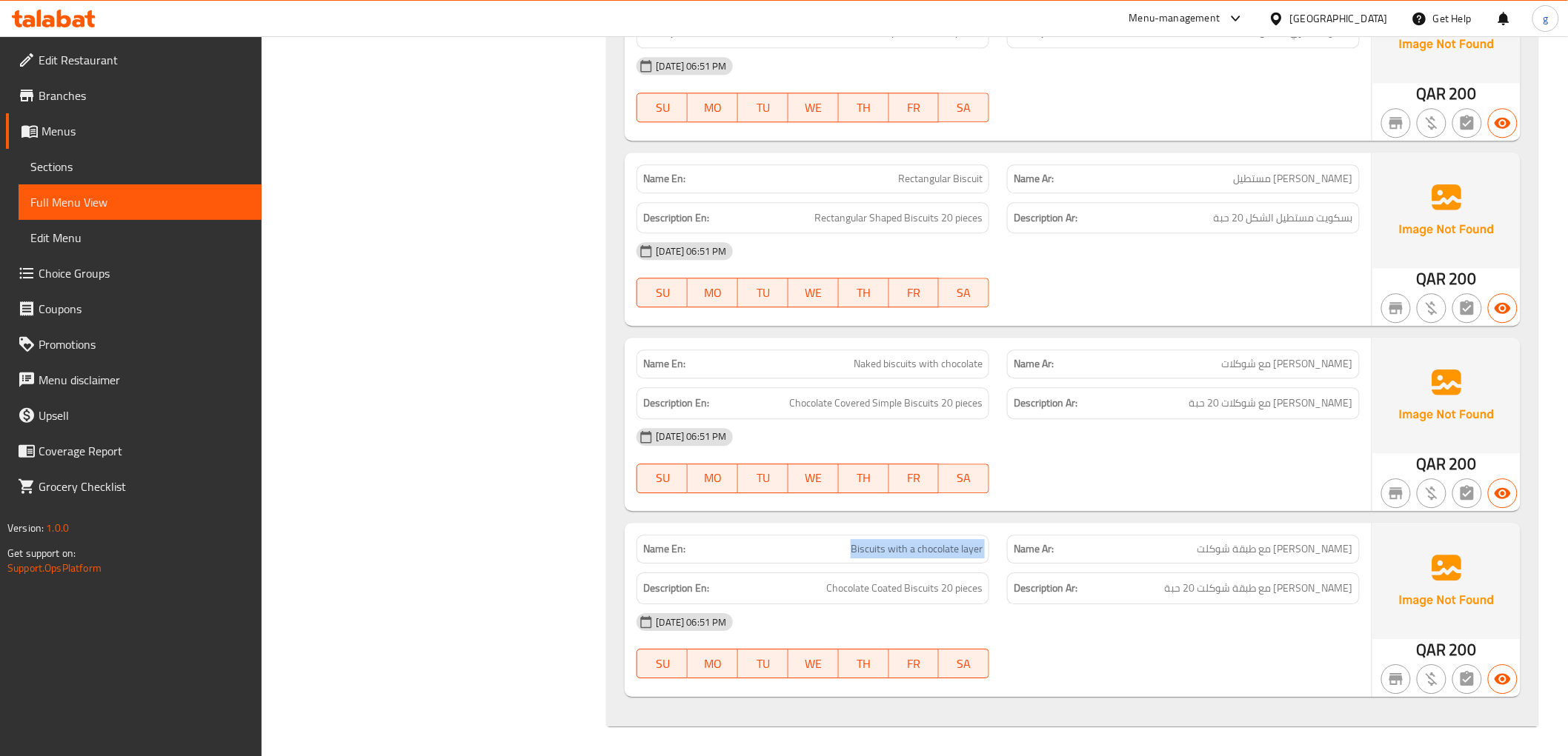
click at [936, 543] on span "Biscuits with a chocolate layer" at bounding box center [916, 549] width 132 height 16
click at [1320, 578] on div "Description Ar: بسكوت مع طبقة شوكلت 20 حبة" at bounding box center [1183, 588] width 353 height 32
click at [1320, 585] on div "Description Ar: بسكوت مع طبقة شوكلت 20 حبة" at bounding box center [1183, 588] width 353 height 32
click at [1321, 586] on span "[PERSON_NAME] مع طبقة شوكلت 20 حبة" at bounding box center [1259, 589] width 189 height 19
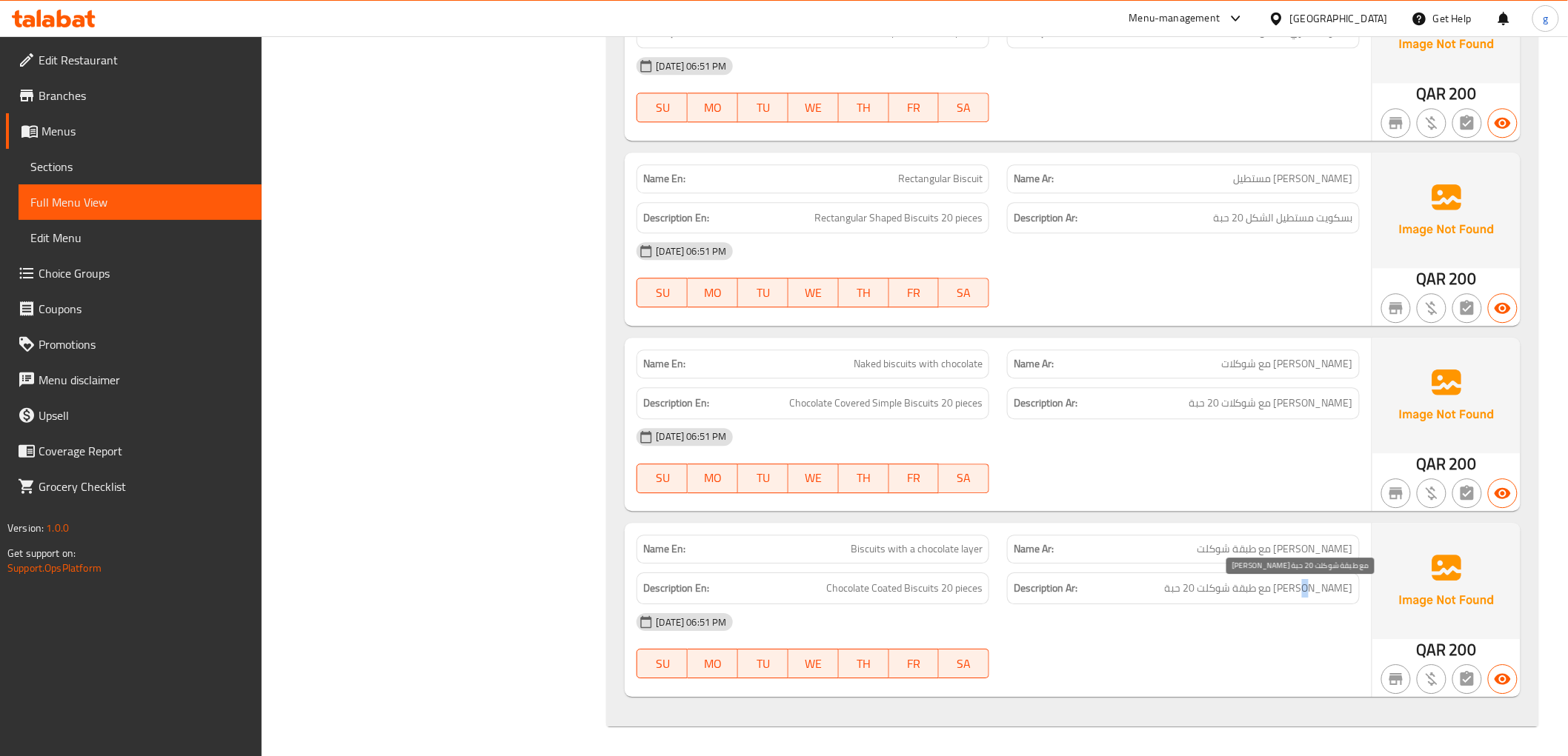
click at [1321, 586] on span "[PERSON_NAME] مع طبقة شوكلت 20 حبة" at bounding box center [1259, 589] width 189 height 19
click at [1280, 602] on div "Description Ar: بسكوت مع طبقة شوكلت 20 حبة" at bounding box center [1183, 588] width 353 height 32
click at [828, 582] on div "Description En: Chocolate Coated Biscuits 20 pieces" at bounding box center [812, 588] width 353 height 32
drag, startPoint x: 1358, startPoint y: 601, endPoint x: 1228, endPoint y: 610, distance: 130.3
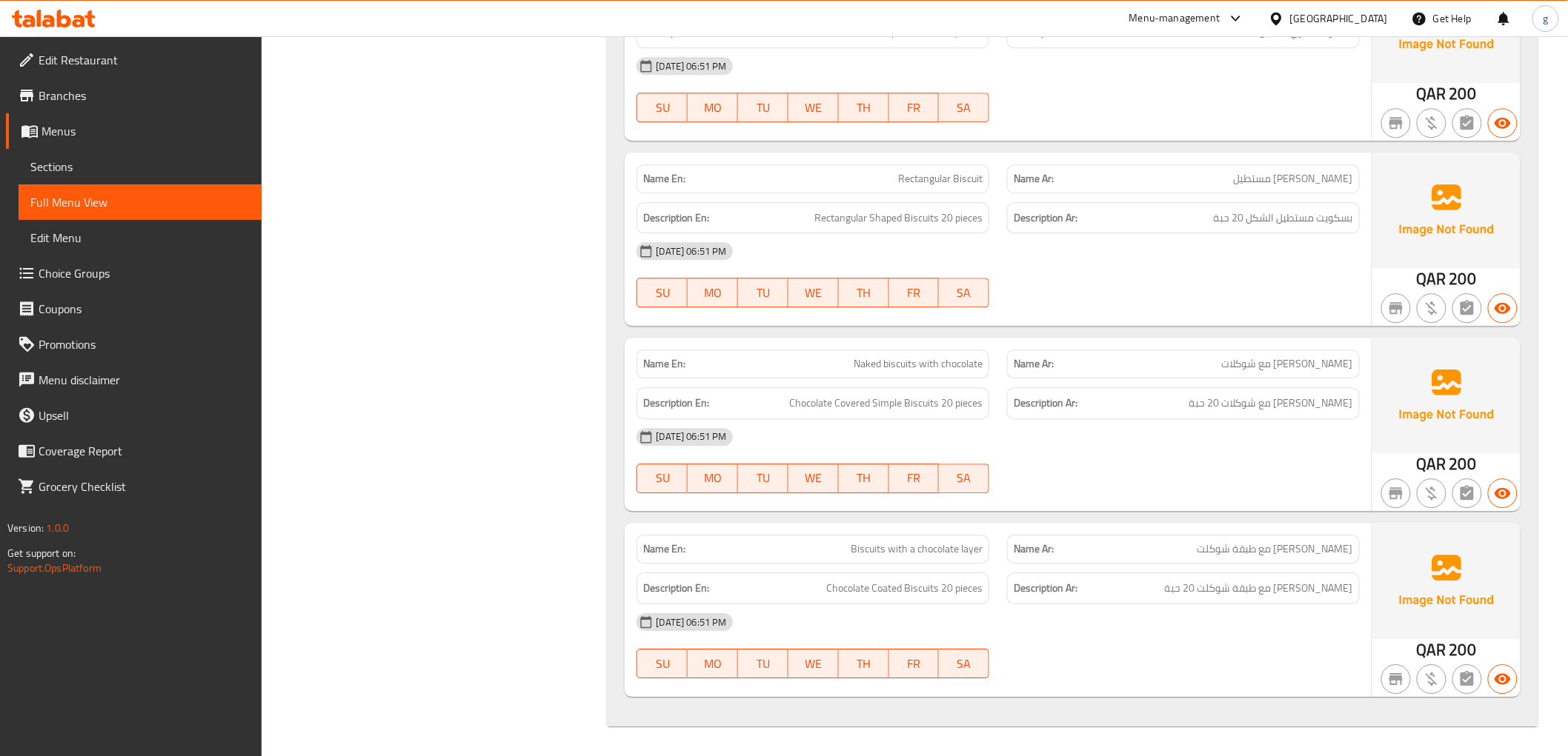
click at [1228, 610] on div "Name En: Biscuits with a chocolate layer Name Ar: بسكوت مع طبقة شوكلت Descripti…" at bounding box center [998, 610] width 746 height 174
click at [847, 593] on span "Chocolate Coated Biscuits 20 pieces" at bounding box center [904, 589] width 157 height 19
drag, startPoint x: 847, startPoint y: 593, endPoint x: 858, endPoint y: 592, distance: 11.0
click at [854, 592] on span "Chocolate Coated Biscuits 20 pieces" at bounding box center [904, 589] width 157 height 19
click at [892, 584] on span "Chocolate Coated Biscuits 20 pieces" at bounding box center [904, 589] width 157 height 19
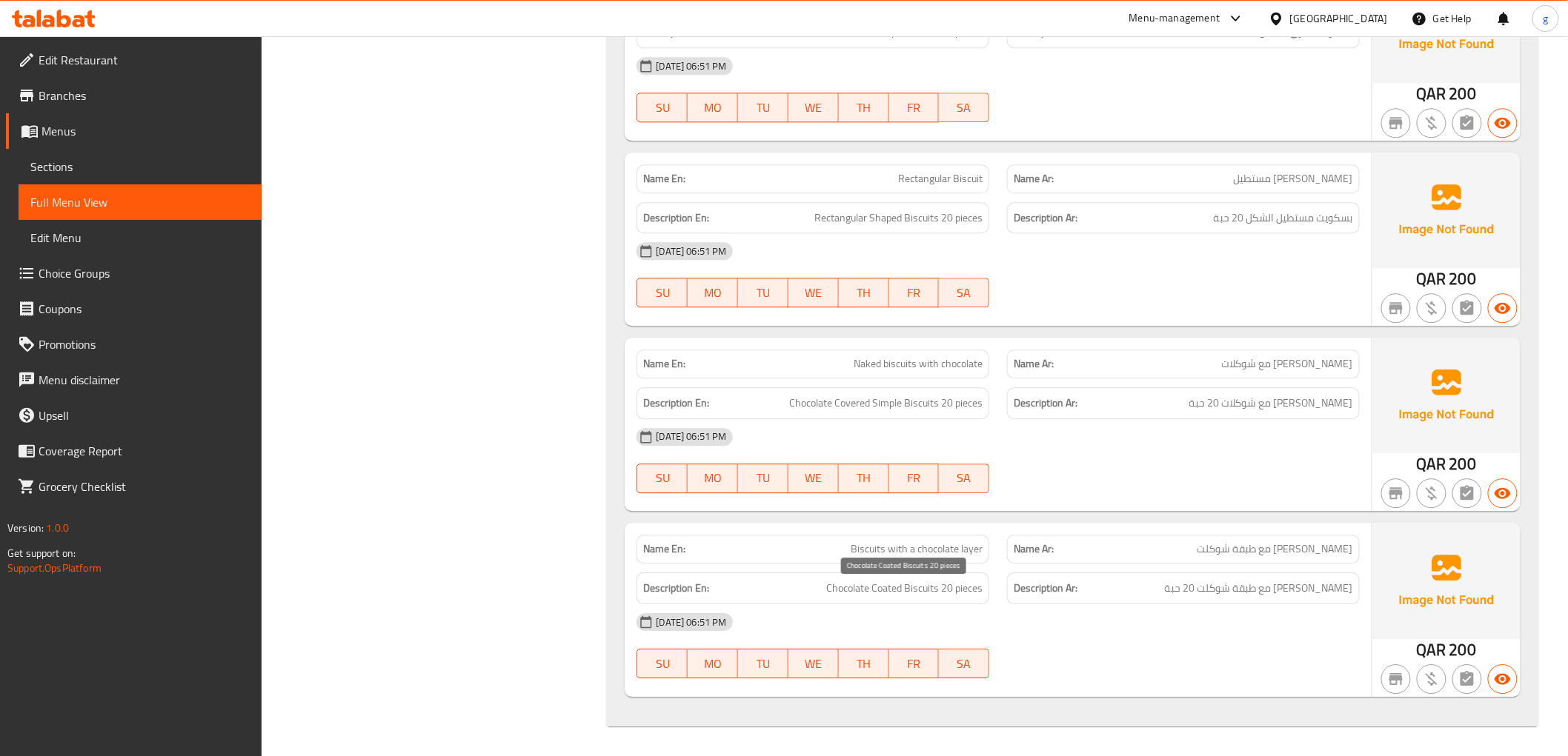
click at [926, 588] on span "Chocolate Coated Biscuits 20 pieces" at bounding box center [904, 589] width 157 height 19
click at [920, 533] on div "Name En: Biscuits with a chocolate layer" at bounding box center [813, 549] width 371 height 47
click at [914, 544] on span "Biscuits with a chocolate layer" at bounding box center [916, 549] width 132 height 16
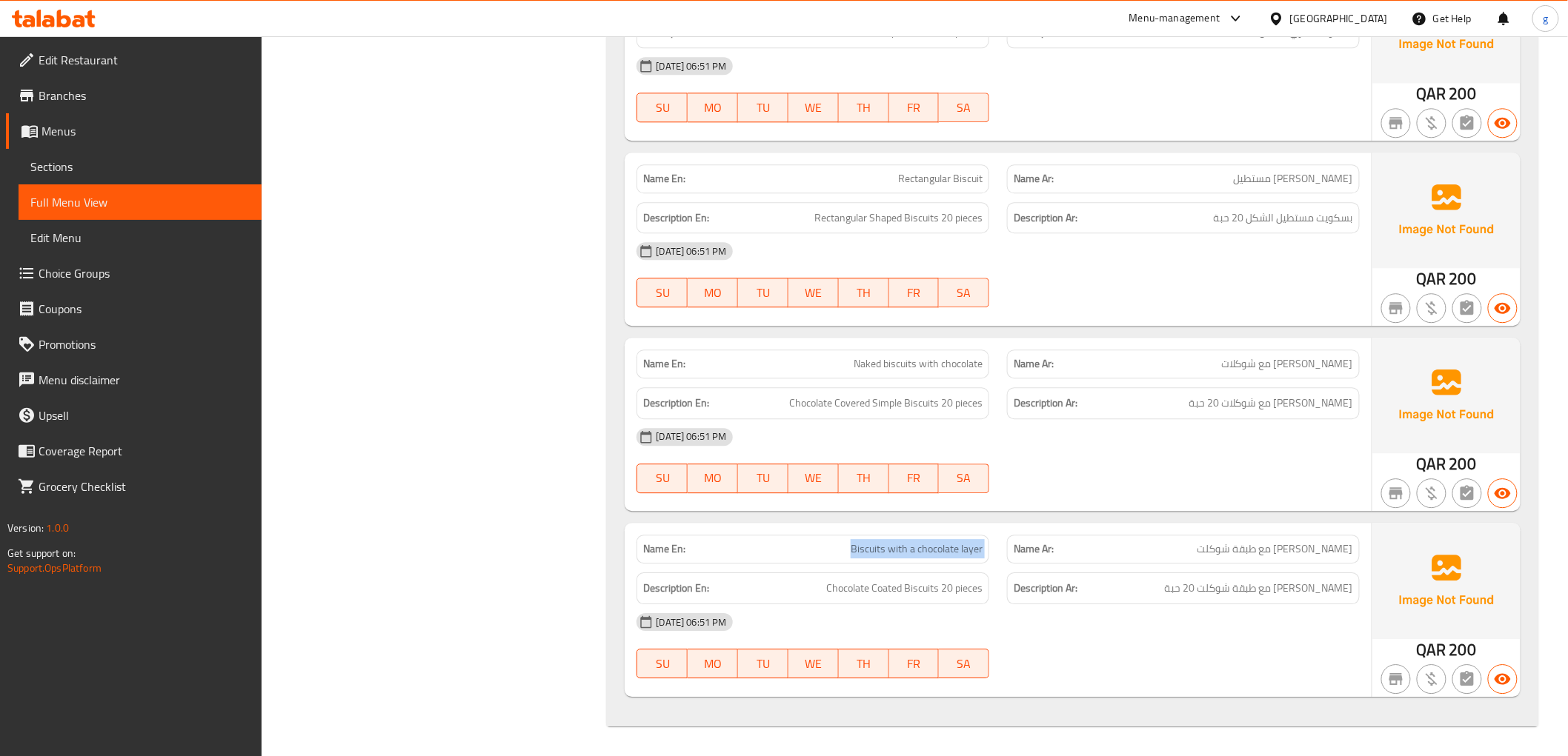
click at [914, 544] on span "Biscuits with a chocolate layer" at bounding box center [916, 549] width 132 height 16
copy span "Biscuits with a chocolate layer"
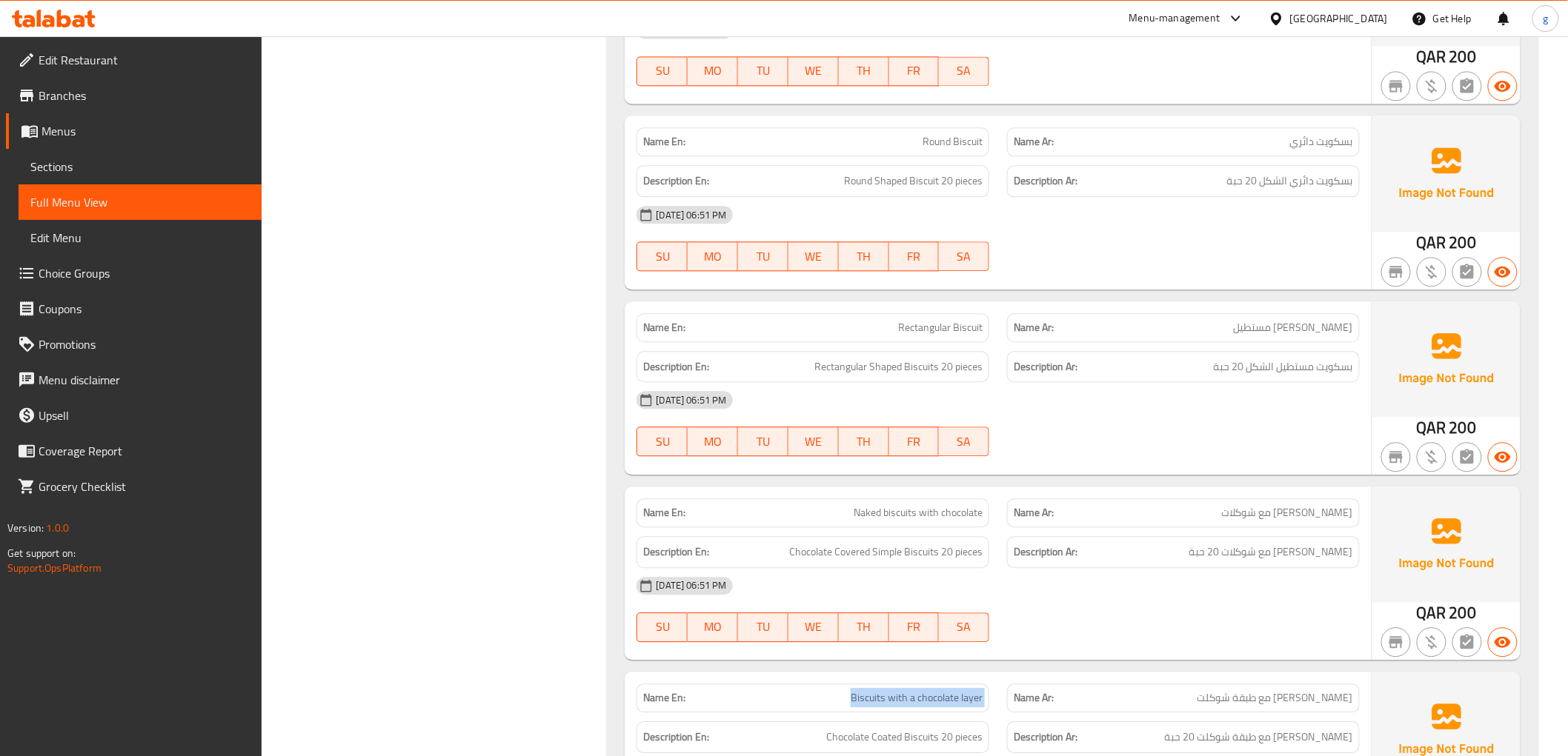
scroll to position [10756, 0]
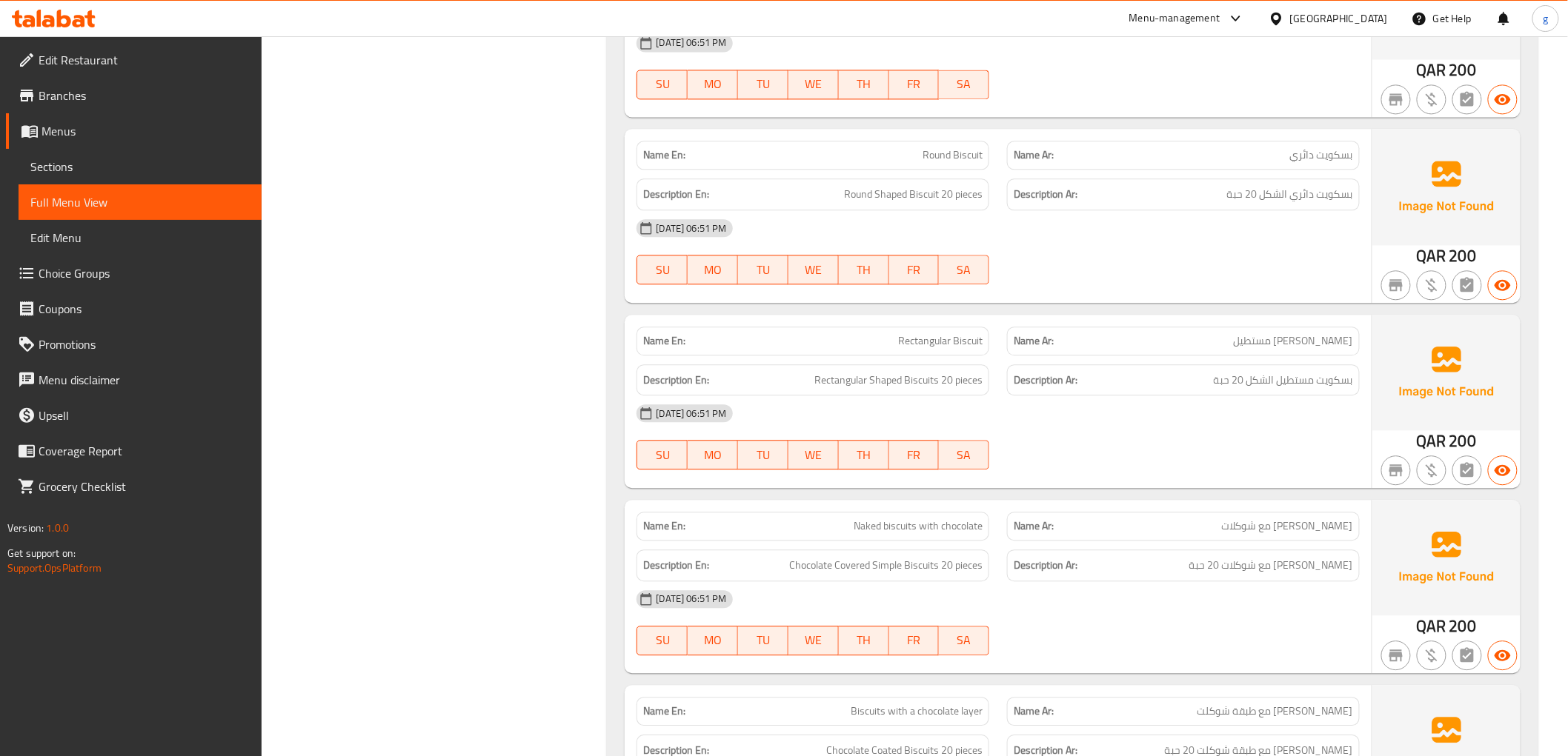
click at [919, 532] on span "Naked biscuits with chocolate" at bounding box center [918, 526] width 129 height 16
copy span "Naked biscuits with chocolate"
click at [904, 558] on div "Description En: Chocolate Covered Simple Biscuits 20 pieces" at bounding box center [812, 565] width 353 height 32
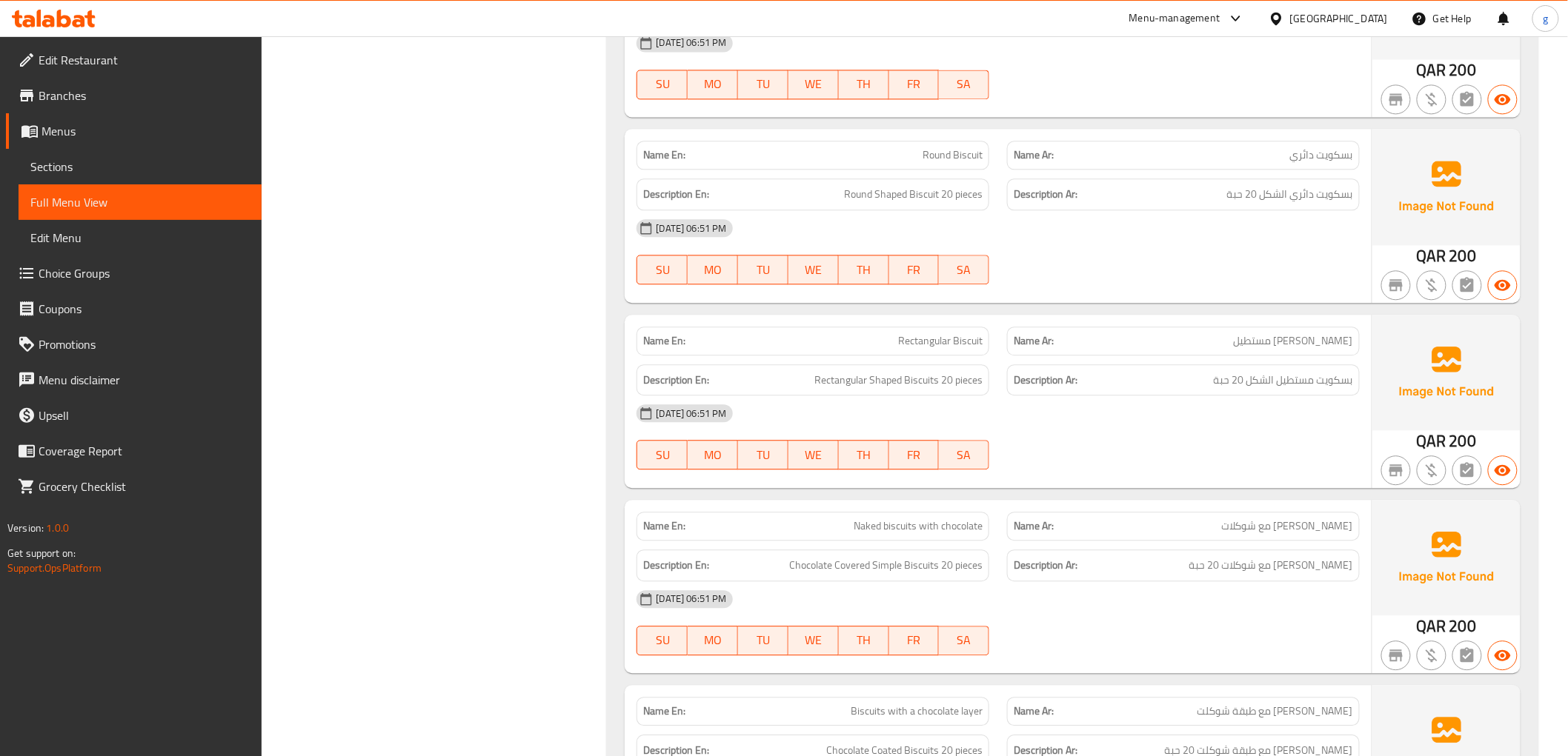
click at [911, 526] on span "Naked biscuits with chocolate" at bounding box center [918, 526] width 129 height 16
copy span "Naked biscuits with chocolate"
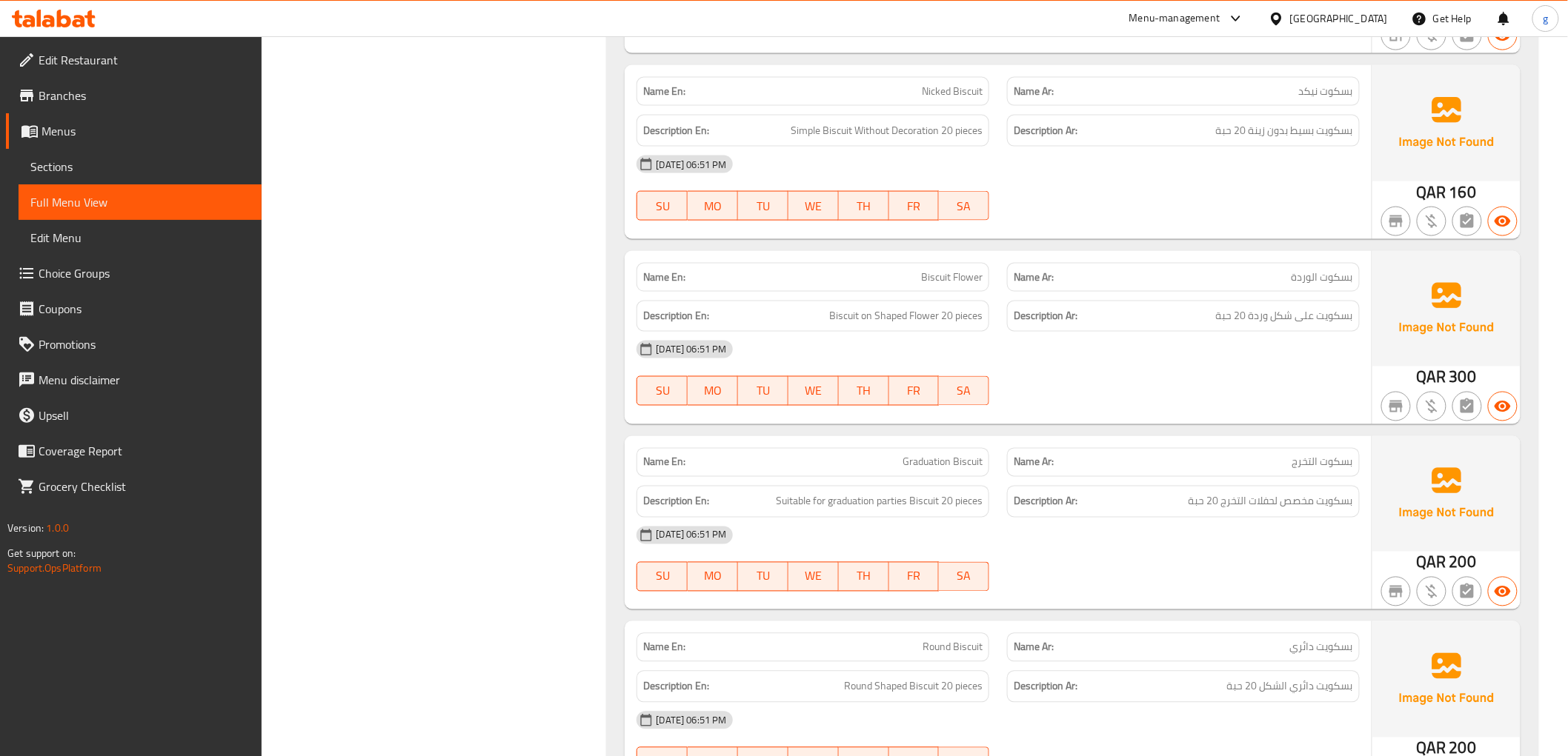
scroll to position [10181, 0]
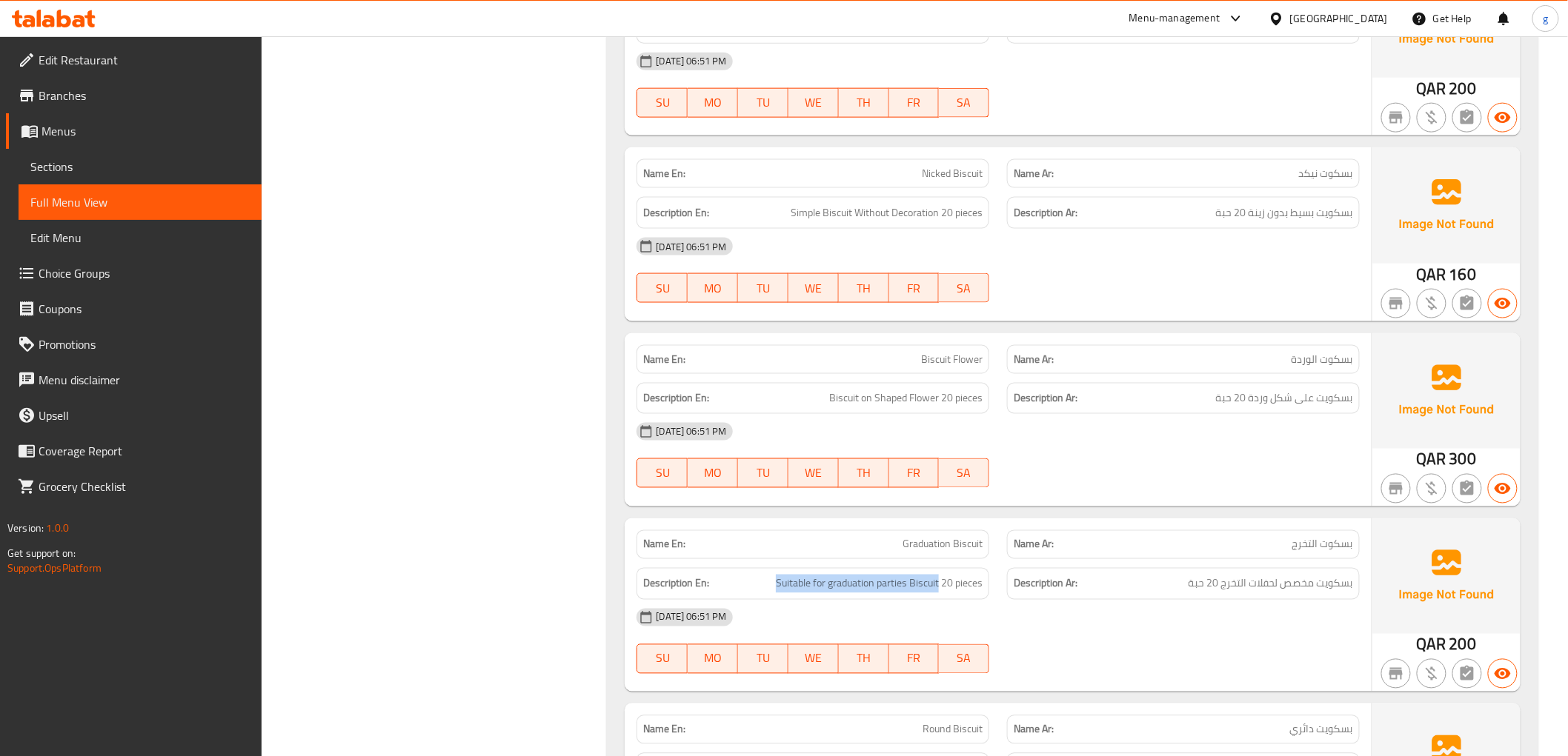
drag, startPoint x: 938, startPoint y: 592, endPoint x: 749, endPoint y: 582, distance: 189.3
click at [749, 582] on h6 "Description En: Suitable for graduation parties Biscuit 20 pieces" at bounding box center [813, 584] width 340 height 19
click at [893, 568] on div "Description En: Suitable for graduation parties Biscuit 20 pieces" at bounding box center [813, 584] width 371 height 50
click at [883, 593] on span "Suitable for graduation parties Biscuit 20 pieces" at bounding box center [879, 584] width 206 height 19
drag, startPoint x: 878, startPoint y: 585, endPoint x: 906, endPoint y: 599, distance: 31.3
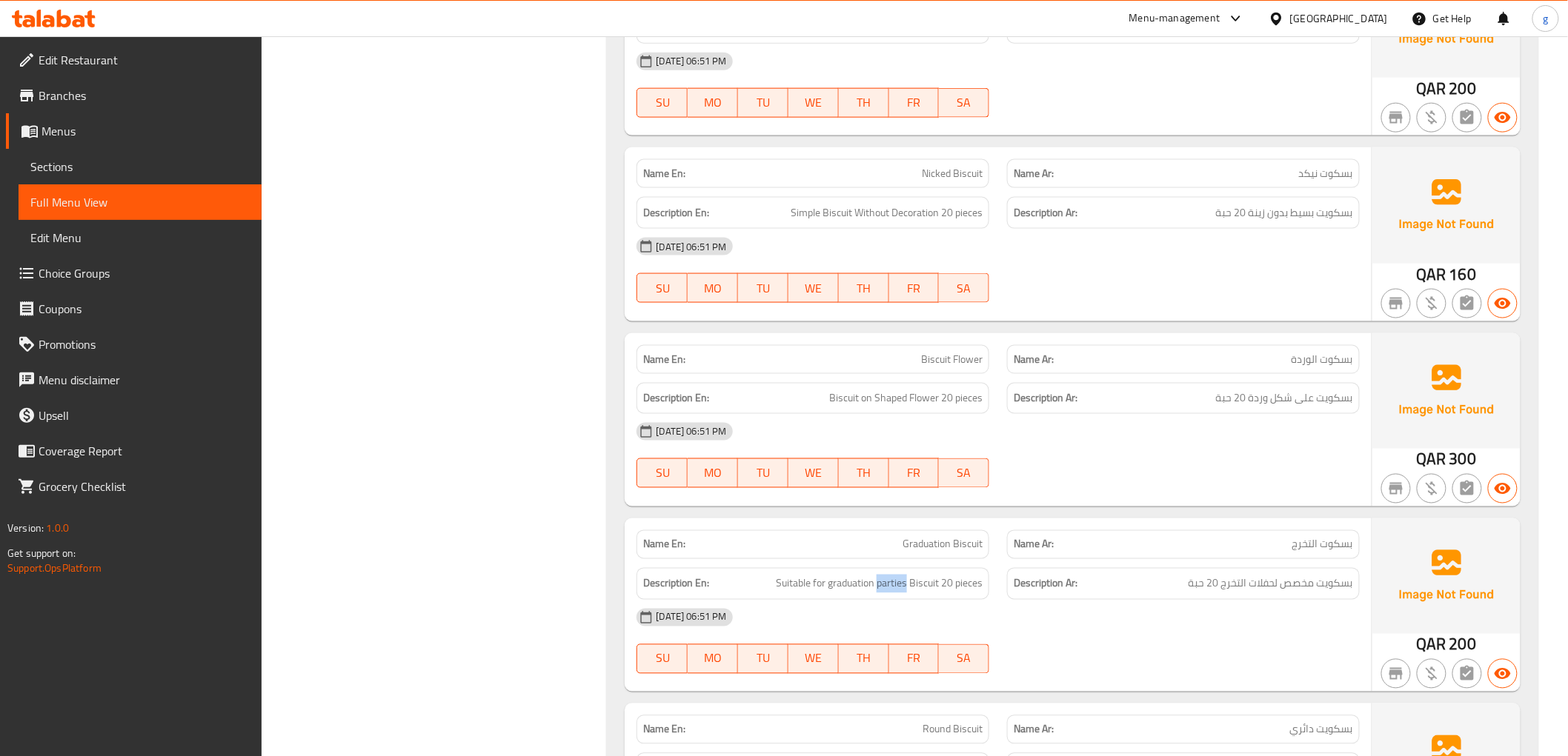
click at [906, 599] on div "Description En: Suitable for graduation parties Biscuit 20 pieces" at bounding box center [812, 584] width 353 height 32
click at [926, 597] on div "Description En: Suitable for graduation parties Biscuit 20 pieces" at bounding box center [812, 584] width 353 height 32
click at [915, 580] on span "Suitable for graduation parties Biscuit 20 pieces" at bounding box center [879, 584] width 206 height 19
drag, startPoint x: 917, startPoint y: 582, endPoint x: 826, endPoint y: 583, distance: 91.0
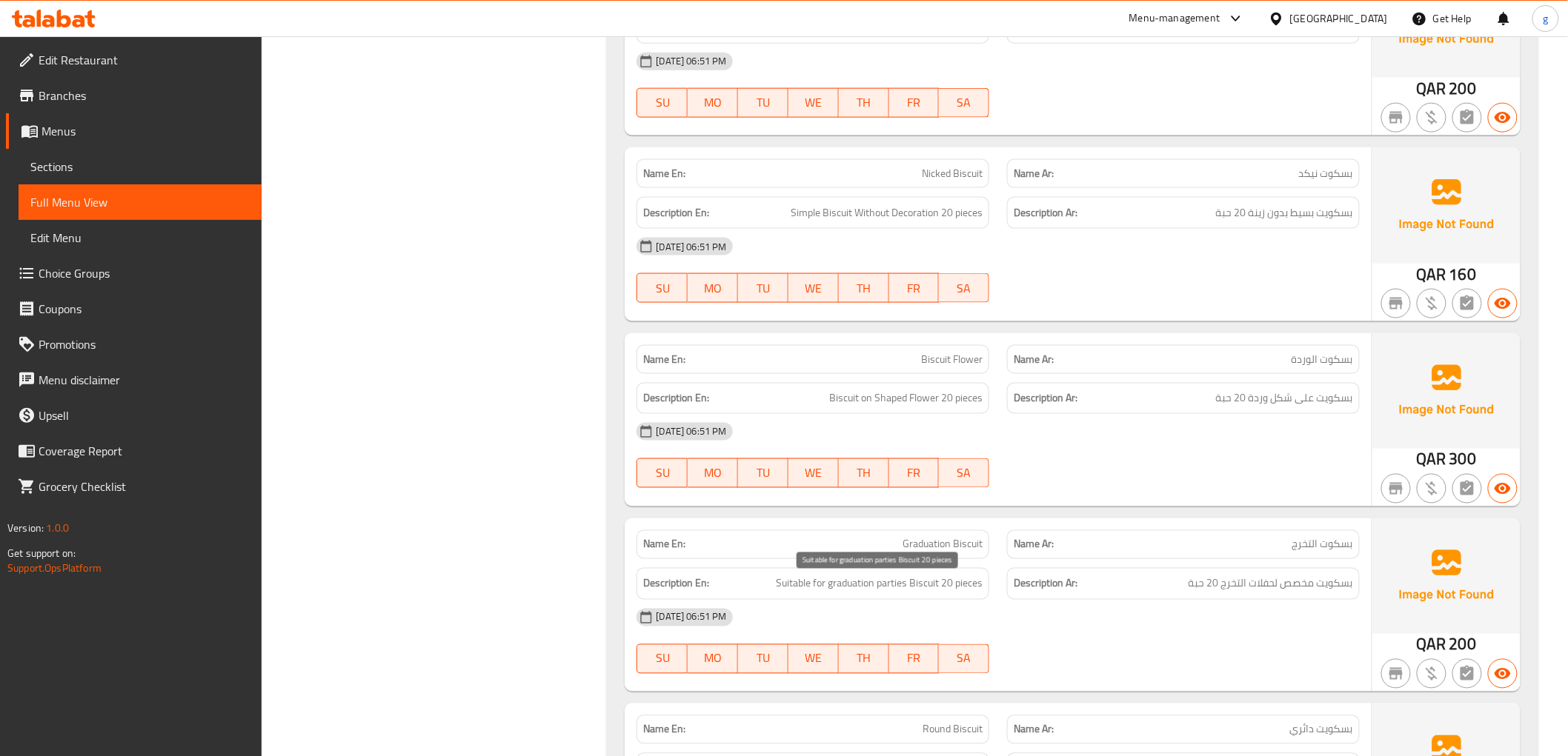
click at [826, 582] on span "Suitable for graduation parties Biscuit 20 pieces" at bounding box center [879, 584] width 206 height 19
click at [834, 590] on span "Suitable for graduation parties Biscuit 20 pieces" at bounding box center [879, 584] width 206 height 19
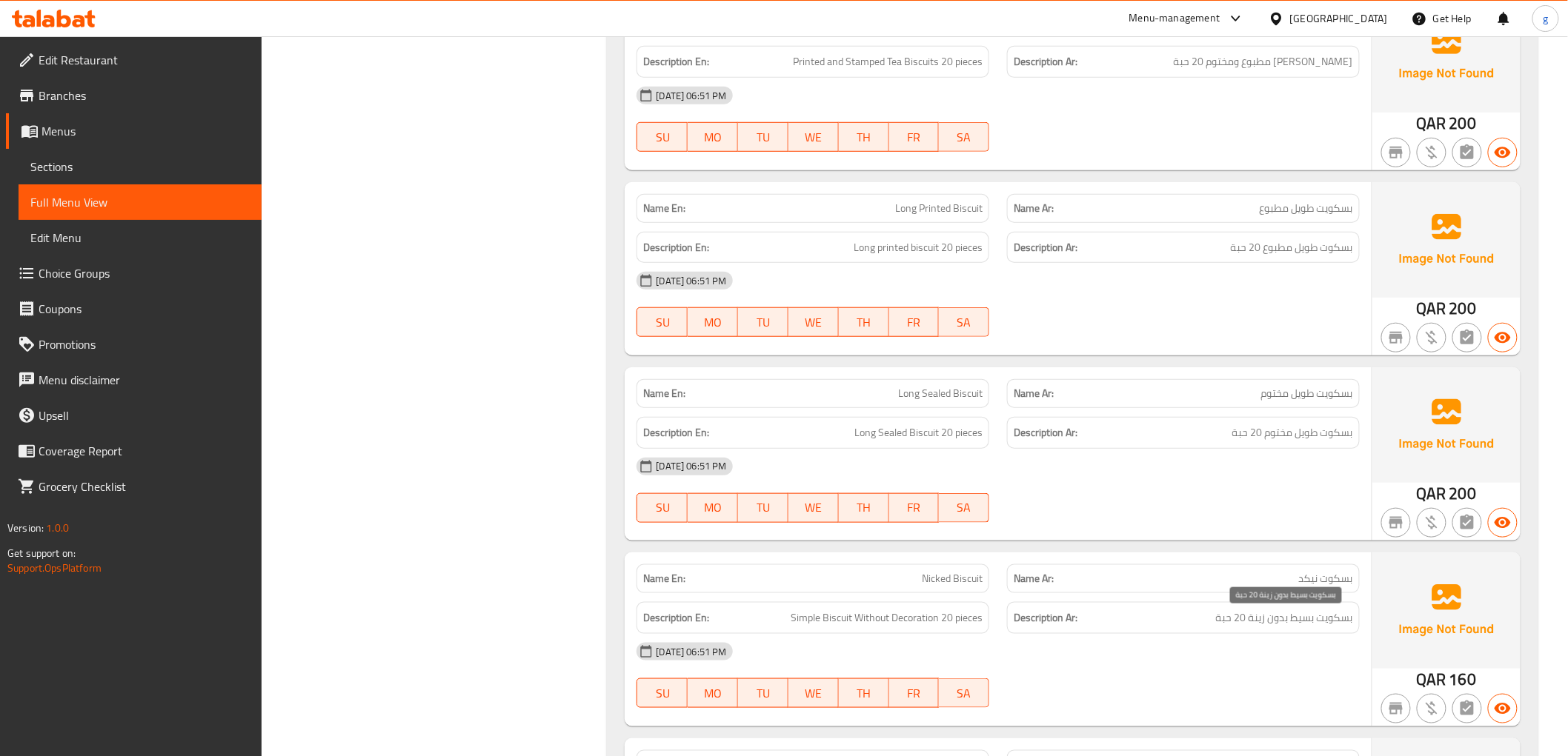
scroll to position [9770, 0]
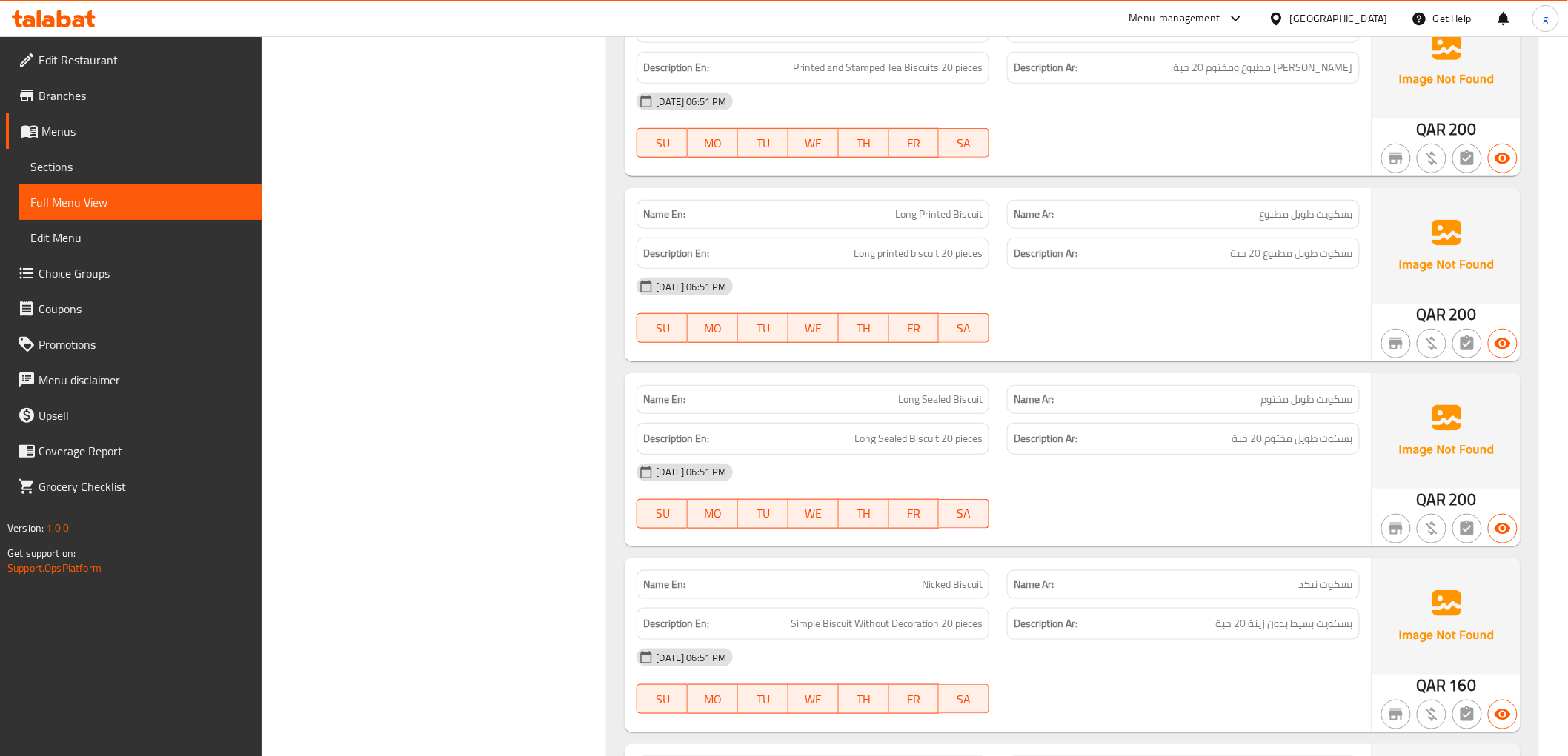
click at [931, 592] on span "Nicked Biscuit" at bounding box center [952, 585] width 61 height 16
copy span "Nicked Biscuit"
click at [942, 582] on span "Nicked Biscuit" at bounding box center [952, 585] width 61 height 16
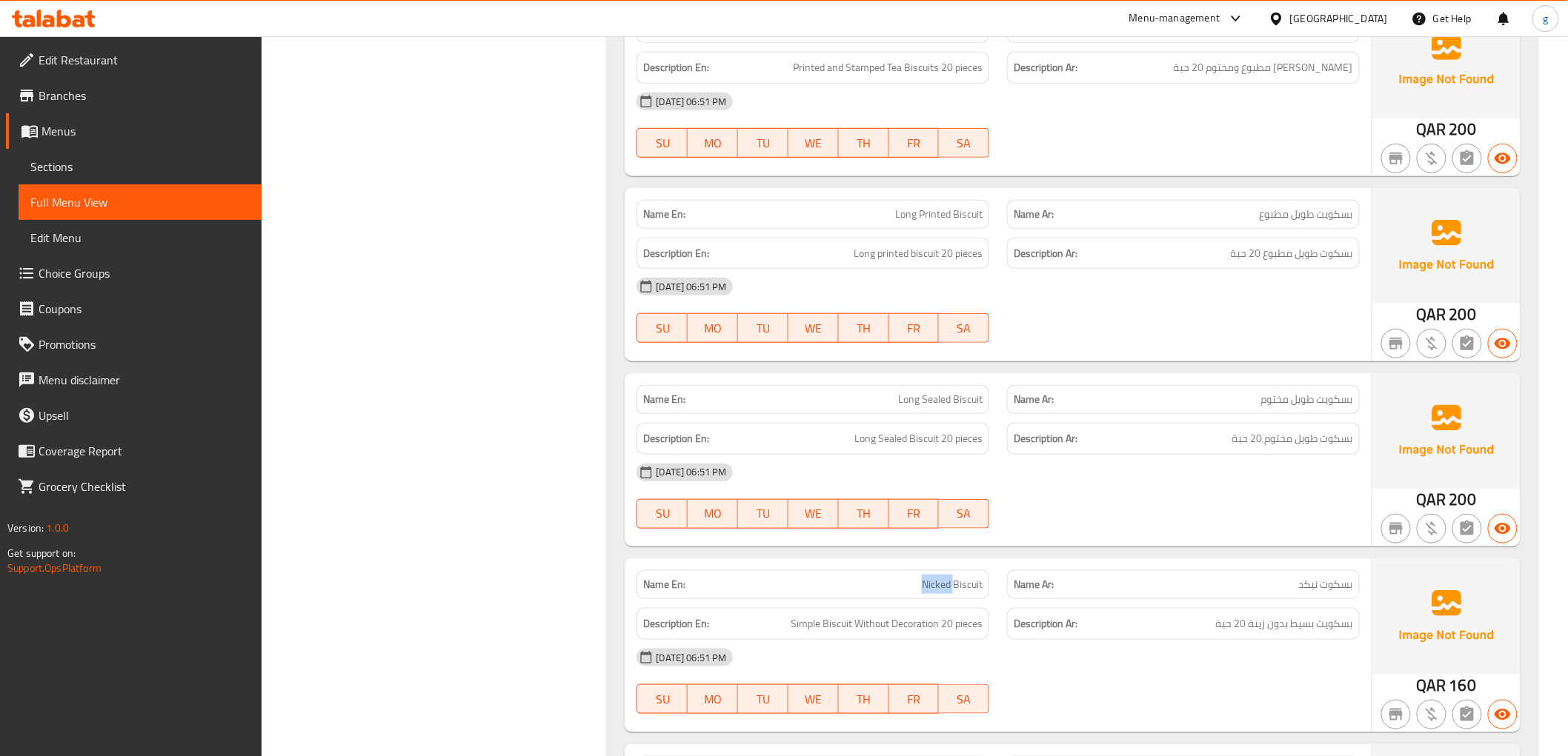
click at [942, 582] on span "Nicked Biscuit" at bounding box center [952, 585] width 61 height 16
click at [926, 592] on span "Nicked Biscuit" at bounding box center [952, 585] width 61 height 16
click at [919, 590] on p "Name En: Nicked Biscuit" at bounding box center [813, 585] width 340 height 16
drag, startPoint x: 931, startPoint y: 588, endPoint x: 895, endPoint y: 586, distance: 36.1
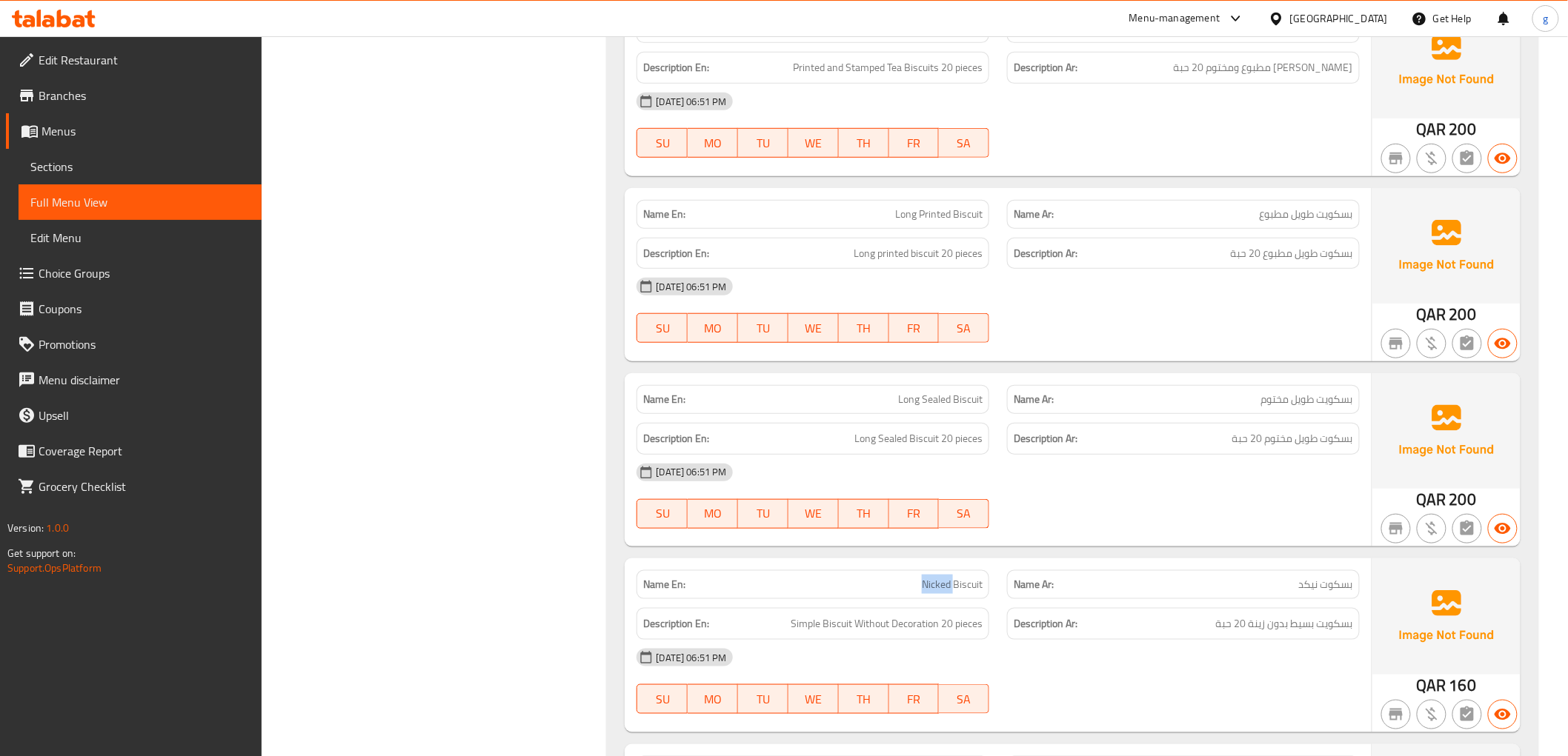
click at [895, 586] on p "Name En: Nicked Biscuit" at bounding box center [813, 585] width 340 height 16
click at [928, 585] on span "Nicked Biscuit" at bounding box center [952, 585] width 61 height 16
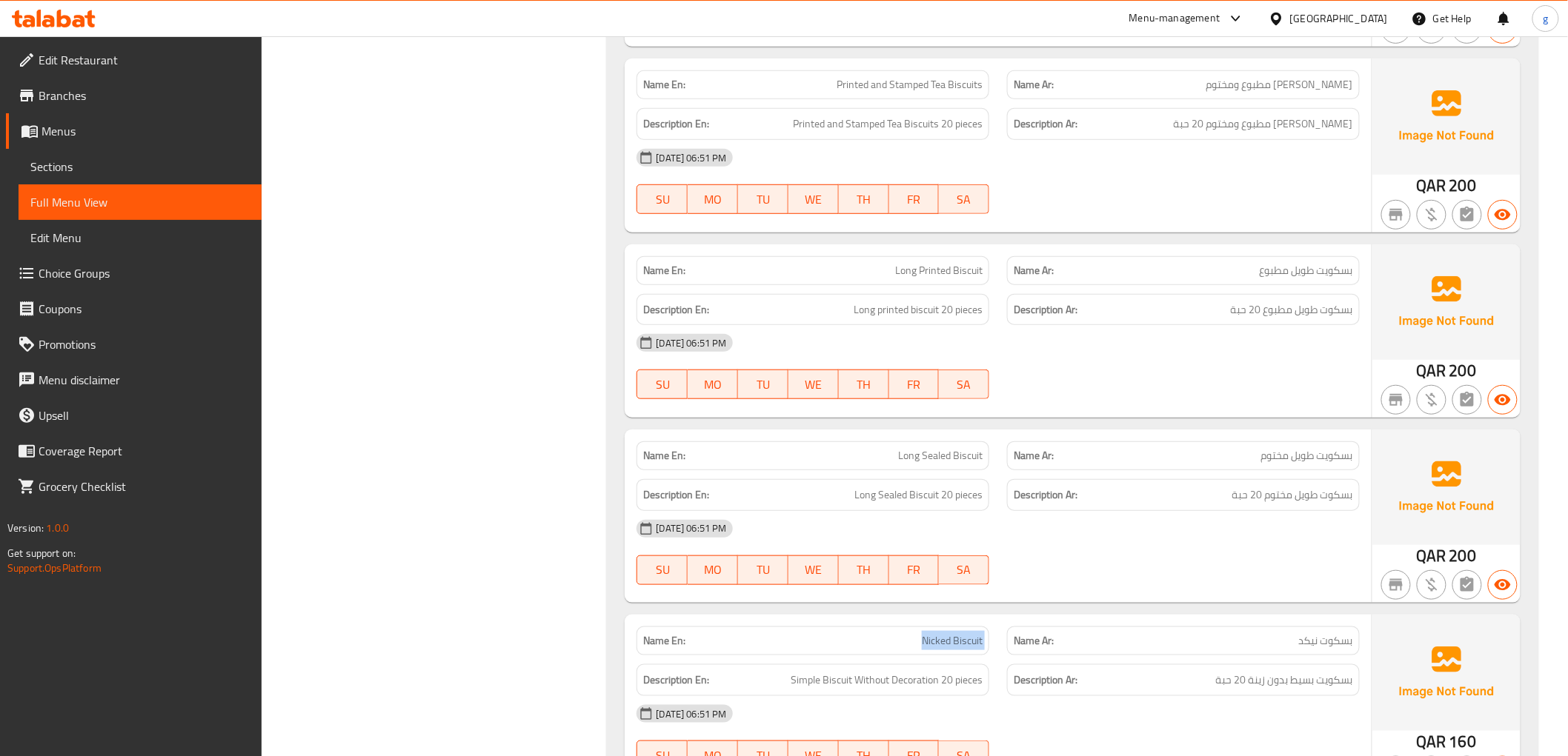
scroll to position [9688, 0]
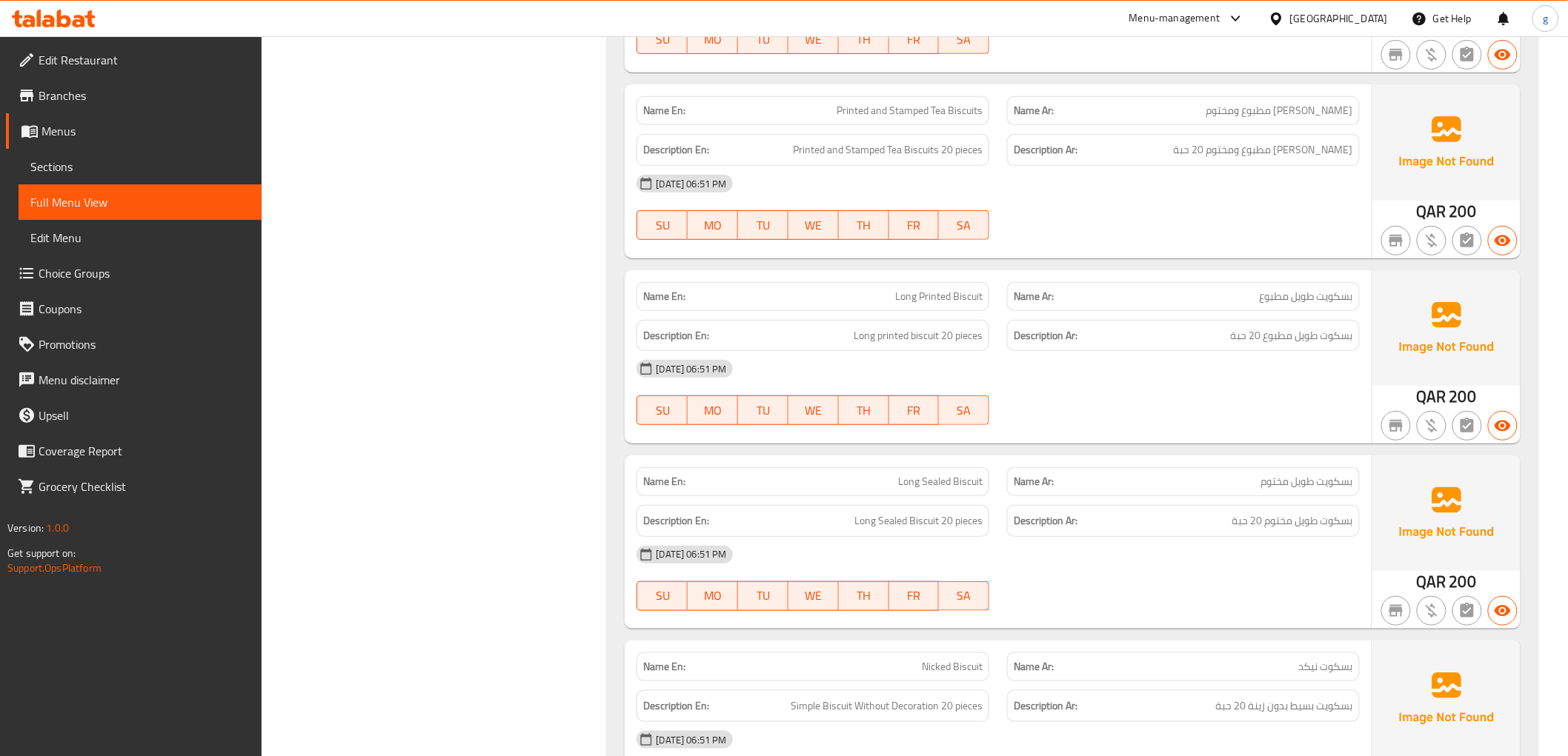
click at [1256, 481] on p "Name Ar: بسكويت طويل مختوم" at bounding box center [1183, 482] width 340 height 16
click at [1267, 487] on span "بسكويت طويل مختوم" at bounding box center [1307, 482] width 92 height 16
click at [1283, 499] on div "Name En: Long Sealed Biscuit Name Ar: بسكويت طويل مختوم Description En: Long Se…" at bounding box center [998, 542] width 746 height 174
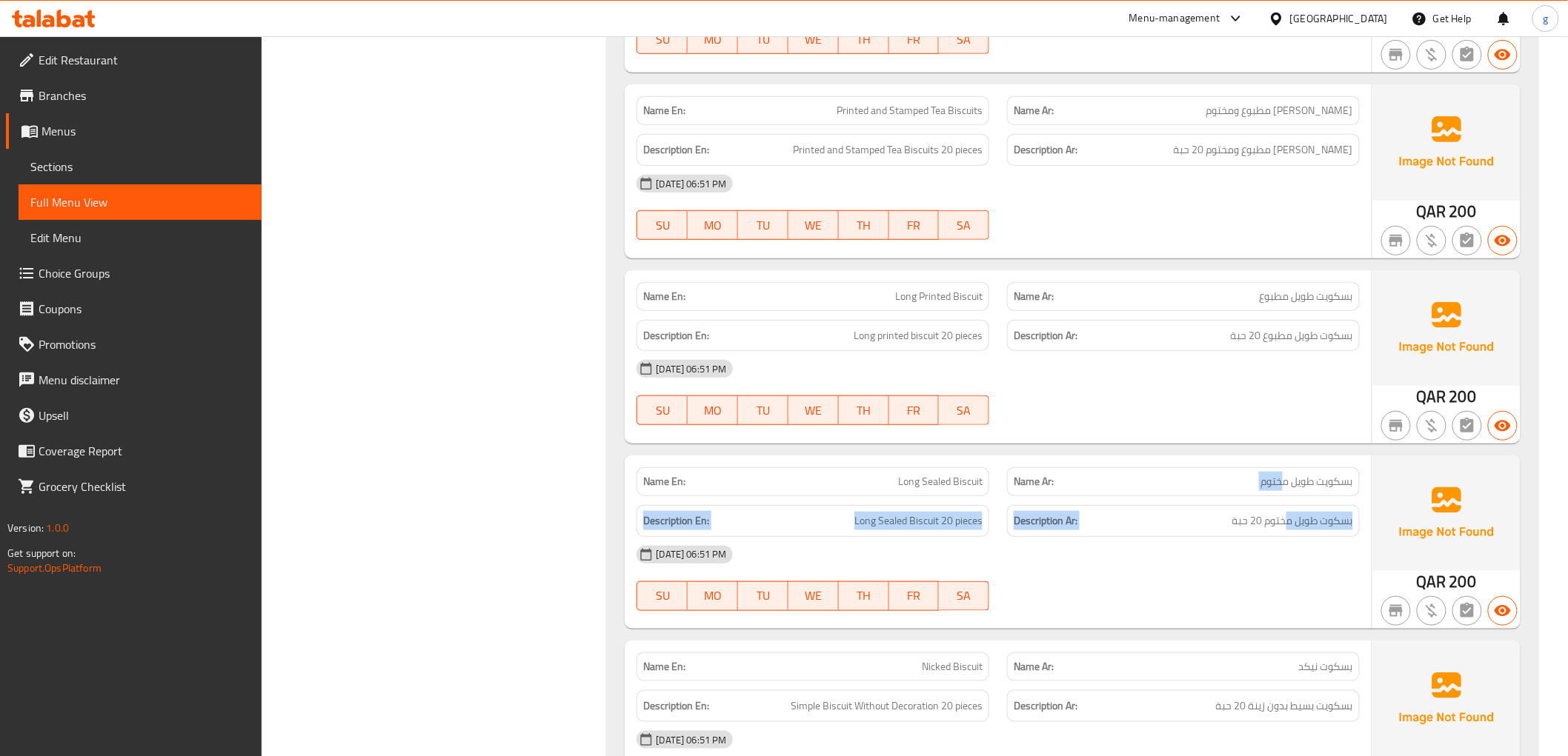
click at [1277, 486] on span "بسكويت طويل مختوم" at bounding box center [1307, 482] width 92 height 16
click at [1277, 484] on span "بسكويت طويل مختوم" at bounding box center [1307, 482] width 92 height 16
click at [1277, 483] on span "بسكويت طويل مختوم" at bounding box center [1307, 482] width 92 height 16
click at [1270, 483] on span "بسكويت طويل مختوم" at bounding box center [1307, 482] width 92 height 16
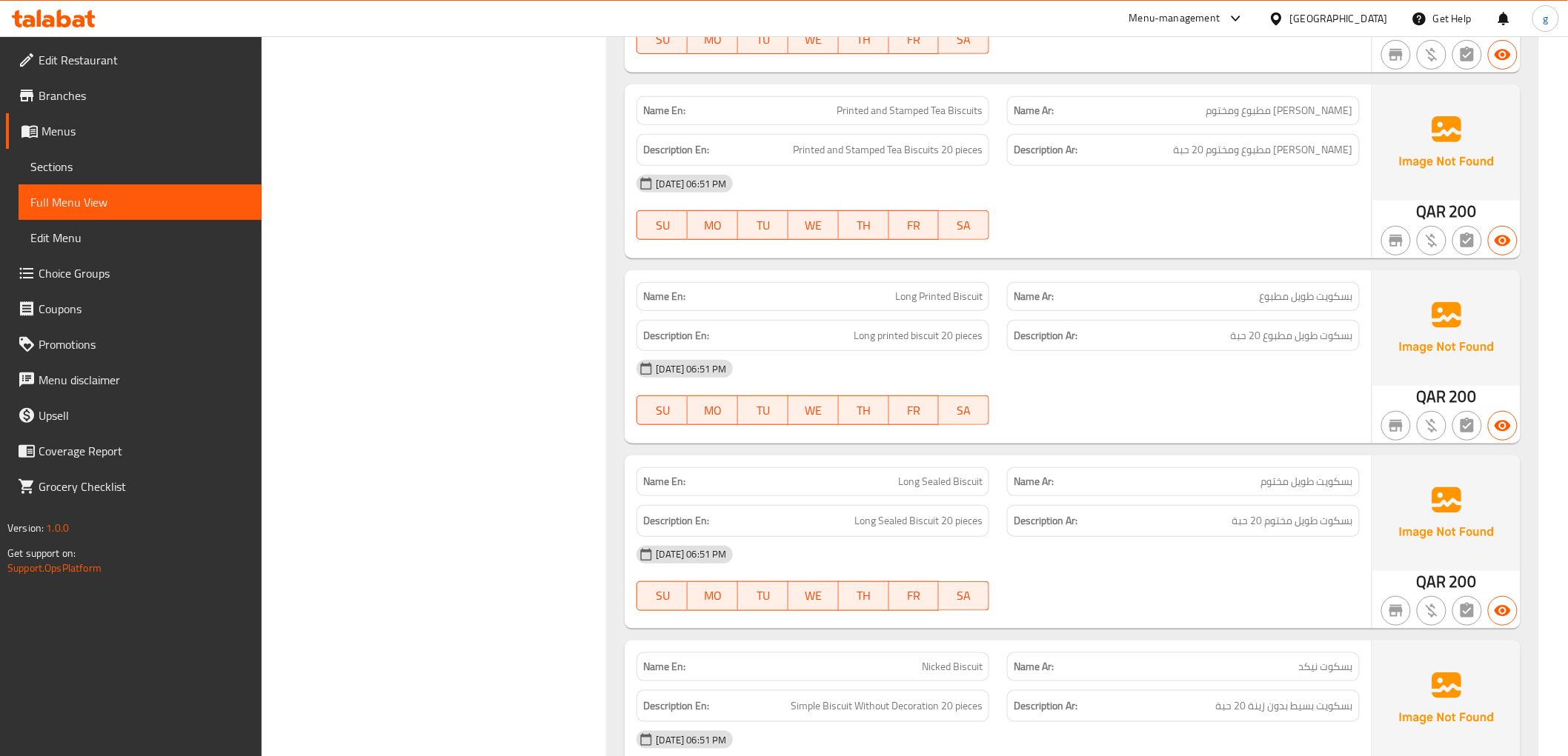
drag, startPoint x: 1270, startPoint y: 483, endPoint x: 926, endPoint y: 494, distance: 344.2
click at [926, 494] on div "Name En: Long Sealed Biscuit" at bounding box center [812, 481] width 353 height 29
click at [930, 490] on span "Long Sealed Biscuit" at bounding box center [940, 482] width 84 height 16
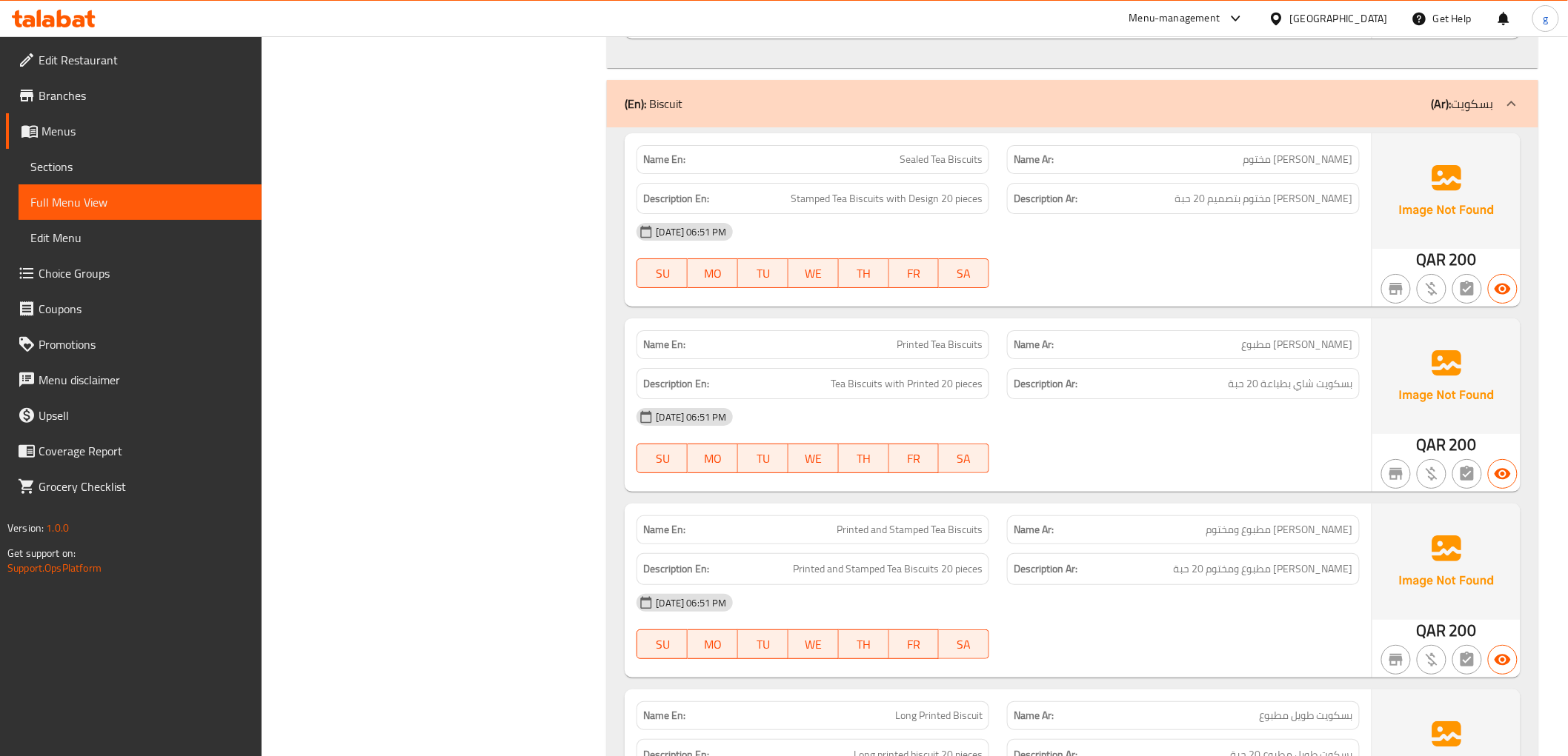
scroll to position [9276, 0]
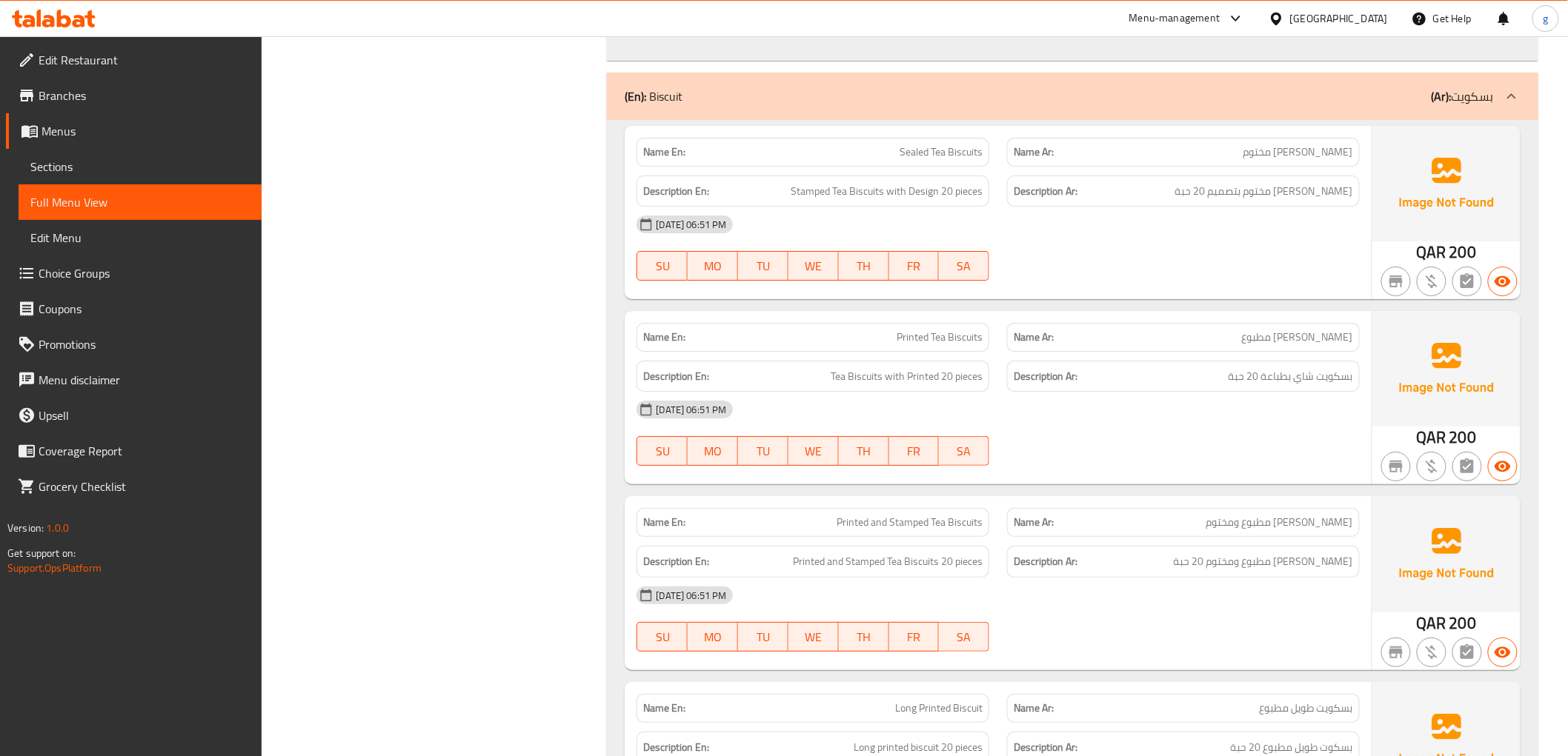
click at [909, 142] on div "Name En: Sealed Tea Biscuits" at bounding box center [812, 152] width 353 height 29
click at [914, 166] on div "Name En: Sealed Tea Biscuits" at bounding box center [812, 152] width 353 height 29
click at [904, 188] on span "Stamped Tea Biscuits with Design 20 pieces" at bounding box center [886, 192] width 192 height 19
click at [904, 188] on span "Stamped Tea Biscuits with Design 20 pieces" at bounding box center [886, 192] width 192 height 19
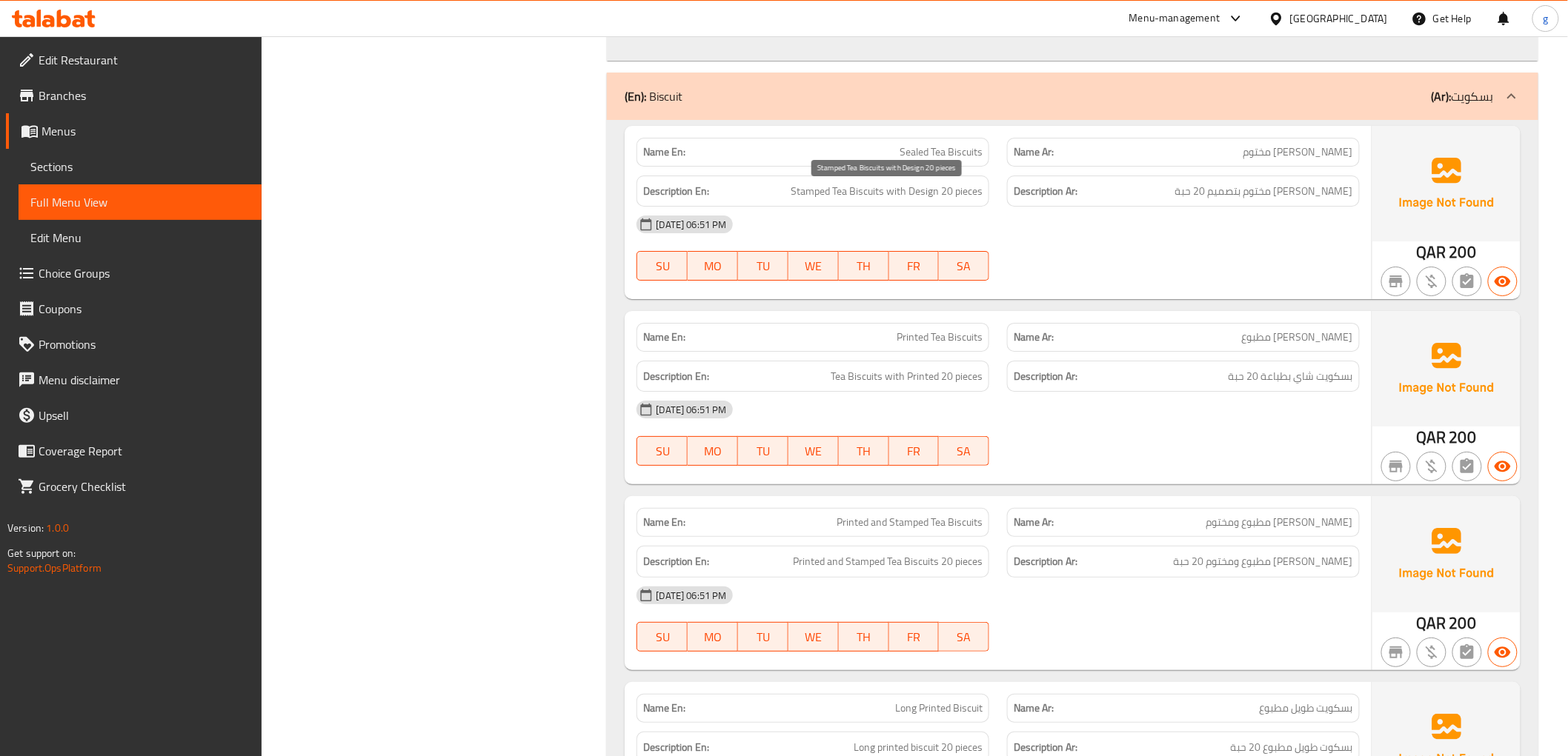
click at [890, 215] on div "[DATE] 06:51 PM" at bounding box center [998, 224] width 740 height 36
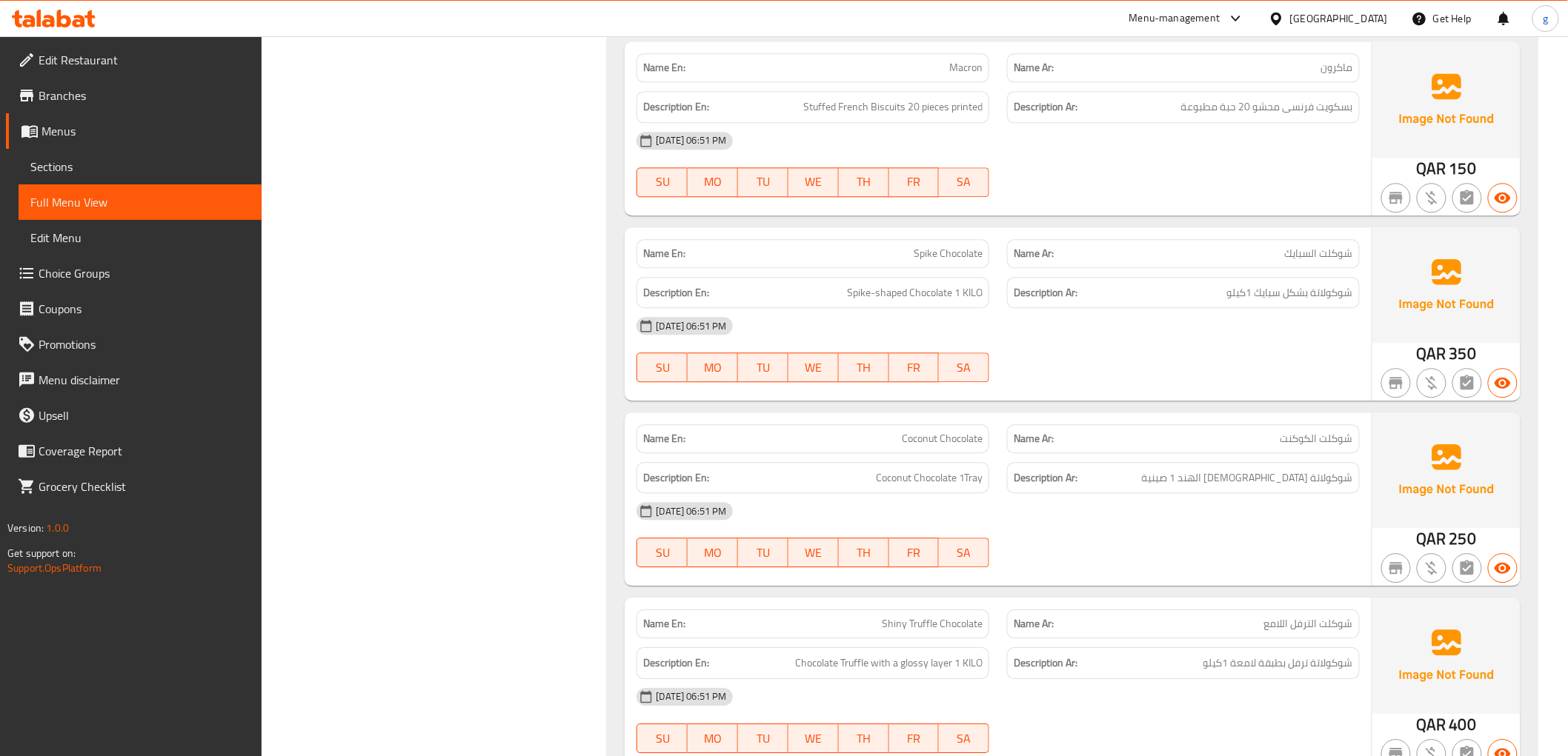
scroll to position [8618, 0]
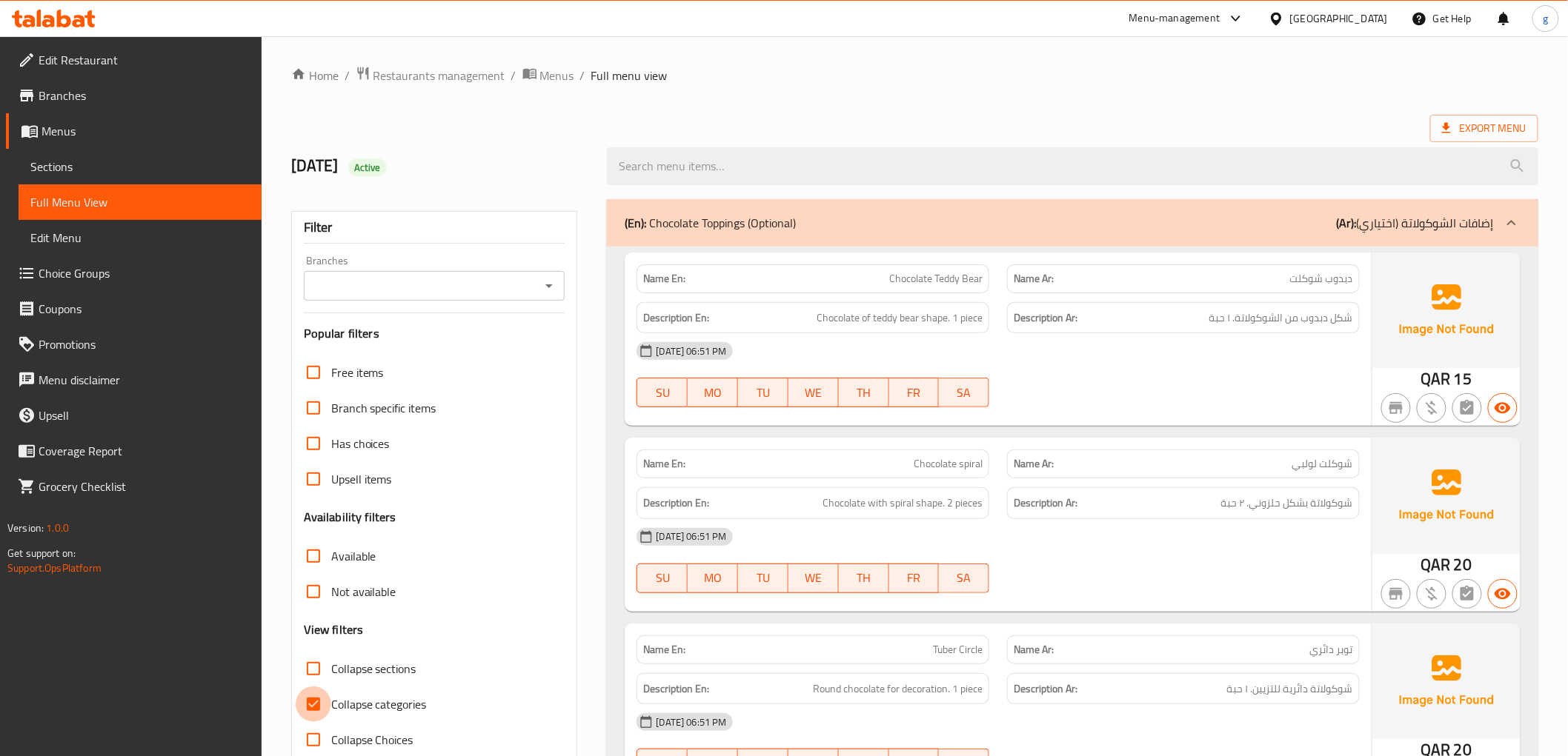
click at [306, 709] on input "Collapse categories" at bounding box center [314, 705] width 36 height 36
checkbox input "false"
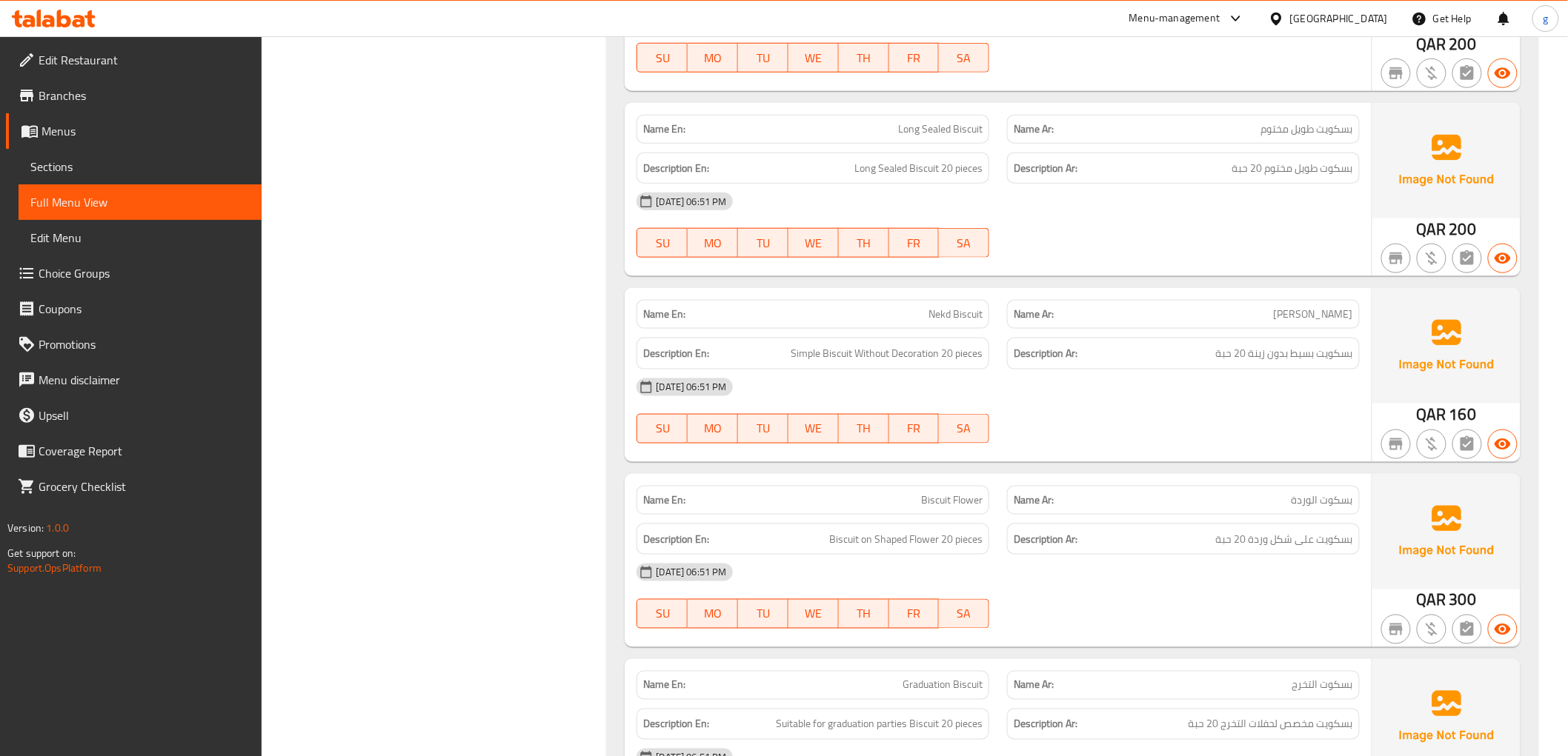
scroll to position [10056, 0]
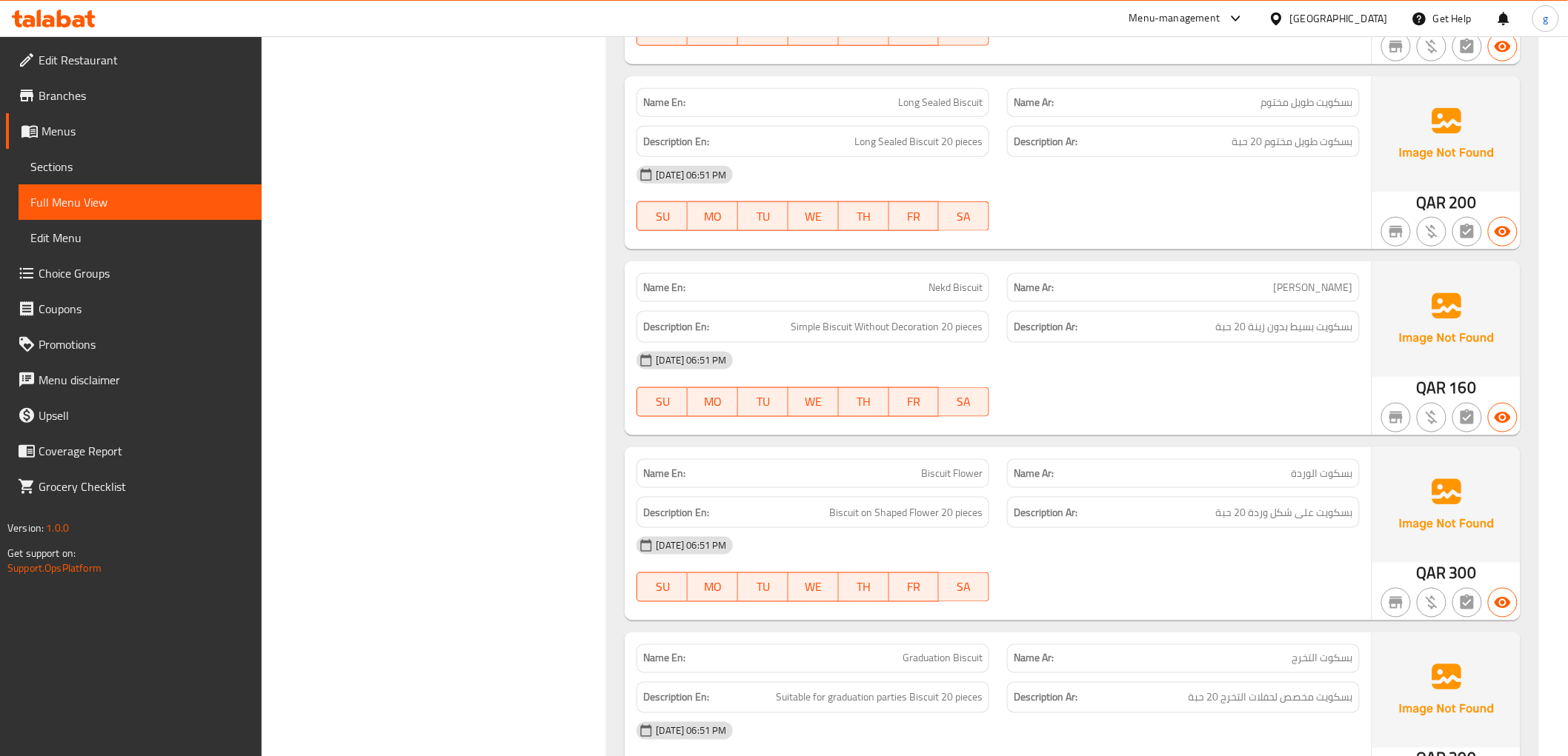
click at [939, 293] on span "Nekd Biscuit" at bounding box center [955, 288] width 54 height 16
click at [1132, 296] on p "Name Ar: [PERSON_NAME]" at bounding box center [1183, 288] width 340 height 16
click at [950, 292] on span "Nekd Biscuit" at bounding box center [955, 288] width 54 height 16
click at [950, 290] on span "Nekd Biscuit" at bounding box center [955, 288] width 54 height 16
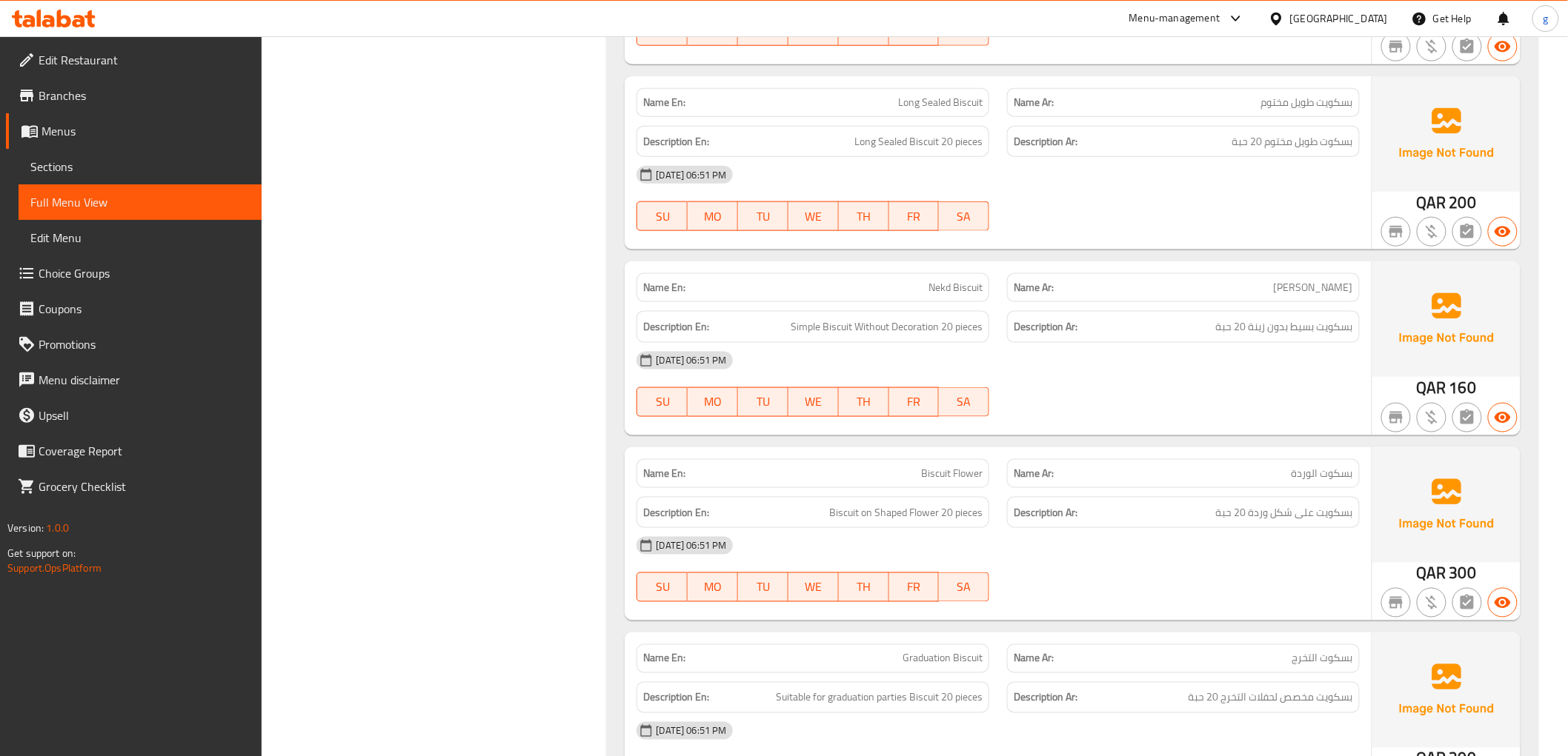
click at [952, 295] on span "Nekd Biscuit" at bounding box center [955, 288] width 54 height 16
drag, startPoint x: 949, startPoint y: 294, endPoint x: 924, endPoint y: 297, distance: 25.2
click at [909, 296] on p "Name En: Nekd Biscuit" at bounding box center [813, 288] width 340 height 16
click at [949, 296] on span "Nekd Biscuit" at bounding box center [955, 288] width 54 height 16
click at [949, 294] on span "Nekd Biscuit" at bounding box center [955, 288] width 54 height 16
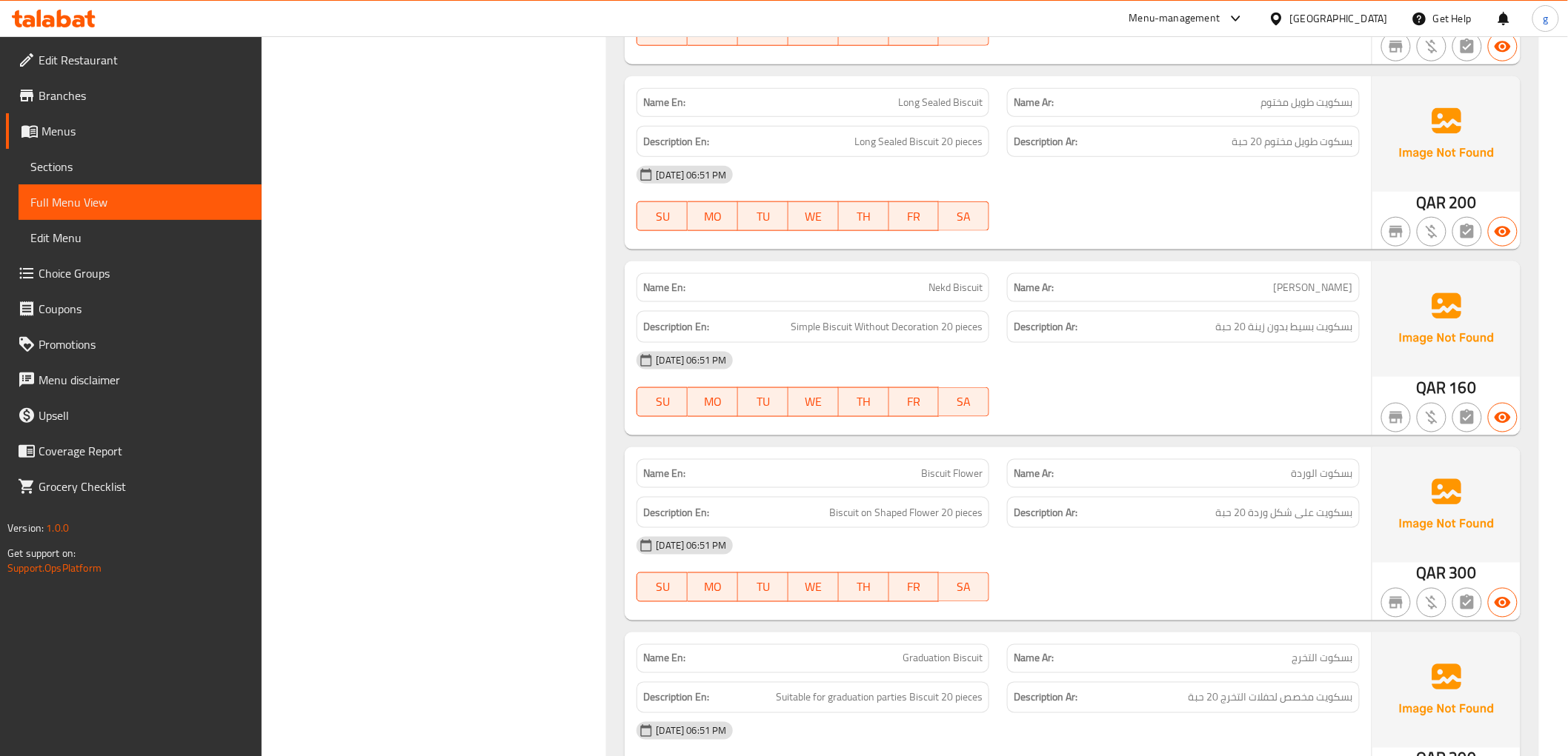
click at [950, 296] on span "Nekd Biscuit" at bounding box center [955, 288] width 54 height 16
drag, startPoint x: 950, startPoint y: 295, endPoint x: 931, endPoint y: 294, distance: 19.0
click at [931, 294] on span "Nekd Biscuit" at bounding box center [955, 288] width 54 height 16
click at [1040, 330] on strong "Description Ar:" at bounding box center [1045, 327] width 64 height 19
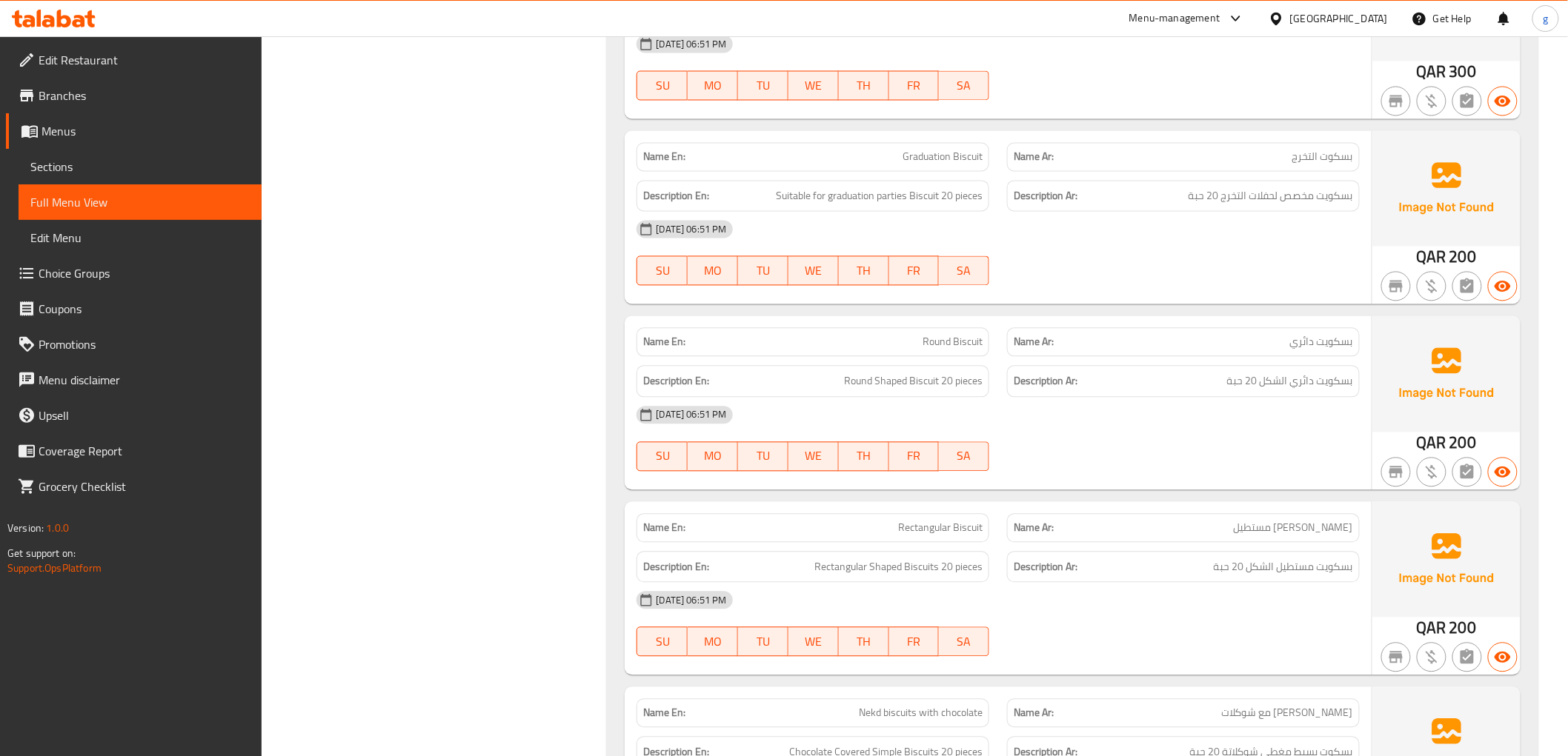
scroll to position [10715, 0]
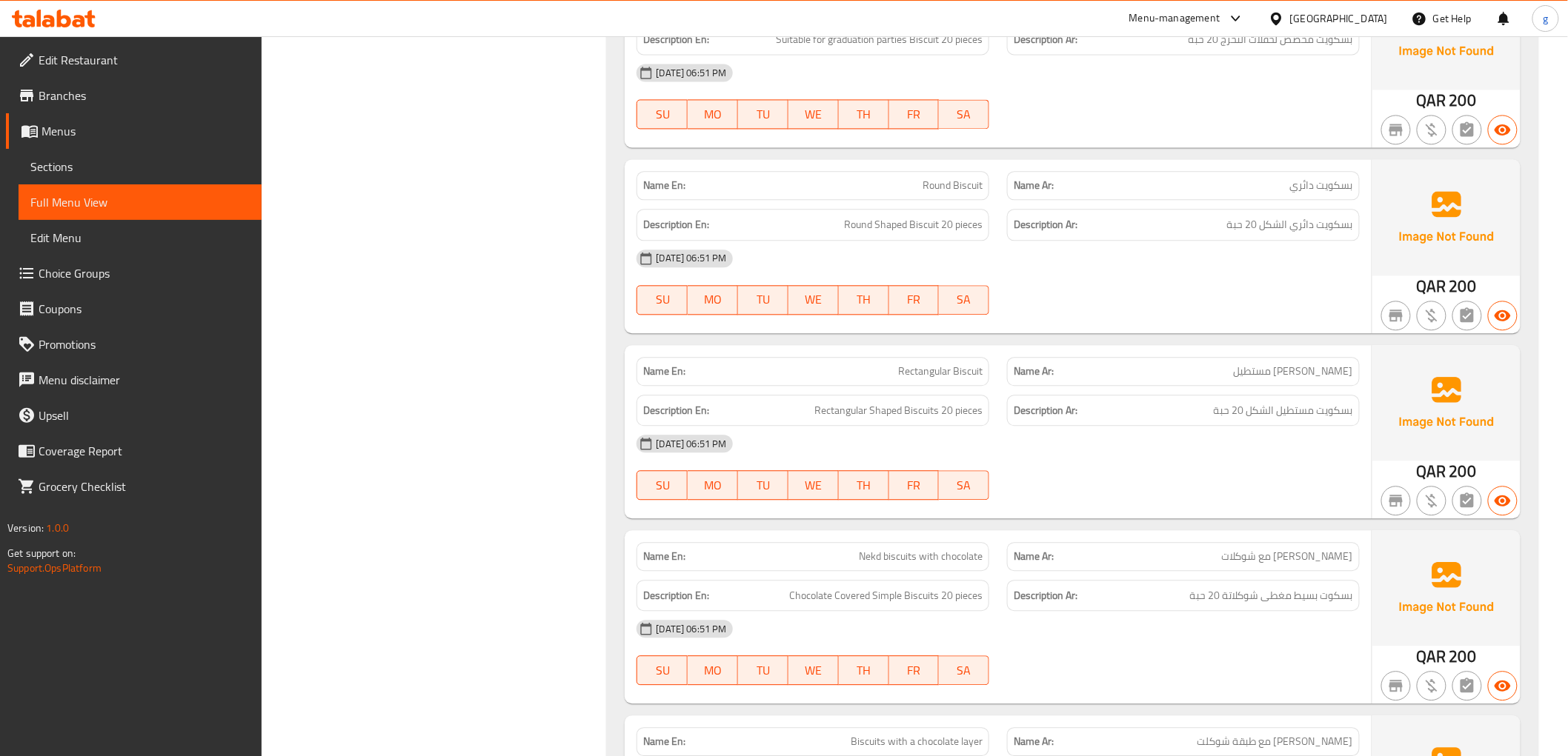
click at [873, 564] on span "Nekd biscuits with chocolate" at bounding box center [920, 557] width 124 height 16
click at [1129, 406] on div "Description Ar: بسكويت مستطيل الشكل 20 حبة" at bounding box center [1183, 410] width 353 height 32
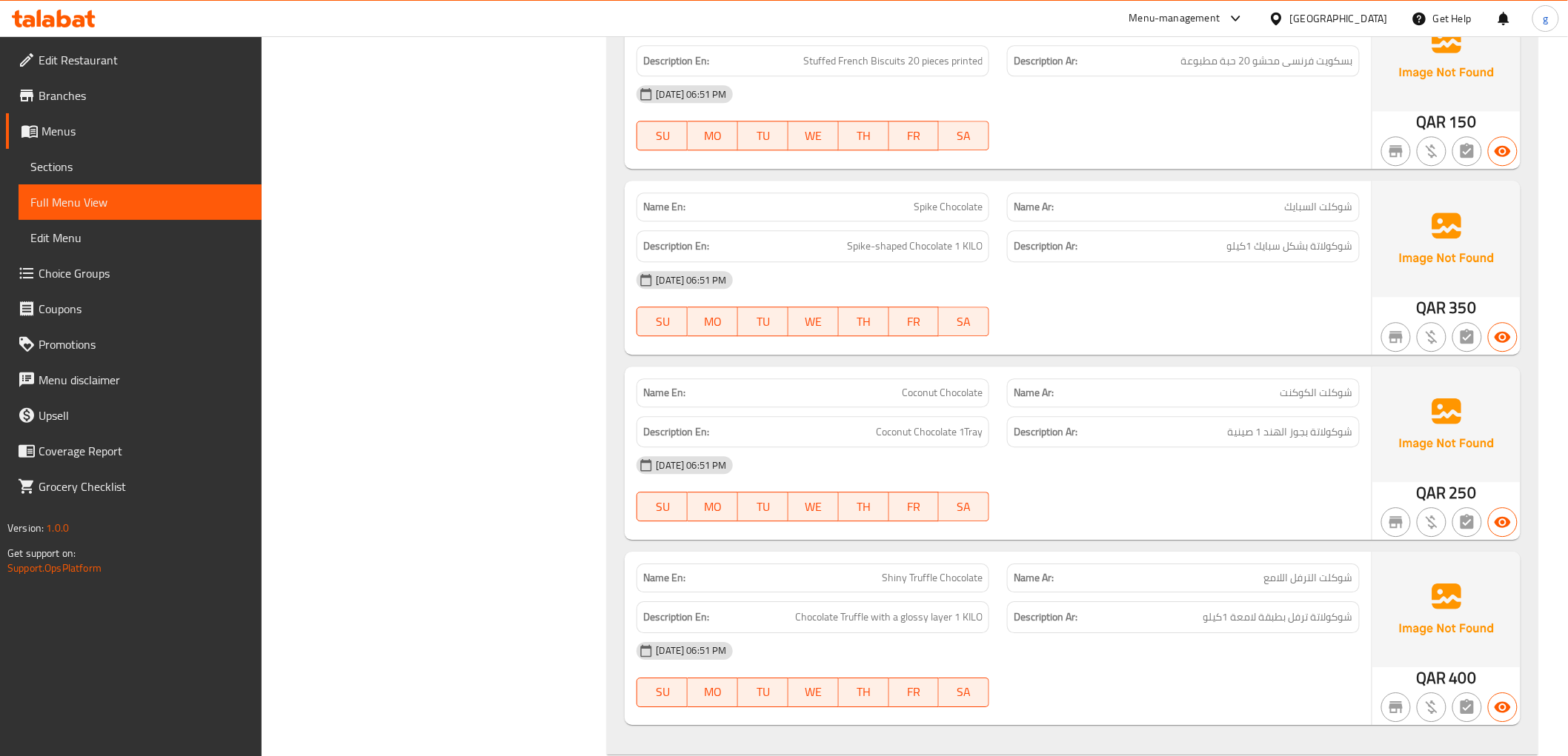
scroll to position [8493, 0]
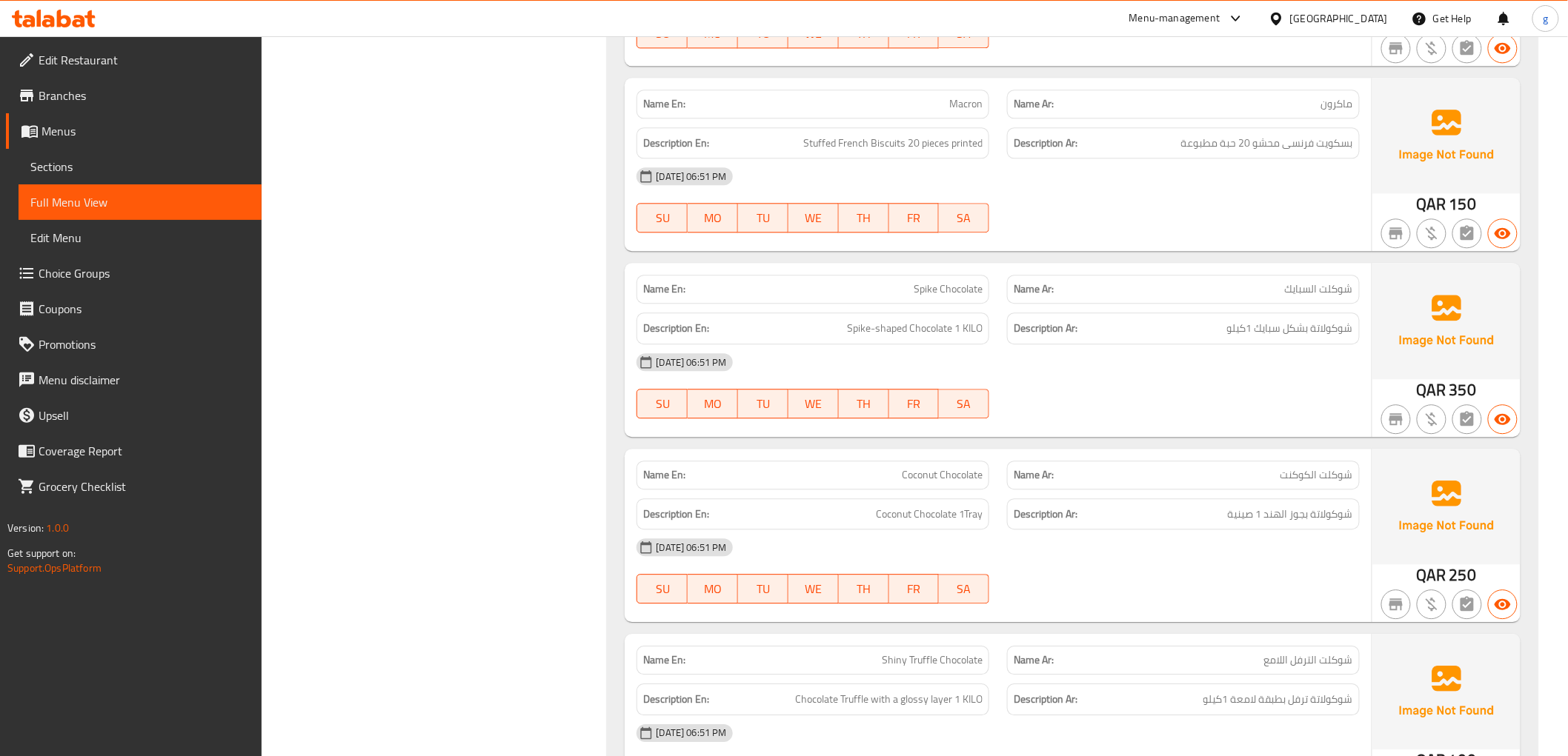
click at [928, 297] on span "Spike Chocolate" at bounding box center [948, 289] width 69 height 16
click at [974, 294] on span "Spike Chocolate" at bounding box center [948, 289] width 69 height 16
drag, startPoint x: 1358, startPoint y: 335, endPoint x: 1211, endPoint y: 334, distance: 147.0
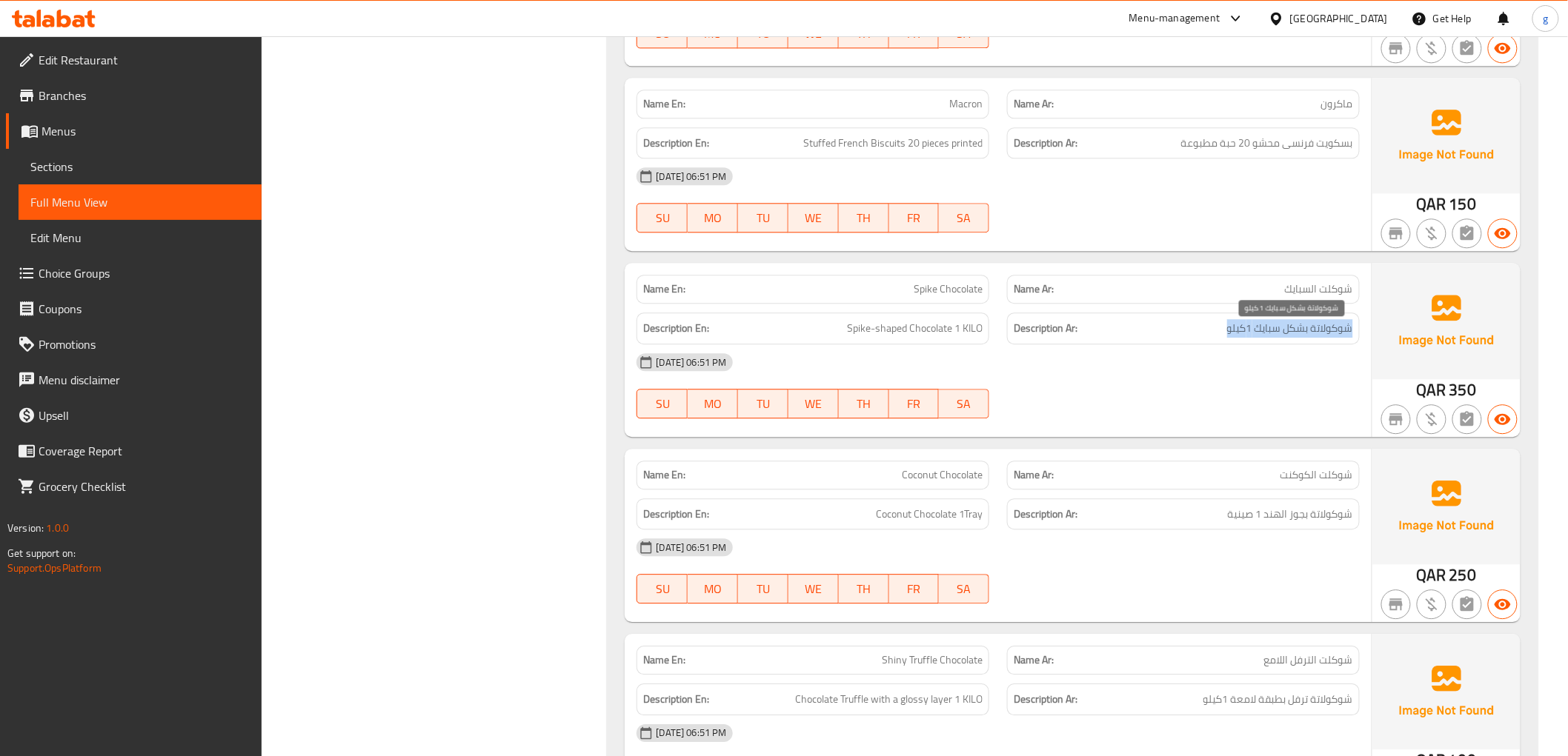
click at [1214, 333] on div "Description Ar: شوكولاتة بشكل سبايك 1كيلو" at bounding box center [1183, 328] width 353 height 32
drag, startPoint x: 849, startPoint y: 336, endPoint x: 1034, endPoint y: 338, distance: 185.0
click at [1027, 331] on div "Description En: Spike-shaped Chocolate 1 KILO Description Ar: شوكولاتة بشكل سبا…" at bounding box center [998, 329] width 740 height 50
click at [964, 335] on span "Spike-shaped Chocolate 1 KILO" at bounding box center [914, 329] width 136 height 19
click at [966, 335] on span "Spike-shaped Chocolate 1 KILO" at bounding box center [914, 329] width 136 height 19
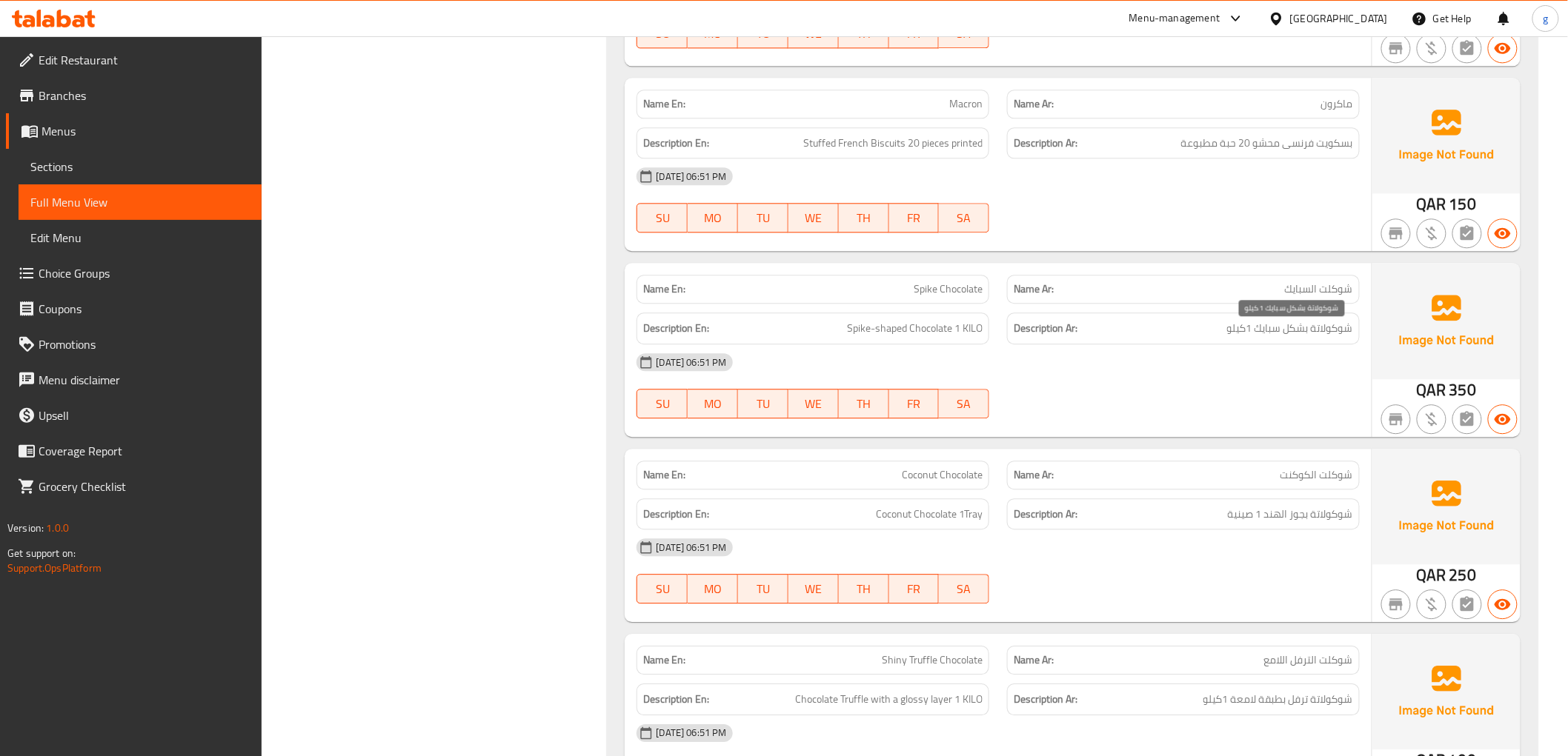
click at [1238, 329] on span "شوكولاتة بشكل سبايك 1كيلو" at bounding box center [1290, 329] width 126 height 19
drag, startPoint x: 1238, startPoint y: 329, endPoint x: 1243, endPoint y: 344, distance: 15.8
click at [1239, 334] on span "شوكولاتة بشكل سبايك 1كيلو" at bounding box center [1290, 329] width 126 height 19
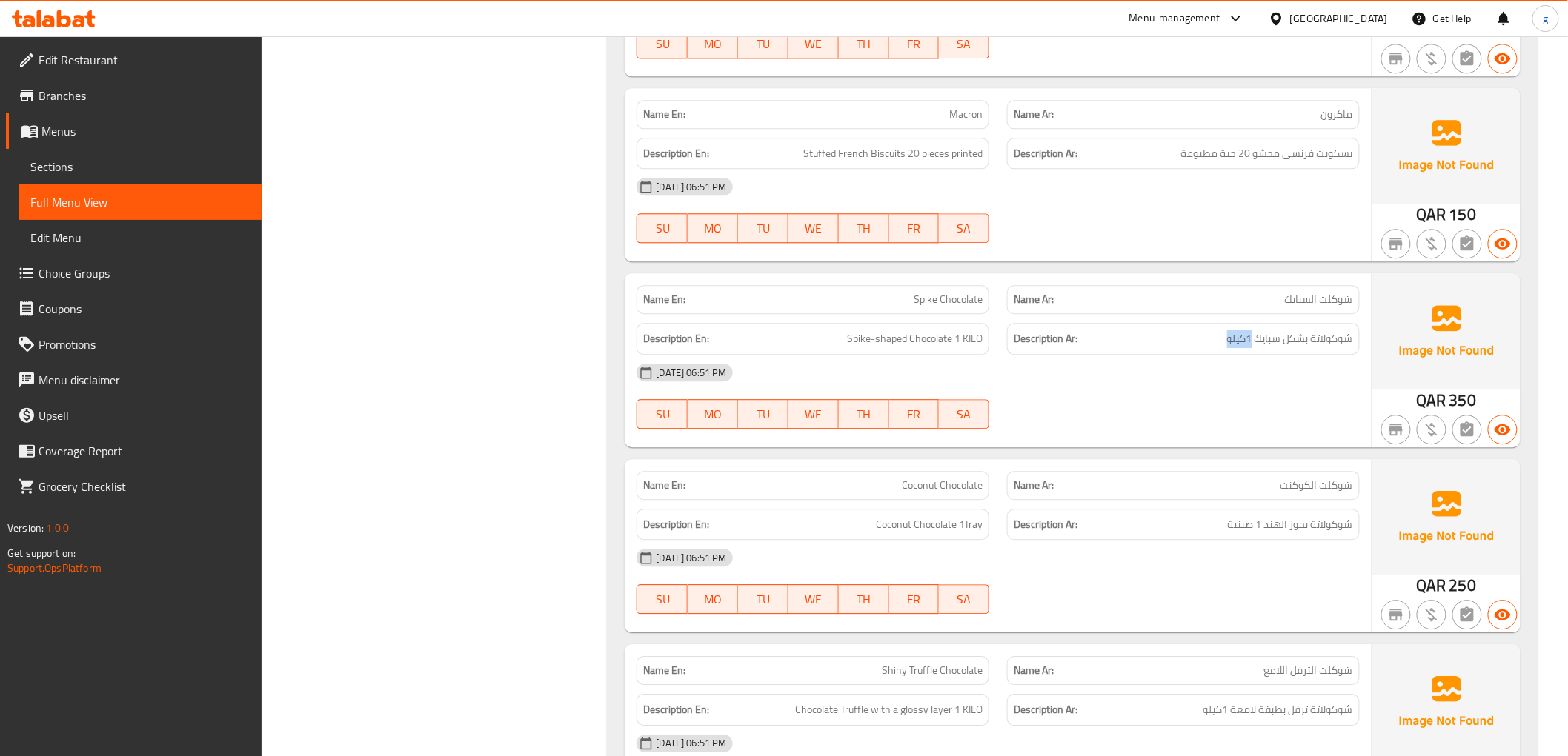
scroll to position [8410, 0]
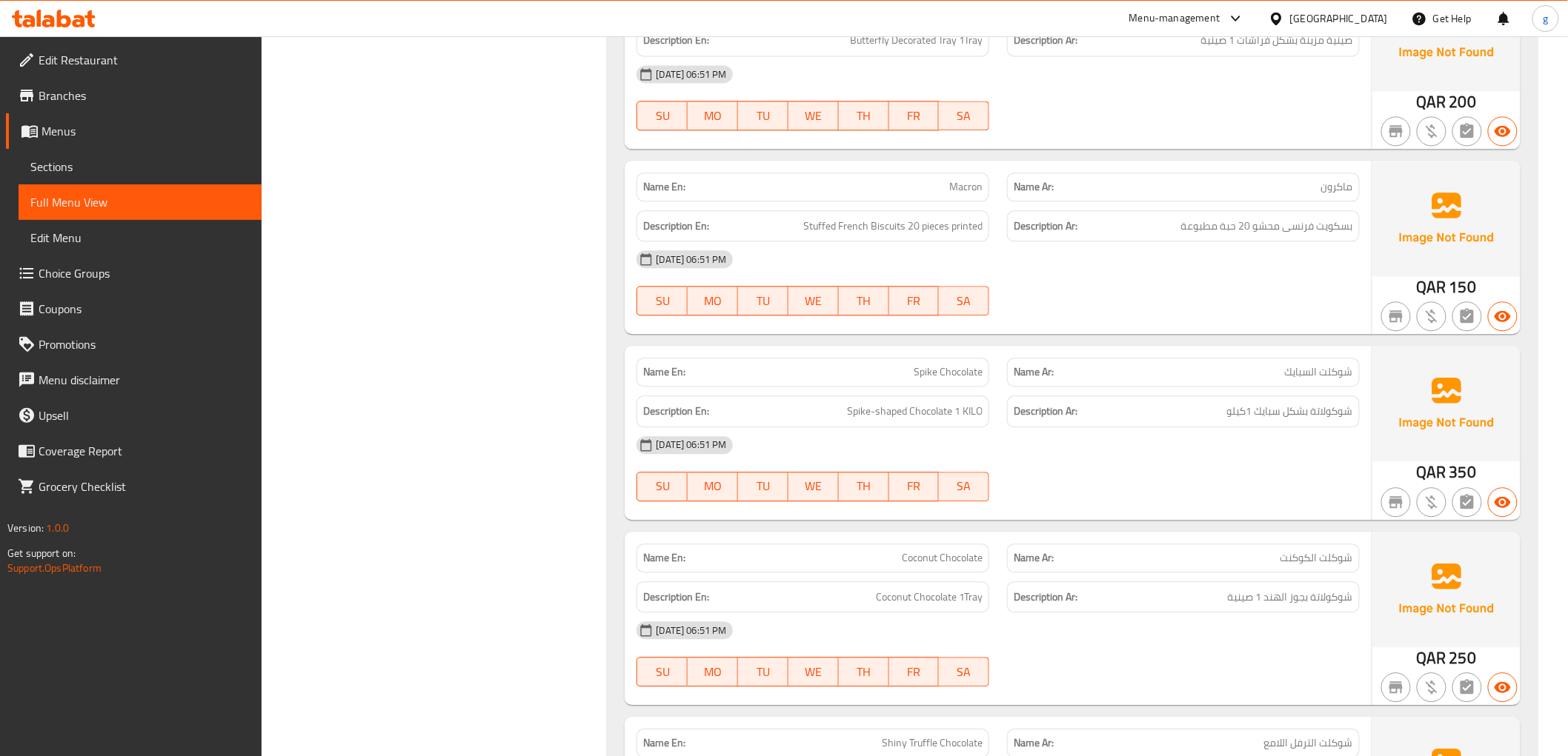
click at [1358, 200] on div "Name Ar: [PERSON_NAME]" at bounding box center [1183, 187] width 353 height 29
drag, startPoint x: 1365, startPoint y: 224, endPoint x: 988, endPoint y: 250, distance: 377.9
click at [988, 250] on div "Name En: Macron Name Ar: ماكرون Description En: Stuffed French Biscuits 20 piec…" at bounding box center [998, 247] width 746 height 174
click at [1161, 226] on h6 "Description Ar: بسكويت فرنسى محشو 20 حبة مطبوعة" at bounding box center [1183, 227] width 340 height 19
click at [981, 230] on span "Stuffed French Biscuits 20 pieces printed" at bounding box center [893, 227] width 179 height 19
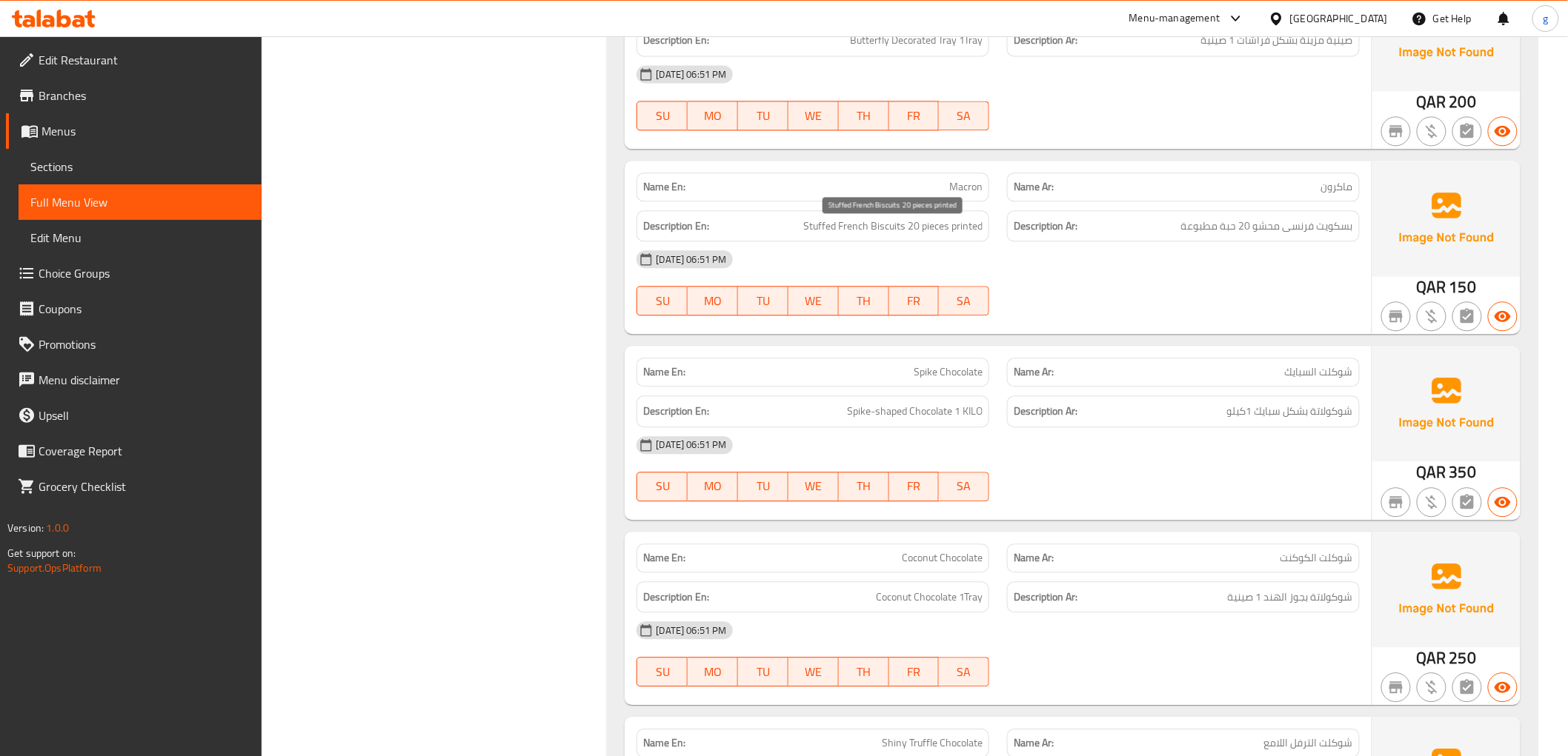
click at [981, 230] on span "Stuffed French Biscuits 20 pieces printed" at bounding box center [893, 227] width 179 height 19
click at [957, 233] on span "Stuffed French Biscuits 20 pieces printed" at bounding box center [893, 227] width 179 height 19
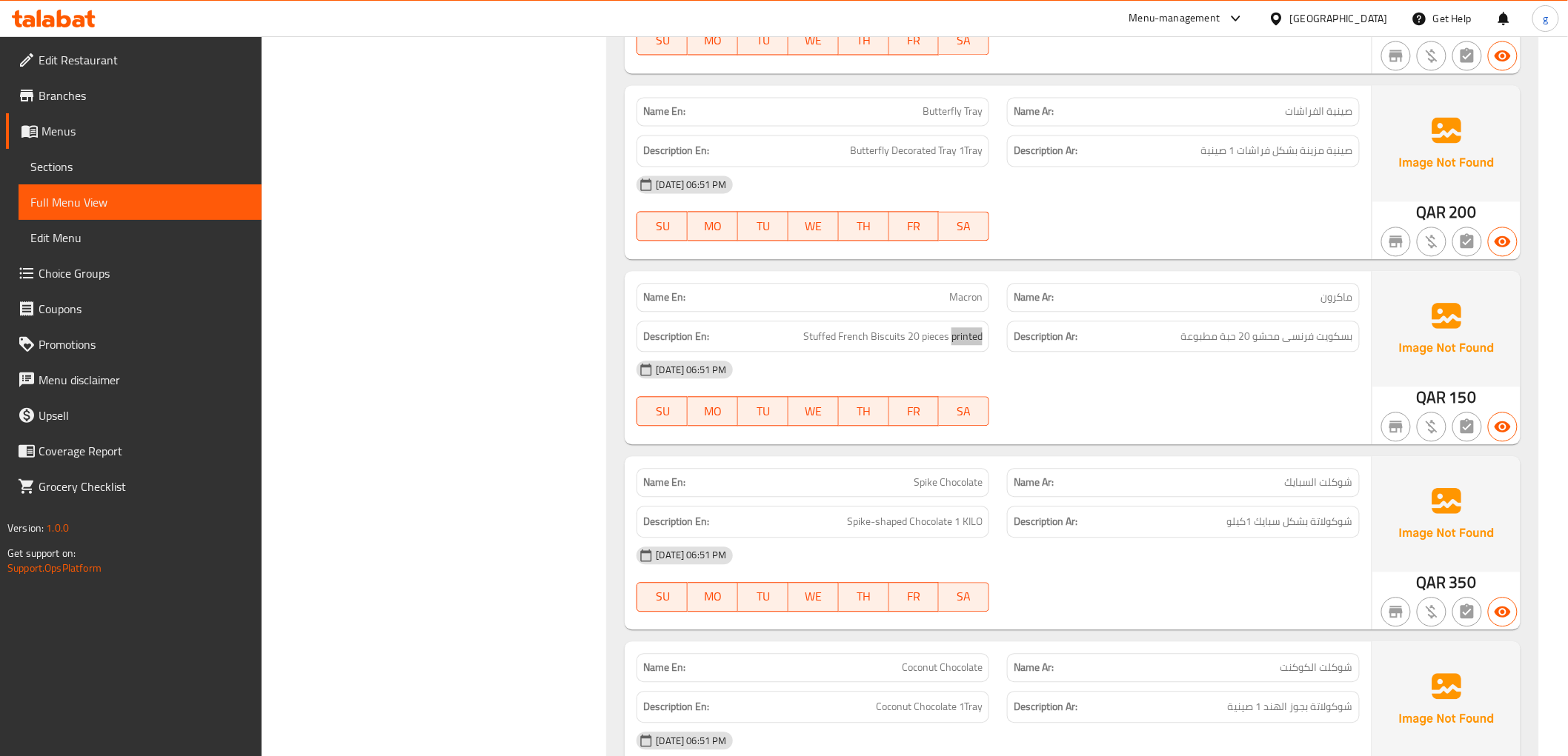
scroll to position [8082, 0]
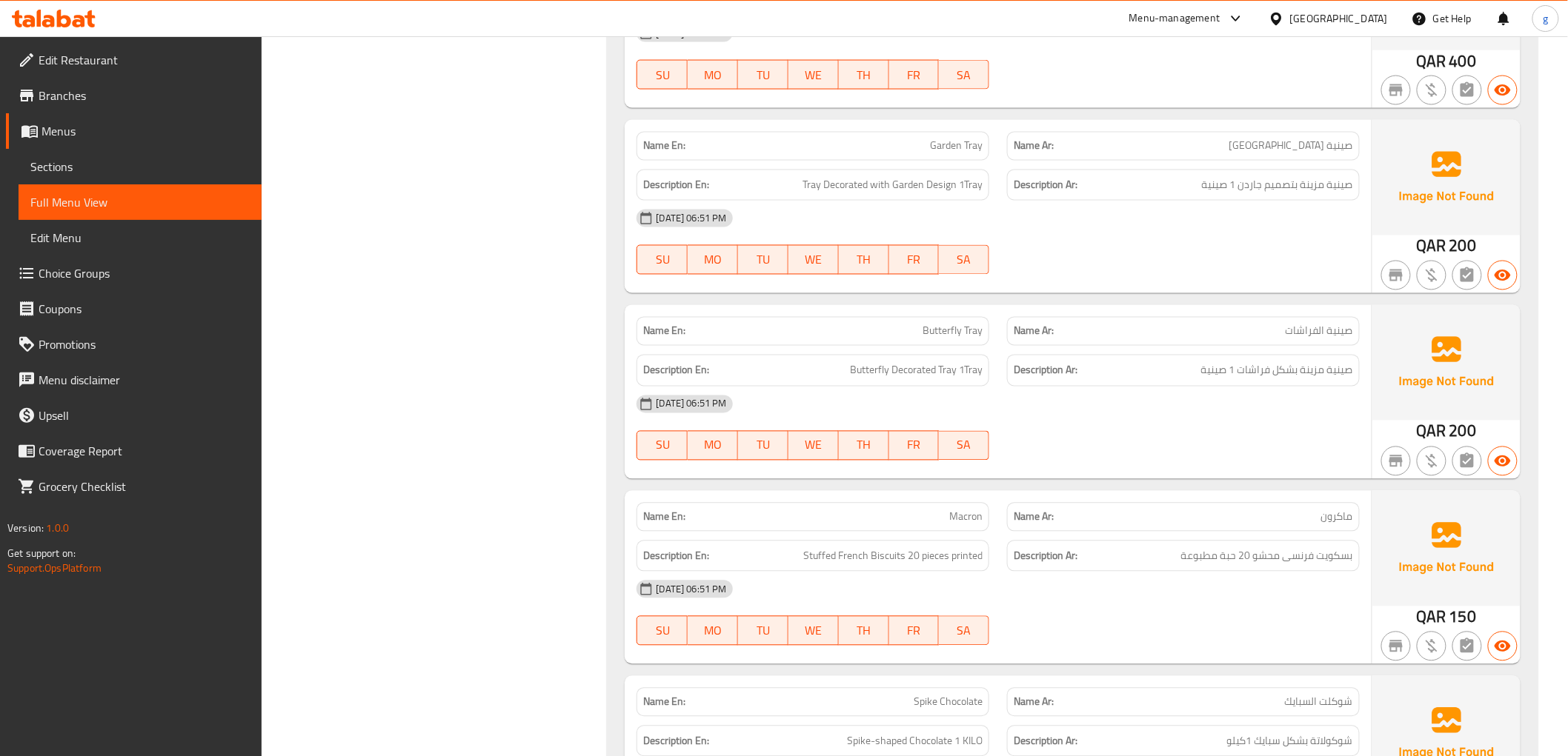
click at [1329, 331] on span "صينية الفراشات" at bounding box center [1319, 332] width 68 height 16
click at [941, 330] on span "Butterfly Tray" at bounding box center [952, 332] width 60 height 16
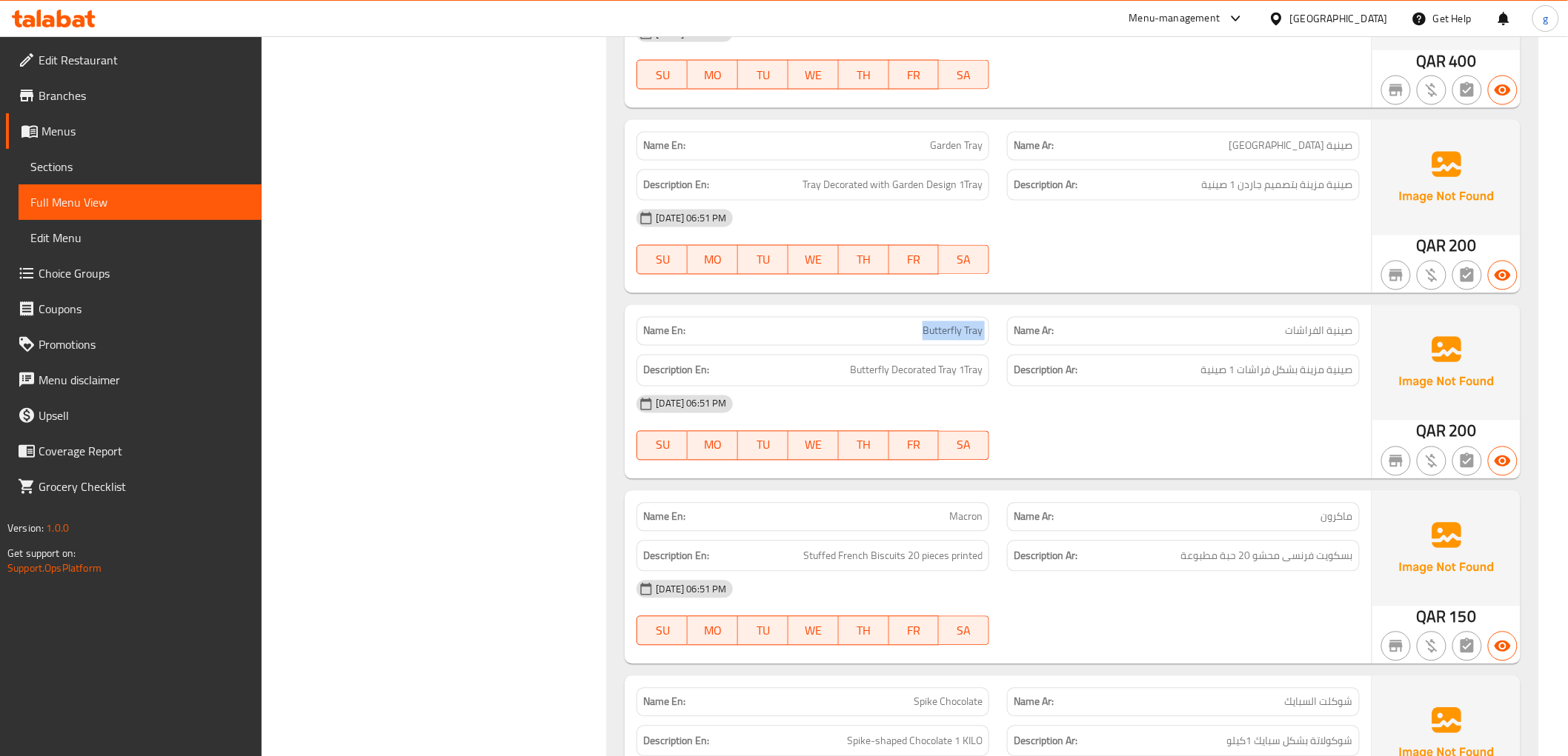
copy span "Butterfly Tray"
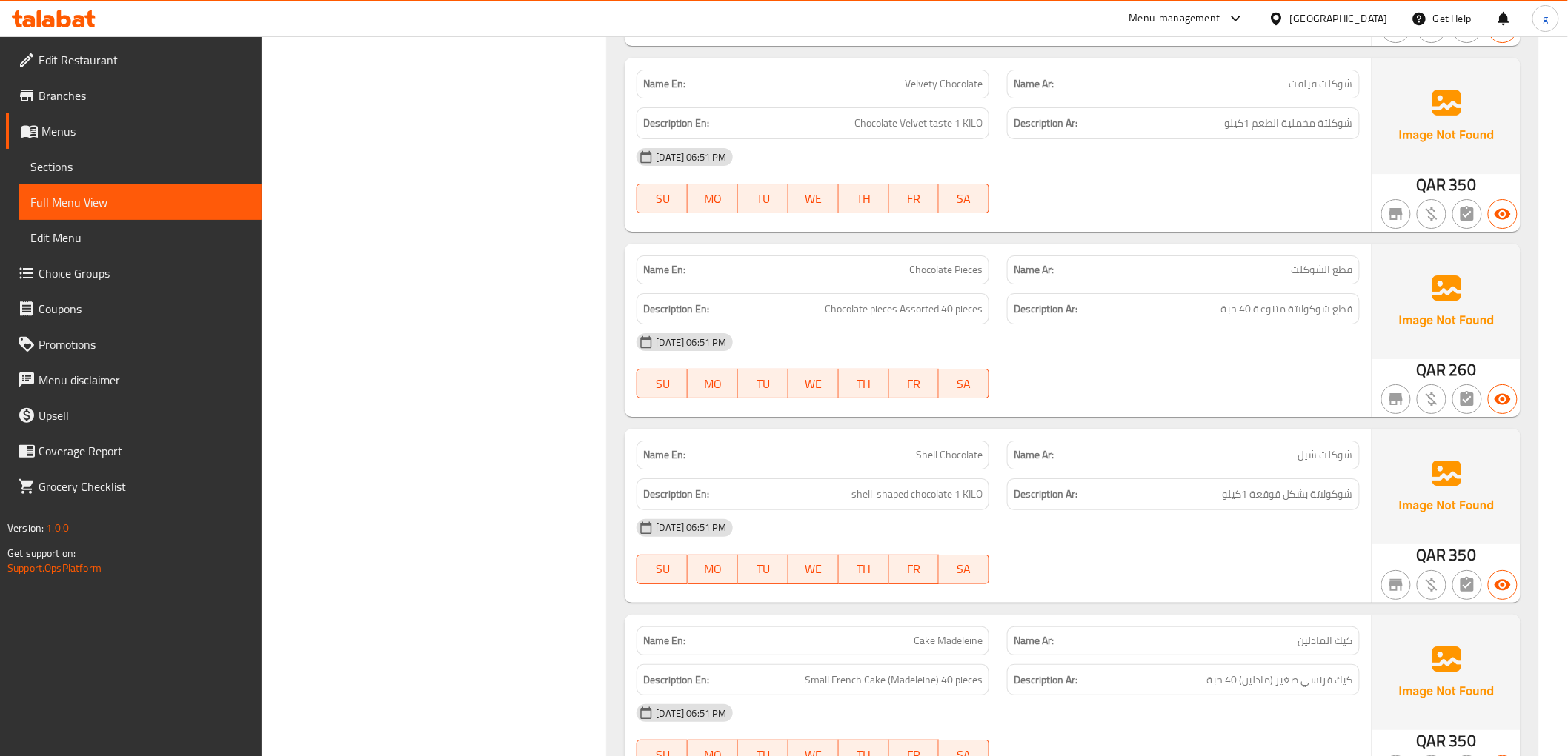
scroll to position [6847, 0]
click at [935, 651] on span "Cake Madeleine" at bounding box center [948, 643] width 69 height 16
click at [972, 691] on span "Small French Cake (Madeleine) 40 pieces" at bounding box center [893, 683] width 178 height 19
click at [936, 690] on span "Small French Cake (Madeleine) 40 pieces" at bounding box center [893, 683] width 178 height 19
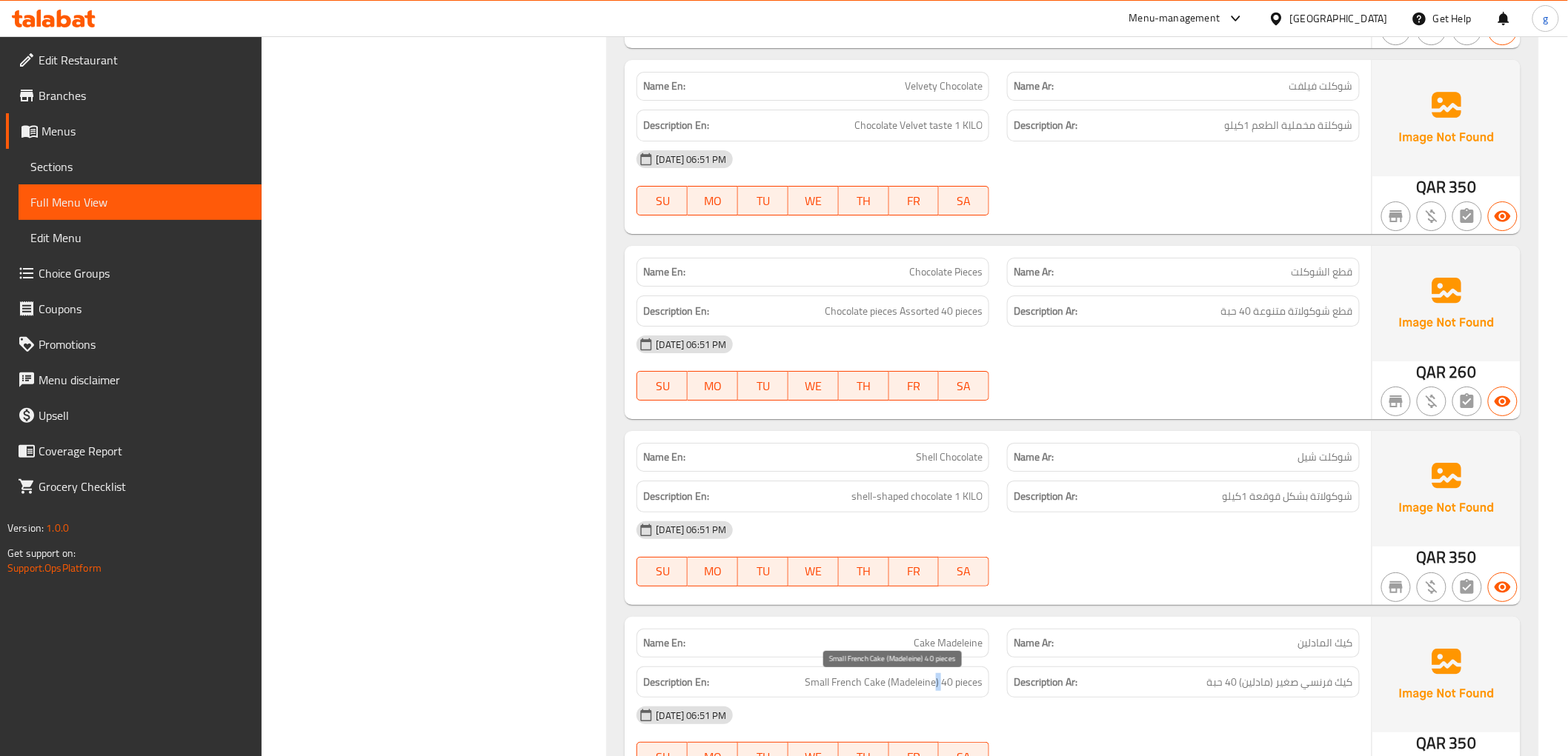
click at [936, 690] on span "Small French Cake (Madeleine) 40 pieces" at bounding box center [893, 683] width 178 height 19
click at [1075, 690] on strong "Description Ar:" at bounding box center [1045, 683] width 64 height 19
click at [924, 689] on span "Small French Cake (Madeleine) 40 pieces" at bounding box center [893, 683] width 178 height 19
click at [1171, 677] on h6 "Description Ar: كيك فرنسي صغير (مادلين) 40 حبة" at bounding box center [1183, 683] width 340 height 19
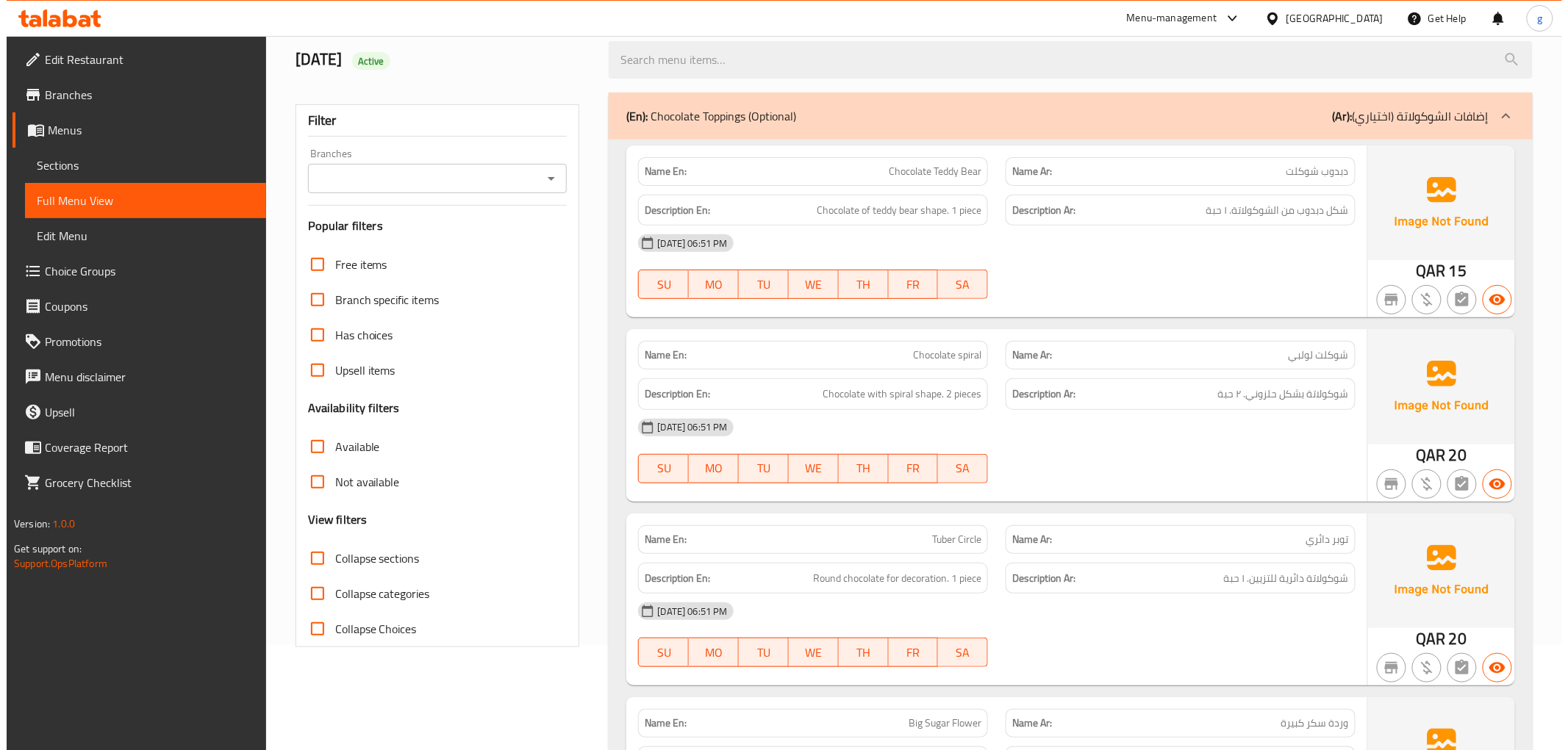
scroll to position [0, 0]
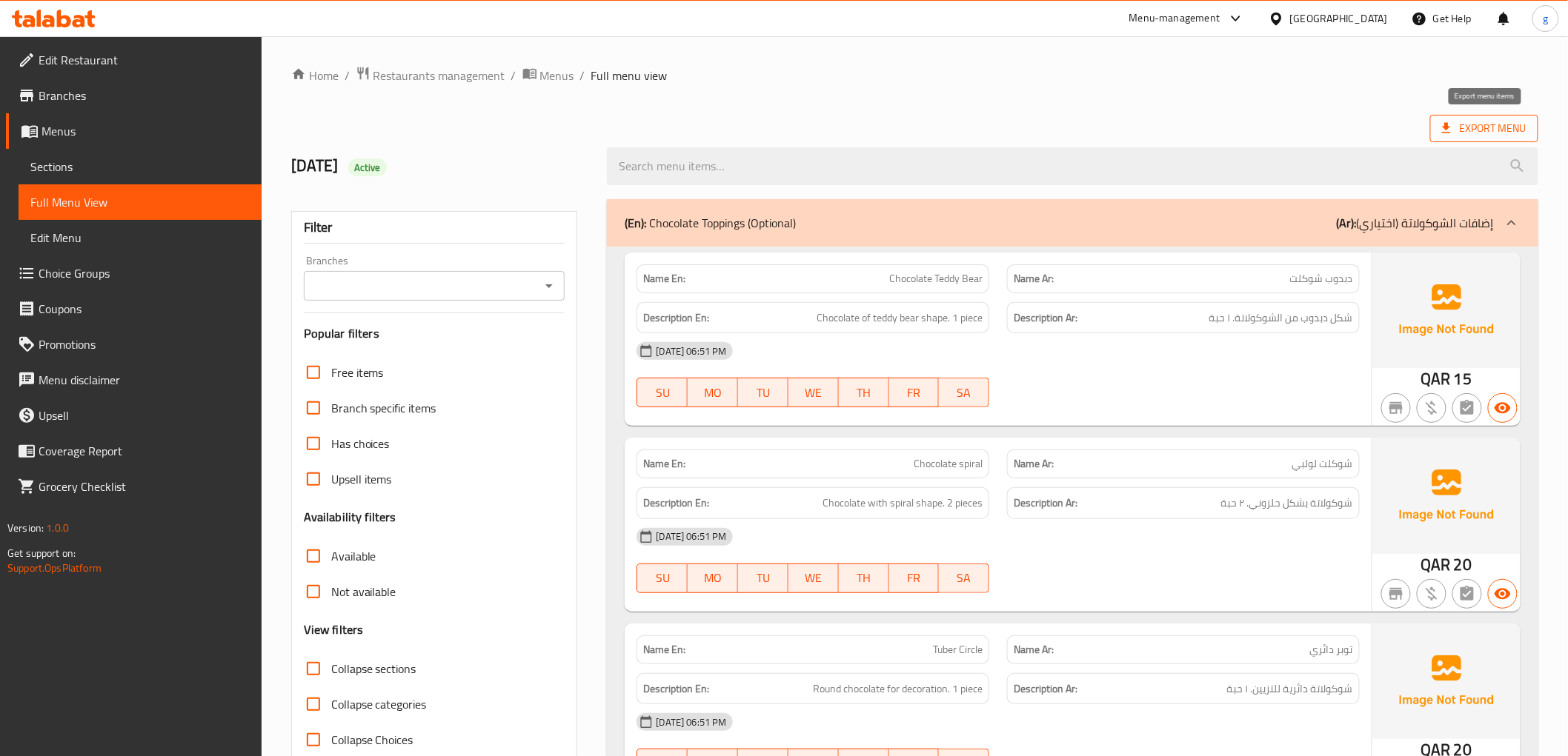
click at [1464, 123] on span "Export Menu" at bounding box center [1484, 128] width 84 height 19
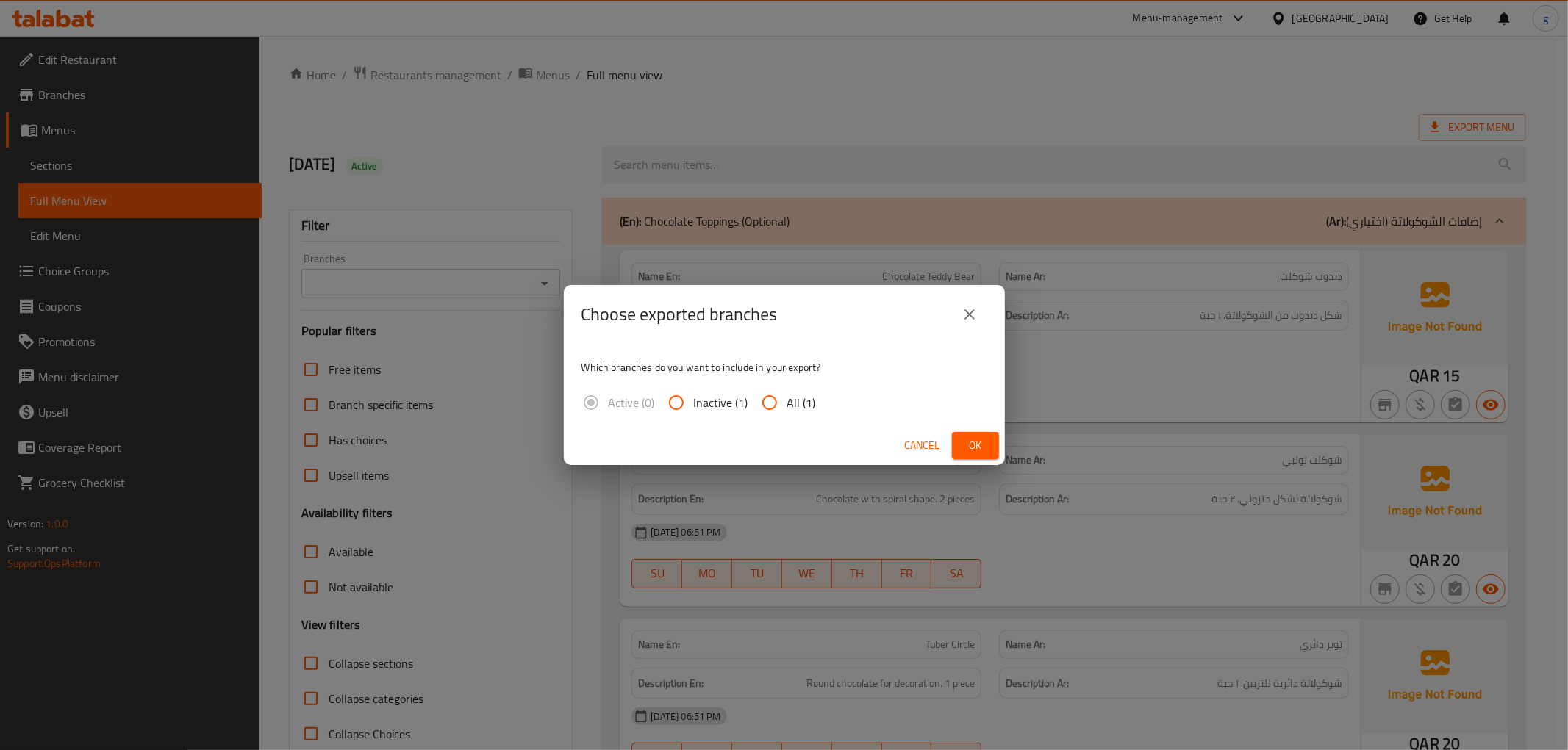
click at [787, 399] on span "All (1)" at bounding box center [801, 402] width 29 height 18
click at [787, 399] on input "All (1)" at bounding box center [770, 402] width 36 height 36
radio input "true"
click at [981, 449] on span "Ok" at bounding box center [975, 446] width 23 height 19
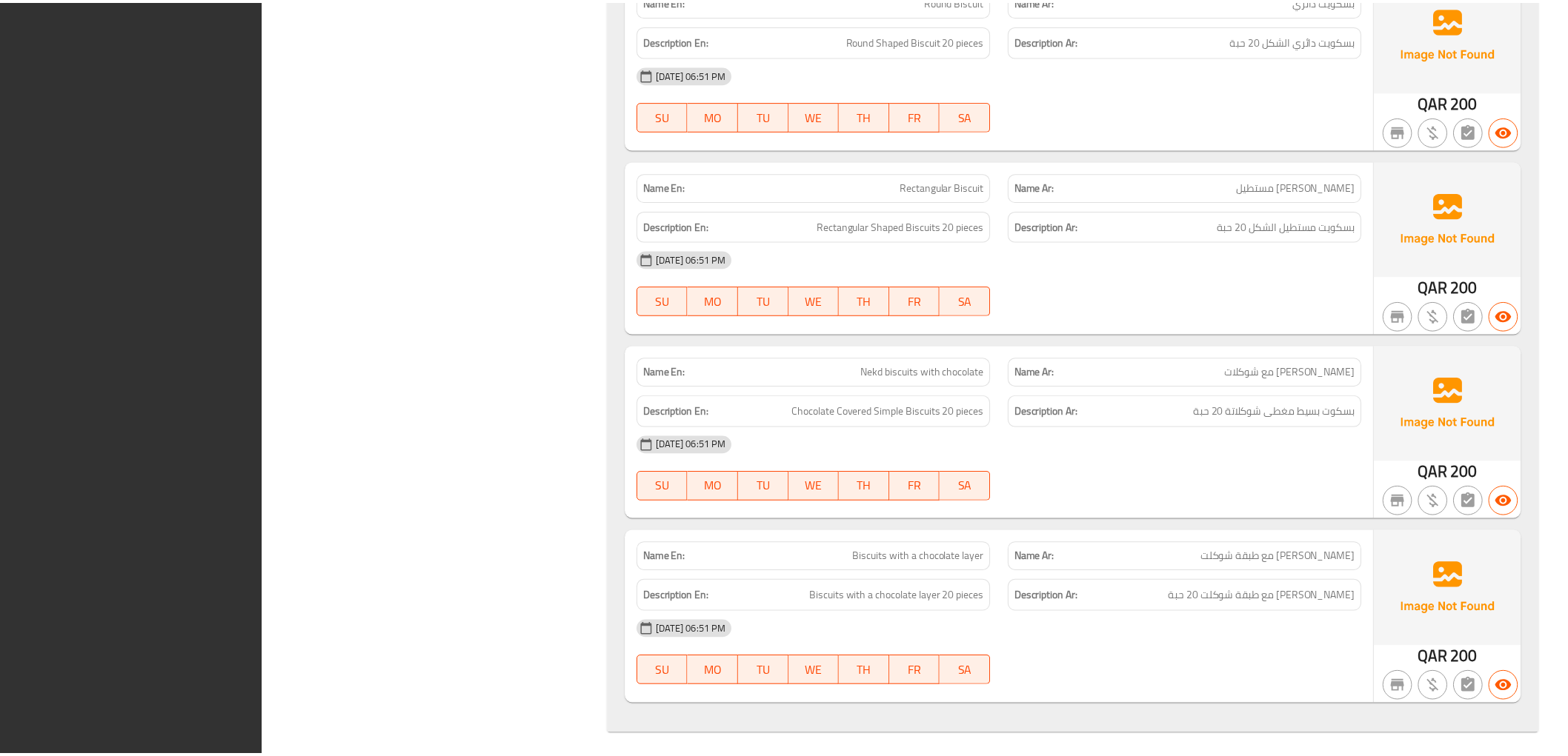
scroll to position [10927, 0]
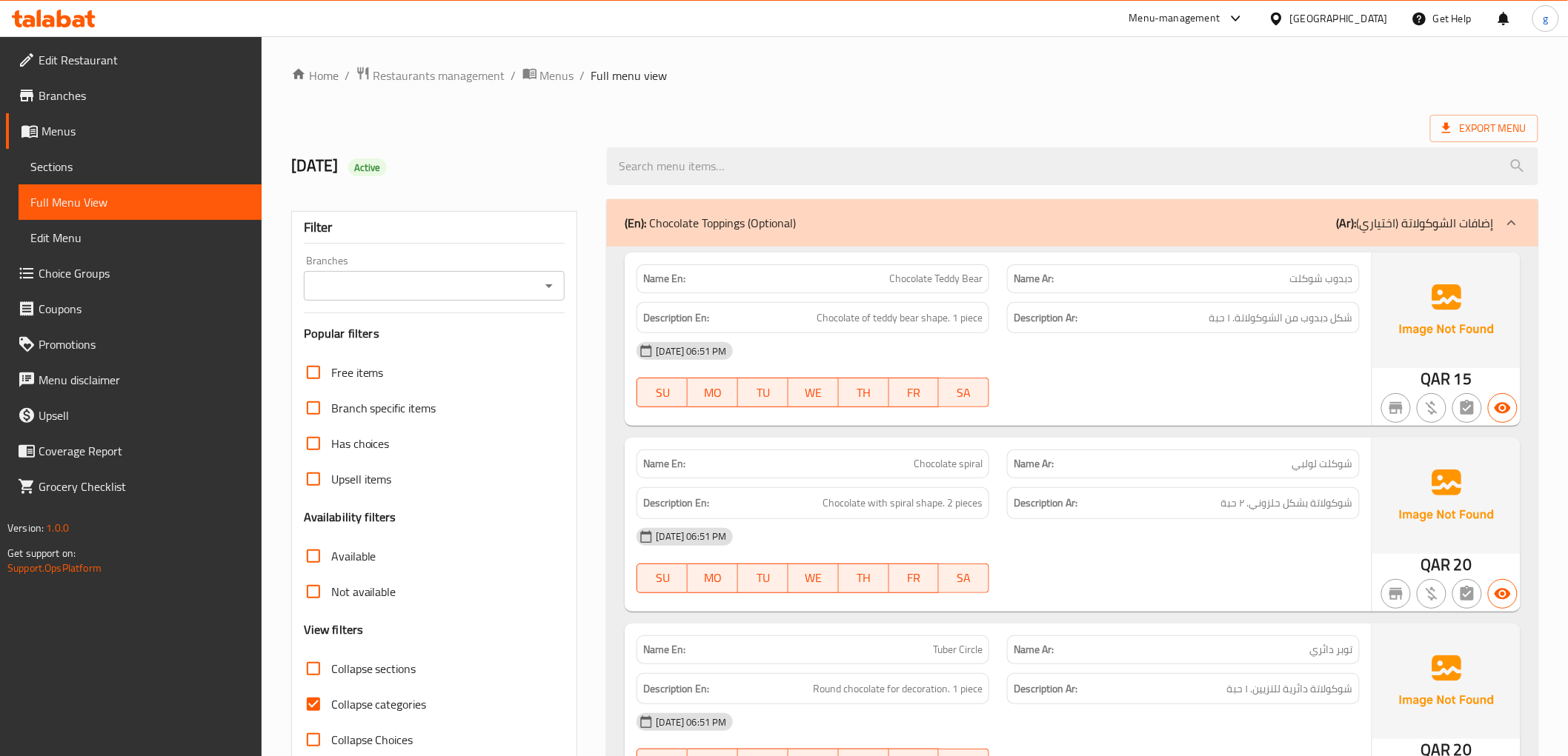
click at [299, 702] on input "Collapse categories" at bounding box center [314, 705] width 36 height 36
checkbox input "false"
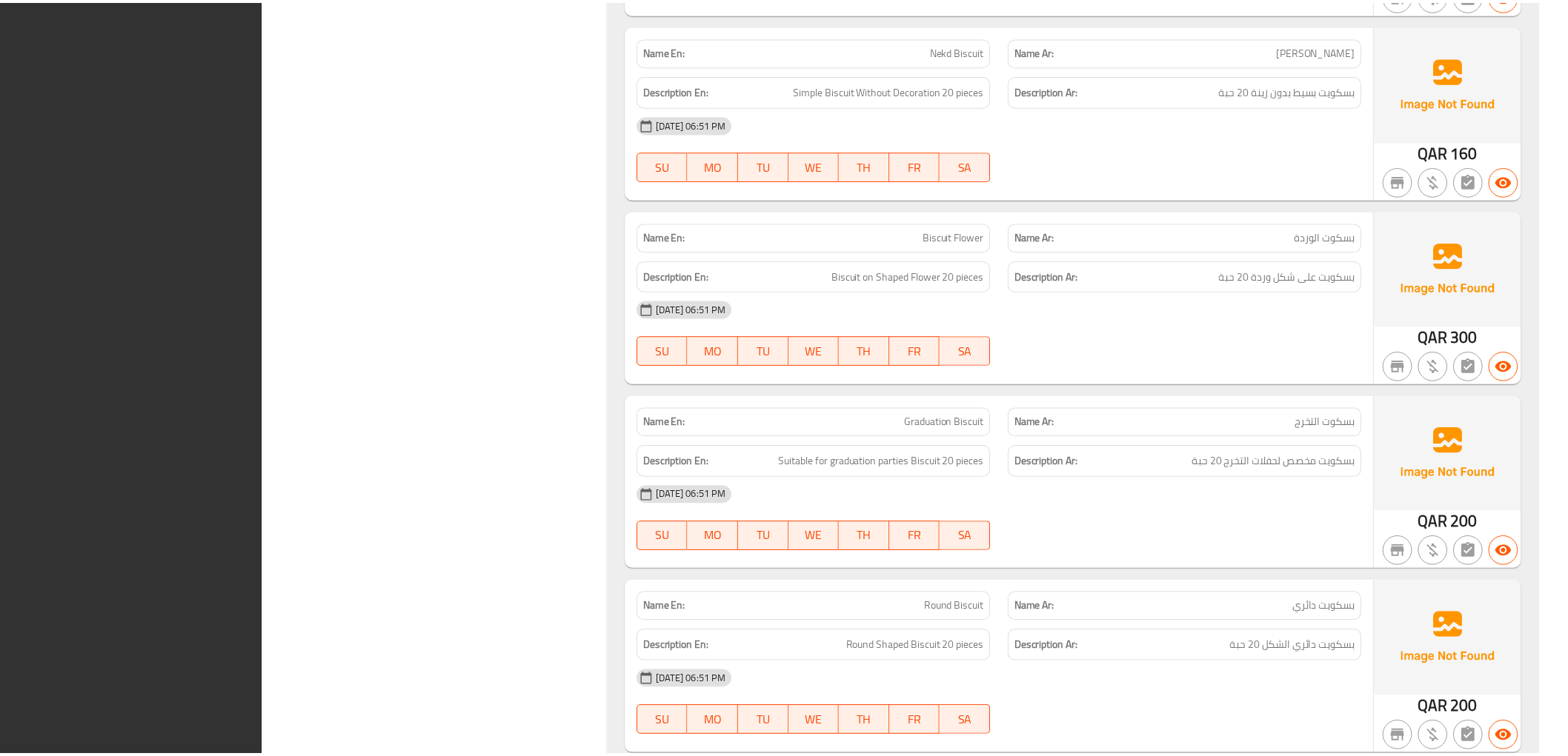
scroll to position [10918, 0]
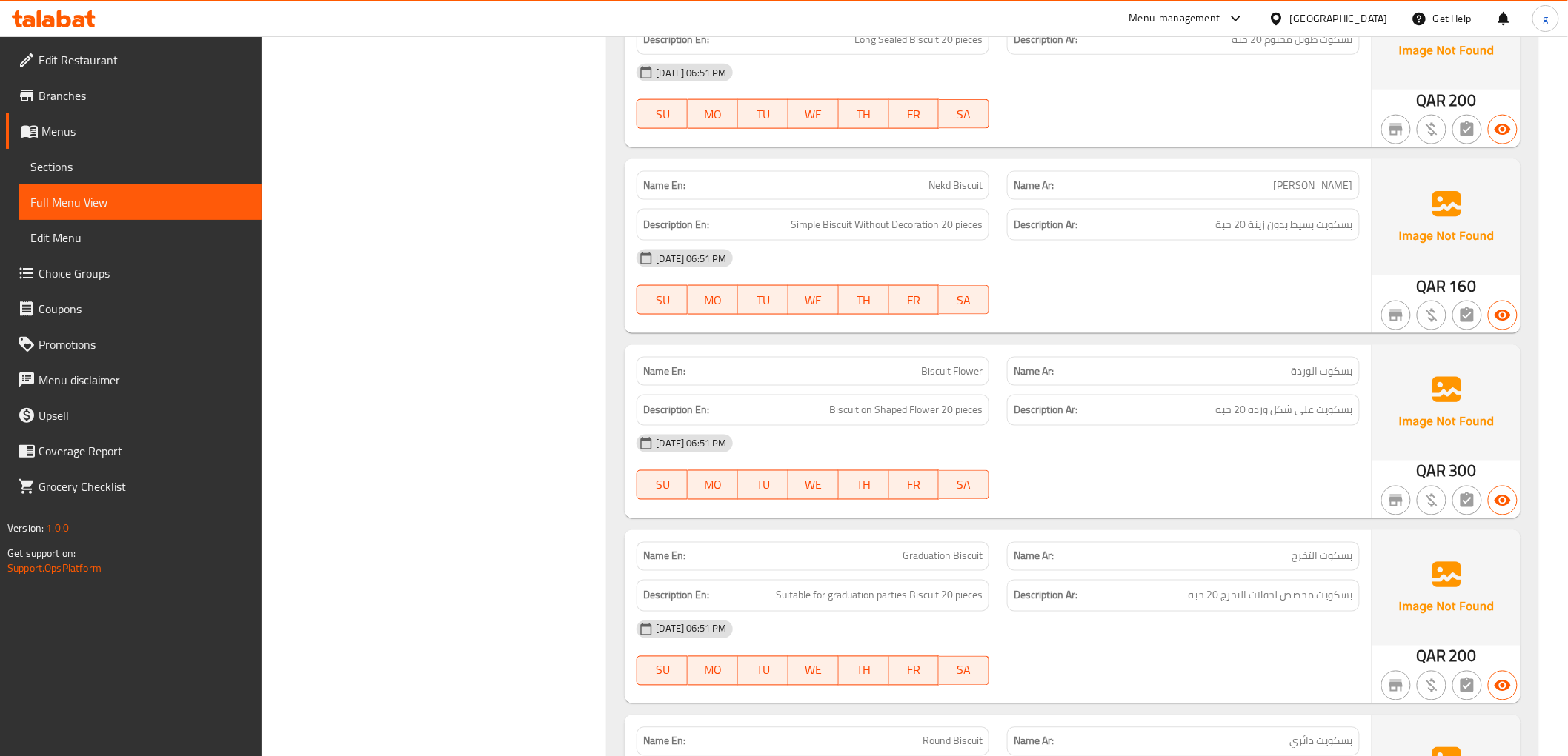
click at [1011, 203] on div "Description Ar: بسكويت بسيط بدون زينة 20 حبة" at bounding box center [1183, 225] width 371 height 50
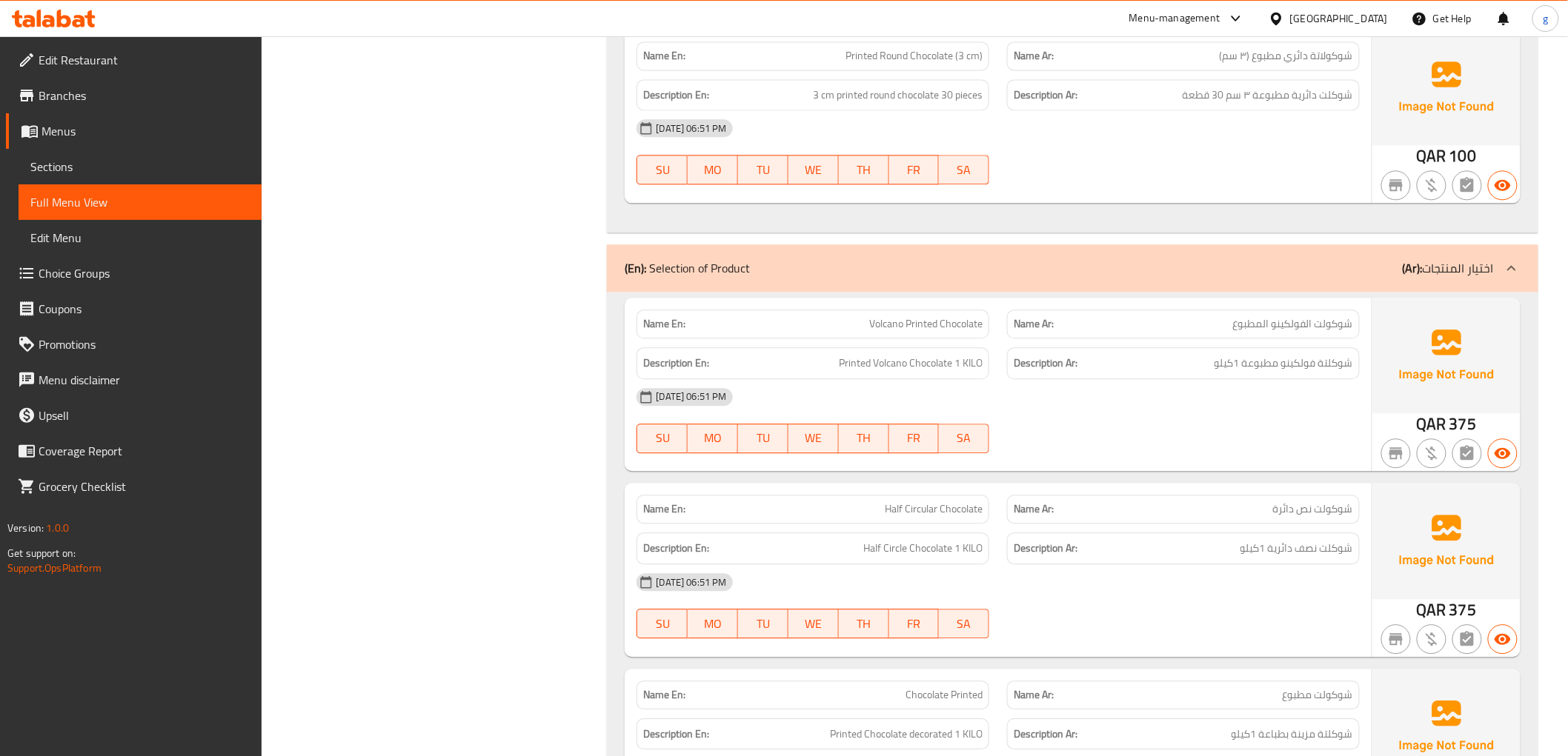
scroll to position [6145, 0]
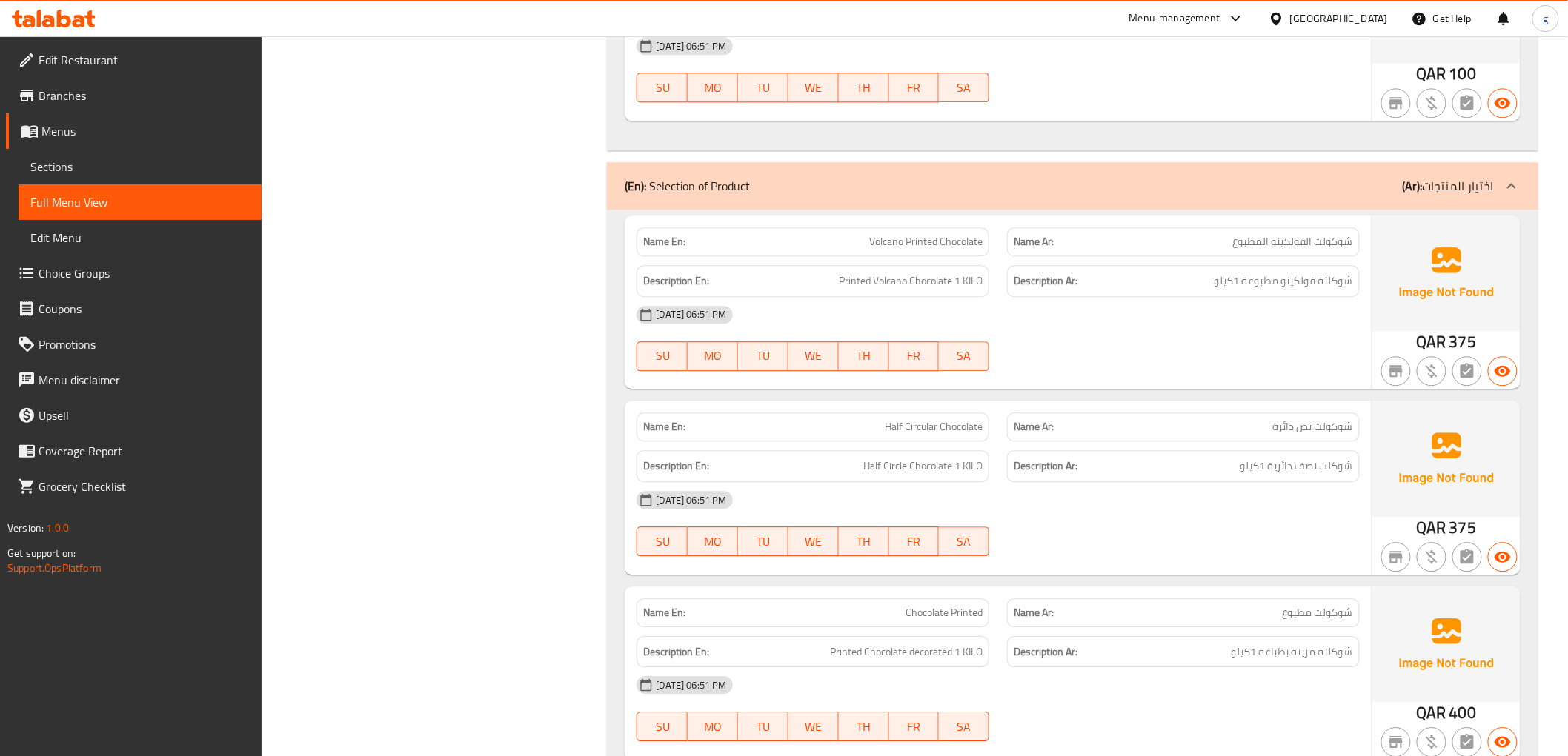
click at [1327, 428] on span "شوكولت نص دائرة" at bounding box center [1313, 427] width 80 height 16
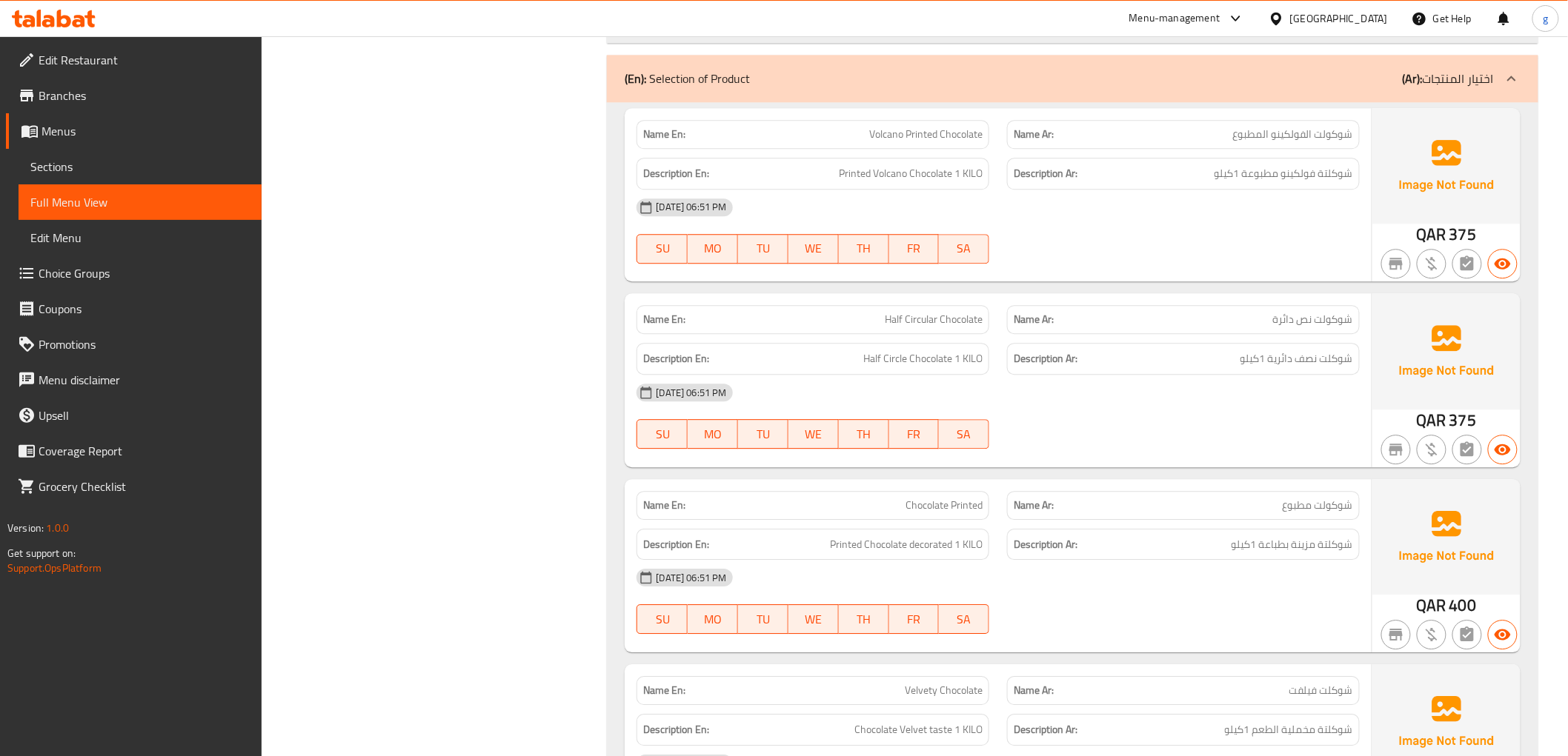
scroll to position [6227, 0]
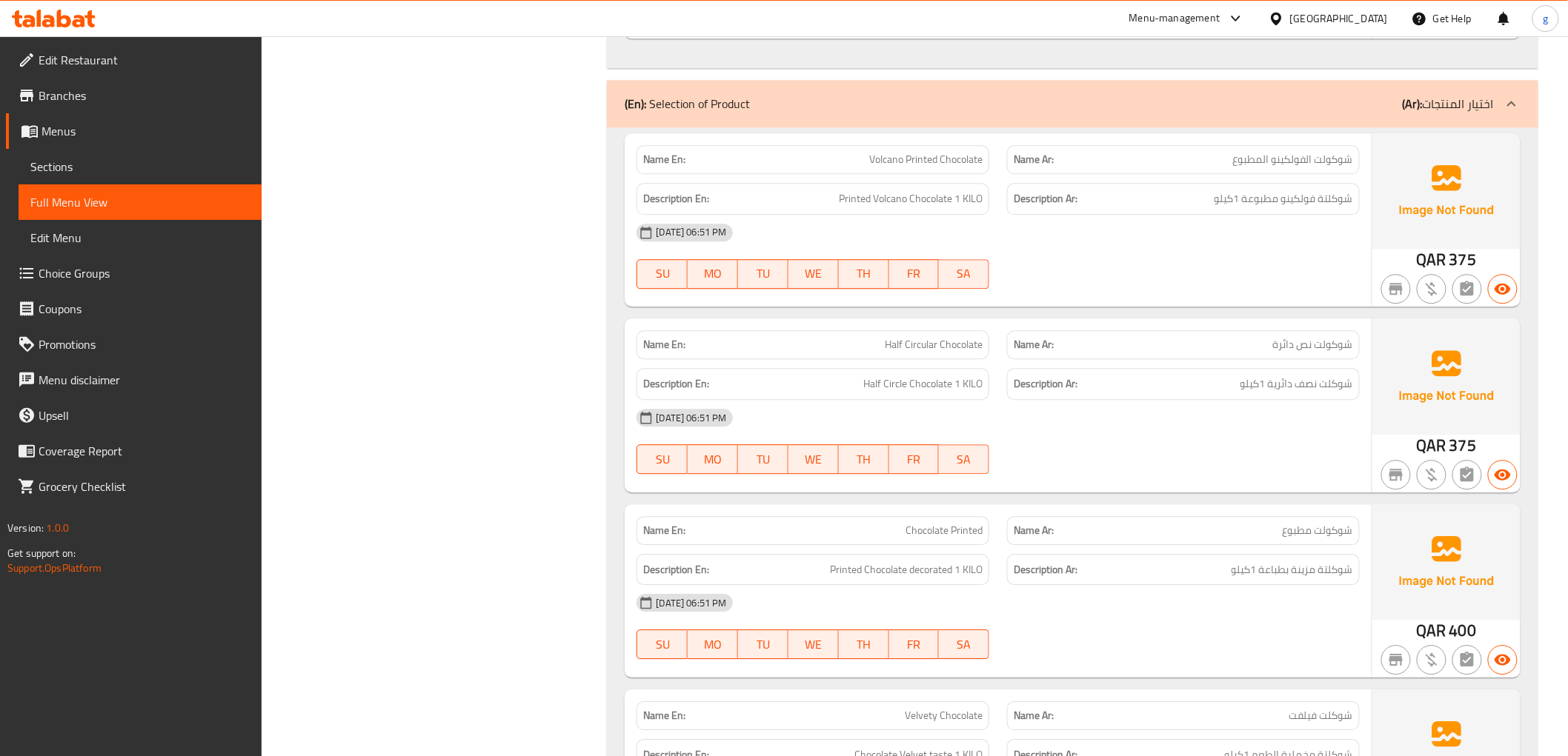
click at [1343, 160] on span "شوكولت الفولكينو المطبوع" at bounding box center [1293, 160] width 120 height 16
click at [841, 153] on p "Name En: Volcano Printed Chocolate" at bounding box center [813, 160] width 340 height 16
click at [886, 153] on span "Volcano Printed Chocolate" at bounding box center [926, 160] width 114 height 16
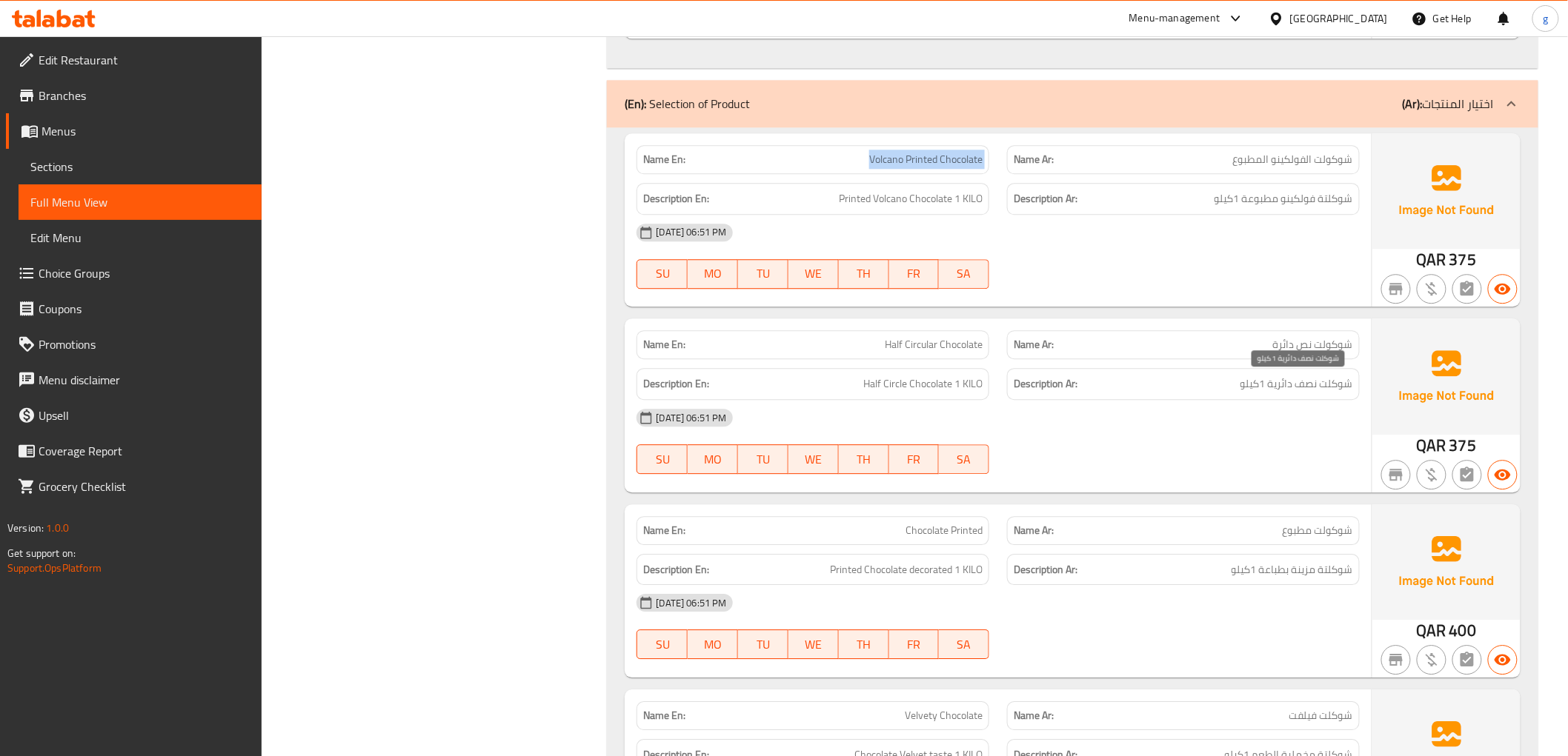
copy span "Volcano Printed Chocolate"
click at [909, 350] on span "Half Circular Chocolate" at bounding box center [934, 345] width 98 height 16
copy span "Half Circular Chocolate"
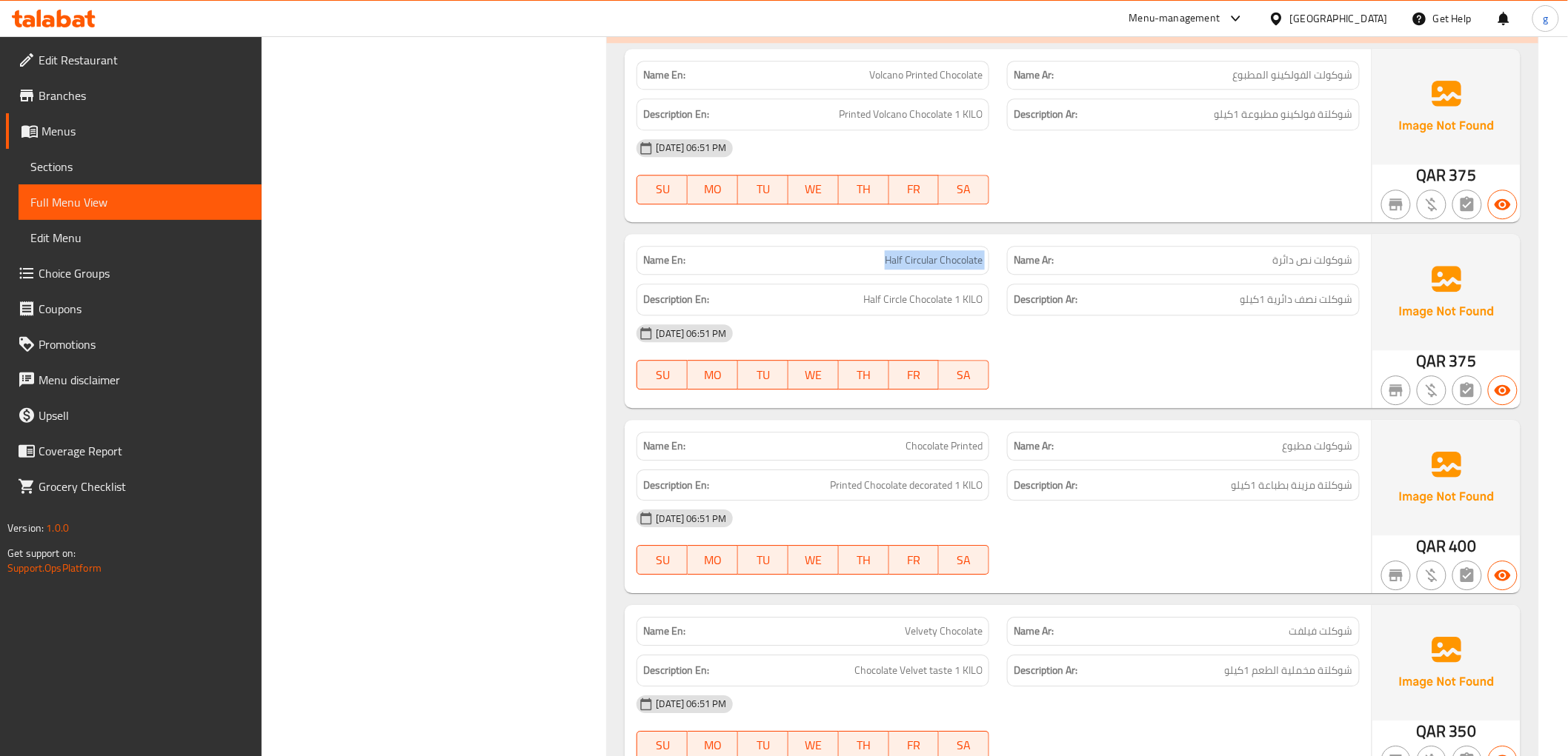
scroll to position [6392, 0]
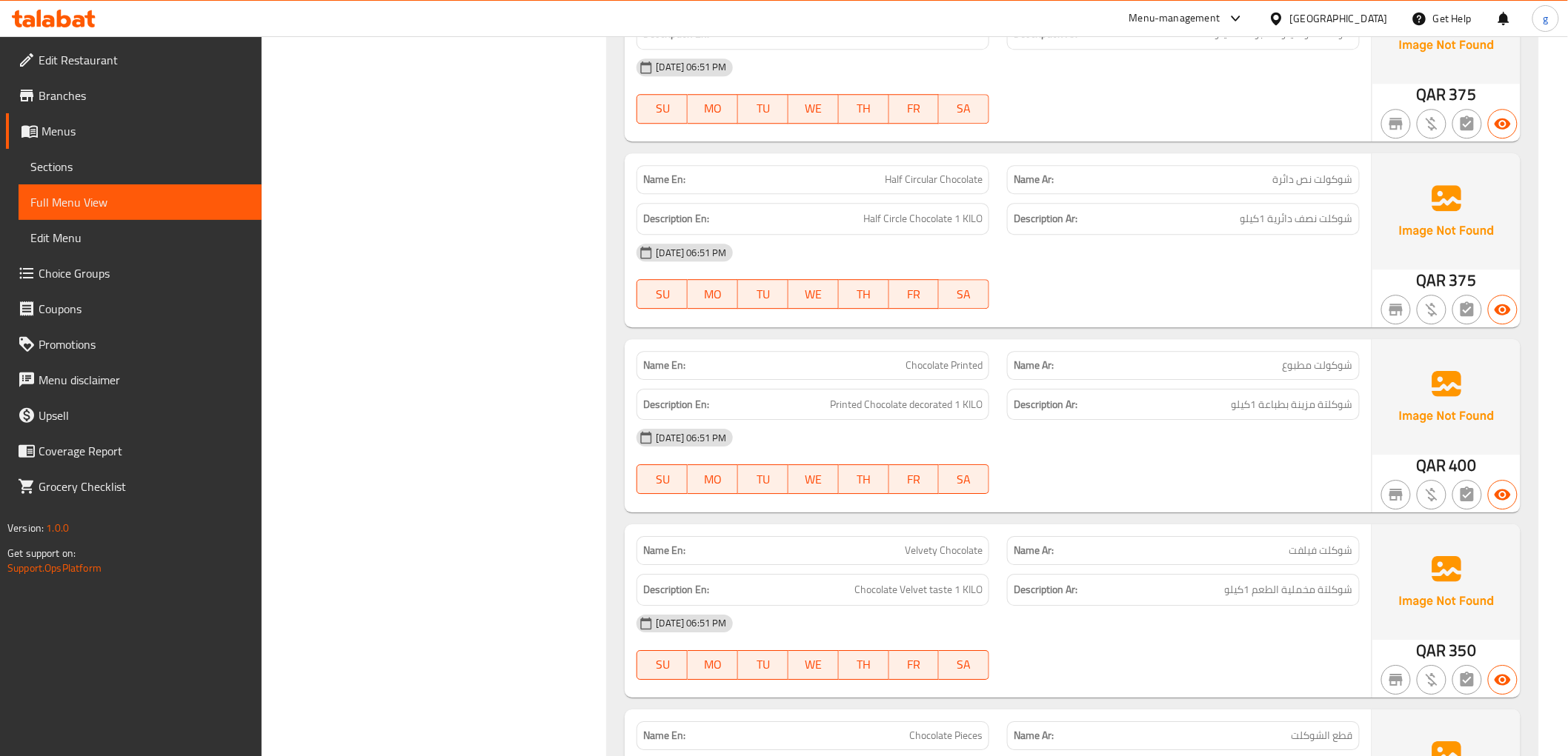
click at [950, 360] on span "Chocolate Printed" at bounding box center [943, 365] width 77 height 16
copy span "Chocolate Printed"
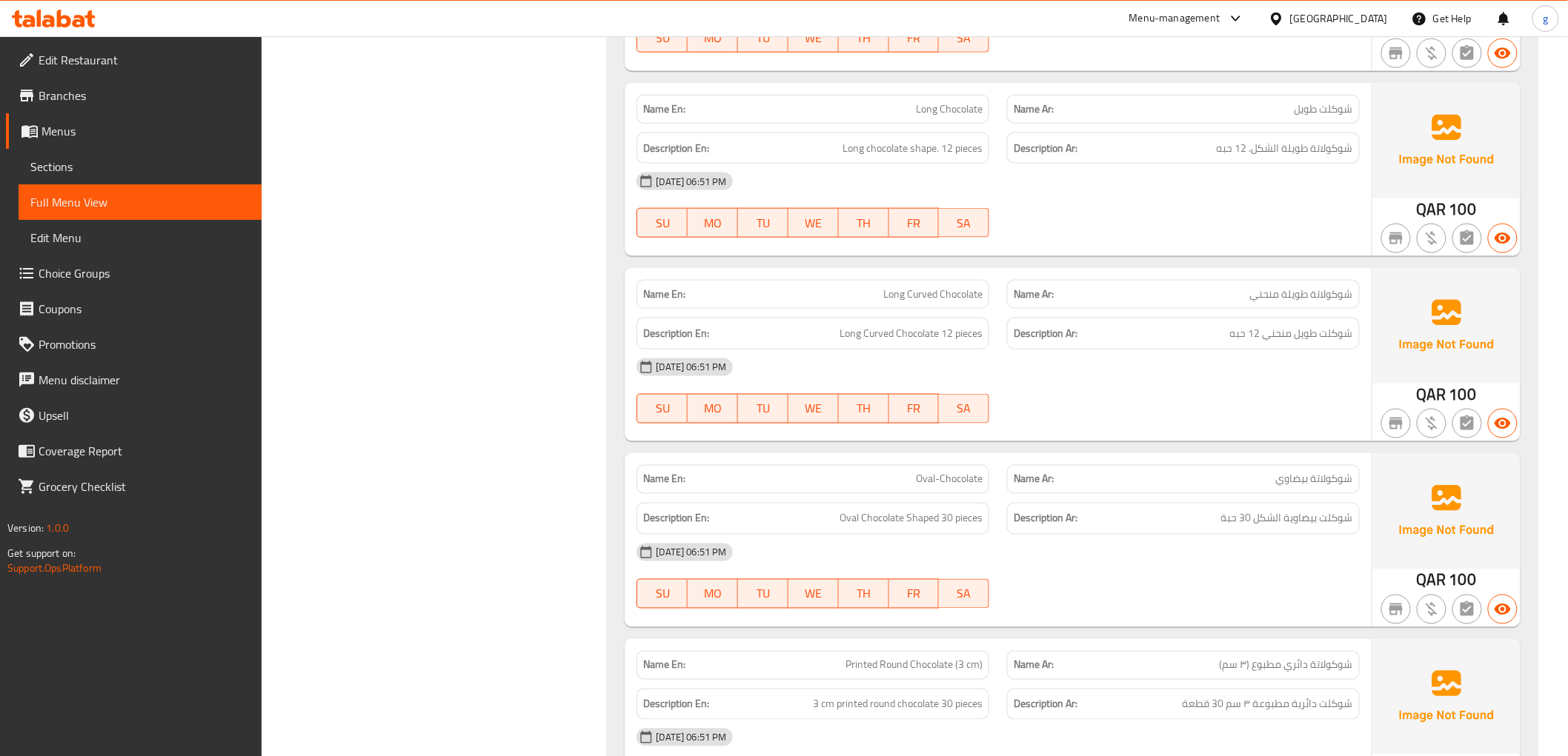
scroll to position [5322, 0]
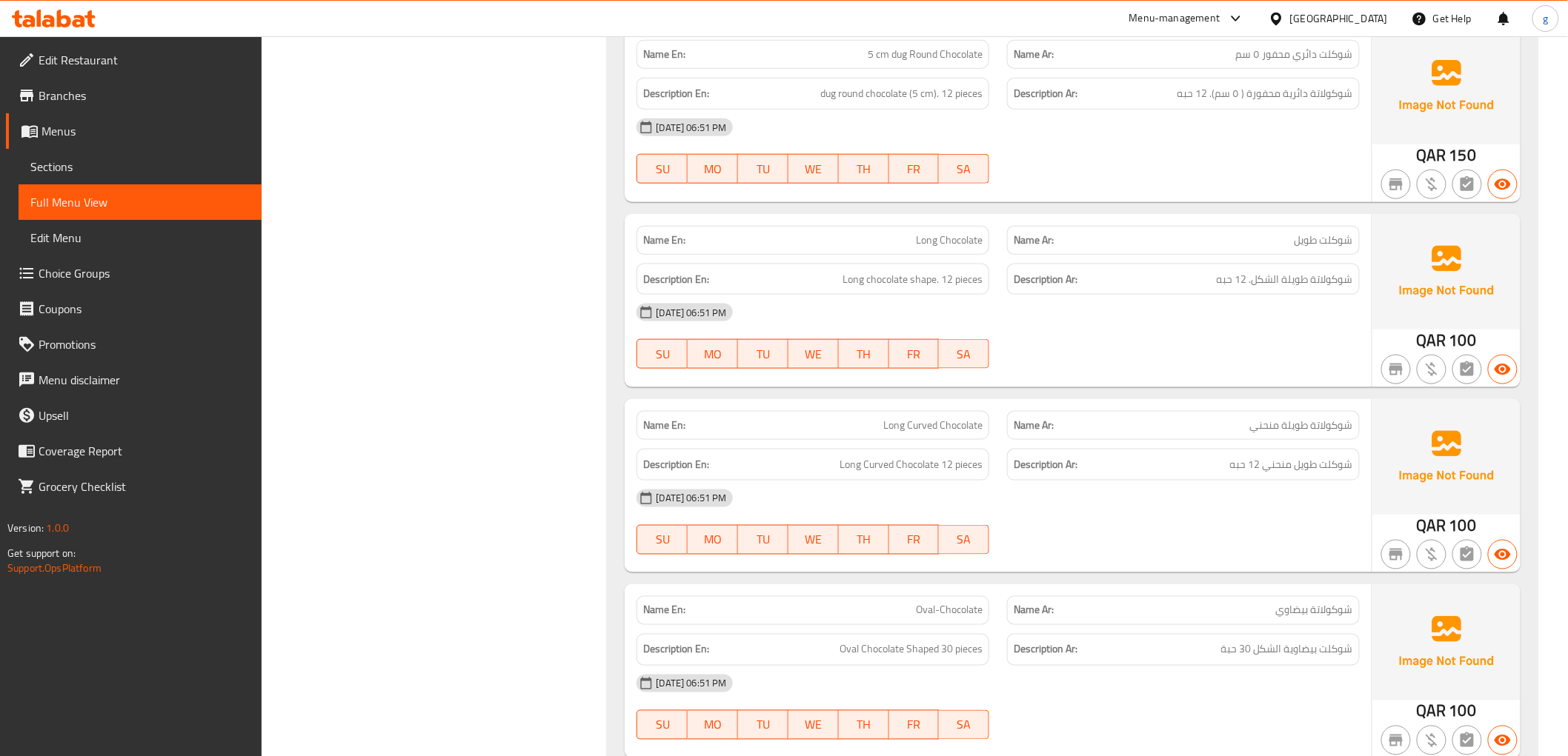
click at [936, 604] on span "Oval-Chocolate" at bounding box center [950, 610] width 67 height 16
copy span "Oval-Chocolate"
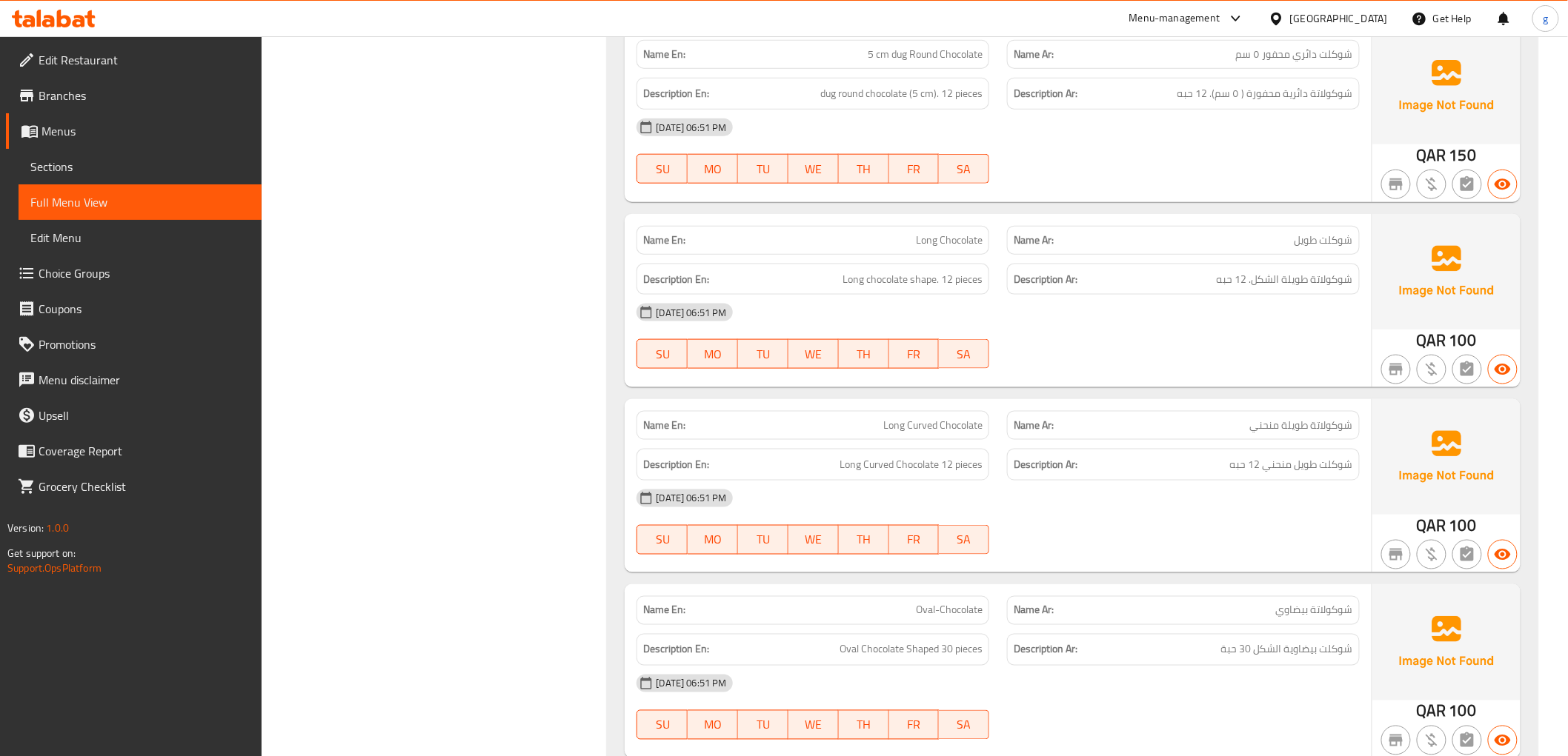
click at [883, 413] on div "Name En: Long Curved Chocolate" at bounding box center [812, 425] width 353 height 29
click at [888, 418] on span "Long Curved Chocolate" at bounding box center [932, 425] width 99 height 16
copy span "Long Curved Chocolate"
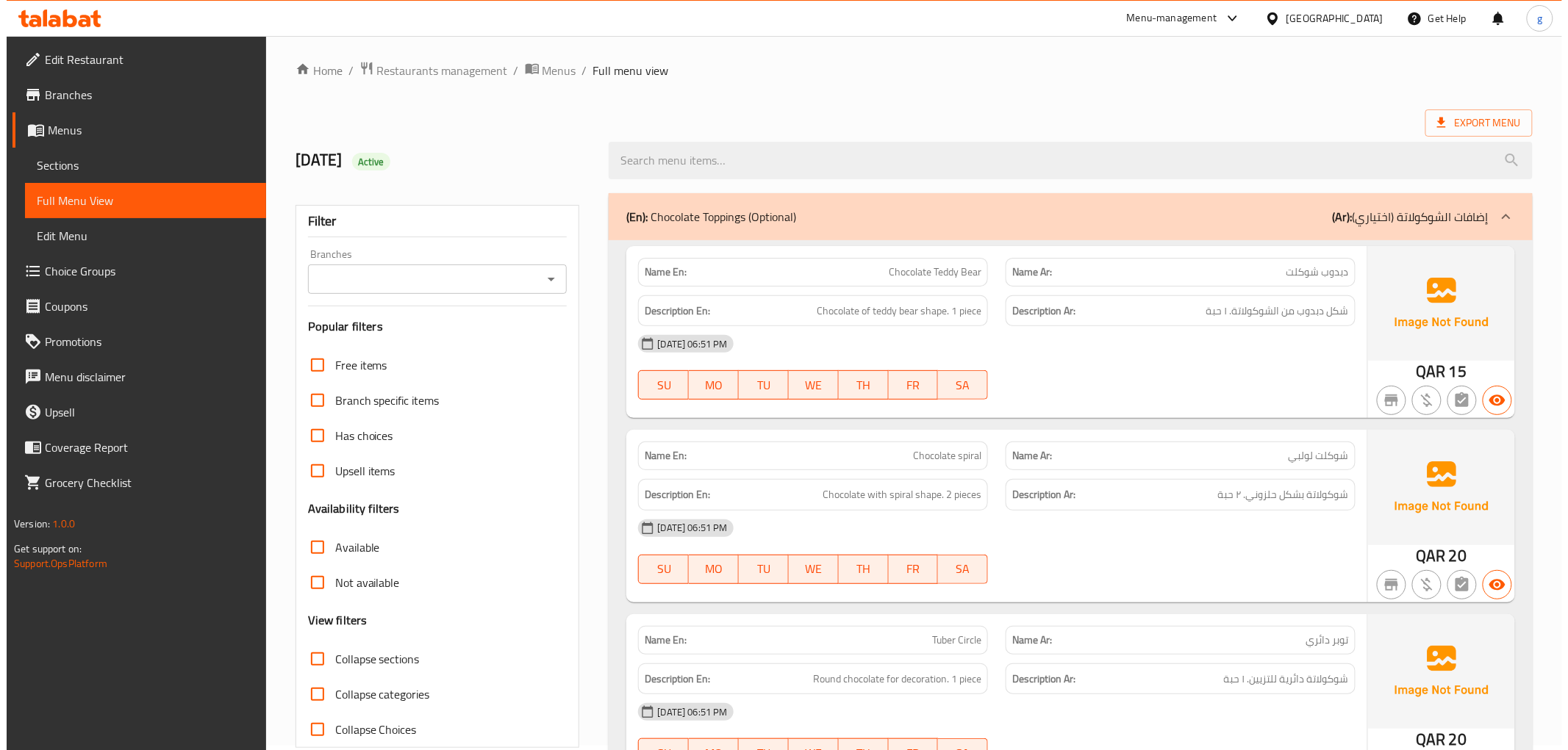
scroll to position [0, 0]
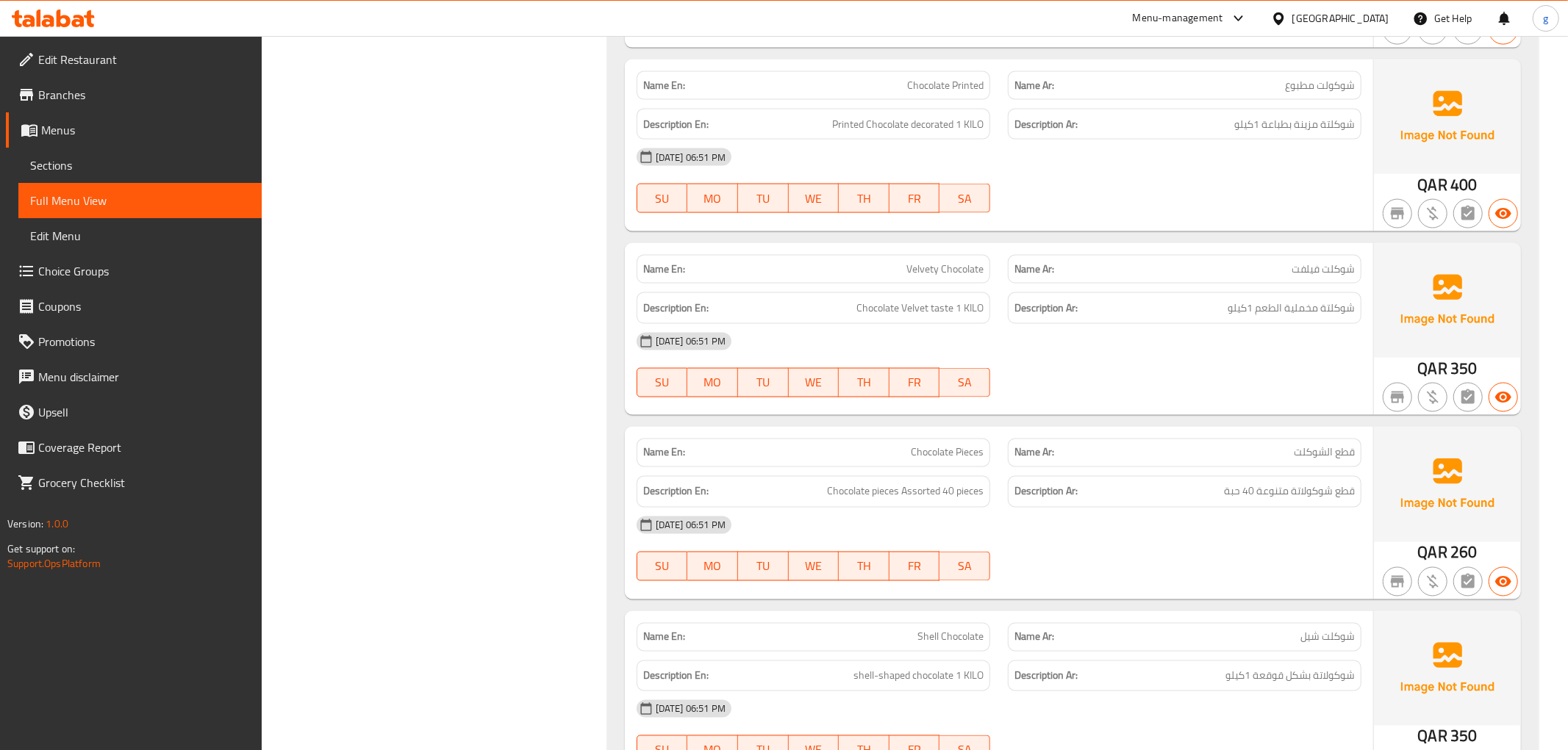
click at [1185, 156] on div "[DATE] 06:51 PM" at bounding box center [998, 158] width 743 height 36
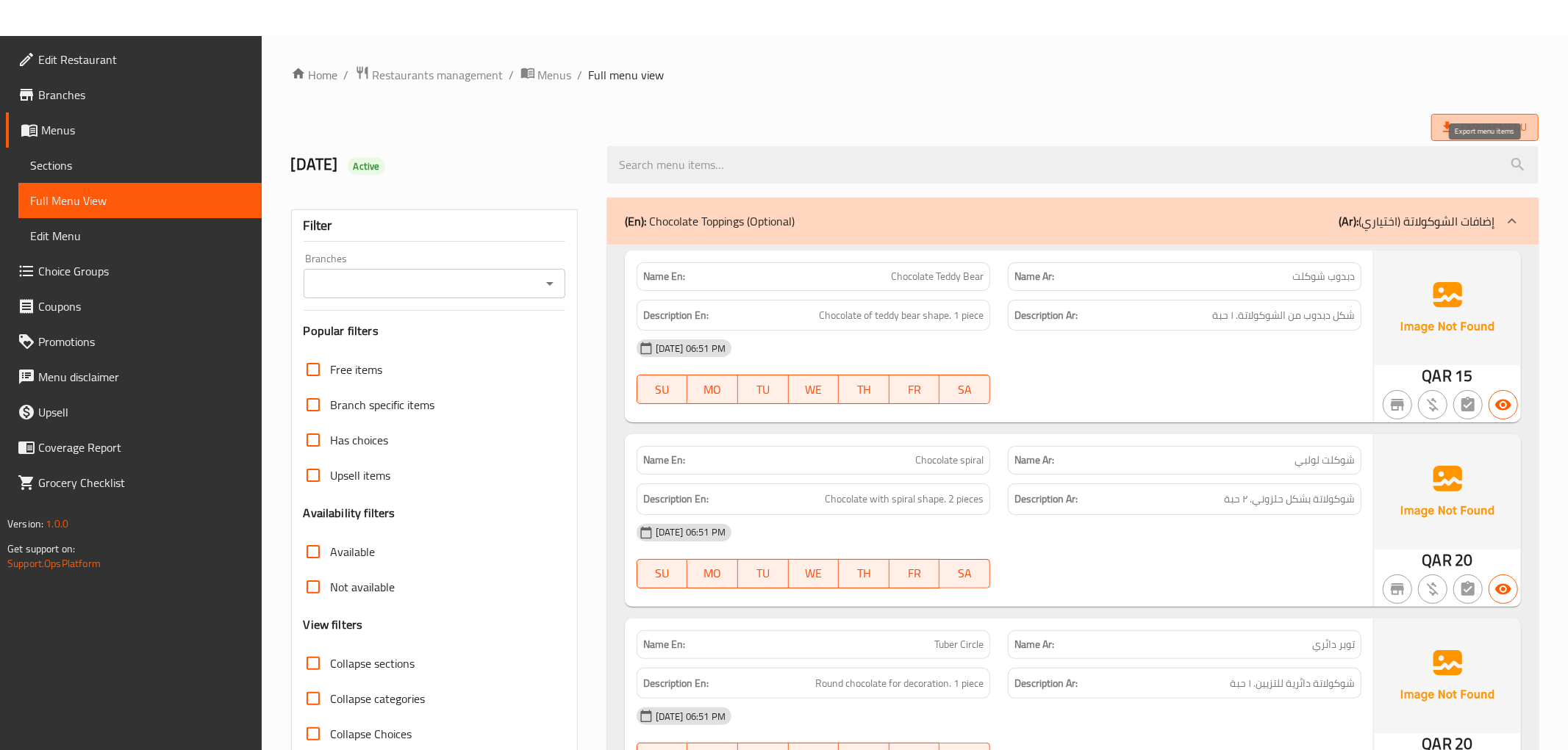
click at [1497, 122] on span "Export Menu" at bounding box center [1485, 127] width 83 height 19
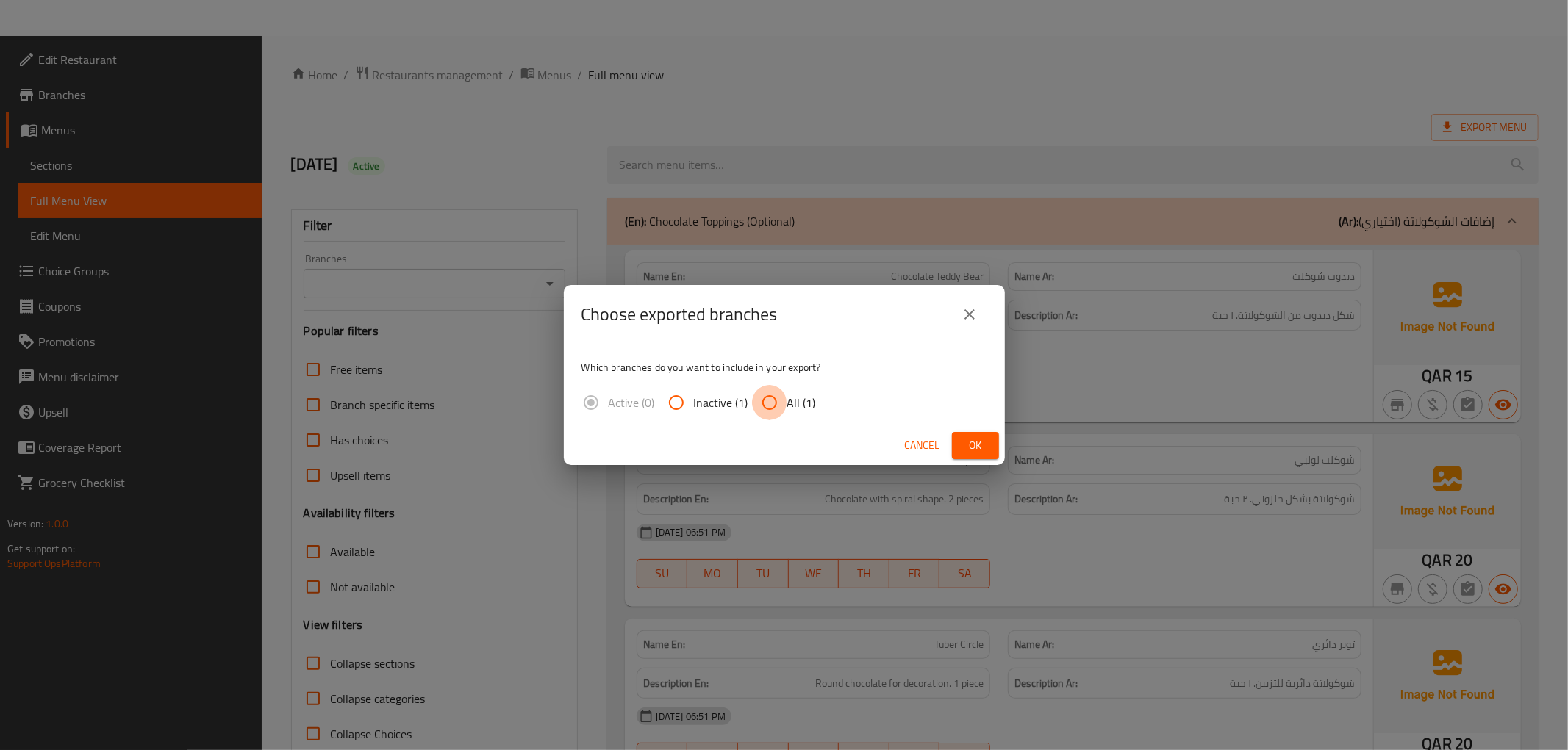
click at [758, 392] on input "All (1)" at bounding box center [770, 402] width 36 height 36
radio input "true"
click at [930, 433] on div "Cancel Ok" at bounding box center [784, 446] width 441 height 39
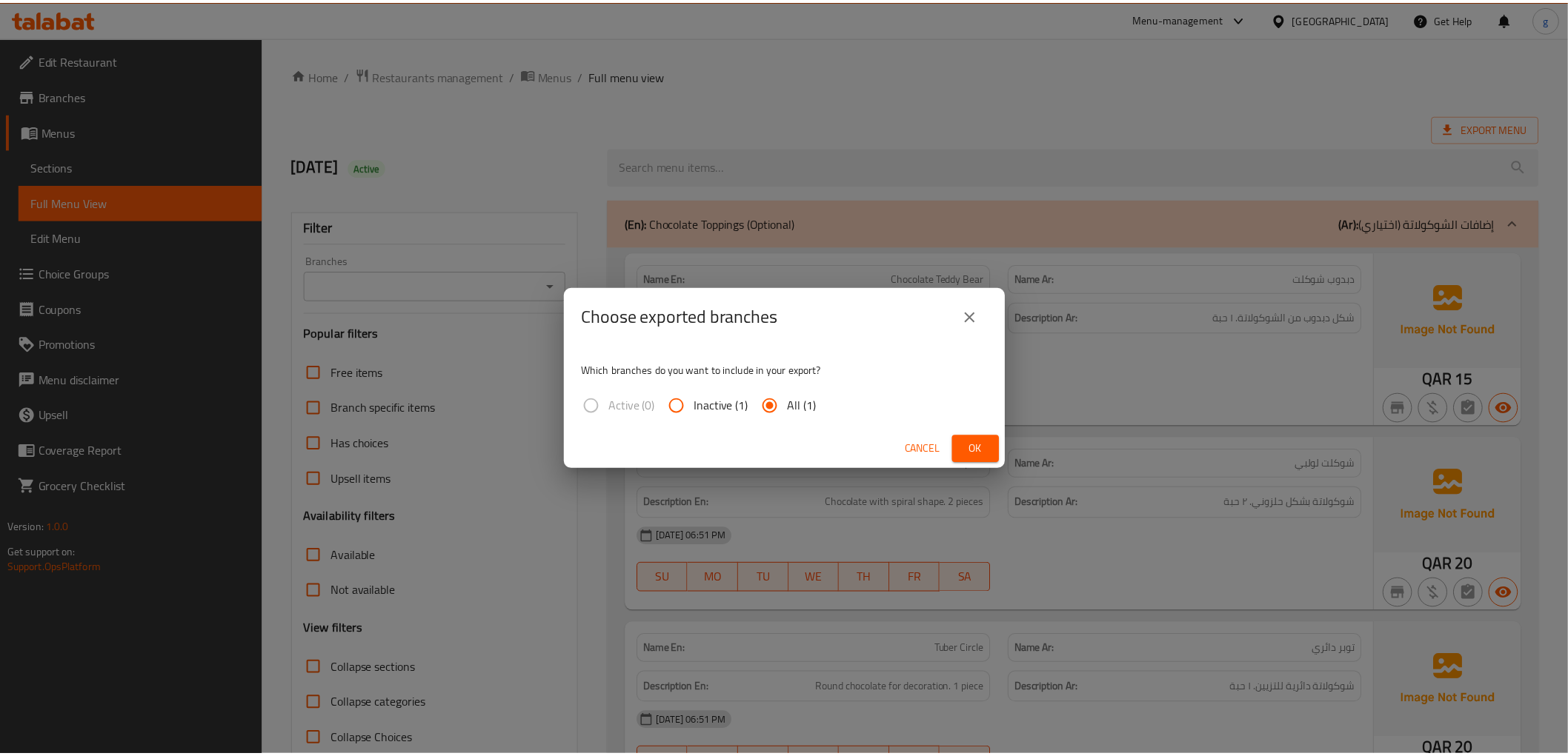
scroll to position [7278, 0]
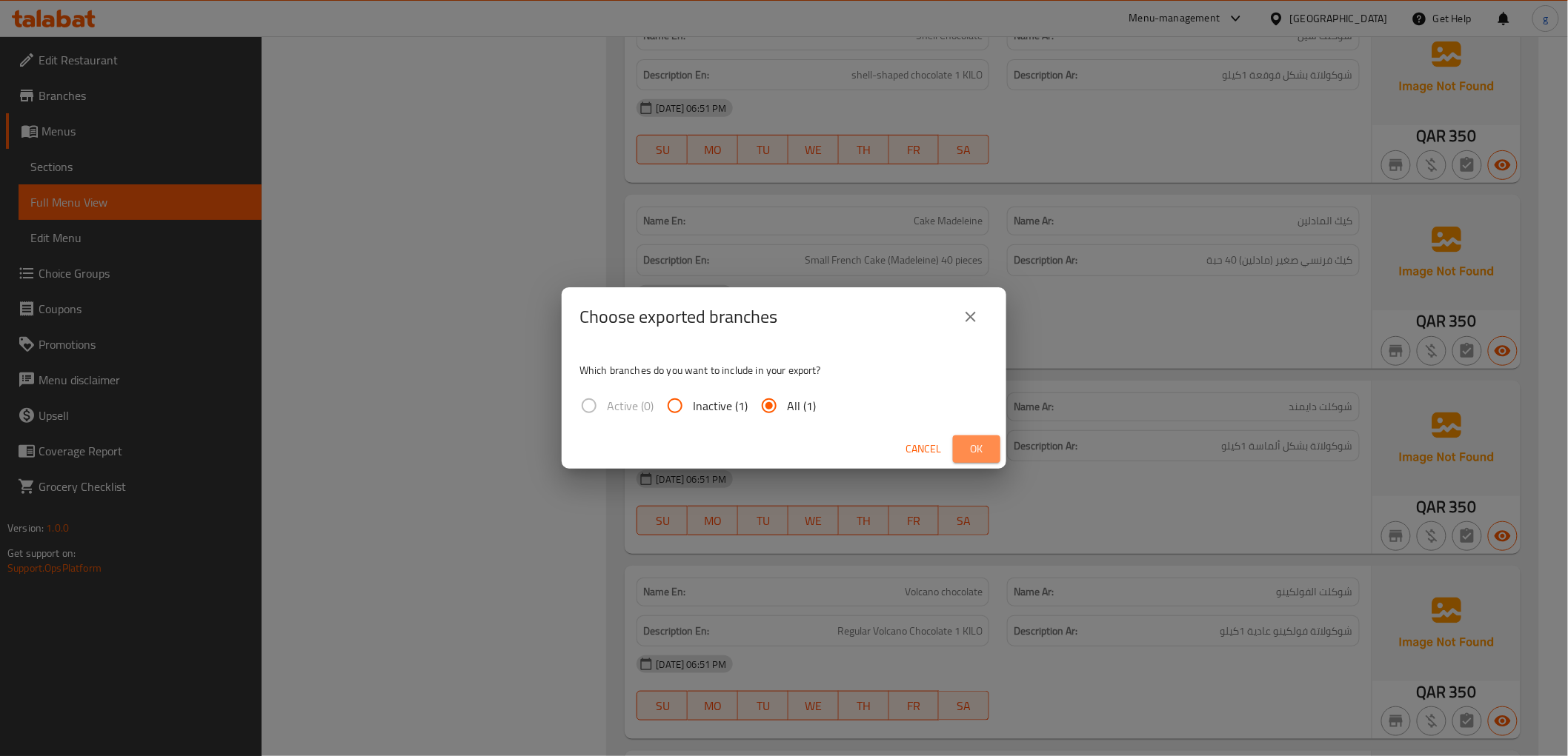
click at [977, 438] on button "Ok" at bounding box center [976, 448] width 48 height 27
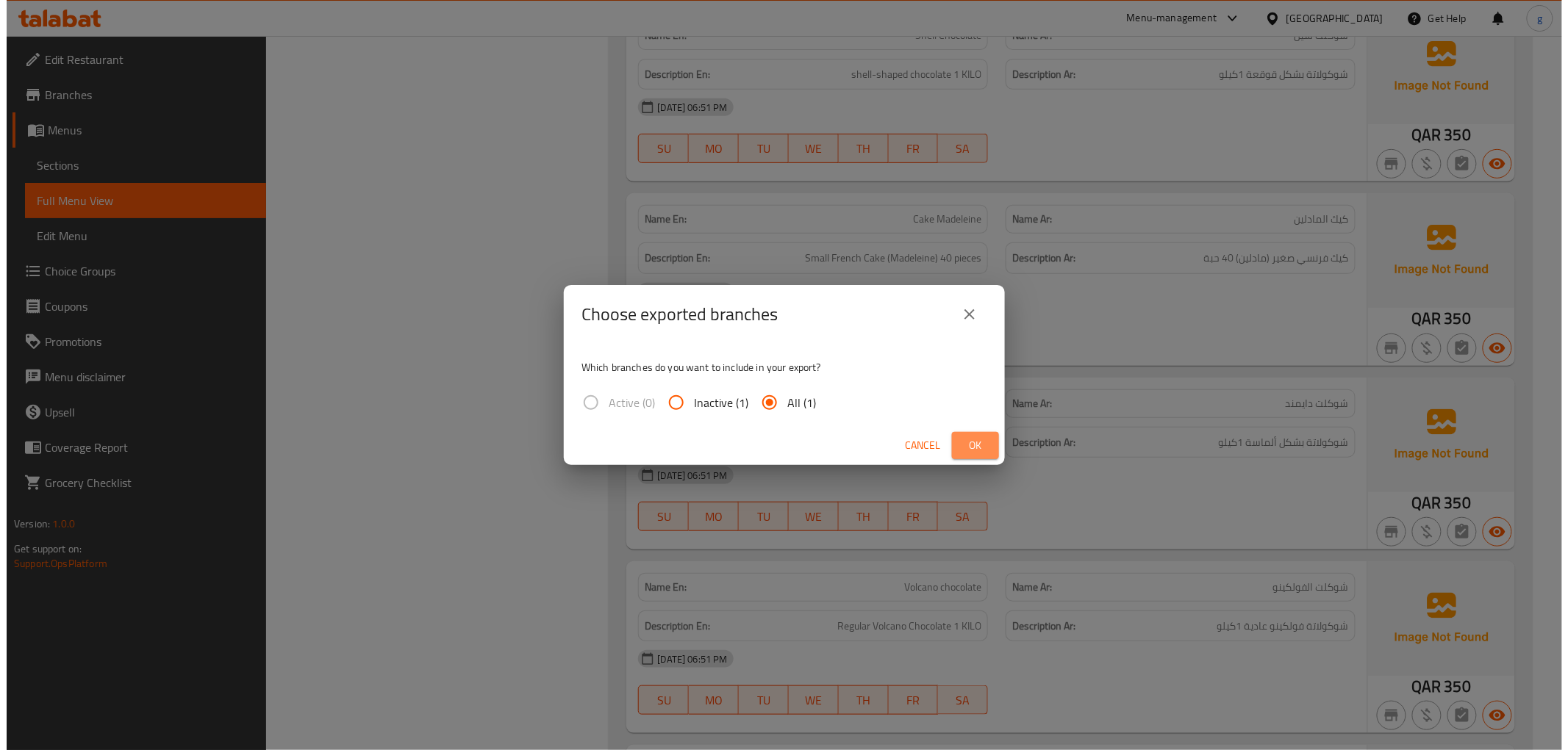
scroll to position [0, 0]
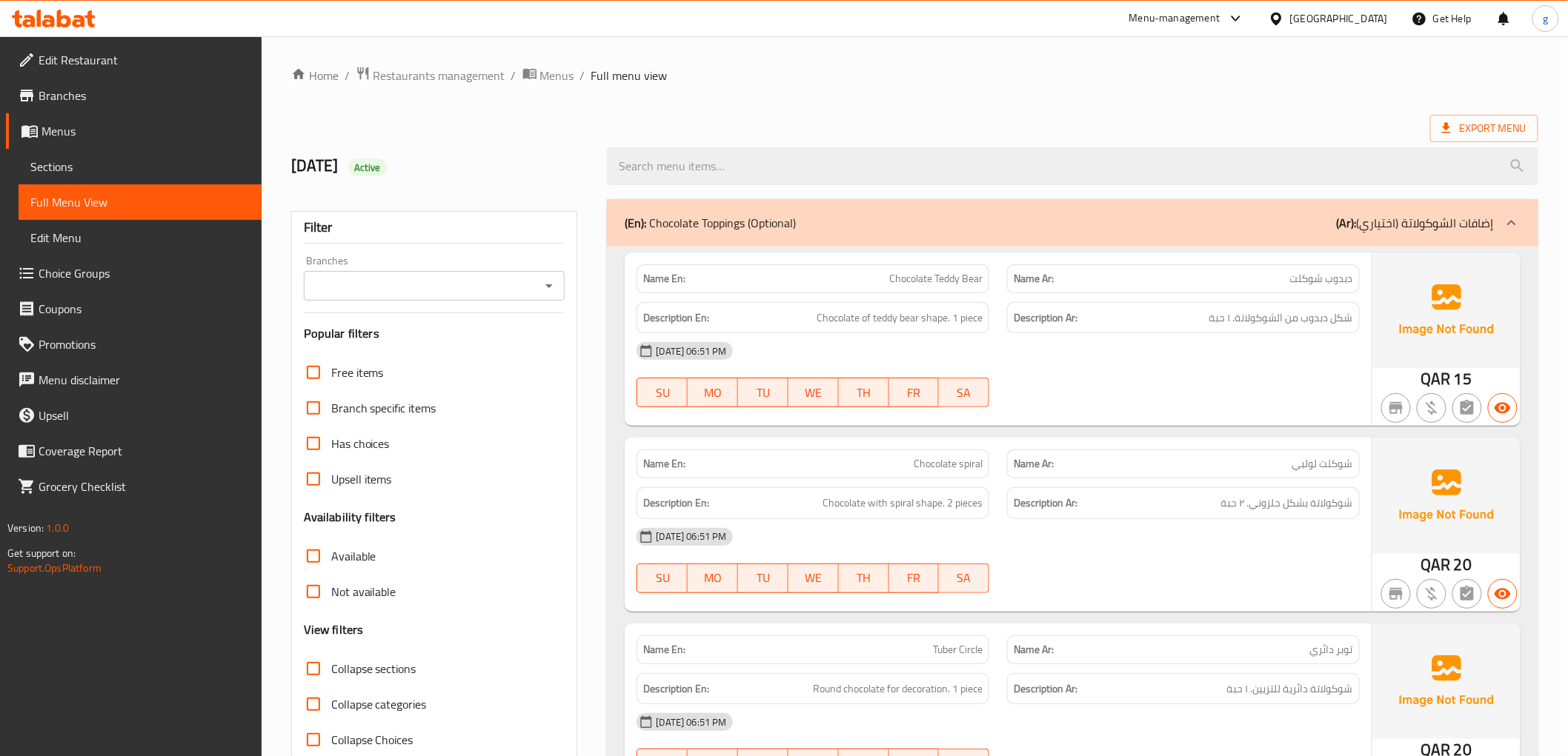
click at [1061, 72] on ol "Home / Restaurants management / Menus / Full menu view" at bounding box center [914, 76] width 1247 height 19
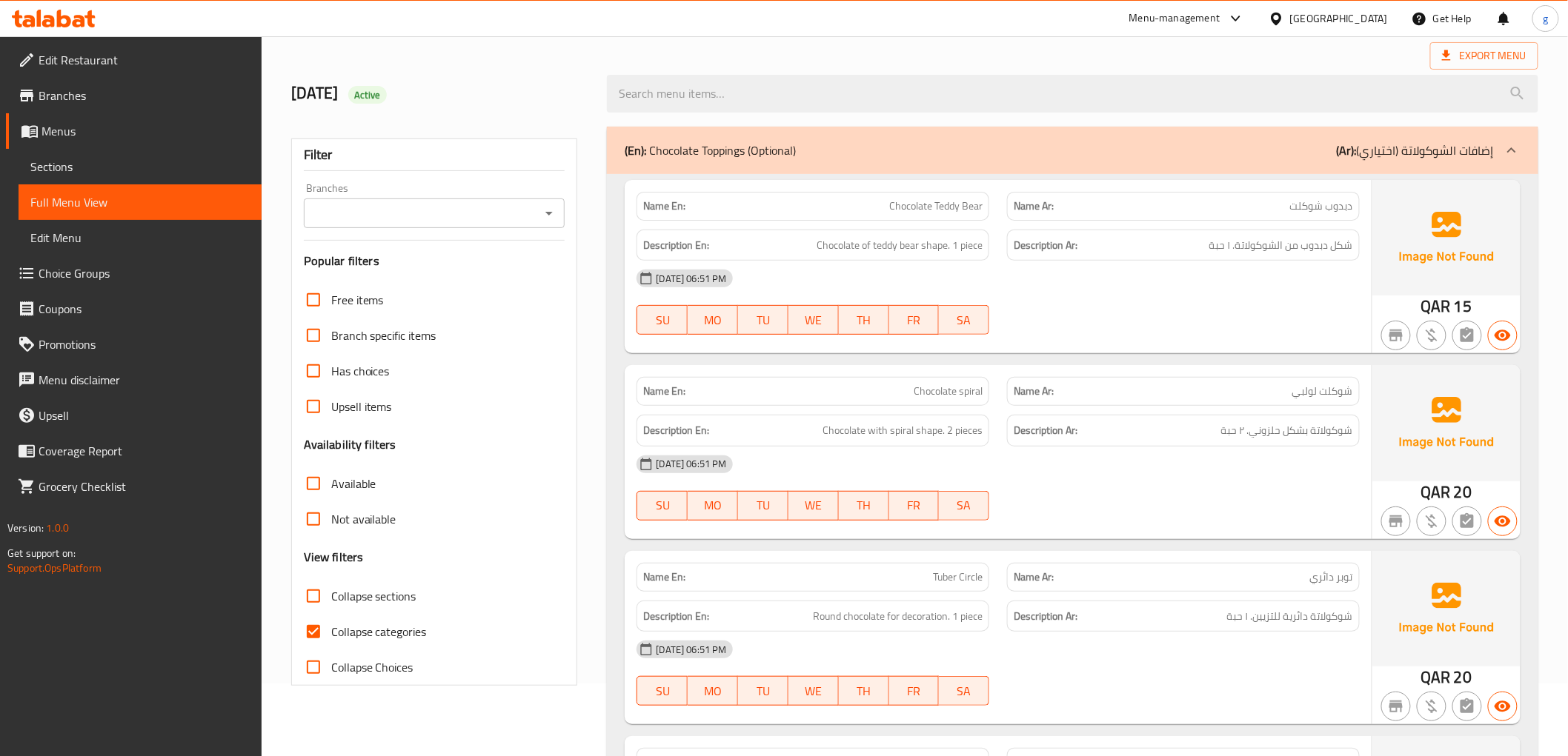
scroll to position [60, 0]
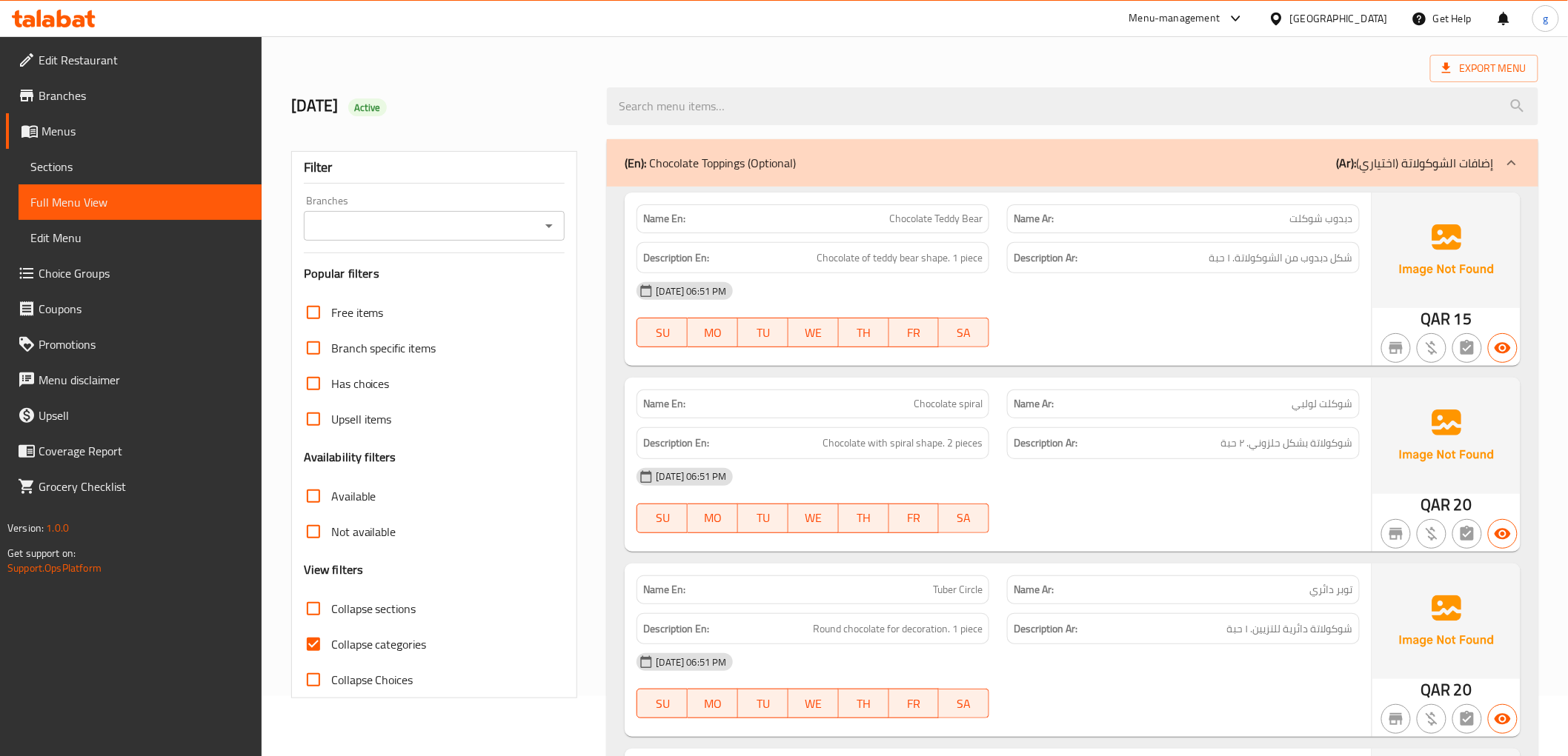
click at [308, 642] on input "Collapse categories" at bounding box center [314, 645] width 36 height 36
checkbox input "false"
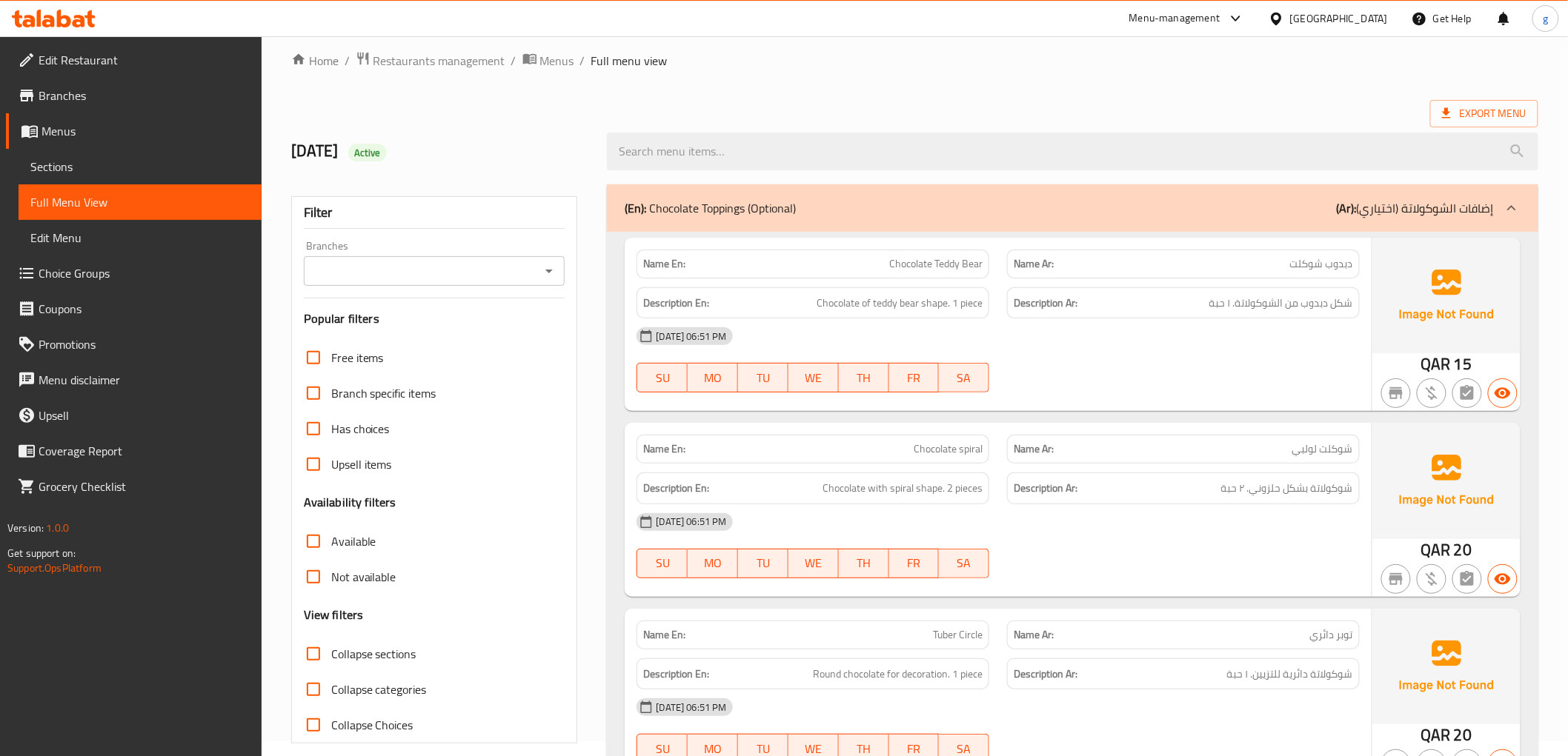
scroll to position [0, 0]
